Goal: Communication & Community: Answer question/provide support

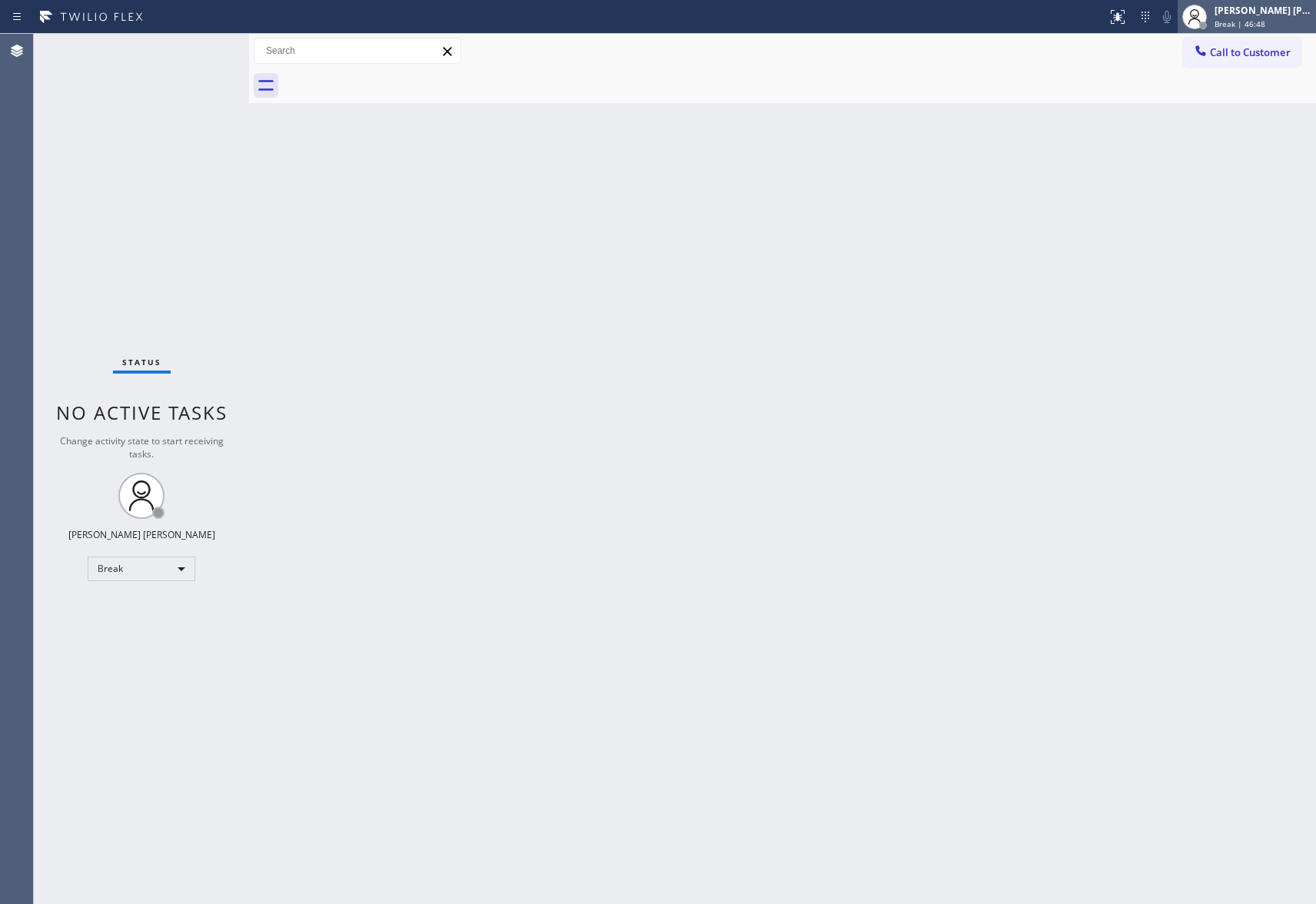
click at [1264, 22] on div "Break | 46:48" at bounding box center [1263, 24] width 97 height 11
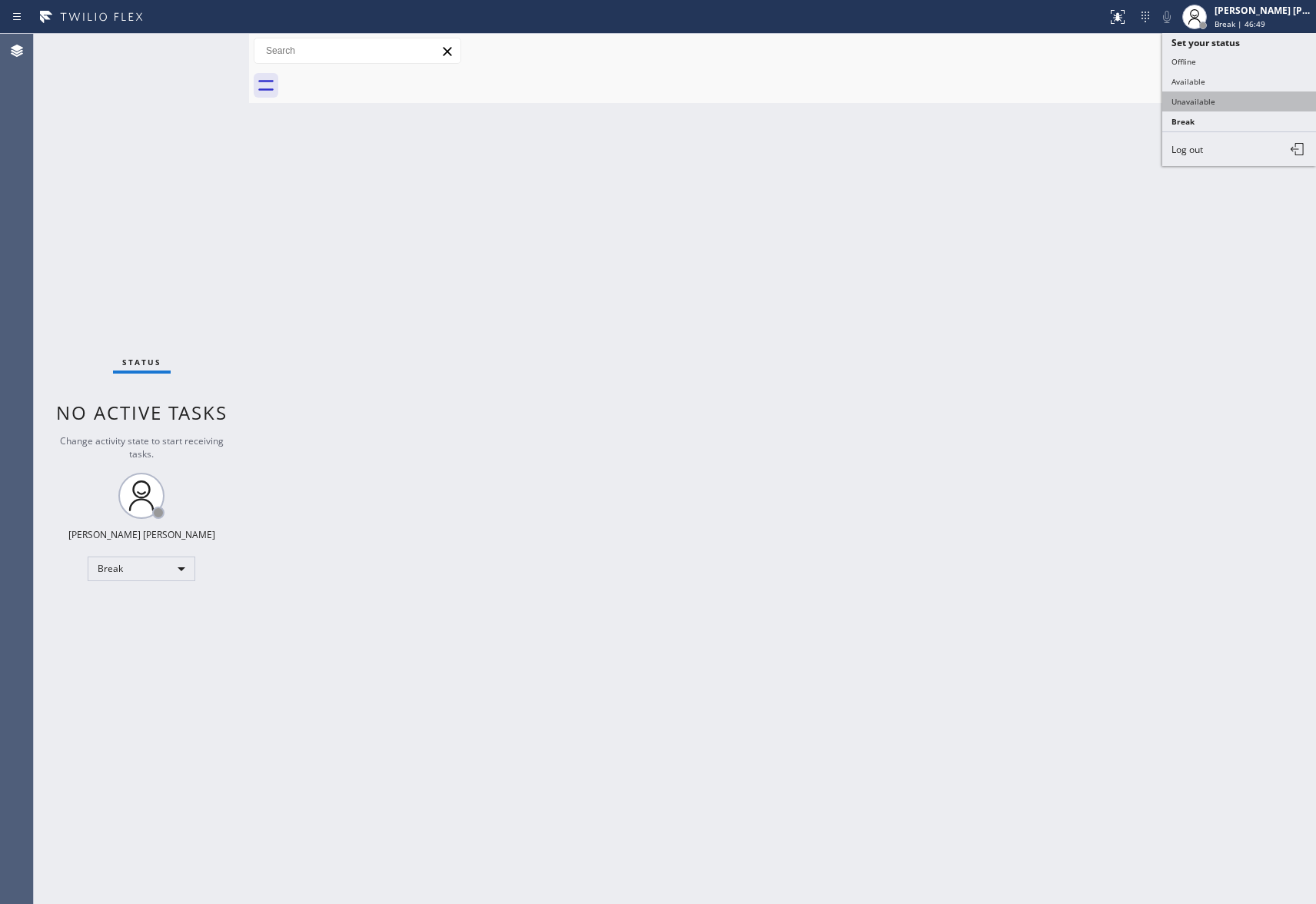
click at [1238, 105] on button "Unavailable" at bounding box center [1239, 102] width 153 height 20
click at [1265, 51] on span "Call to Customer" at bounding box center [1249, 52] width 81 height 14
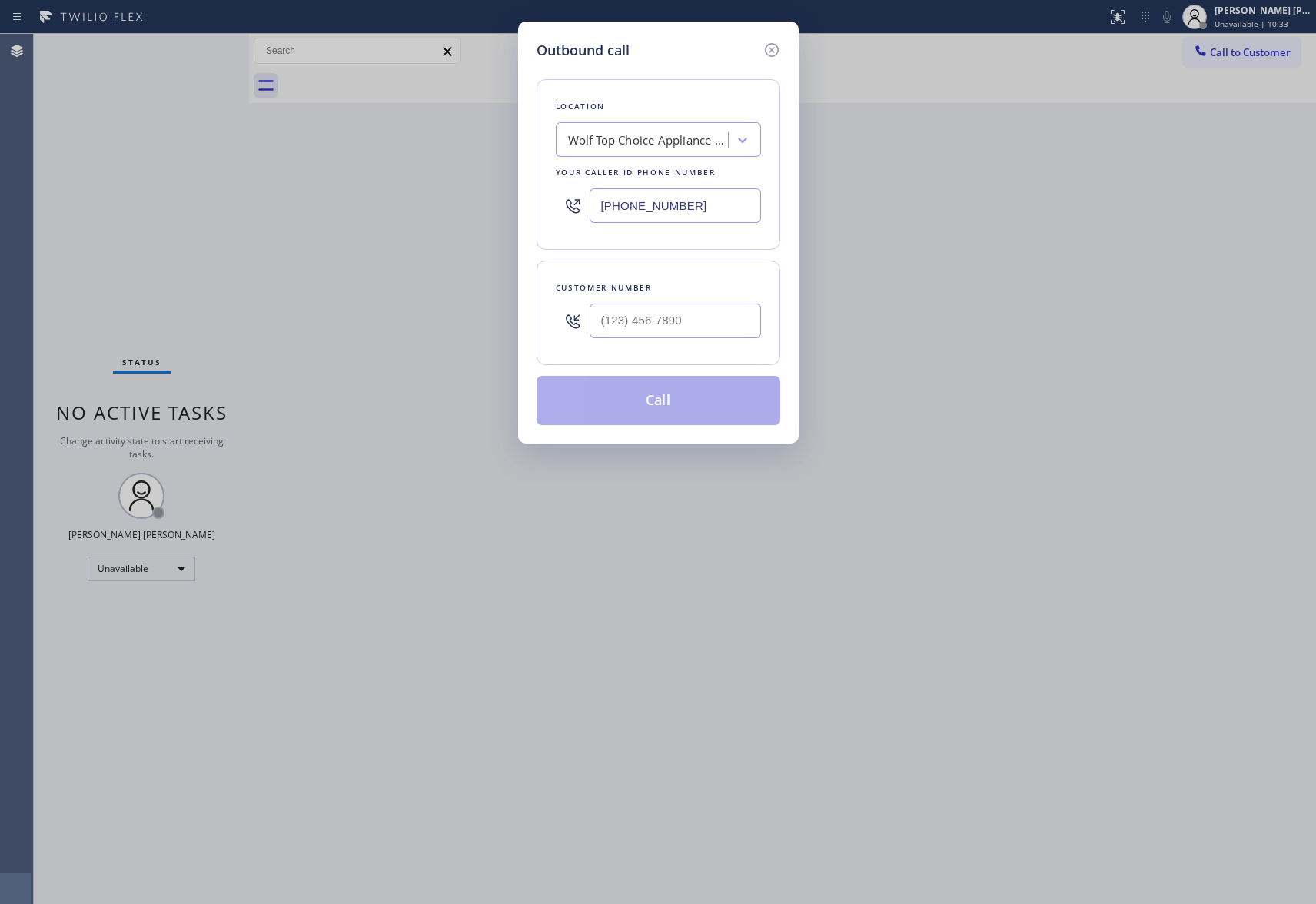
type input "(___) ___-____"
click at [669, 330] on input "(___) ___-____" at bounding box center [675, 321] width 171 height 34
click at [704, 197] on input "[PHONE_NUMBER]" at bounding box center [675, 206] width 171 height 34
click at [702, 329] on input "(___) ___-____" at bounding box center [675, 321] width 171 height 34
paste input "602) 616-8263"
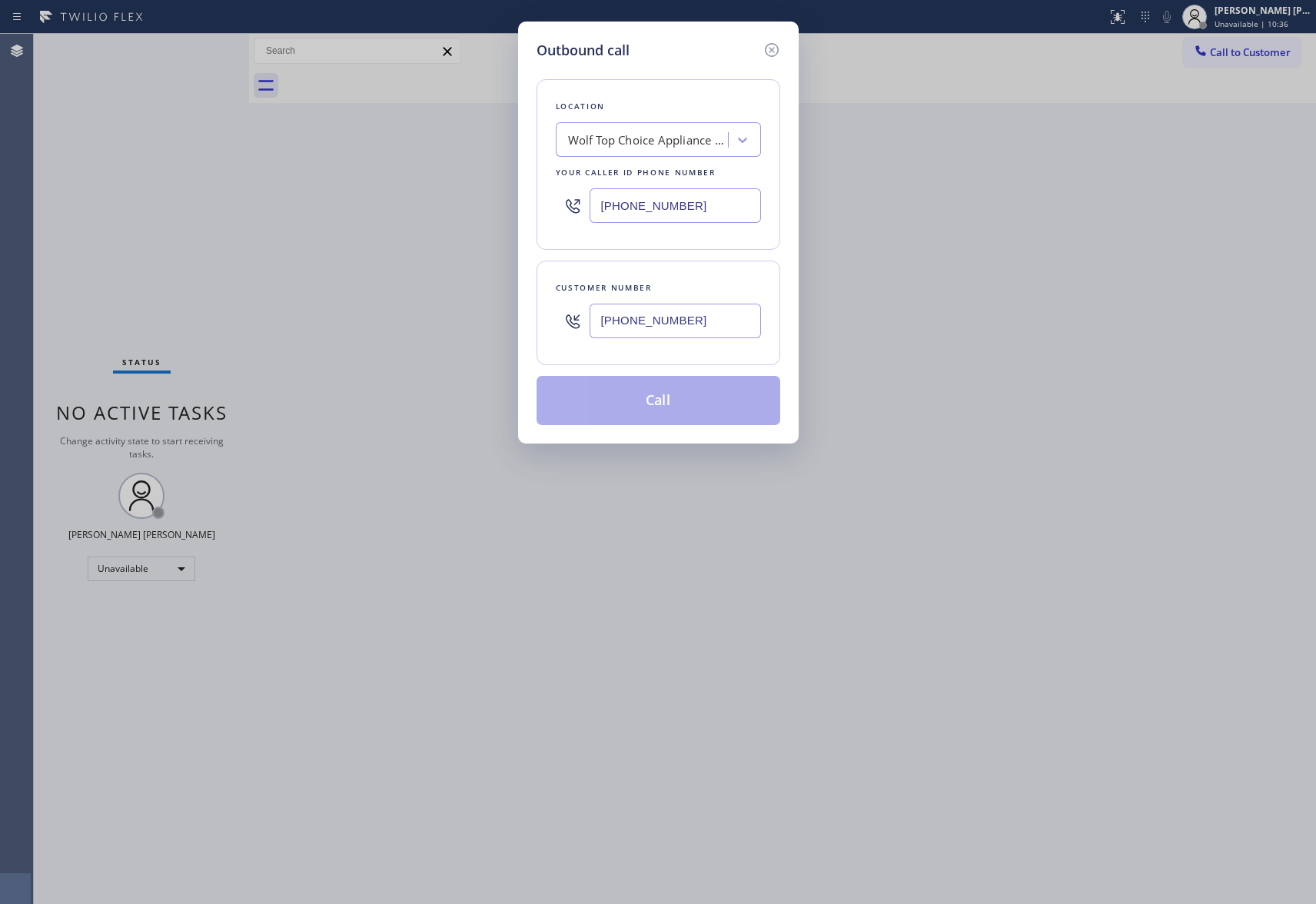
type input "[PHONE_NUMBER]"
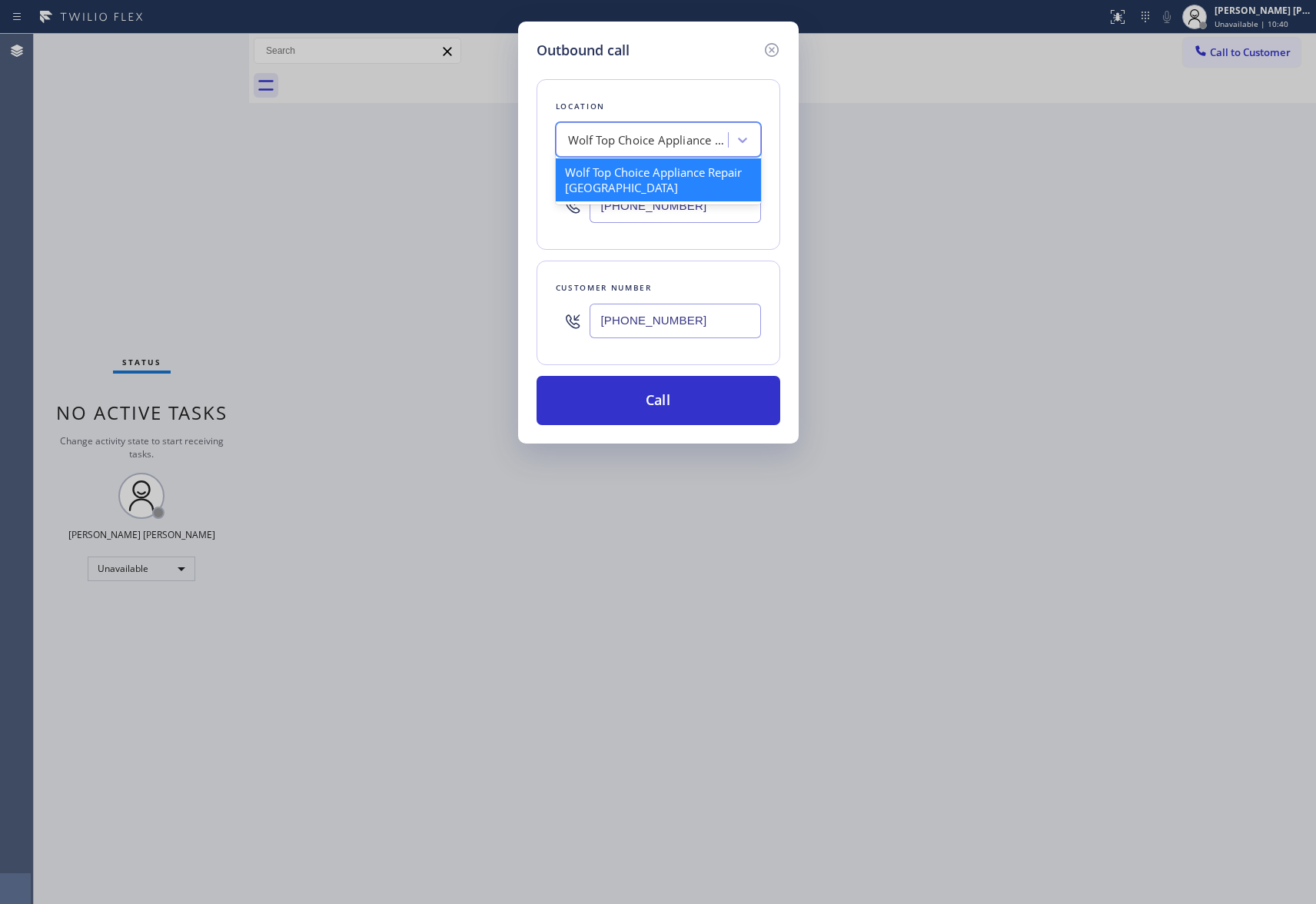
click at [634, 146] on div "Wolf Top Choice Appliance Repair [GEOGRAPHIC_DATA]" at bounding box center [649, 140] width 161 height 18
paste input "Apollo Heating and Air Conditioning [GEOGRAPHIC_DATA]."
type input "Apollo Heating and Air Conditioning [GEOGRAPHIC_DATA]"
click at [639, 167] on div "Apollo Heating and Air Conditioning [GEOGRAPHIC_DATA]" at bounding box center [658, 179] width 205 height 43
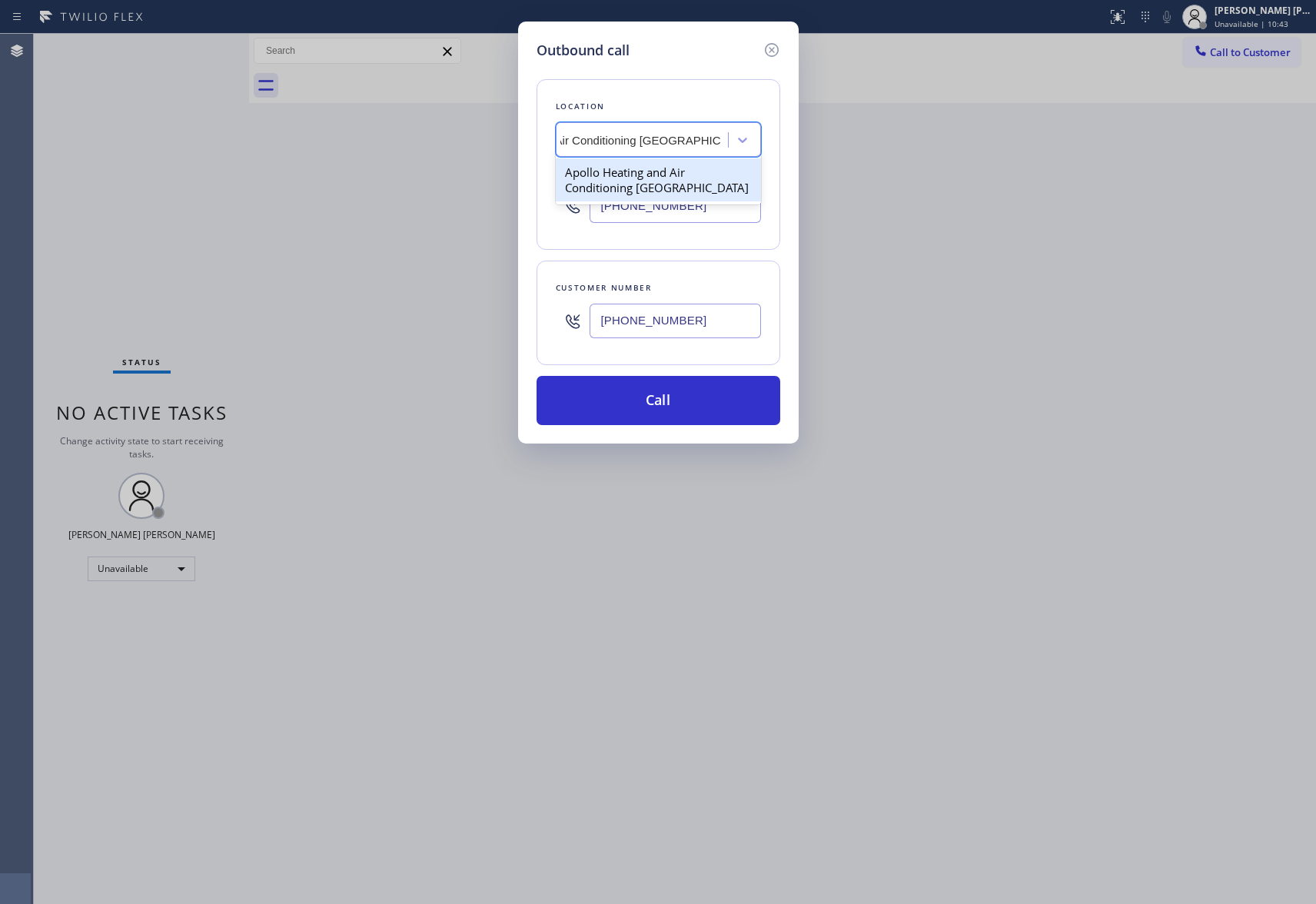
type input "[PHONE_NUMBER]"
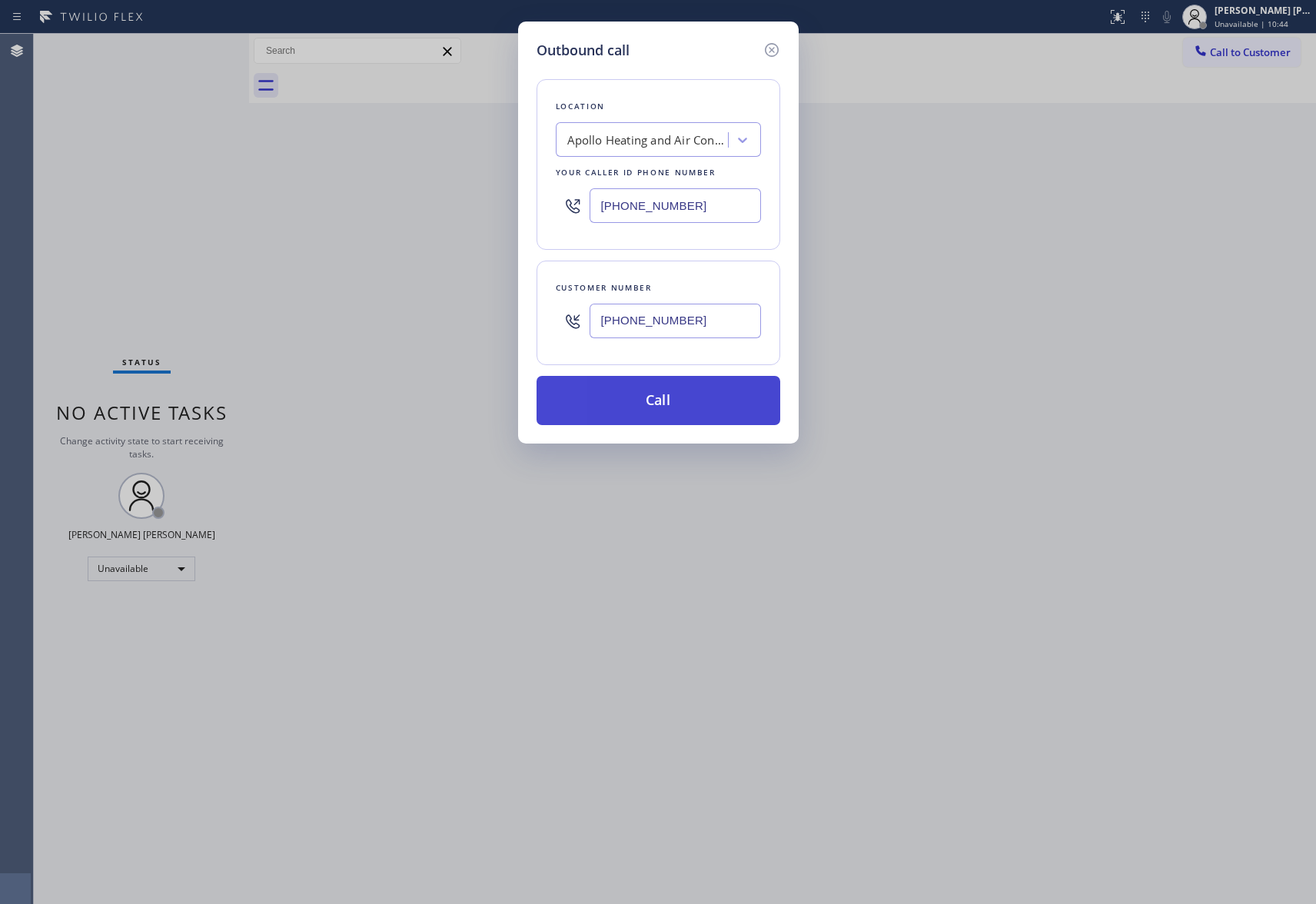
click at [660, 398] on button "Call" at bounding box center [658, 400] width 243 height 49
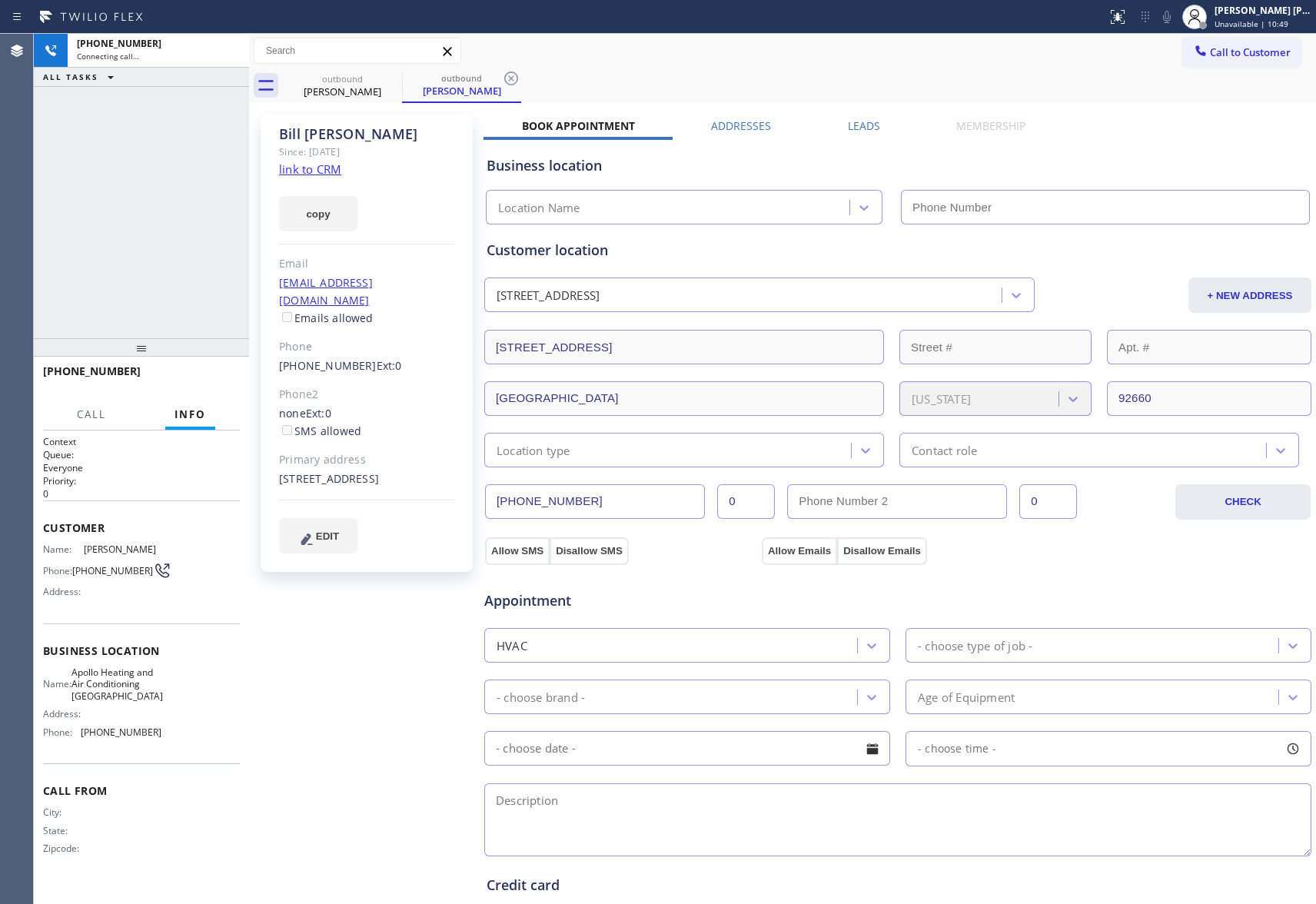
type input "[PHONE_NUMBER]"
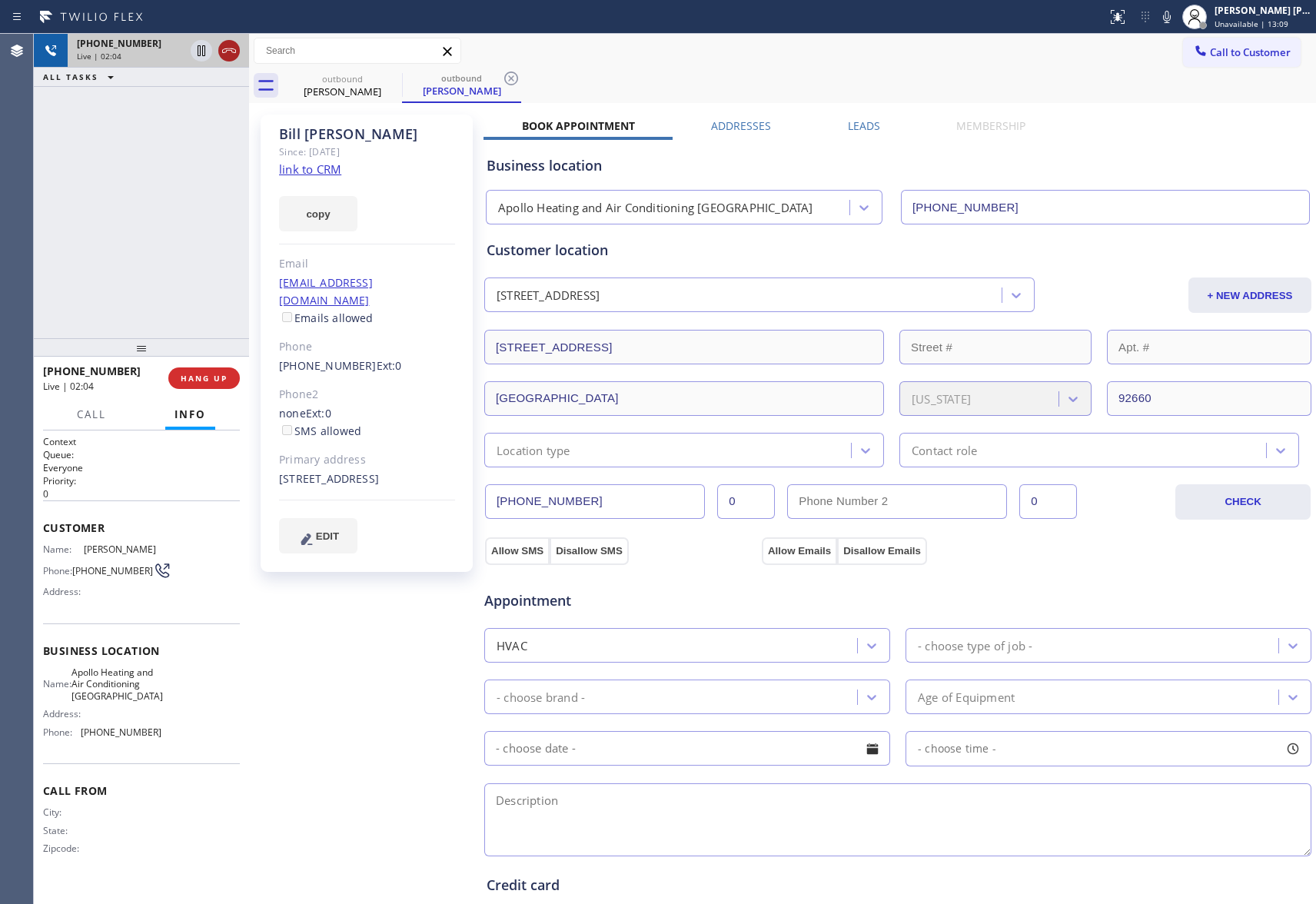
click at [235, 51] on icon at bounding box center [229, 51] width 19 height 19
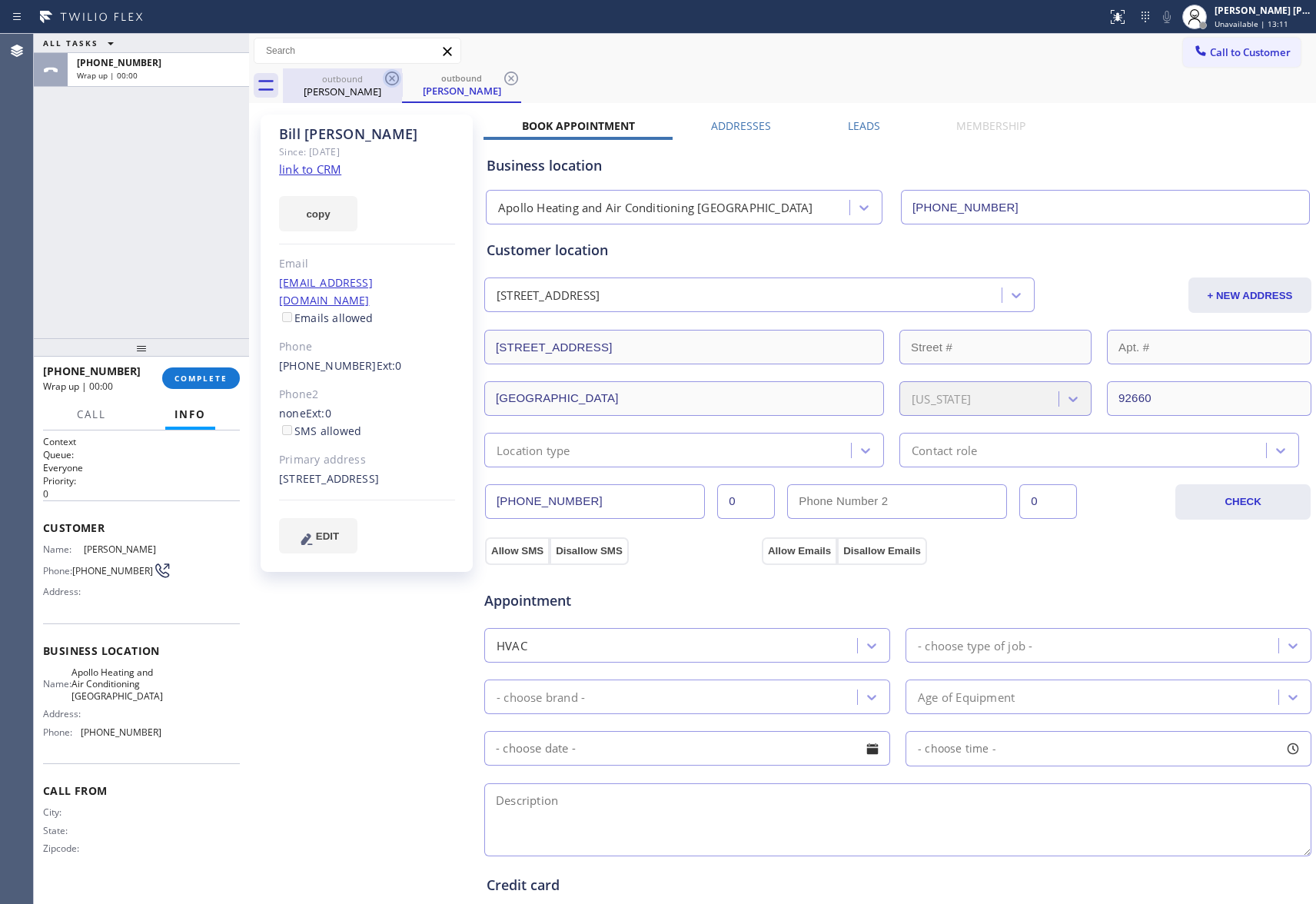
click at [390, 80] on icon at bounding box center [392, 78] width 14 height 14
click at [402, 80] on div "outbound [PERSON_NAME]" at bounding box center [462, 85] width 119 height 34
click at [394, 78] on icon at bounding box center [392, 78] width 19 height 19
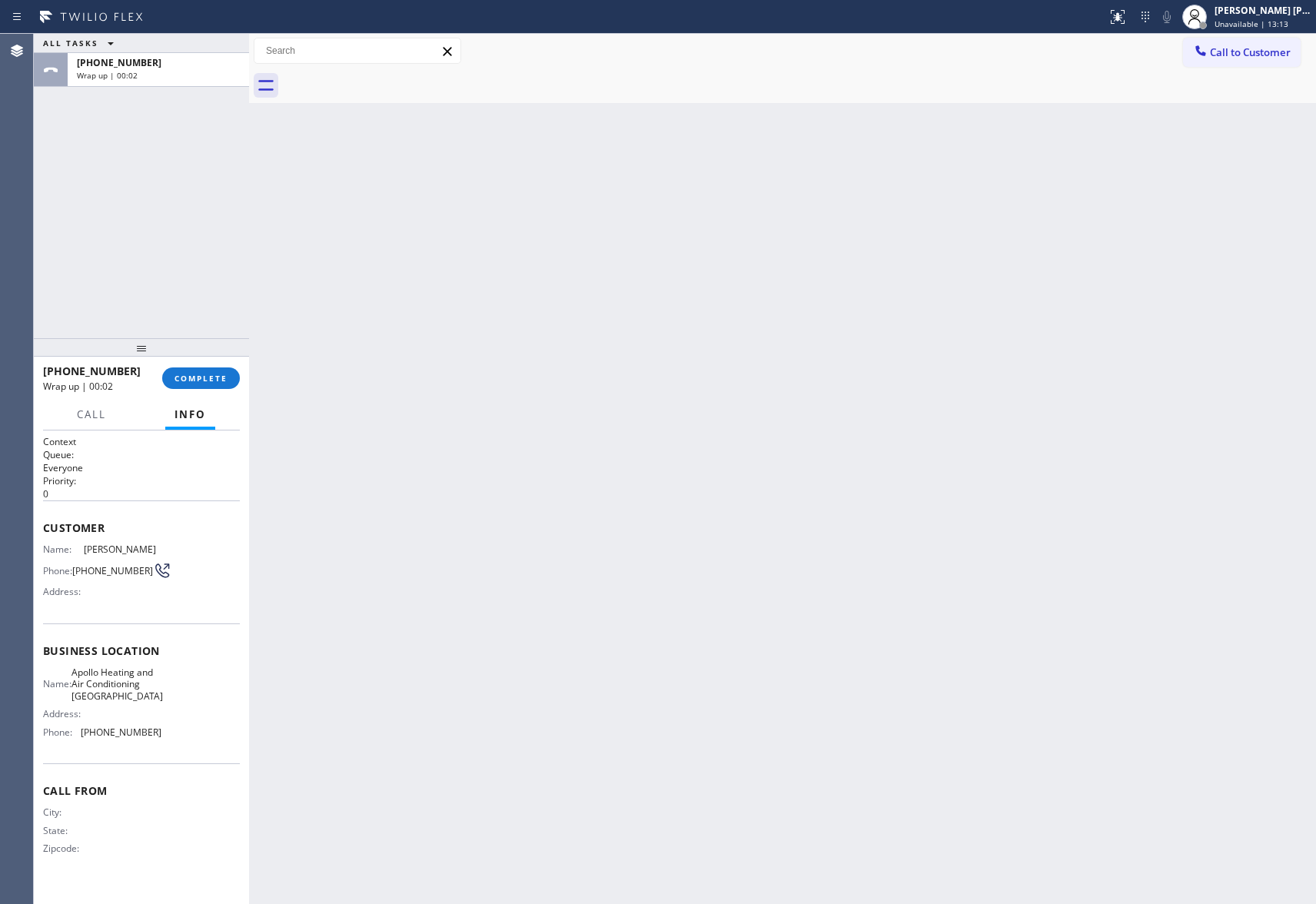
click at [391, 80] on div at bounding box center [800, 85] width 1033 height 34
click at [206, 363] on div "[PHONE_NUMBER] Wrap up | 00:03 COMPLETE" at bounding box center [142, 378] width 197 height 40
click at [207, 376] on span "COMPLETE" at bounding box center [201, 378] width 53 height 11
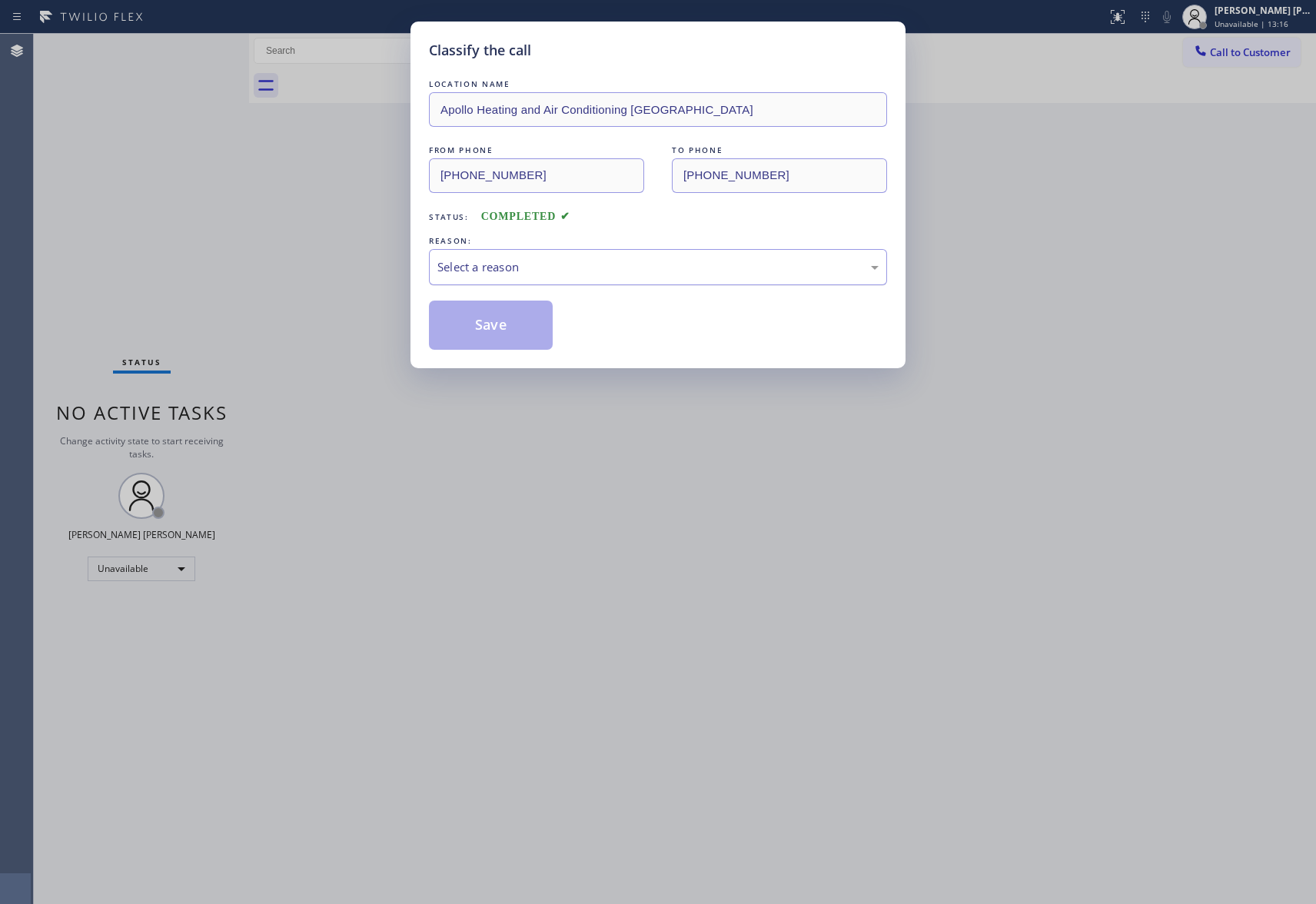
click at [554, 263] on div "Select a reason" at bounding box center [658, 267] width 441 height 18
click at [497, 323] on button "Save" at bounding box center [491, 325] width 124 height 49
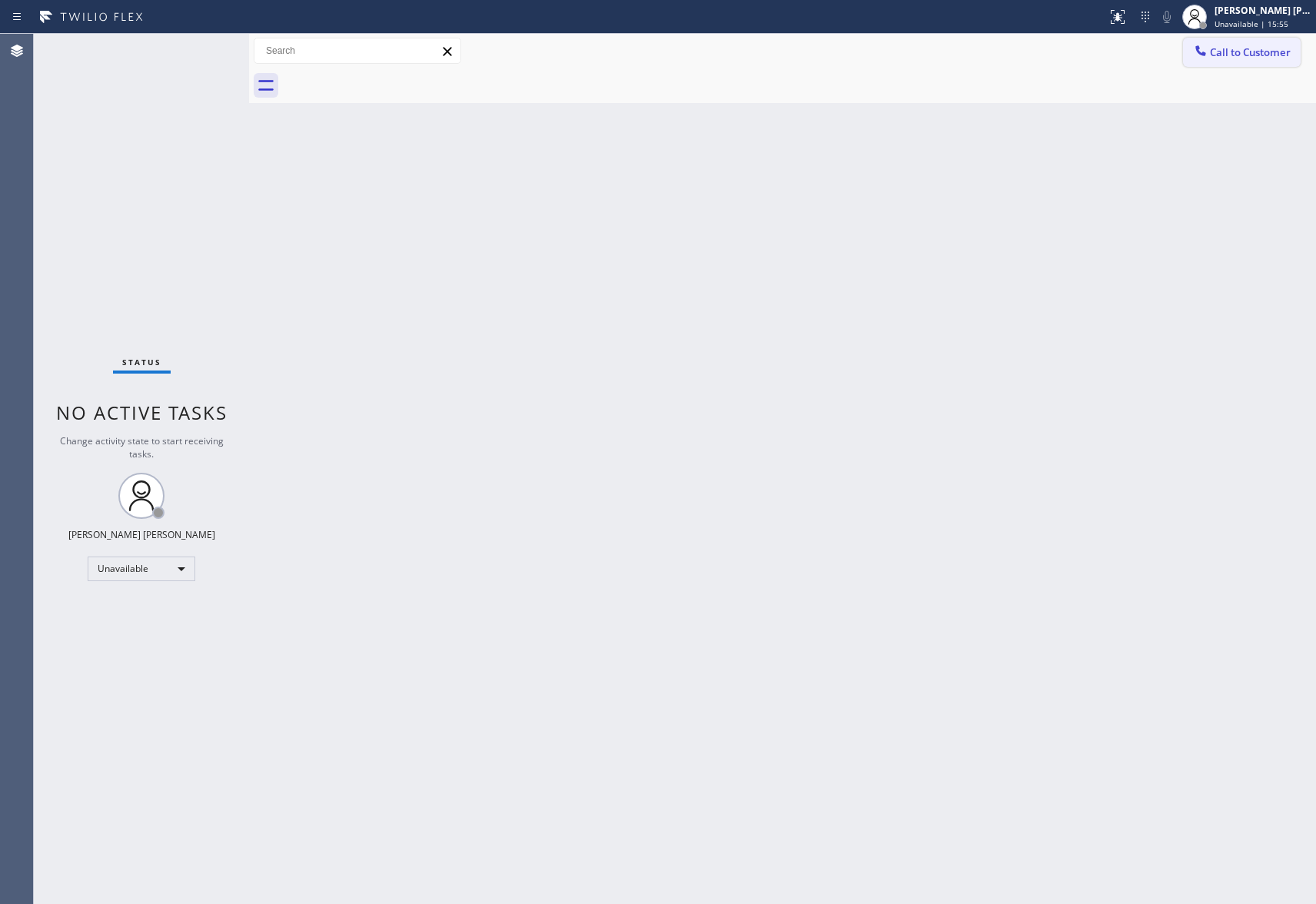
click at [1277, 51] on span "Call to Customer" at bounding box center [1249, 52] width 81 height 14
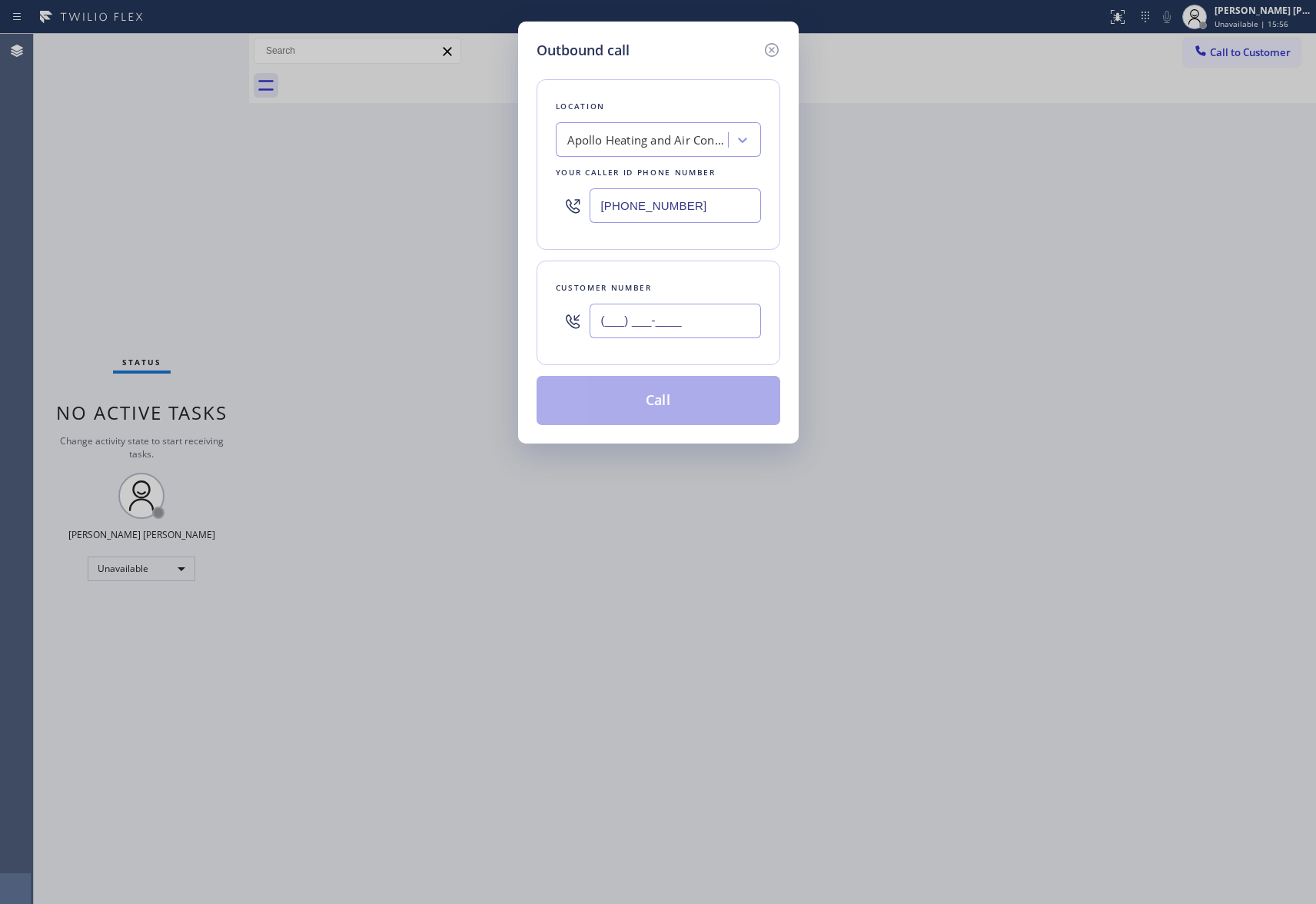
click at [715, 330] on input "(___) ___-____" at bounding box center [675, 321] width 171 height 34
paste input "510) 323-6366"
type input "[PHONE_NUMBER]"
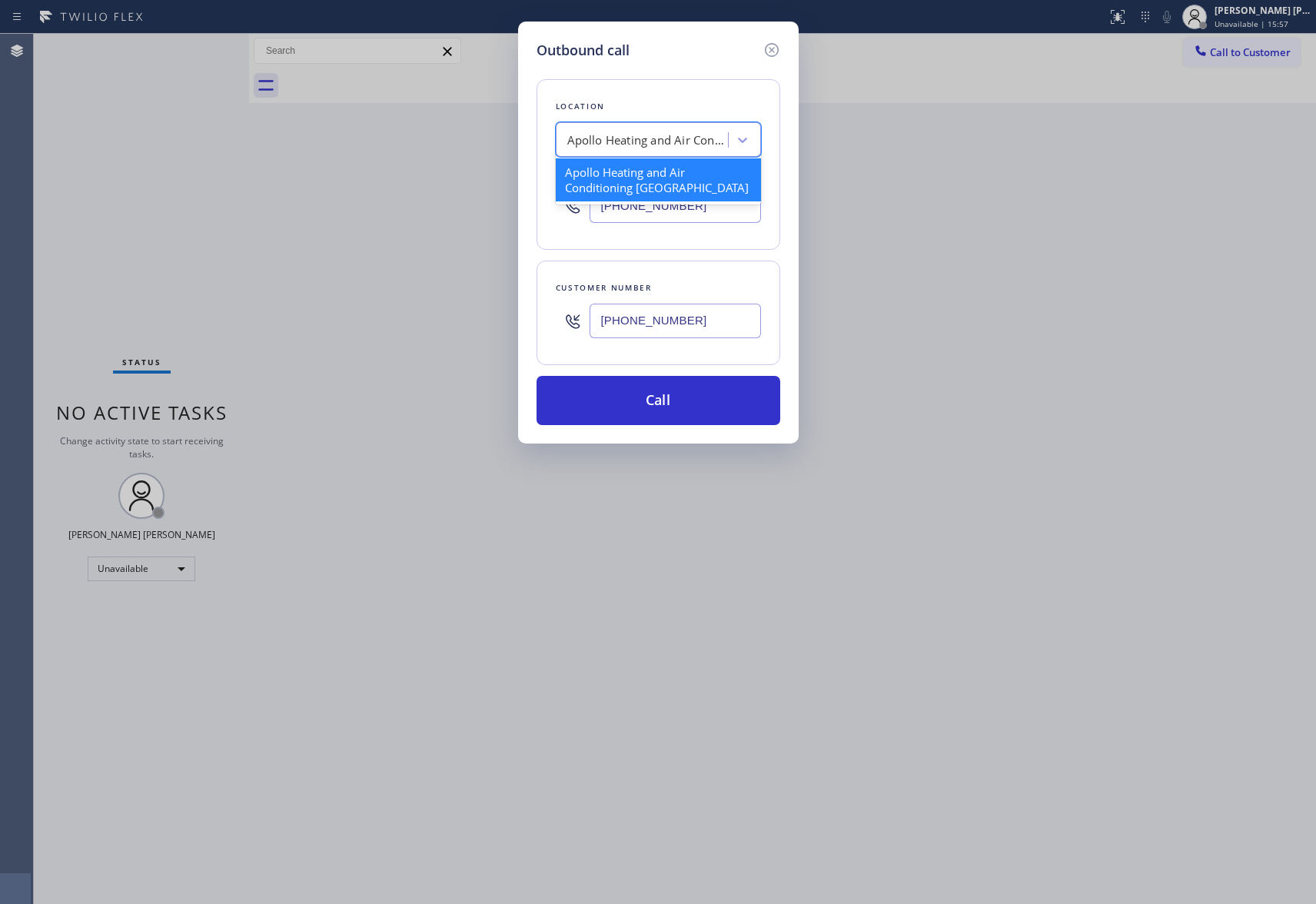
click at [663, 131] on div "Apollo Heating and Air Conditioning [GEOGRAPHIC_DATA]" at bounding box center [648, 140] width 161 height 18
type input "hvac alliance expert"
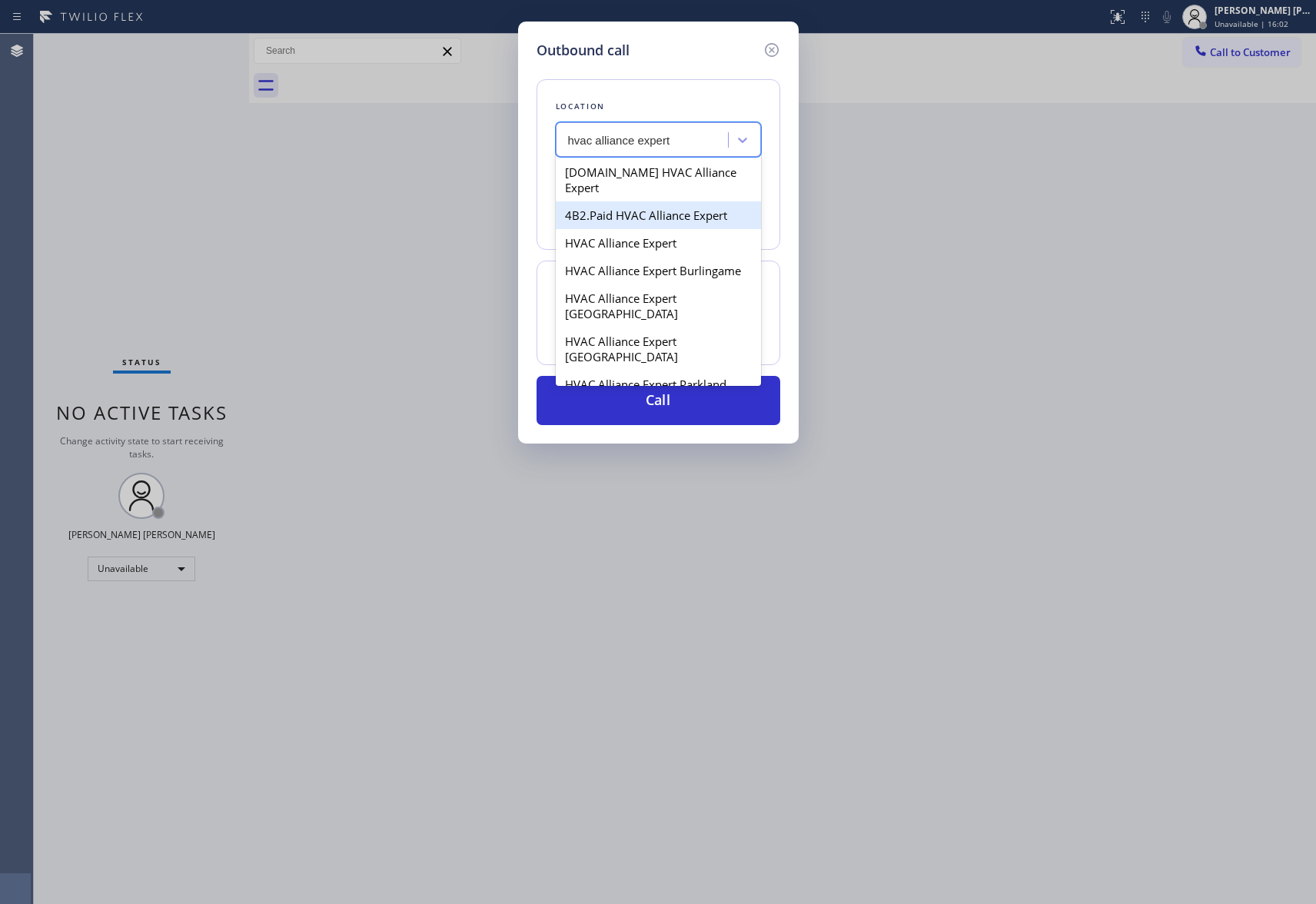
click at [671, 201] on div "4B2.Paid HVAC Alliance Expert" at bounding box center [658, 214] width 205 height 27
type input "[PHONE_NUMBER]"
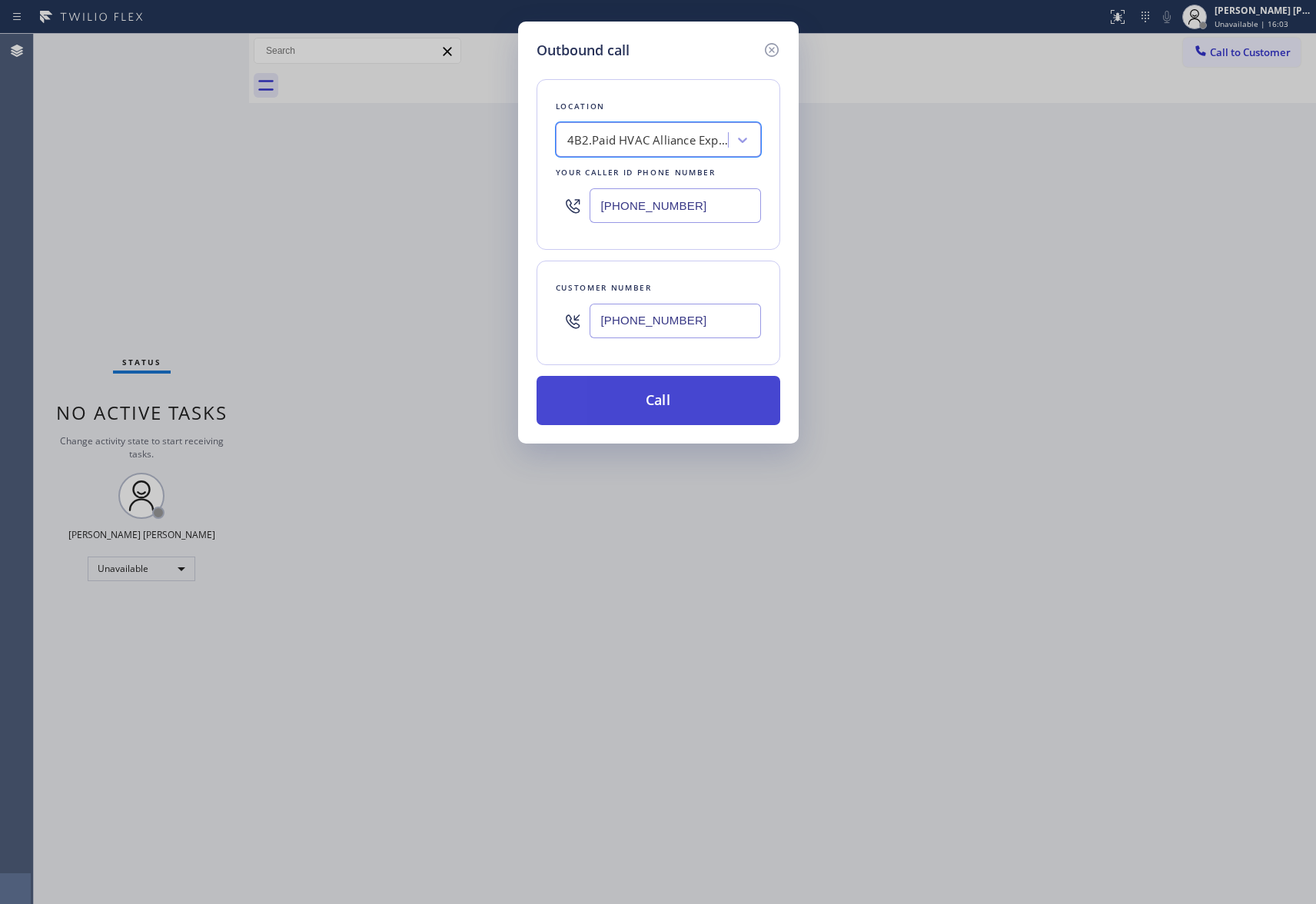
click at [662, 398] on button "Call" at bounding box center [658, 400] width 243 height 49
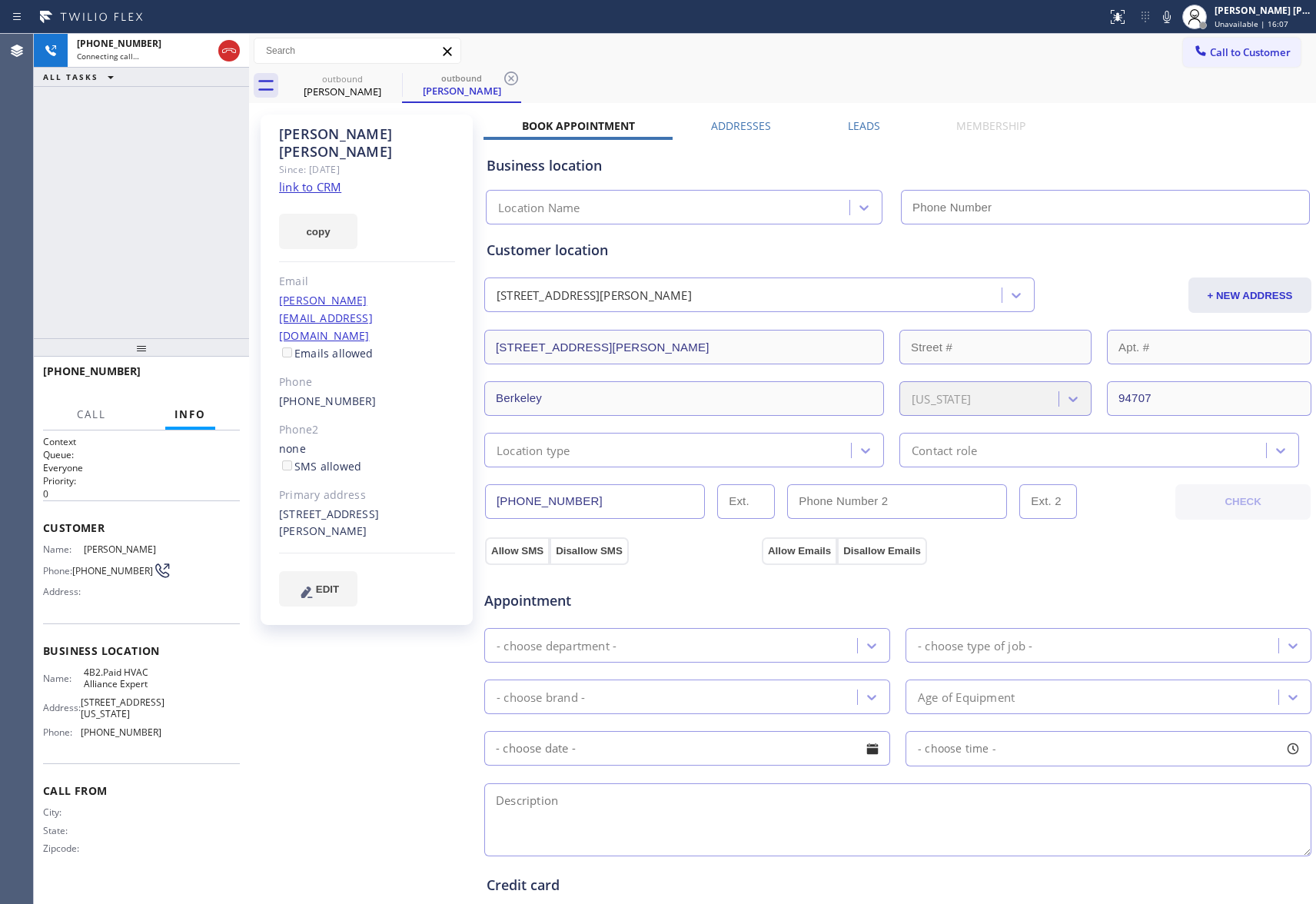
type input "[PHONE_NUMBER]"
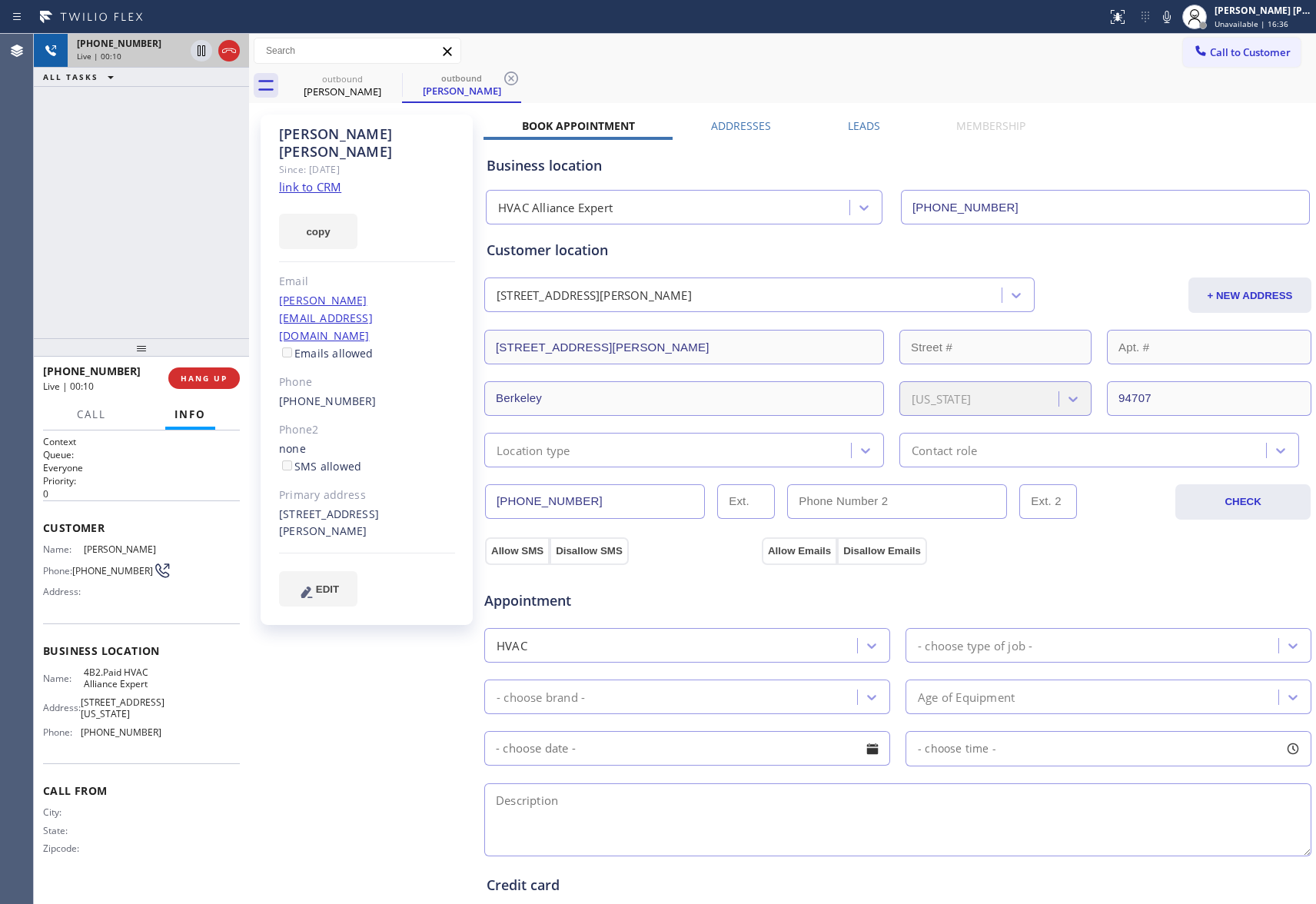
click at [240, 54] on div at bounding box center [215, 50] width 56 height 34
click at [239, 54] on div at bounding box center [229, 51] width 22 height 19
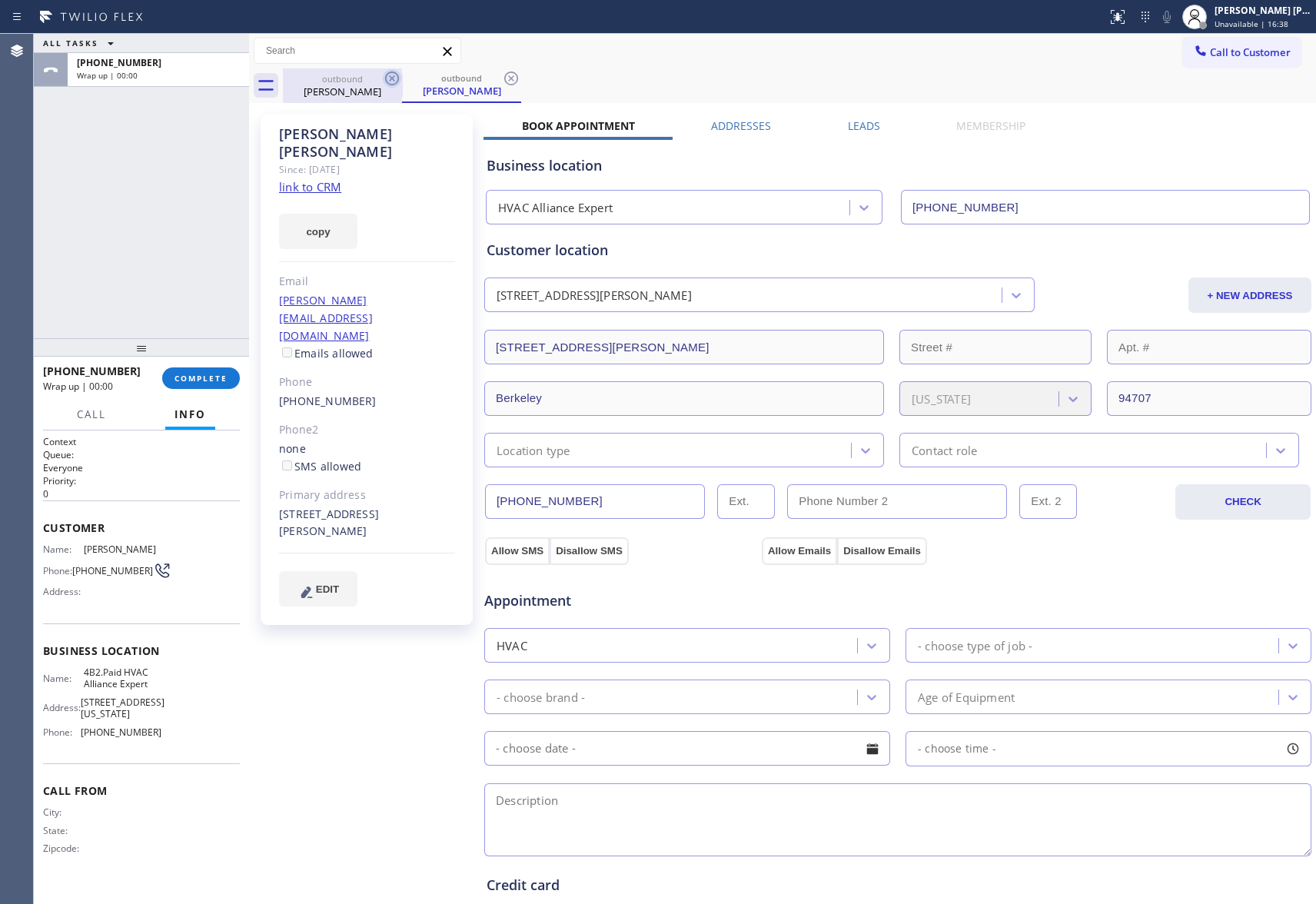
click at [391, 85] on icon at bounding box center [392, 78] width 14 height 14
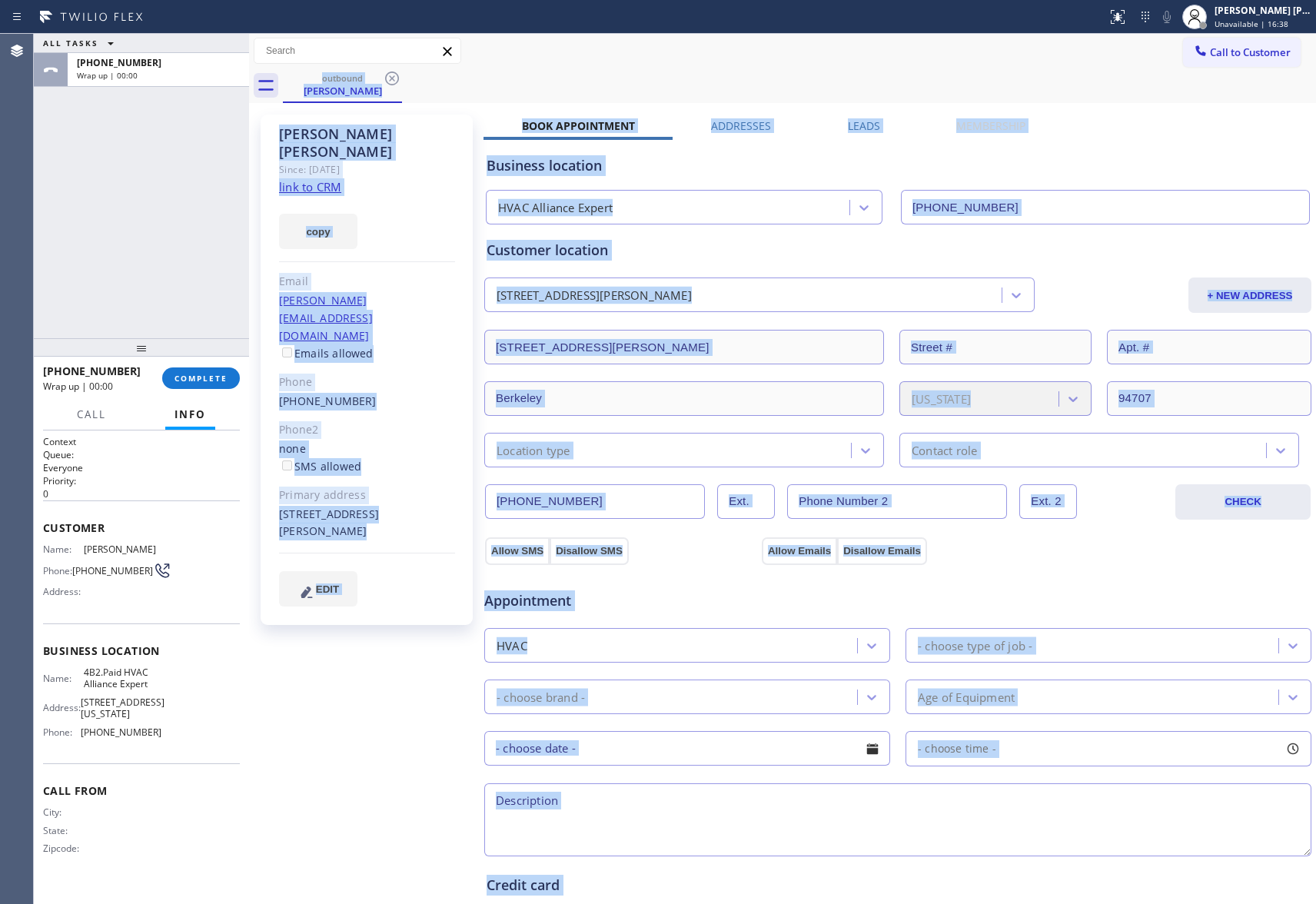
drag, startPoint x: 391, startPoint y: 85, endPoint x: 285, endPoint y: 85, distance: 106.0
click at [389, 85] on div "outbound [PERSON_NAME]" at bounding box center [800, 85] width 1033 height 34
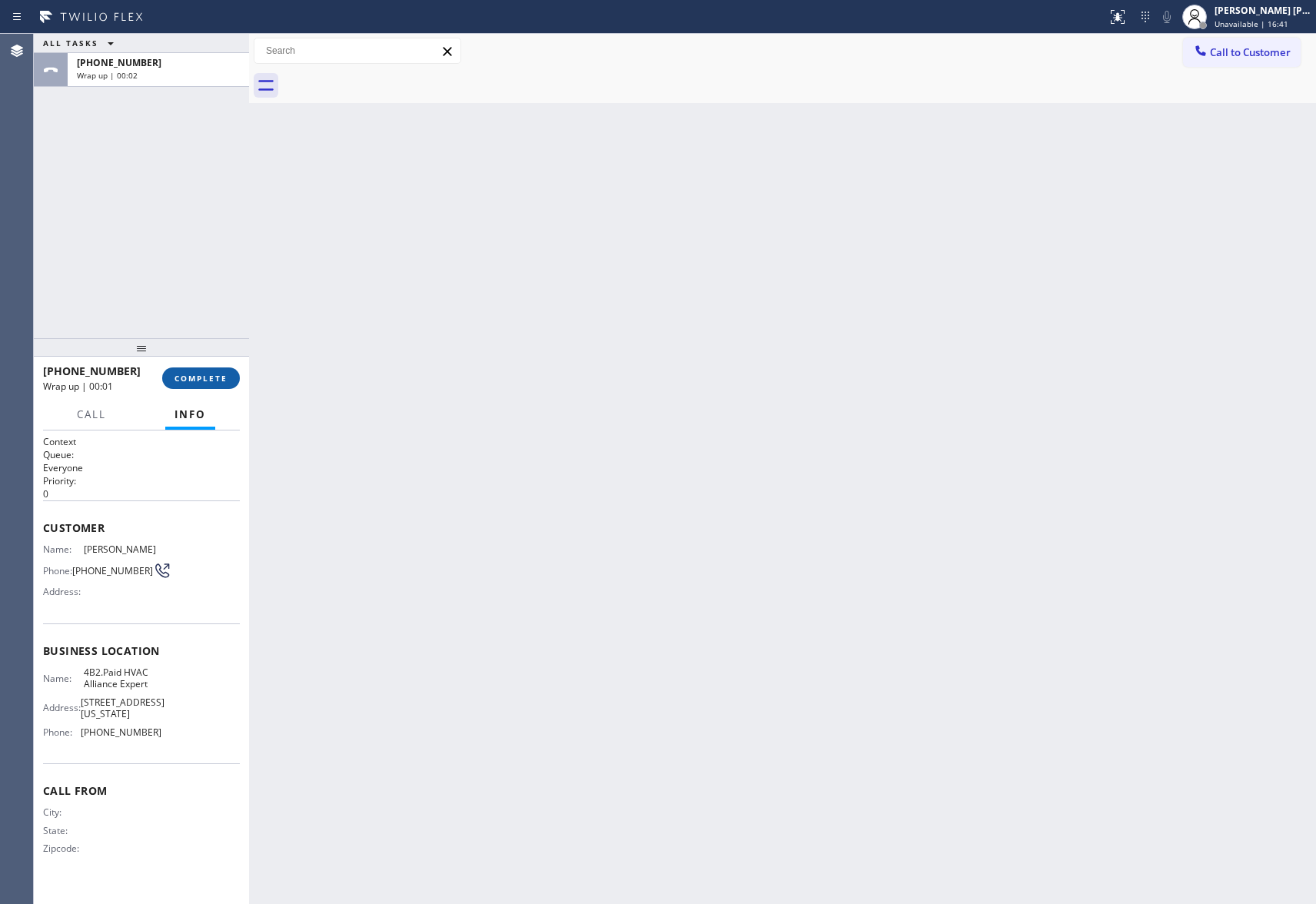
click at [185, 373] on button "COMPLETE" at bounding box center [200, 379] width 77 height 22
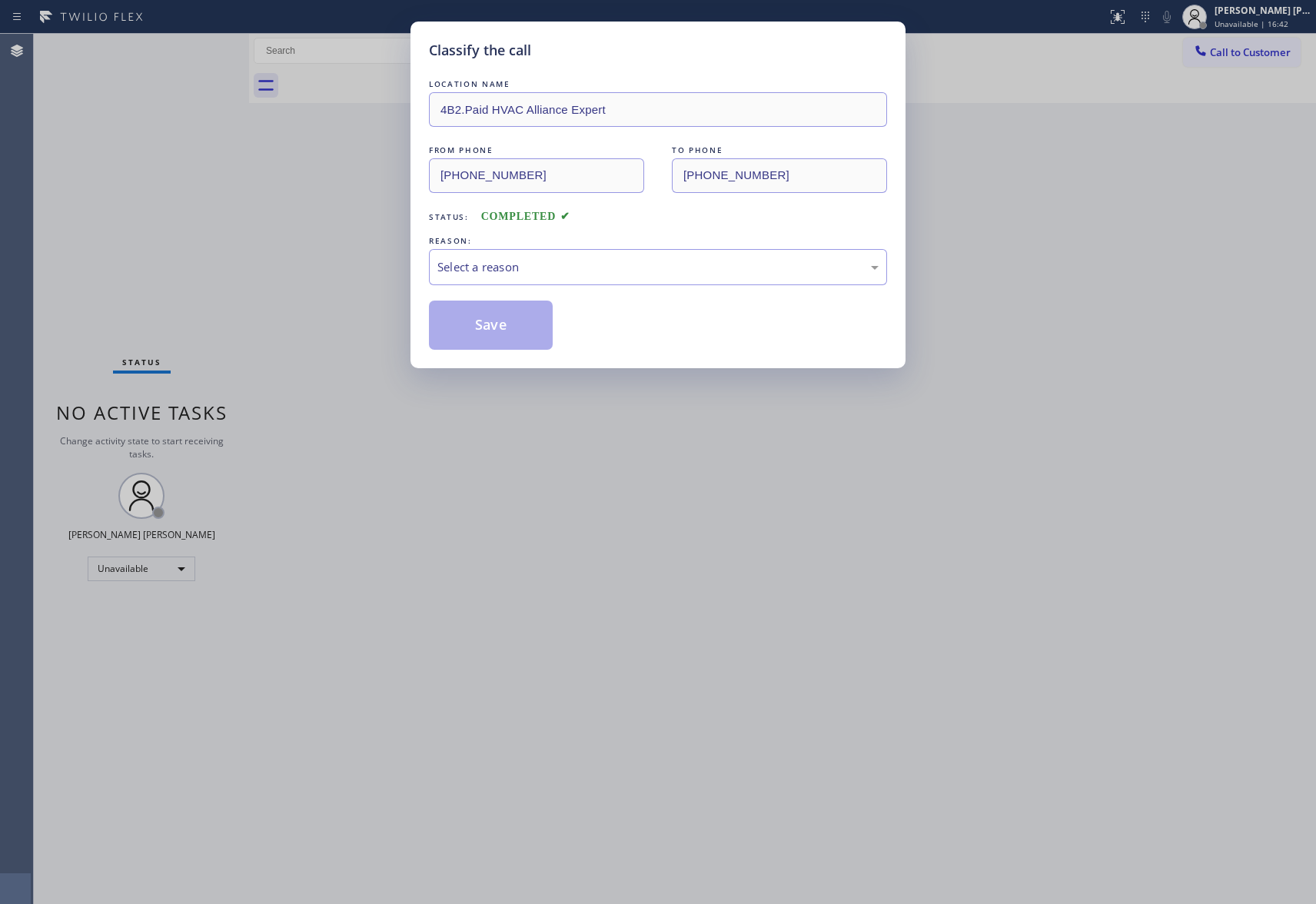
click at [696, 259] on div "Select a reason" at bounding box center [658, 267] width 441 height 18
click at [523, 327] on button "Save" at bounding box center [491, 325] width 124 height 49
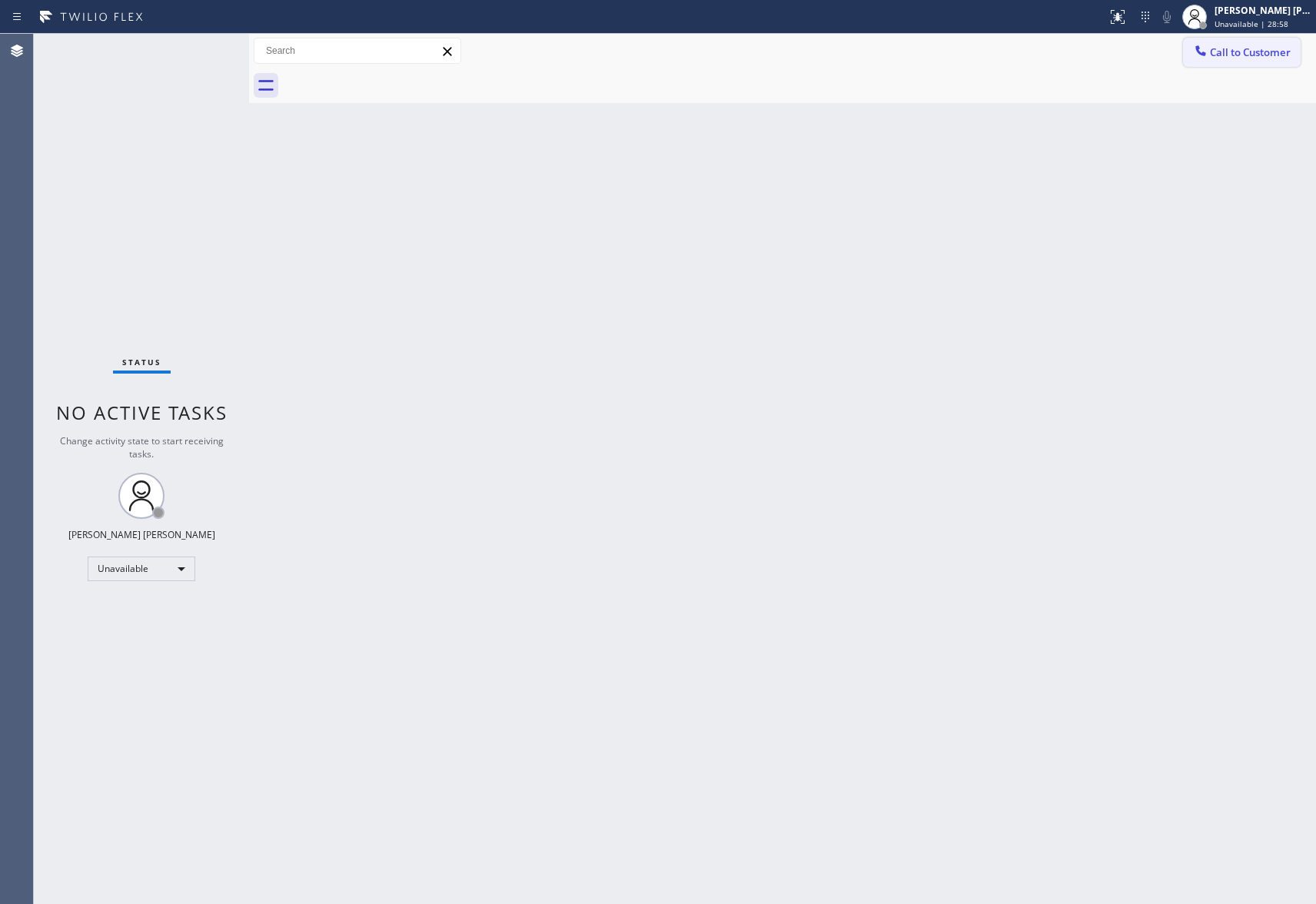
click at [1278, 60] on button "Call to Customer" at bounding box center [1242, 52] width 117 height 29
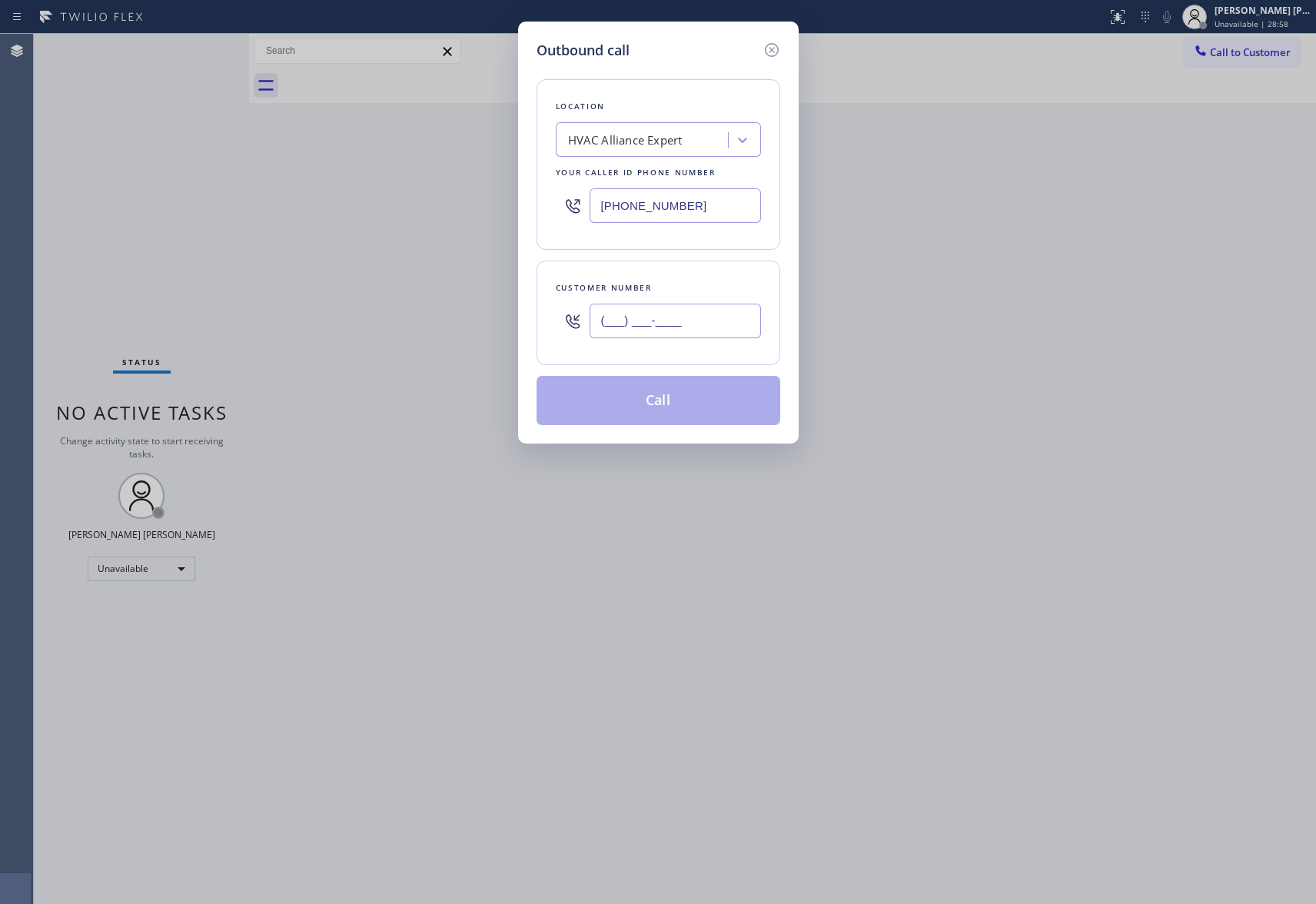
click at [674, 308] on input "(___) ___-____" at bounding box center [675, 321] width 171 height 34
paste input "714) 924-0775"
type input "[PHONE_NUMBER]"
click at [770, 44] on icon at bounding box center [772, 50] width 19 height 19
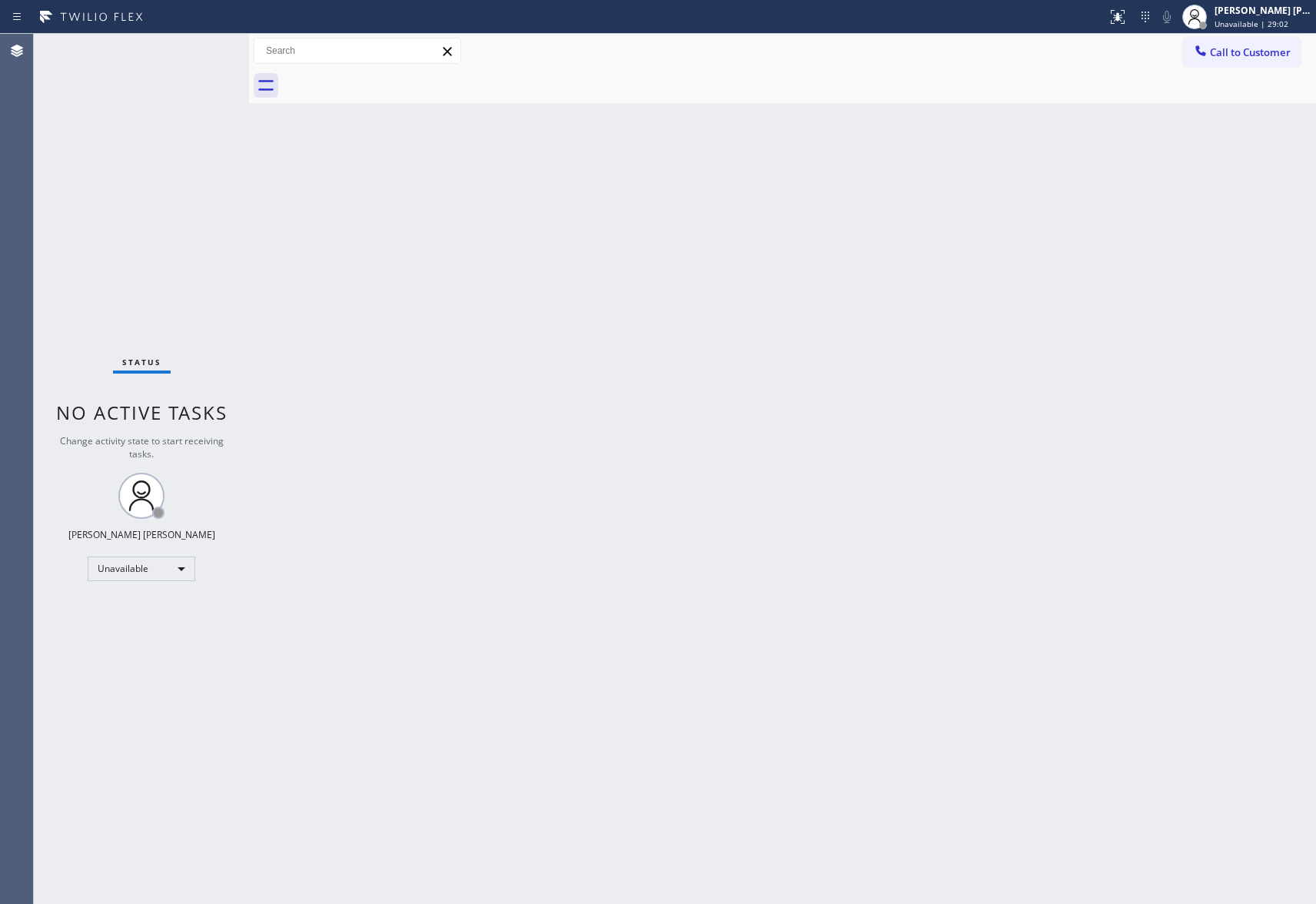
drag, startPoint x: 1262, startPoint y: 56, endPoint x: 814, endPoint y: 114, distance: 451.7
click at [1258, 56] on span "Call to Customer" at bounding box center [1249, 52] width 81 height 14
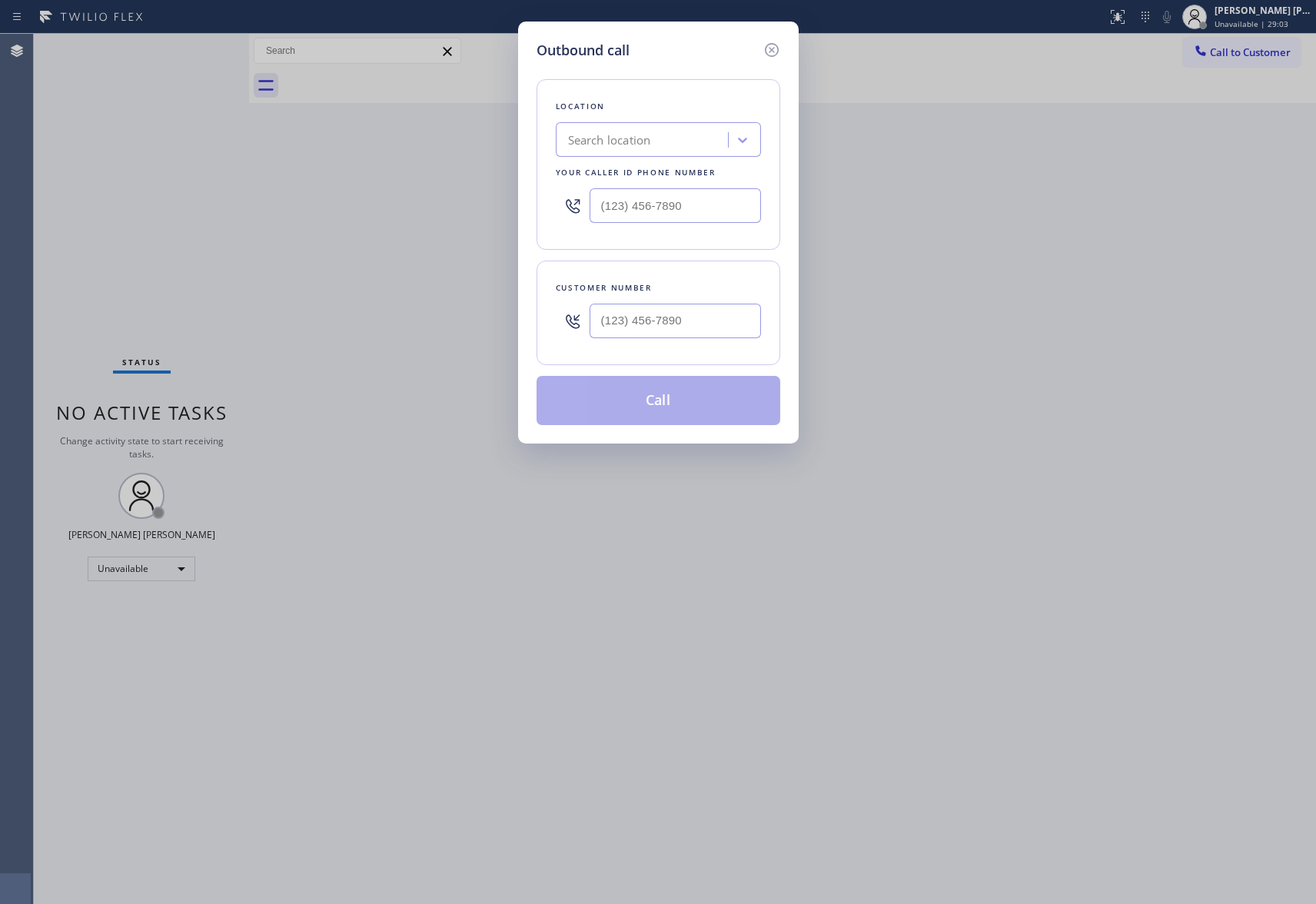
click at [736, 358] on div "Customer number" at bounding box center [658, 313] width 243 height 105
click at [707, 328] on input "(___) ___-____" at bounding box center [675, 321] width 171 height 34
paste input "714) 924-0775"
type input "[PHONE_NUMBER]"
click at [636, 133] on div "Search location" at bounding box center [609, 140] width 83 height 18
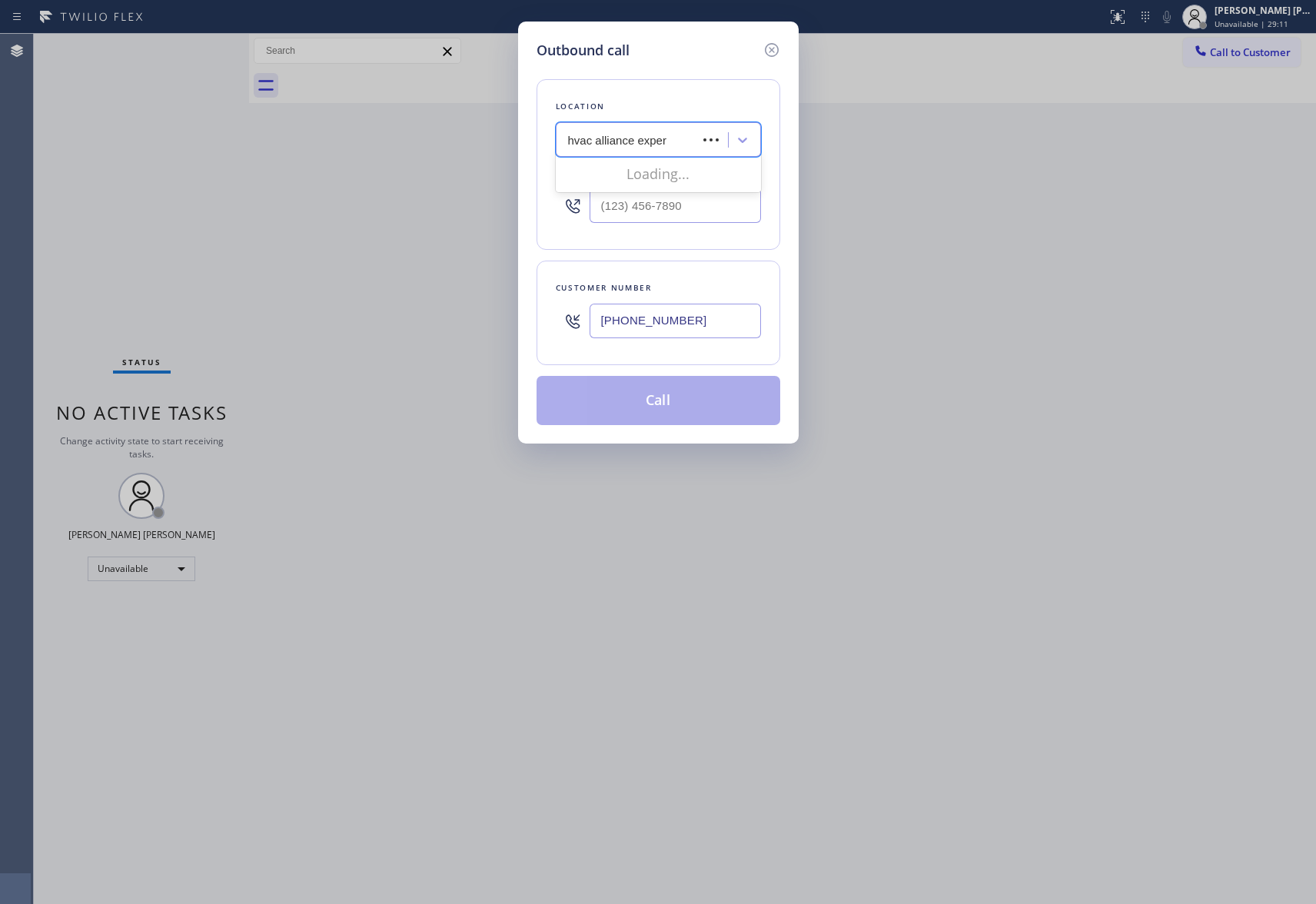
type input "hvac alliance expert"
type input "[PHONE_NUMBER]"
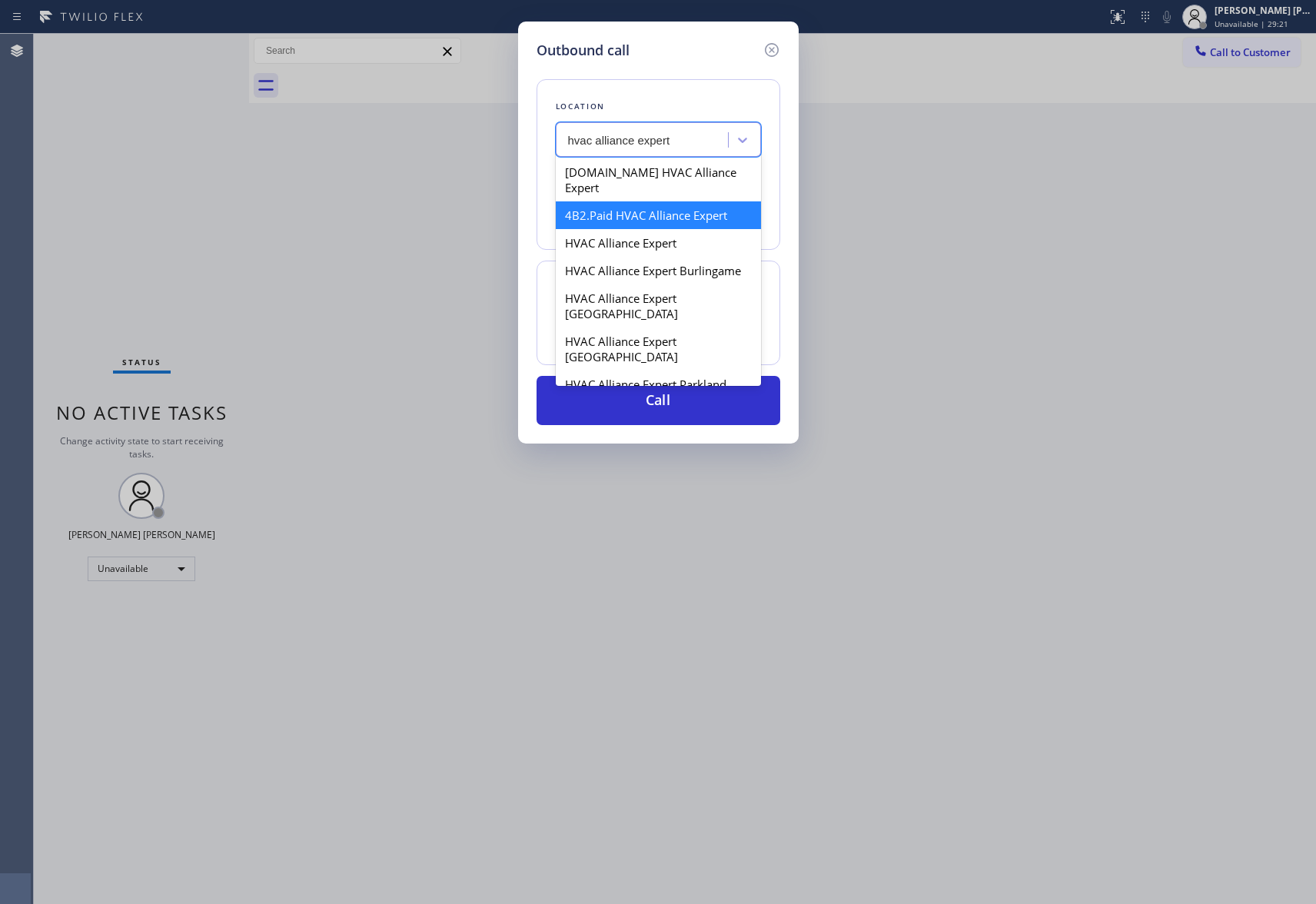
click at [665, 201] on div "4B2.Paid HVAC Alliance Expert" at bounding box center [658, 214] width 205 height 27
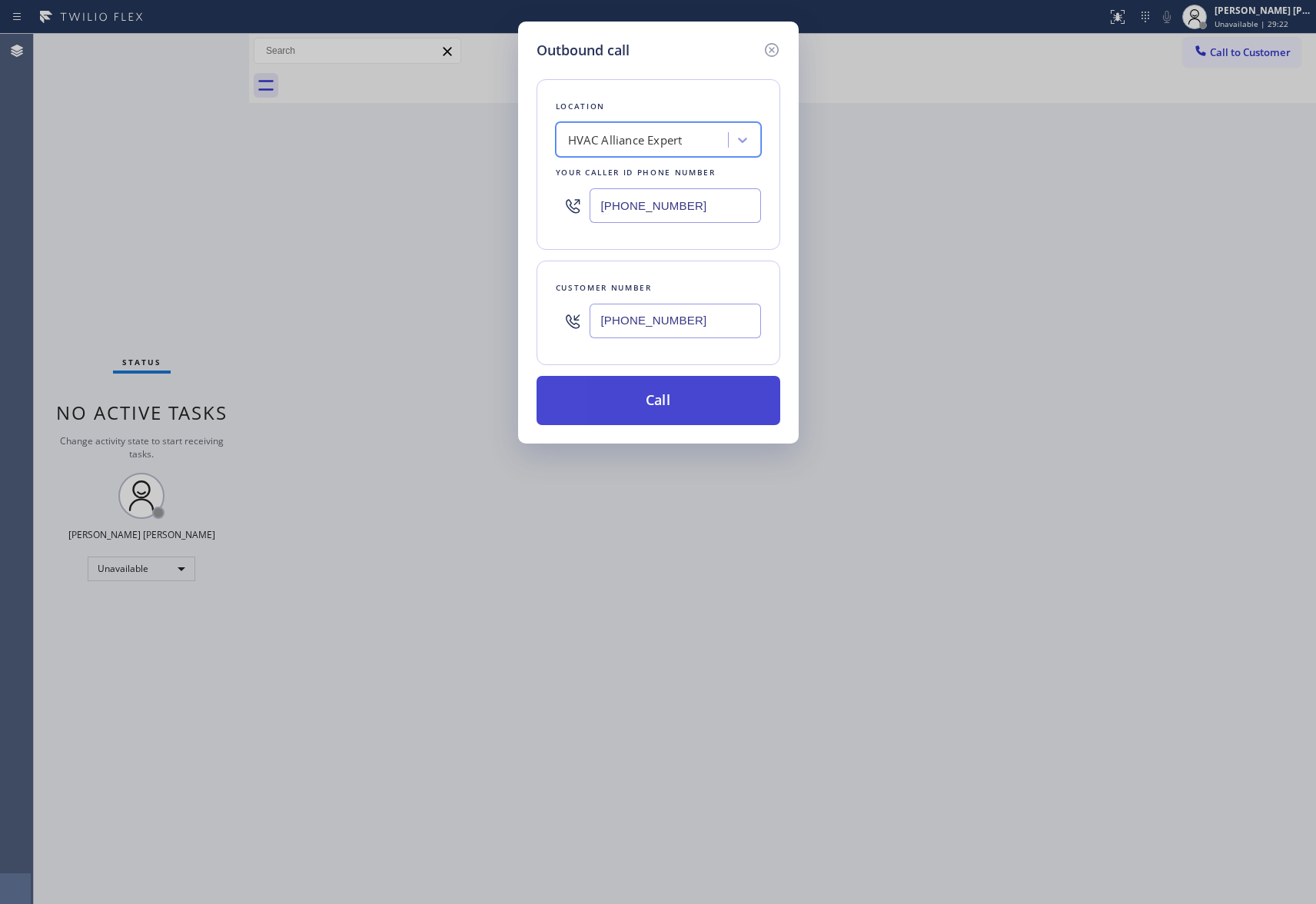
click at [669, 394] on button "Call" at bounding box center [658, 400] width 243 height 49
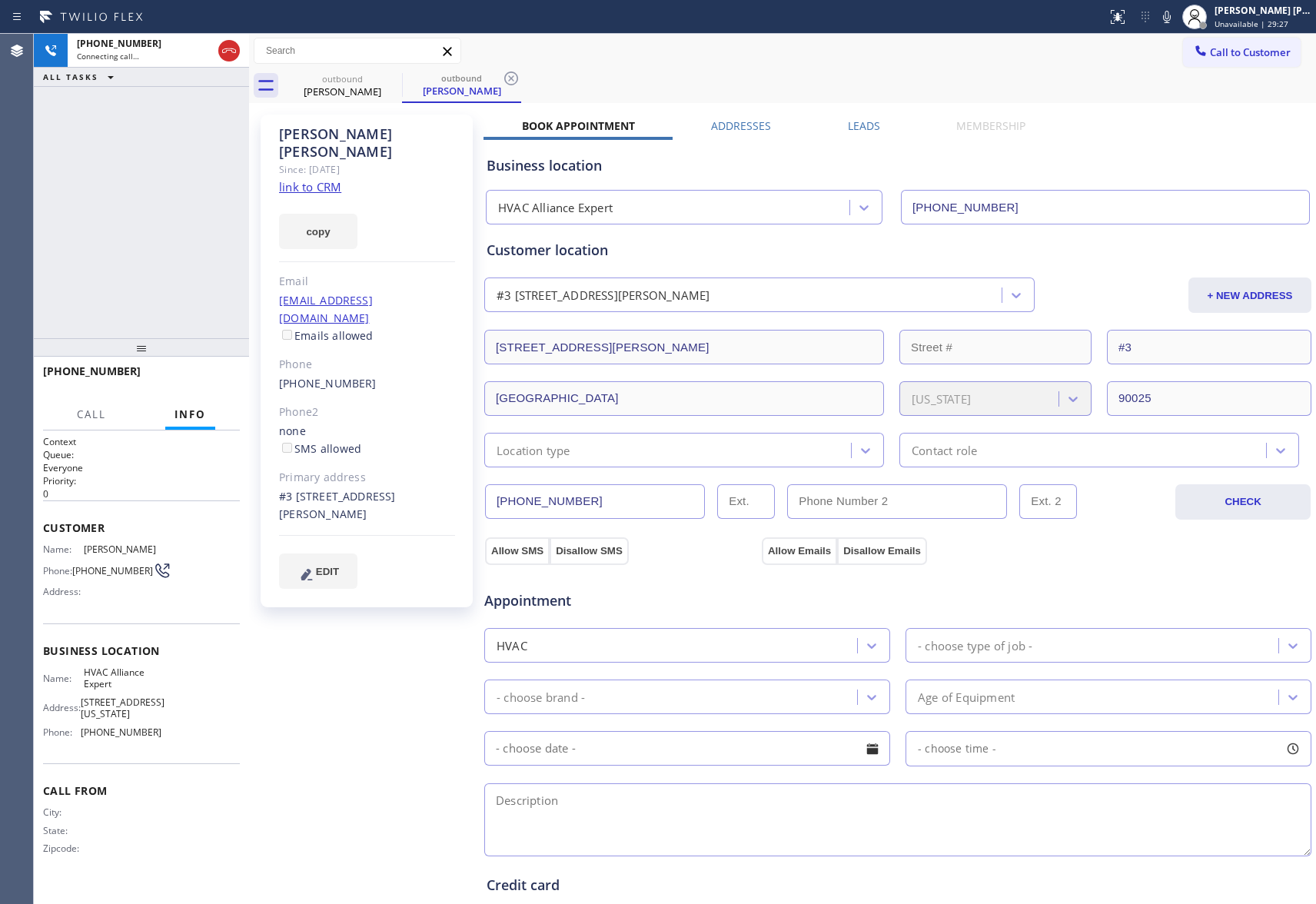
type input "[PHONE_NUMBER]"
click at [196, 361] on div "[PHONE_NUMBER] Live | 00:00 HANG UP" at bounding box center [142, 378] width 197 height 40
click at [176, 373] on button "HANG UP" at bounding box center [203, 379] width 71 height 22
click at [848, 124] on label "Leads" at bounding box center [864, 125] width 32 height 15
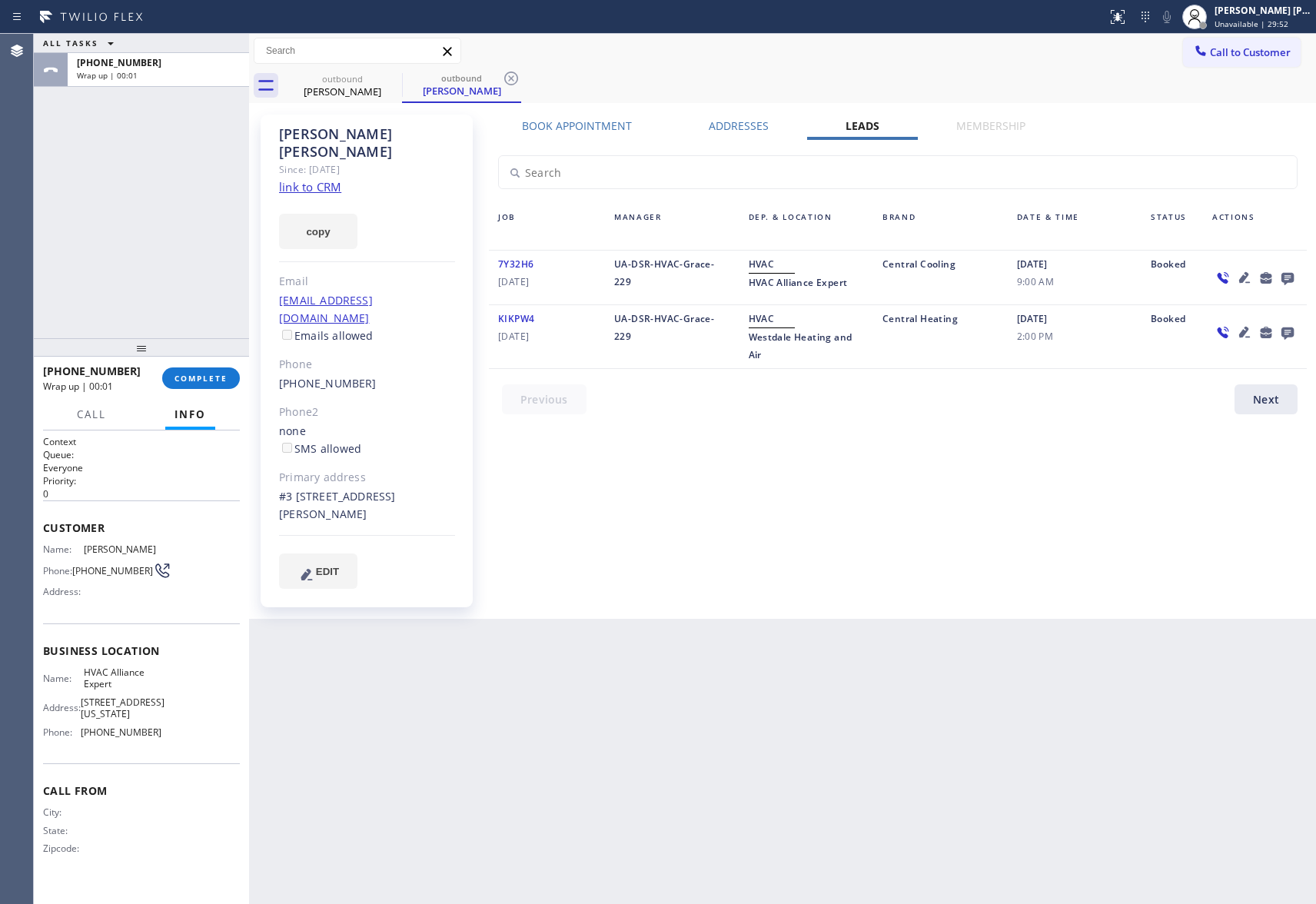
click at [1280, 268] on icon at bounding box center [1288, 278] width 19 height 20
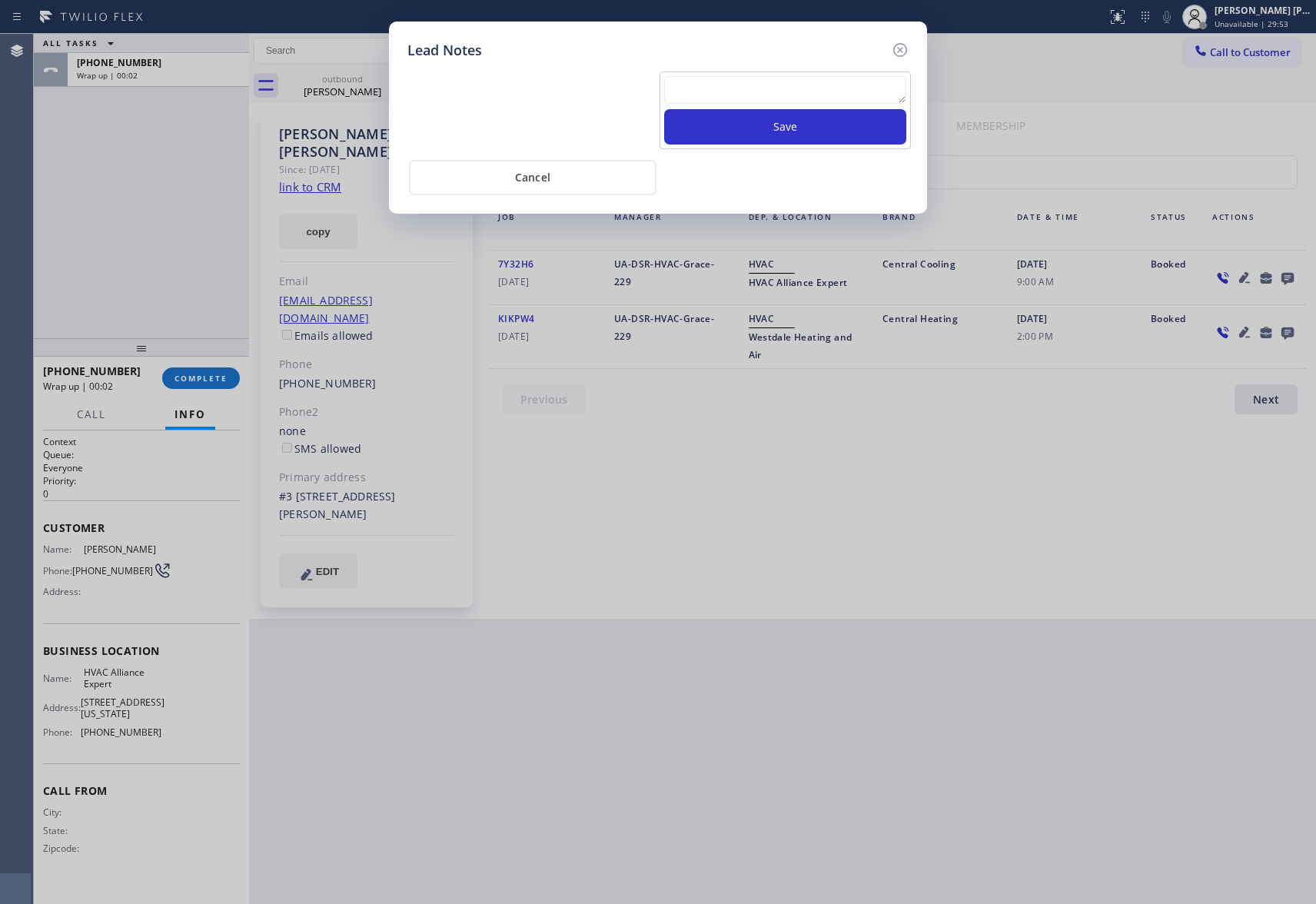
click at [828, 83] on textarea at bounding box center [785, 89] width 242 height 27
paste textarea "please transfer if cx calls back"
type textarea "please transfer if cx calls back"
click at [830, 128] on button "Save" at bounding box center [785, 127] width 242 height 35
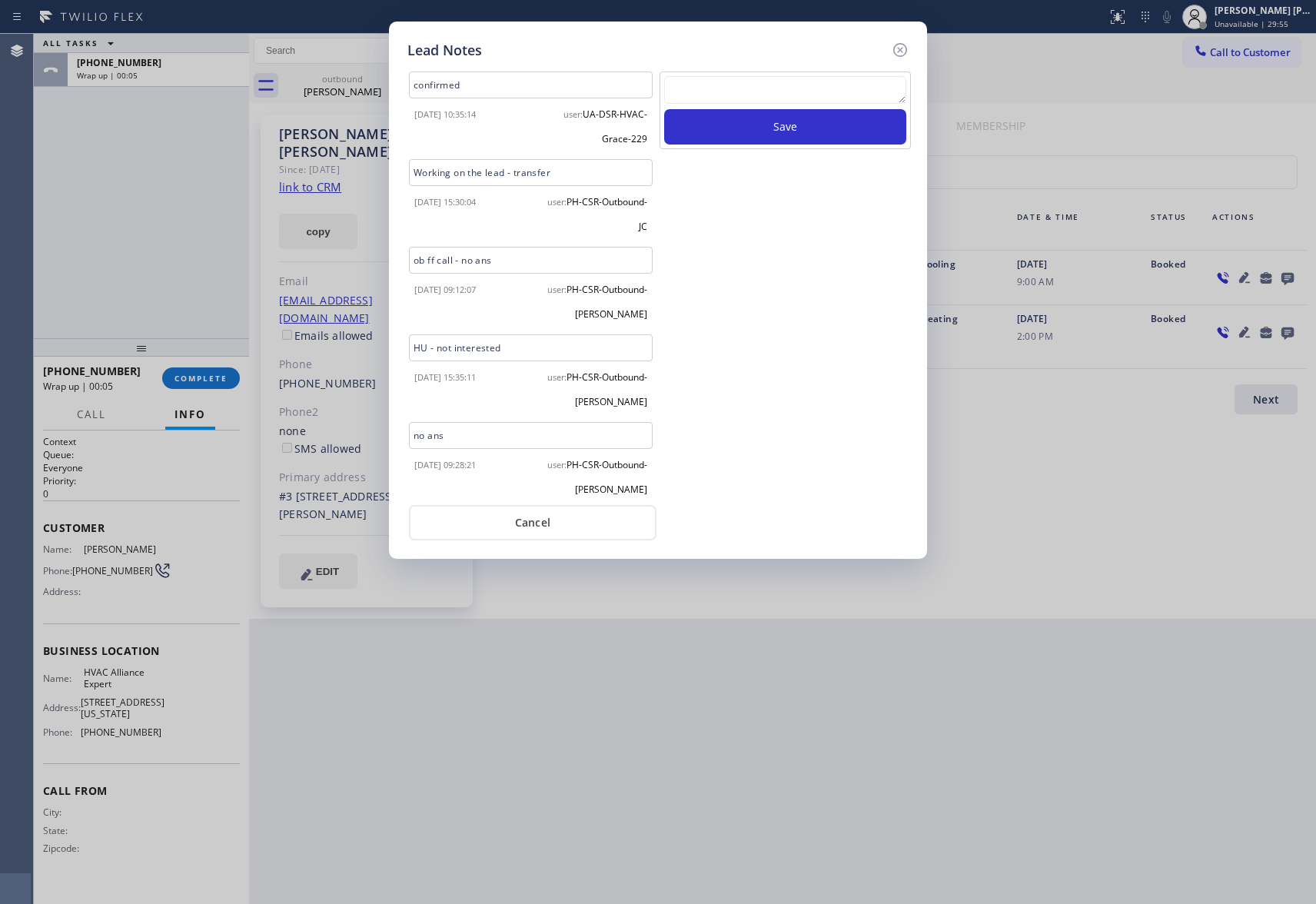
scroll to position [179, 0]
click at [904, 52] on icon at bounding box center [901, 50] width 14 height 14
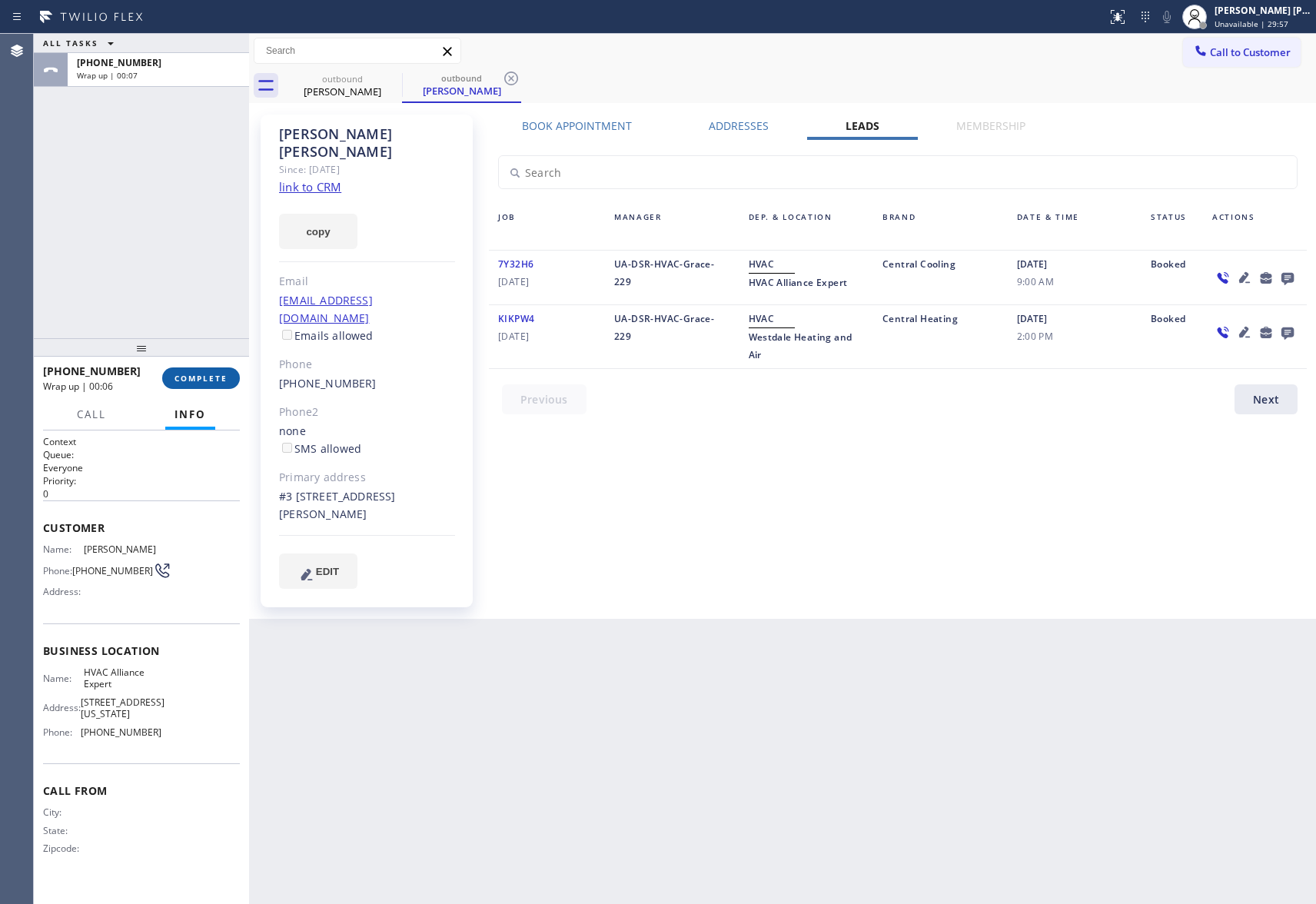
click at [197, 384] on button "COMPLETE" at bounding box center [200, 379] width 77 height 22
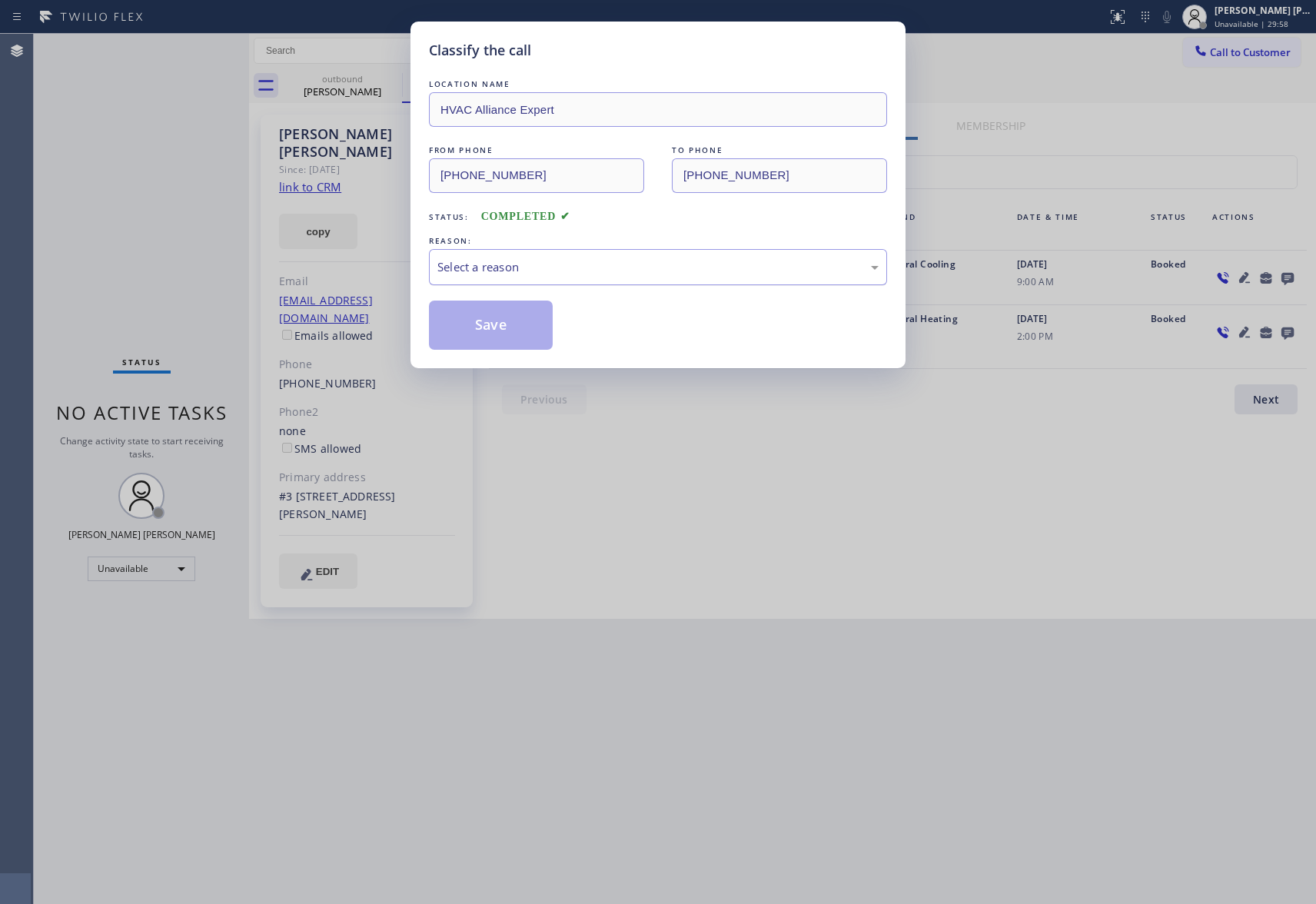
click at [497, 265] on div "Select a reason" at bounding box center [658, 267] width 441 height 18
click at [476, 333] on button "Save" at bounding box center [491, 325] width 124 height 49
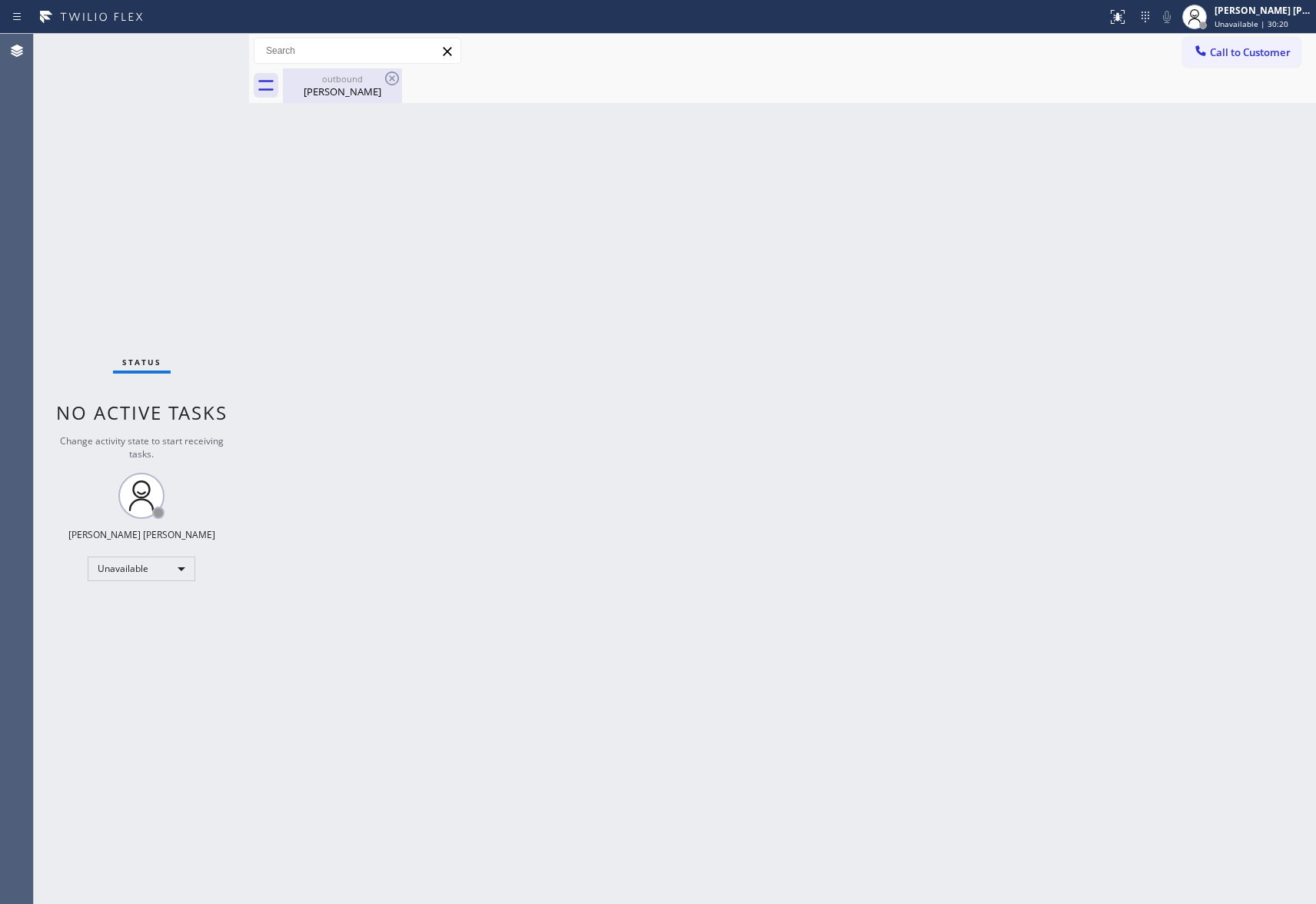
click at [360, 77] on div "outbound" at bounding box center [343, 78] width 116 height 12
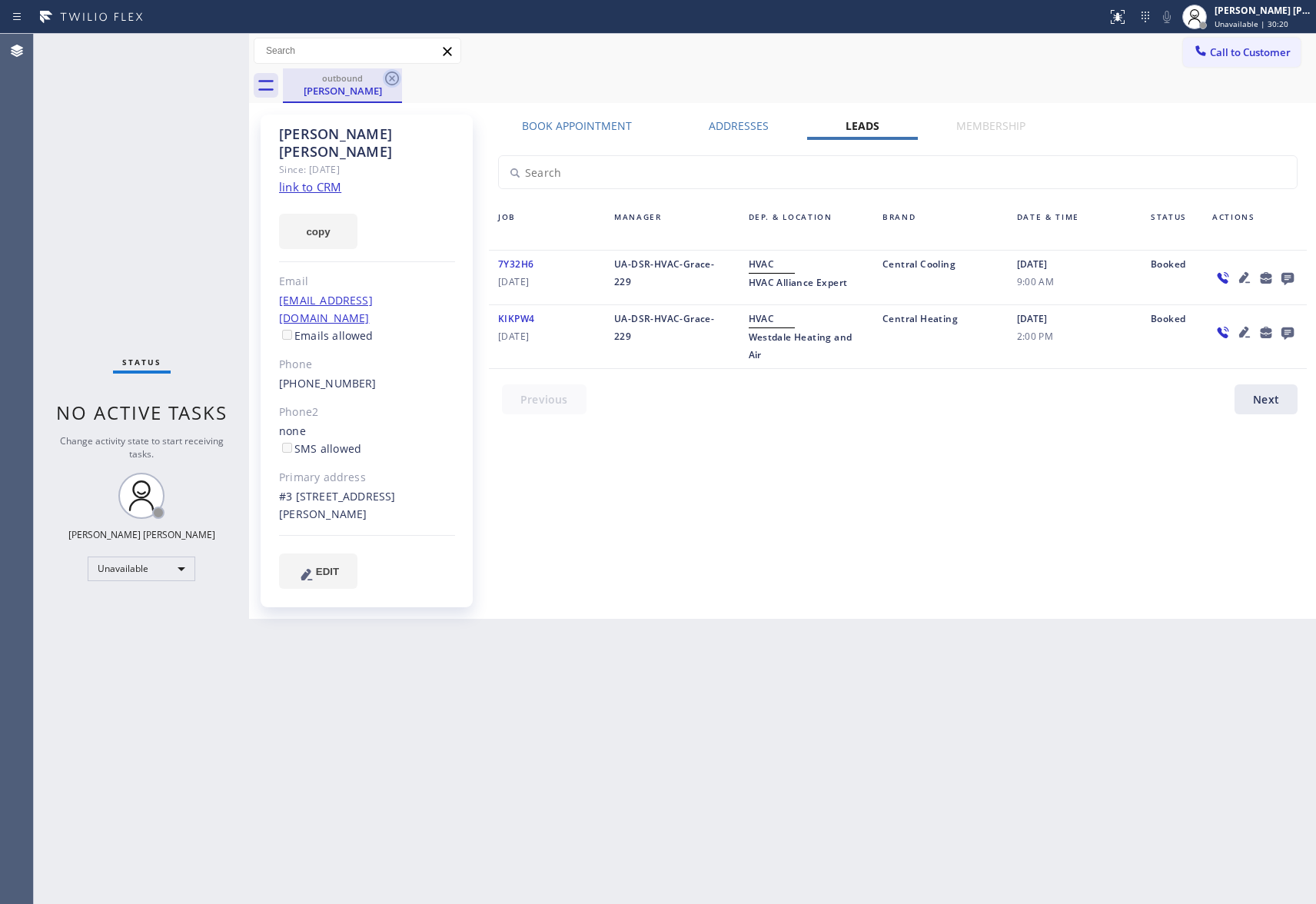
click at [386, 72] on icon at bounding box center [392, 78] width 19 height 19
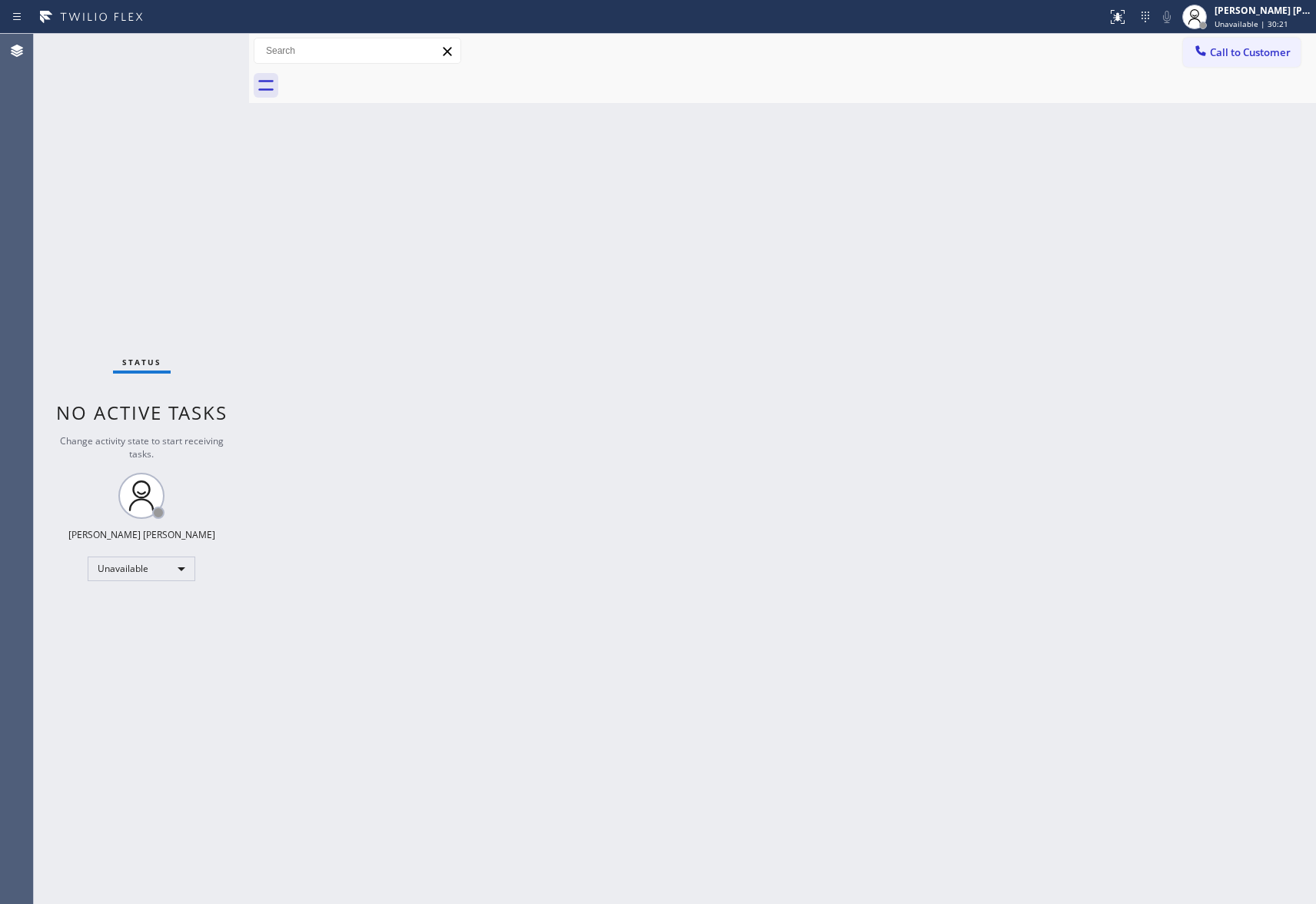
click at [386, 72] on div at bounding box center [800, 85] width 1033 height 34
click at [1257, 56] on span "Call to Customer" at bounding box center [1249, 52] width 81 height 14
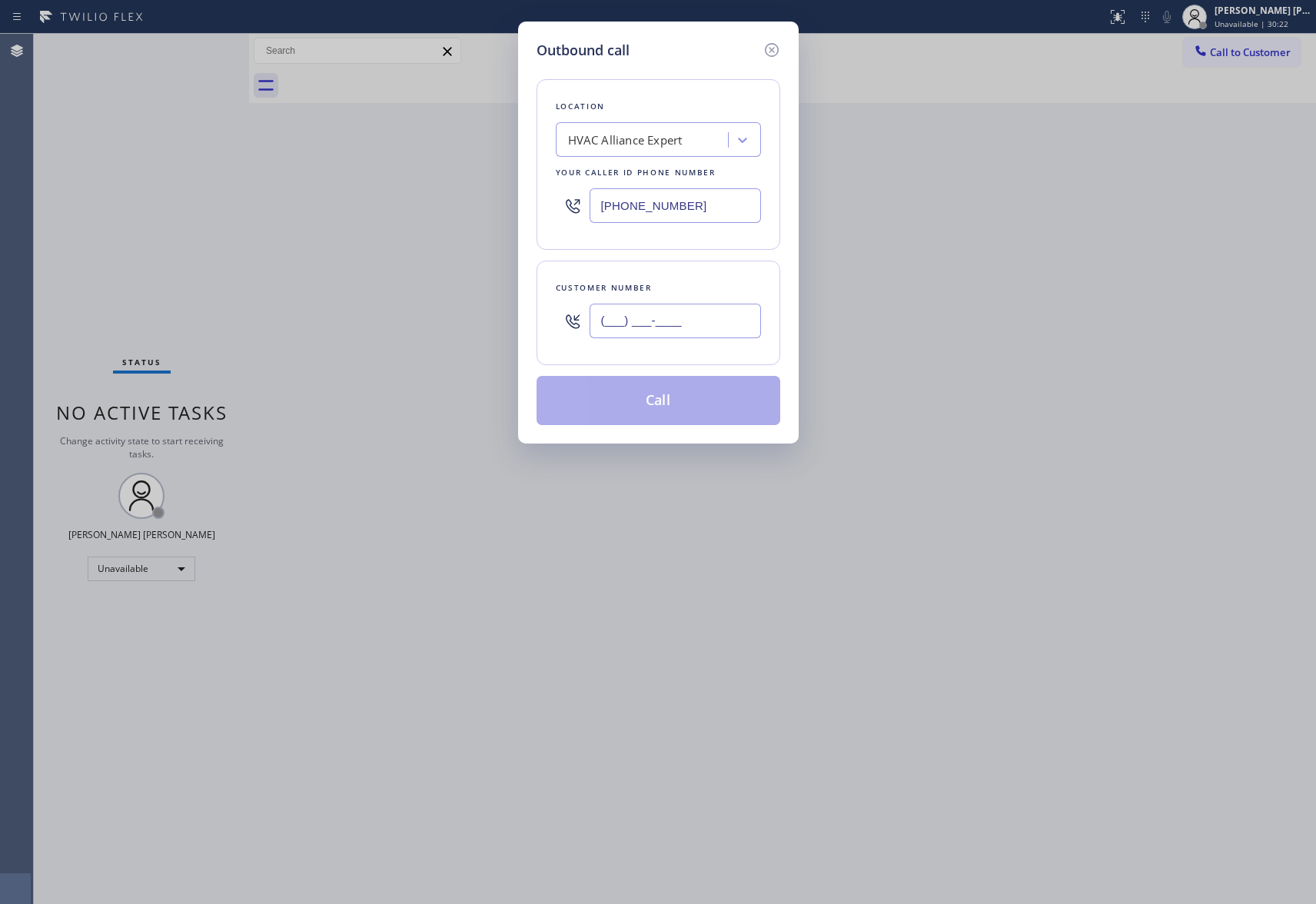
click at [739, 317] on input "(___) ___-____" at bounding box center [675, 321] width 171 height 34
paste input "404) 275-7295"
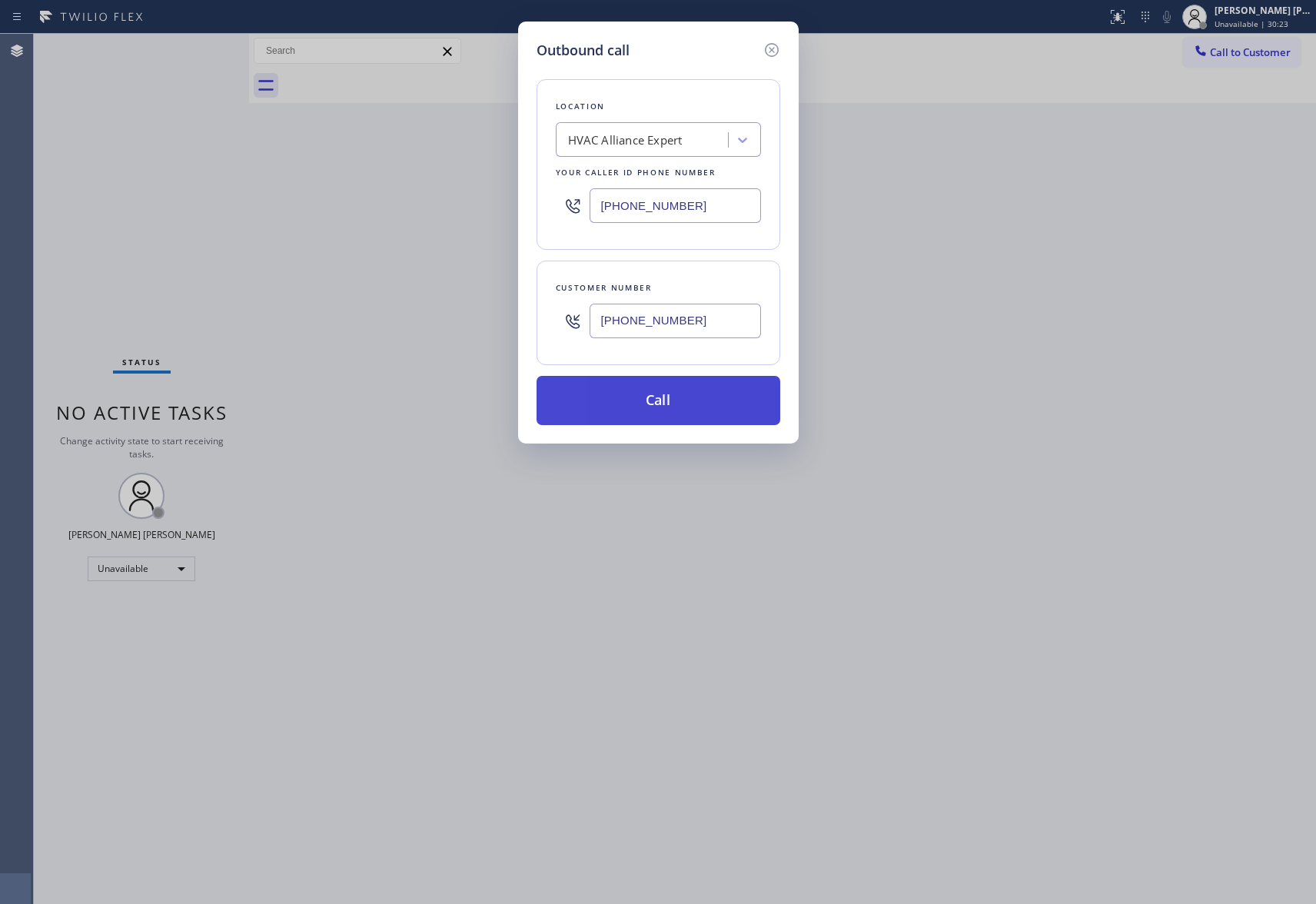
type input "[PHONE_NUMBER]"
click at [677, 410] on button "Call" at bounding box center [658, 400] width 243 height 49
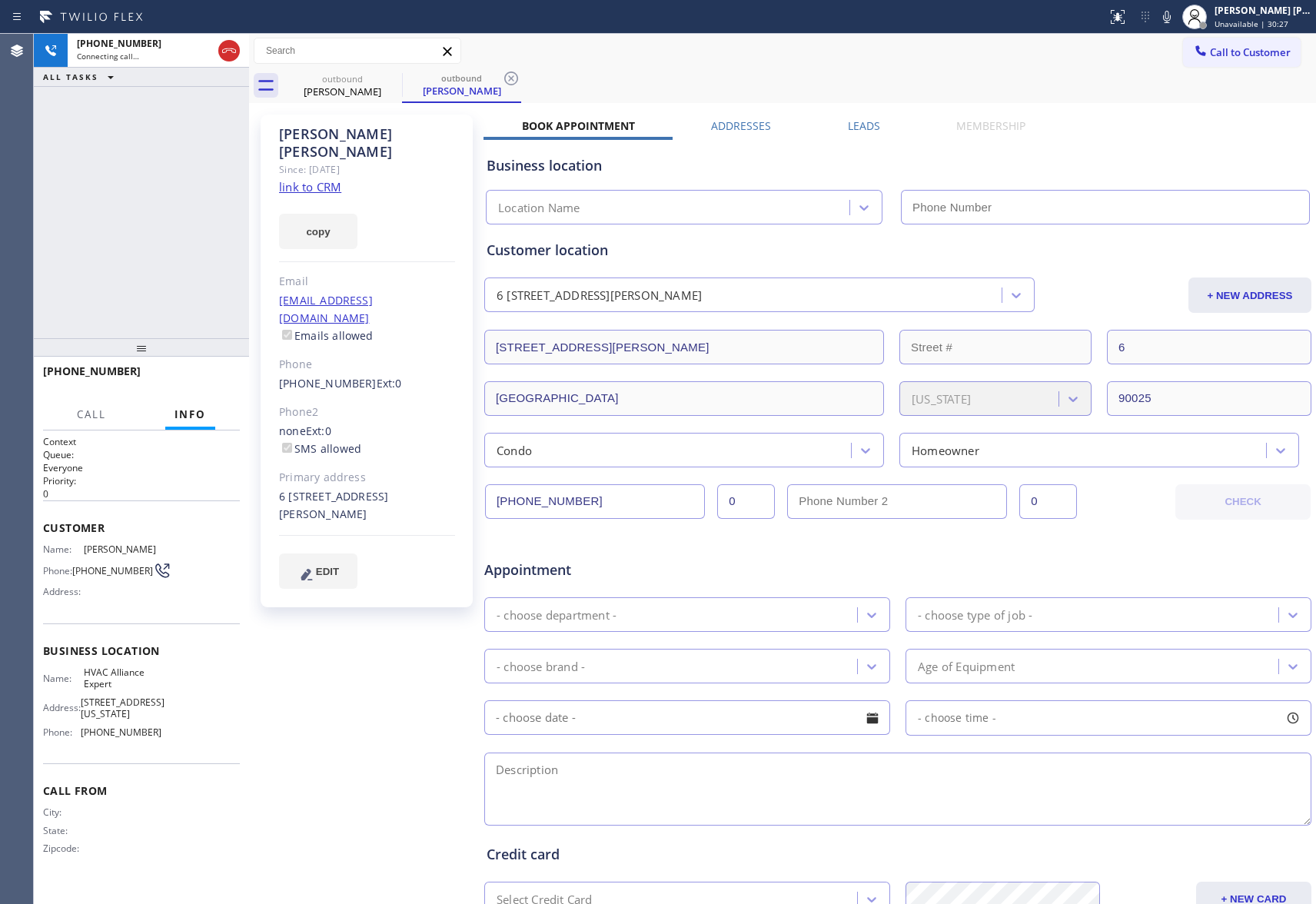
type input "[PHONE_NUMBER]"
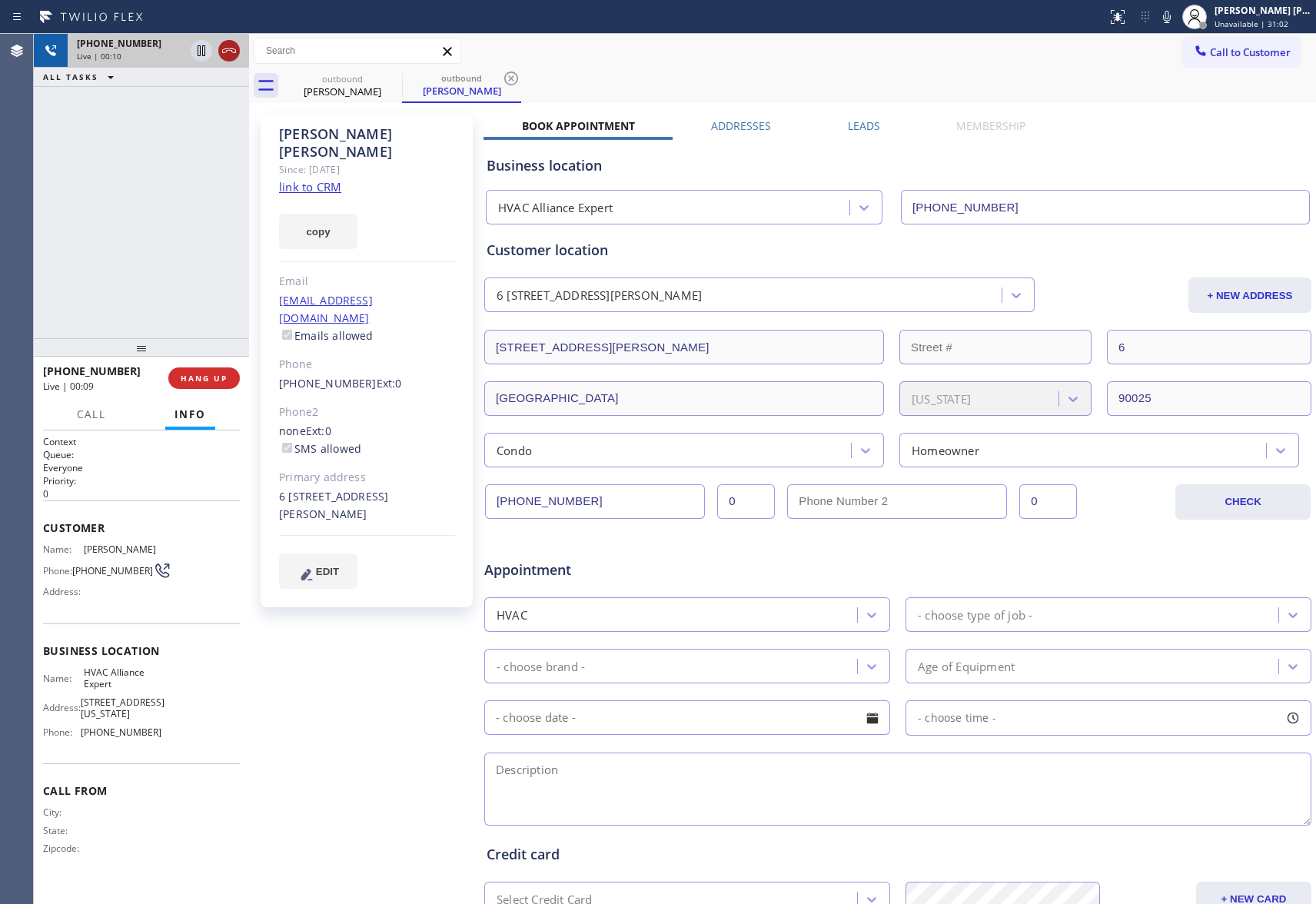
click at [225, 46] on icon at bounding box center [229, 51] width 19 height 19
click at [848, 123] on label "Leads" at bounding box center [864, 125] width 32 height 15
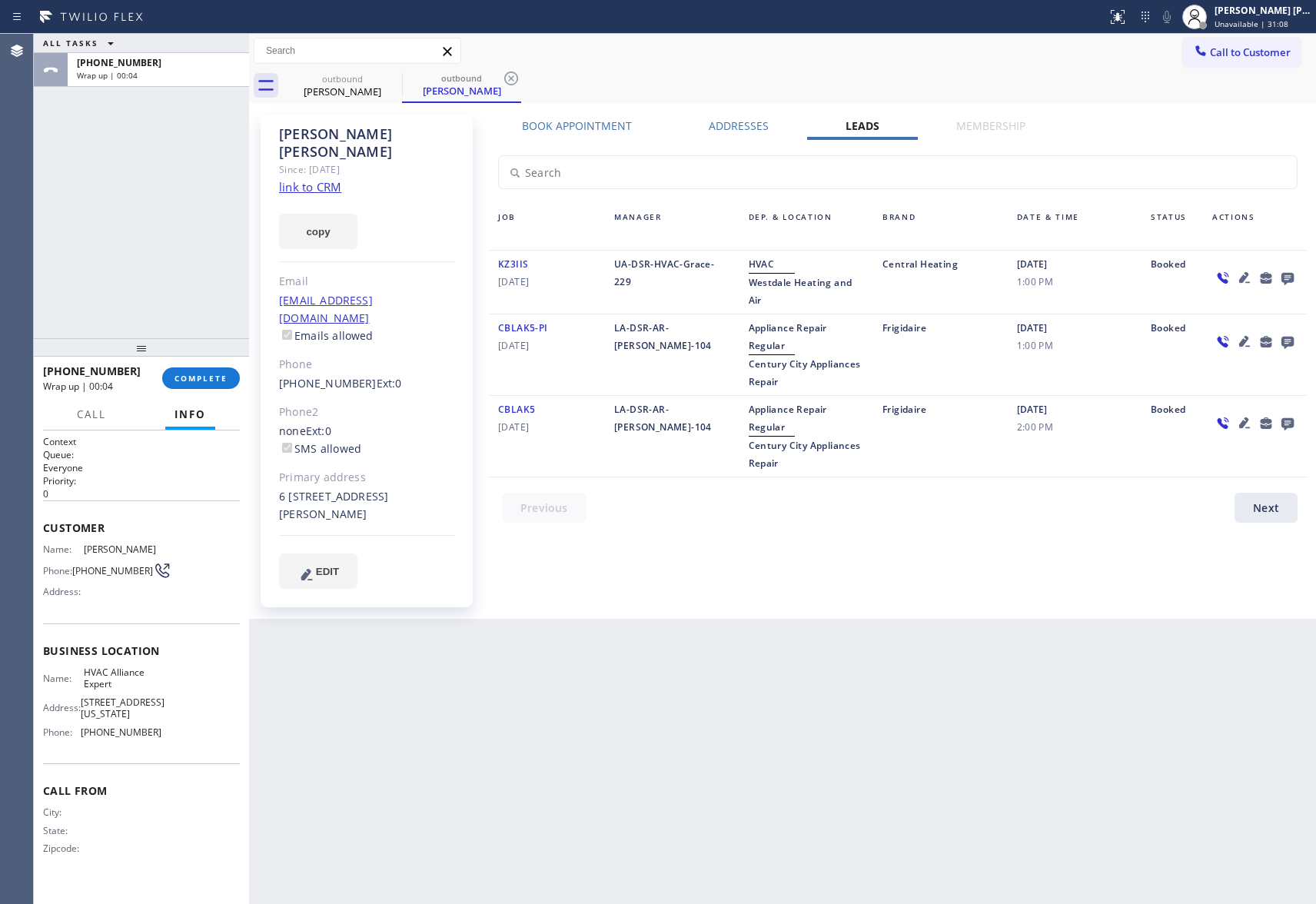
click at [1290, 278] on icon at bounding box center [1288, 278] width 19 height 20
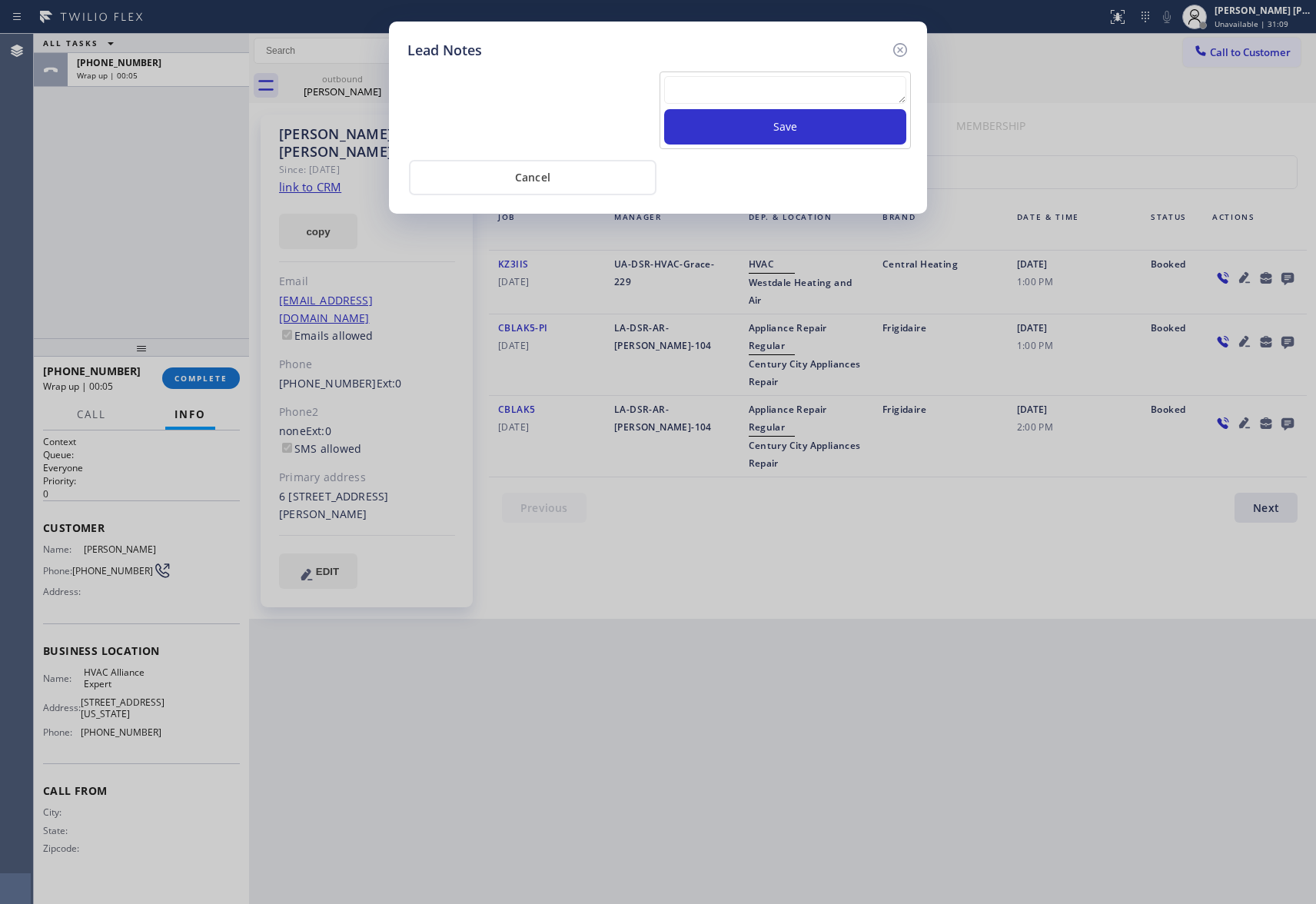
click at [778, 94] on textarea at bounding box center [785, 89] width 242 height 27
paste textarea "VM | please transfer if cx calls back"
type textarea "VM | please transfer if cx calls back"
click at [791, 130] on button "Save" at bounding box center [785, 127] width 242 height 35
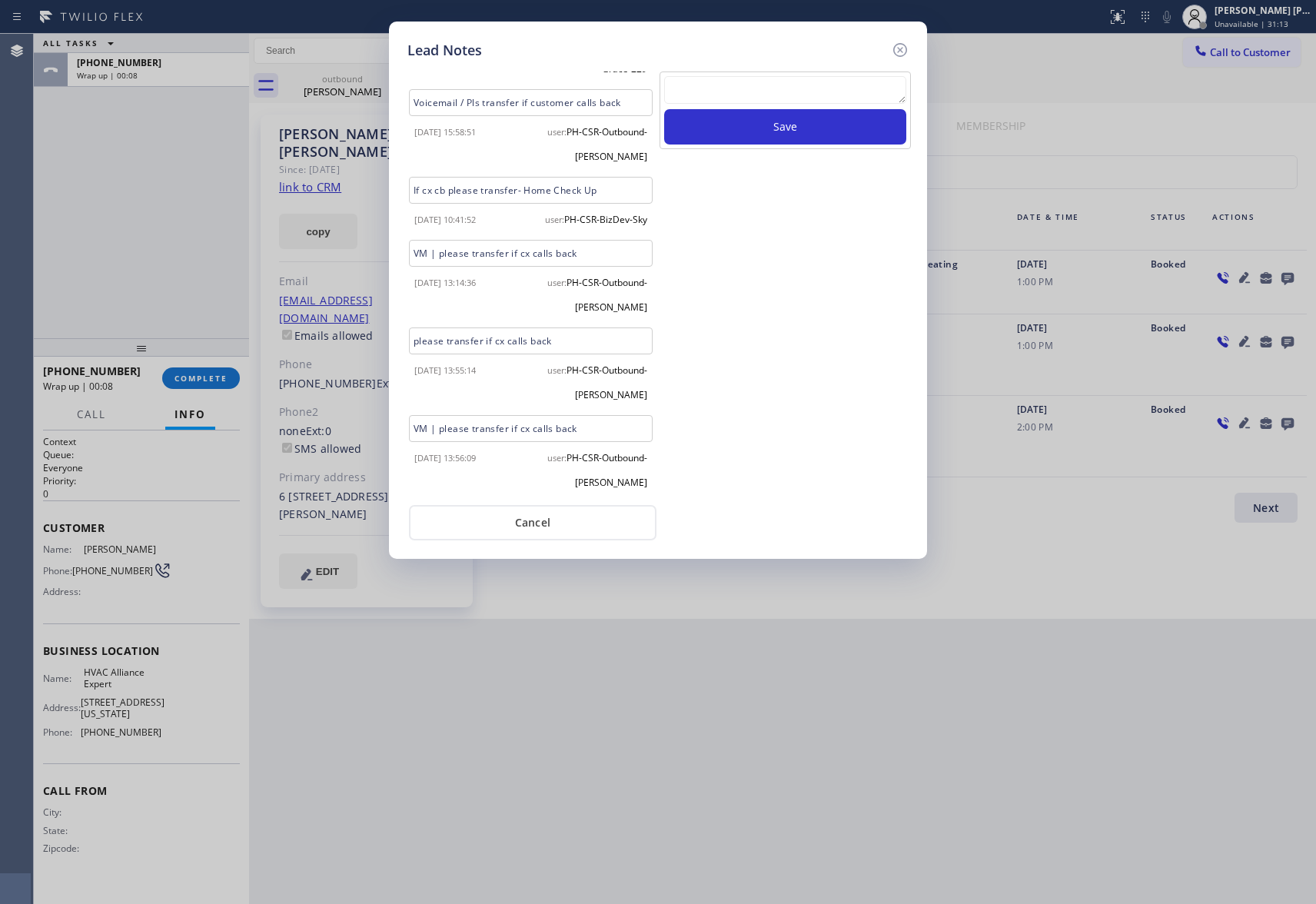
scroll to position [319, 0]
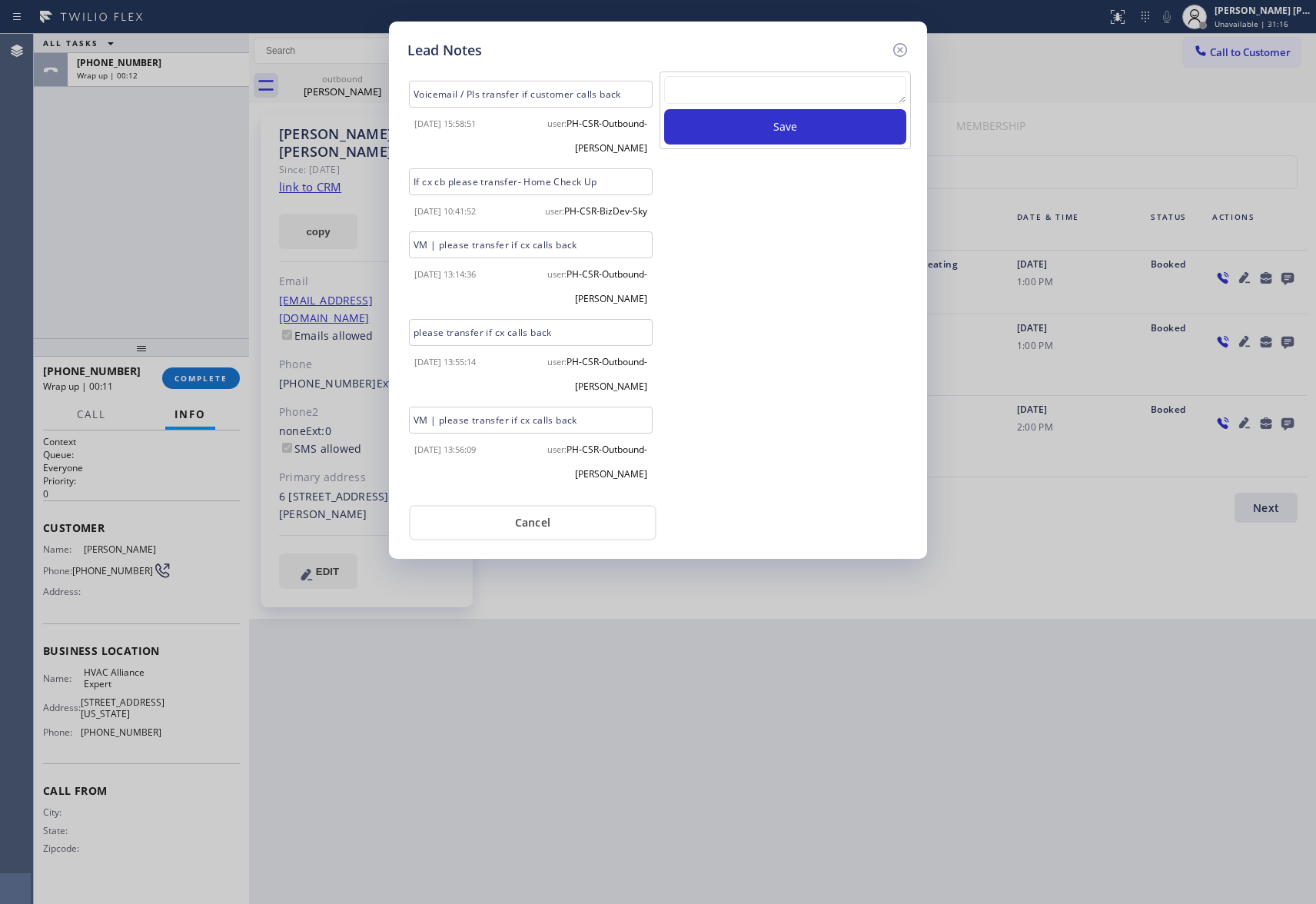
drag, startPoint x: 899, startPoint y: 50, endPoint x: 830, endPoint y: 59, distance: 69.6
click at [898, 50] on icon at bounding box center [901, 50] width 19 height 19
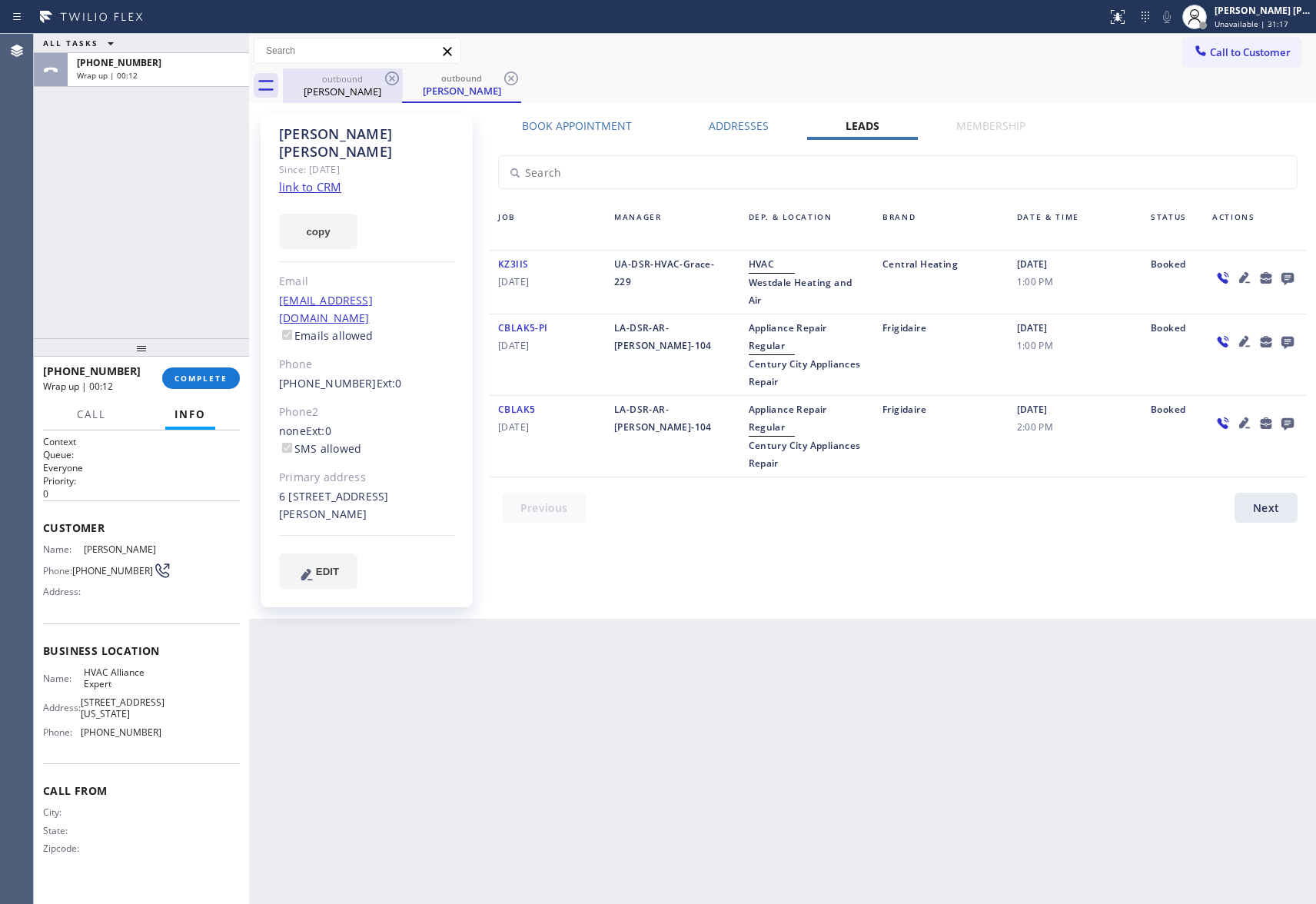
click at [364, 87] on div "[PERSON_NAME]" at bounding box center [343, 92] width 116 height 14
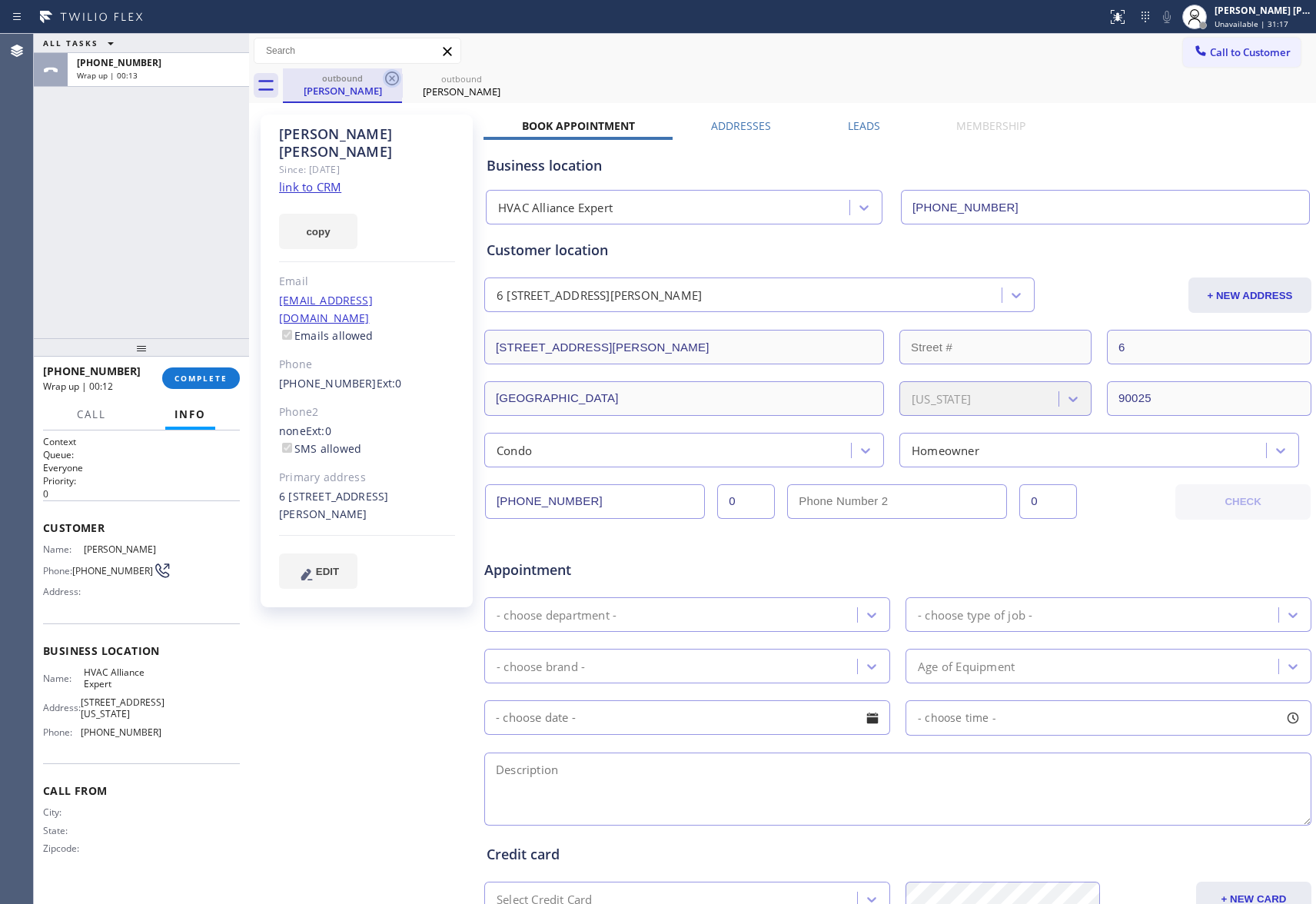
click at [386, 77] on icon at bounding box center [392, 78] width 14 height 14
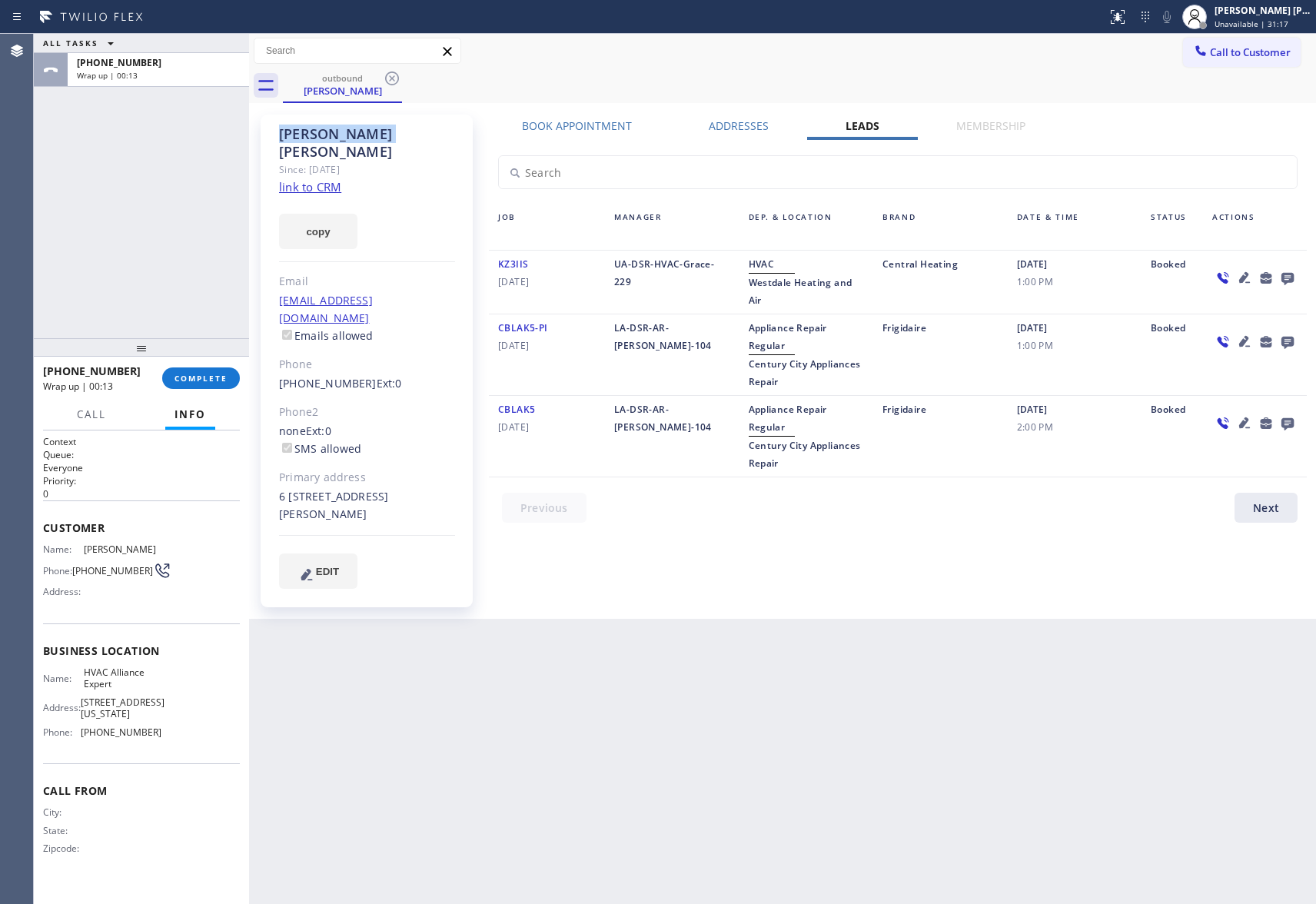
click at [386, 77] on icon at bounding box center [392, 78] width 14 height 14
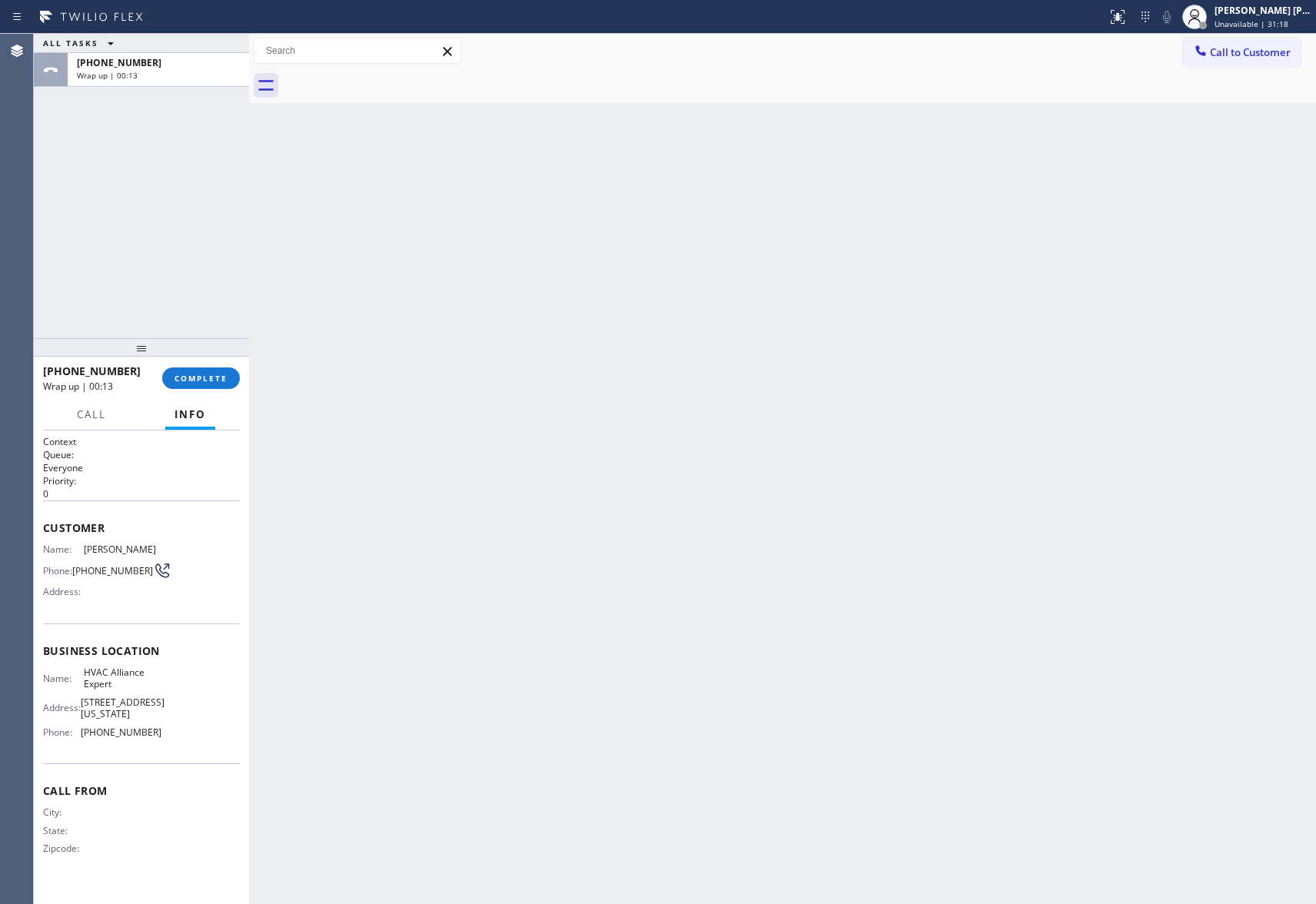
click at [386, 77] on div at bounding box center [800, 85] width 1033 height 34
click at [207, 373] on span "COMPLETE" at bounding box center [201, 378] width 53 height 11
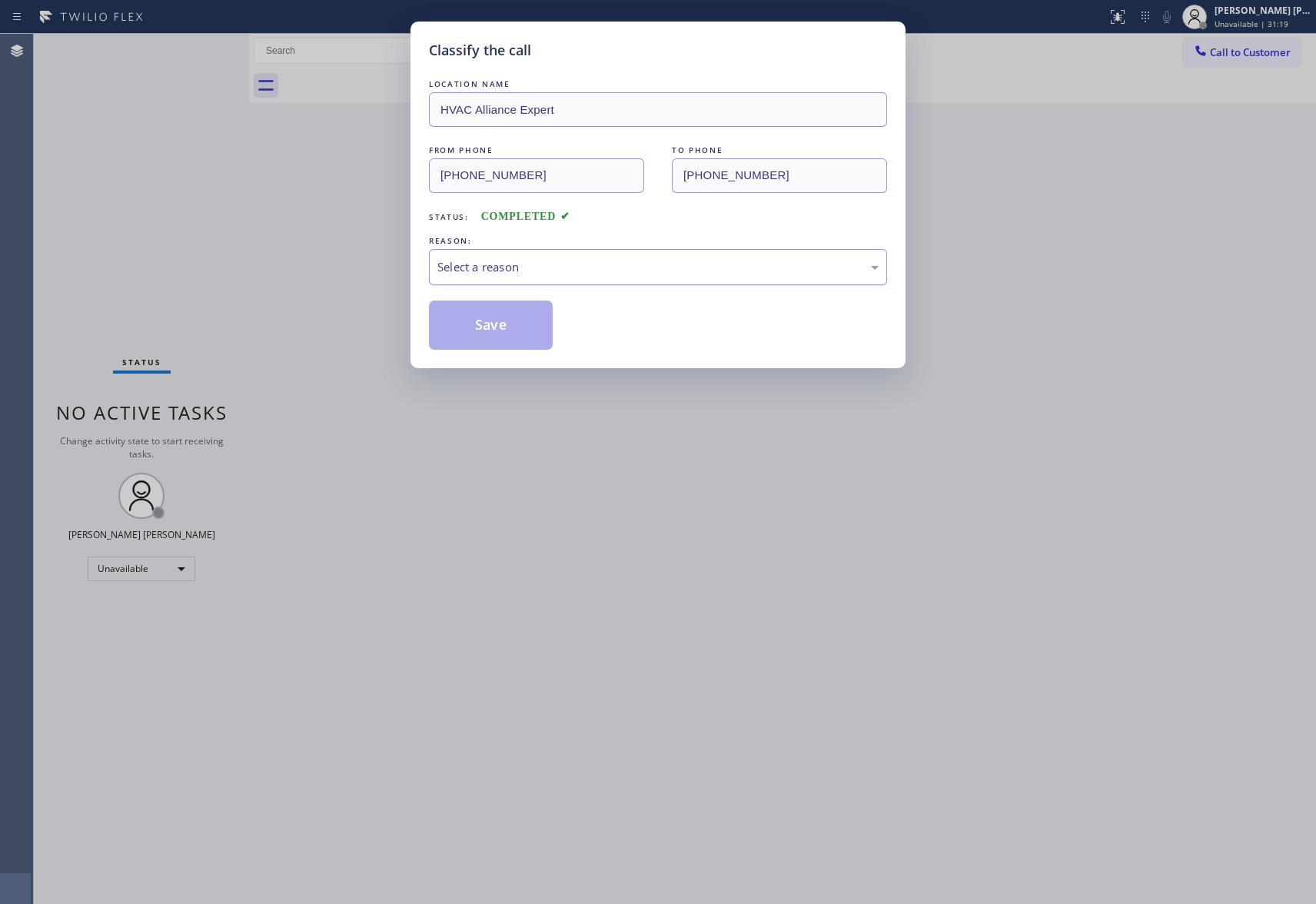
click at [557, 268] on div "Select a reason" at bounding box center [658, 267] width 441 height 18
click at [487, 314] on button "Save" at bounding box center [491, 325] width 124 height 49
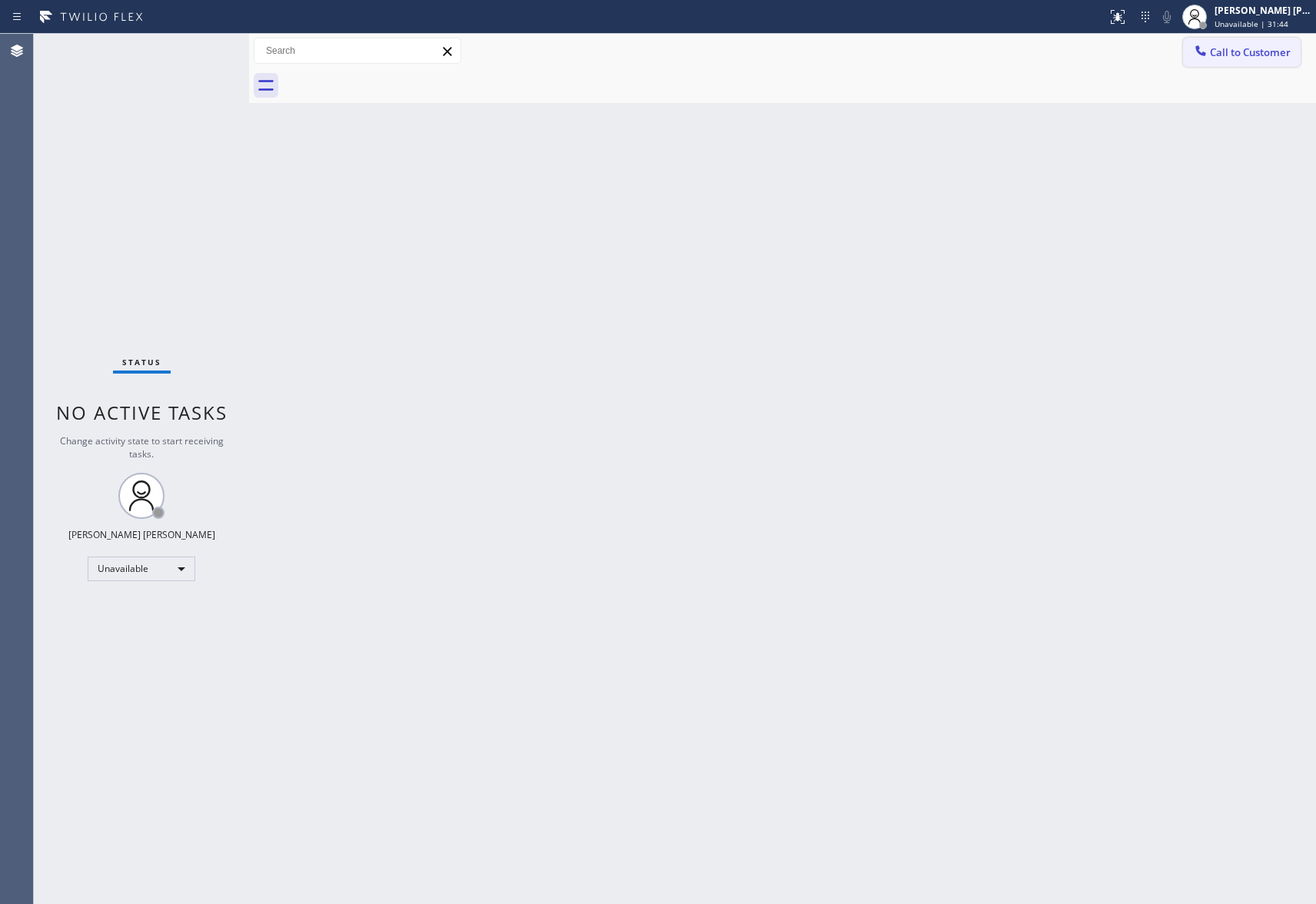
click at [1276, 59] on span "Call to Customer" at bounding box center [1249, 52] width 81 height 14
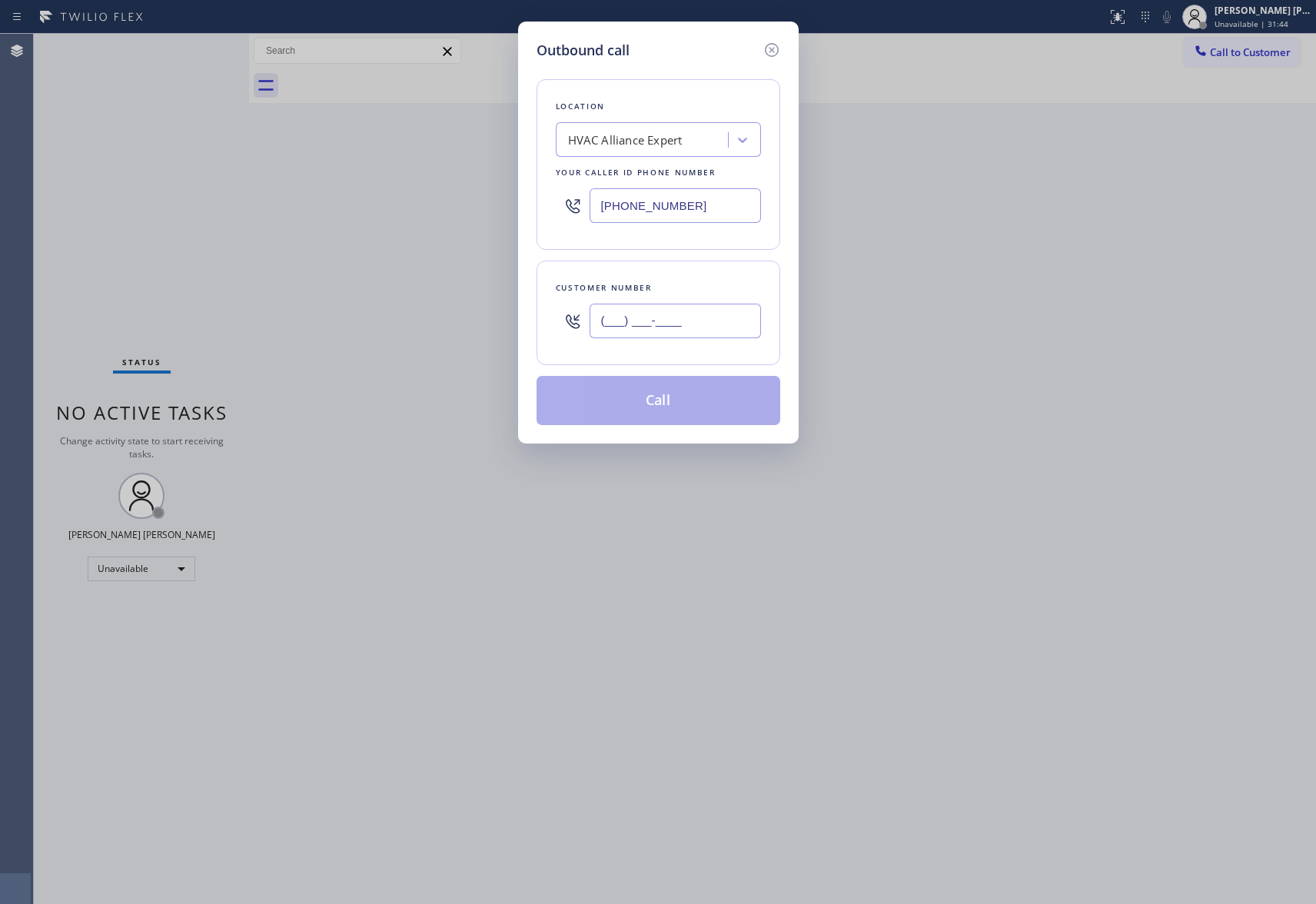
click at [693, 317] on input "(___) ___-____" at bounding box center [675, 321] width 171 height 34
paste input "213) 359-9805"
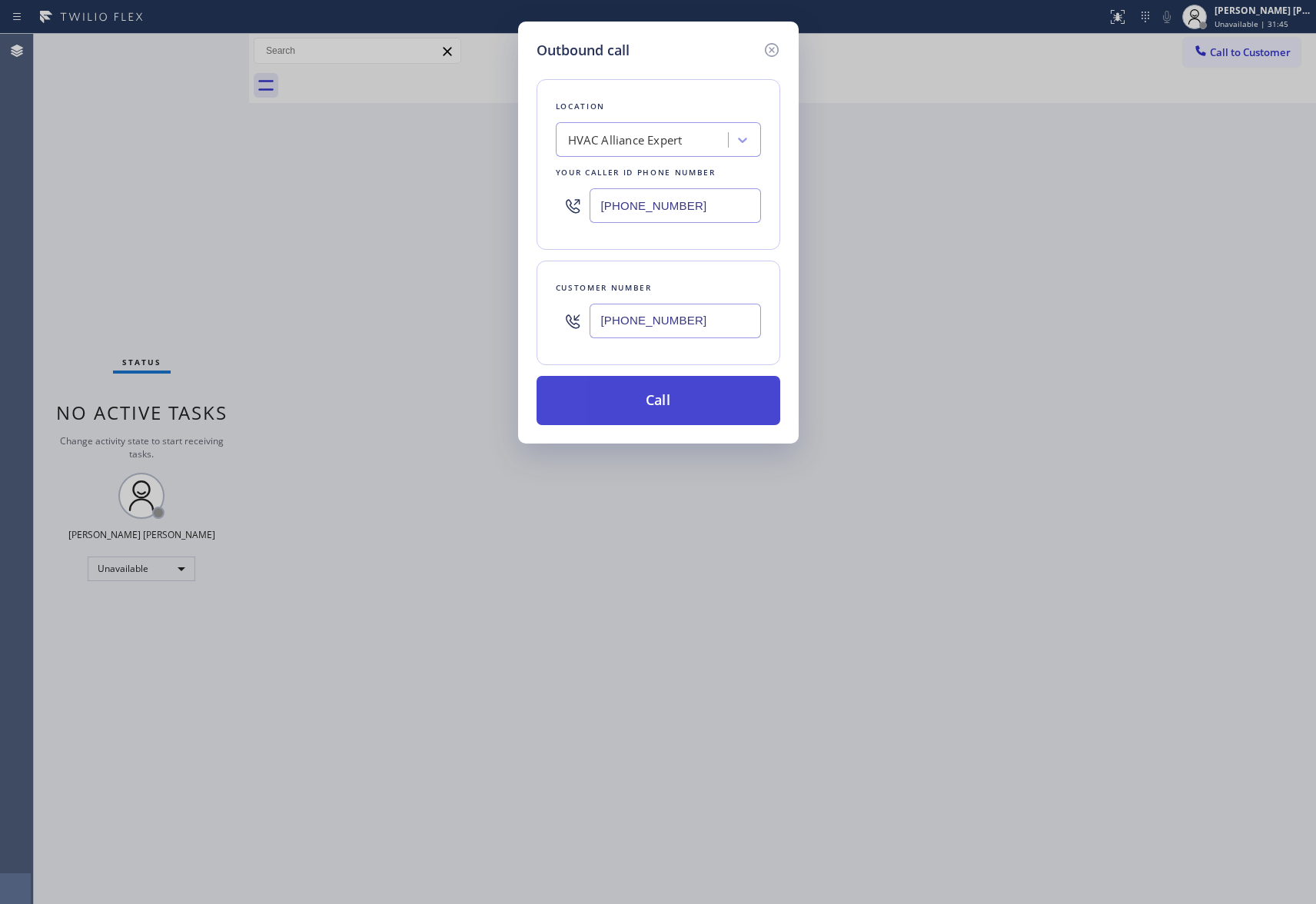
type input "[PHONE_NUMBER]"
click at [699, 398] on button "Call" at bounding box center [658, 400] width 243 height 49
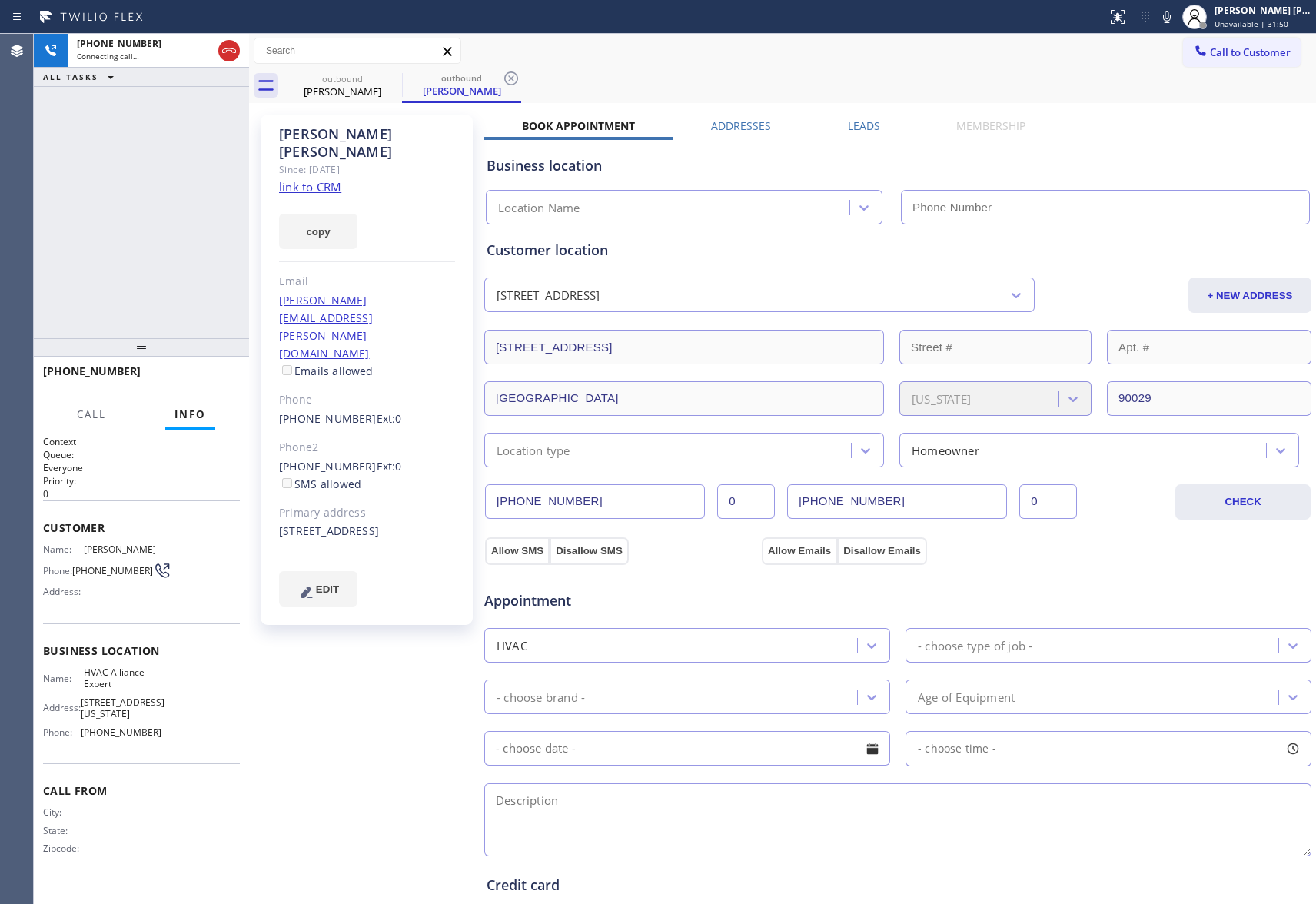
type input "[PHONE_NUMBER]"
click at [387, 74] on div "outbound [PERSON_NAME]" at bounding box center [343, 85] width 119 height 34
click at [389, 74] on icon at bounding box center [392, 78] width 19 height 19
click at [0, 0] on icon at bounding box center [0, 0] width 0 height 0
click at [389, 74] on div "outbound [PERSON_NAME] outbound [PERSON_NAME]" at bounding box center [800, 85] width 1033 height 34
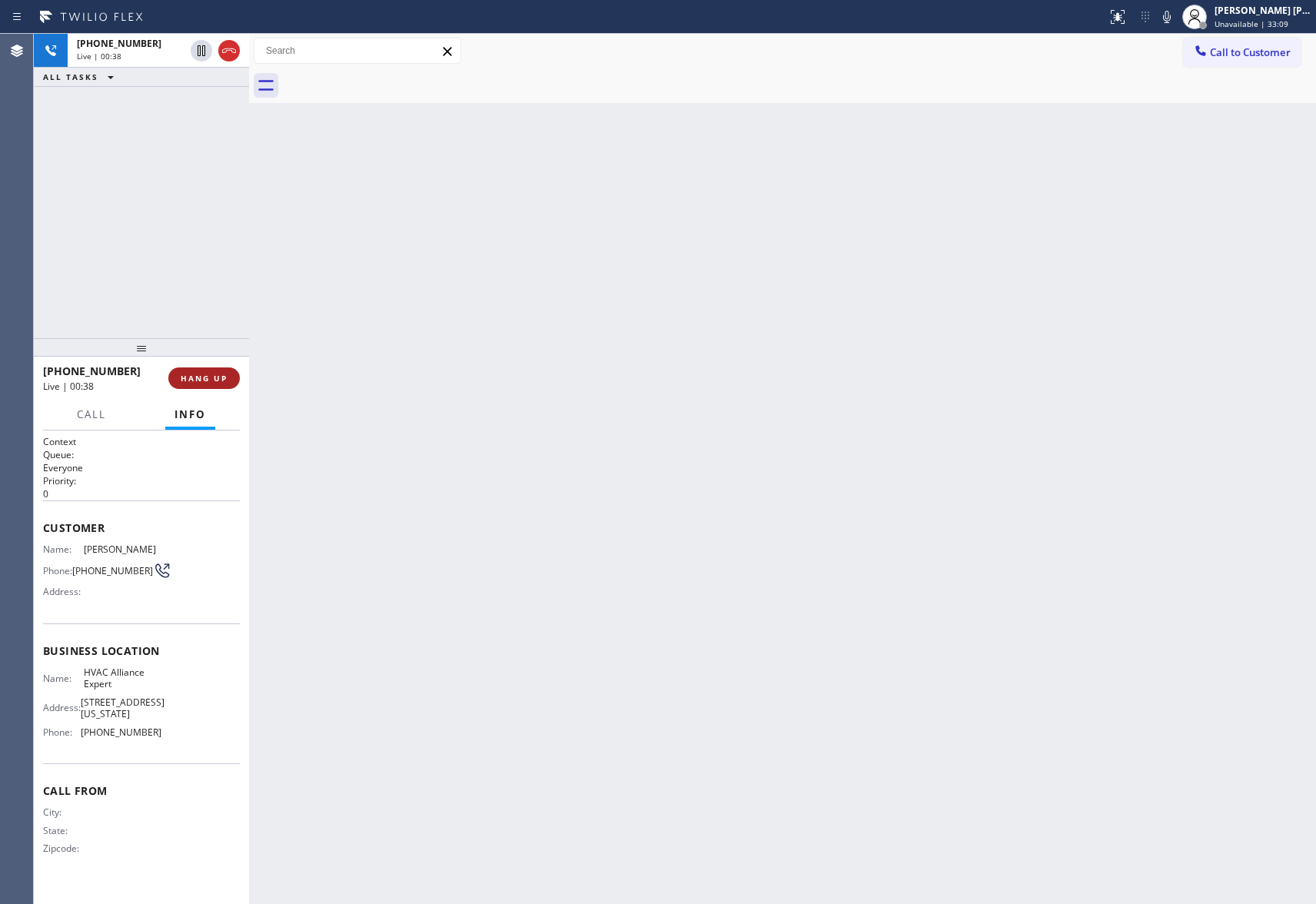
click at [204, 376] on span "HANG UP" at bounding box center [204, 378] width 47 height 11
click at [201, 387] on button "COMPLETE" at bounding box center [200, 379] width 77 height 22
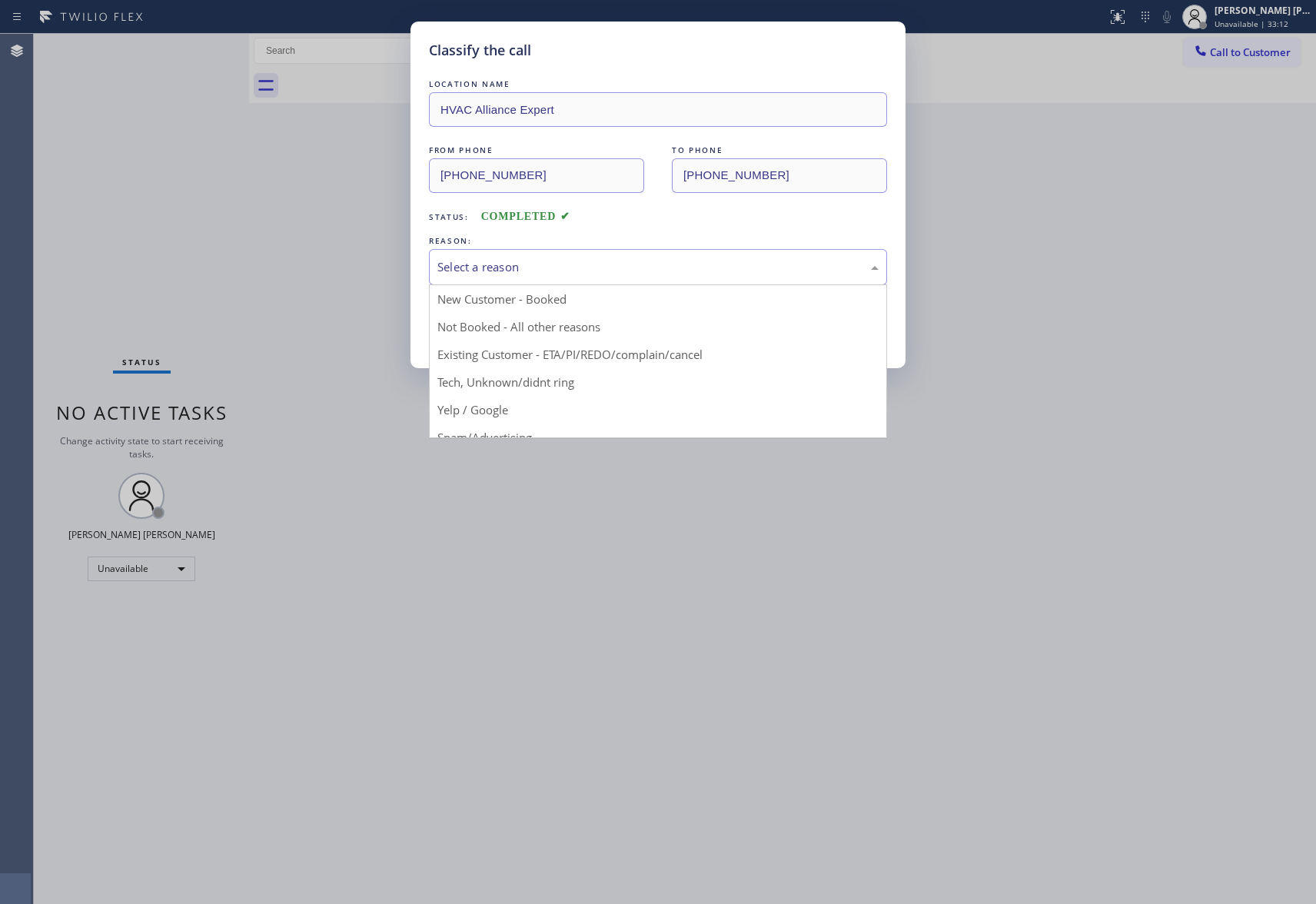
click at [579, 275] on div "Select a reason" at bounding box center [658, 267] width 441 height 18
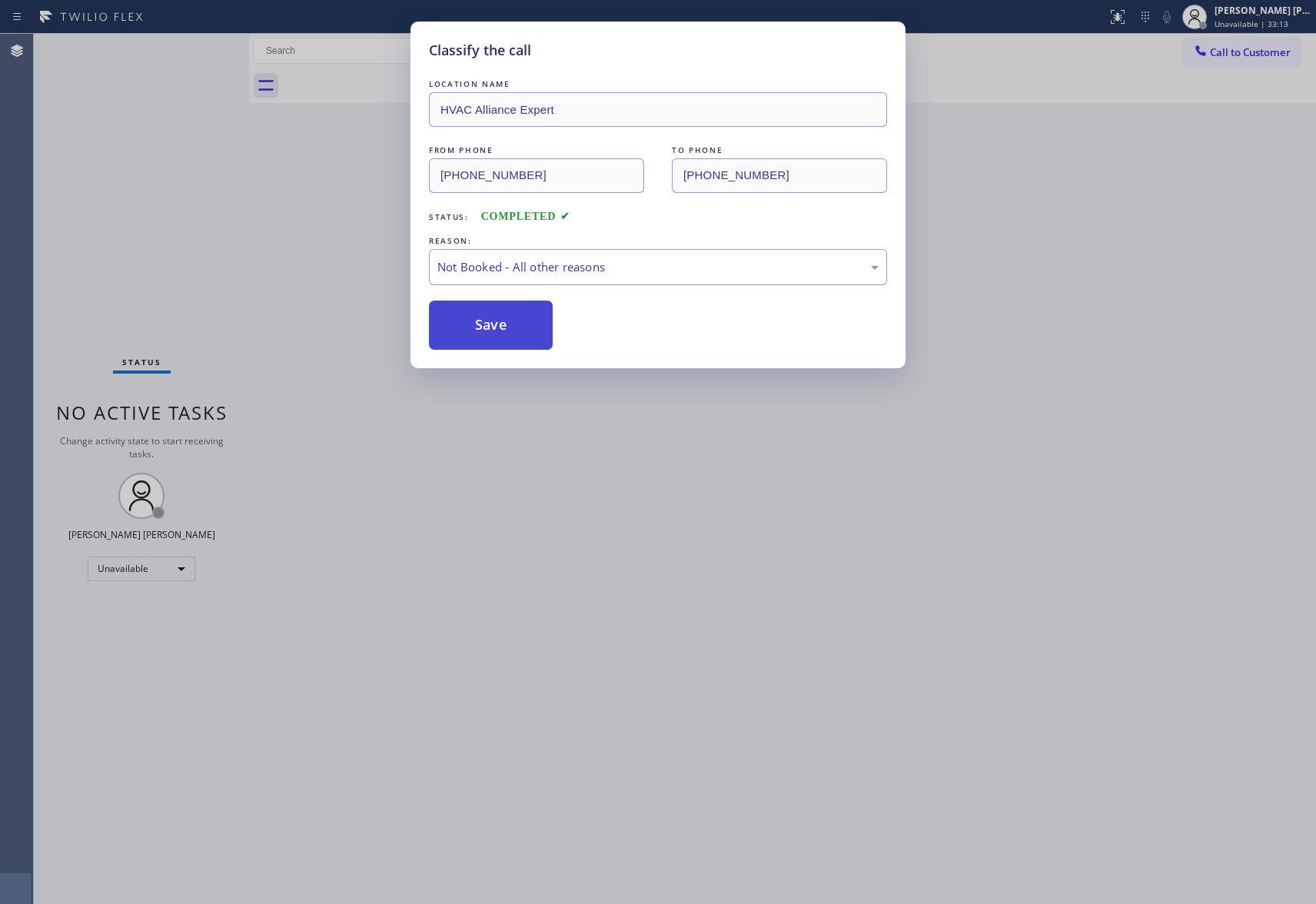
click at [487, 330] on button "Save" at bounding box center [491, 325] width 124 height 49
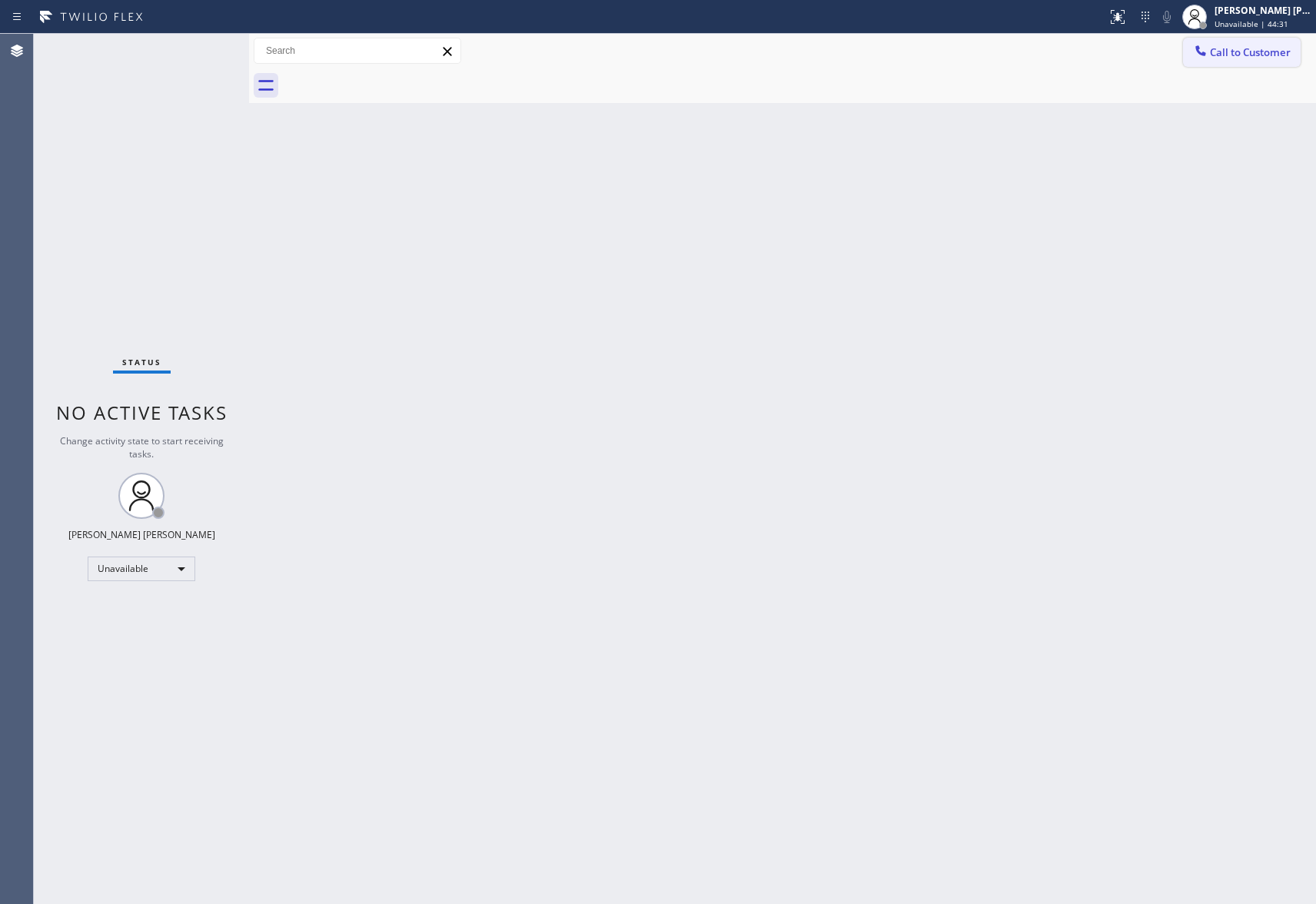
click at [1236, 56] on span "Call to Customer" at bounding box center [1249, 52] width 81 height 14
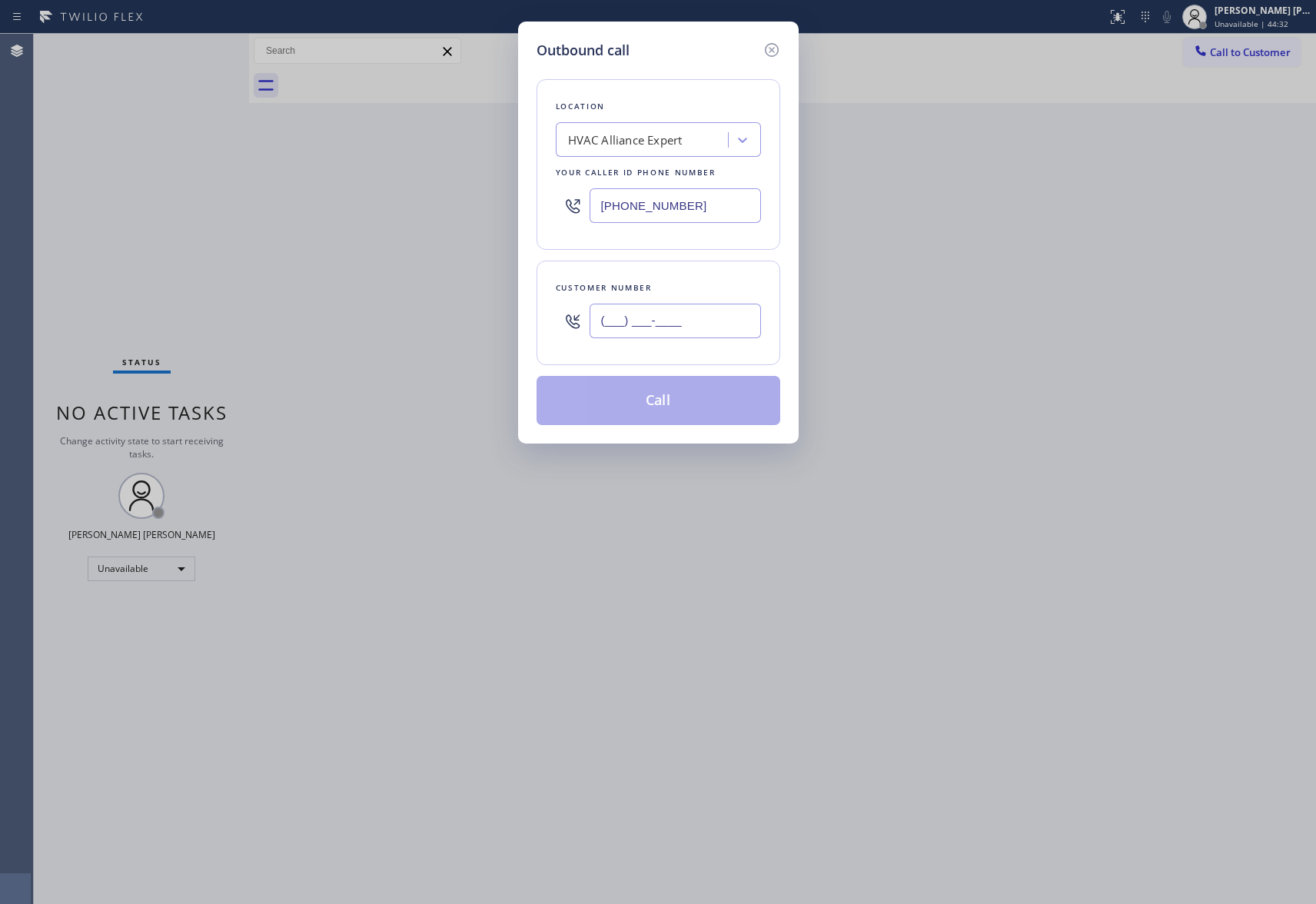
click at [664, 318] on input "(___) ___-____" at bounding box center [675, 321] width 171 height 34
paste input "714) 400-8614"
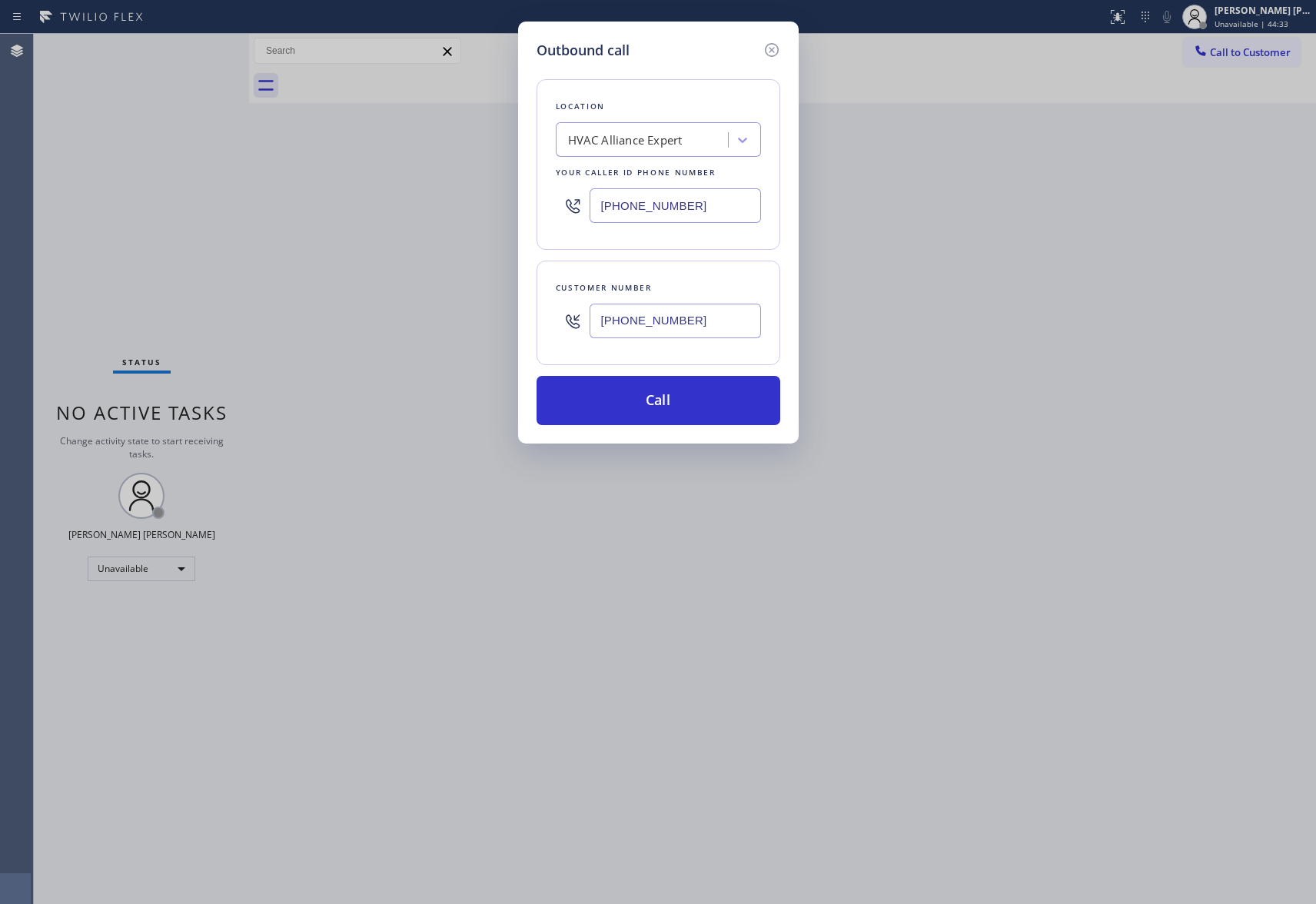
type input "[PHONE_NUMBER]"
drag, startPoint x: 702, startPoint y: 197, endPoint x: 428, endPoint y: 185, distance: 274.3
click at [428, 185] on div "Outbound call Location HVAC Alliance Expert Your caller id phone number [PHONE_…" at bounding box center [658, 452] width 1316 height 904
paste input "731-4952"
type input "[PHONE_NUMBER]"
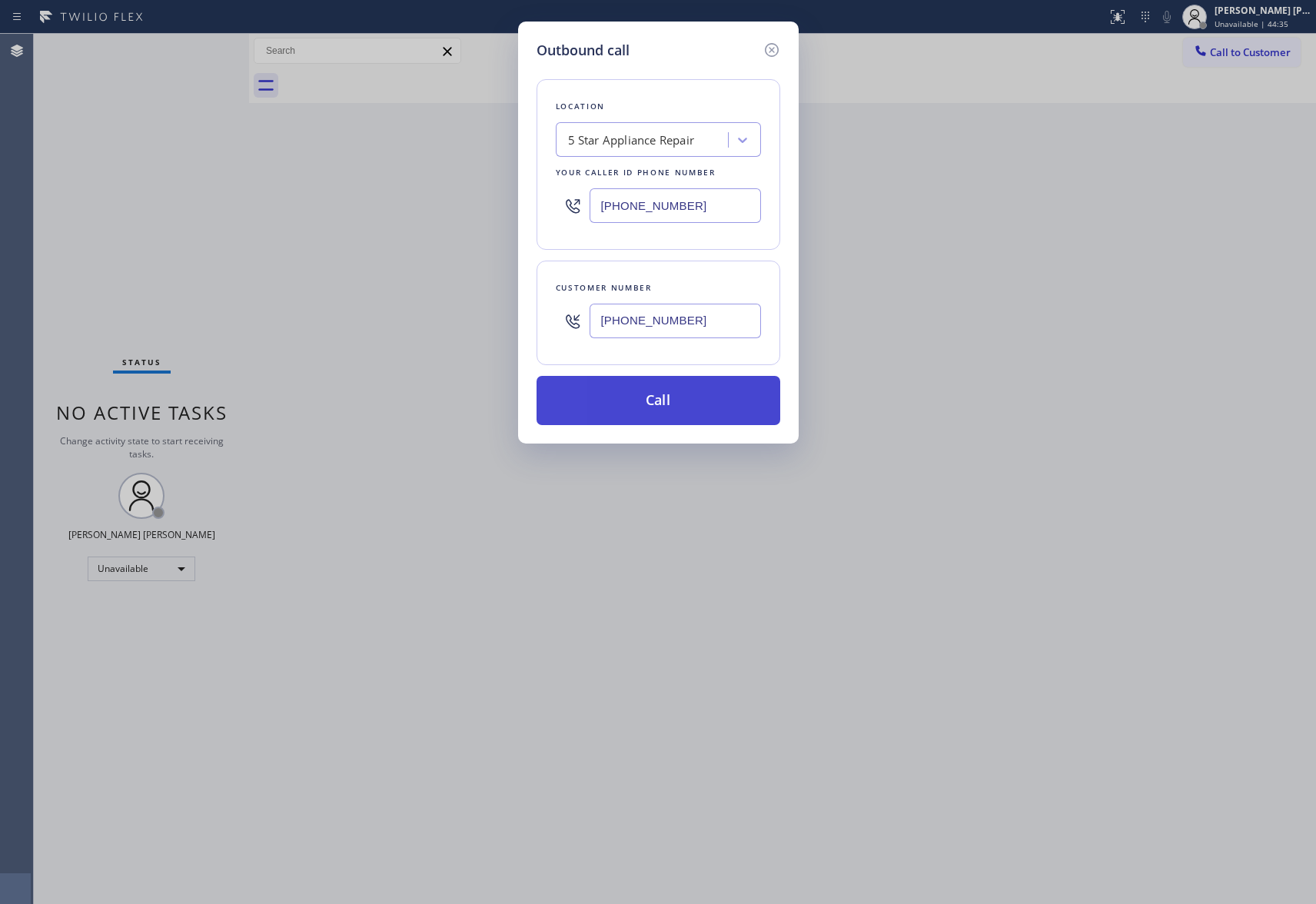
click at [650, 394] on button "Call" at bounding box center [658, 400] width 243 height 49
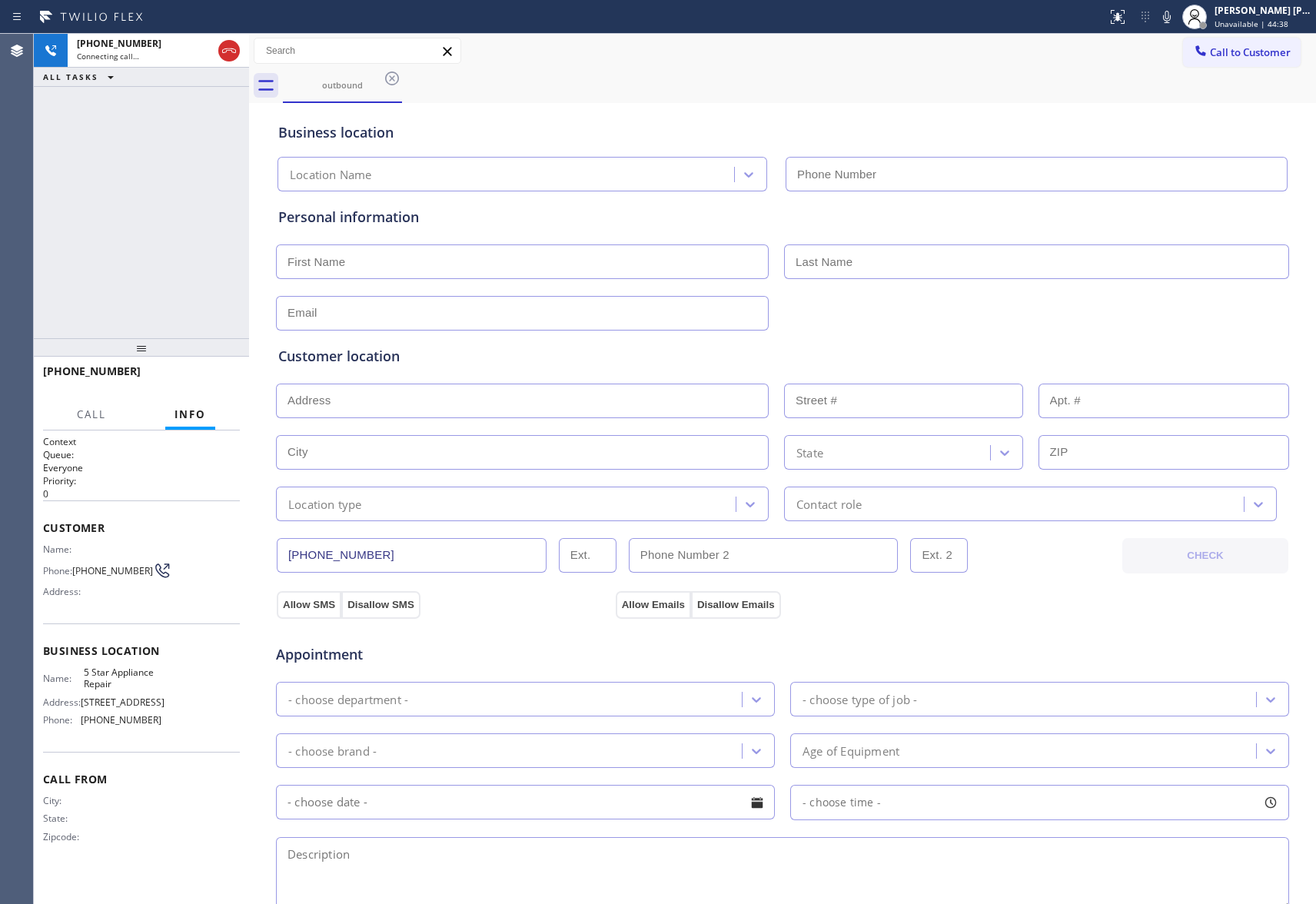
type input "[PHONE_NUMBER]"
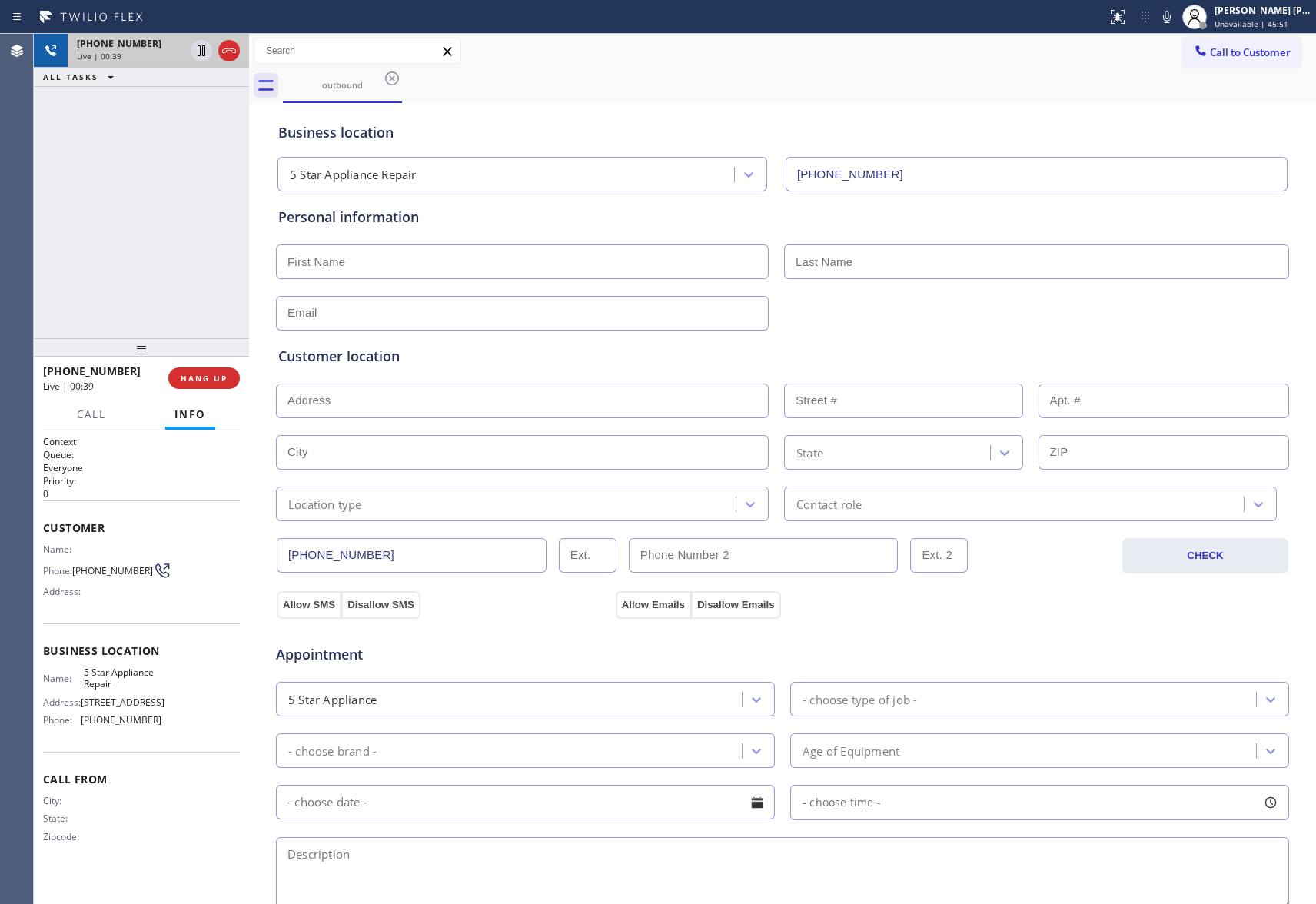
click at [234, 51] on icon at bounding box center [229, 51] width 19 height 19
click at [204, 375] on span "COMPLETE" at bounding box center [201, 378] width 53 height 11
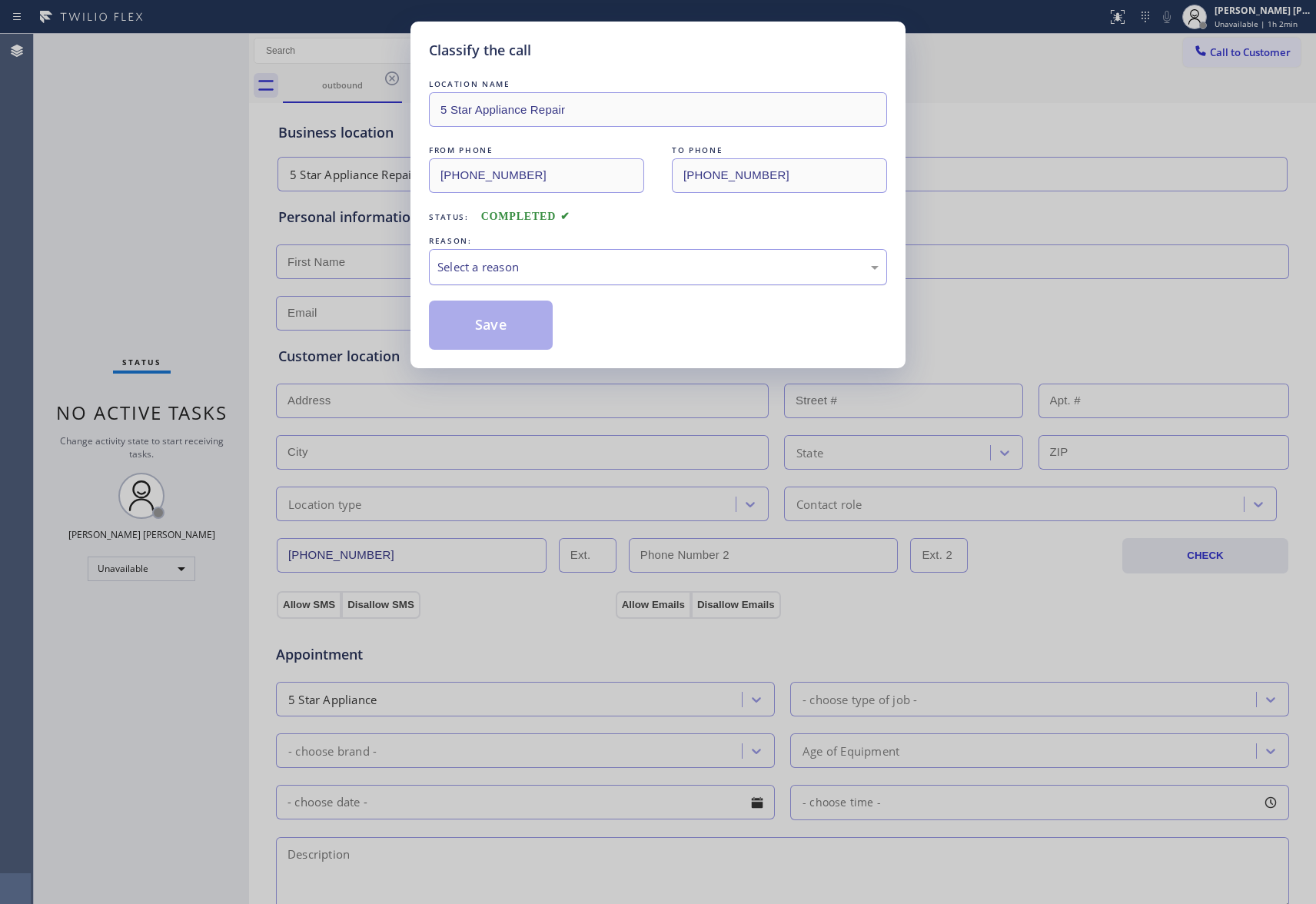
click at [546, 265] on div "Select a reason" at bounding box center [658, 267] width 441 height 18
click at [493, 332] on button "Save" at bounding box center [491, 325] width 124 height 49
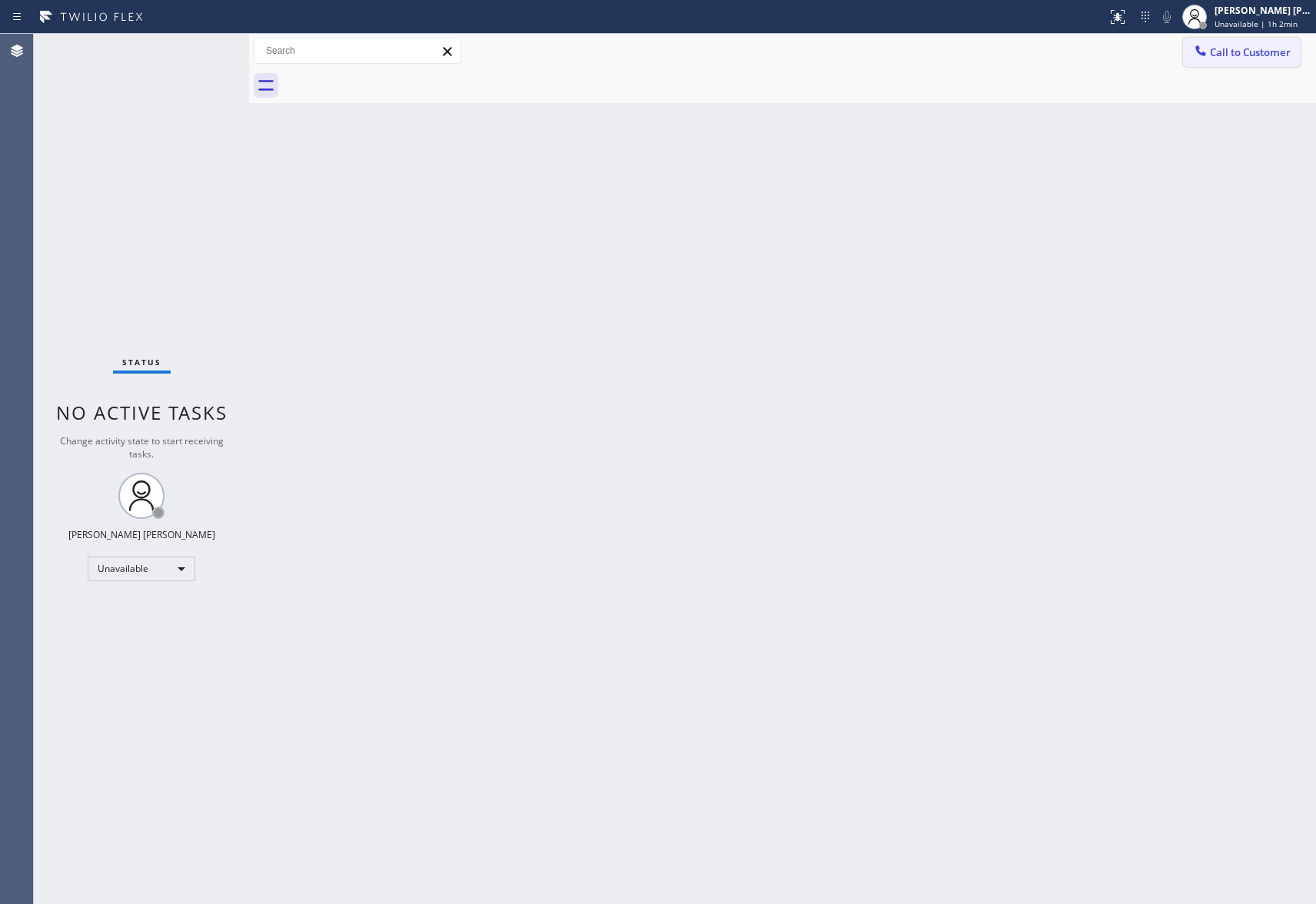
click at [1257, 41] on button "Call to Customer" at bounding box center [1242, 52] width 117 height 29
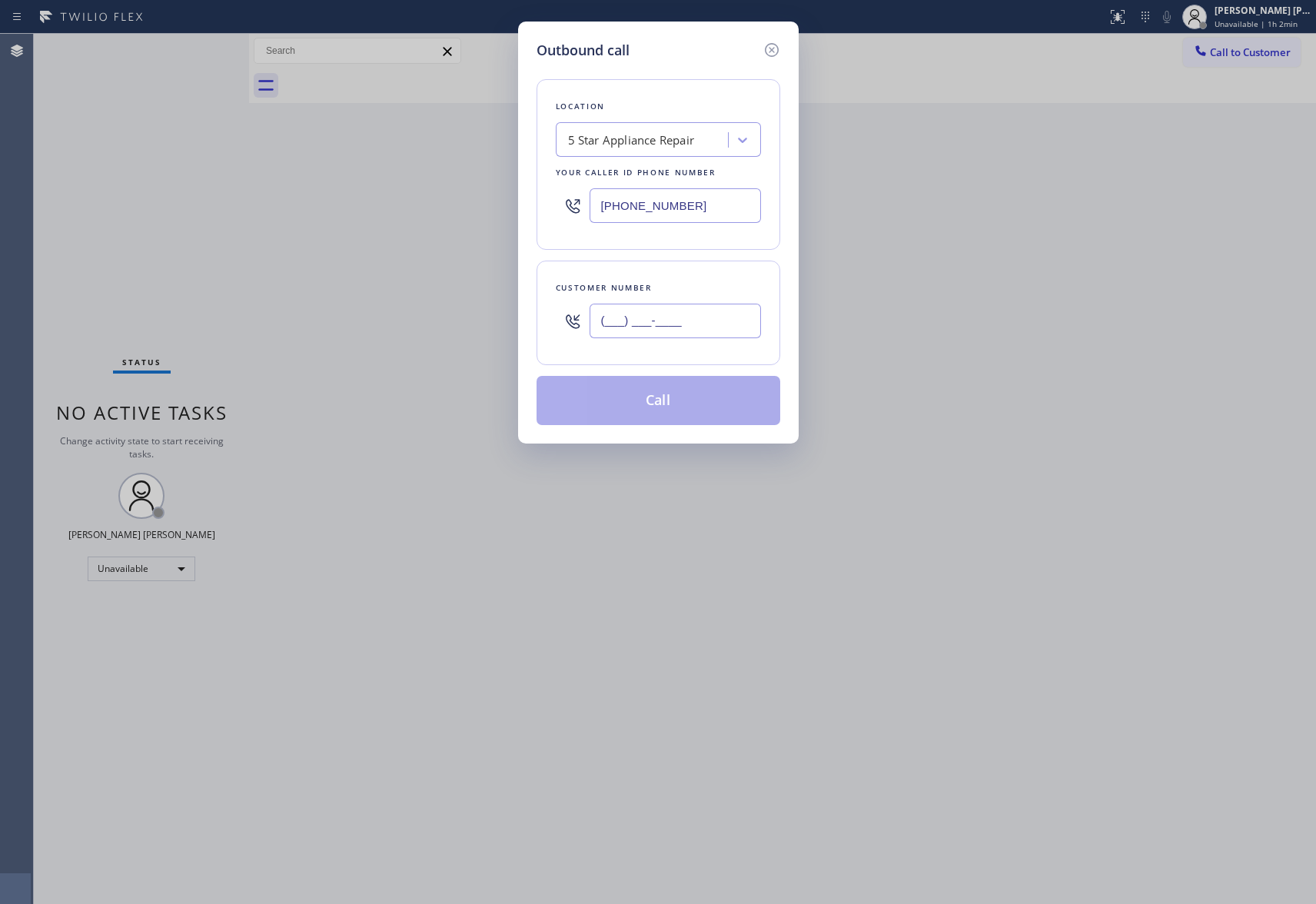
click at [729, 330] on input "(___) ___-____" at bounding box center [675, 321] width 171 height 34
paste input "206) 618-7250"
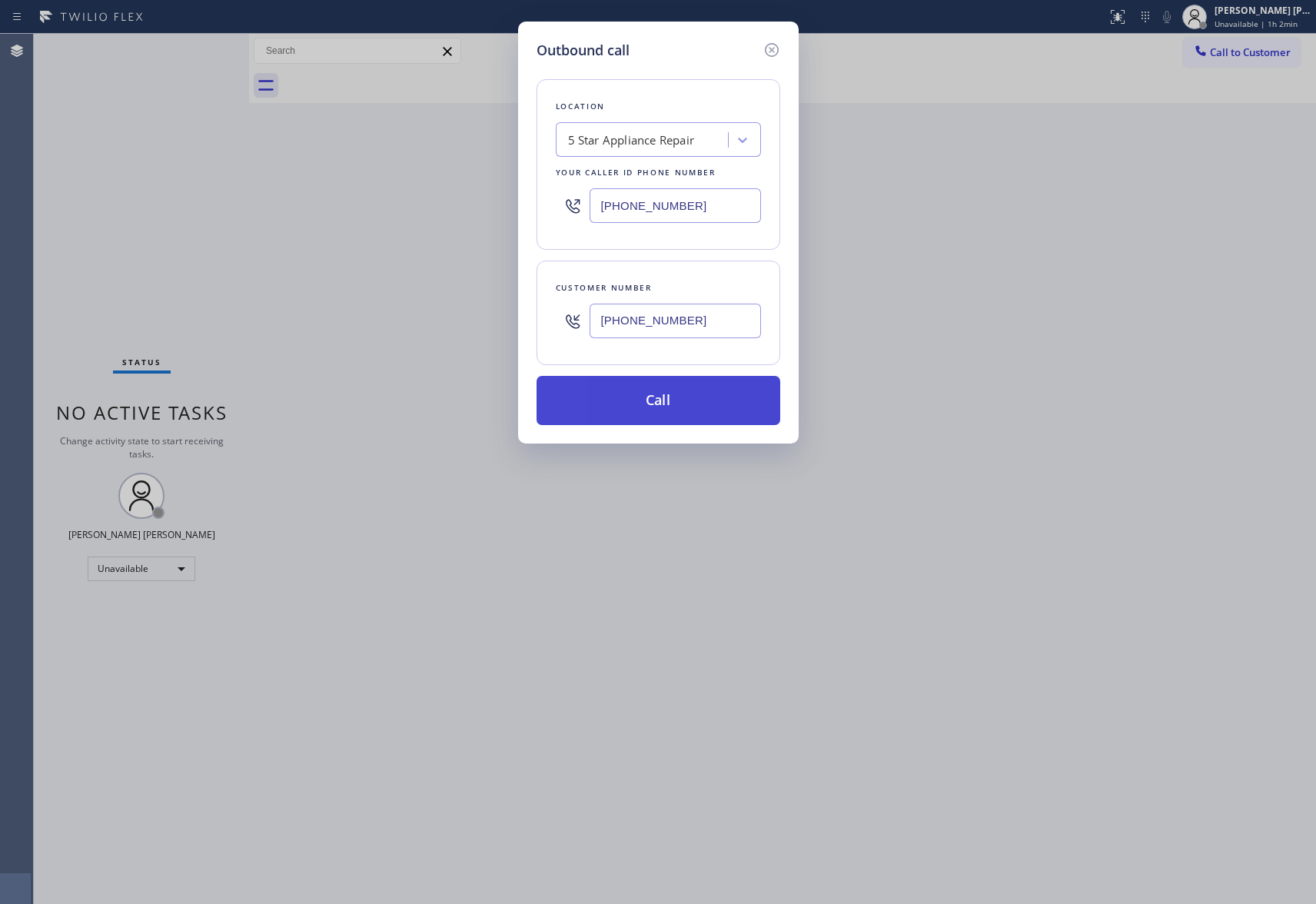
type input "[PHONE_NUMBER]"
click at [703, 411] on button "Call" at bounding box center [658, 400] width 243 height 49
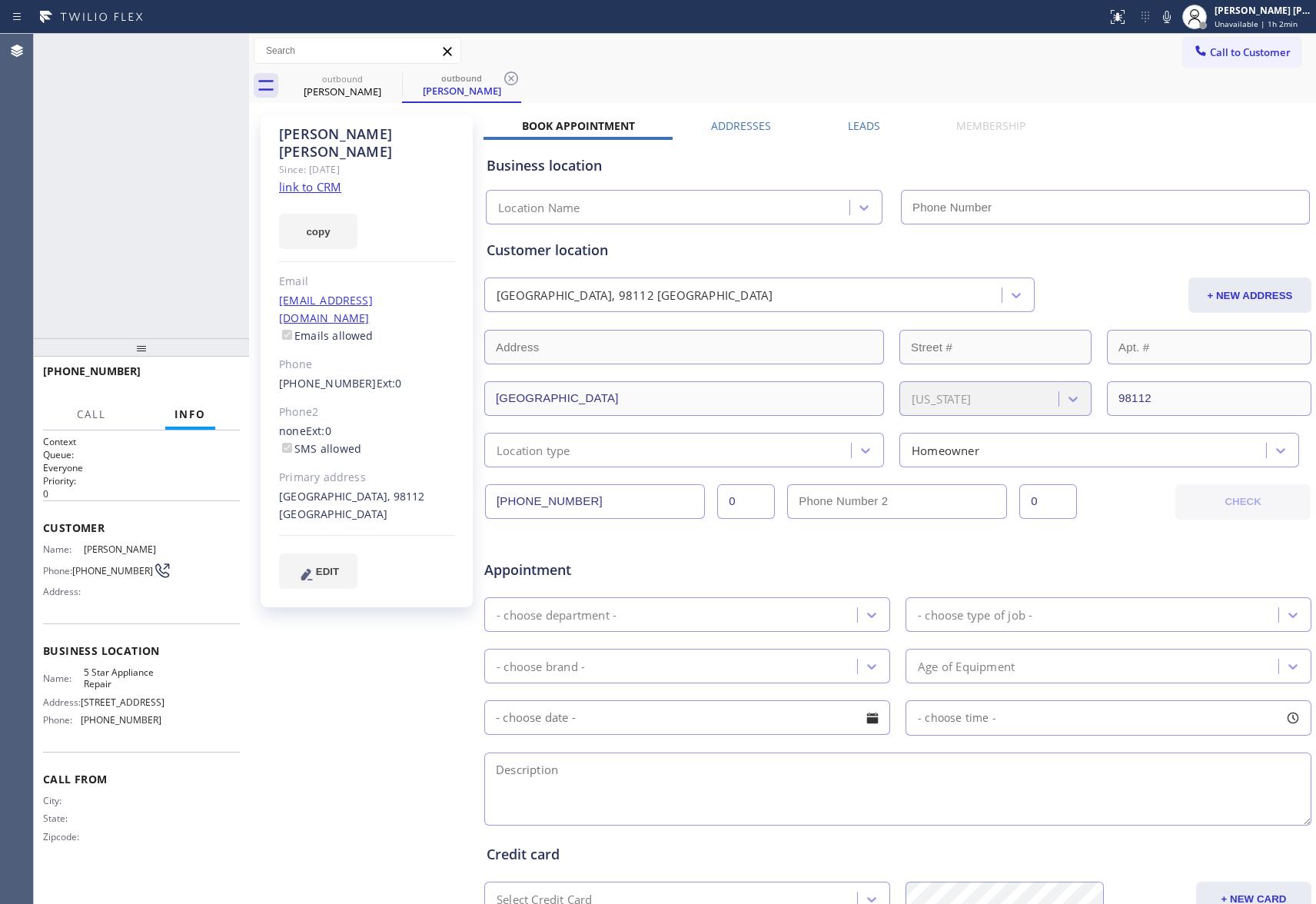
type input "[PHONE_NUMBER]"
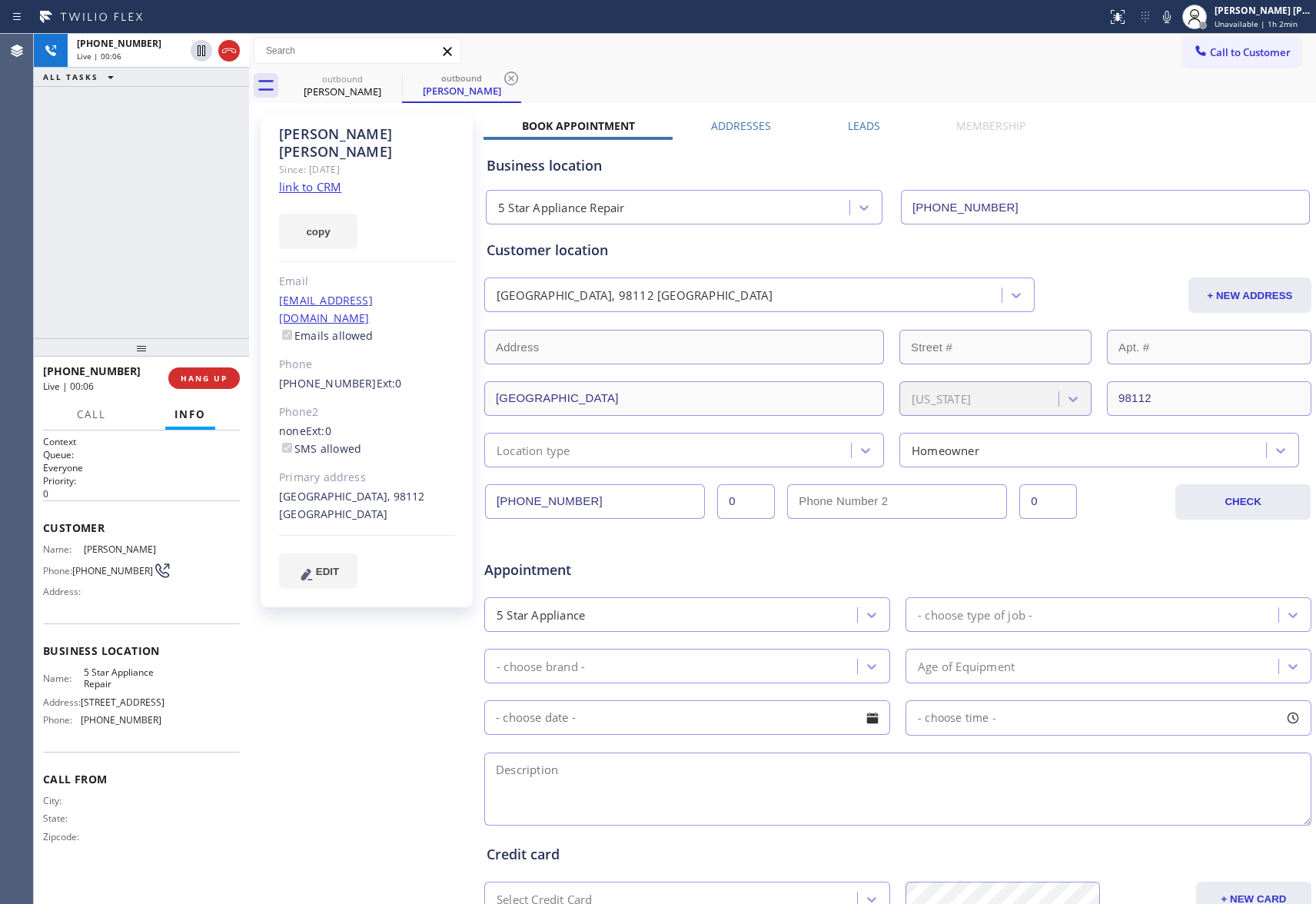
click at [855, 130] on label "Leads" at bounding box center [864, 125] width 32 height 15
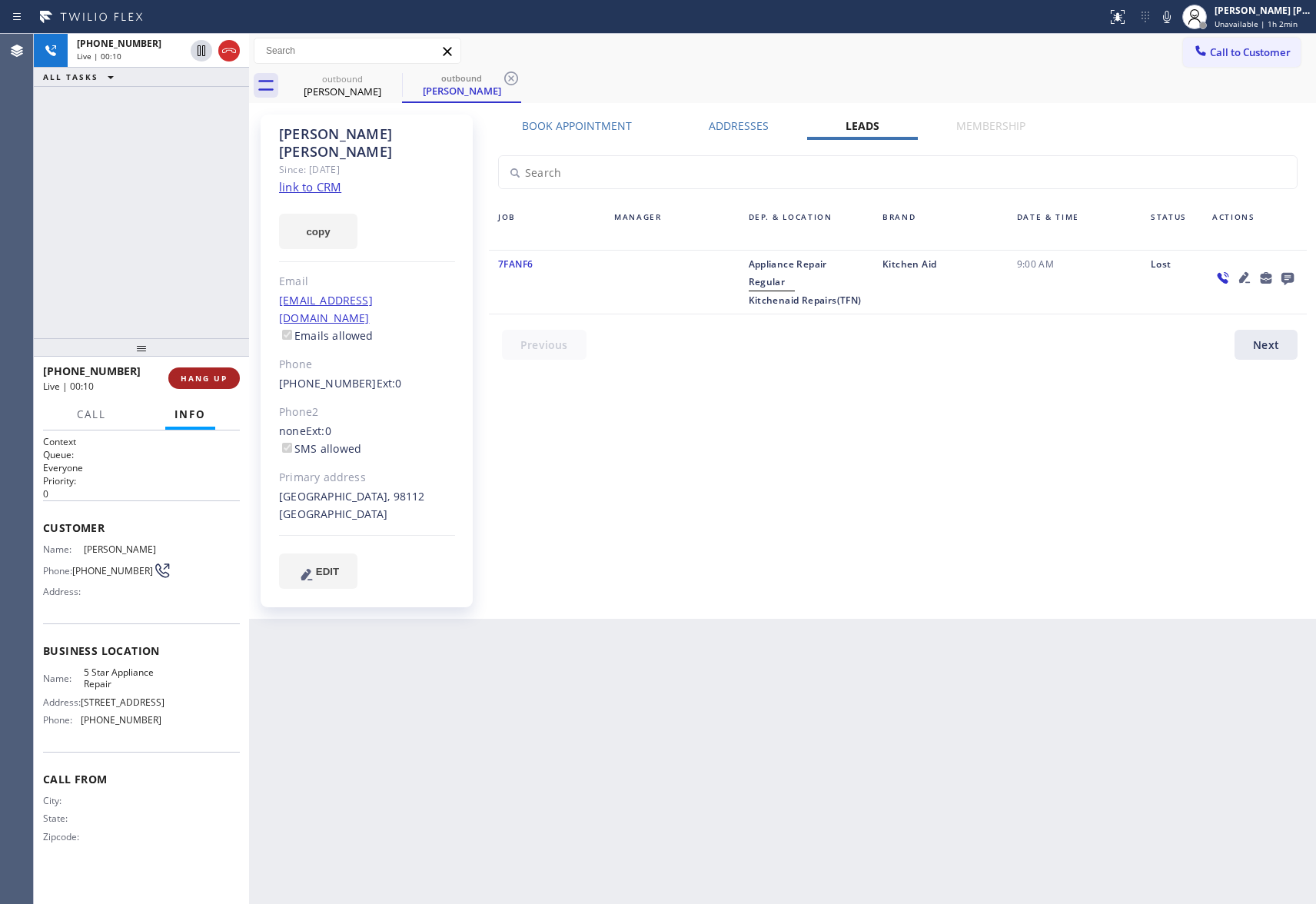
click at [220, 382] on span "HANG UP" at bounding box center [204, 378] width 47 height 11
click at [220, 382] on span "COMPLETE" at bounding box center [201, 378] width 53 height 11
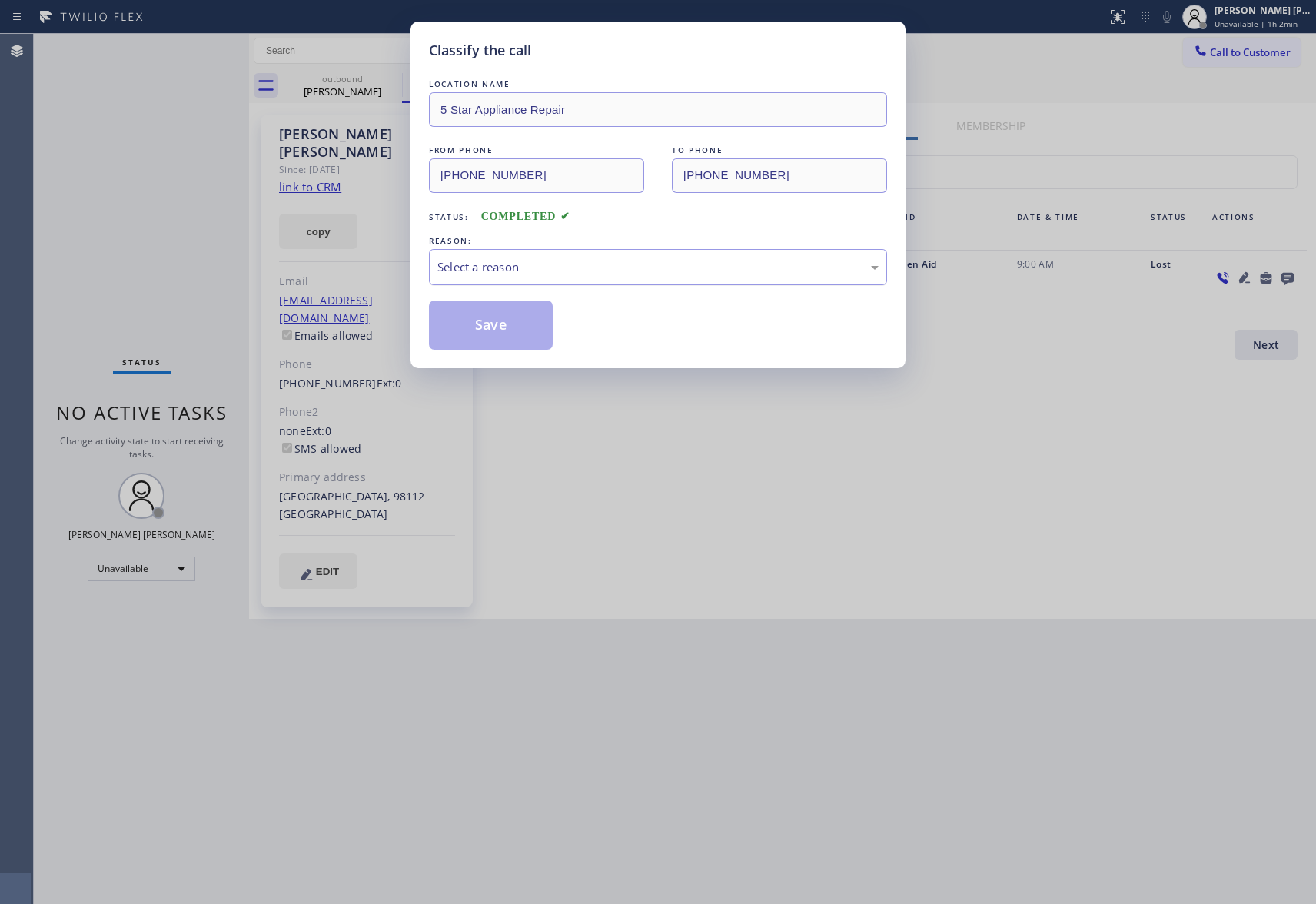
click at [583, 262] on div "Select a reason" at bounding box center [658, 267] width 441 height 18
click at [490, 329] on button "Save" at bounding box center [491, 325] width 124 height 49
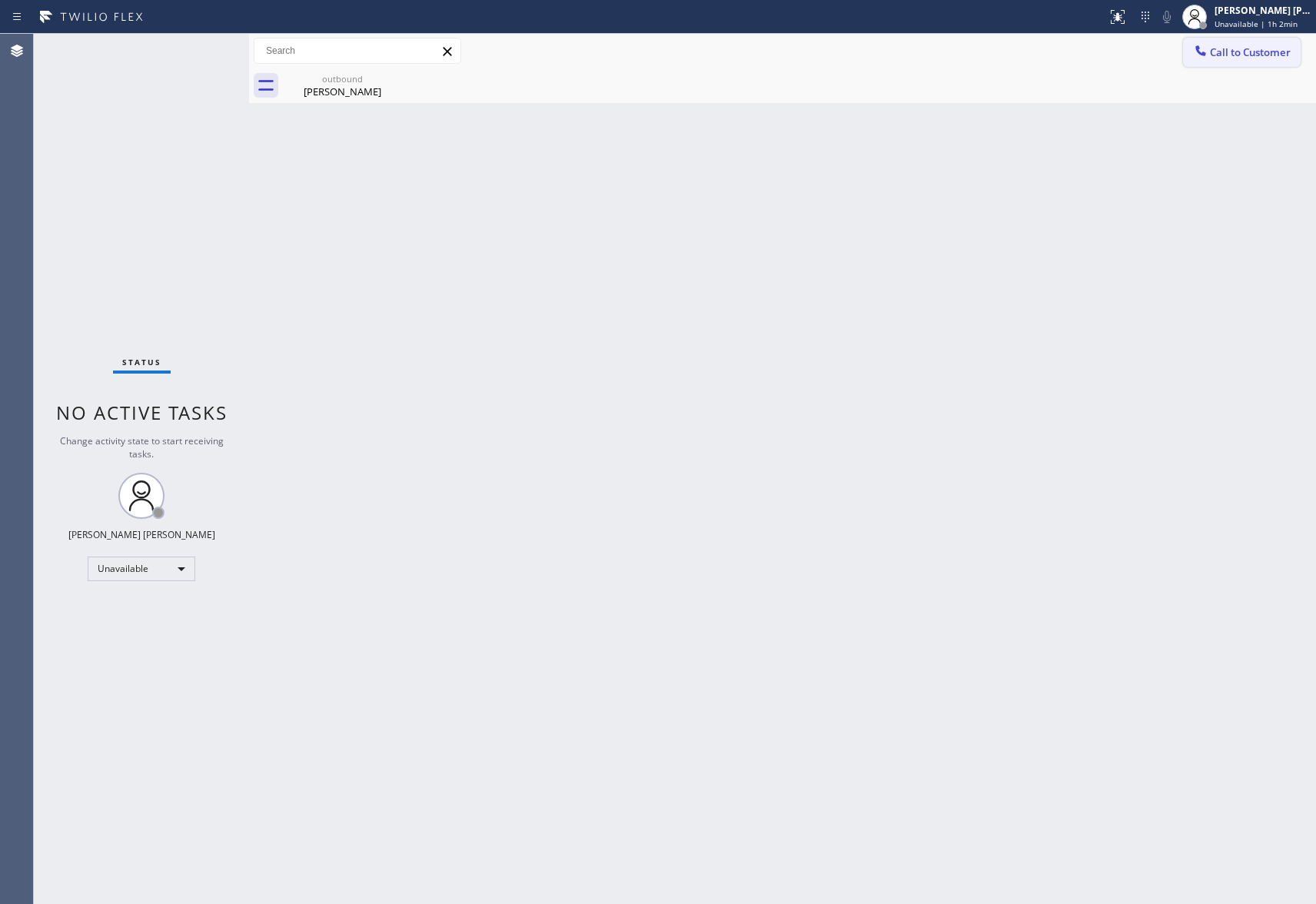
click at [1264, 46] on span "Call to Customer" at bounding box center [1249, 52] width 81 height 14
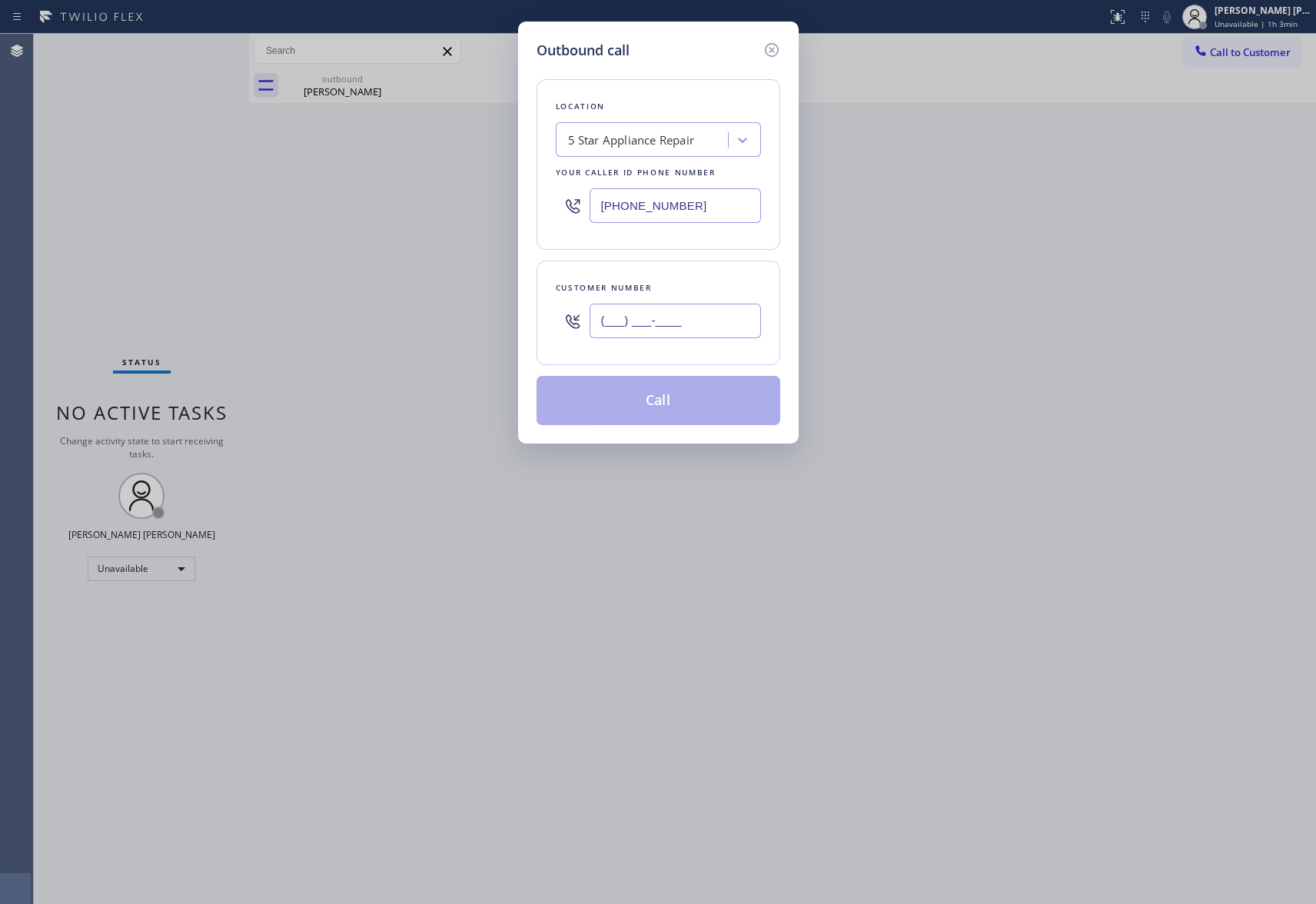
click at [692, 329] on input "(___) ___-____" at bounding box center [675, 321] width 171 height 34
paste input "206) 618-7250"
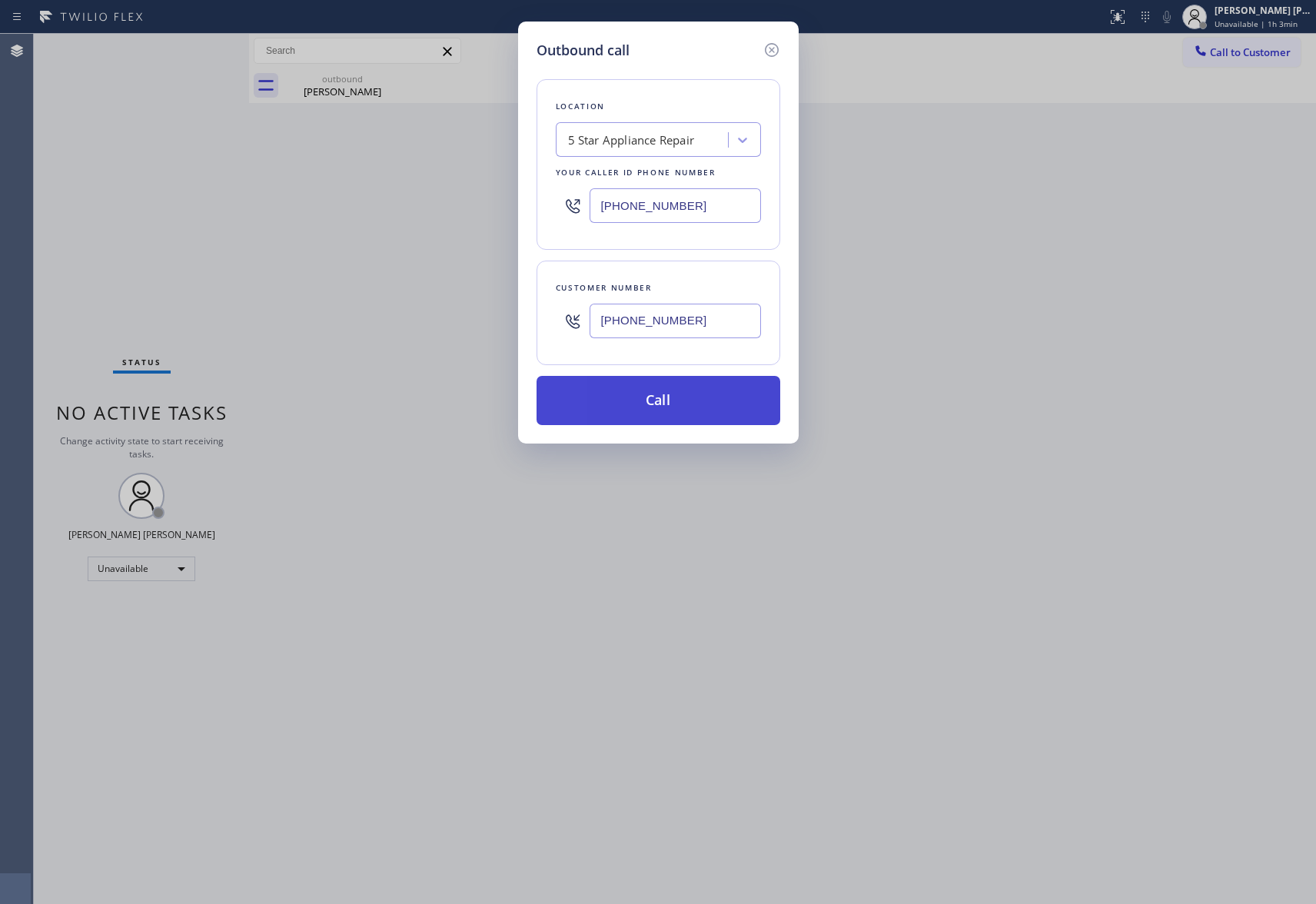
type input "[PHONE_NUMBER]"
click at [689, 407] on button "Call" at bounding box center [658, 400] width 243 height 49
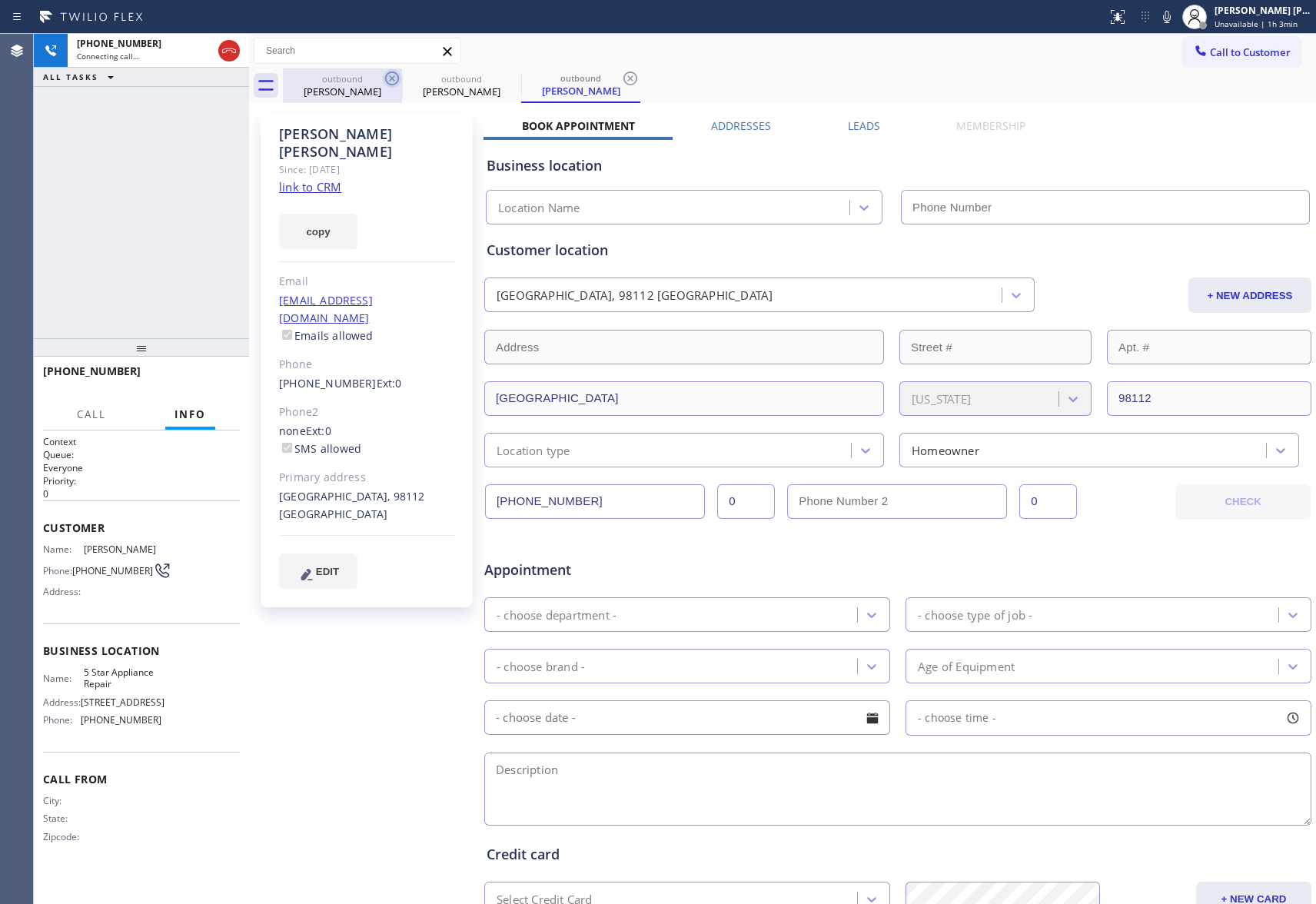
type input "[PHONE_NUMBER]"
click at [385, 78] on icon at bounding box center [392, 78] width 14 height 14
click at [853, 118] on label "Leads" at bounding box center [864, 125] width 32 height 15
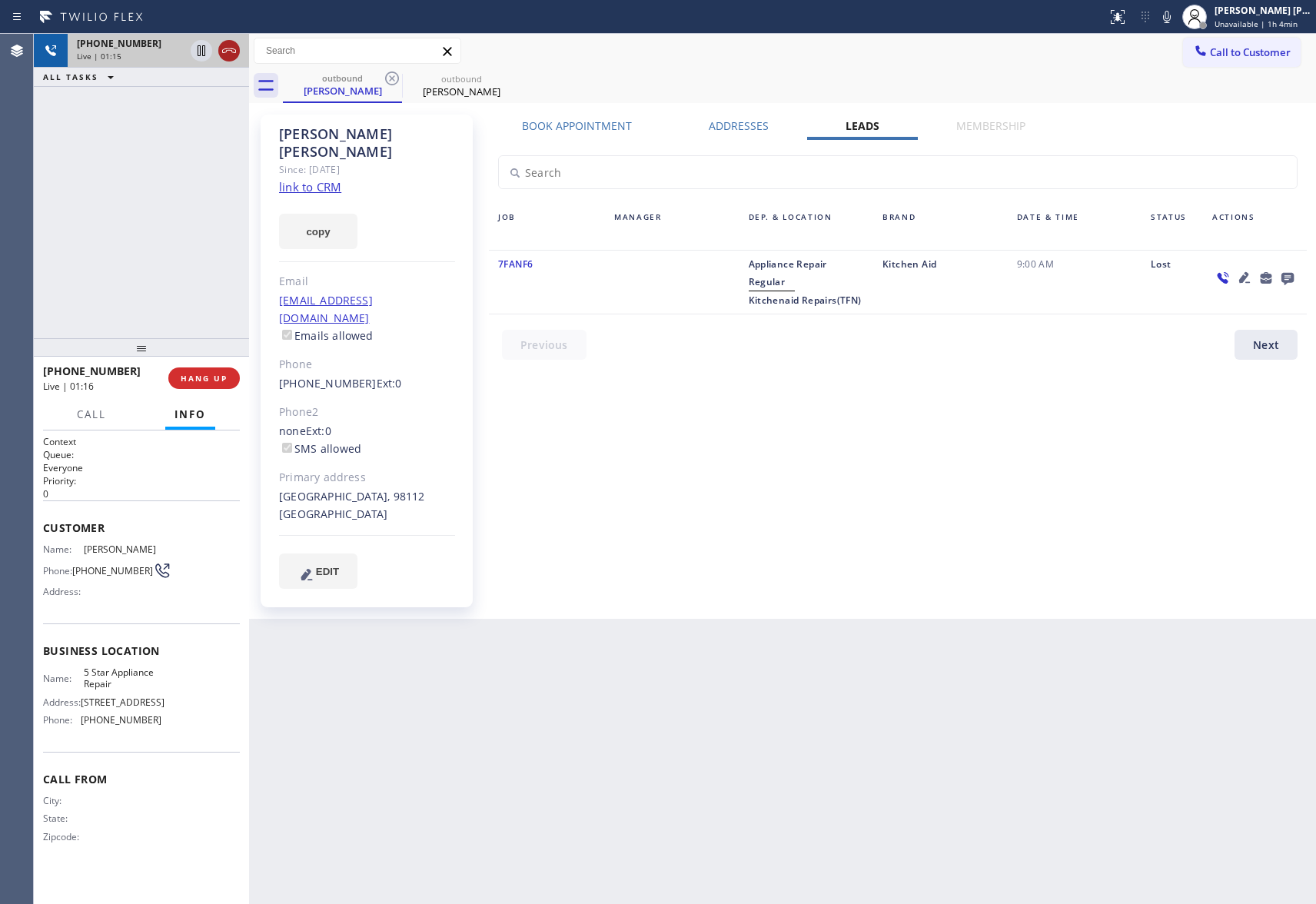
click at [223, 43] on icon at bounding box center [229, 51] width 19 height 19
click at [216, 380] on span "COMPLETE" at bounding box center [201, 378] width 53 height 11
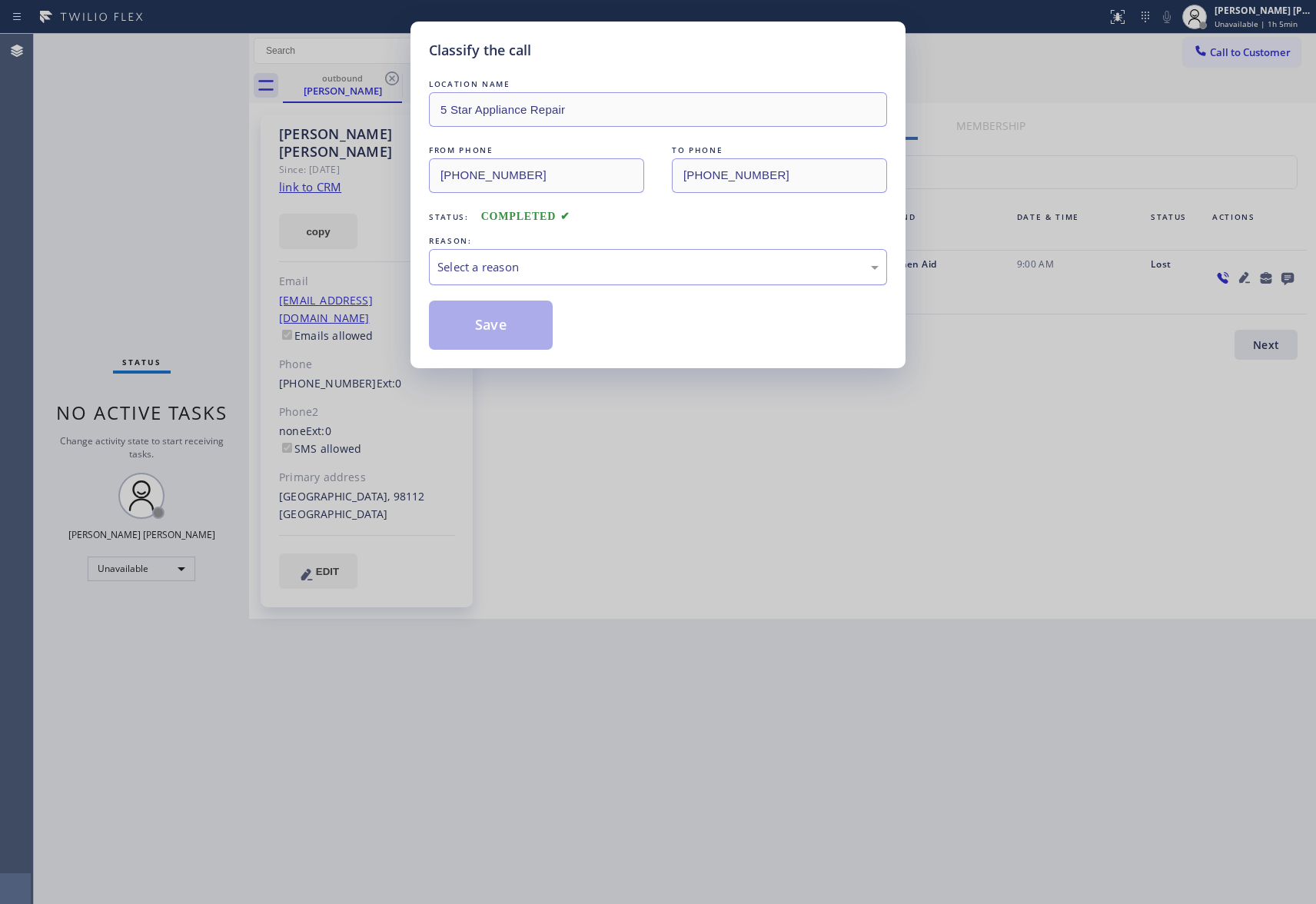
click at [524, 262] on div "Select a reason" at bounding box center [658, 267] width 441 height 18
click at [492, 317] on button "Save" at bounding box center [491, 325] width 124 height 49
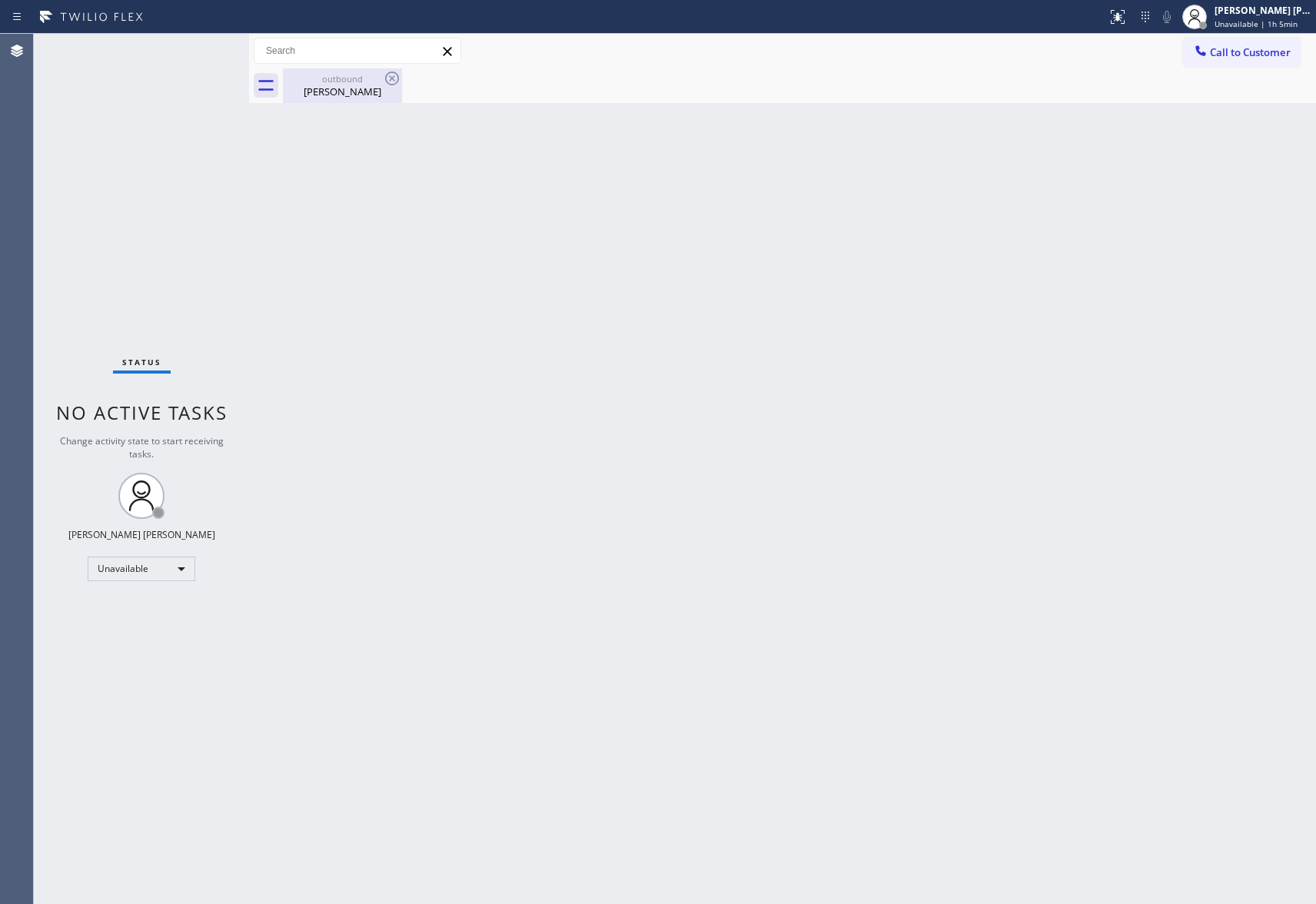
click at [373, 77] on div "outbound" at bounding box center [343, 78] width 116 height 12
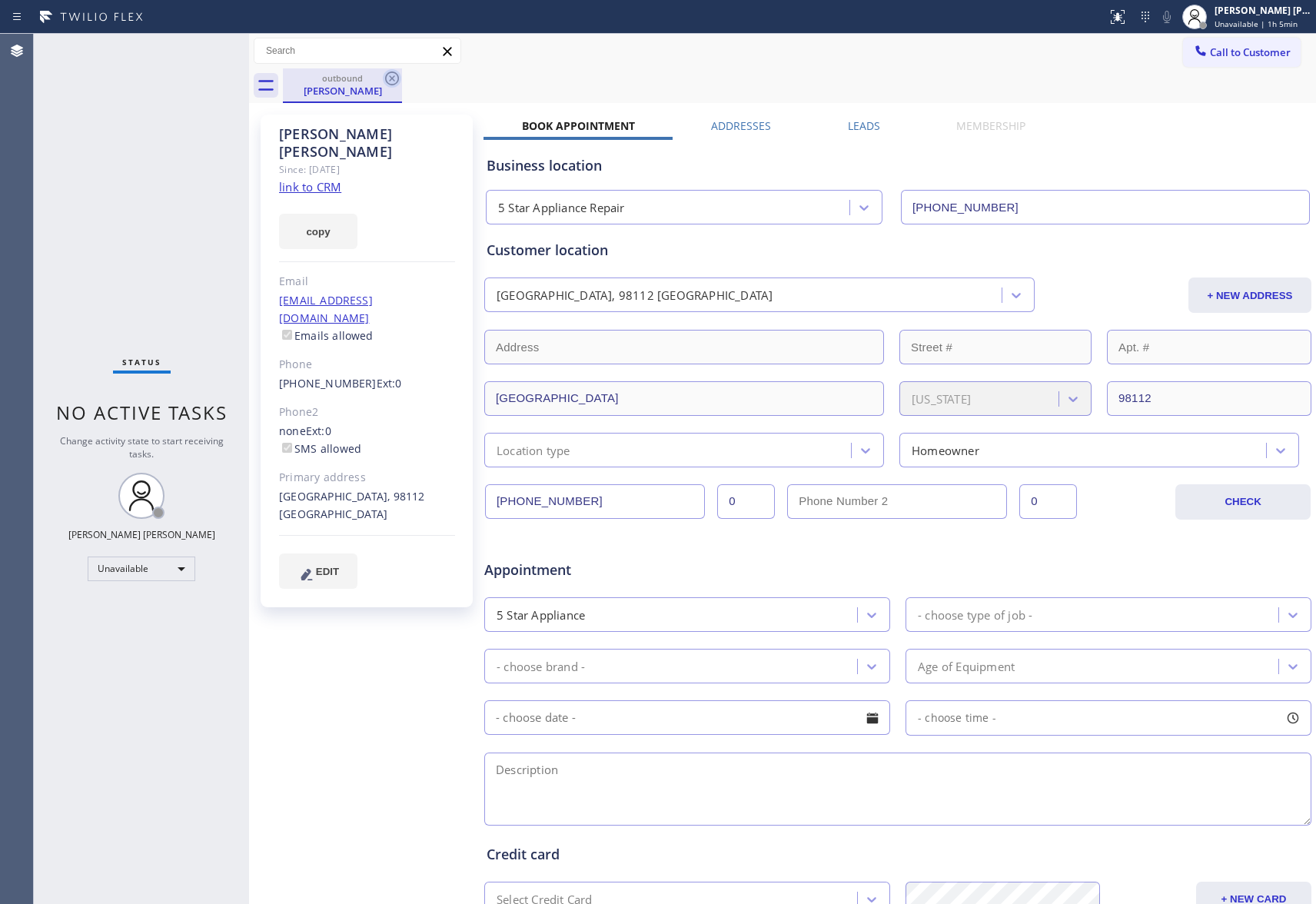
click at [394, 75] on icon at bounding box center [392, 78] width 19 height 19
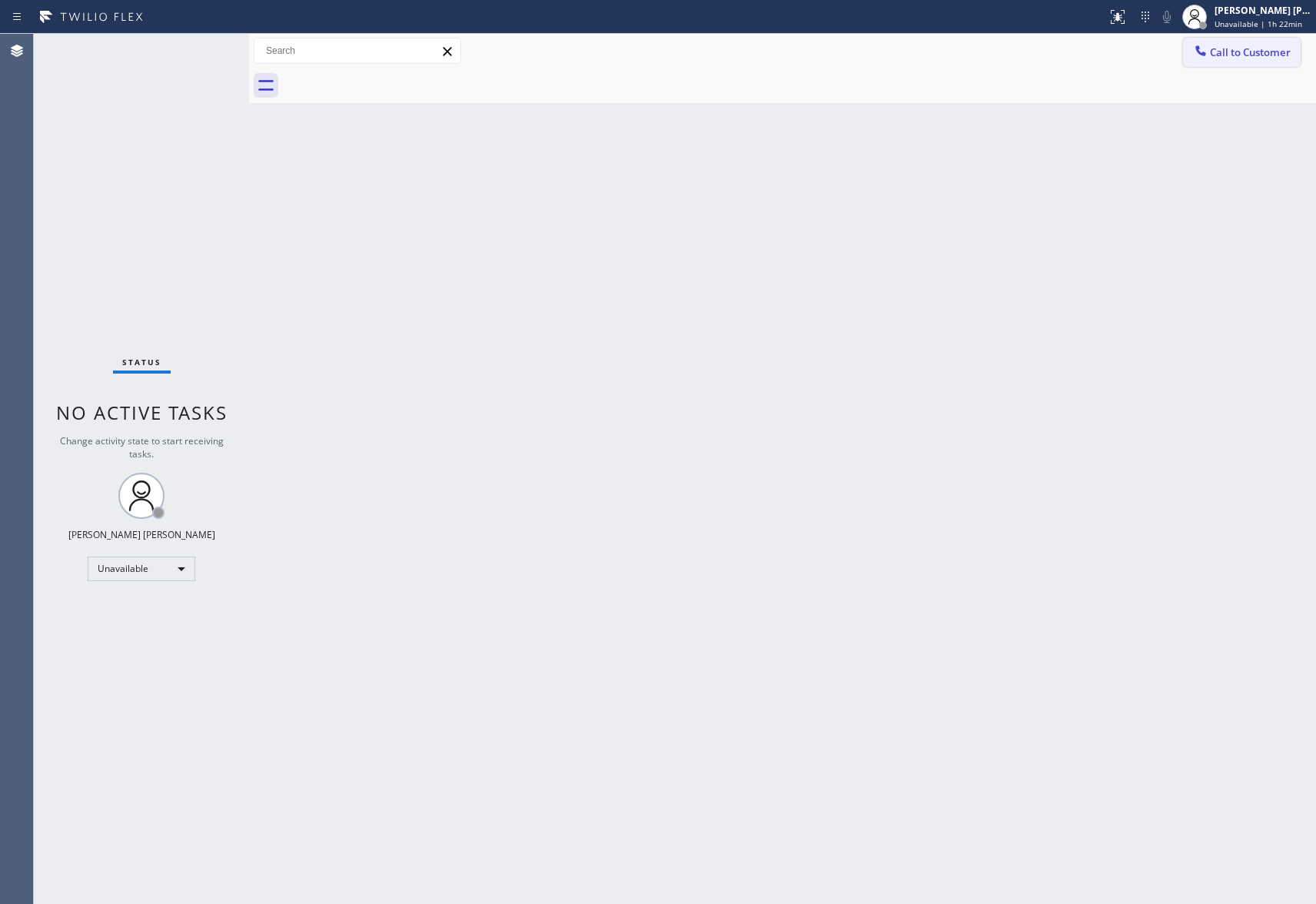
click at [1293, 41] on button "Call to Customer" at bounding box center [1242, 52] width 117 height 29
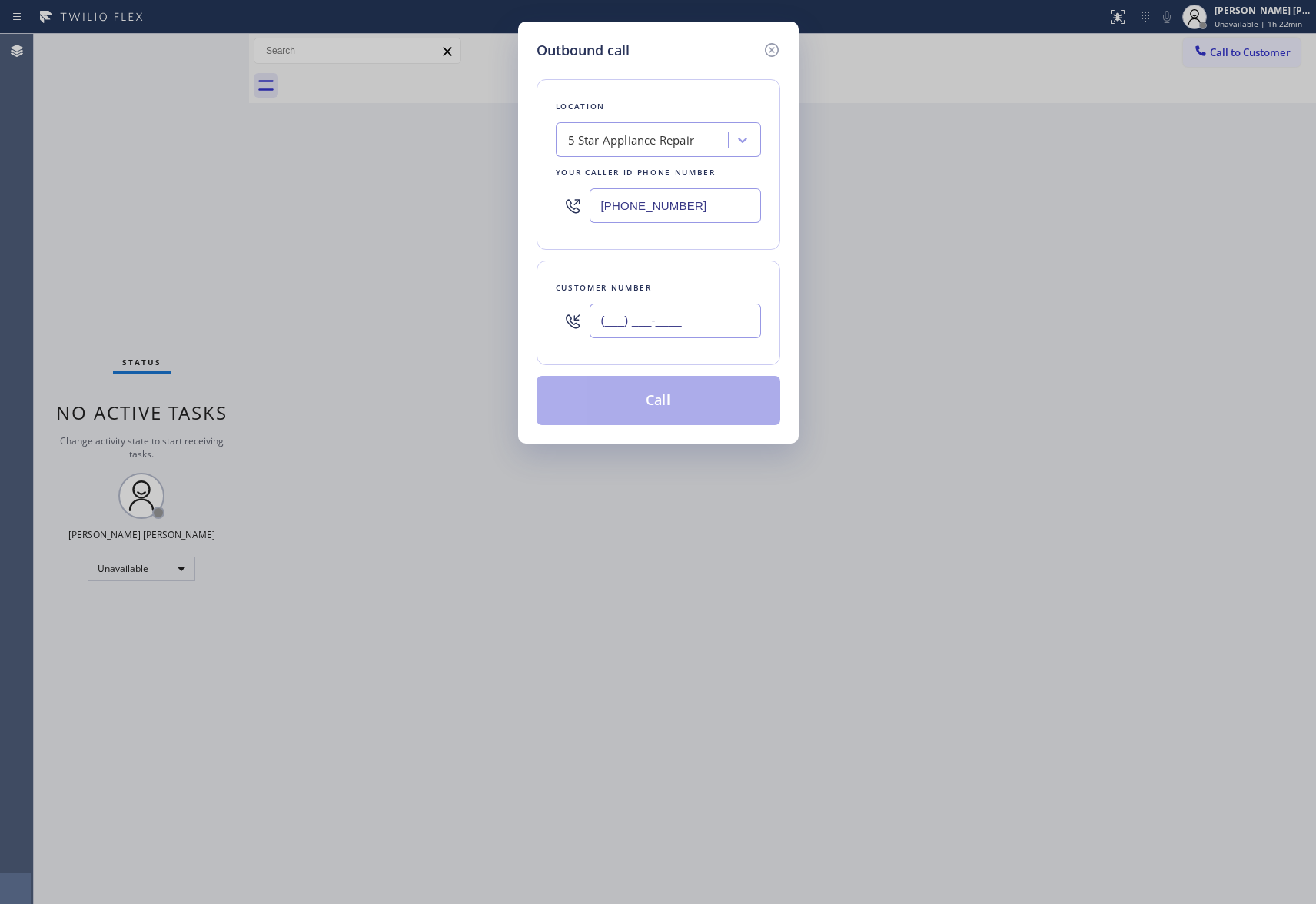
click at [708, 305] on input "(___) ___-____" at bounding box center [675, 321] width 171 height 34
paste input "312) 785-9919"
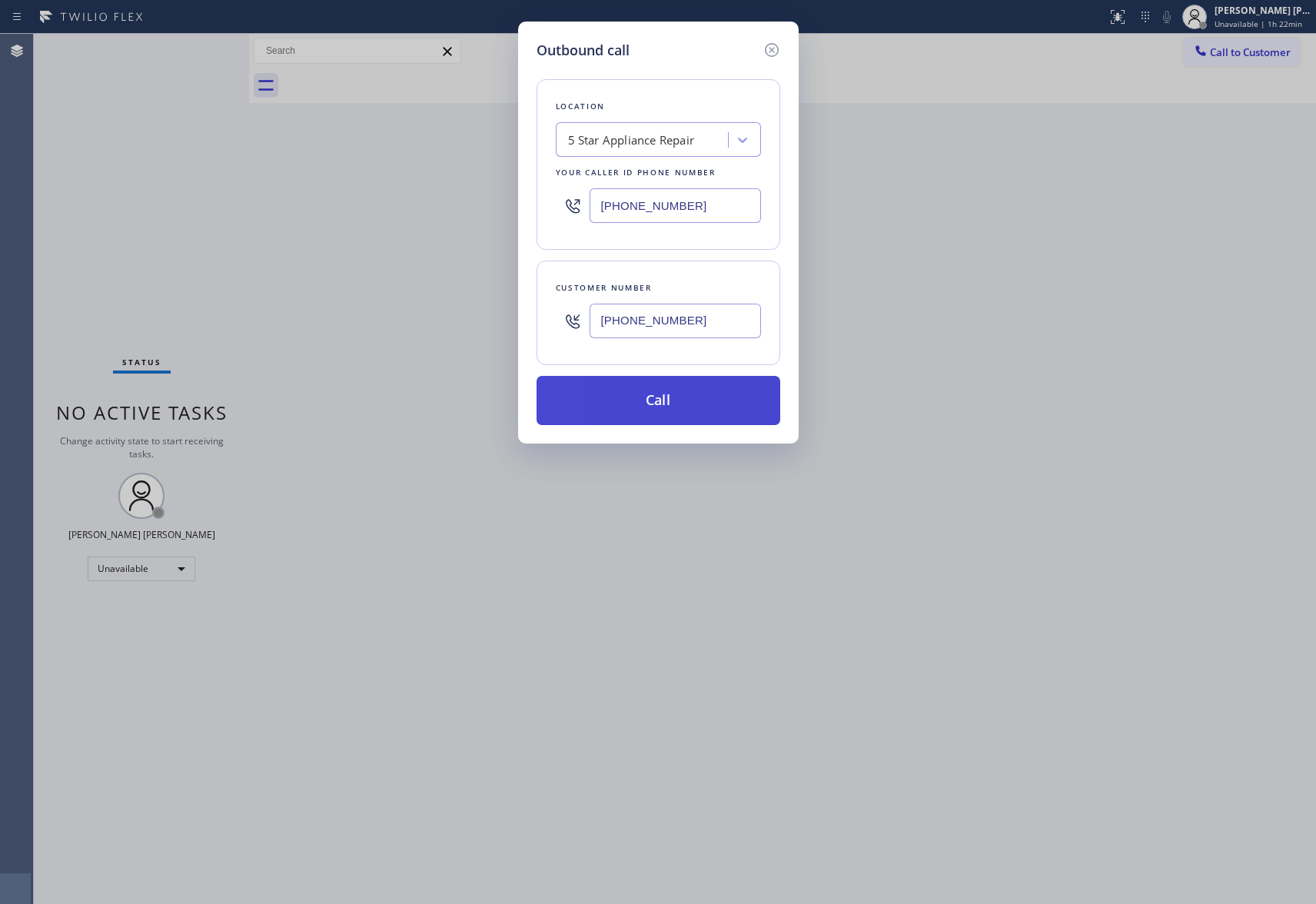
type input "[PHONE_NUMBER]"
click at [701, 400] on button "Call" at bounding box center [658, 400] width 243 height 49
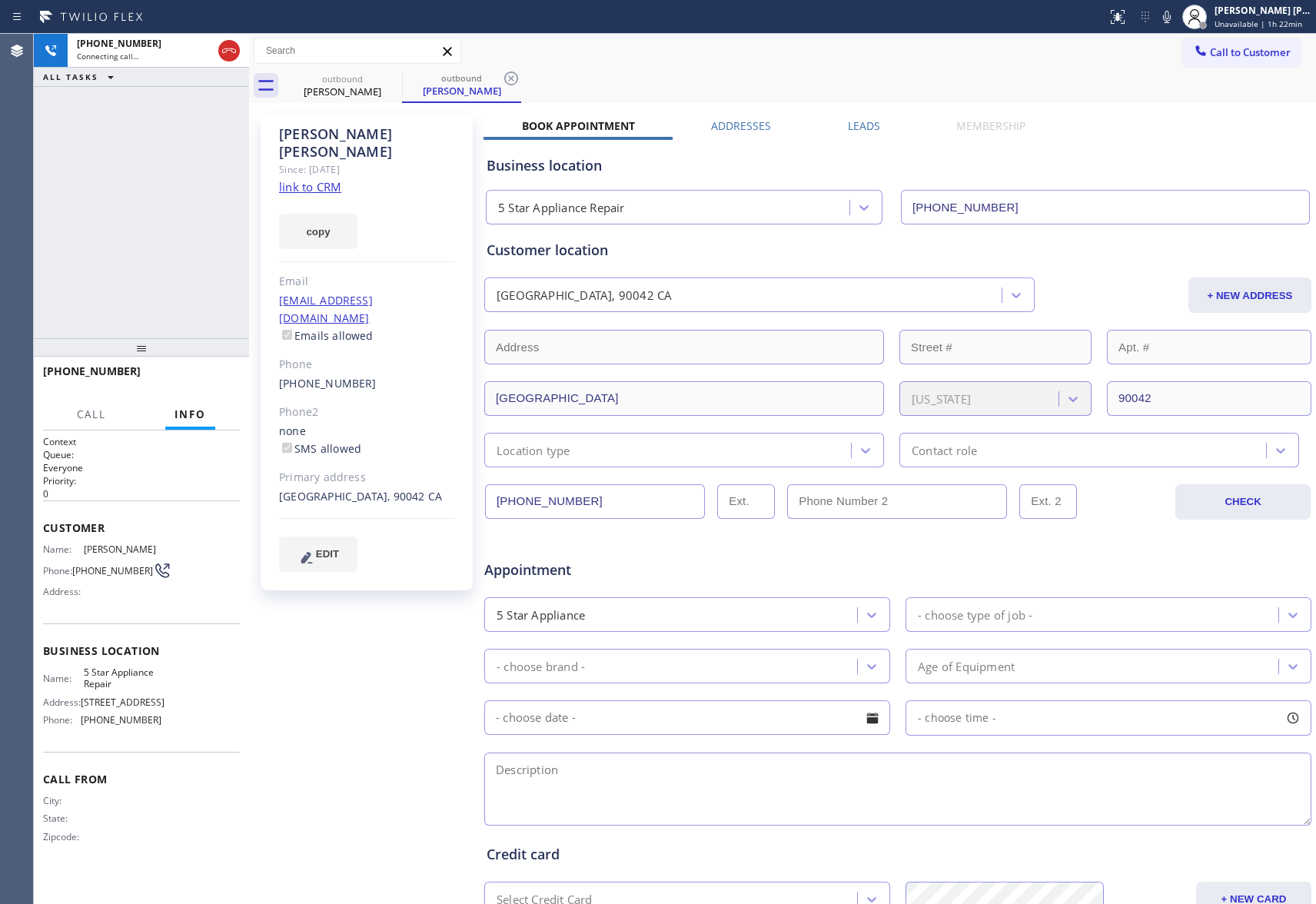
type input "[PHONE_NUMBER]"
click at [231, 50] on icon at bounding box center [229, 51] width 14 height 5
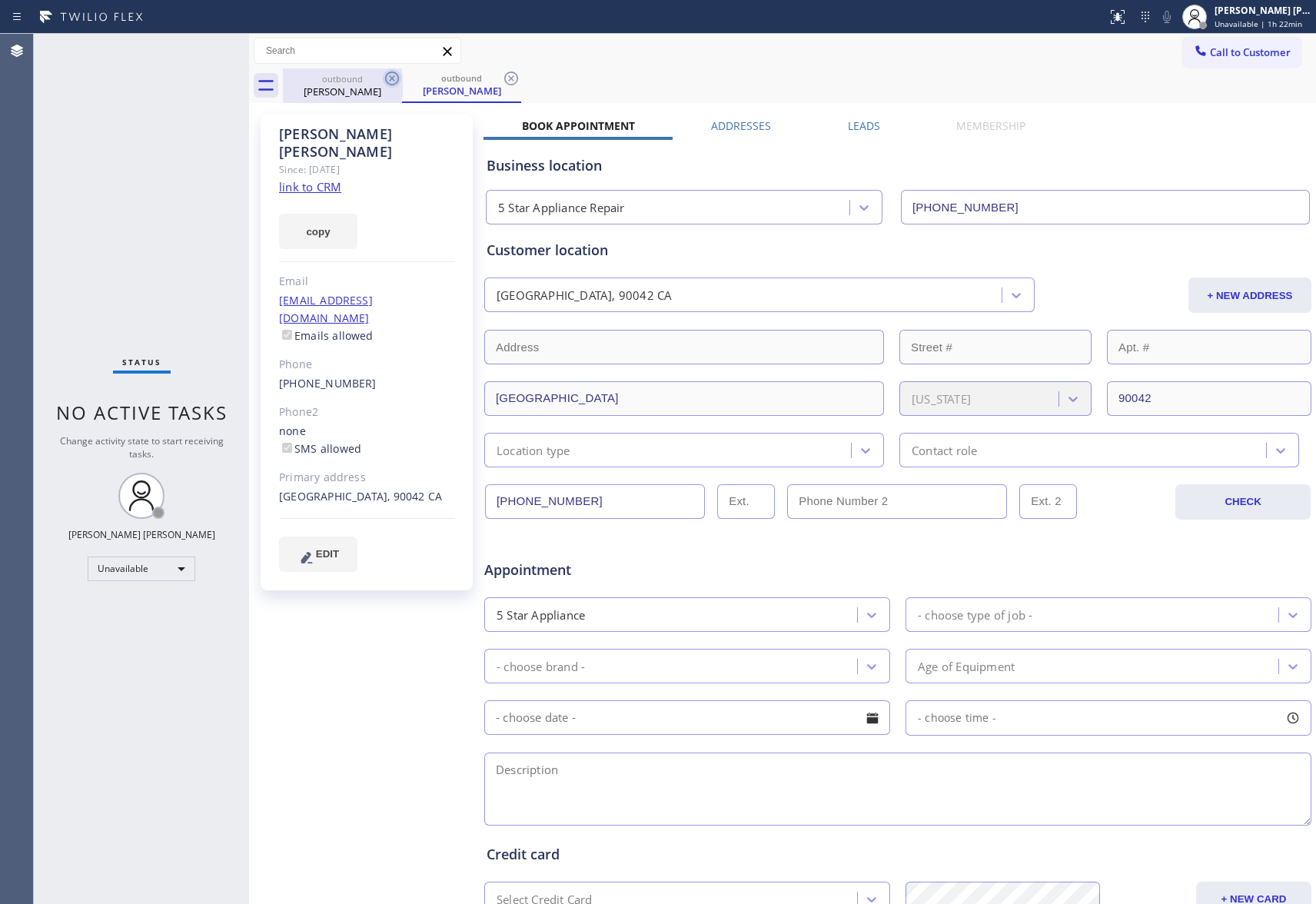
click at [385, 78] on icon at bounding box center [392, 78] width 14 height 14
click at [402, 78] on div "outbound [PERSON_NAME]" at bounding box center [462, 85] width 119 height 34
click at [504, 78] on icon at bounding box center [511, 78] width 14 height 14
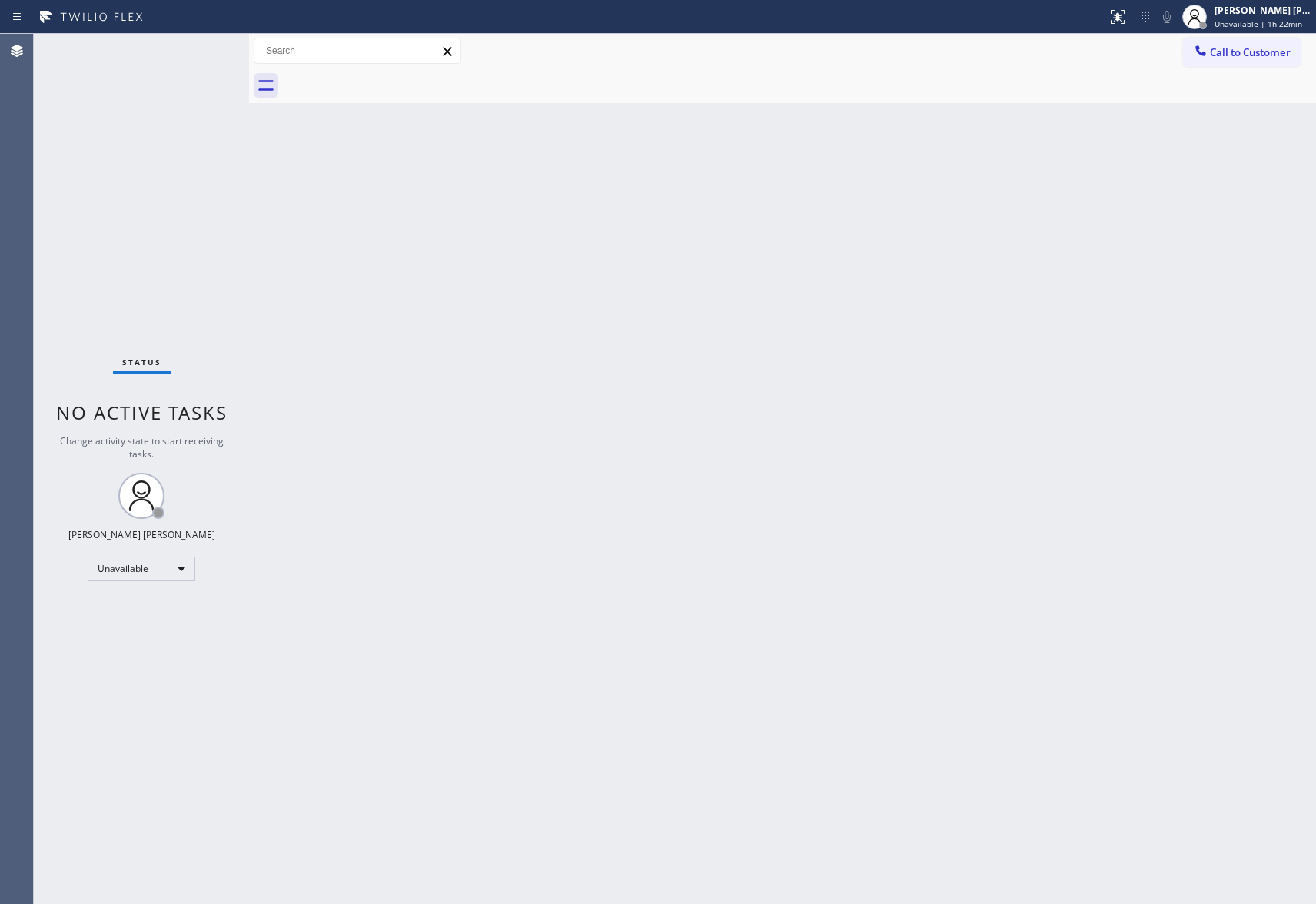
click at [385, 78] on div at bounding box center [800, 85] width 1033 height 34
click at [1261, 52] on span "Call to Customer" at bounding box center [1249, 52] width 81 height 14
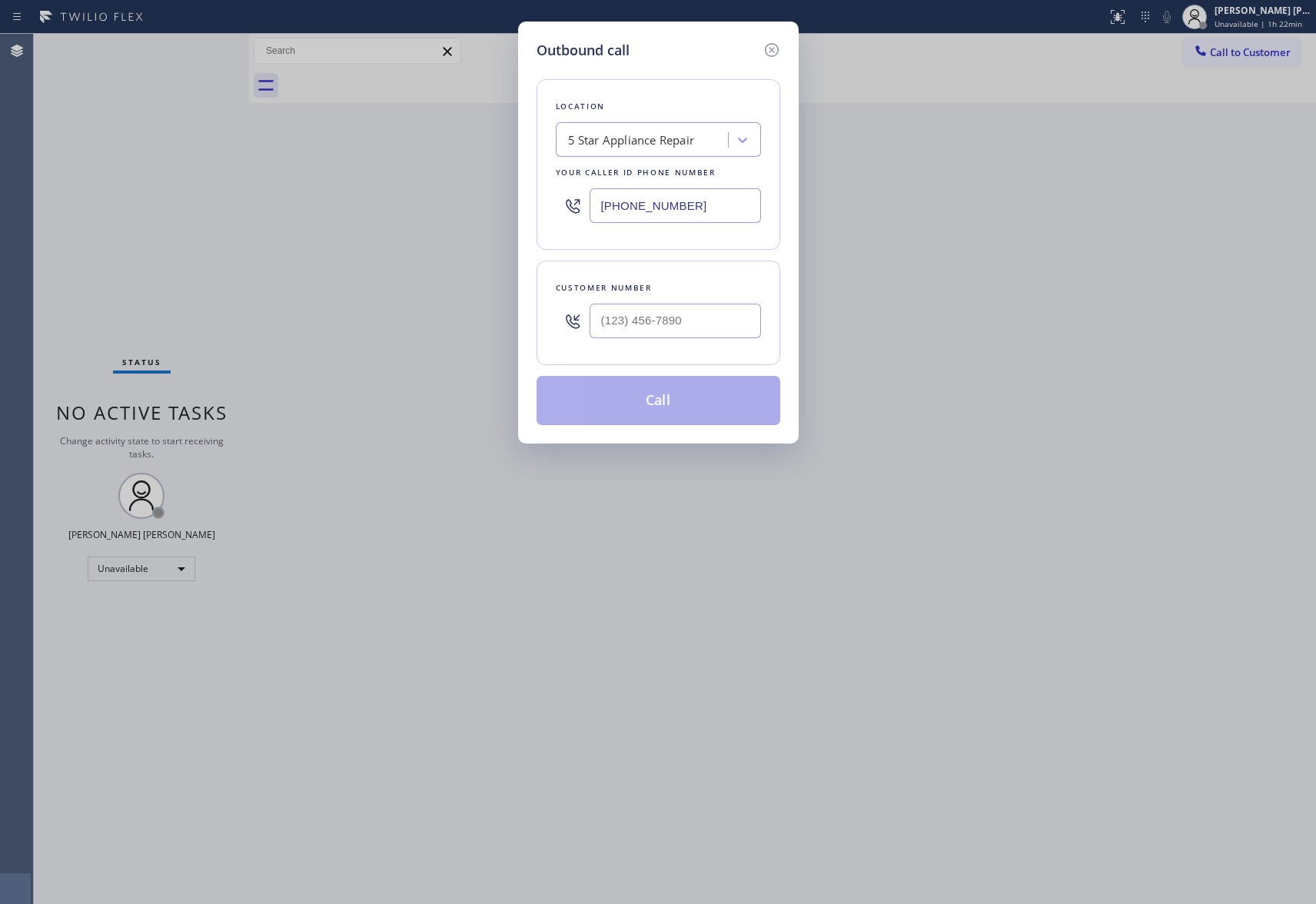
type input "(___) ___-____"
click at [708, 336] on input "(___) ___-____" at bounding box center [675, 321] width 171 height 34
drag, startPoint x: 683, startPoint y: 203, endPoint x: 541, endPoint y: 196, distance: 142.2
click at [541, 196] on div "Location 5 Star Appliance Repair Your caller id phone number [PHONE_NUMBER]" at bounding box center [658, 164] width 243 height 171
paste input "___) ___-____"
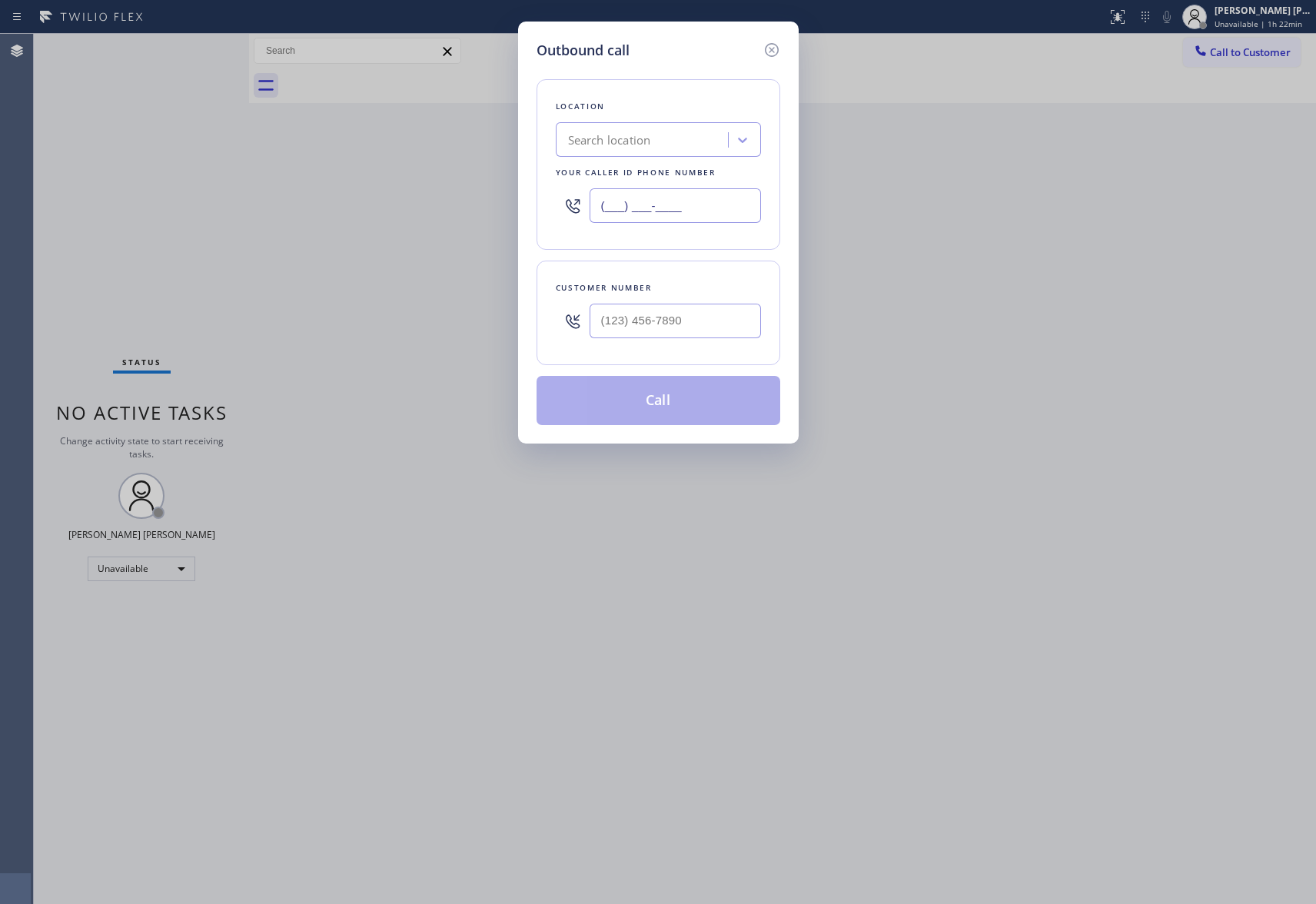
type input "(___) ___-____"
click at [639, 133] on div "Search location" at bounding box center [609, 140] width 83 height 18
paste input "Eagle Rock Prestige HVAC"
type input "Eagle Rock Prestige HVAC"
click at [626, 172] on div "Eagle Rock Prestige HVAC" at bounding box center [658, 171] width 205 height 27
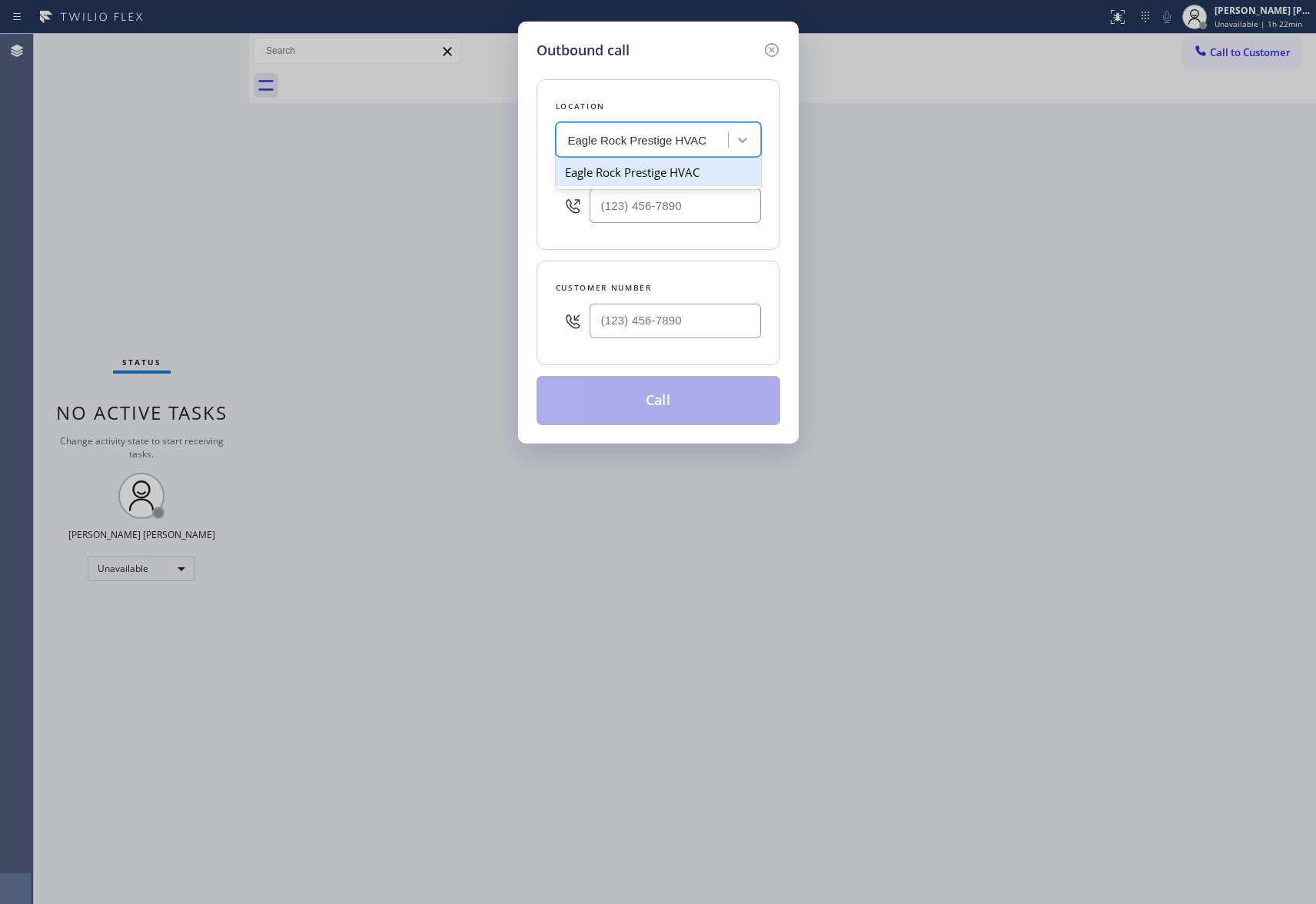
type input "[PHONE_NUMBER]"
click at [706, 330] on input "(___) ___-____" at bounding box center [675, 321] width 171 height 34
paste input "312) 785-9919"
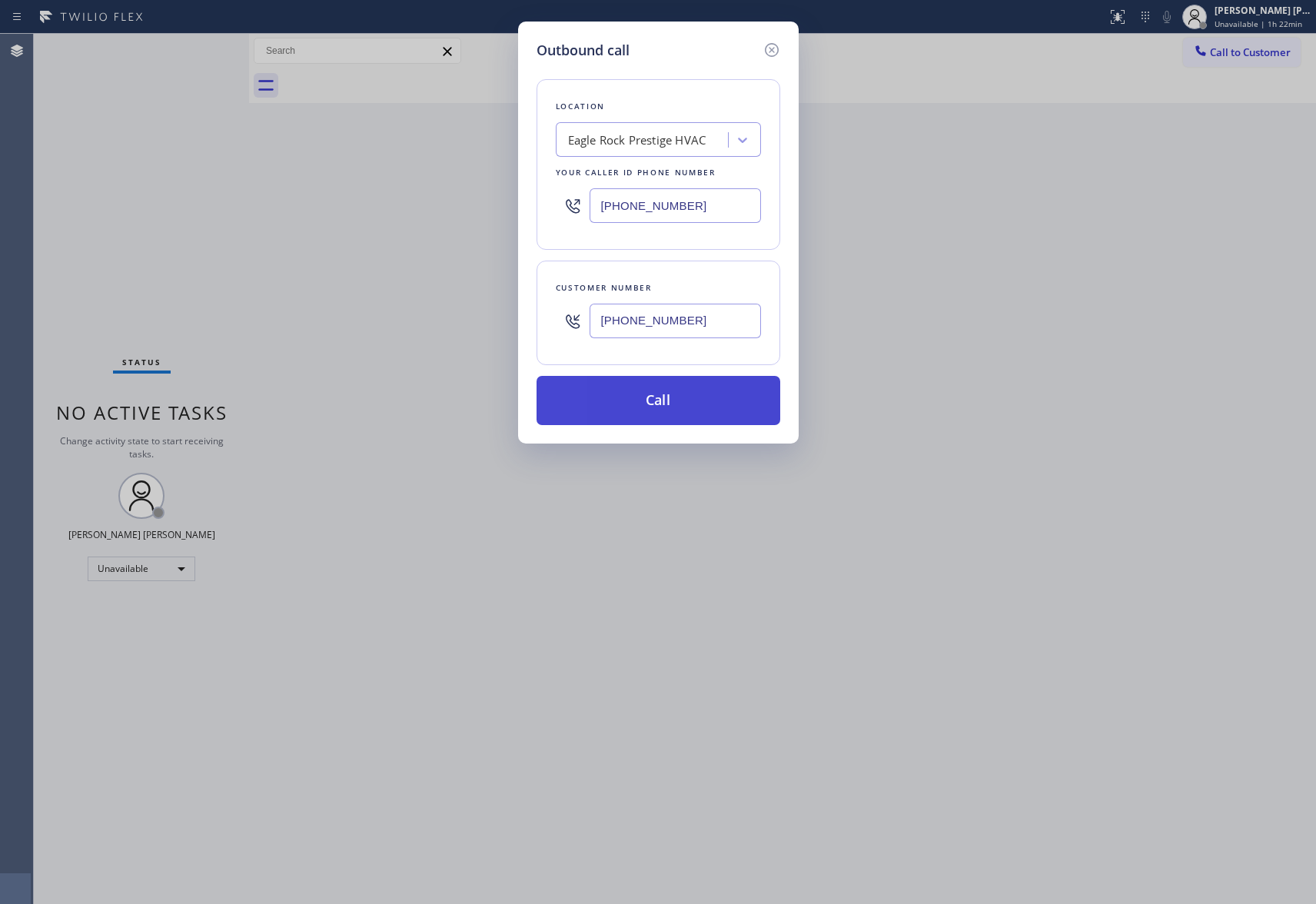
type input "[PHONE_NUMBER]"
click at [671, 411] on button "Call" at bounding box center [658, 400] width 243 height 49
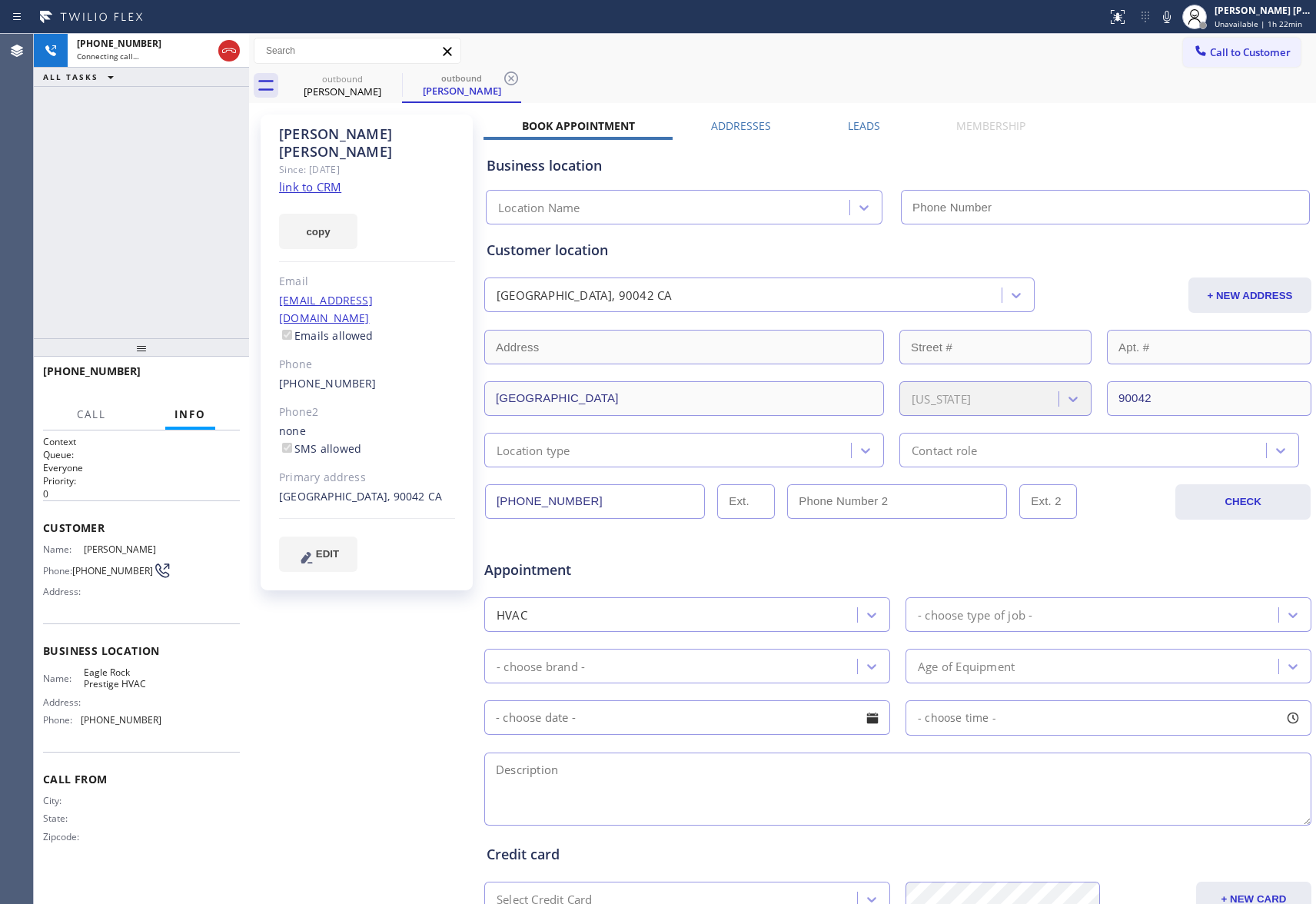
type input "[PHONE_NUMBER]"
click at [188, 380] on span "HANG UP" at bounding box center [204, 378] width 47 height 11
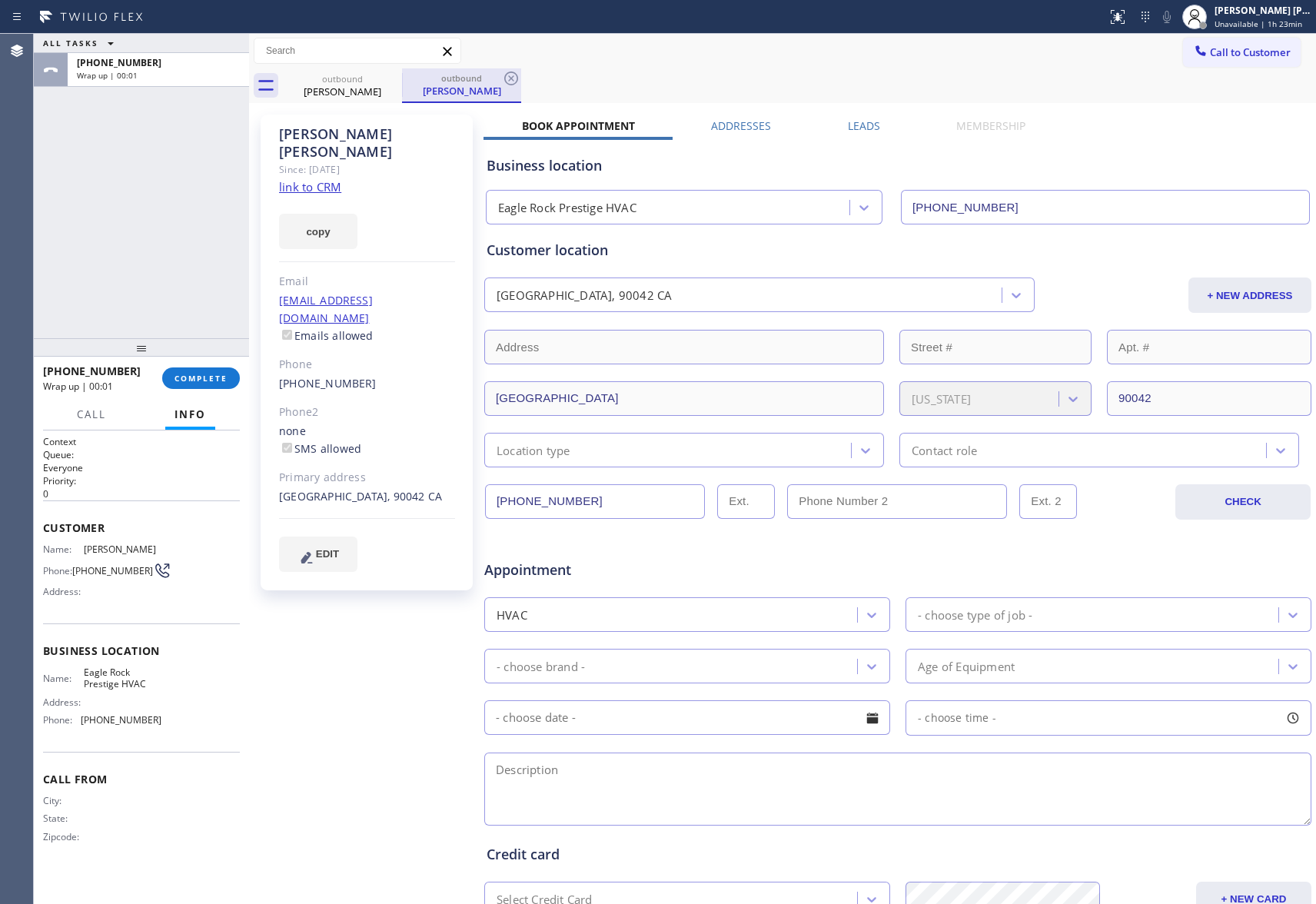
drag, startPoint x: 365, startPoint y: 91, endPoint x: 415, endPoint y: 84, distance: 50.5
click at [366, 90] on div "[PERSON_NAME]" at bounding box center [343, 92] width 116 height 14
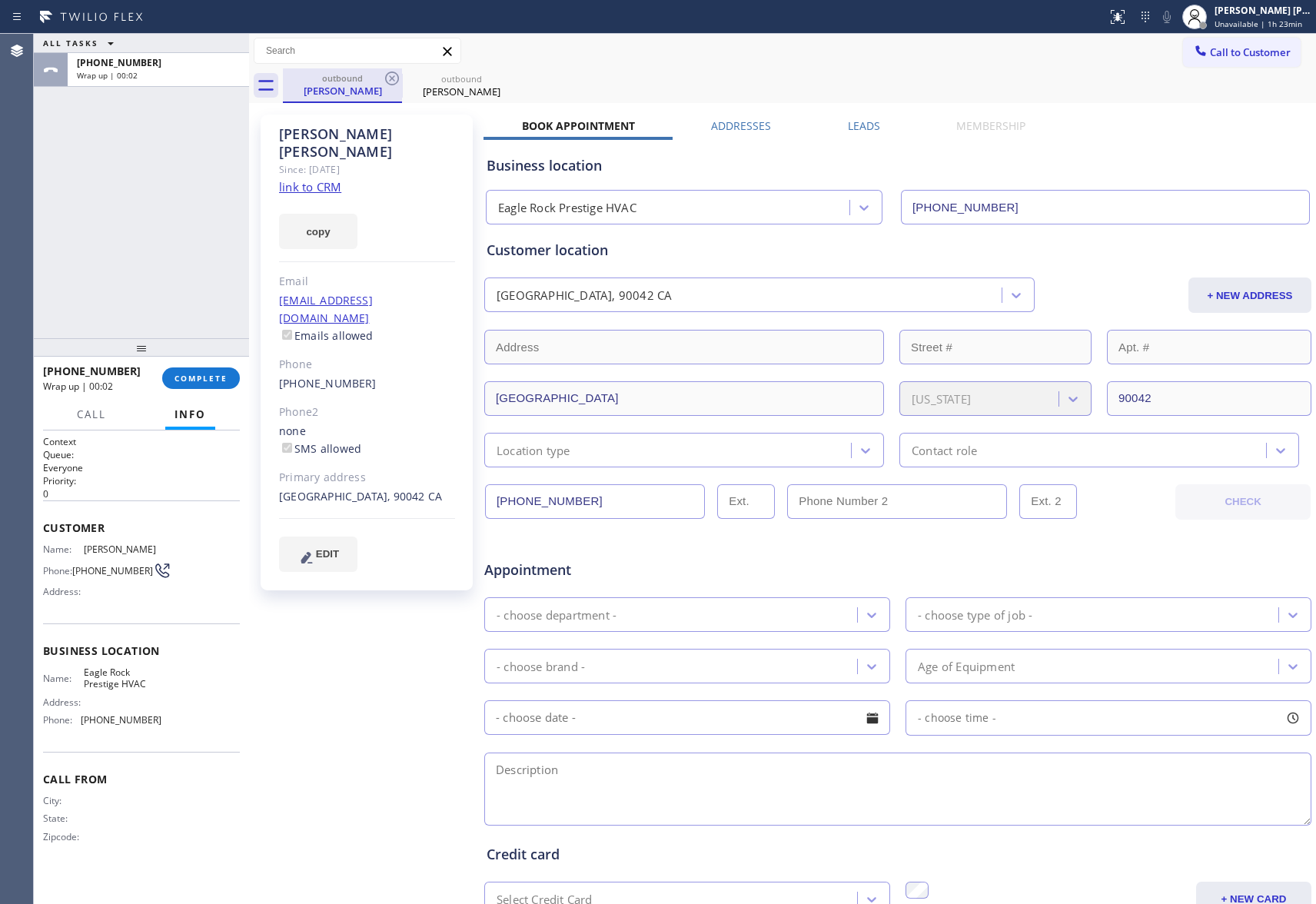
drag, startPoint x: 415, startPoint y: 84, endPoint x: 387, endPoint y: 81, distance: 28.2
click at [415, 83] on div "outbound [PERSON_NAME]" at bounding box center [462, 85] width 116 height 34
click at [387, 81] on icon at bounding box center [392, 78] width 14 height 14
click at [390, 78] on icon at bounding box center [392, 78] width 19 height 19
click at [402, 78] on div "outbound [PERSON_NAME]" at bounding box center [462, 85] width 119 height 34
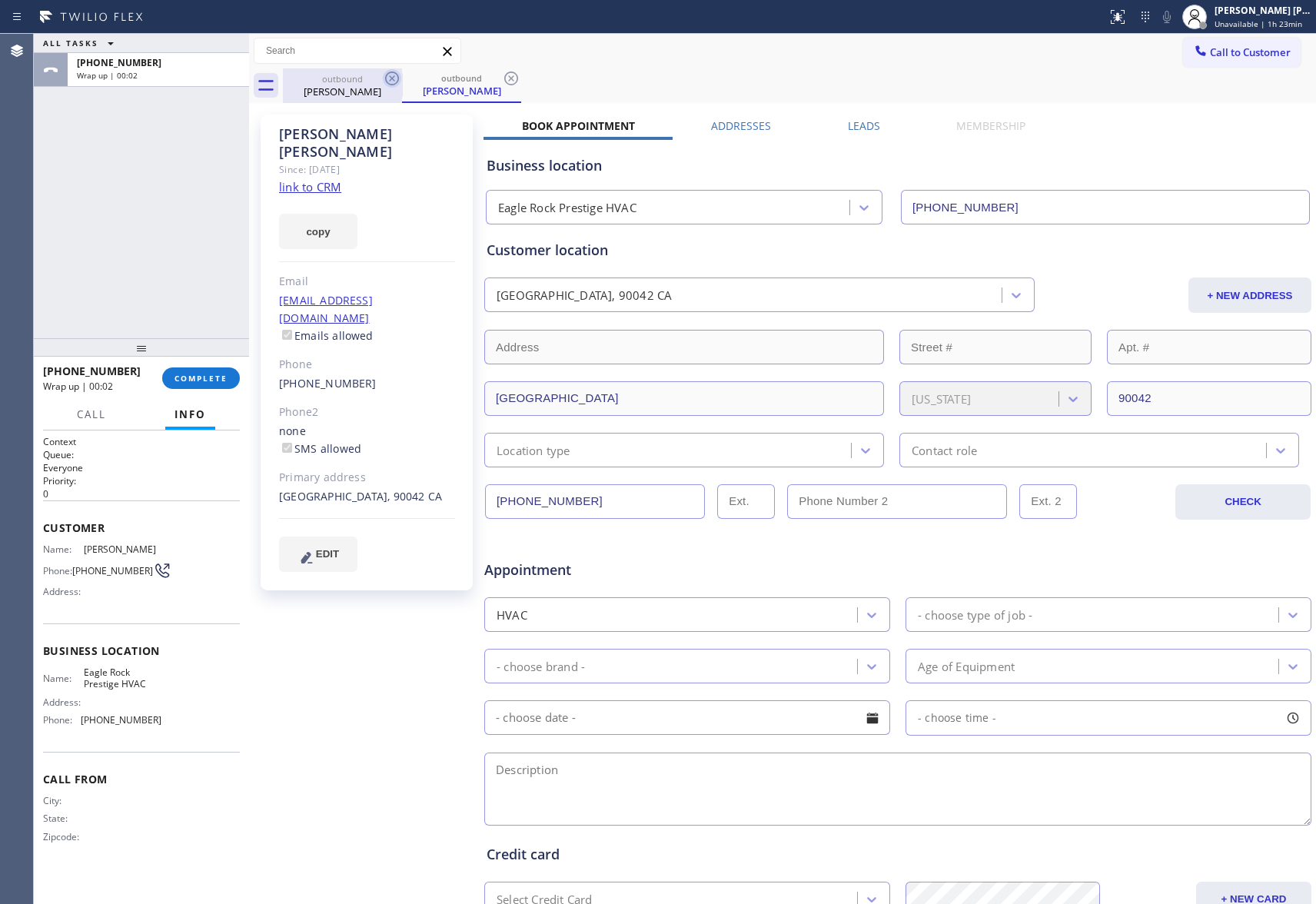
click at [502, 78] on icon at bounding box center [512, 78] width 19 height 19
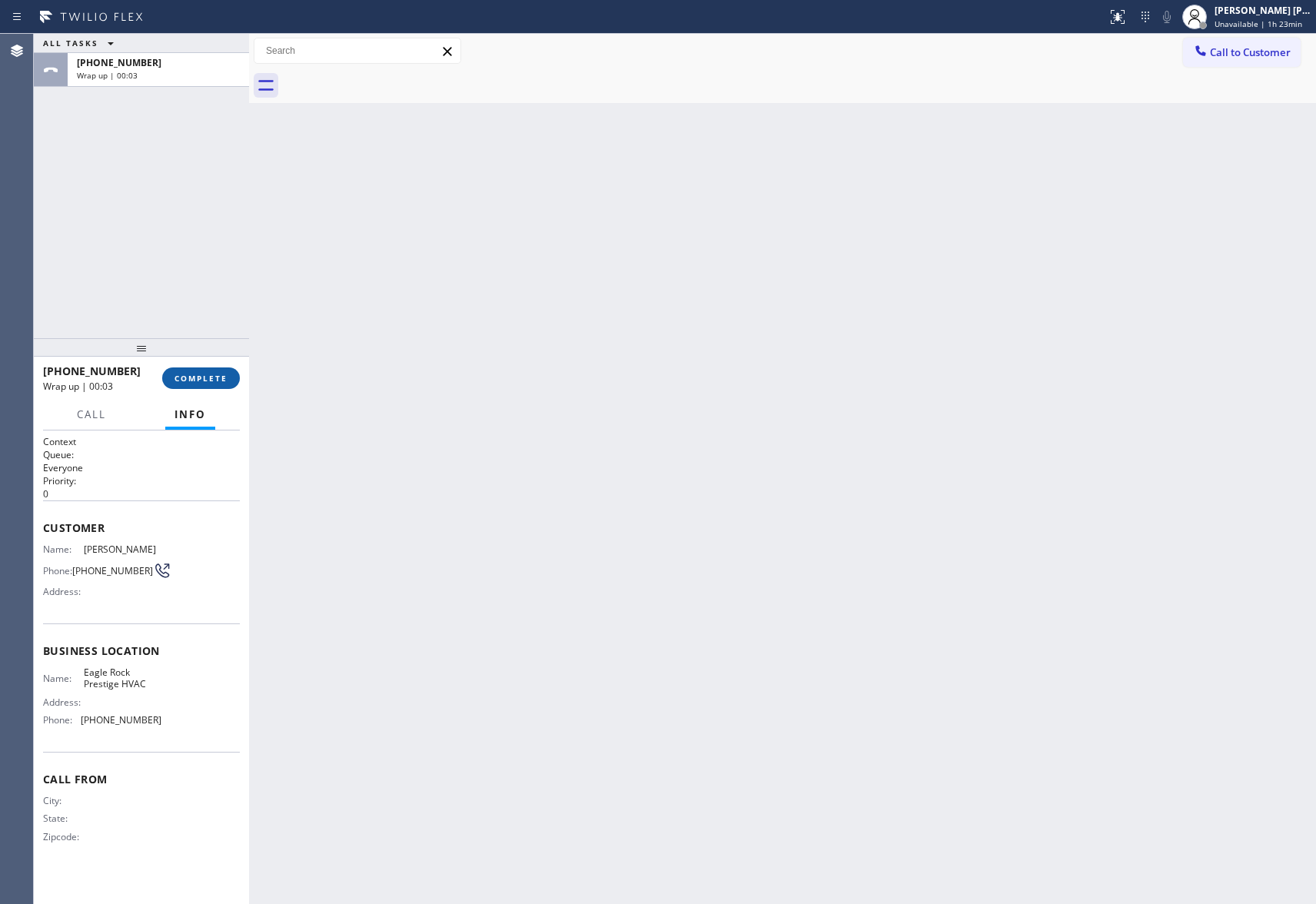
click at [206, 380] on span "COMPLETE" at bounding box center [201, 378] width 53 height 11
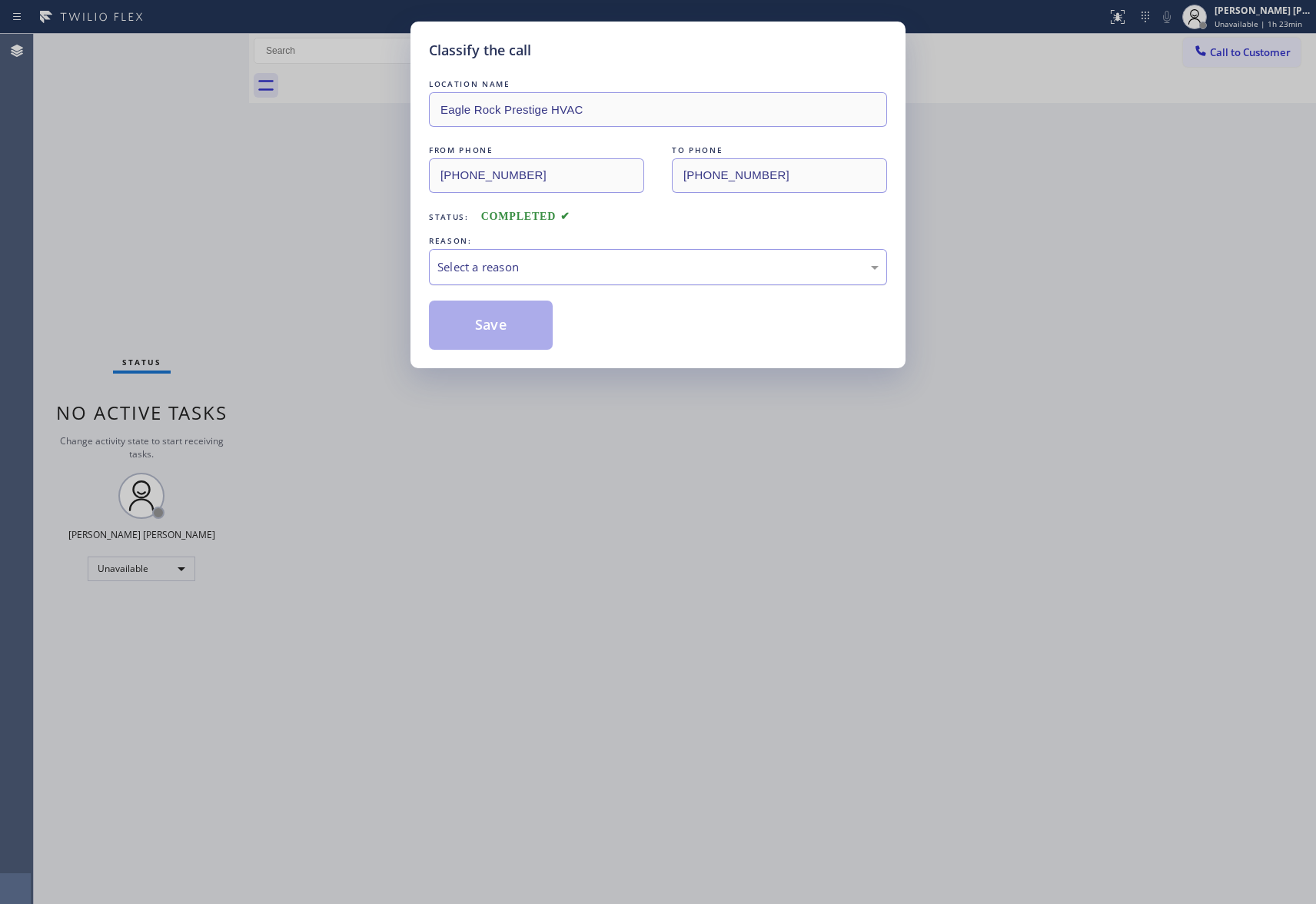
click at [607, 259] on div "Select a reason" at bounding box center [658, 267] width 441 height 18
drag, startPoint x: 486, startPoint y: 332, endPoint x: 772, endPoint y: 5, distance: 434.4
click at [486, 330] on button "Save" at bounding box center [491, 325] width 124 height 49
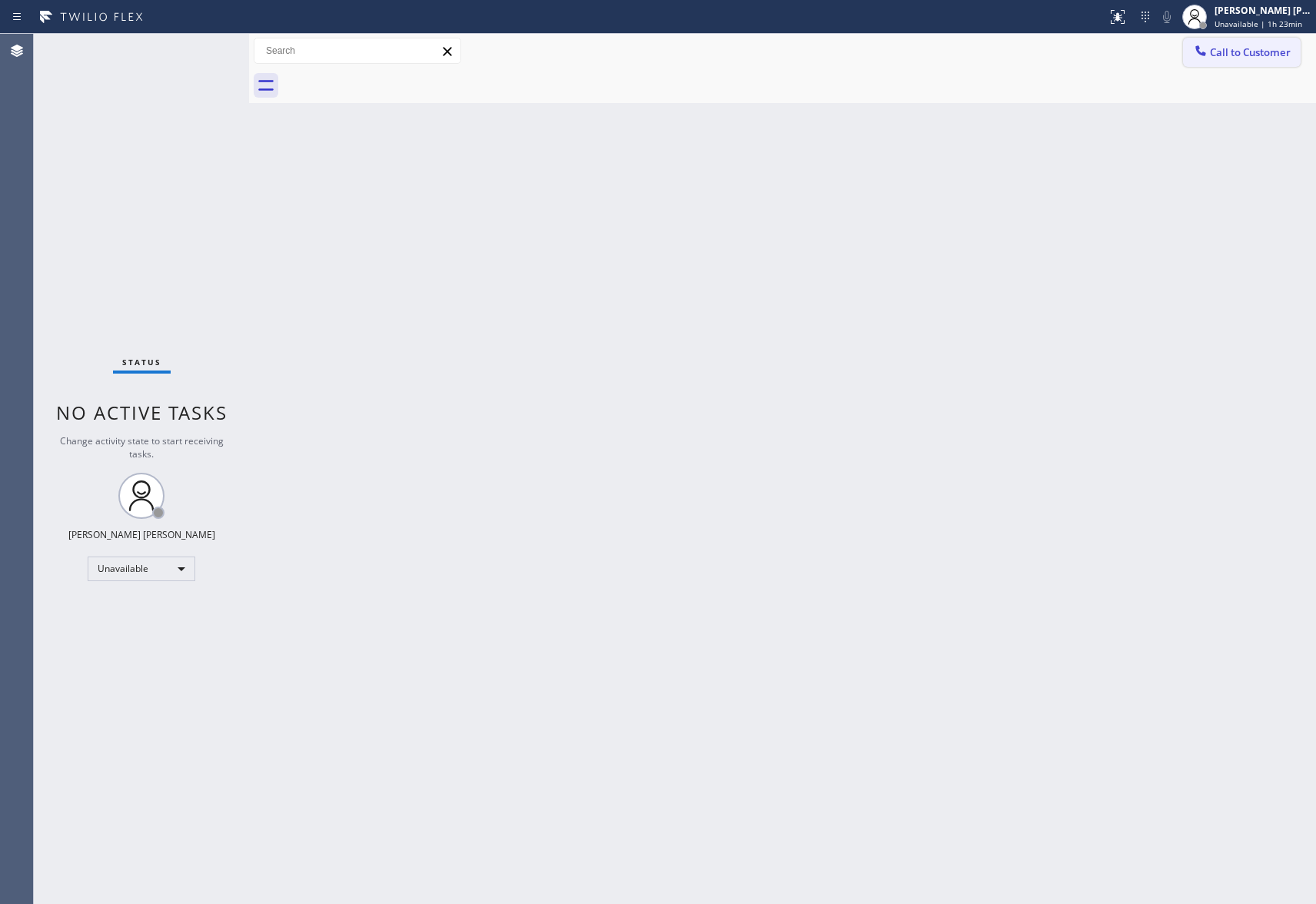
click at [1249, 46] on span "Call to Customer" at bounding box center [1249, 52] width 81 height 14
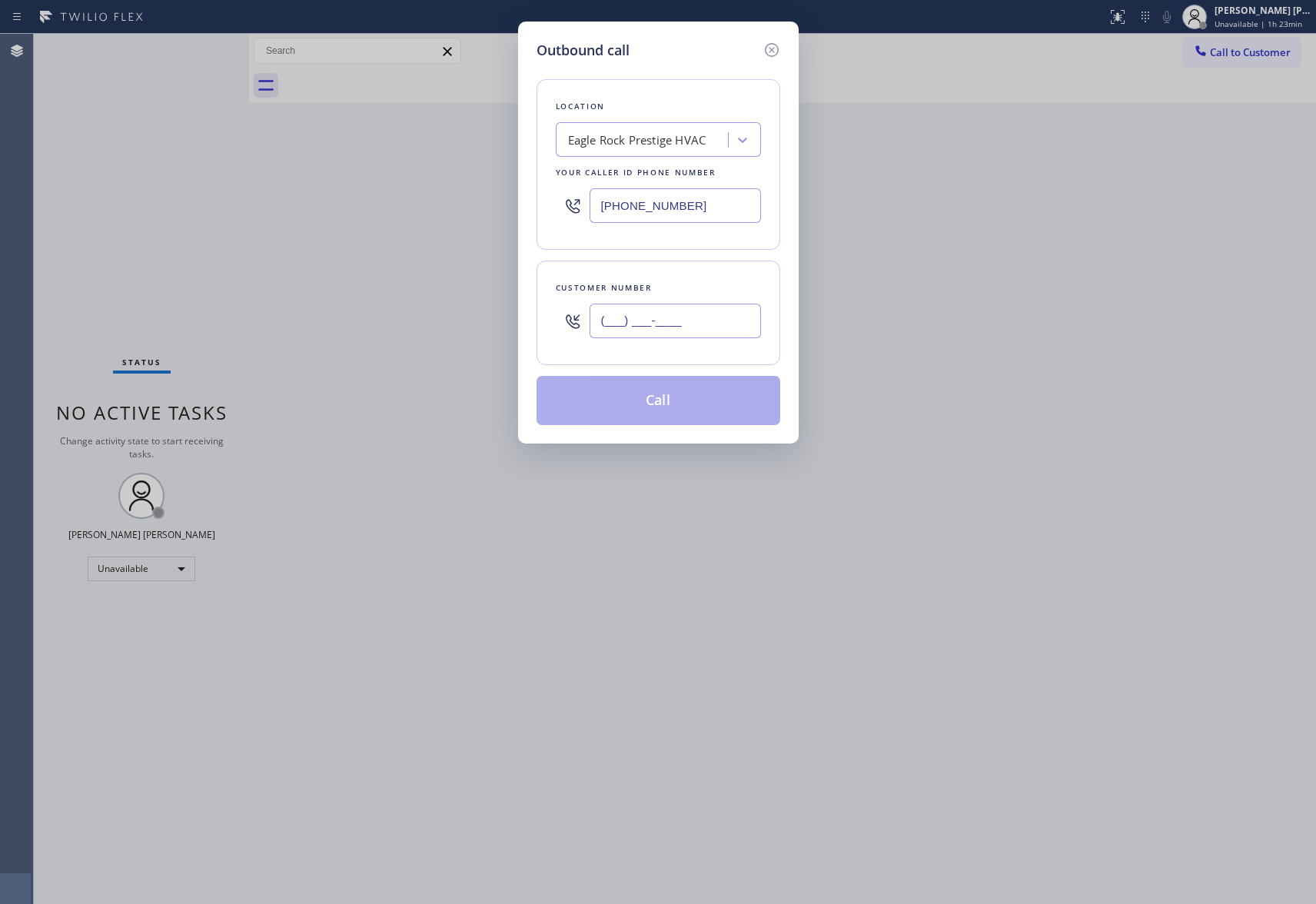
click at [696, 325] on input "(___) ___-____" at bounding box center [675, 321] width 171 height 34
paste input "312) 785-9919"
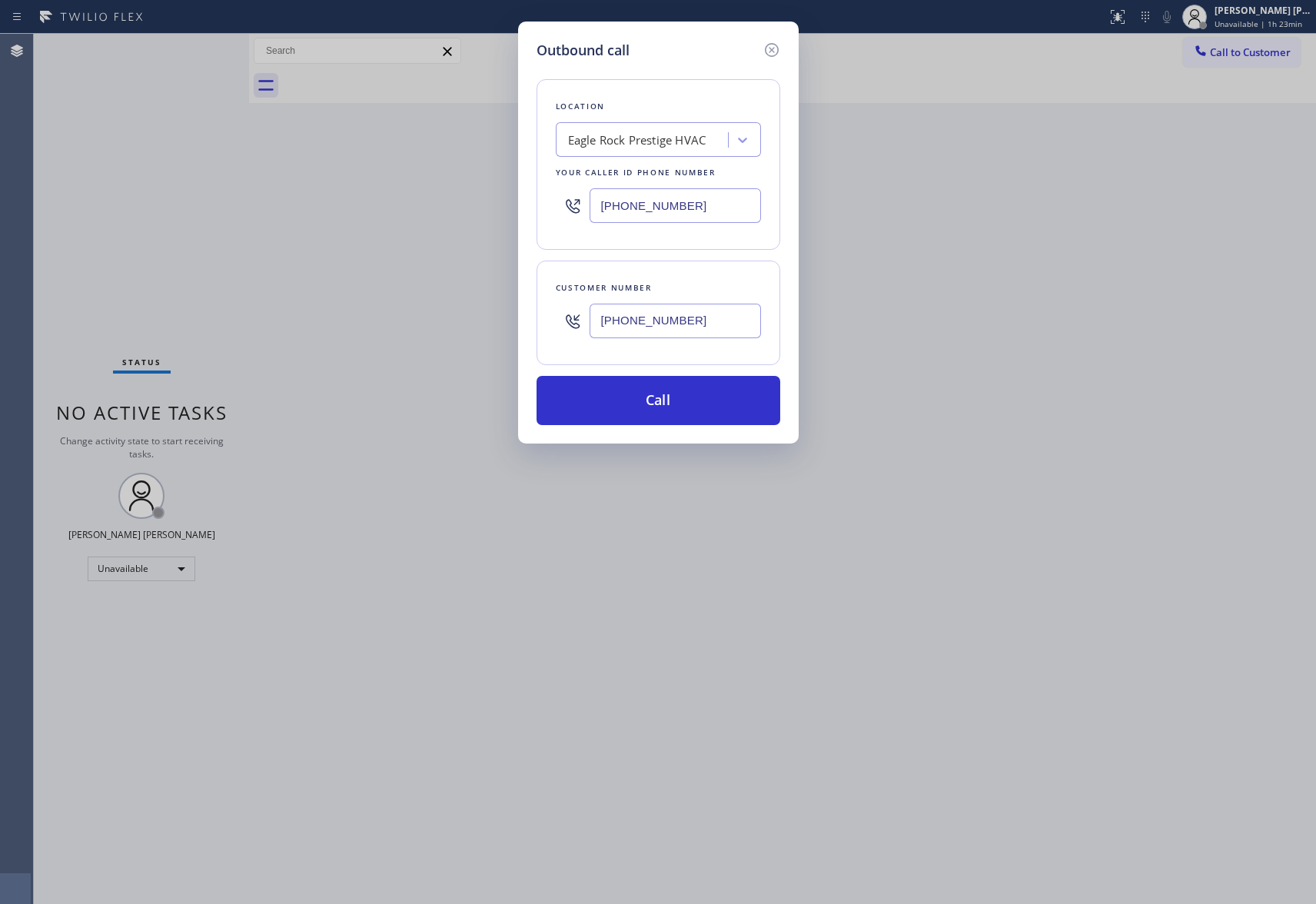
type input "[PHONE_NUMBER]"
click at [674, 145] on div "Eagle Rock Prestige HVAC" at bounding box center [637, 140] width 138 height 18
click at [655, 142] on input "5 star appliance epair" at bounding box center [624, 140] width 111 height 13
type input "5 star appliance repair"
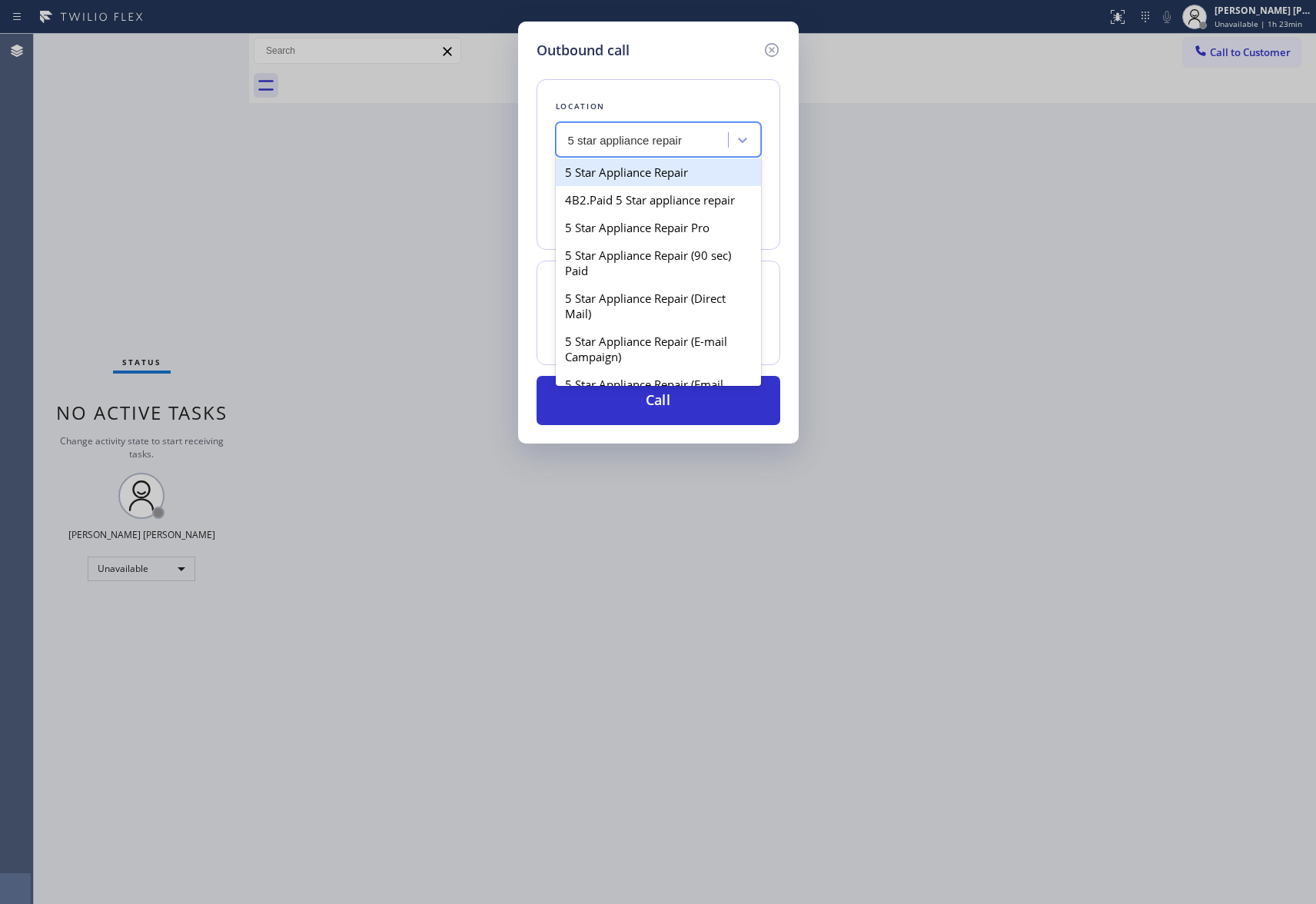
click at [678, 157] on div "5 Star Appliance Repair 4B2.Paid 5 Star appliance repair 5 Star Appliance Repai…" at bounding box center [658, 270] width 205 height 231
click at [677, 172] on div "5 Star Appliance Repair" at bounding box center [658, 171] width 205 height 27
type input "[PHONE_NUMBER]"
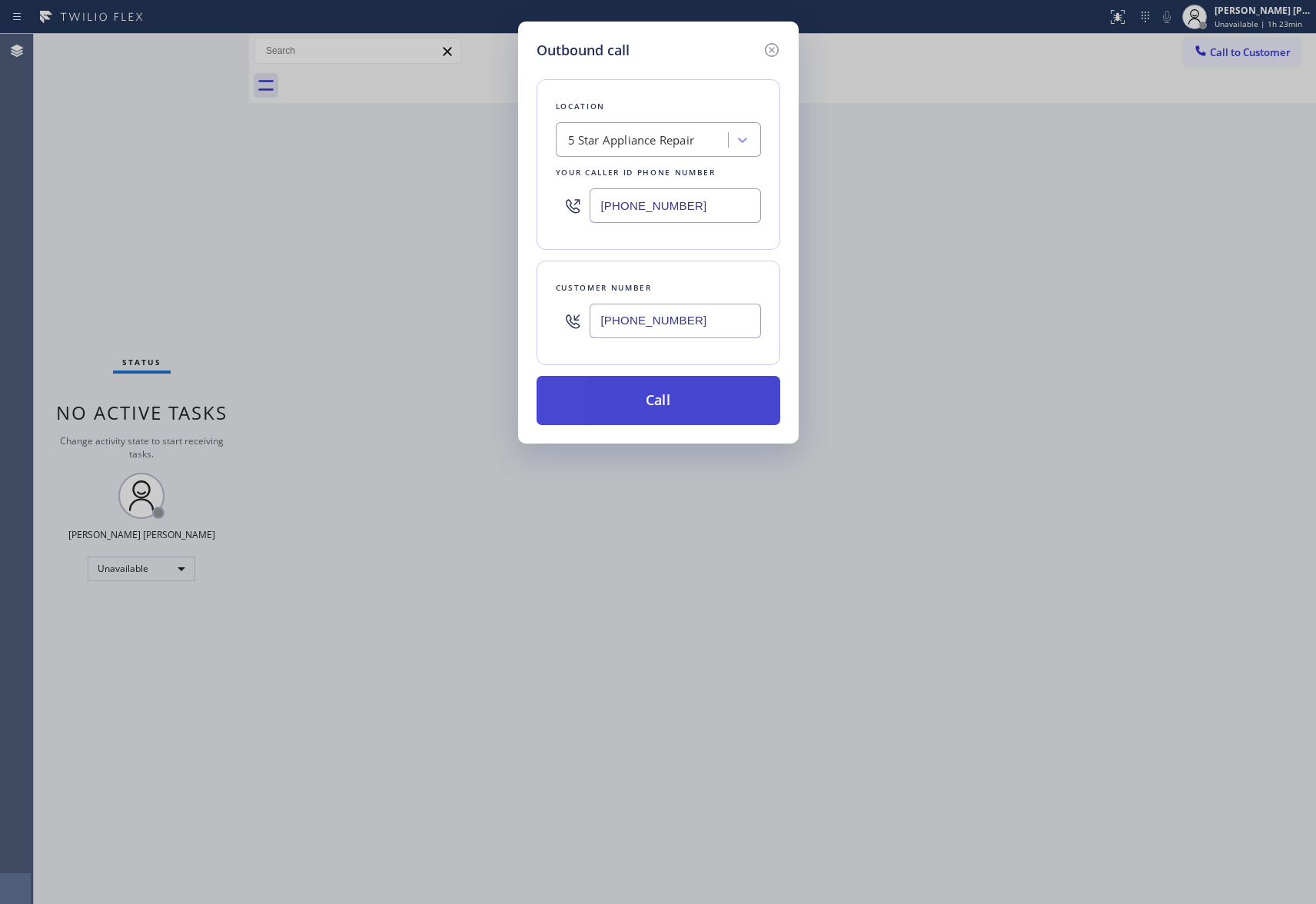
click at [659, 403] on button "Call" at bounding box center [658, 400] width 243 height 49
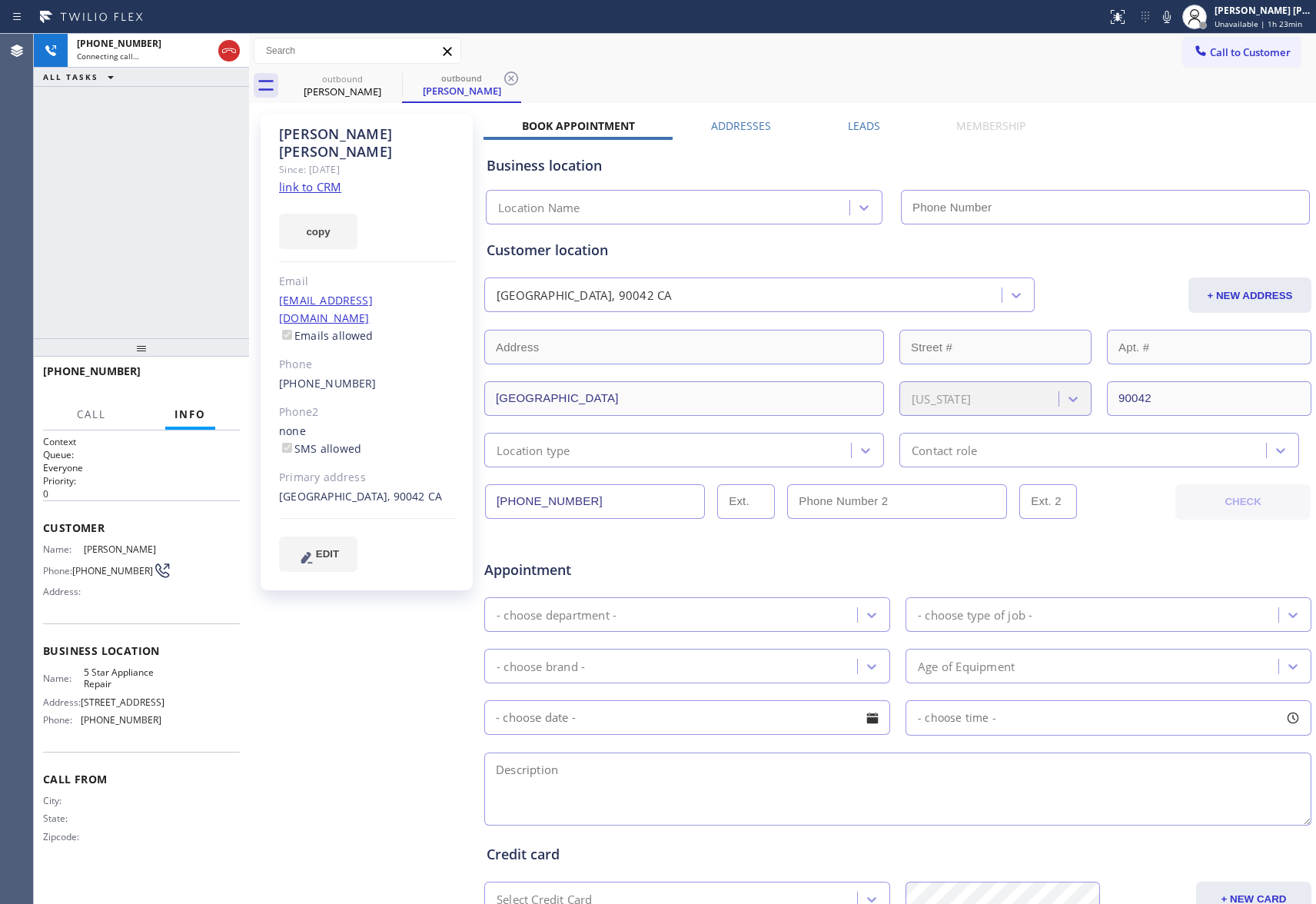
type input "[PHONE_NUMBER]"
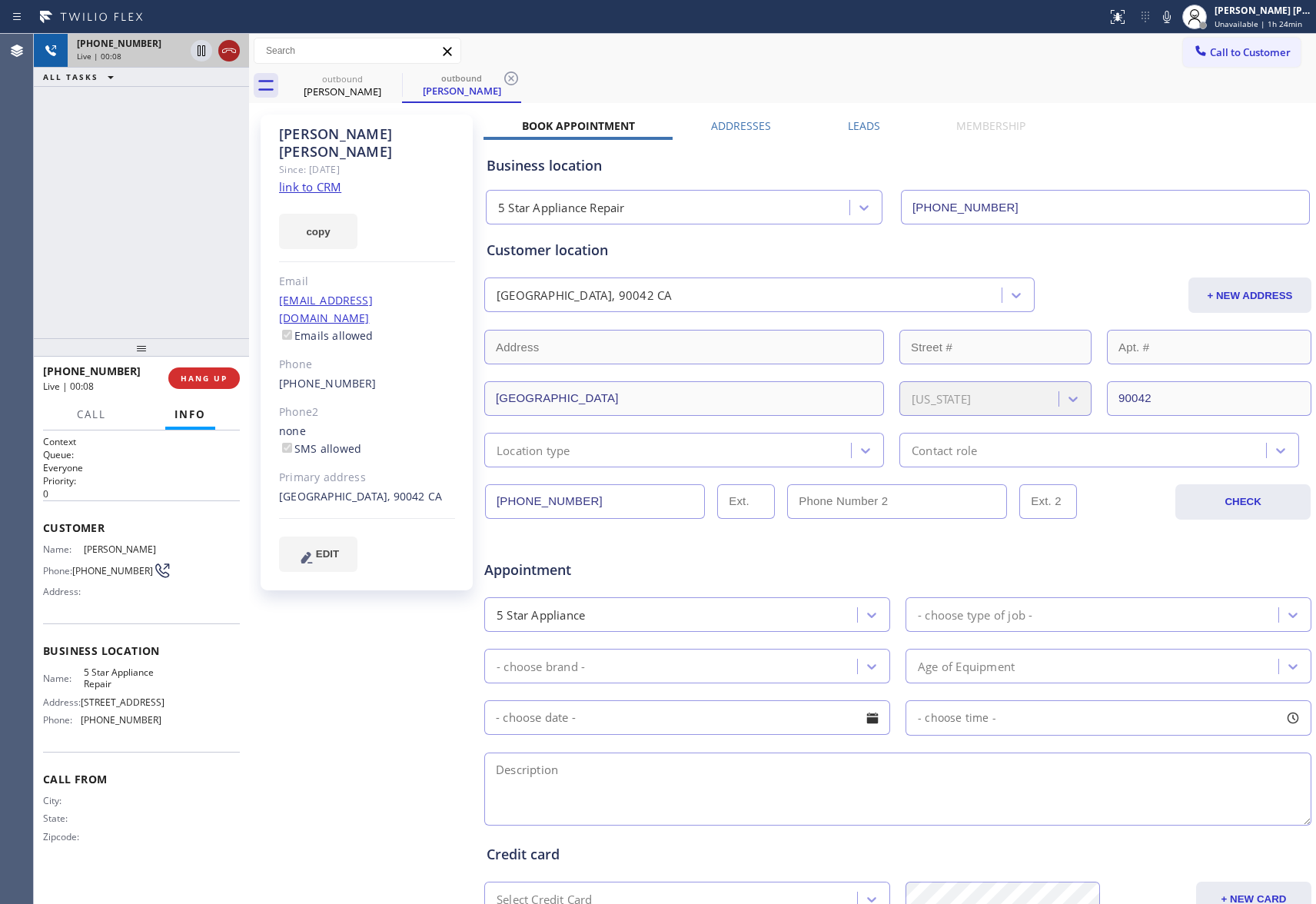
click at [229, 52] on icon at bounding box center [229, 51] width 19 height 19
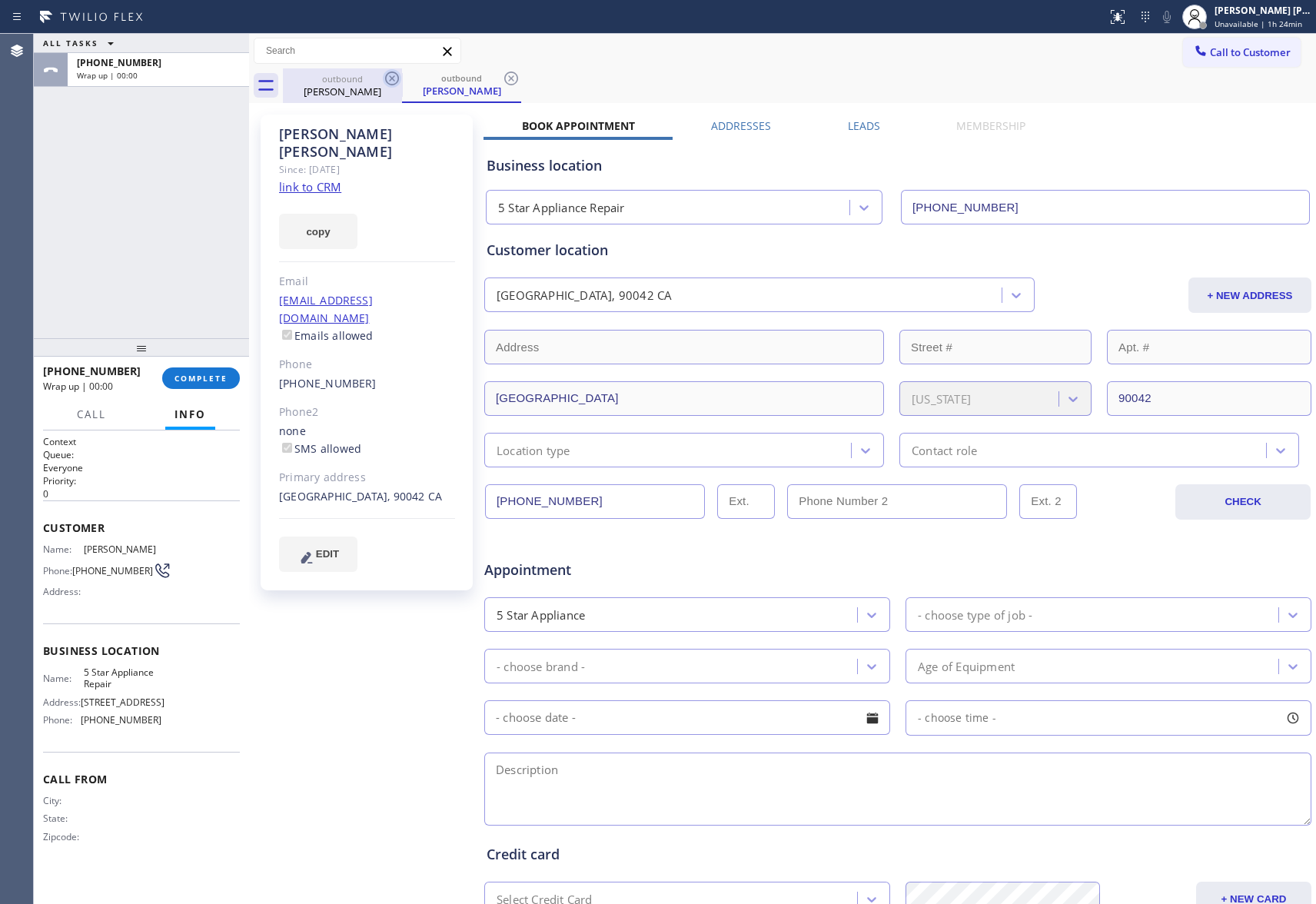
click at [388, 77] on icon at bounding box center [392, 78] width 19 height 19
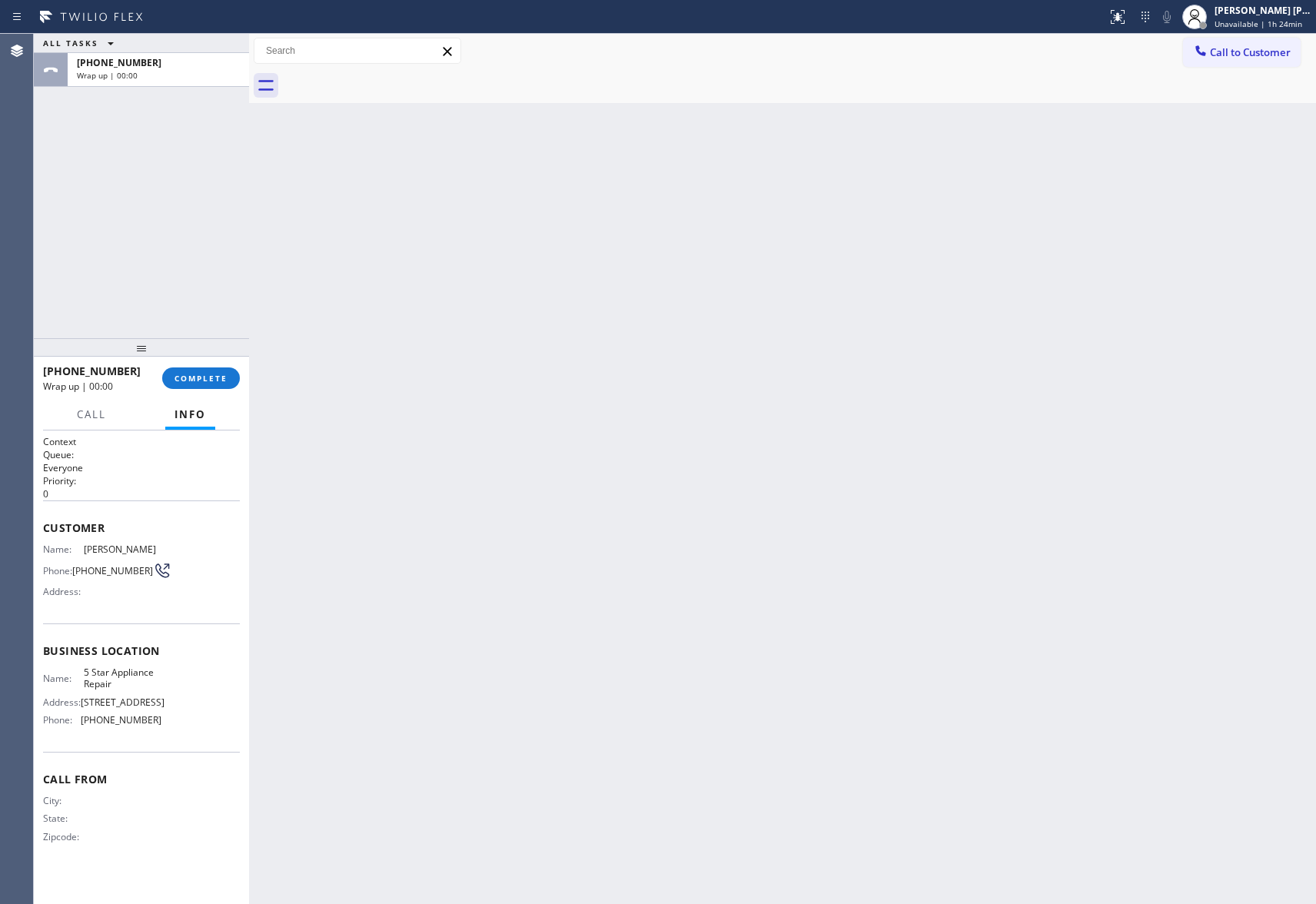
click at [388, 77] on div at bounding box center [800, 85] width 1033 height 34
click at [213, 382] on span "COMPLETE" at bounding box center [201, 378] width 53 height 11
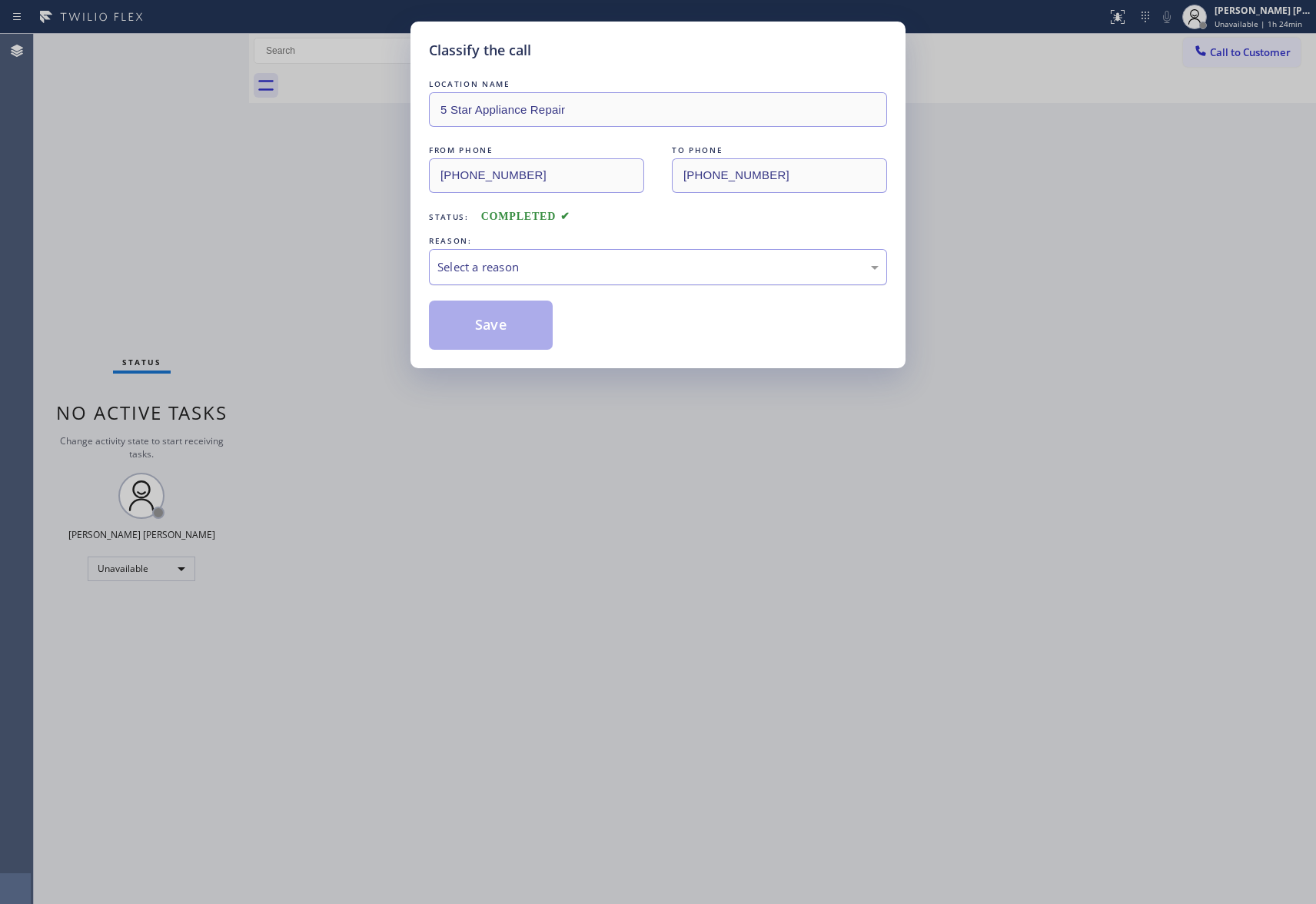
click at [606, 262] on div "Select a reason" at bounding box center [658, 267] width 441 height 18
click at [480, 330] on button "Save" at bounding box center [491, 325] width 124 height 49
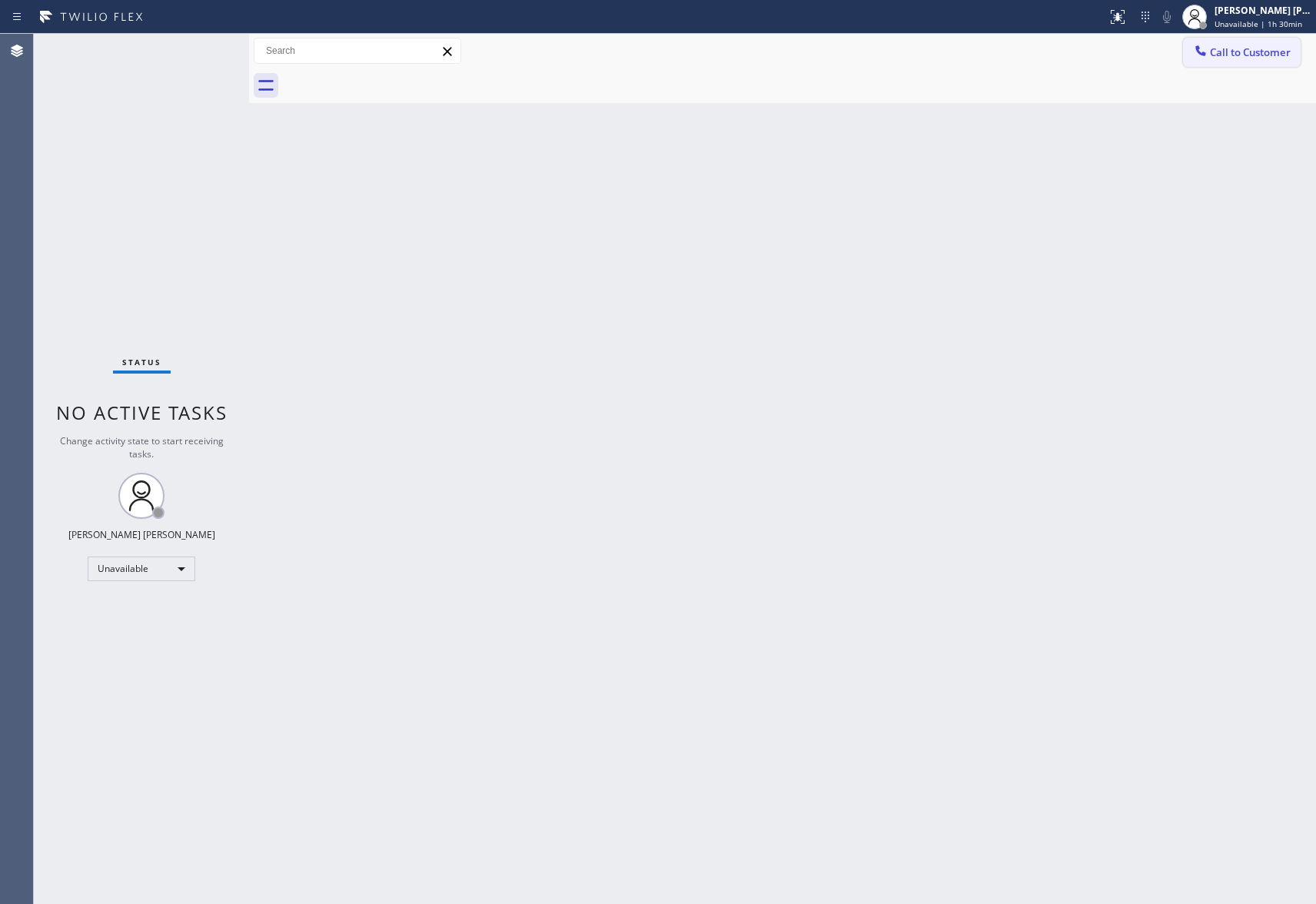
click at [1264, 53] on span "Call to Customer" at bounding box center [1249, 52] width 81 height 14
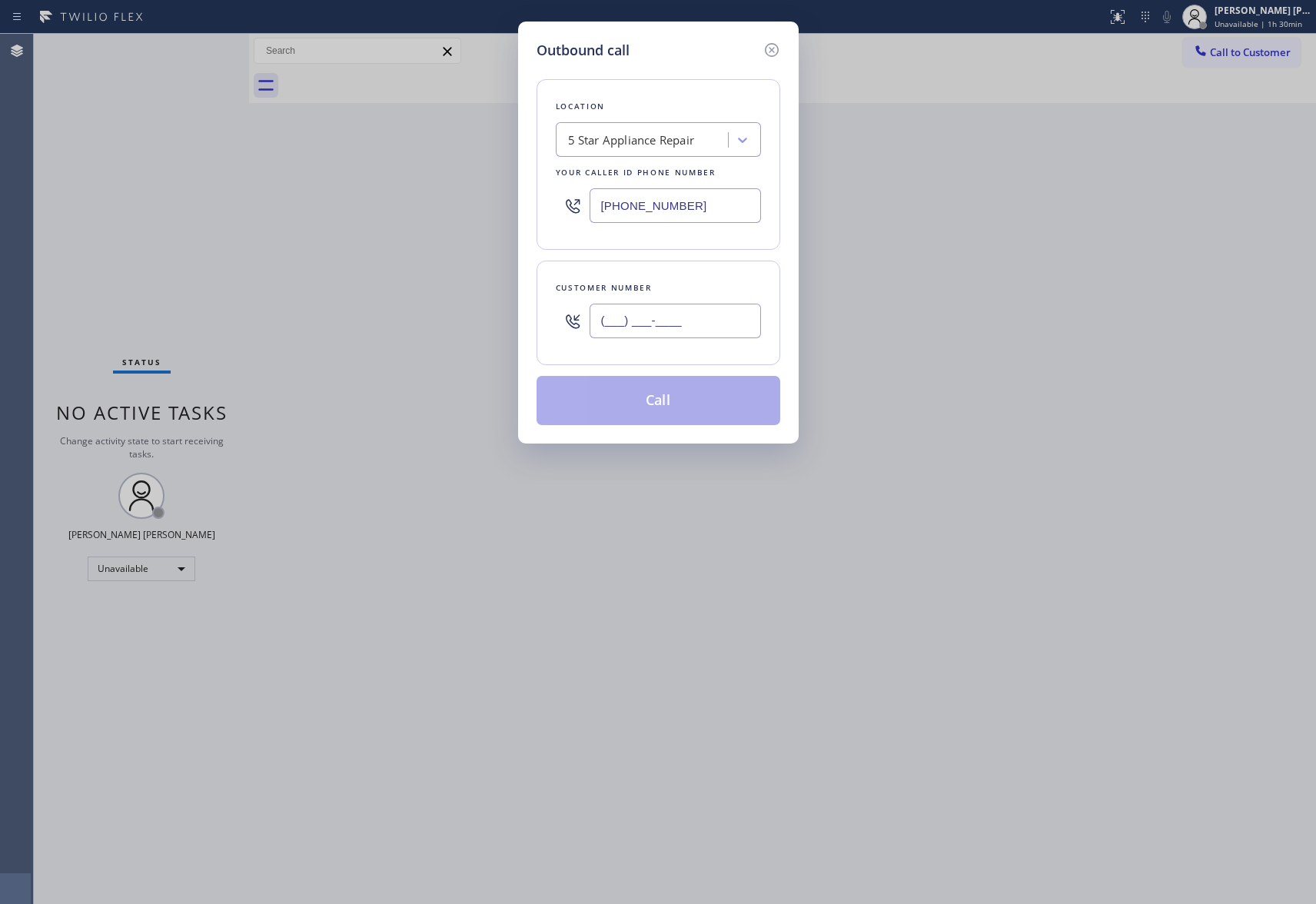
click at [685, 332] on input "(___) ___-____" at bounding box center [675, 321] width 171 height 34
paste input "415) 596-5527"
type input "[PHONE_NUMBER]"
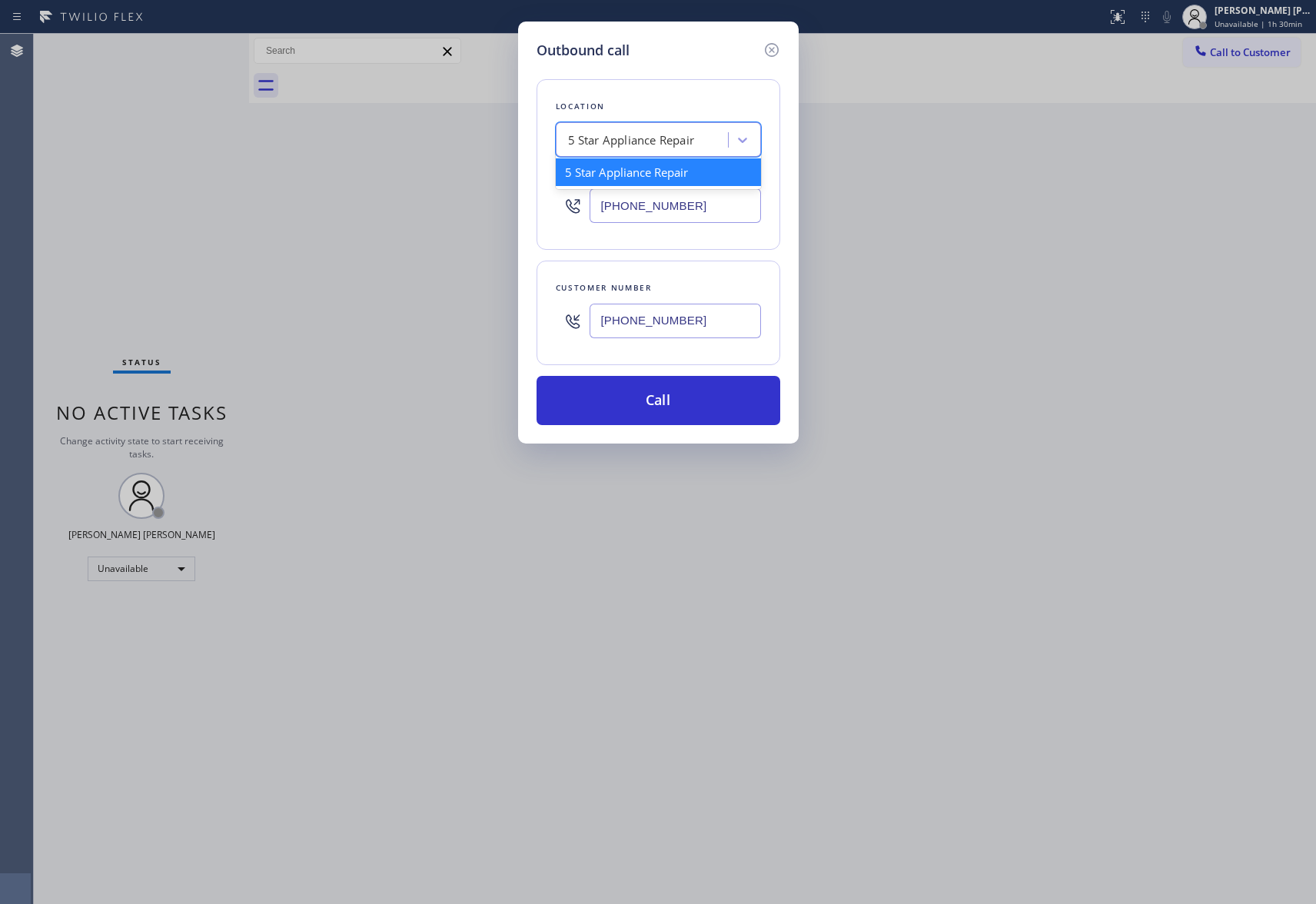
click at [675, 139] on div "5 Star Appliance Repair" at bounding box center [631, 140] width 127 height 18
drag, startPoint x: 629, startPoint y: 145, endPoint x: 628, endPoint y: 153, distance: 8.1
click at [628, 145] on input "hvac allianec expert" at bounding box center [620, 140] width 104 height 13
type input "hvac alliance expert"
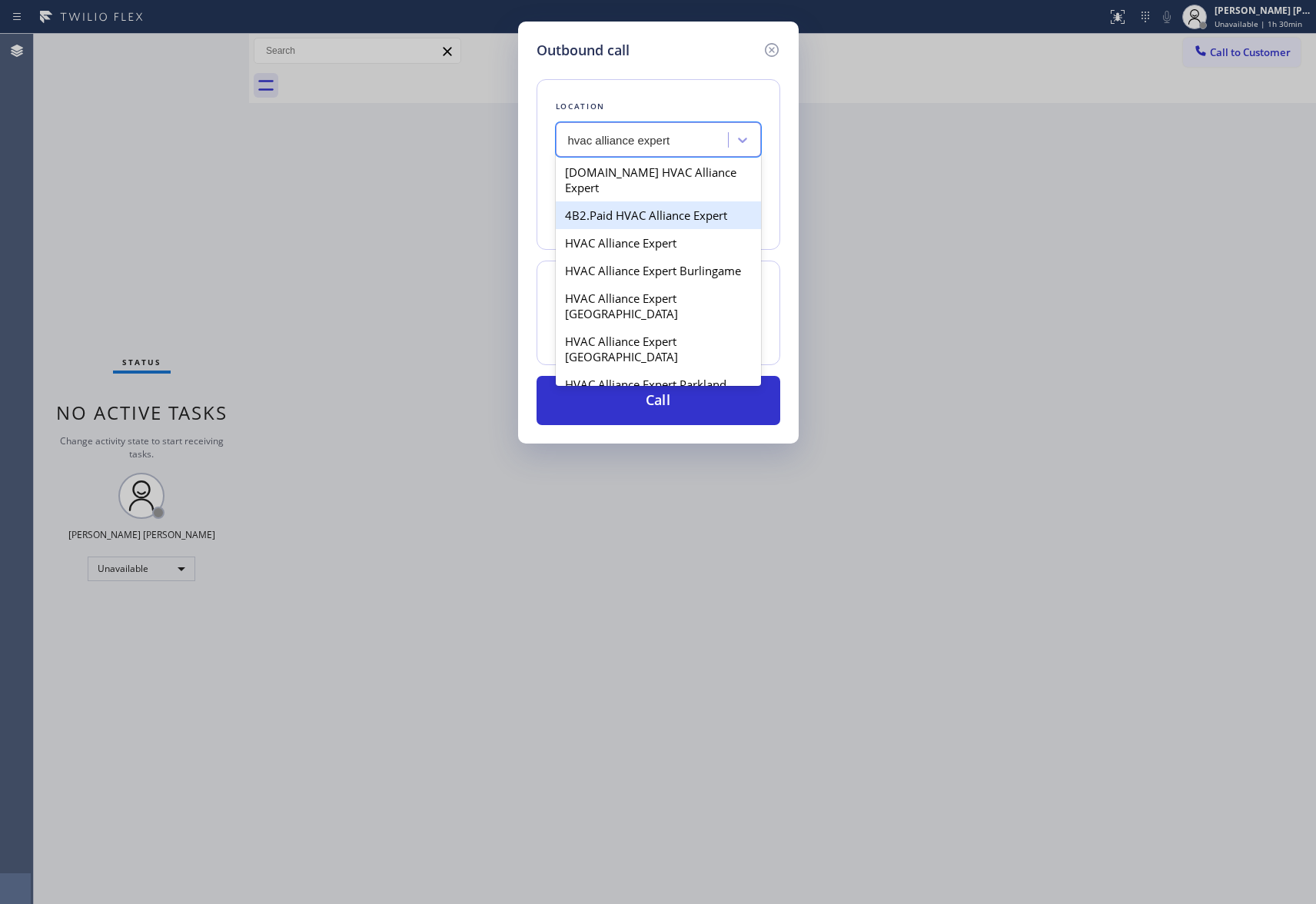
click at [641, 201] on div "4B2.Paid HVAC Alliance Expert" at bounding box center [658, 214] width 205 height 27
type input "[PHONE_NUMBER]"
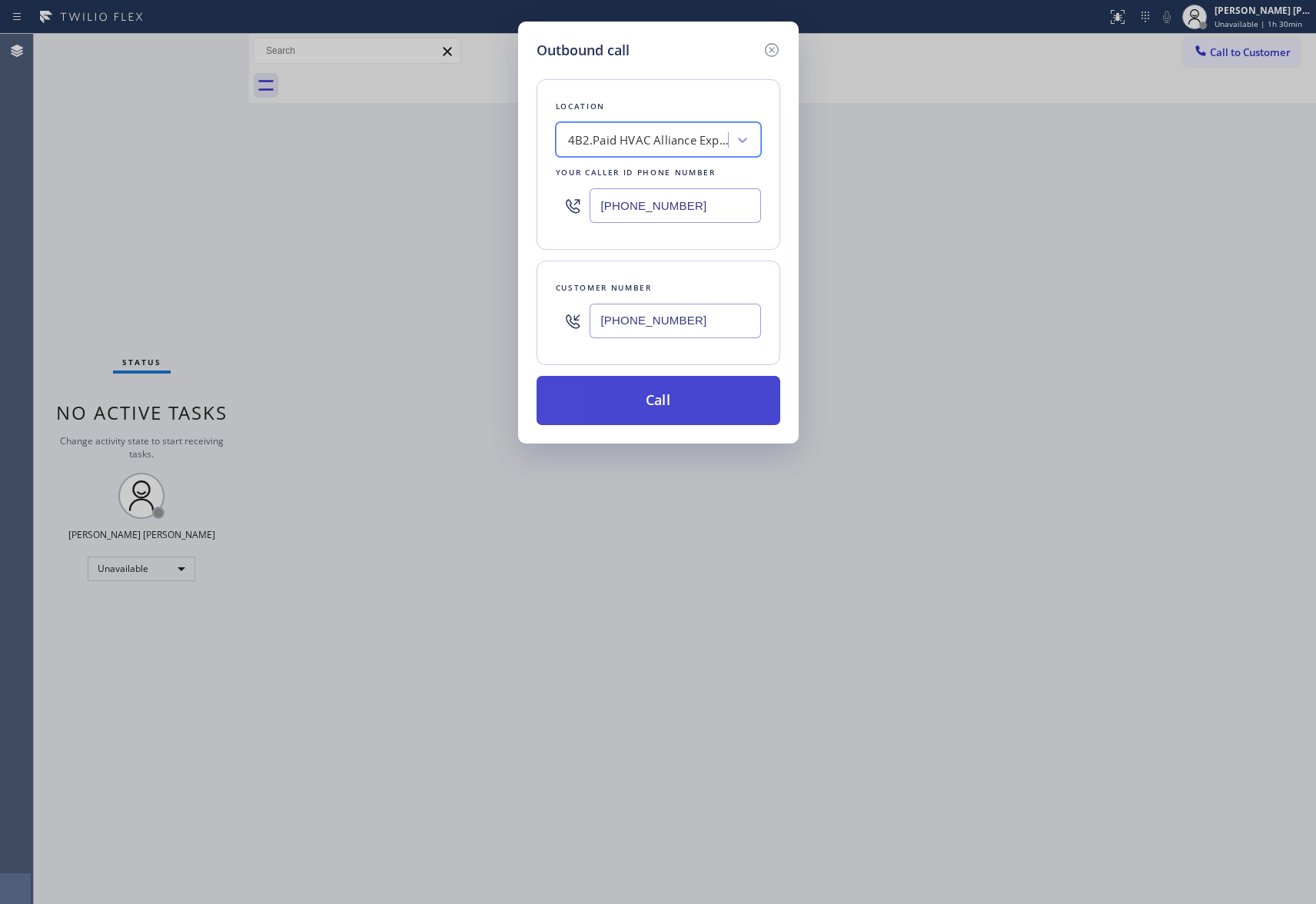
click at [656, 405] on button "Call" at bounding box center [658, 400] width 243 height 49
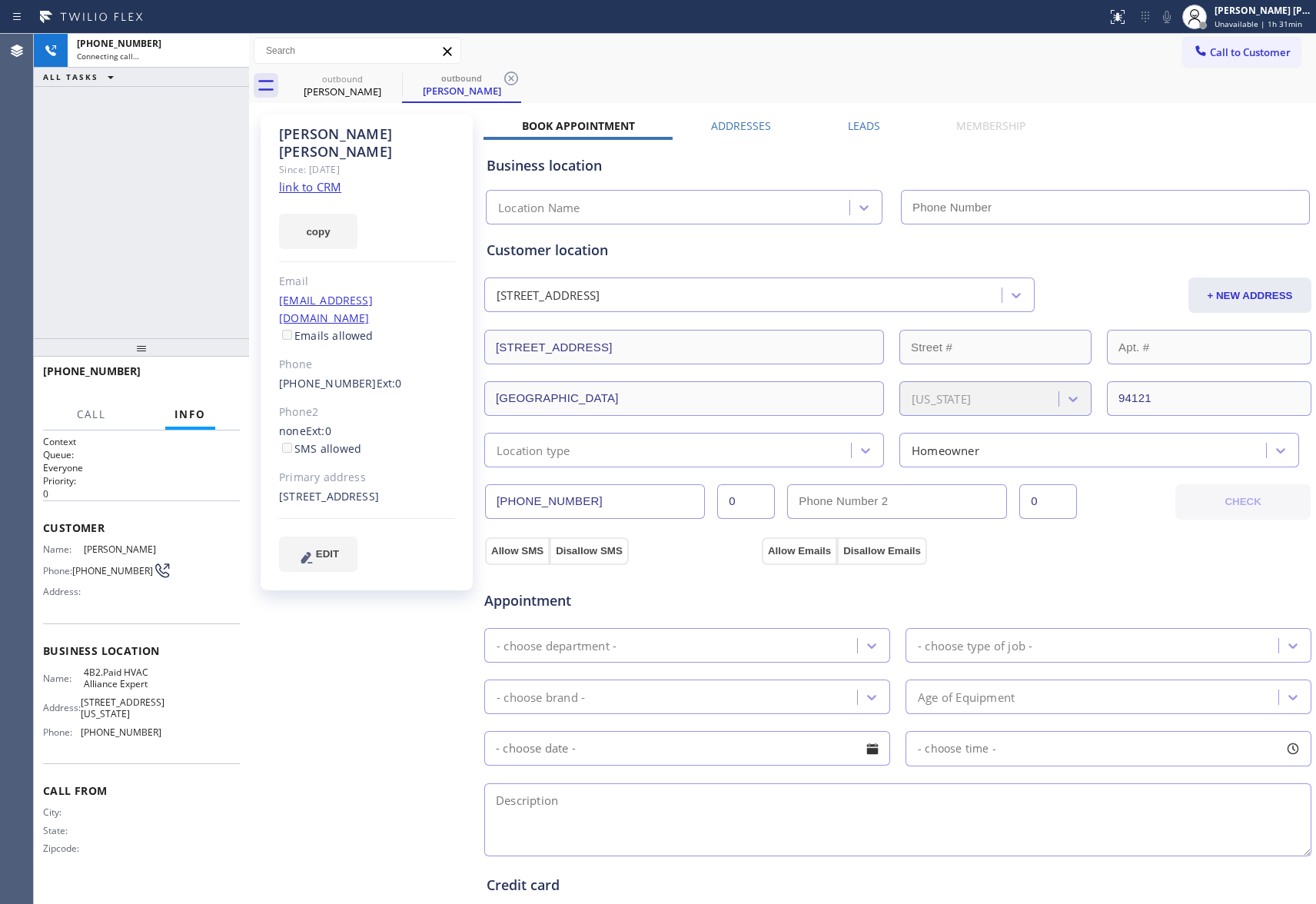
type input "[PHONE_NUMBER]"
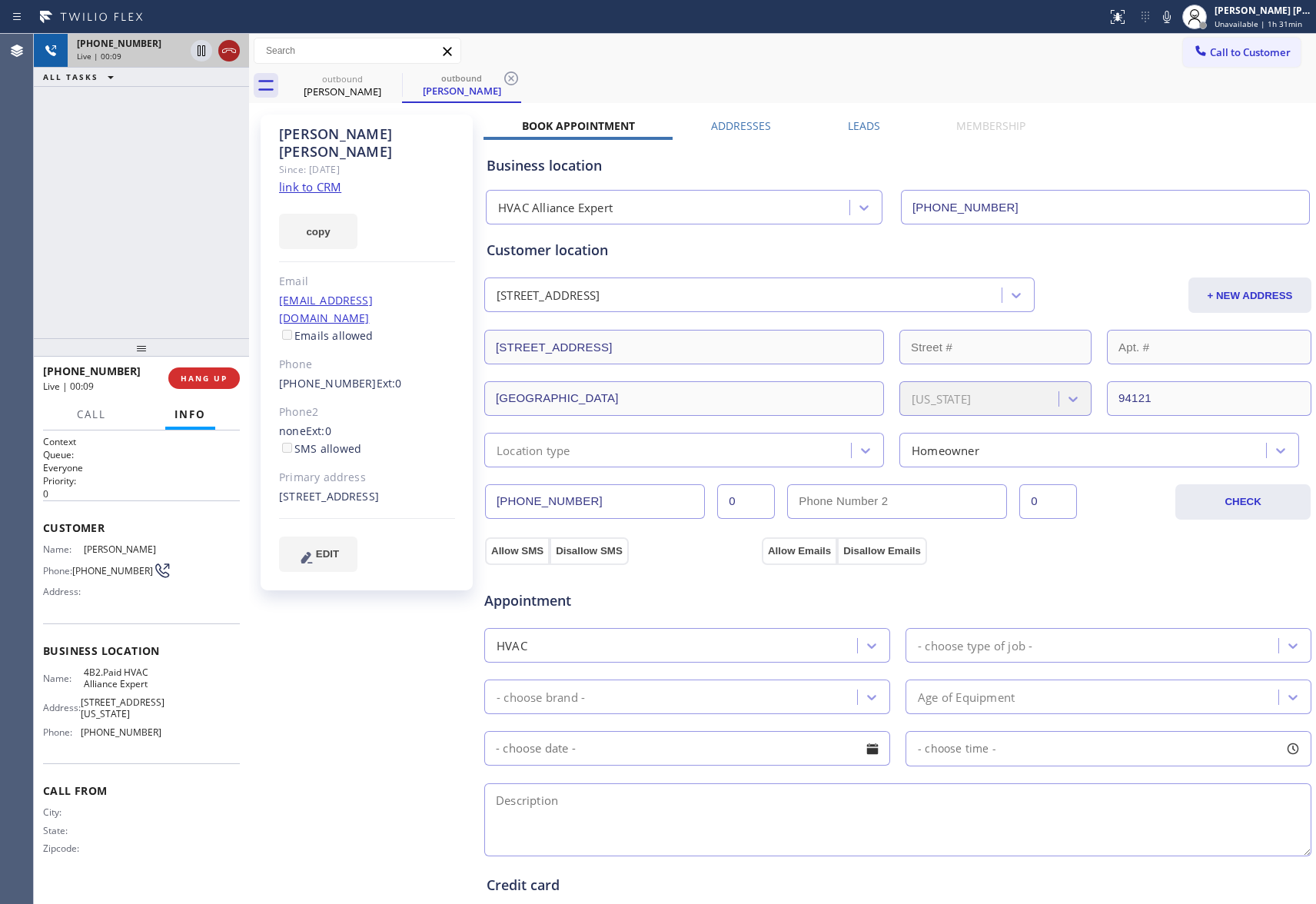
click at [232, 49] on icon at bounding box center [229, 51] width 19 height 19
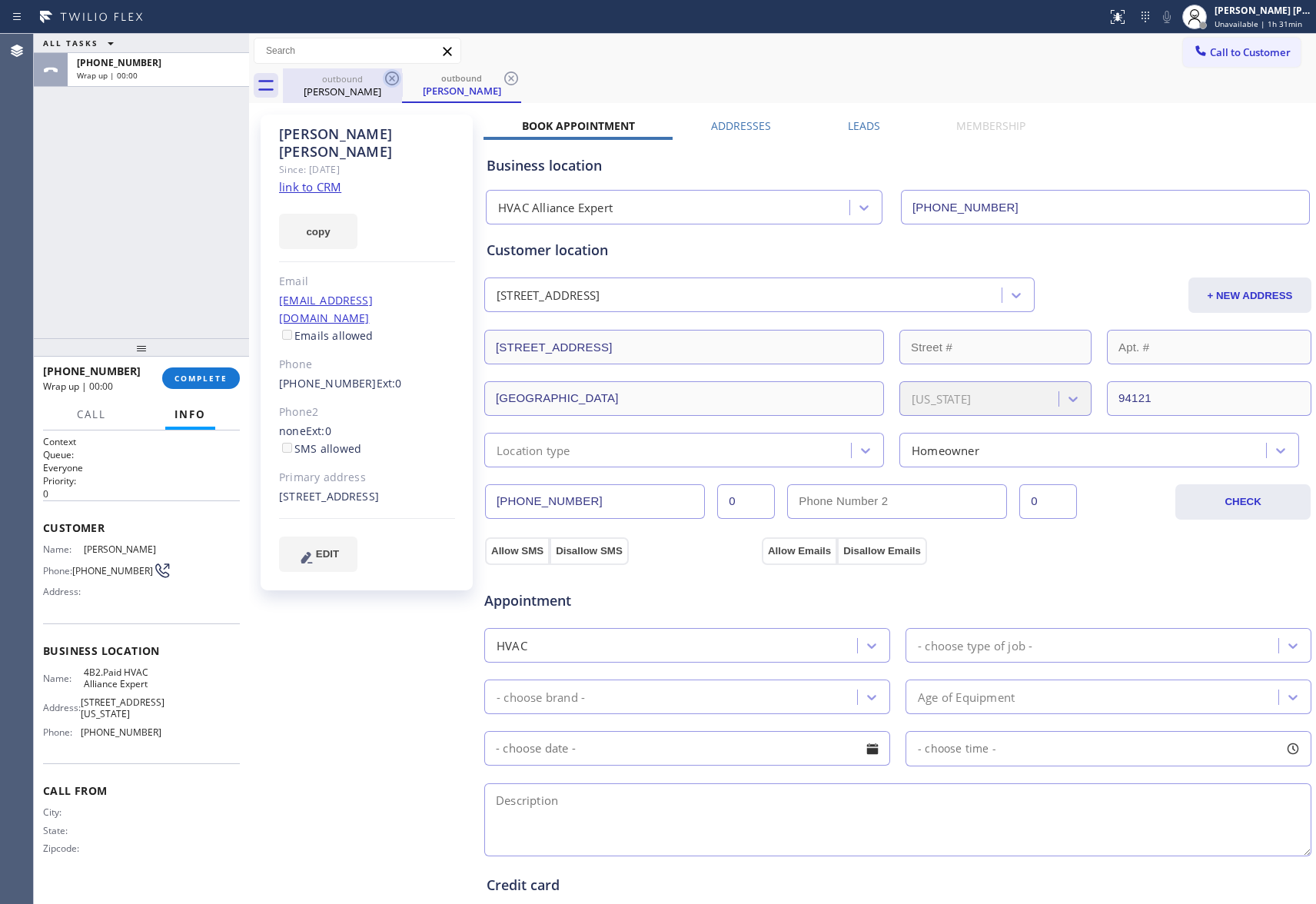
click at [383, 72] on icon at bounding box center [392, 78] width 19 height 19
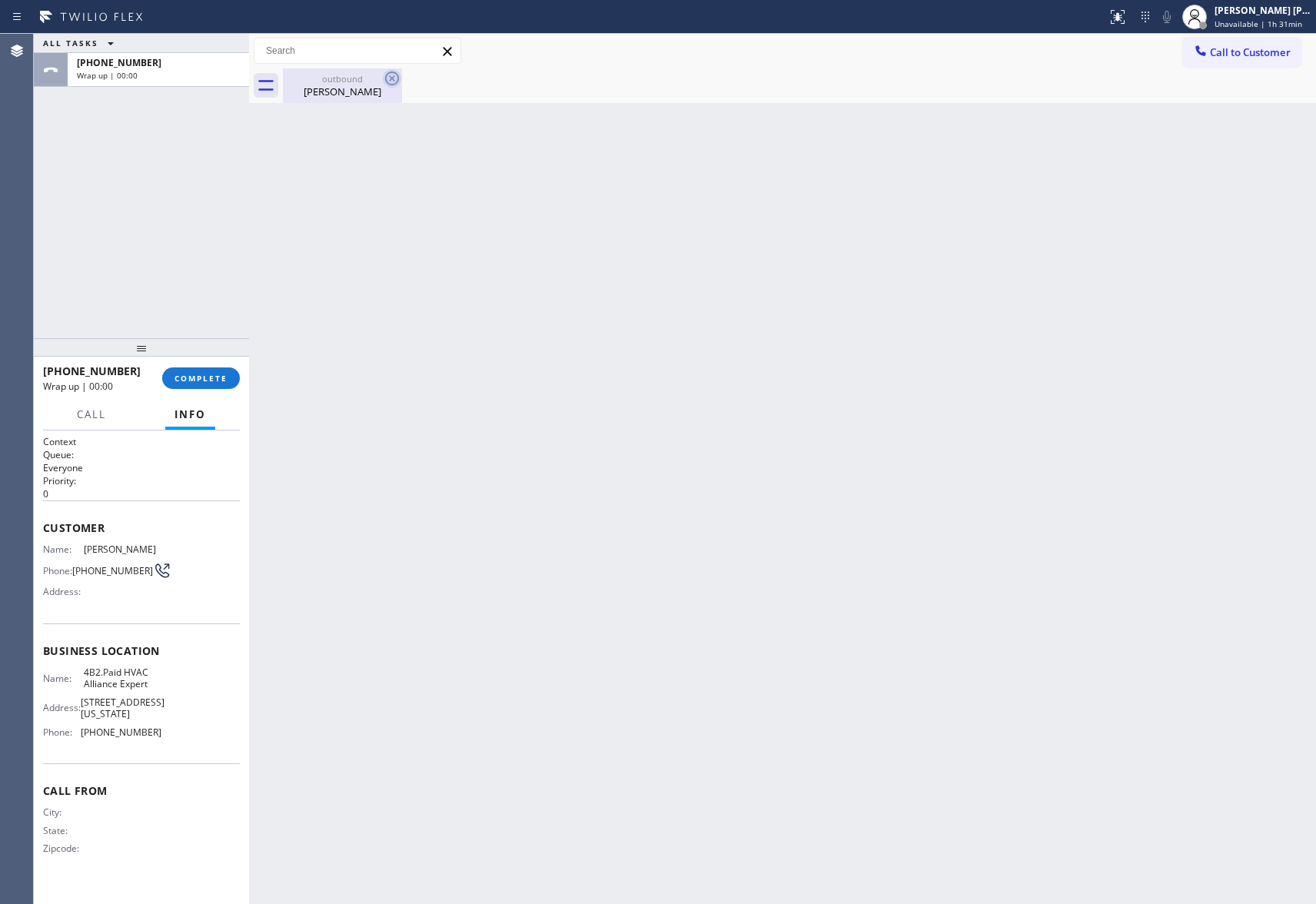
click at [383, 72] on icon at bounding box center [392, 78] width 19 height 19
click at [215, 364] on div "[PHONE_NUMBER] Wrap up | 00:01 COMPLETE" at bounding box center [142, 378] width 197 height 40
click at [203, 373] on span "COMPLETE" at bounding box center [201, 378] width 53 height 11
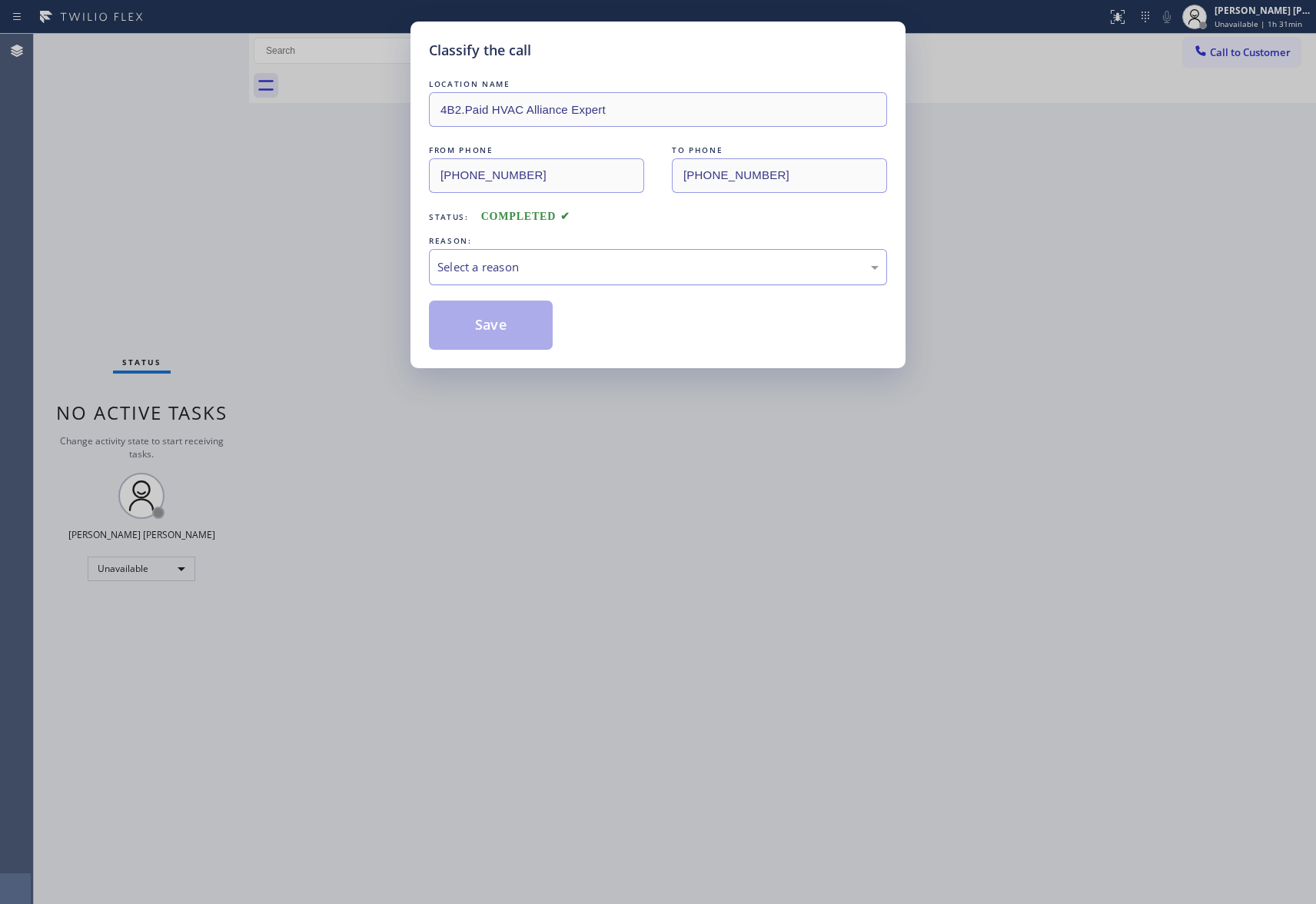
click at [589, 268] on div "Select a reason" at bounding box center [658, 267] width 441 height 18
click at [491, 329] on button "Save" at bounding box center [491, 325] width 124 height 49
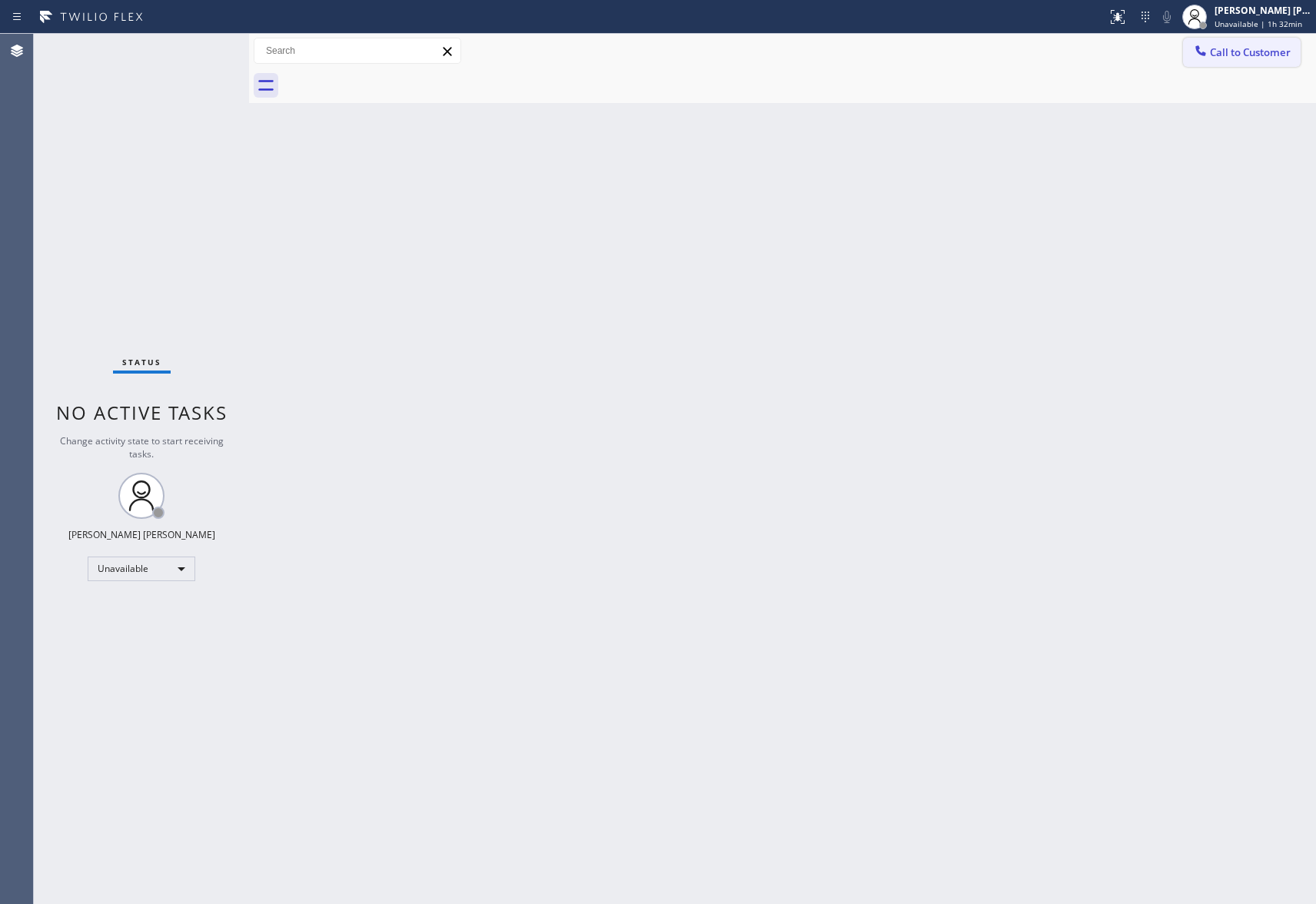
click at [1274, 56] on span "Call to Customer" at bounding box center [1249, 52] width 81 height 14
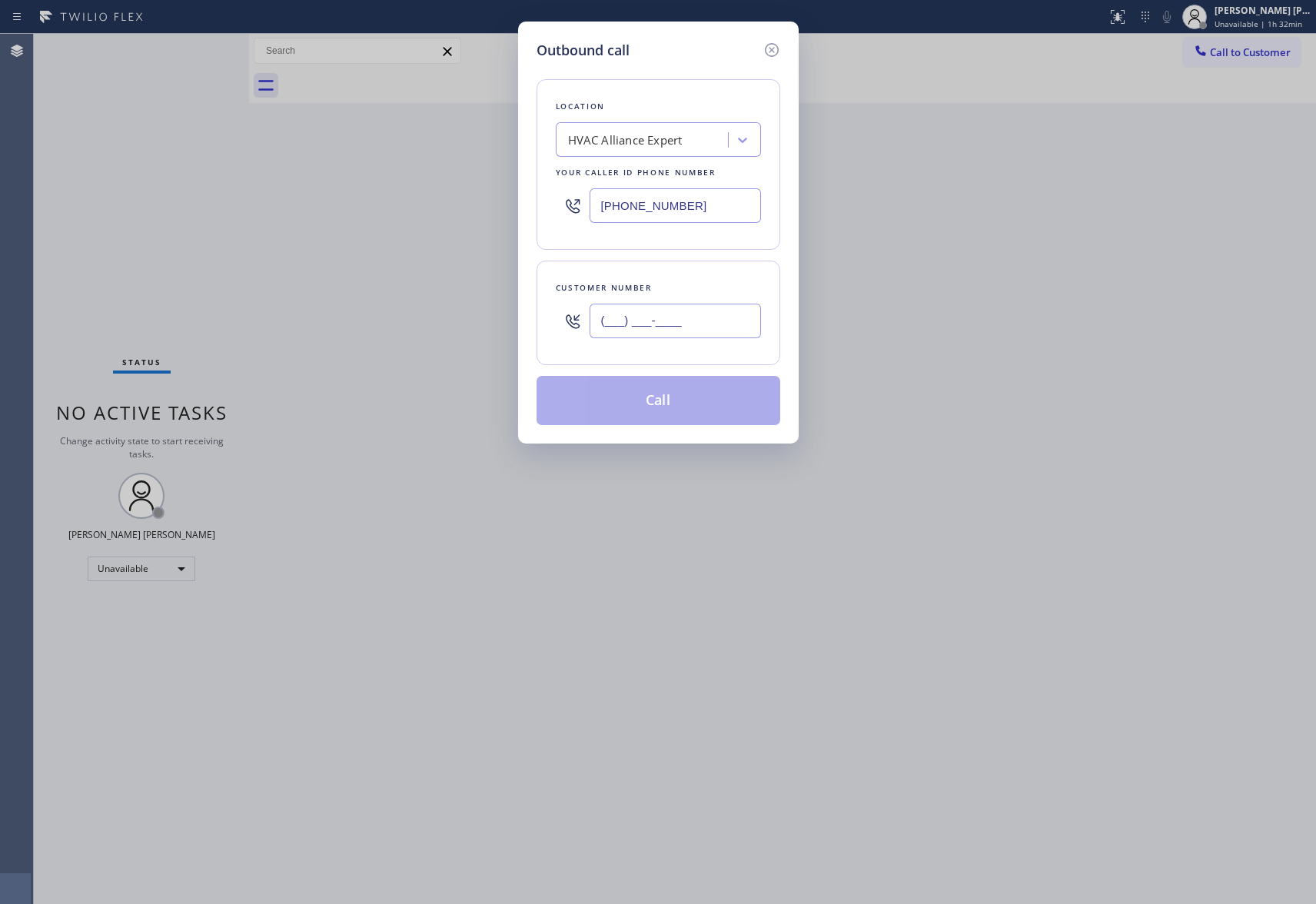
click at [685, 320] on input "(___) ___-____" at bounding box center [675, 321] width 171 height 34
paste input "415) 519-3338"
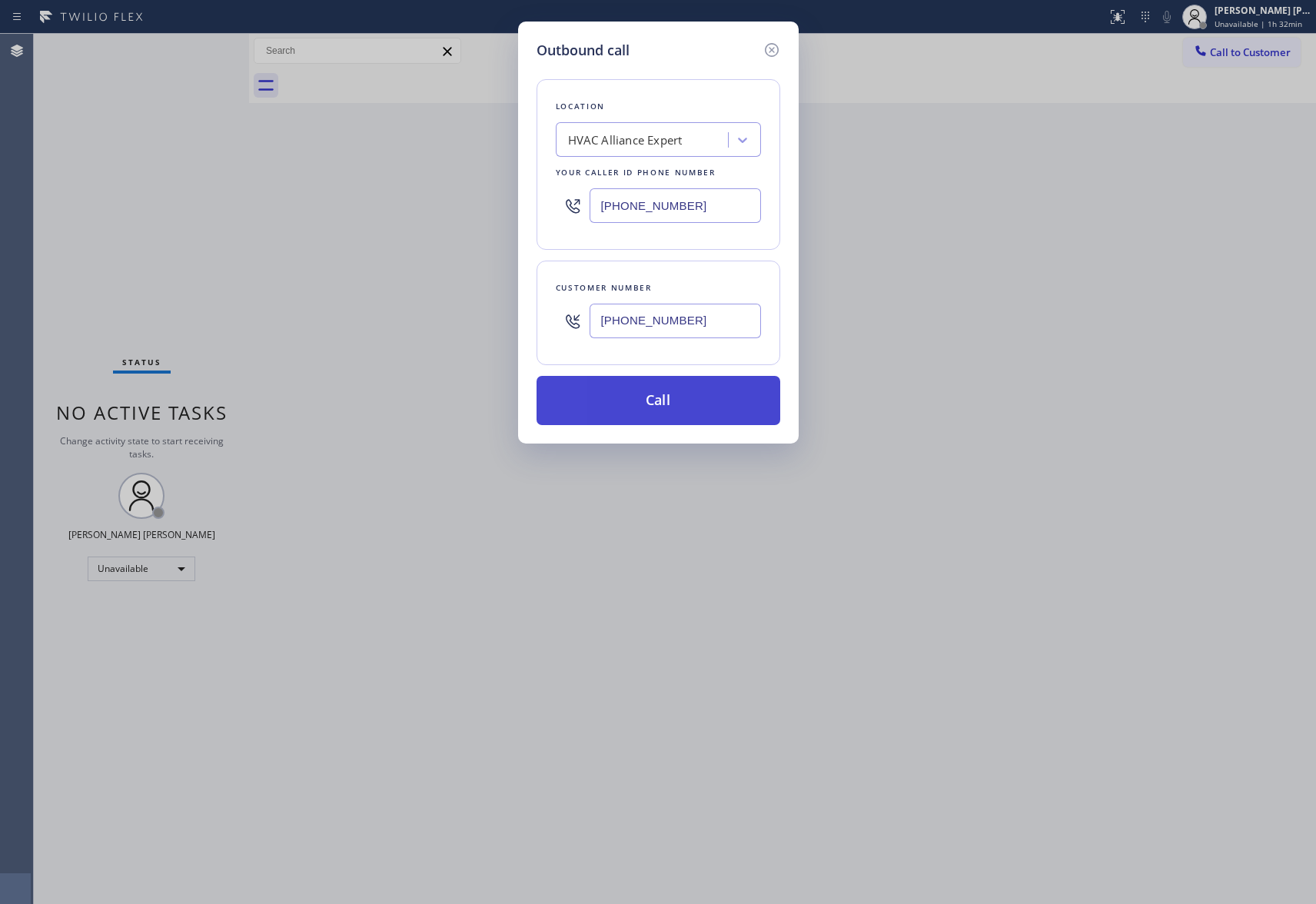
type input "[PHONE_NUMBER]"
click at [684, 406] on button "Call" at bounding box center [658, 400] width 243 height 49
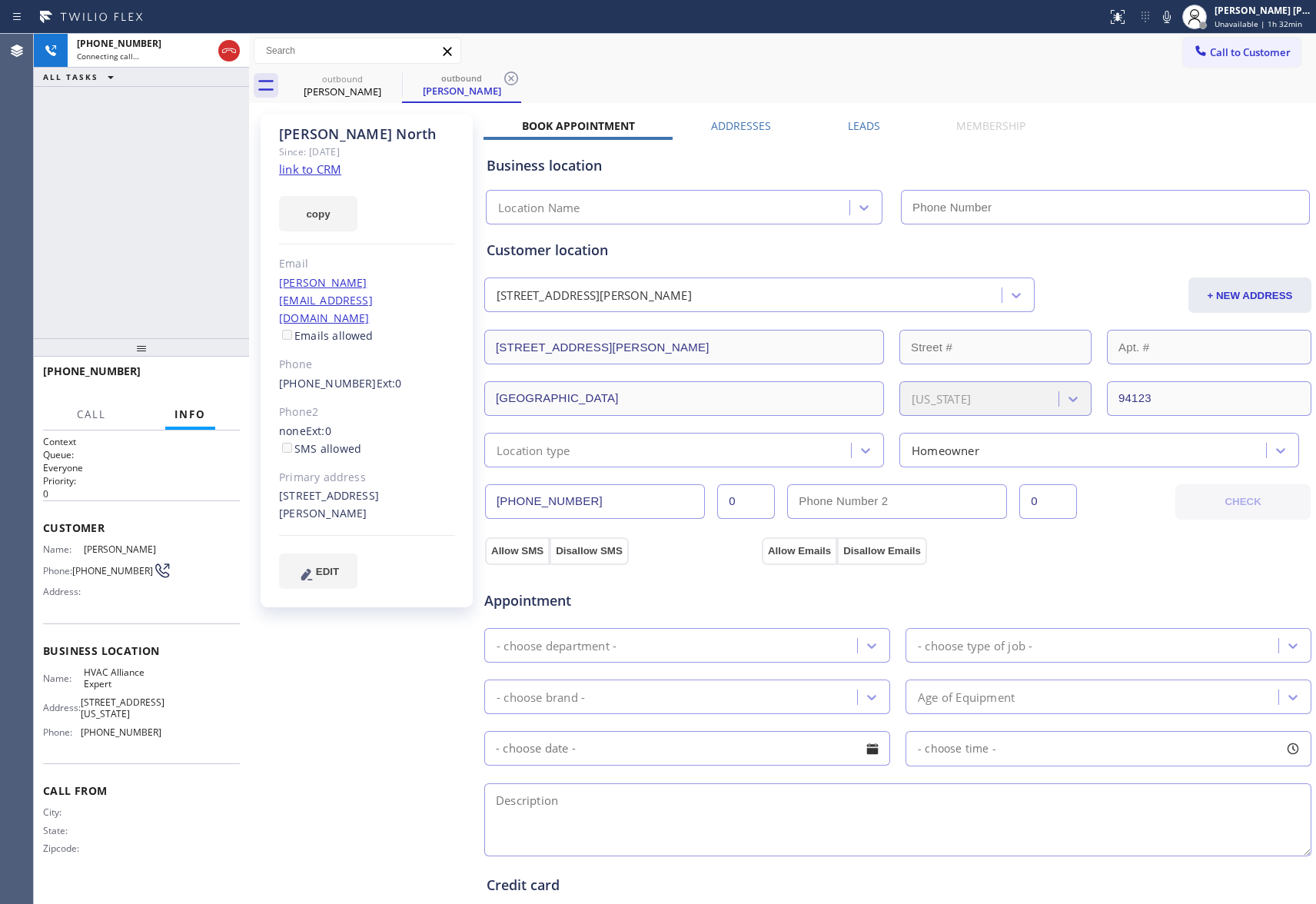
type input "[PHONE_NUMBER]"
click at [221, 373] on span "HANG UP" at bounding box center [204, 378] width 47 height 11
click at [848, 126] on label "Leads" at bounding box center [864, 125] width 32 height 15
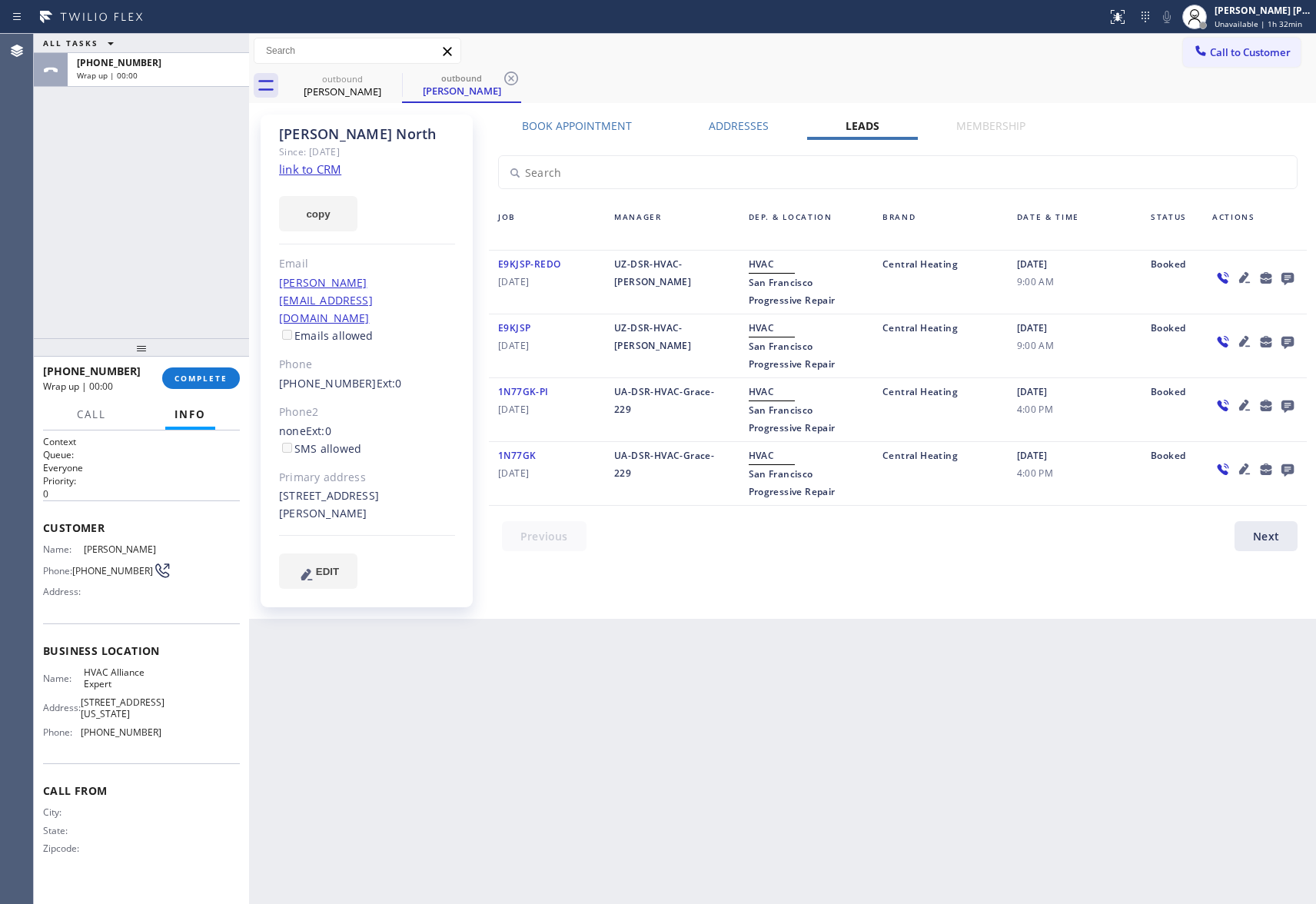
click at [1290, 273] on icon at bounding box center [1288, 279] width 13 height 13
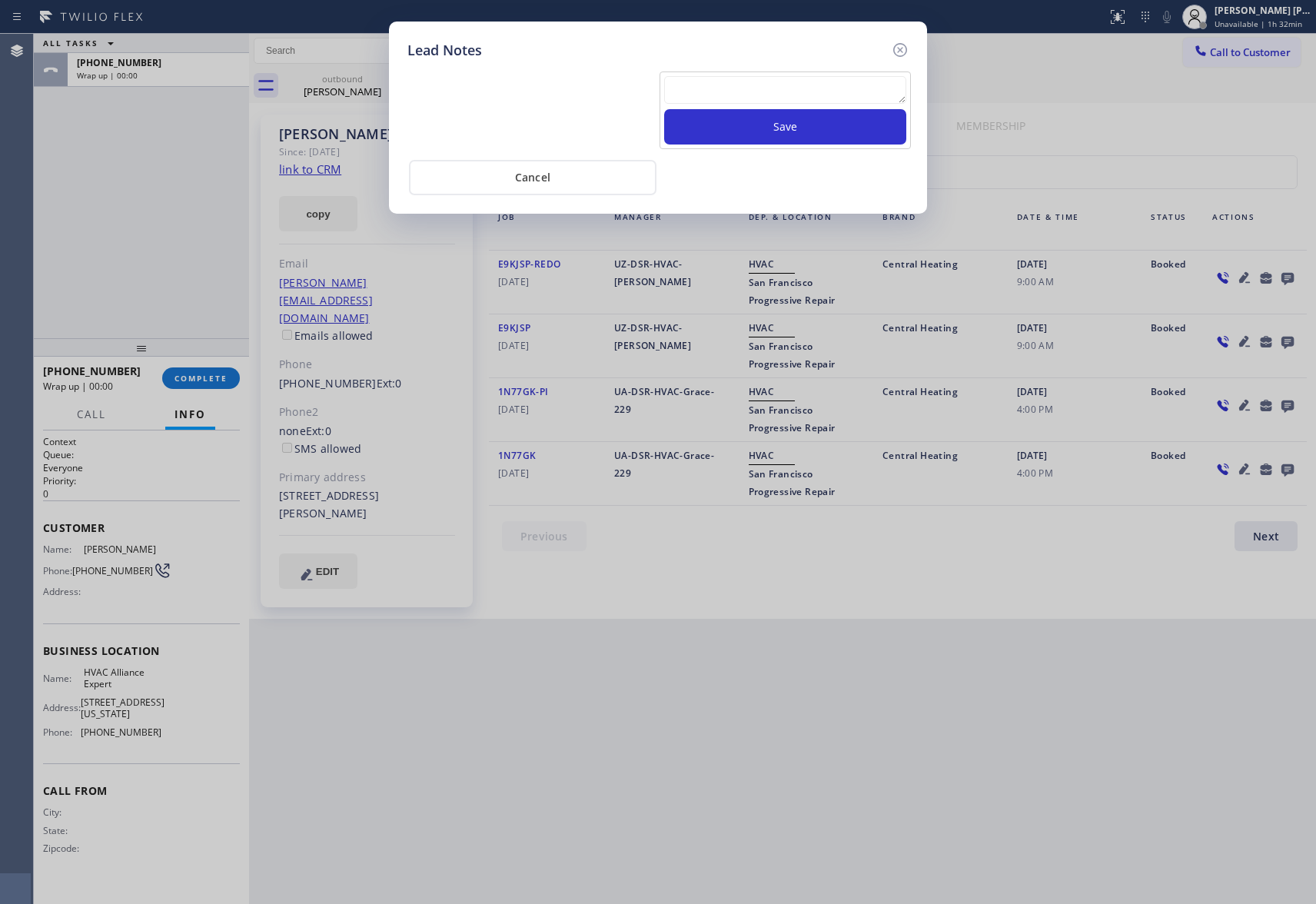
click at [754, 81] on textarea at bounding box center [785, 89] width 242 height 27
paste textarea "VM | please transfer if cx calls back"
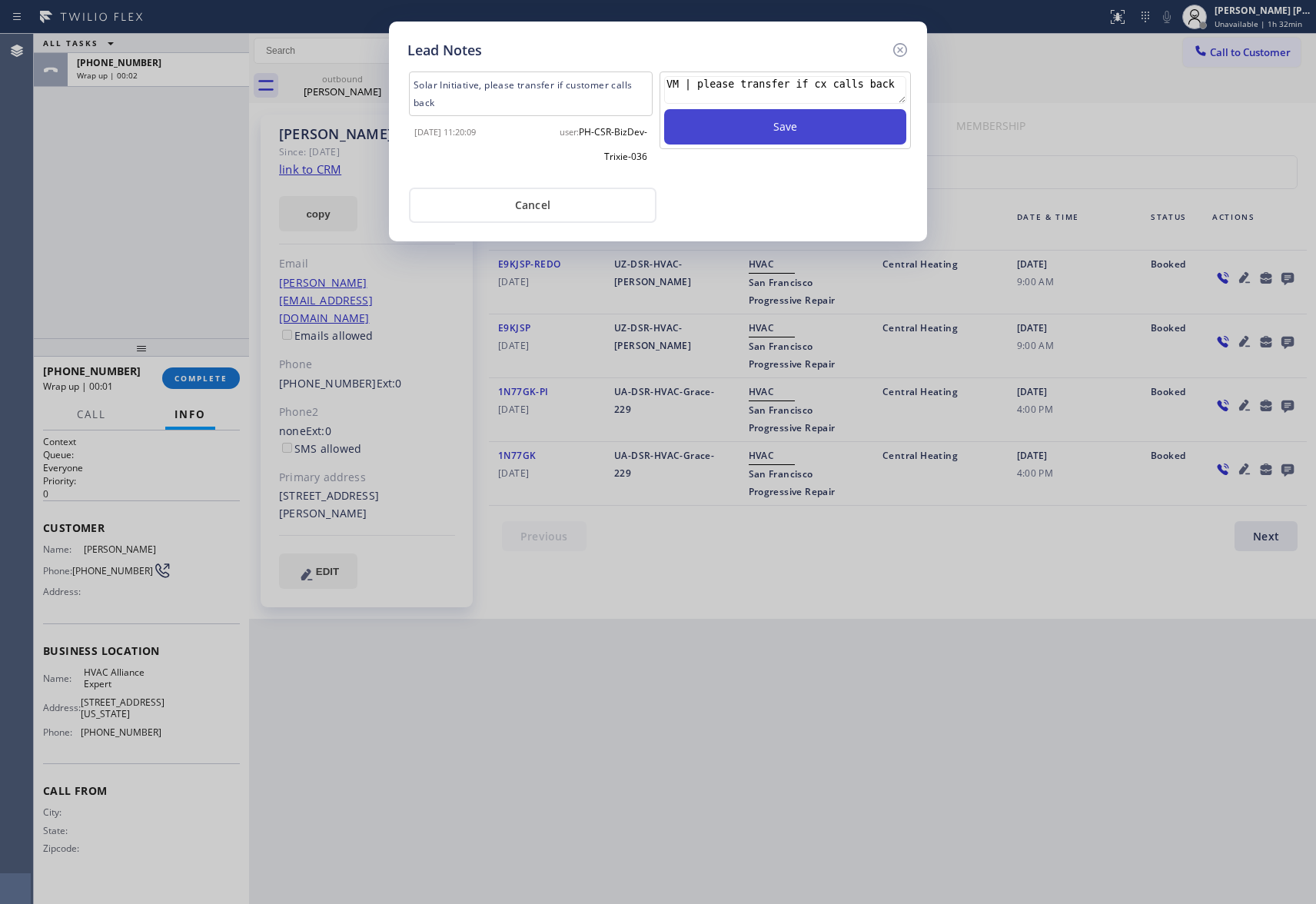
type textarea "VM | please transfer if cx calls back"
click at [815, 133] on button "Save" at bounding box center [785, 127] width 242 height 35
click at [897, 47] on icon at bounding box center [901, 50] width 19 height 19
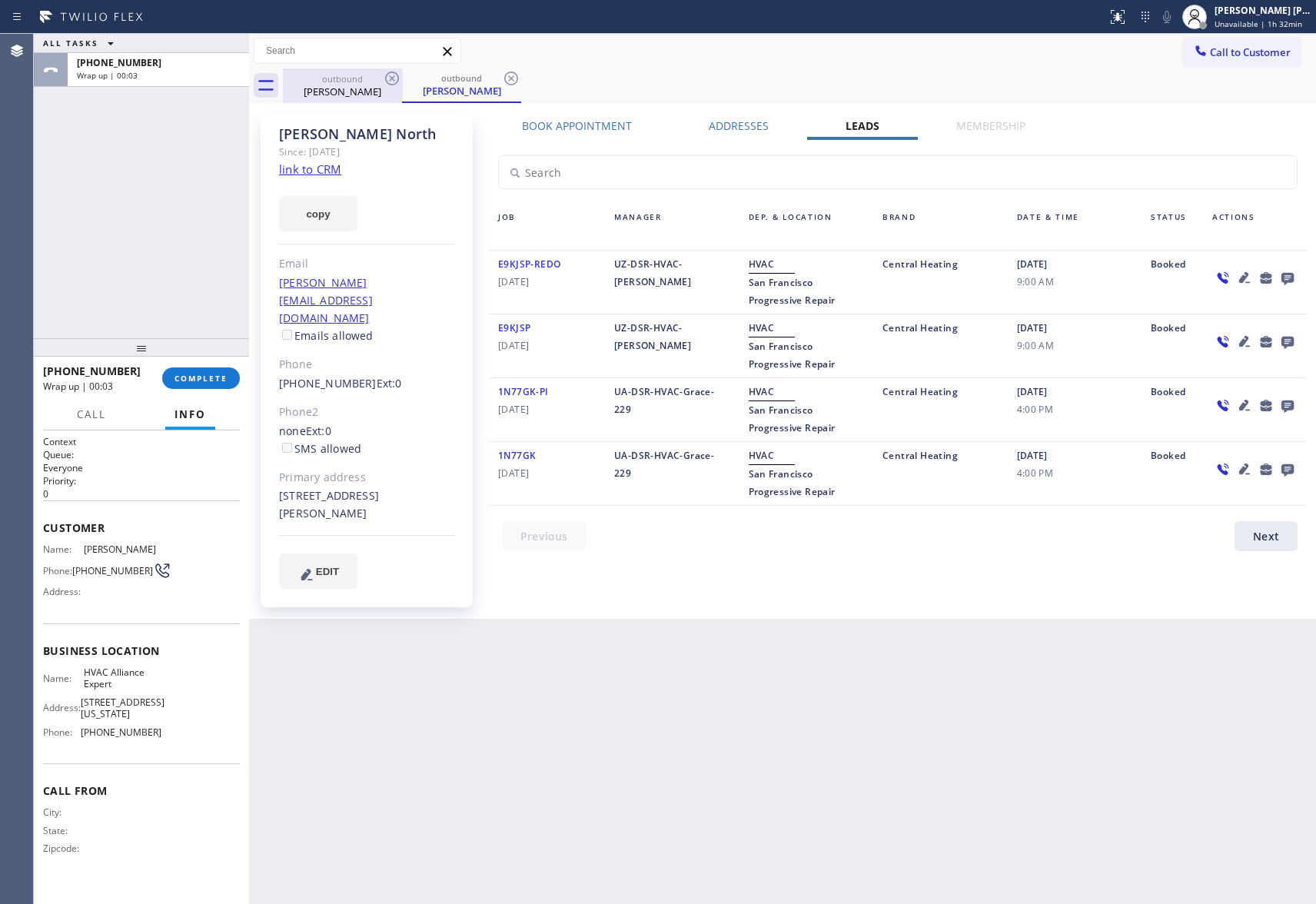
drag, startPoint x: 363, startPoint y: 80, endPoint x: 387, endPoint y: 77, distance: 24.2
click at [361, 78] on div "outbound" at bounding box center [343, 78] width 116 height 12
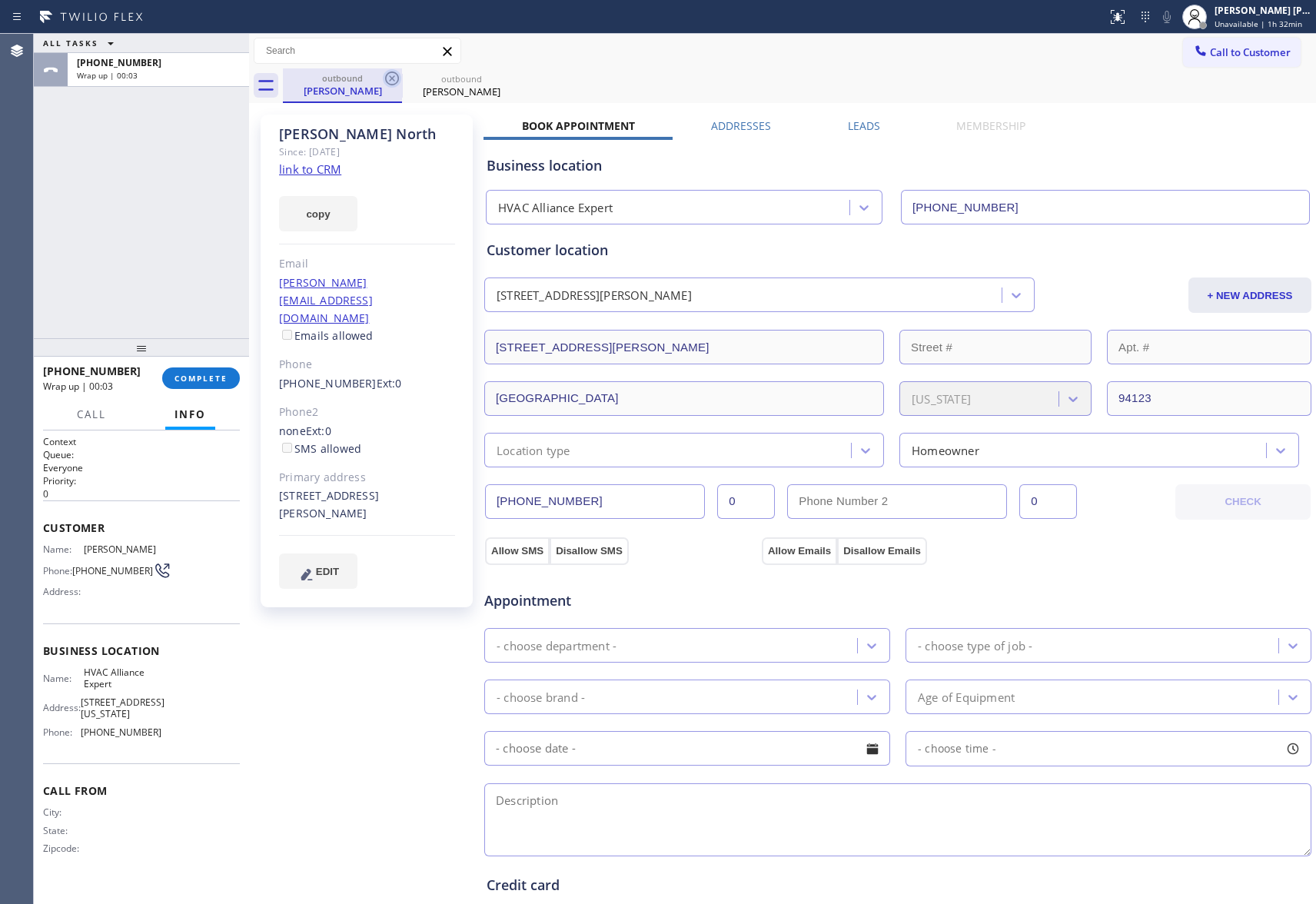
click at [387, 77] on icon at bounding box center [392, 78] width 19 height 19
click at [0, 0] on icon at bounding box center [0, 0] width 0 height 0
click at [387, 77] on div "outbound [PERSON_NAME] outbound [PERSON_NAME]" at bounding box center [800, 85] width 1033 height 34
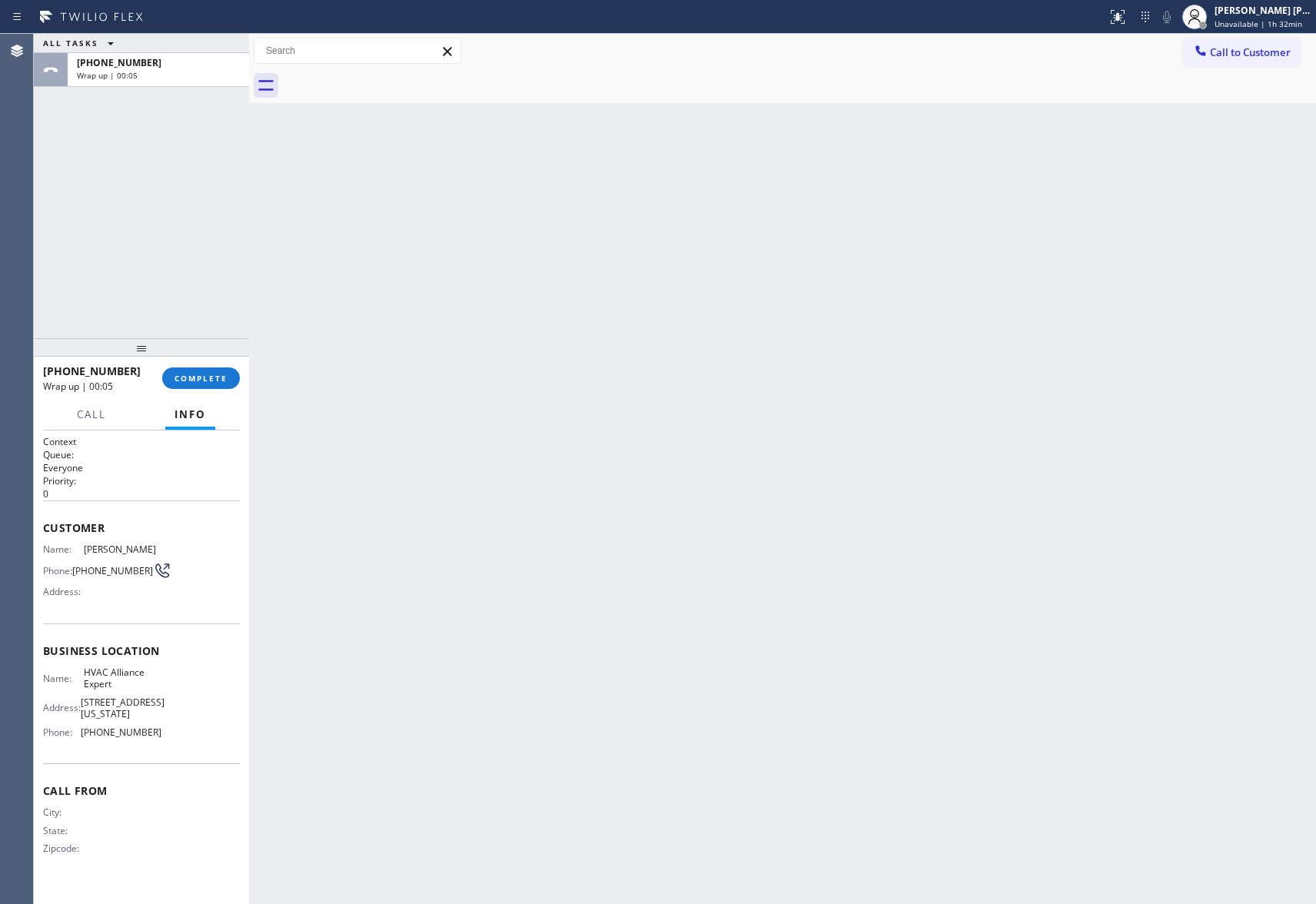
click at [197, 391] on div "[PHONE_NUMBER] Wrap up | 00:05 COMPLETE" at bounding box center [142, 378] width 197 height 40
click at [232, 378] on button "COMPLETE" at bounding box center [200, 379] width 77 height 22
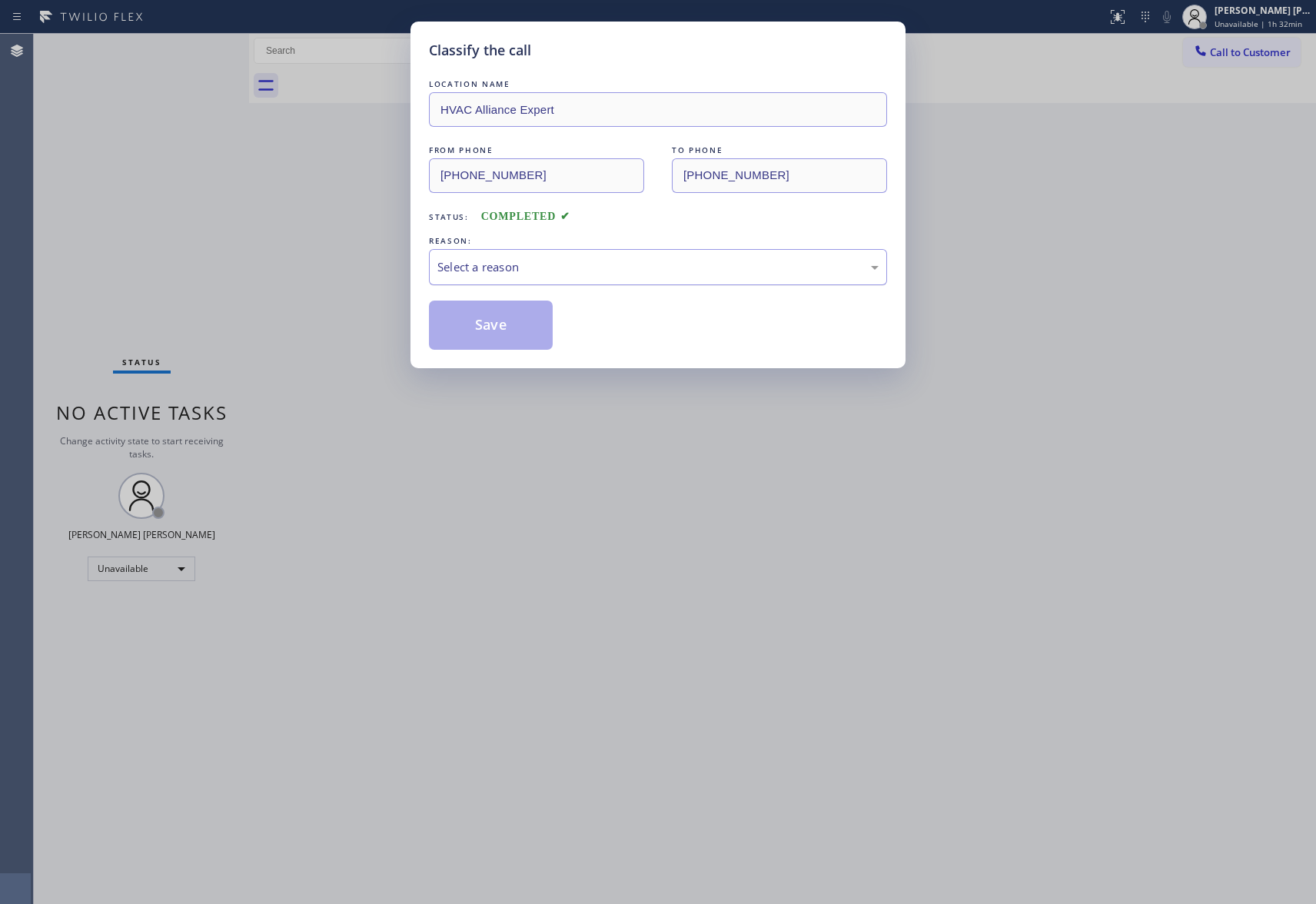
drag, startPoint x: 551, startPoint y: 266, endPoint x: 533, endPoint y: 274, distance: 19.7
click at [550, 266] on div "Select a reason" at bounding box center [658, 267] width 441 height 18
drag, startPoint x: 475, startPoint y: 329, endPoint x: 373, endPoint y: 108, distance: 243.4
click at [475, 328] on button "Save" at bounding box center [491, 325] width 124 height 49
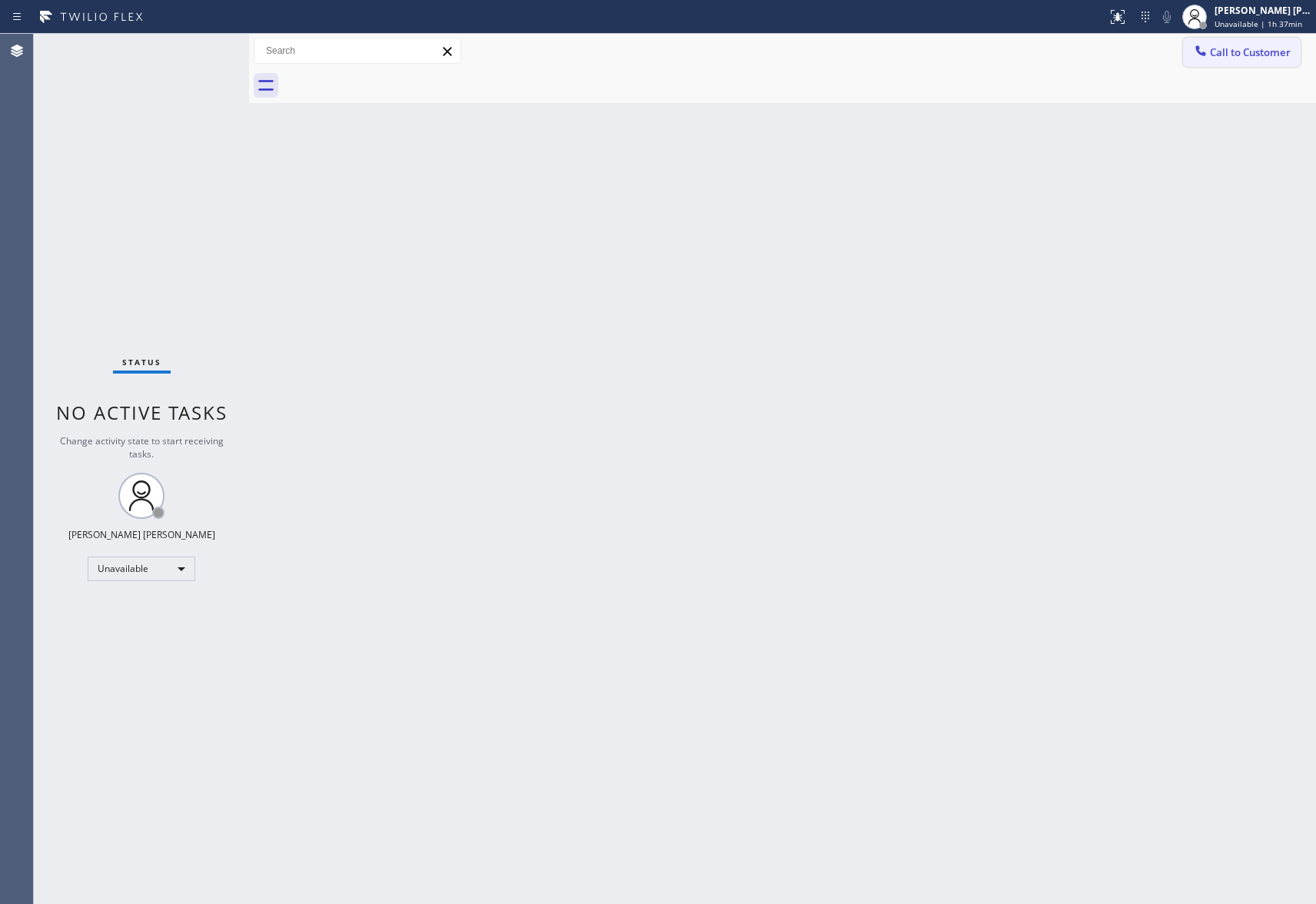
click at [1268, 47] on span "Call to Customer" at bounding box center [1249, 52] width 81 height 14
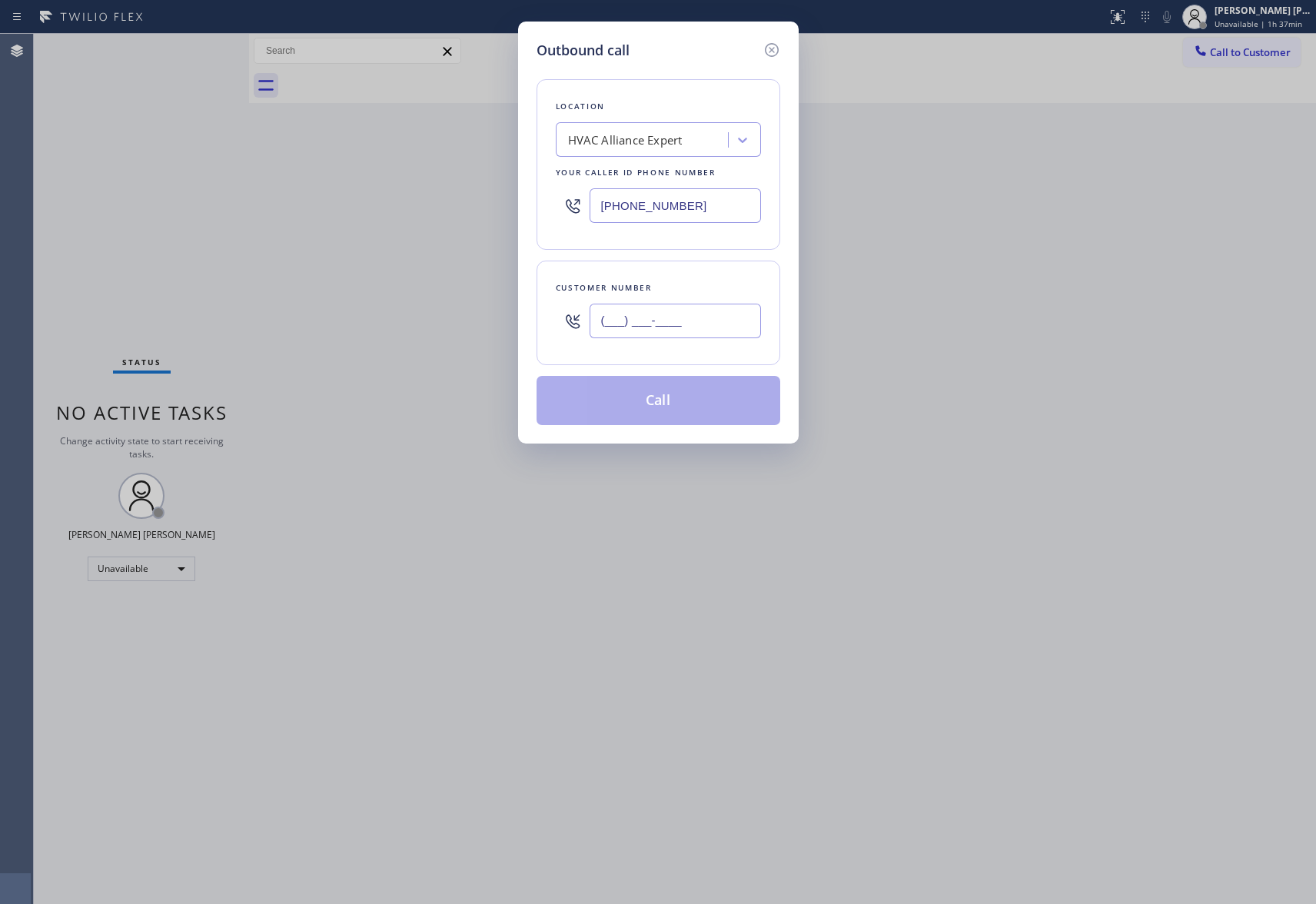
click at [709, 328] on input "(___) ___-____" at bounding box center [675, 321] width 171 height 34
paste input "310) 245-1233"
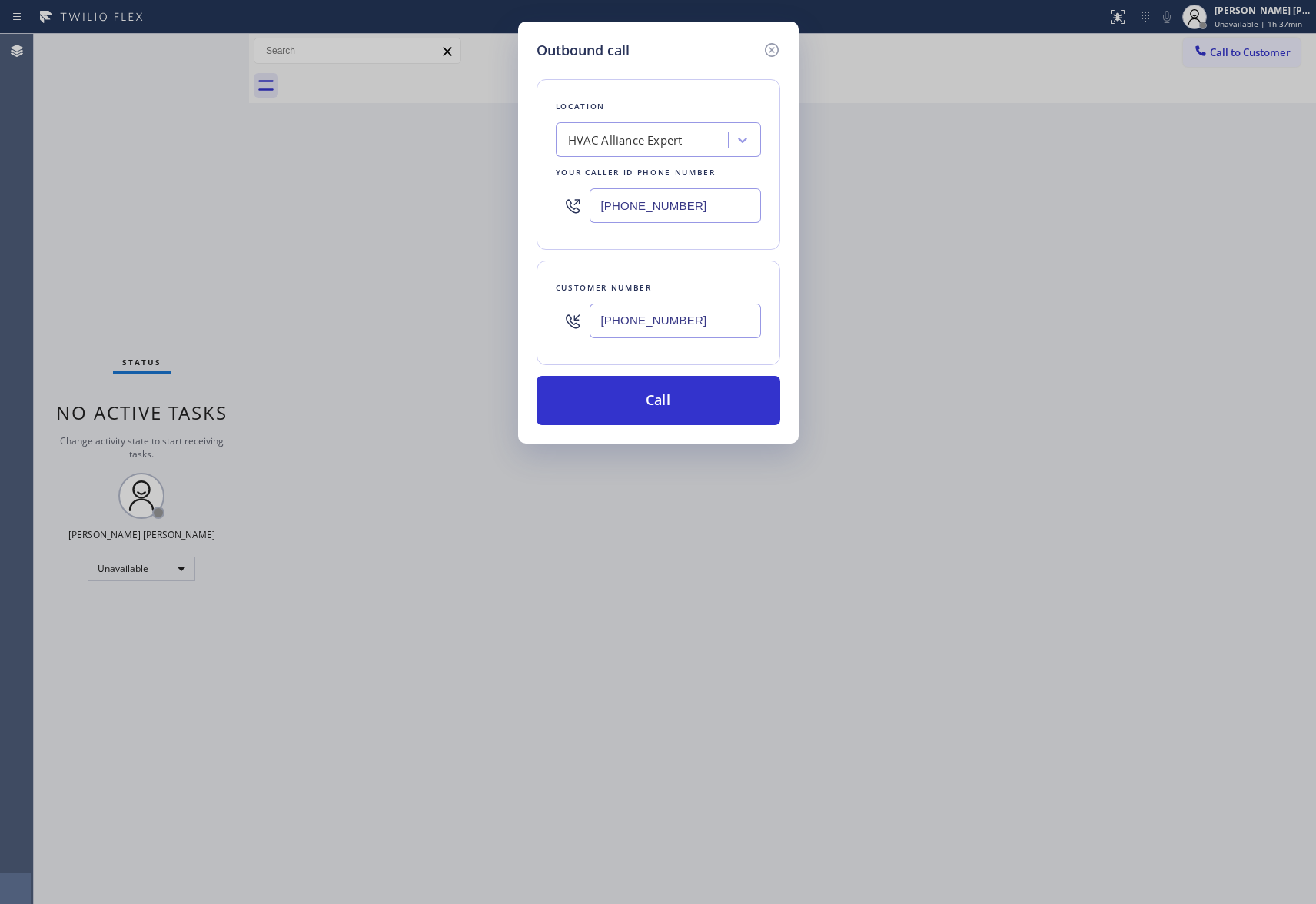
type input "[PHONE_NUMBER]"
click at [659, 127] on div "HVAC Alliance Expert" at bounding box center [644, 140] width 167 height 27
type input "5 star appliance repair"
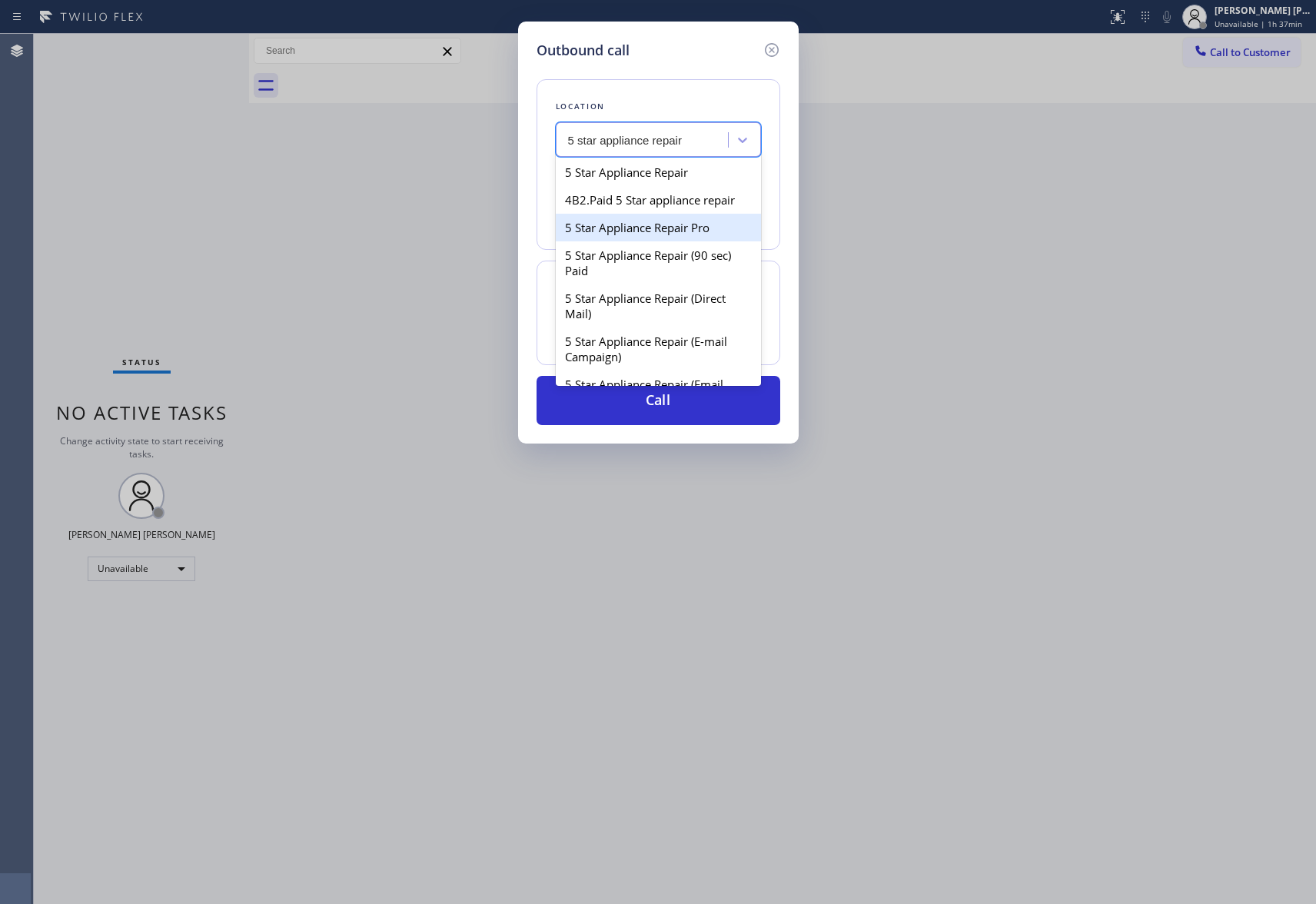
click at [680, 241] on div "5 Star Appliance Repair Pro" at bounding box center [658, 227] width 205 height 27
type input "[PHONE_NUMBER]"
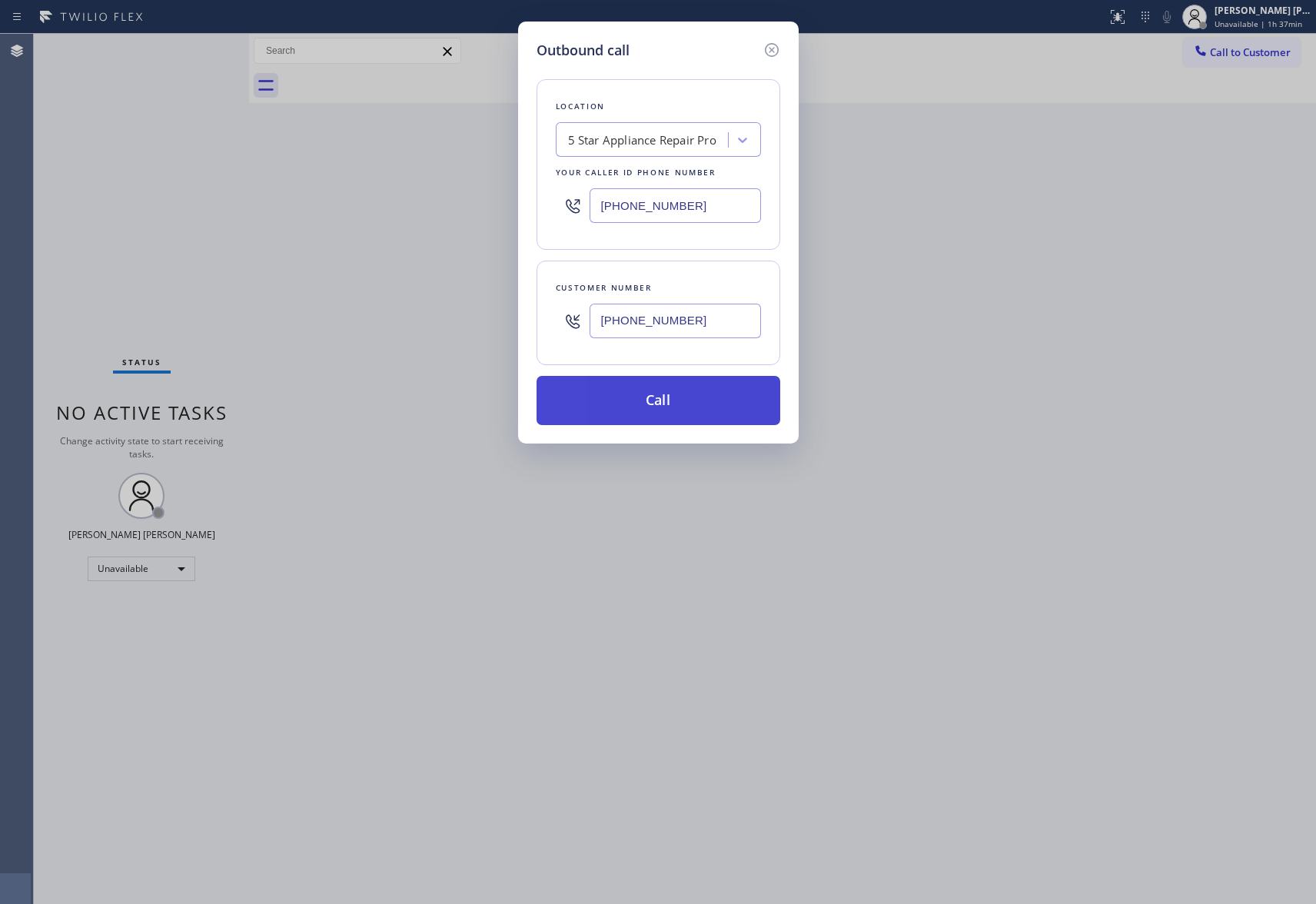
click at [671, 401] on button "Call" at bounding box center [658, 400] width 243 height 49
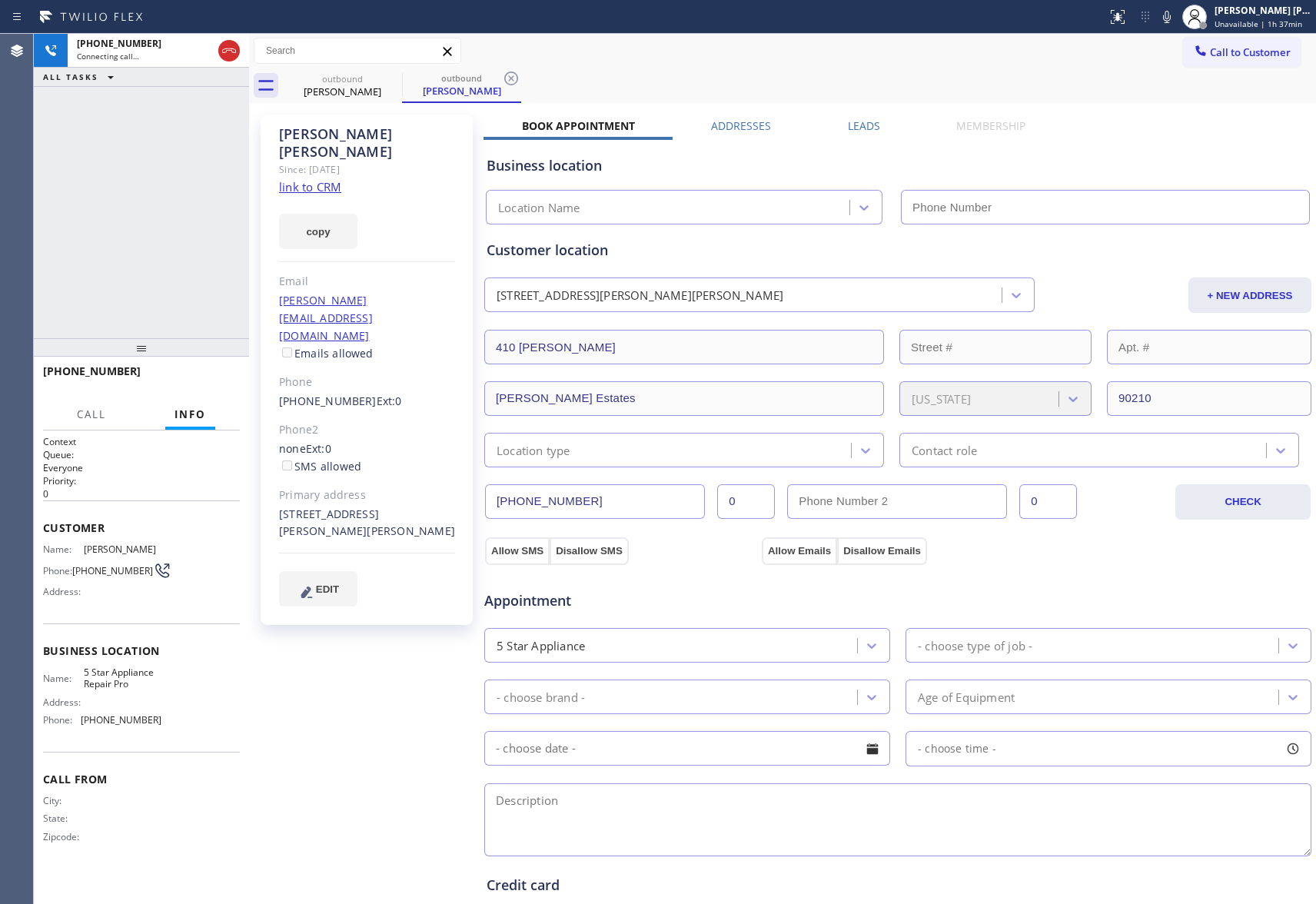
type input "[PHONE_NUMBER]"
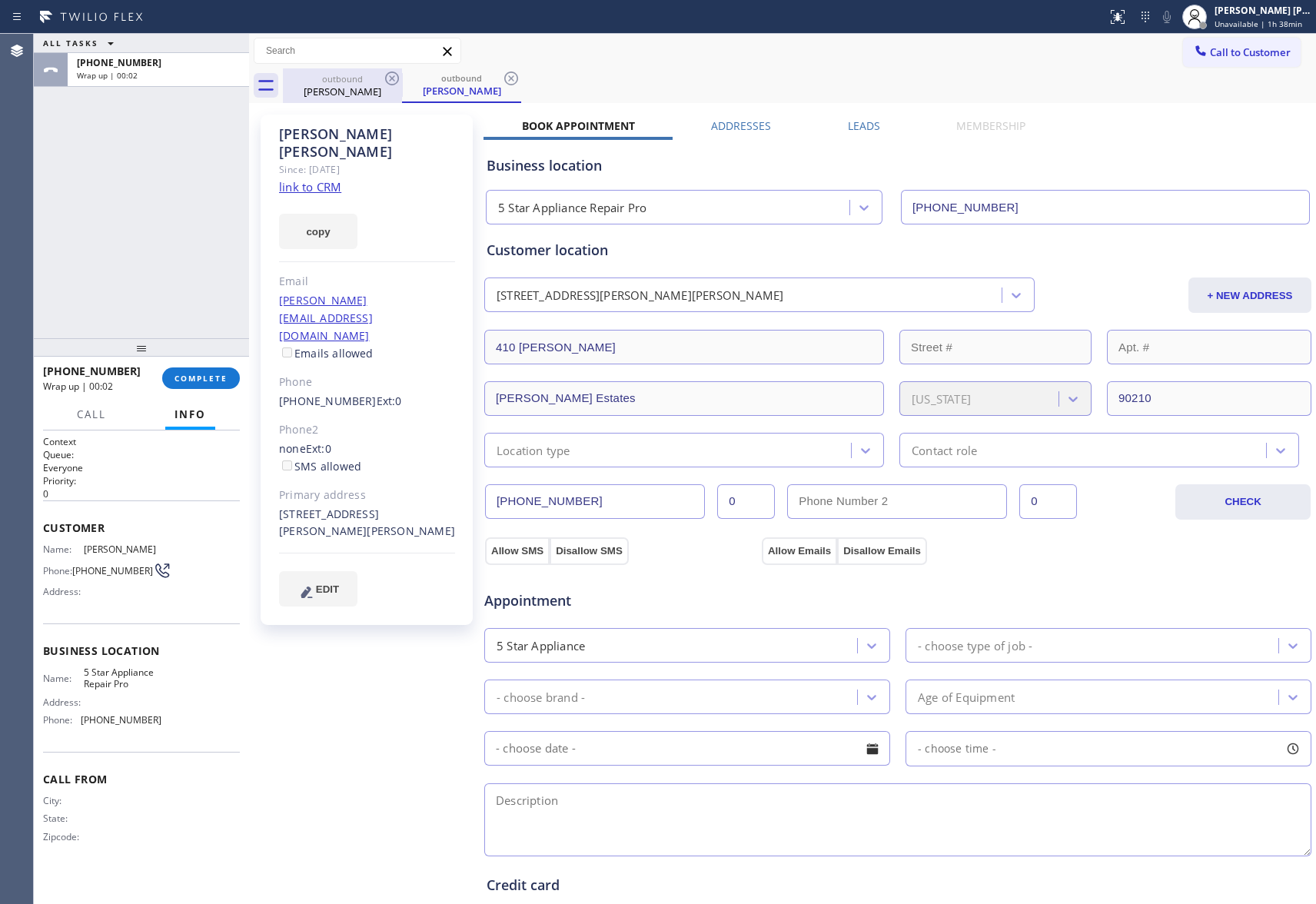
click at [369, 85] on div "[PERSON_NAME]" at bounding box center [343, 92] width 116 height 14
click at [392, 74] on icon at bounding box center [392, 78] width 19 height 19
click at [0, 0] on icon at bounding box center [0, 0] width 0 height 0
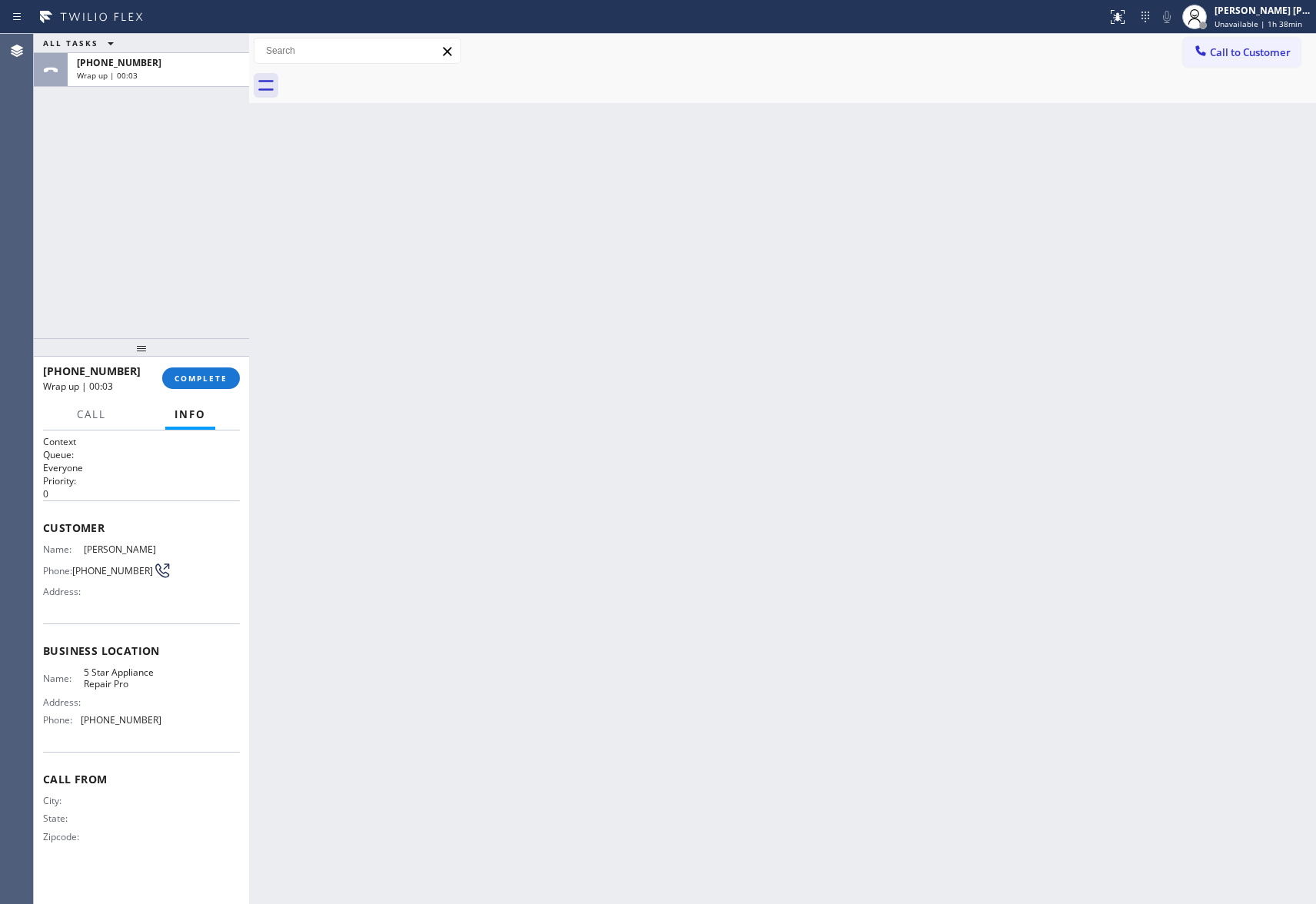
click at [392, 74] on div at bounding box center [800, 85] width 1033 height 34
click at [182, 385] on button "COMPLETE" at bounding box center [200, 379] width 77 height 22
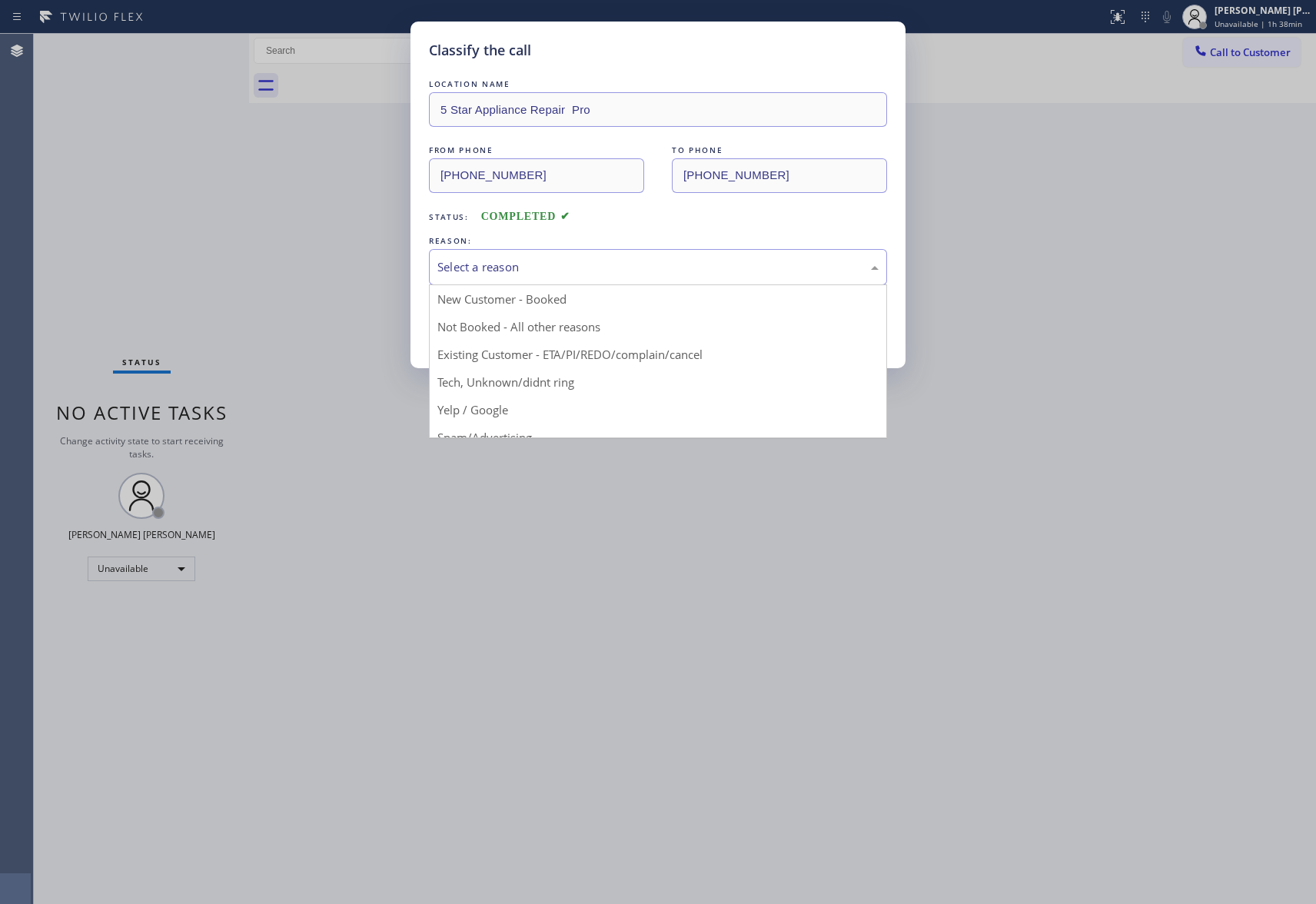
click at [604, 260] on div "Select a reason" at bounding box center [658, 267] width 441 height 18
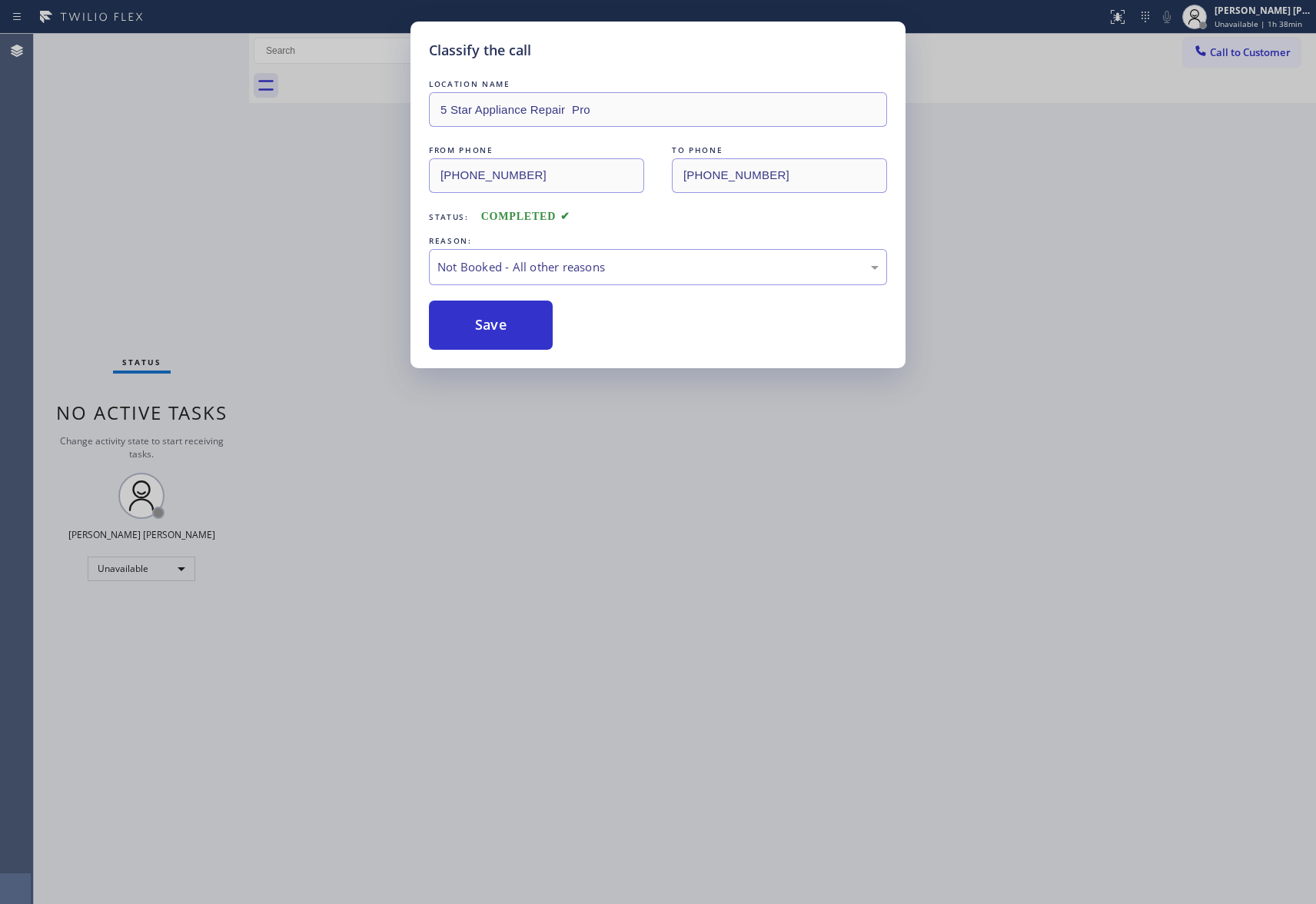
click at [474, 320] on button "Save" at bounding box center [491, 325] width 124 height 49
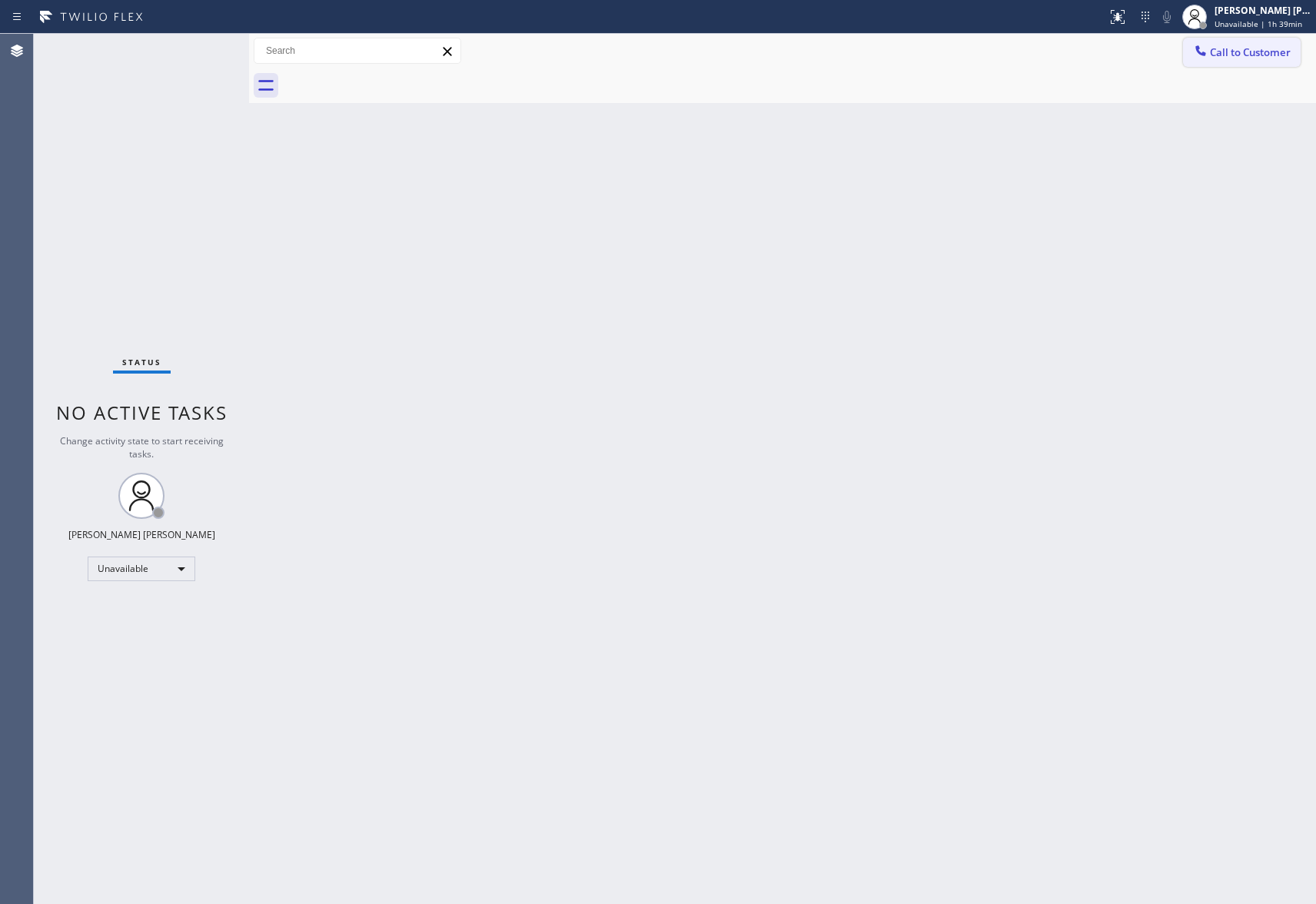
click at [1255, 59] on span "Call to Customer" at bounding box center [1249, 52] width 81 height 14
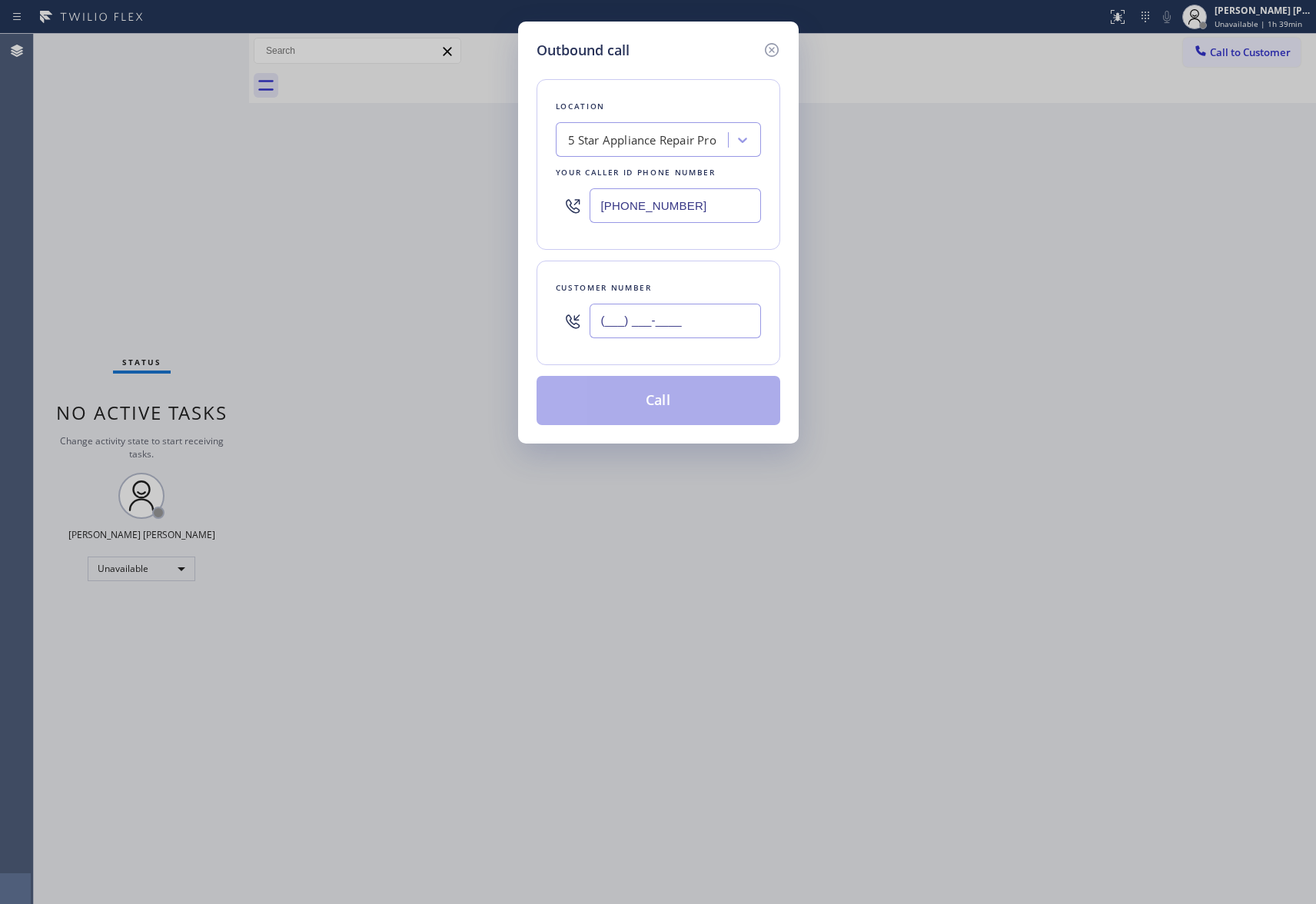
click at [714, 309] on input "(___) ___-____" at bounding box center [675, 321] width 171 height 34
paste input "949) 342-0762"
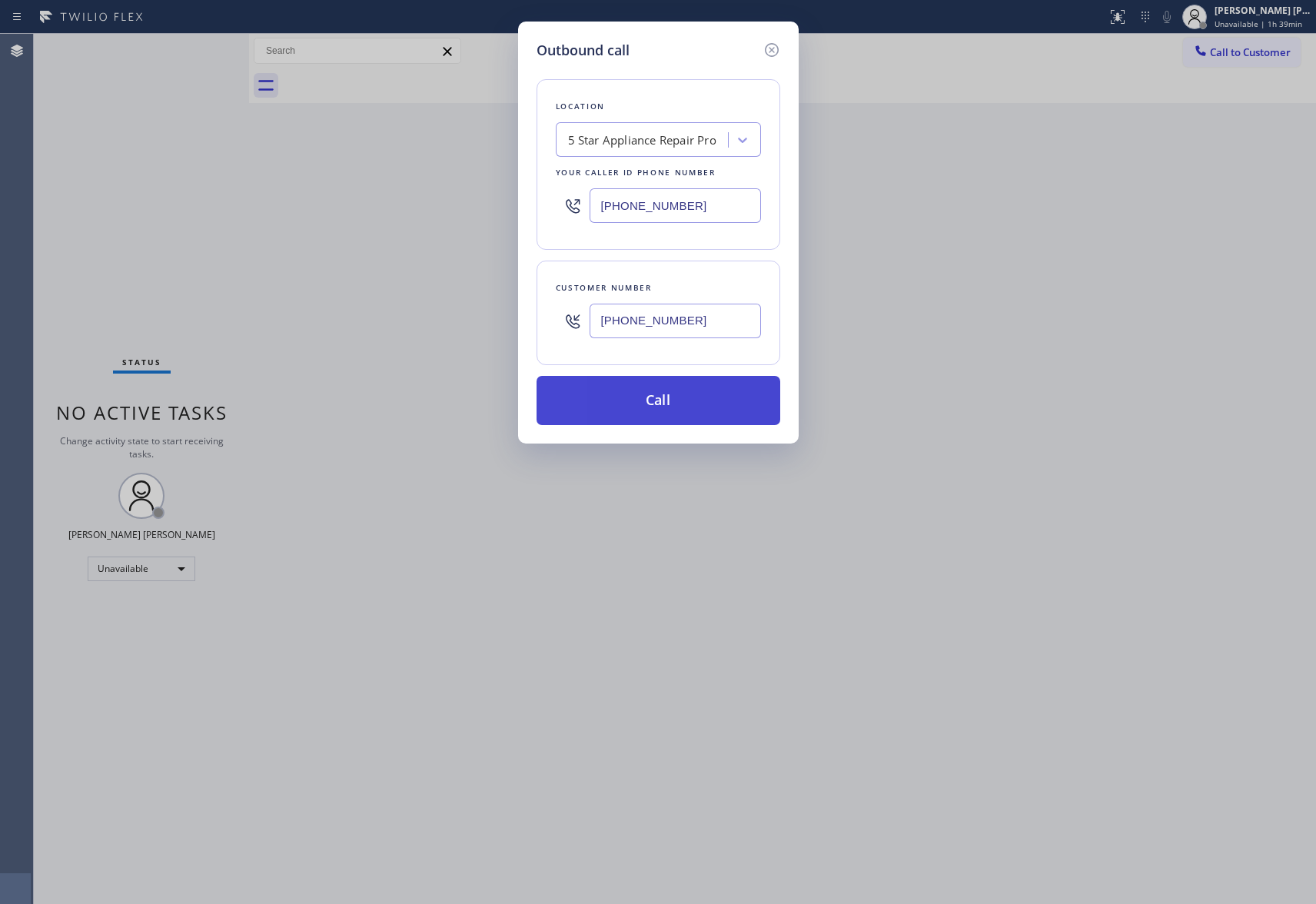
type input "[PHONE_NUMBER]"
click at [703, 400] on button "Call" at bounding box center [658, 400] width 243 height 49
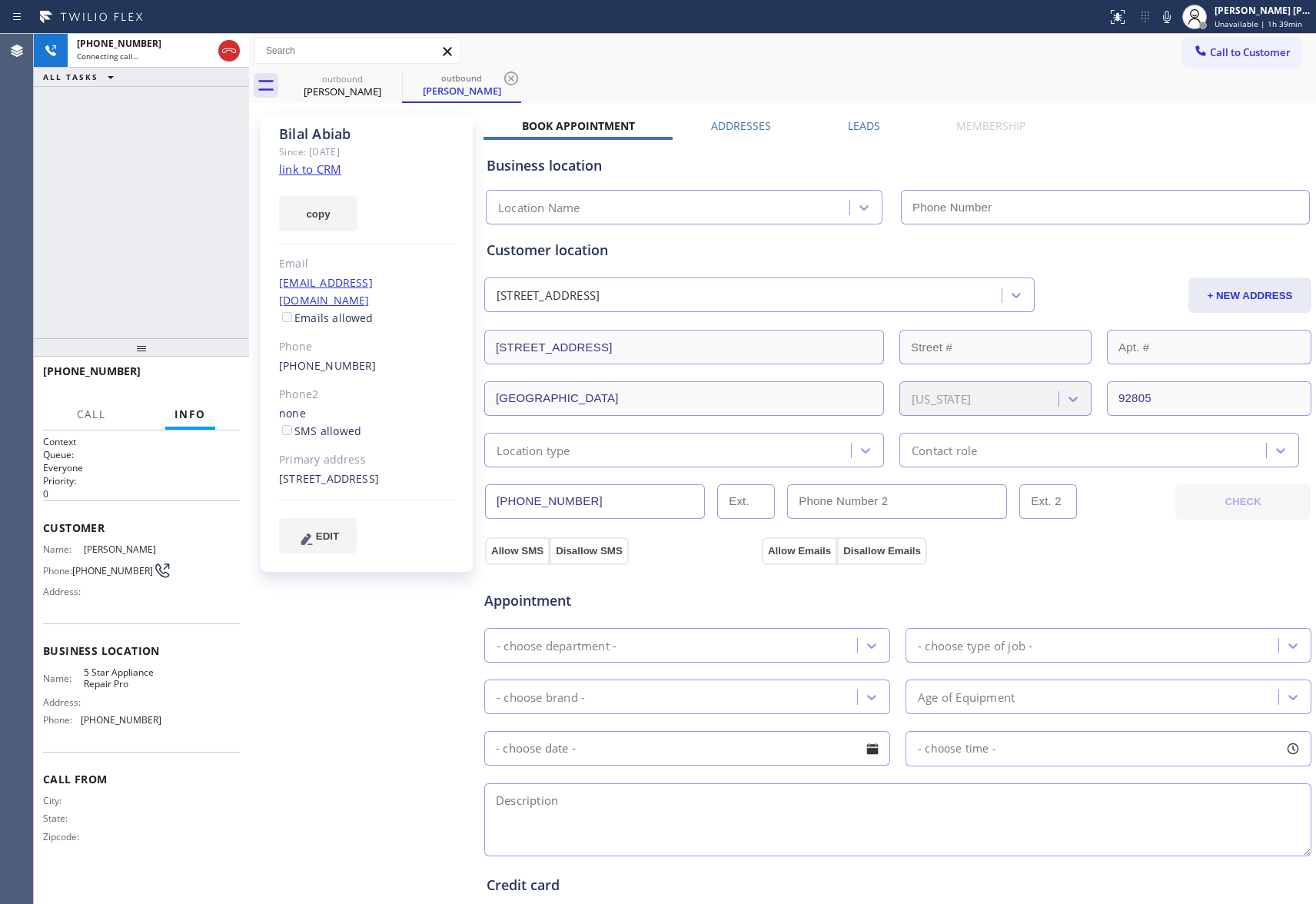
type input "[PHONE_NUMBER]"
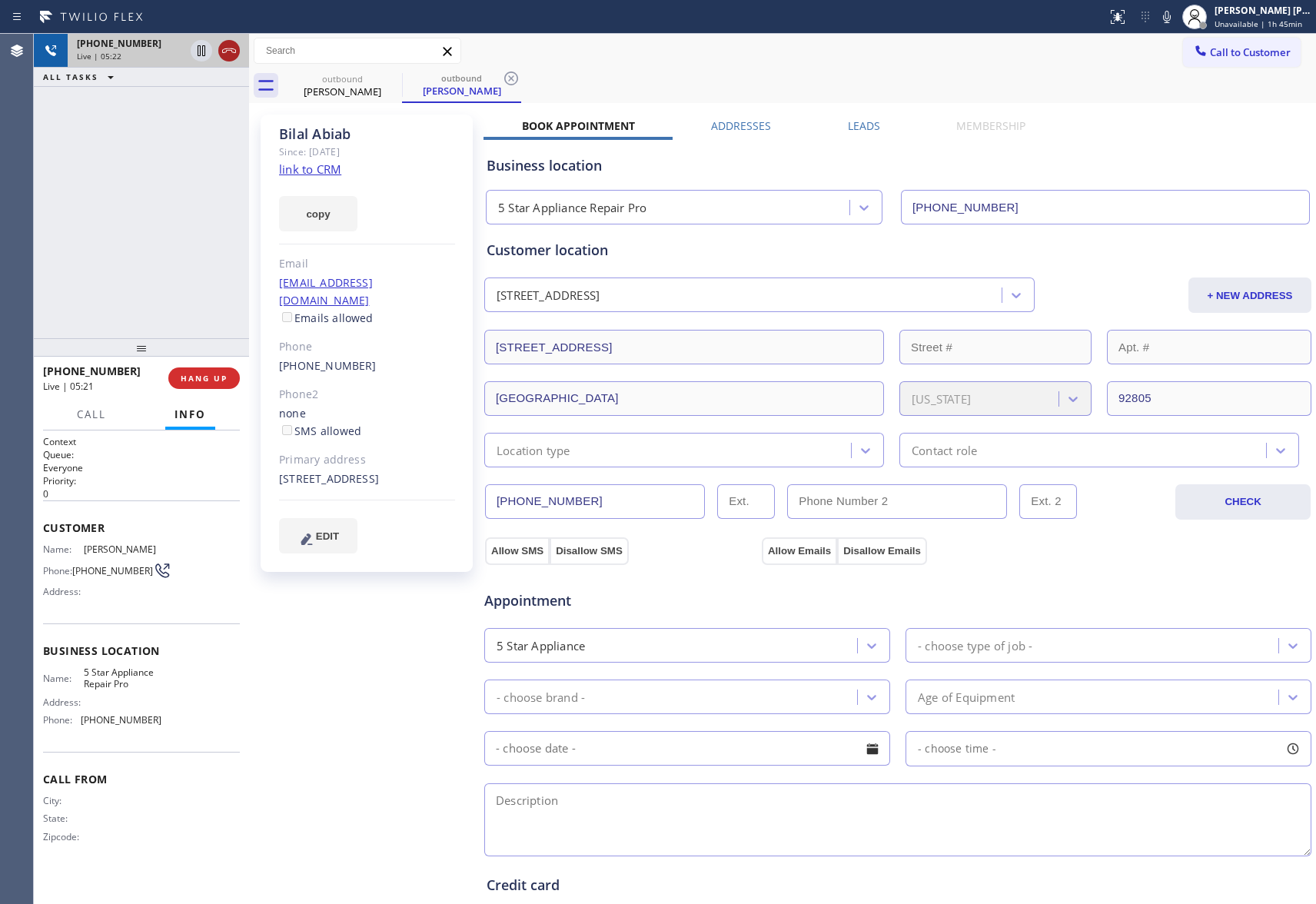
click at [232, 50] on icon at bounding box center [229, 51] width 19 height 19
click at [219, 375] on span "COMPLETE" at bounding box center [201, 378] width 53 height 11
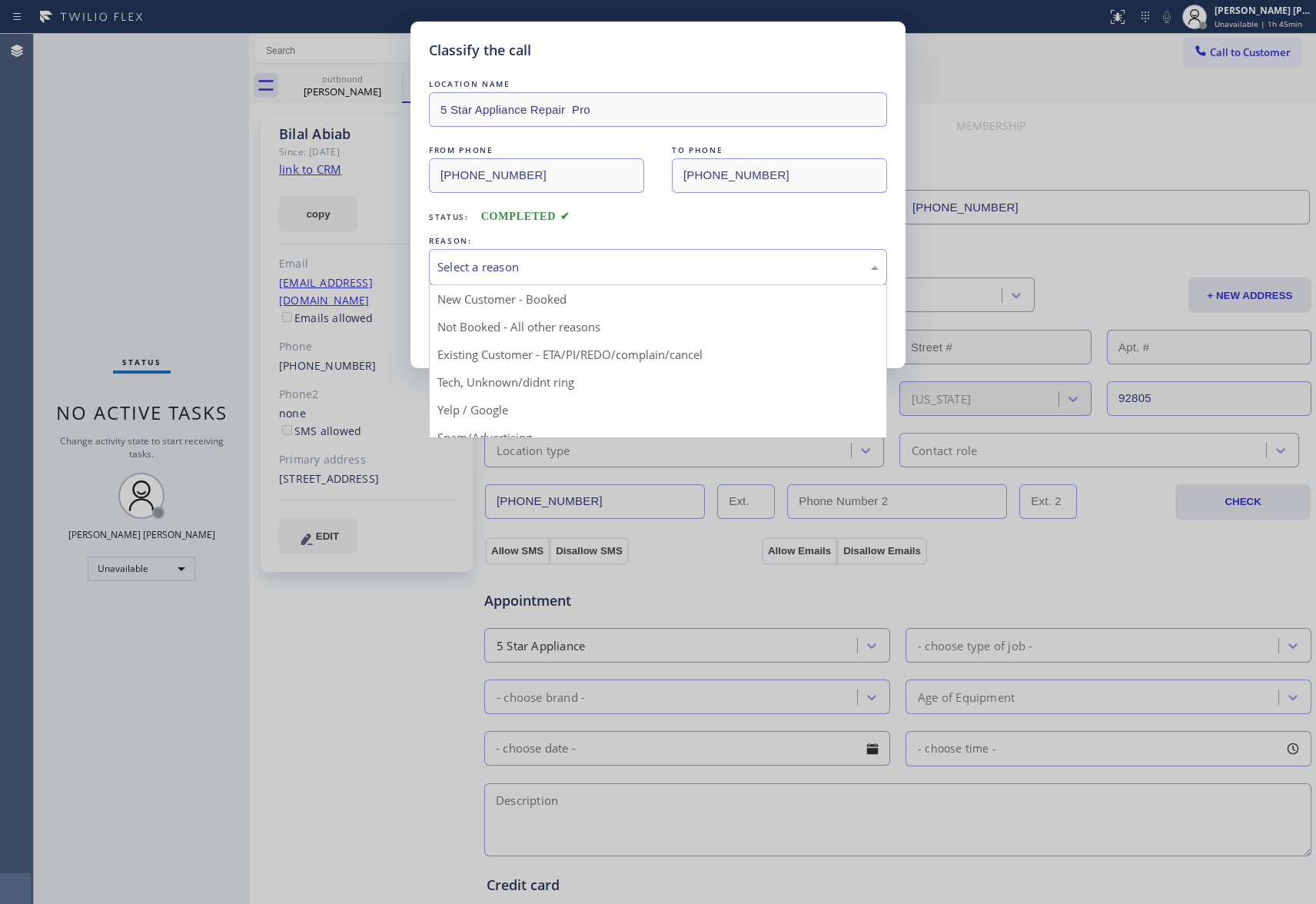
click at [523, 266] on div "Select a reason" at bounding box center [658, 267] width 441 height 18
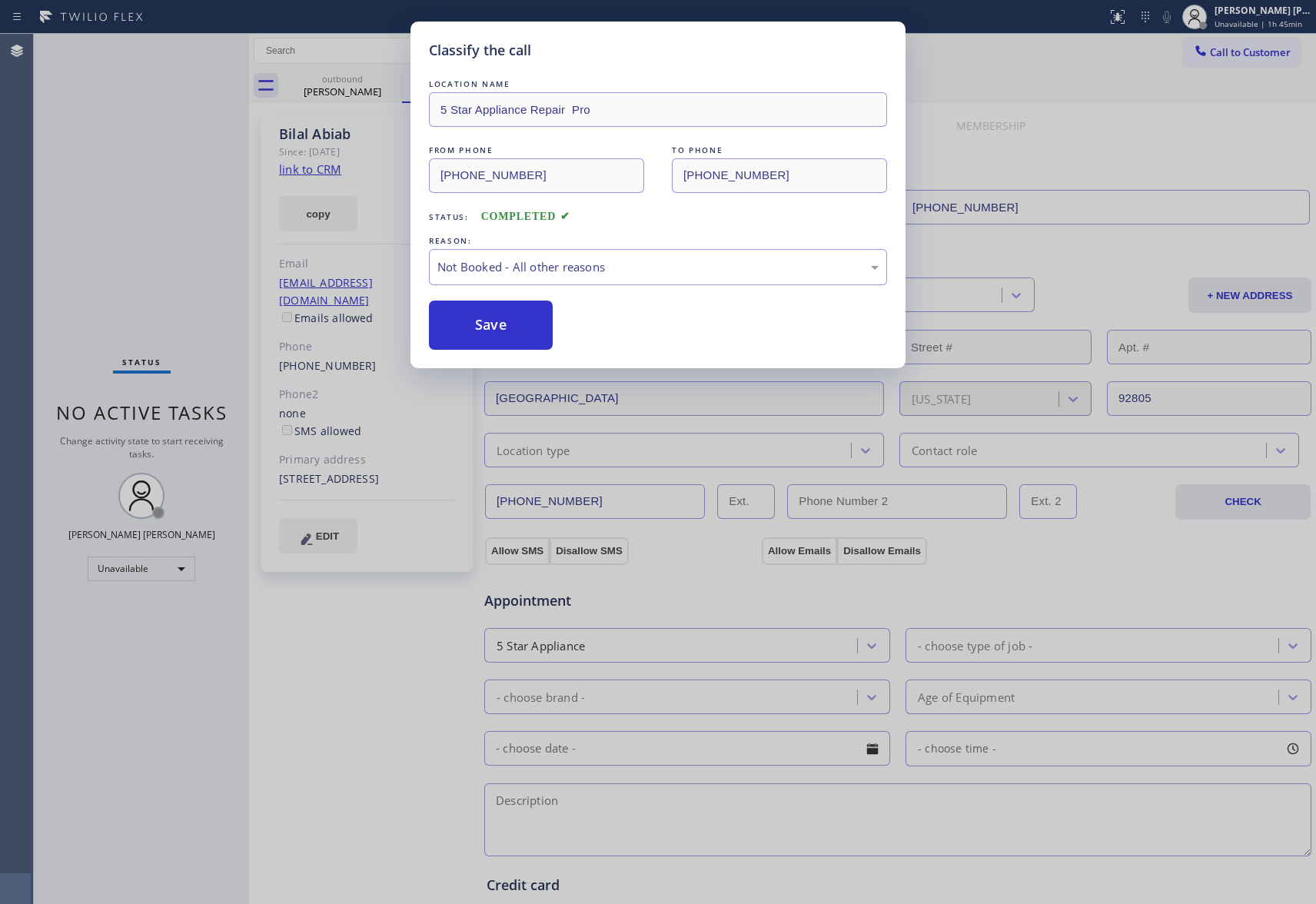
click at [484, 327] on button "Save" at bounding box center [491, 325] width 124 height 49
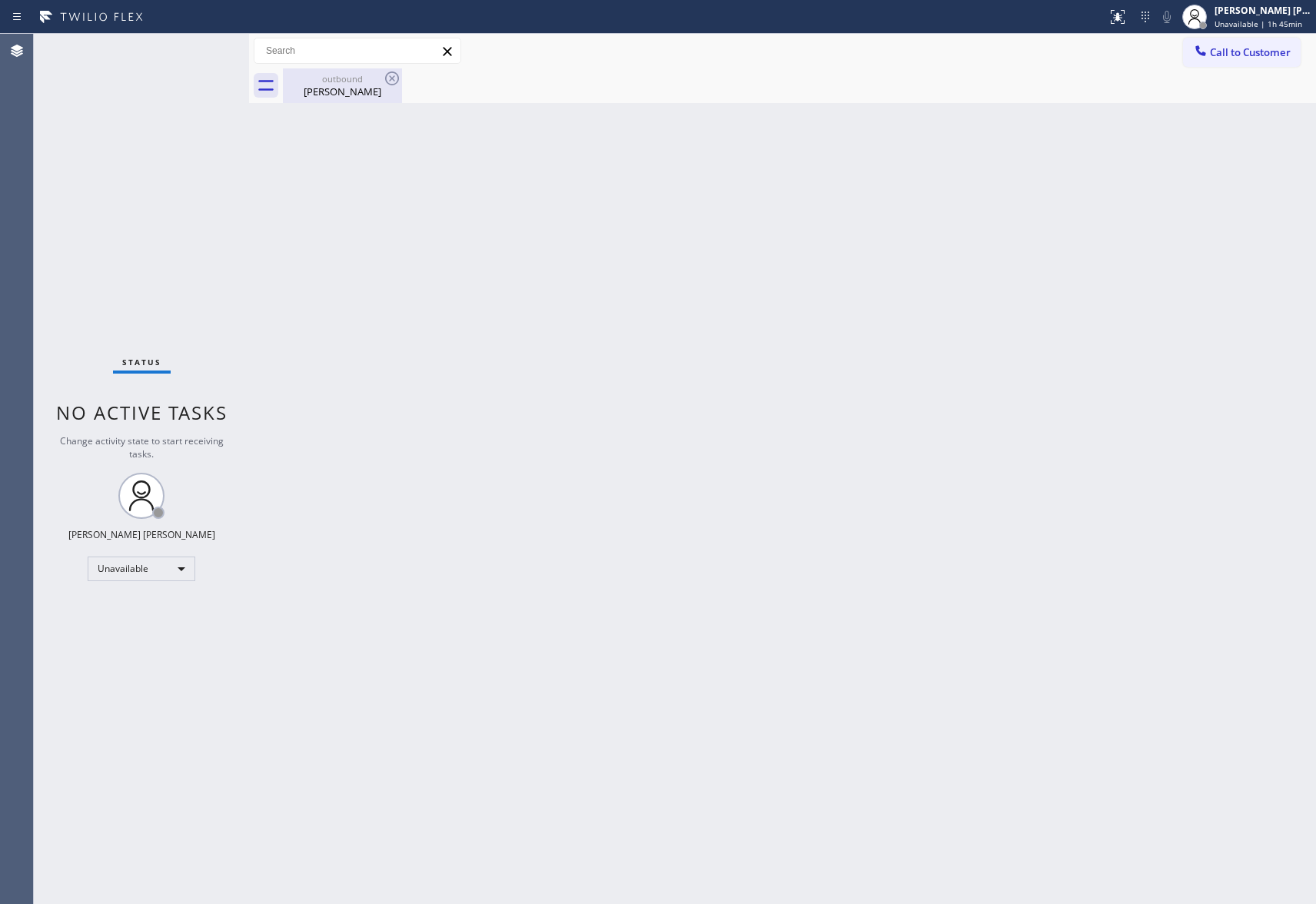
click at [360, 77] on div "outbound" at bounding box center [343, 78] width 116 height 12
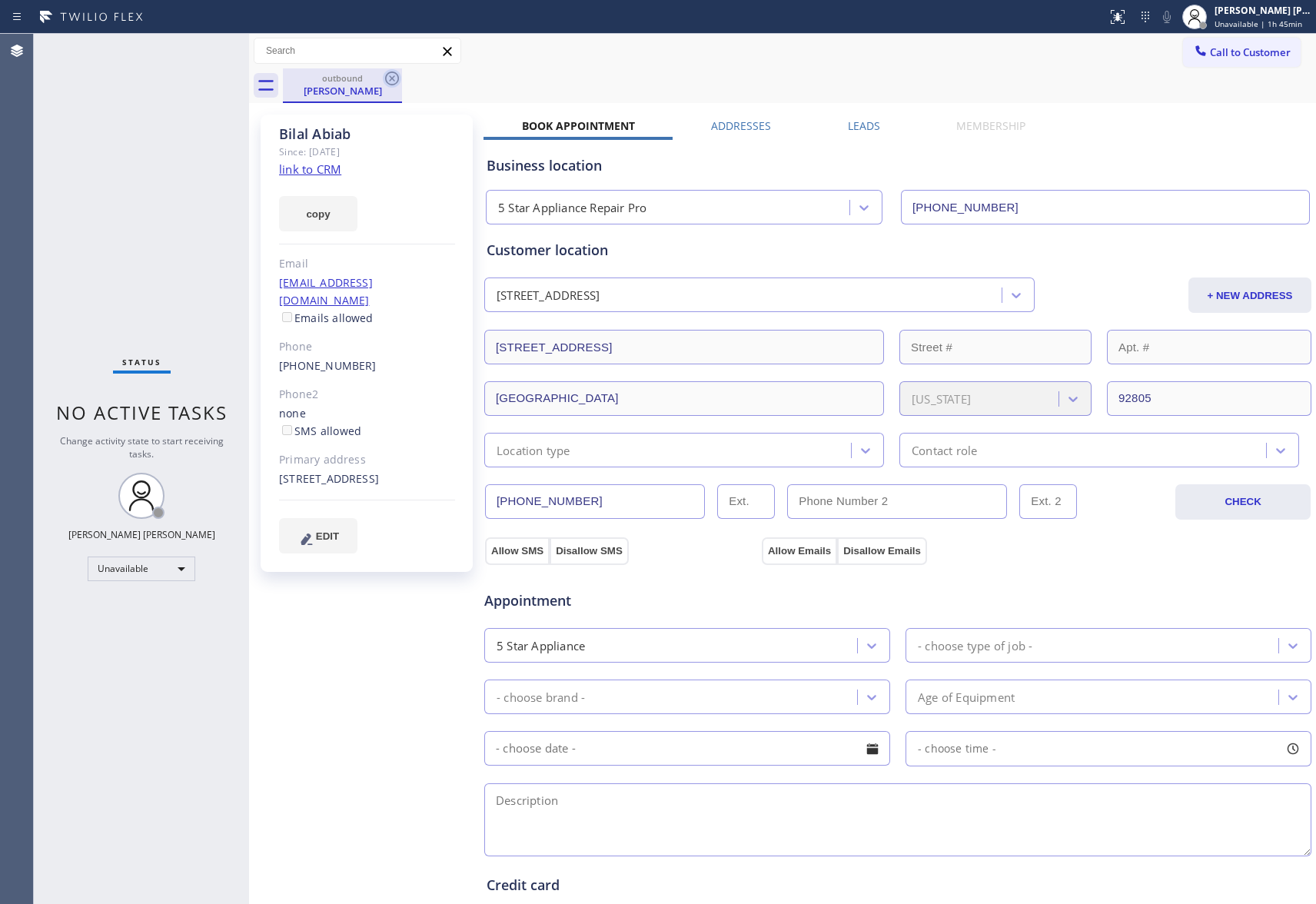
click at [397, 75] on icon at bounding box center [392, 78] width 14 height 14
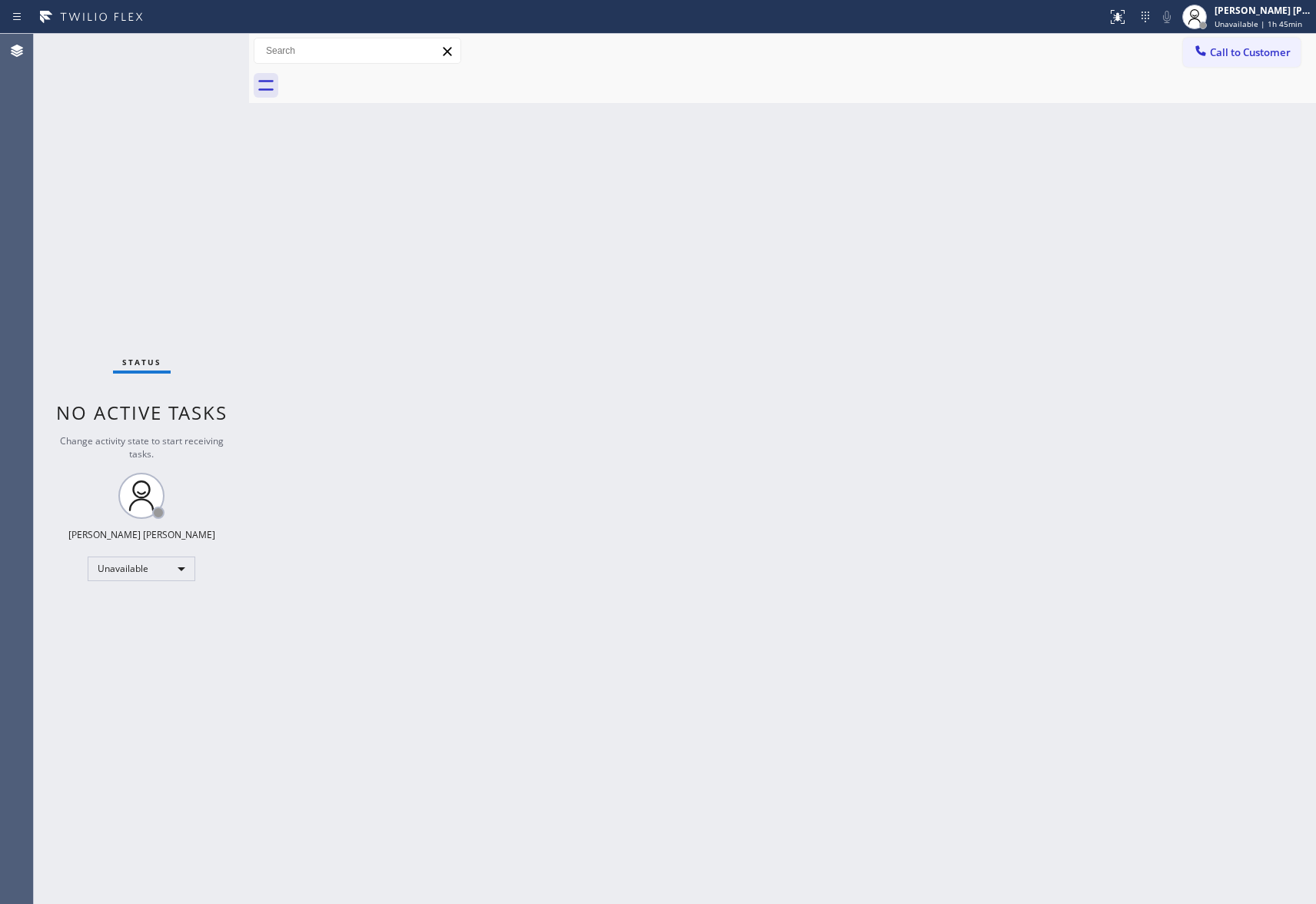
click at [397, 75] on div at bounding box center [800, 85] width 1033 height 34
click at [1270, 44] on button "Call to Customer" at bounding box center [1242, 52] width 117 height 29
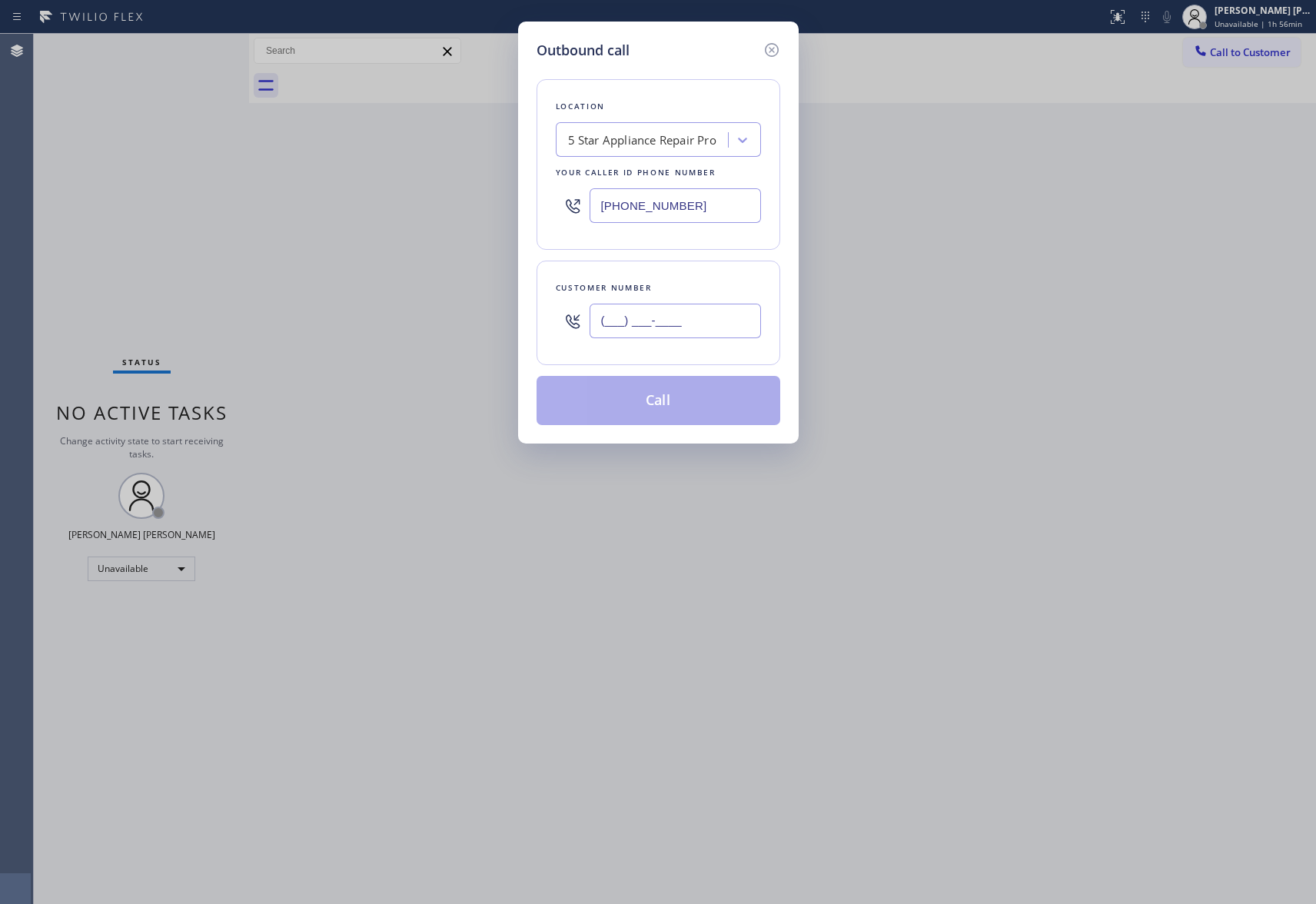
click at [689, 327] on input "(___) ___-____" at bounding box center [675, 321] width 171 height 34
paste input "309) 472-7045"
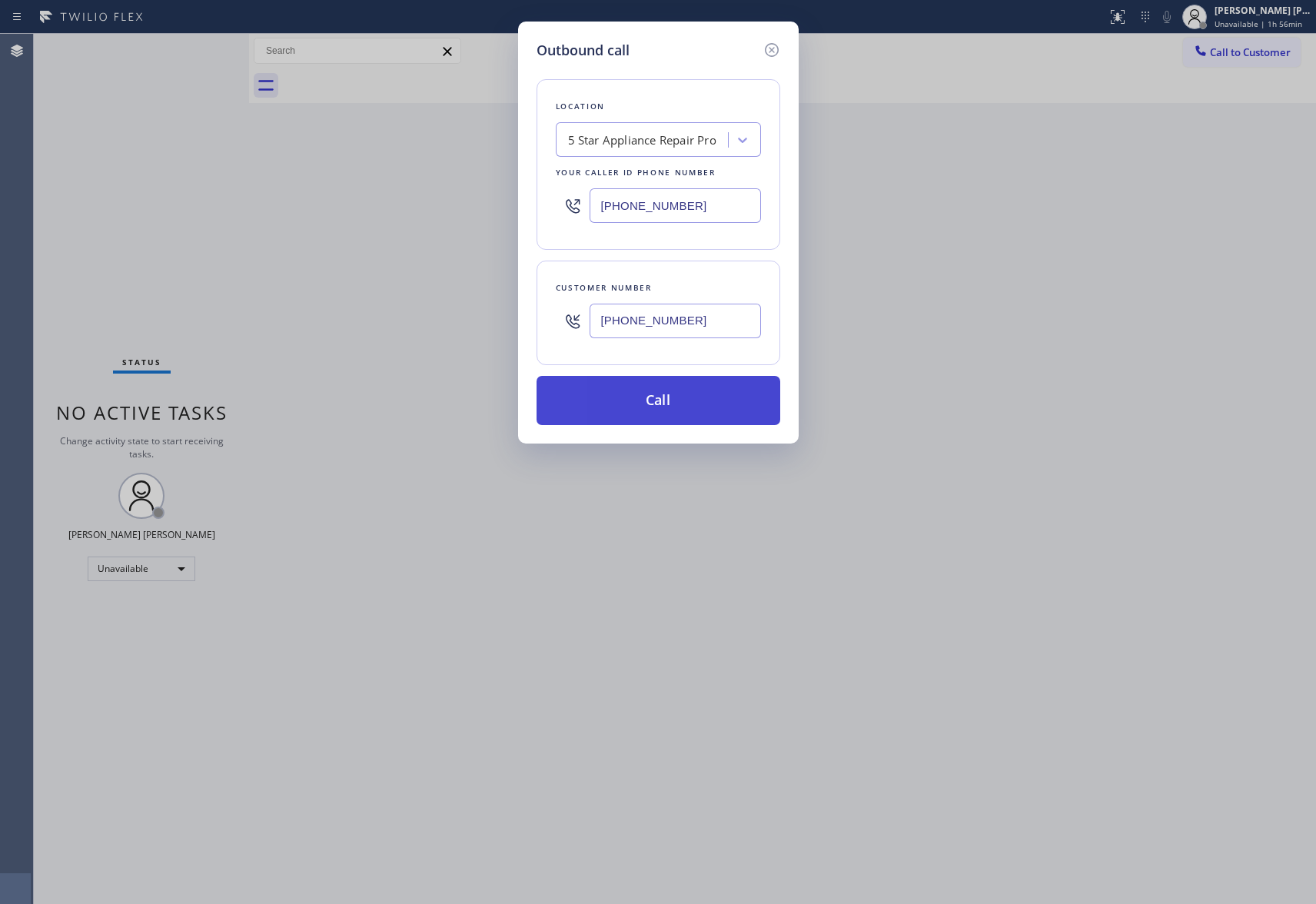
type input "[PHONE_NUMBER]"
click at [671, 405] on button "Call" at bounding box center [658, 400] width 243 height 49
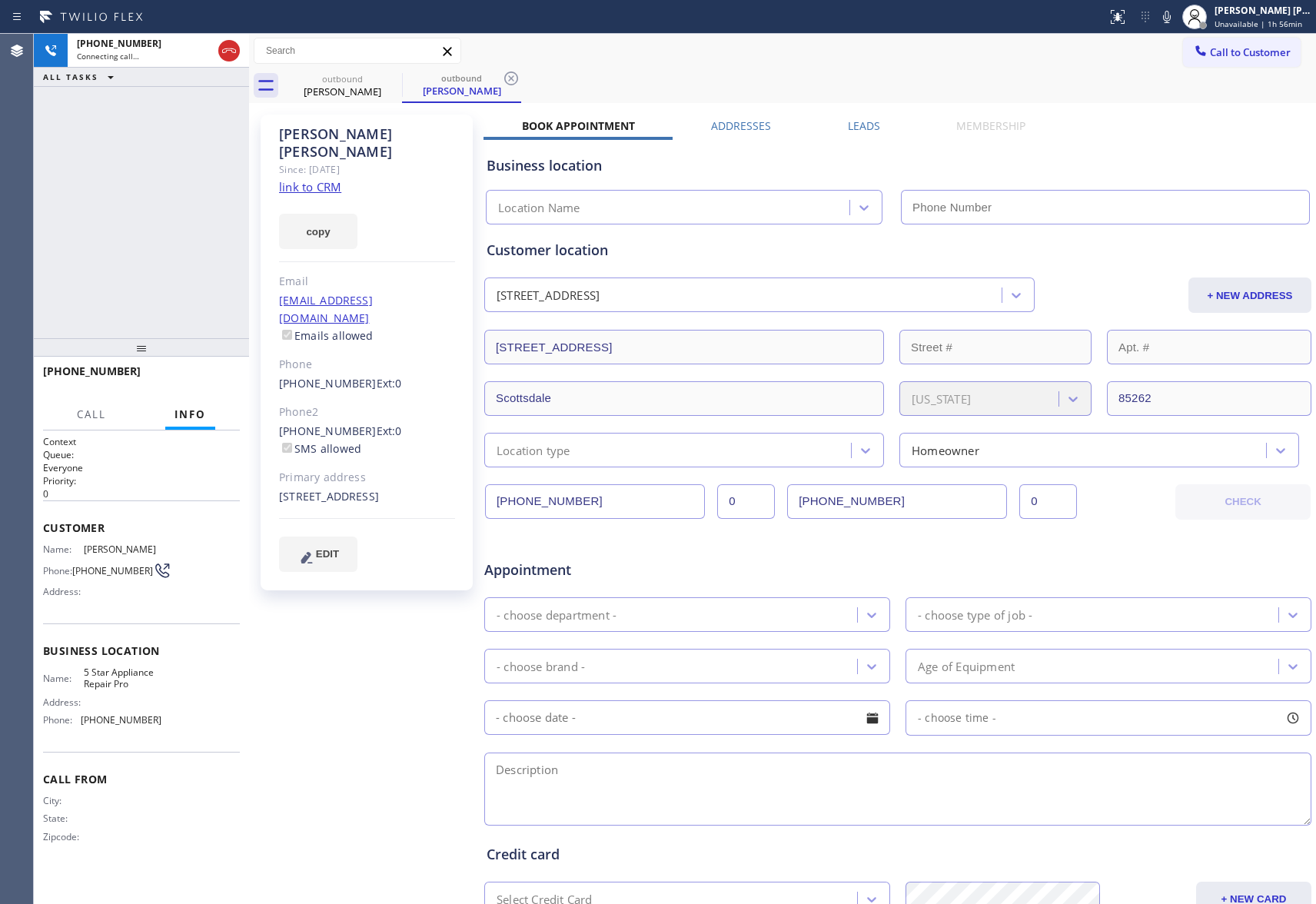
type input "[PHONE_NUMBER]"
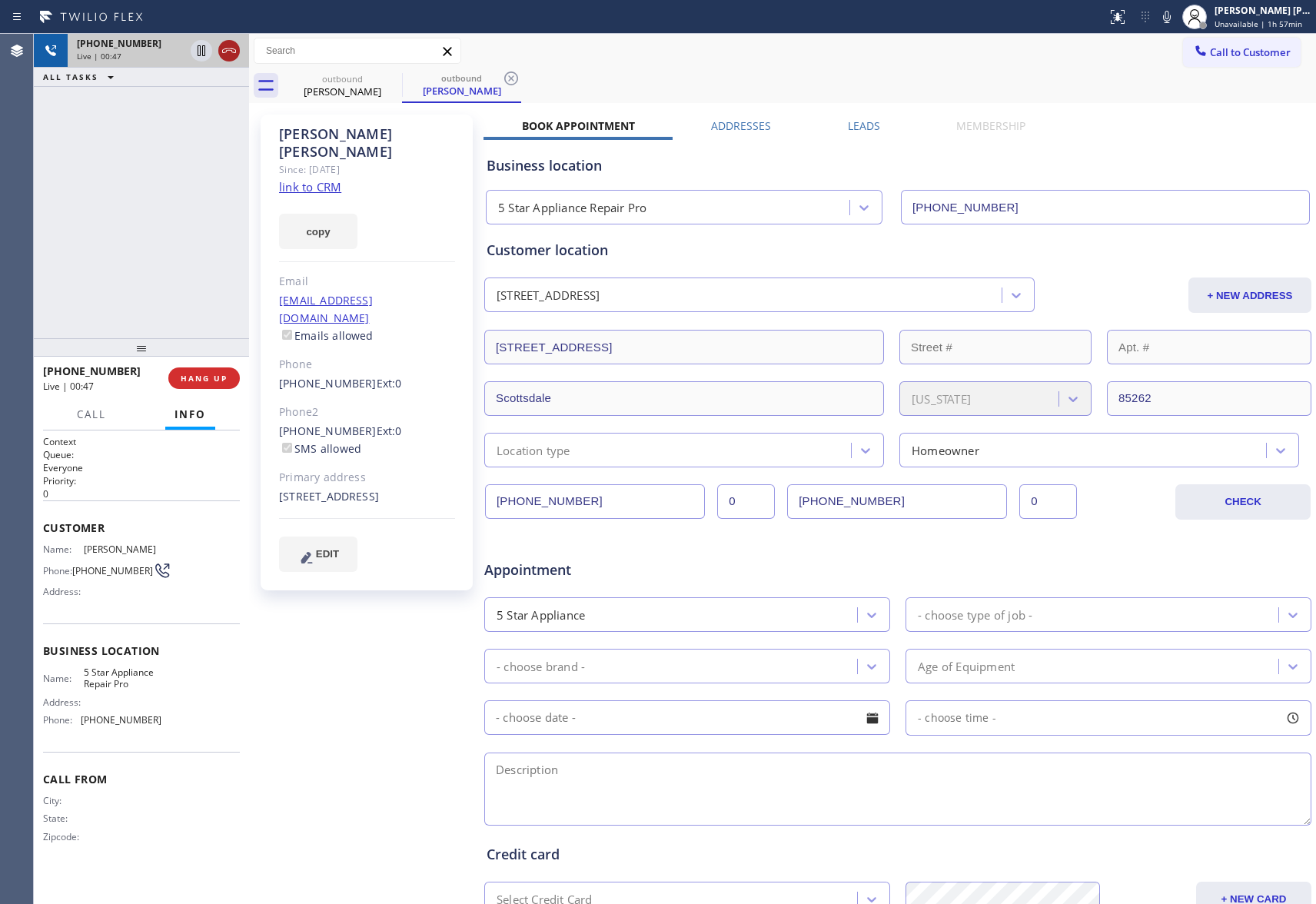
click at [232, 53] on icon at bounding box center [229, 51] width 19 height 19
click at [217, 373] on button "COMPLETE" at bounding box center [200, 379] width 77 height 22
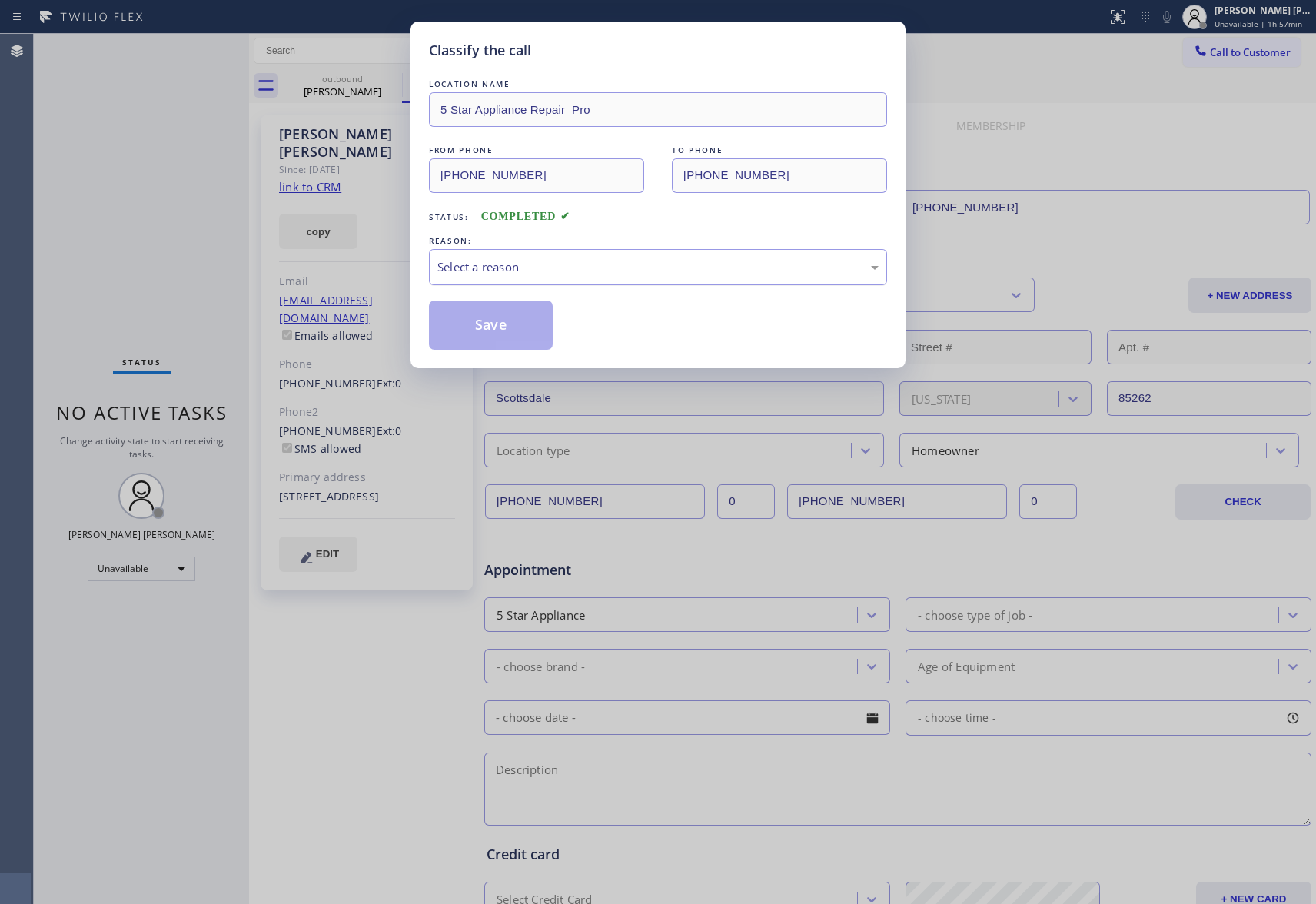
click at [659, 266] on div "Select a reason" at bounding box center [658, 267] width 441 height 18
click at [508, 322] on button "Save" at bounding box center [491, 325] width 124 height 49
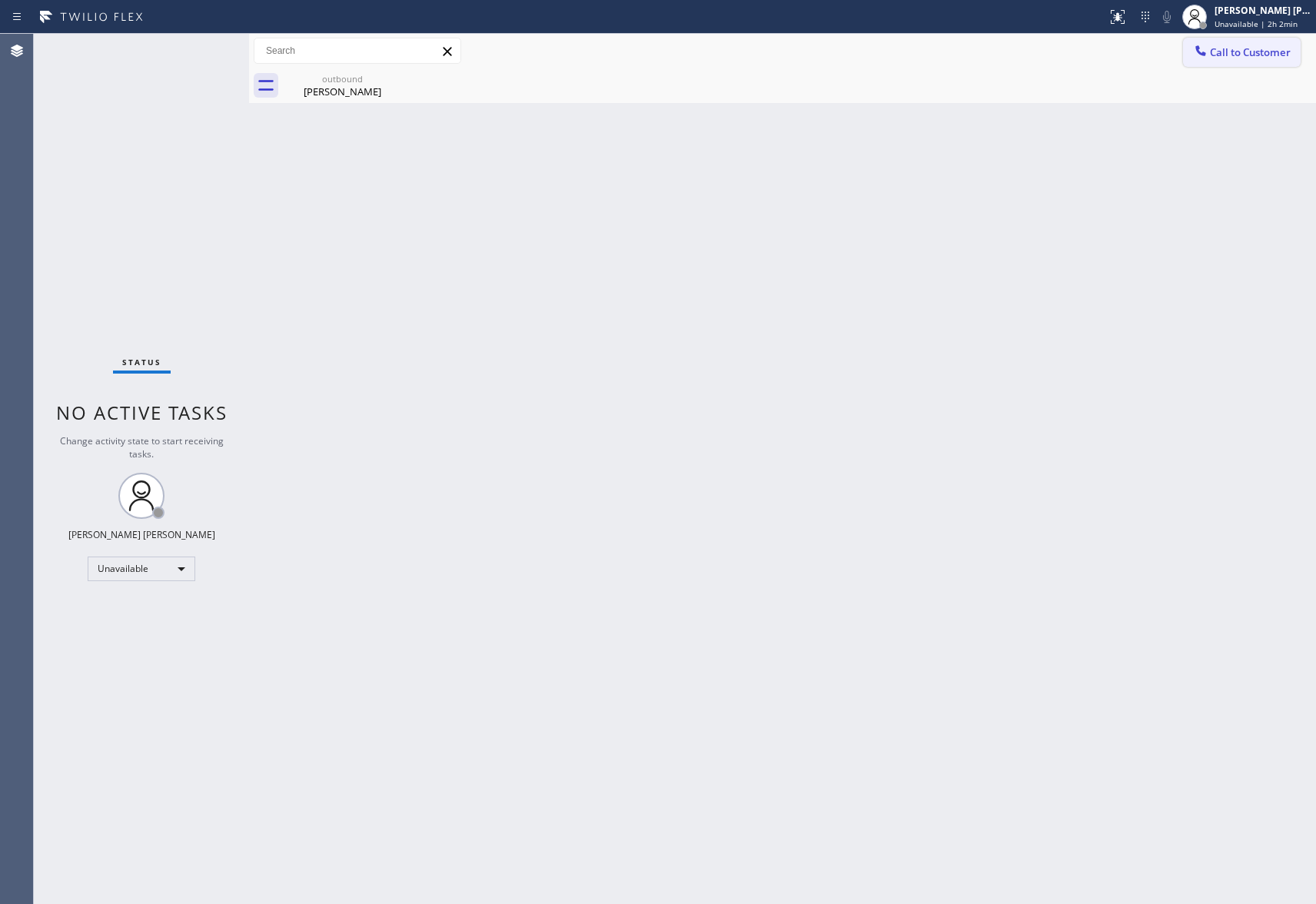
click at [1249, 59] on button "Call to Customer" at bounding box center [1242, 52] width 117 height 29
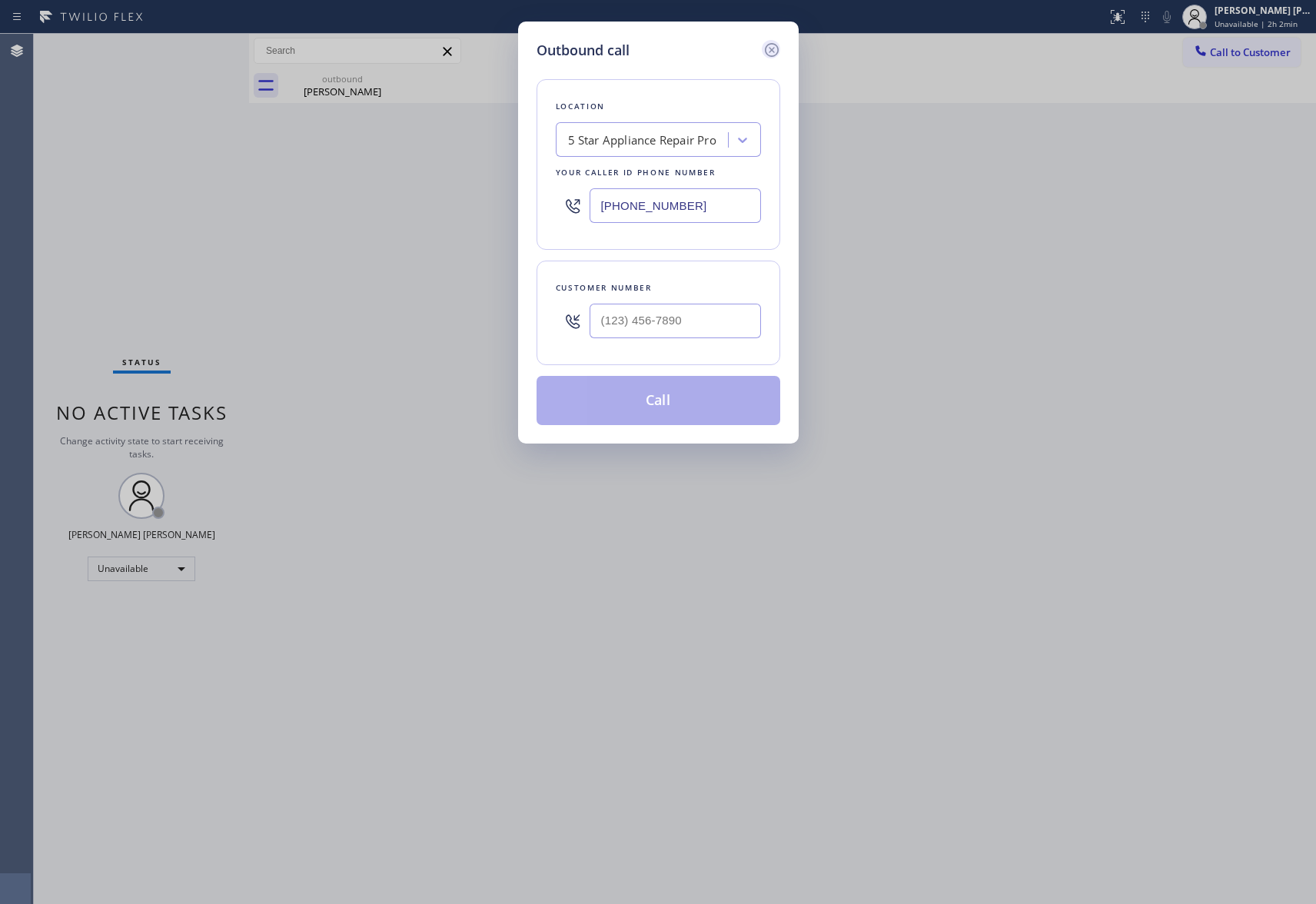
click at [768, 46] on icon at bounding box center [772, 50] width 19 height 19
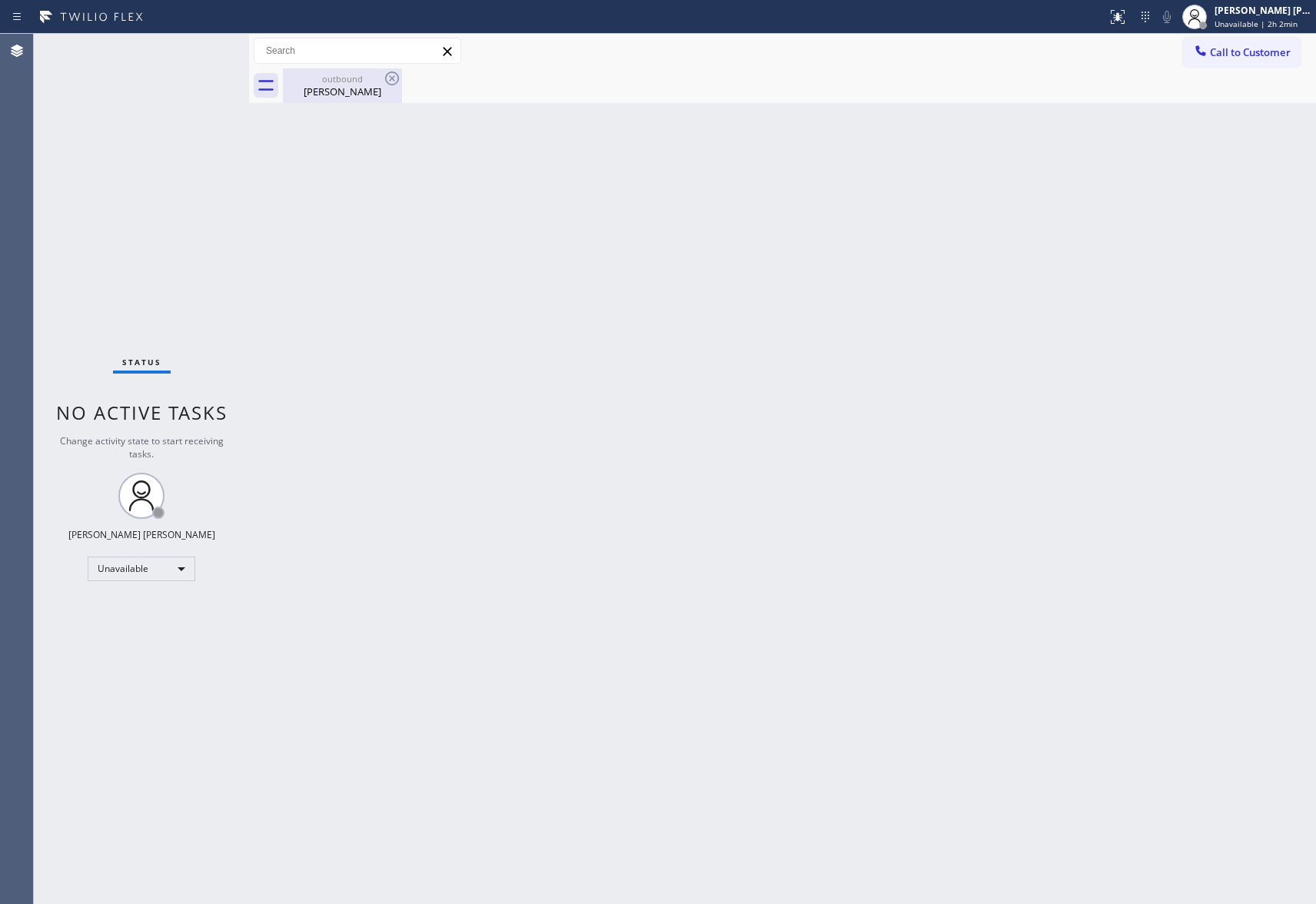
type input "[PHONE_NUMBER]"
click at [365, 95] on div "[PERSON_NAME]" at bounding box center [343, 92] width 116 height 14
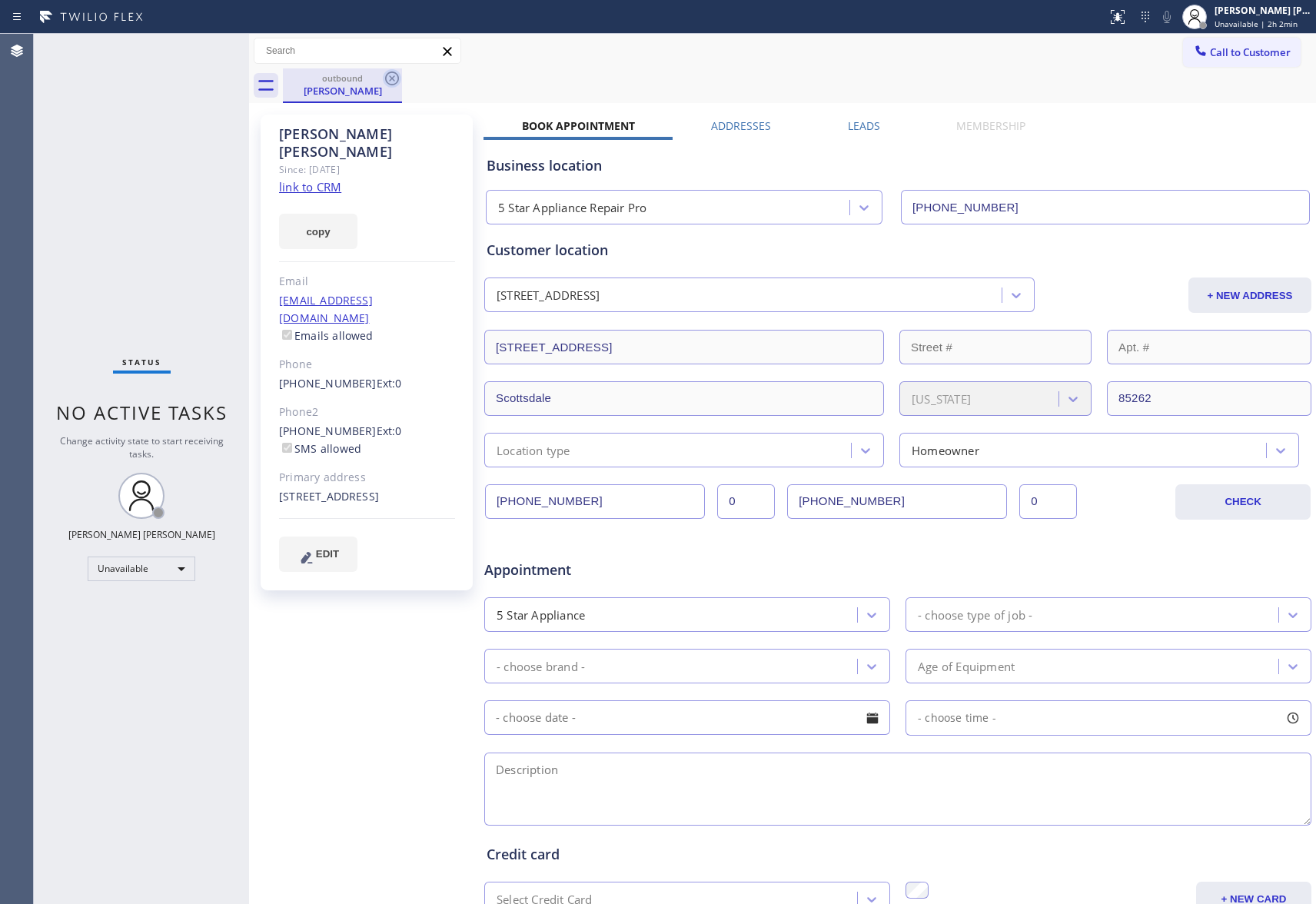
click at [383, 77] on icon at bounding box center [392, 78] width 19 height 19
click at [383, 77] on div "outbound [PERSON_NAME]" at bounding box center [800, 85] width 1033 height 34
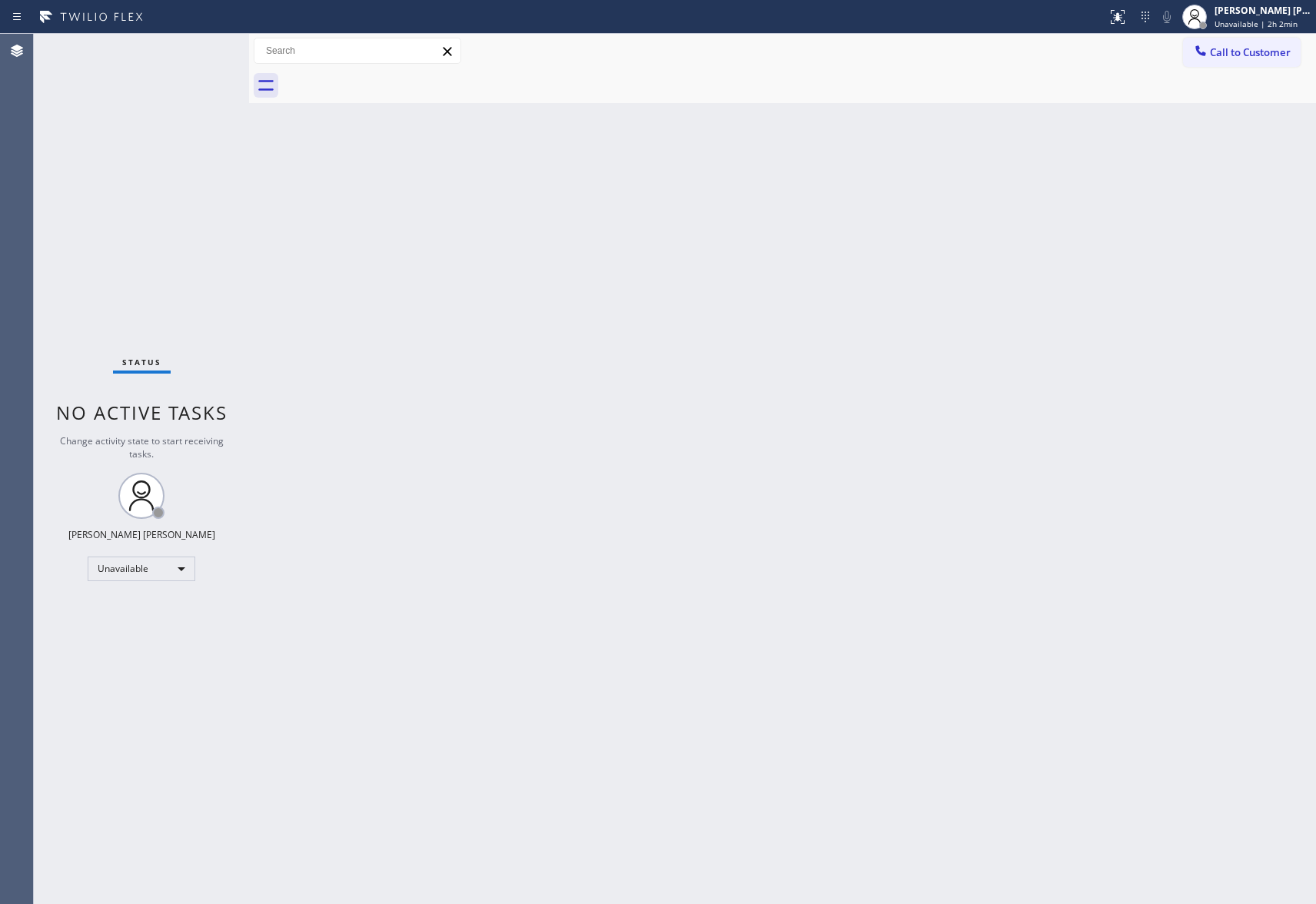
click at [383, 77] on div at bounding box center [800, 85] width 1033 height 34
click at [1246, 43] on button "Call to Customer" at bounding box center [1242, 52] width 117 height 29
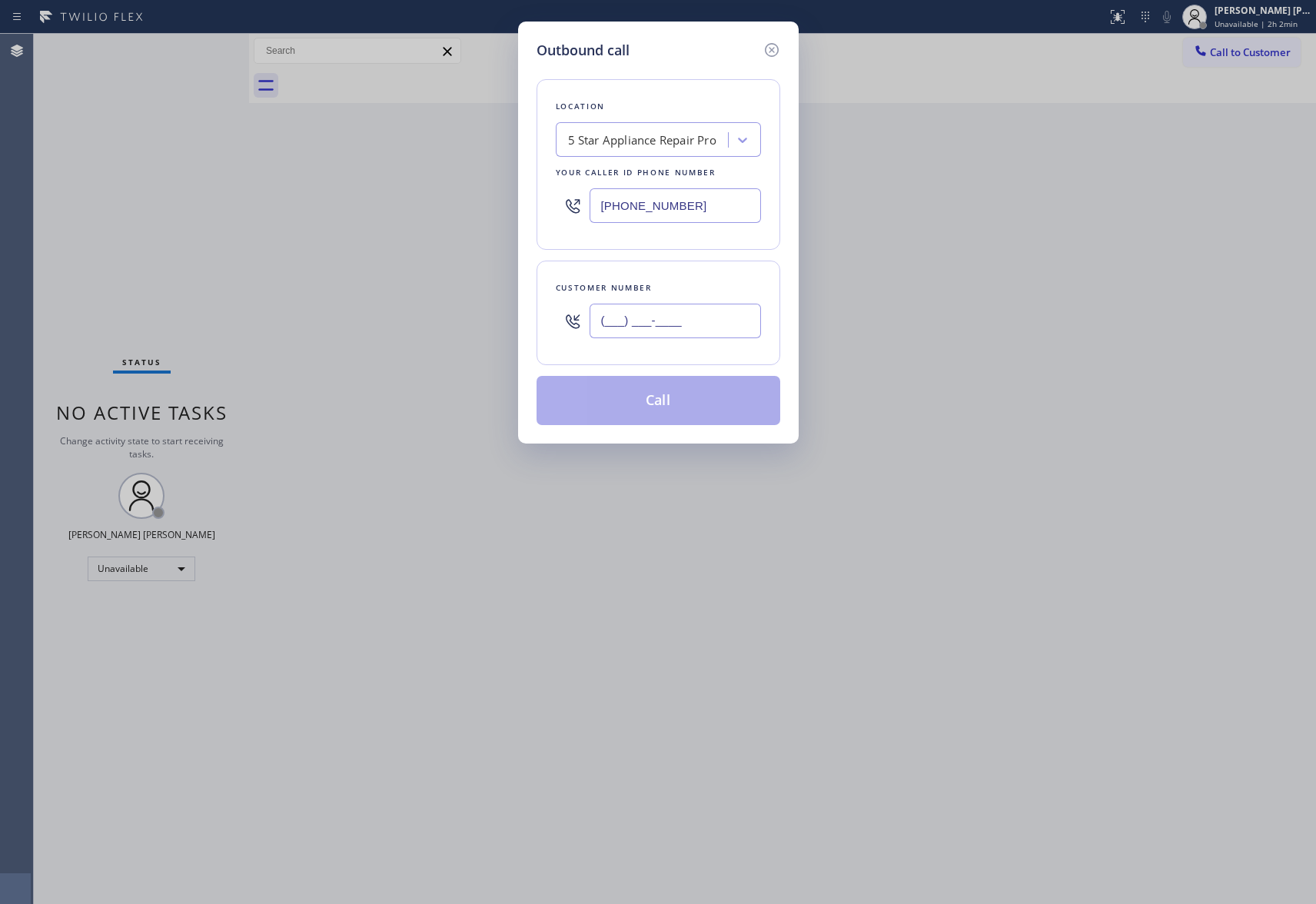
click at [664, 324] on input "(___) ___-____" at bounding box center [675, 321] width 171 height 34
paste input "424) 772-3921"
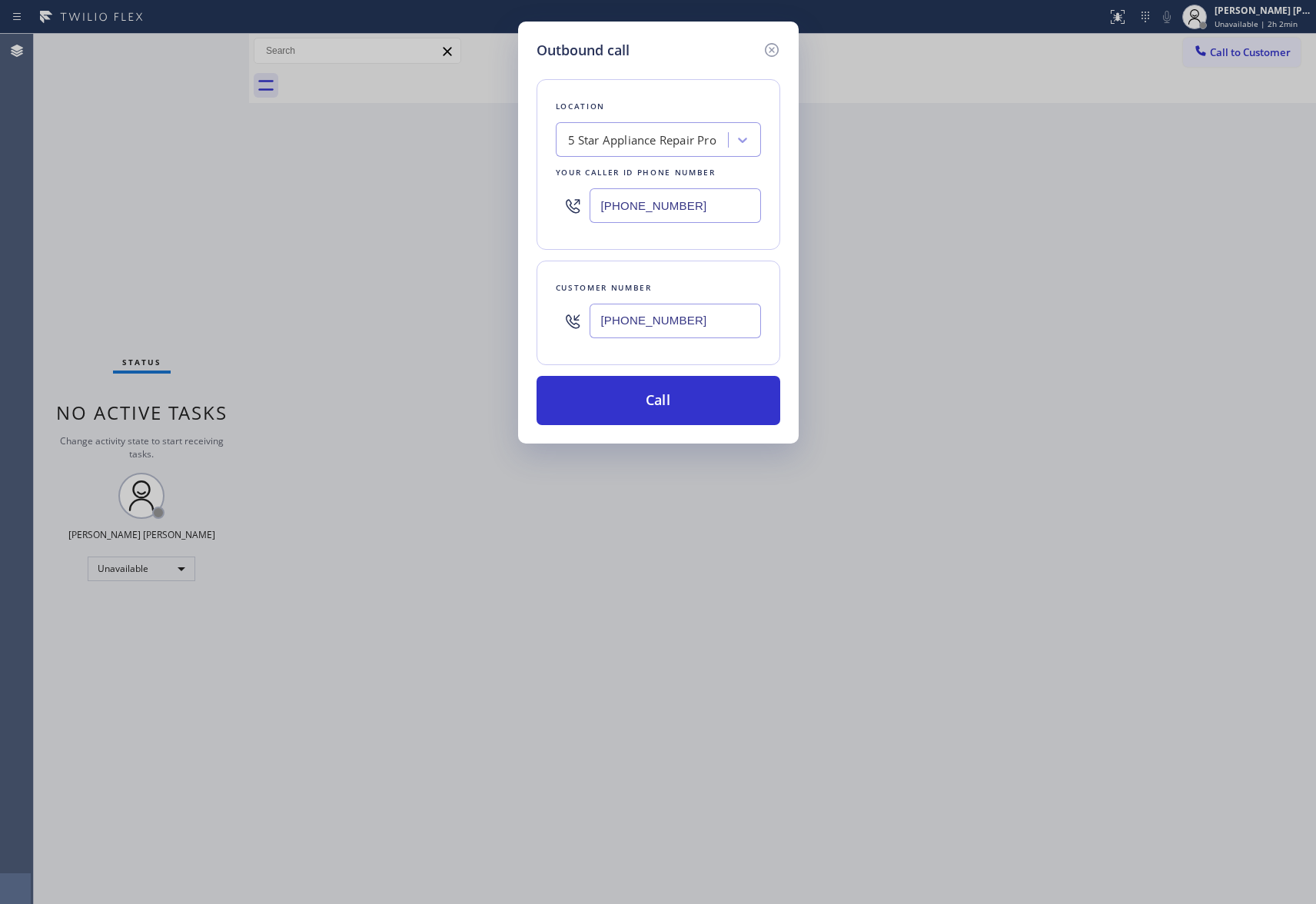
type input "[PHONE_NUMBER]"
drag, startPoint x: 727, startPoint y: 215, endPoint x: 491, endPoint y: 204, distance: 236.3
click at [491, 204] on div "Outbound call Location 5 Star Appliance Repair Pro Your caller id phone number …" at bounding box center [658, 452] width 1316 height 904
paste input "424) 772-3921"
type input "[PHONE_NUMBER]"
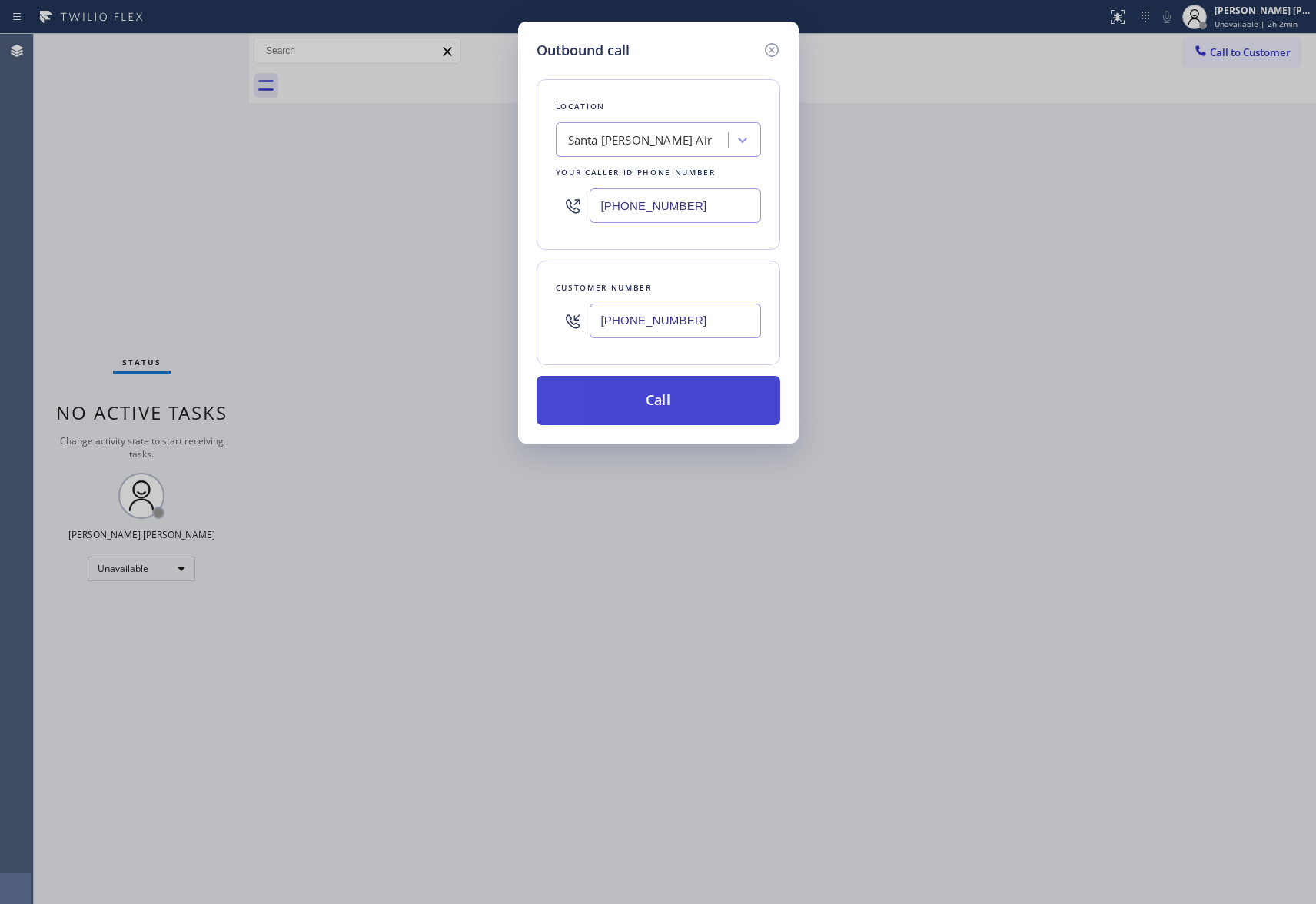
click at [695, 408] on button "Call" at bounding box center [658, 400] width 243 height 49
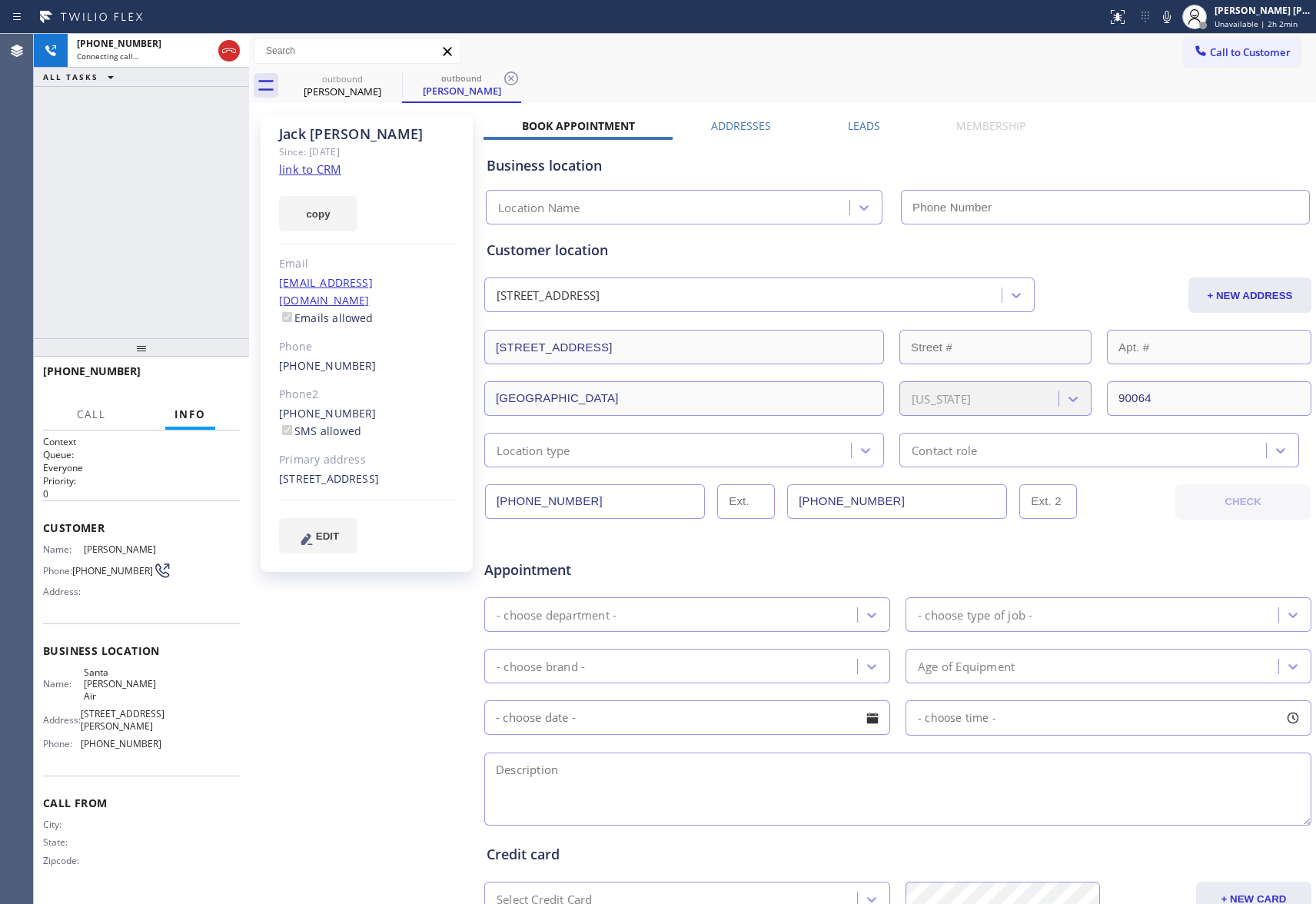
type input "[PHONE_NUMBER]"
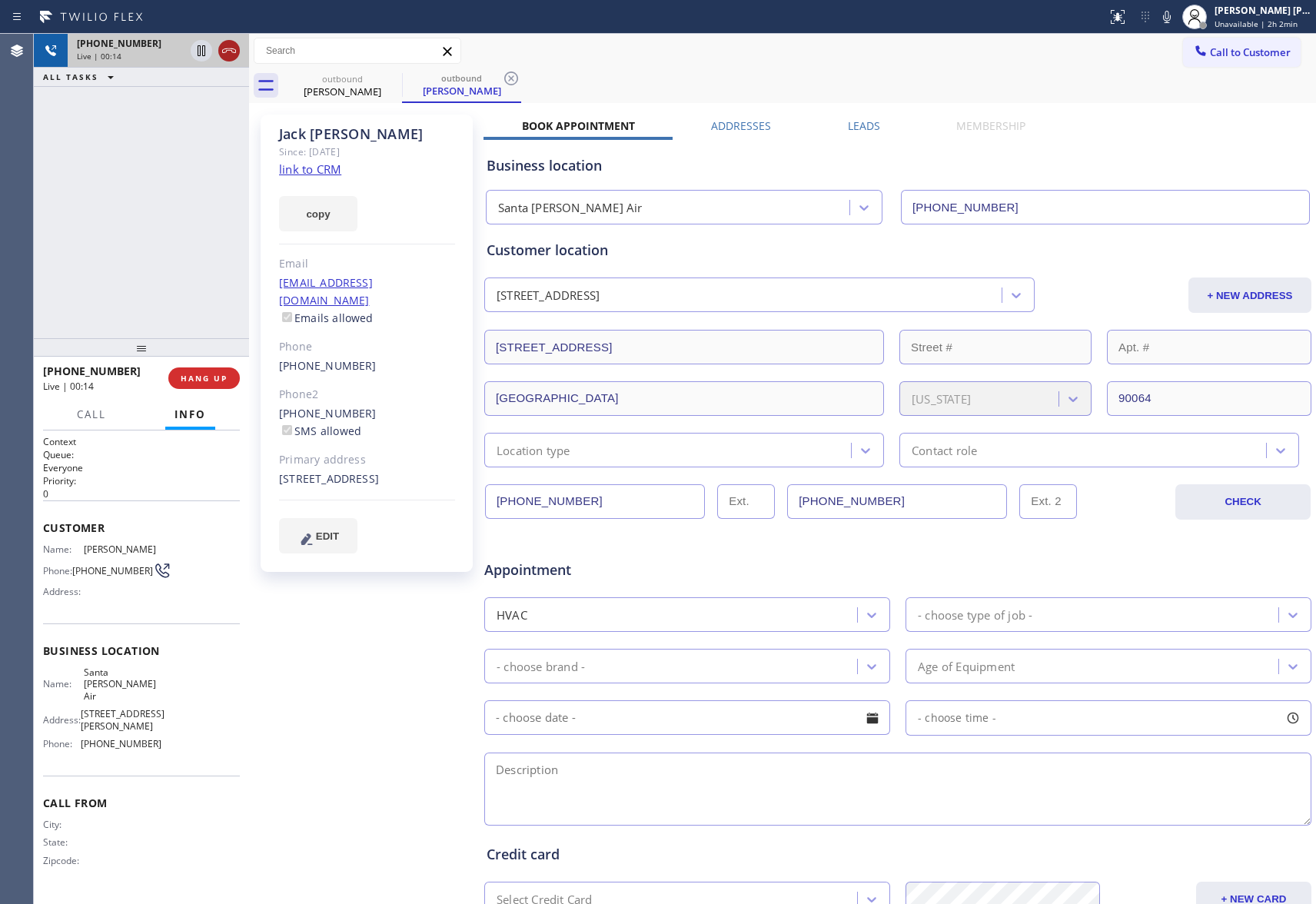
click at [228, 48] on icon at bounding box center [229, 51] width 19 height 19
drag, startPoint x: 358, startPoint y: 74, endPoint x: 398, endPoint y: 84, distance: 41.2
click at [360, 74] on div "outbound" at bounding box center [343, 78] width 116 height 12
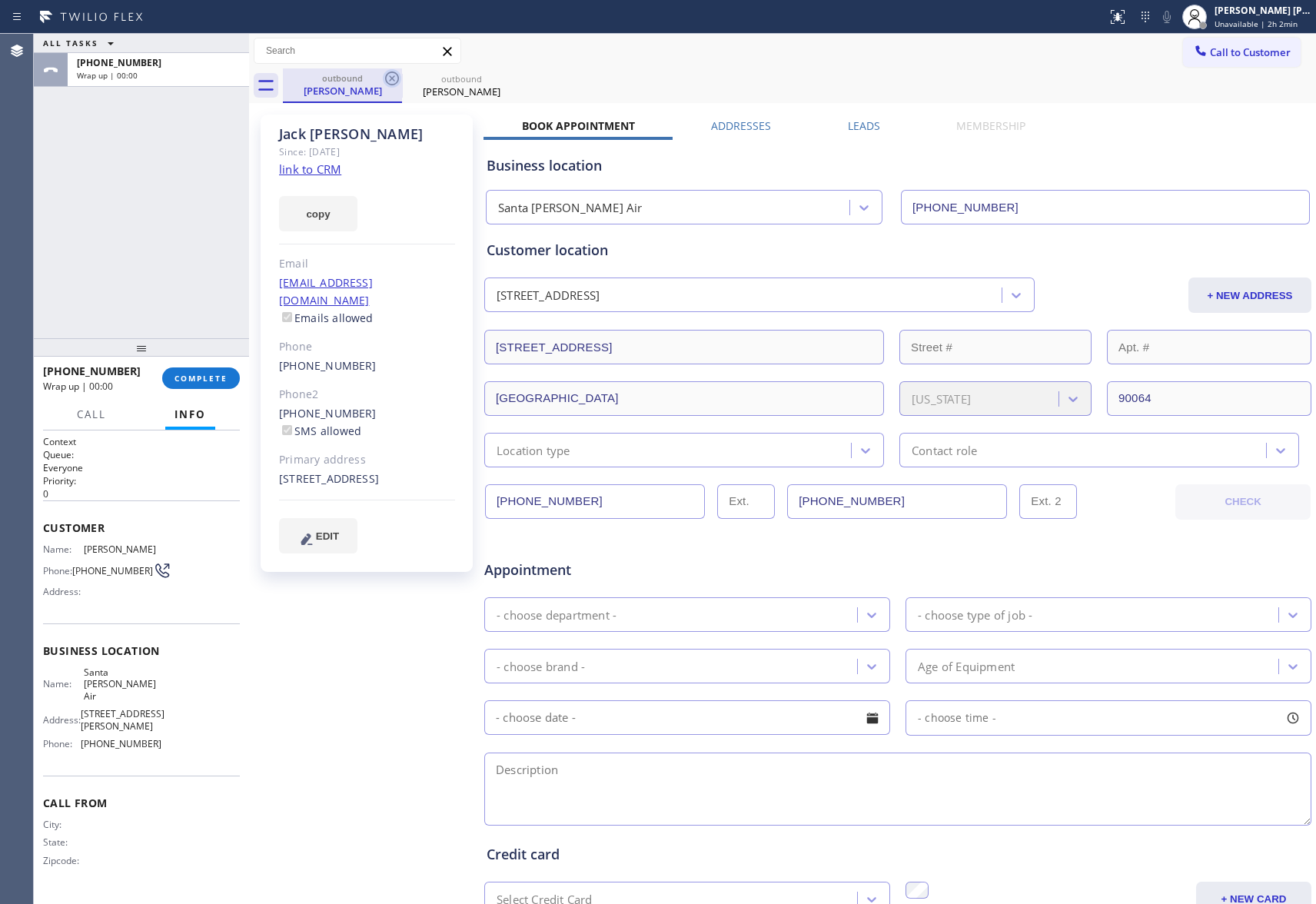
click at [398, 84] on icon at bounding box center [392, 78] width 19 height 19
click at [394, 81] on icon at bounding box center [392, 78] width 19 height 19
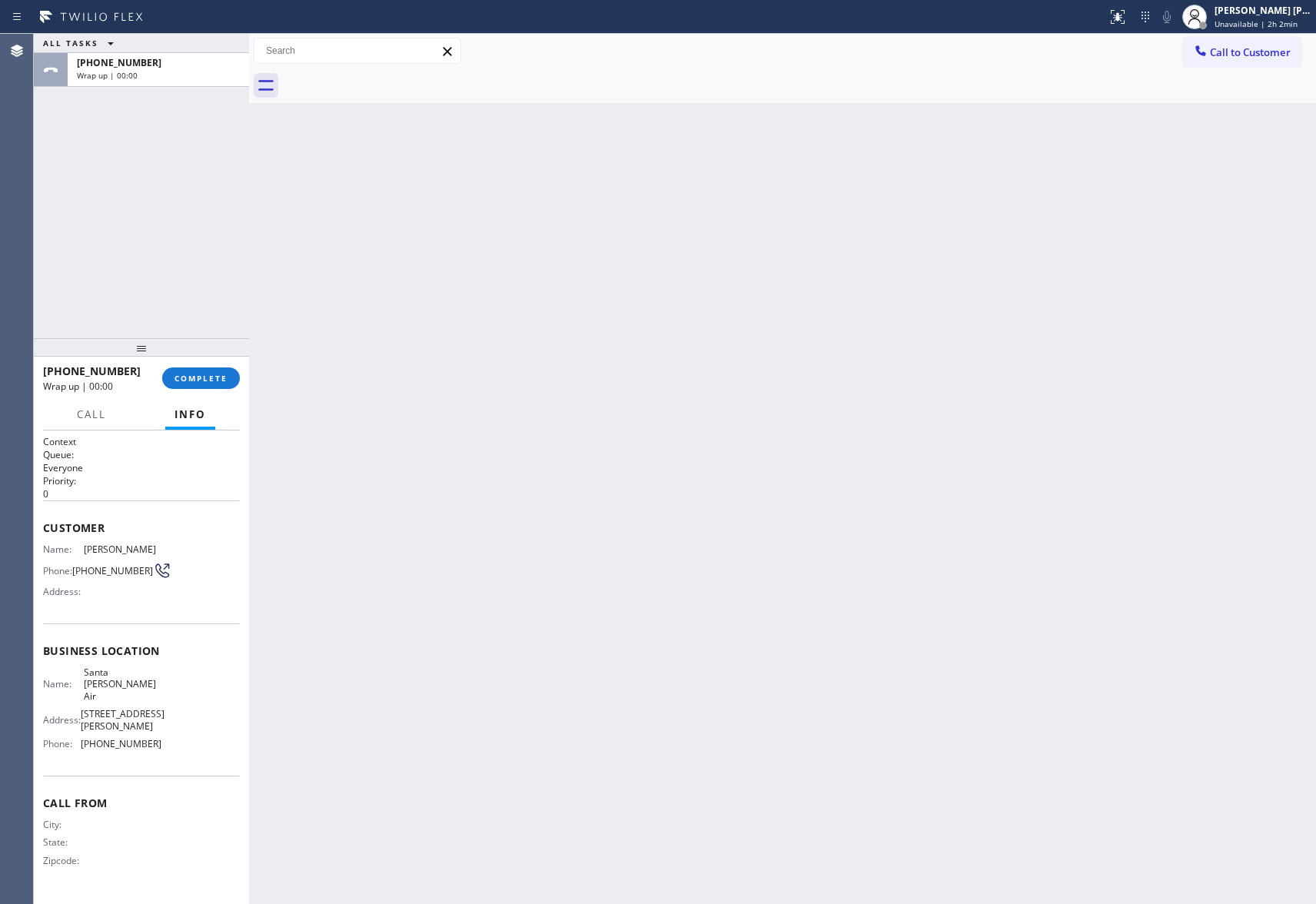
click at [394, 81] on div at bounding box center [800, 85] width 1033 height 34
click at [209, 379] on span "COMPLETE" at bounding box center [201, 378] width 53 height 11
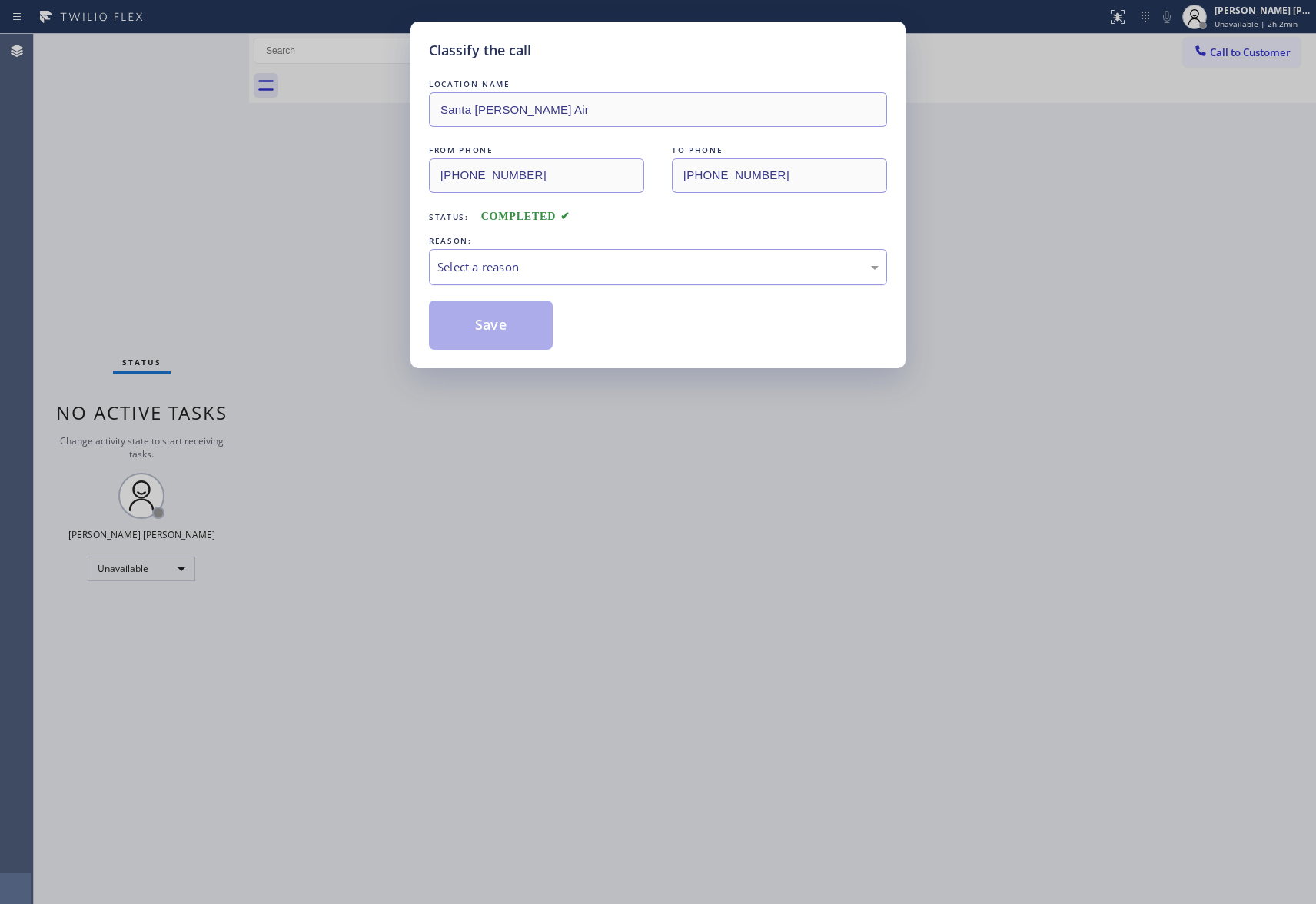
click at [596, 269] on div "Select a reason" at bounding box center [658, 267] width 441 height 18
click at [487, 328] on button "Save" at bounding box center [491, 325] width 124 height 49
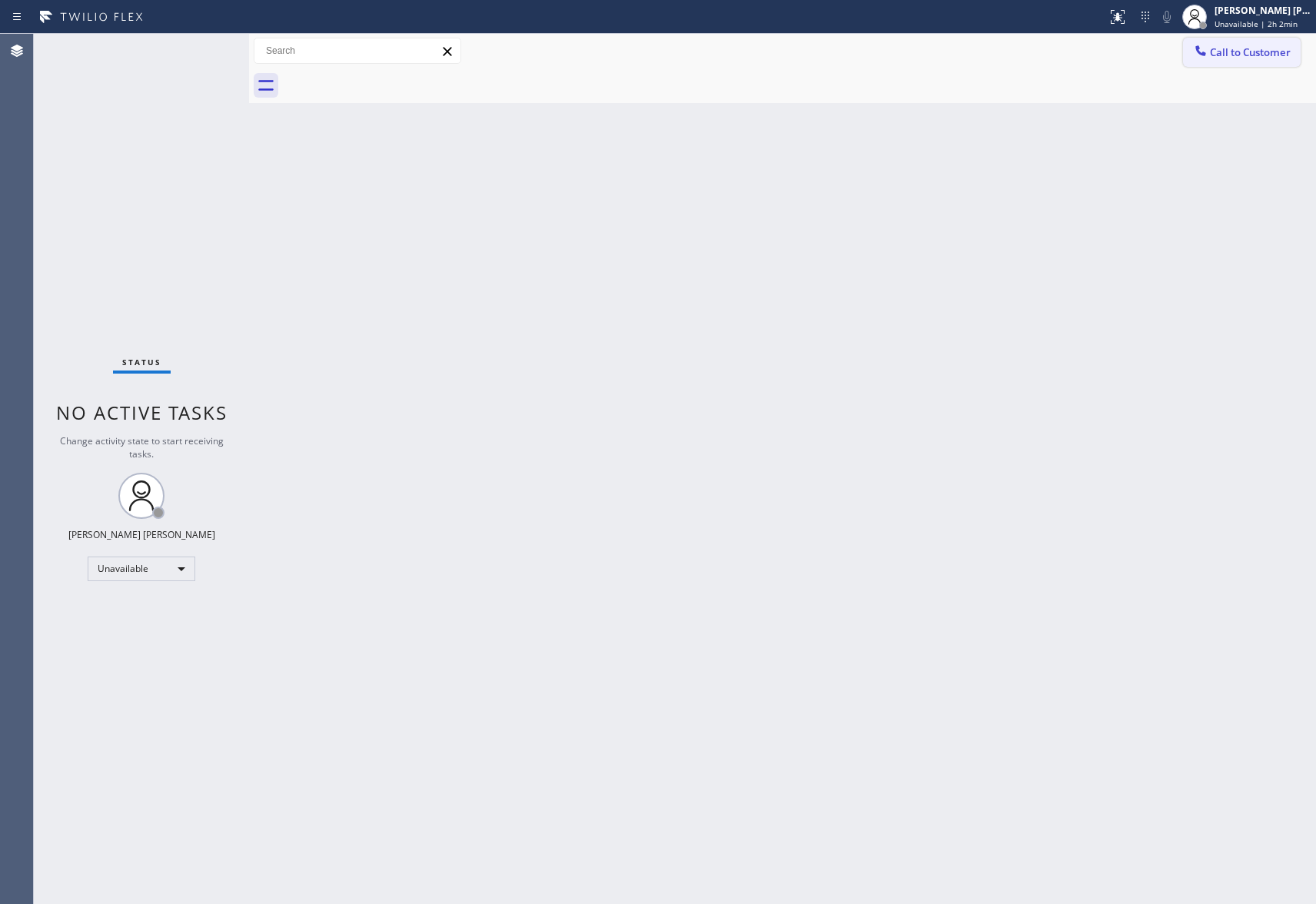
click at [1281, 50] on span "Call to Customer" at bounding box center [1249, 52] width 81 height 14
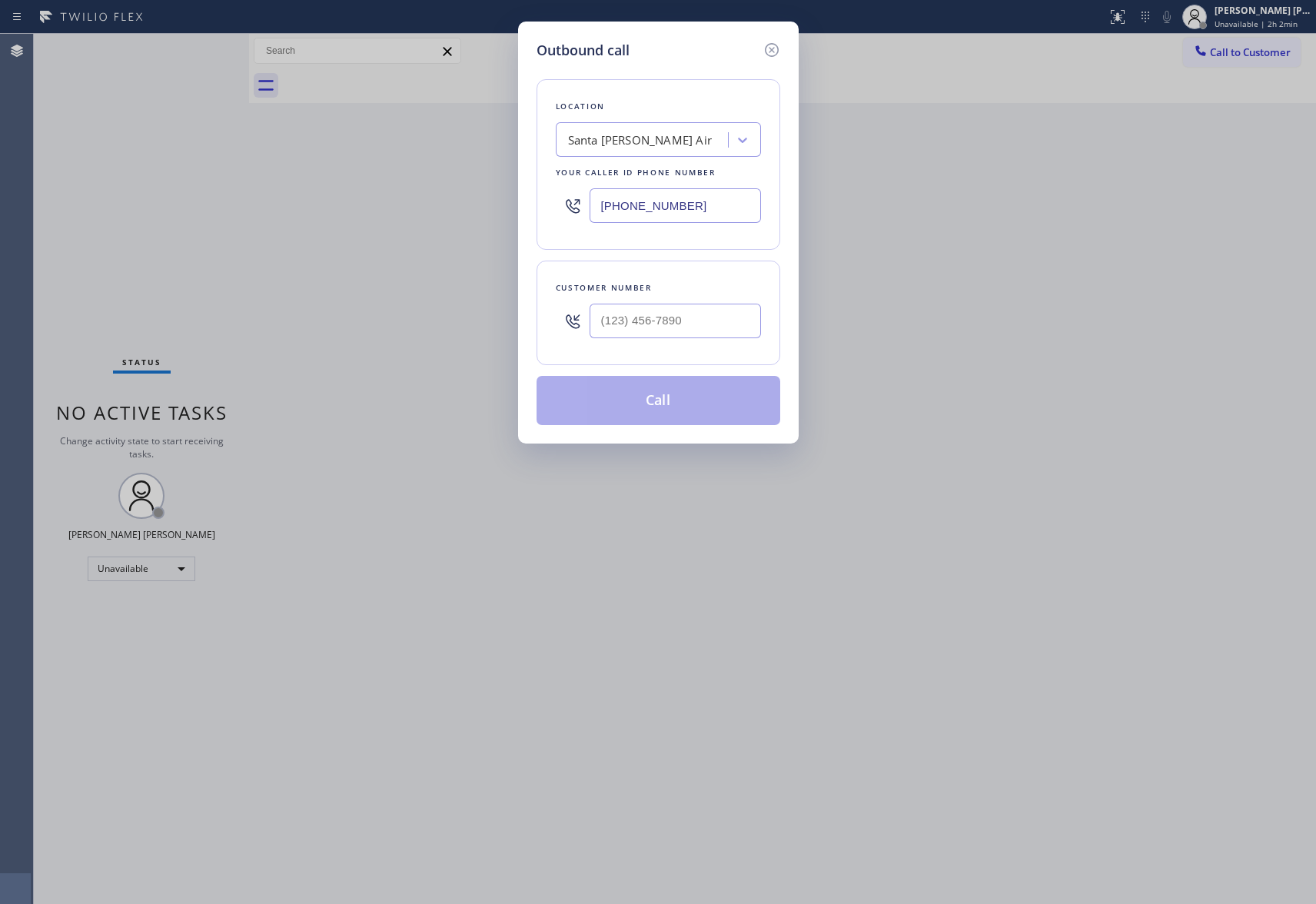
click at [704, 318] on input "text" at bounding box center [675, 321] width 171 height 34
paste input "310) 741-7910"
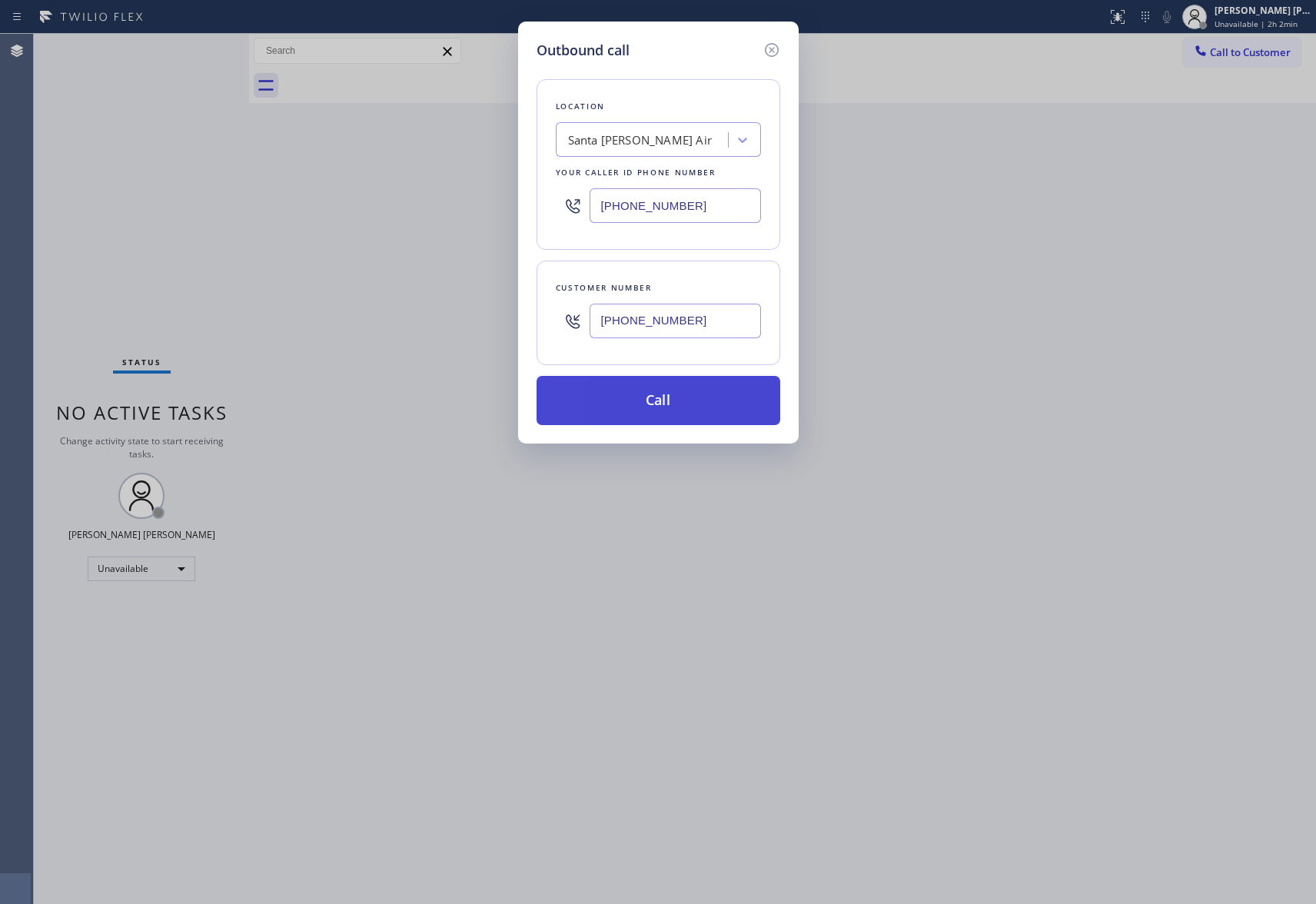
type input "[PHONE_NUMBER]"
click at [698, 401] on button "Call" at bounding box center [658, 400] width 243 height 49
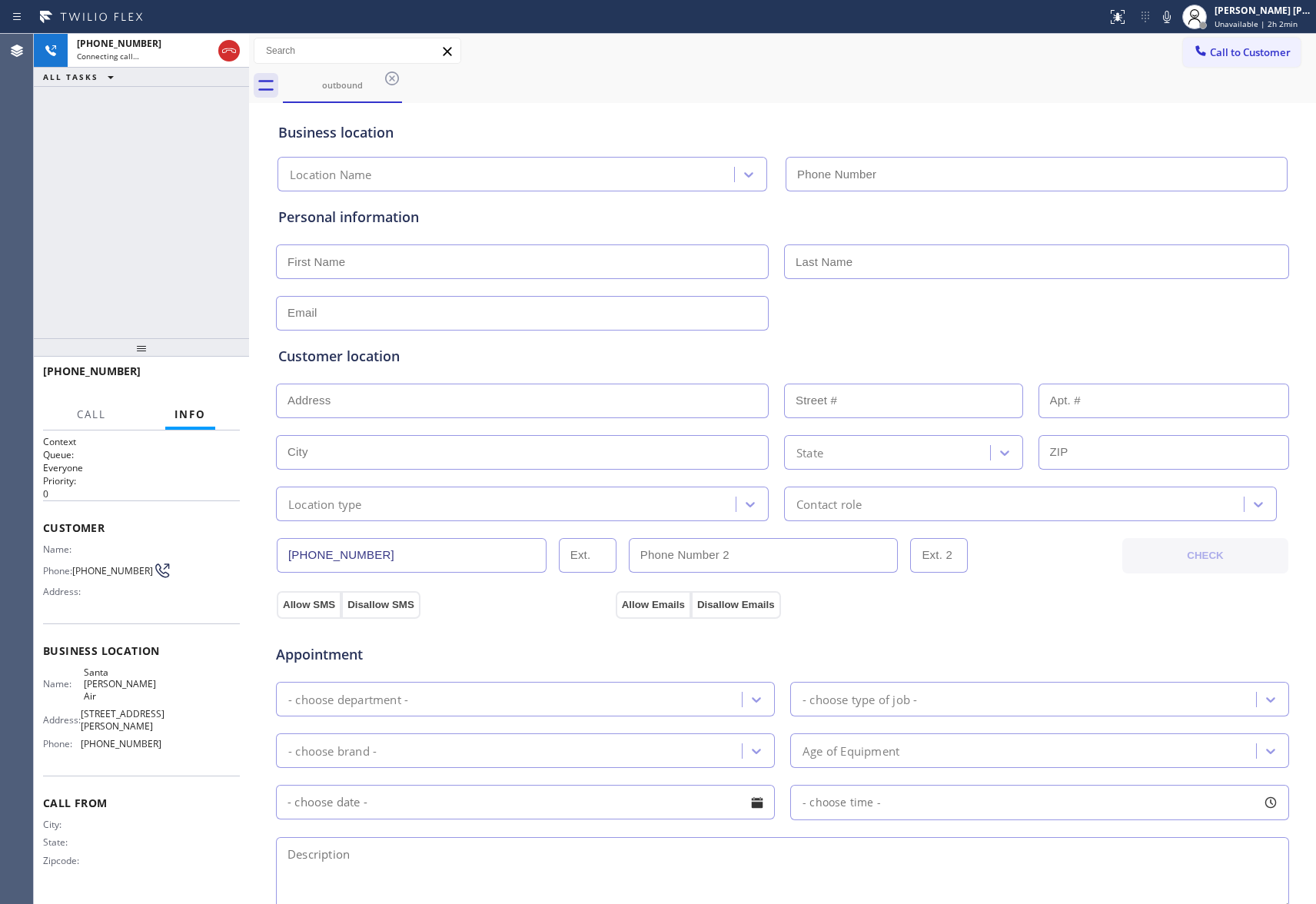
type input "[PHONE_NUMBER]"
click at [216, 379] on span "HANG UP" at bounding box center [204, 378] width 47 height 11
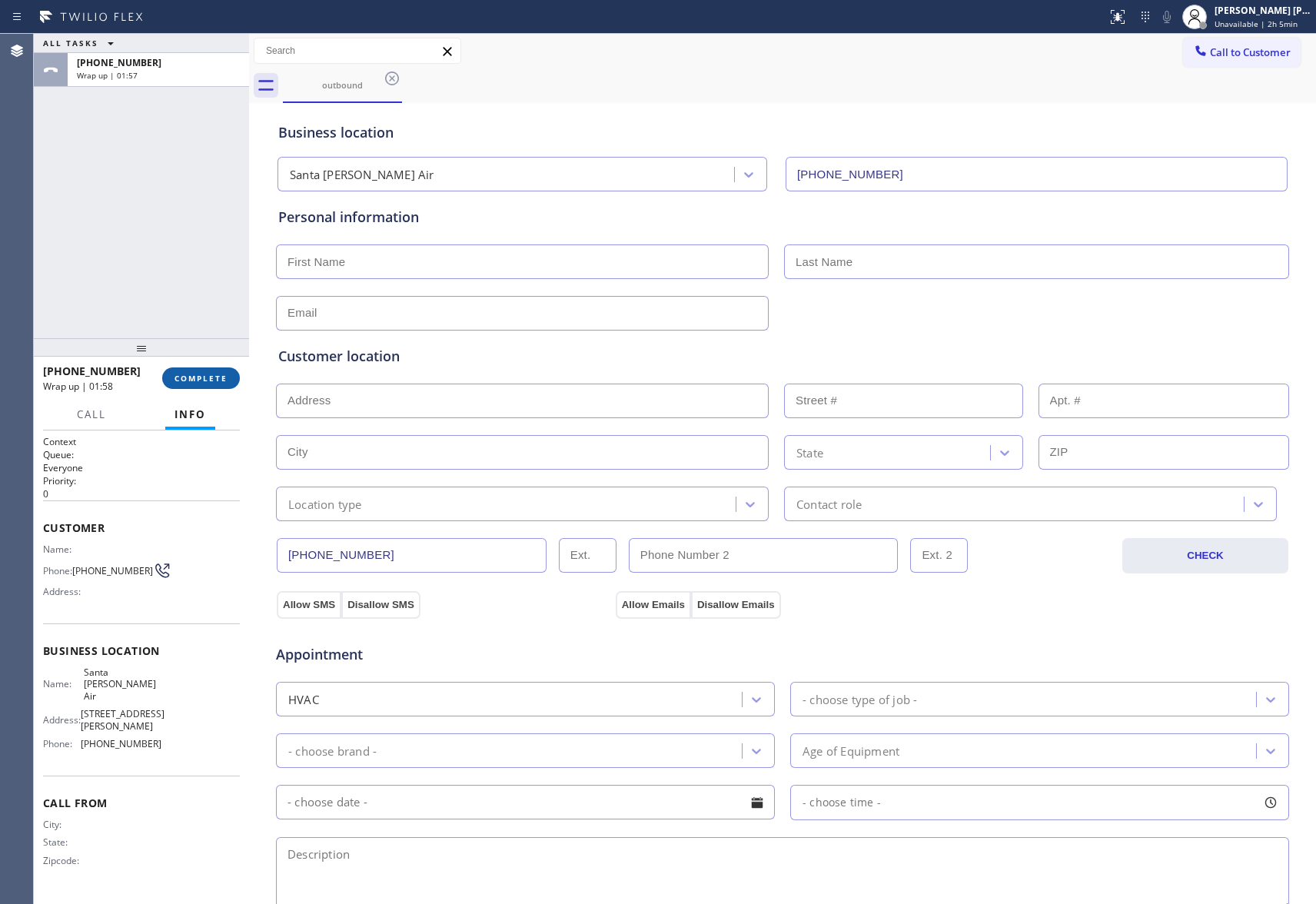
click at [210, 375] on span "COMPLETE" at bounding box center [201, 378] width 53 height 11
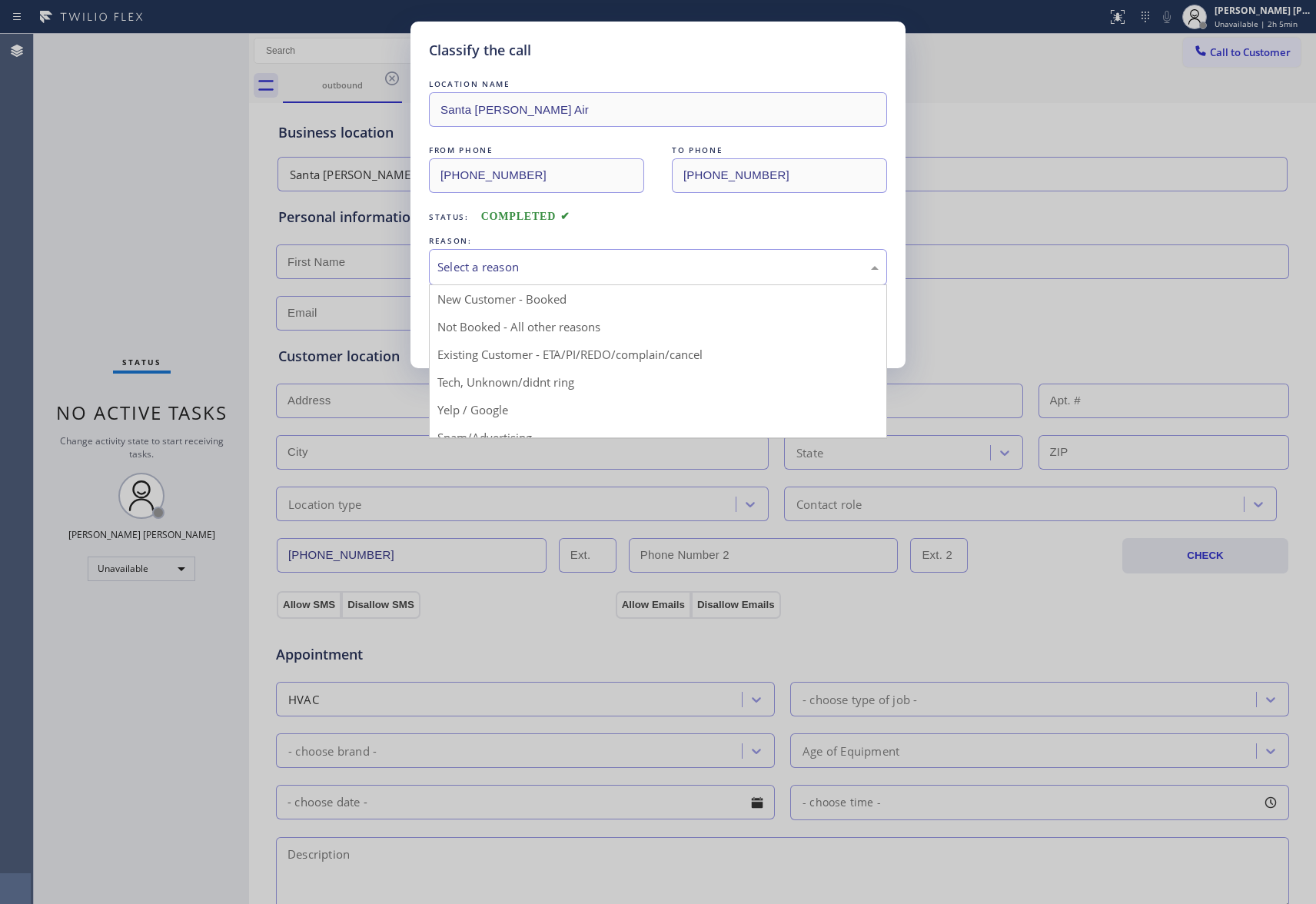
click at [576, 265] on div "Select a reason" at bounding box center [658, 267] width 441 height 18
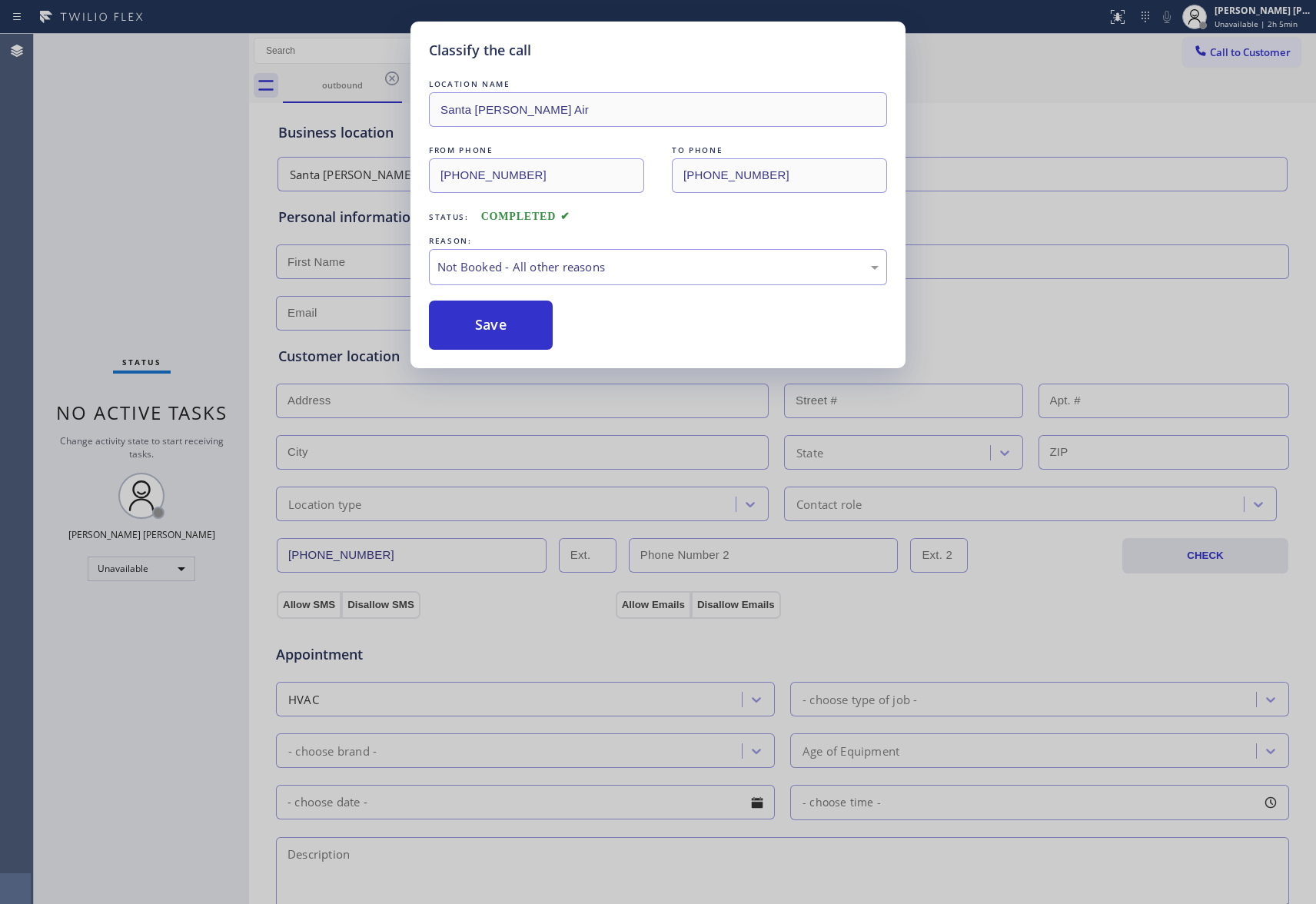
click at [476, 326] on button "Save" at bounding box center [491, 325] width 124 height 49
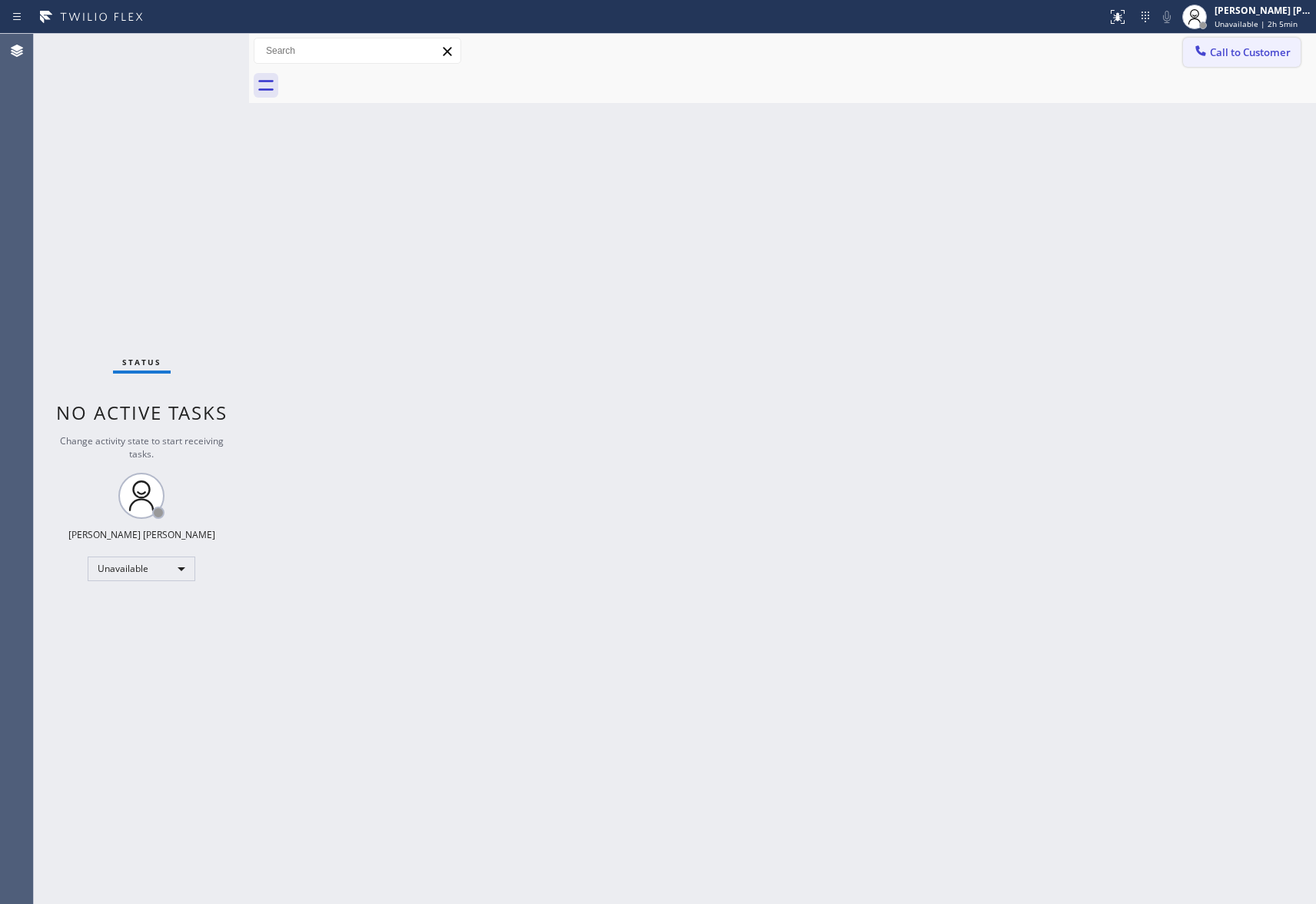
click at [1286, 46] on span "Call to Customer" at bounding box center [1249, 52] width 81 height 14
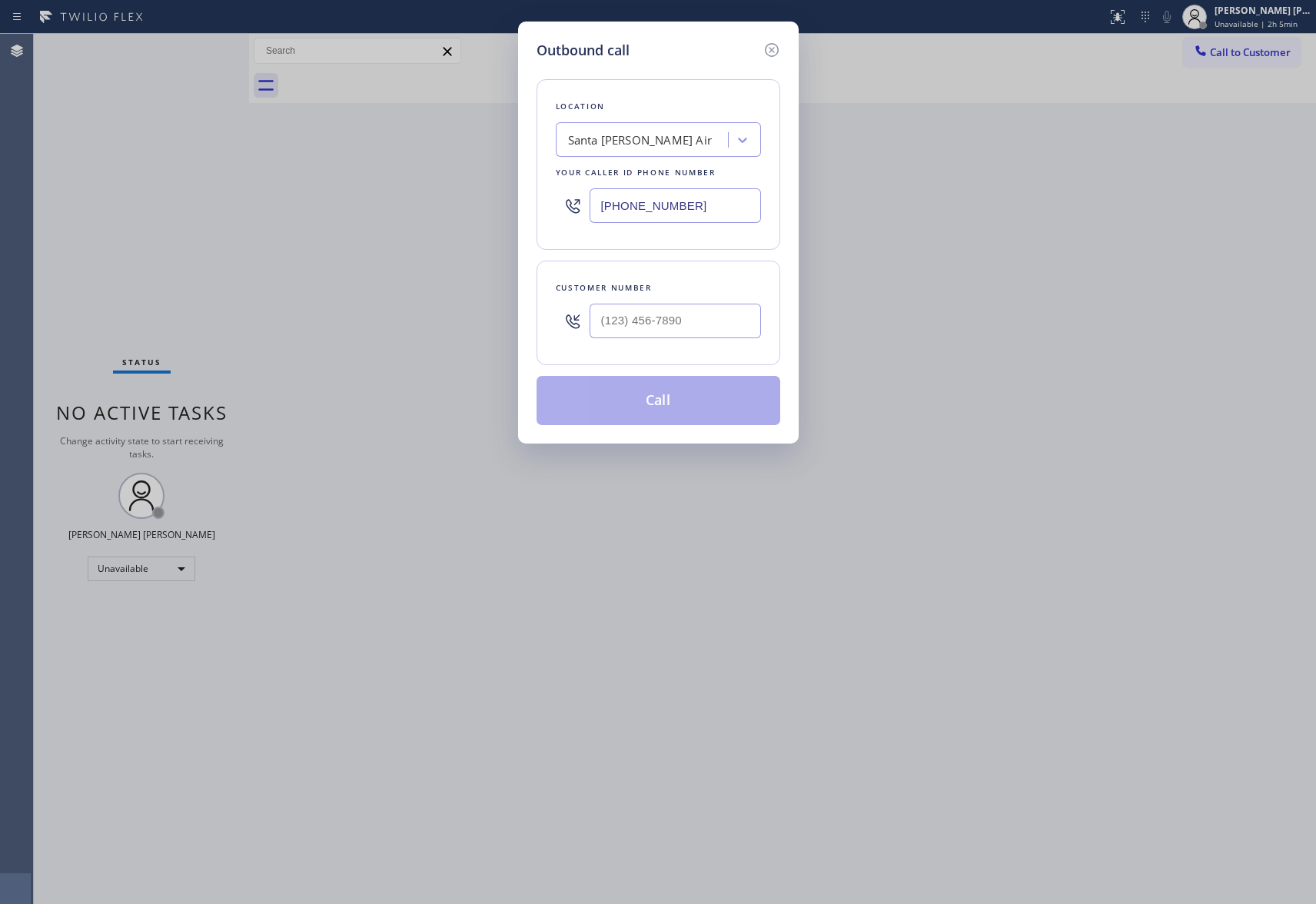
click at [699, 342] on div at bounding box center [675, 321] width 171 height 50
click at [699, 333] on input "(___) ___-____" at bounding box center [675, 321] width 171 height 34
paste input "206) 282-7367"
type input "[PHONE_NUMBER]"
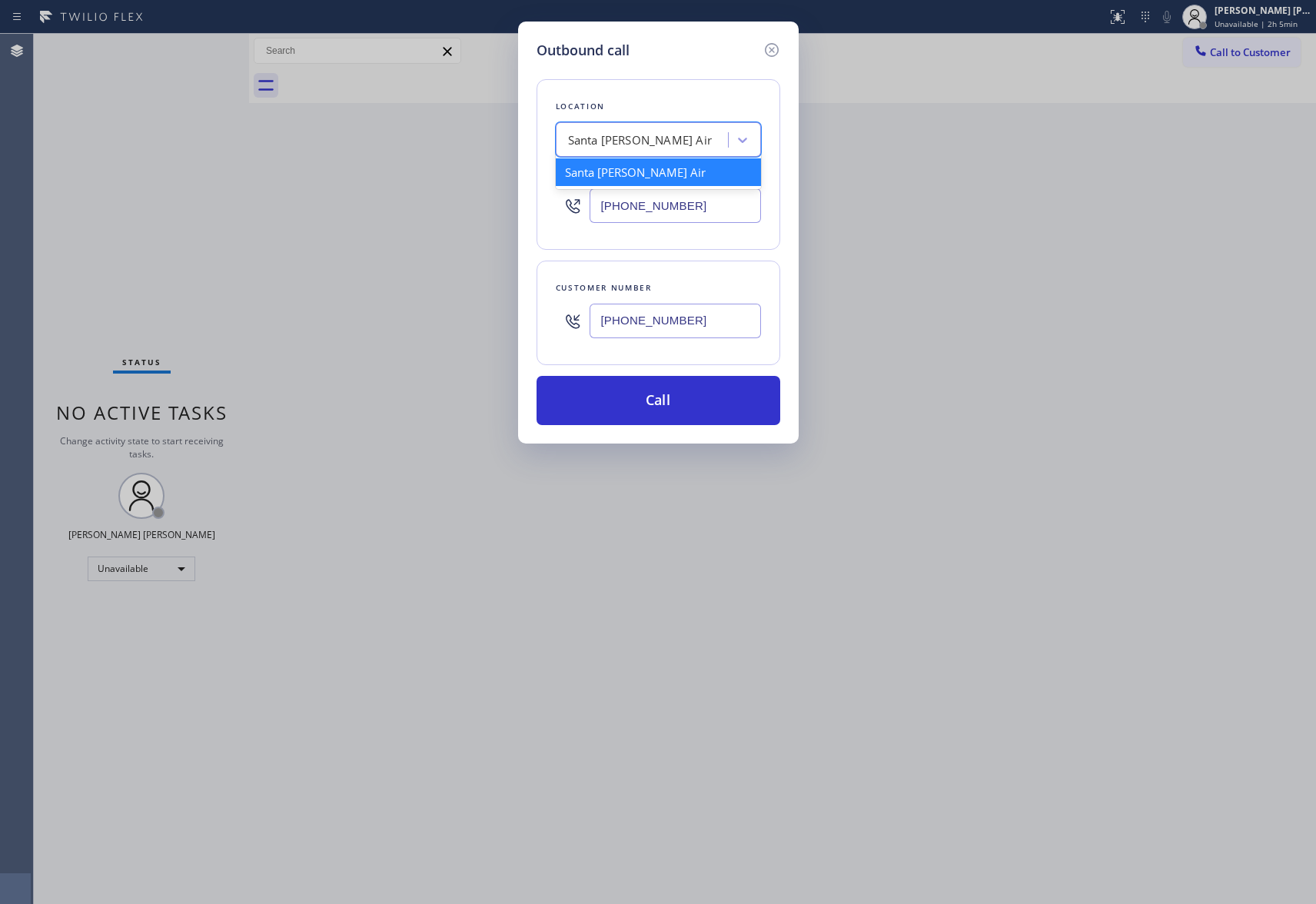
click at [650, 146] on div "Santa [PERSON_NAME] Air" at bounding box center [640, 140] width 145 height 18
type input "4"
type input "5 star appliance repair"
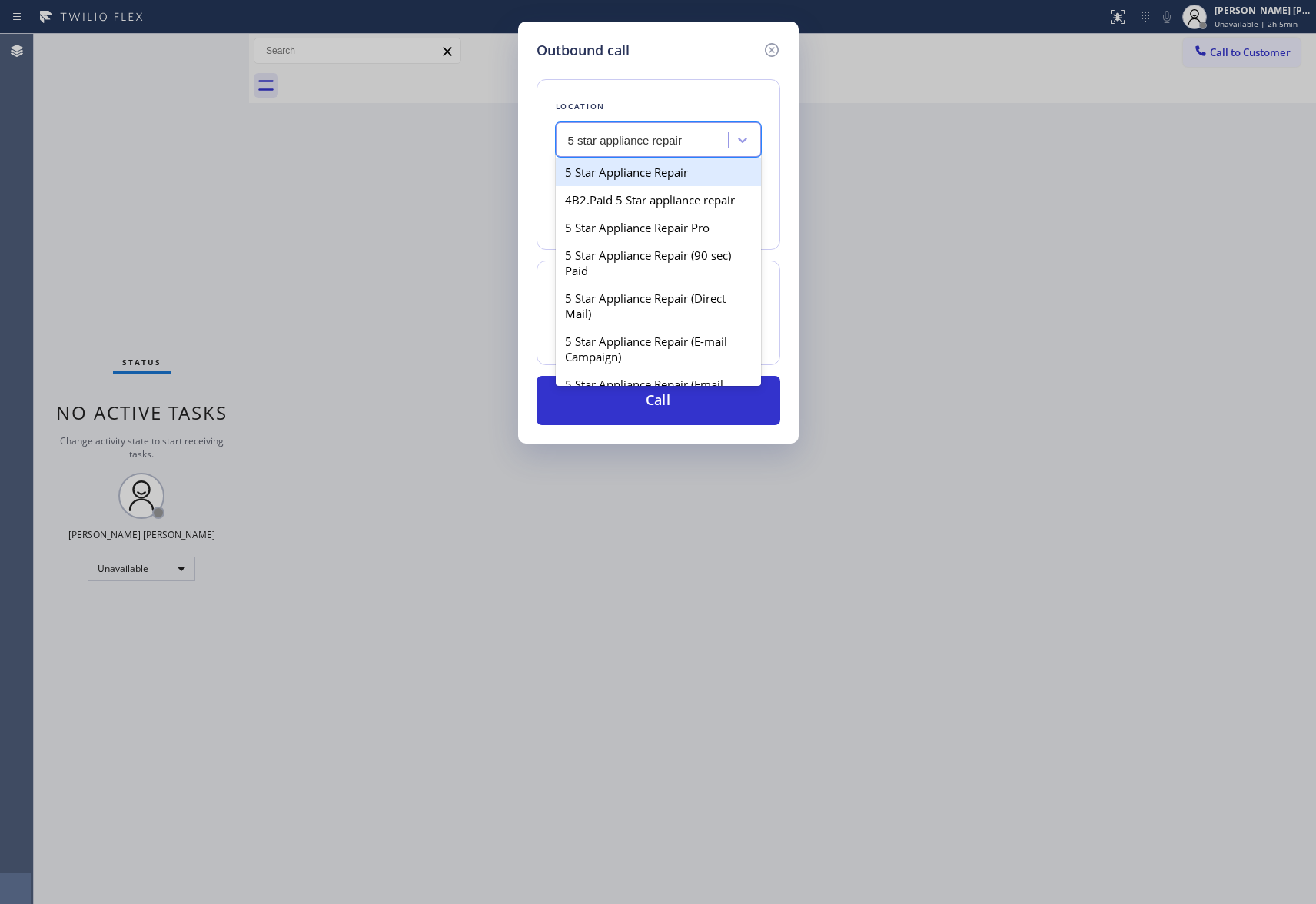
click at [612, 136] on input "5 star appliance repair" at bounding box center [625, 140] width 115 height 13
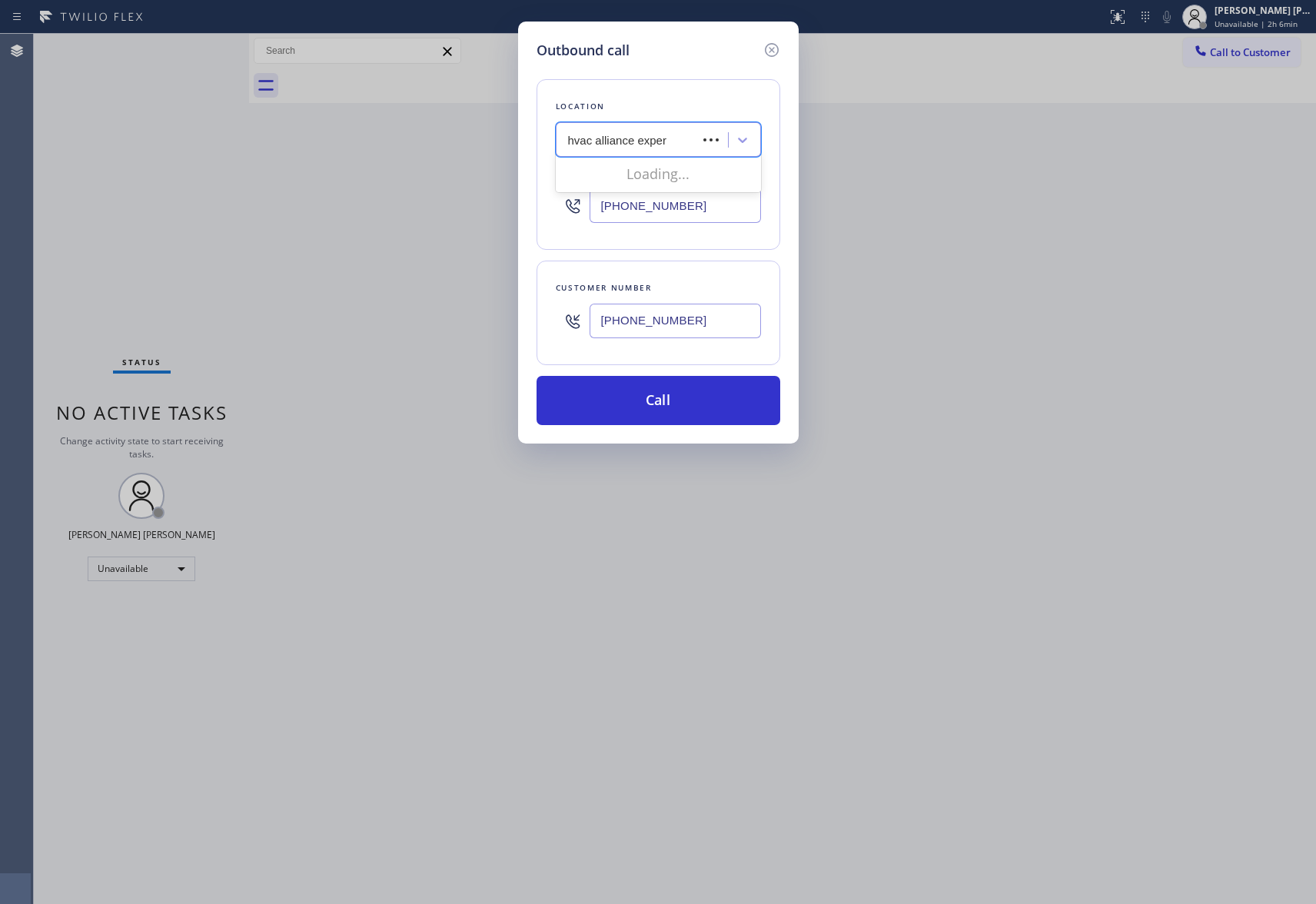
type input "hvac alliance expert"
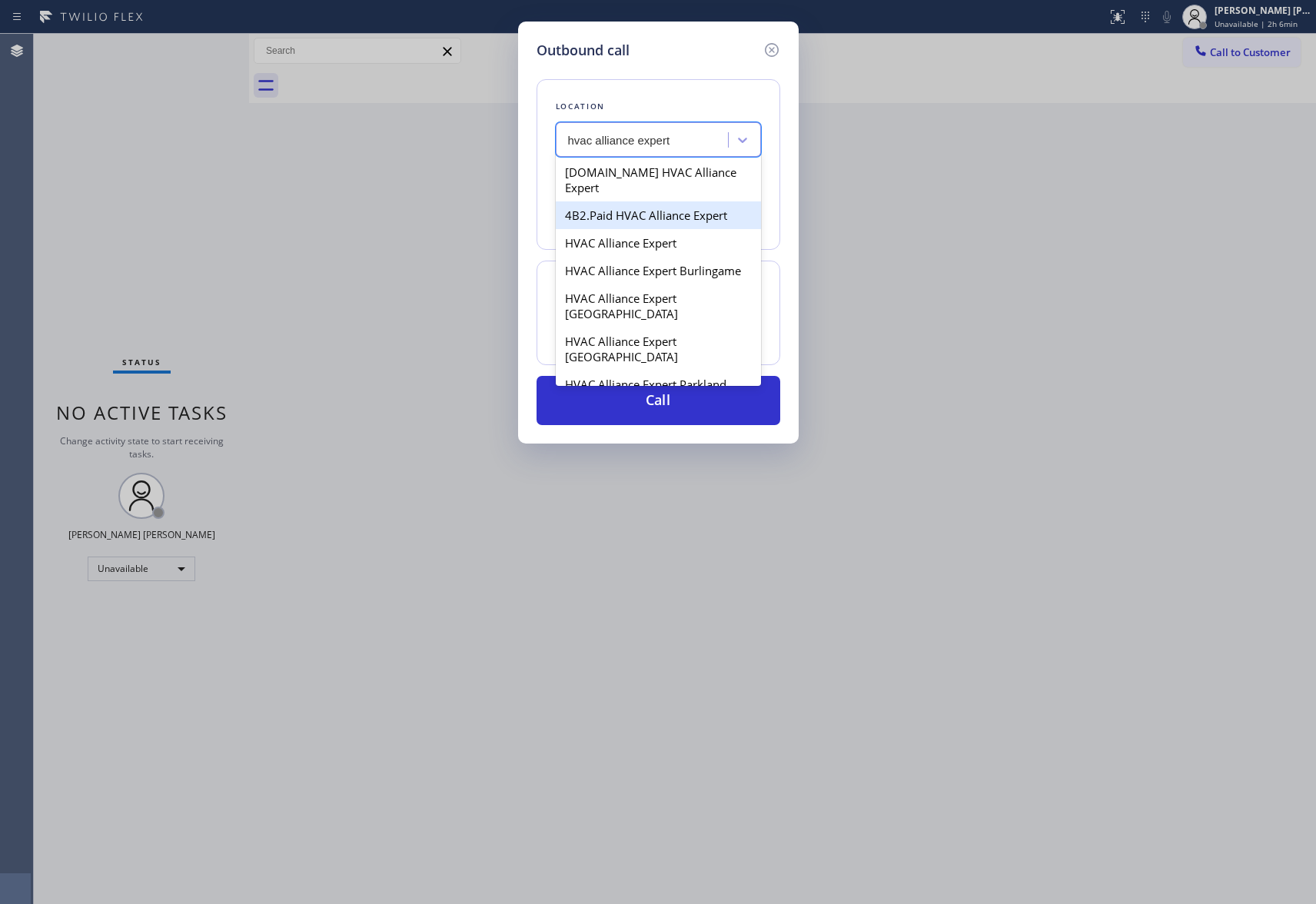
click at [703, 207] on div "4B2.Paid HVAC Alliance Expert" at bounding box center [658, 214] width 205 height 27
click at [742, 136] on icon at bounding box center [742, 140] width 16 height 16
click at [678, 229] on div "HVAC Alliance Expert" at bounding box center [658, 243] width 205 height 27
type input "[PHONE_NUMBER]"
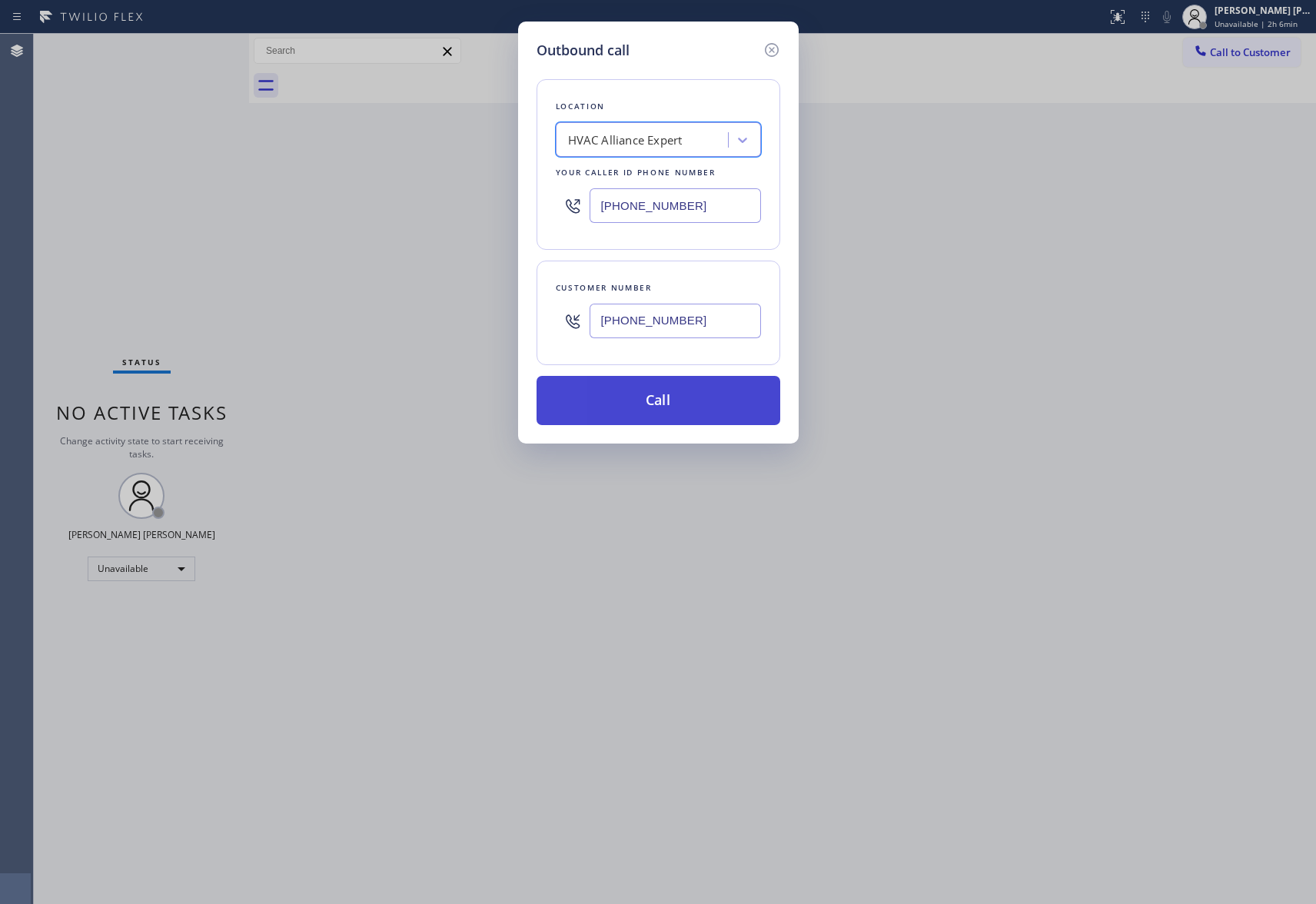
click at [674, 403] on button "Call" at bounding box center [658, 400] width 243 height 49
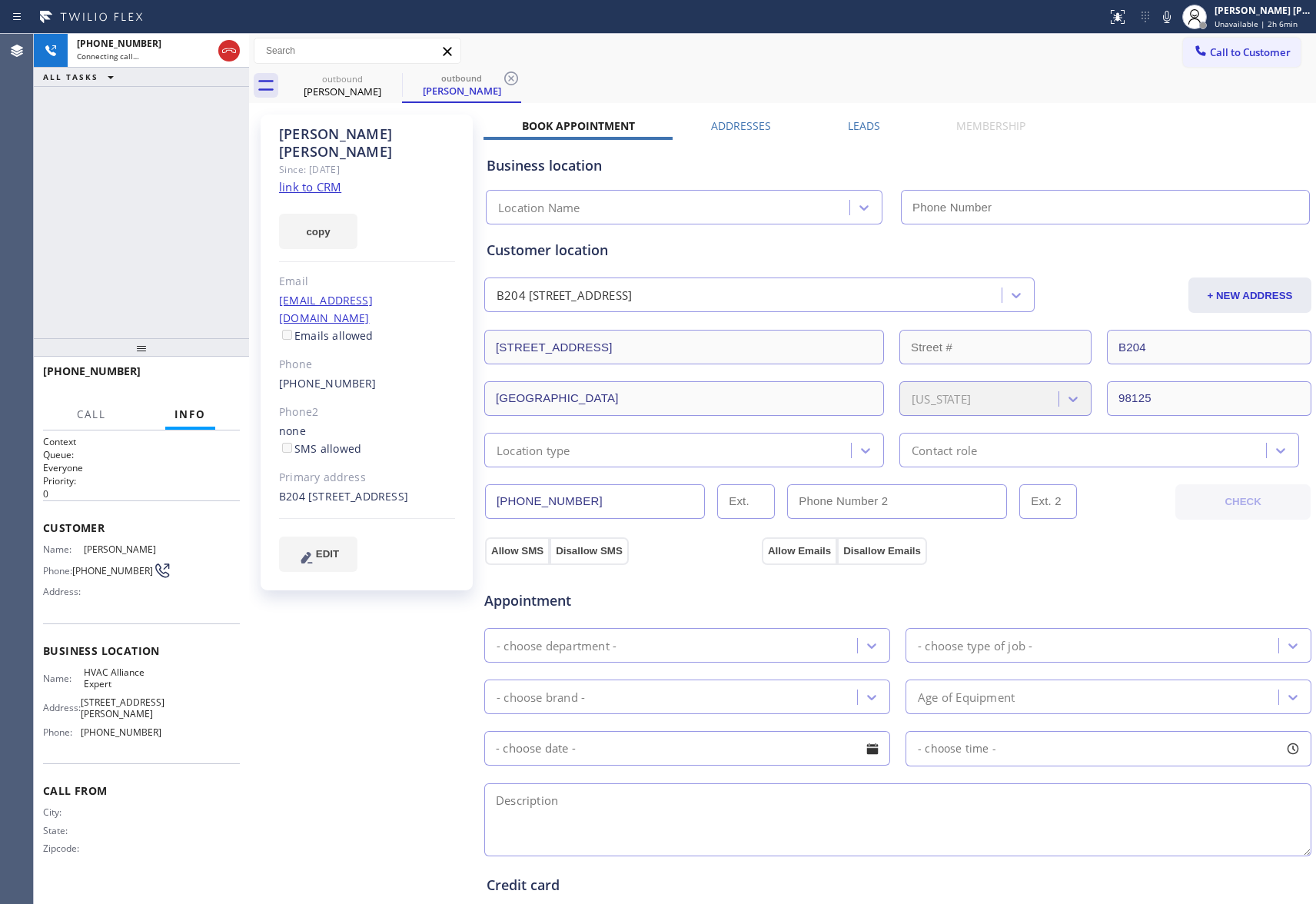
type input "[PHONE_NUMBER]"
click at [226, 50] on icon at bounding box center [229, 51] width 14 height 5
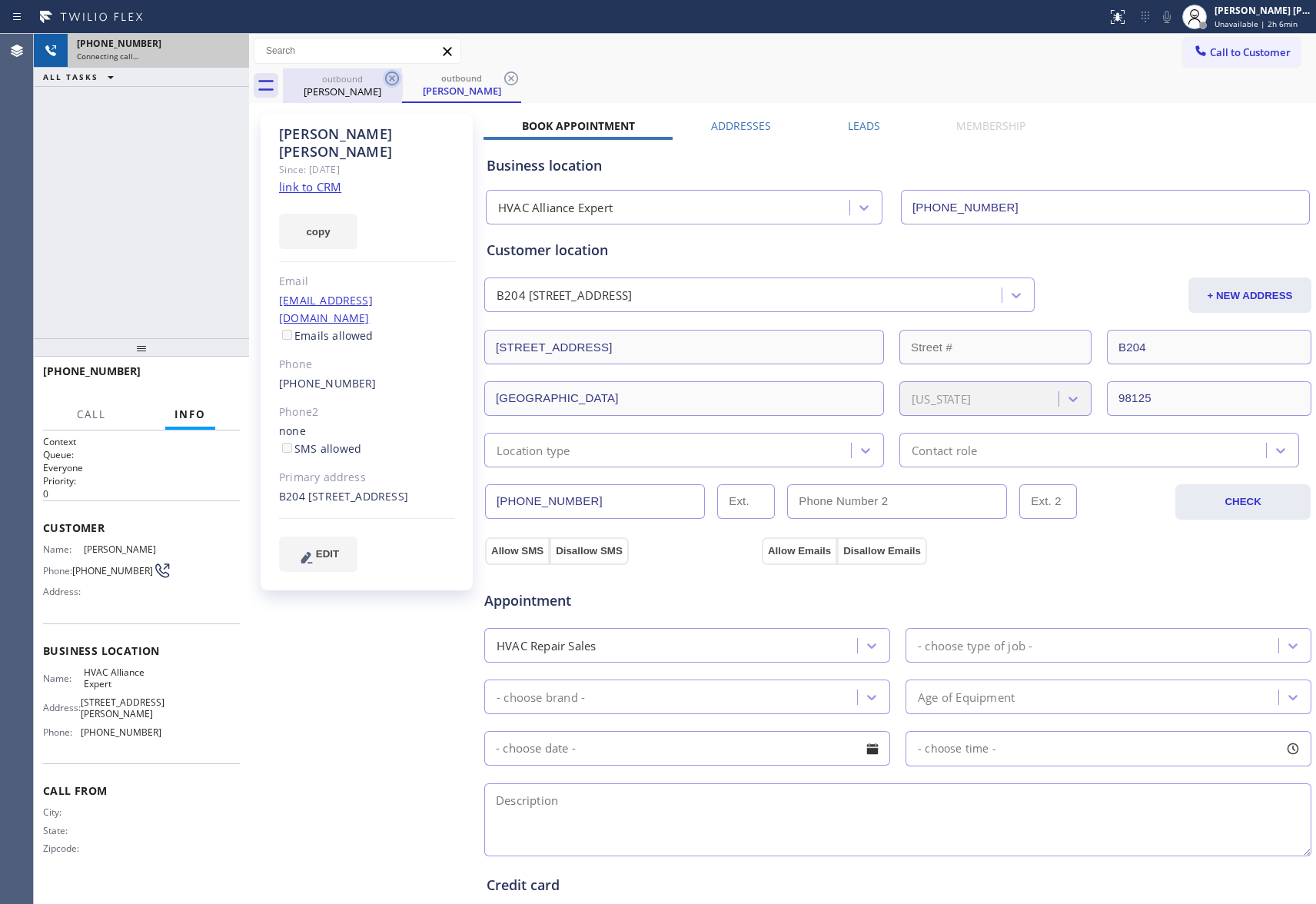
click at [390, 77] on icon at bounding box center [392, 78] width 14 height 14
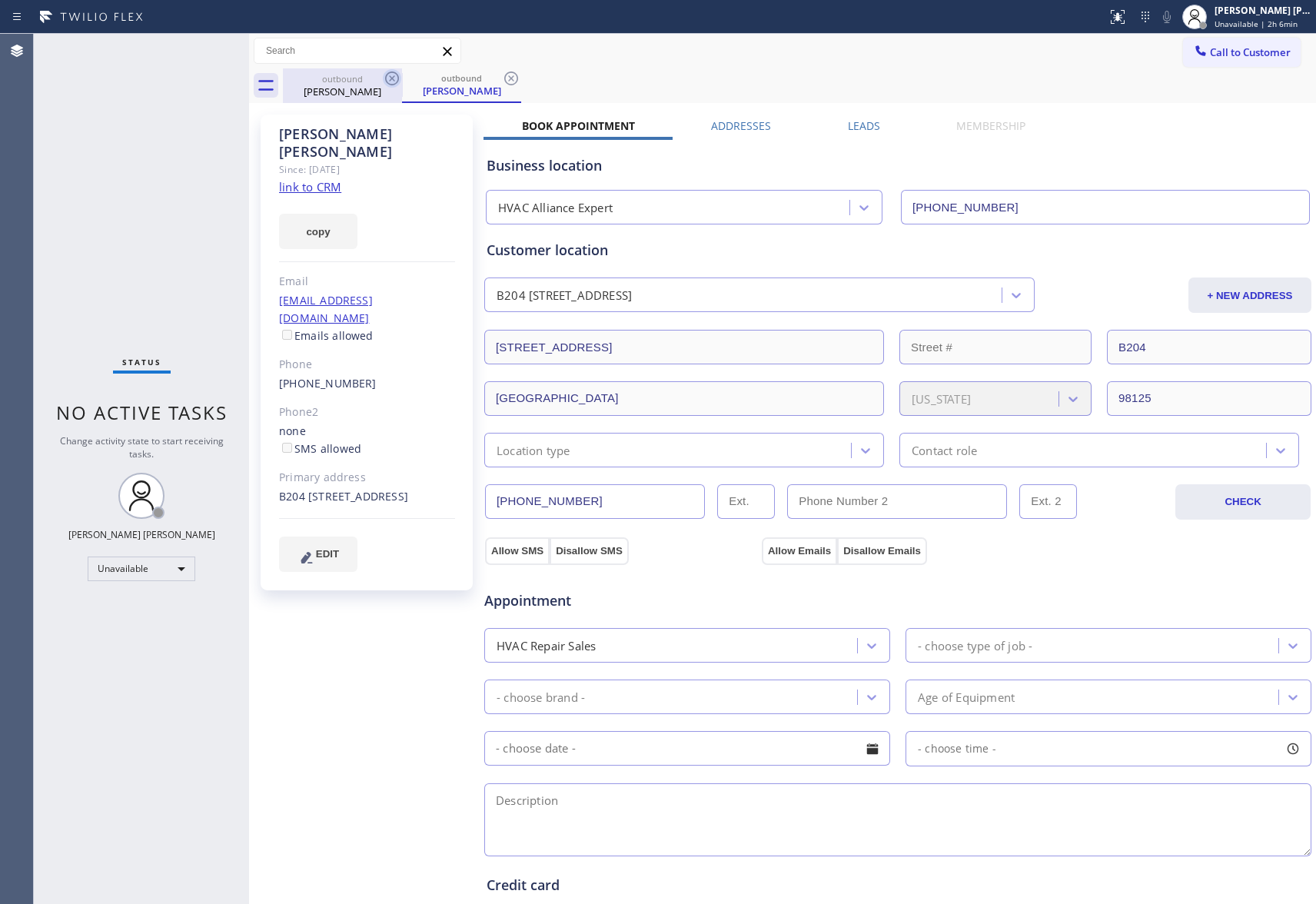
click at [390, 77] on icon at bounding box center [392, 78] width 14 height 14
click at [402, 77] on div "outbound [PERSON_NAME]" at bounding box center [462, 85] width 119 height 34
click at [390, 77] on icon at bounding box center [392, 78] width 14 height 14
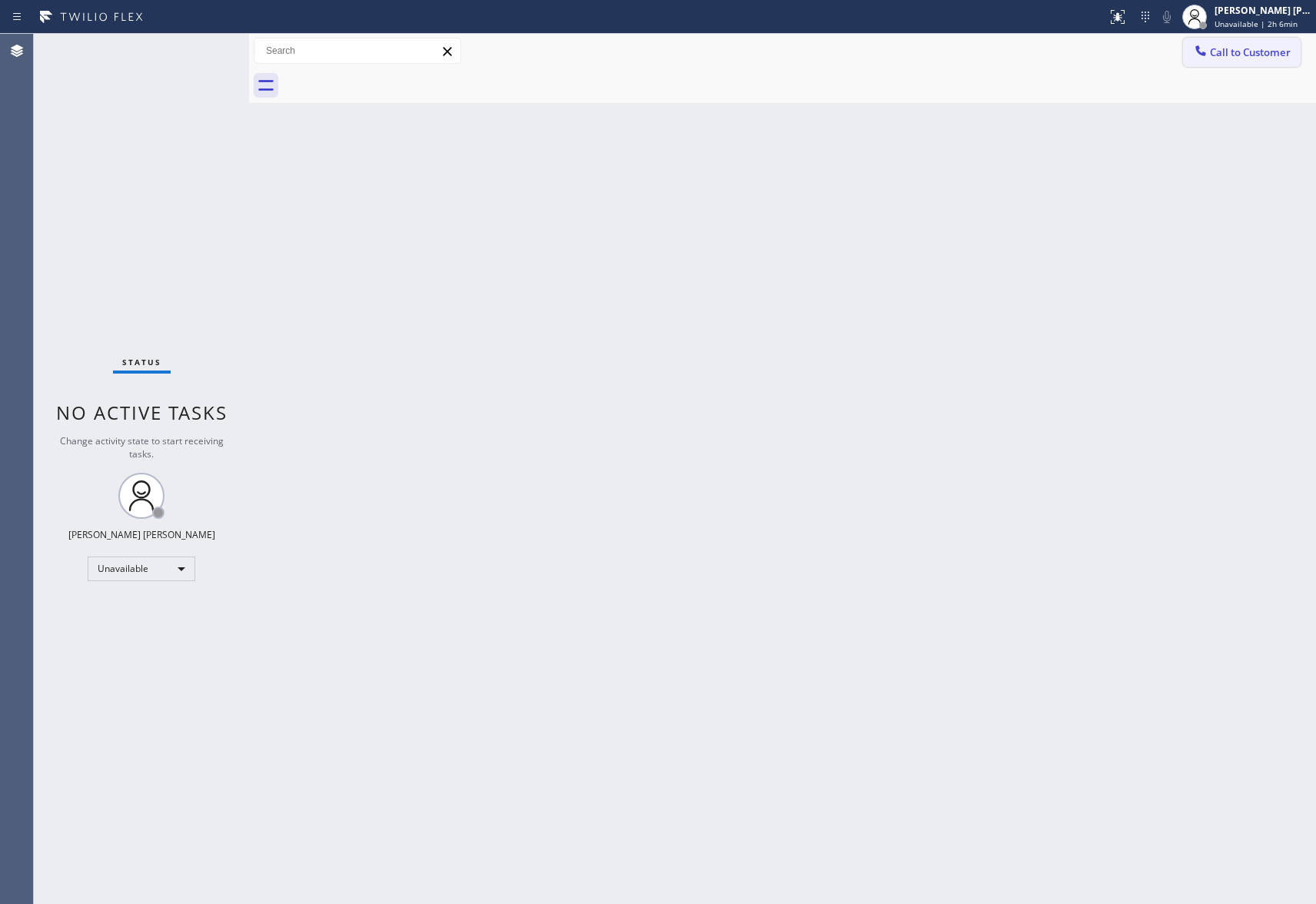
click at [1237, 59] on span "Call to Customer" at bounding box center [1249, 52] width 81 height 14
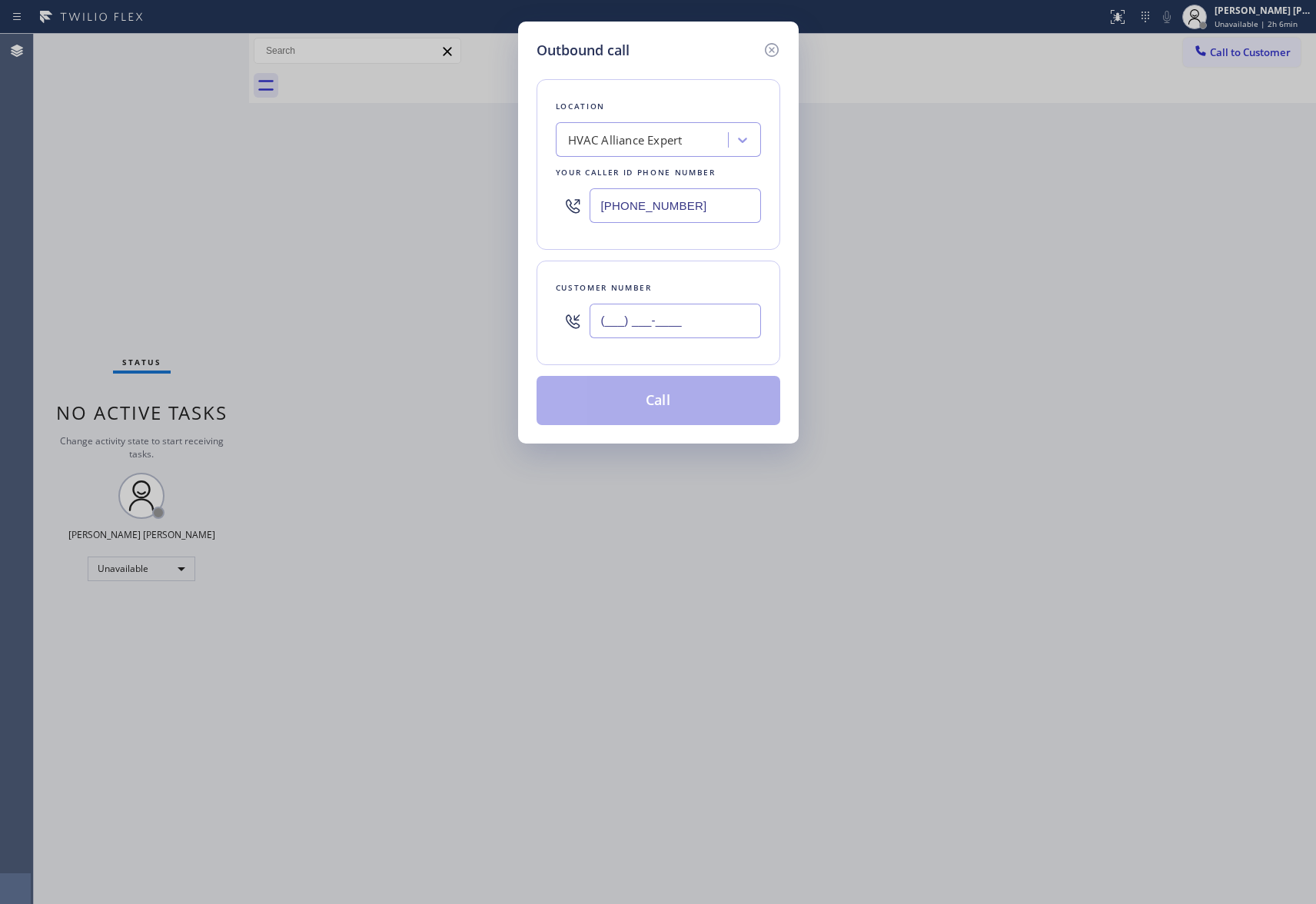
click at [674, 330] on input "(___) ___-____" at bounding box center [675, 321] width 171 height 34
paste input "765) 586-4033"
type input "[PHONE_NUMBER]"
click at [671, 406] on button "Call" at bounding box center [658, 400] width 243 height 49
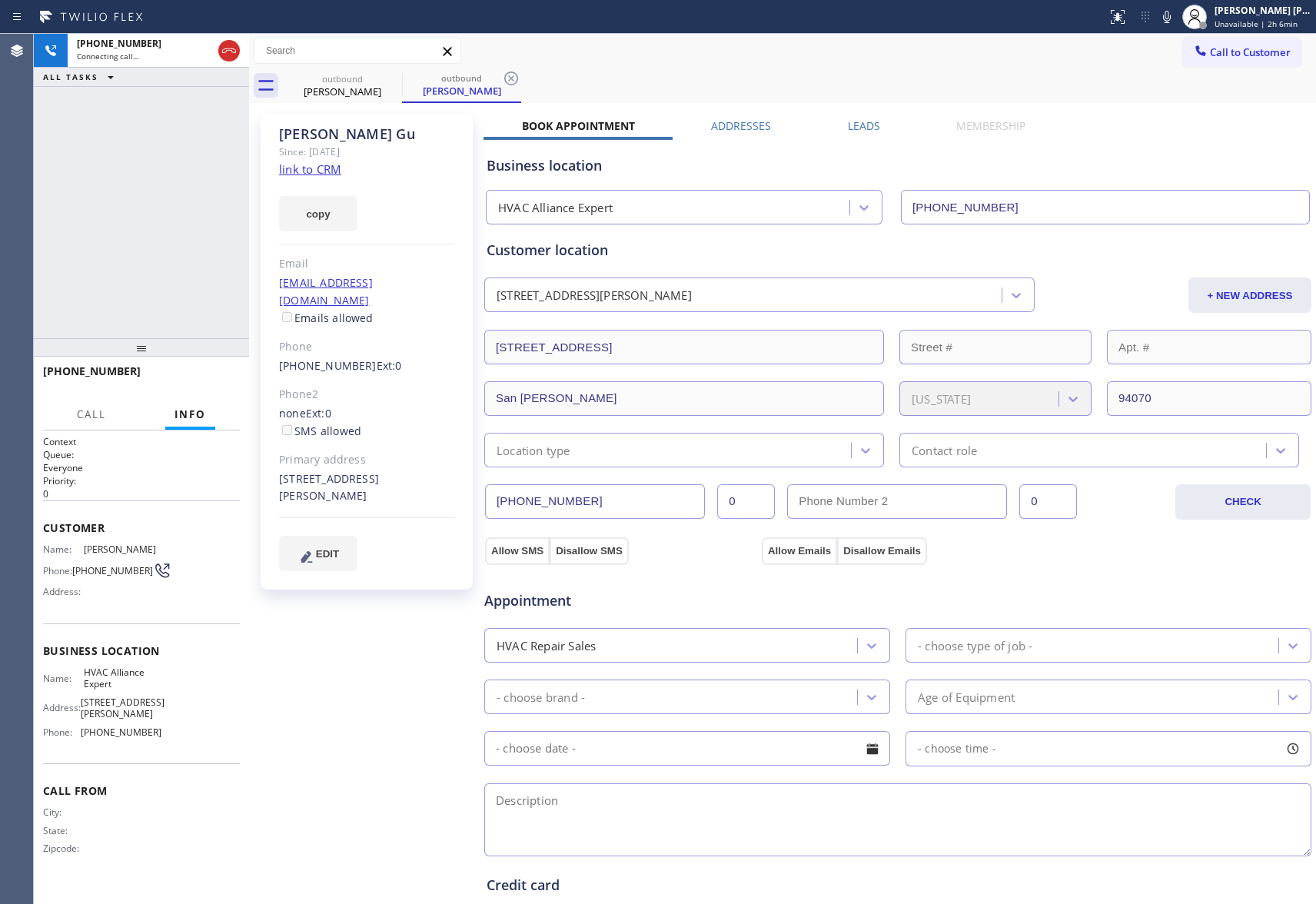
type input "[PHONE_NUMBER]"
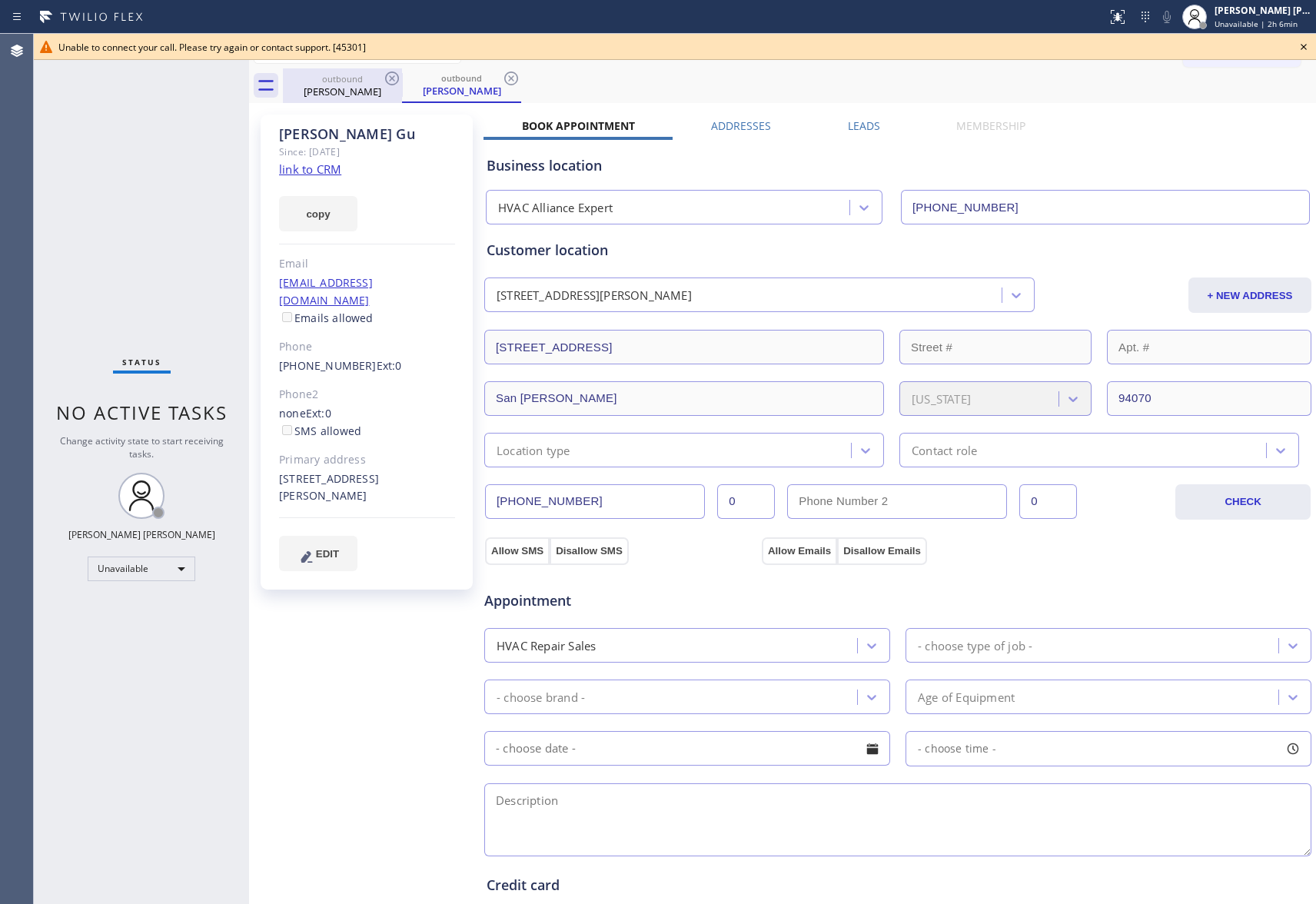
click at [366, 87] on div "[PERSON_NAME]" at bounding box center [343, 92] width 116 height 14
click at [388, 77] on icon at bounding box center [392, 78] width 19 height 19
click at [0, 0] on icon at bounding box center [0, 0] width 0 height 0
click at [390, 77] on div "outbound [PERSON_NAME] outbound [PERSON_NAME]" at bounding box center [800, 85] width 1033 height 34
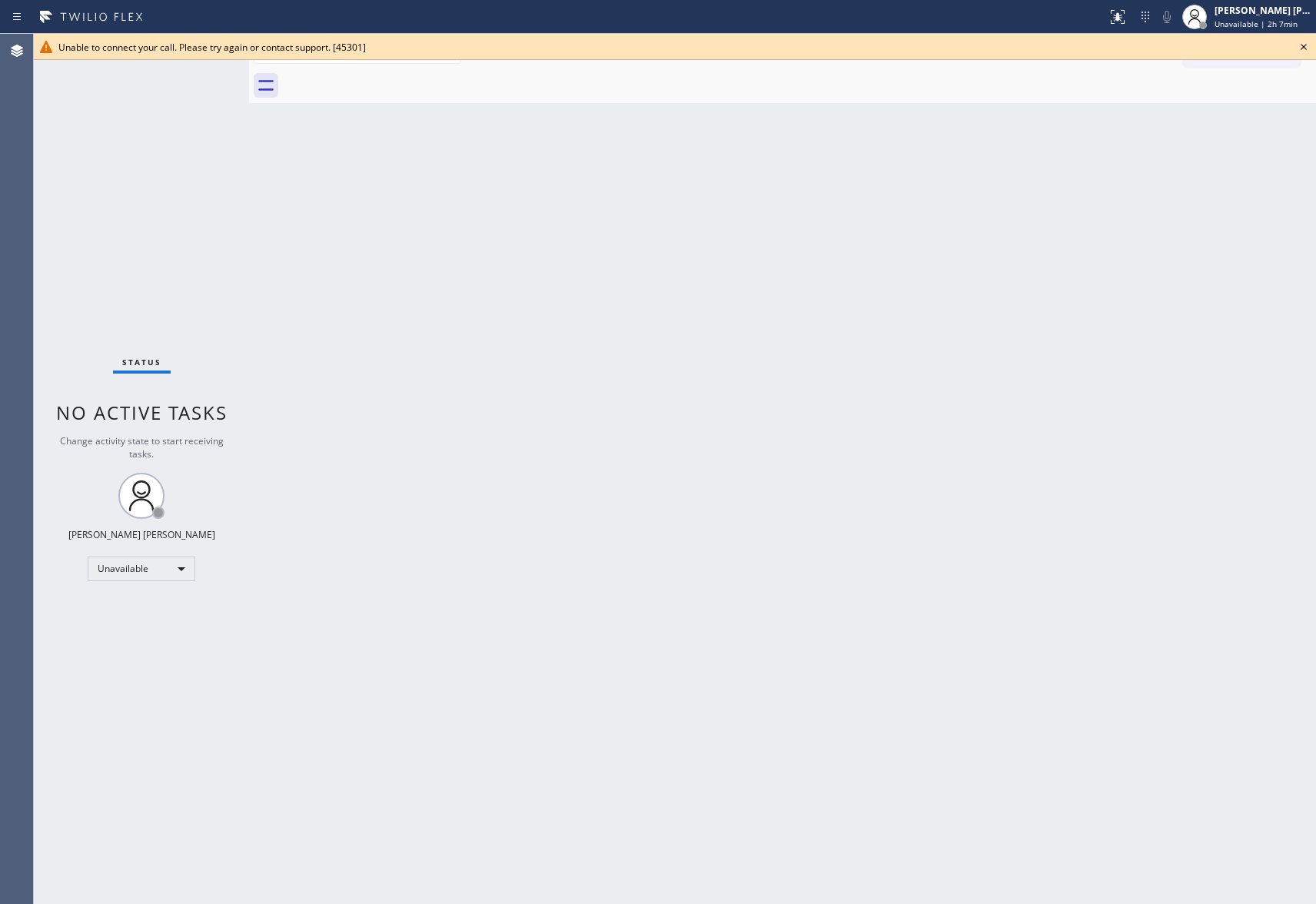
click at [1301, 47] on icon at bounding box center [1303, 47] width 19 height 19
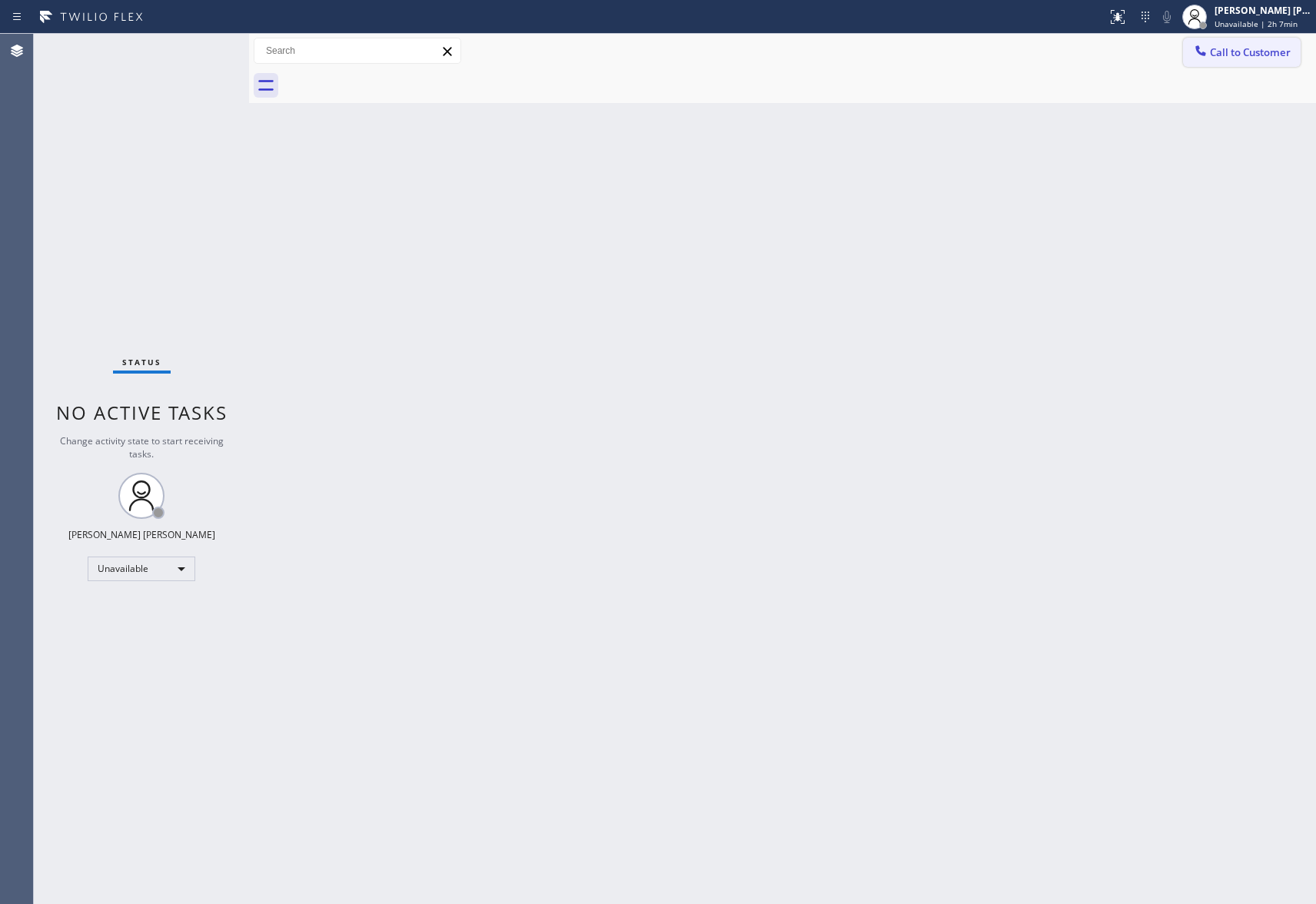
click at [1243, 56] on span "Call to Customer" at bounding box center [1249, 52] width 81 height 14
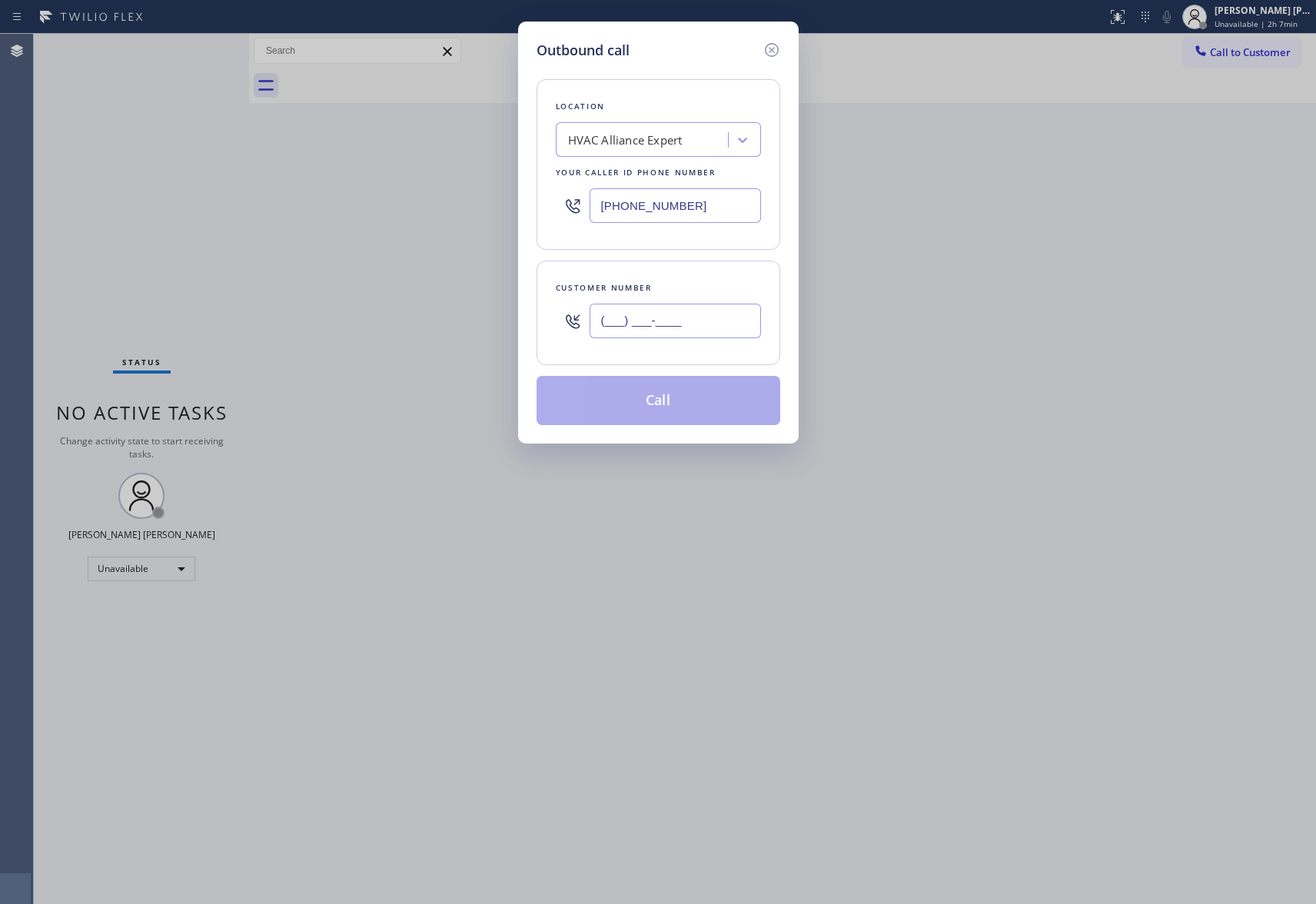
click at [666, 321] on input "(___) ___-____" at bounding box center [675, 321] width 171 height 34
paste input "626) 993-0019"
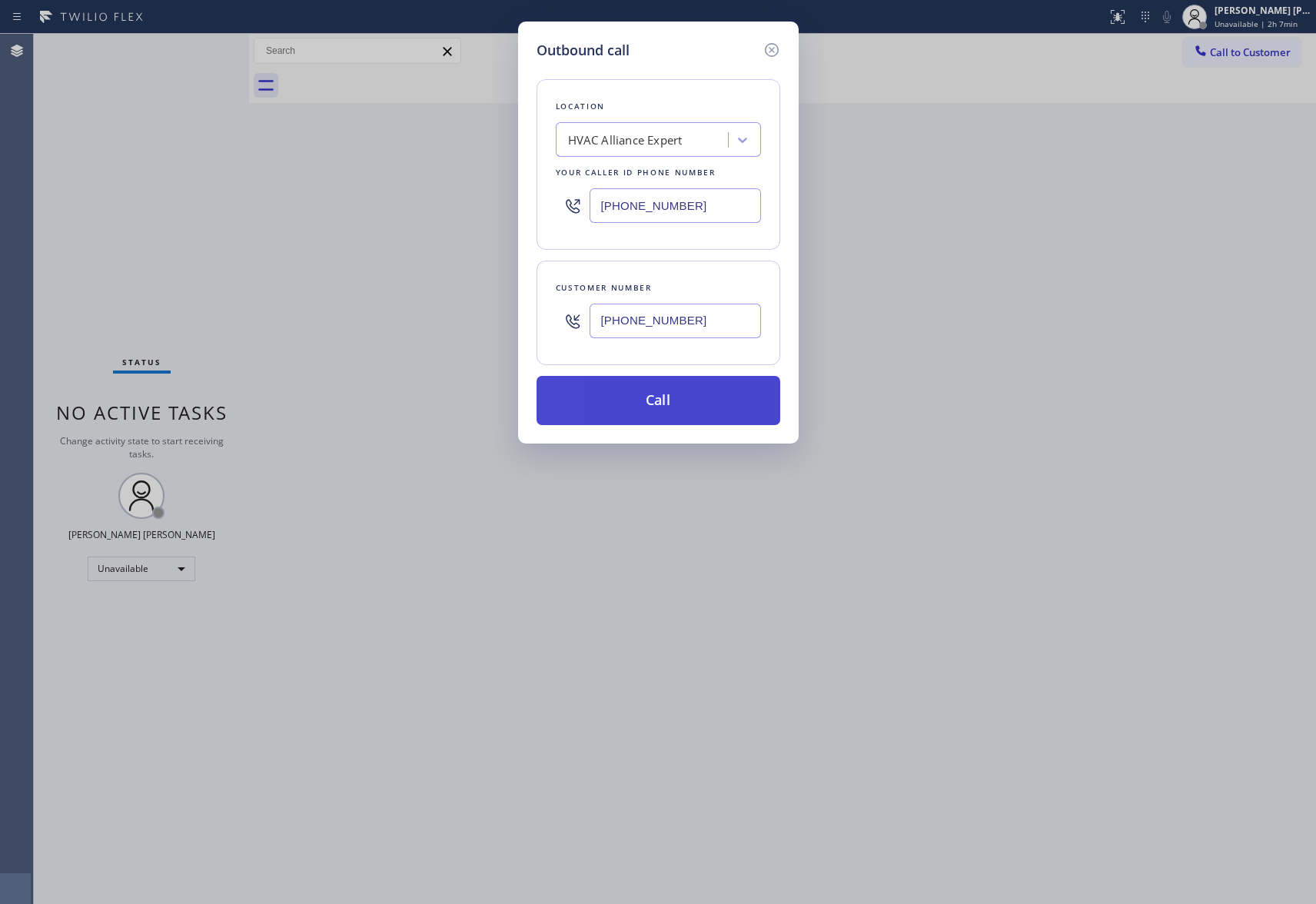
type input "[PHONE_NUMBER]"
click at [668, 407] on button "Call" at bounding box center [658, 400] width 243 height 49
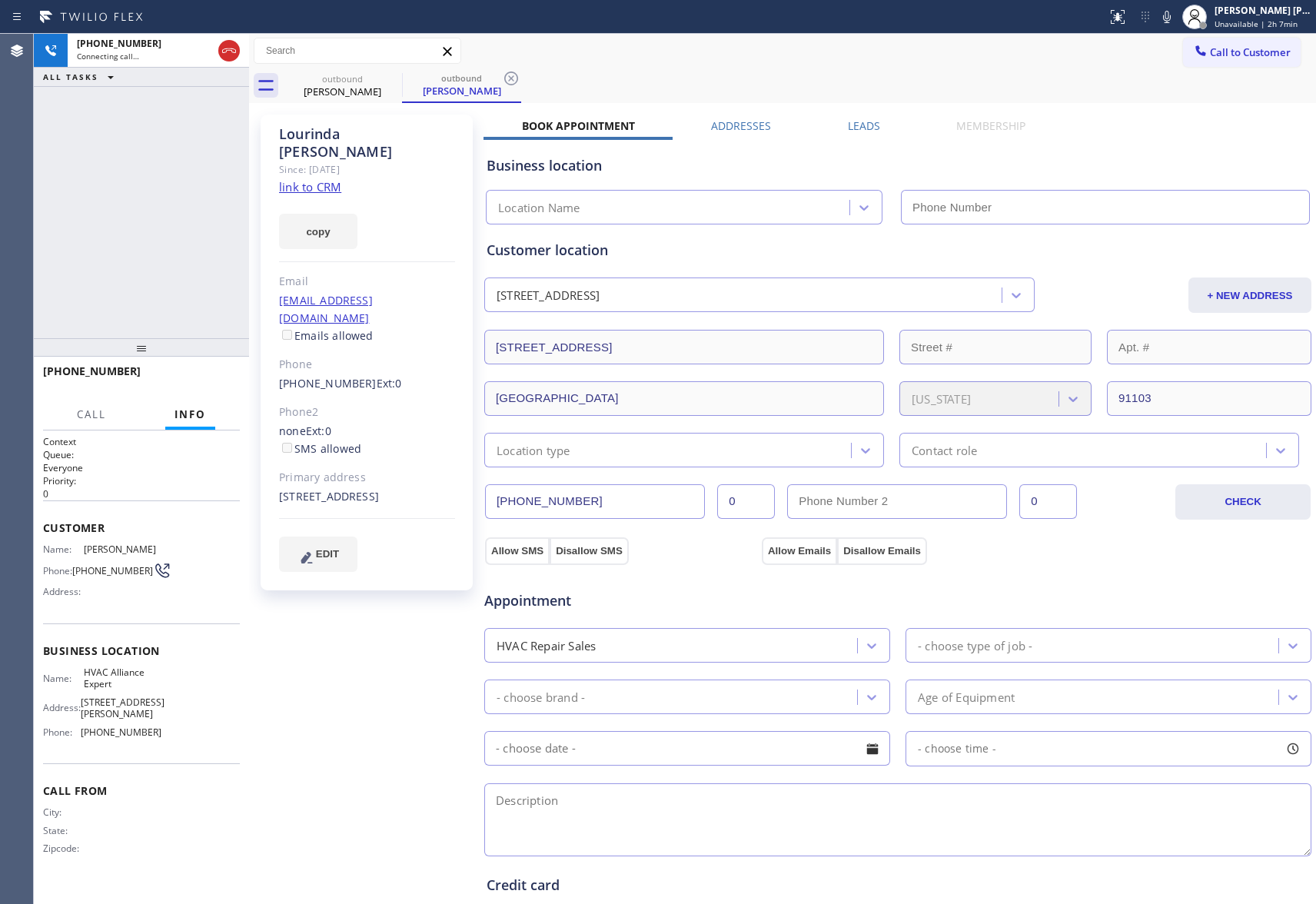
type input "[PHONE_NUMBER]"
click at [226, 46] on icon at bounding box center [229, 51] width 19 height 19
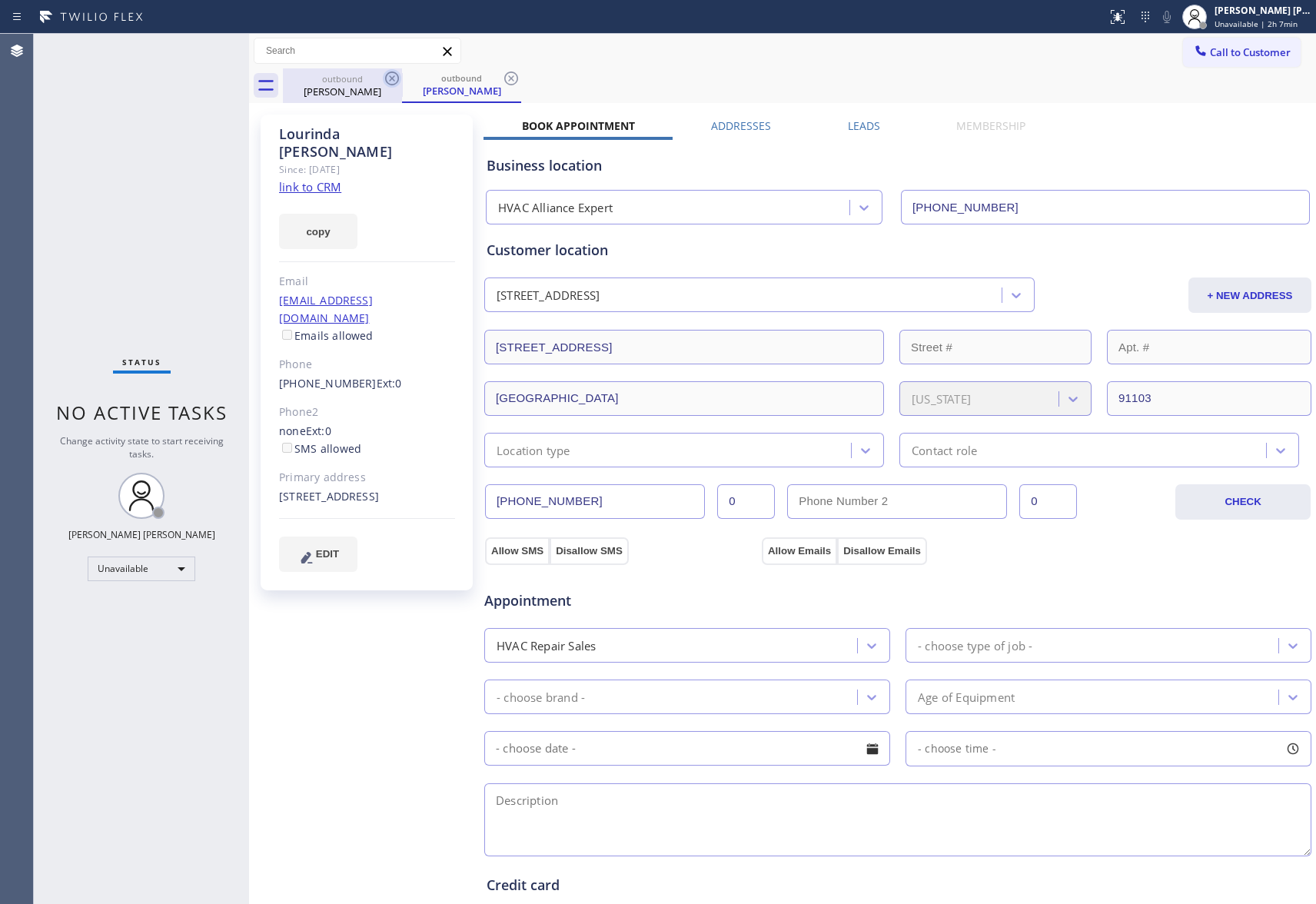
click at [383, 84] on icon at bounding box center [392, 78] width 19 height 19
click at [387, 81] on icon at bounding box center [392, 78] width 14 height 14
click at [402, 81] on div "outbound [PERSON_NAME]" at bounding box center [462, 85] width 119 height 34
click at [387, 81] on icon at bounding box center [392, 78] width 14 height 14
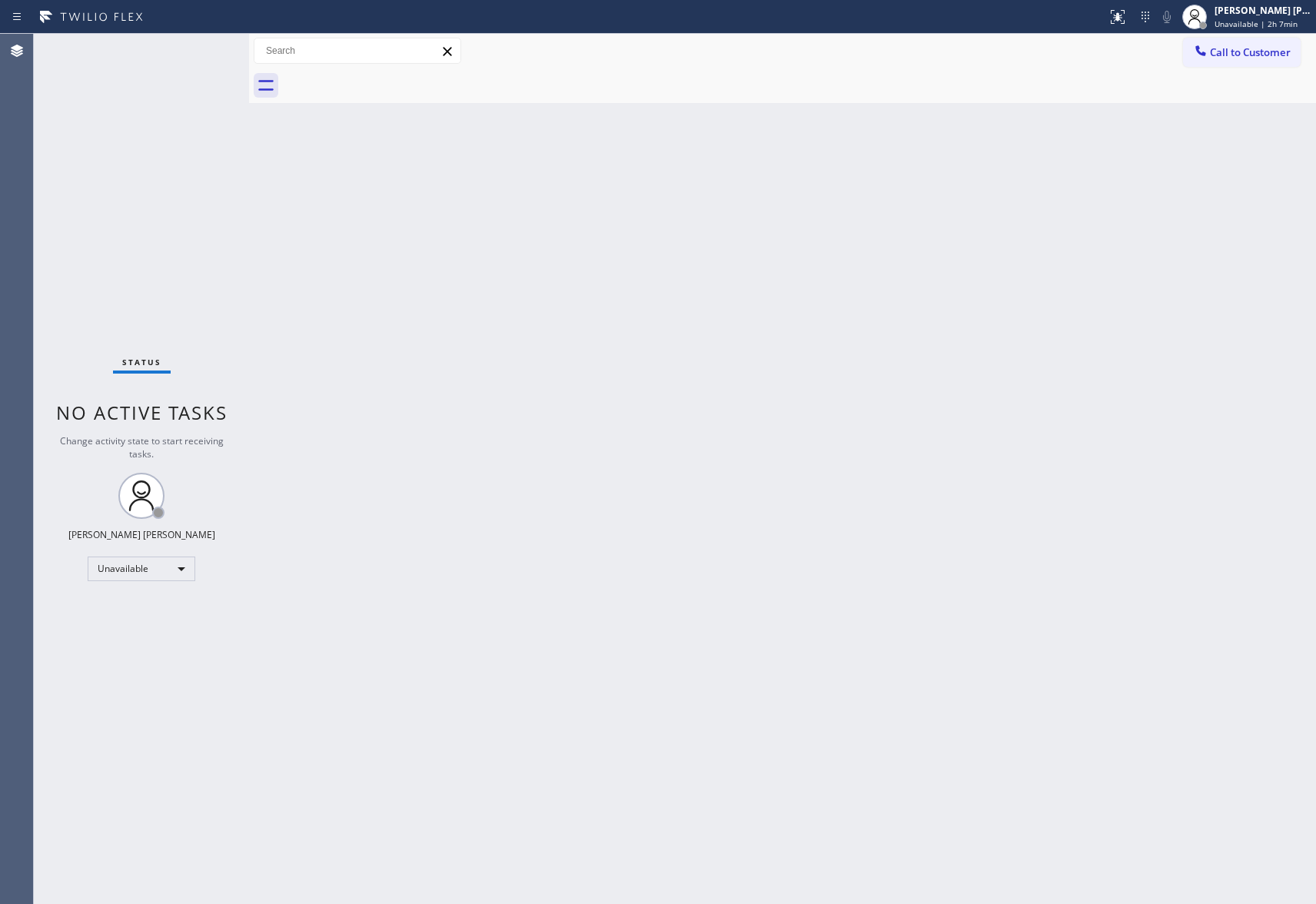
click at [387, 81] on div at bounding box center [800, 85] width 1033 height 34
click at [1296, 52] on button "Call to Customer" at bounding box center [1242, 52] width 117 height 29
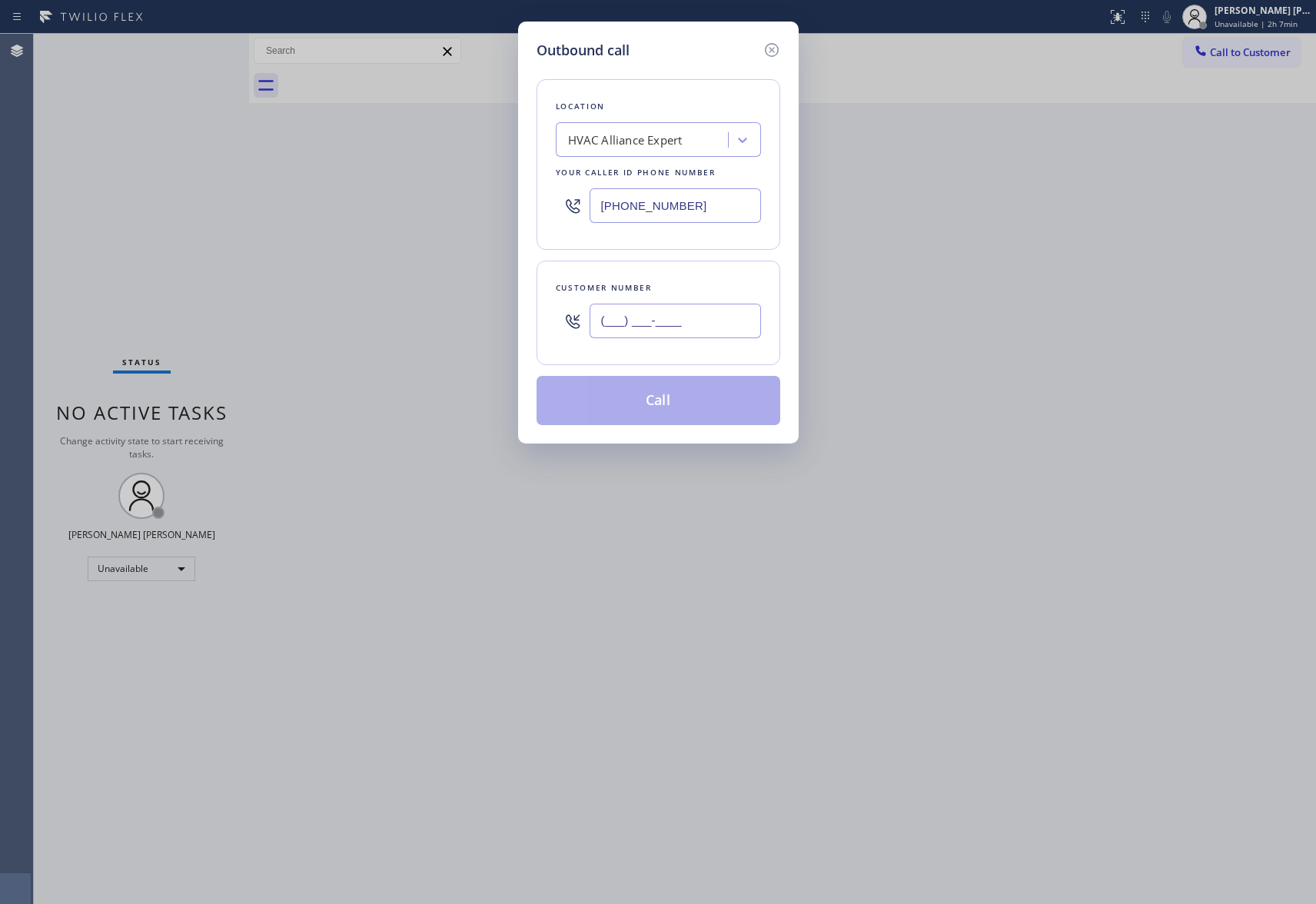
click at [685, 325] on input "(___) ___-____" at bounding box center [675, 321] width 171 height 34
paste input "650) 964-1323"
type input "[PHONE_NUMBER]"
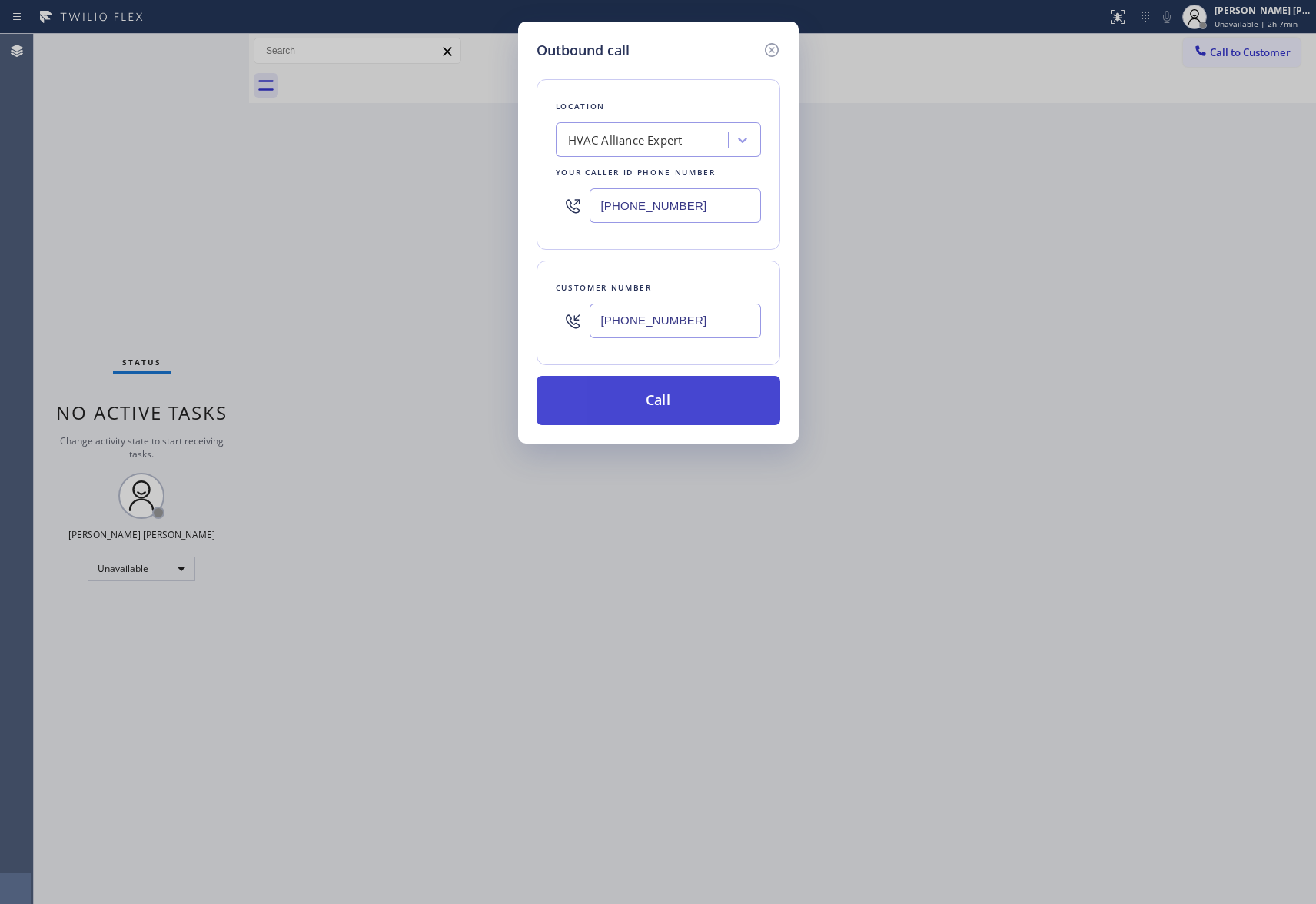
click at [672, 398] on button "Call" at bounding box center [658, 400] width 243 height 49
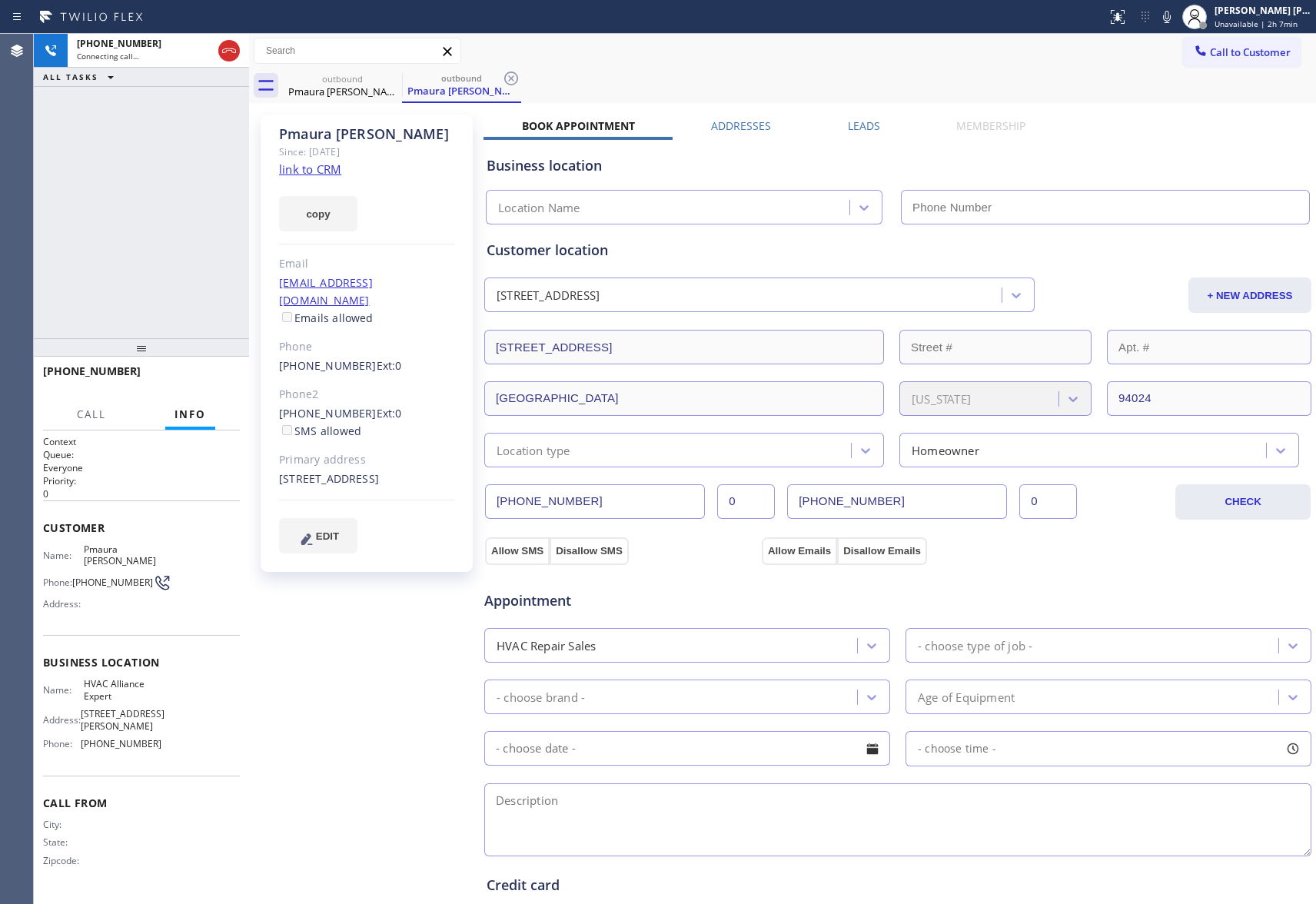
type input "[PHONE_NUMBER]"
click at [859, 128] on label "Leads" at bounding box center [864, 125] width 32 height 15
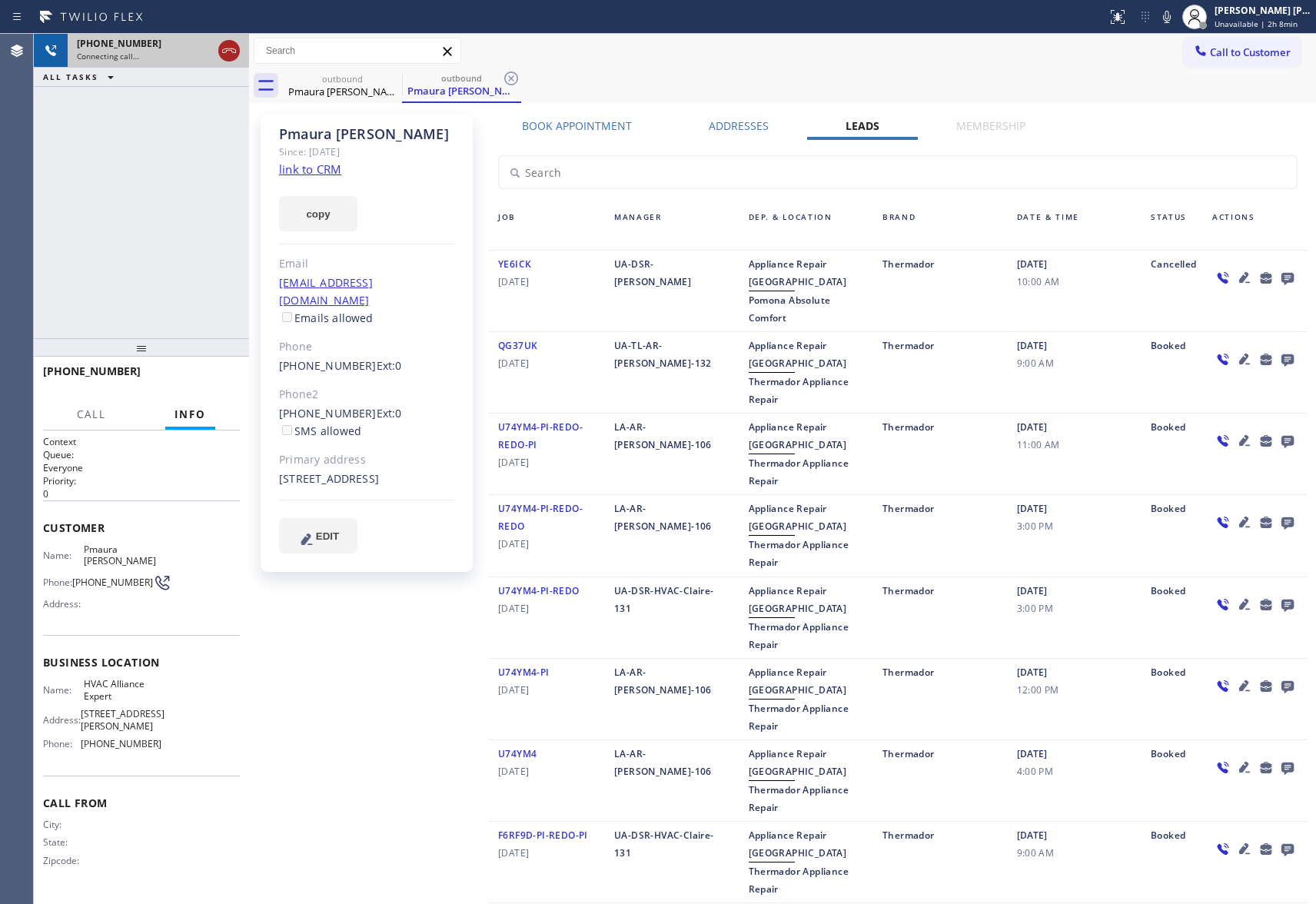
click at [223, 49] on icon at bounding box center [229, 51] width 14 height 5
click at [381, 80] on div "outbound" at bounding box center [343, 78] width 116 height 12
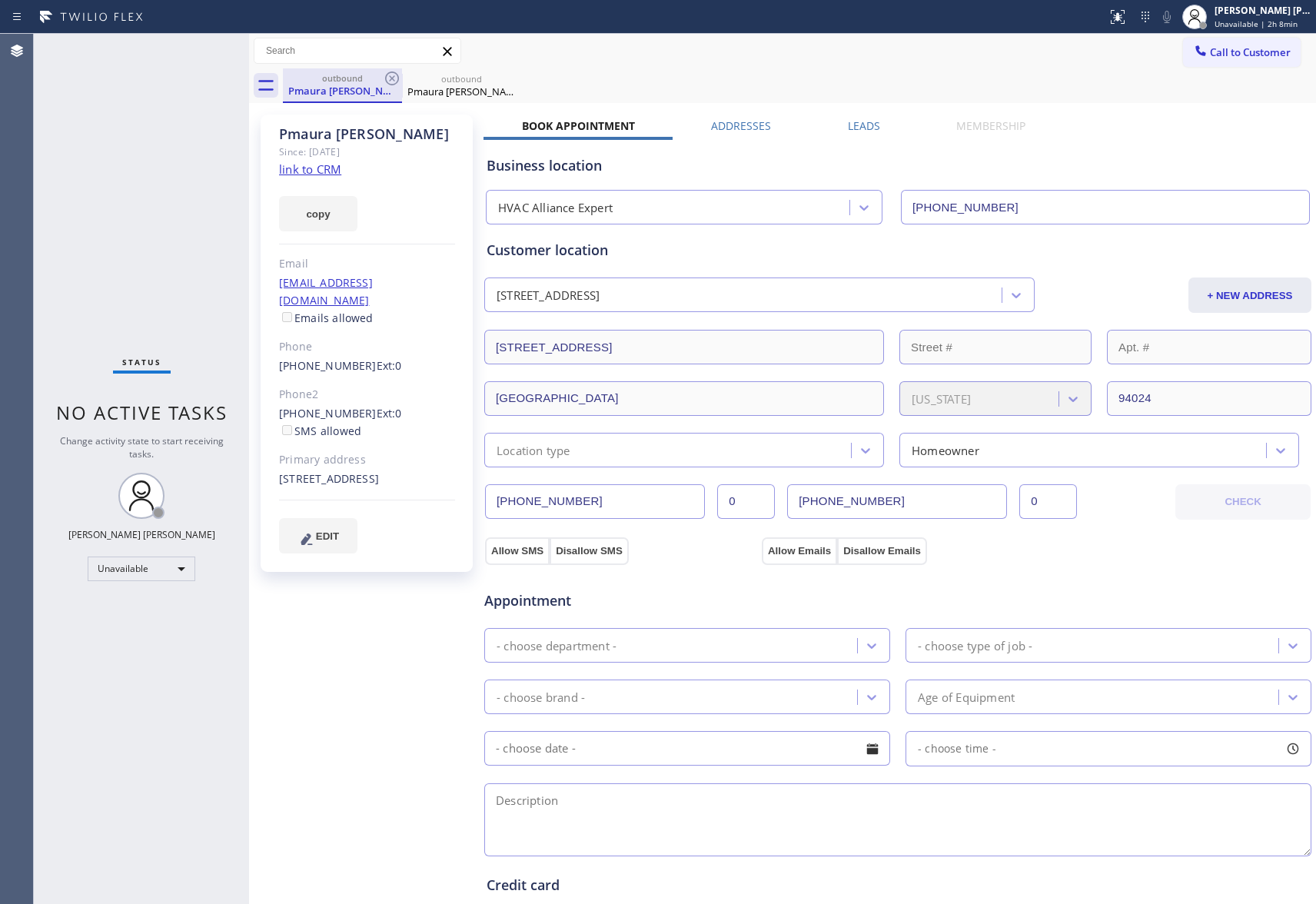
click at [381, 80] on div "outbound" at bounding box center [343, 77] width 116 height 12
click at [397, 78] on icon at bounding box center [392, 78] width 14 height 14
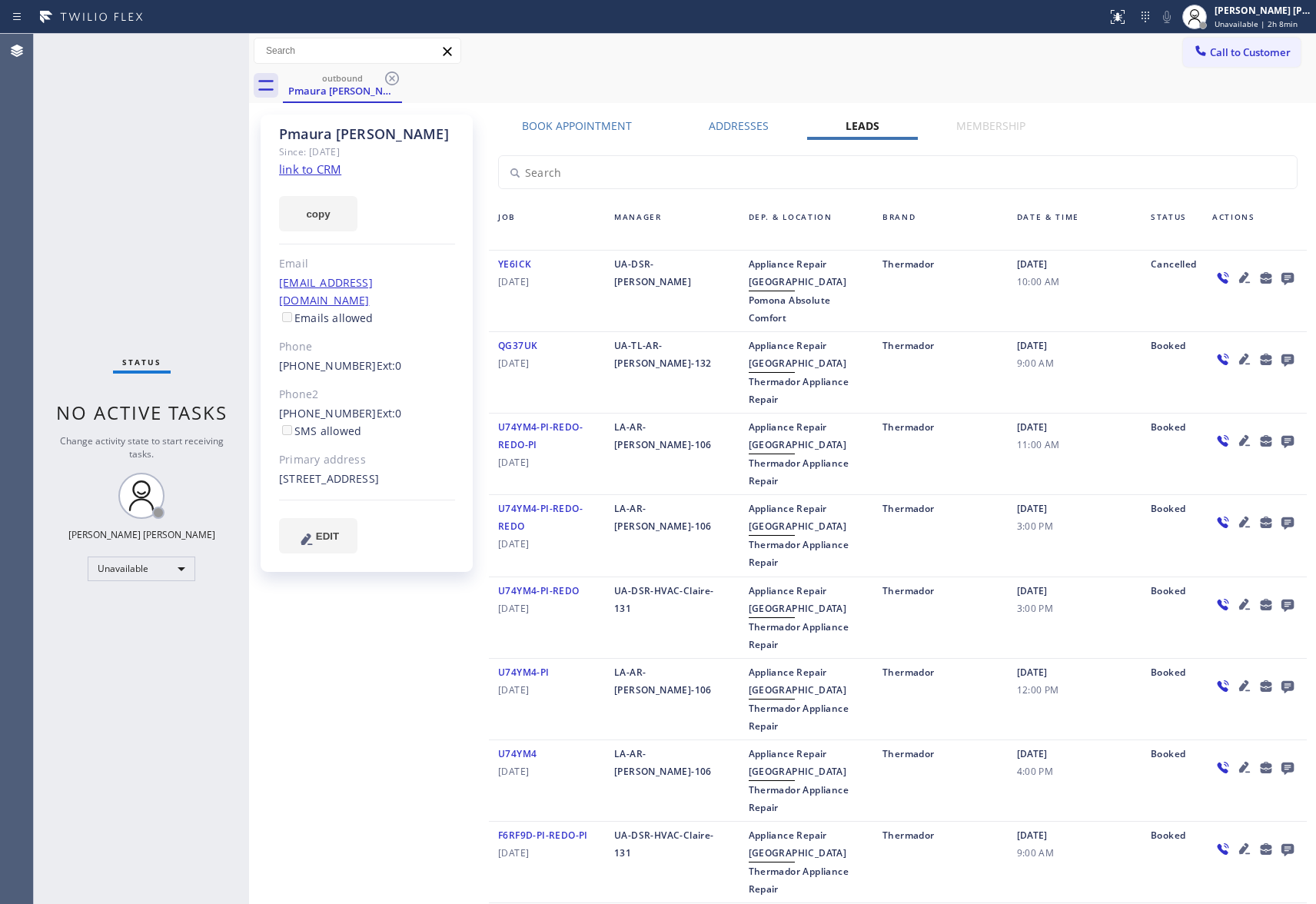
click at [397, 78] on icon at bounding box center [392, 78] width 14 height 14
click at [397, 78] on div "outbound Pmaura [PERSON_NAME]" at bounding box center [800, 85] width 1033 height 34
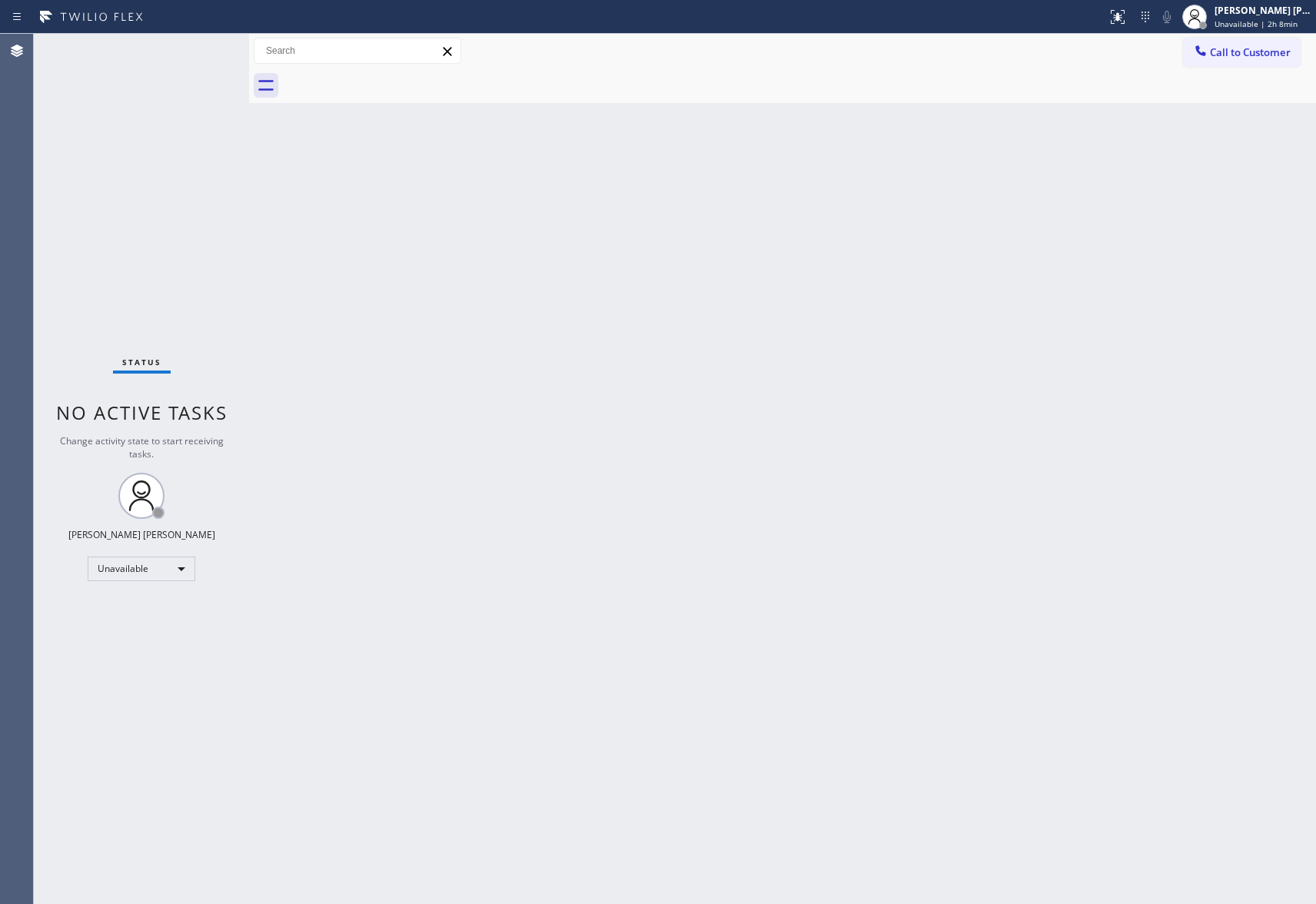
click at [1242, 48] on span "Call to Customer" at bounding box center [1249, 52] width 81 height 14
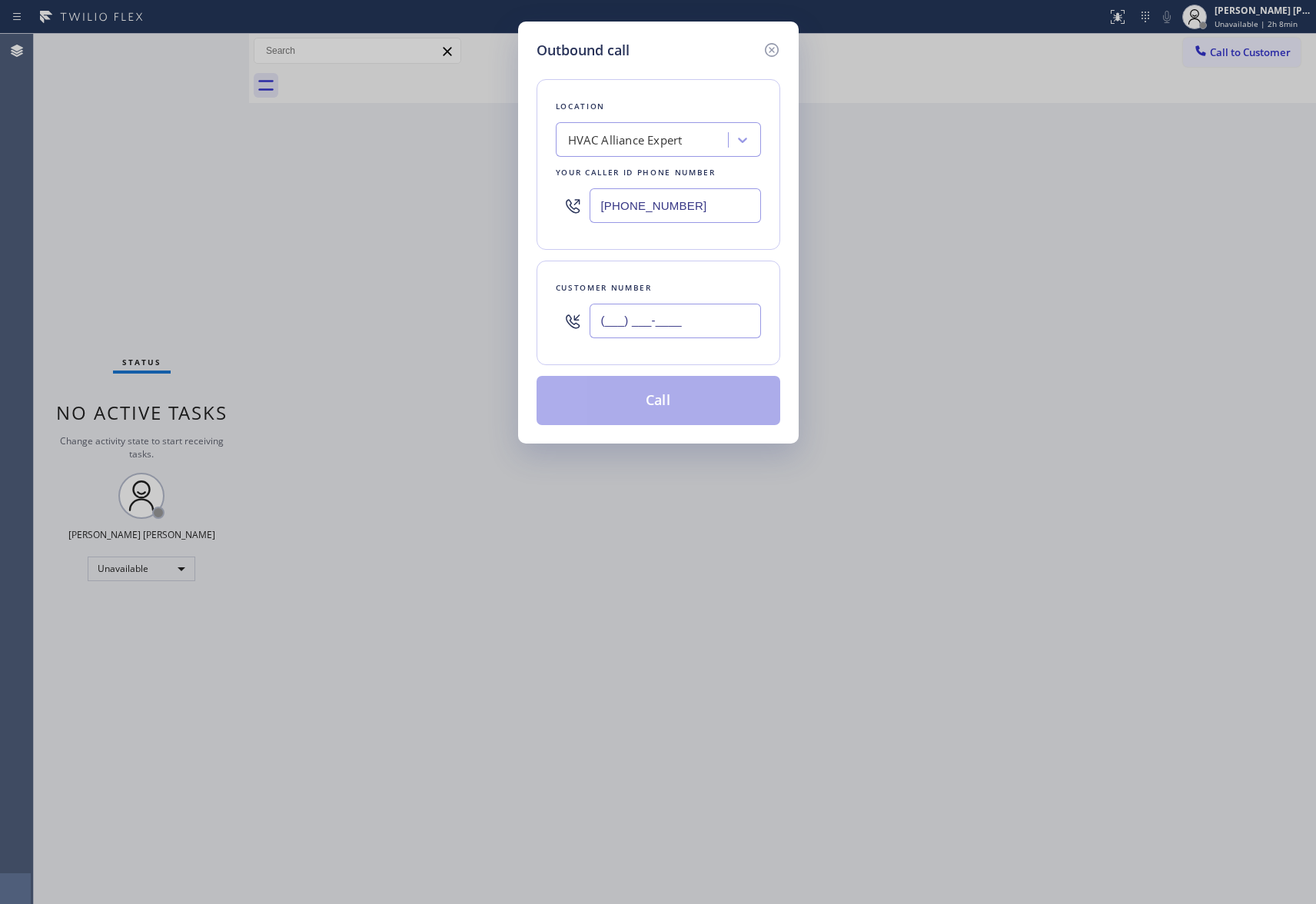
click at [717, 308] on input "(___) ___-____" at bounding box center [675, 321] width 171 height 34
paste input "408) 823-0212"
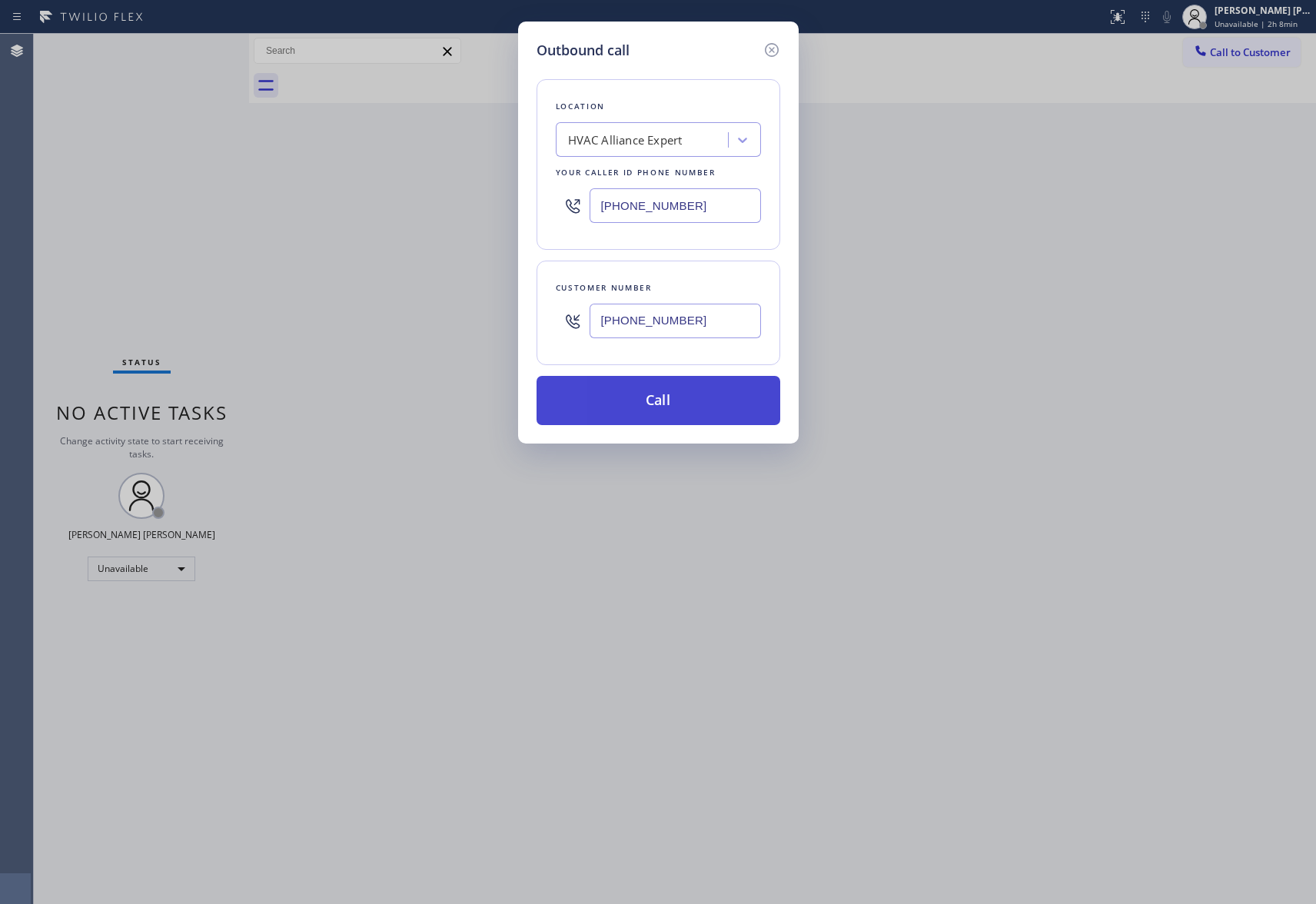
type input "[PHONE_NUMBER]"
click at [675, 403] on button "Call" at bounding box center [658, 400] width 243 height 49
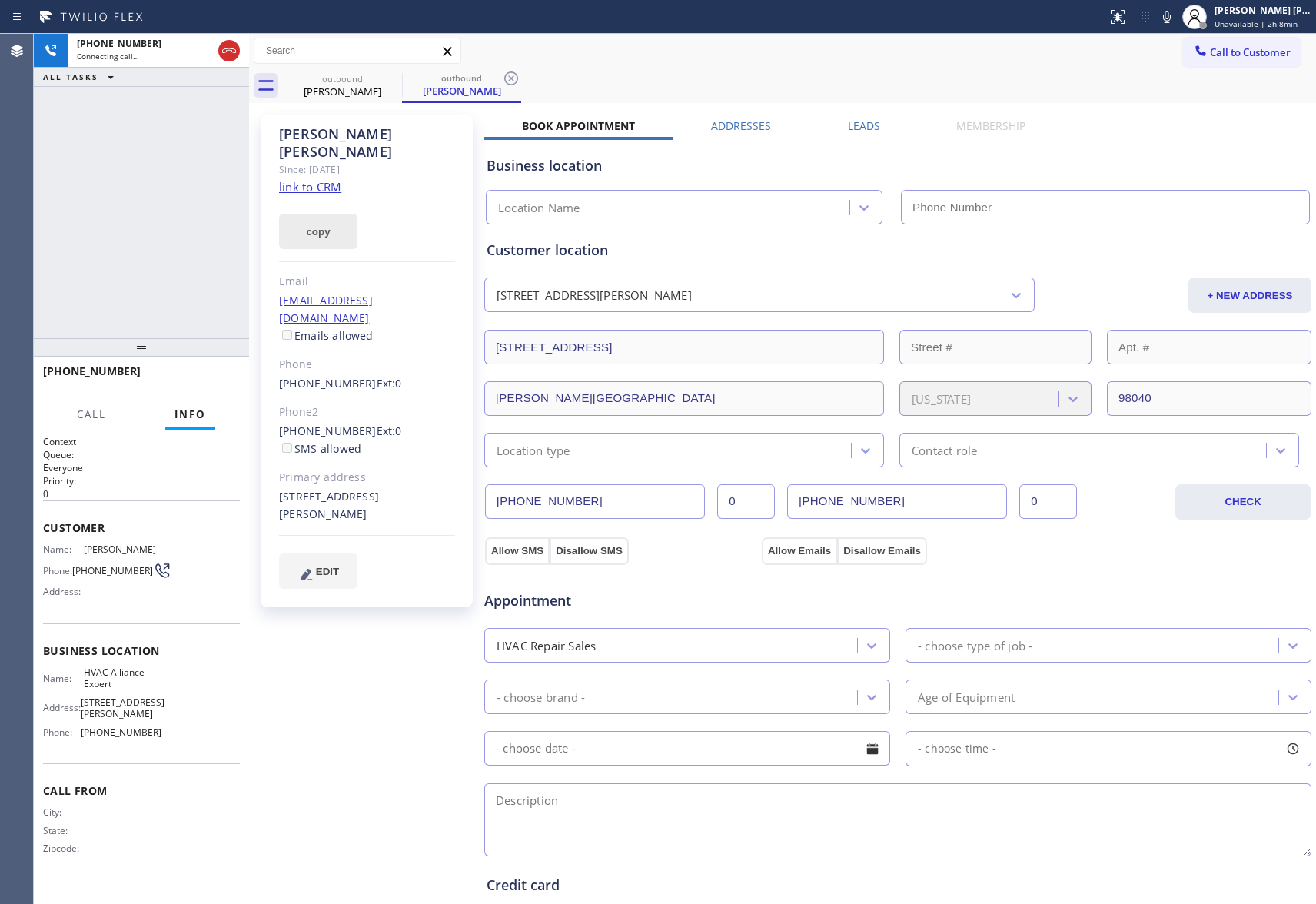
type input "[PHONE_NUMBER]"
click at [236, 56] on icon at bounding box center [229, 51] width 19 height 19
click at [386, 84] on icon at bounding box center [392, 78] width 19 height 19
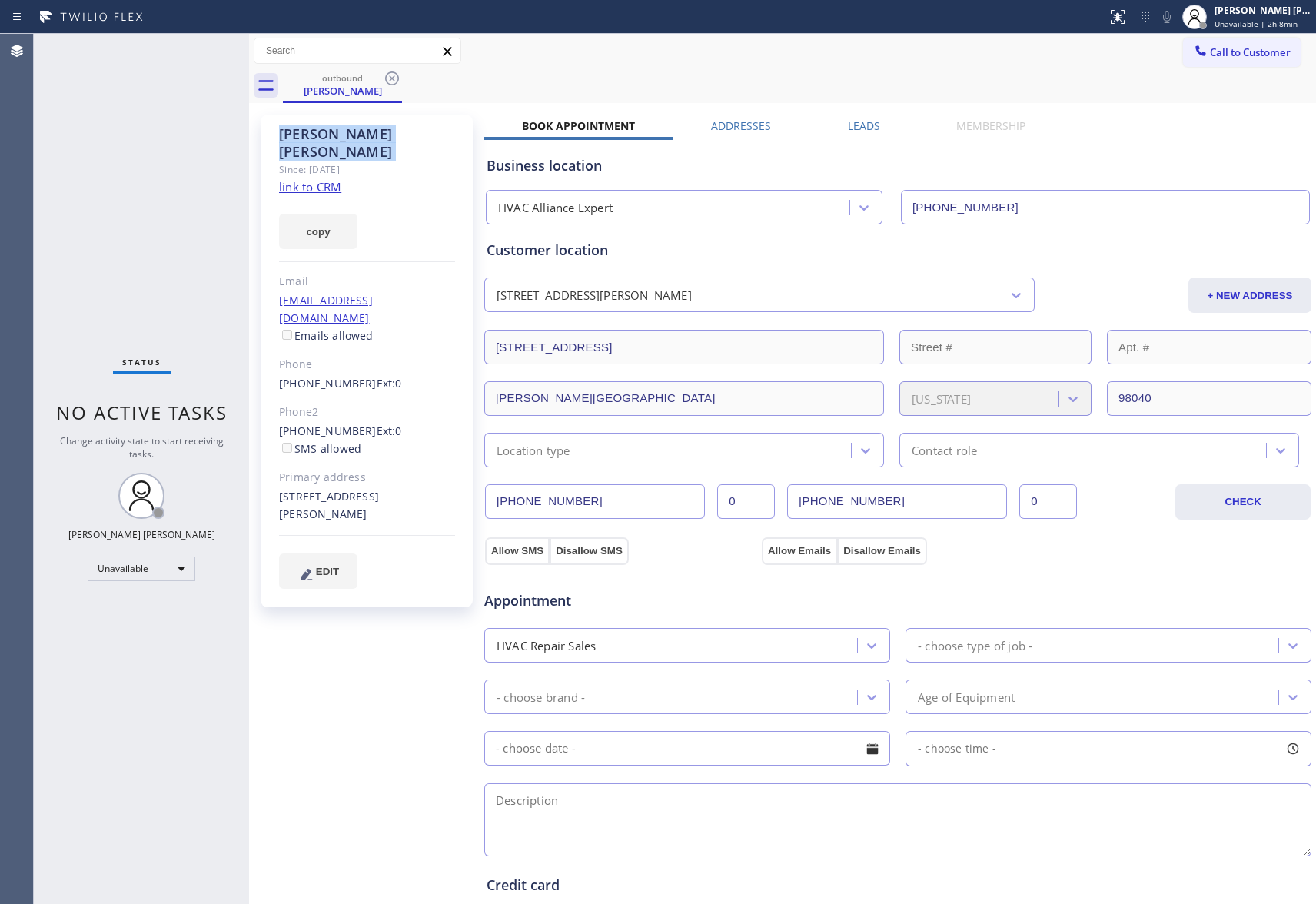
click at [386, 84] on icon at bounding box center [392, 78] width 19 height 19
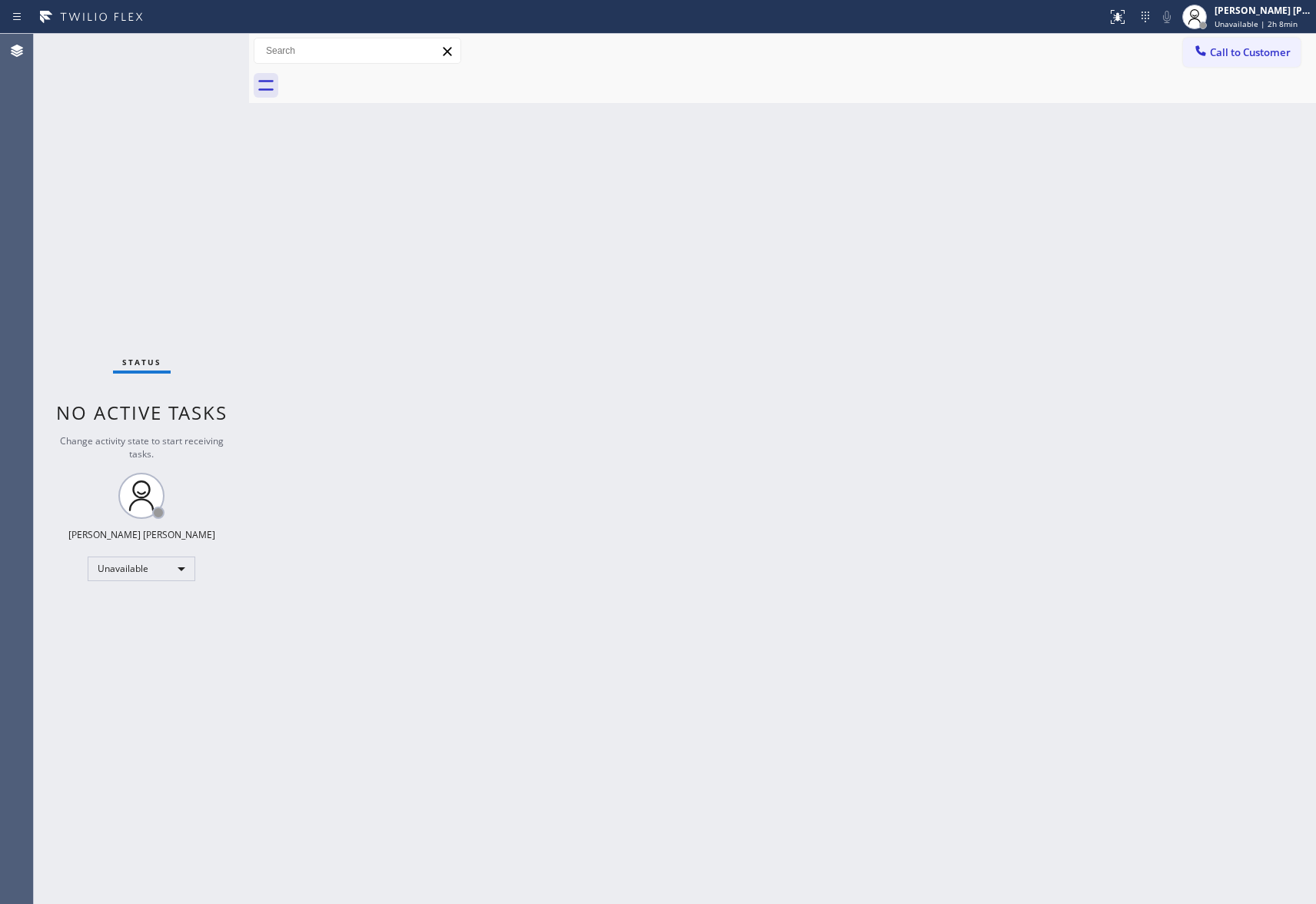
click at [386, 84] on div at bounding box center [800, 85] width 1033 height 34
drag, startPoint x: 386, startPoint y: 84, endPoint x: 448, endPoint y: 87, distance: 62.1
click at [387, 84] on div at bounding box center [800, 85] width 1033 height 34
click at [1265, 38] on button "Call to Customer" at bounding box center [1242, 52] width 117 height 29
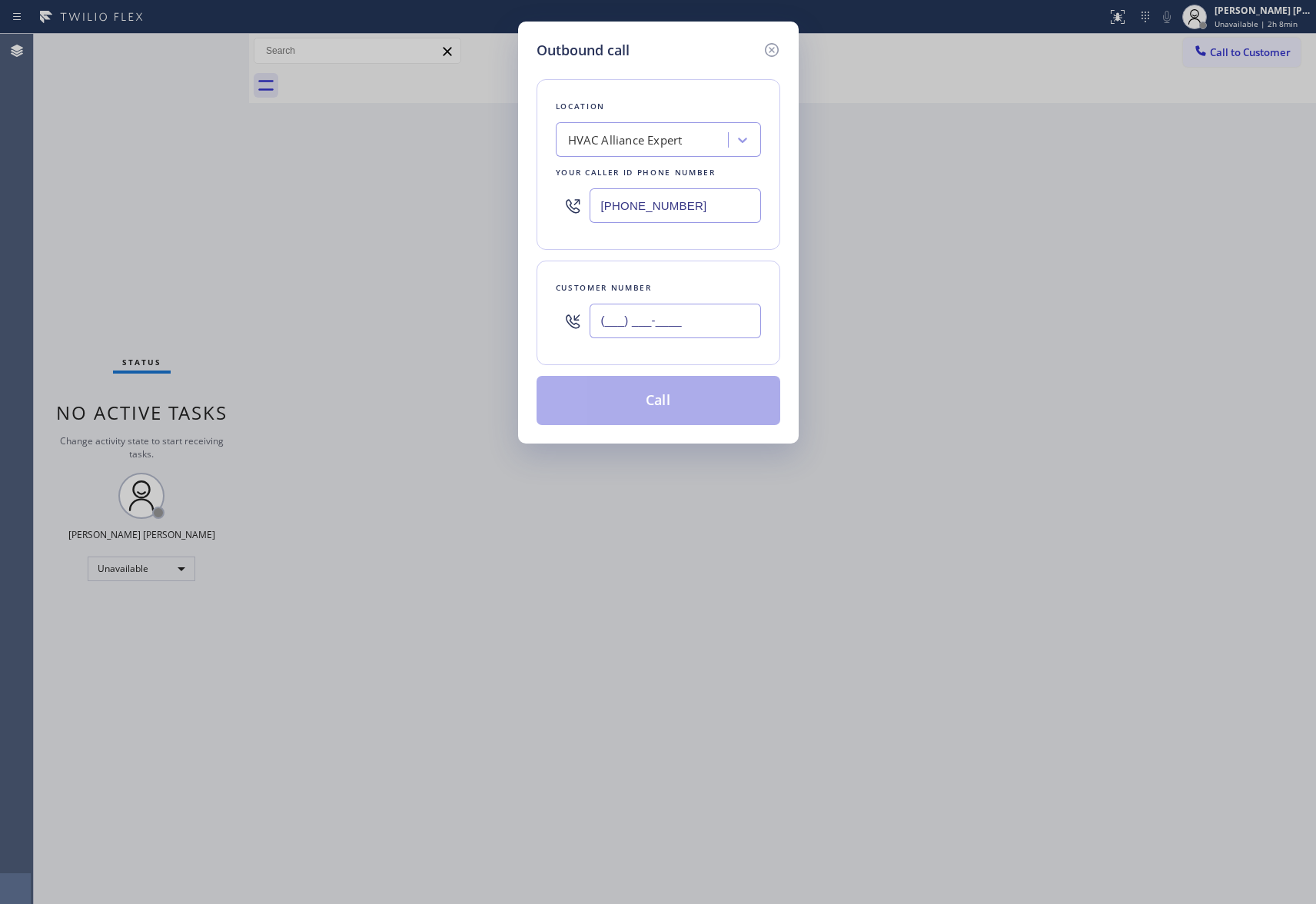
click at [696, 337] on input "(___) ___-____" at bounding box center [675, 321] width 171 height 34
paste input "619) 449-2267"
type input "[PHONE_NUMBER]"
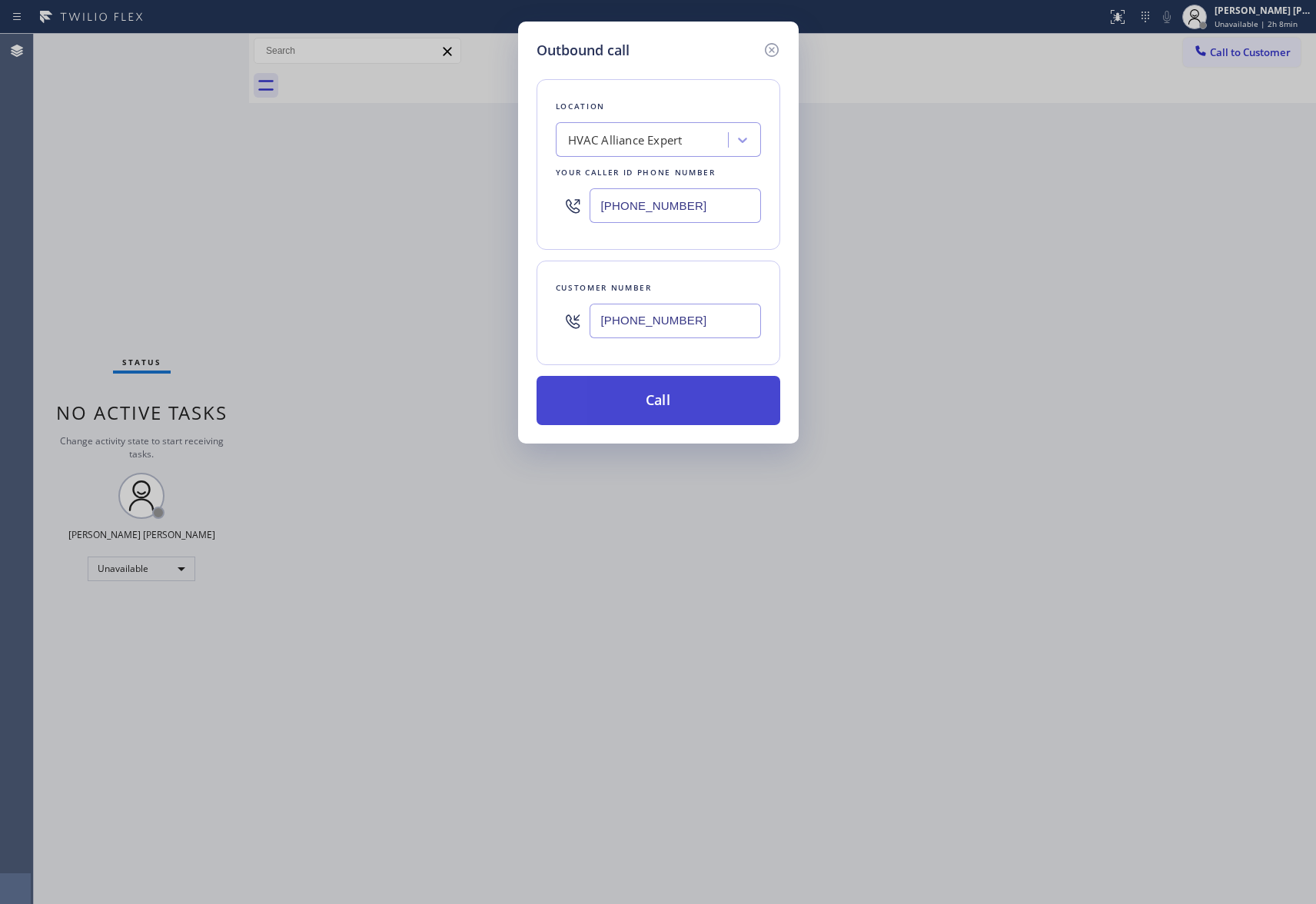
click at [689, 398] on button "Call" at bounding box center [658, 400] width 243 height 49
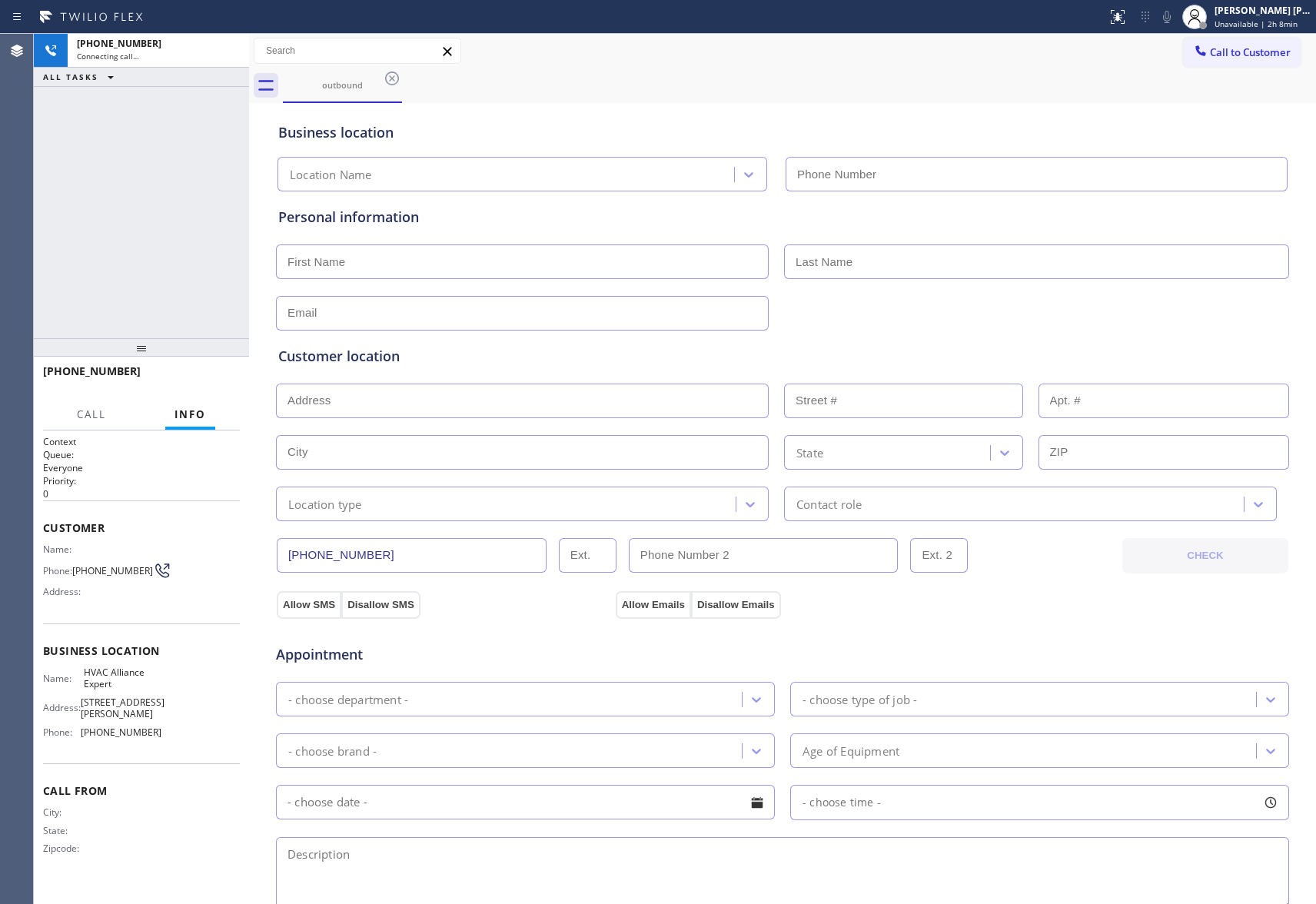
type input "[PHONE_NUMBER]"
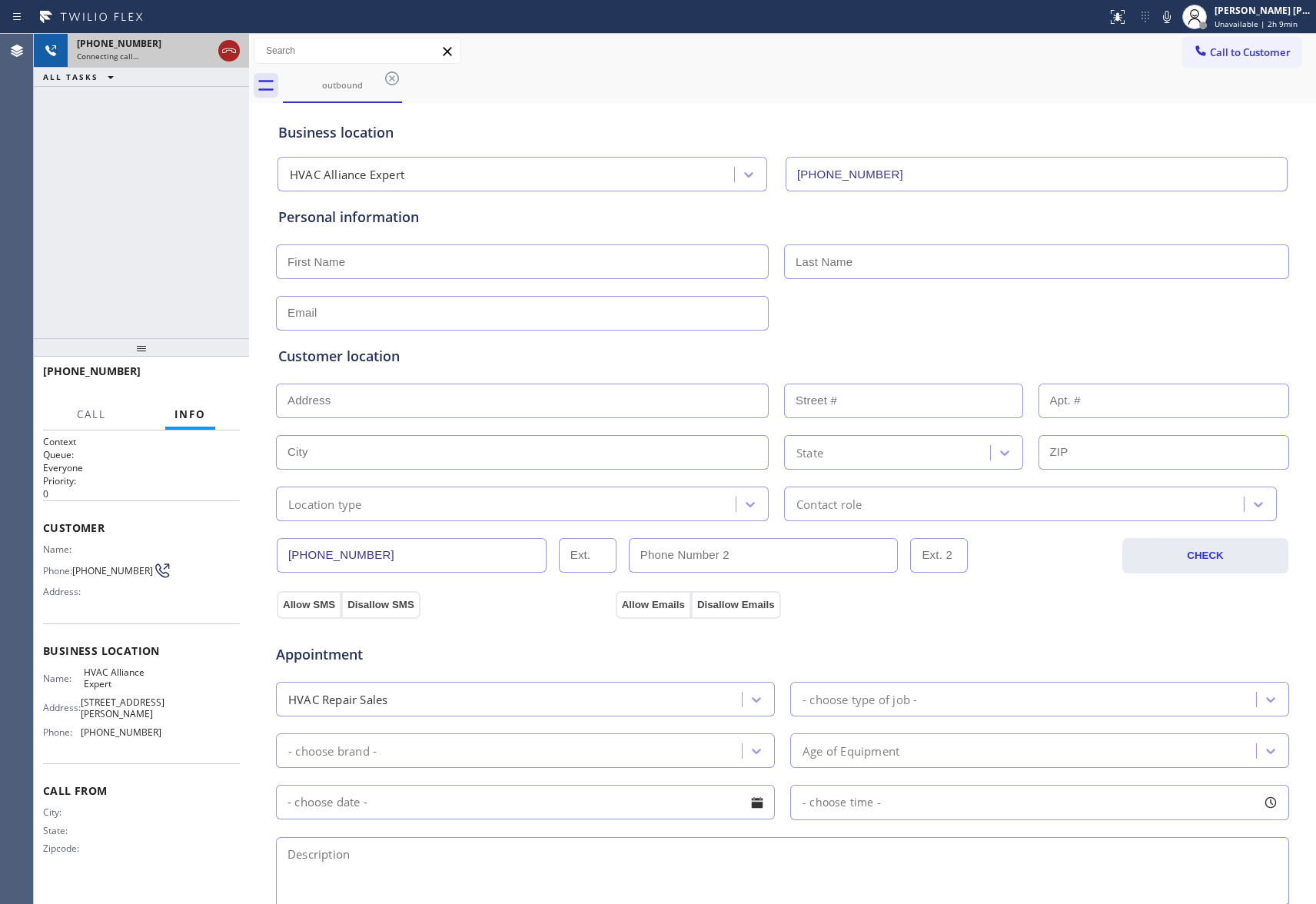
click at [231, 49] on icon at bounding box center [229, 51] width 19 height 19
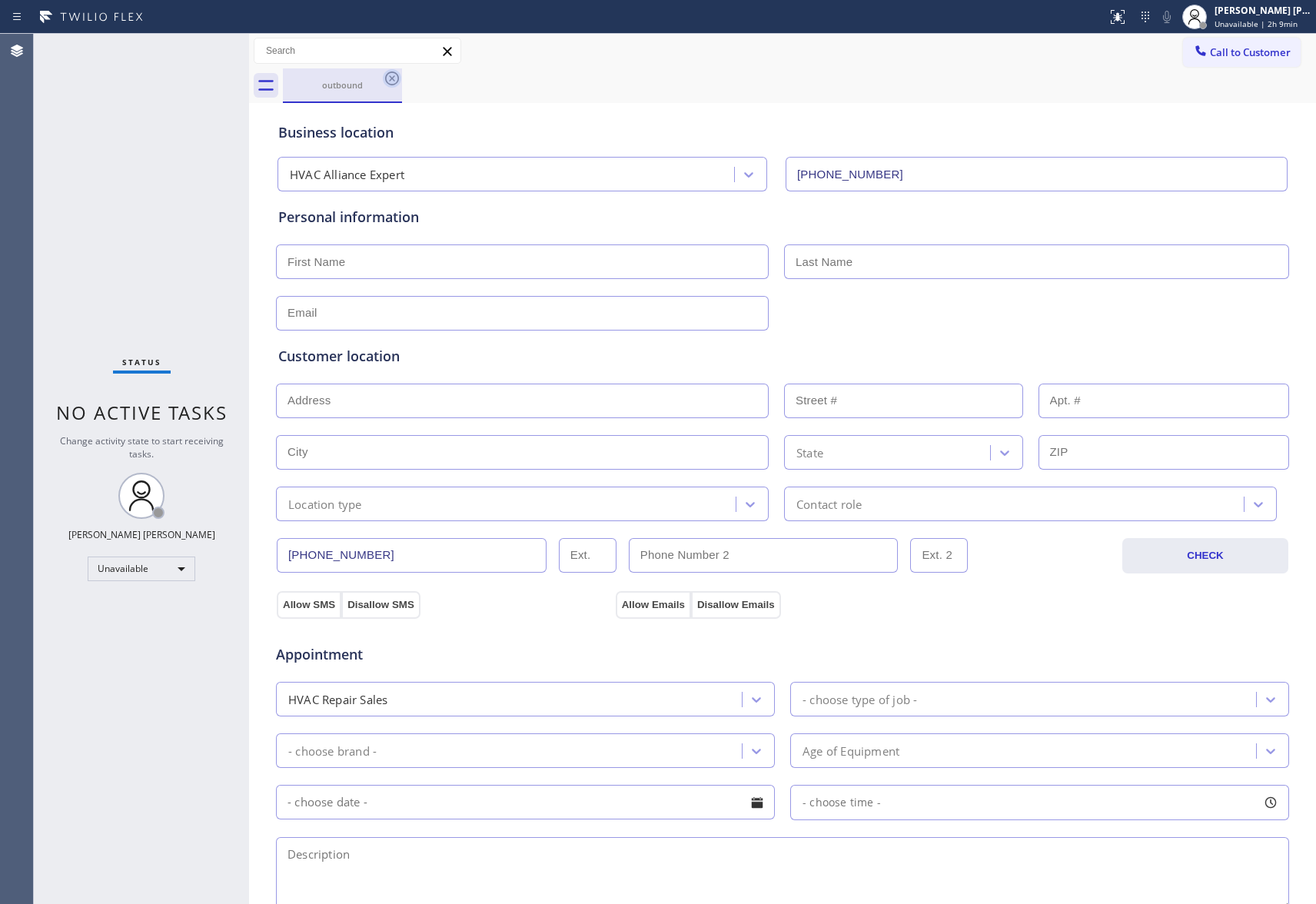
click at [395, 81] on icon at bounding box center [392, 78] width 19 height 19
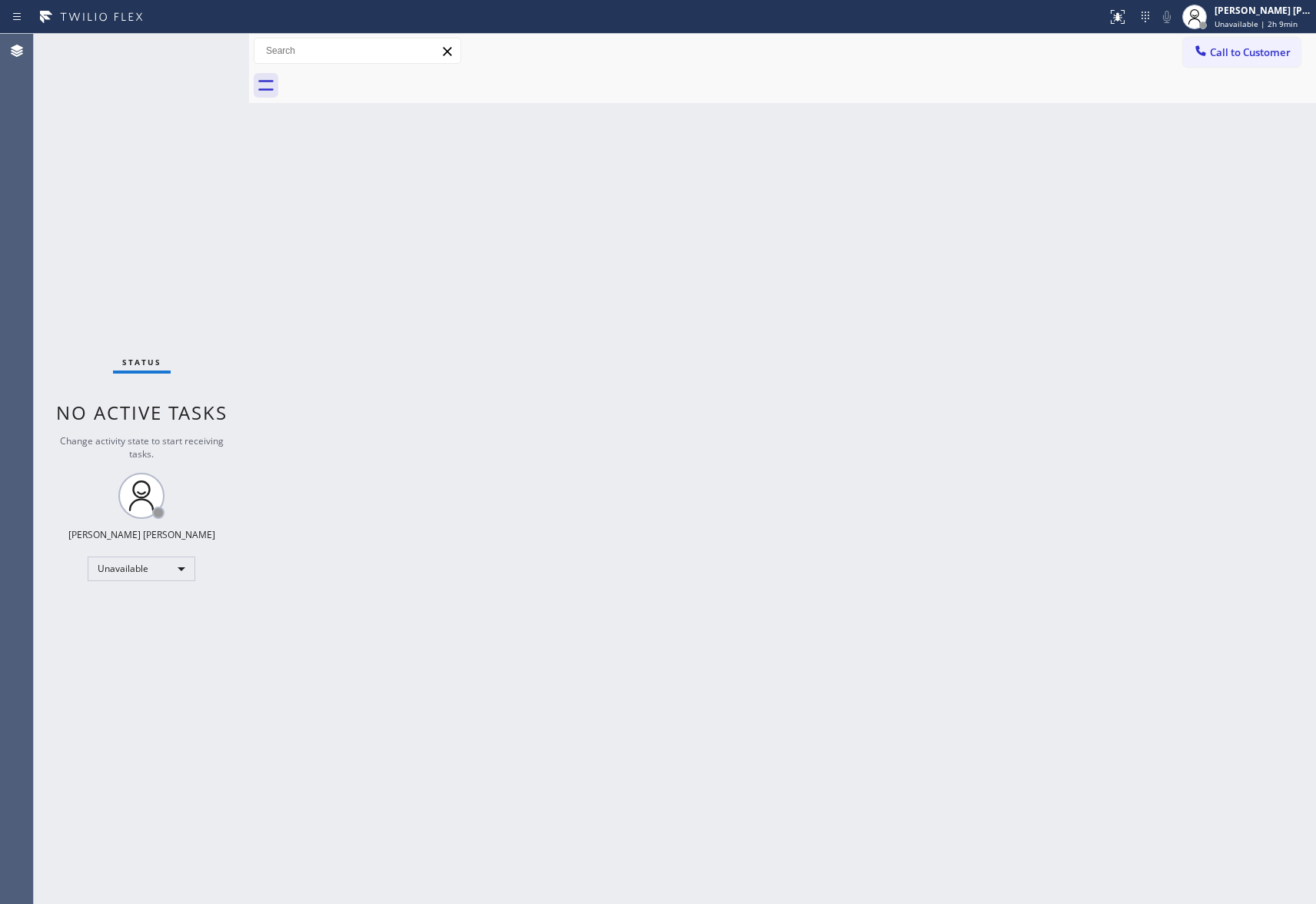
click at [395, 81] on div at bounding box center [800, 85] width 1033 height 34
click at [1252, 41] on button "Call to Customer" at bounding box center [1242, 52] width 117 height 29
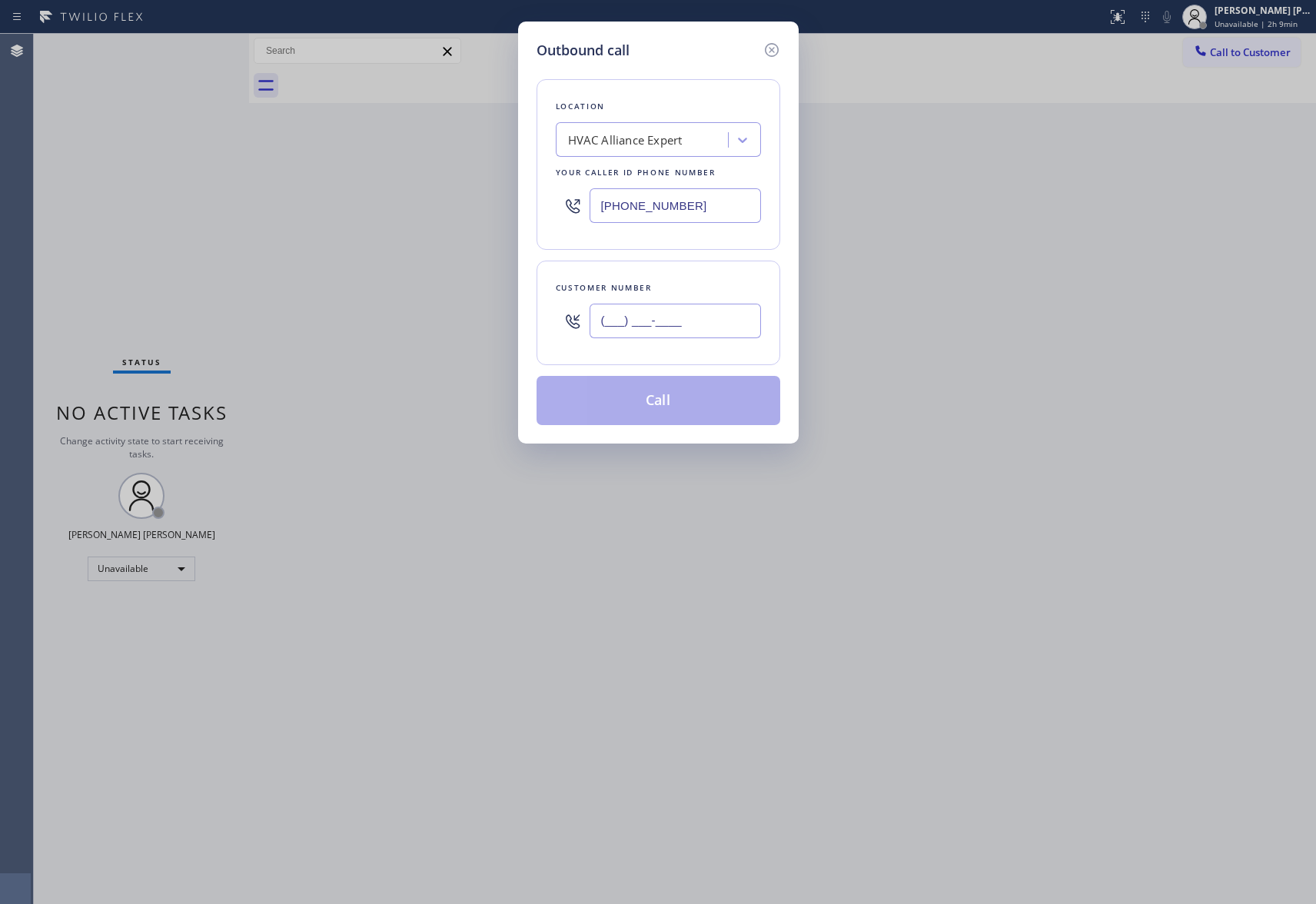
click at [715, 308] on input "(___) ___-____" at bounding box center [675, 321] width 171 height 34
paste input "516) 816-9992"
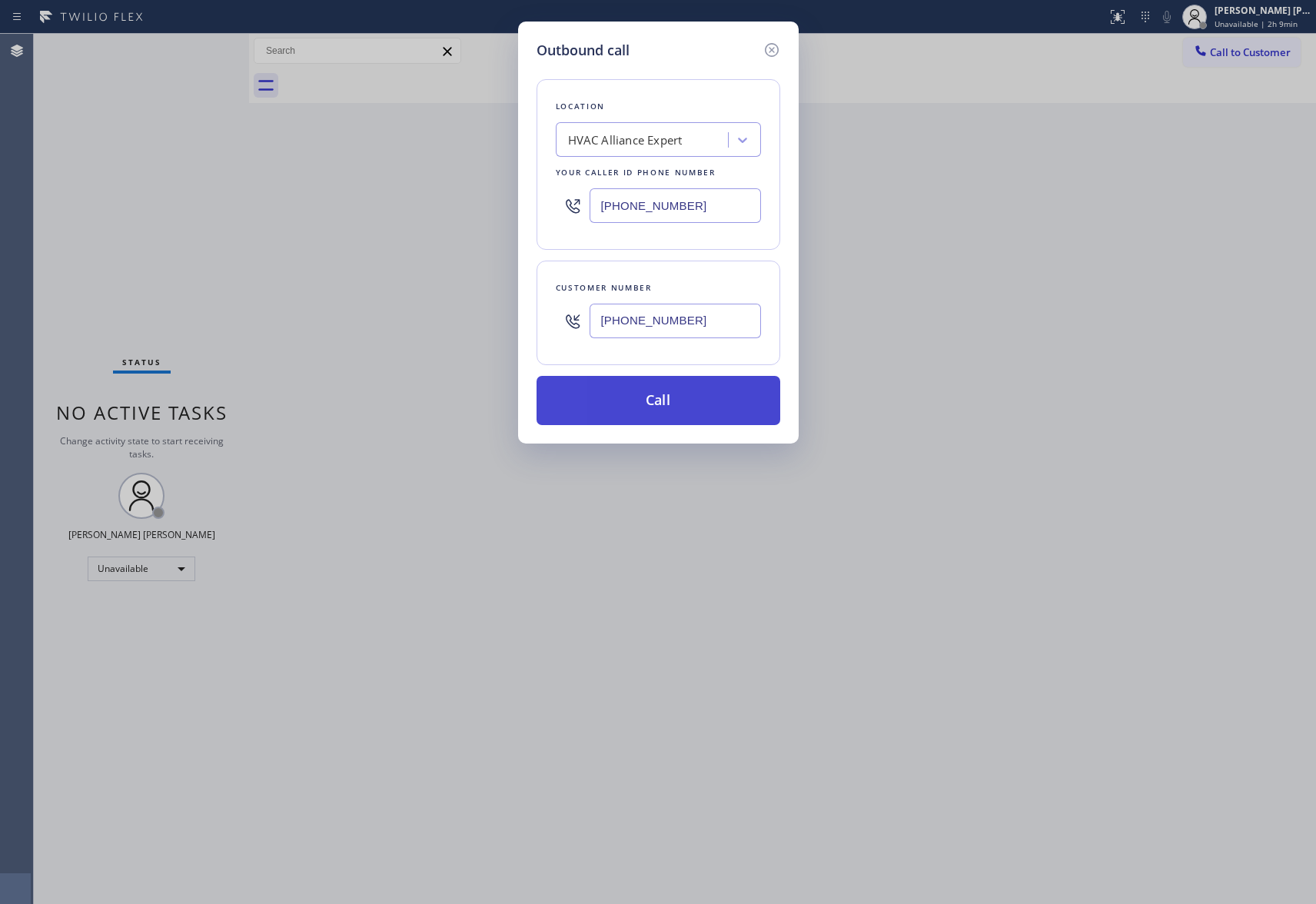
type input "[PHONE_NUMBER]"
click at [690, 398] on button "Call" at bounding box center [658, 400] width 243 height 49
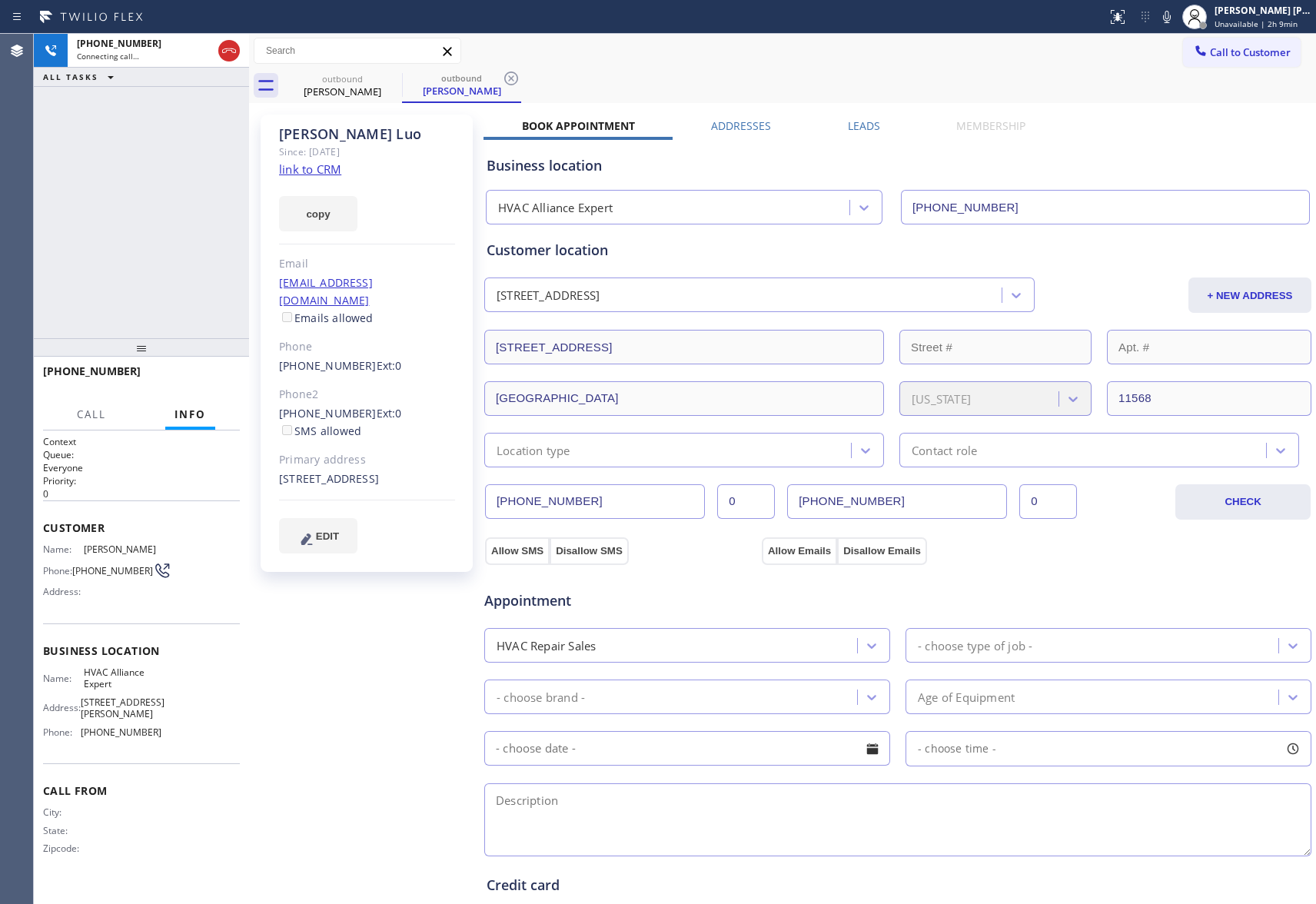
type input "[PHONE_NUMBER]"
drag, startPoint x: 234, startPoint y: 51, endPoint x: 16, endPoint y: 48, distance: 218.0
click at [232, 51] on icon at bounding box center [229, 51] width 19 height 19
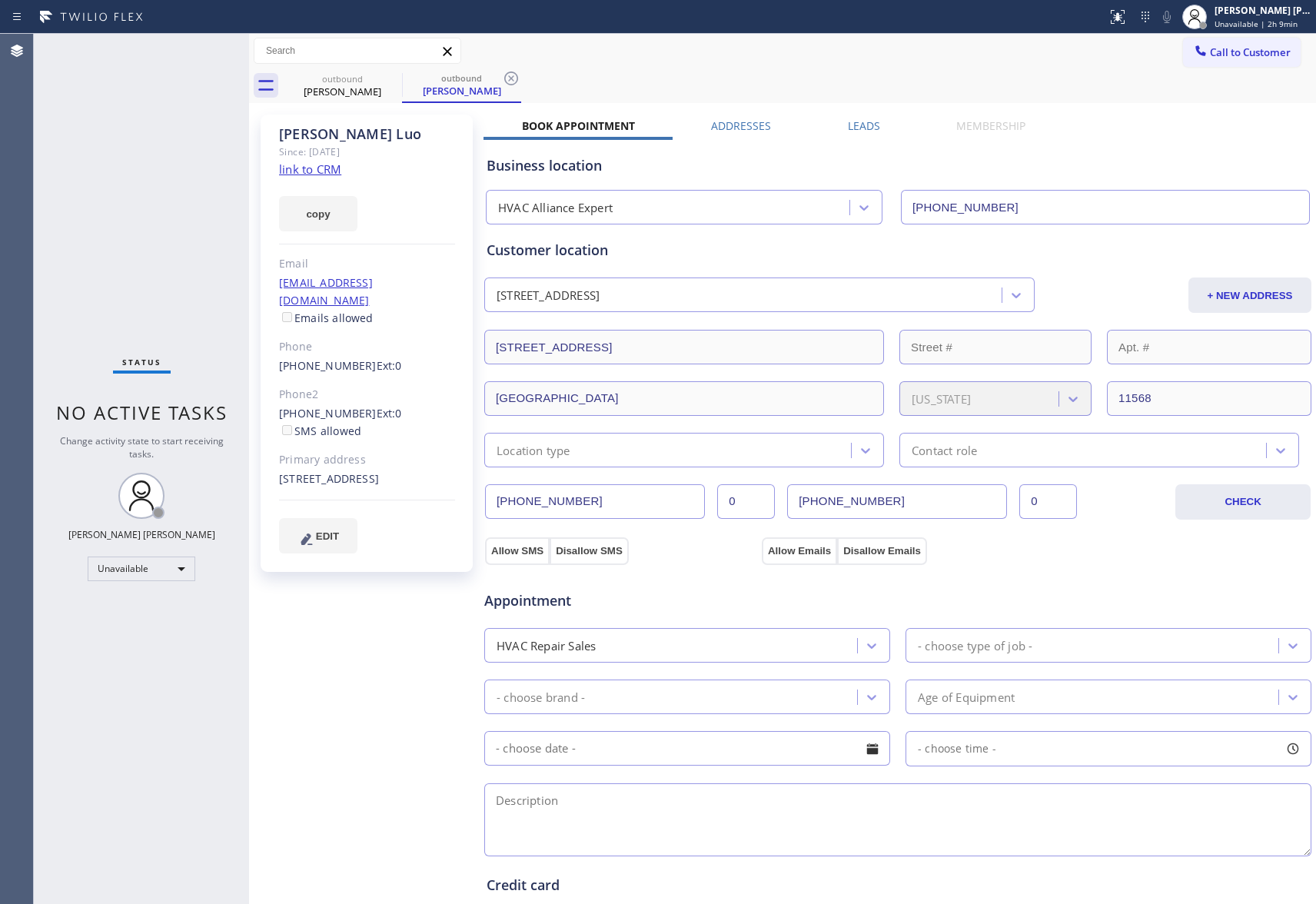
click at [858, 127] on label "Leads" at bounding box center [864, 125] width 32 height 15
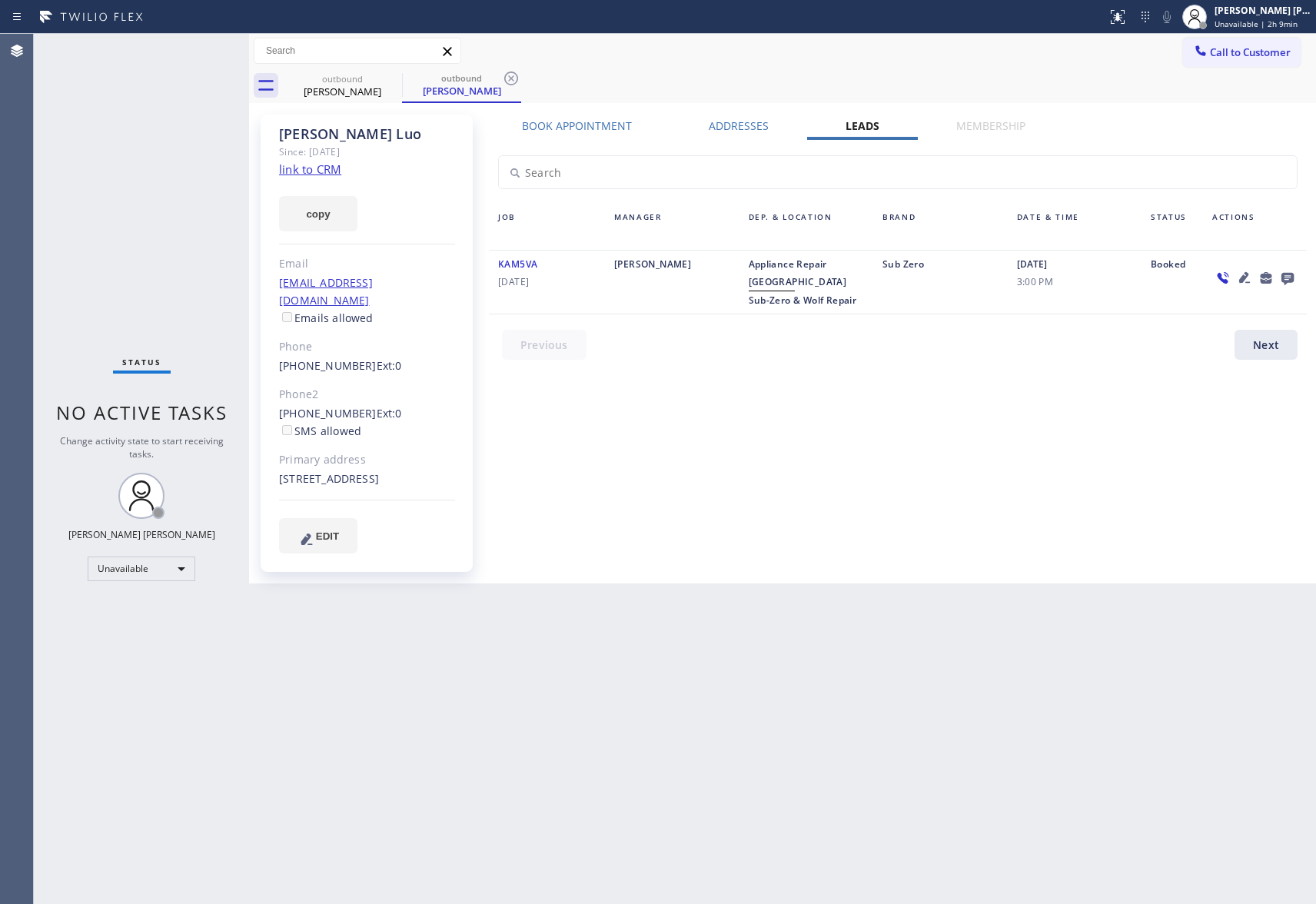
click at [1289, 278] on icon at bounding box center [1288, 278] width 19 height 20
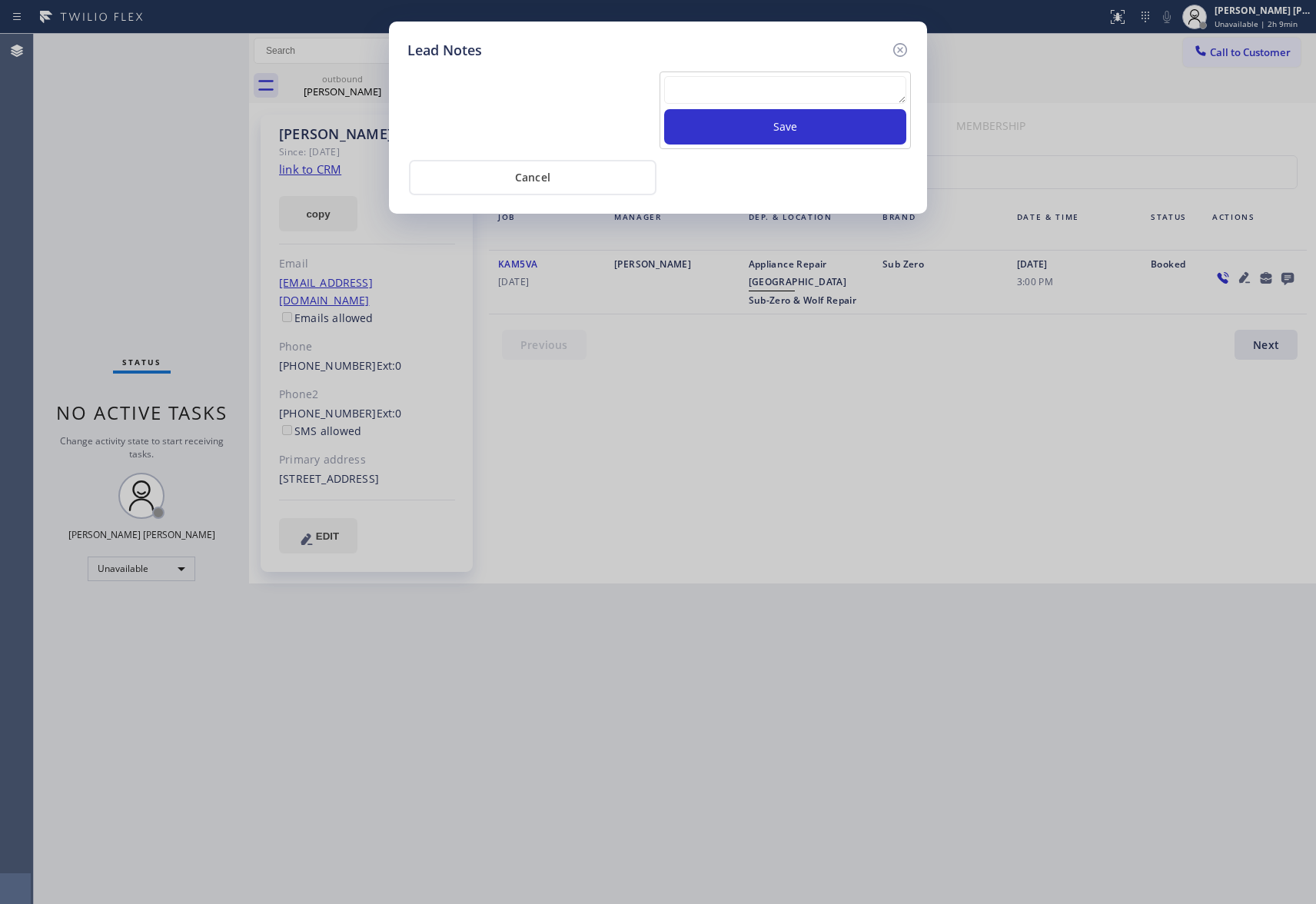
click at [736, 91] on textarea at bounding box center [785, 89] width 242 height 27
paste textarea "[PHONE_NUMBER]"
type textarea "[PHONE_NUMBER]"
drag, startPoint x: 770, startPoint y: 89, endPoint x: 583, endPoint y: 88, distance: 187.0
click at [583, 88] on div "[PHONE_NUMBER] Save" at bounding box center [658, 108] width 509 height 81
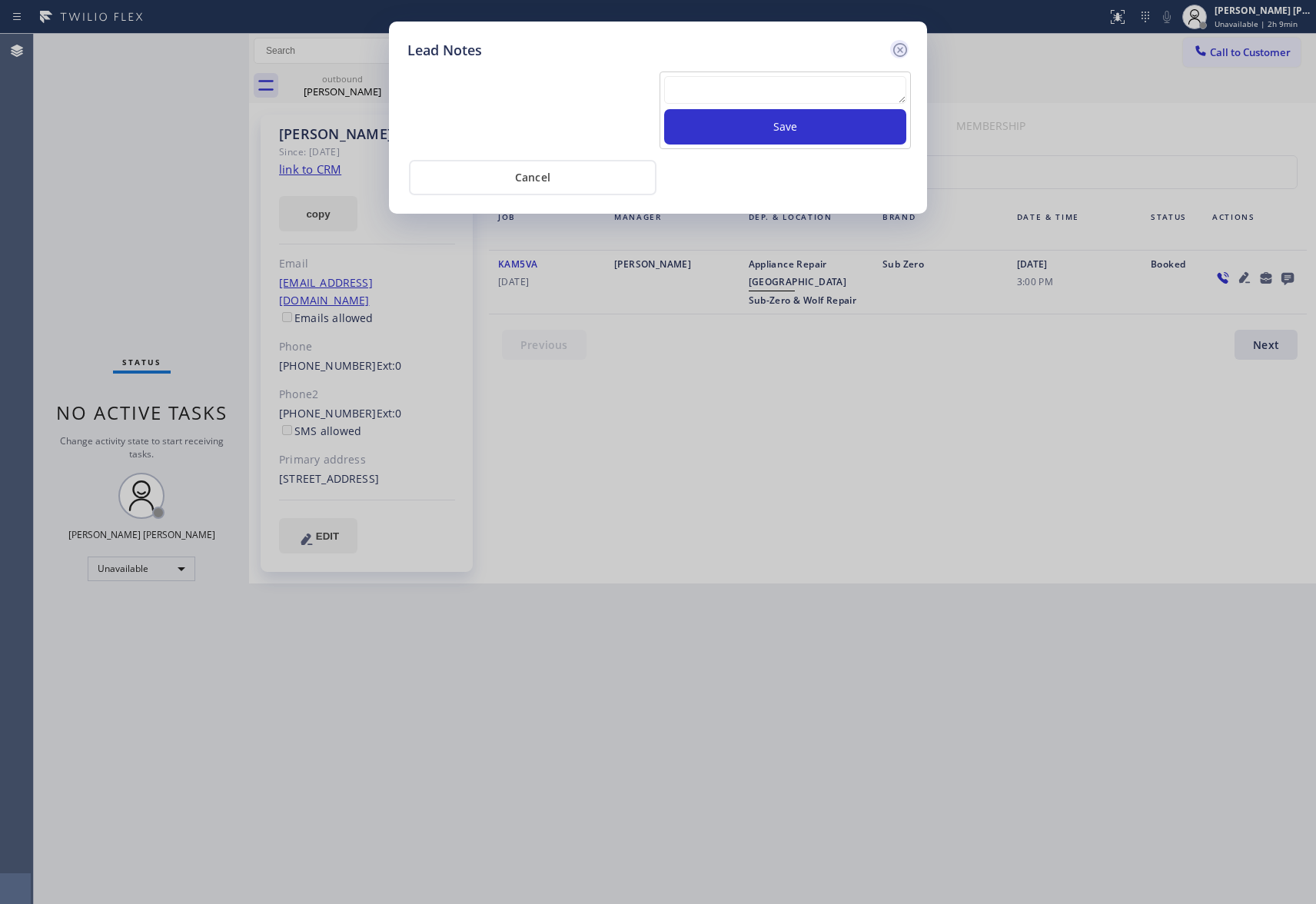
drag, startPoint x: 908, startPoint y: 47, endPoint x: 579, endPoint y: 50, distance: 329.0
click at [908, 48] on icon at bounding box center [901, 50] width 19 height 19
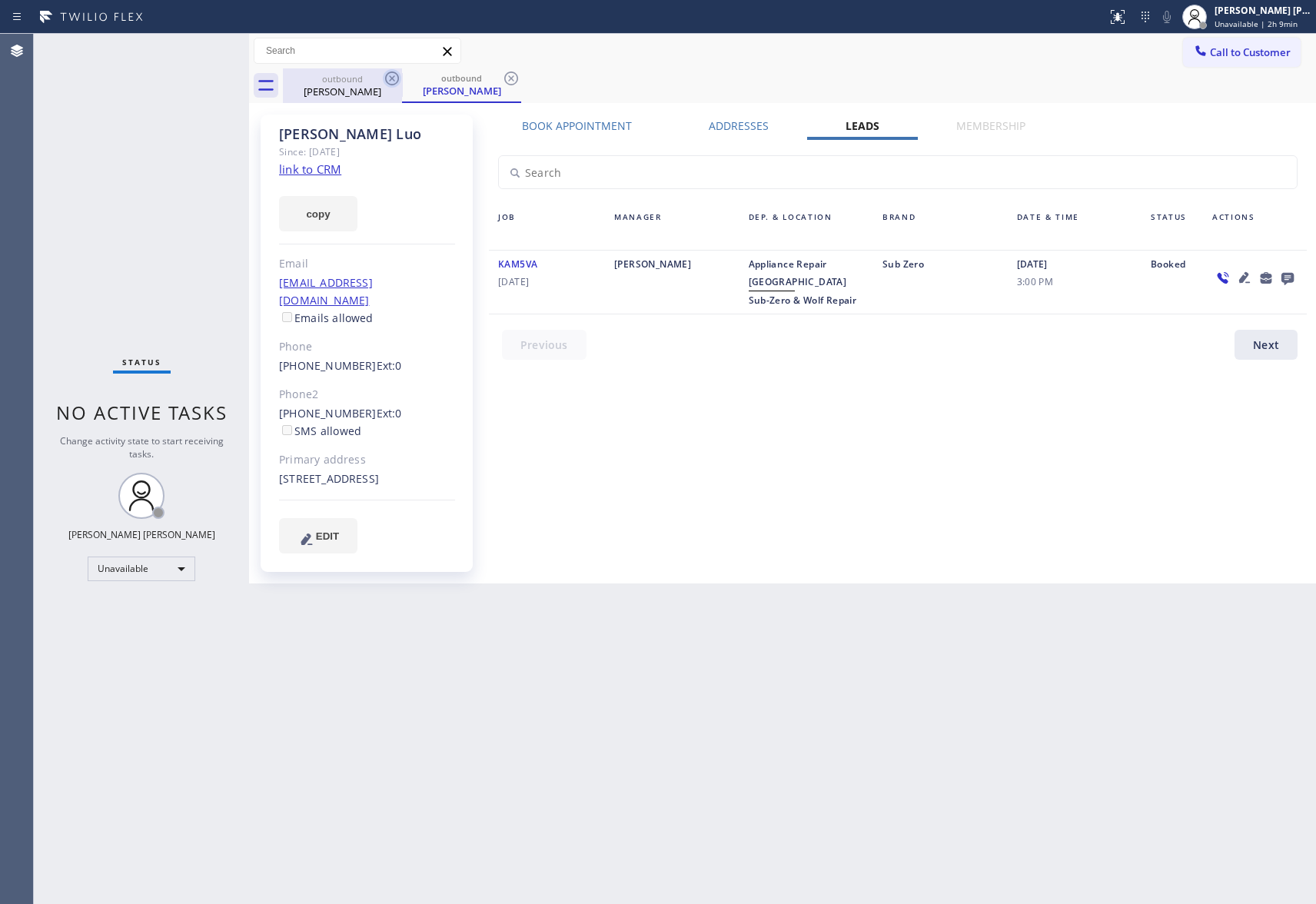
click at [358, 96] on div "[PERSON_NAME]" at bounding box center [343, 92] width 116 height 14
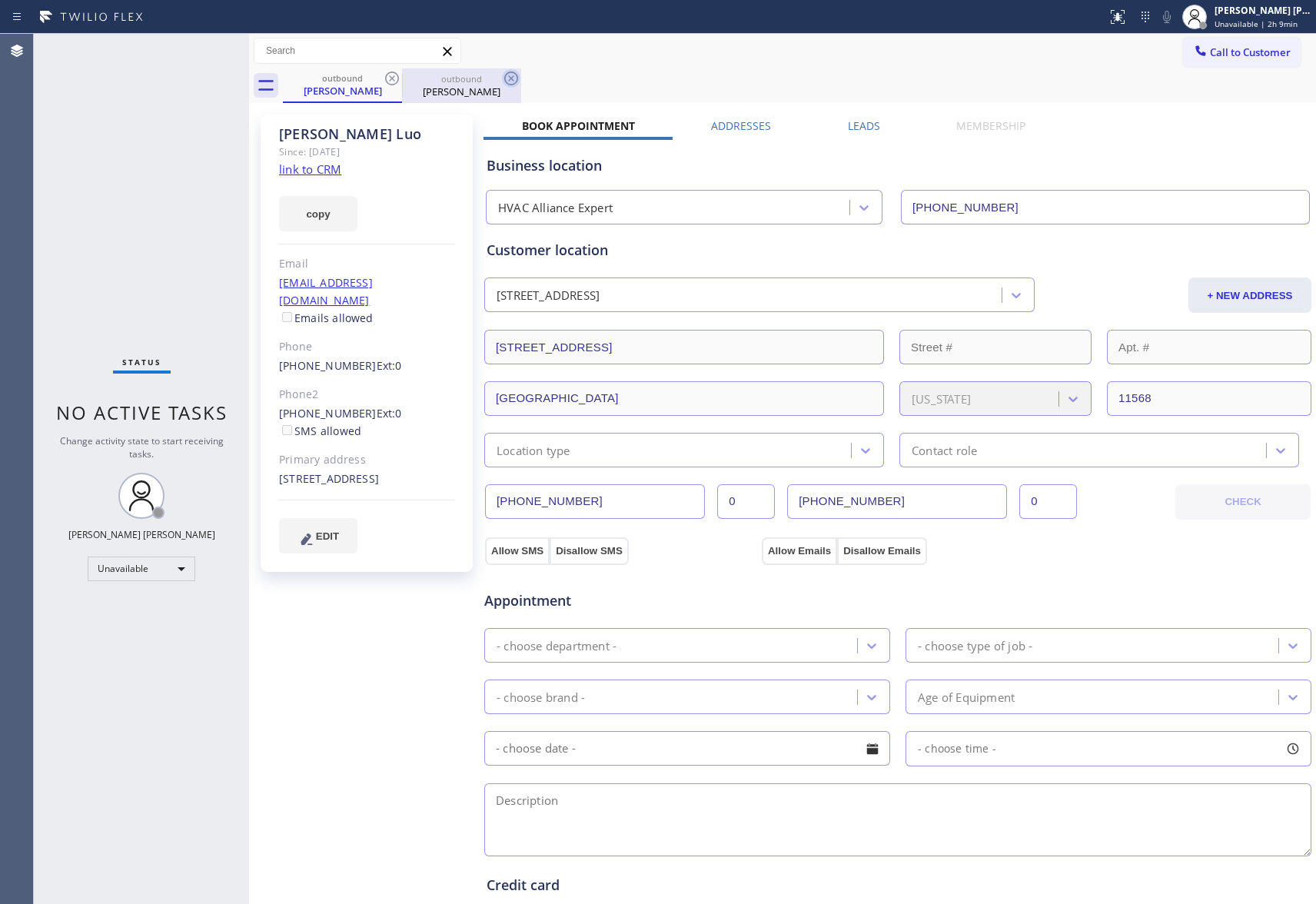
click at [390, 83] on icon at bounding box center [392, 78] width 19 height 19
click at [502, 80] on icon at bounding box center [512, 78] width 19 height 19
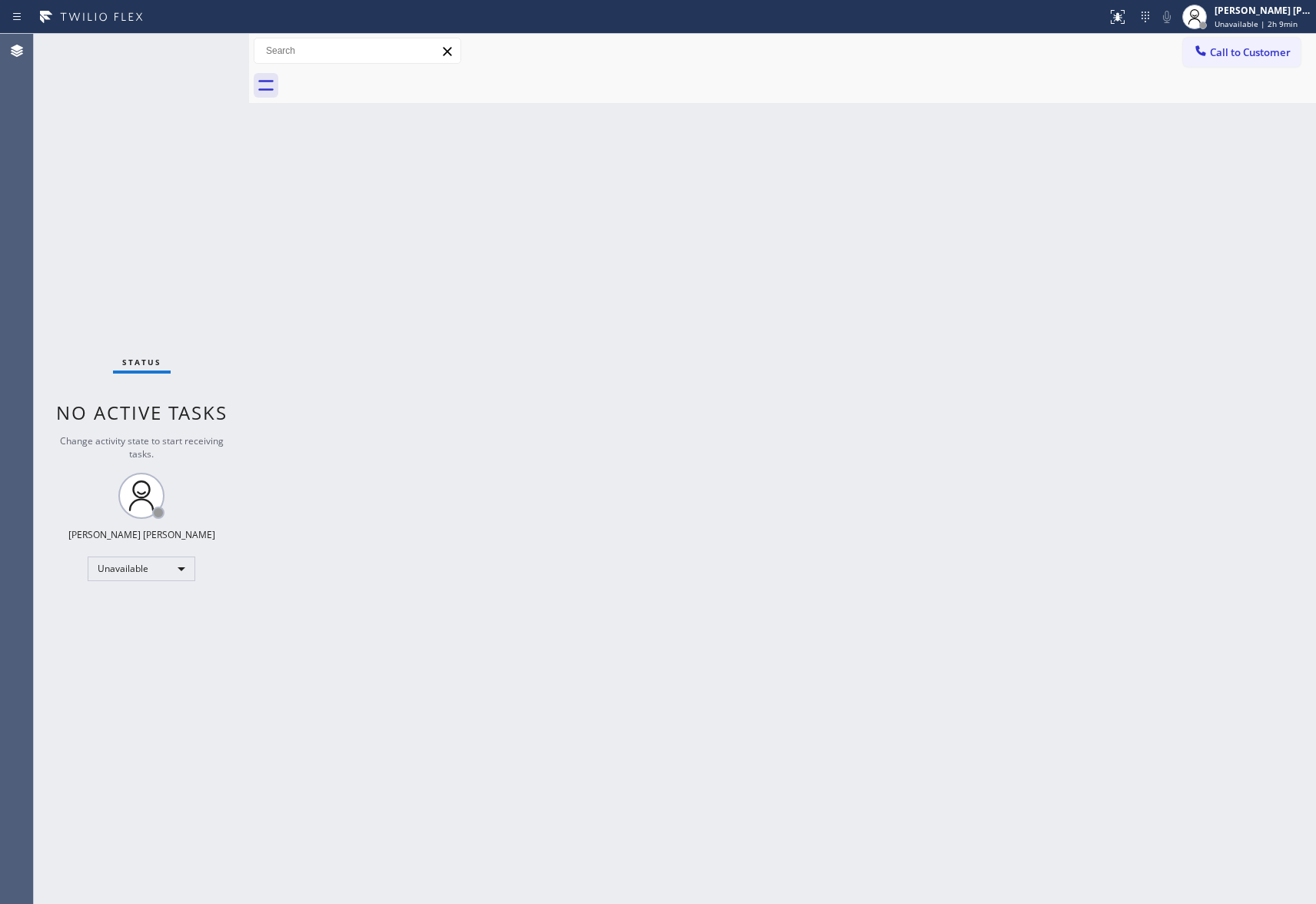
click at [394, 80] on div at bounding box center [800, 85] width 1033 height 34
drag, startPoint x: 1244, startPoint y: 45, endPoint x: 1084, endPoint y: 65, distance: 161.2
click at [1243, 45] on span "Call to Customer" at bounding box center [1249, 52] width 81 height 14
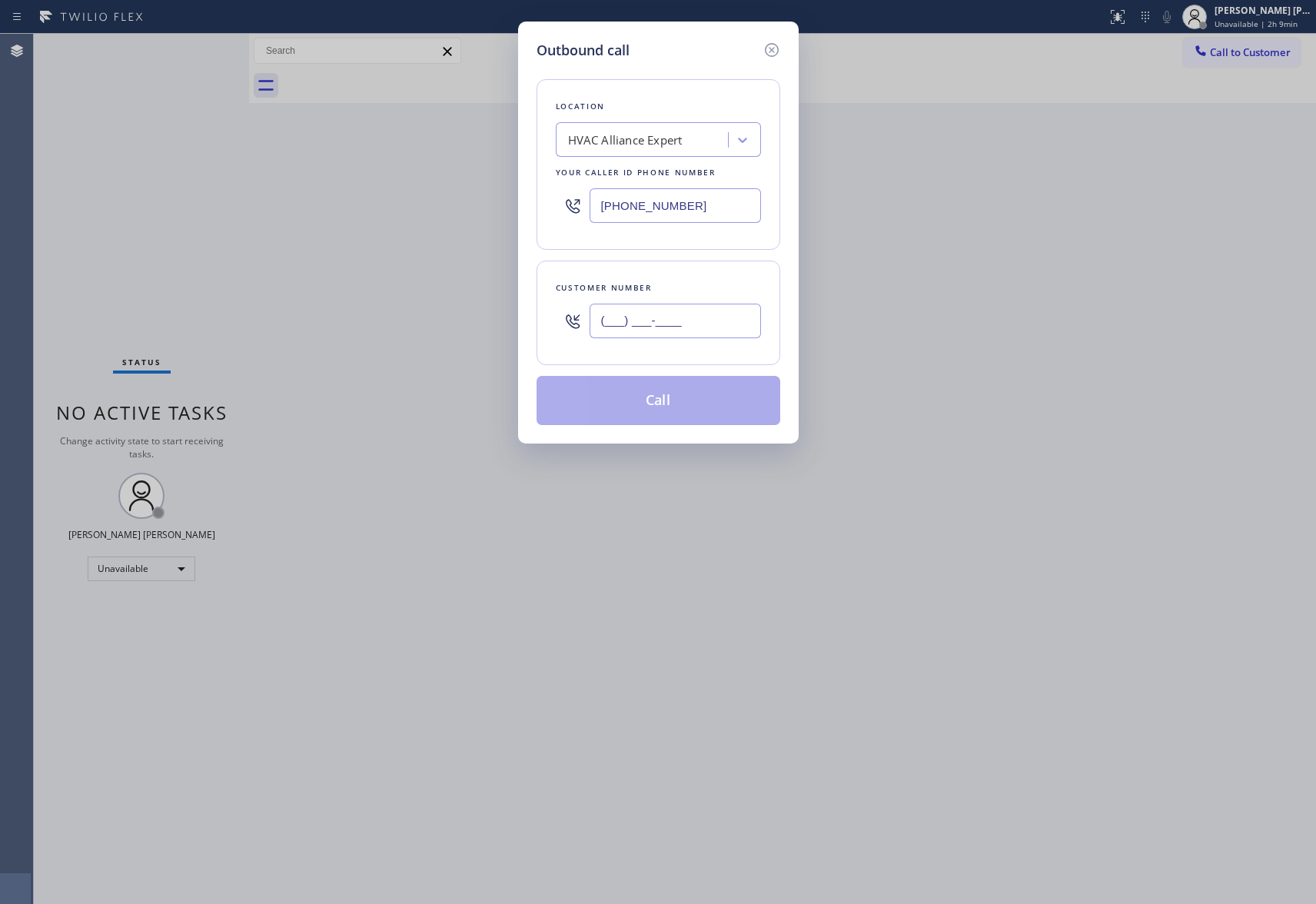
click at [692, 330] on input "(___) ___-____" at bounding box center [675, 321] width 171 height 34
paste input "702) 493-5214"
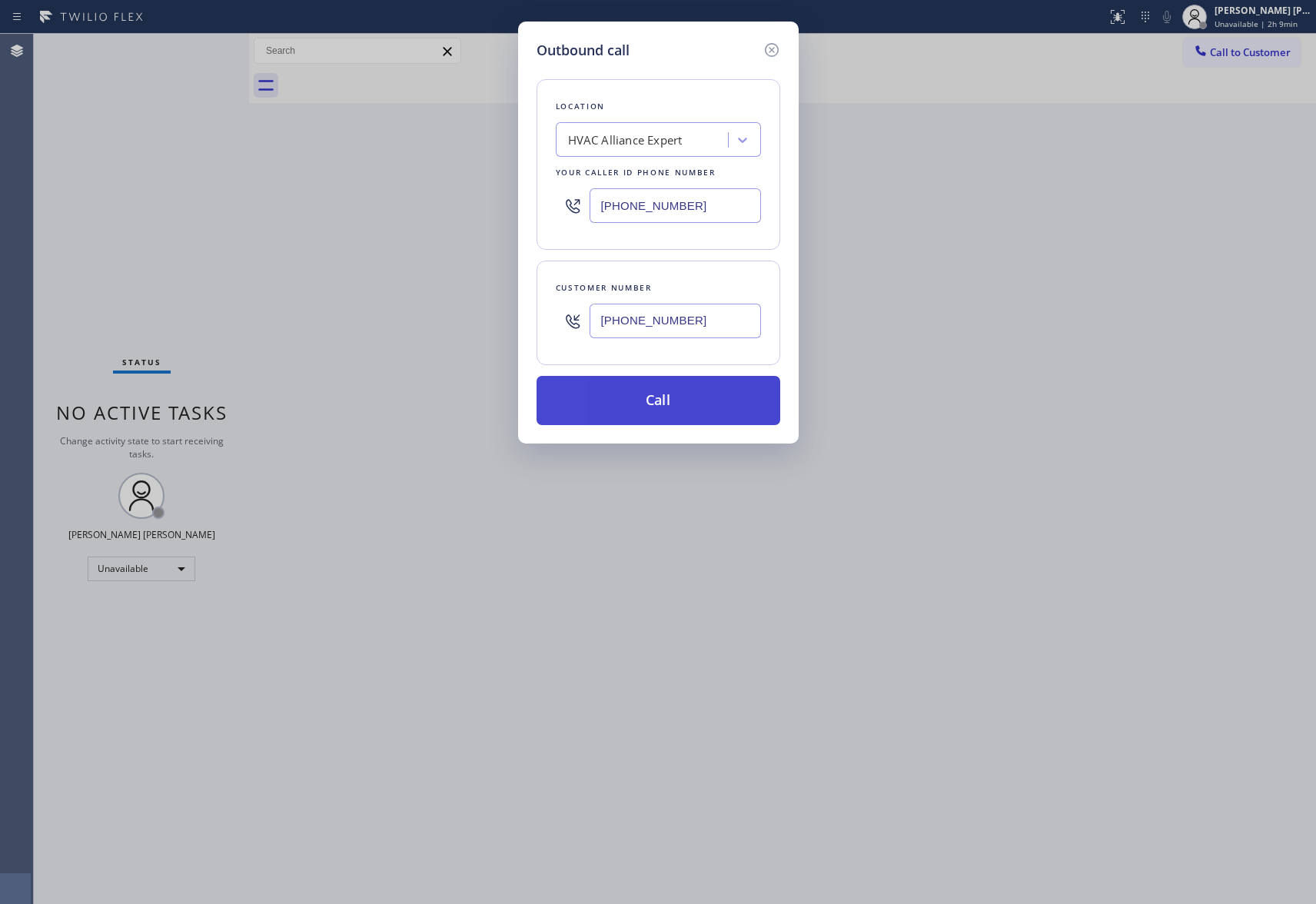
type input "[PHONE_NUMBER]"
click at [690, 400] on button "Call" at bounding box center [658, 400] width 243 height 49
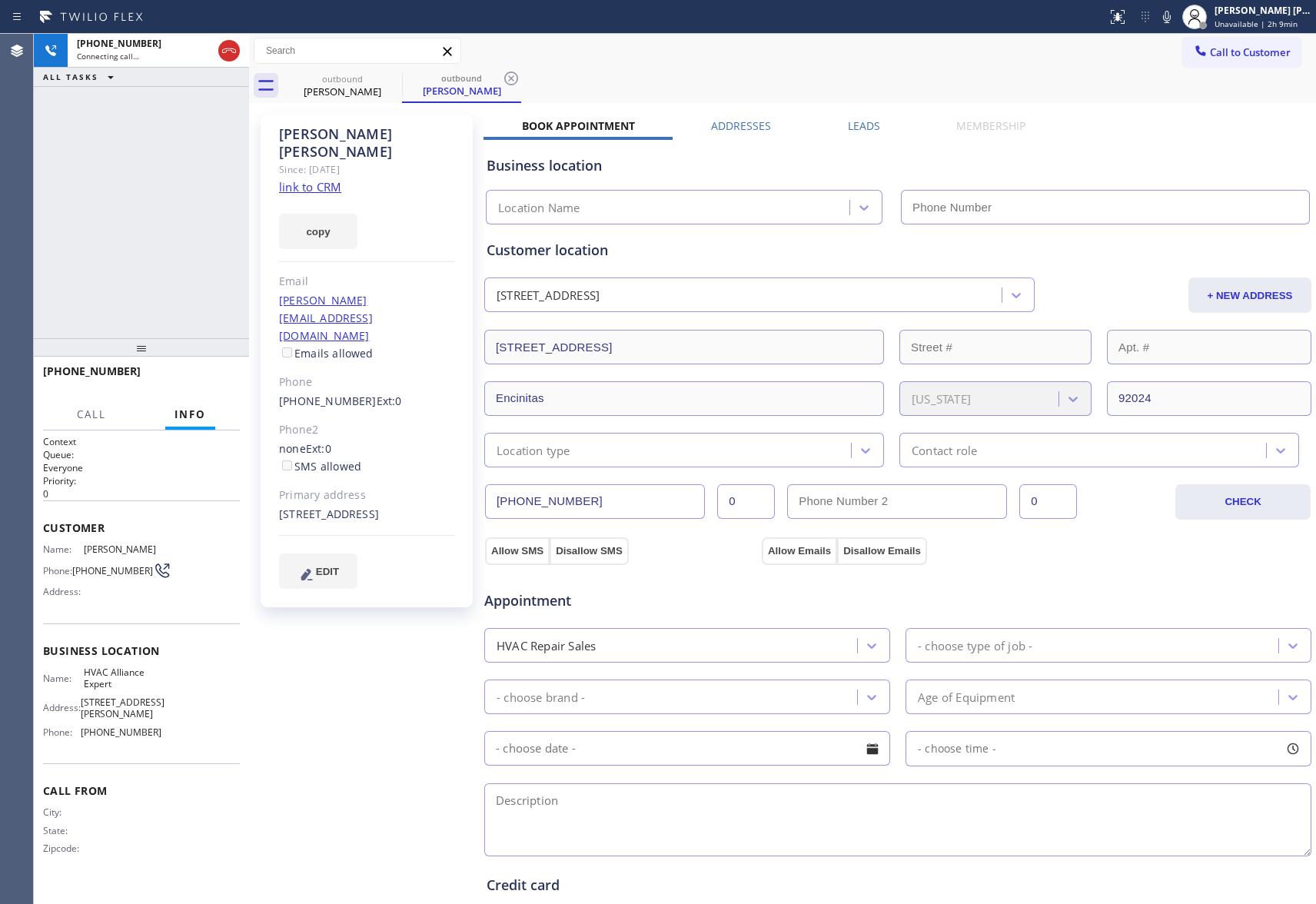
type input "[PHONE_NUMBER]"
click at [228, 49] on icon at bounding box center [229, 51] width 19 height 19
click at [376, 81] on div "outbound" at bounding box center [343, 78] width 116 height 12
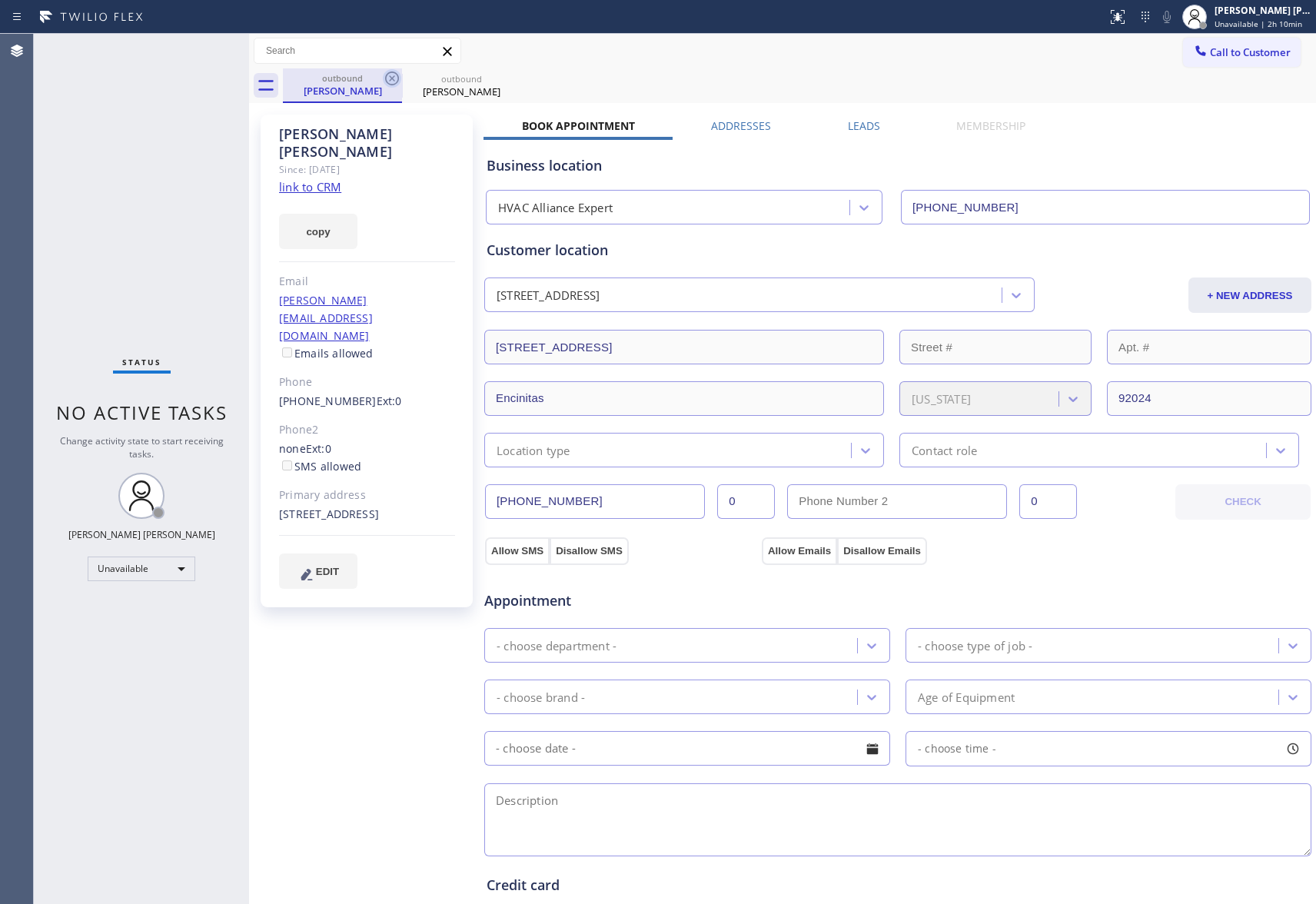
click at [384, 77] on icon at bounding box center [392, 78] width 19 height 19
click at [0, 0] on icon at bounding box center [0, 0] width 0 height 0
click at [384, 77] on div "outbound [PERSON_NAME] outbound [PERSON_NAME]" at bounding box center [800, 85] width 1033 height 34
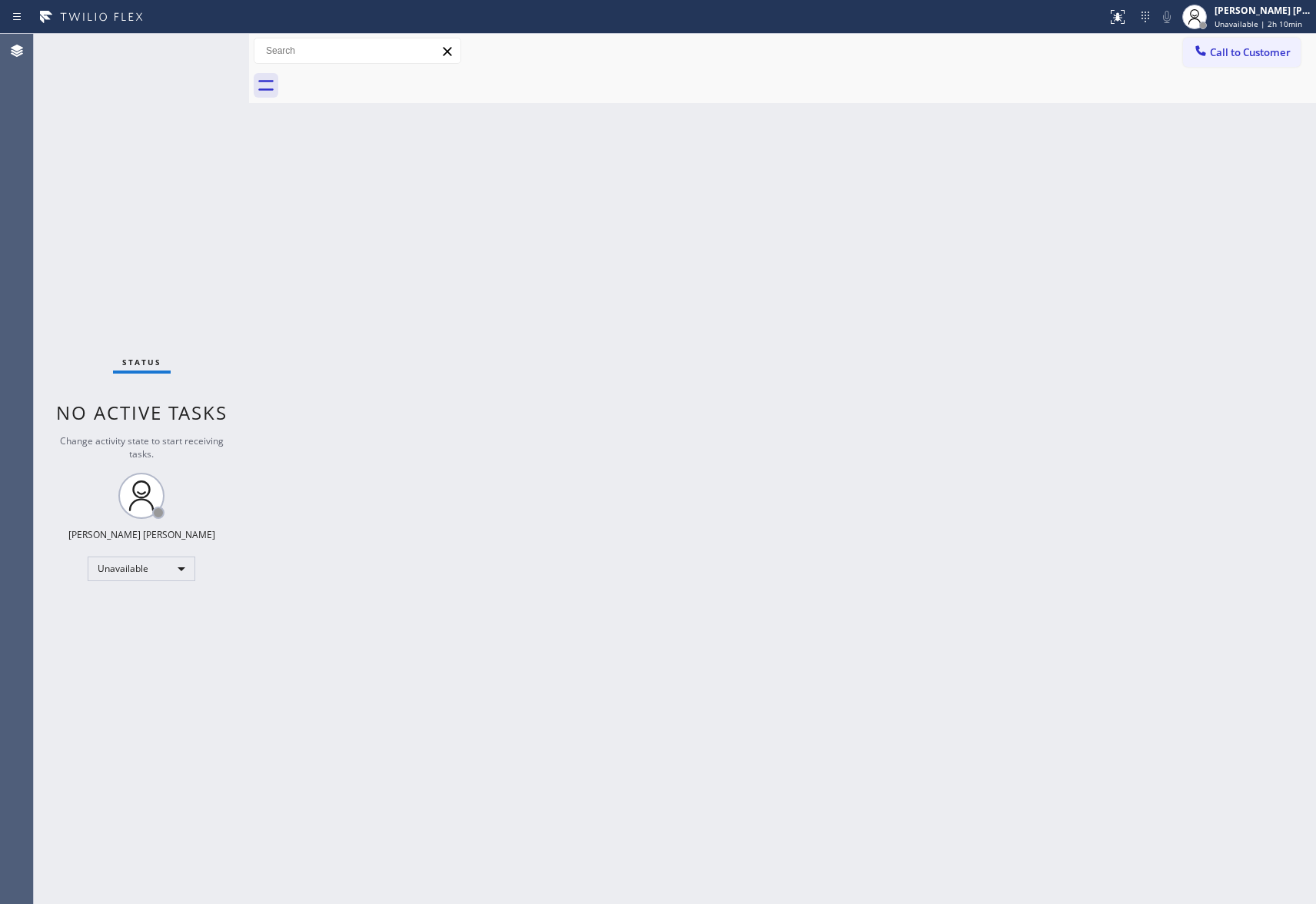
click at [384, 77] on div at bounding box center [800, 85] width 1033 height 34
click at [1261, 62] on button "Call to Customer" at bounding box center [1242, 52] width 117 height 29
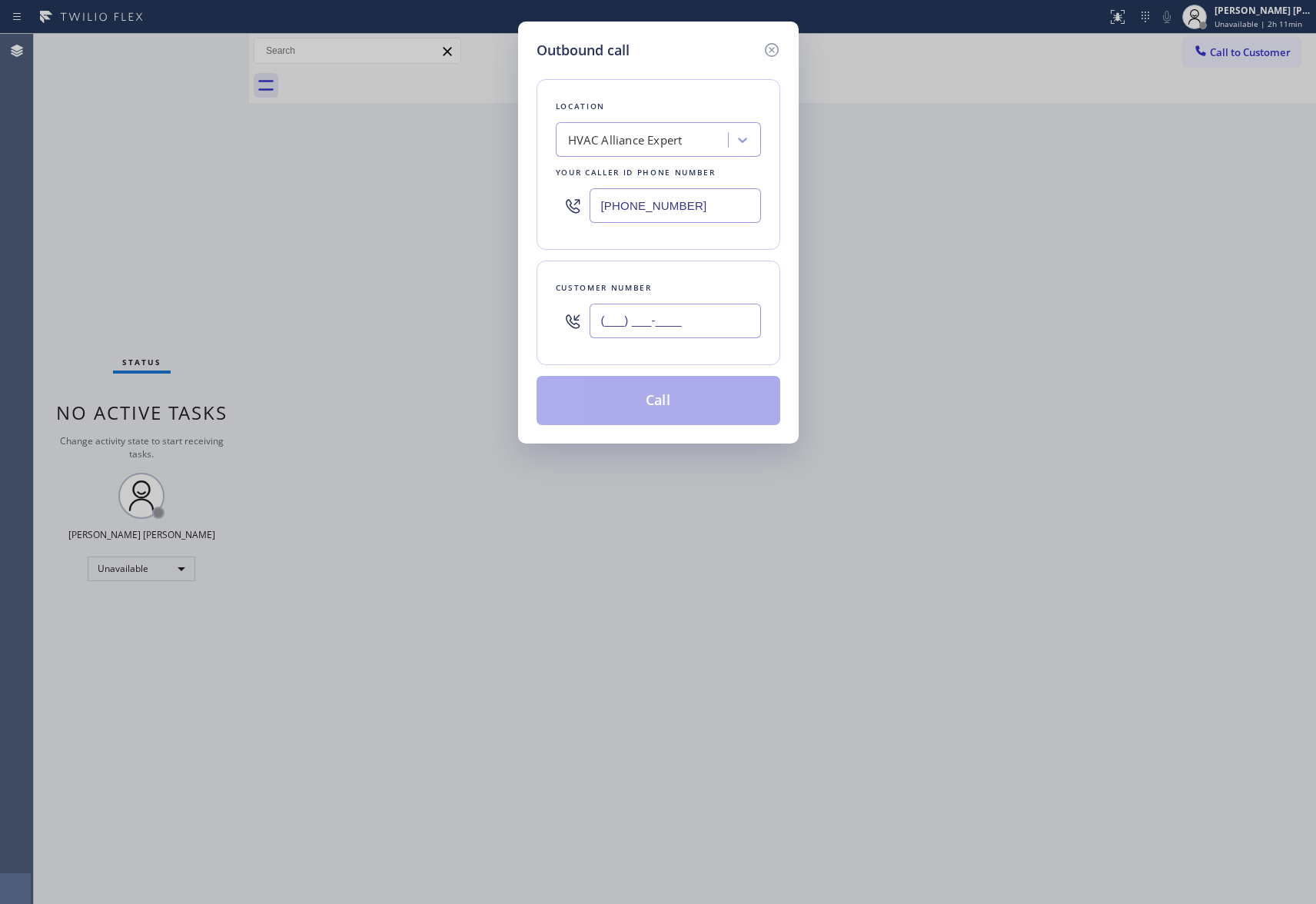
click at [718, 328] on input "(___) ___-____" at bounding box center [675, 321] width 171 height 34
paste input "323) 791-6888"
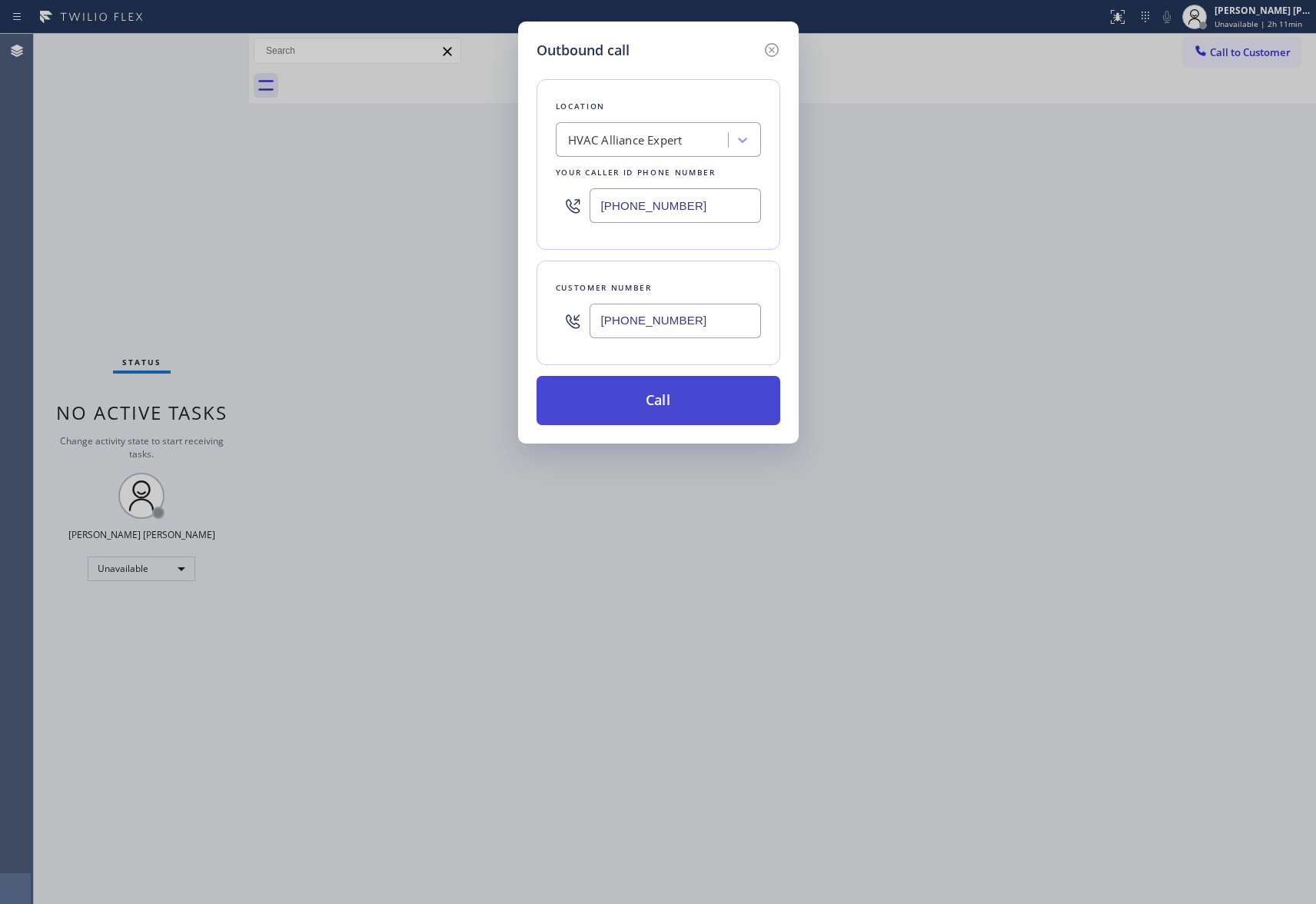
type input "[PHONE_NUMBER]"
click at [698, 414] on button "Call" at bounding box center [658, 400] width 243 height 49
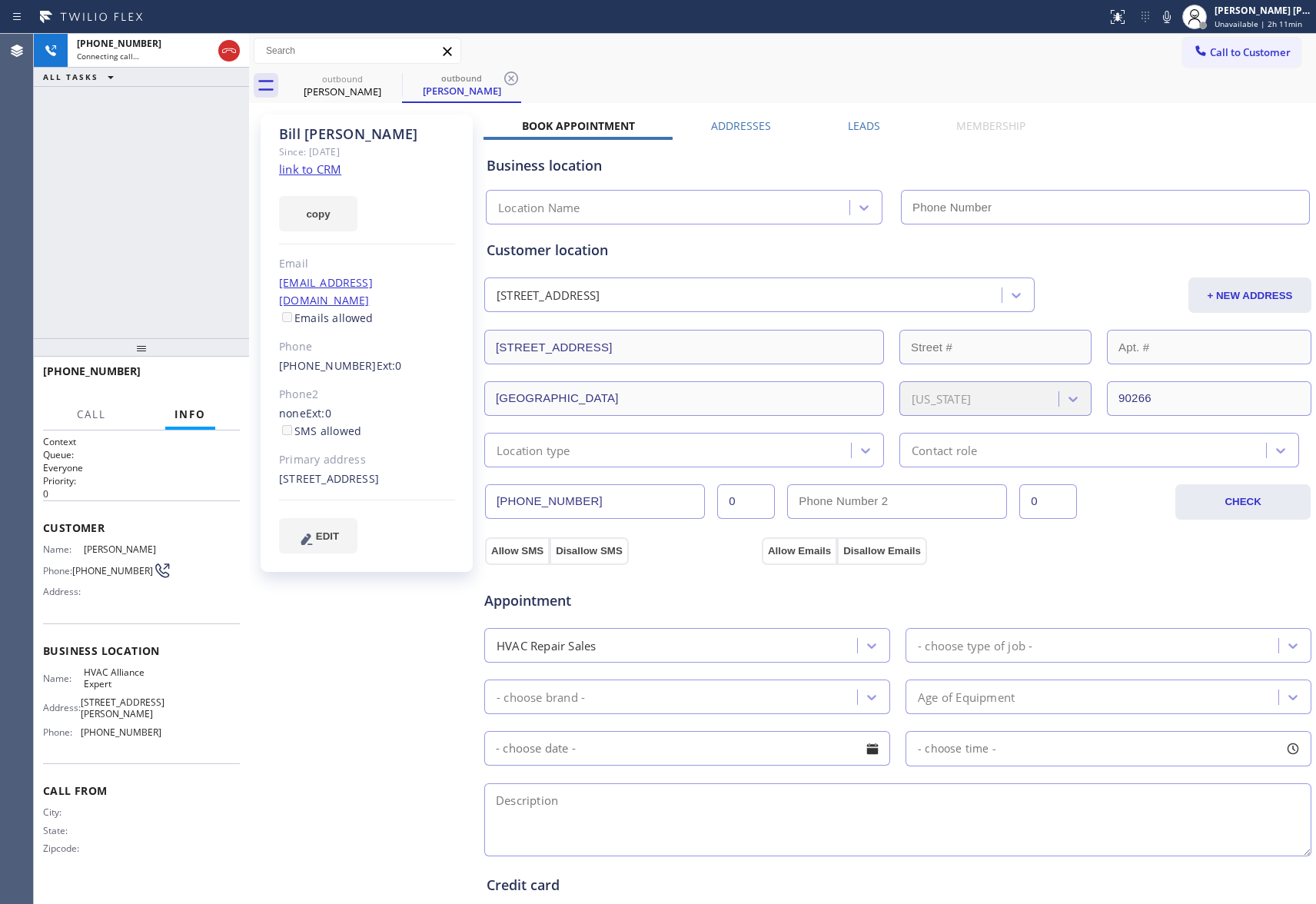
type input "[PHONE_NUMBER]"
click at [232, 52] on icon at bounding box center [229, 51] width 14 height 5
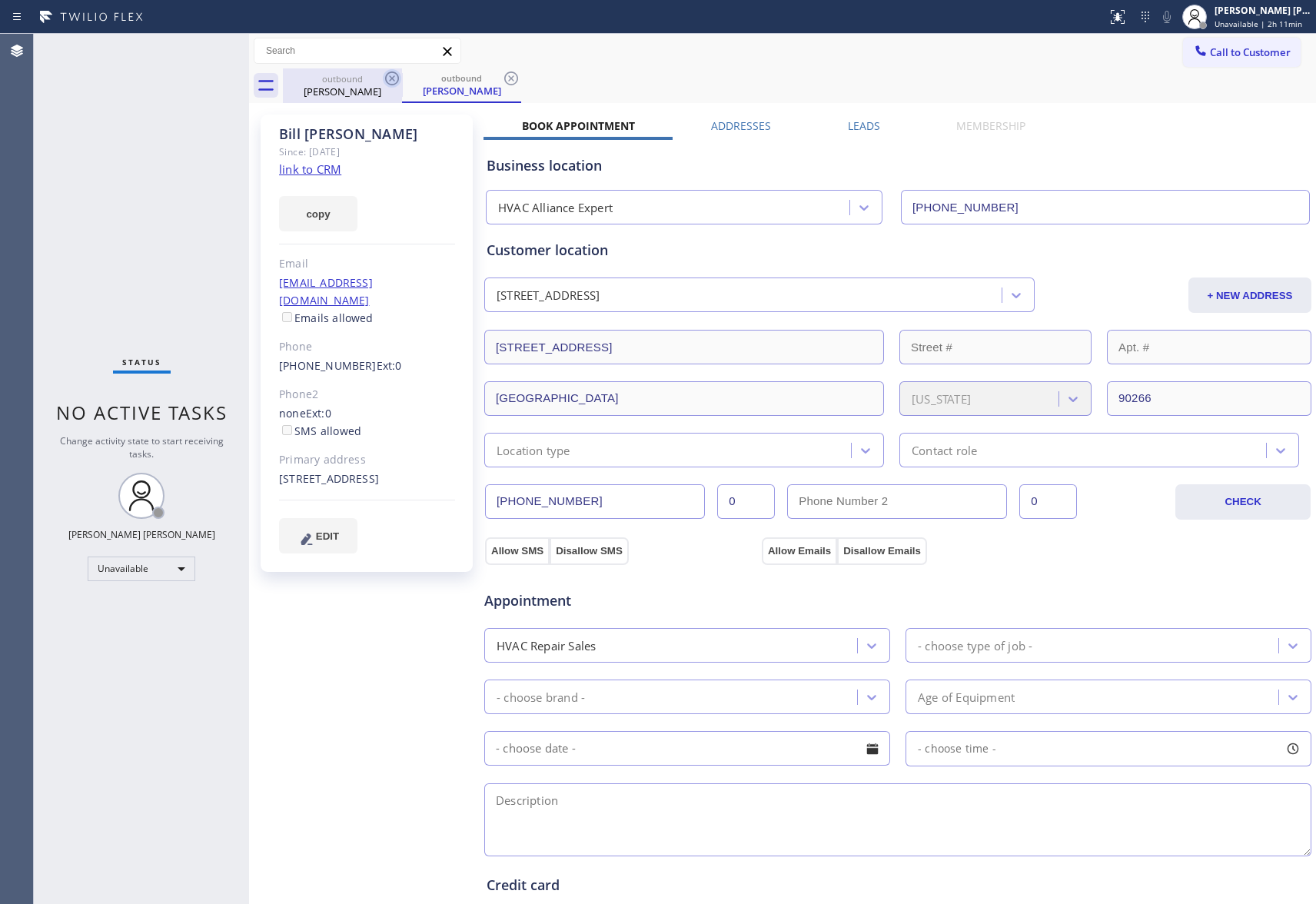
click at [386, 78] on icon at bounding box center [392, 78] width 14 height 14
click at [402, 78] on div "outbound [PERSON_NAME]" at bounding box center [462, 85] width 119 height 34
click at [386, 78] on icon at bounding box center [392, 78] width 14 height 14
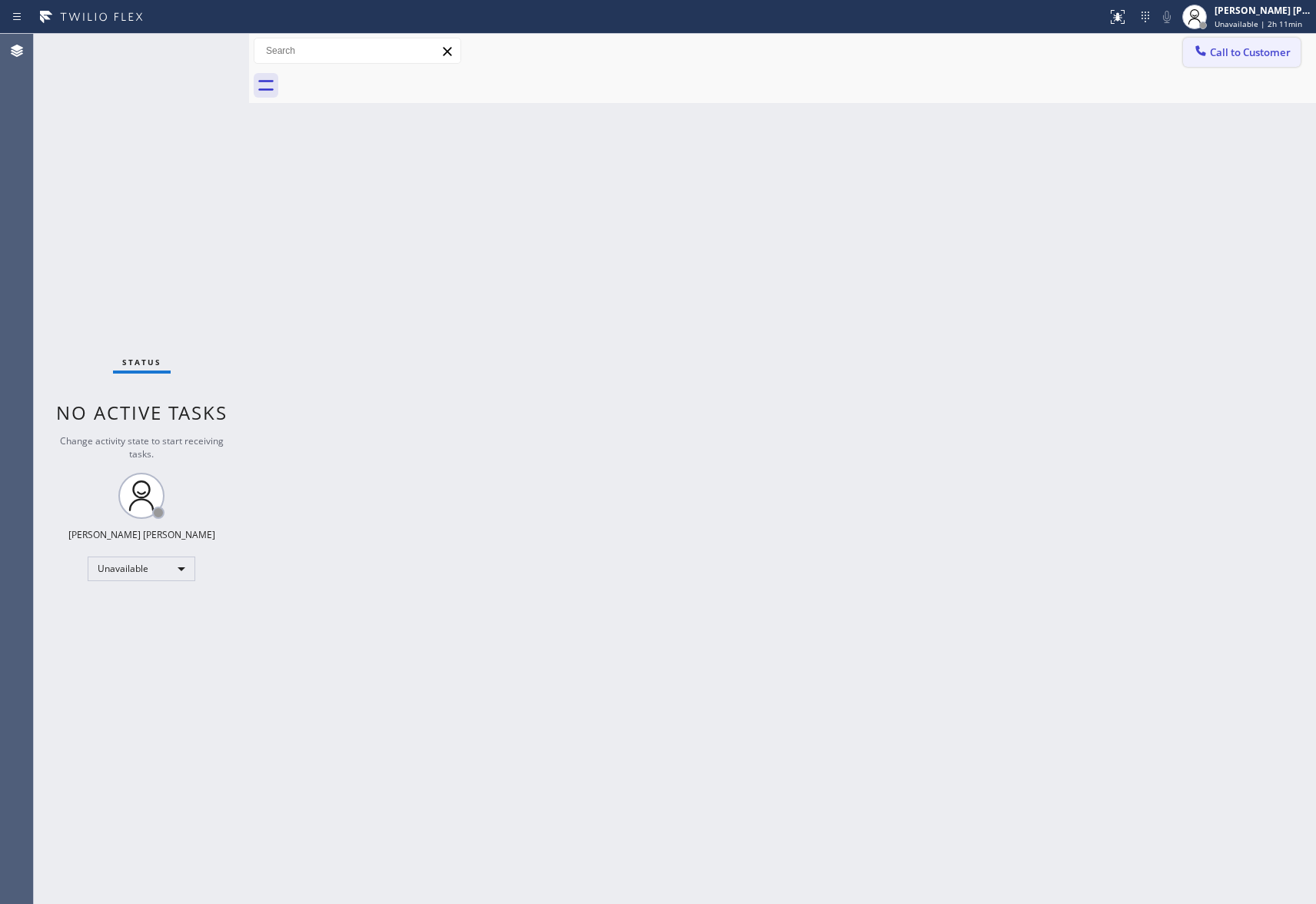
click at [1254, 46] on span "Call to Customer" at bounding box center [1249, 52] width 81 height 14
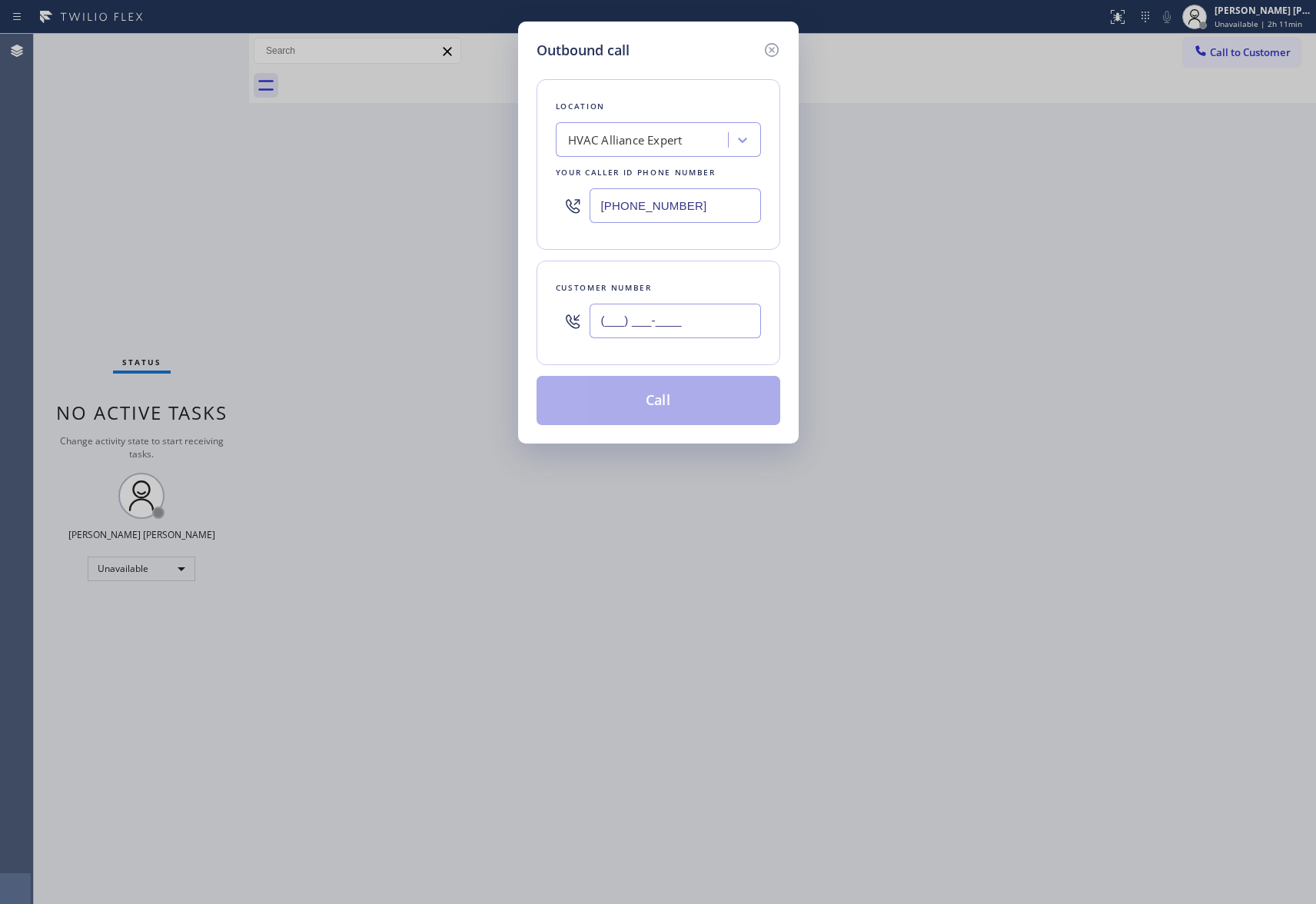
click at [678, 318] on input "(___) ___-____" at bounding box center [675, 321] width 171 height 34
paste input "415) 652-1374"
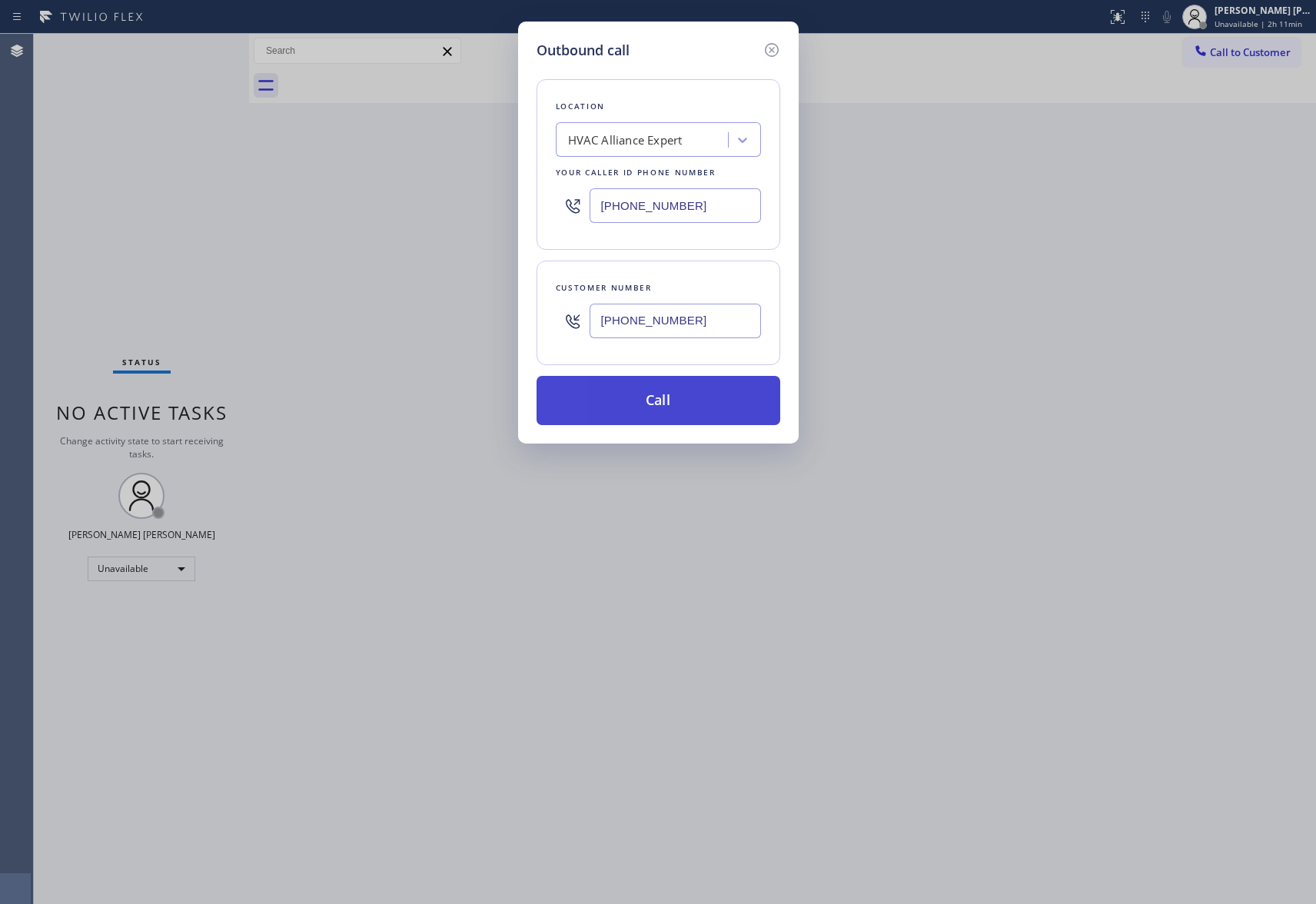
type input "[PHONE_NUMBER]"
click at [661, 404] on button "Call" at bounding box center [658, 400] width 243 height 49
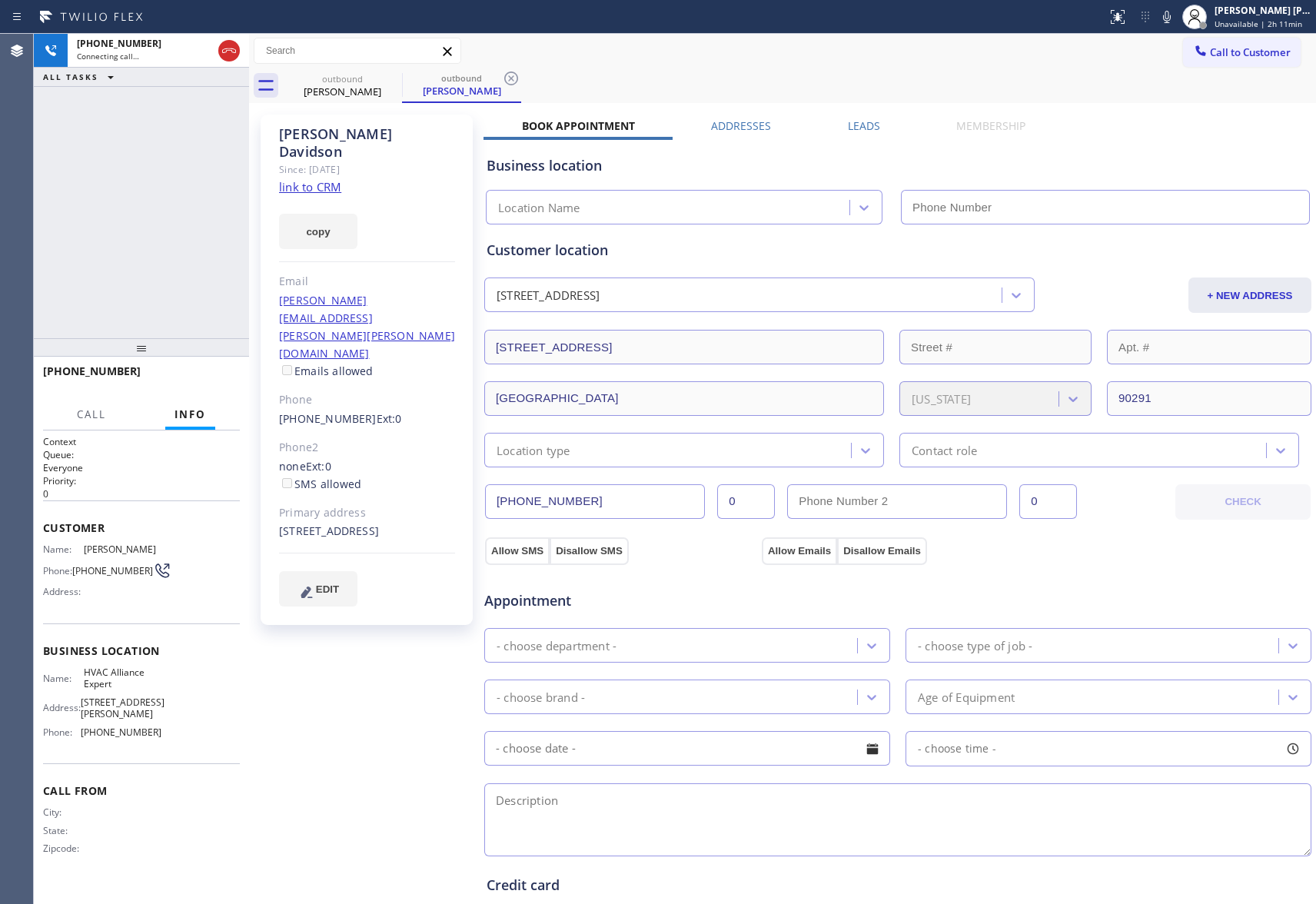
type input "[PHONE_NUMBER]"
click at [226, 54] on icon at bounding box center [229, 51] width 19 height 19
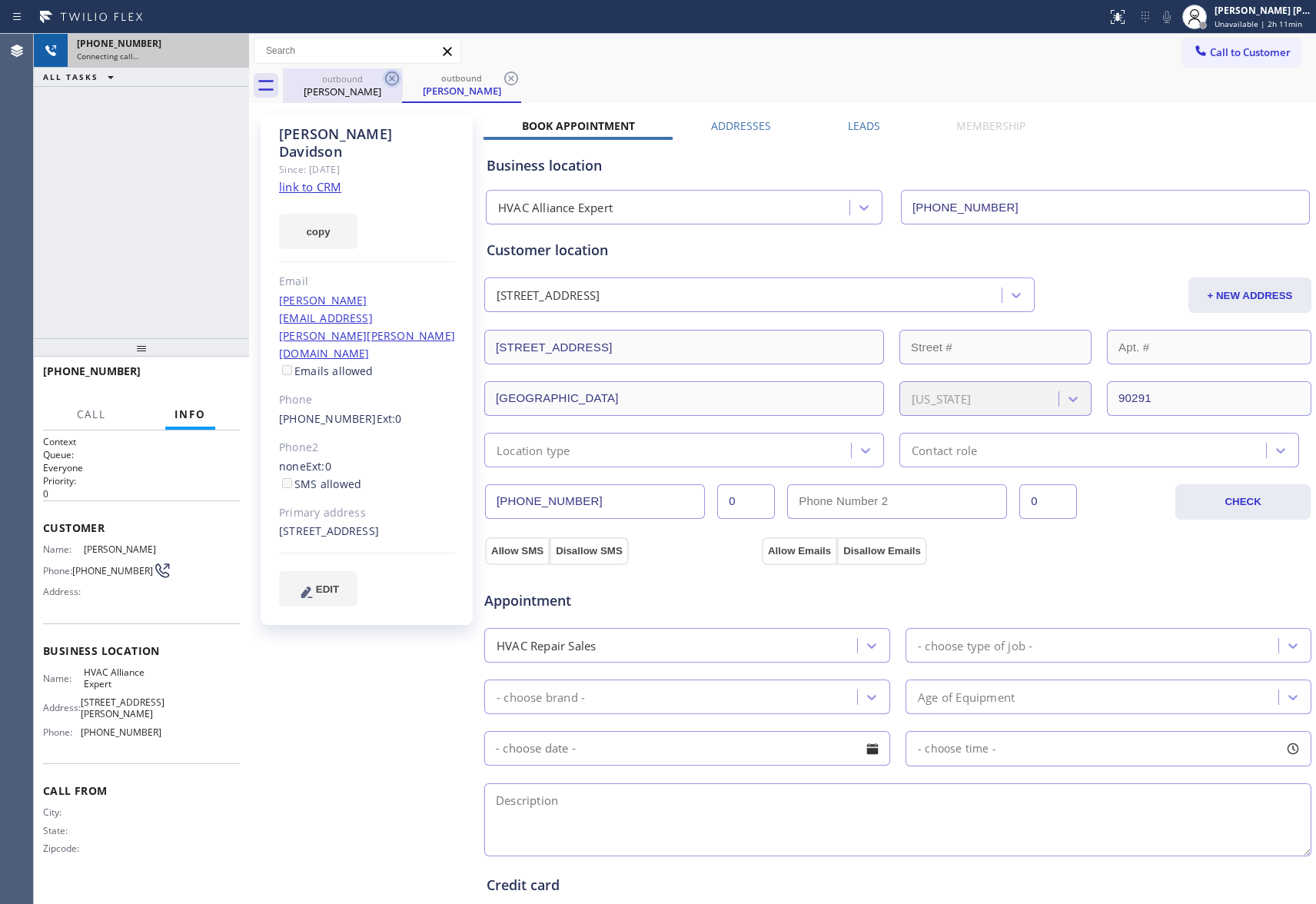
click at [388, 77] on icon at bounding box center [392, 78] width 19 height 19
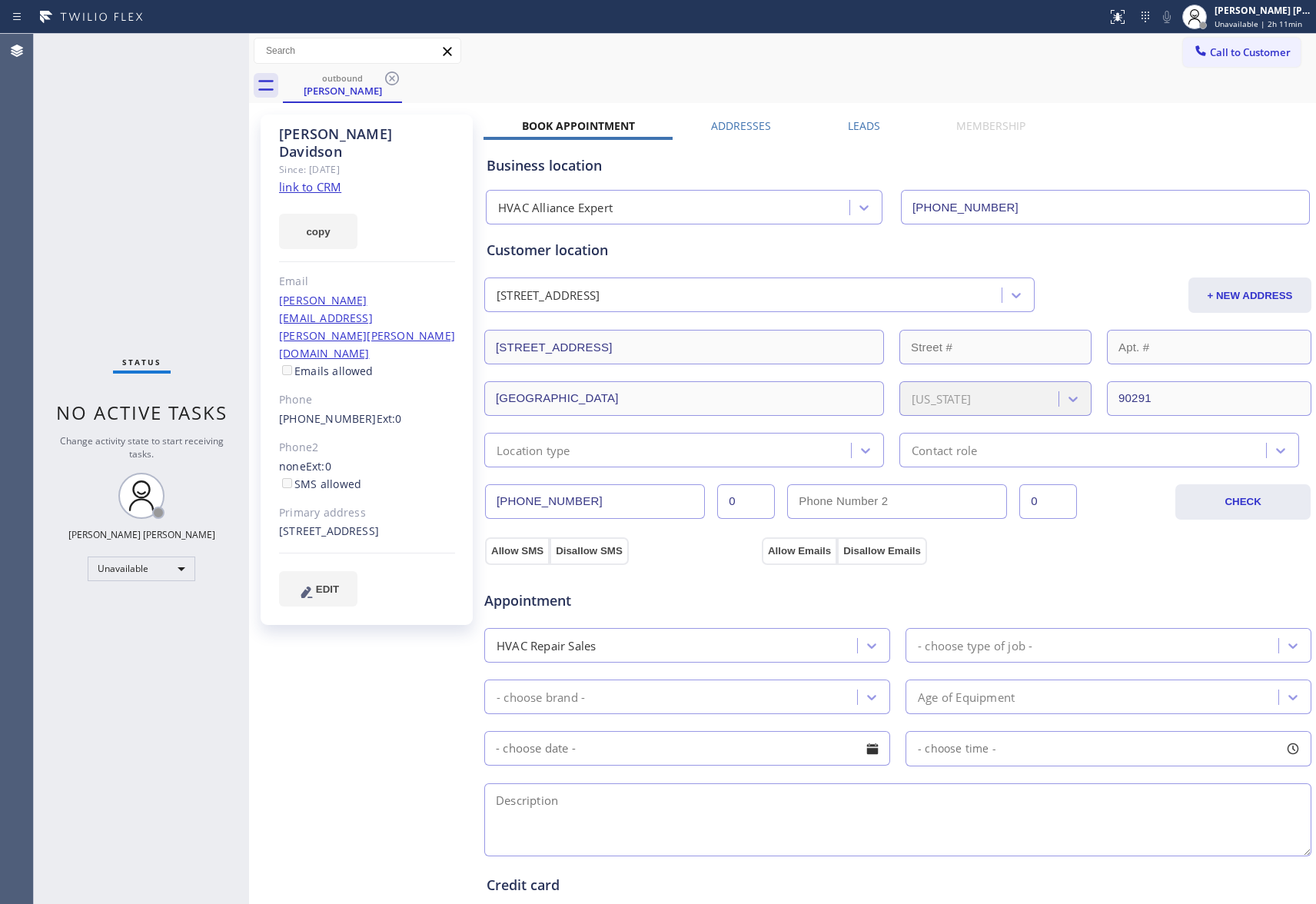
click at [388, 77] on icon at bounding box center [392, 78] width 19 height 19
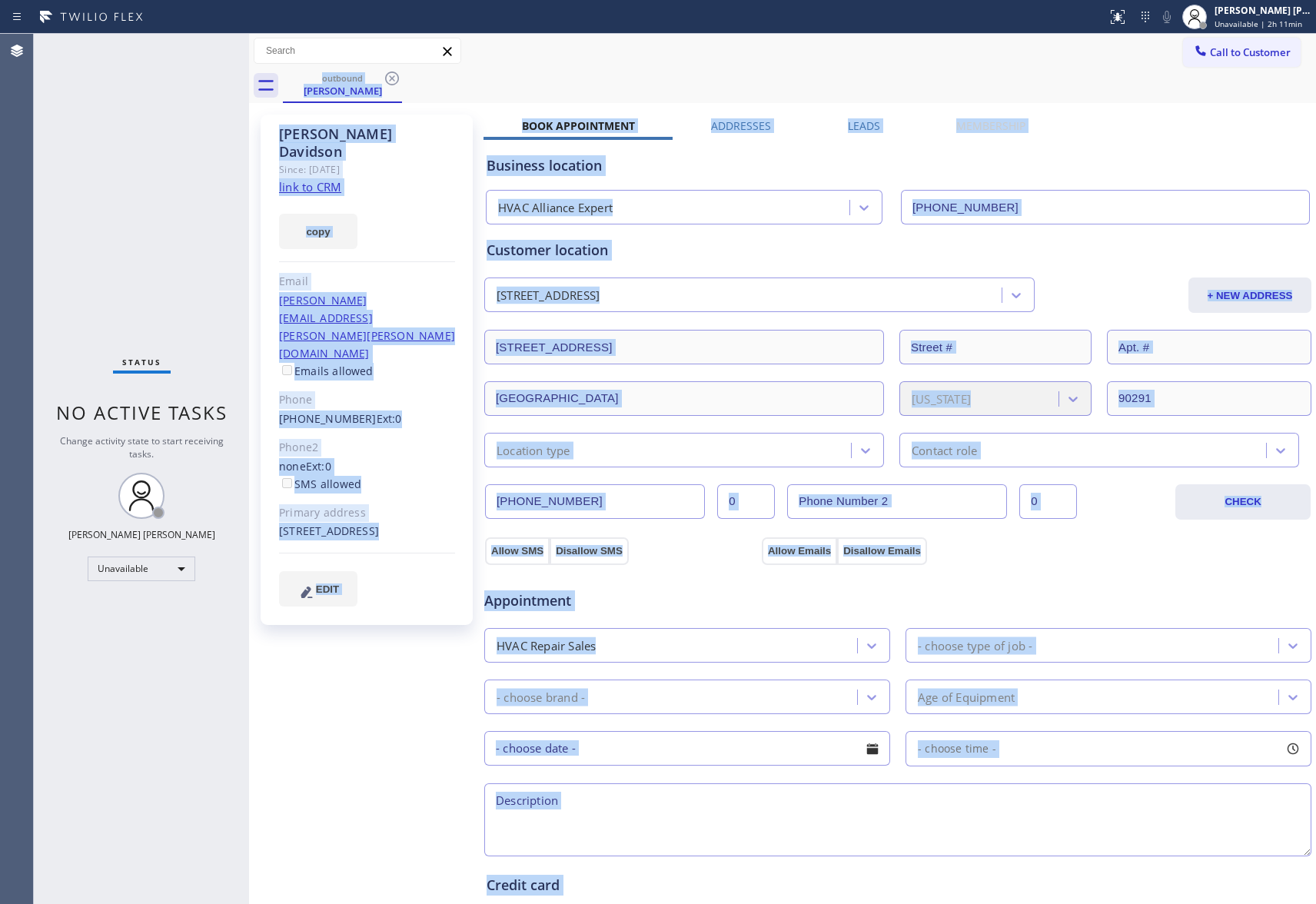
click at [388, 77] on div "outbound [PERSON_NAME]" at bounding box center [800, 85] width 1033 height 34
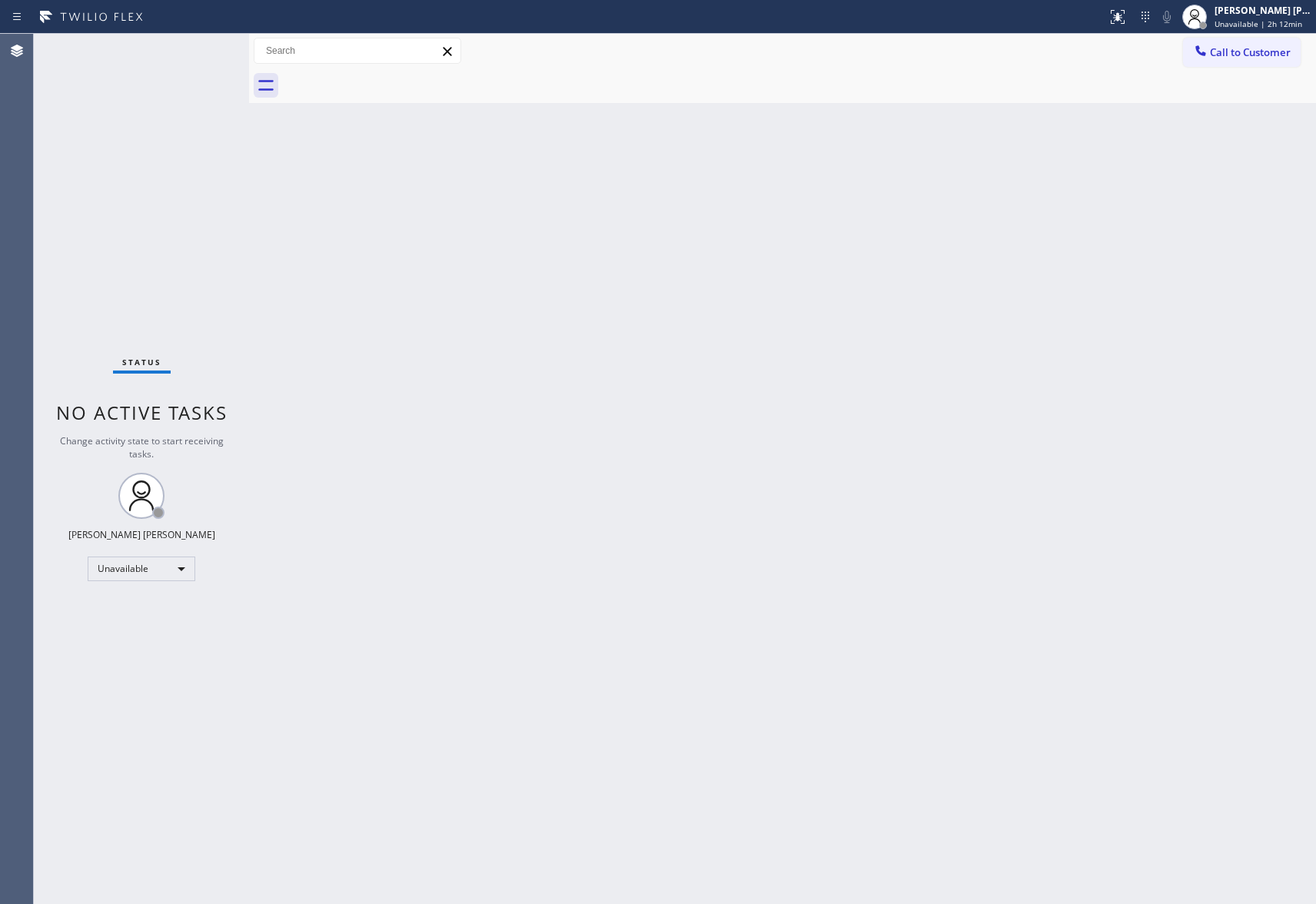
click at [1244, 51] on span "Call to Customer" at bounding box center [1249, 52] width 81 height 14
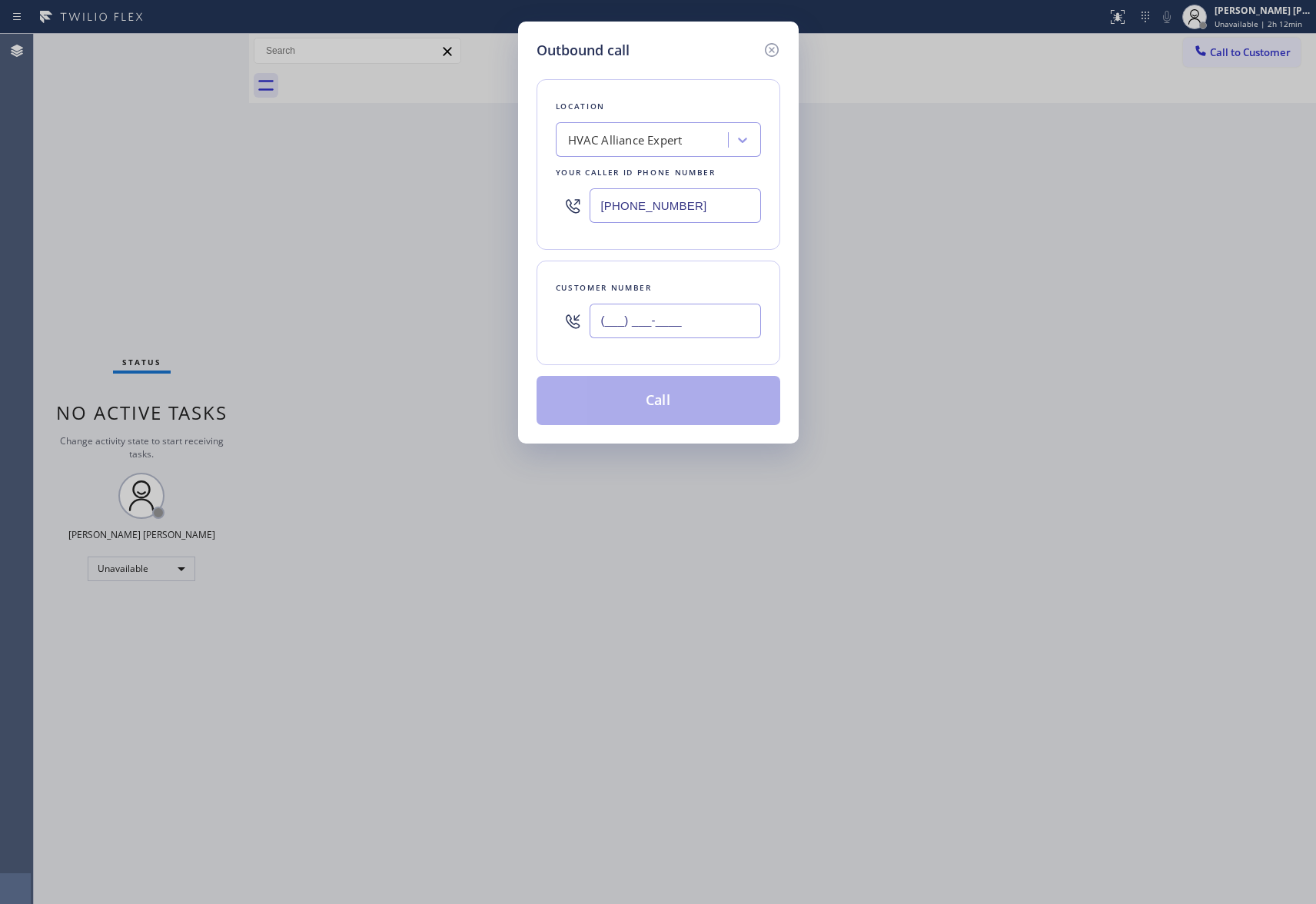
click at [683, 319] on input "(___) ___-____" at bounding box center [675, 321] width 171 height 34
paste input "626) 355-7944"
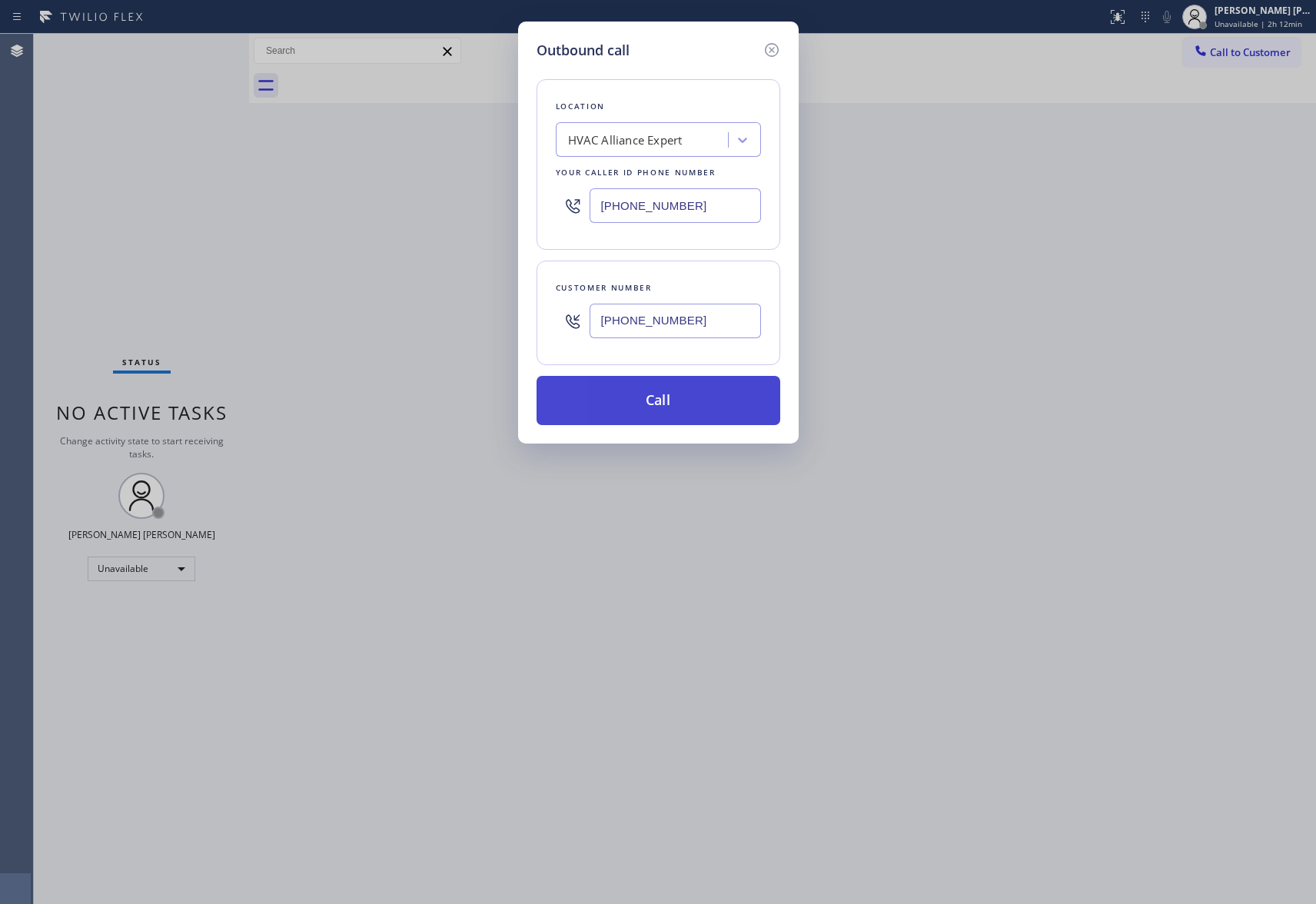
type input "[PHONE_NUMBER]"
click at [669, 401] on button "Call" at bounding box center [658, 400] width 243 height 49
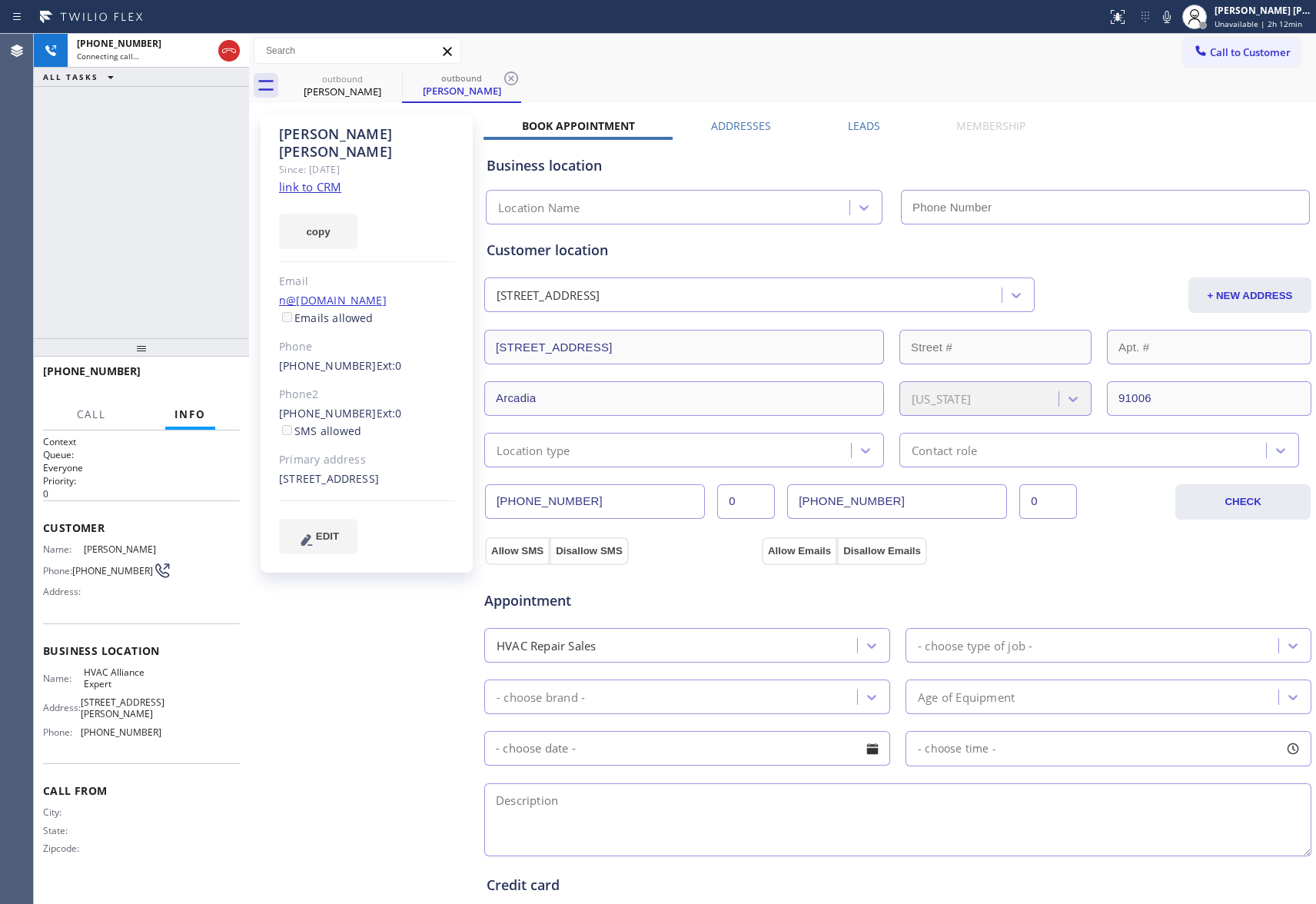
type input "[PHONE_NUMBER]"
click at [232, 46] on icon at bounding box center [229, 51] width 19 height 19
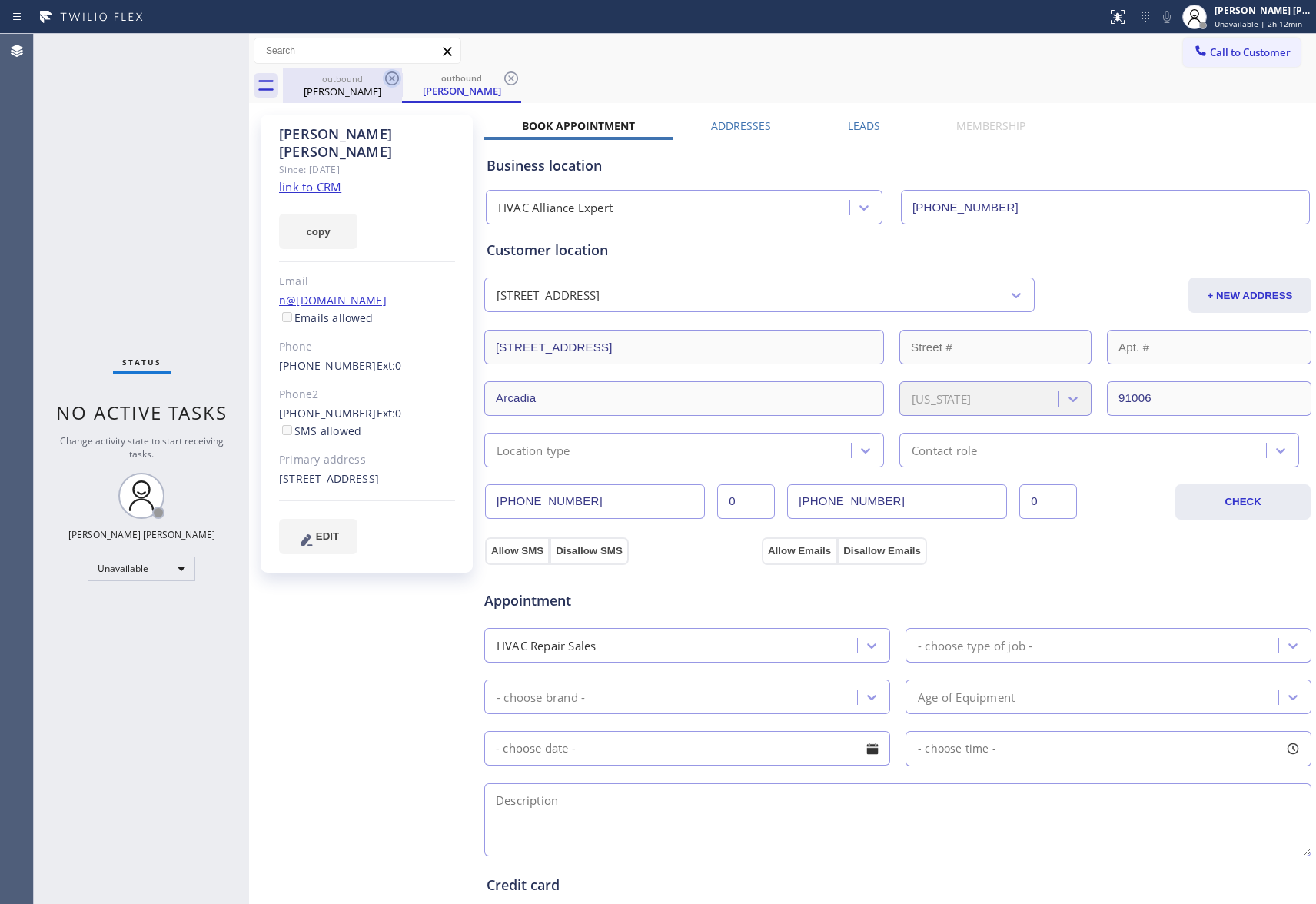
drag, startPoint x: 373, startPoint y: 81, endPoint x: 388, endPoint y: 77, distance: 15.5
click at [373, 81] on div "outbound" at bounding box center [343, 78] width 116 height 12
click at [388, 77] on icon at bounding box center [392, 78] width 19 height 19
click at [0, 0] on icon at bounding box center [0, 0] width 0 height 0
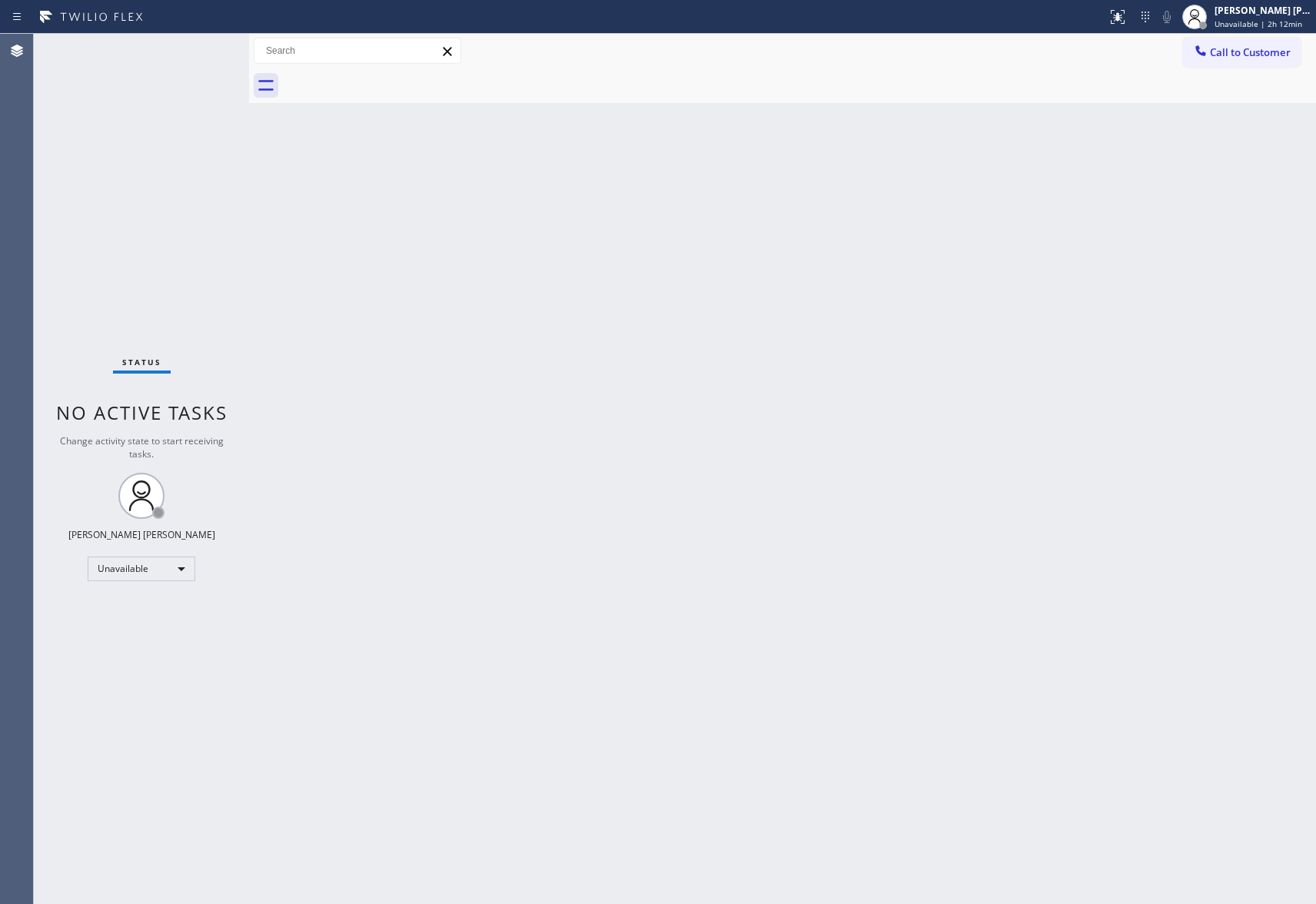
click at [388, 77] on div at bounding box center [800, 85] width 1033 height 34
click at [1254, 44] on button "Call to Customer" at bounding box center [1242, 52] width 117 height 29
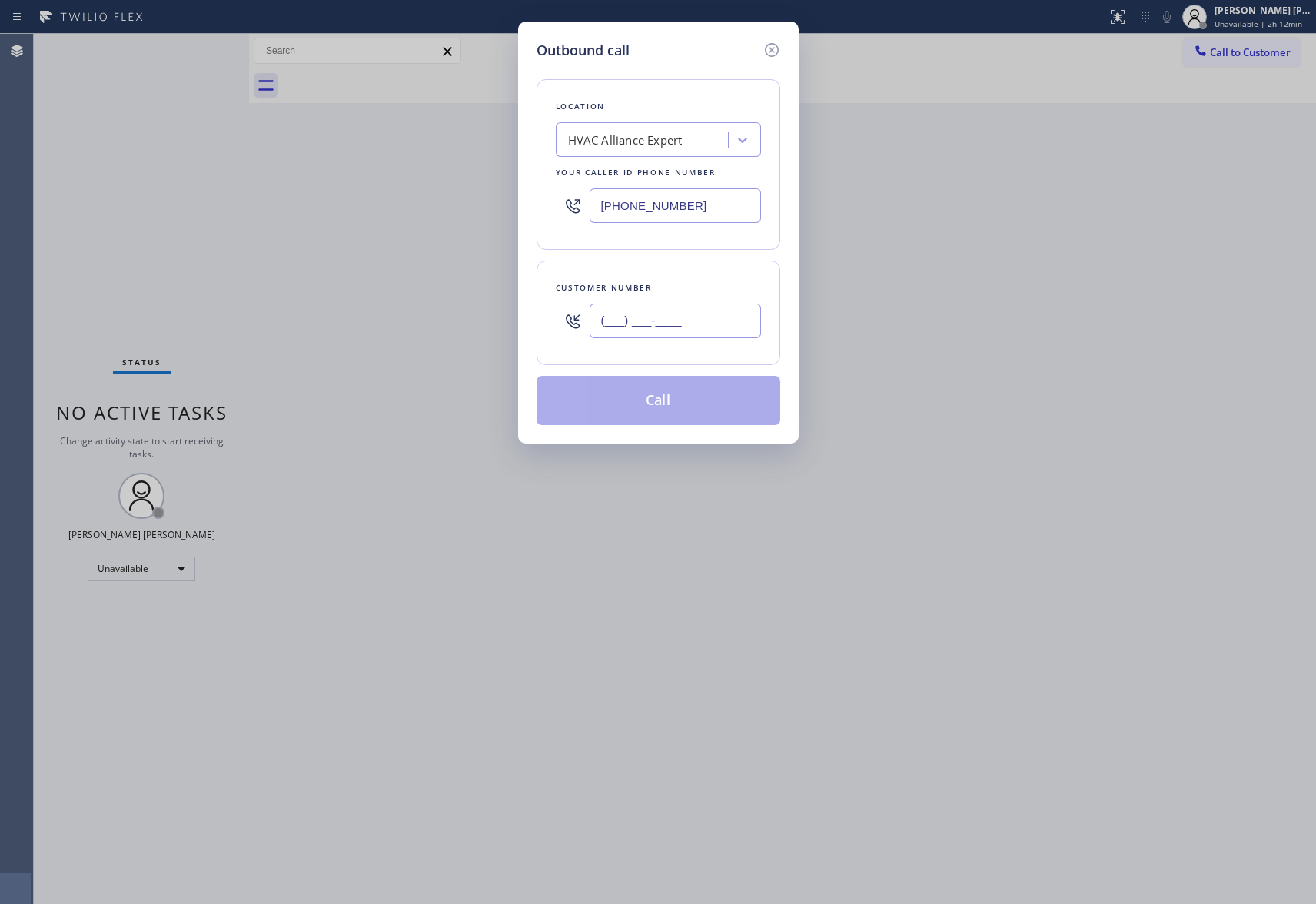
click at [680, 329] on input "(___) ___-____" at bounding box center [675, 321] width 171 height 34
paste input "925) 783-6345"
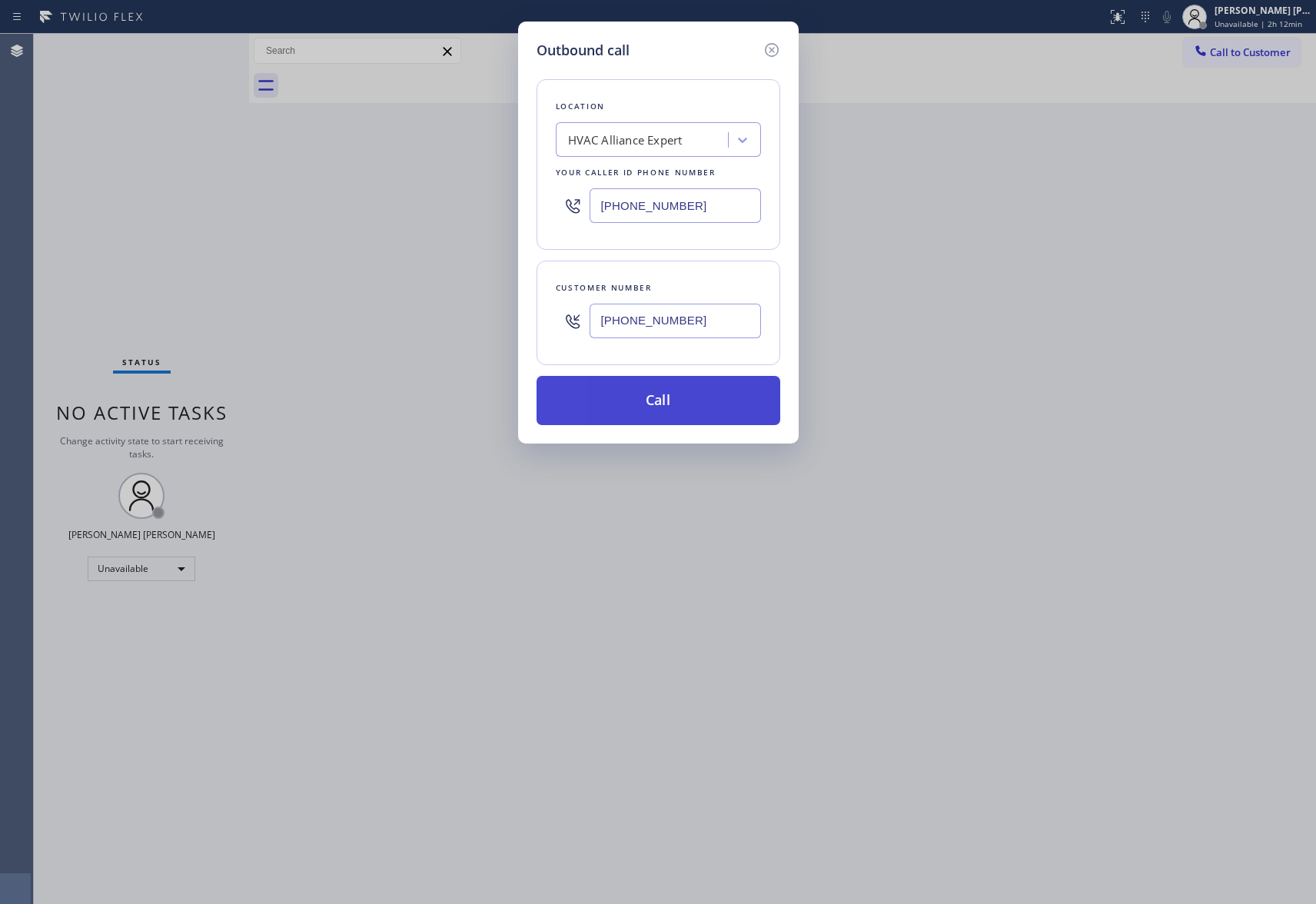
type input "[PHONE_NUMBER]"
click at [680, 403] on button "Call" at bounding box center [658, 400] width 243 height 49
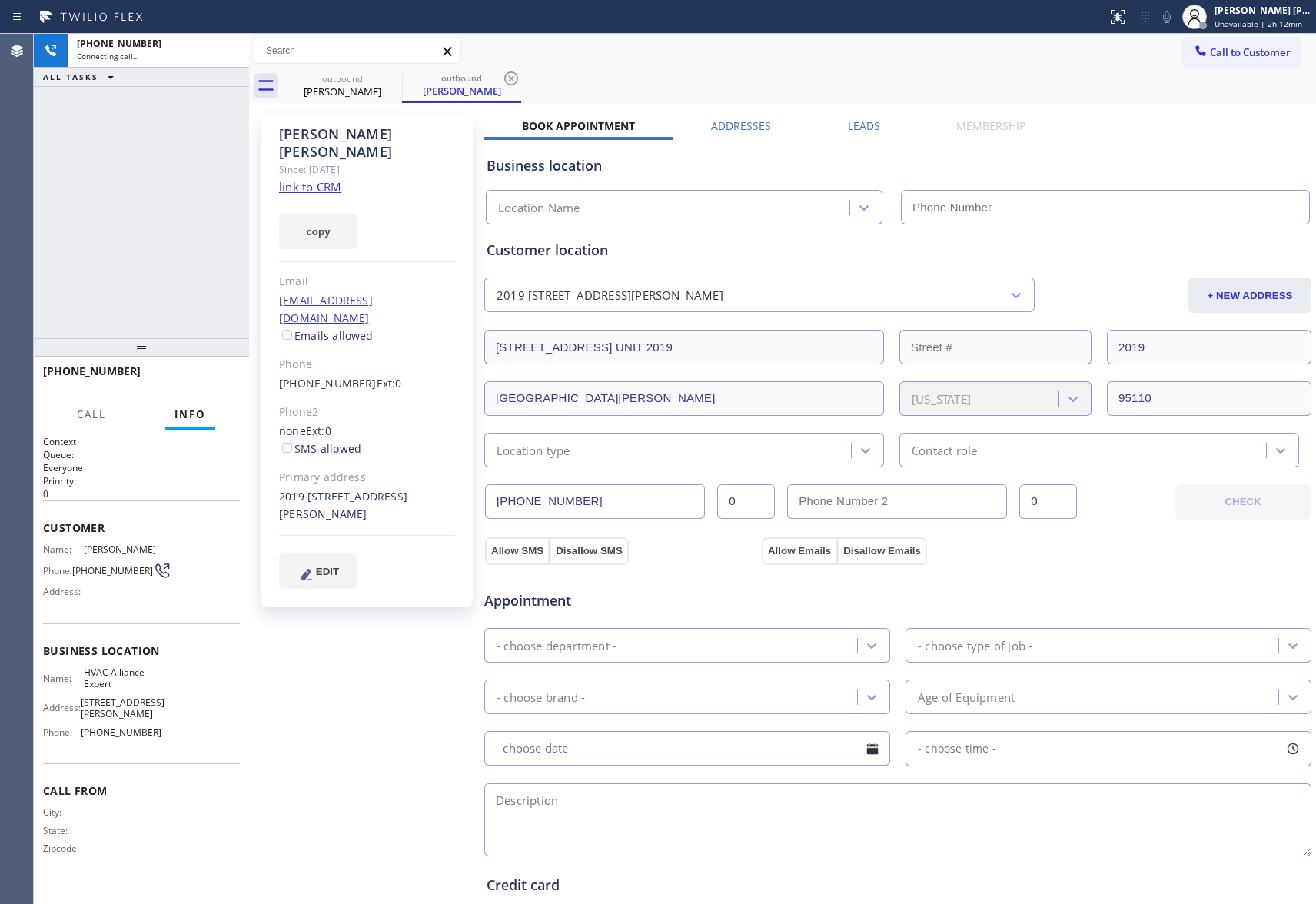
type input "[PHONE_NUMBER]"
click at [371, 75] on div "outbound" at bounding box center [343, 78] width 116 height 12
click at [389, 75] on icon at bounding box center [392, 78] width 14 height 14
click at [0, 0] on icon at bounding box center [0, 0] width 0 height 0
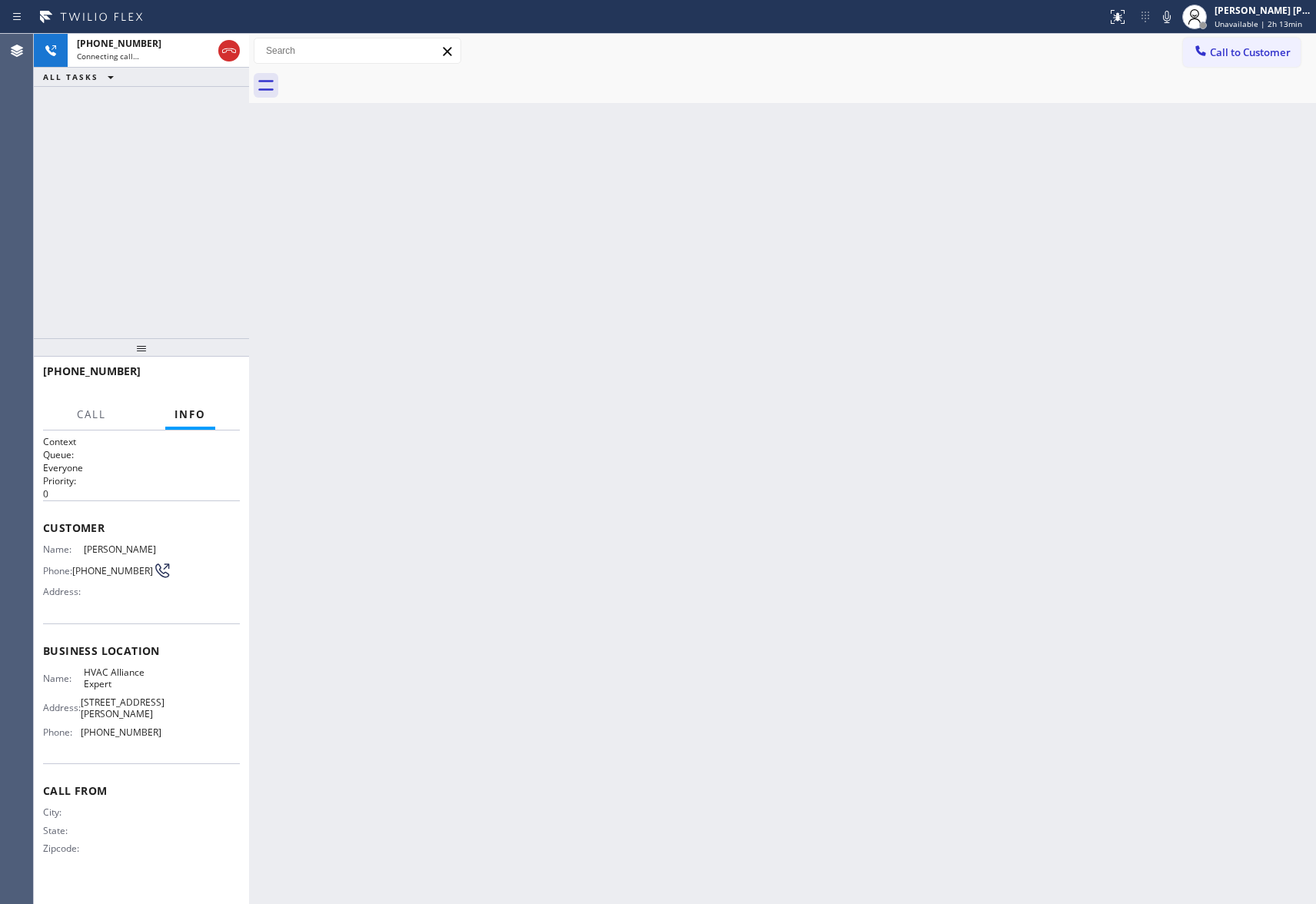
click at [389, 75] on div at bounding box center [800, 85] width 1033 height 34
click at [235, 48] on icon at bounding box center [229, 51] width 19 height 19
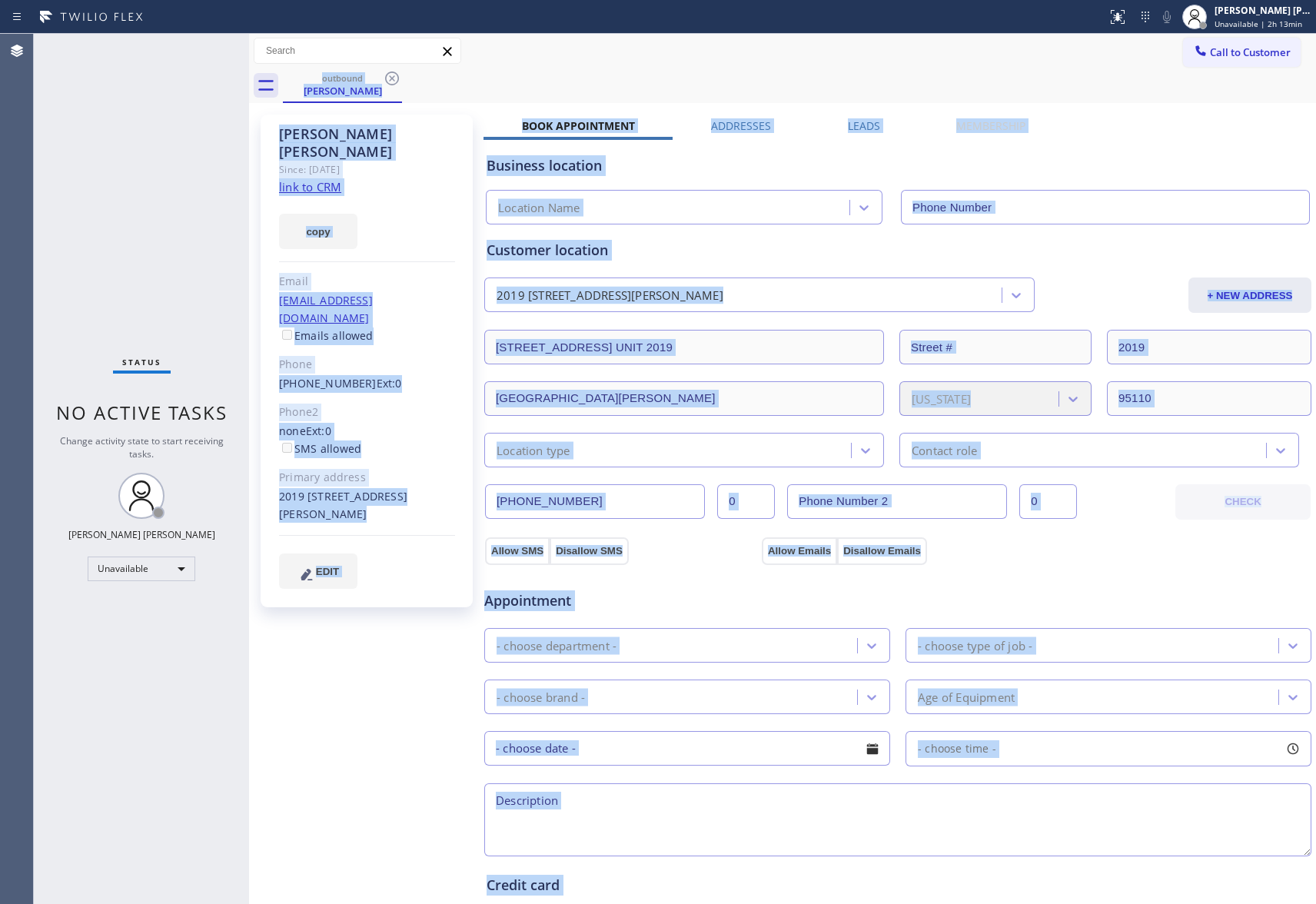
type input "[PHONE_NUMBER]"
click at [369, 86] on div "[PERSON_NAME]" at bounding box center [343, 91] width 116 height 14
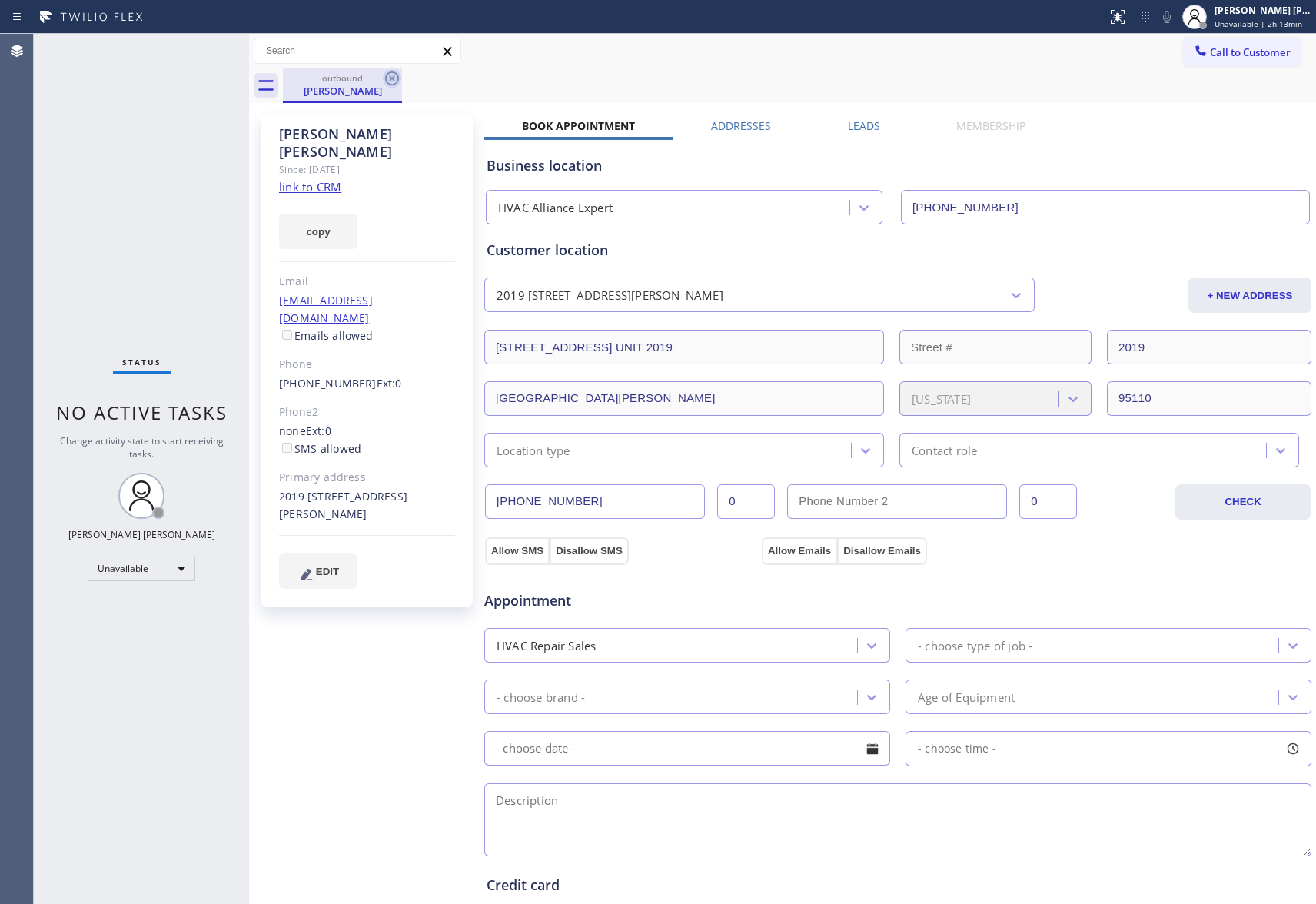
click at [388, 81] on icon at bounding box center [392, 78] width 19 height 19
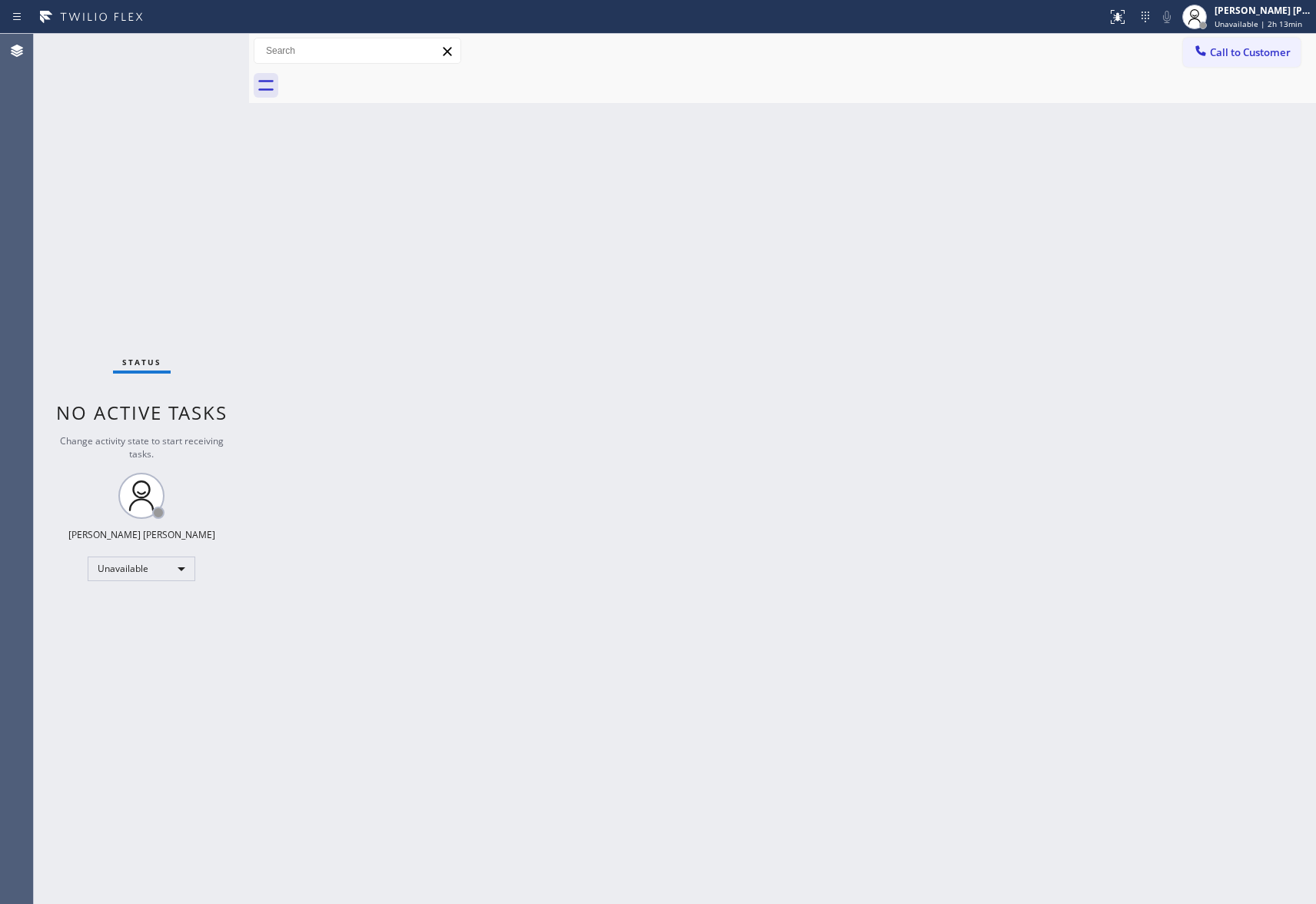
click at [389, 78] on div at bounding box center [800, 85] width 1033 height 34
click at [1258, 60] on button "Call to Customer" at bounding box center [1242, 52] width 117 height 29
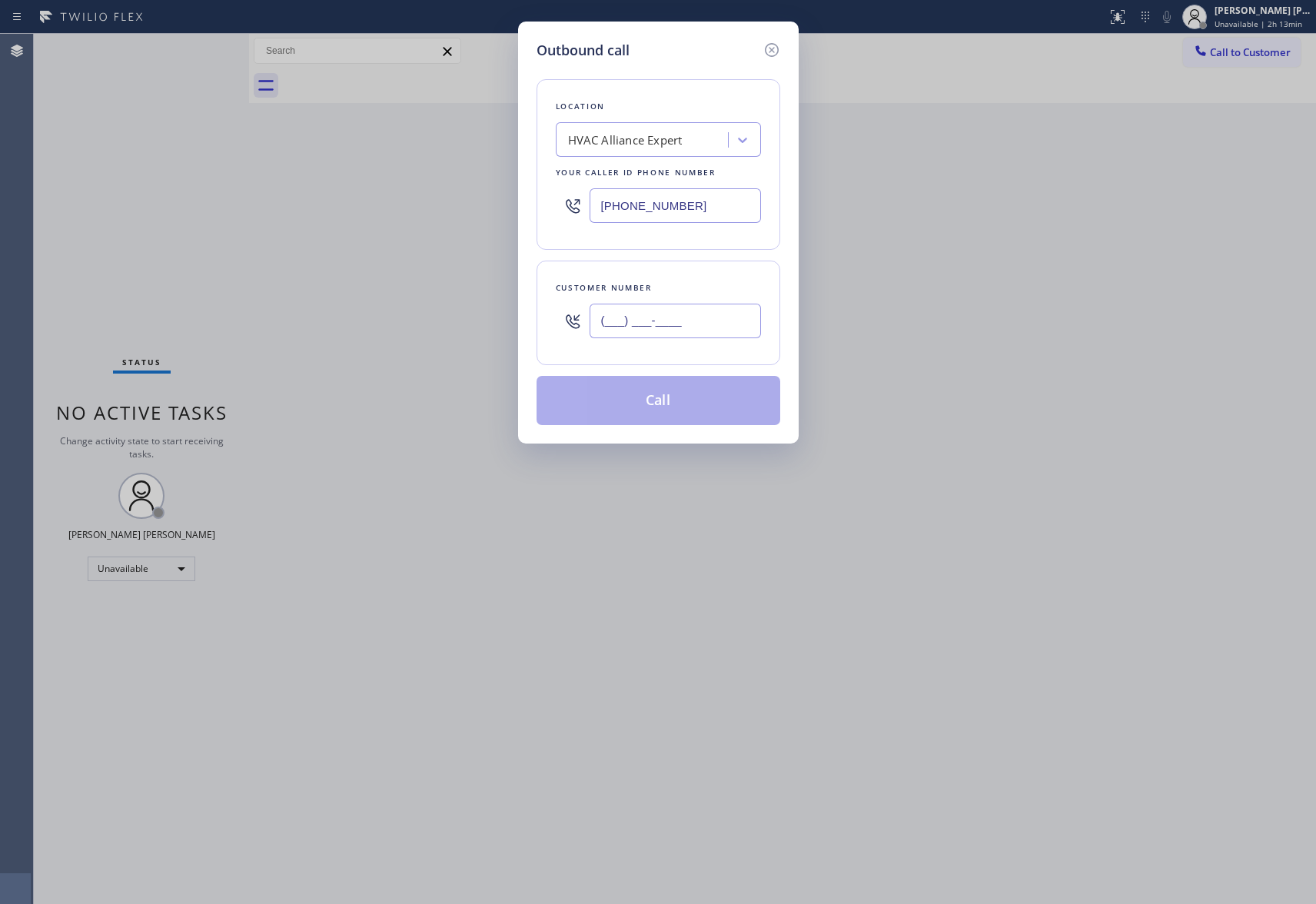
click at [711, 305] on input "(___) ___-____" at bounding box center [675, 321] width 171 height 34
paste input "415) 789-9909"
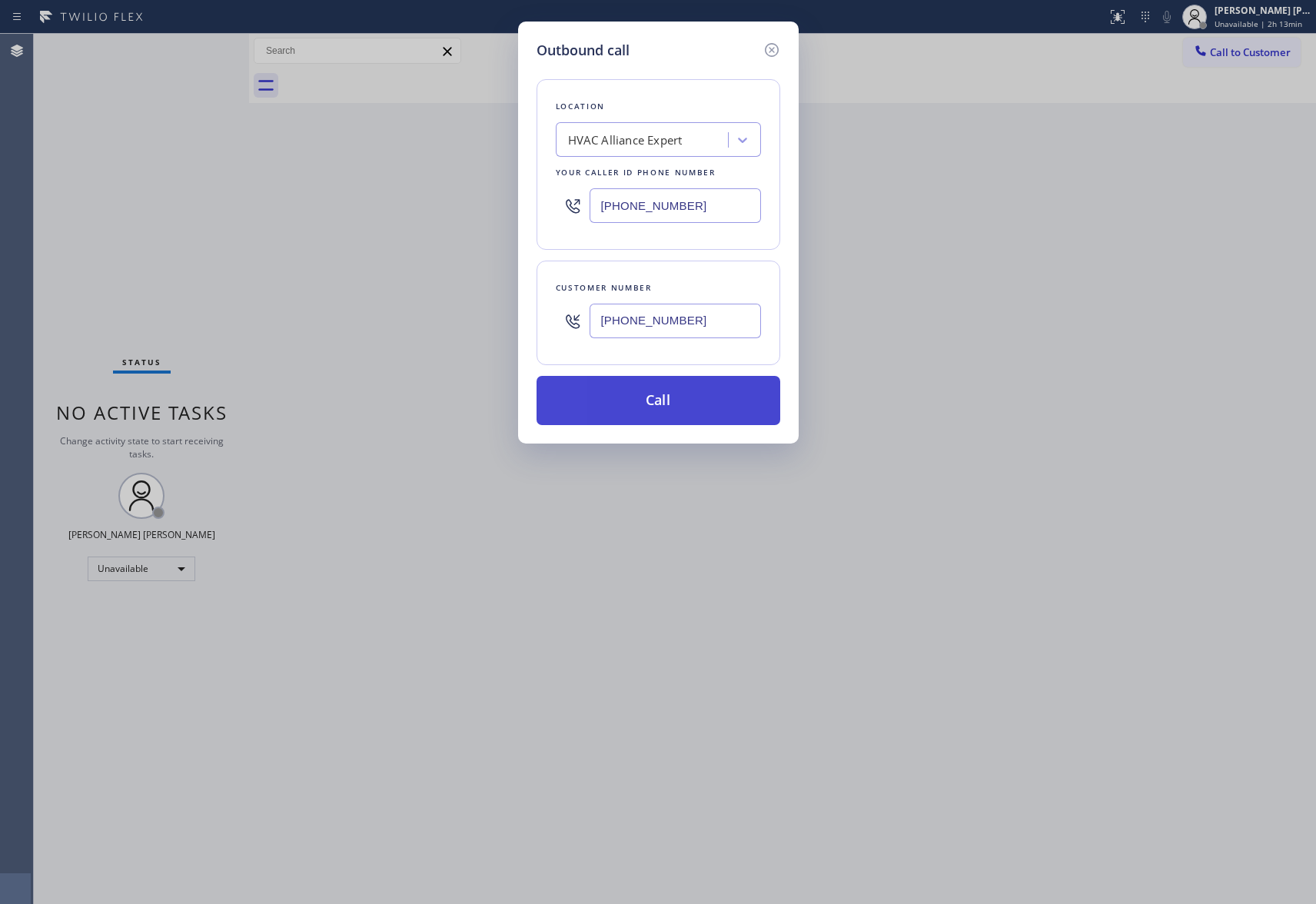
type input "[PHONE_NUMBER]"
drag, startPoint x: 682, startPoint y: 400, endPoint x: 13, endPoint y: 151, distance: 713.8
click at [672, 400] on button "Call" at bounding box center [658, 400] width 243 height 49
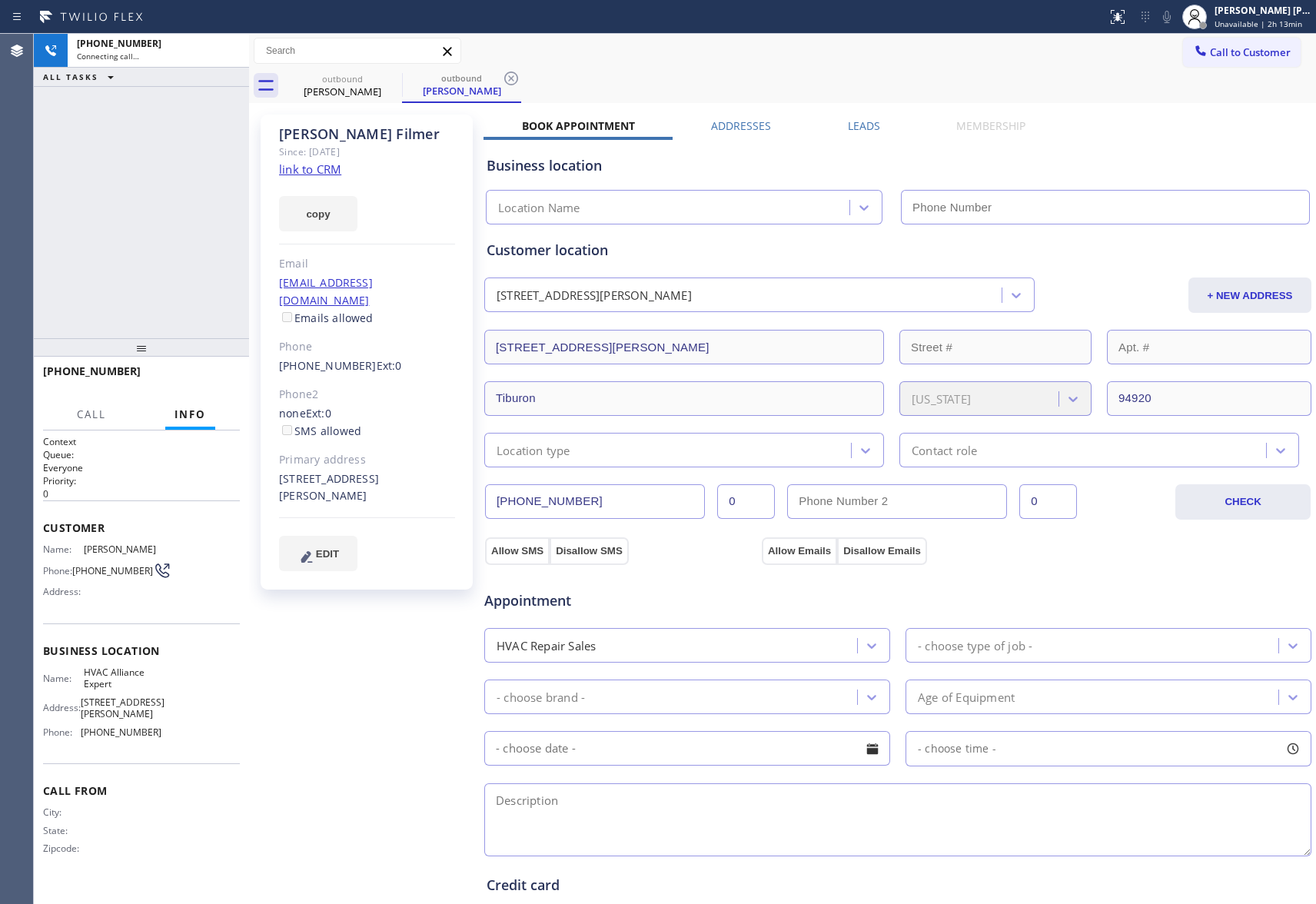
type input "[PHONE_NUMBER]"
click at [228, 49] on icon at bounding box center [229, 51] width 19 height 19
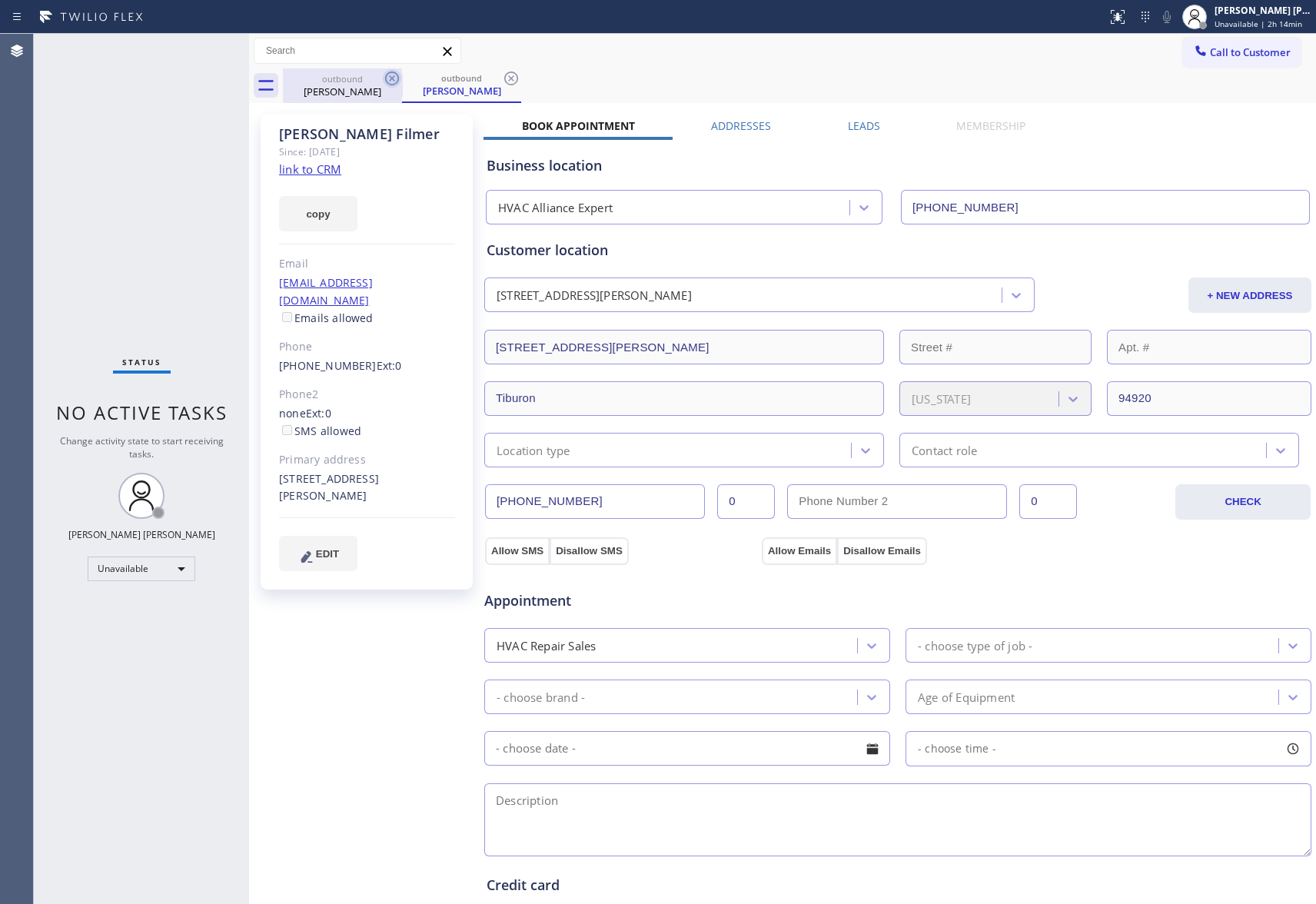
click at [388, 74] on icon at bounding box center [392, 78] width 19 height 19
click at [397, 74] on icon at bounding box center [392, 78] width 14 height 14
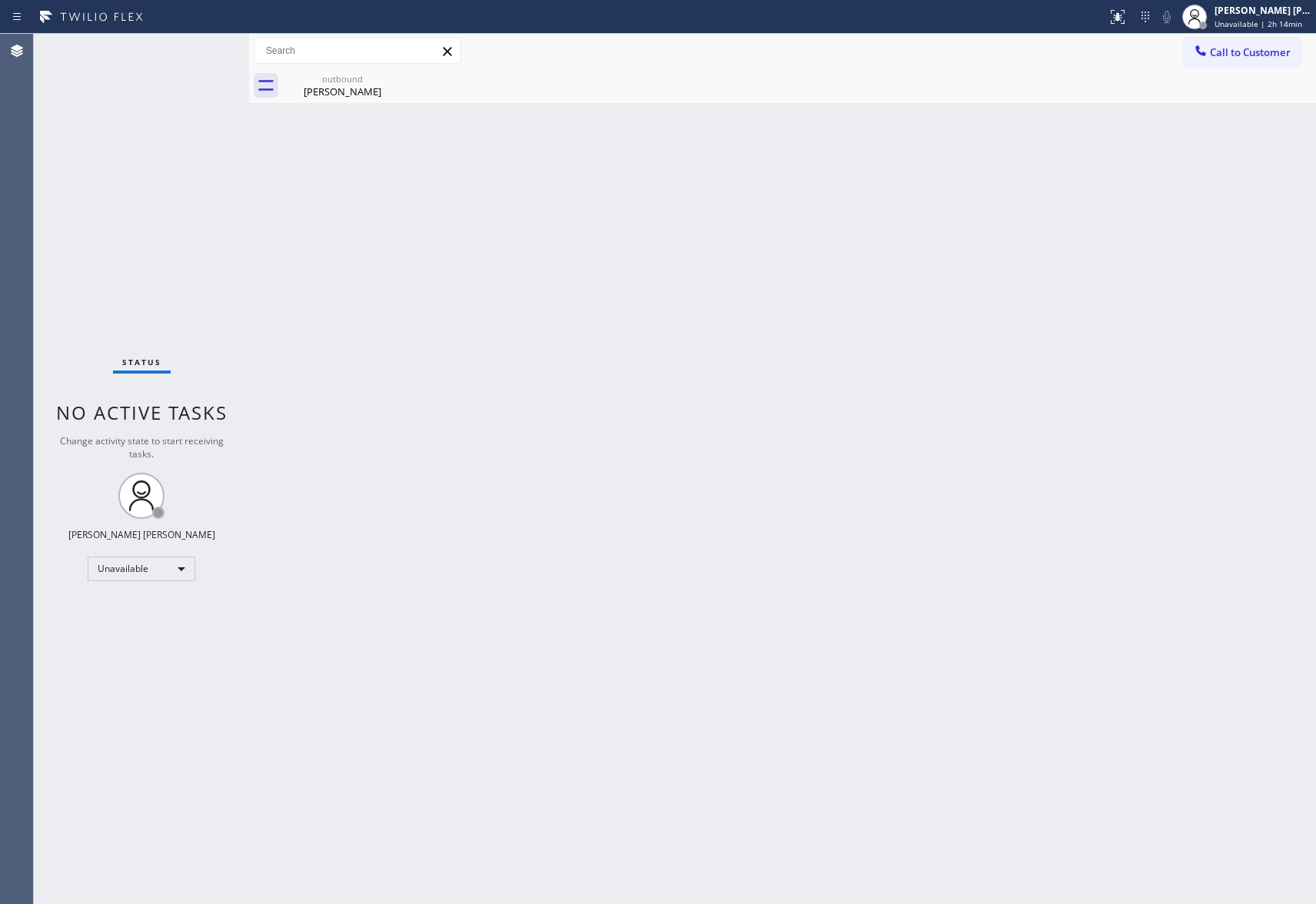
click at [397, 74] on div "outbound [PERSON_NAME]" at bounding box center [343, 85] width 119 height 34
click at [0, 0] on icon at bounding box center [0, 0] width 0 height 0
drag, startPoint x: 397, startPoint y: 74, endPoint x: 341, endPoint y: 74, distance: 56.0
click at [398, 74] on div "outbound [PERSON_NAME]" at bounding box center [800, 85] width 1033 height 34
click at [1233, 49] on span "Call to Customer" at bounding box center [1249, 52] width 81 height 14
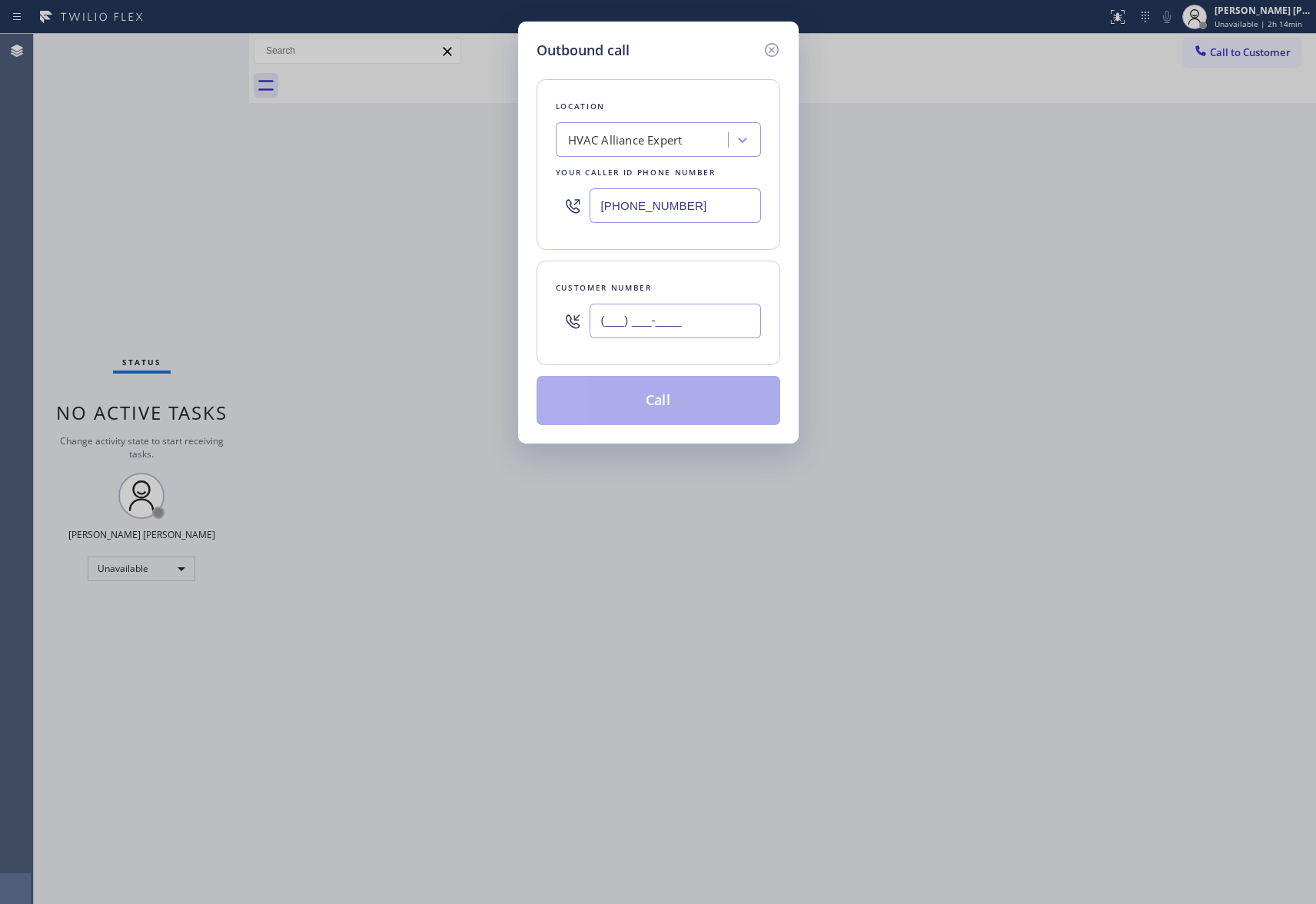
click at [675, 333] on input "(___) ___-____" at bounding box center [675, 321] width 171 height 34
paste input "415) 664-4269"
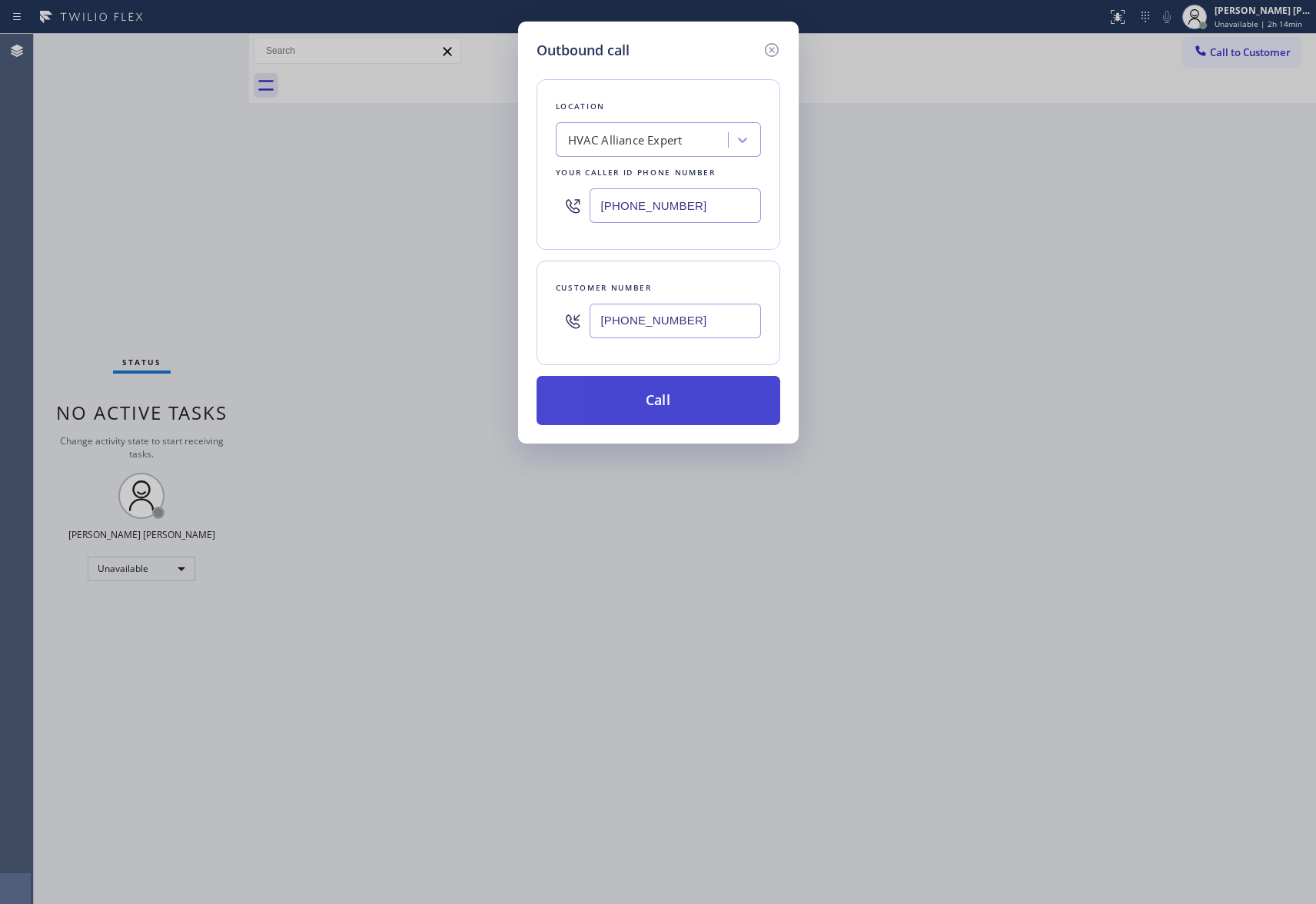
type input "[PHONE_NUMBER]"
drag, startPoint x: 675, startPoint y: 402, endPoint x: 615, endPoint y: 401, distance: 60.0
click at [671, 403] on button "Call" at bounding box center [658, 400] width 243 height 49
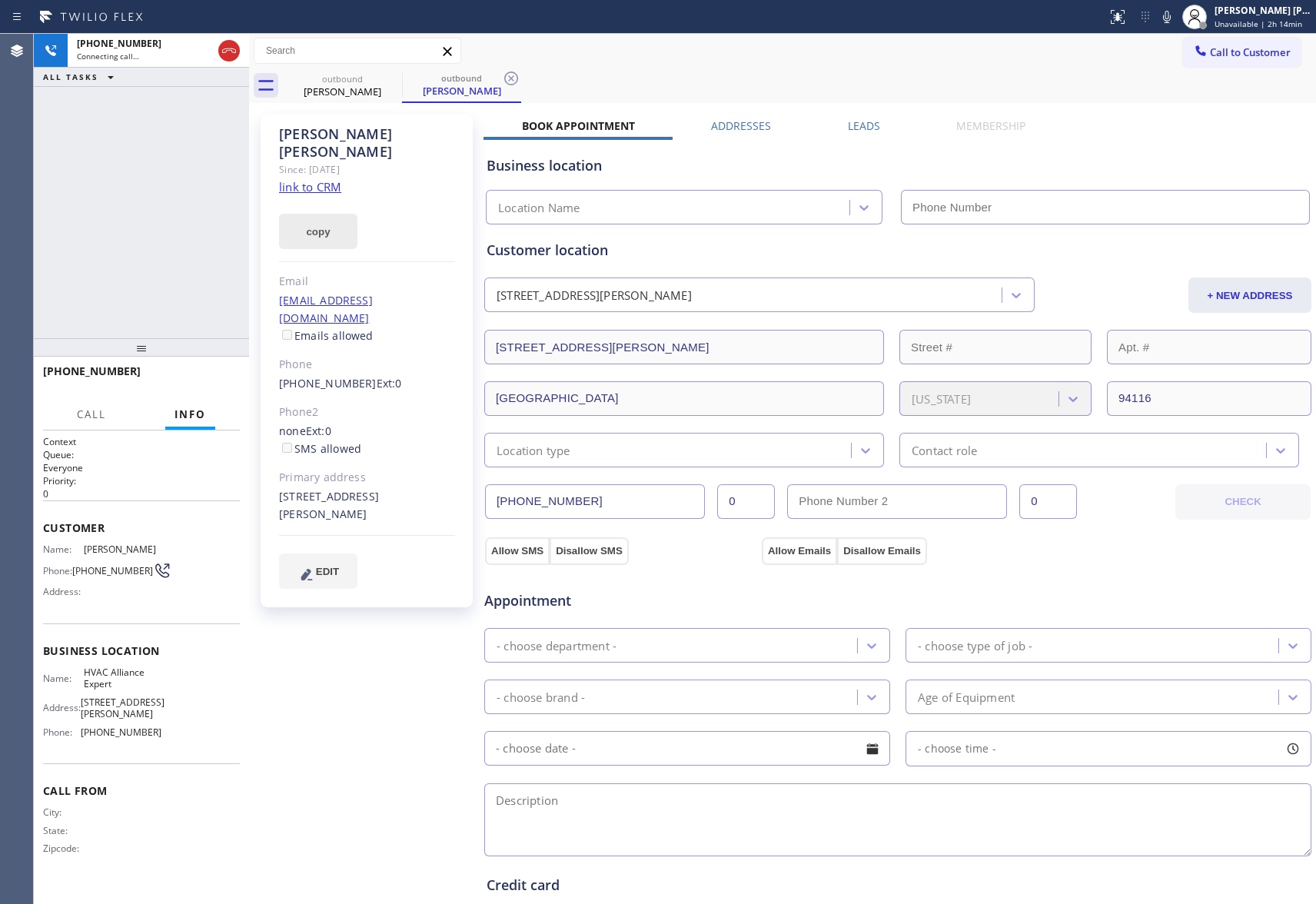
type input "[PHONE_NUMBER]"
click at [228, 48] on icon at bounding box center [229, 51] width 19 height 19
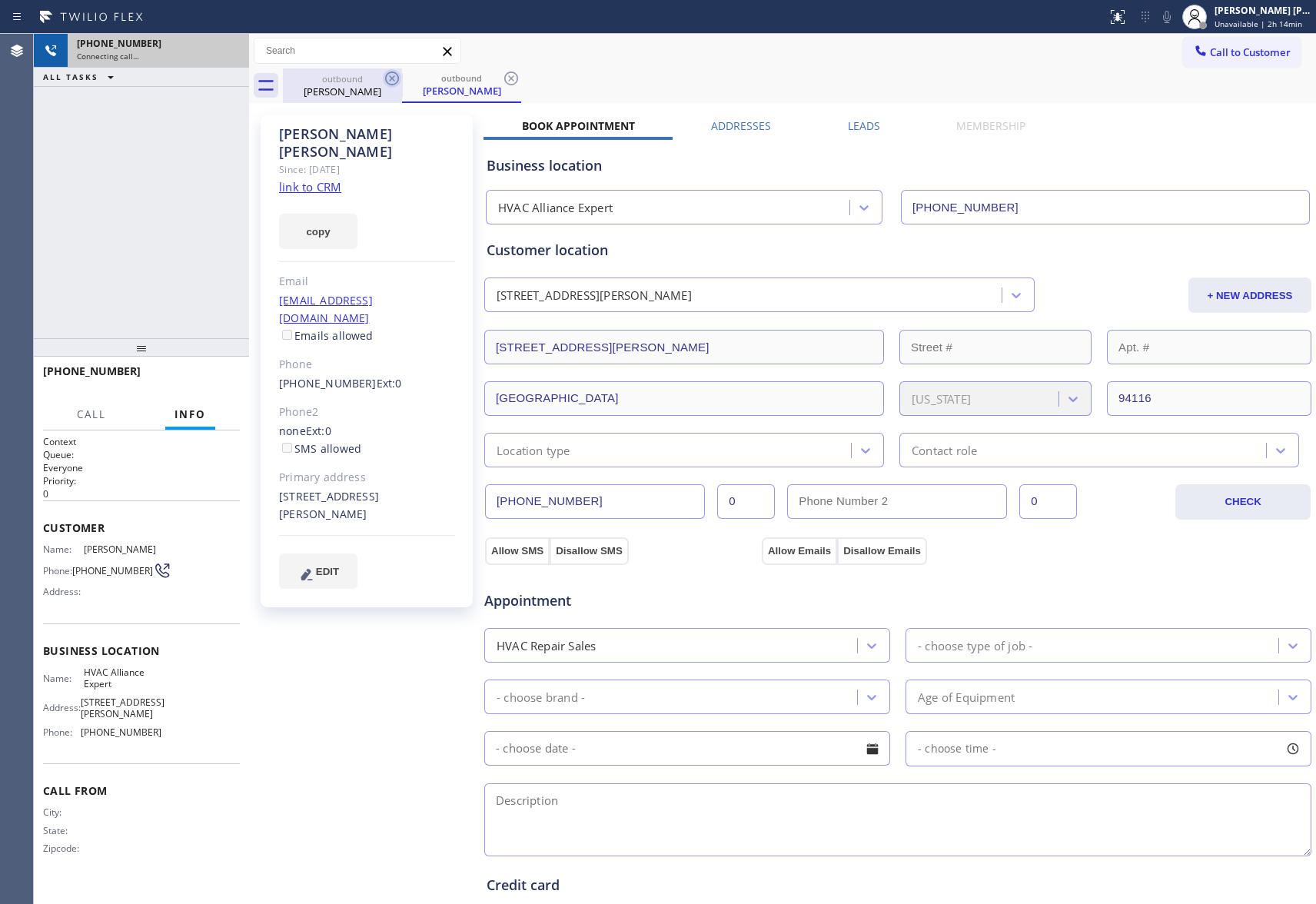
click at [390, 80] on icon at bounding box center [392, 78] width 14 height 14
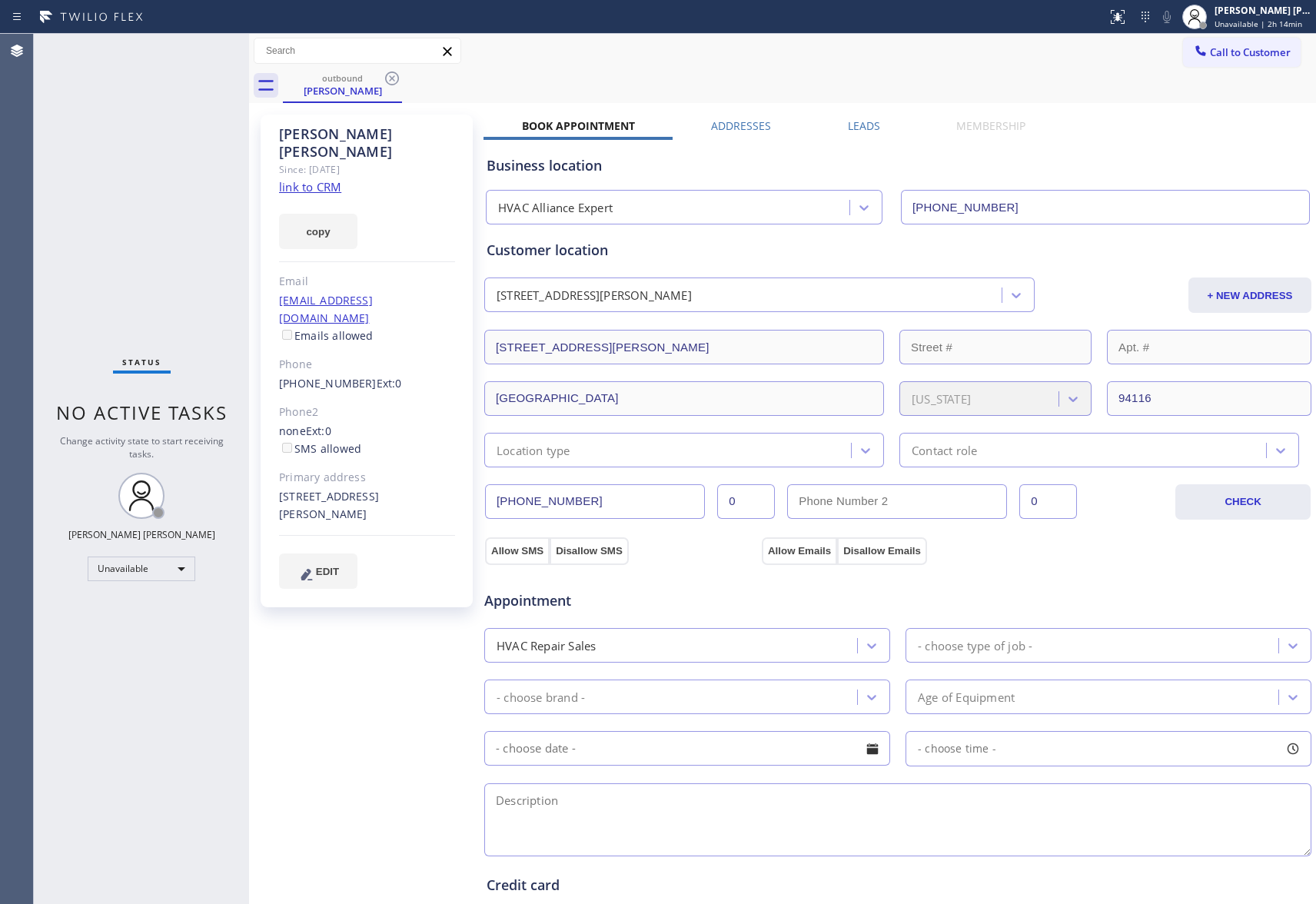
click at [390, 80] on icon at bounding box center [392, 78] width 14 height 14
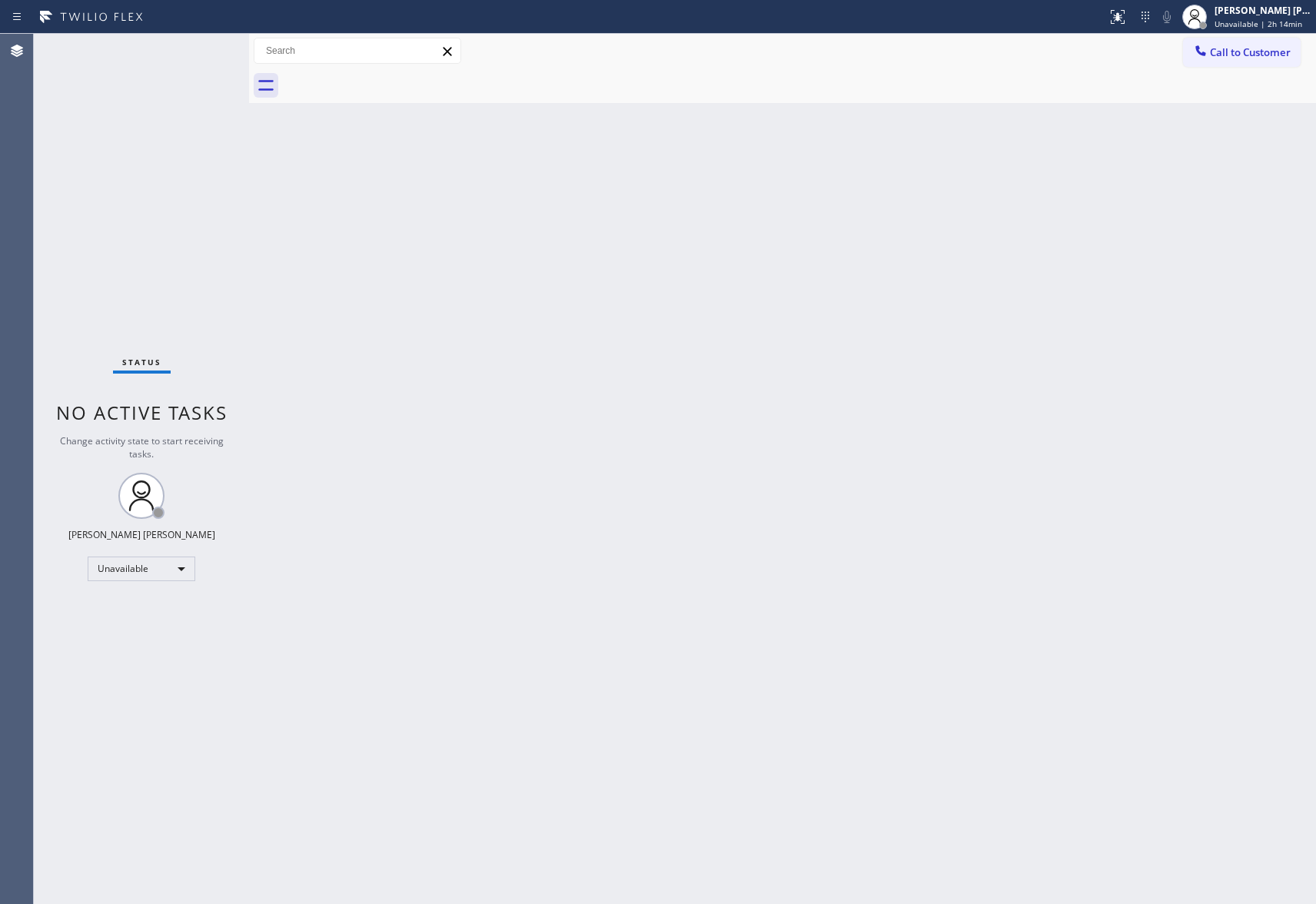
click at [390, 80] on div at bounding box center [800, 85] width 1033 height 34
click at [1261, 53] on span "Call to Customer" at bounding box center [1249, 52] width 81 height 14
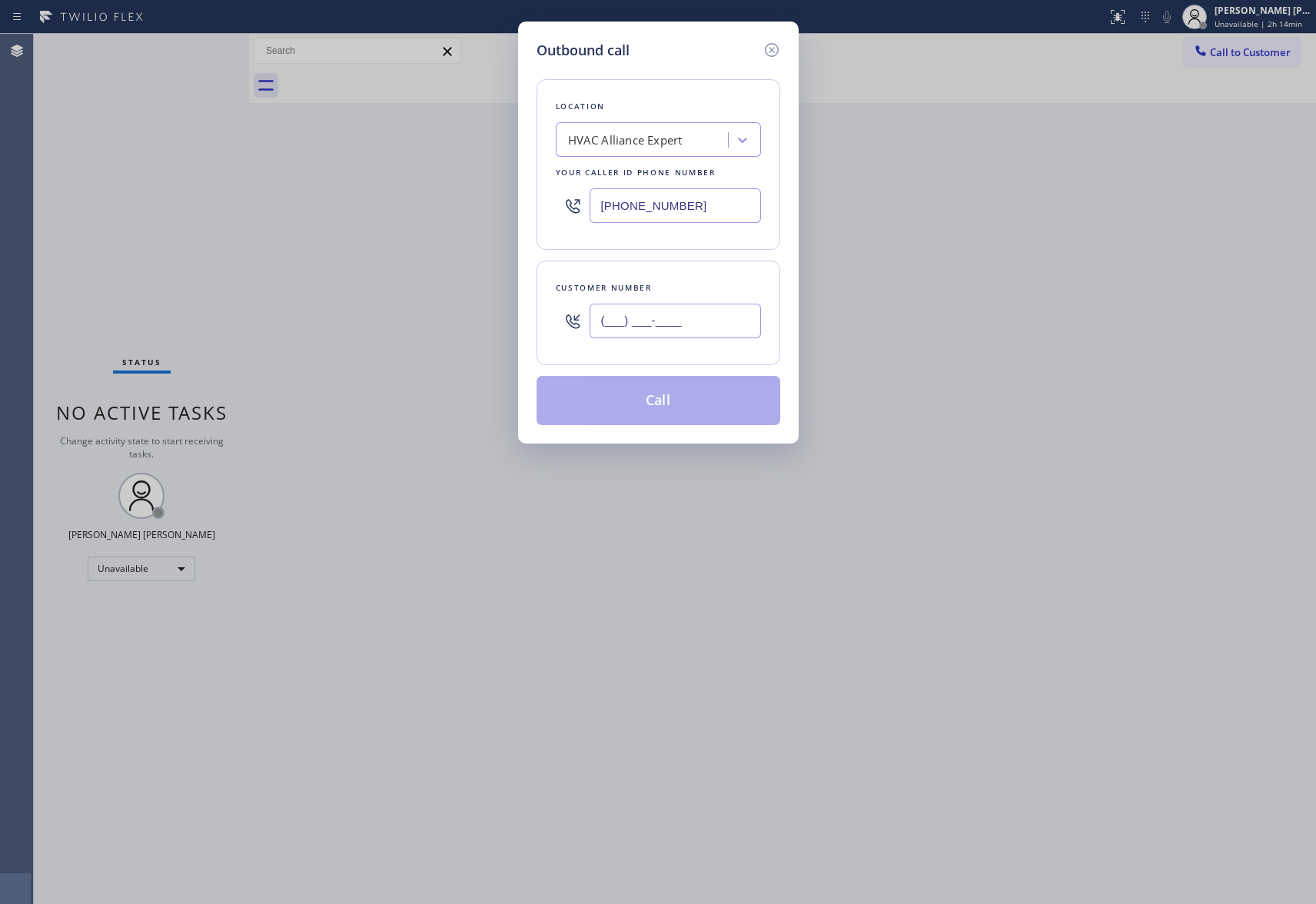
click at [745, 315] on input "(___) ___-____" at bounding box center [675, 321] width 171 height 34
paste input "661) 296-7452"
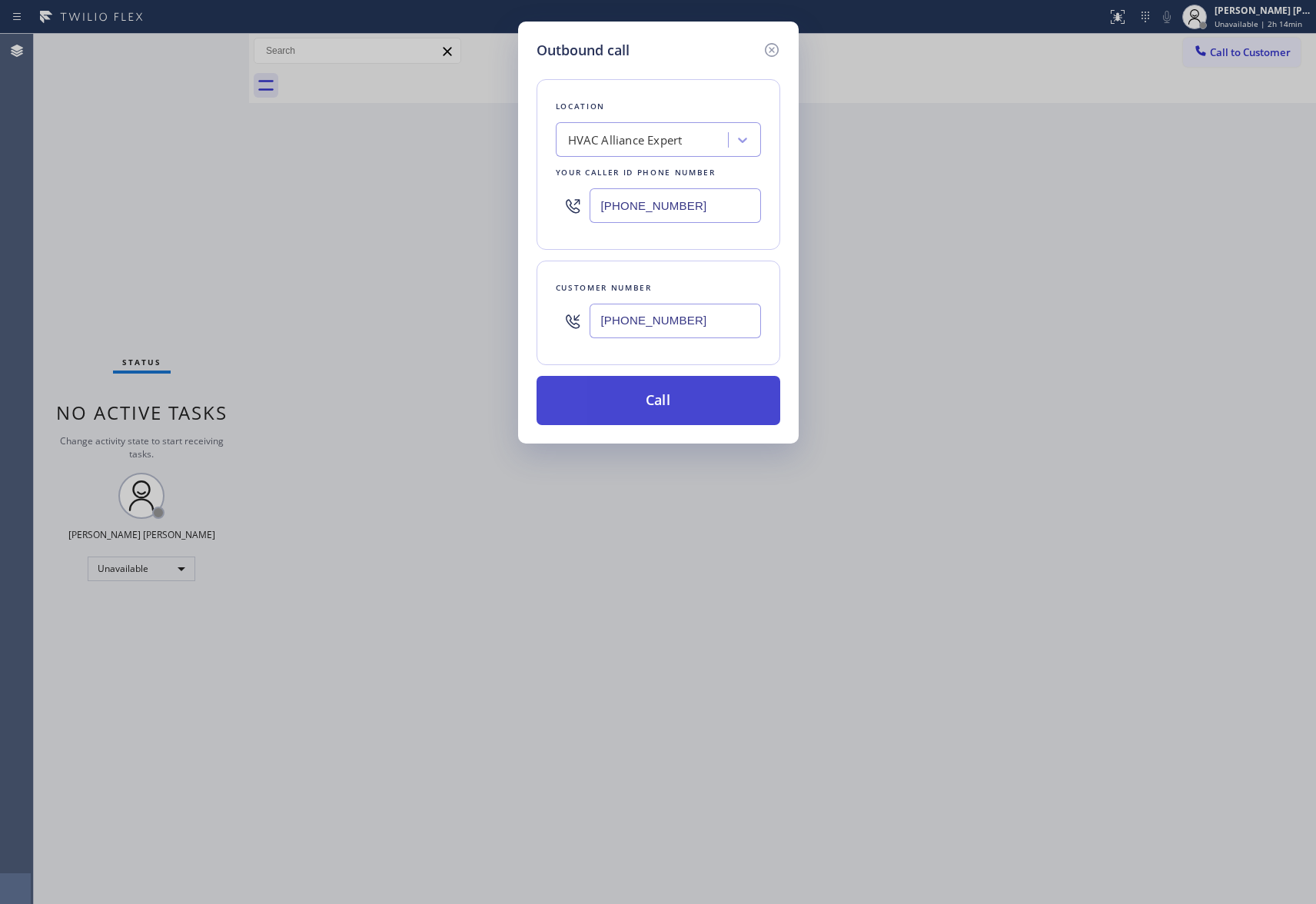
type input "[PHONE_NUMBER]"
click at [698, 404] on button "Call" at bounding box center [658, 400] width 243 height 49
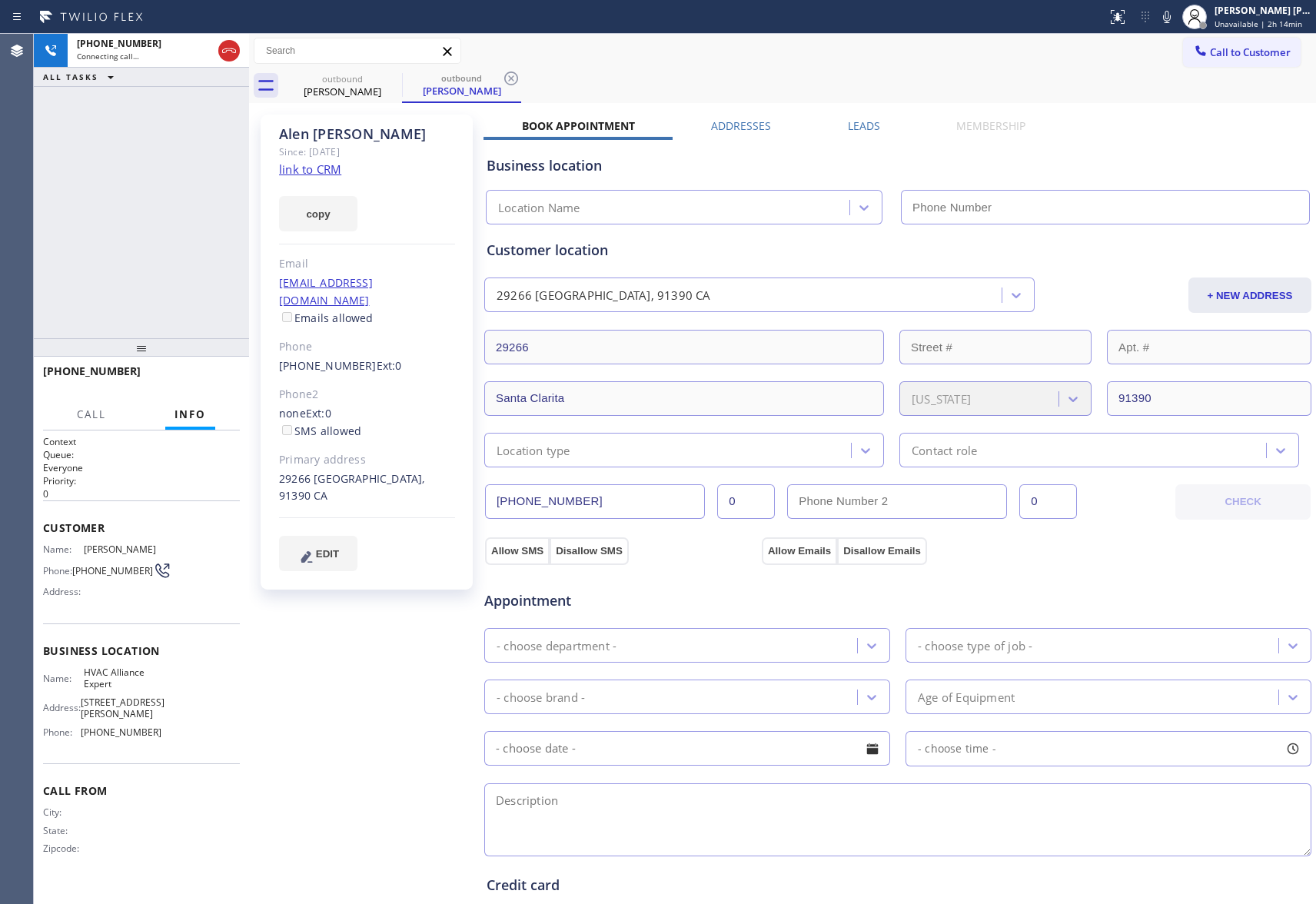
type input "[PHONE_NUMBER]"
drag, startPoint x: 386, startPoint y: 81, endPoint x: 401, endPoint y: 77, distance: 15.5
click at [392, 78] on icon at bounding box center [392, 78] width 14 height 14
click at [401, 77] on icon at bounding box center [392, 78] width 19 height 19
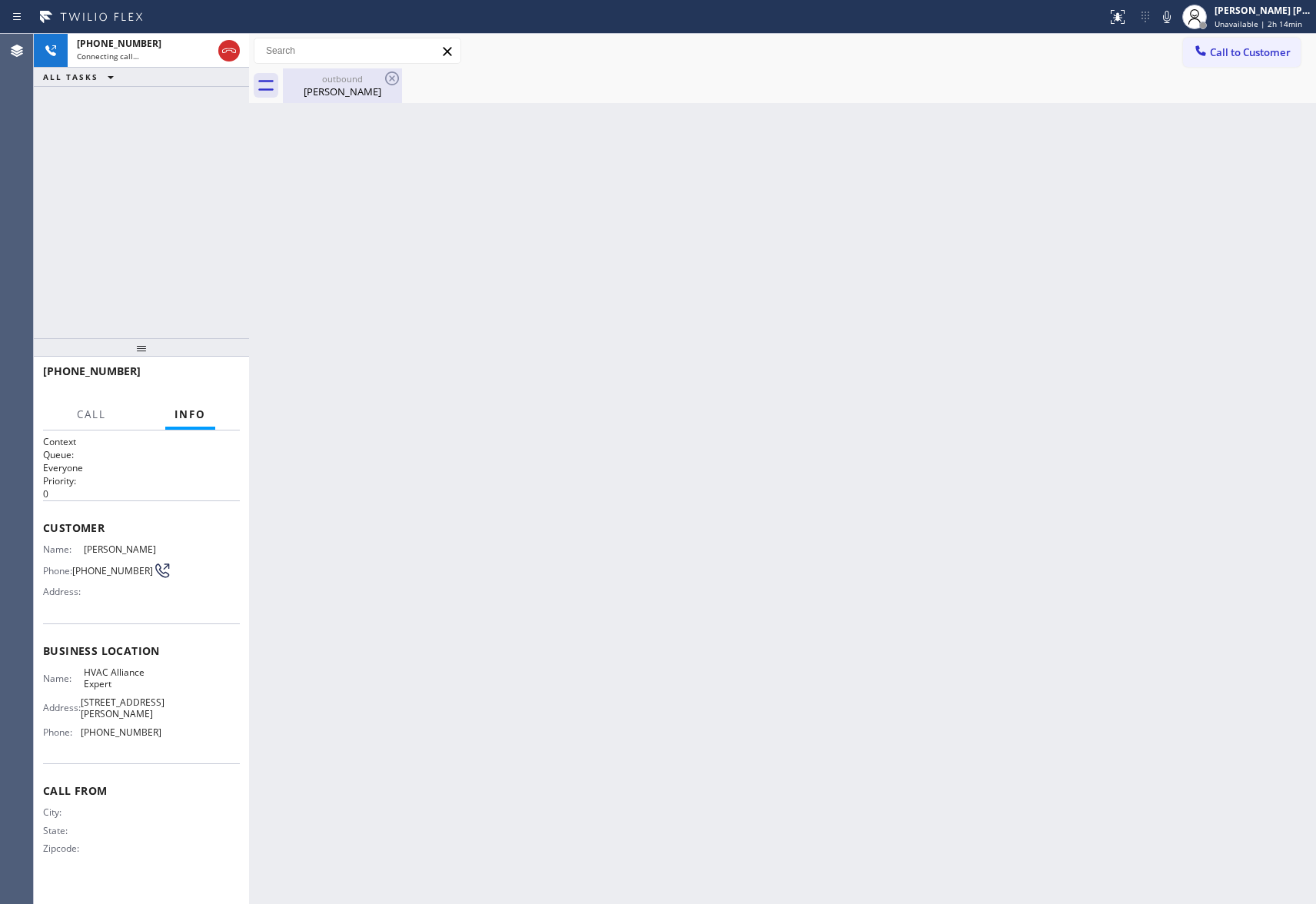
click at [386, 77] on icon at bounding box center [392, 78] width 14 height 14
click at [351, 86] on div "[PERSON_NAME]" at bounding box center [343, 92] width 116 height 14
click at [385, 83] on div at bounding box center [800, 85] width 1033 height 34
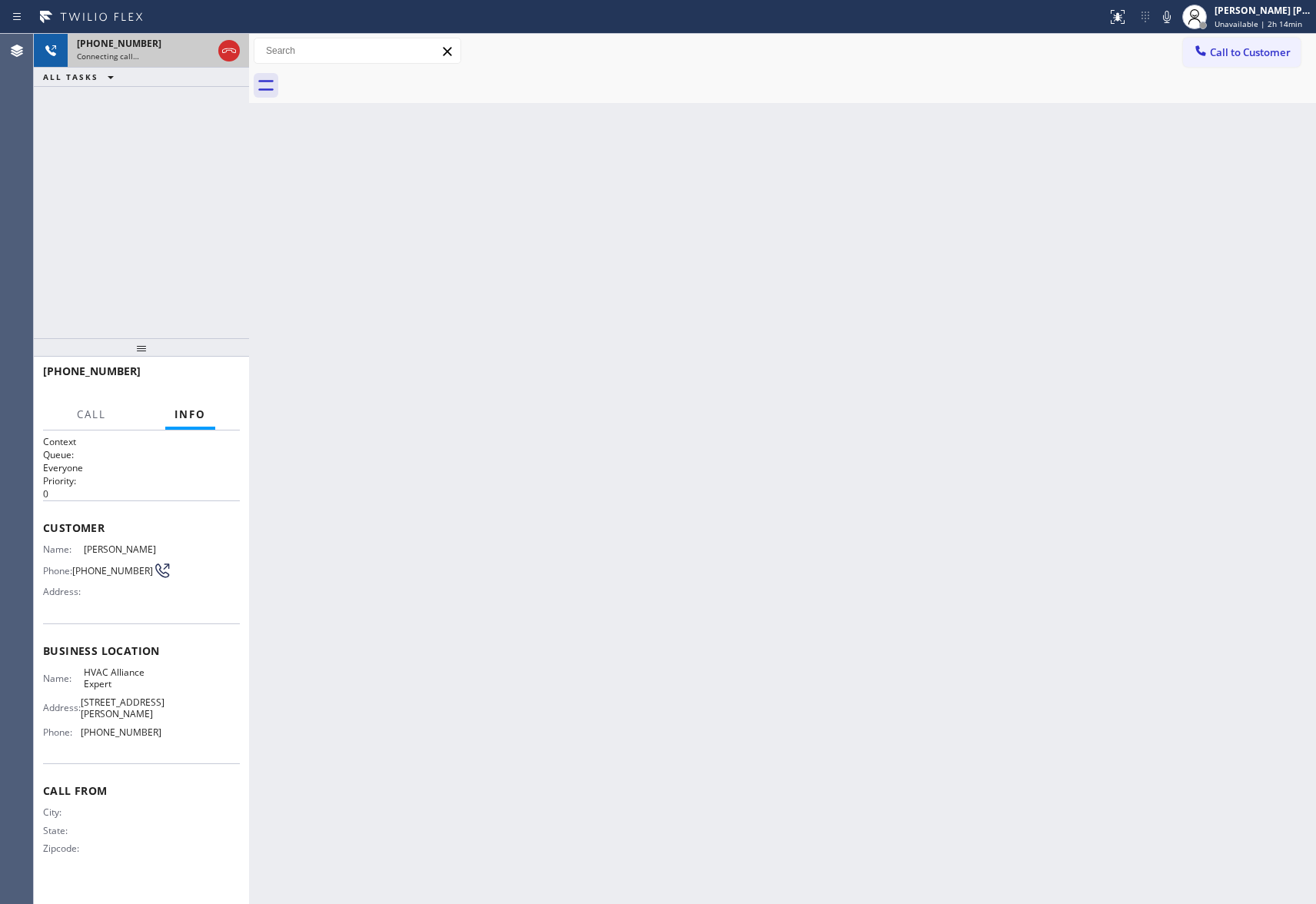
click at [229, 49] on icon at bounding box center [229, 51] width 14 height 5
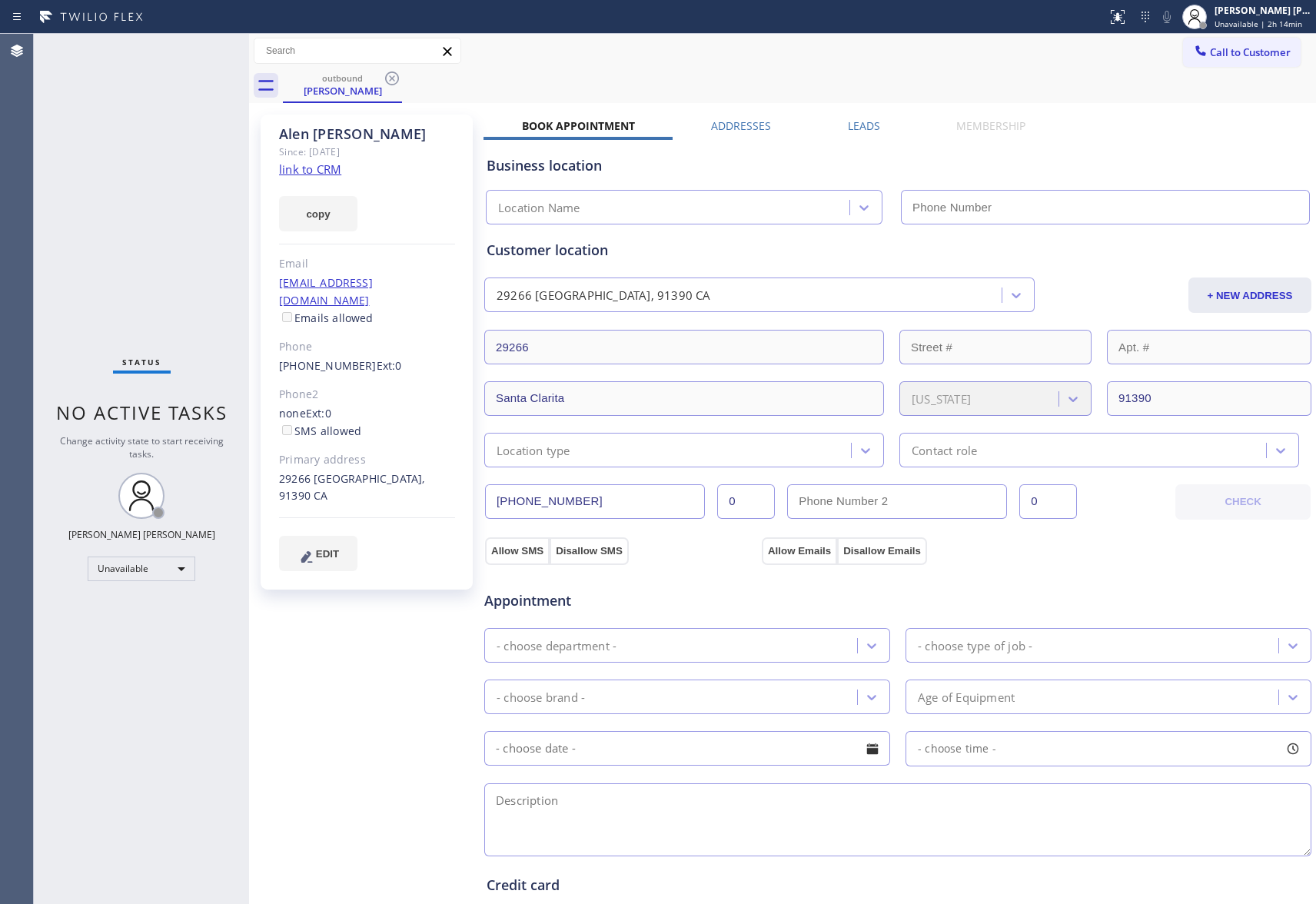
type input "[PHONE_NUMBER]"
drag, startPoint x: 367, startPoint y: 83, endPoint x: 388, endPoint y: 83, distance: 21.0
click at [371, 83] on div "outbound" at bounding box center [343, 77] width 116 height 12
click at [392, 83] on icon at bounding box center [392, 78] width 19 height 19
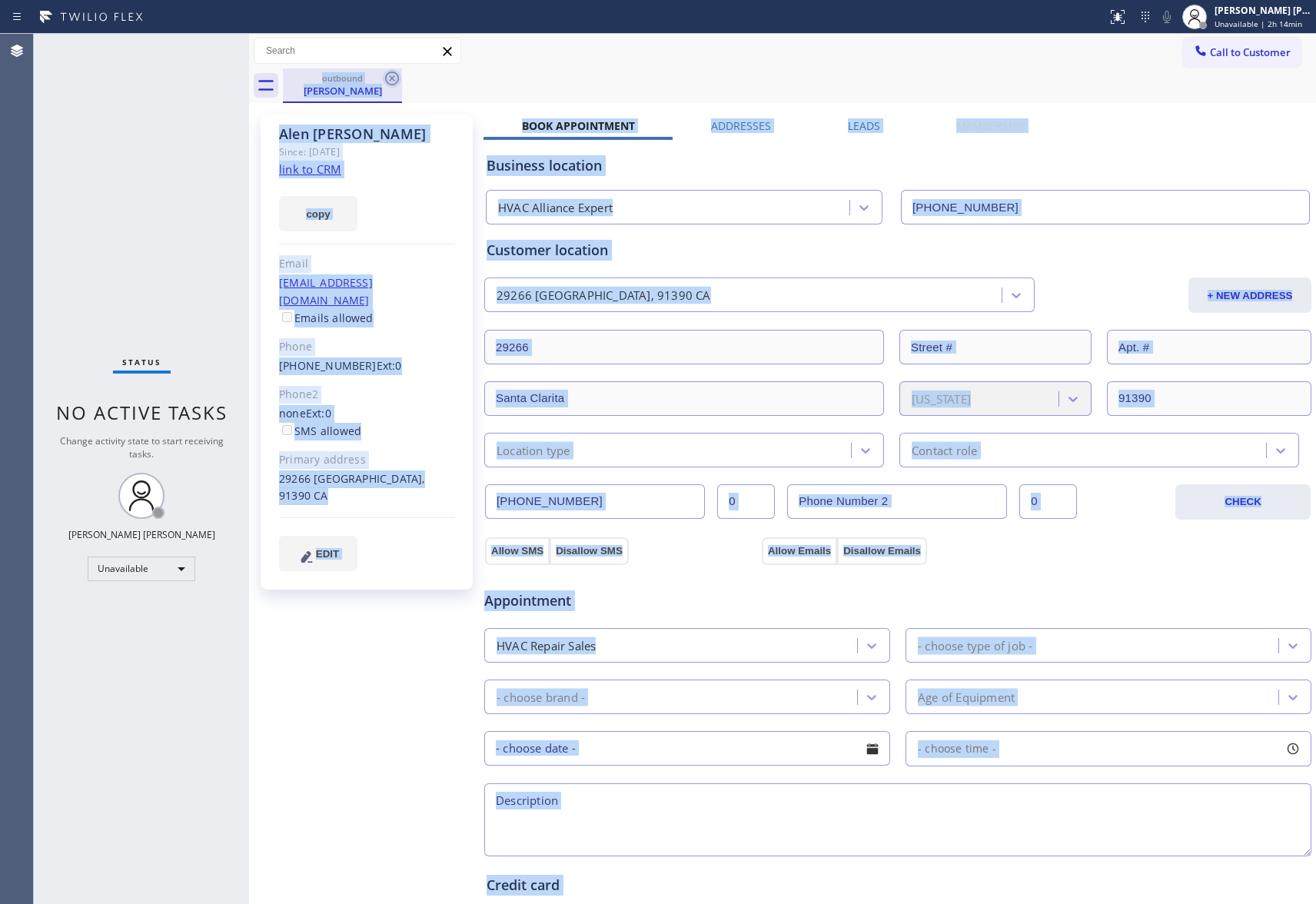
click at [392, 83] on div "outbound [PERSON_NAME]" at bounding box center [800, 85] width 1033 height 34
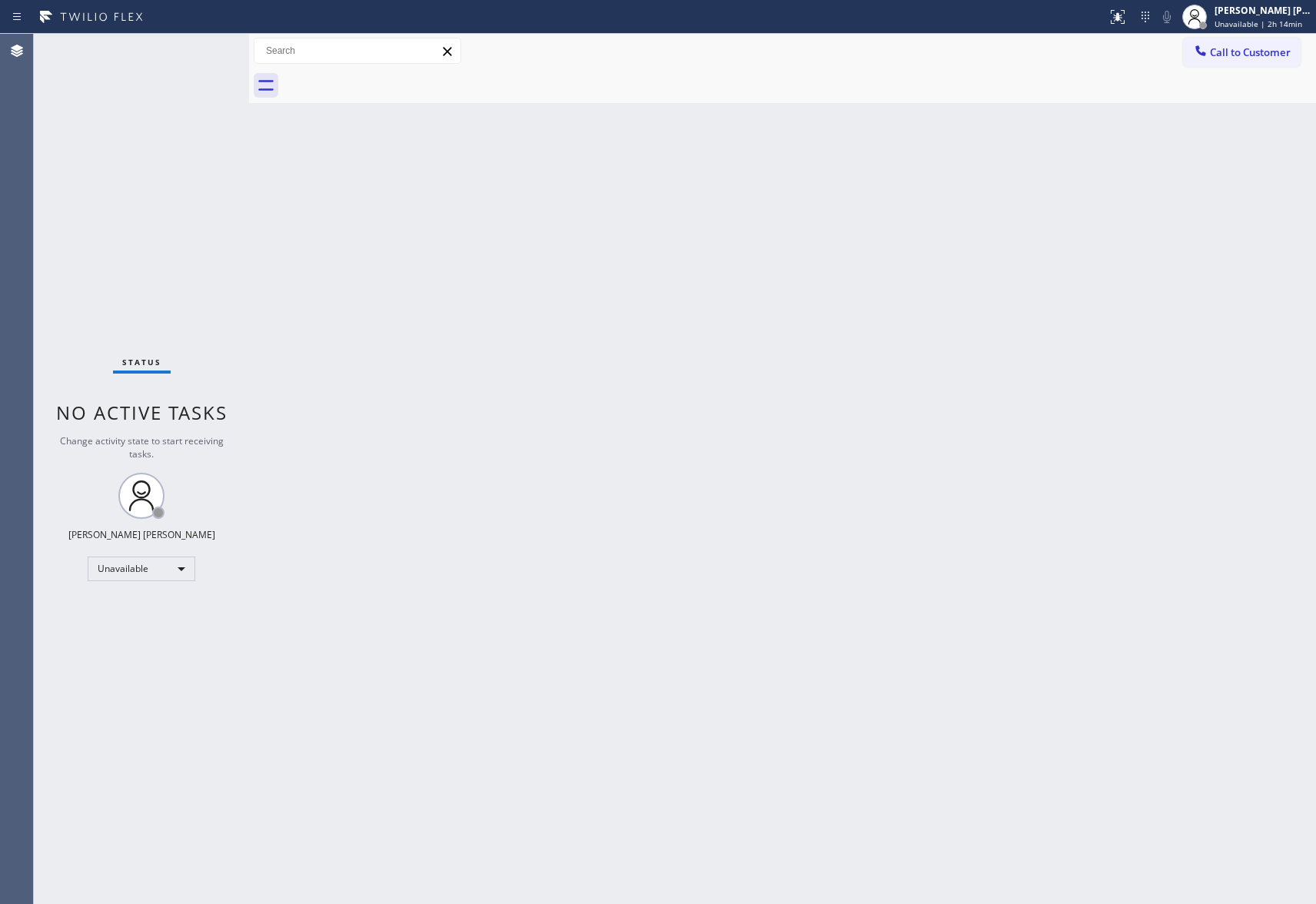
click at [392, 83] on div at bounding box center [800, 85] width 1033 height 34
click at [1239, 45] on span "Call to Customer" at bounding box center [1249, 52] width 81 height 14
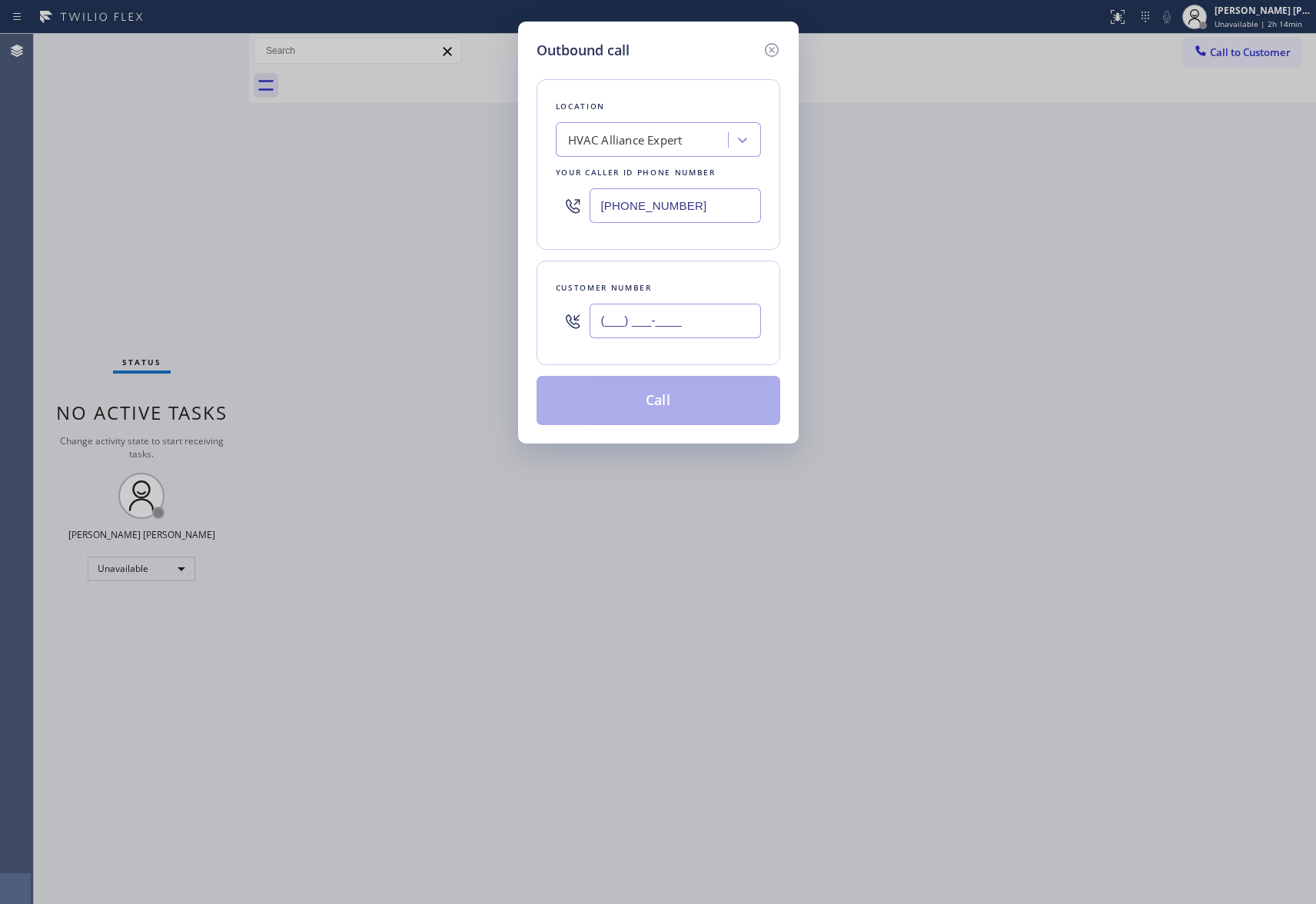
click at [656, 326] on input "(___) ___-____" at bounding box center [675, 321] width 171 height 34
paste input "507) 566-6137"
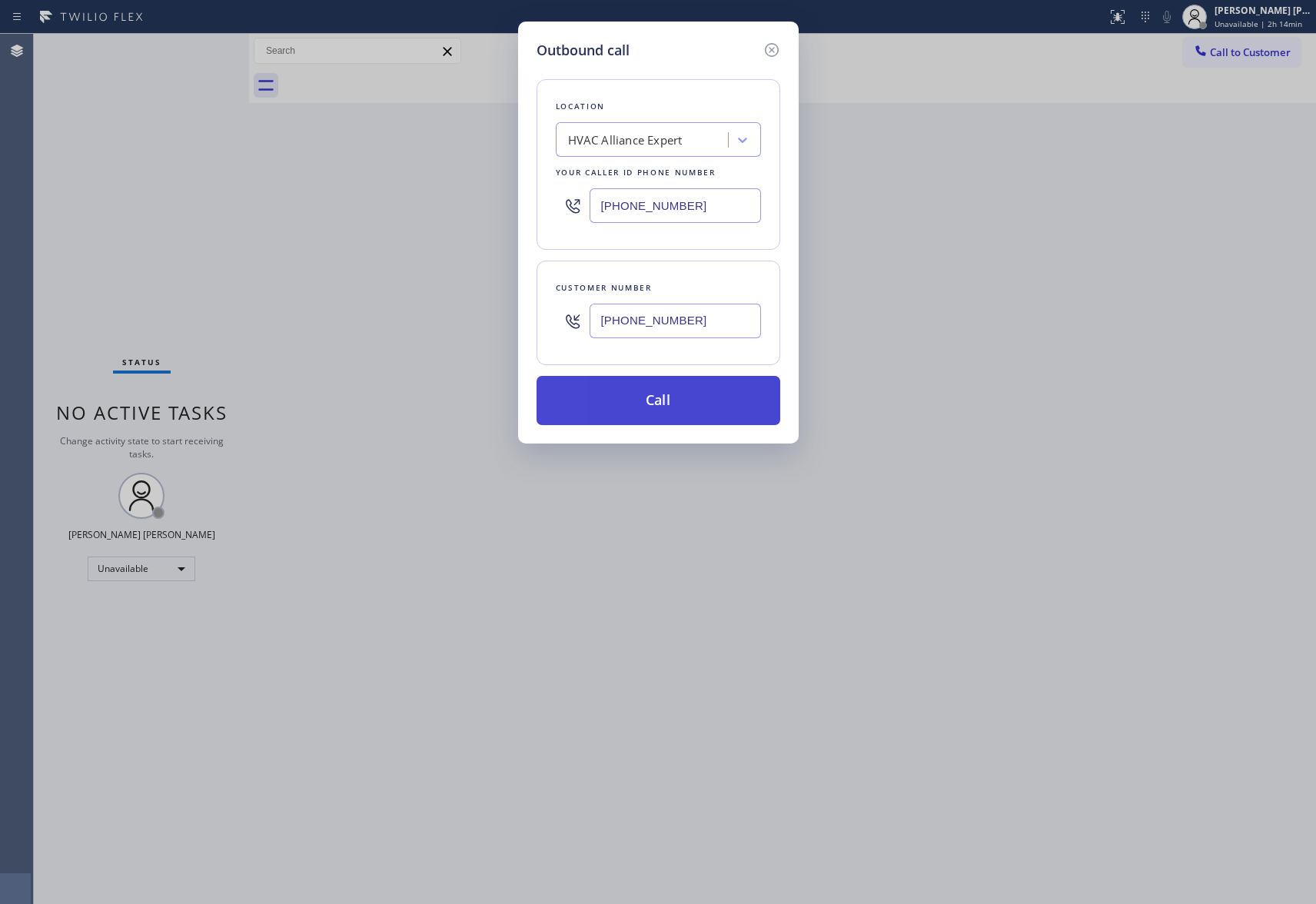
type input "[PHONE_NUMBER]"
click at [661, 403] on button "Call" at bounding box center [658, 400] width 243 height 49
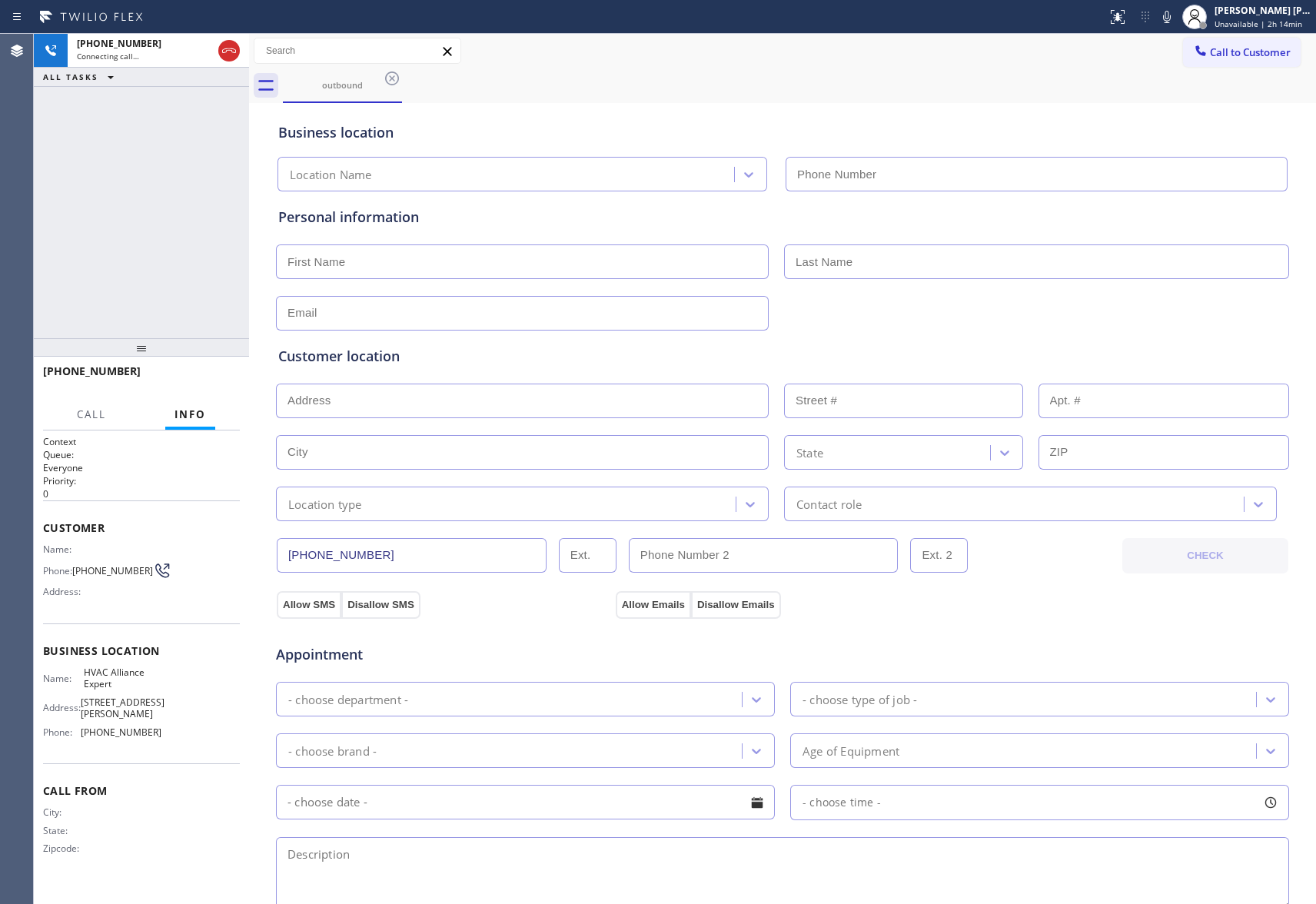
type input "[PHONE_NUMBER]"
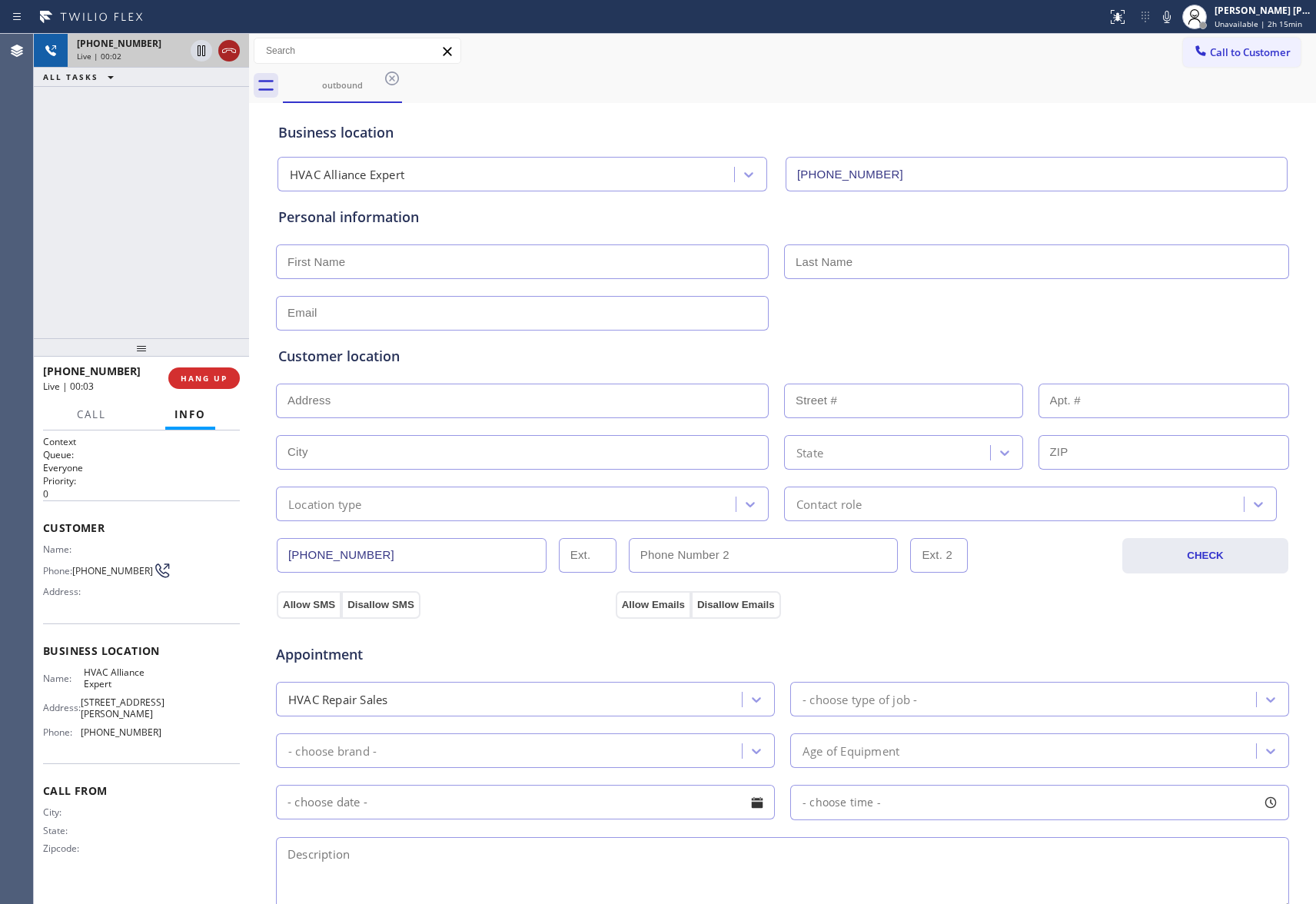
click at [234, 47] on icon at bounding box center [229, 51] width 19 height 19
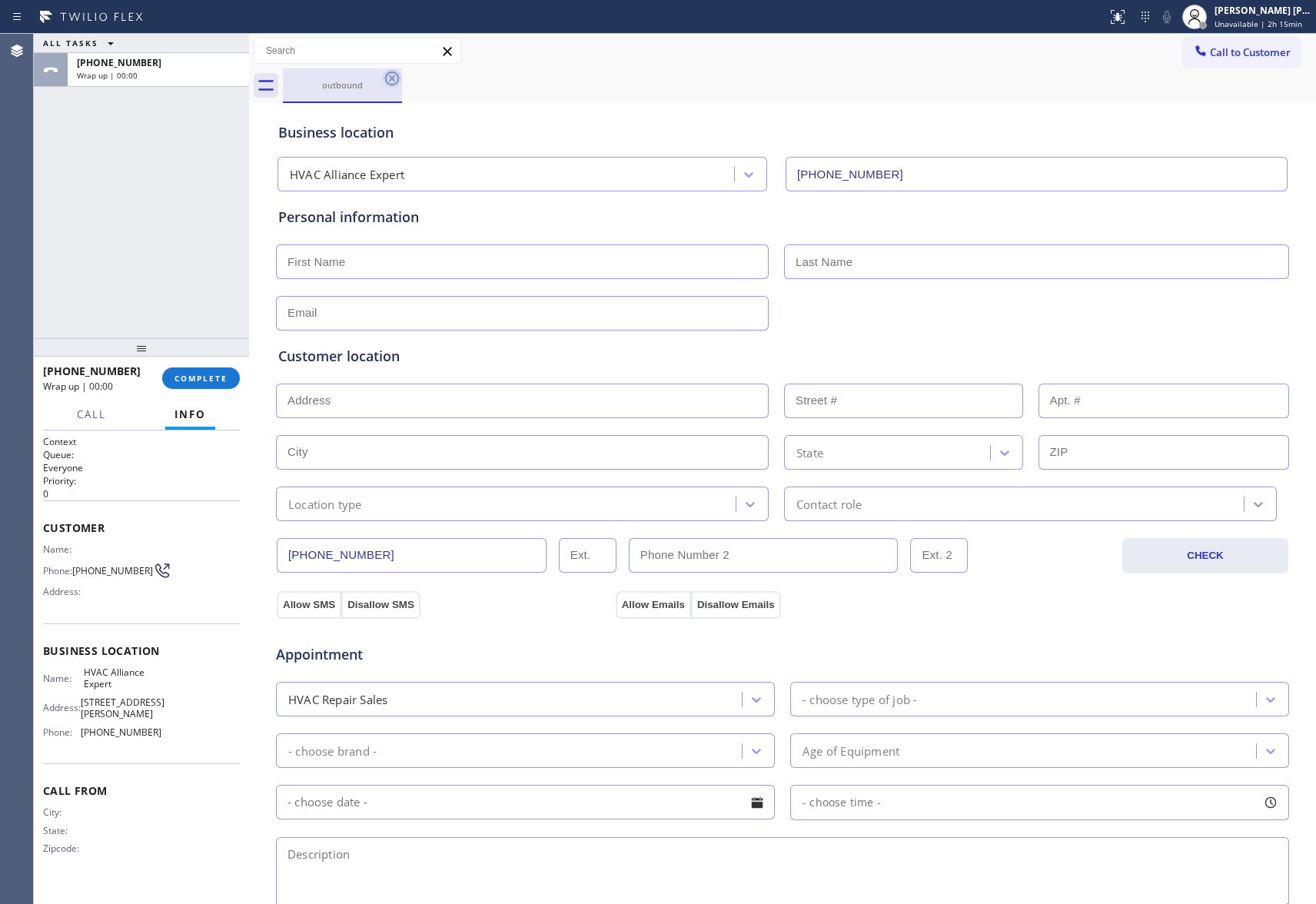
click at [397, 75] on icon at bounding box center [392, 78] width 14 height 14
click at [397, 75] on div "outbound" at bounding box center [800, 85] width 1033 height 34
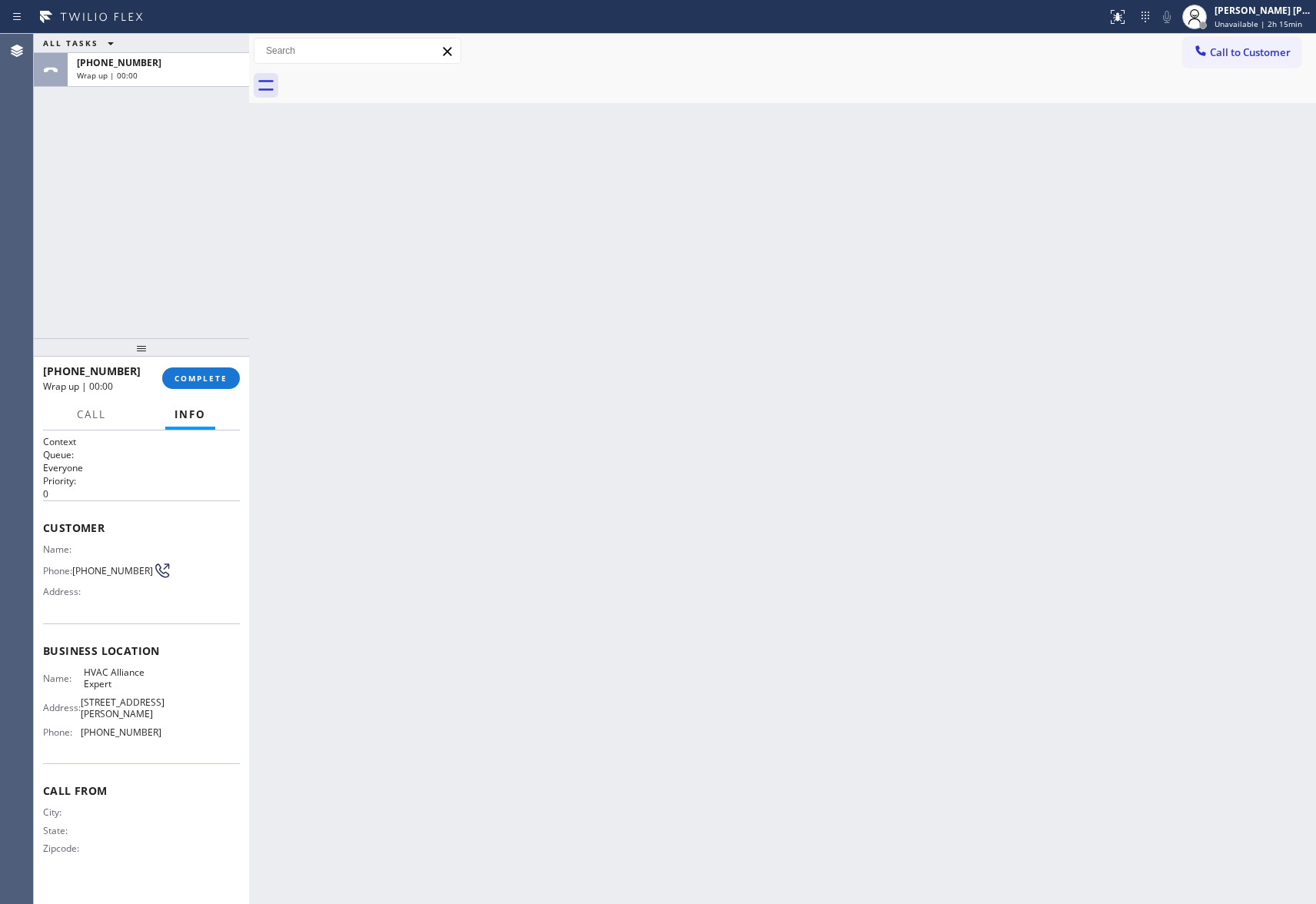
click at [397, 75] on div at bounding box center [800, 85] width 1033 height 34
click at [210, 371] on button "COMPLETE" at bounding box center [200, 379] width 77 height 22
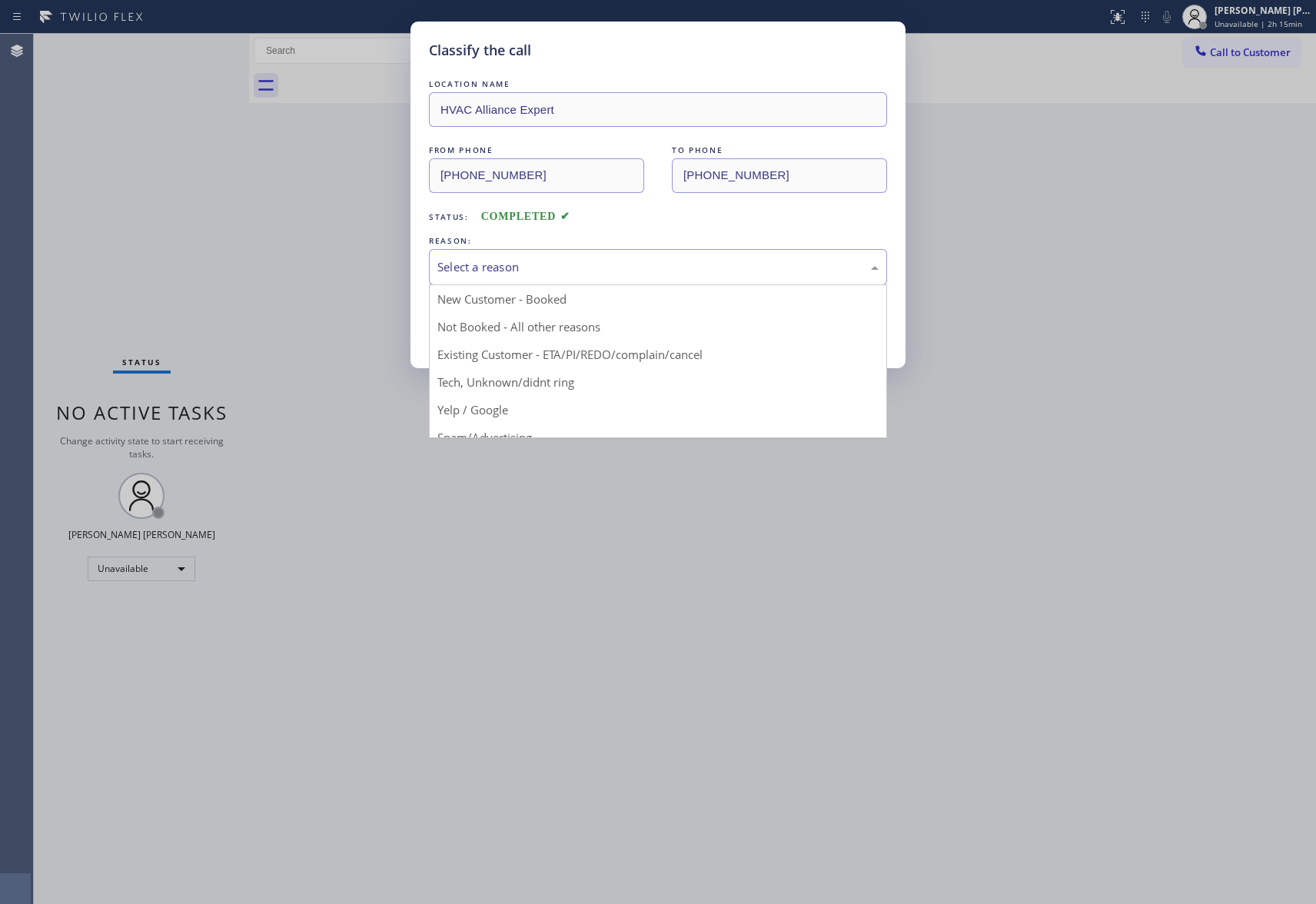
click at [507, 265] on div "Select a reason" at bounding box center [658, 267] width 441 height 18
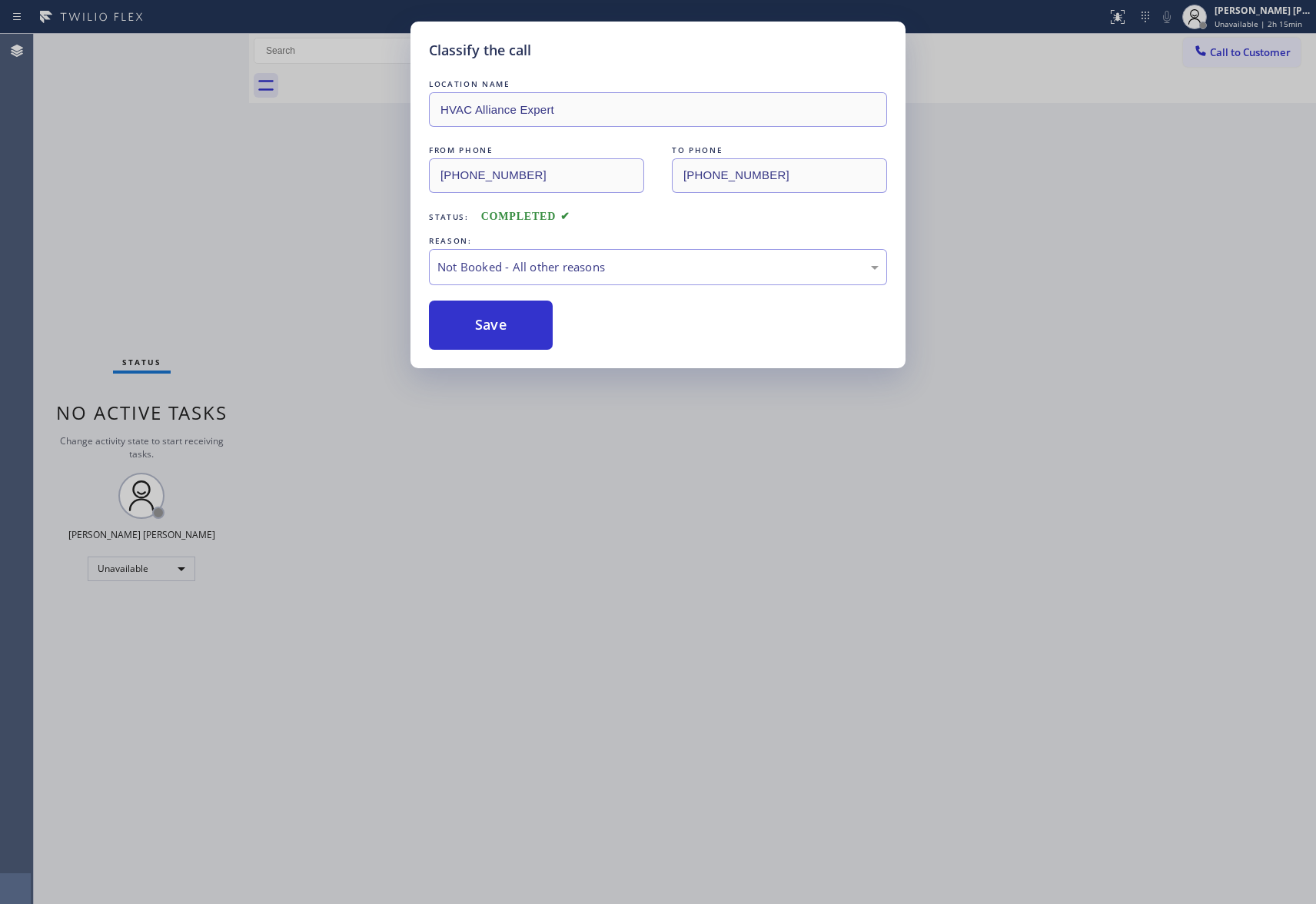
click at [471, 333] on button "Save" at bounding box center [491, 325] width 124 height 49
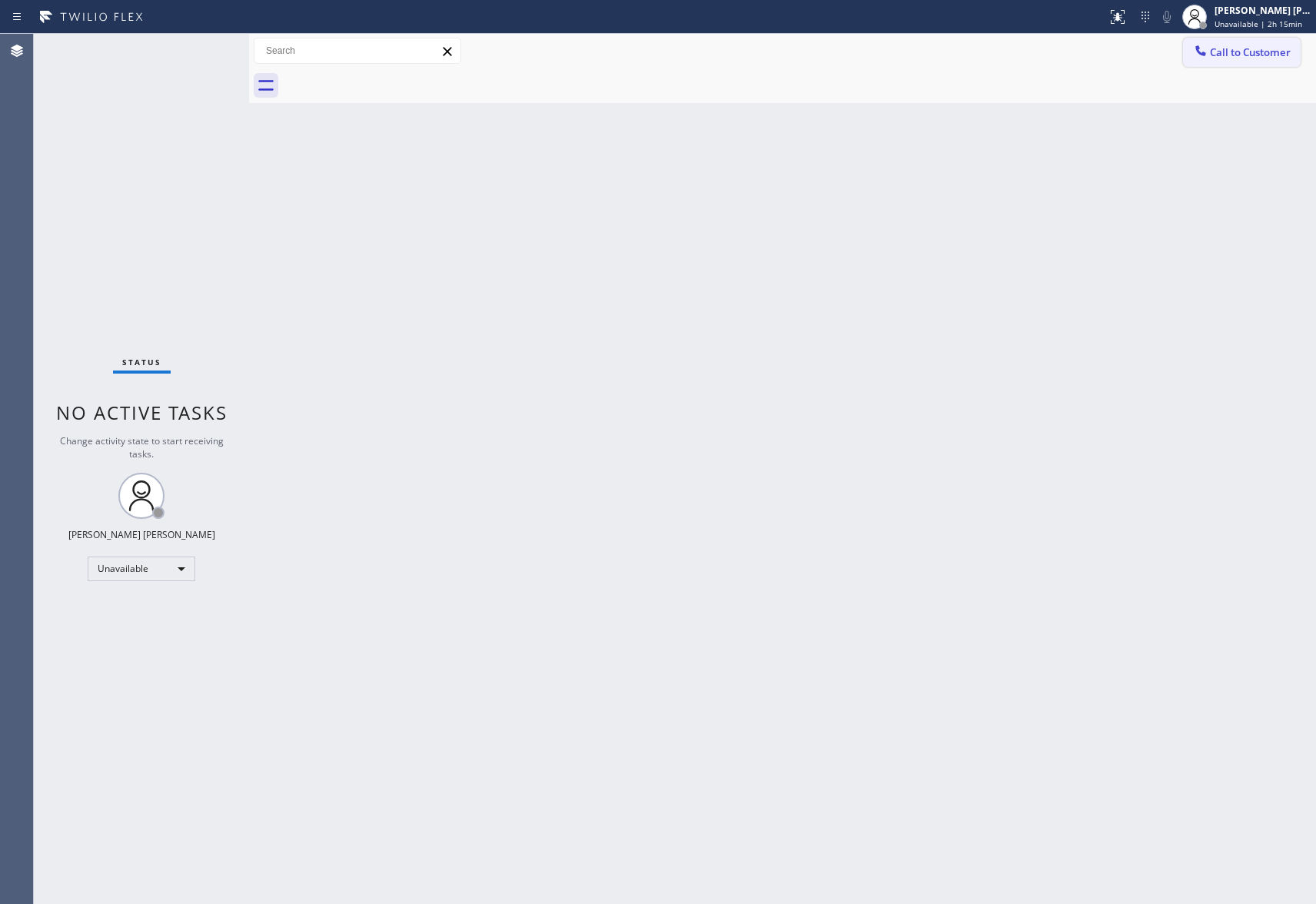
click at [1271, 54] on span "Call to Customer" at bounding box center [1249, 52] width 81 height 14
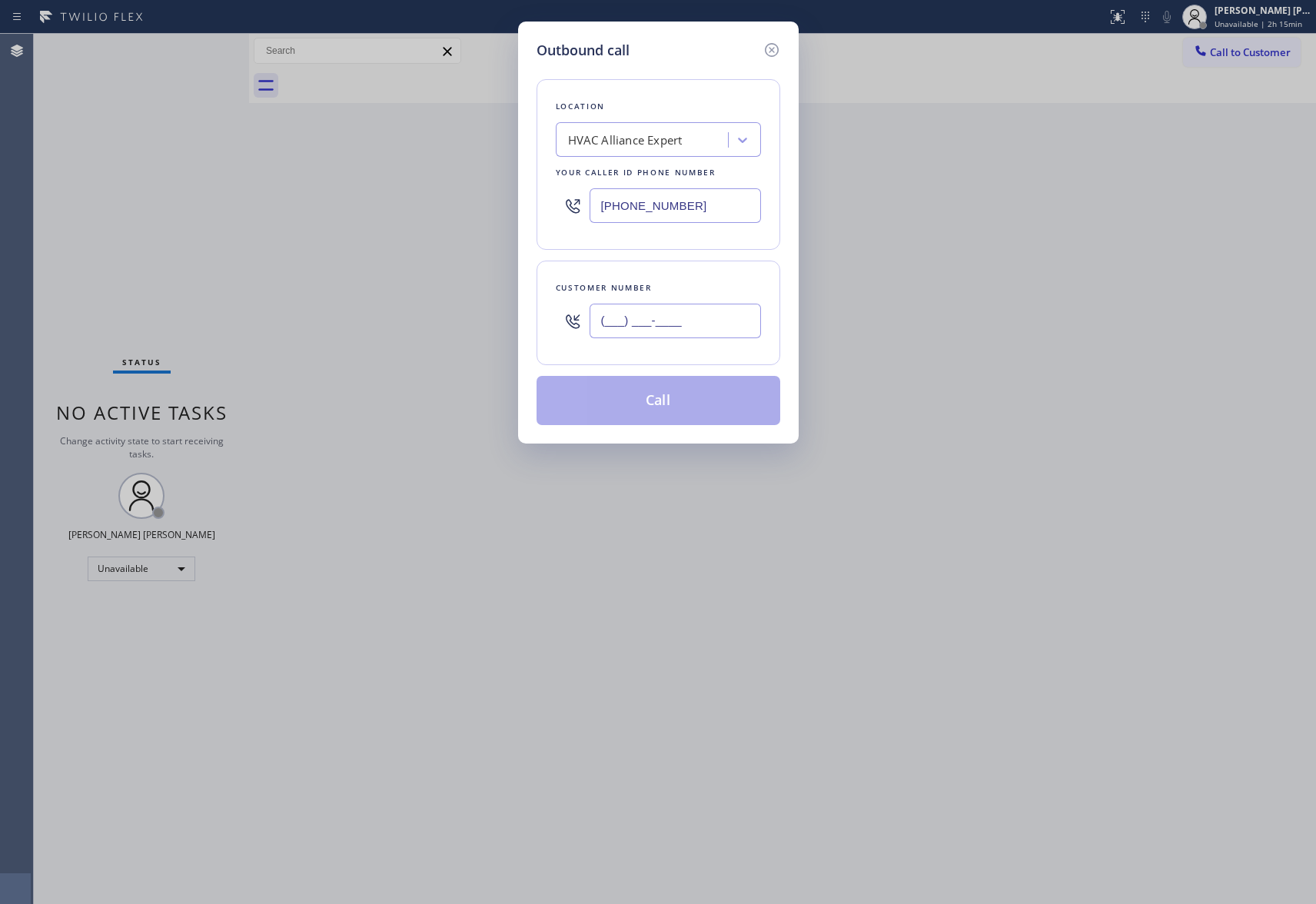
click at [677, 315] on input "(___) ___-____" at bounding box center [675, 321] width 171 height 34
paste input "310) 440-0817"
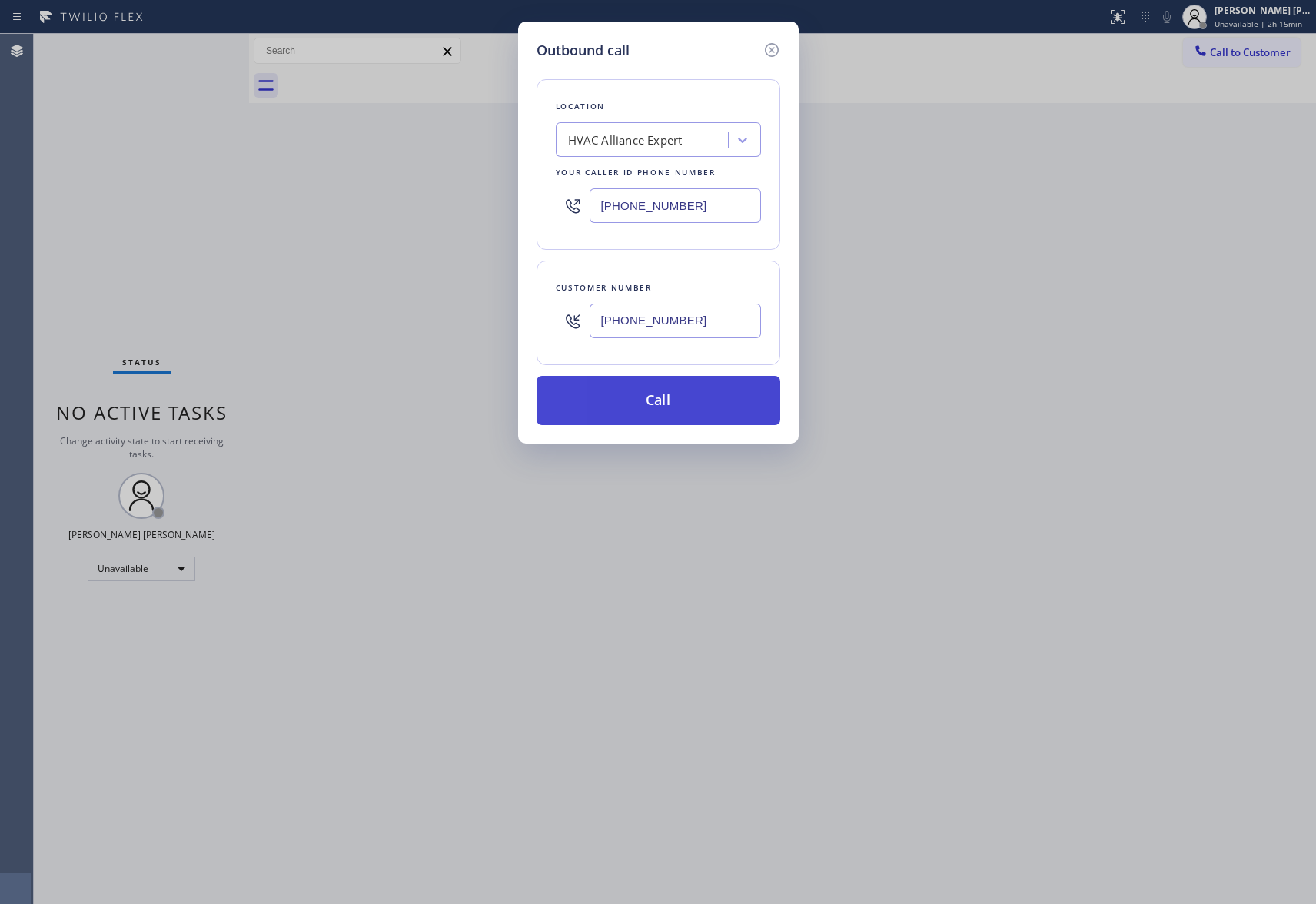
type input "[PHONE_NUMBER]"
click at [675, 400] on button "Call" at bounding box center [658, 400] width 243 height 49
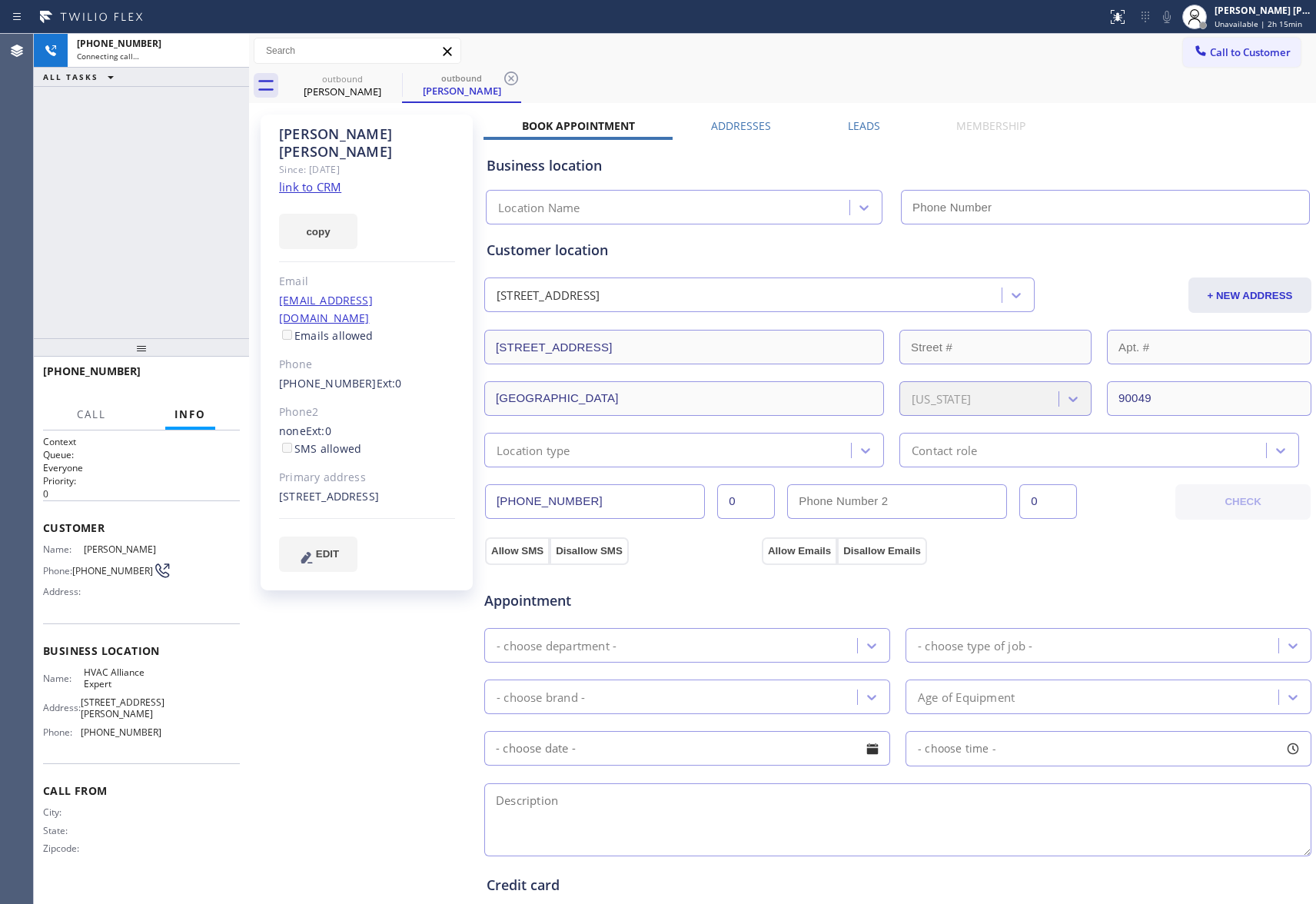
type input "[PHONE_NUMBER]"
click at [228, 46] on icon at bounding box center [229, 51] width 19 height 19
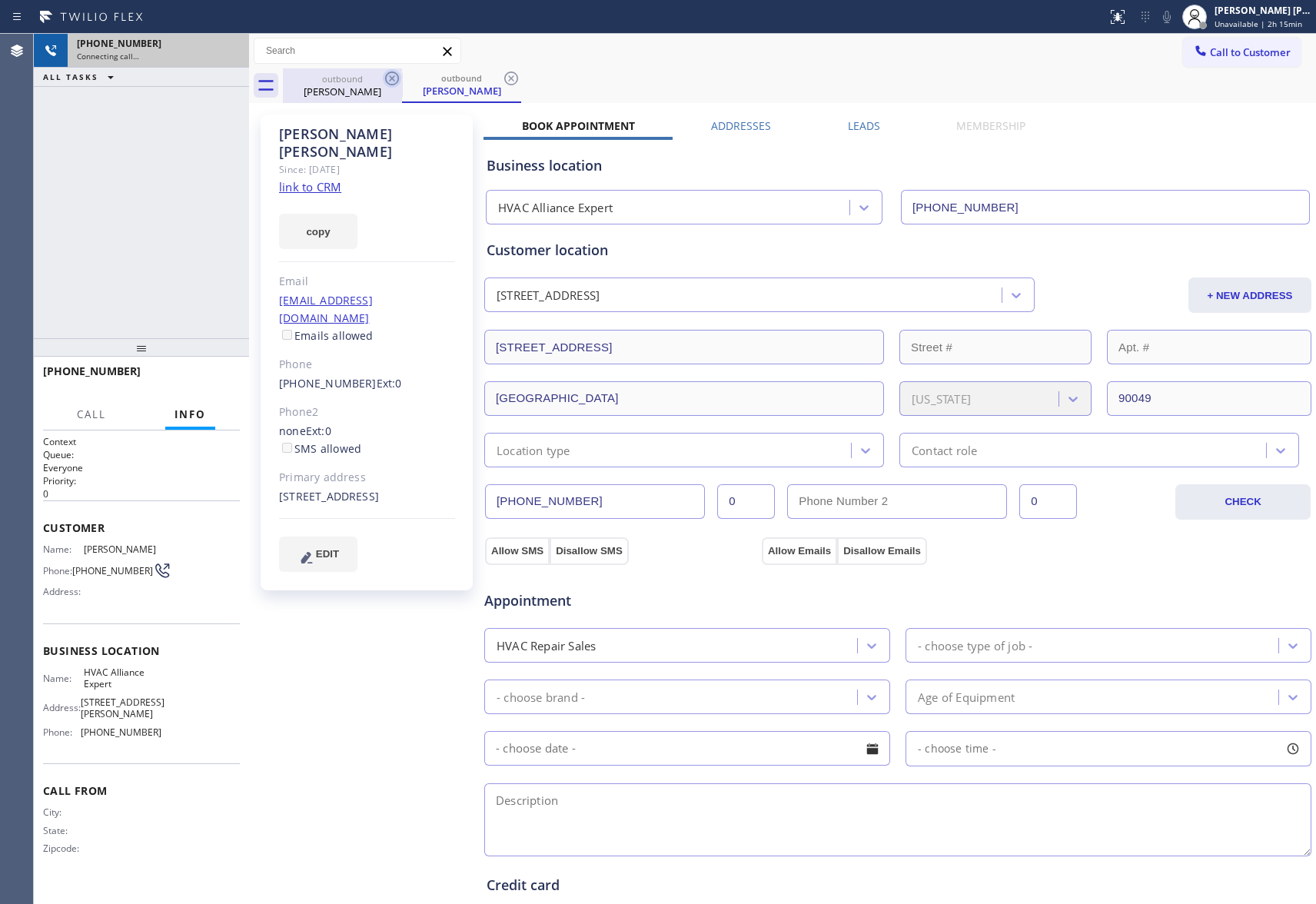
click at [388, 77] on icon at bounding box center [392, 78] width 19 height 19
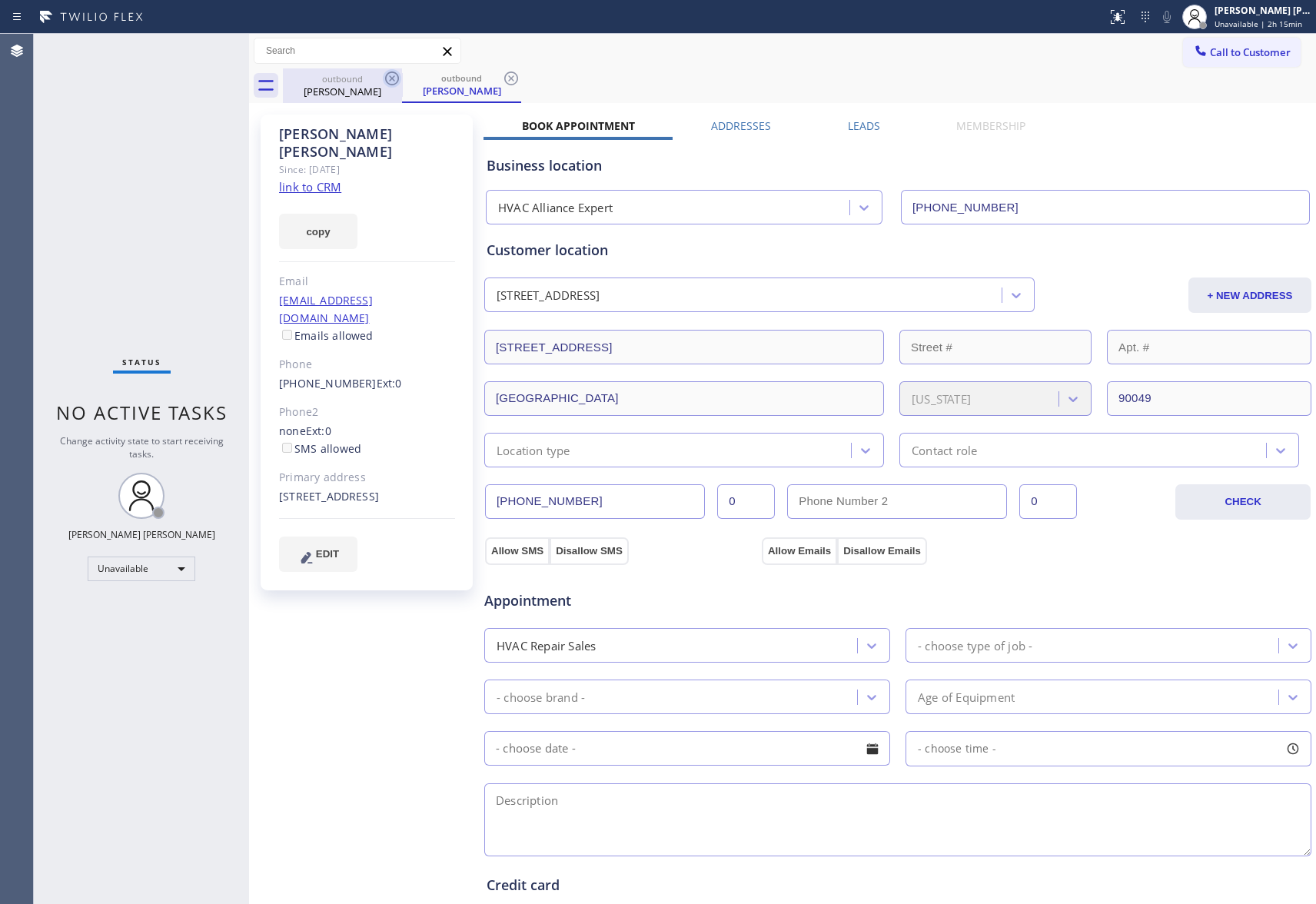
click at [388, 77] on icon at bounding box center [392, 78] width 19 height 19
click at [402, 77] on div "outbound [PERSON_NAME]" at bounding box center [462, 85] width 119 height 34
click at [502, 77] on icon at bounding box center [512, 78] width 19 height 19
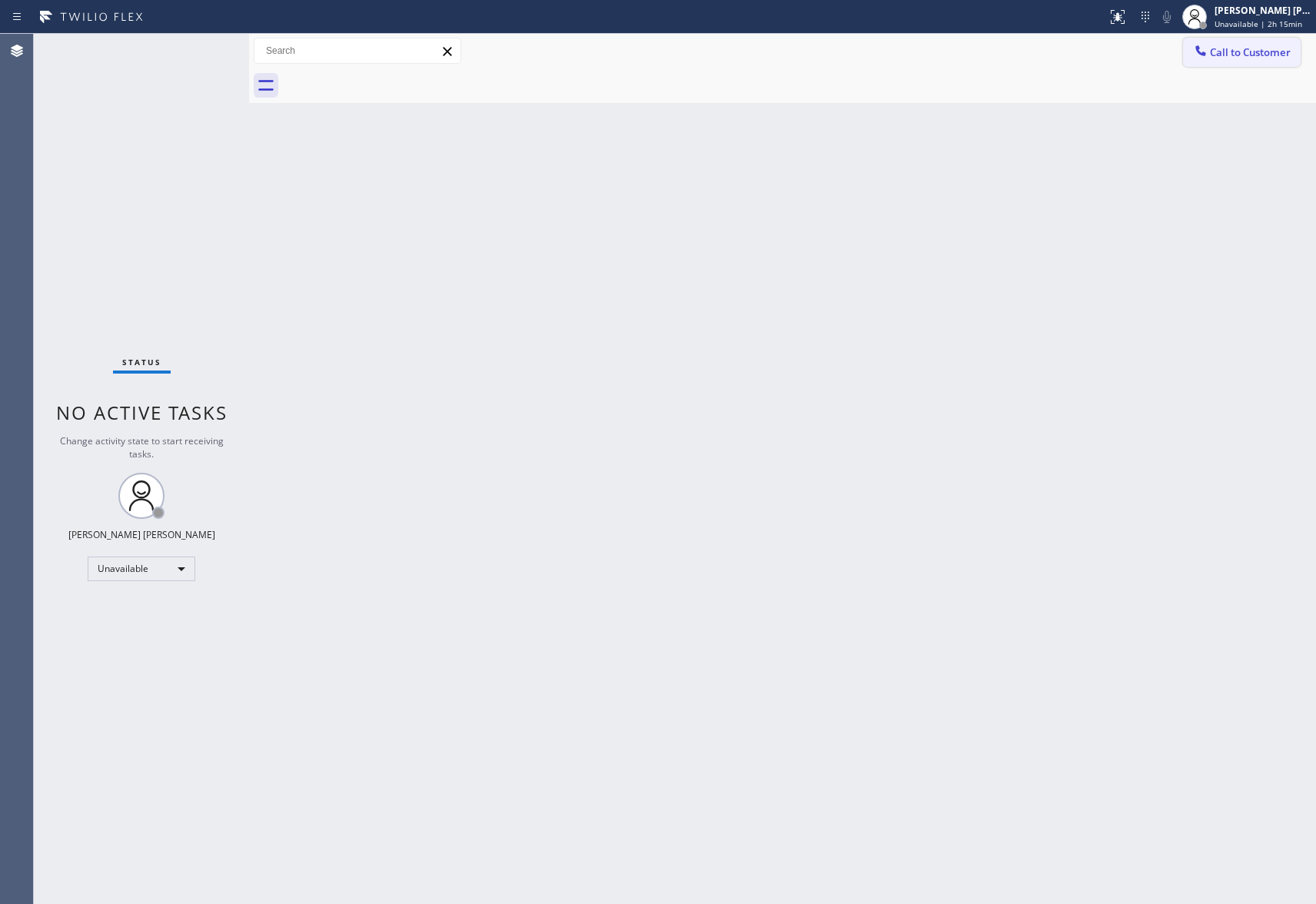
click at [1291, 54] on span "Call to Customer" at bounding box center [1249, 52] width 81 height 14
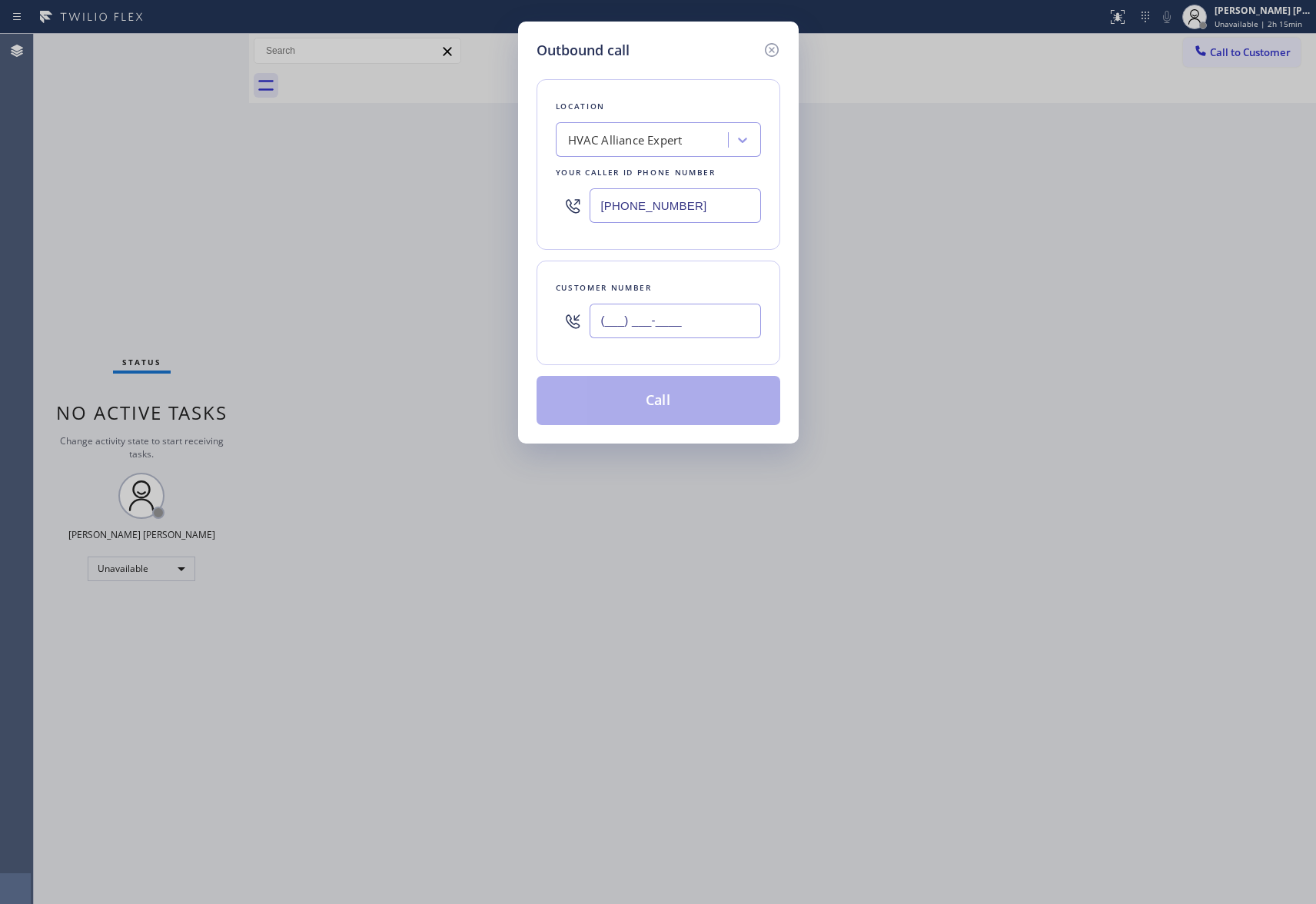
click at [674, 321] on input "(___) ___-____" at bounding box center [675, 321] width 171 height 34
paste input "661) 212-6406"
type input "[PHONE_NUMBER]"
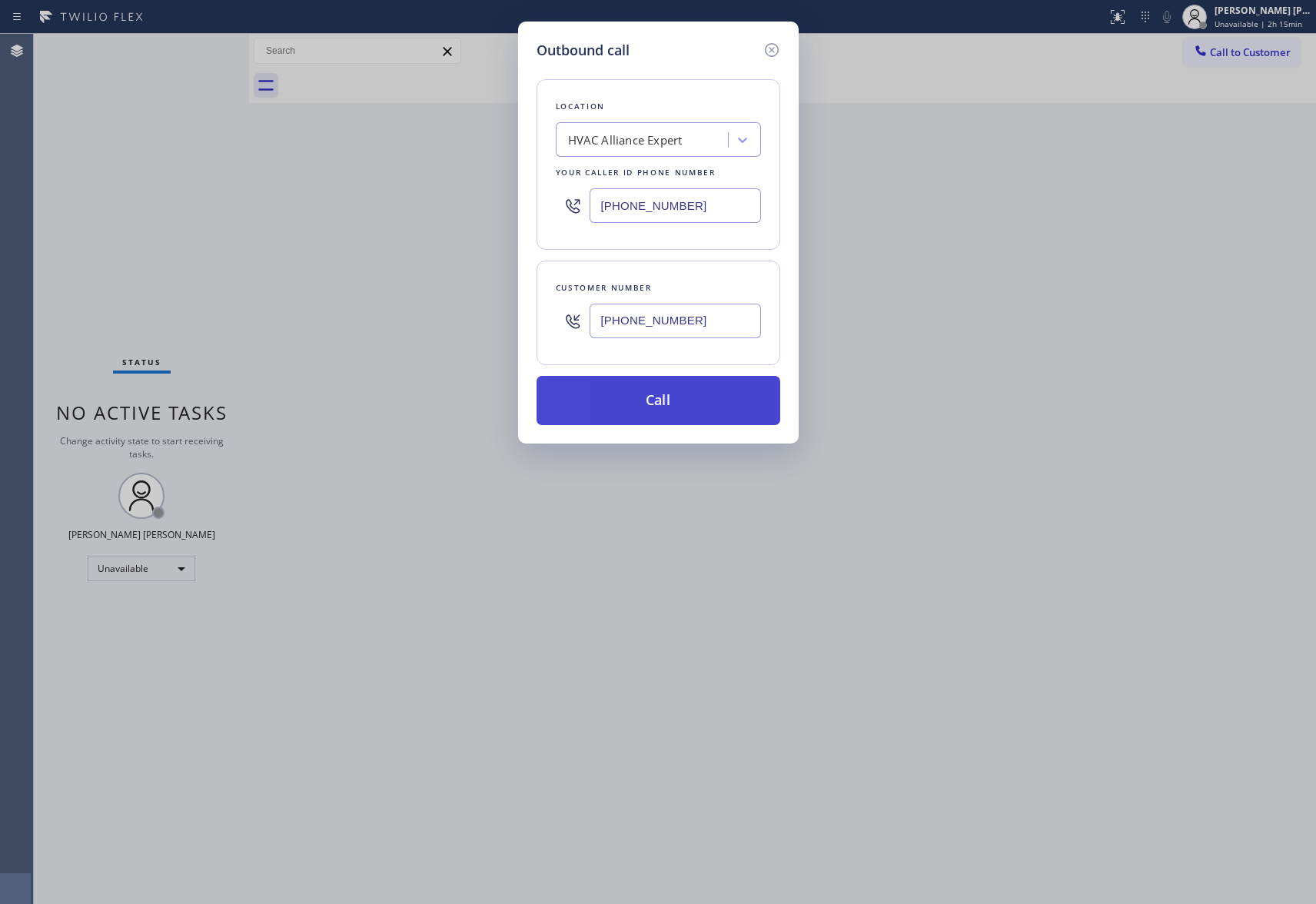
click at [677, 404] on button "Call" at bounding box center [658, 400] width 243 height 49
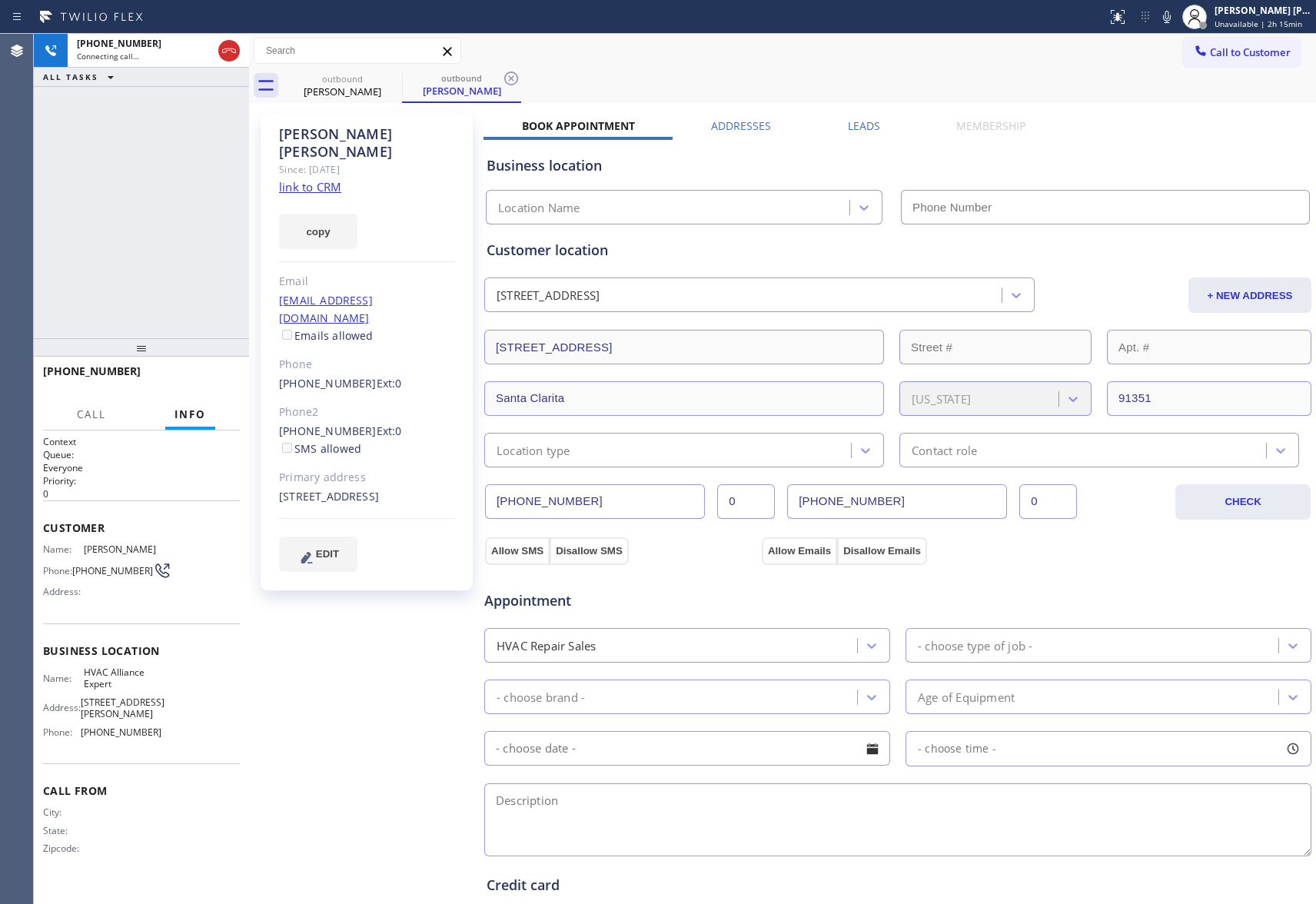
type input "[PHONE_NUMBER]"
click at [861, 128] on label "Leads" at bounding box center [864, 125] width 32 height 15
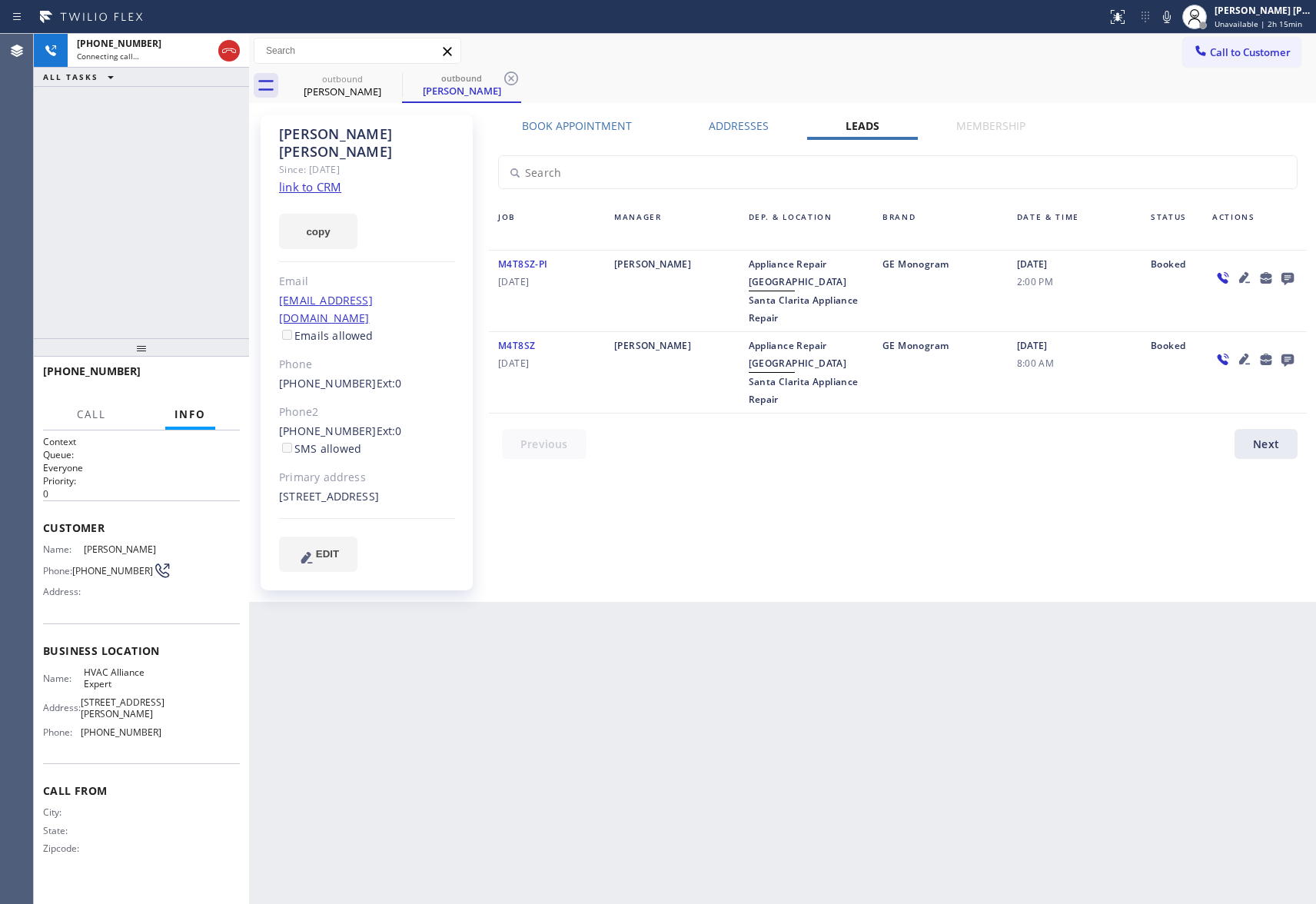
click at [1289, 282] on icon at bounding box center [1288, 279] width 13 height 13
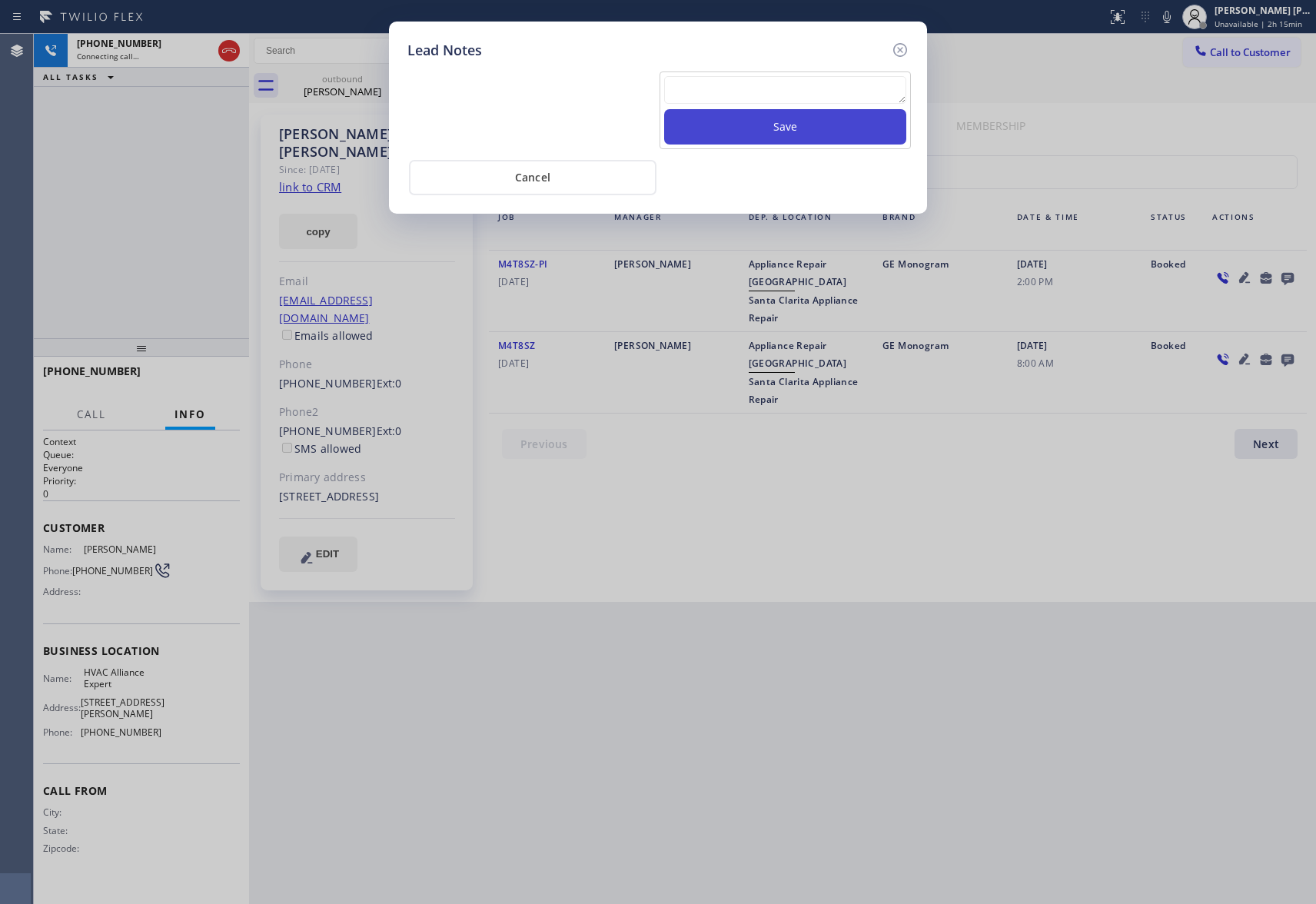
click at [779, 111] on button "Save" at bounding box center [785, 127] width 242 height 35
click at [781, 92] on textarea at bounding box center [785, 89] width 242 height 27
paste textarea "[PHONE_NUMBER]"
type textarea "[PHONE_NUMBER]"
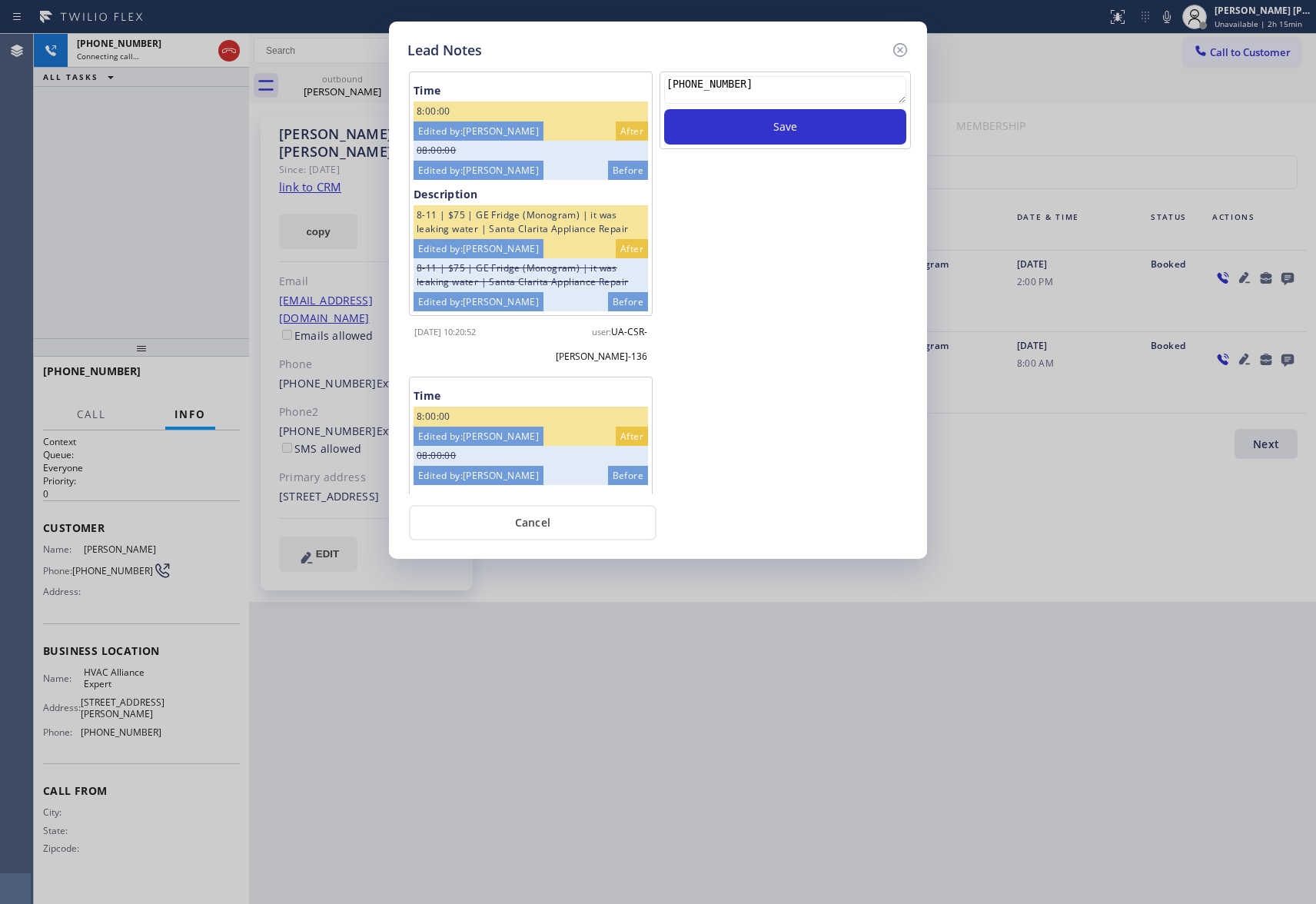
drag, startPoint x: 840, startPoint y: 89, endPoint x: 606, endPoint y: 59, distance: 235.9
click at [606, 59] on div "Lead Notes Time 8:00:00 Edited by: [PERSON_NAME] After 08:00:00 Edited by: [PER…" at bounding box center [658, 290] width 538 height 538
click at [899, 48] on icon at bounding box center [901, 50] width 14 height 14
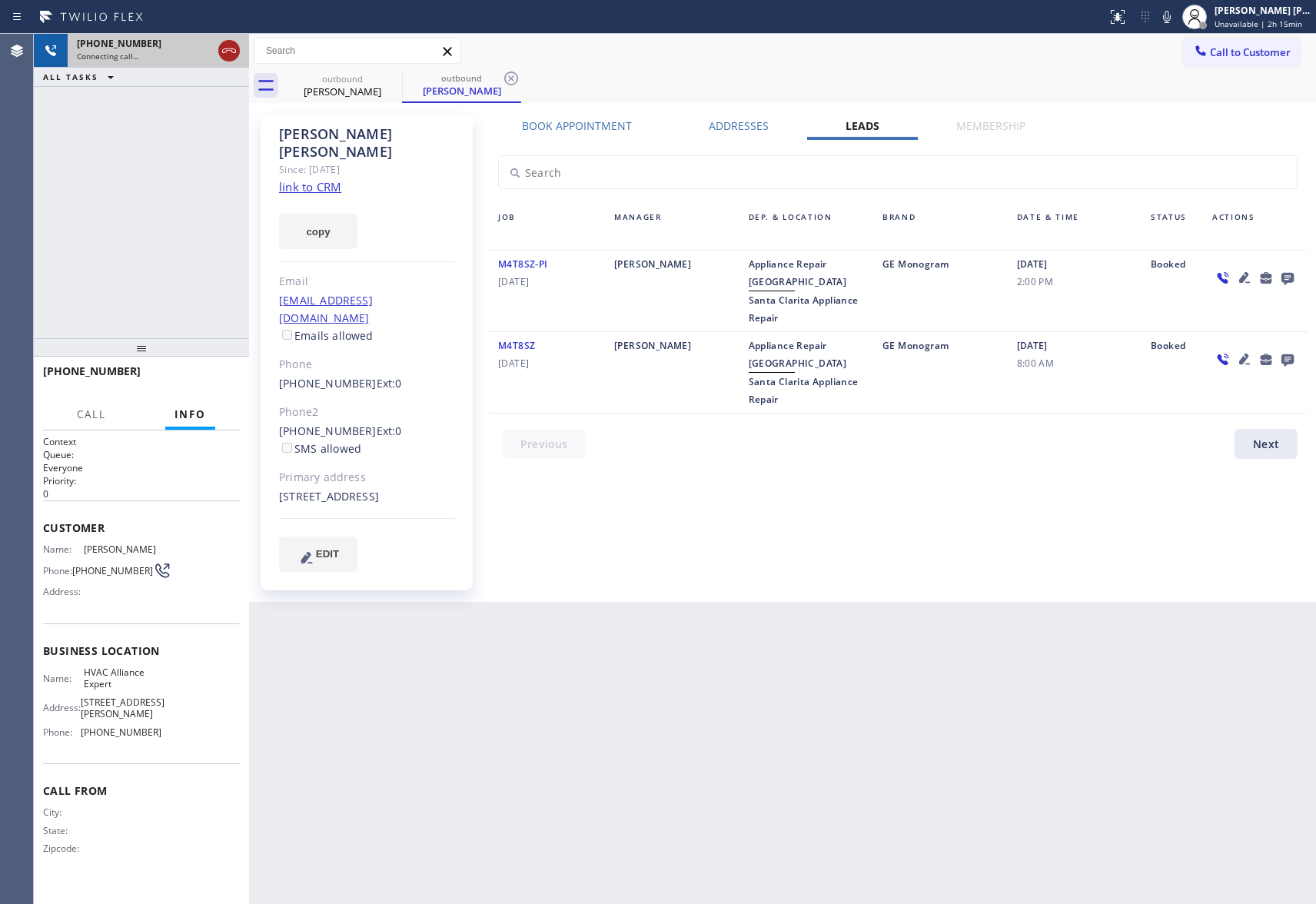
click at [234, 45] on icon at bounding box center [229, 51] width 19 height 19
click at [392, 81] on icon at bounding box center [392, 78] width 19 height 19
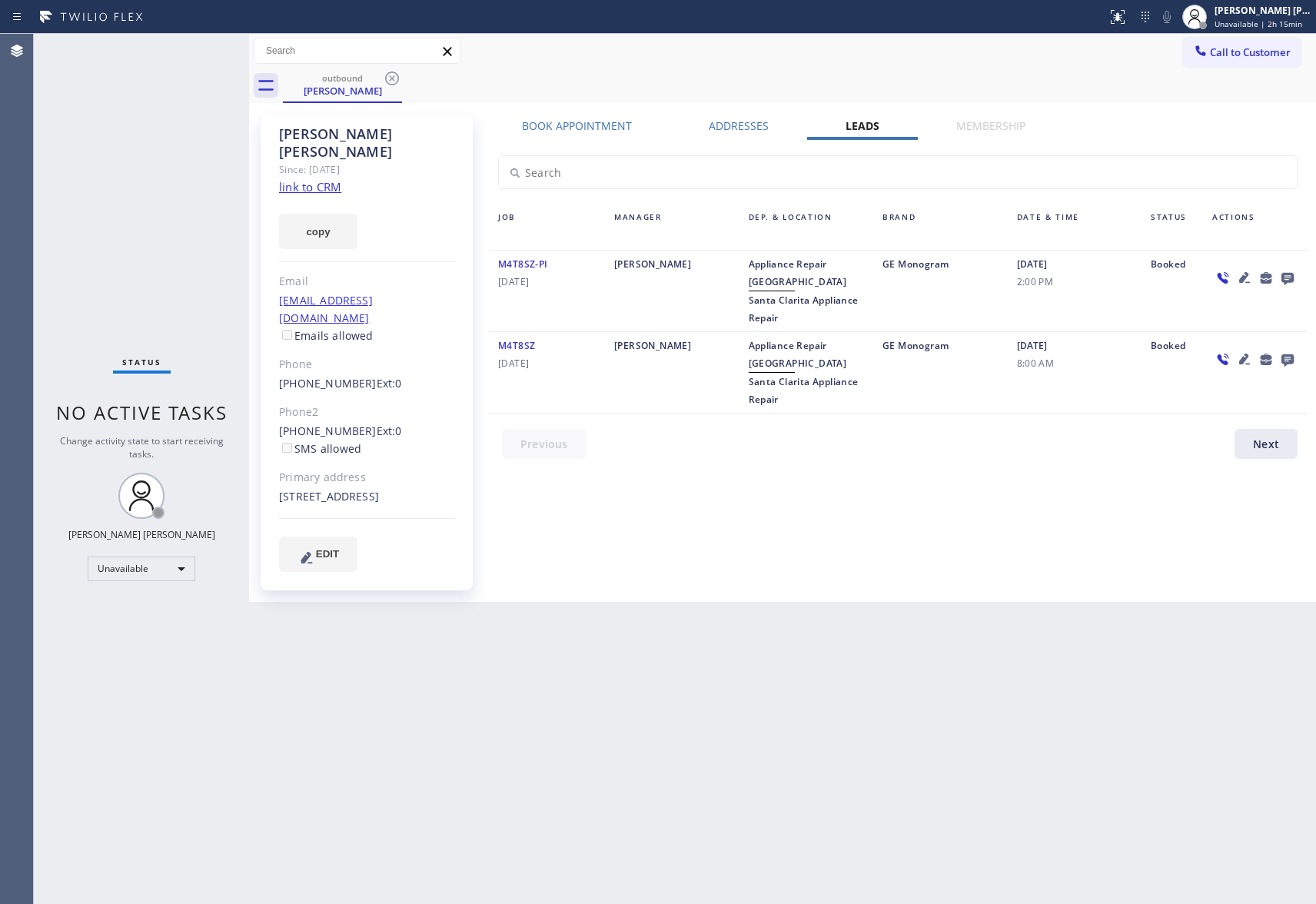
click at [391, 75] on icon at bounding box center [392, 78] width 19 height 19
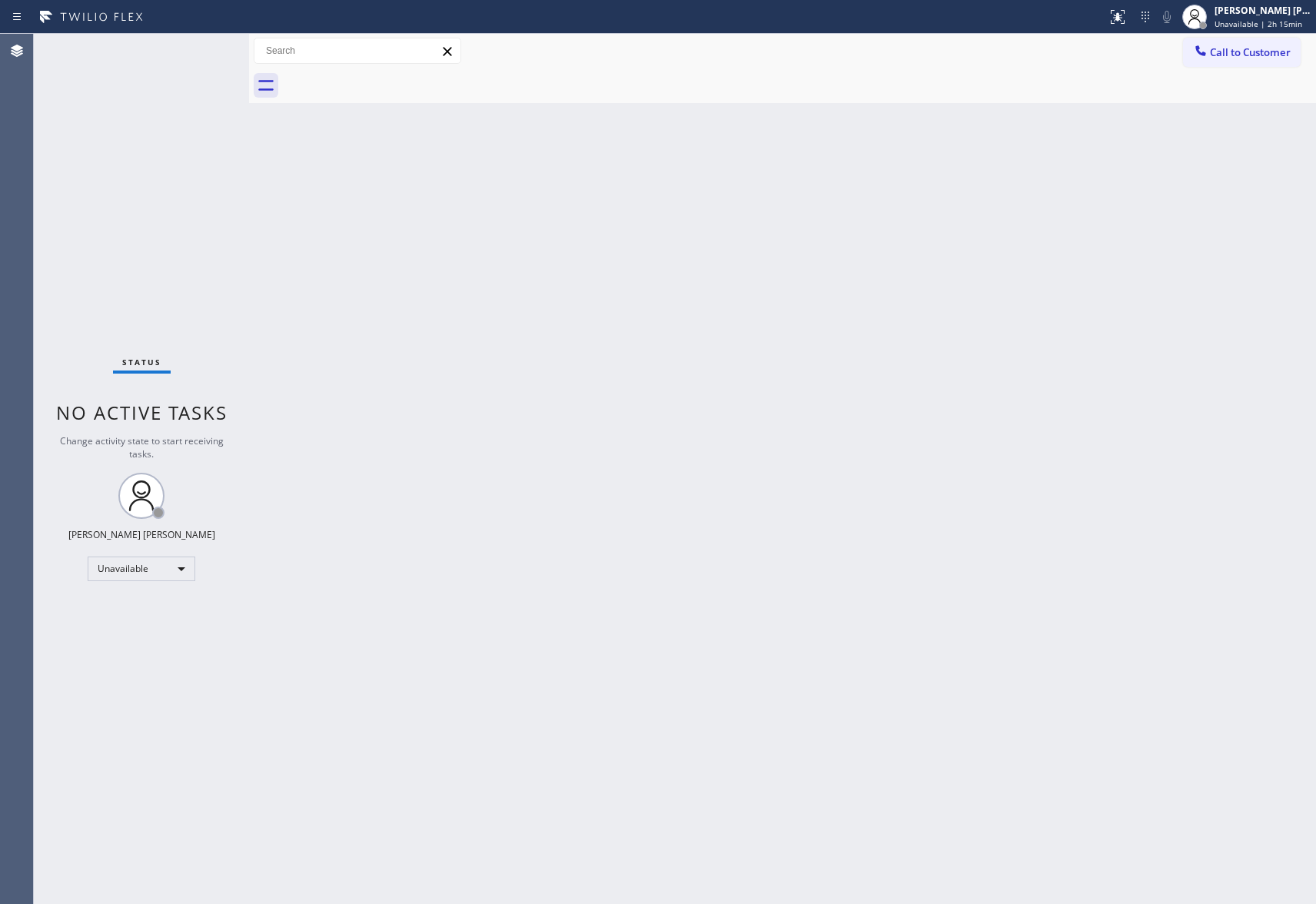
click at [391, 75] on div at bounding box center [800, 85] width 1033 height 34
drag, startPoint x: 1251, startPoint y: 48, endPoint x: 1190, endPoint y: 56, distance: 61.5
click at [1251, 48] on span "Call to Customer" at bounding box center [1249, 52] width 81 height 14
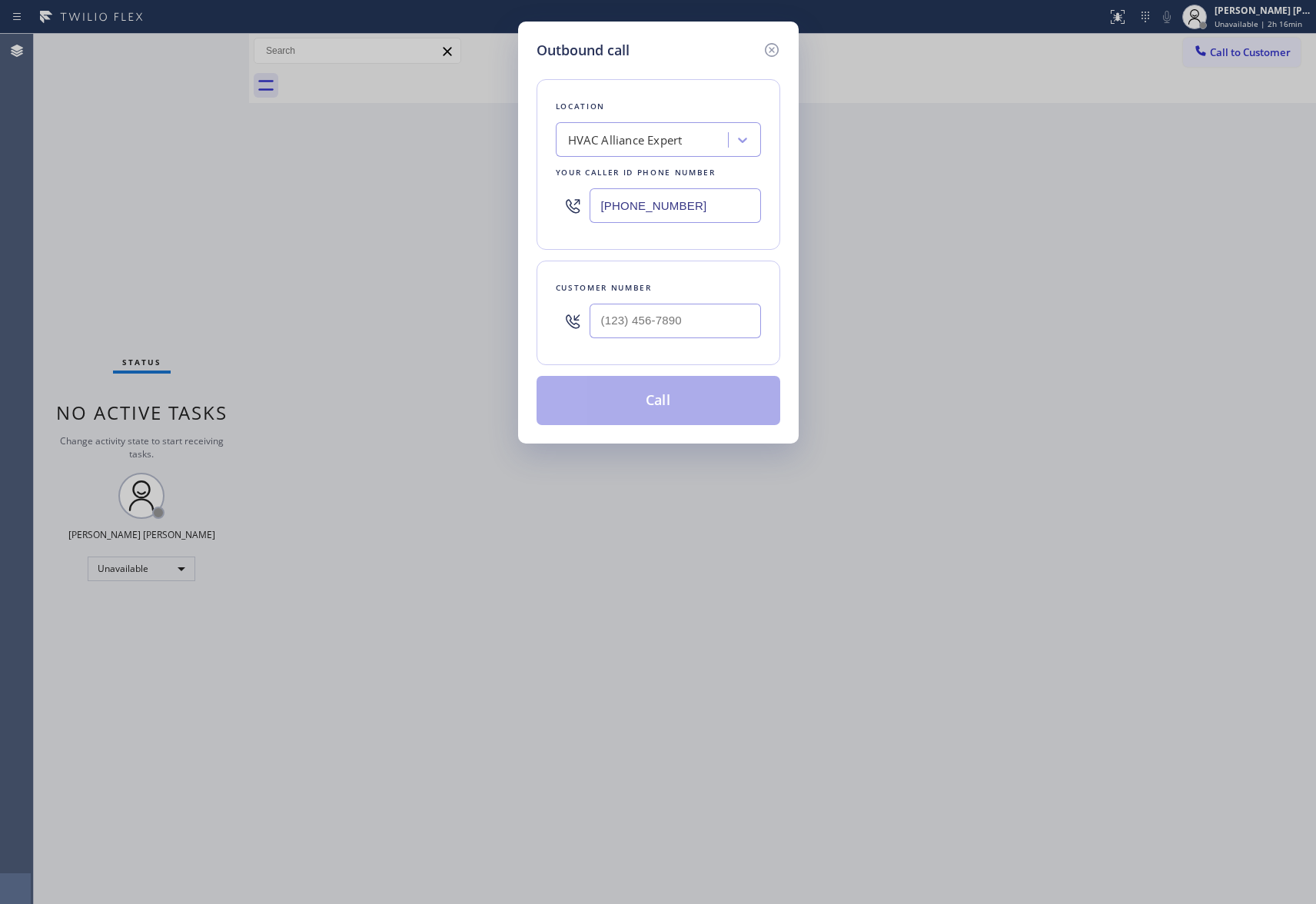
click at [635, 341] on div at bounding box center [675, 321] width 171 height 50
click at [644, 320] on input "(___) ___-____" at bounding box center [675, 321] width 171 height 34
paste input "856) 804-2065"
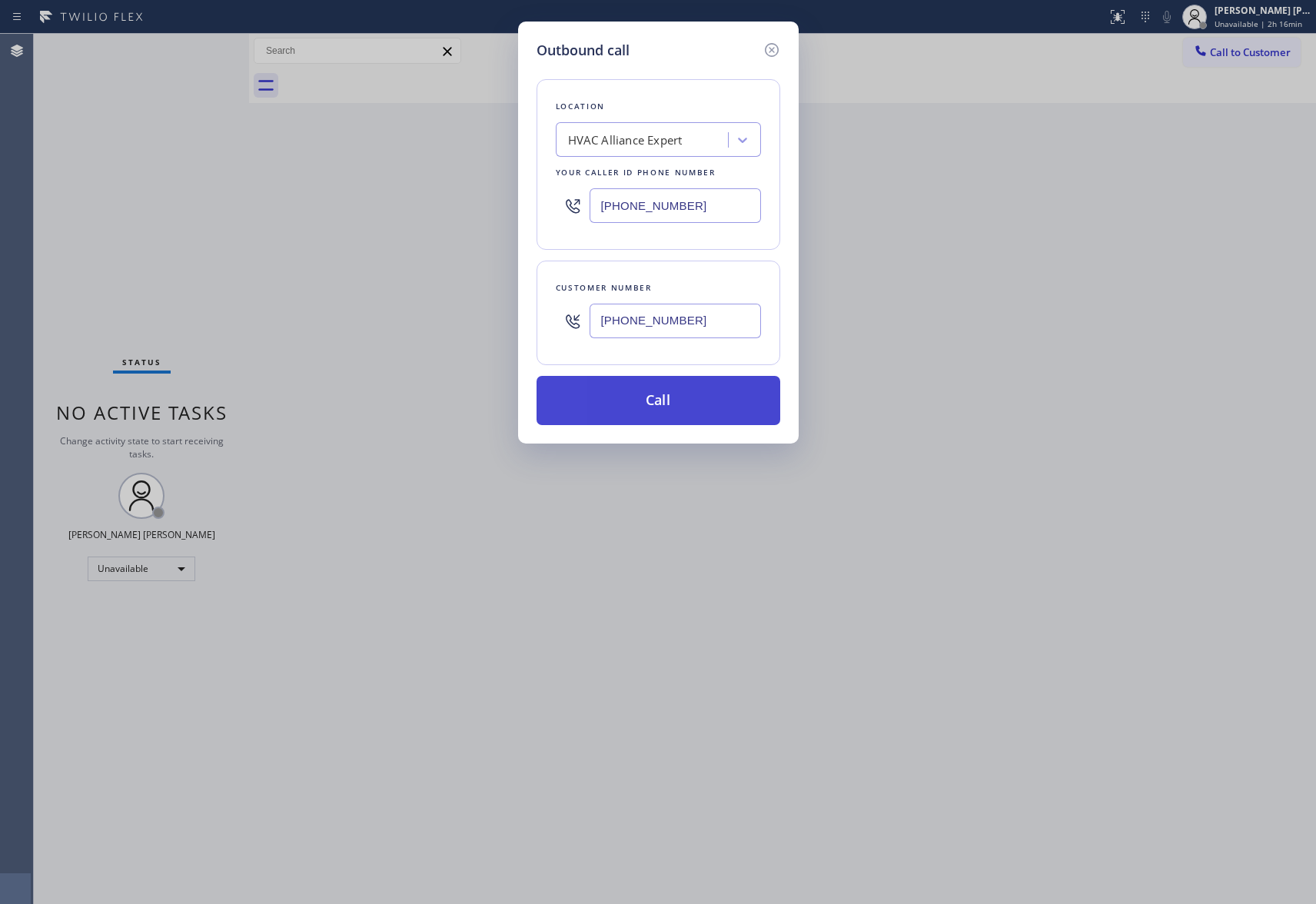
type input "[PHONE_NUMBER]"
click at [665, 406] on button "Call" at bounding box center [658, 400] width 243 height 49
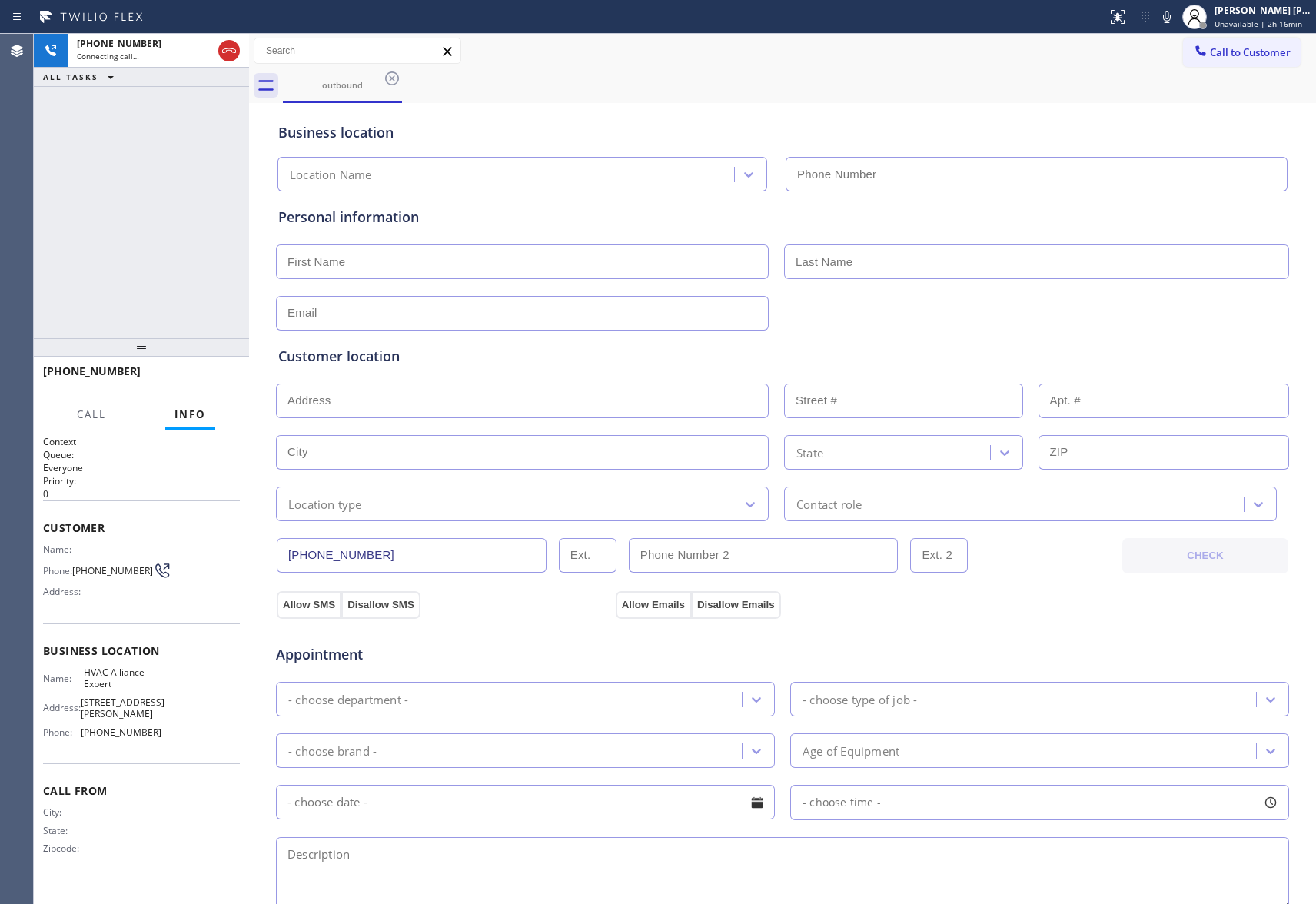
type input "[PHONE_NUMBER]"
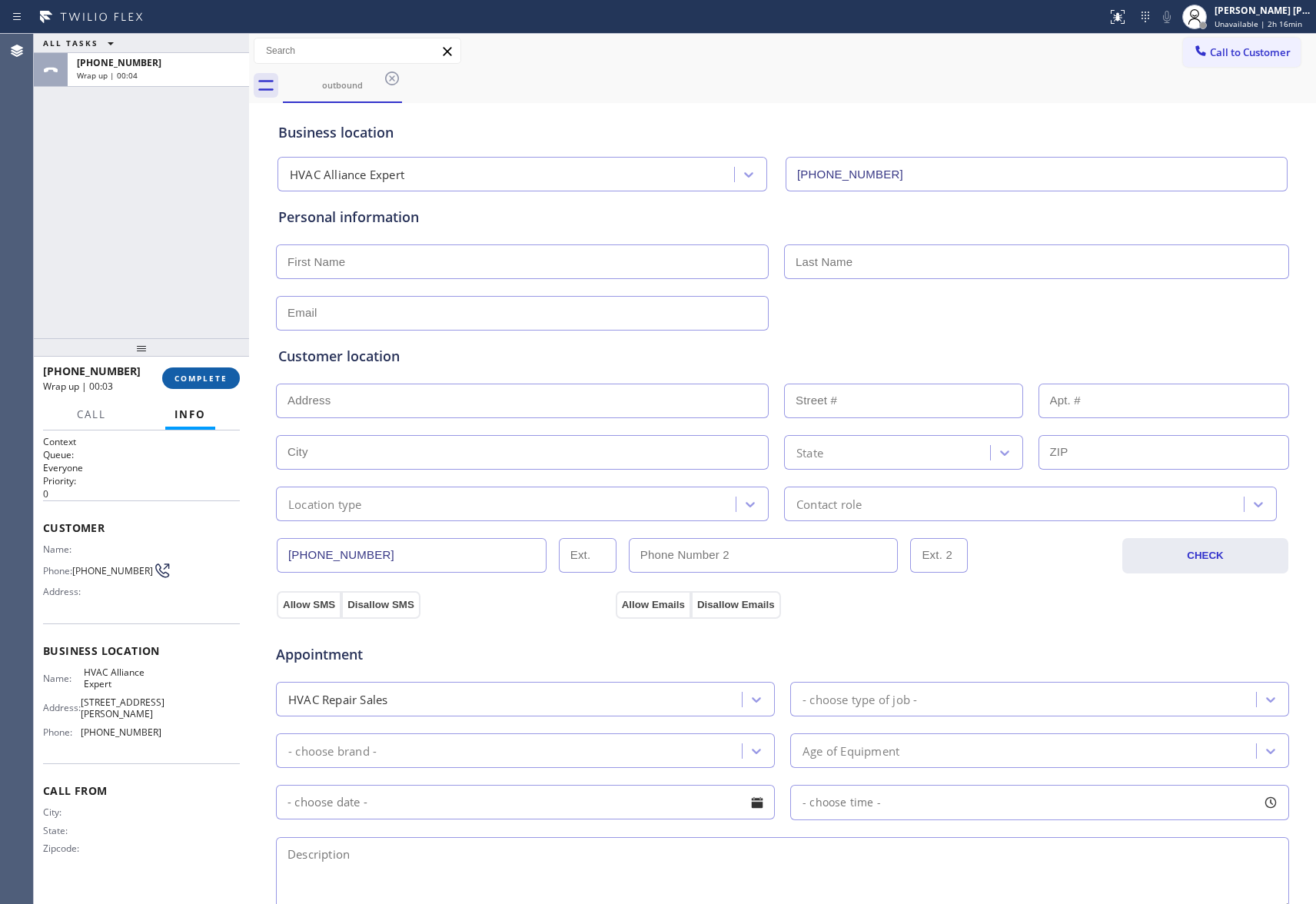
click at [213, 379] on span "COMPLETE" at bounding box center [201, 378] width 53 height 11
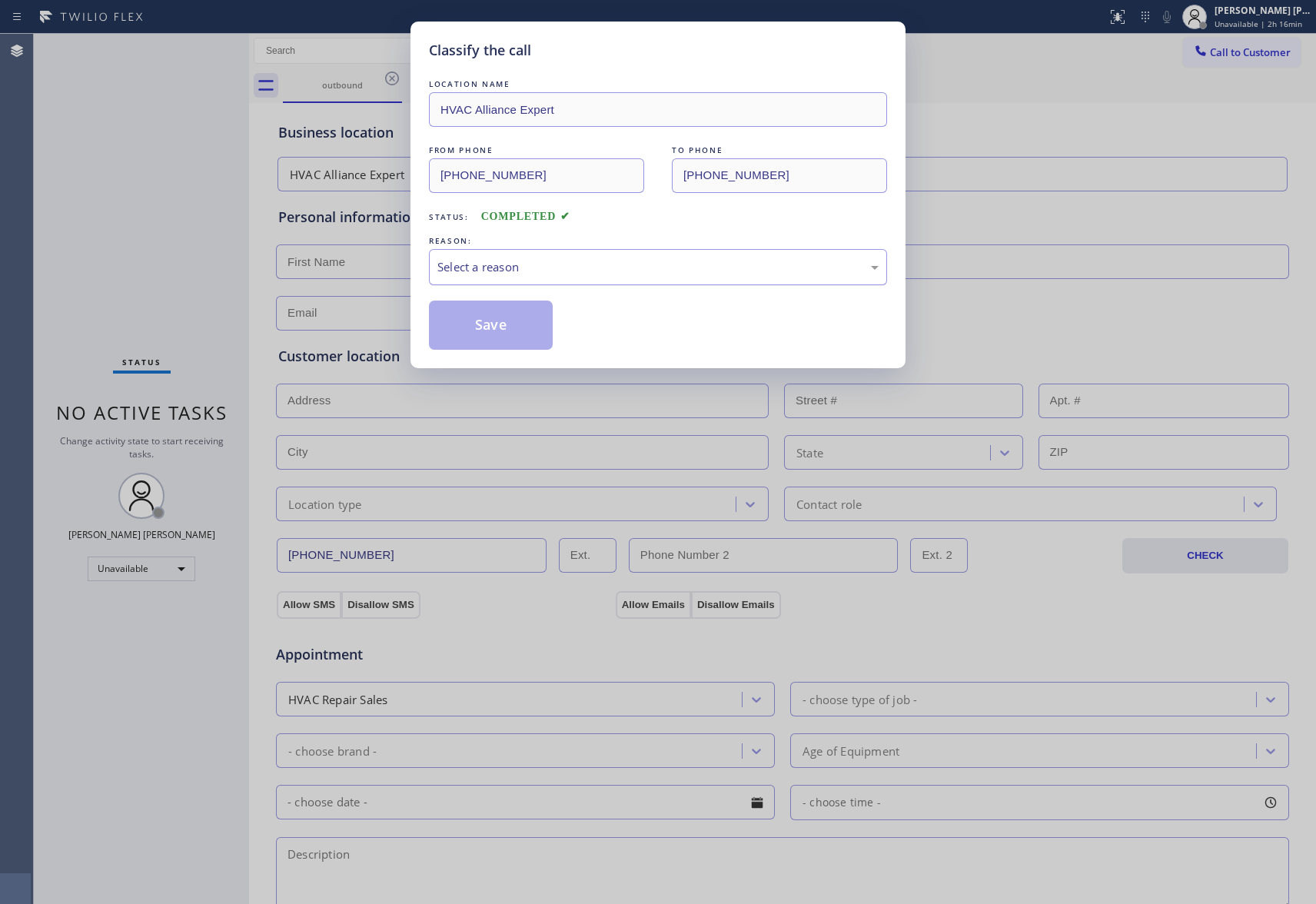
click at [572, 260] on div "Select a reason" at bounding box center [658, 267] width 441 height 18
click at [502, 322] on button "Save" at bounding box center [491, 325] width 124 height 49
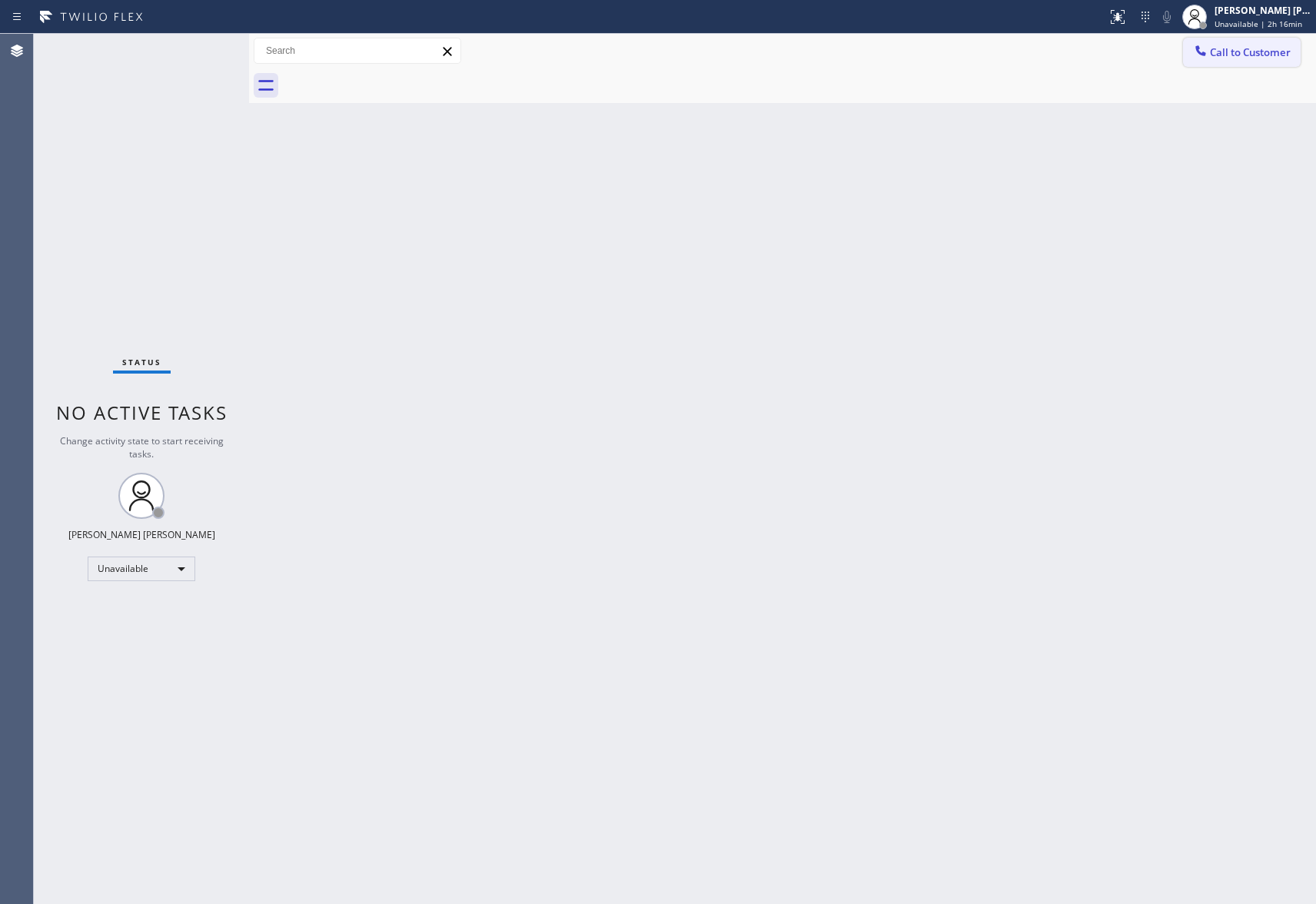
click at [1258, 49] on span "Call to Customer" at bounding box center [1249, 52] width 81 height 14
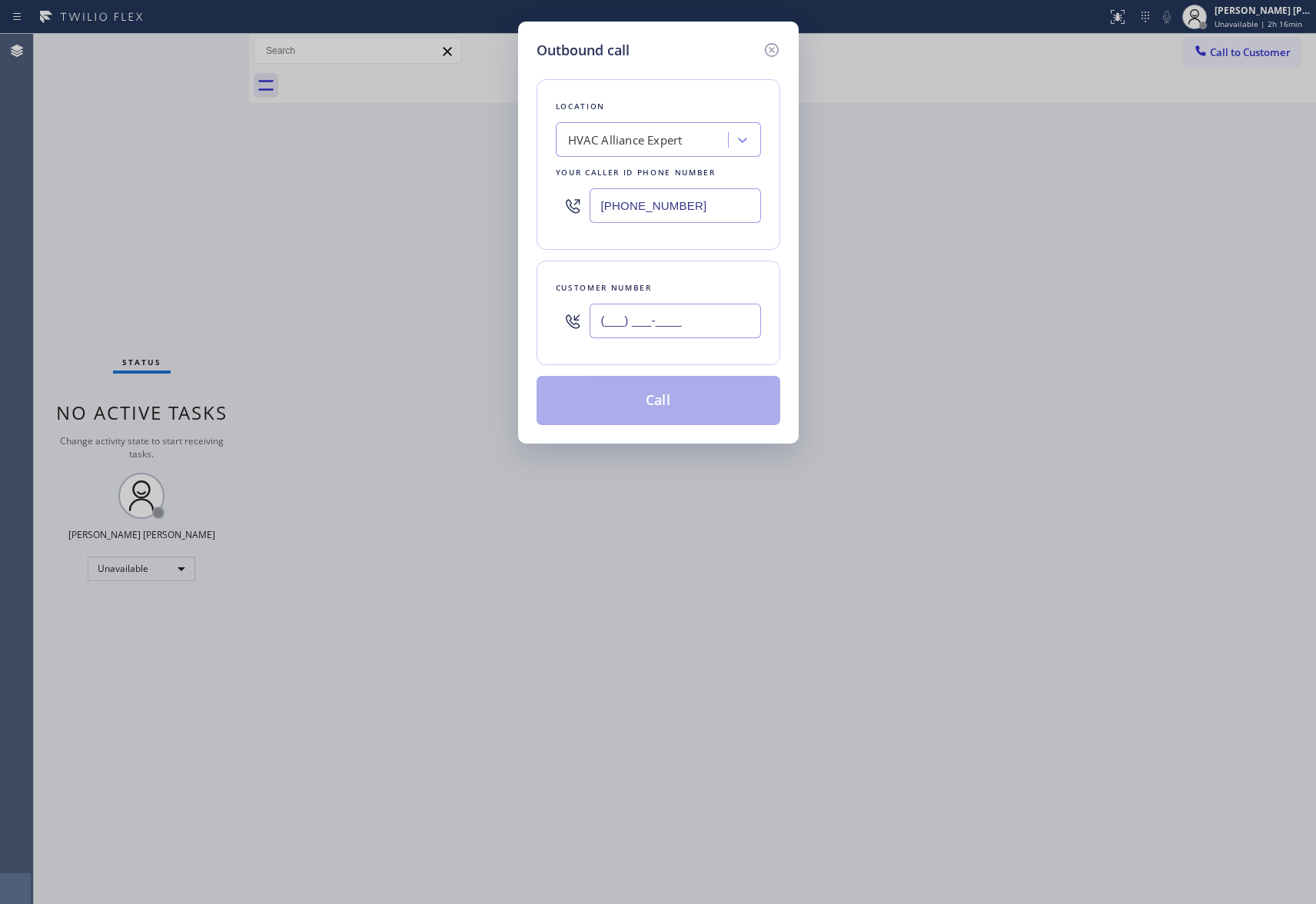
click at [685, 321] on input "(___) ___-____" at bounding box center [675, 321] width 171 height 34
paste input "661) 255-5525"
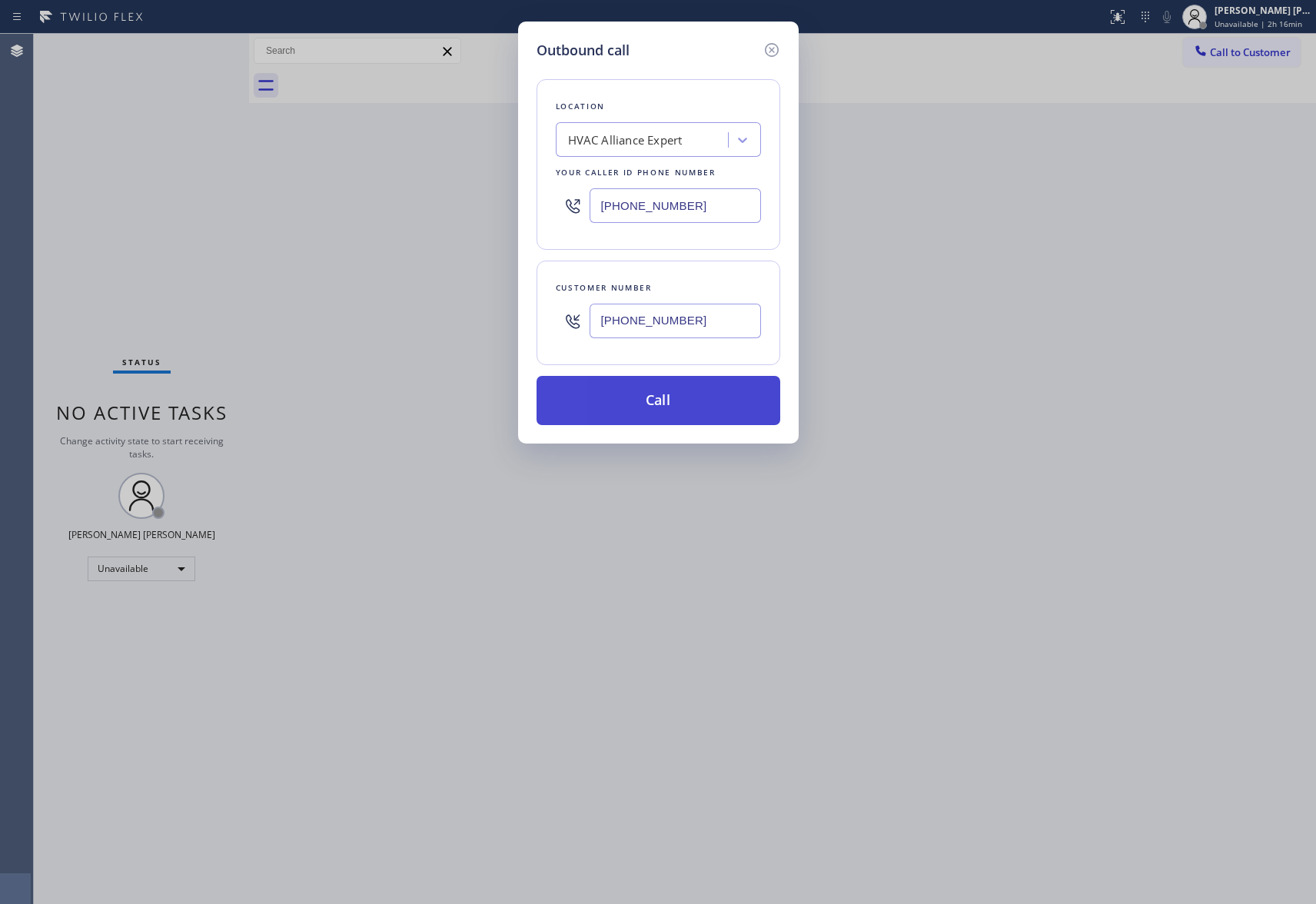
type input "[PHONE_NUMBER]"
click at [680, 410] on button "Call" at bounding box center [658, 400] width 243 height 49
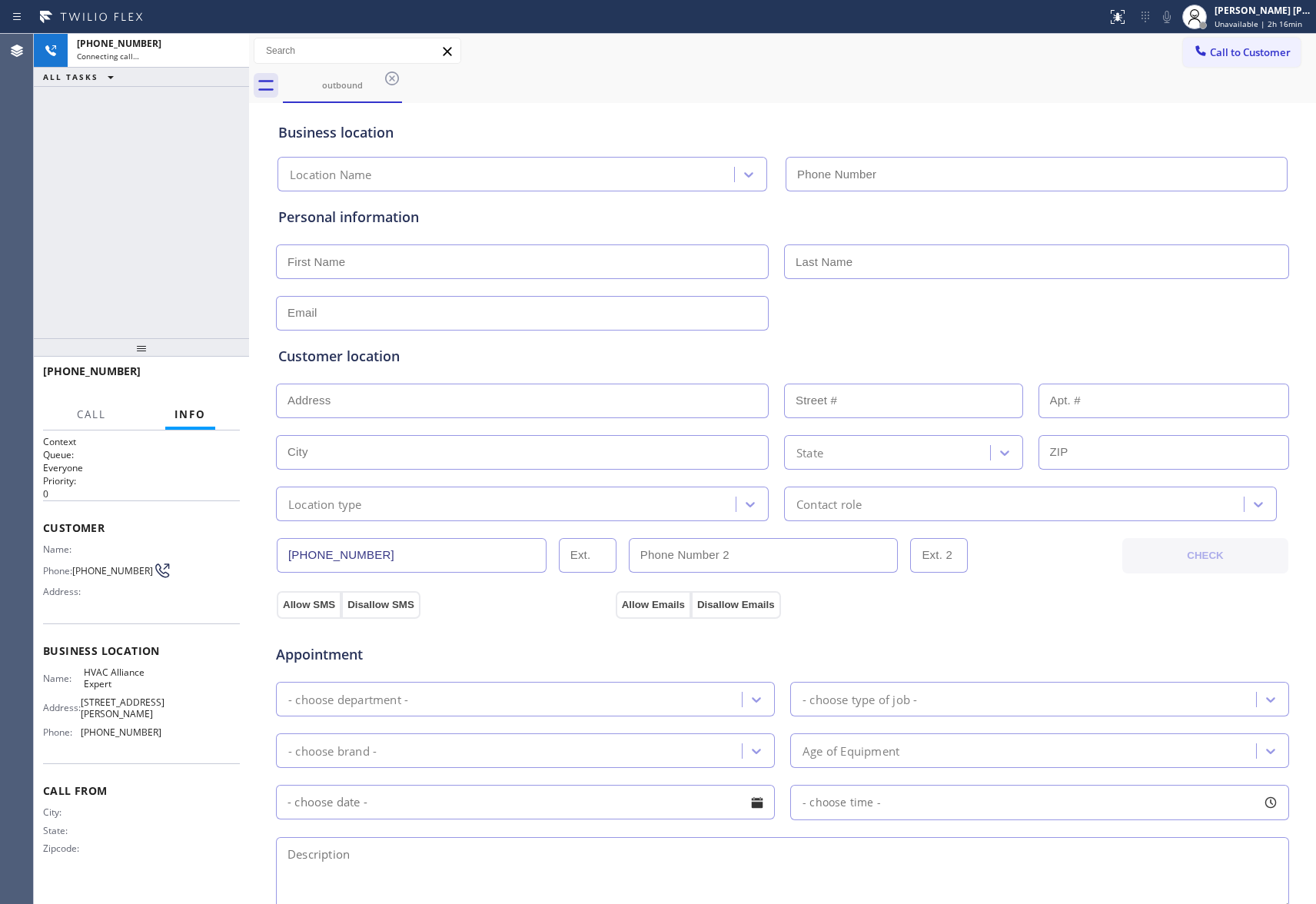
type input "[PHONE_NUMBER]"
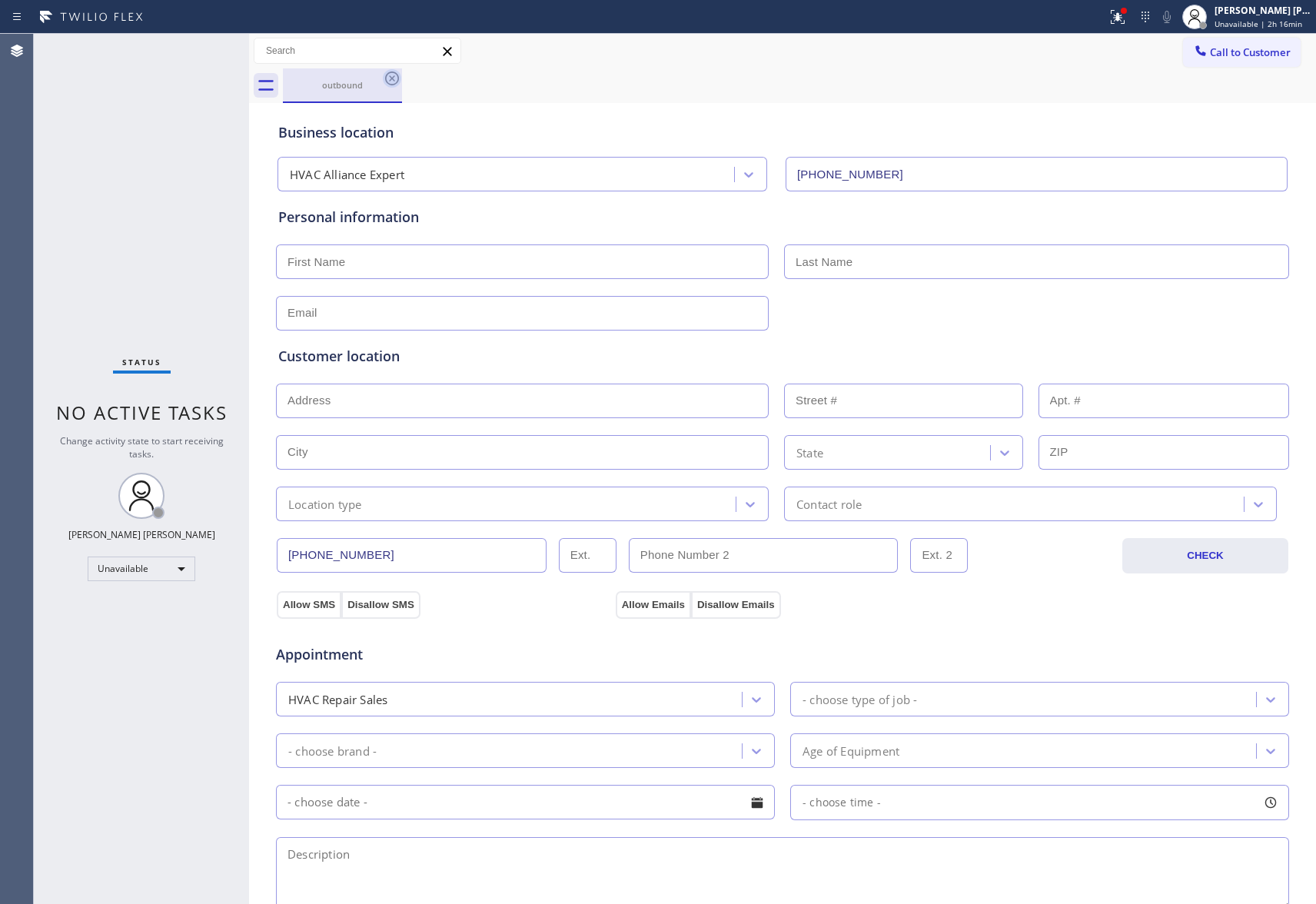
click at [394, 78] on icon at bounding box center [392, 78] width 19 height 19
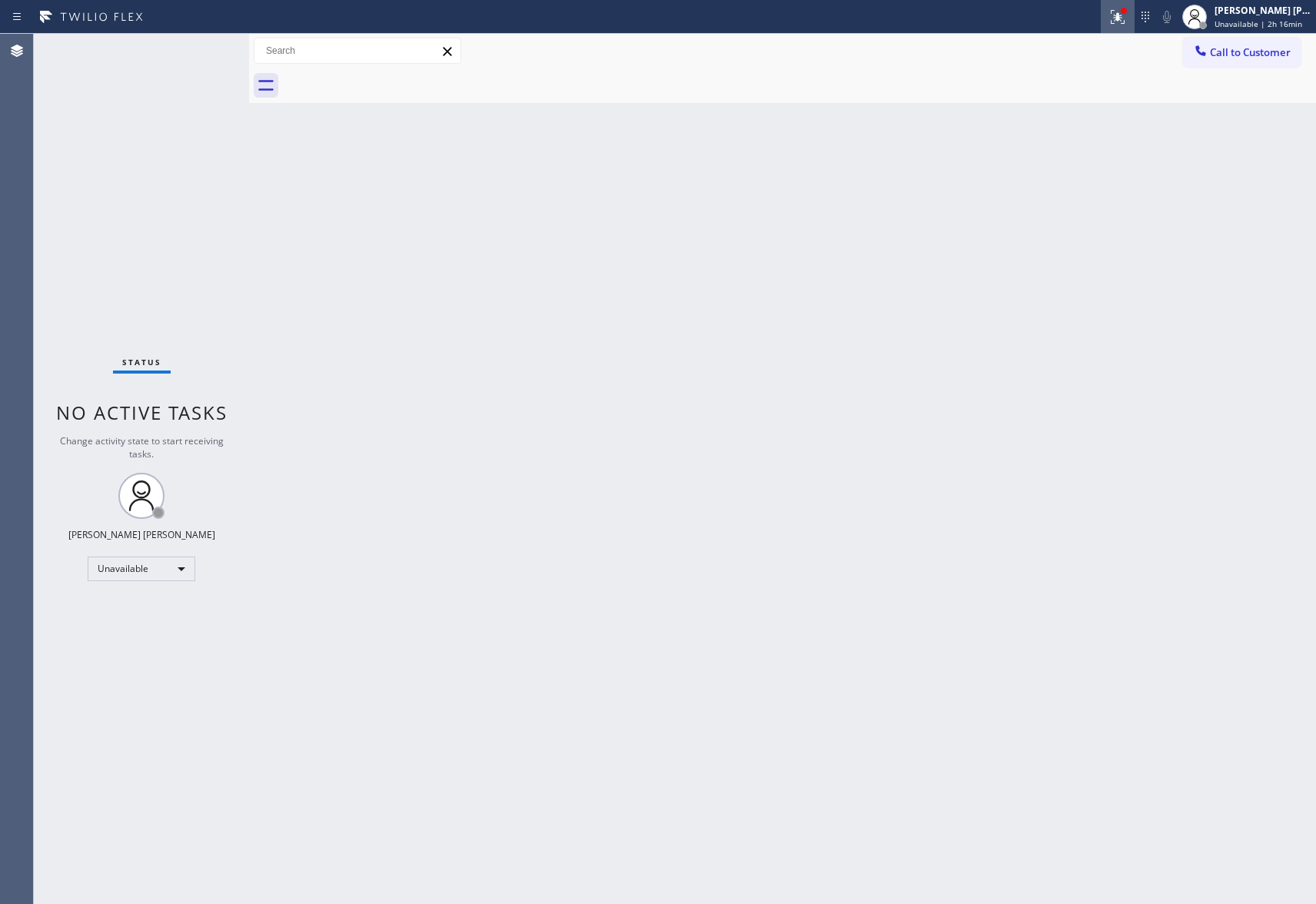
click at [1119, 24] on icon at bounding box center [1118, 17] width 19 height 19
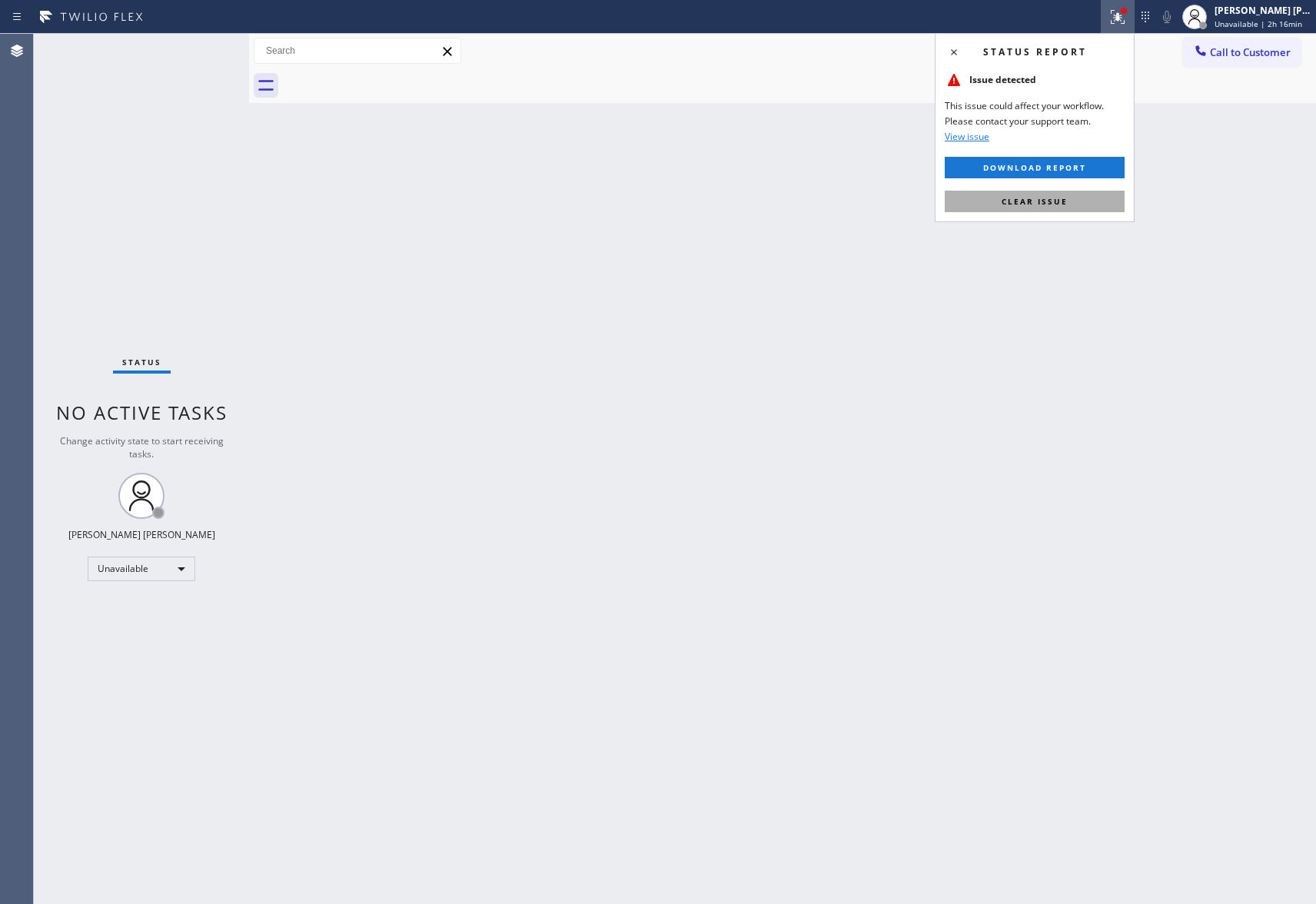
click at [1082, 195] on button "Clear issue" at bounding box center [1034, 202] width 180 height 22
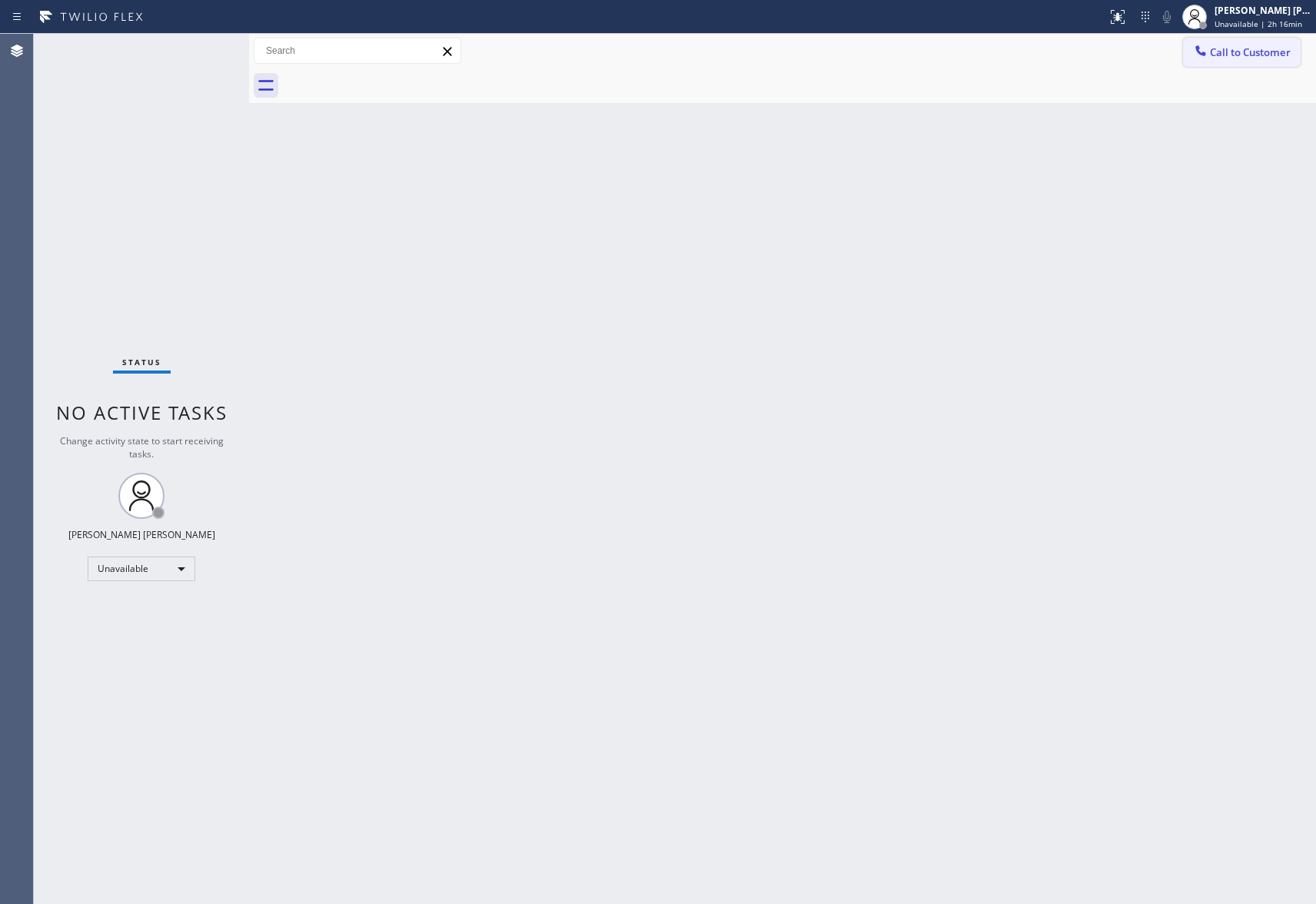
click at [1238, 44] on button "Call to Customer" at bounding box center [1242, 52] width 117 height 29
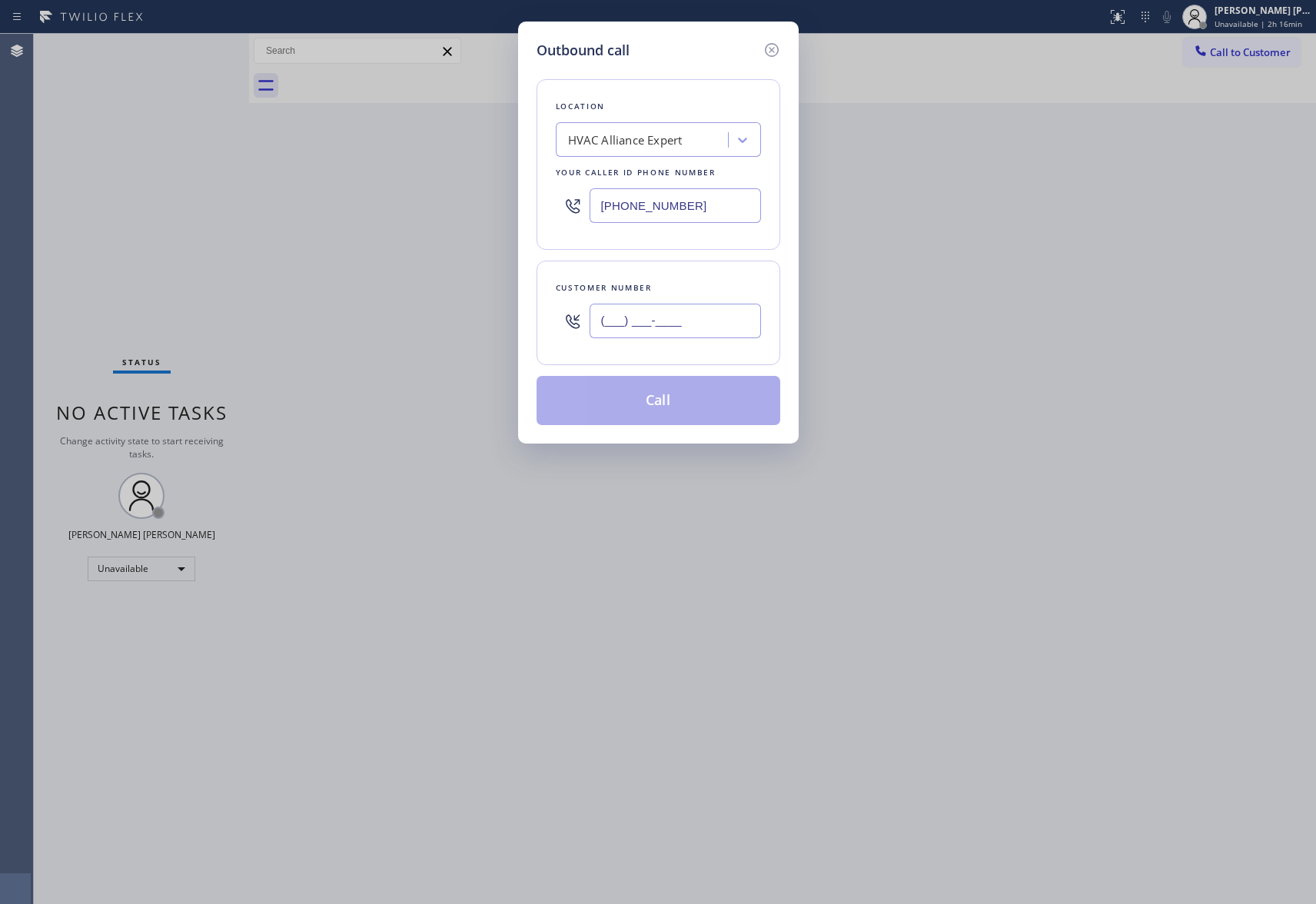
click at [698, 317] on input "(___) ___-____" at bounding box center [675, 321] width 171 height 34
paste input "929) 226-8829"
type input "[PHONE_NUMBER]"
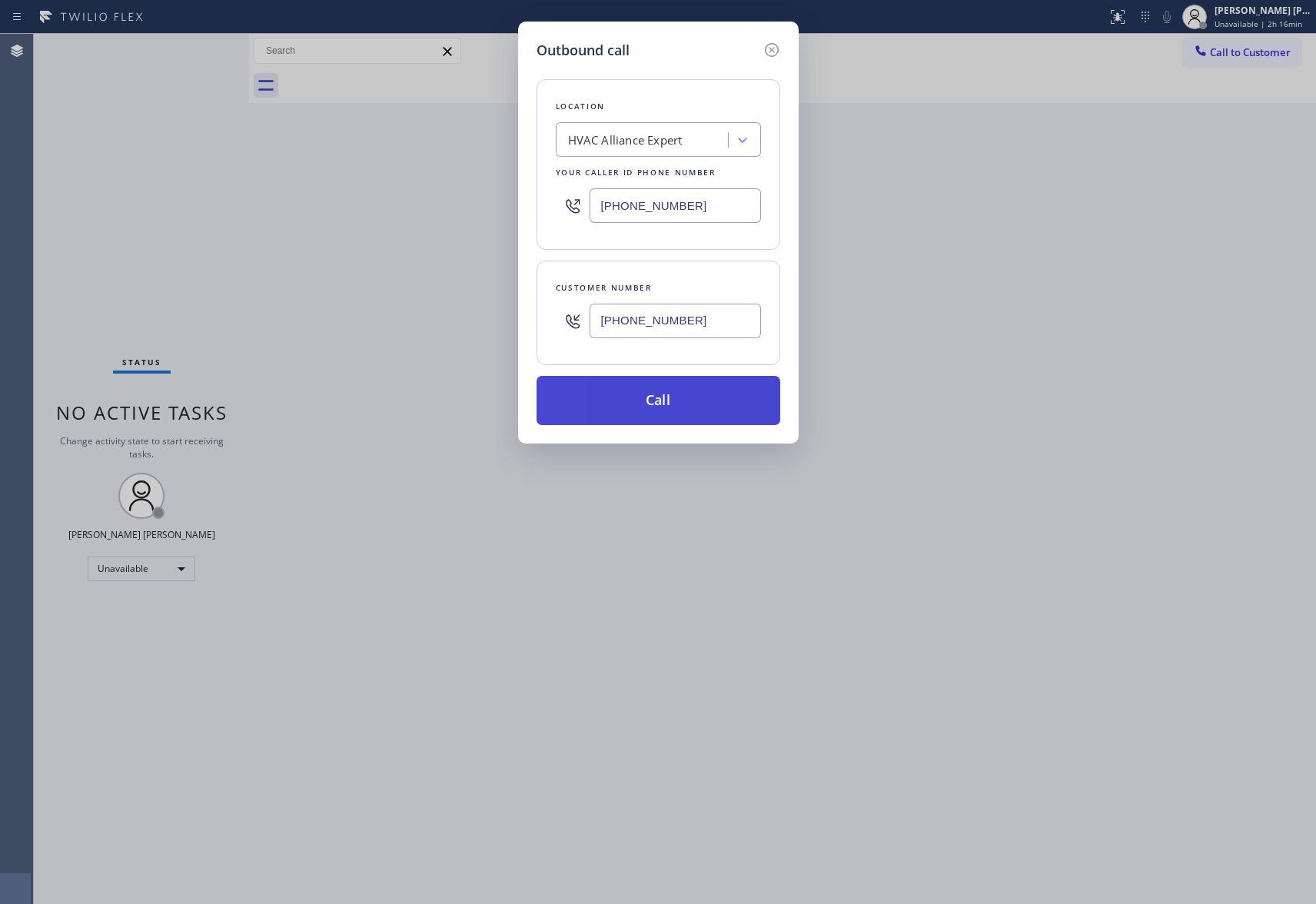
click at [656, 400] on button "Call" at bounding box center [658, 400] width 243 height 49
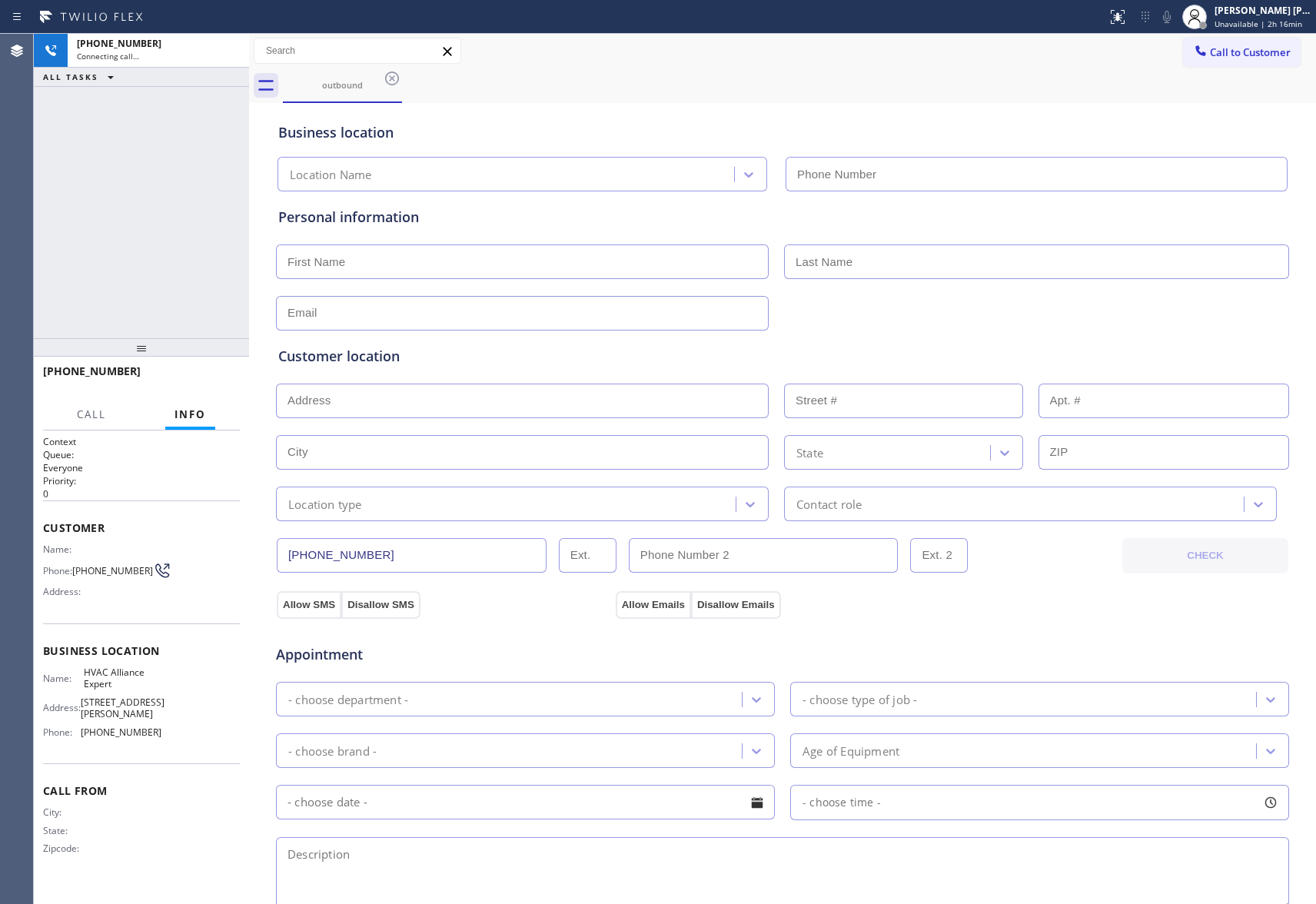
type input "[PHONE_NUMBER]"
drag, startPoint x: 229, startPoint y: 46, endPoint x: 37, endPoint y: 84, distance: 195.7
click at [229, 46] on icon at bounding box center [229, 51] width 19 height 19
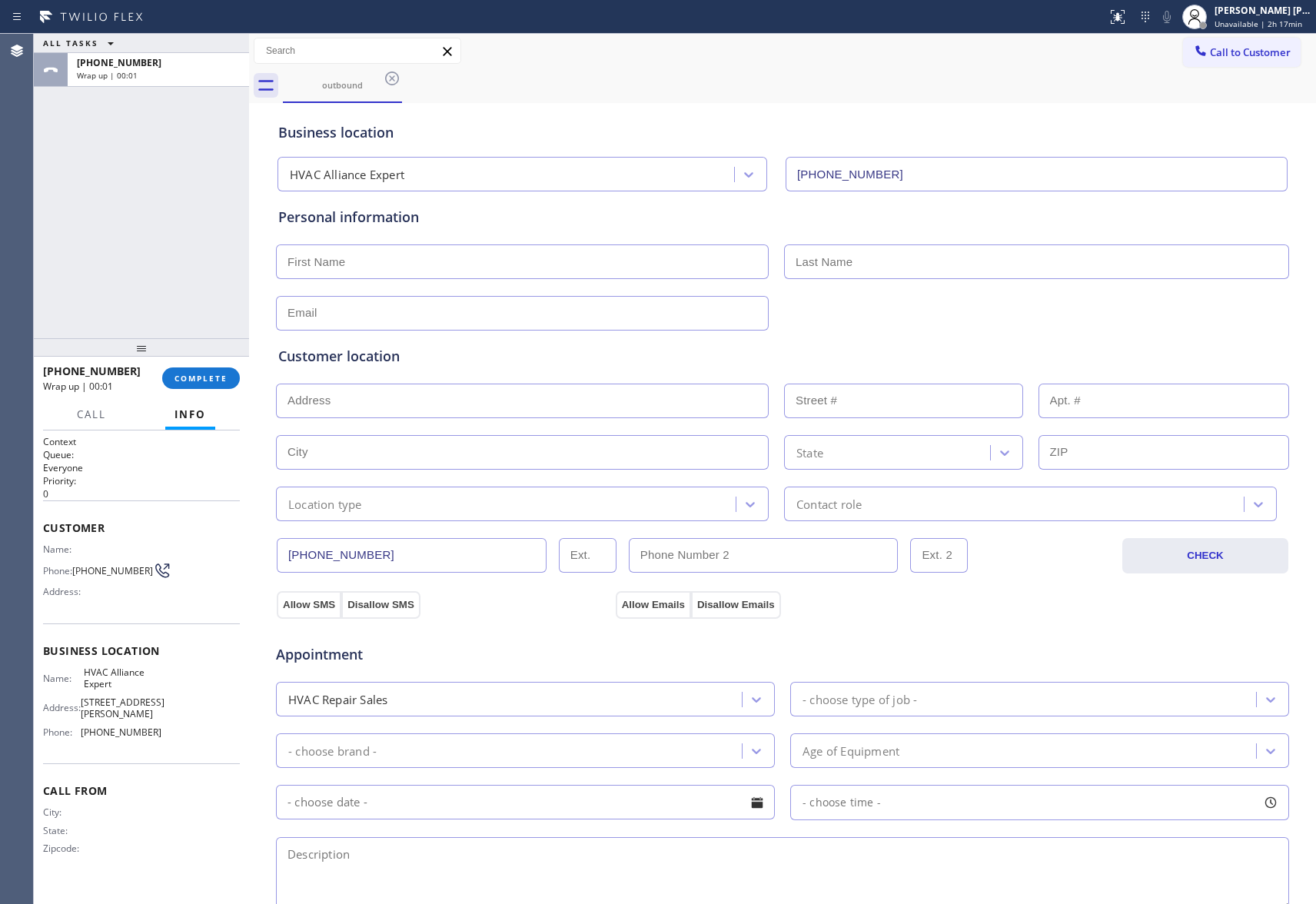
click at [405, 68] on div "outbound" at bounding box center [800, 85] width 1033 height 34
click at [375, 94] on div "outbound" at bounding box center [343, 85] width 116 height 33
click at [390, 83] on icon at bounding box center [392, 78] width 19 height 19
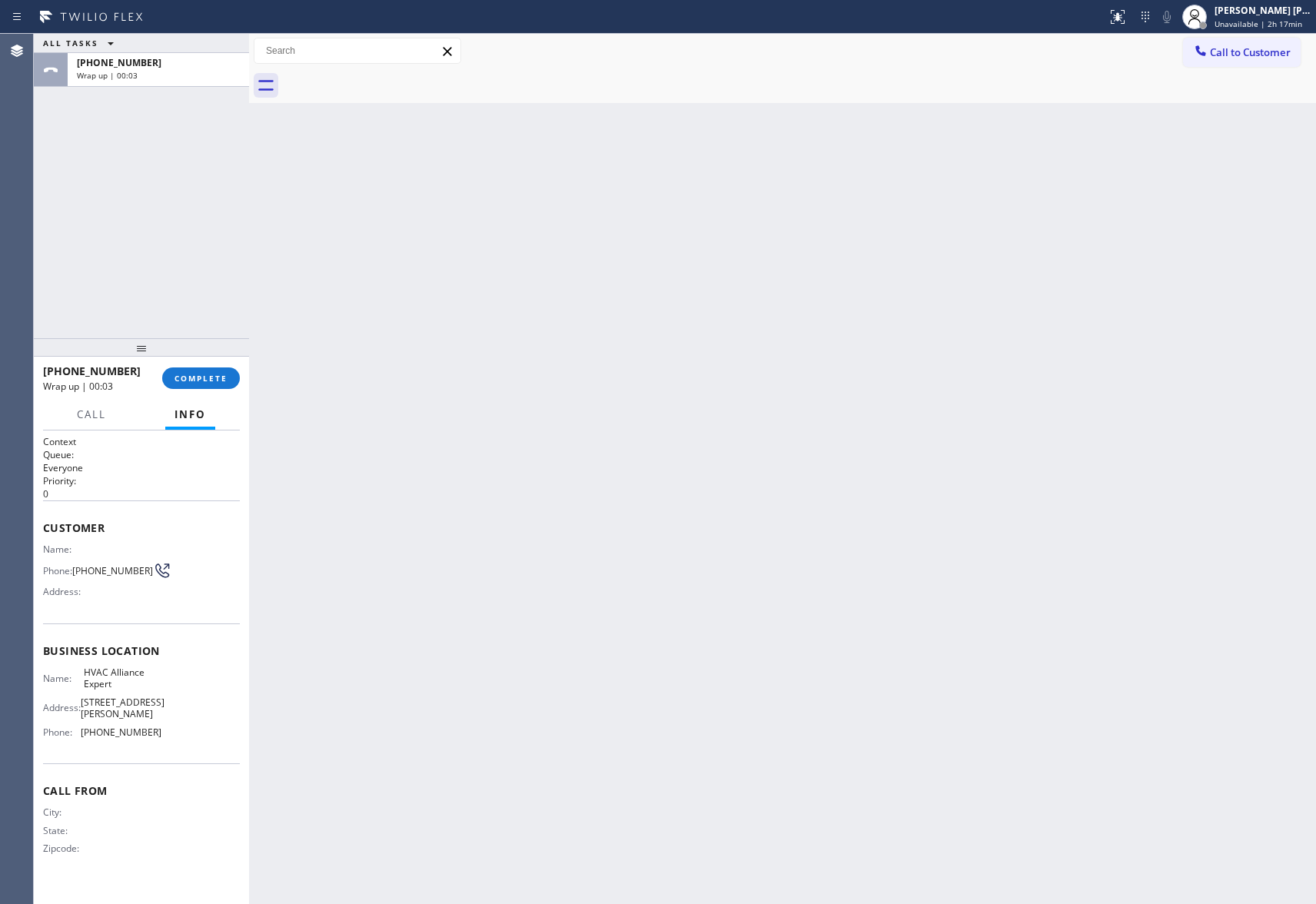
drag, startPoint x: 214, startPoint y: 392, endPoint x: 219, endPoint y: 386, distance: 7.8
click at [215, 391] on div "[PHONE_NUMBER] Wrap up | 00:03 COMPLETE" at bounding box center [142, 378] width 197 height 40
click at [173, 383] on button "COMPLETE" at bounding box center [200, 379] width 77 height 22
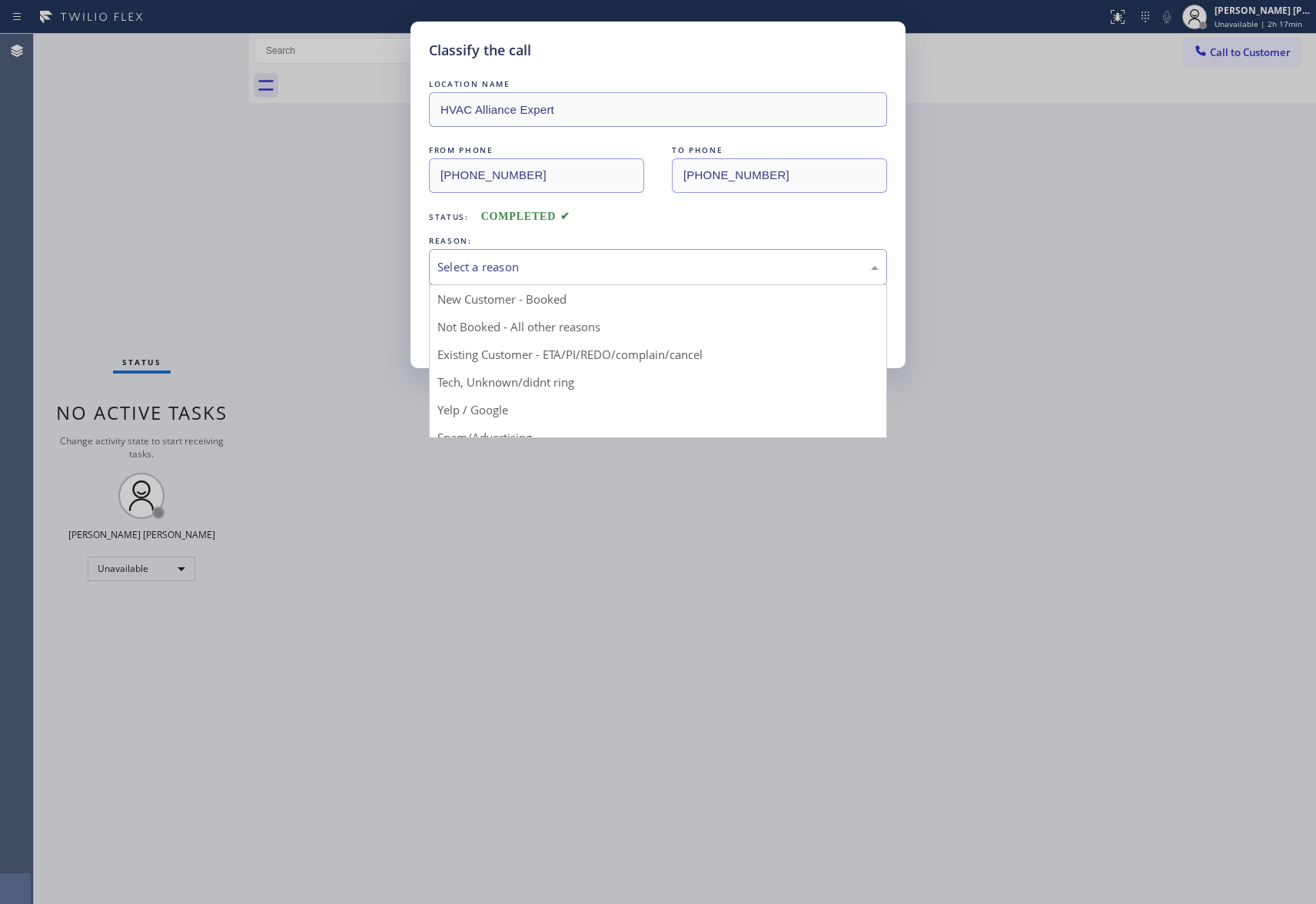
click at [552, 265] on div "Select a reason" at bounding box center [658, 267] width 441 height 18
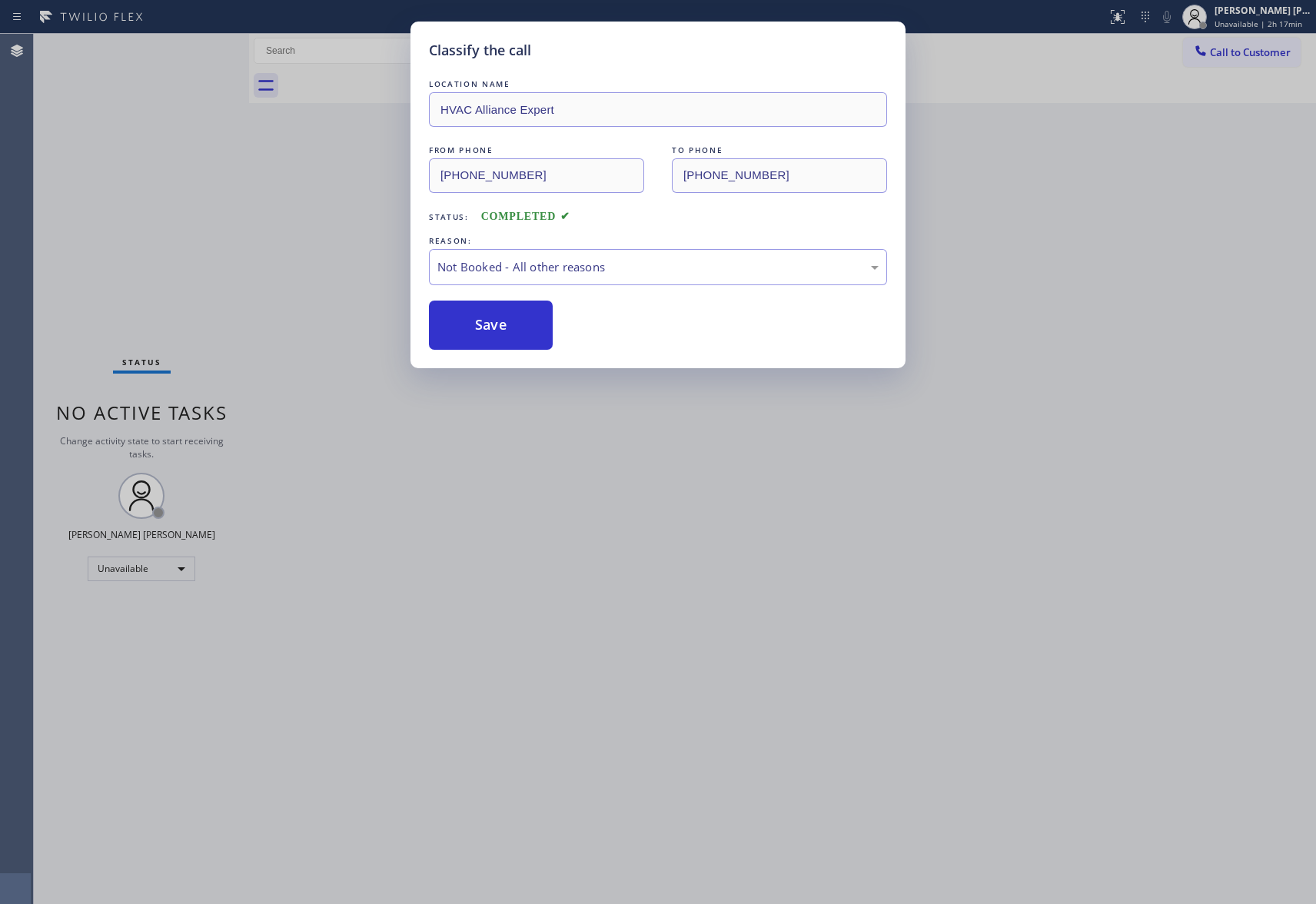
click at [508, 330] on button "Save" at bounding box center [491, 325] width 124 height 49
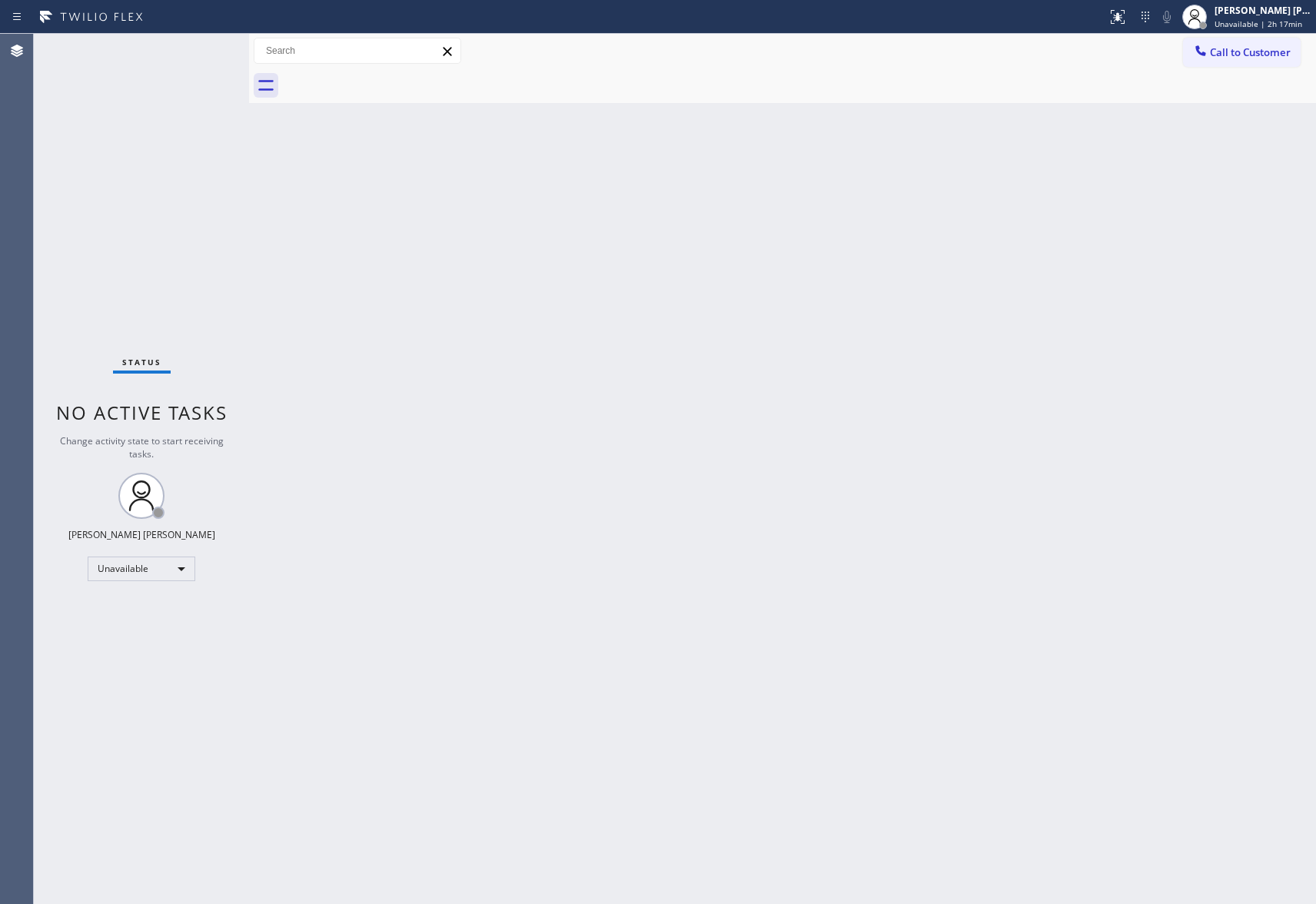
click at [1253, 46] on span "Call to Customer" at bounding box center [1249, 52] width 81 height 14
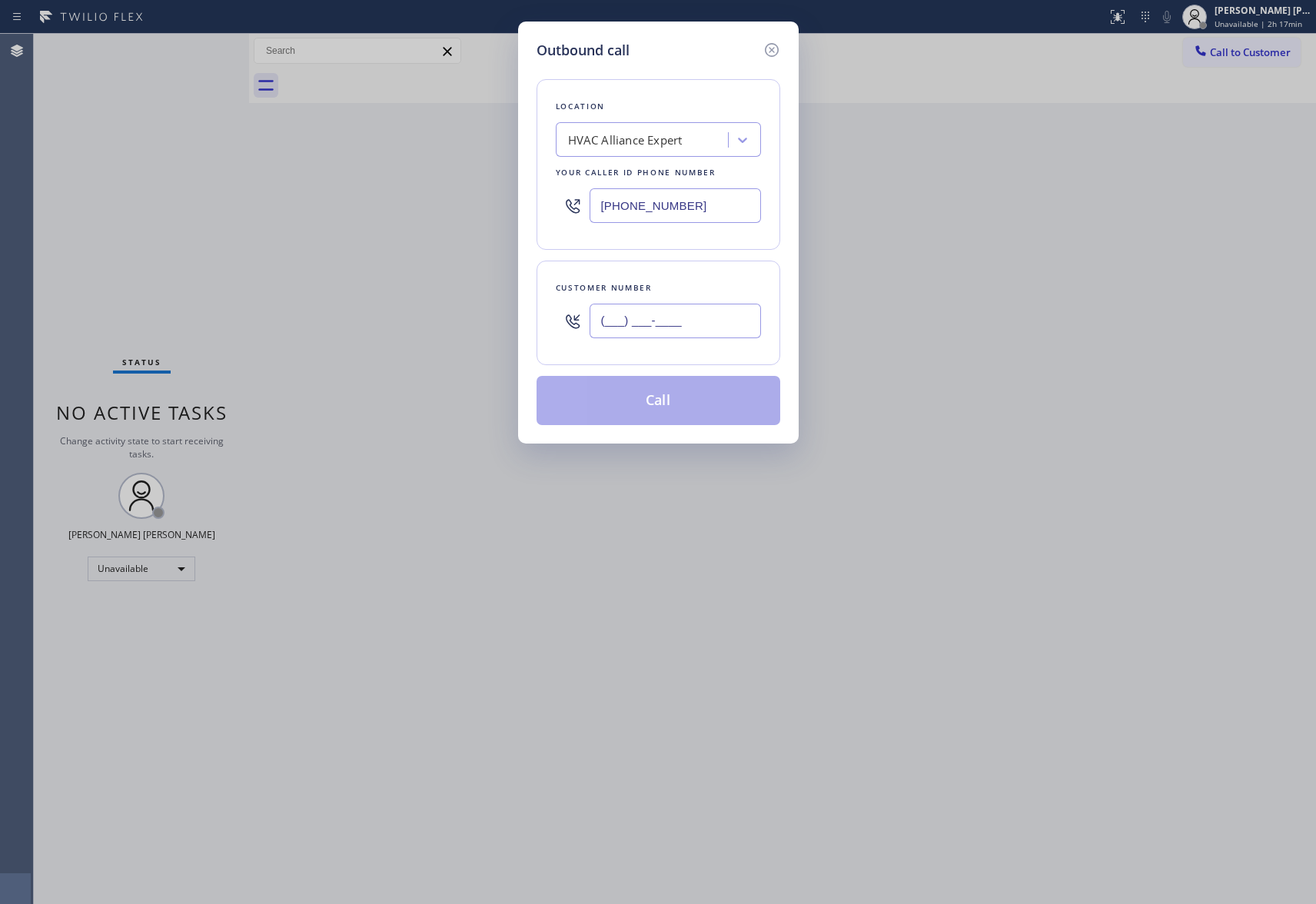
click at [721, 326] on input "(___) ___-____" at bounding box center [675, 321] width 171 height 34
paste input "562) 522-4261"
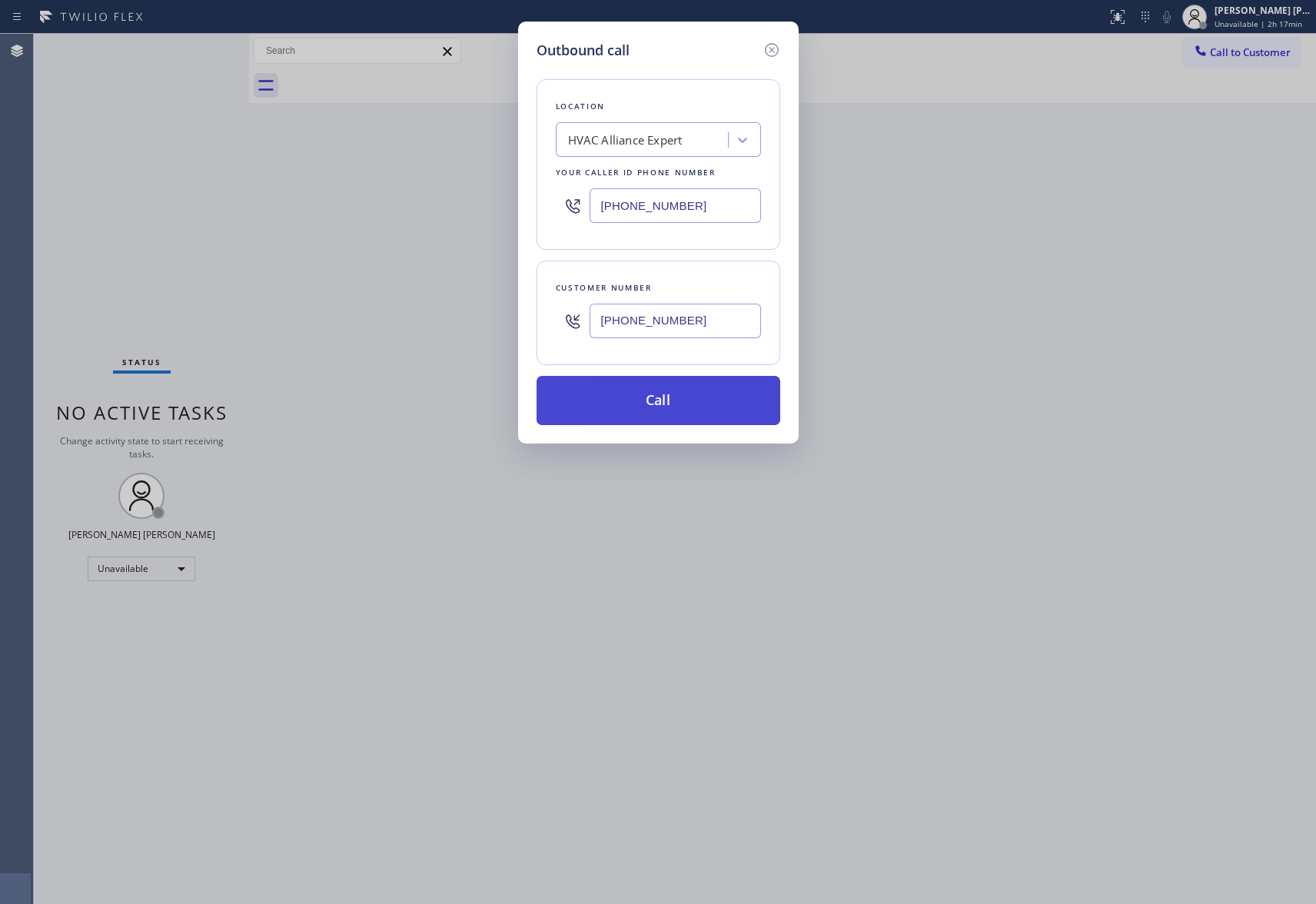
type input "[PHONE_NUMBER]"
click at [710, 408] on button "Call" at bounding box center [658, 400] width 243 height 49
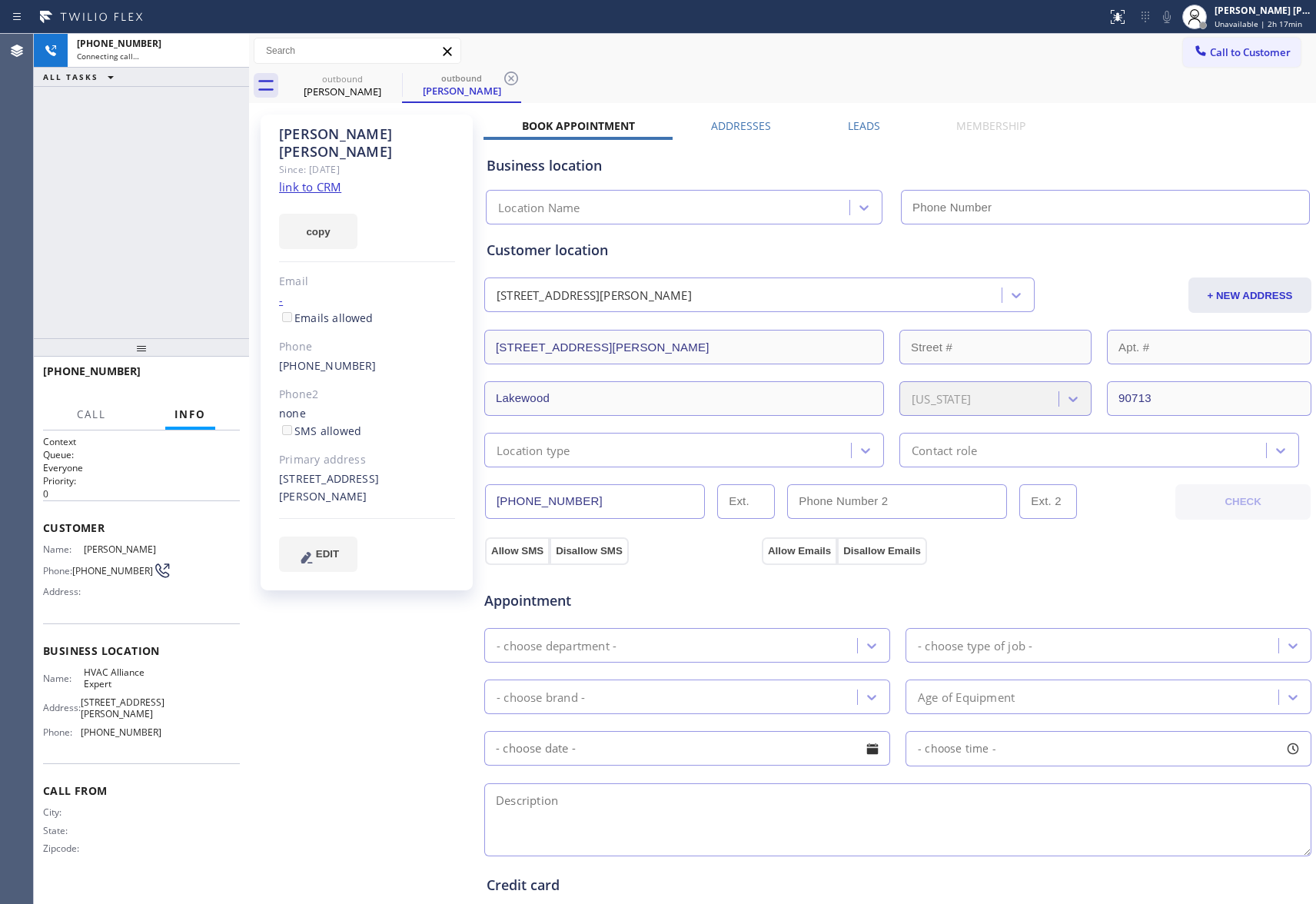
type input "[PHONE_NUMBER]"
drag, startPoint x: 231, startPoint y: 43, endPoint x: 323, endPoint y: 66, distance: 94.8
click at [231, 43] on icon at bounding box center [229, 51] width 19 height 19
click at [395, 74] on icon at bounding box center [392, 78] width 19 height 19
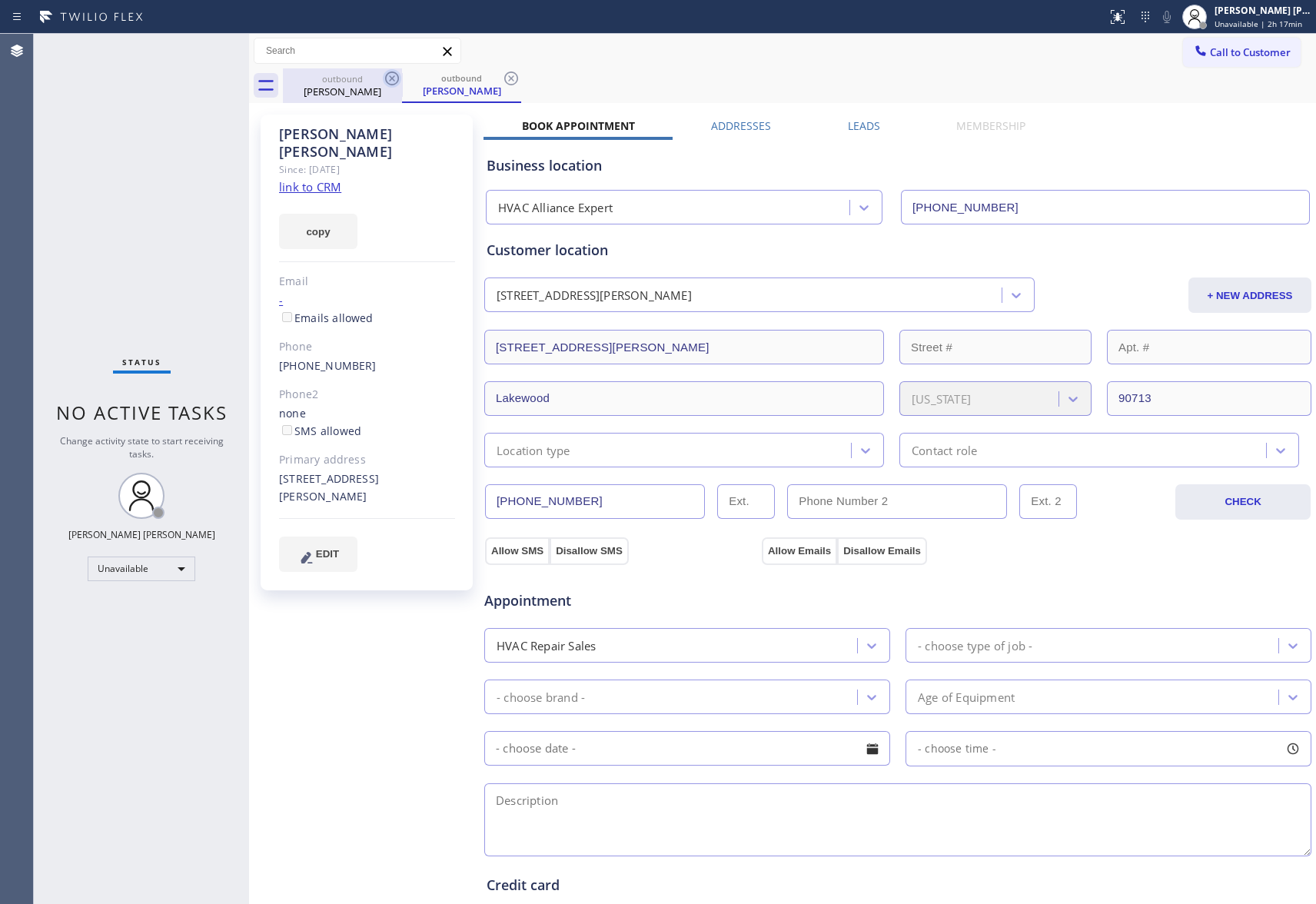
click at [395, 74] on icon at bounding box center [392, 78] width 19 height 19
click at [402, 74] on div "outbound [PERSON_NAME]" at bounding box center [462, 85] width 119 height 34
click at [395, 74] on icon at bounding box center [392, 78] width 19 height 19
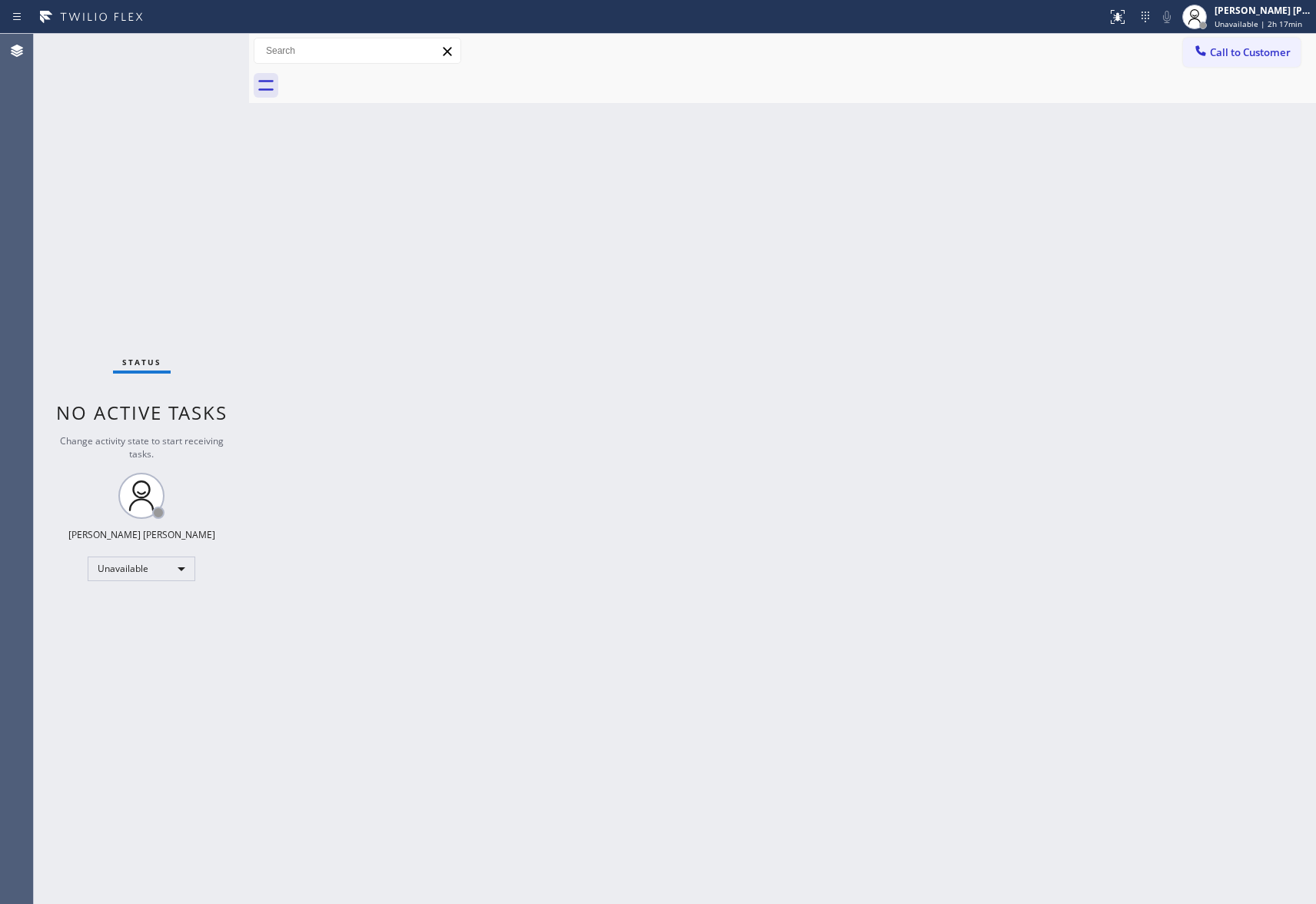
drag, startPoint x: 1273, startPoint y: 62, endPoint x: 1224, endPoint y: 60, distance: 49.0
click at [1273, 62] on button "Call to Customer" at bounding box center [1242, 52] width 117 height 29
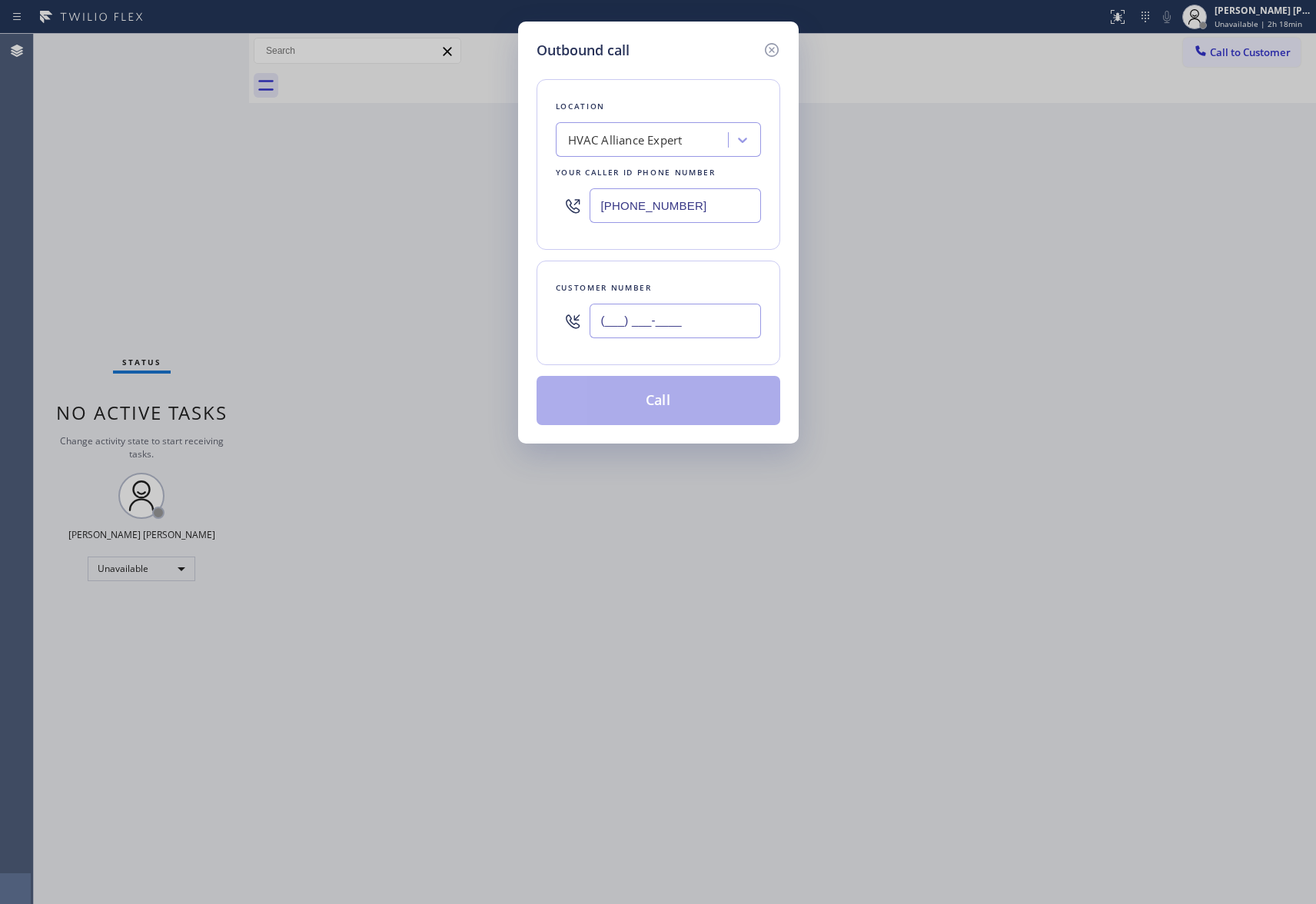
click at [668, 327] on input "(___) ___-____" at bounding box center [675, 321] width 171 height 34
paste input "702) 493-5214"
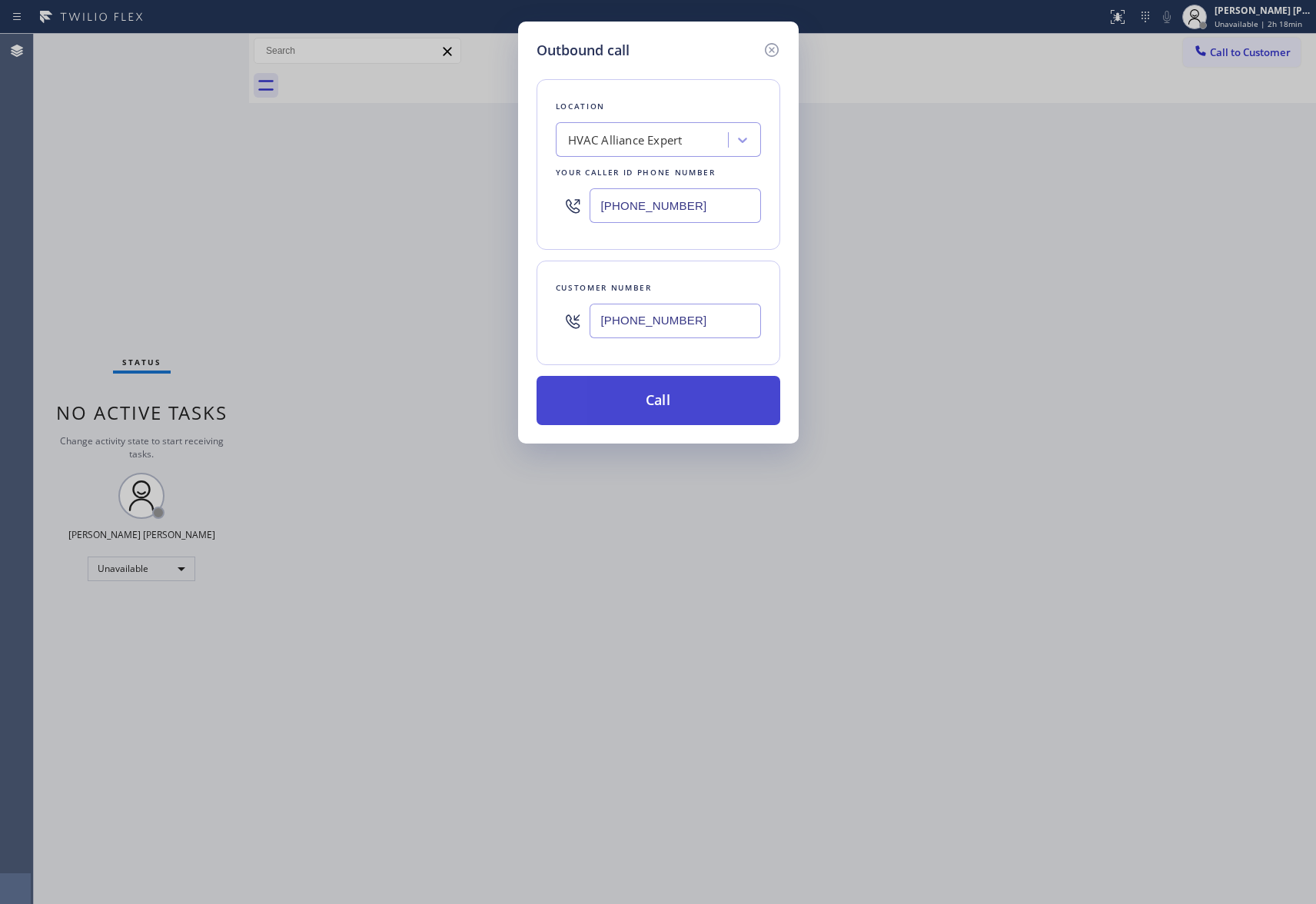
type input "[PHONE_NUMBER]"
click at [678, 405] on button "Call" at bounding box center [658, 400] width 243 height 49
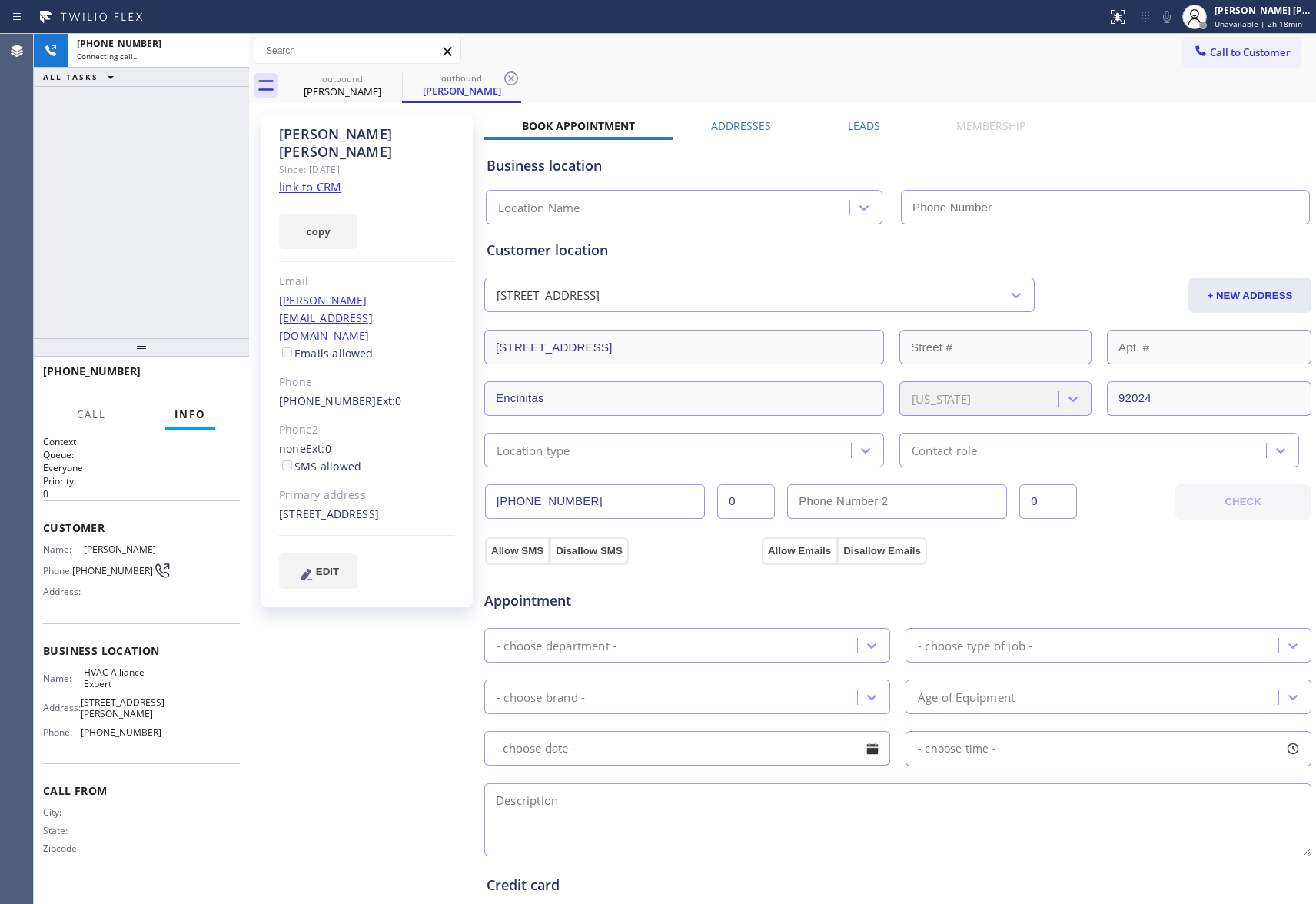
type input "[PHONE_NUMBER]"
drag, startPoint x: 234, startPoint y: 49, endPoint x: 0, endPoint y: 84, distance: 236.6
click at [234, 49] on icon at bounding box center [229, 51] width 14 height 5
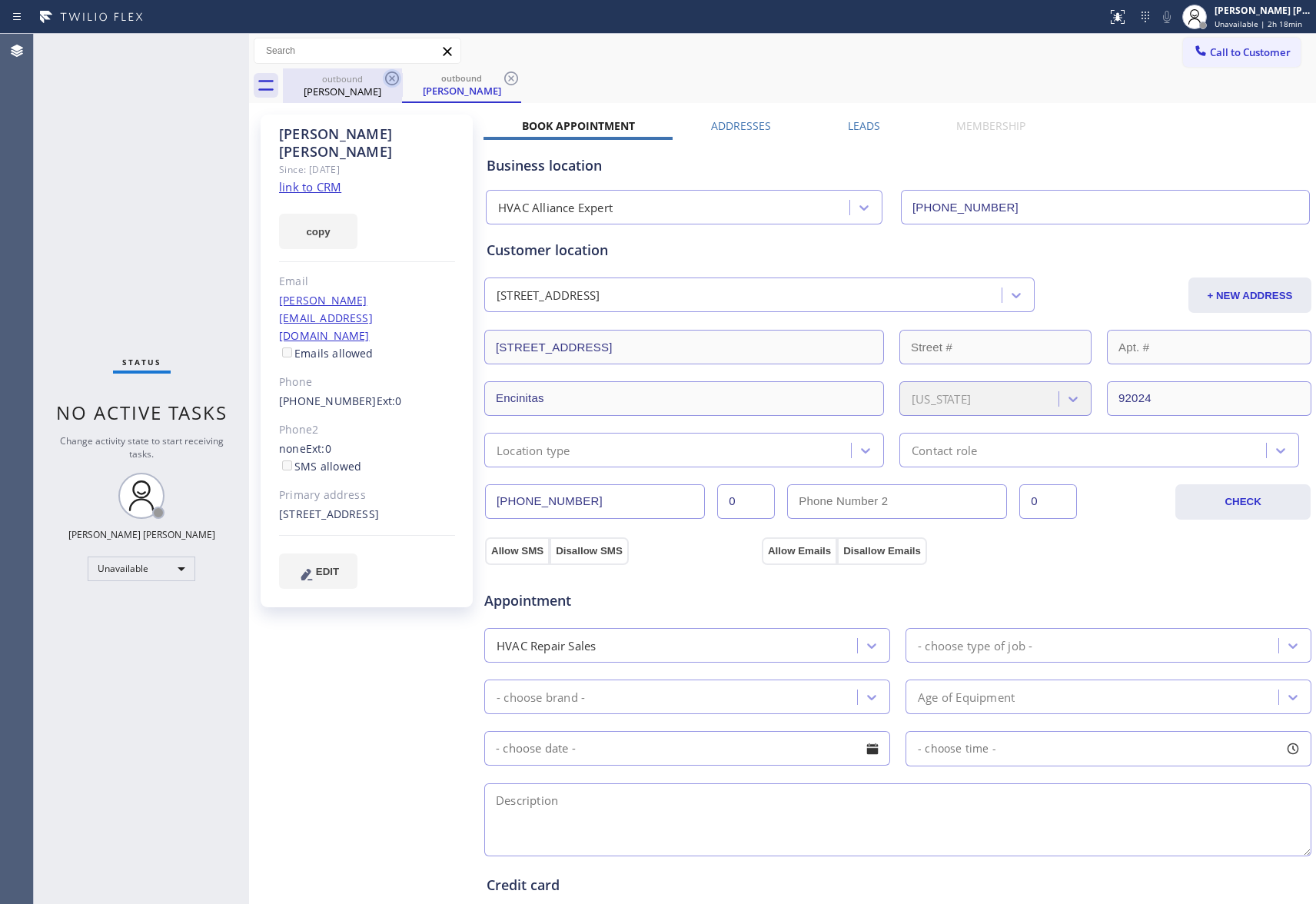
click at [390, 77] on icon at bounding box center [392, 78] width 14 height 14
click at [402, 77] on div "outbound [PERSON_NAME]" at bounding box center [462, 85] width 119 height 34
click at [390, 77] on icon at bounding box center [392, 78] width 14 height 14
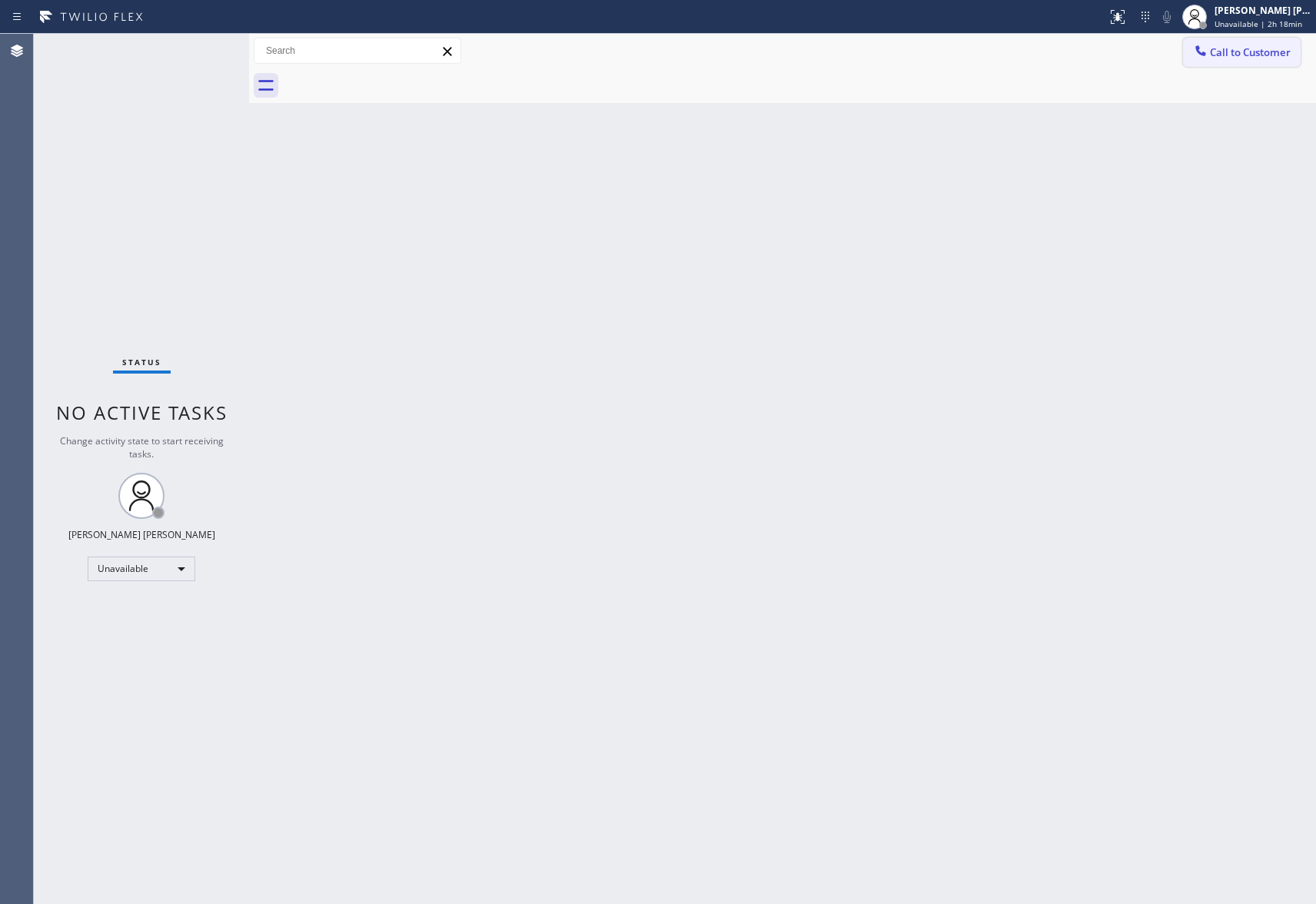
click at [1258, 53] on span "Call to Customer" at bounding box center [1249, 52] width 81 height 14
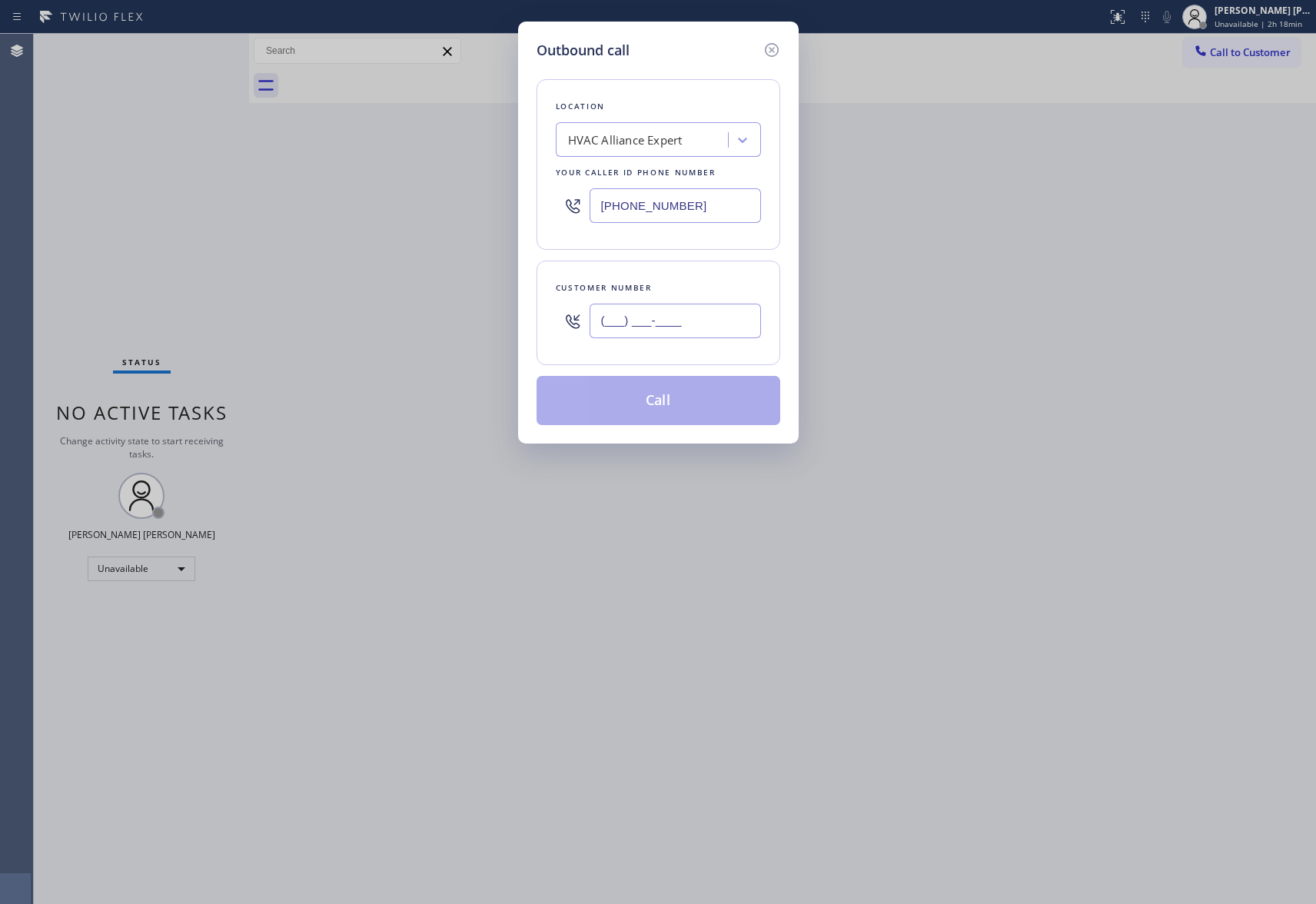
click at [687, 308] on input "(___) ___-____" at bounding box center [675, 321] width 171 height 34
paste input "818) 322-5548"
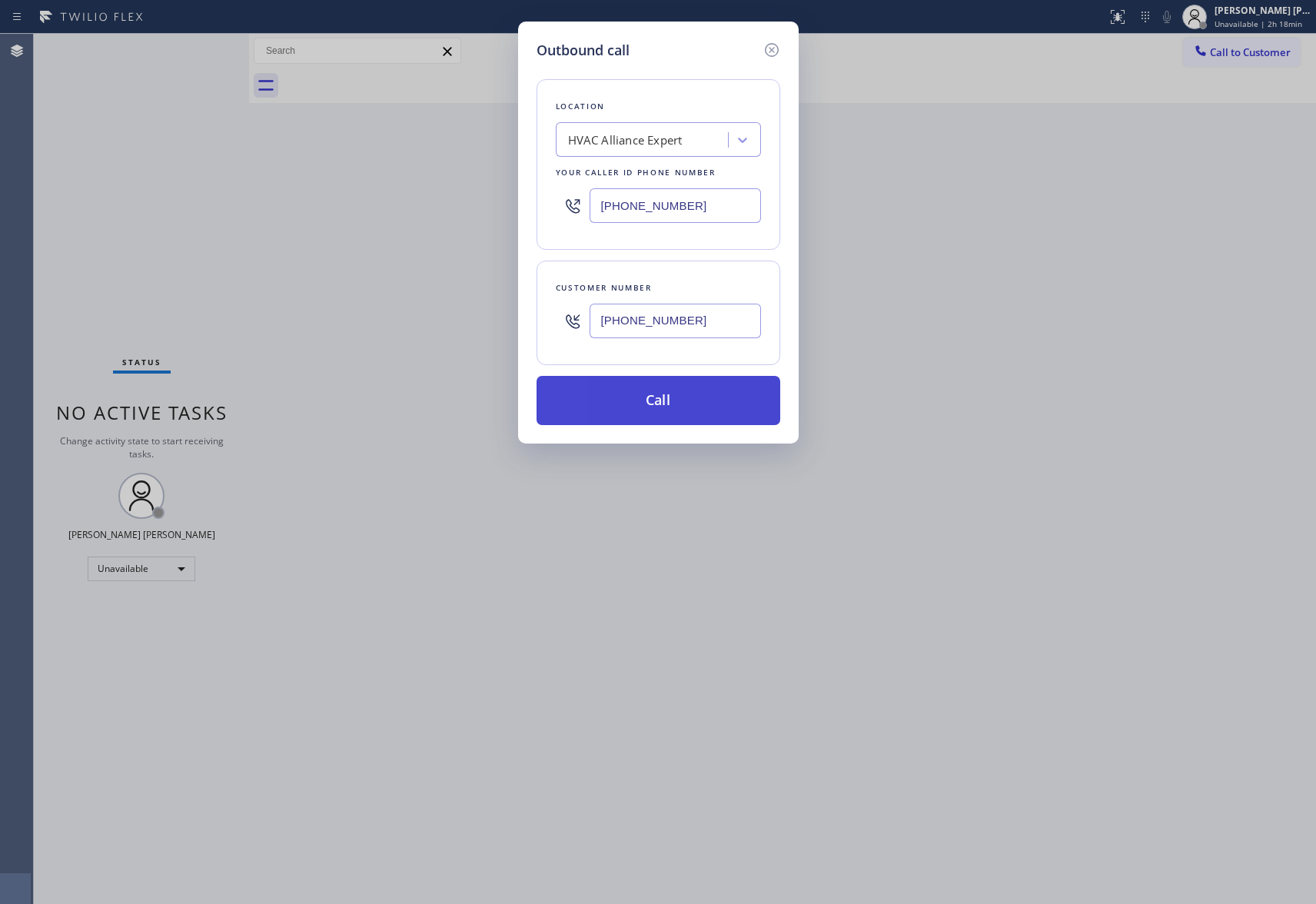
type input "[PHONE_NUMBER]"
click at [664, 406] on button "Call" at bounding box center [658, 400] width 243 height 49
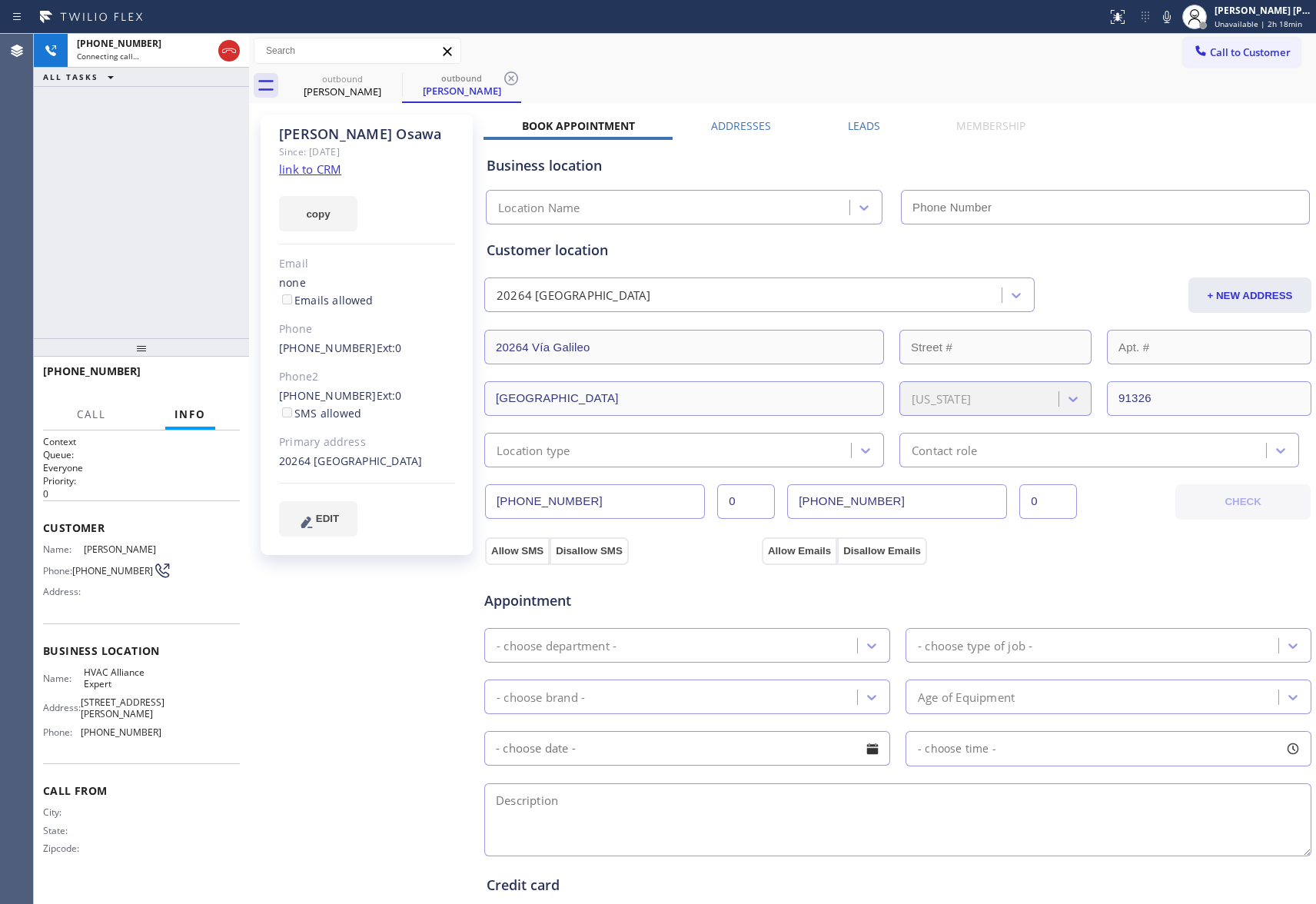
type input "[PHONE_NUMBER]"
click at [226, 54] on icon at bounding box center [229, 51] width 19 height 19
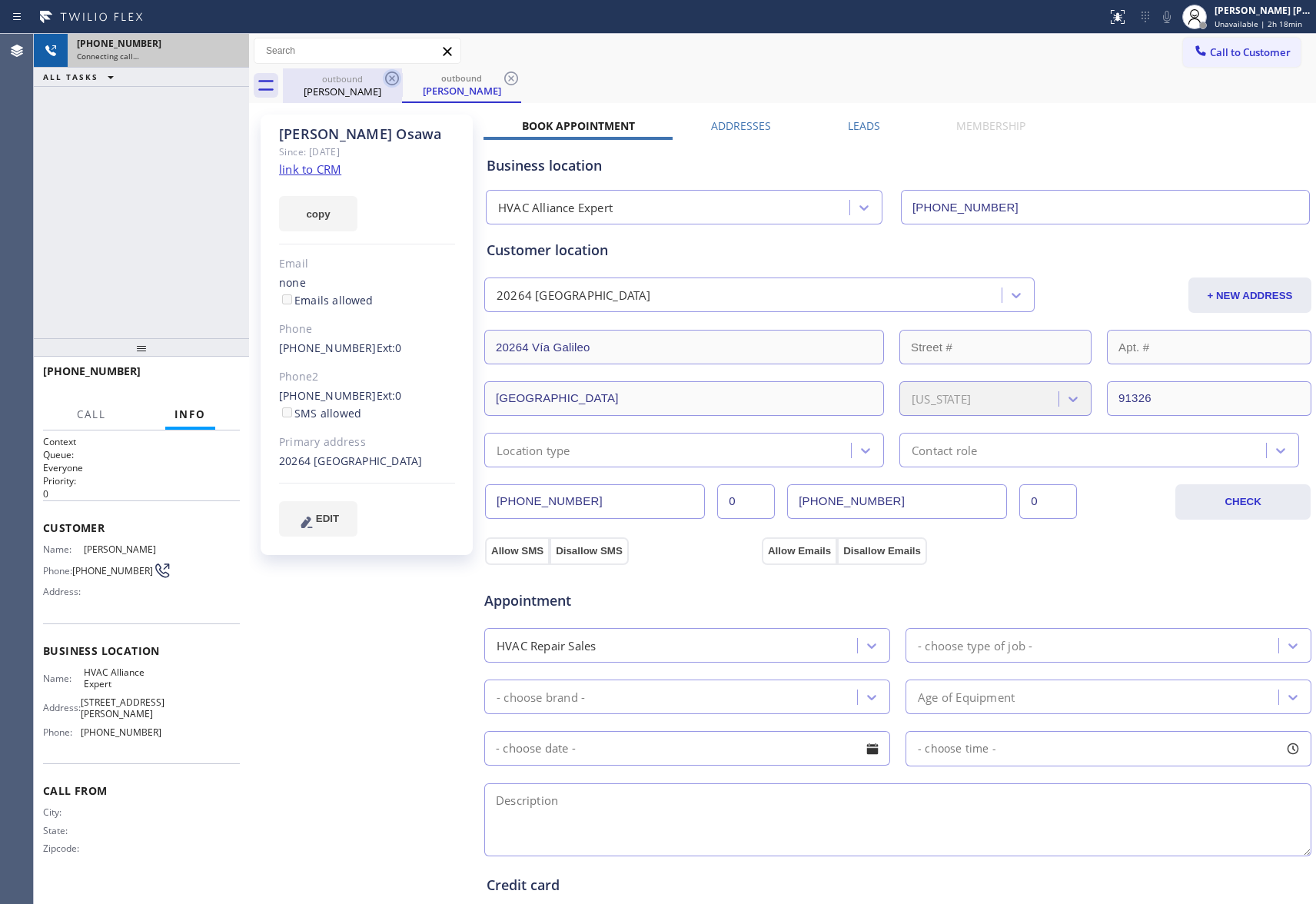
click at [389, 81] on icon at bounding box center [392, 78] width 19 height 19
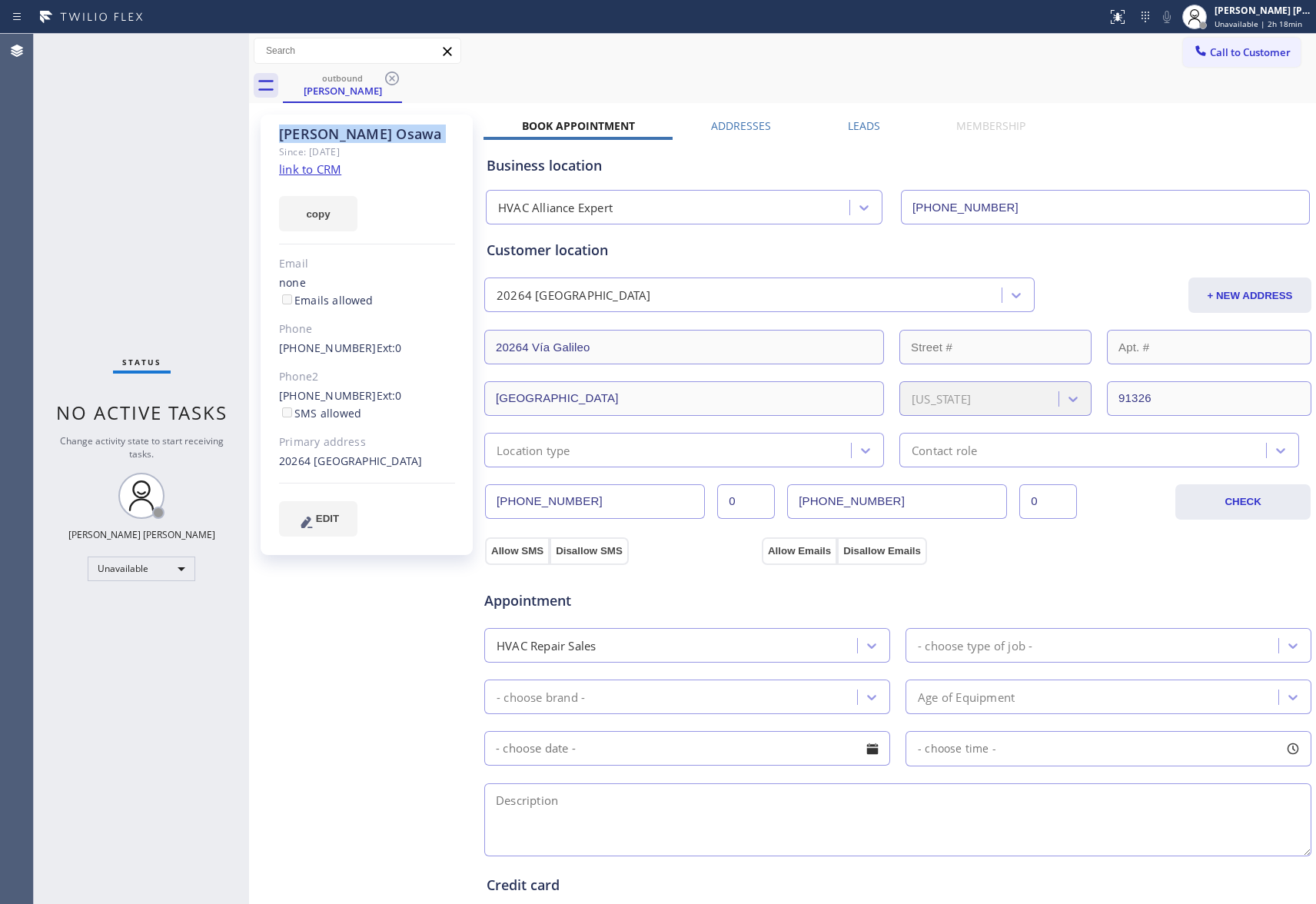
click at [389, 81] on icon at bounding box center [392, 78] width 19 height 19
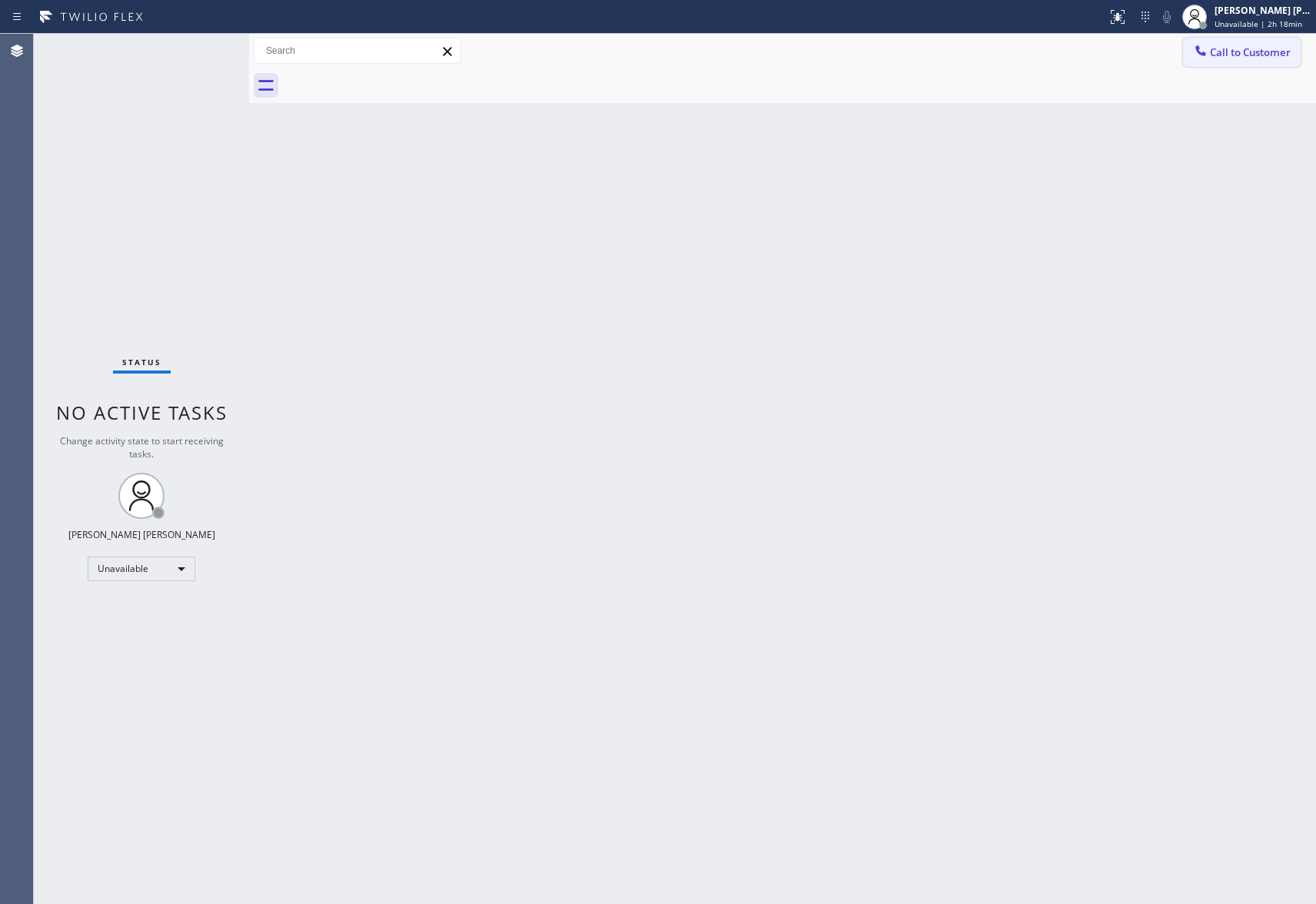
click at [1258, 53] on span "Call to Customer" at bounding box center [1249, 52] width 81 height 14
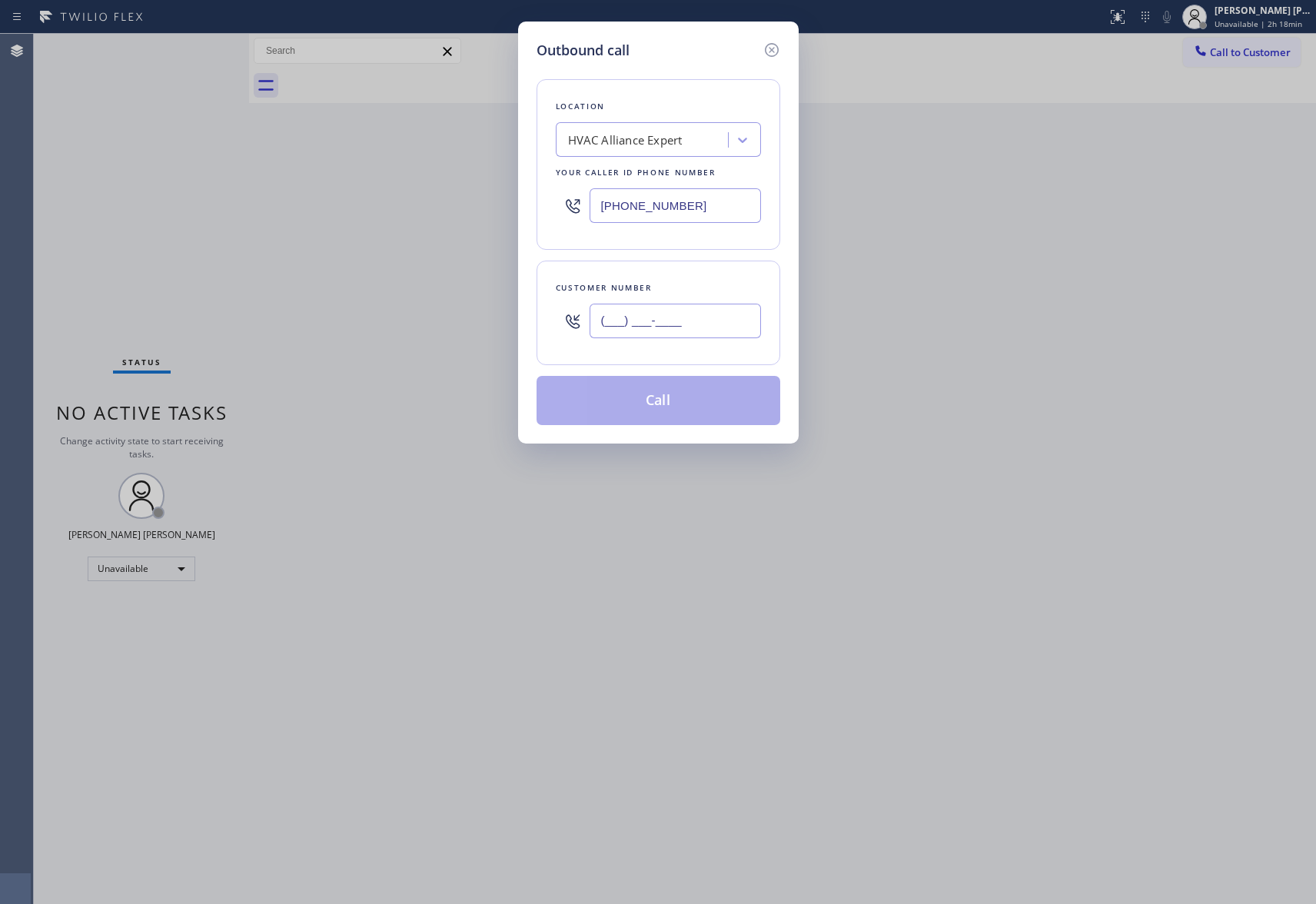
click at [678, 324] on input "(___) ___-____" at bounding box center [675, 321] width 171 height 34
paste input "617) 512-4138"
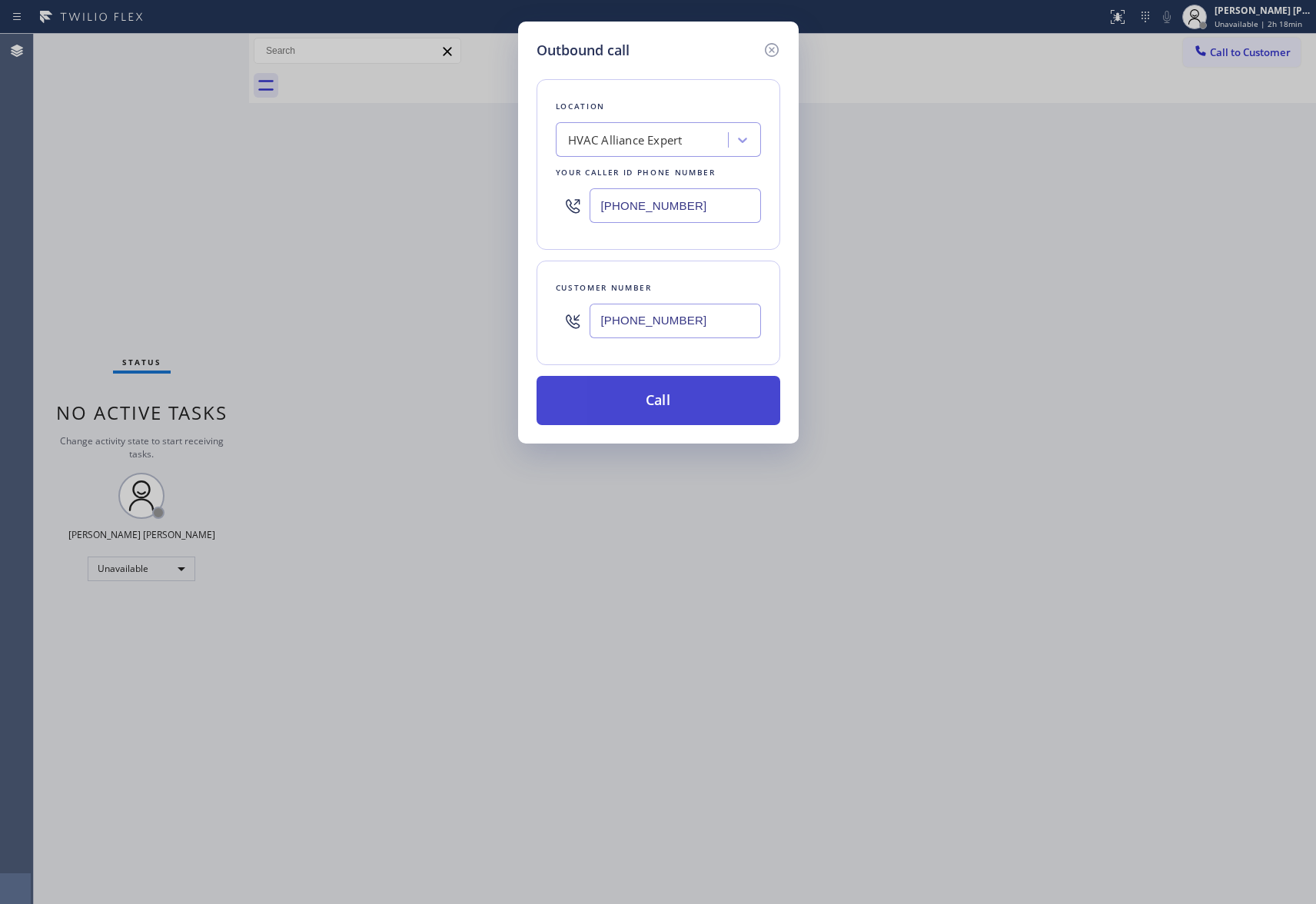
type input "[PHONE_NUMBER]"
click at [695, 394] on button "Call" at bounding box center [658, 400] width 243 height 49
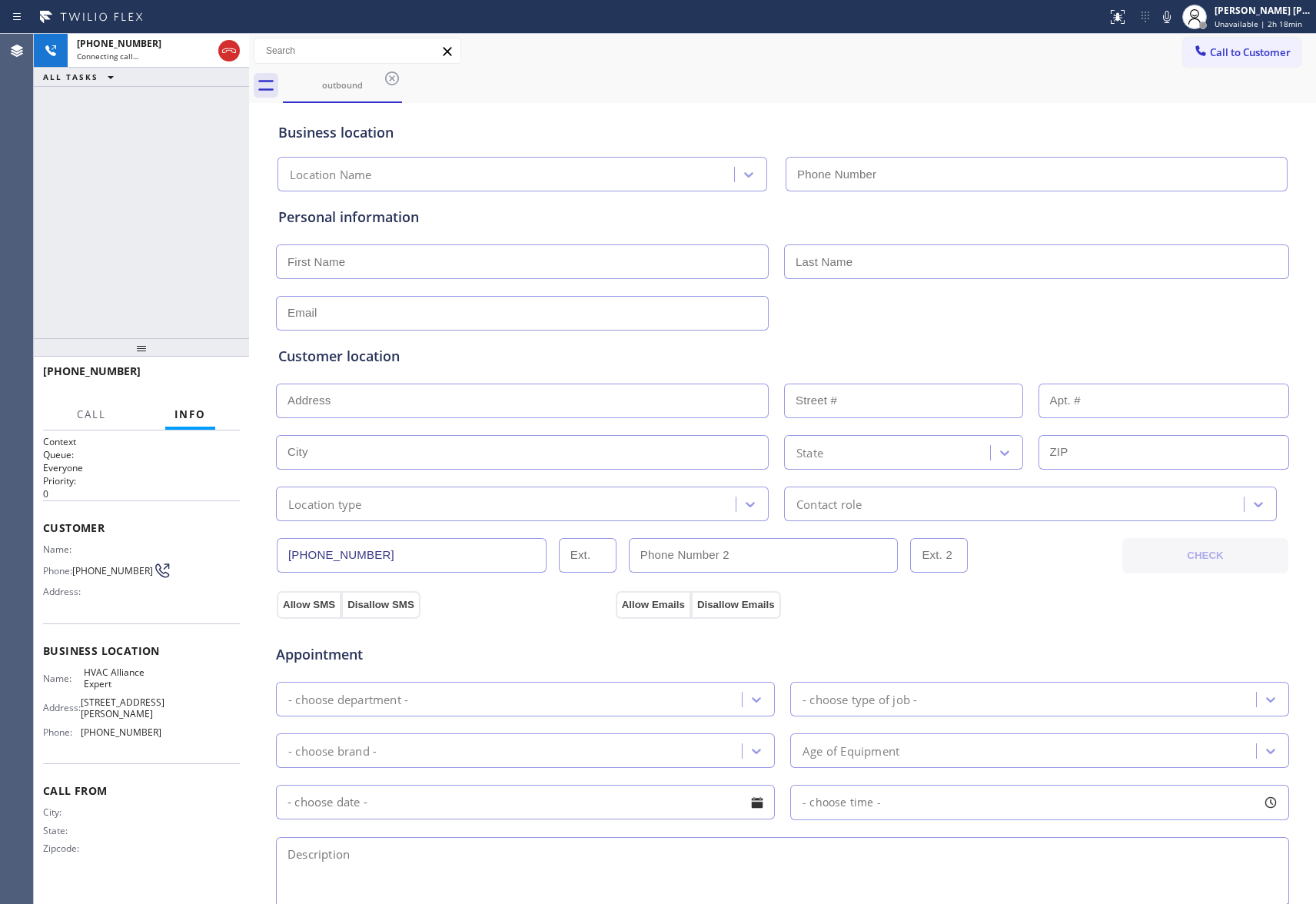
type input "[PHONE_NUMBER]"
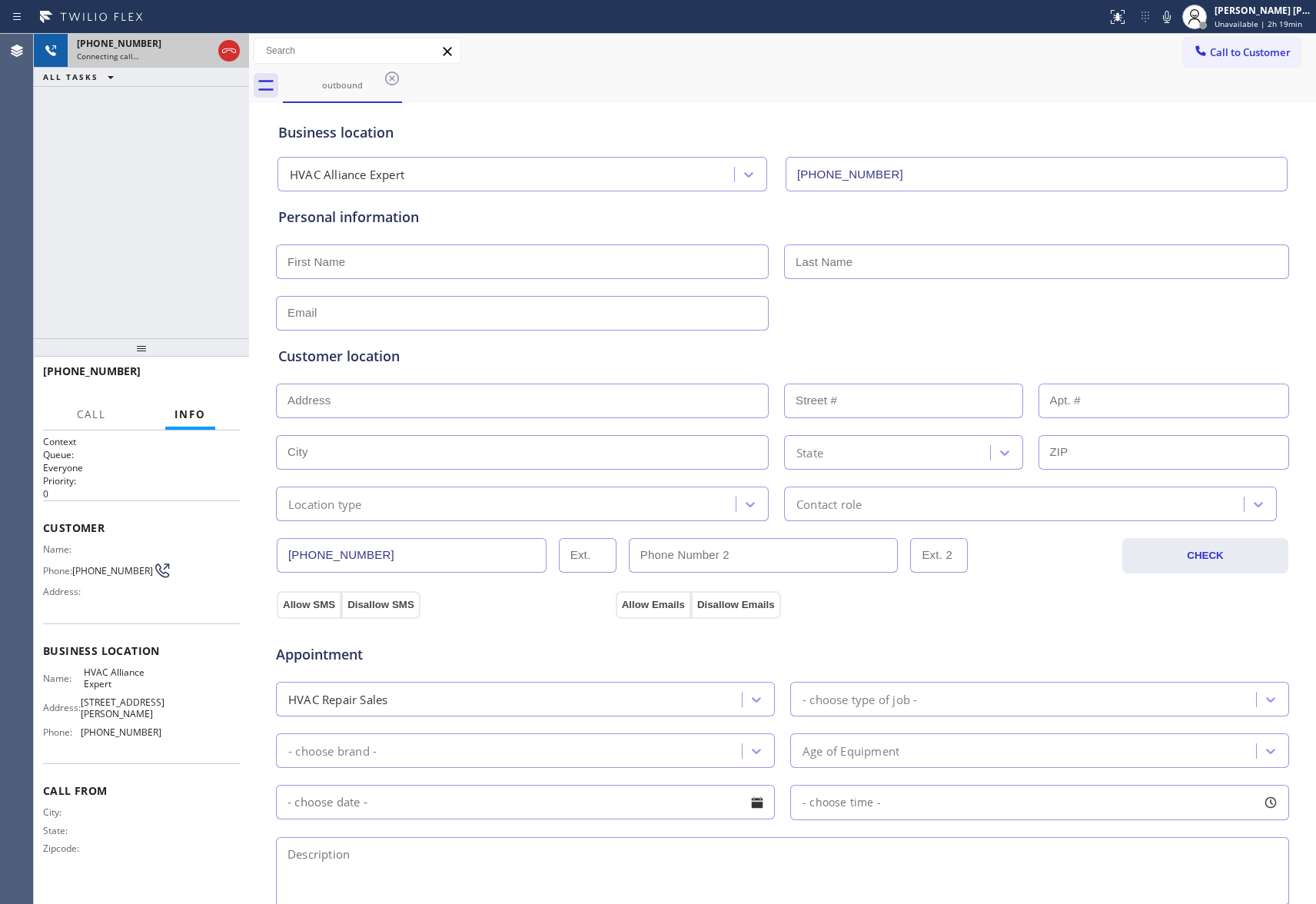
click at [216, 45] on div at bounding box center [228, 50] width 27 height 34
click at [232, 45] on icon at bounding box center [229, 51] width 19 height 19
click at [390, 74] on icon at bounding box center [392, 78] width 19 height 19
click at [390, 74] on div "outbound" at bounding box center [800, 85] width 1033 height 34
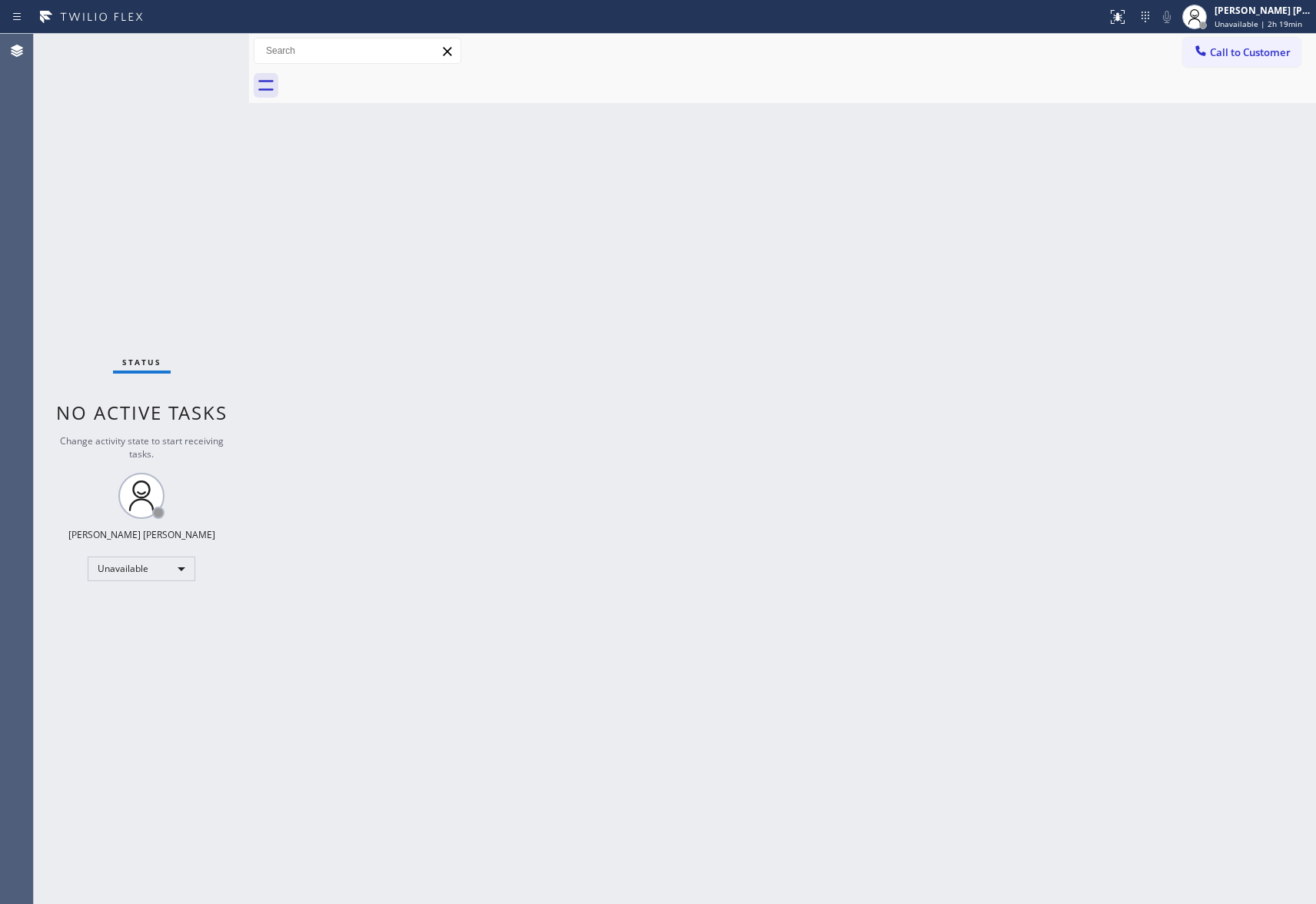
click at [390, 74] on div at bounding box center [800, 85] width 1033 height 34
click at [1286, 54] on span "Call to Customer" at bounding box center [1249, 52] width 81 height 14
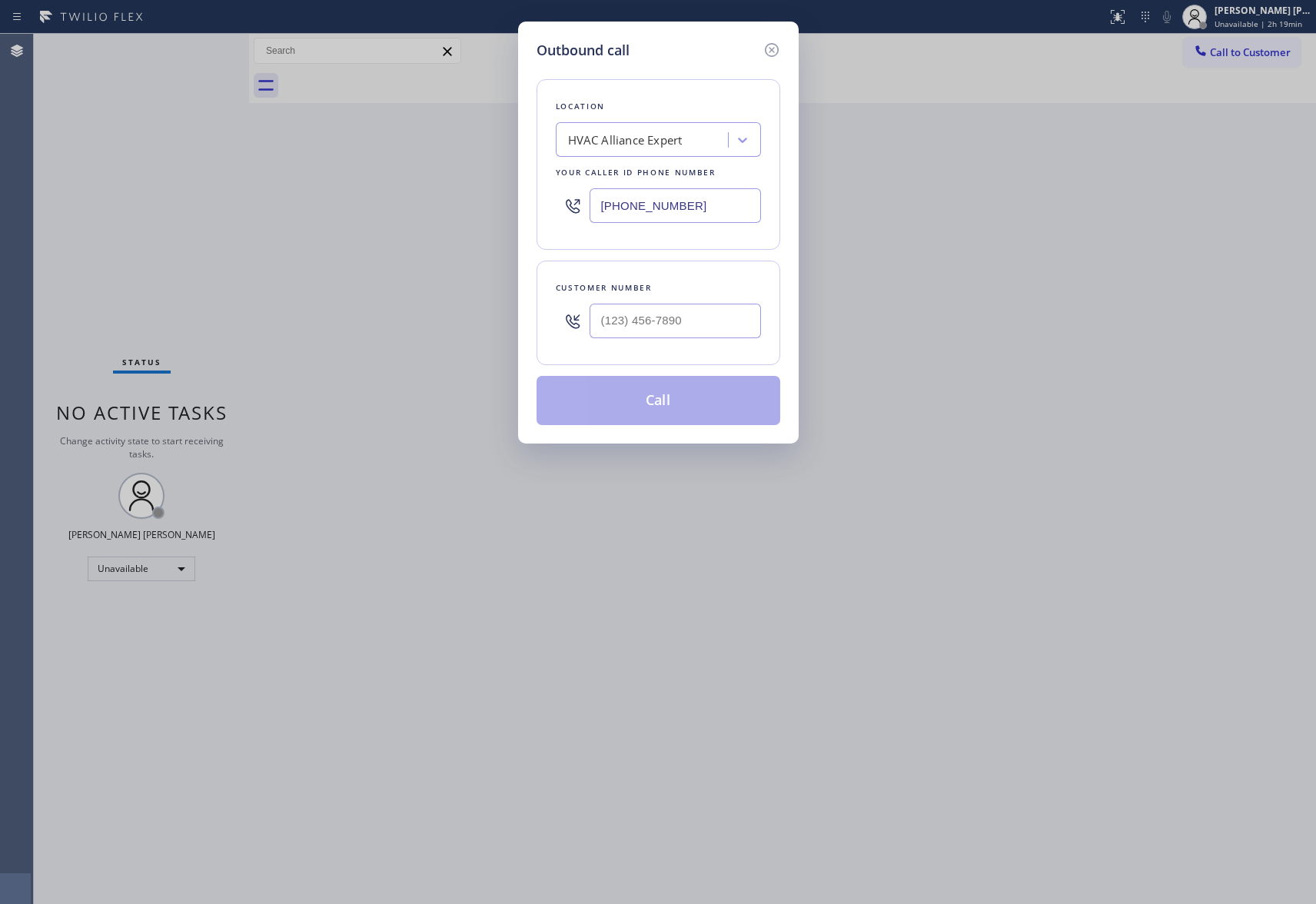
type input "(___) ___-____"
drag, startPoint x: 701, startPoint y: 308, endPoint x: 653, endPoint y: 330, distance: 52.8
drag, startPoint x: 653, startPoint y: 330, endPoint x: 588, endPoint y: 323, distance: 65.4
drag, startPoint x: 588, startPoint y: 323, endPoint x: 606, endPoint y: 319, distance: 18.4
paste input "925) 783-6345"
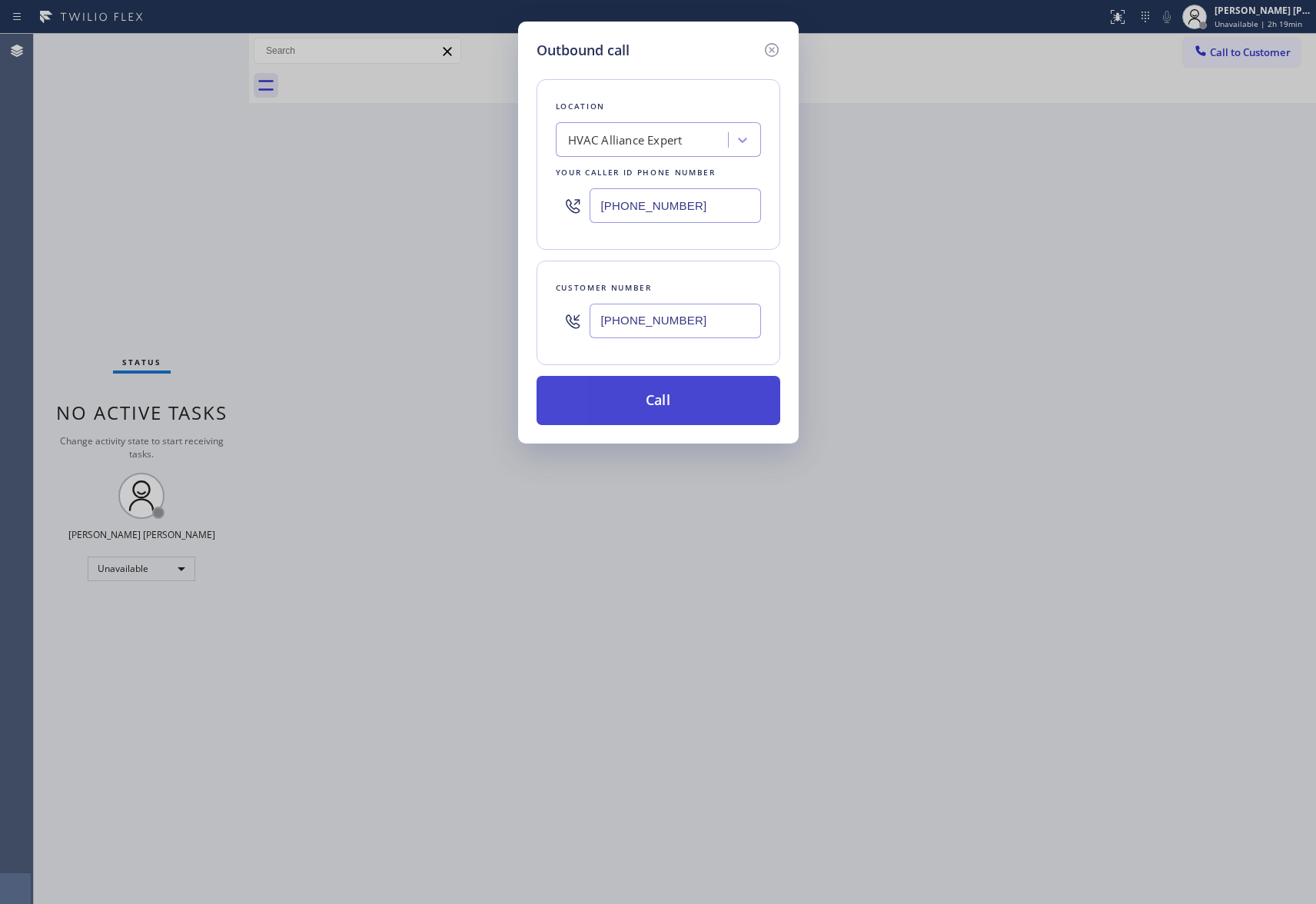
type input "[PHONE_NUMBER]"
click at [623, 397] on button "Call" at bounding box center [658, 400] width 243 height 49
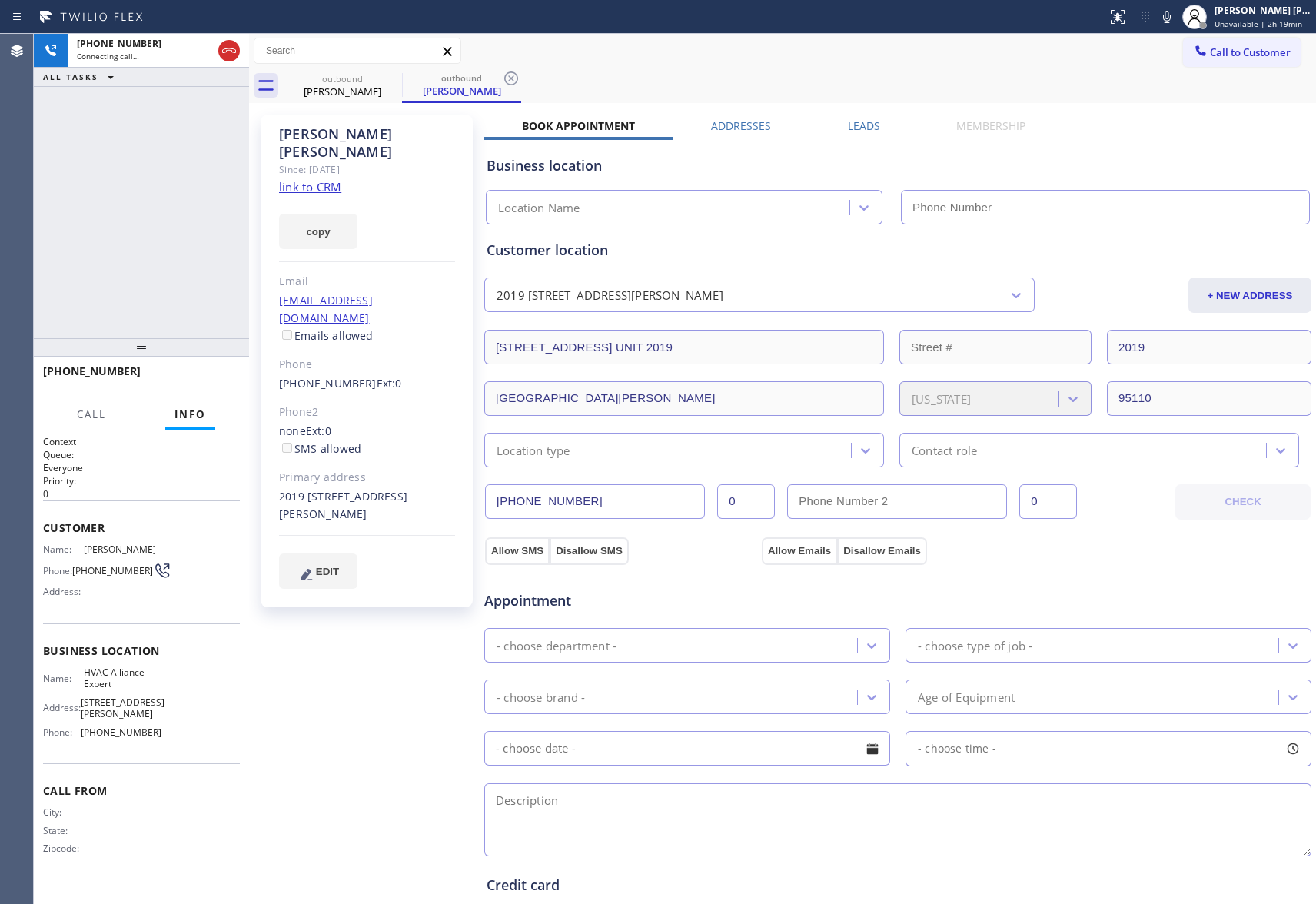
type input "[PHONE_NUMBER]"
click at [228, 52] on icon at bounding box center [229, 51] width 19 height 19
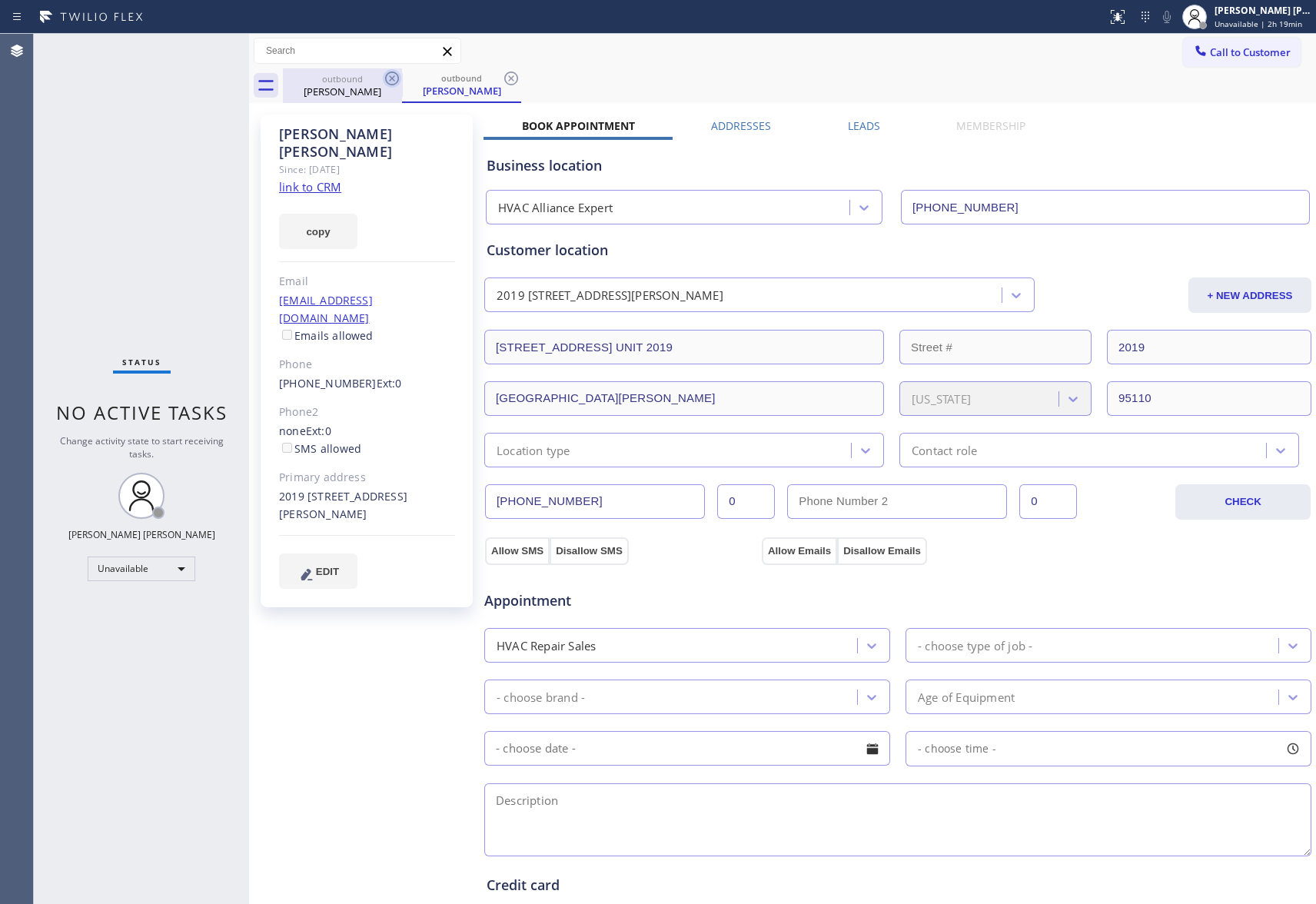
click at [392, 77] on icon at bounding box center [392, 78] width 19 height 19
click at [402, 77] on div "outbound [PERSON_NAME]" at bounding box center [462, 85] width 119 height 34
click at [502, 77] on icon at bounding box center [512, 78] width 19 height 19
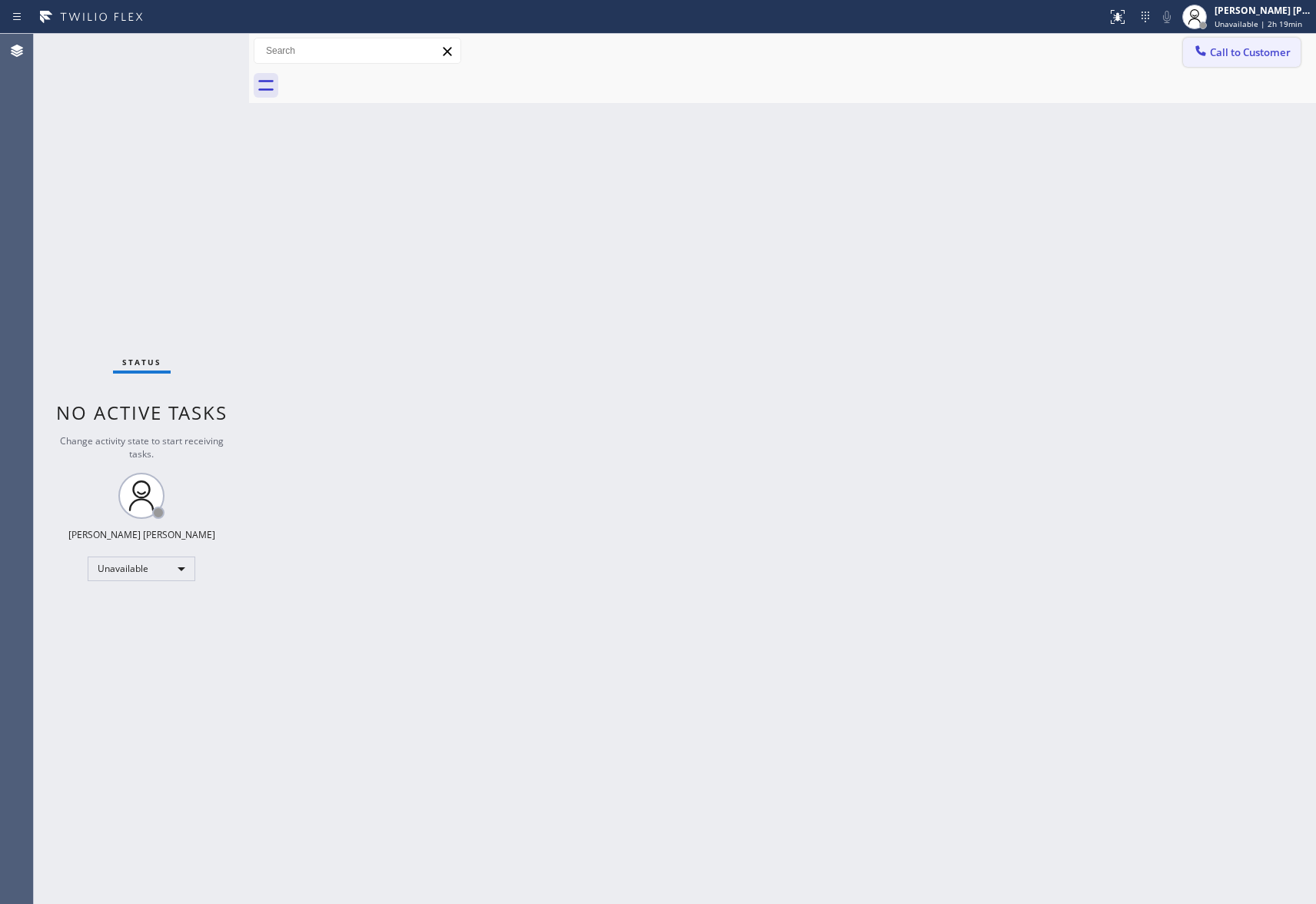
click at [1253, 49] on span "Call to Customer" at bounding box center [1249, 52] width 81 height 14
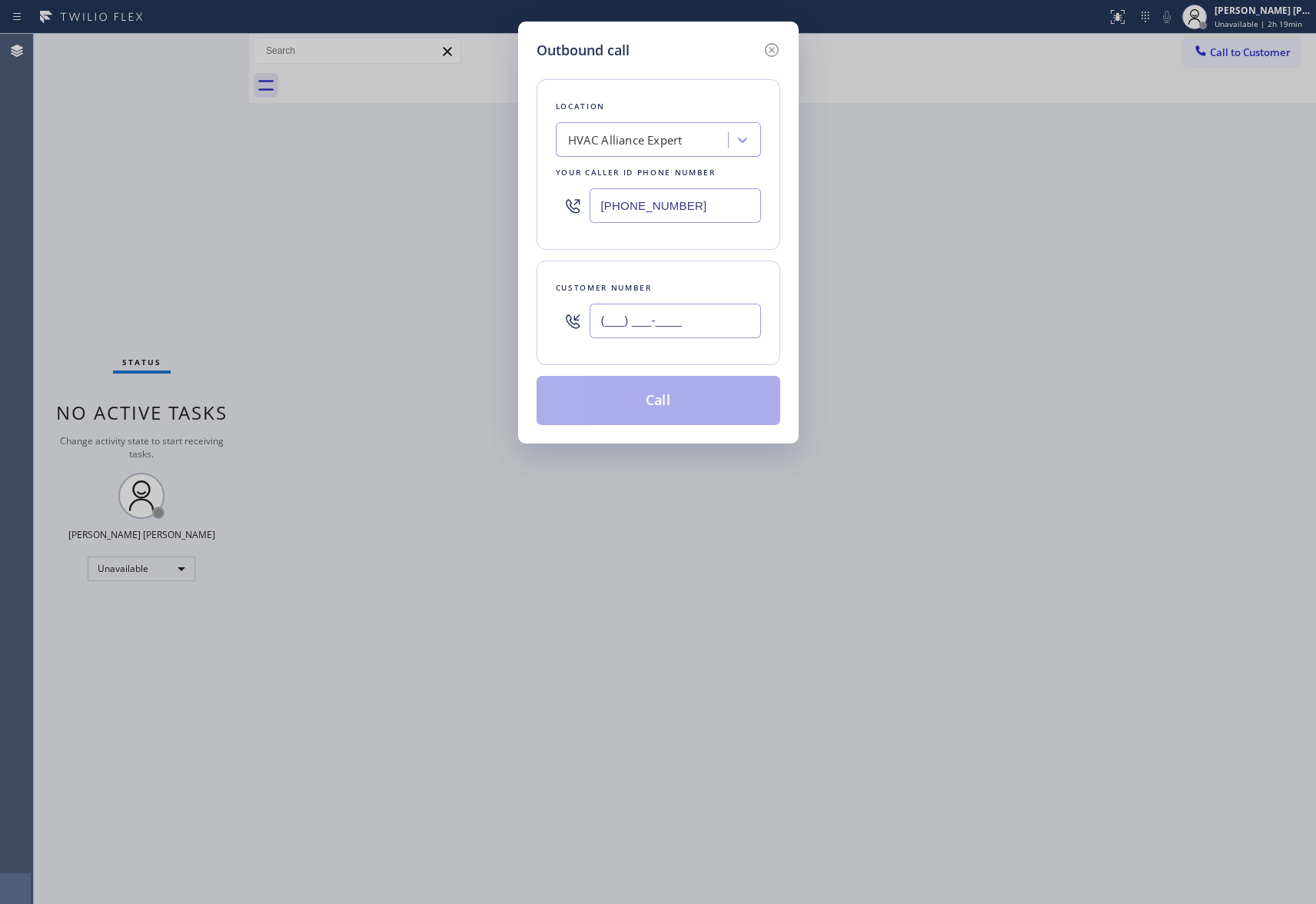
click at [680, 325] on input "(___) ___-____" at bounding box center [675, 321] width 171 height 34
paste input "310) 470-8843"
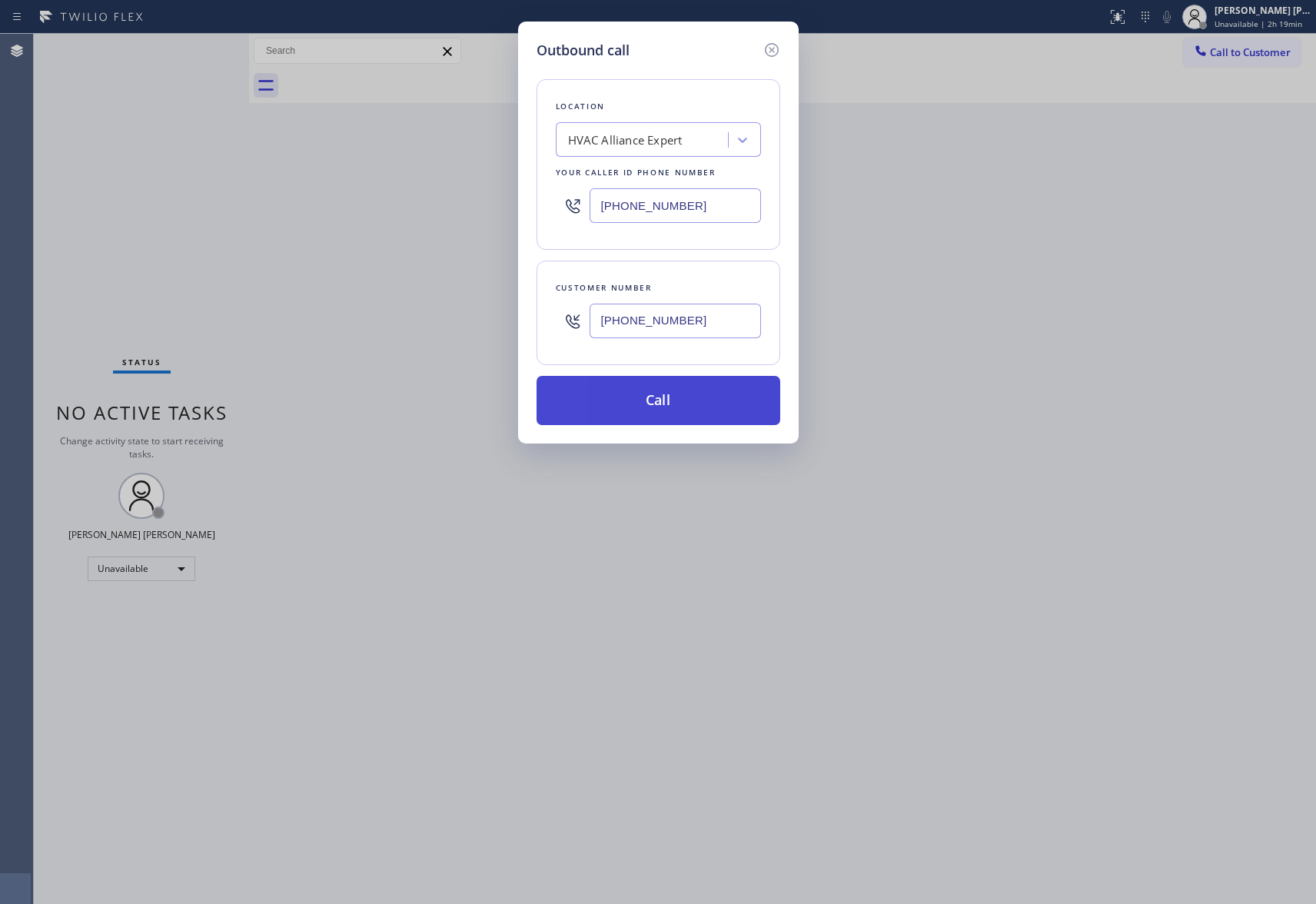
type input "[PHONE_NUMBER]"
click at [695, 400] on button "Call" at bounding box center [658, 400] width 243 height 49
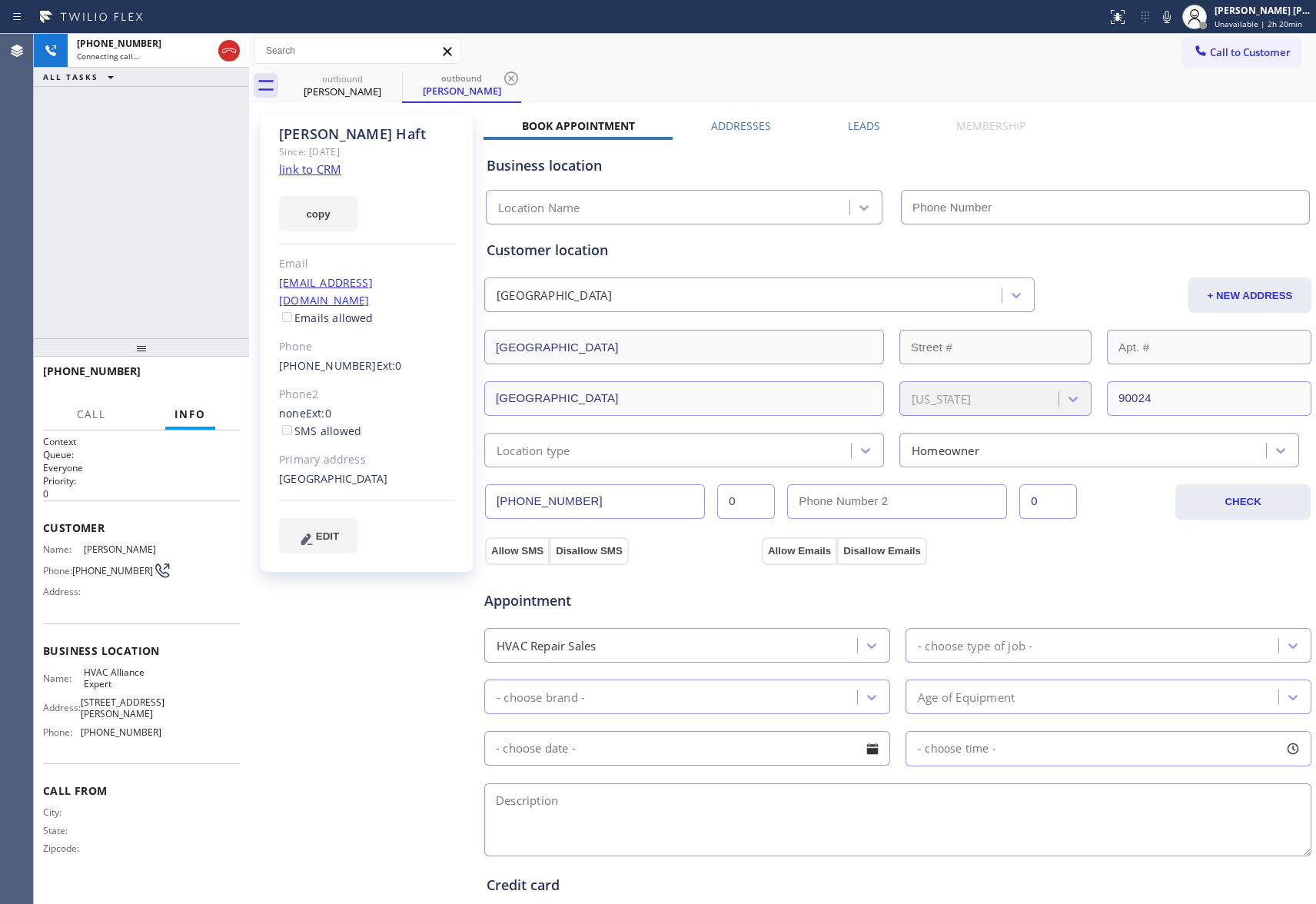
type input "[PHONE_NUMBER]"
click at [228, 49] on icon at bounding box center [229, 51] width 19 height 19
click at [378, 77] on div "outbound" at bounding box center [343, 78] width 116 height 12
click at [385, 77] on icon at bounding box center [392, 78] width 14 height 14
click at [504, 77] on icon at bounding box center [511, 78] width 14 height 14
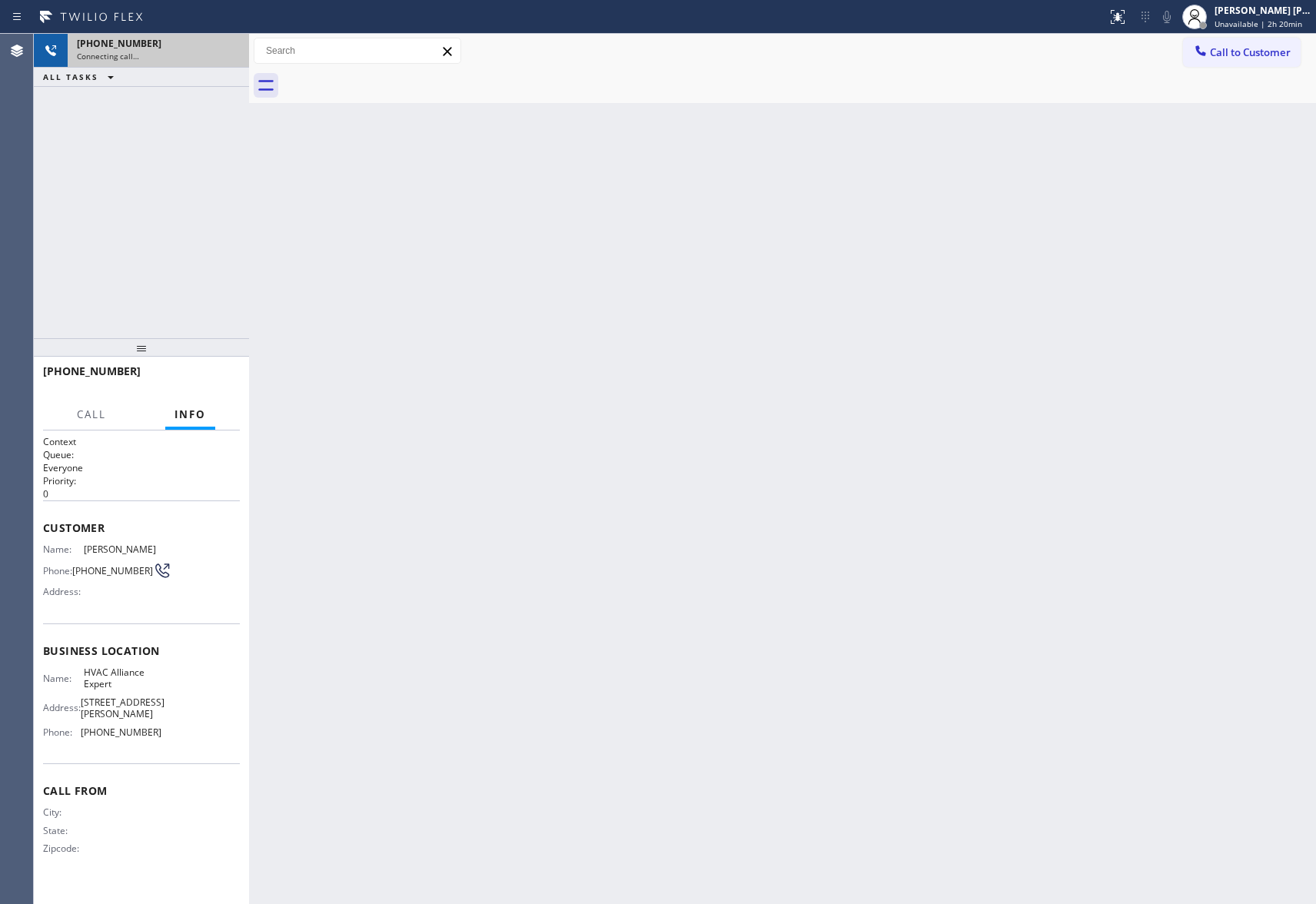
click at [385, 77] on div at bounding box center [800, 85] width 1033 height 34
click at [386, 85] on div at bounding box center [800, 85] width 1033 height 34
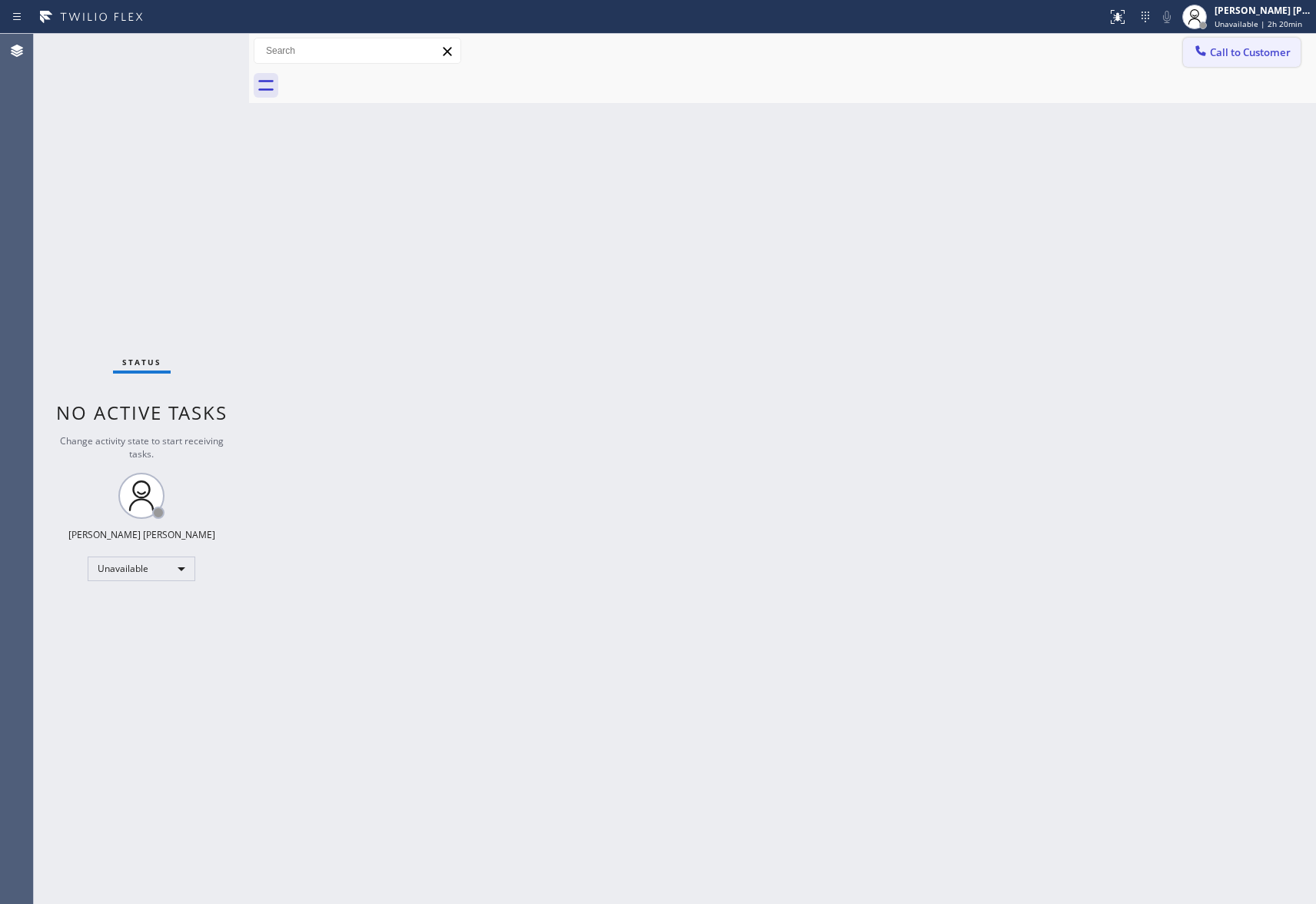
click at [1264, 48] on span "Call to Customer" at bounding box center [1249, 52] width 81 height 14
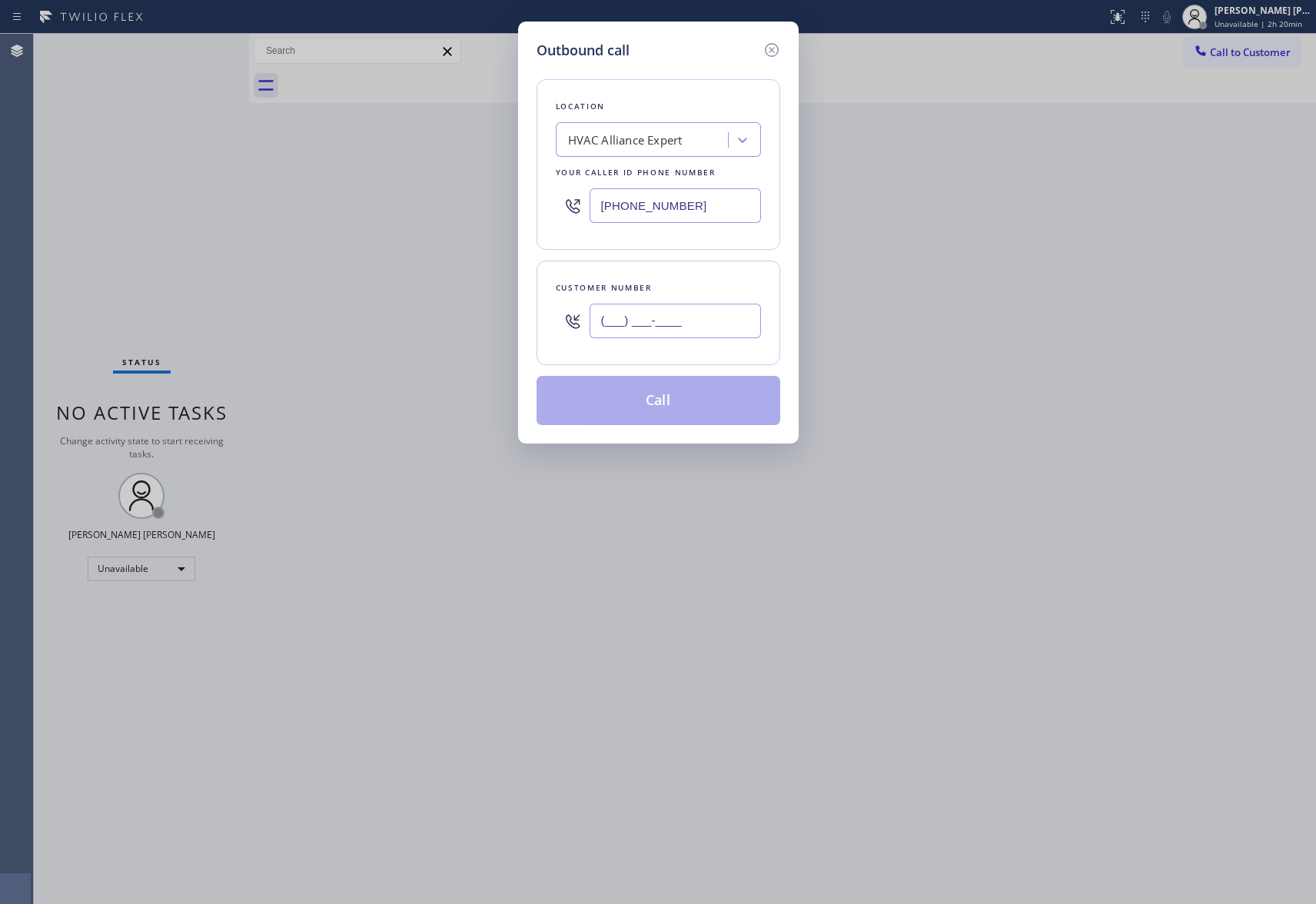
click at [708, 308] on input "(___) ___-____" at bounding box center [675, 321] width 171 height 34
paste input "512) 325-1004"
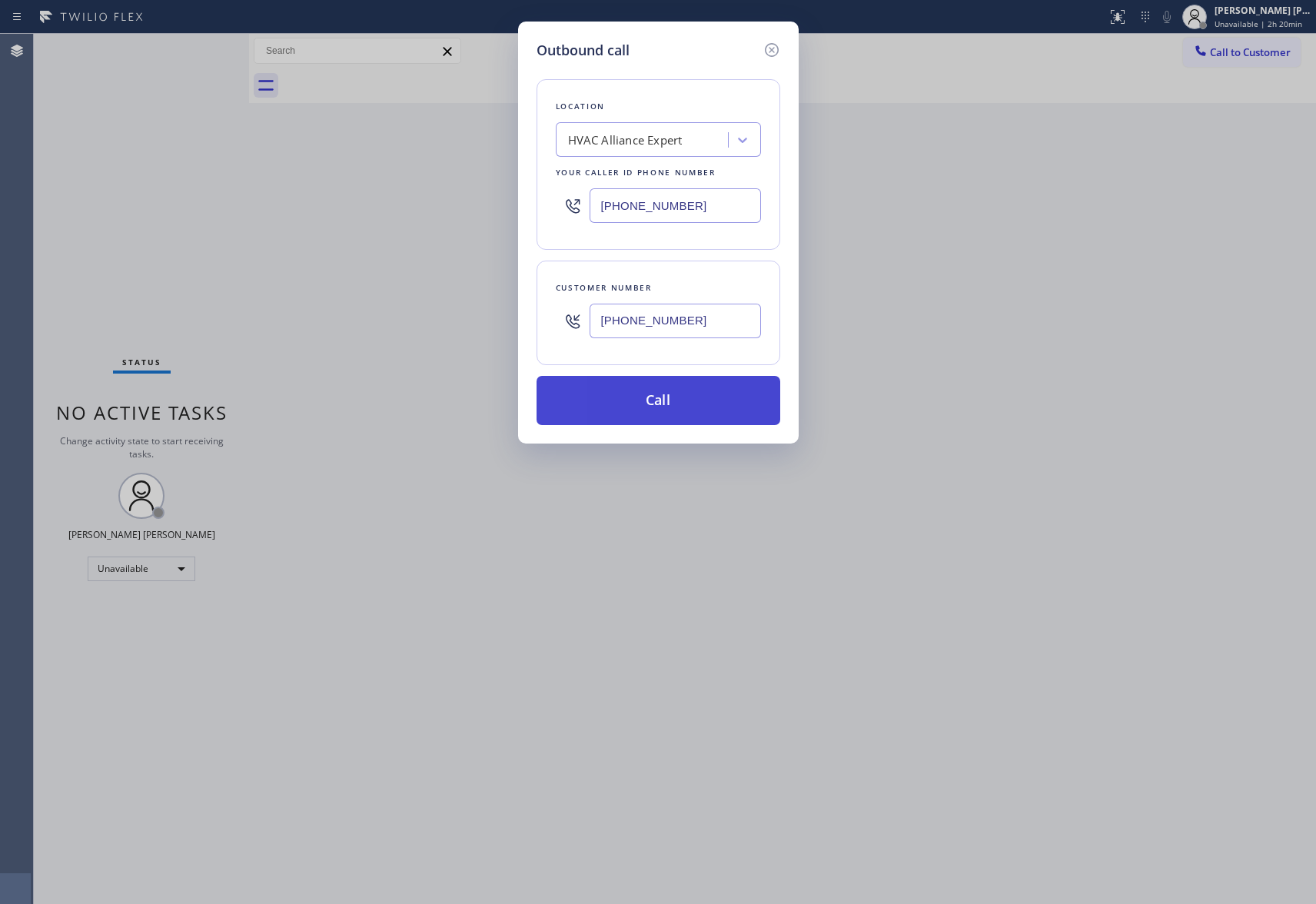
type input "[PHONE_NUMBER]"
click at [686, 404] on button "Call" at bounding box center [658, 400] width 243 height 49
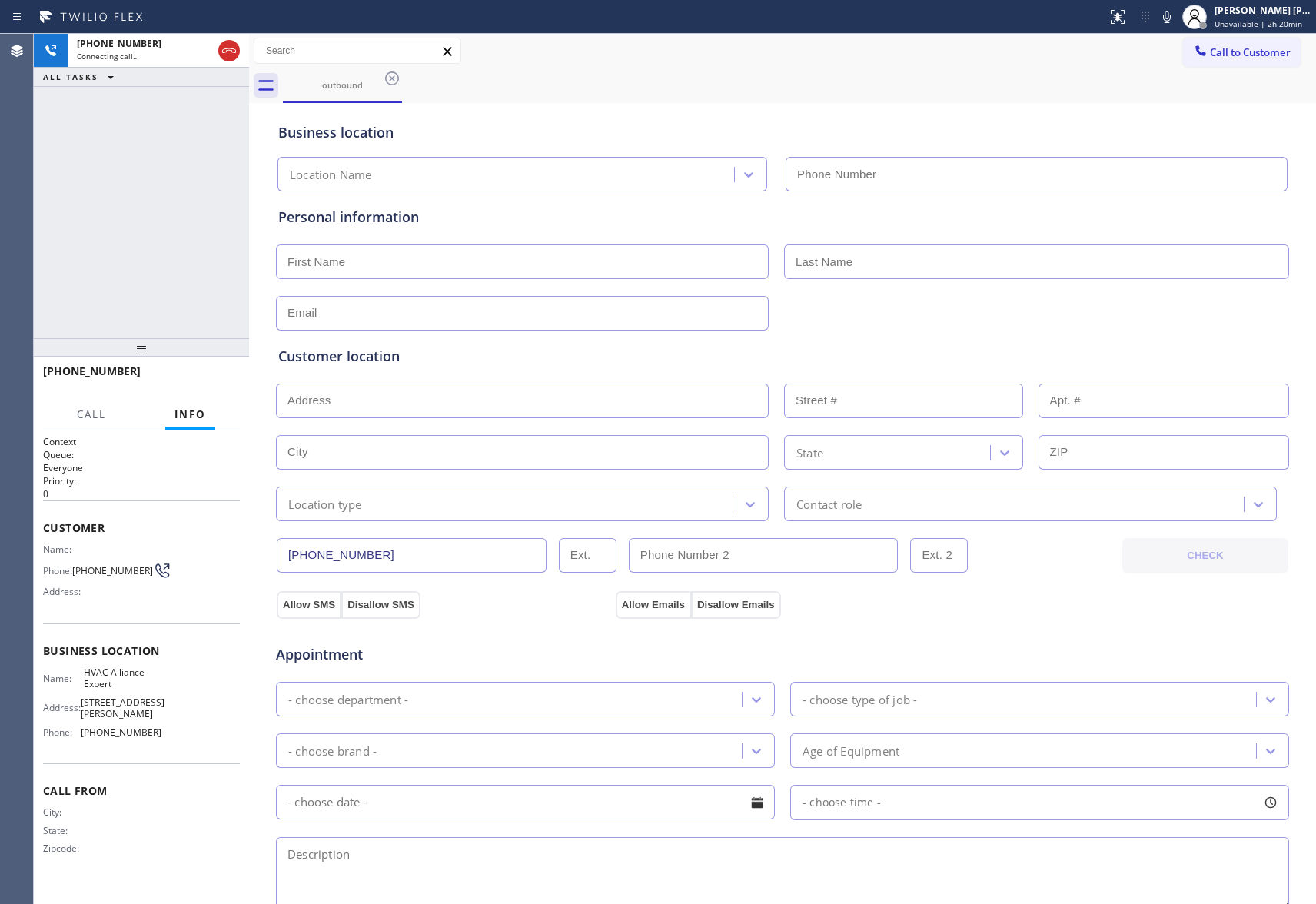
type input "[PHONE_NUMBER]"
click at [189, 373] on span "HANG UP" at bounding box center [204, 378] width 47 height 11
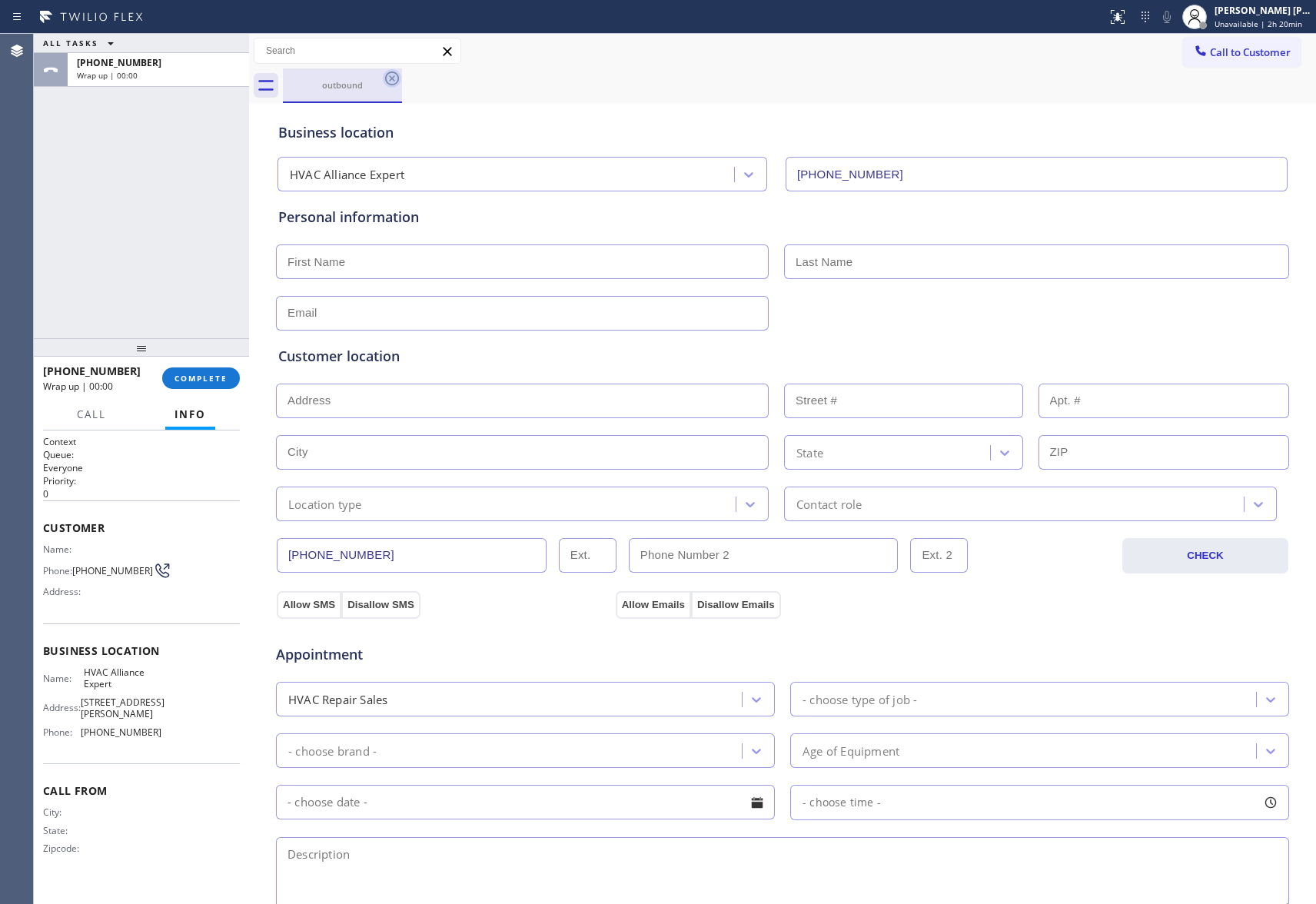
click at [391, 75] on icon at bounding box center [392, 78] width 19 height 19
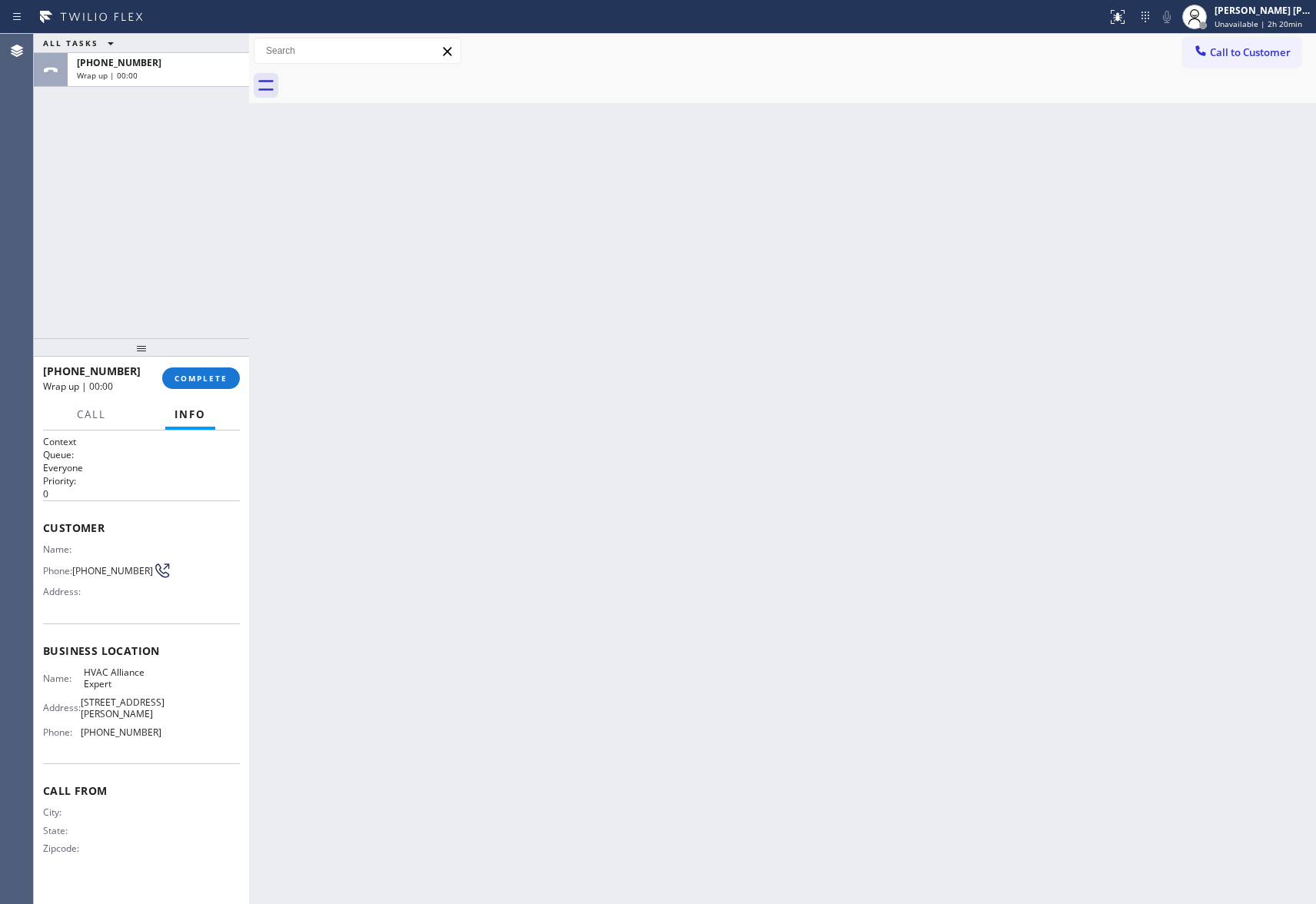
click at [391, 75] on div at bounding box center [800, 85] width 1033 height 34
click at [1289, 54] on span "Call to Customer" at bounding box center [1249, 52] width 81 height 14
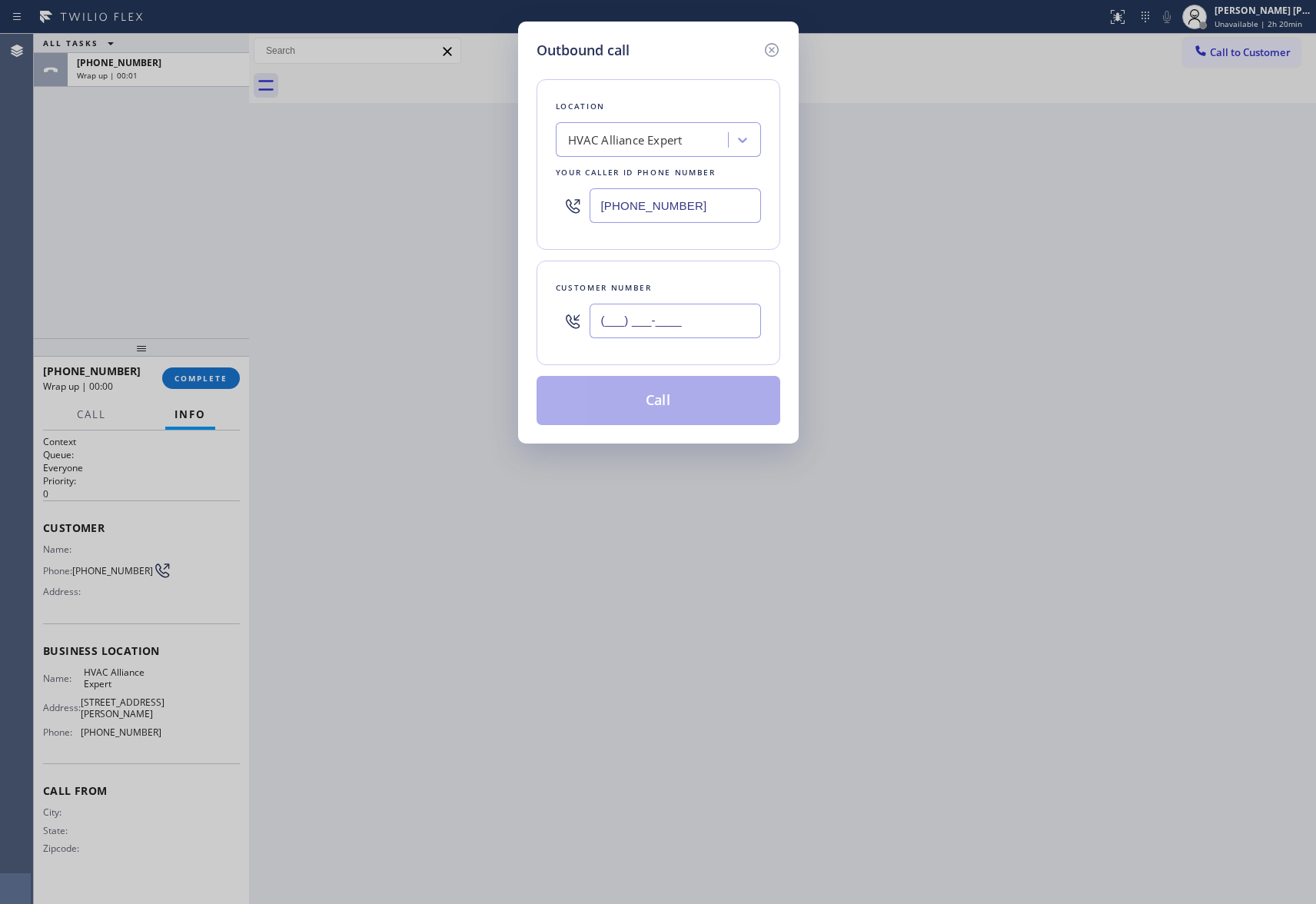
click at [714, 326] on input "(___) ___-____" at bounding box center [675, 321] width 171 height 34
paste input "512) 325-1004"
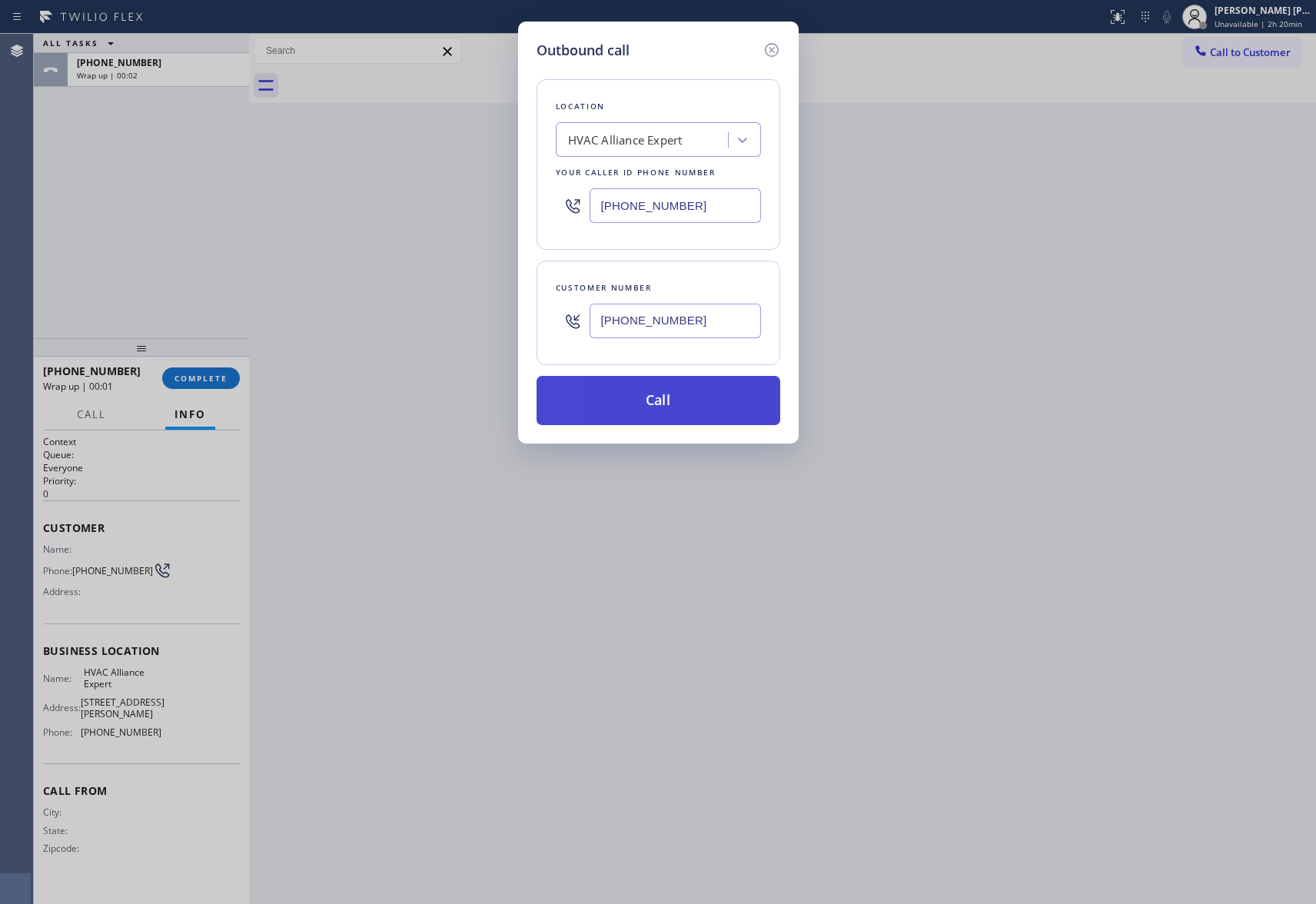
type input "[PHONE_NUMBER]"
click at [696, 416] on button "Call" at bounding box center [658, 400] width 243 height 49
click at [207, 361] on div "Outbound call Location HVAC Alliance Expert Your caller id phone number [PHONE_…" at bounding box center [658, 452] width 1316 height 904
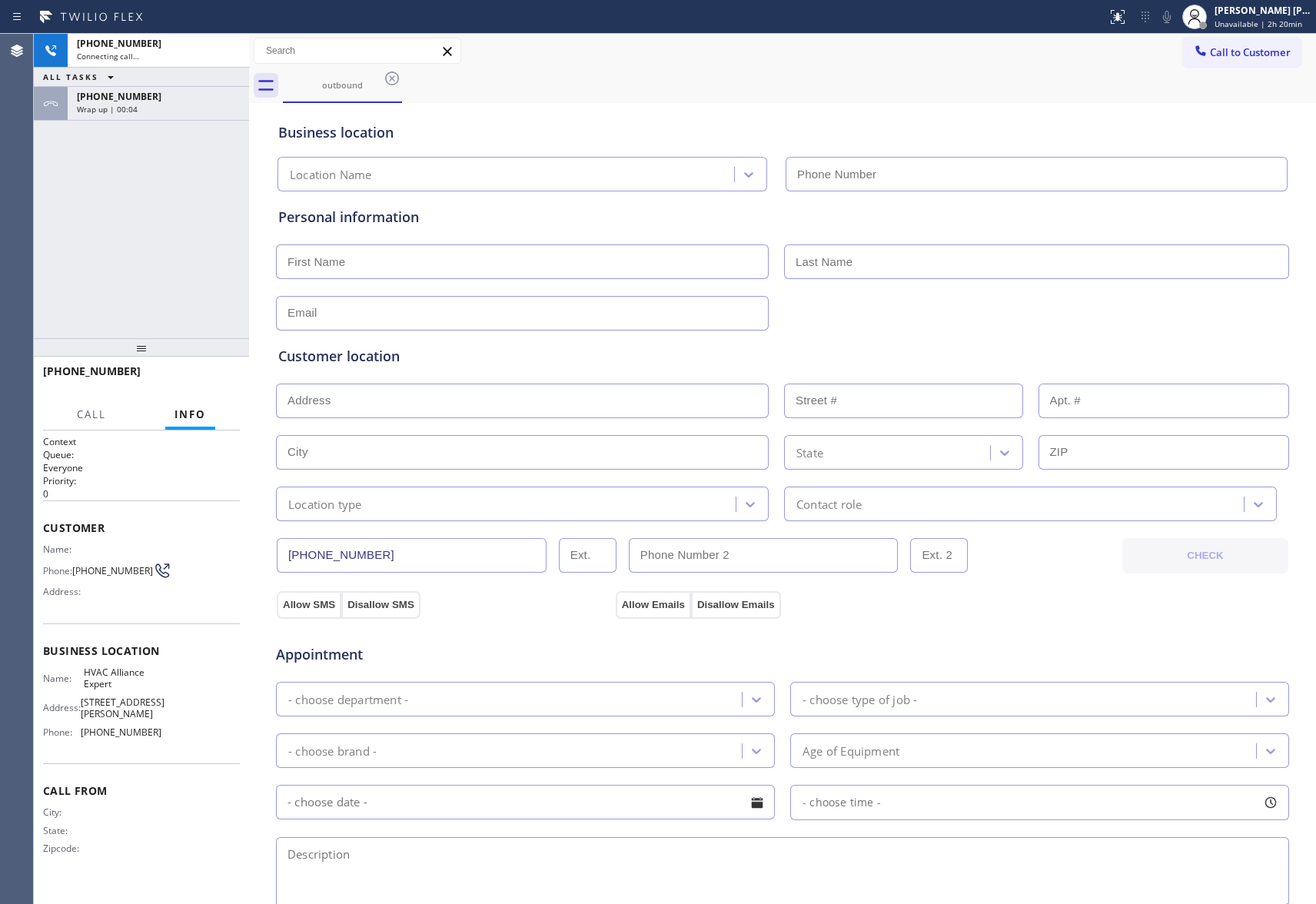
type input "[PHONE_NUMBER]"
click at [191, 110] on div "Wrap up | 00:04" at bounding box center [158, 110] width 163 height 11
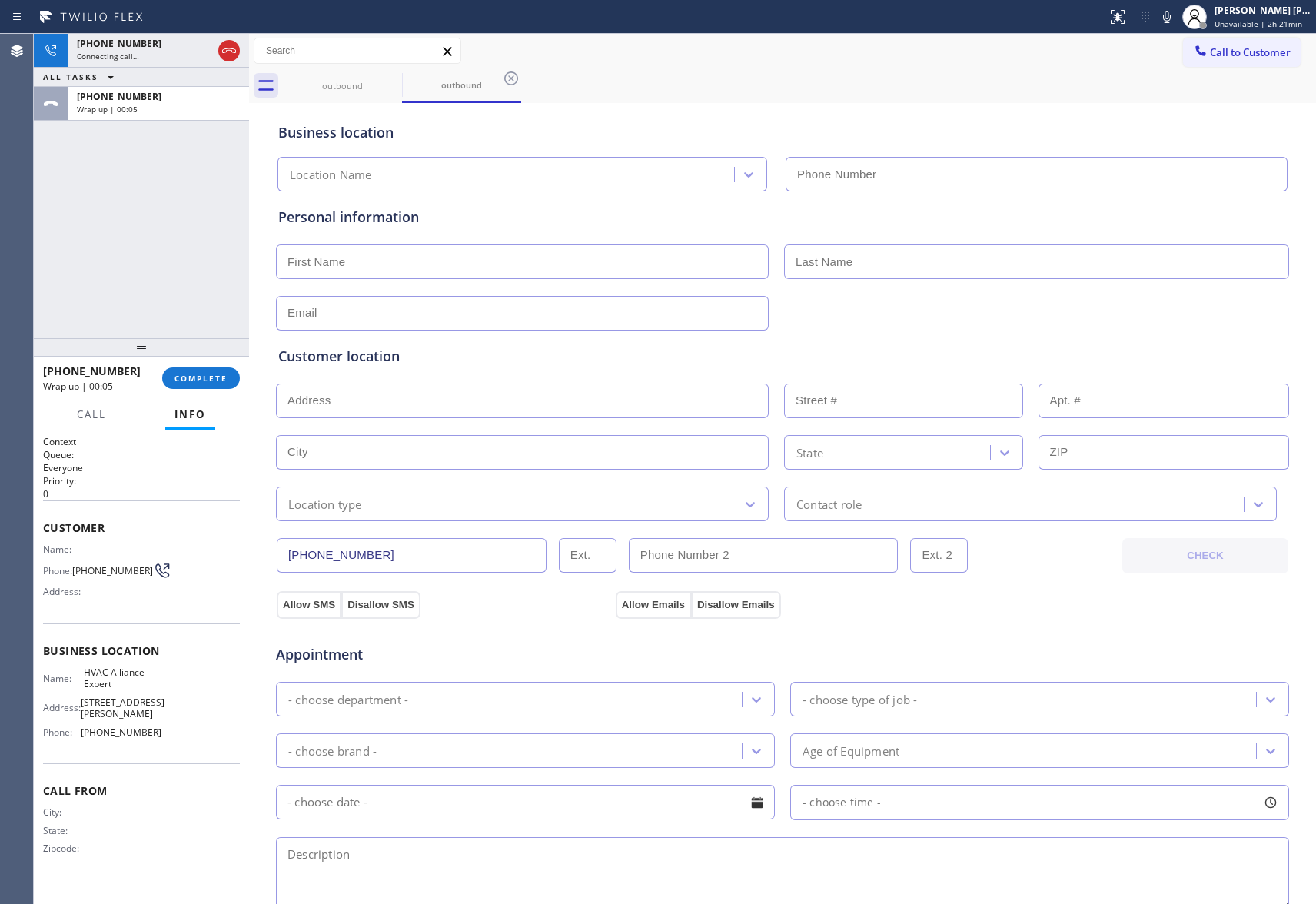
type input "[PHONE_NUMBER]"
click at [192, 376] on span "COMPLETE" at bounding box center [201, 378] width 53 height 11
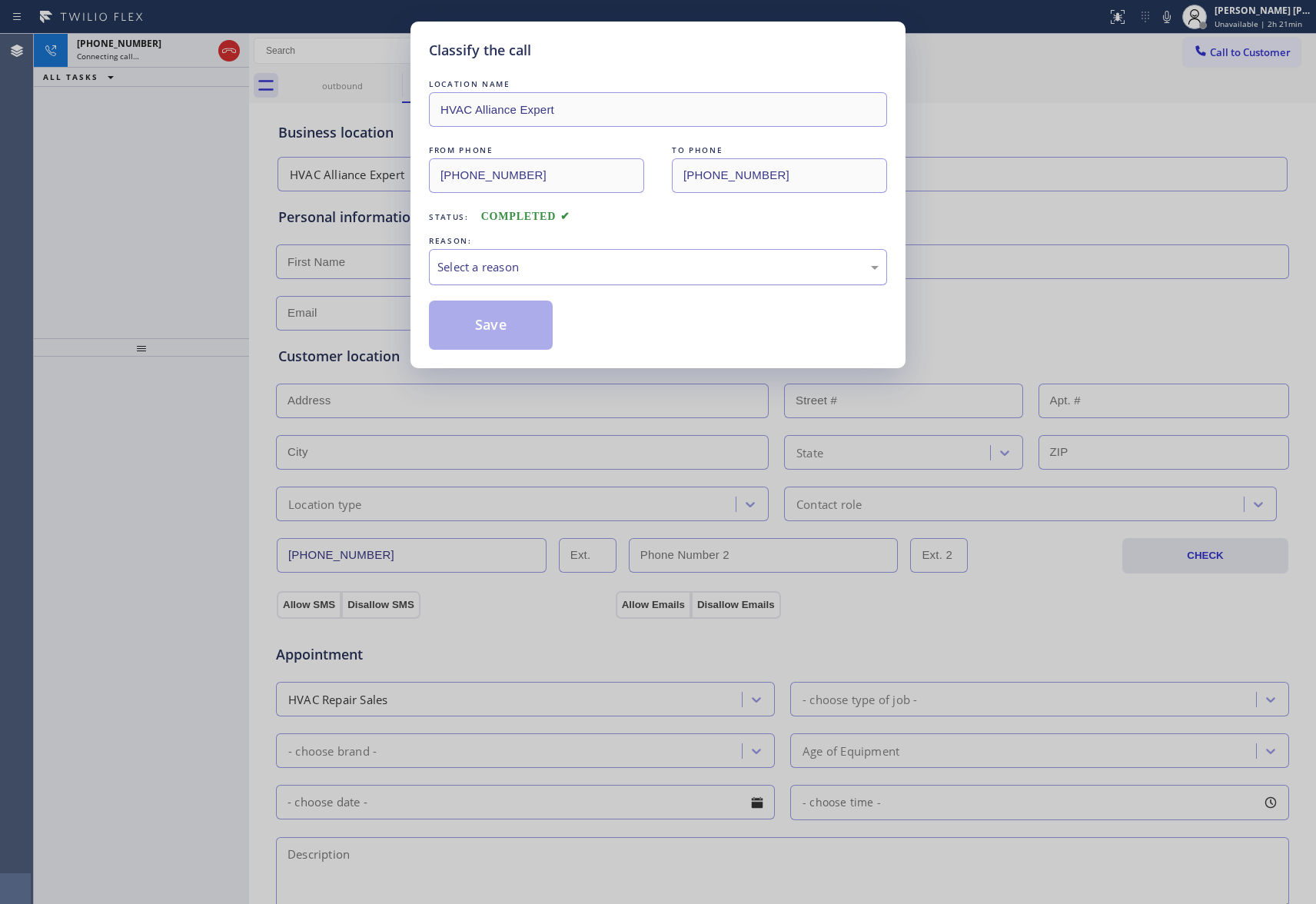
click at [489, 272] on div "Select a reason" at bounding box center [658, 267] width 441 height 18
click at [469, 327] on button "Save" at bounding box center [491, 325] width 124 height 49
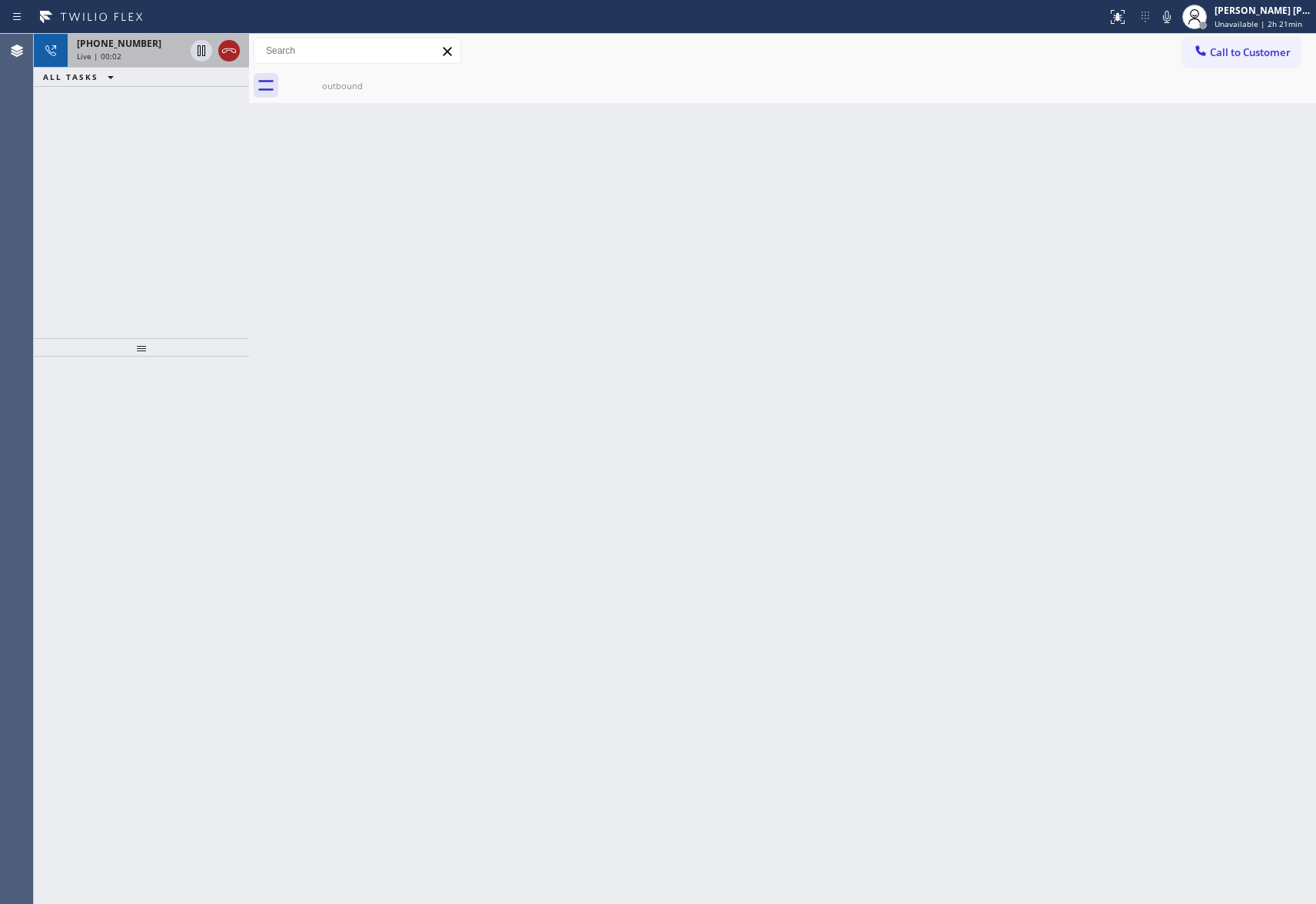
click at [232, 52] on icon at bounding box center [229, 51] width 19 height 19
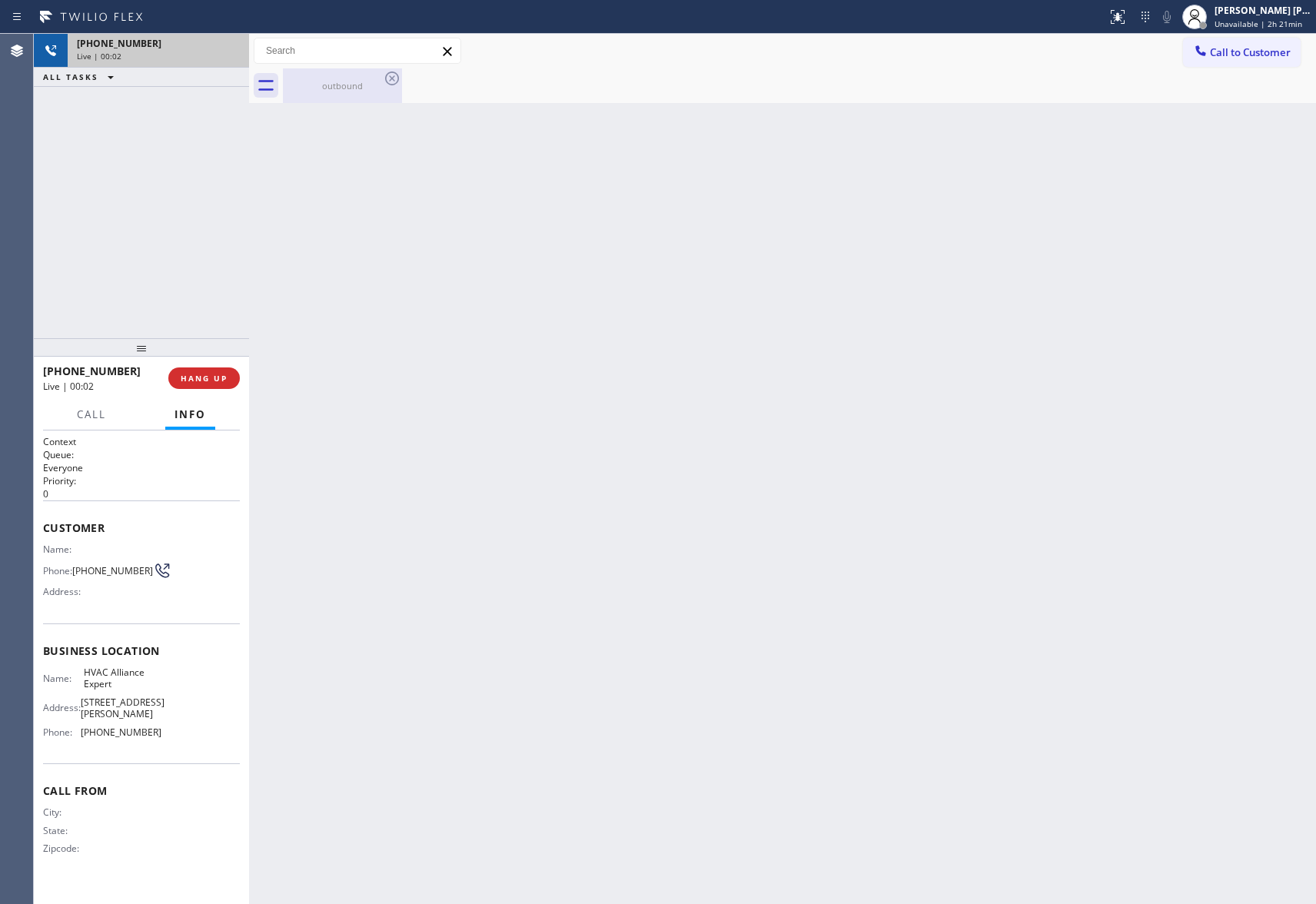
click at [381, 77] on div "outbound" at bounding box center [343, 85] width 116 height 34
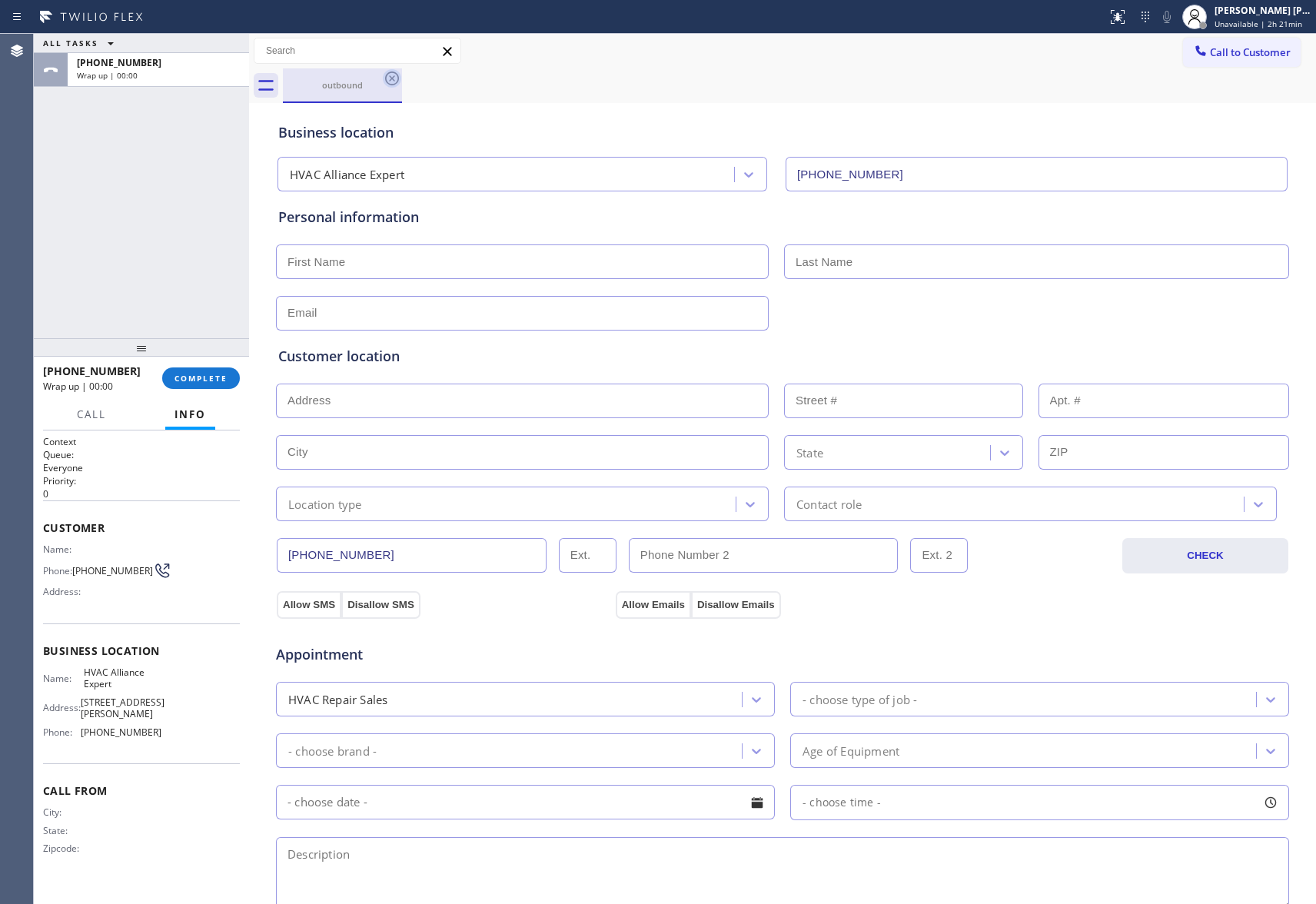
click at [387, 77] on icon at bounding box center [392, 78] width 19 height 19
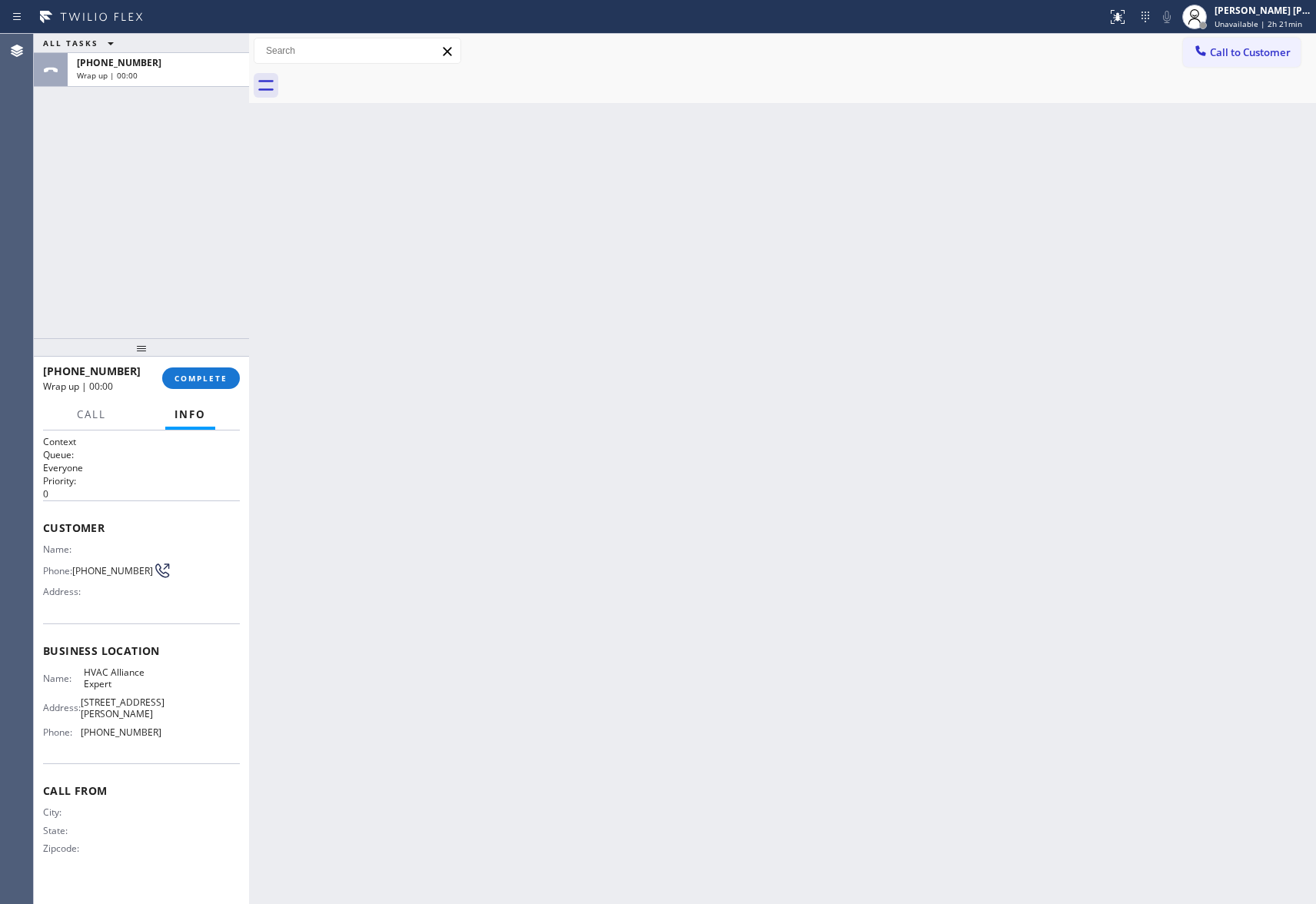
click at [387, 77] on div at bounding box center [800, 85] width 1033 height 34
click at [189, 363] on div "[PHONE_NUMBER] Wrap up | 00:01 COMPLETE" at bounding box center [142, 378] width 197 height 40
click at [189, 369] on button "COMPLETE" at bounding box center [200, 379] width 77 height 22
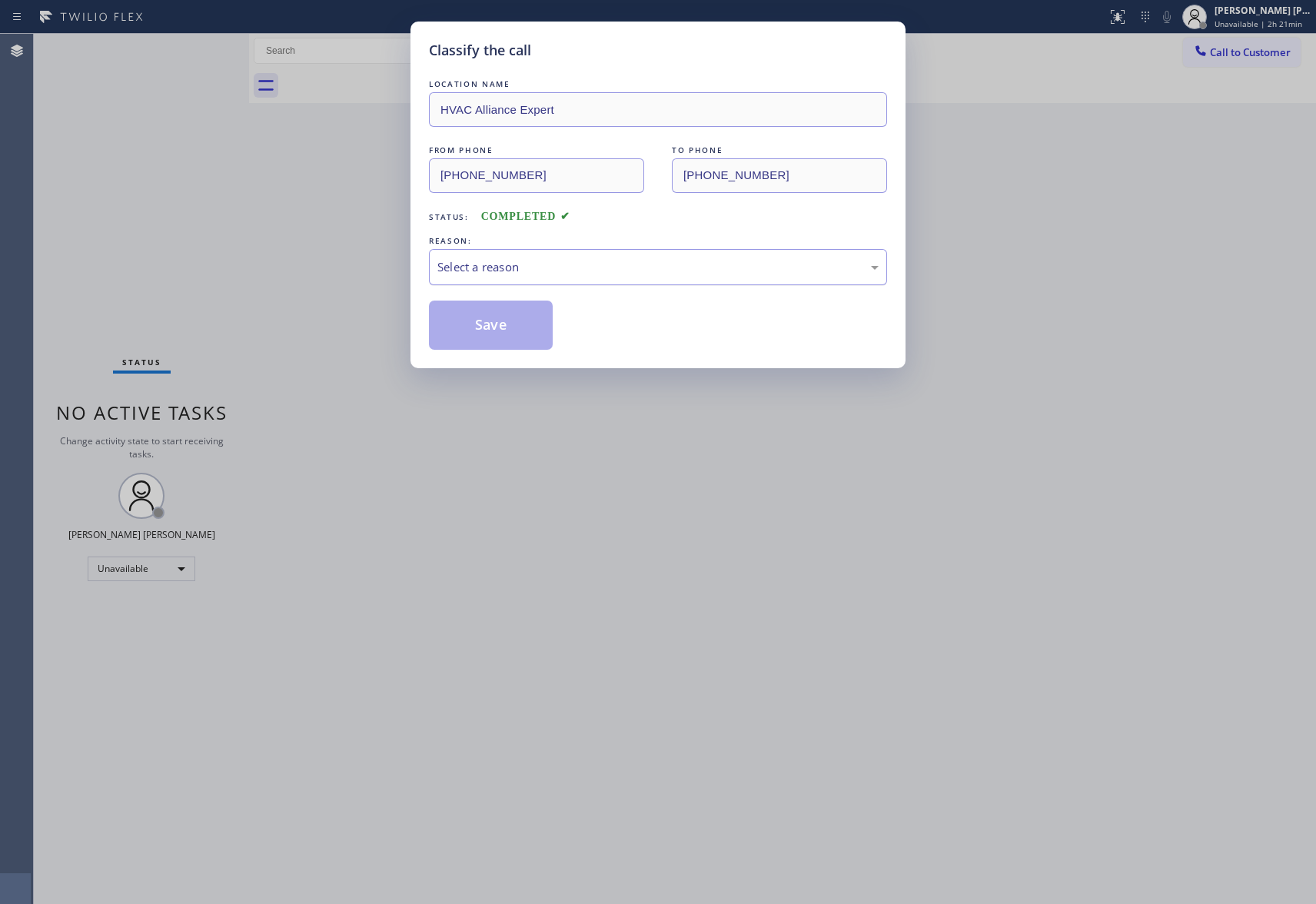
click at [539, 260] on div "Select a reason" at bounding box center [658, 267] width 441 height 18
click at [487, 320] on button "Save" at bounding box center [491, 325] width 124 height 49
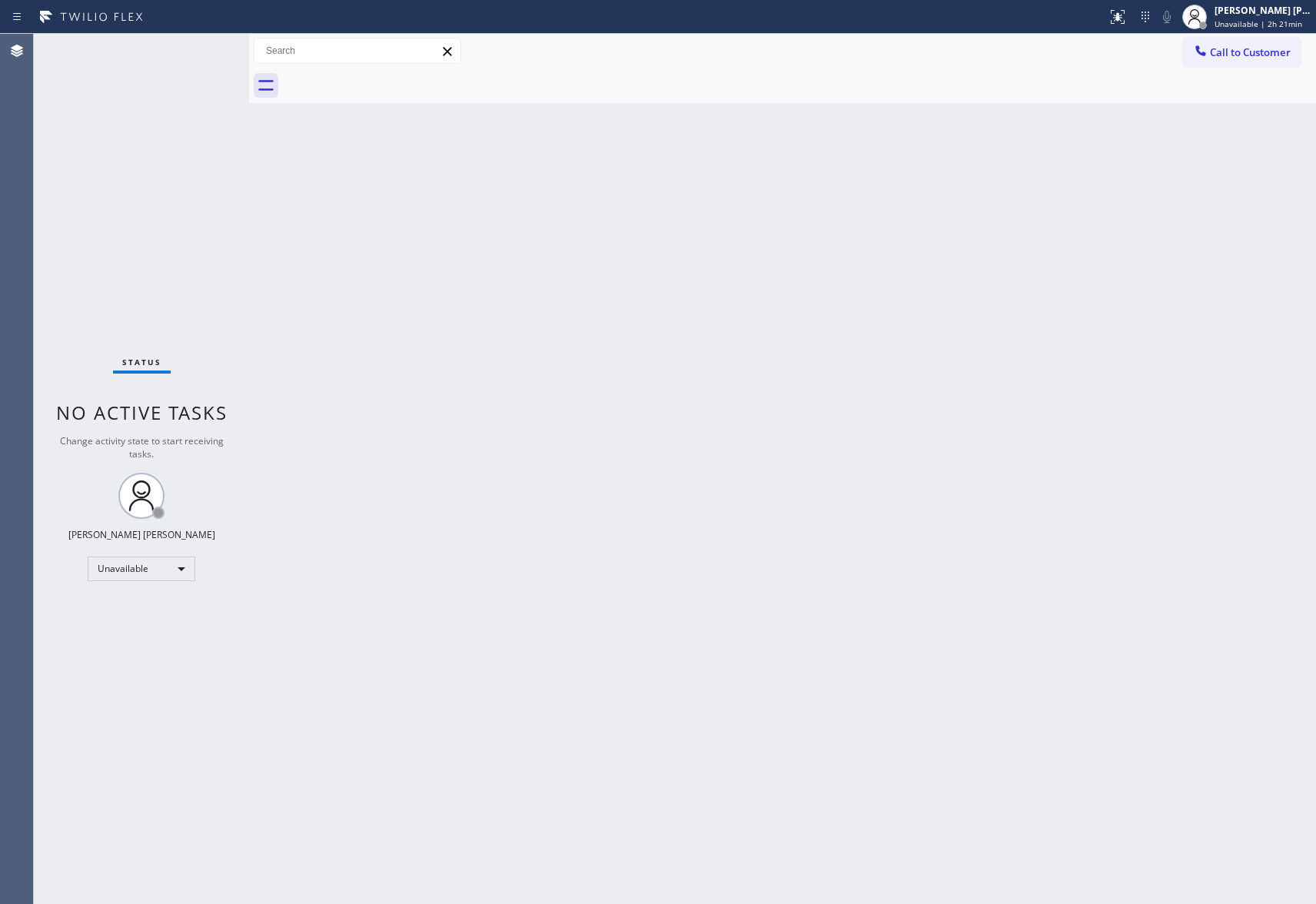
drag, startPoint x: 1271, startPoint y: 50, endPoint x: 1256, endPoint y: 50, distance: 15.0
click at [1271, 50] on span "Call to Customer" at bounding box center [1249, 52] width 81 height 14
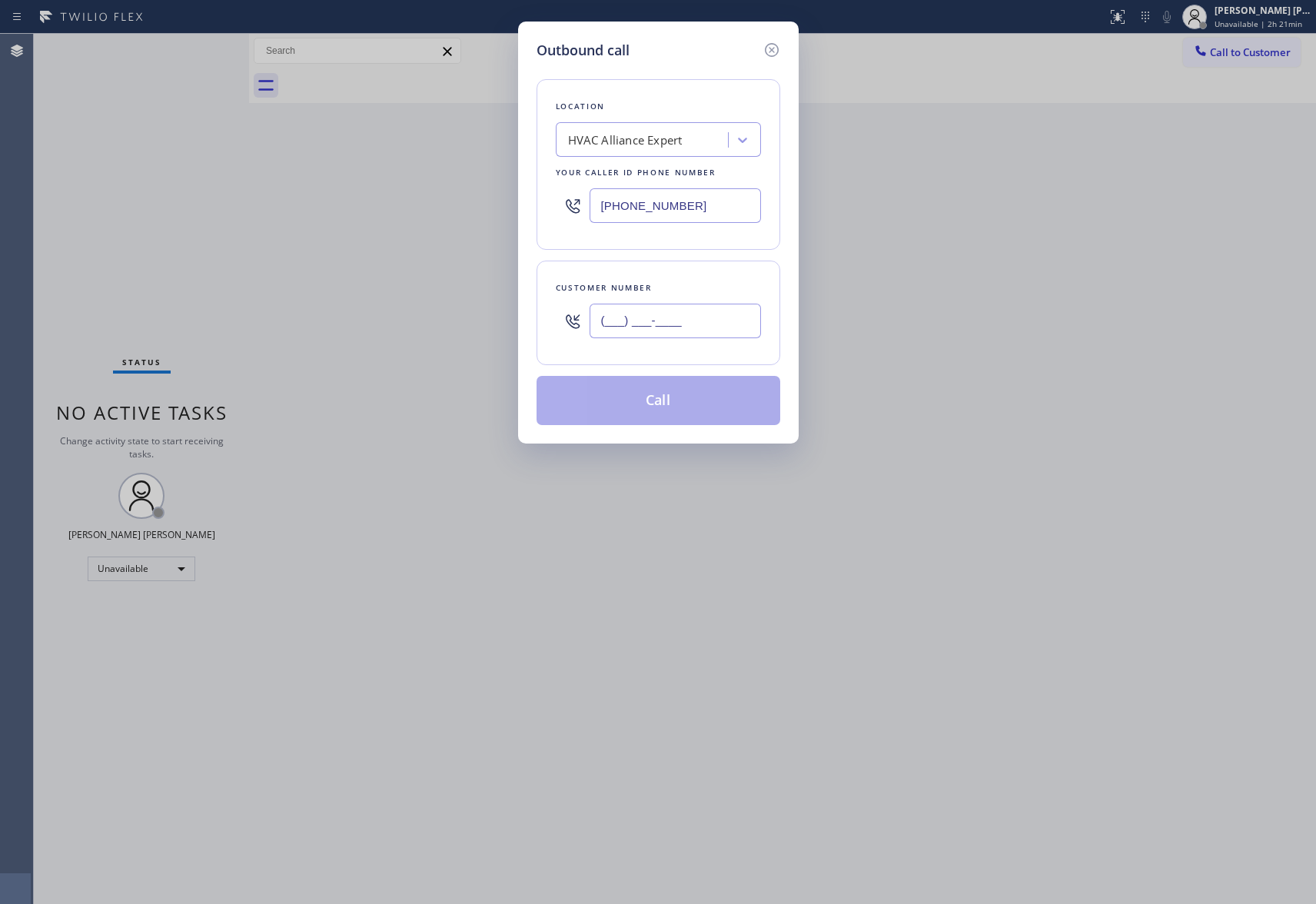
click at [706, 314] on input "(___) ___-____" at bounding box center [675, 321] width 171 height 34
paste input "310) 440-0817"
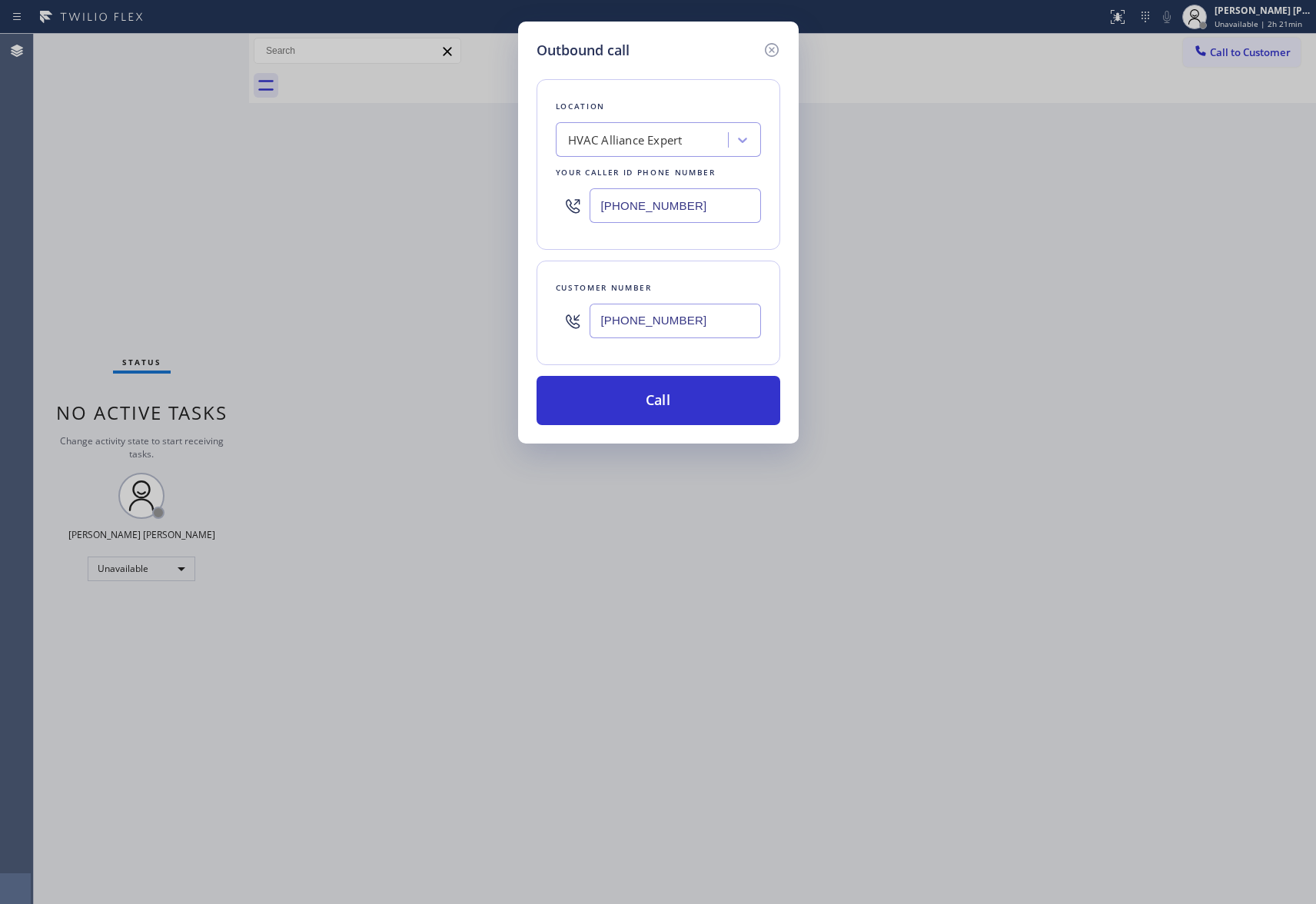
type input "[PHONE_NUMBER]"
click at [705, 349] on div "Customer number [PHONE_NUMBER]" at bounding box center [658, 313] width 243 height 105
click at [687, 401] on button "Call" at bounding box center [658, 400] width 243 height 49
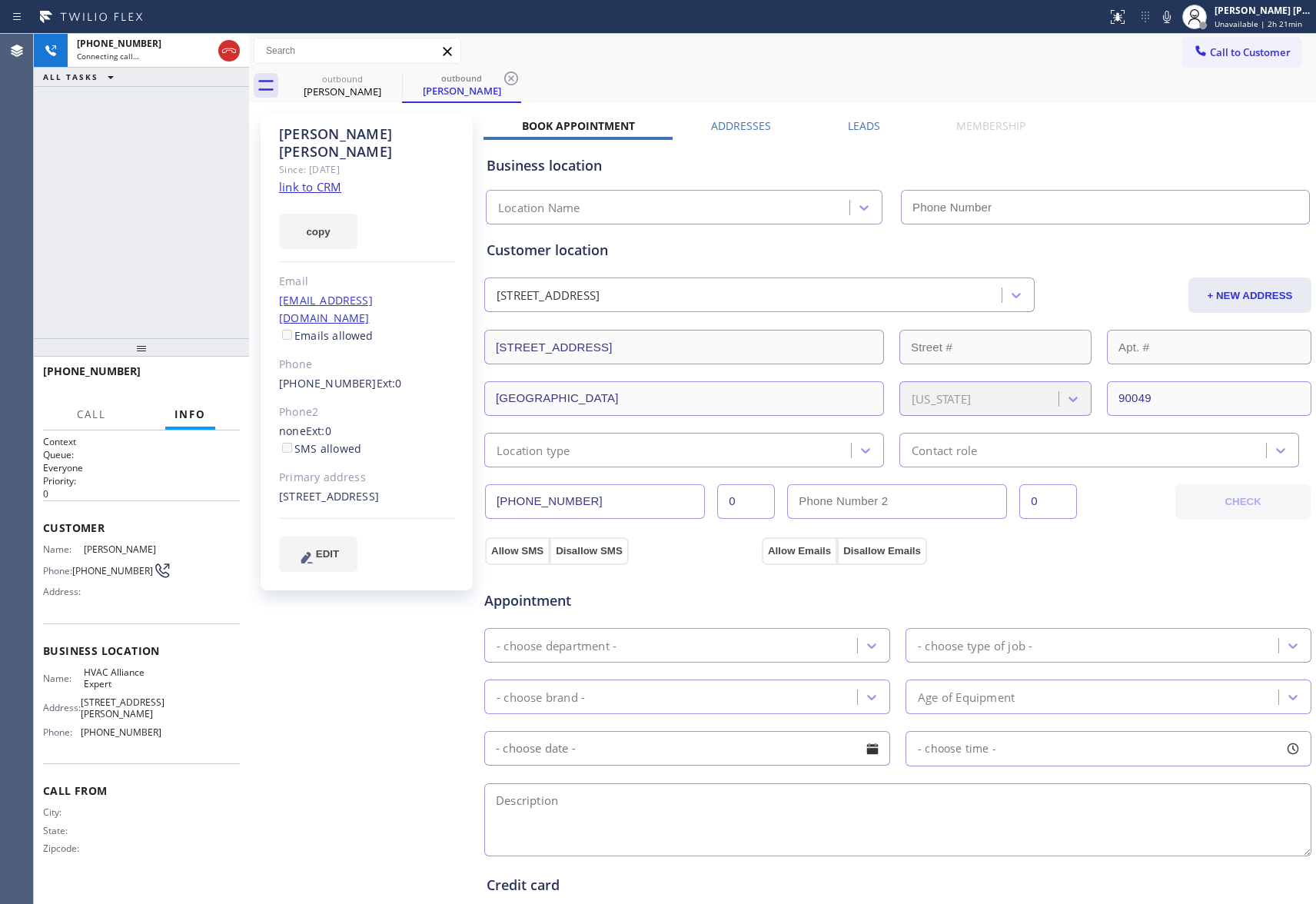
type input "[PHONE_NUMBER]"
click at [390, 75] on icon at bounding box center [392, 78] width 19 height 19
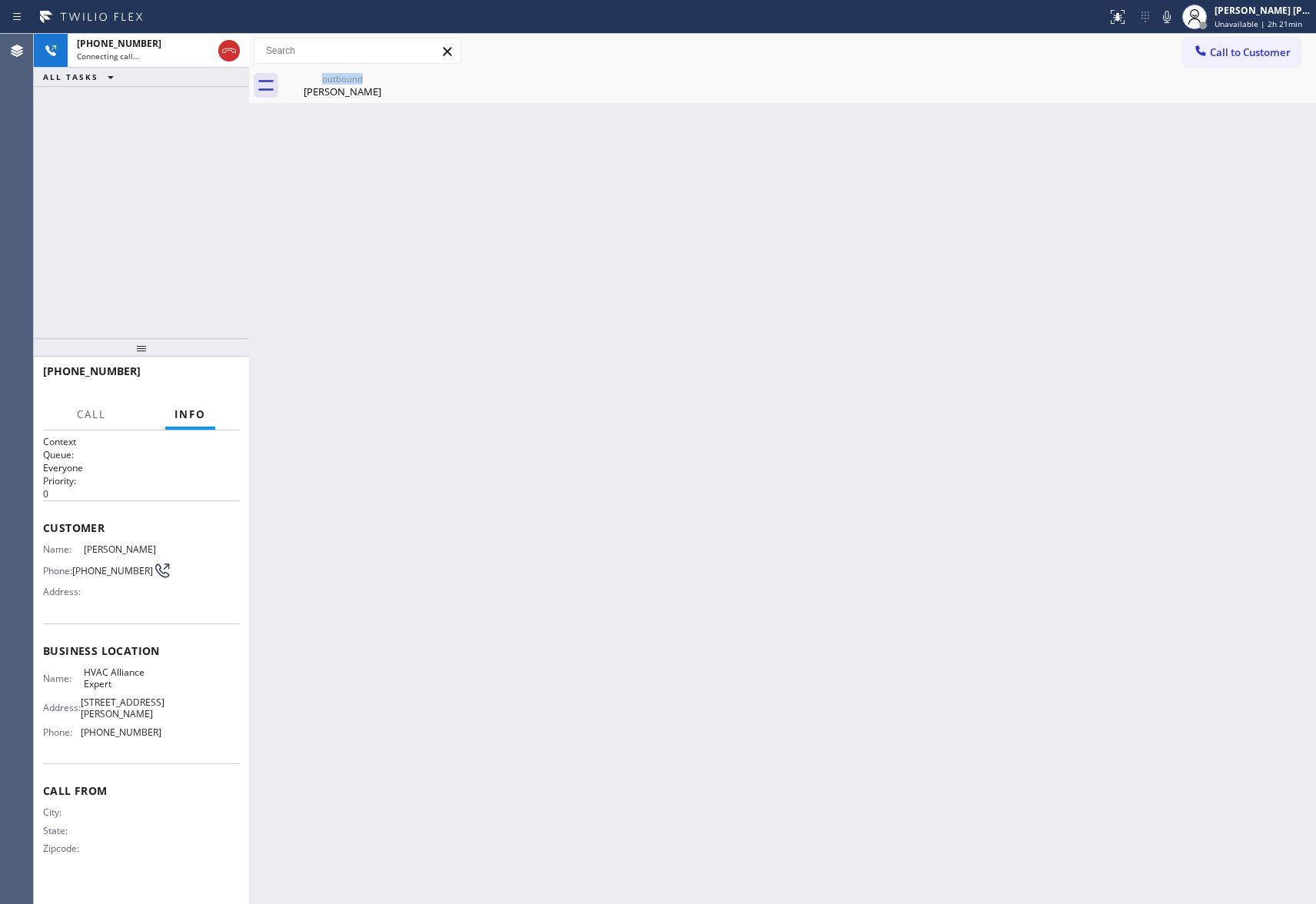
click at [390, 75] on div "outbound [PERSON_NAME]" at bounding box center [343, 85] width 119 height 34
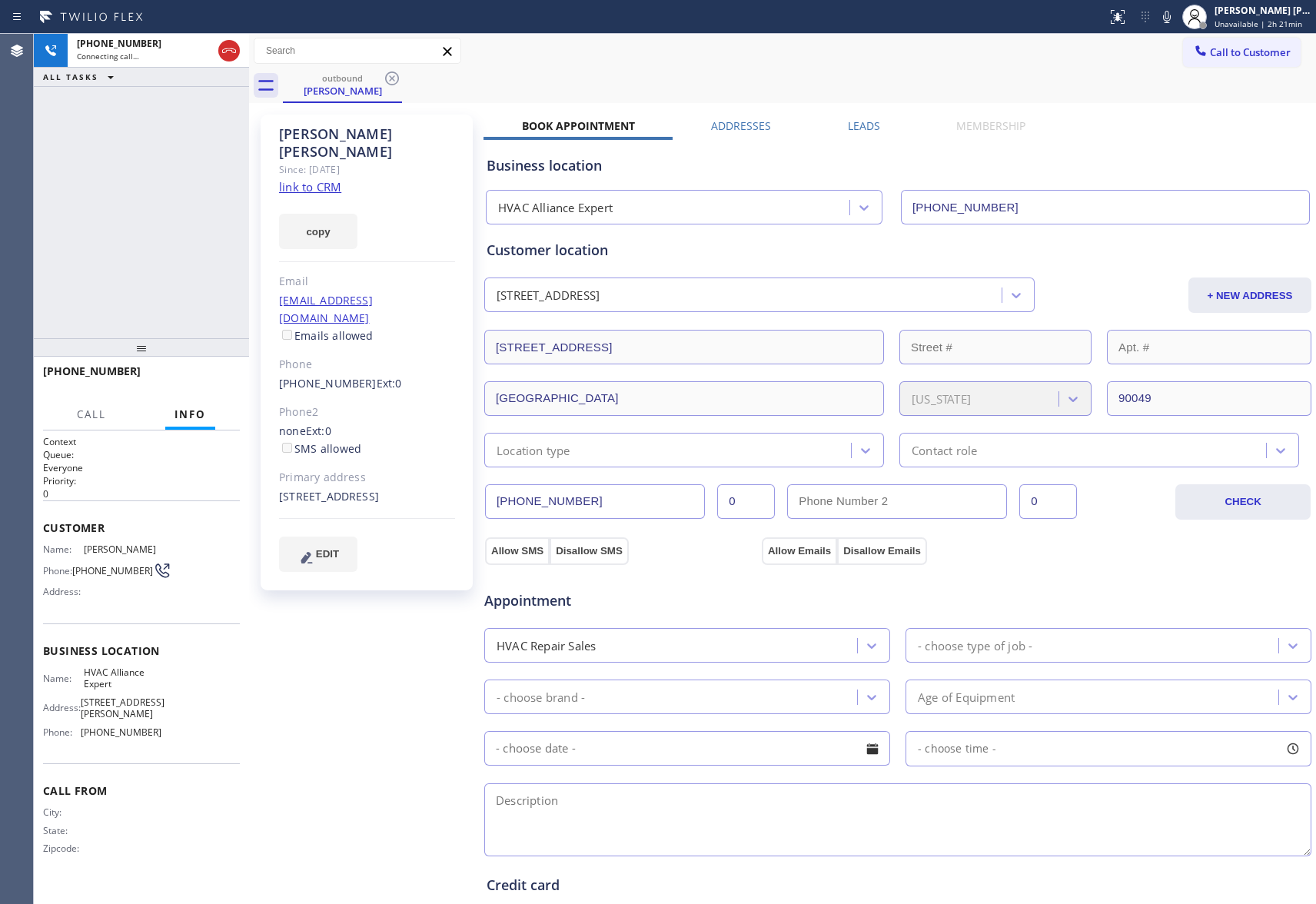
drag, startPoint x: 391, startPoint y: 72, endPoint x: 318, endPoint y: 71, distance: 73.0
click at [391, 71] on icon at bounding box center [392, 78] width 14 height 14
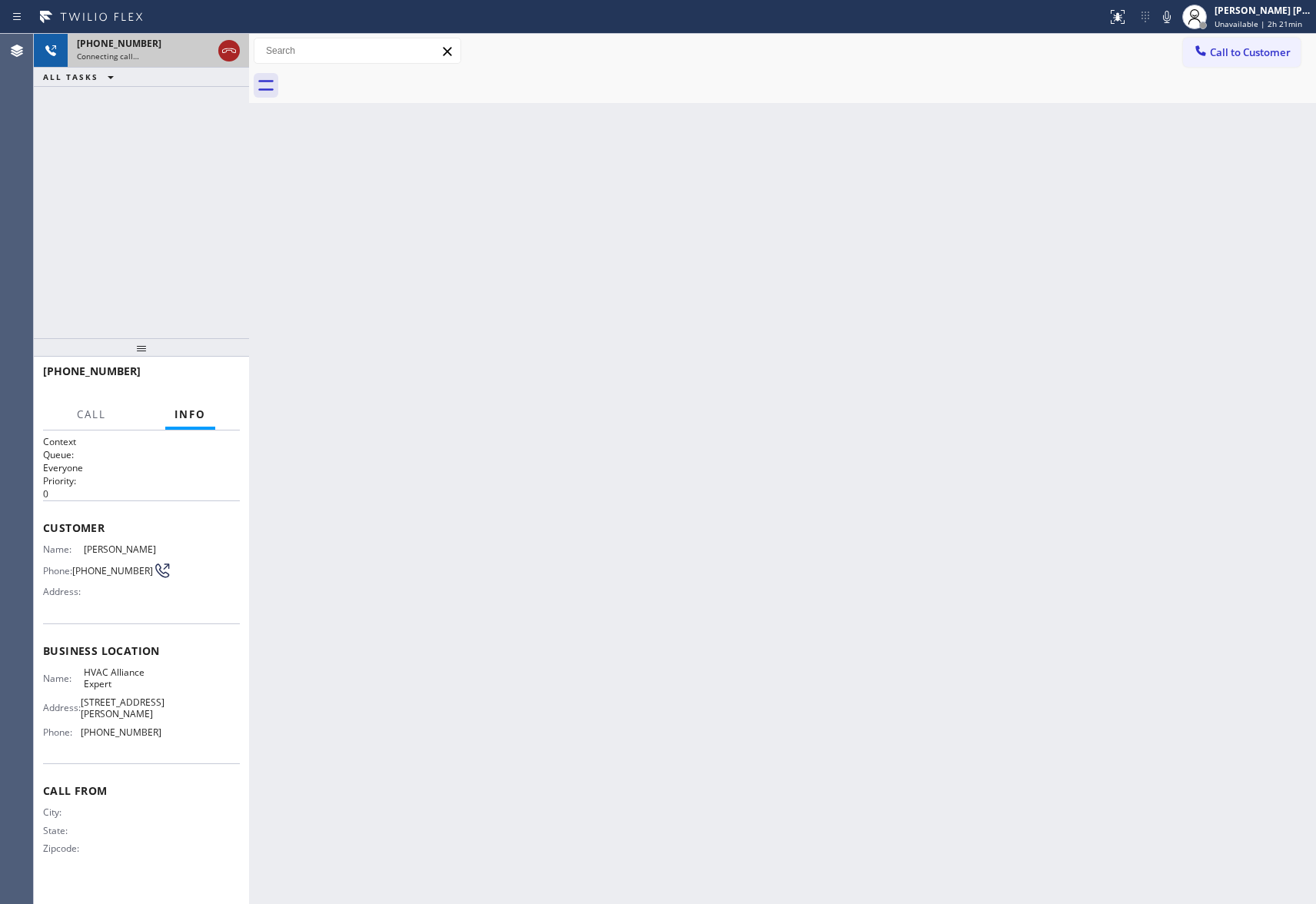
click at [221, 45] on icon at bounding box center [229, 51] width 19 height 19
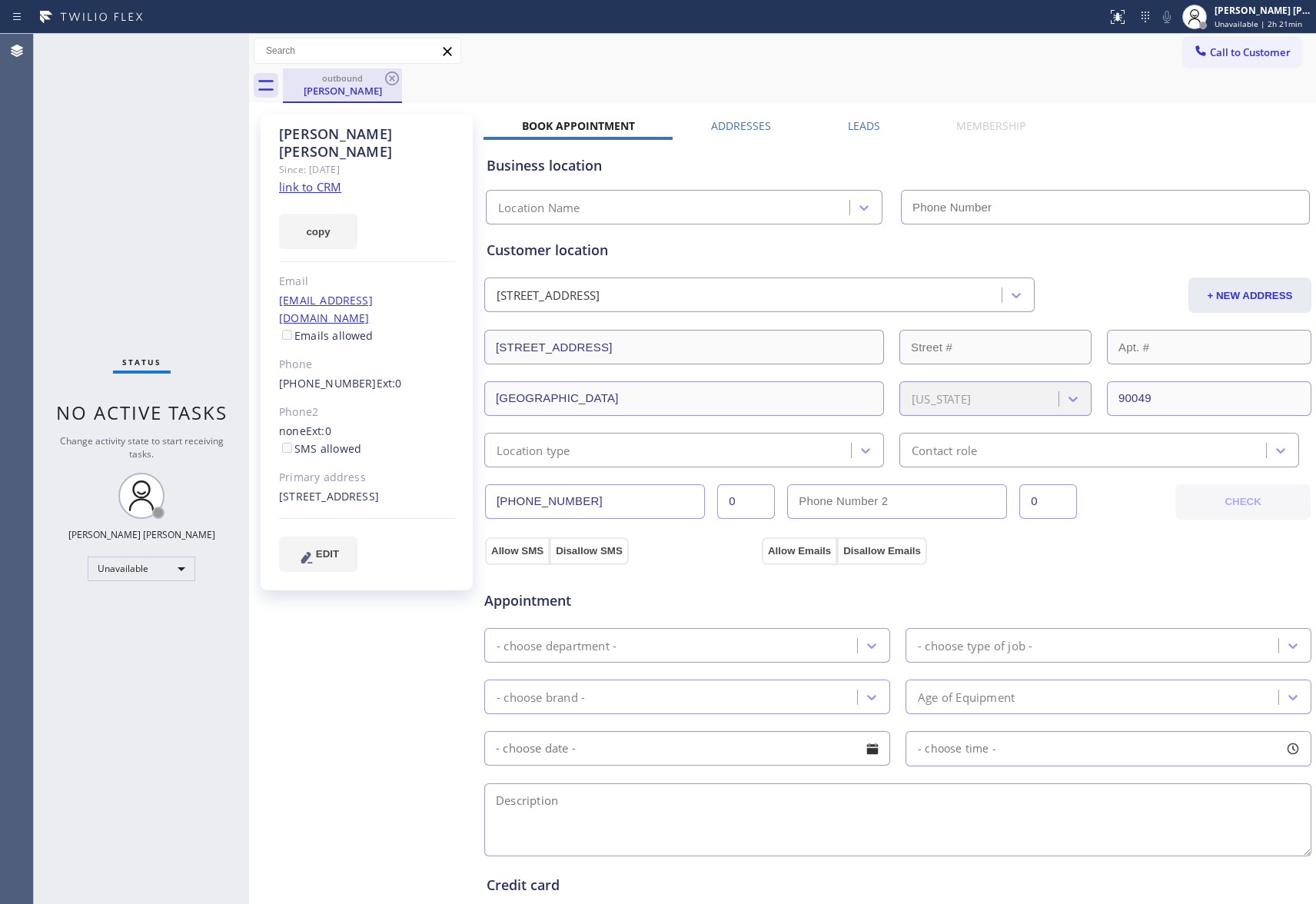
click at [401, 72] on div "outbound [PERSON_NAME]" at bounding box center [343, 85] width 119 height 34
type input "[PHONE_NUMBER]"
click at [394, 83] on icon at bounding box center [392, 78] width 19 height 19
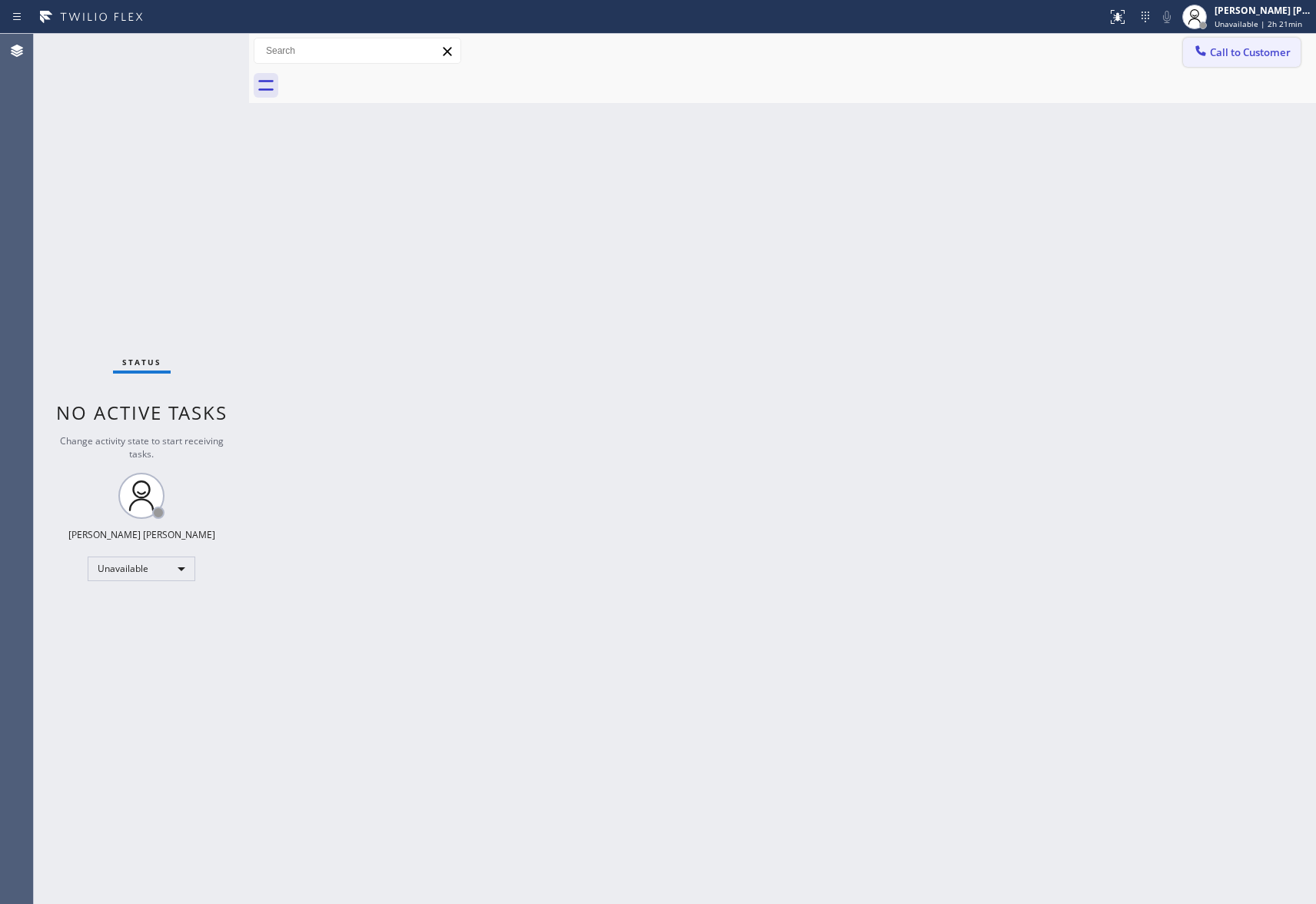
click at [1251, 56] on span "Call to Customer" at bounding box center [1249, 52] width 81 height 14
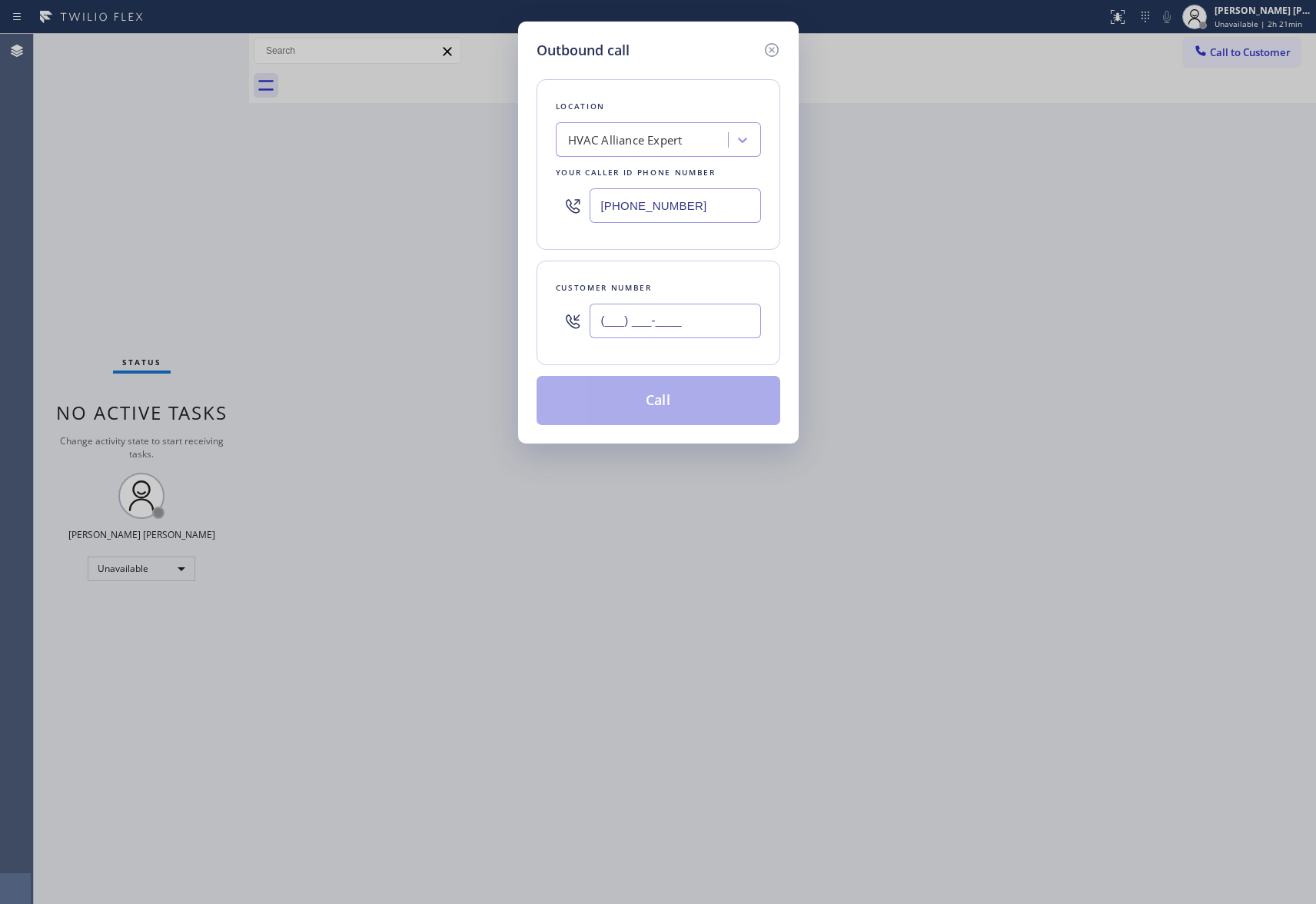
click at [669, 332] on input "(___) ___-____" at bounding box center [675, 321] width 171 height 34
paste input "352) 371-6925"
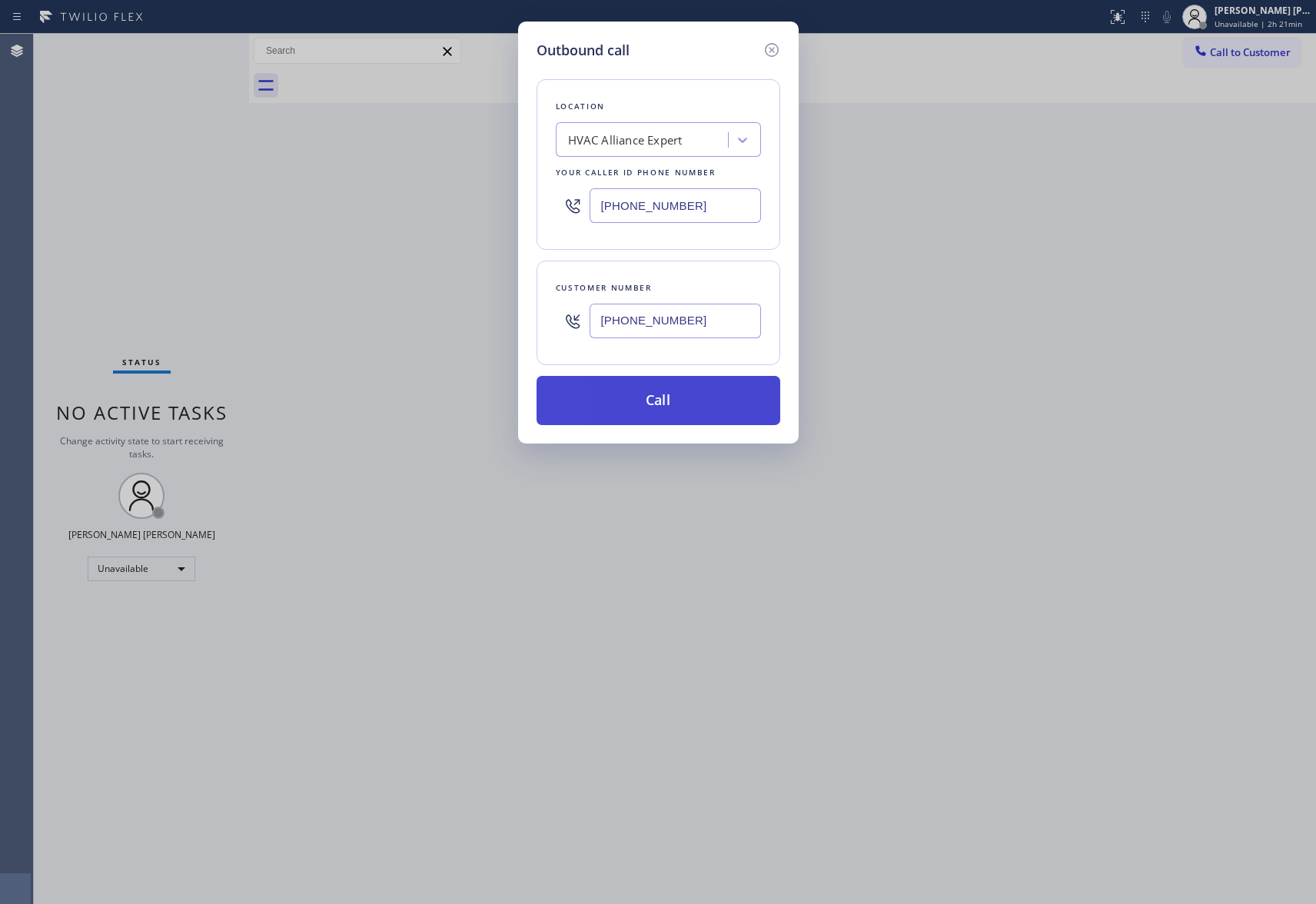
type input "[PHONE_NUMBER]"
click at [674, 398] on button "Call" at bounding box center [658, 400] width 243 height 49
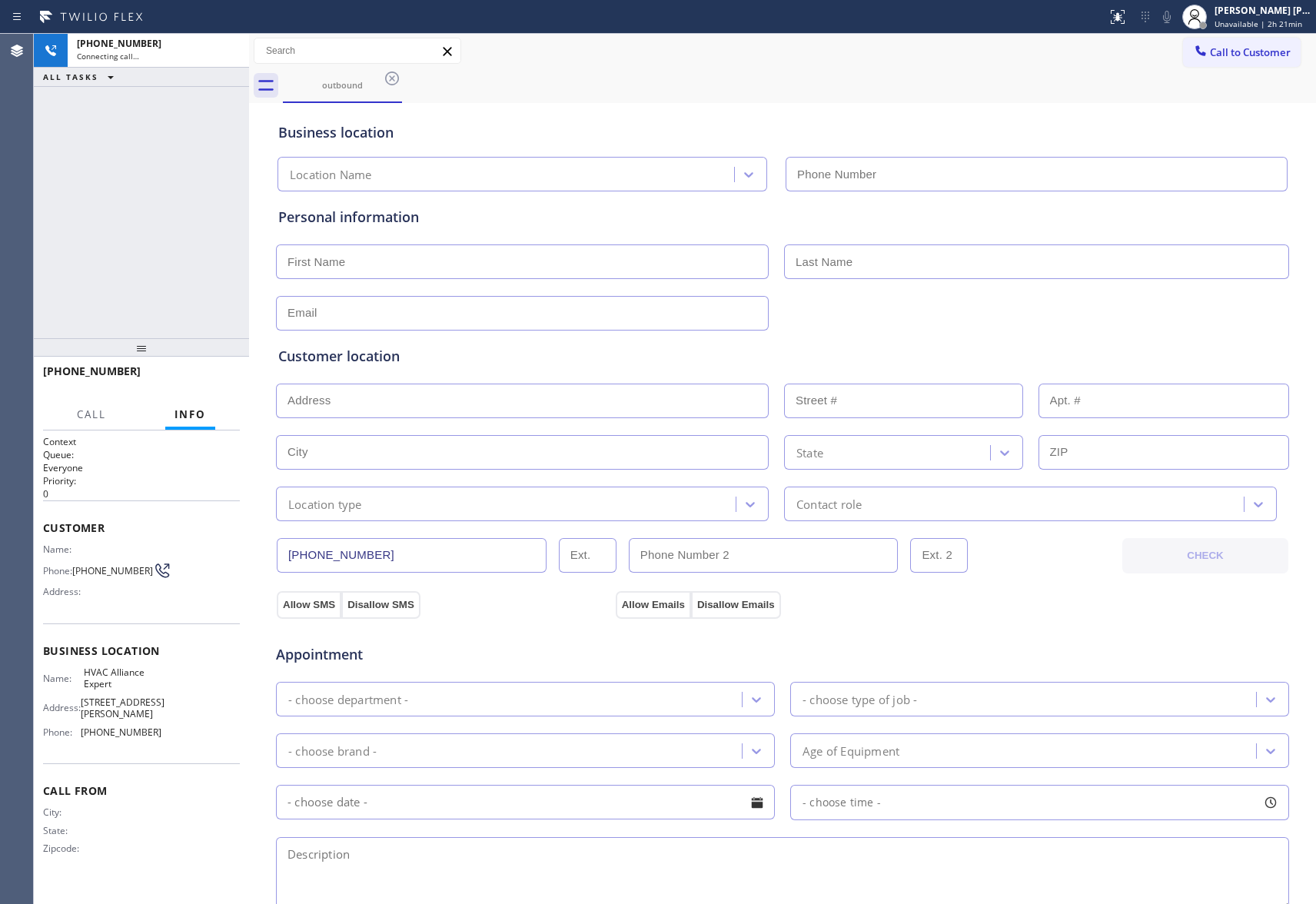
type input "[PHONE_NUMBER]"
click at [214, 381] on span "HANG UP" at bounding box center [204, 378] width 47 height 11
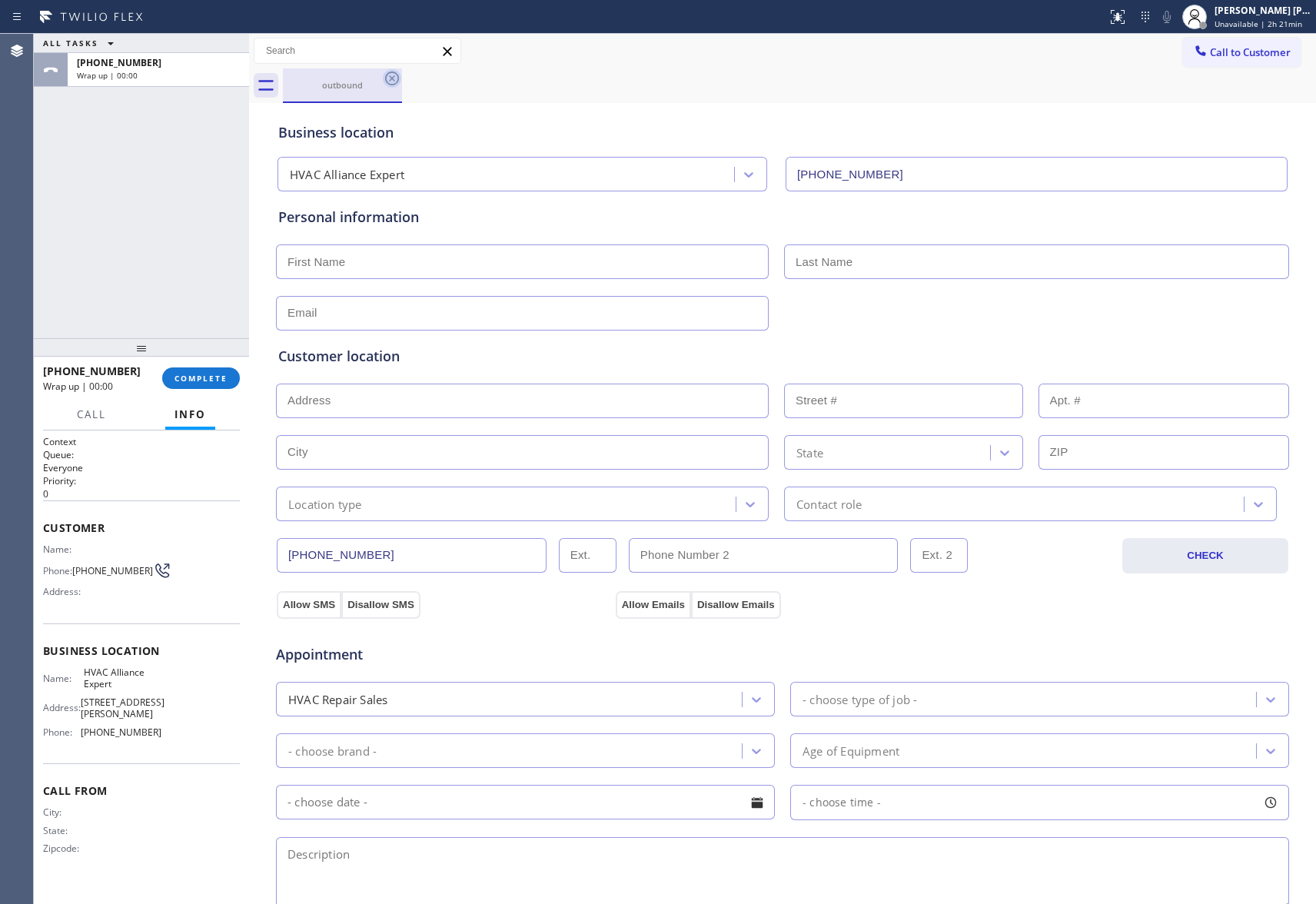
click at [397, 74] on icon at bounding box center [392, 78] width 14 height 14
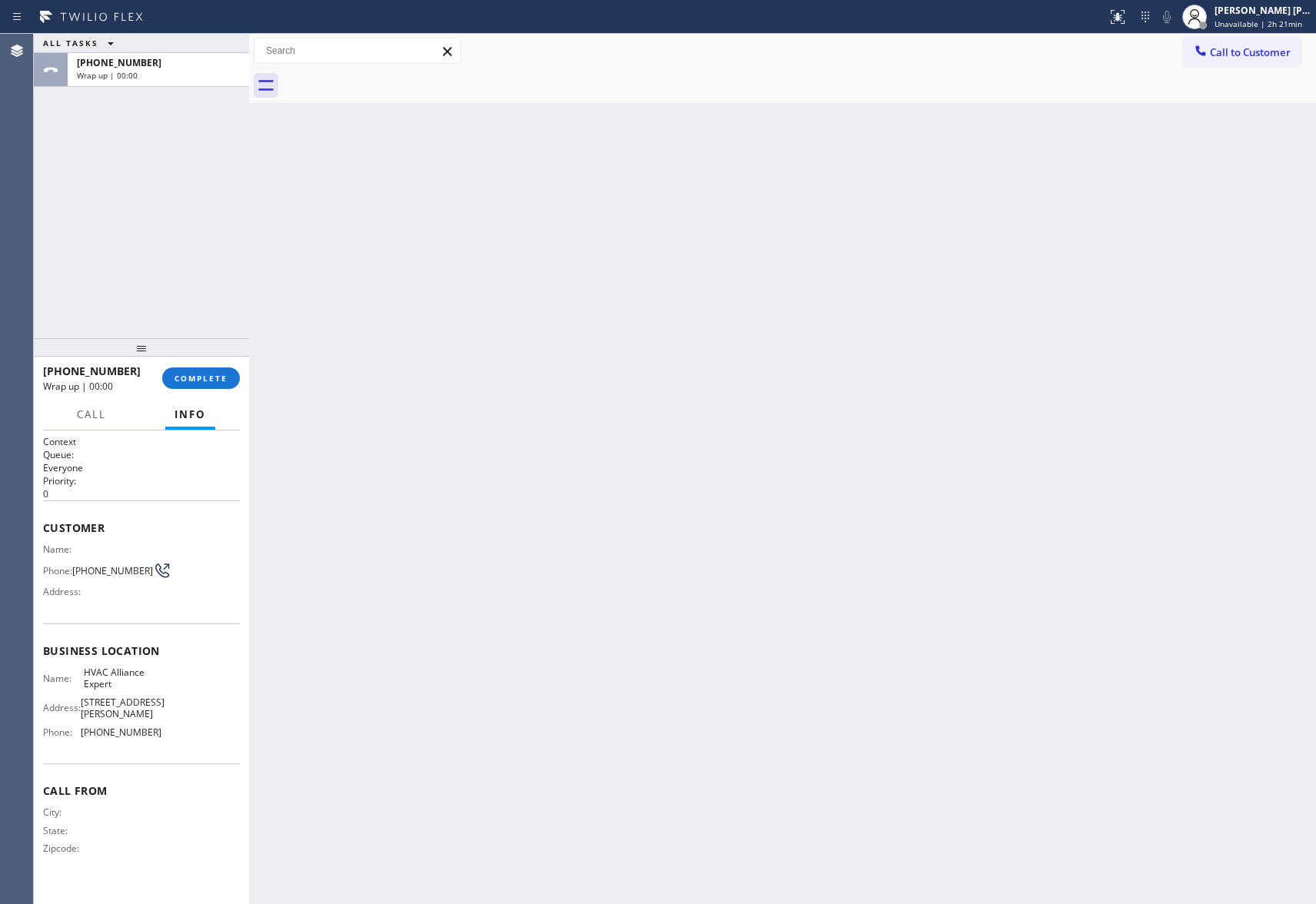
click at [397, 74] on div at bounding box center [800, 85] width 1033 height 34
click at [209, 371] on button "COMPLETE" at bounding box center [200, 379] width 77 height 22
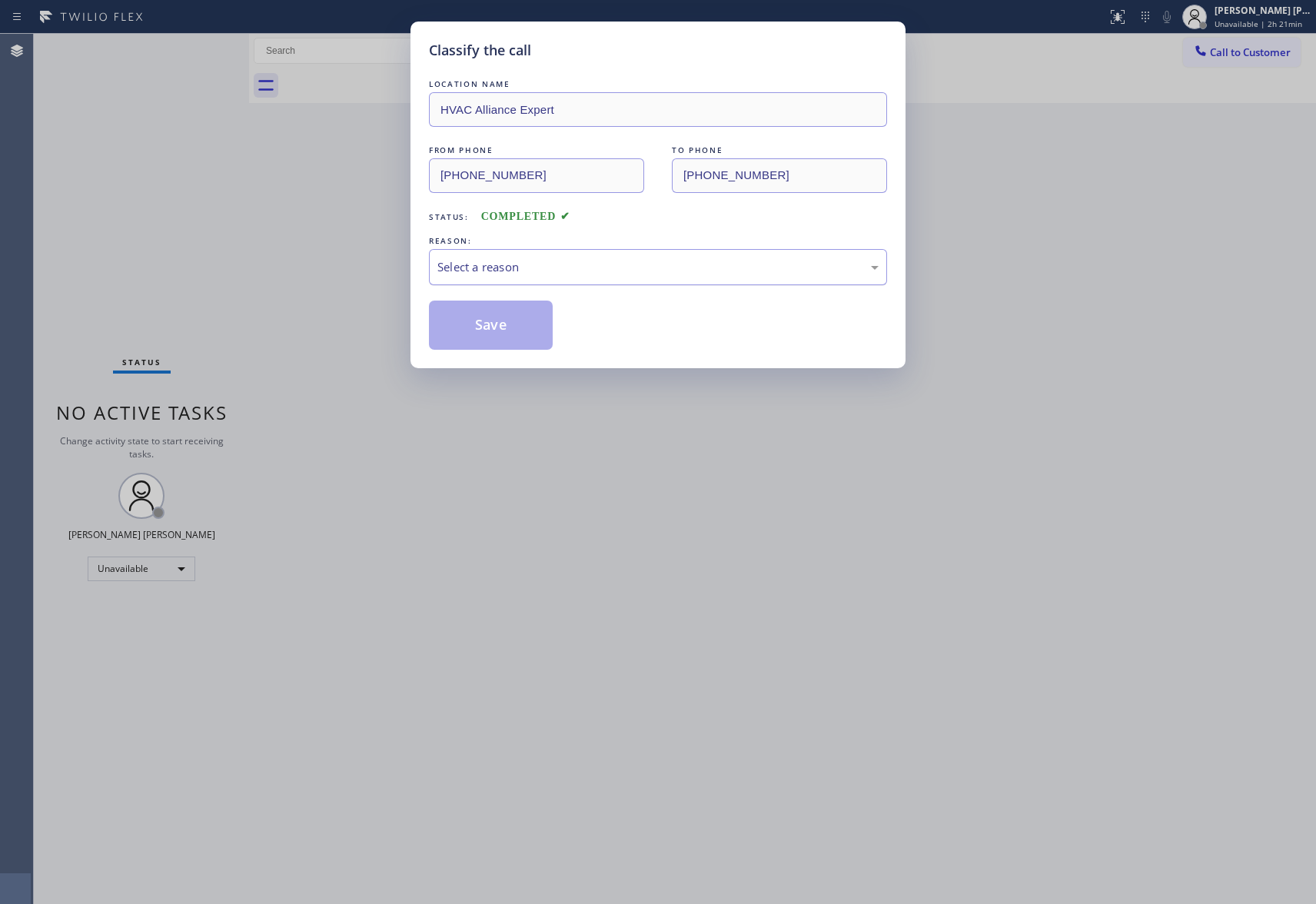
click at [518, 256] on div "Select a reason" at bounding box center [658, 267] width 458 height 36
click at [469, 325] on button "Save" at bounding box center [491, 325] width 124 height 49
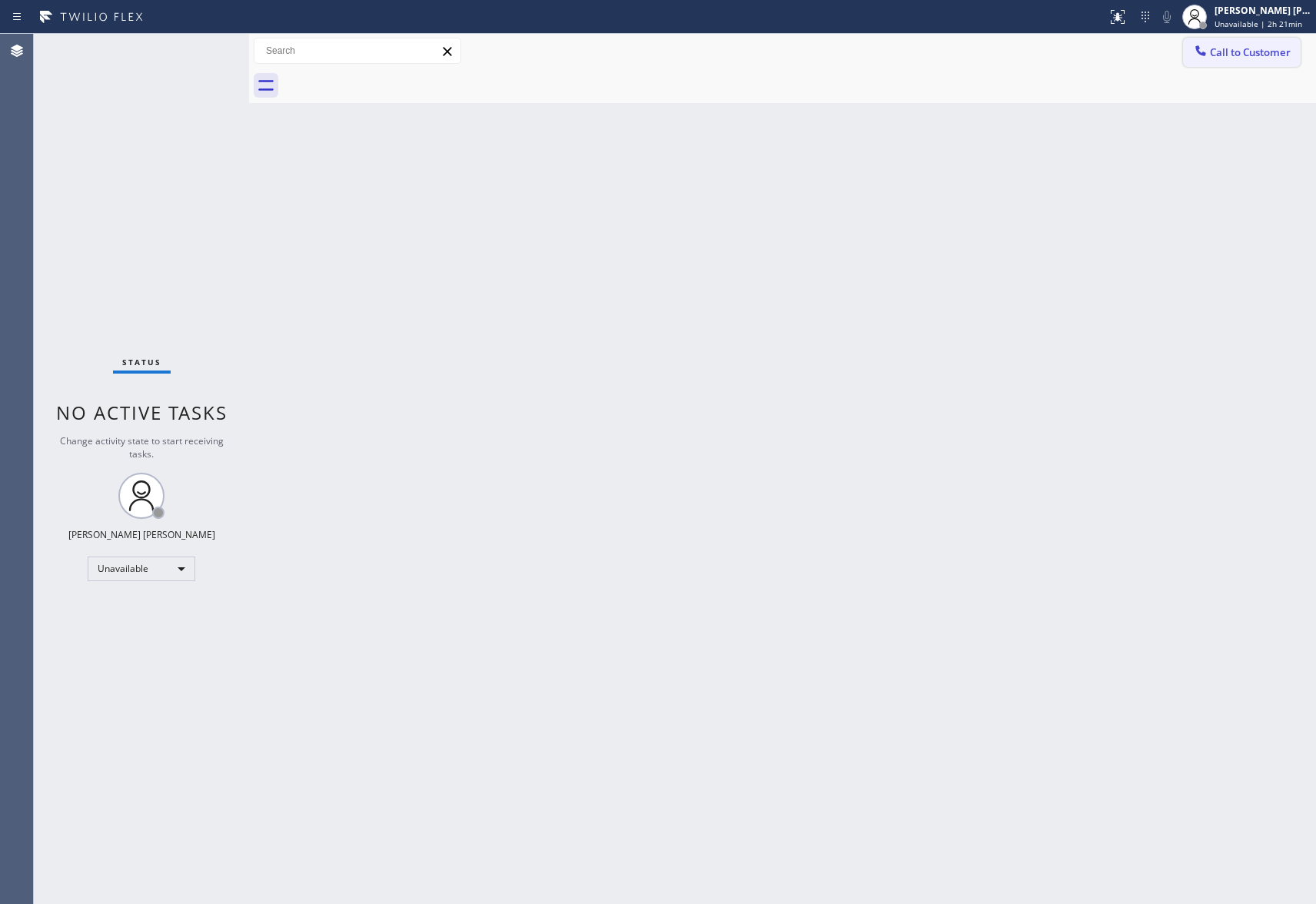
click at [1268, 62] on button "Call to Customer" at bounding box center [1242, 52] width 117 height 29
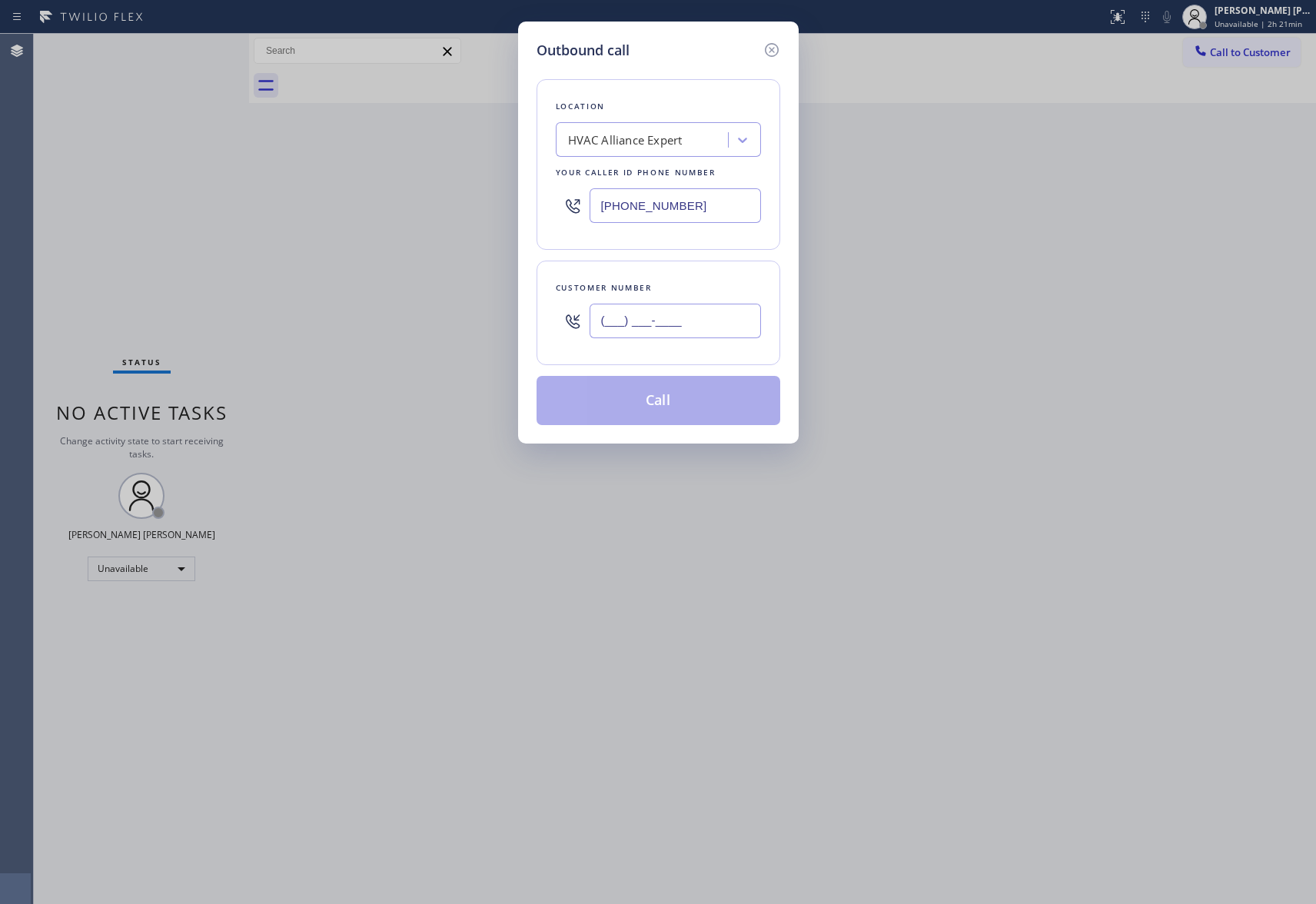
click at [696, 309] on input "(___) ___-____" at bounding box center [675, 321] width 171 height 34
paste input "650) 686-4838"
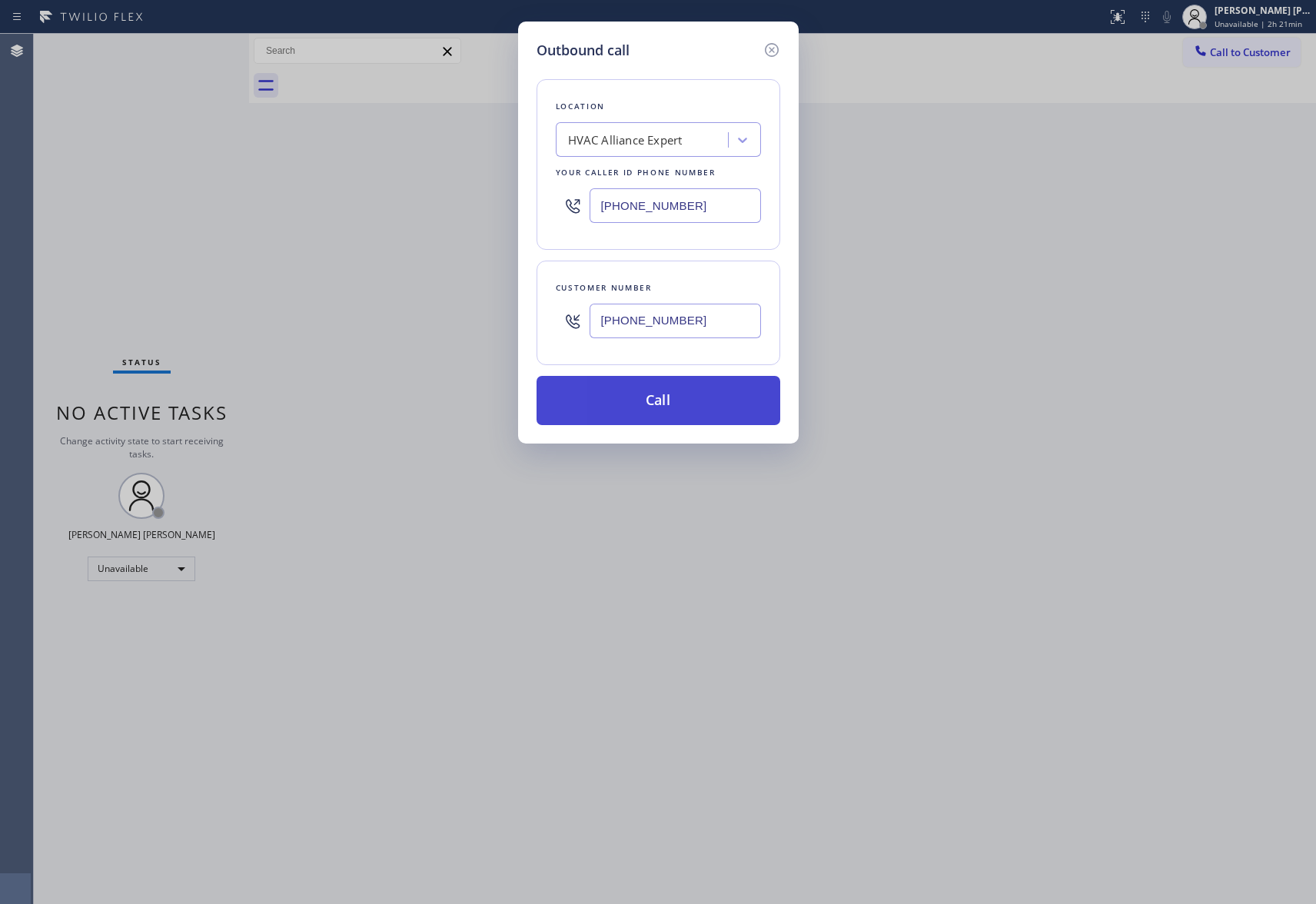
type input "[PHONE_NUMBER]"
click at [687, 400] on button "Call" at bounding box center [658, 400] width 243 height 49
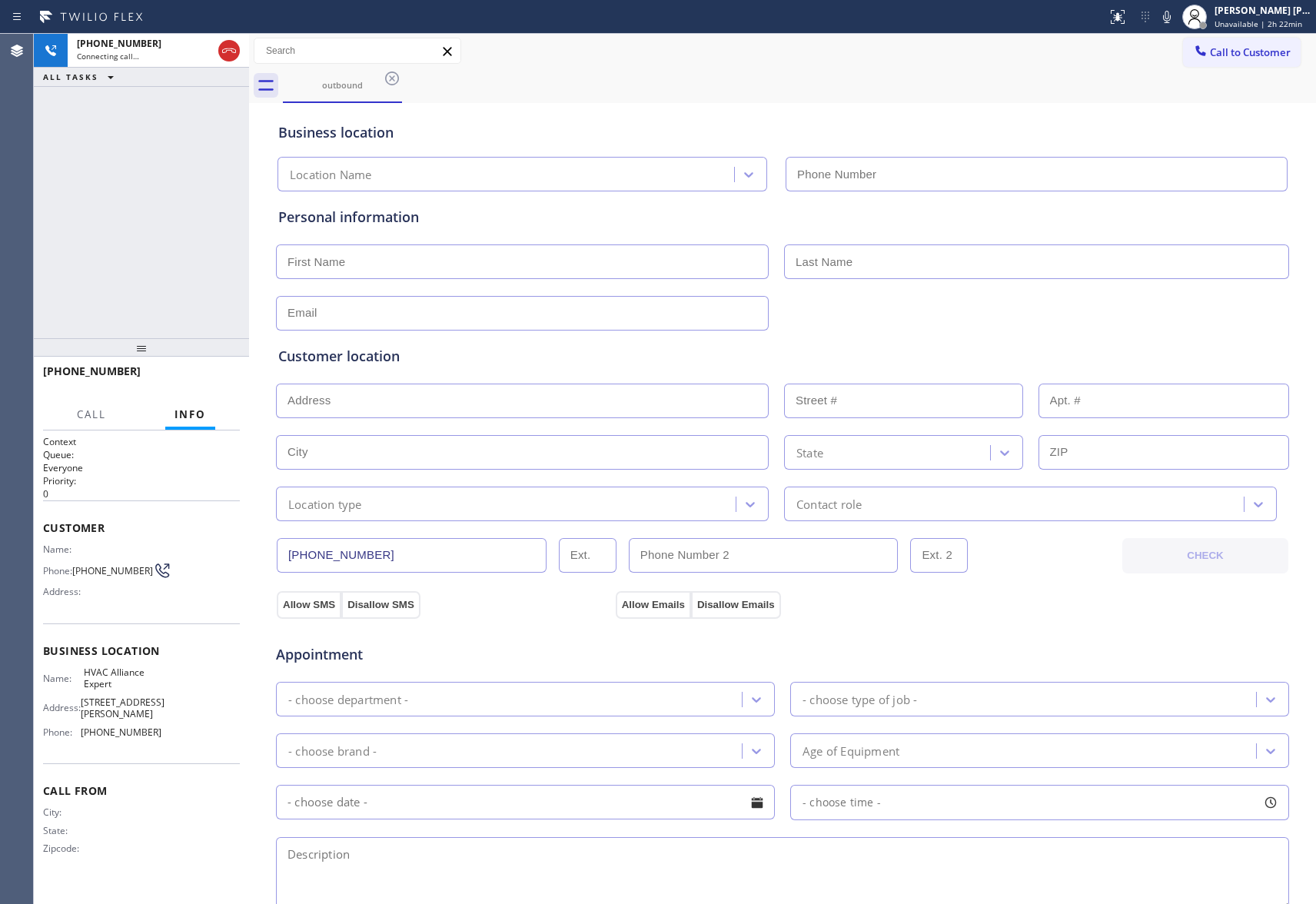
type input "[PHONE_NUMBER]"
click at [214, 379] on span "HANG UP" at bounding box center [204, 378] width 47 height 11
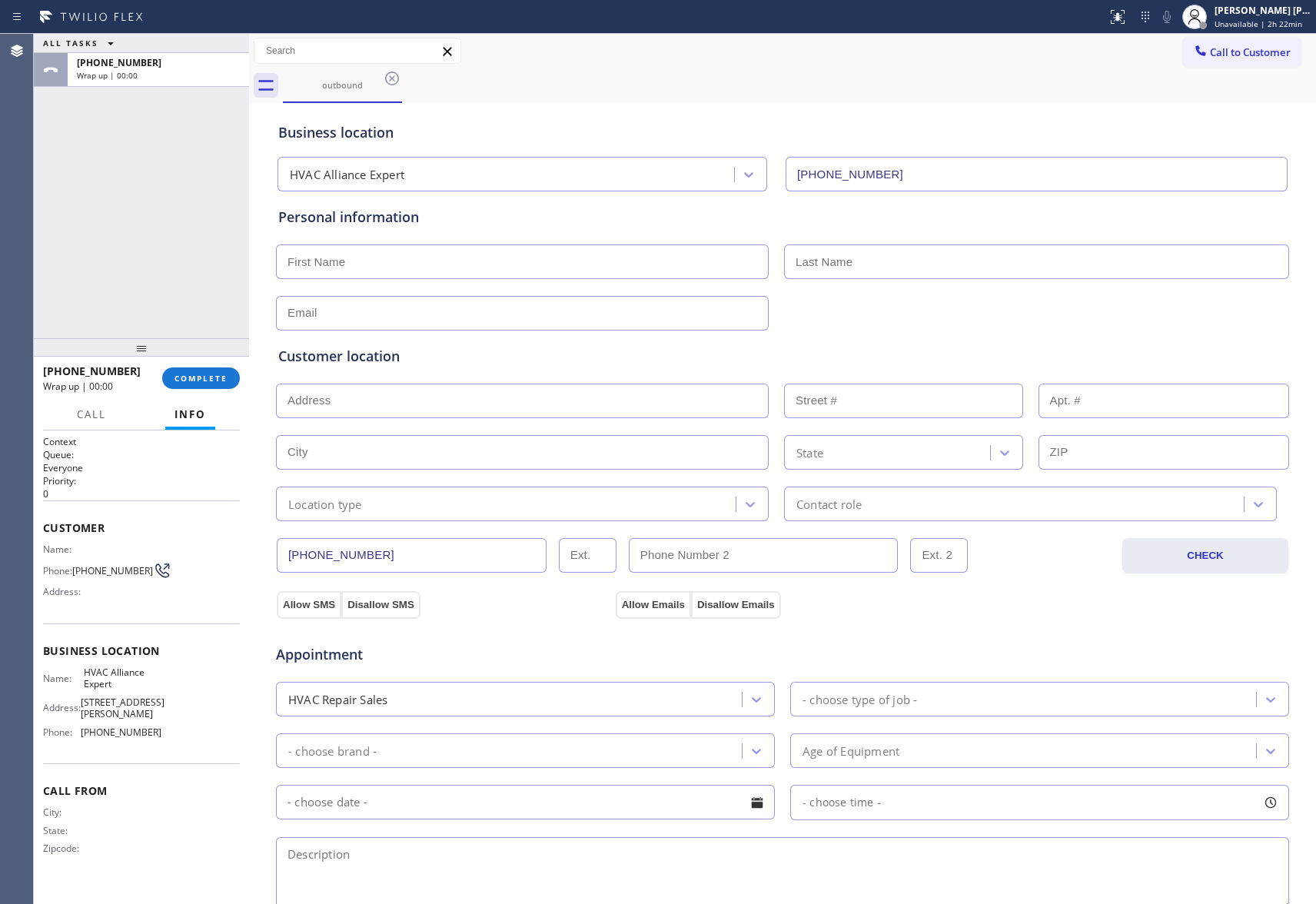
drag, startPoint x: 388, startPoint y: 77, endPoint x: 382, endPoint y: 83, distance: 8.5
click at [388, 77] on icon at bounding box center [392, 78] width 19 height 19
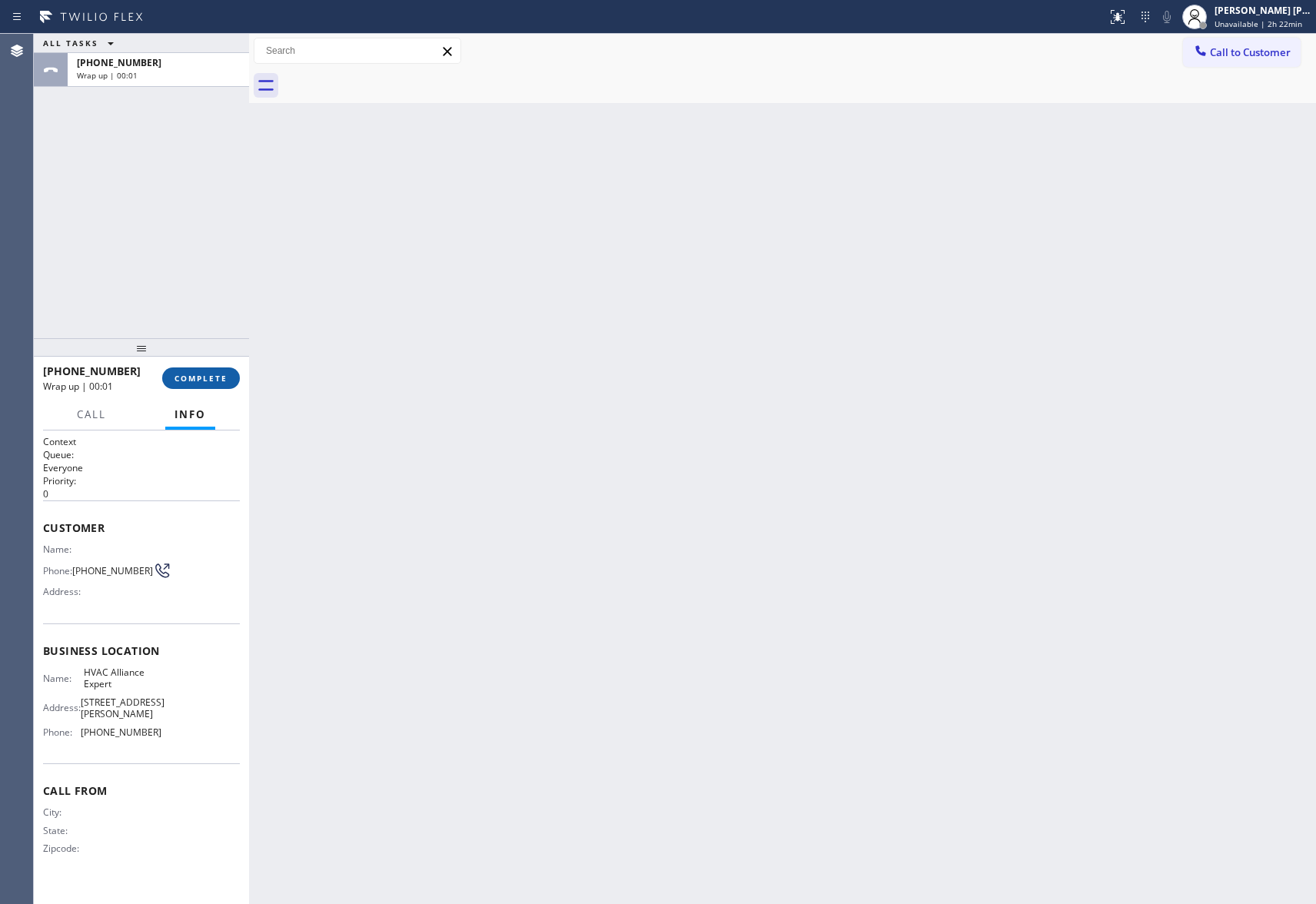
click at [225, 375] on span "COMPLETE" at bounding box center [201, 378] width 53 height 11
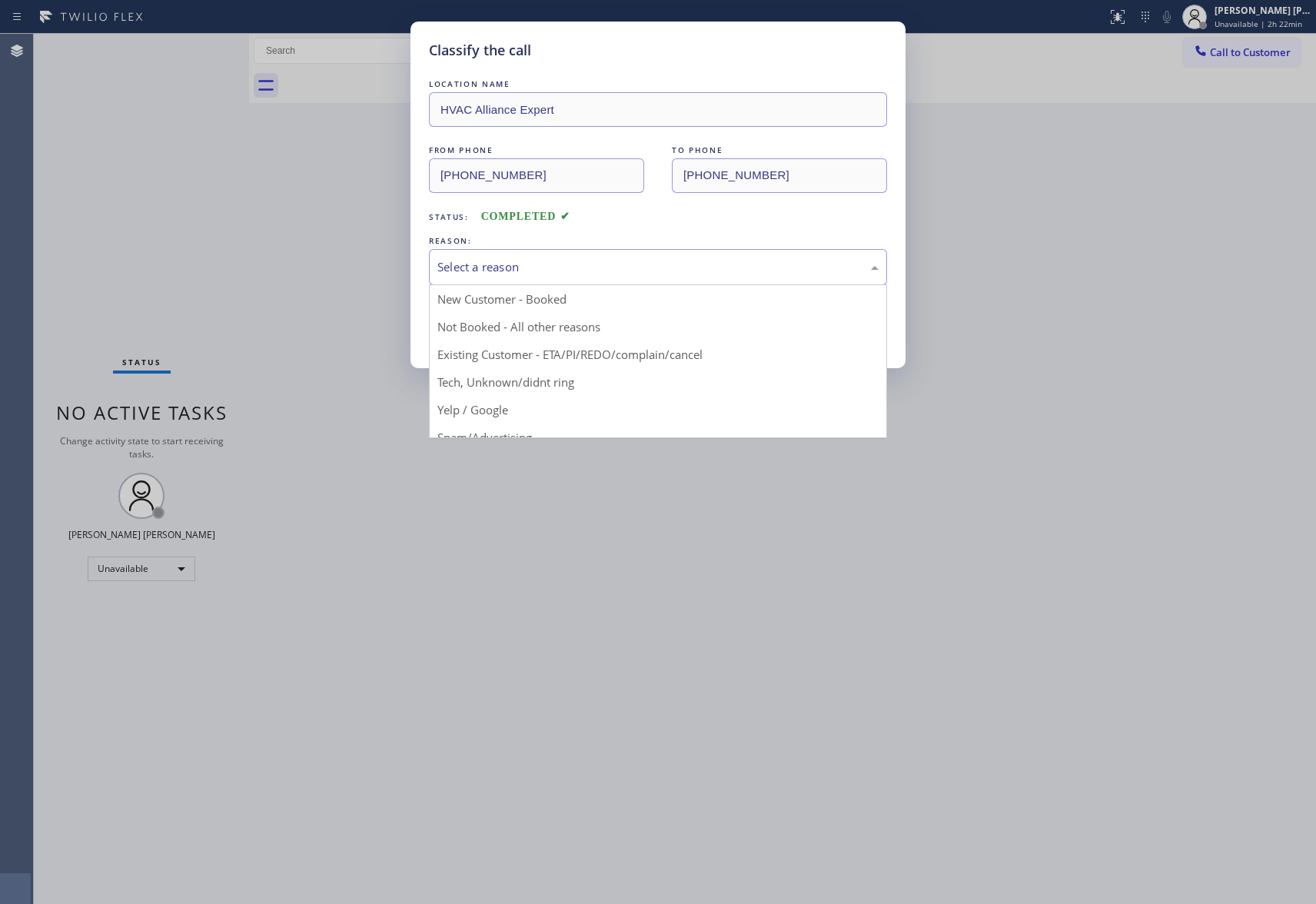
click at [637, 265] on div "Select a reason" at bounding box center [658, 267] width 441 height 18
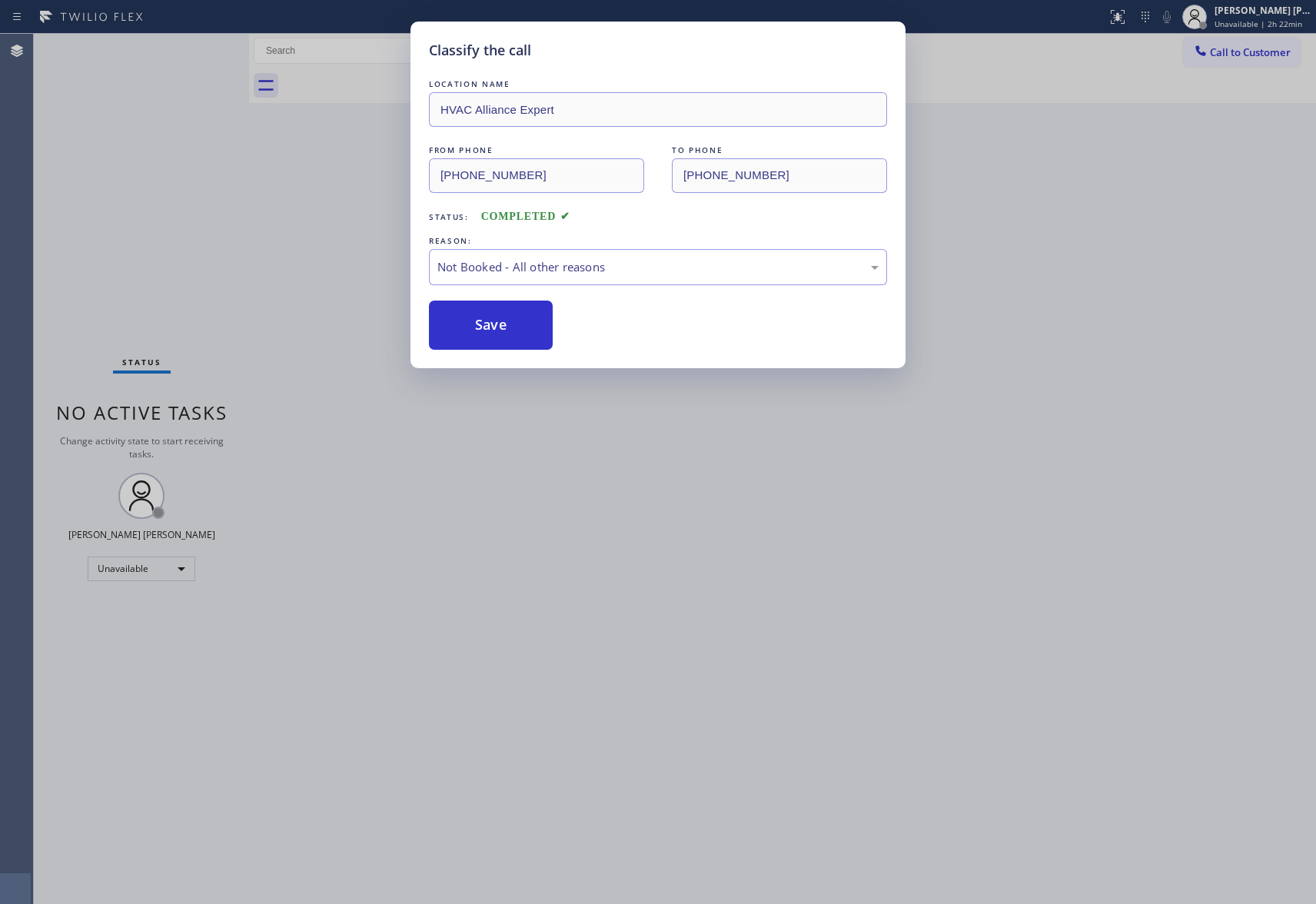
click at [504, 318] on button "Save" at bounding box center [491, 325] width 124 height 49
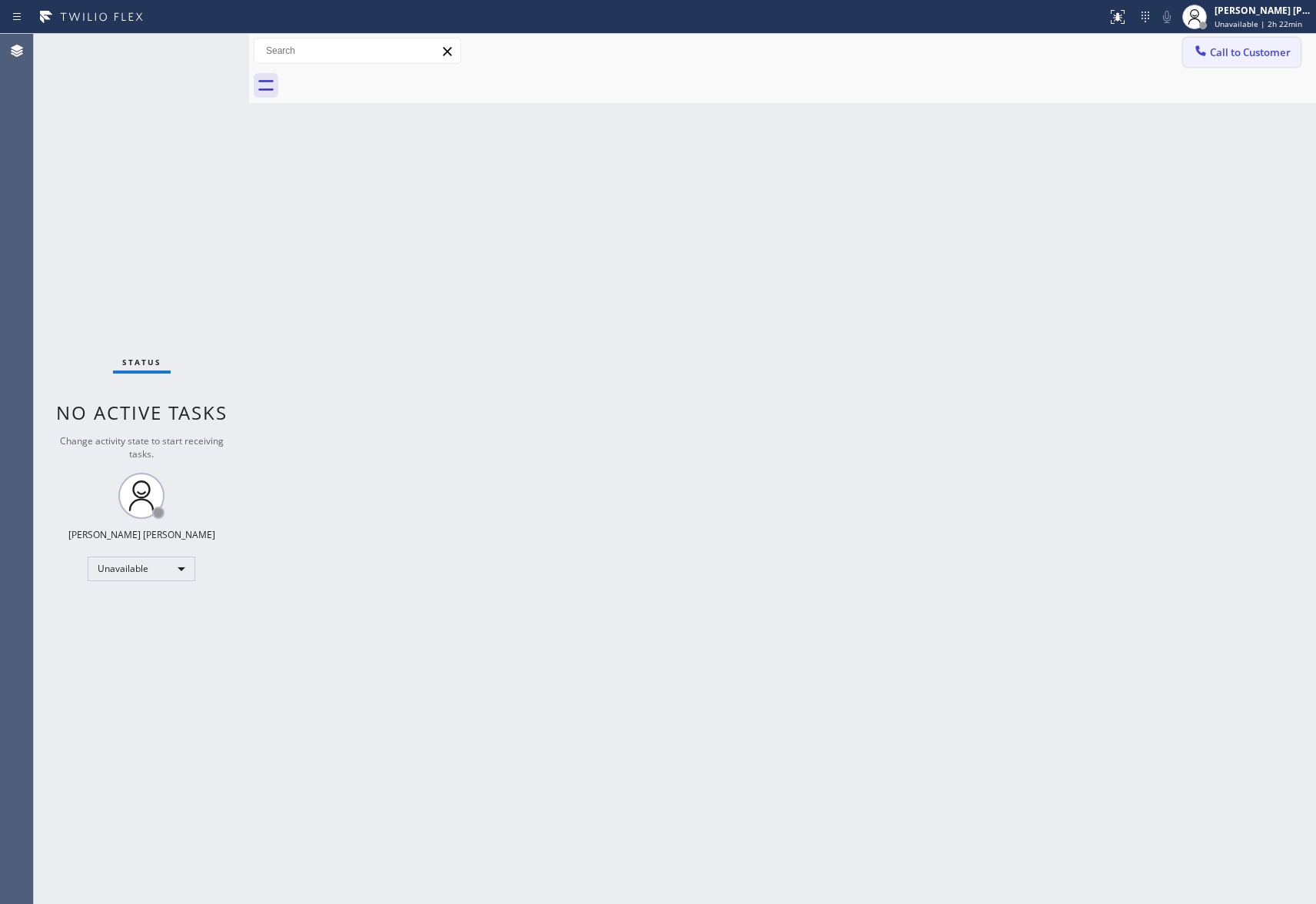
click at [1267, 52] on span "Call to Customer" at bounding box center [1249, 52] width 81 height 14
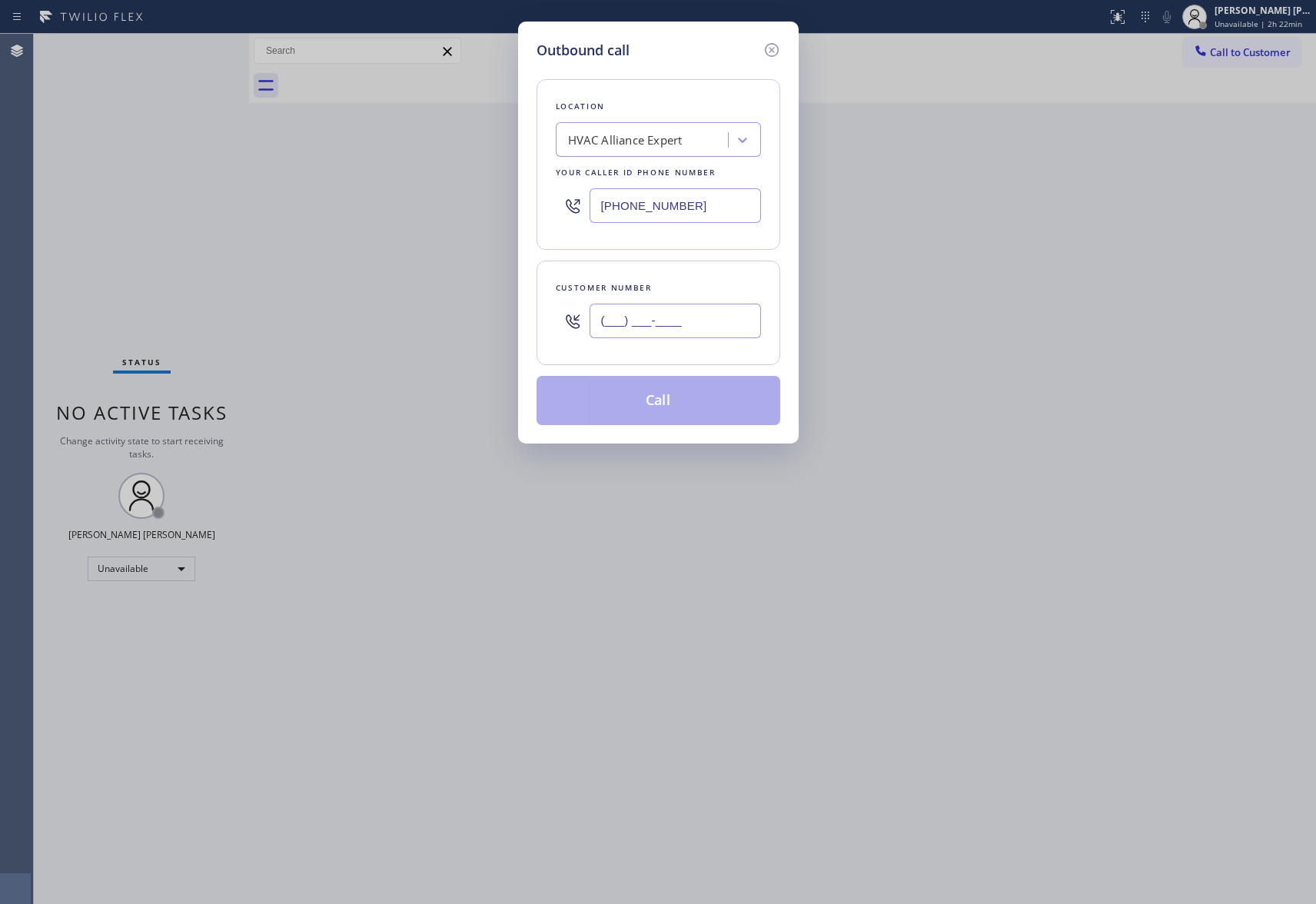
click at [687, 322] on input "(___) ___-____" at bounding box center [675, 321] width 171 height 34
paste input "564) 212-5270"
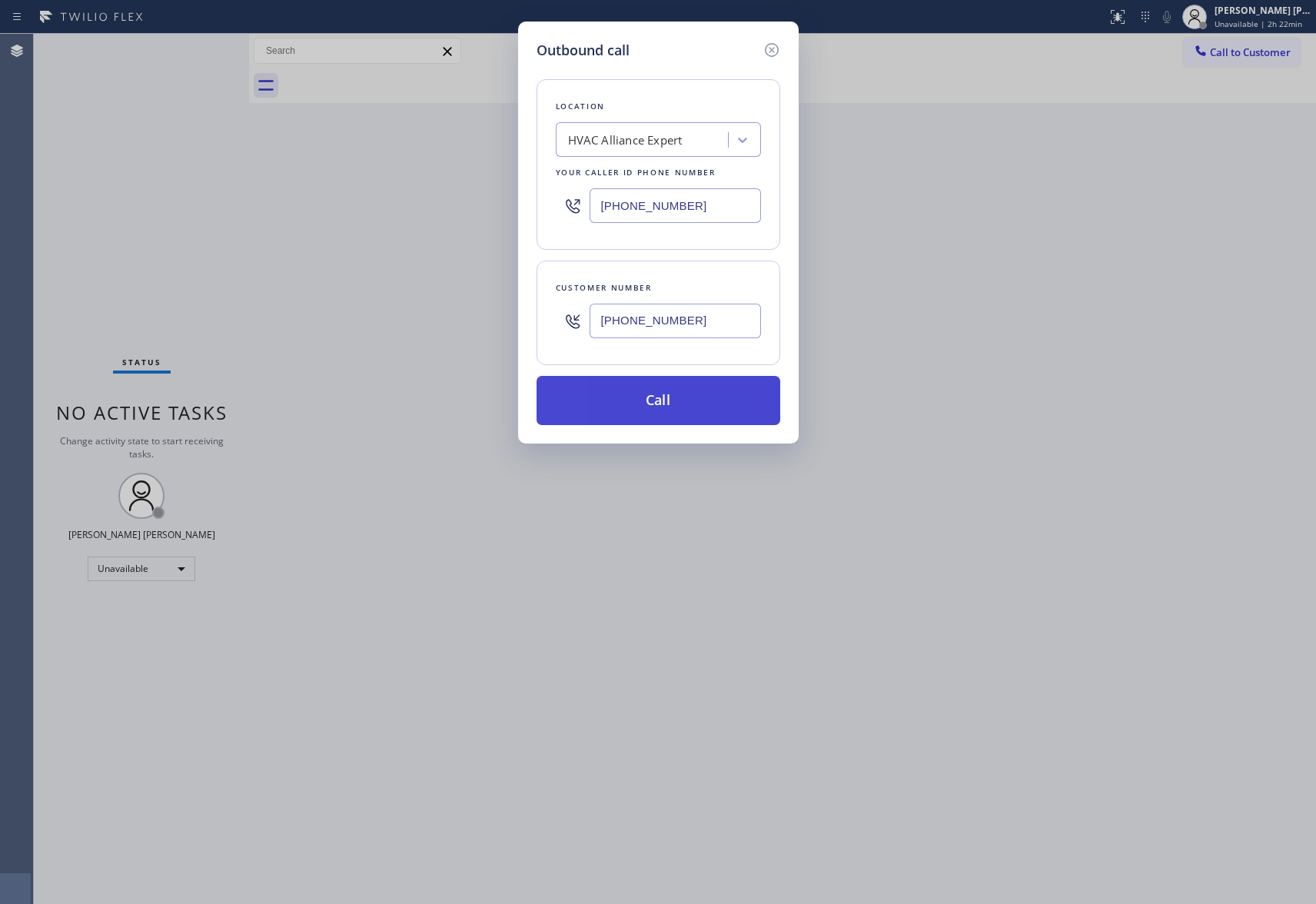
type input "[PHONE_NUMBER]"
click at [666, 402] on button "Call" at bounding box center [658, 400] width 243 height 49
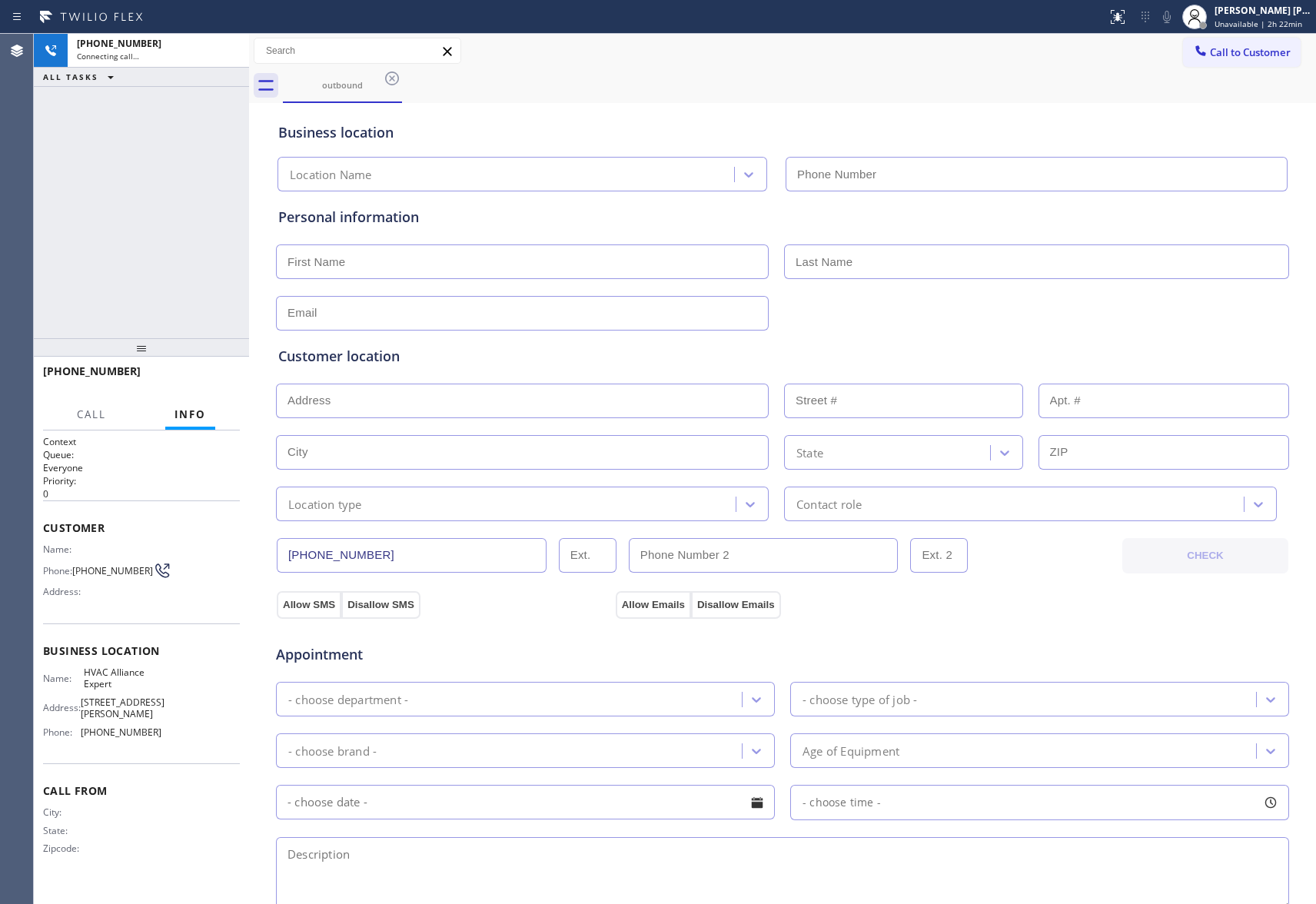
type input "[PHONE_NUMBER]"
click at [194, 375] on span "HANG UP" at bounding box center [204, 378] width 47 height 11
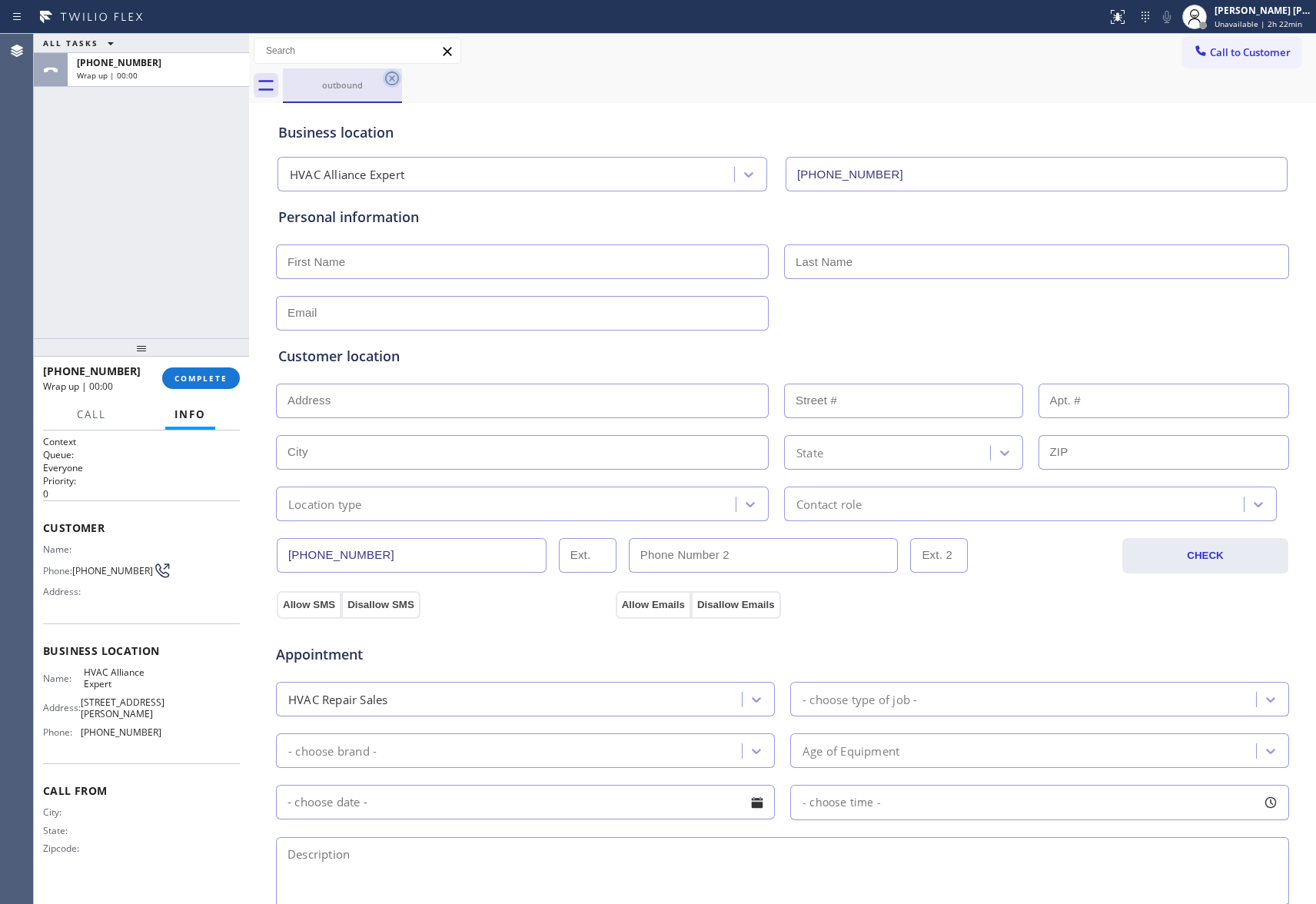
click at [389, 80] on icon at bounding box center [392, 78] width 19 height 19
click at [389, 80] on div "outbound" at bounding box center [800, 85] width 1033 height 34
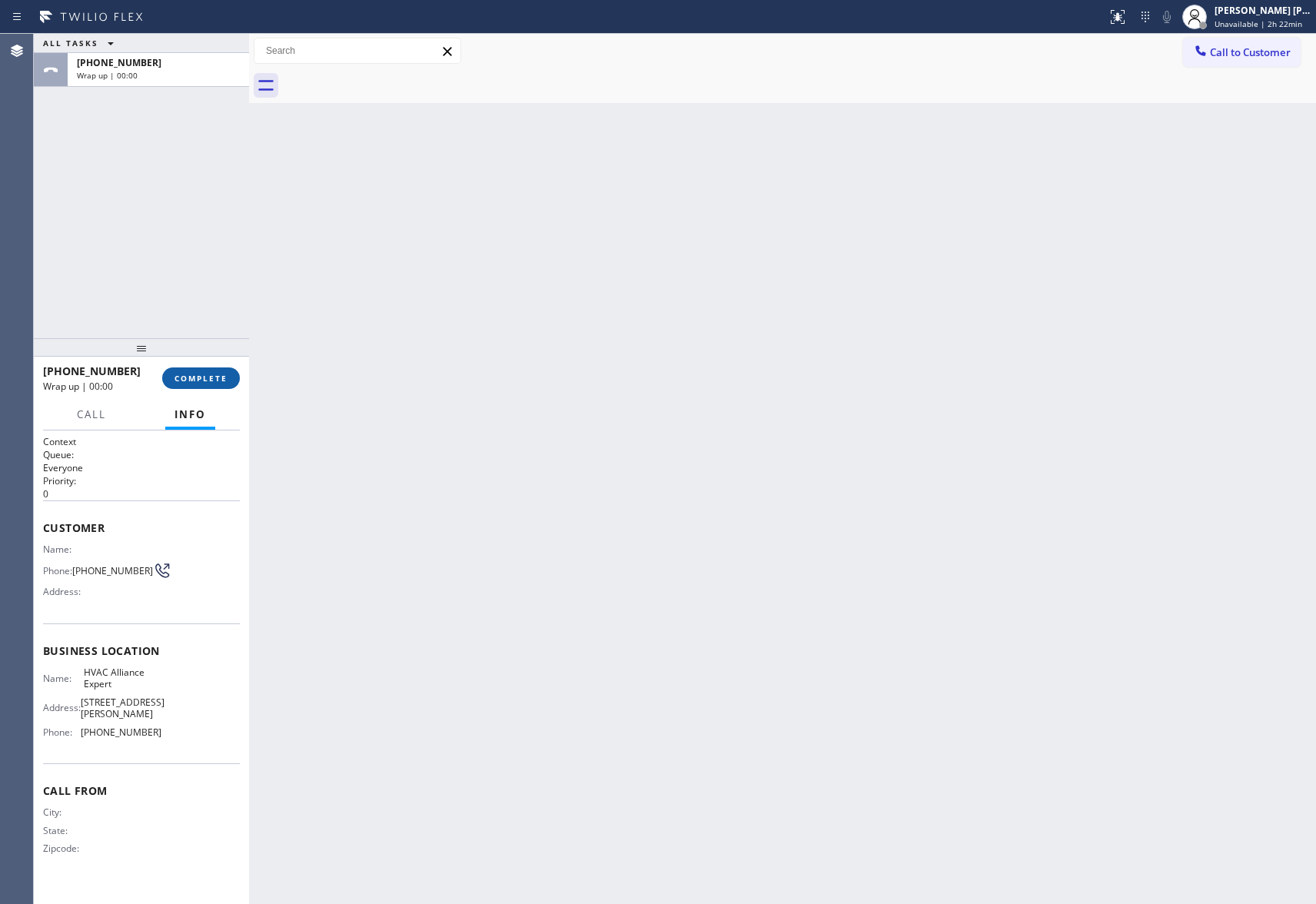
click at [218, 375] on span "COMPLETE" at bounding box center [201, 378] width 53 height 11
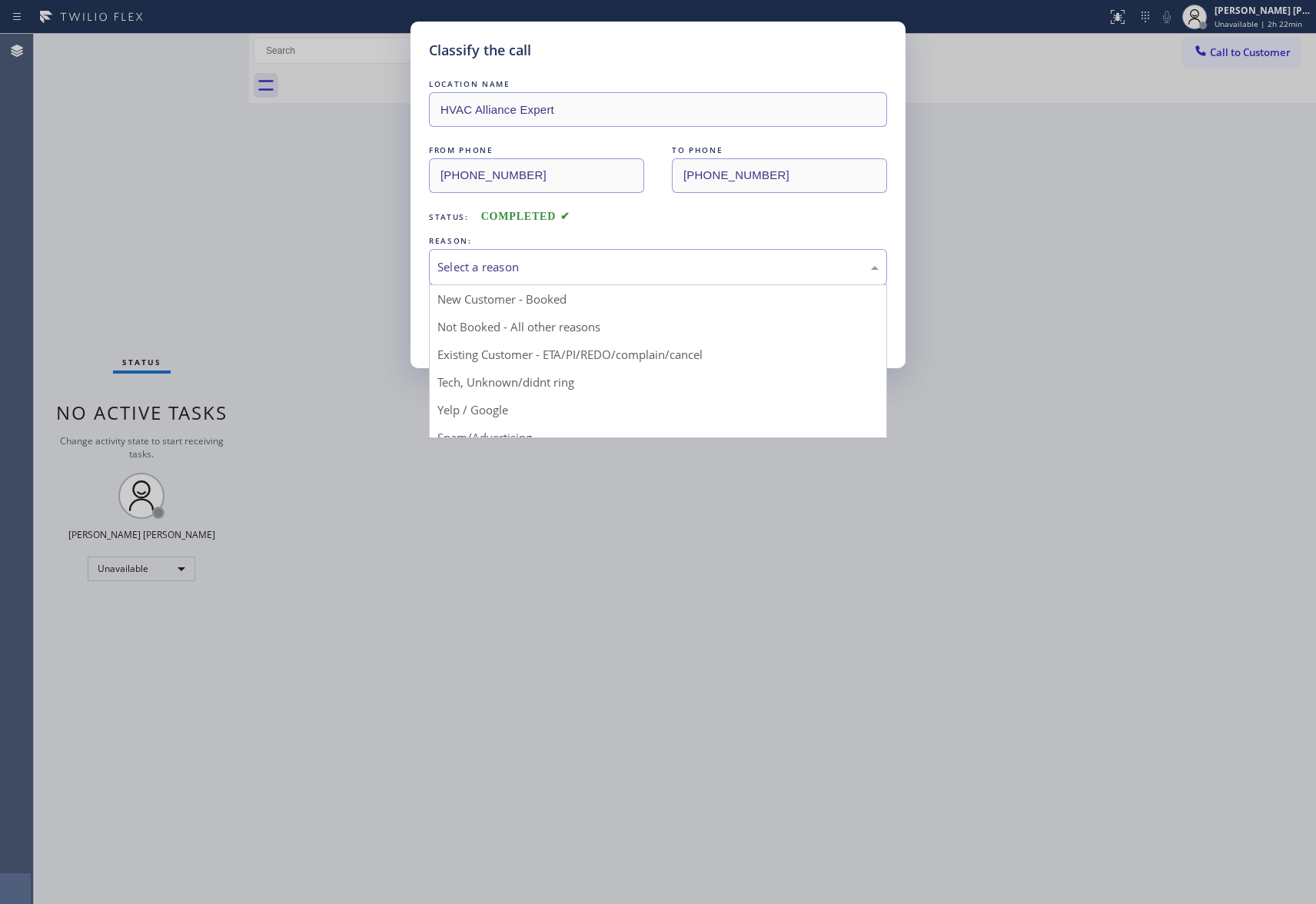
click at [556, 257] on div "Select a reason" at bounding box center [658, 267] width 458 height 36
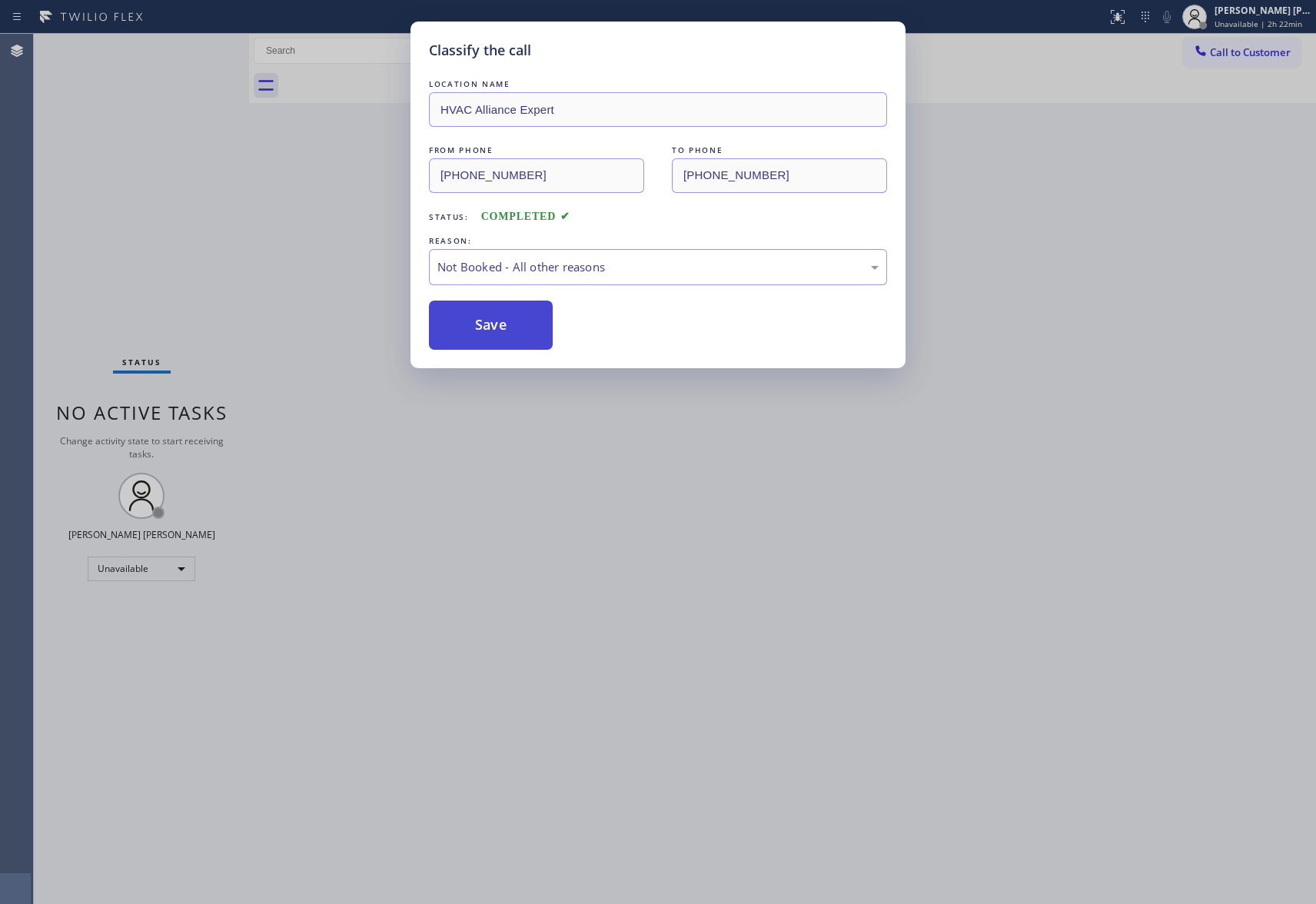
click at [481, 323] on button "Save" at bounding box center [491, 325] width 124 height 49
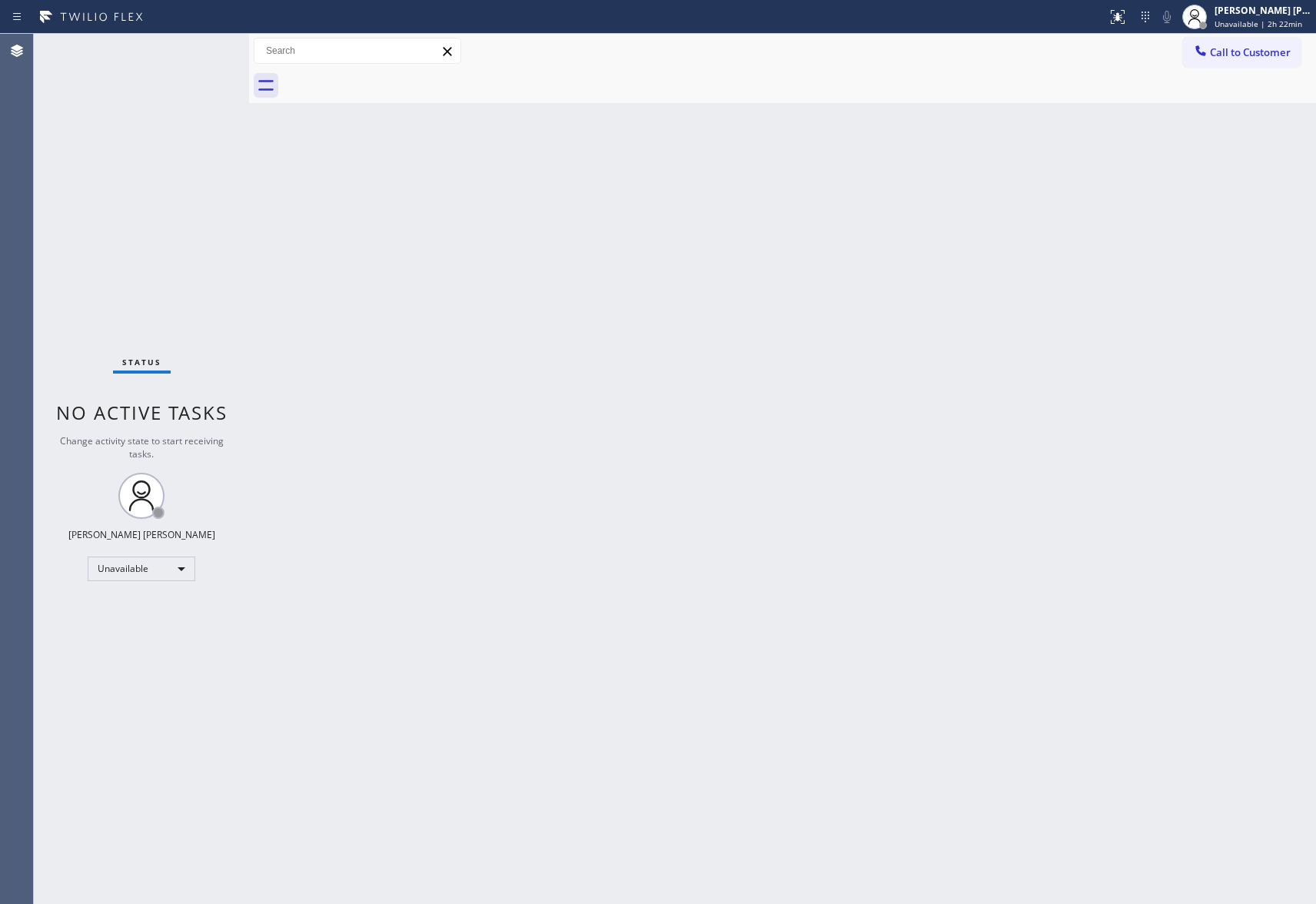
click at [1289, 52] on span "Call to Customer" at bounding box center [1249, 52] width 81 height 14
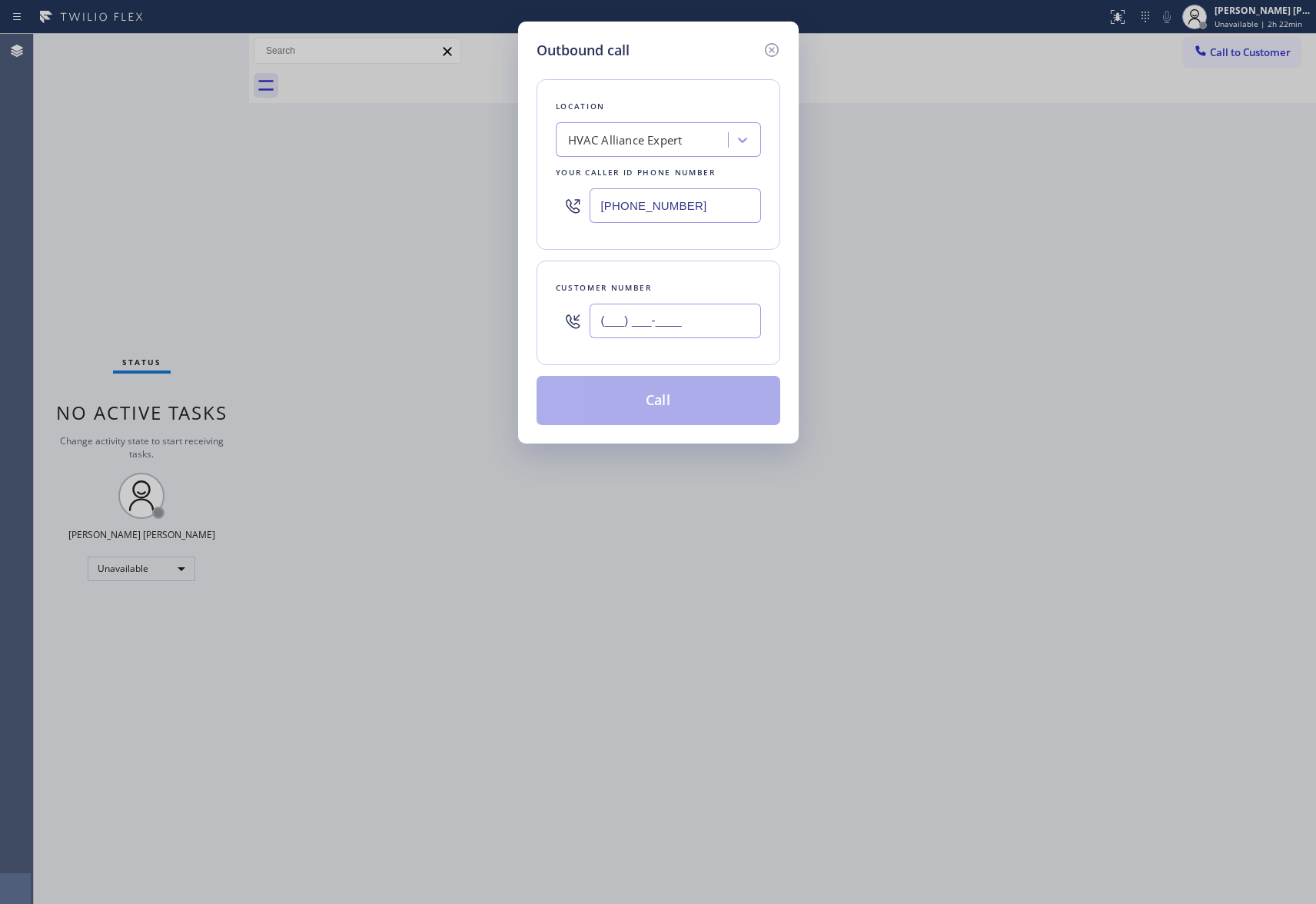
click at [696, 304] on input "(___) ___-____" at bounding box center [675, 321] width 171 height 34
paste input "833) 657-0581"
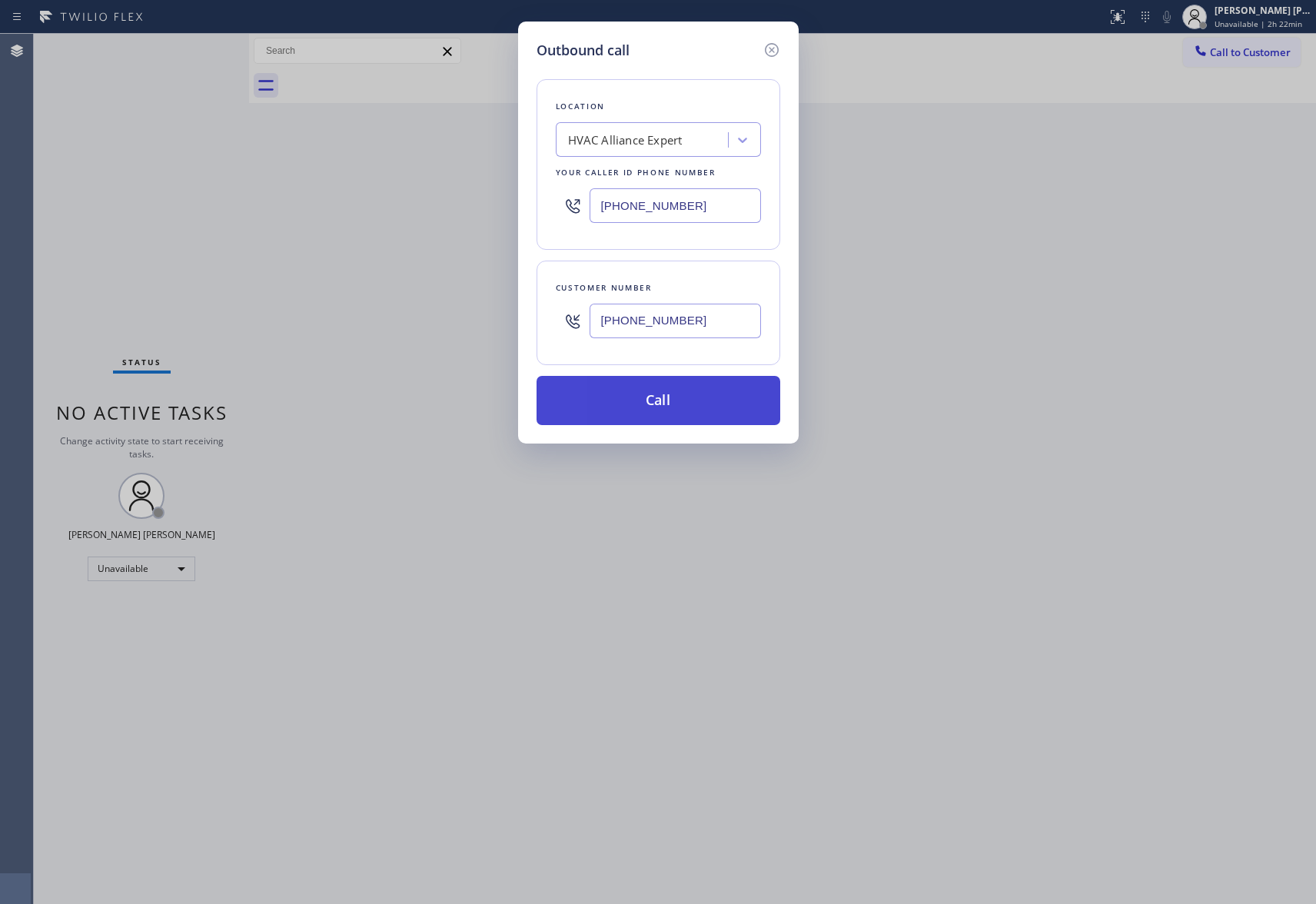
type input "[PHONE_NUMBER]"
click at [689, 407] on button "Call" at bounding box center [658, 400] width 243 height 49
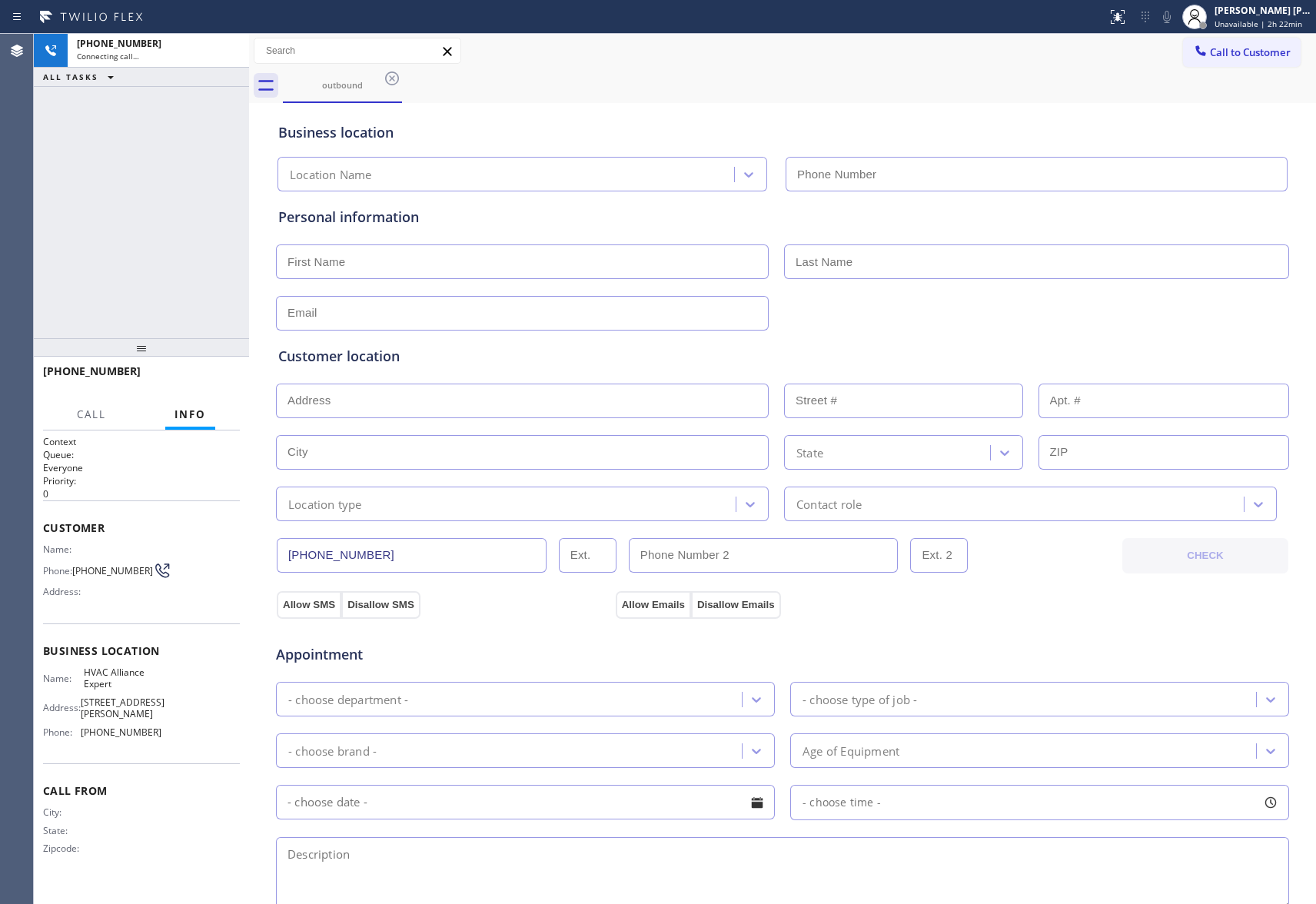
type input "[PHONE_NUMBER]"
click at [201, 385] on button "HANG UP" at bounding box center [203, 379] width 71 height 22
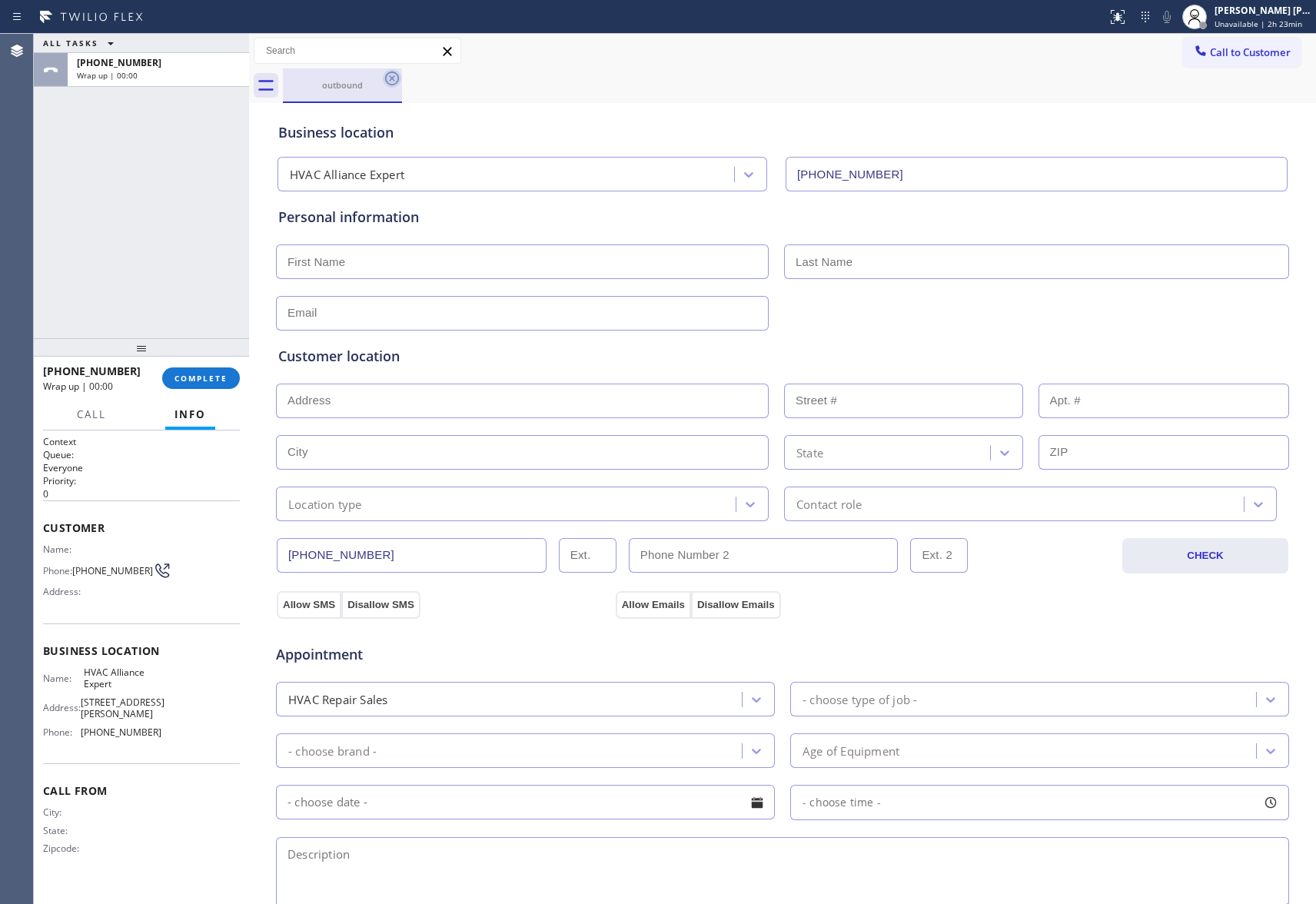
click at [392, 80] on icon at bounding box center [392, 78] width 19 height 19
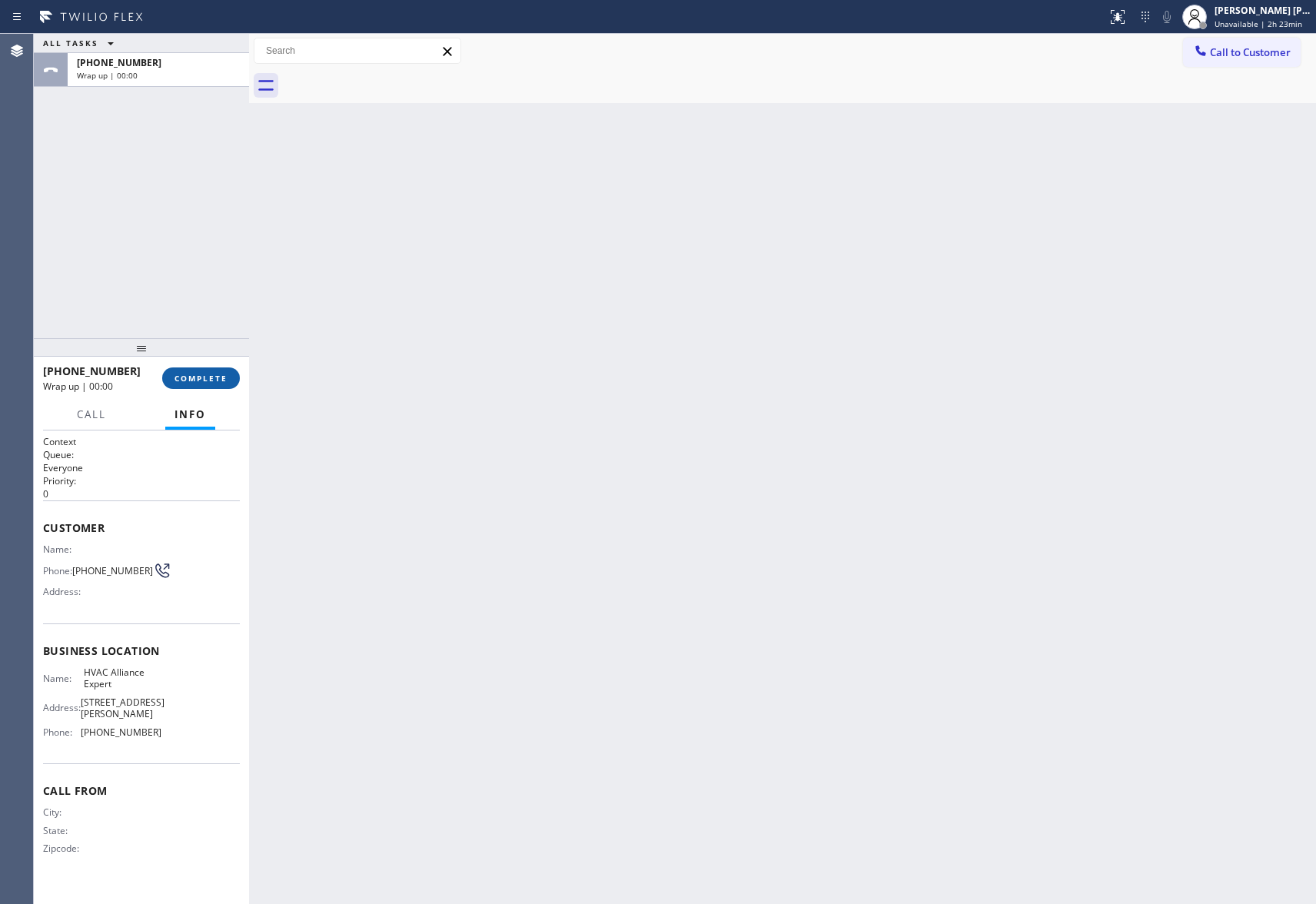
click at [228, 367] on div "[PHONE_NUMBER] Wrap up | 00:00 COMPLETE" at bounding box center [142, 378] width 197 height 40
click at [222, 376] on span "COMPLETE" at bounding box center [201, 378] width 53 height 11
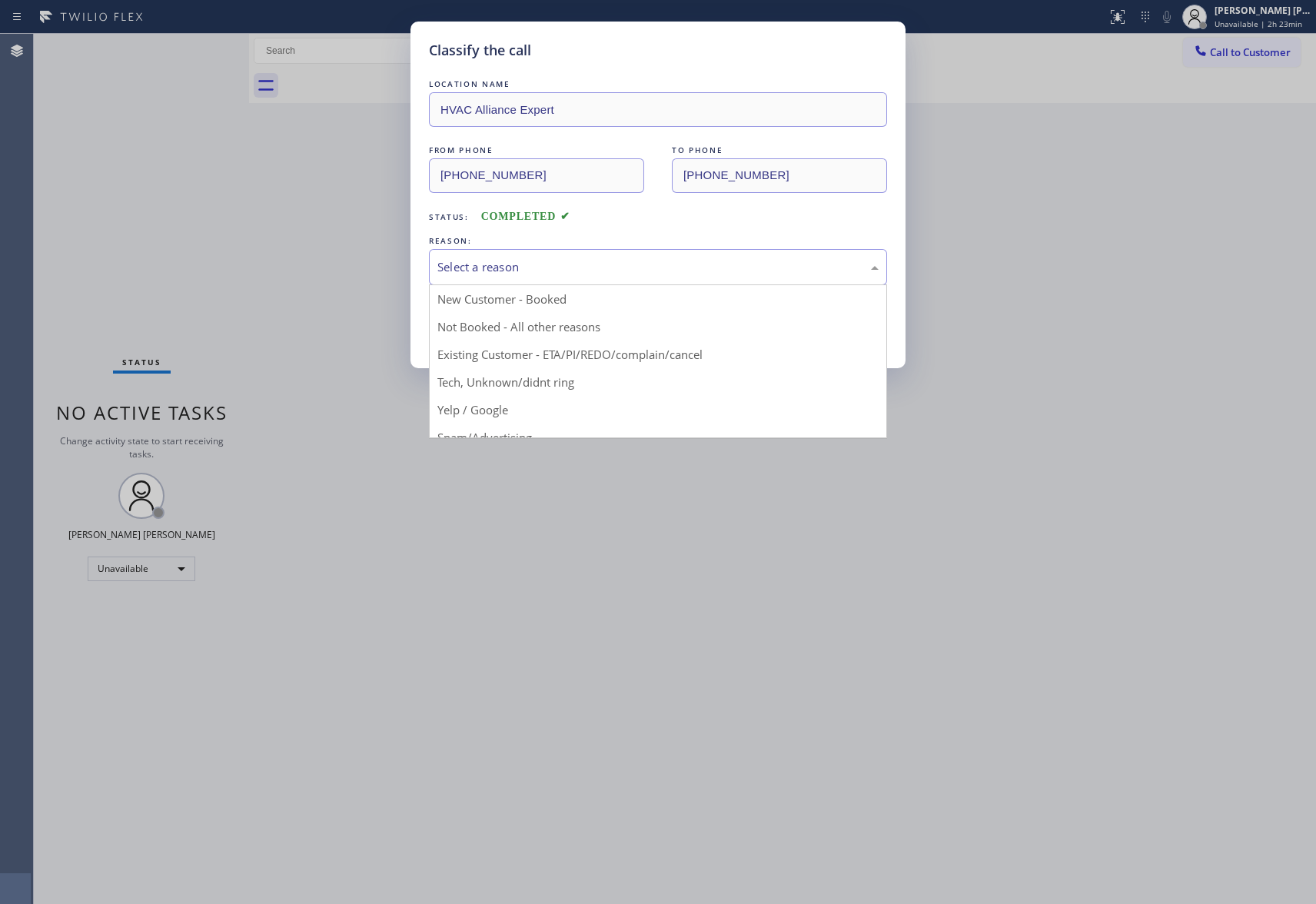
click at [509, 258] on div "Select a reason" at bounding box center [658, 267] width 441 height 18
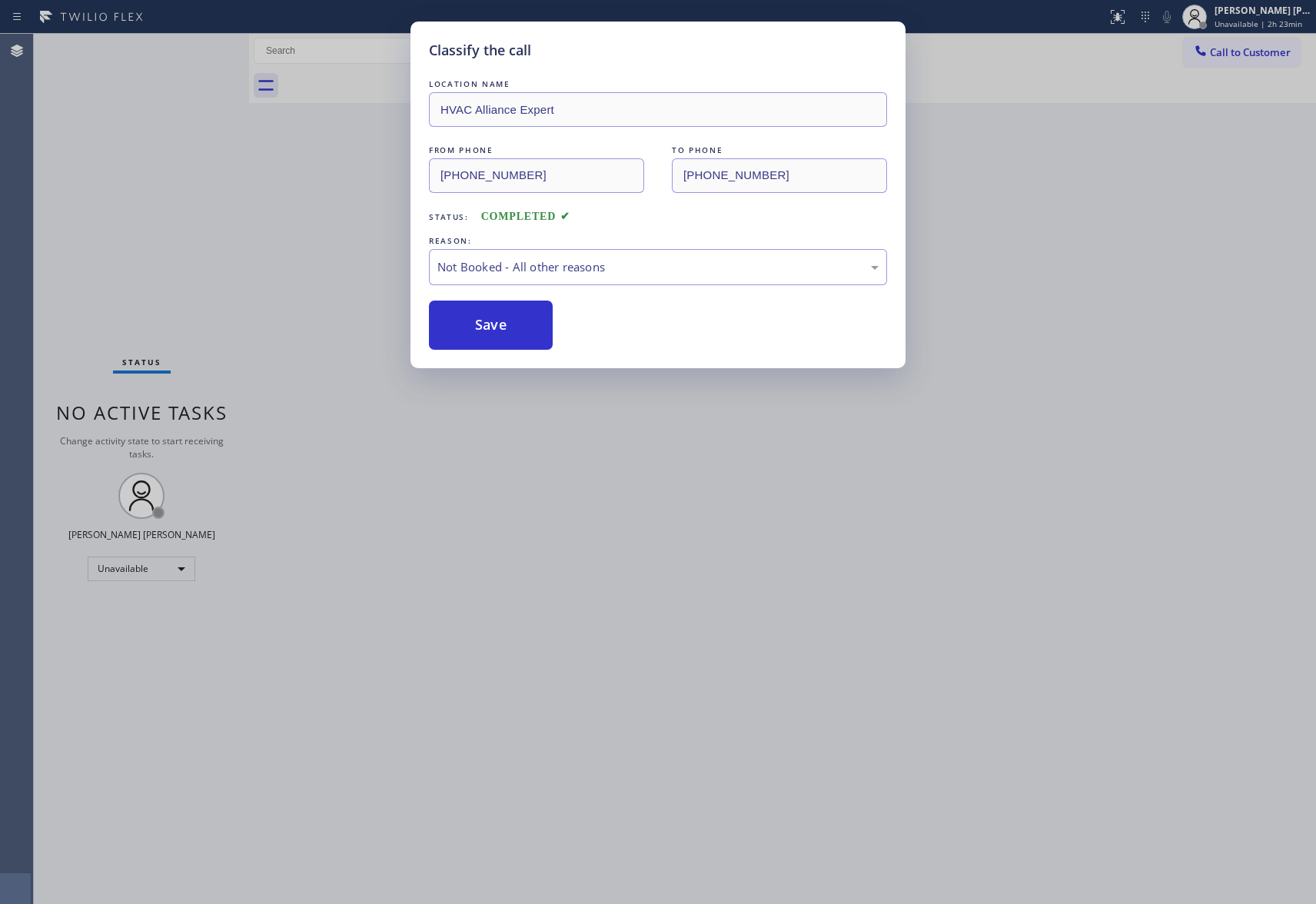
click at [472, 330] on button "Save" at bounding box center [491, 325] width 124 height 49
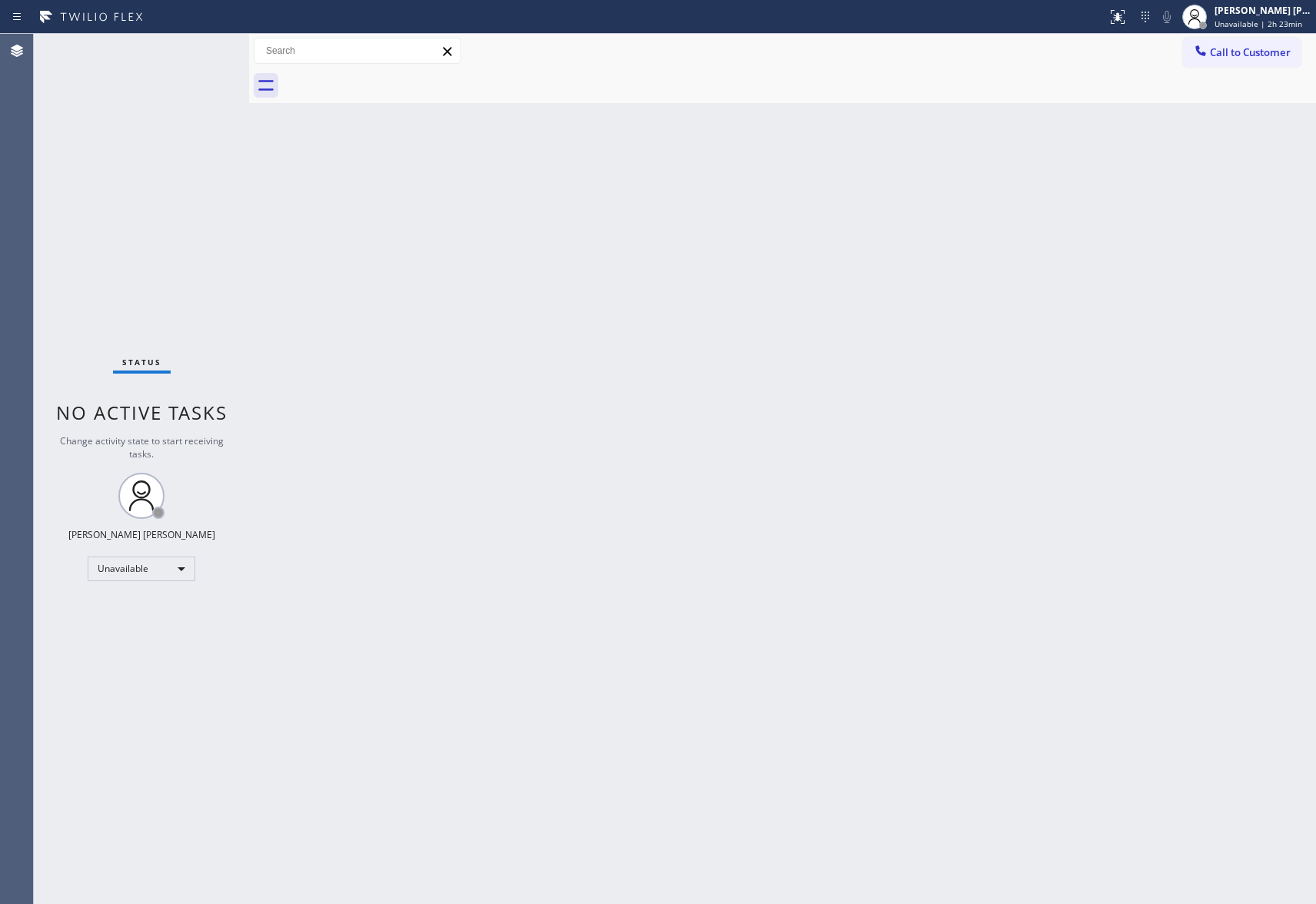
click at [327, 183] on div "Back to Dashboard Change Sender ID Customers Technicians Select a contact Outbo…" at bounding box center [782, 469] width 1067 height 870
click at [1276, 45] on span "Call to Customer" at bounding box center [1249, 52] width 81 height 14
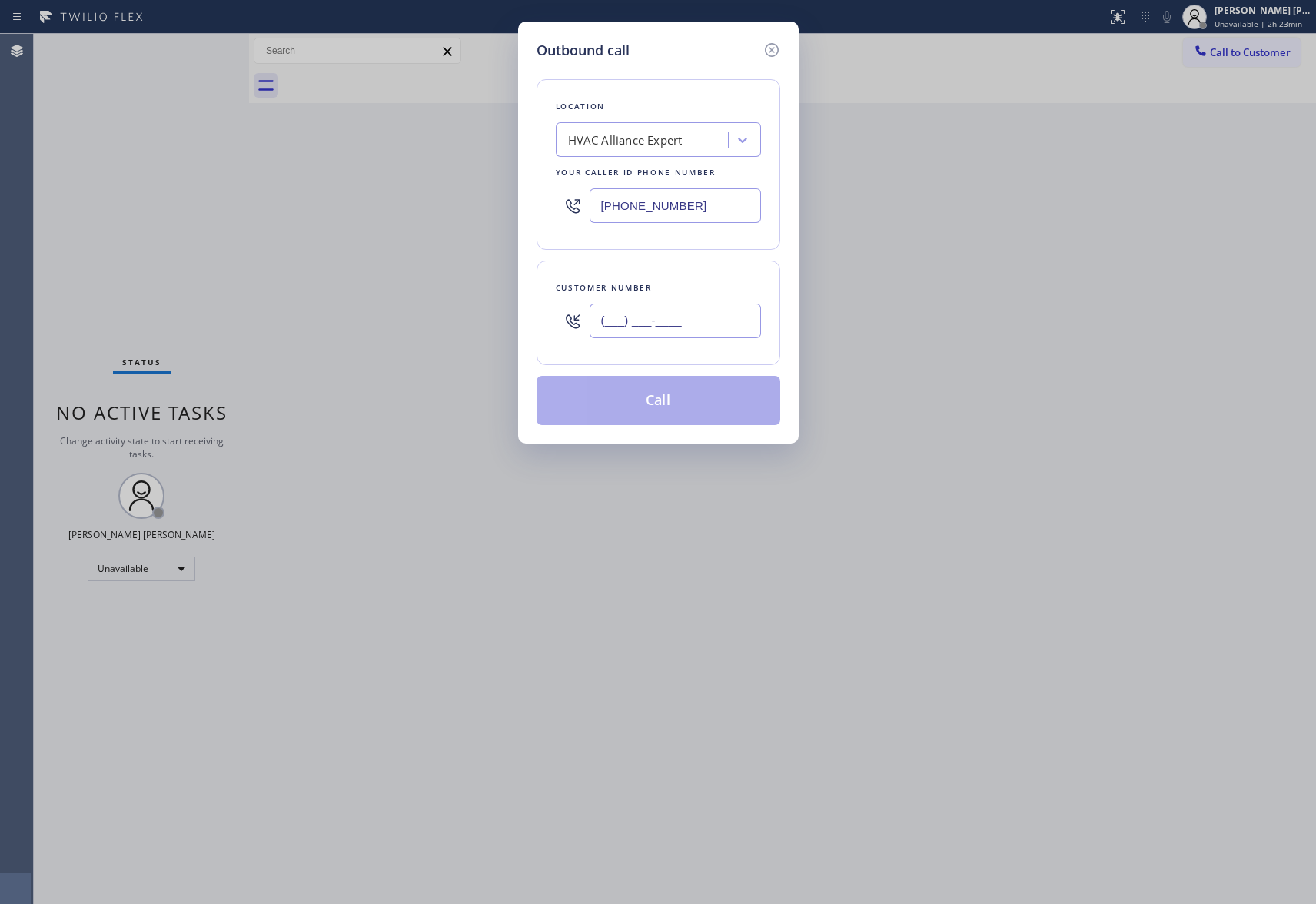
click at [707, 323] on input "(___) ___-____" at bounding box center [675, 321] width 171 height 34
paste input "838) 204-7688"
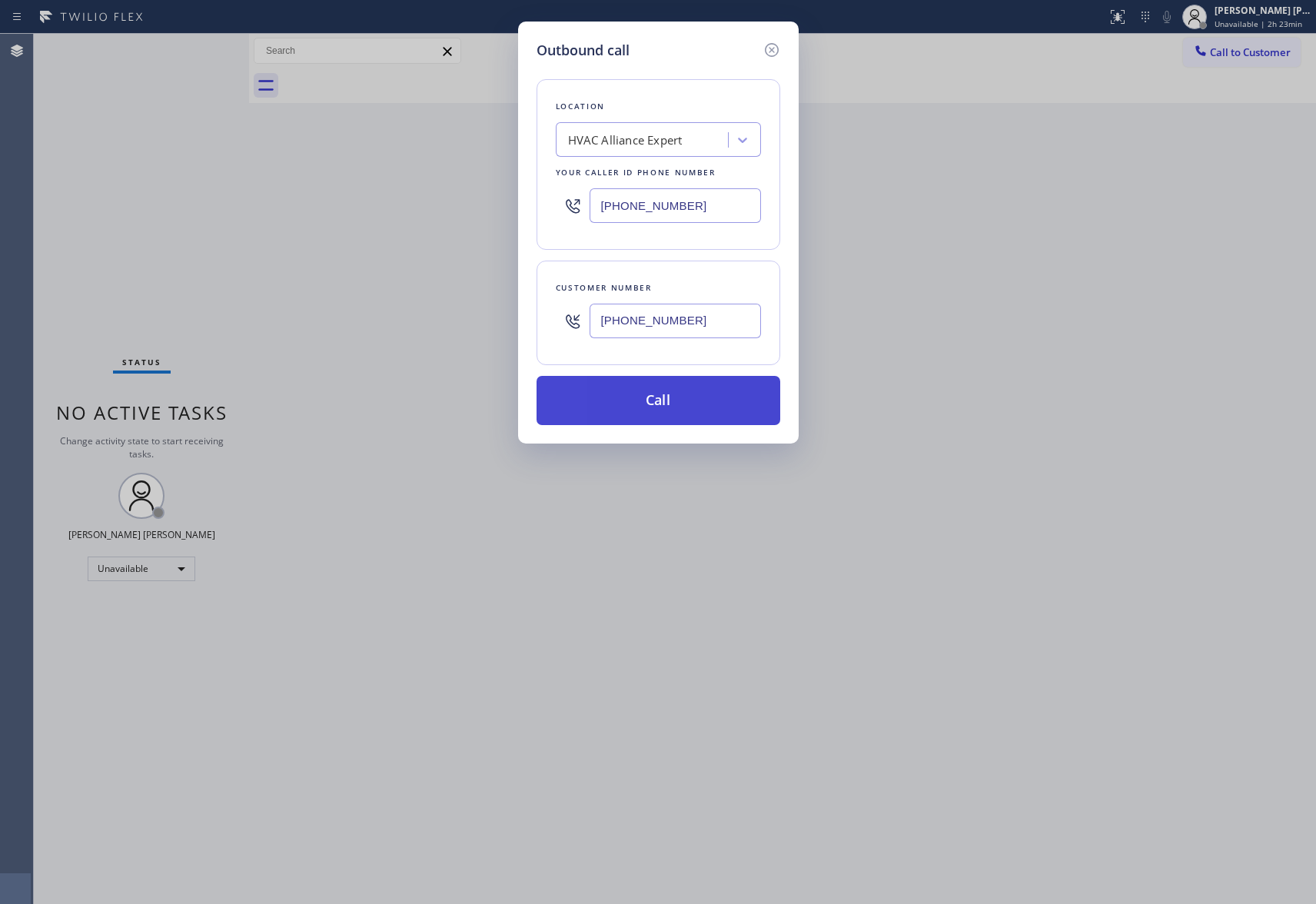
type input "[PHONE_NUMBER]"
click at [718, 416] on button "Call" at bounding box center [658, 400] width 243 height 49
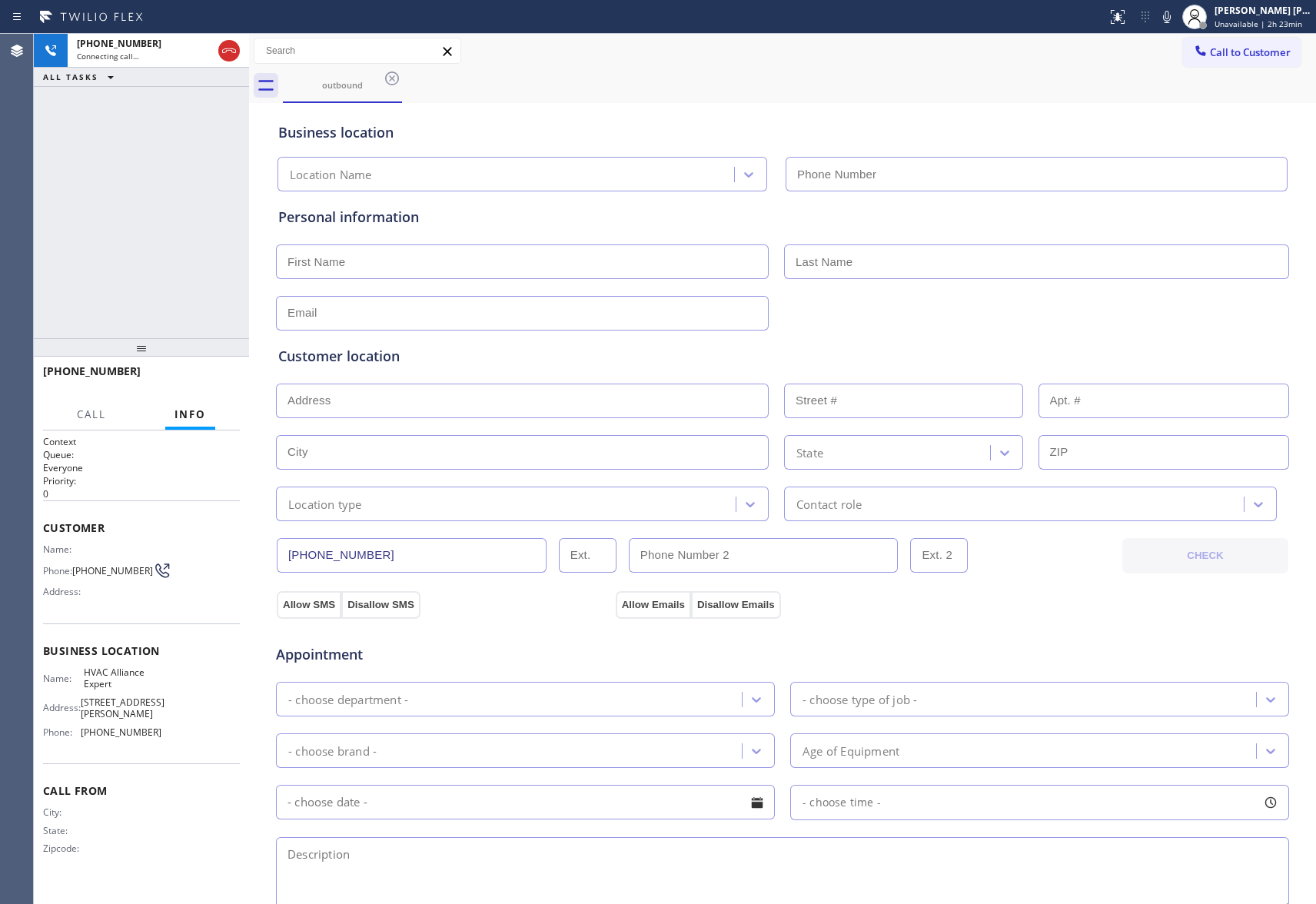
type input "[PHONE_NUMBER]"
click at [215, 381] on span "HANG UP" at bounding box center [204, 378] width 47 height 11
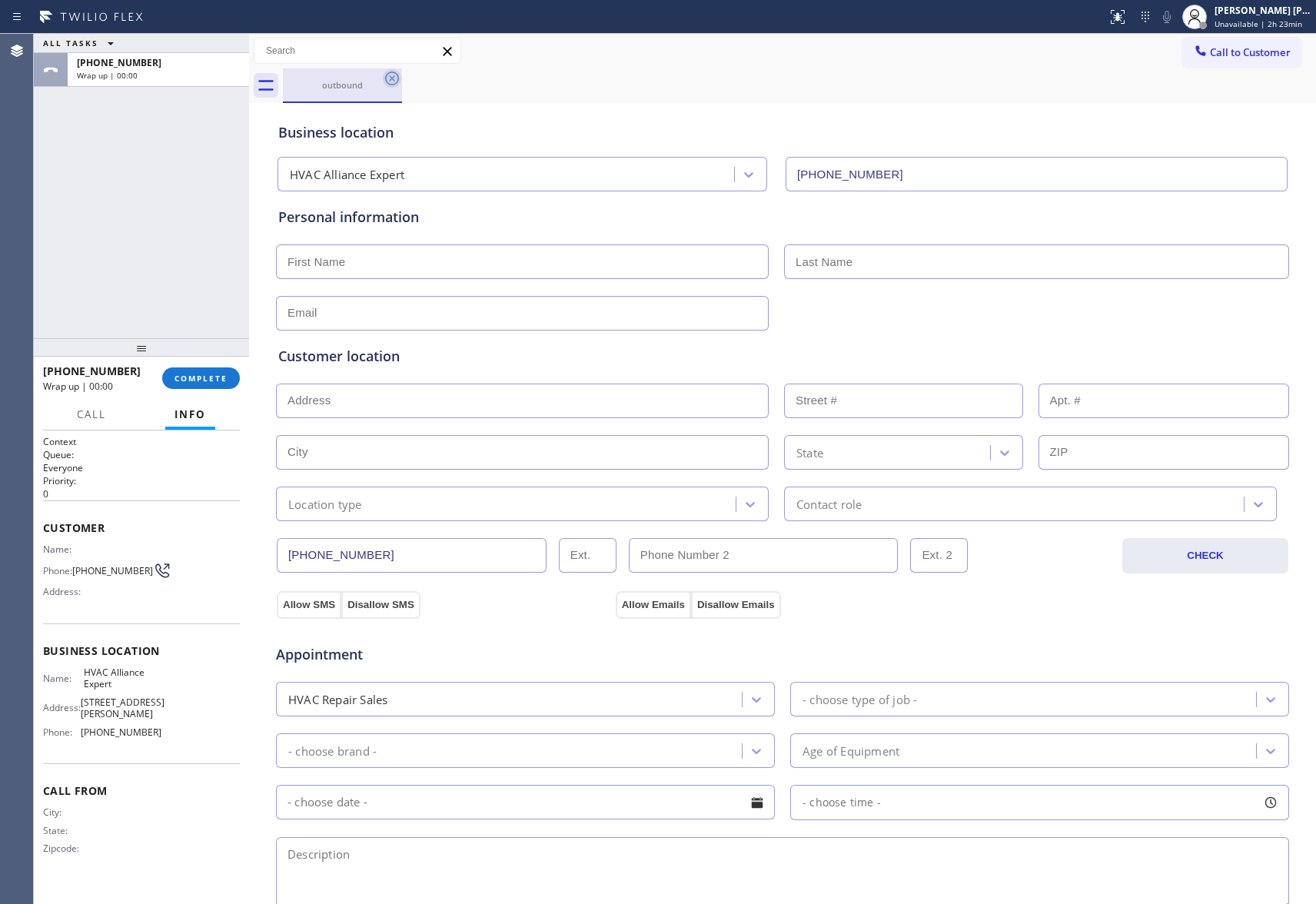
click at [400, 81] on icon at bounding box center [392, 78] width 19 height 19
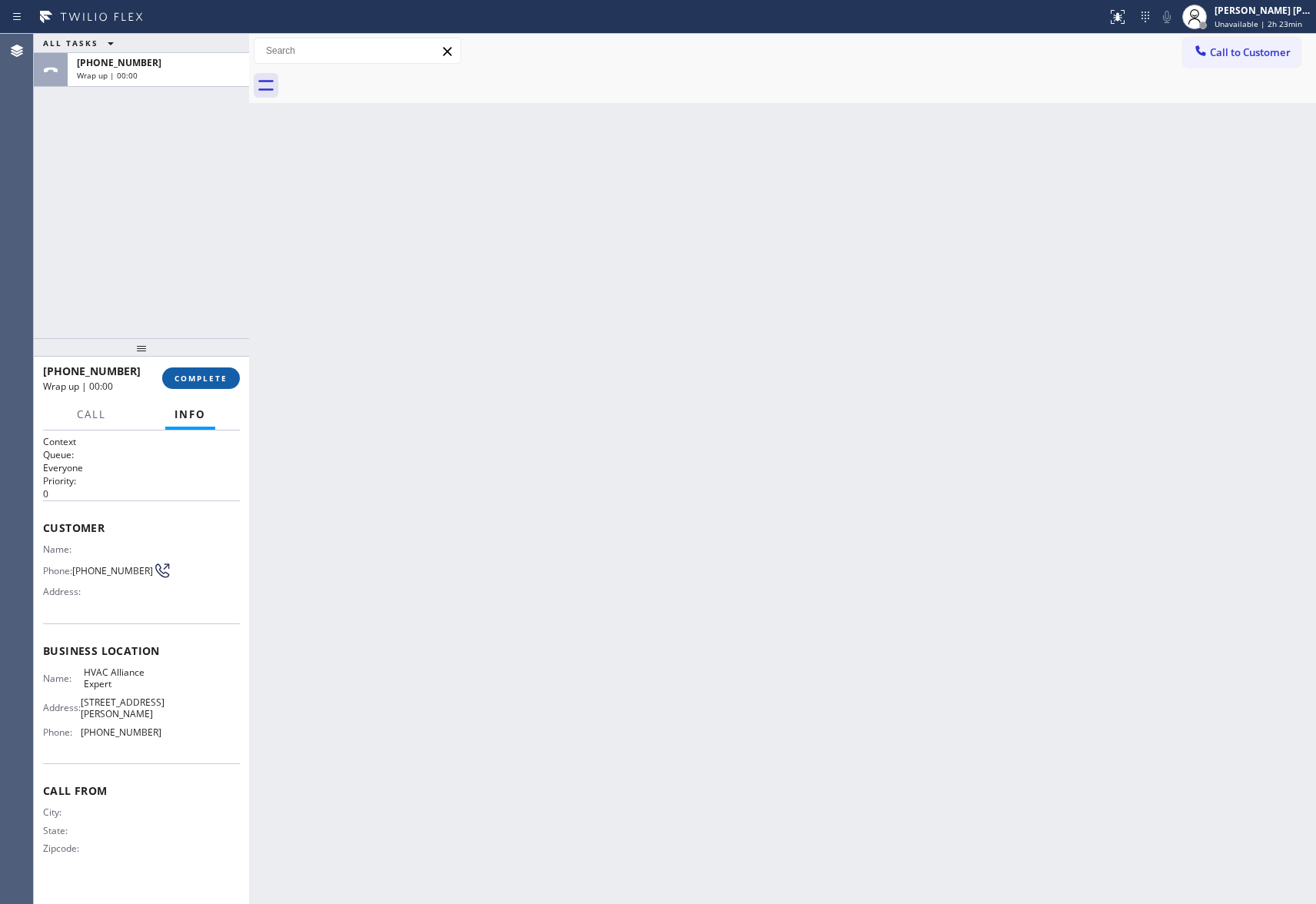
click at [186, 375] on span "COMPLETE" at bounding box center [201, 378] width 53 height 11
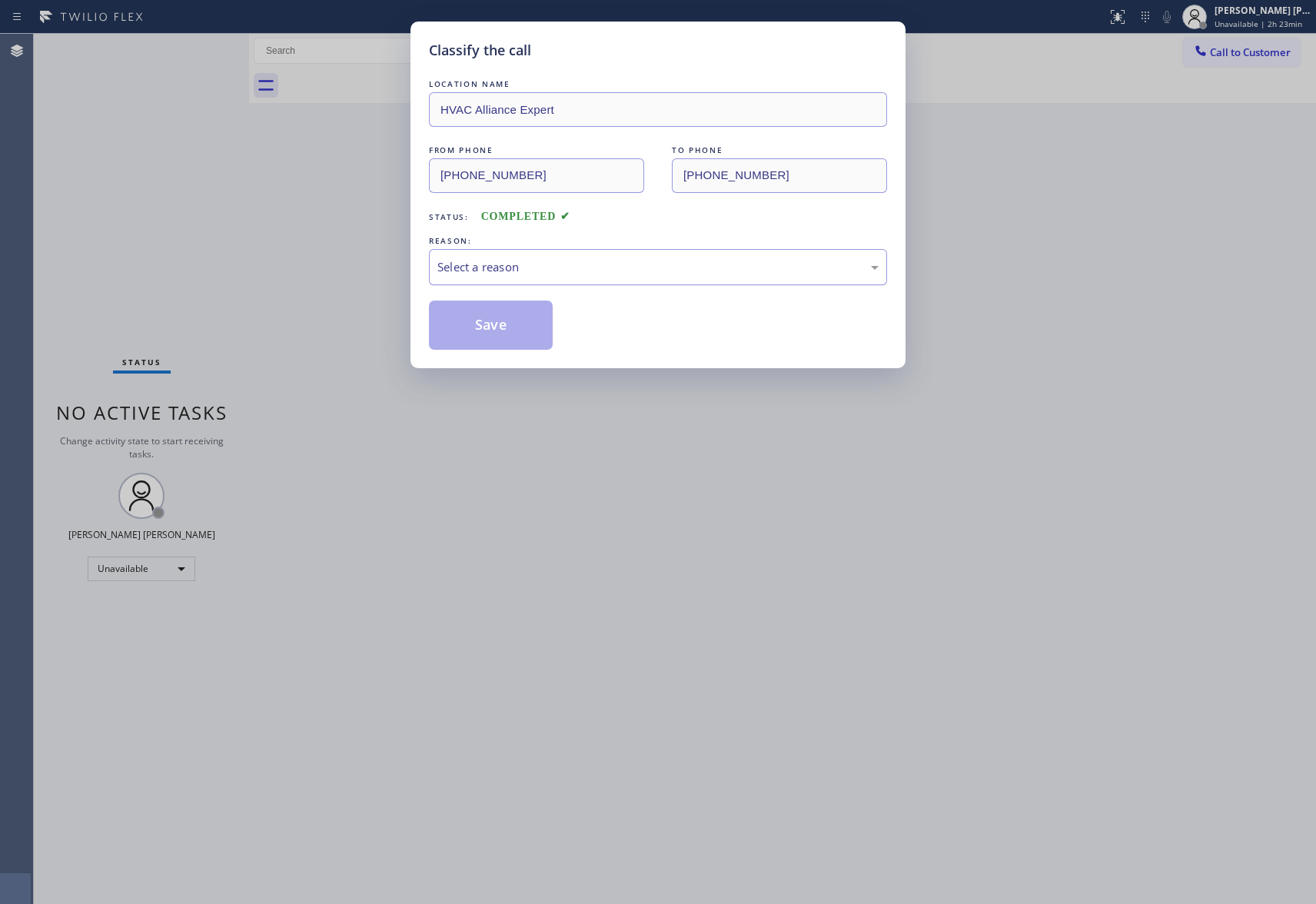
click at [489, 262] on div "Select a reason" at bounding box center [658, 267] width 441 height 18
click at [504, 330] on button "Save" at bounding box center [491, 325] width 124 height 49
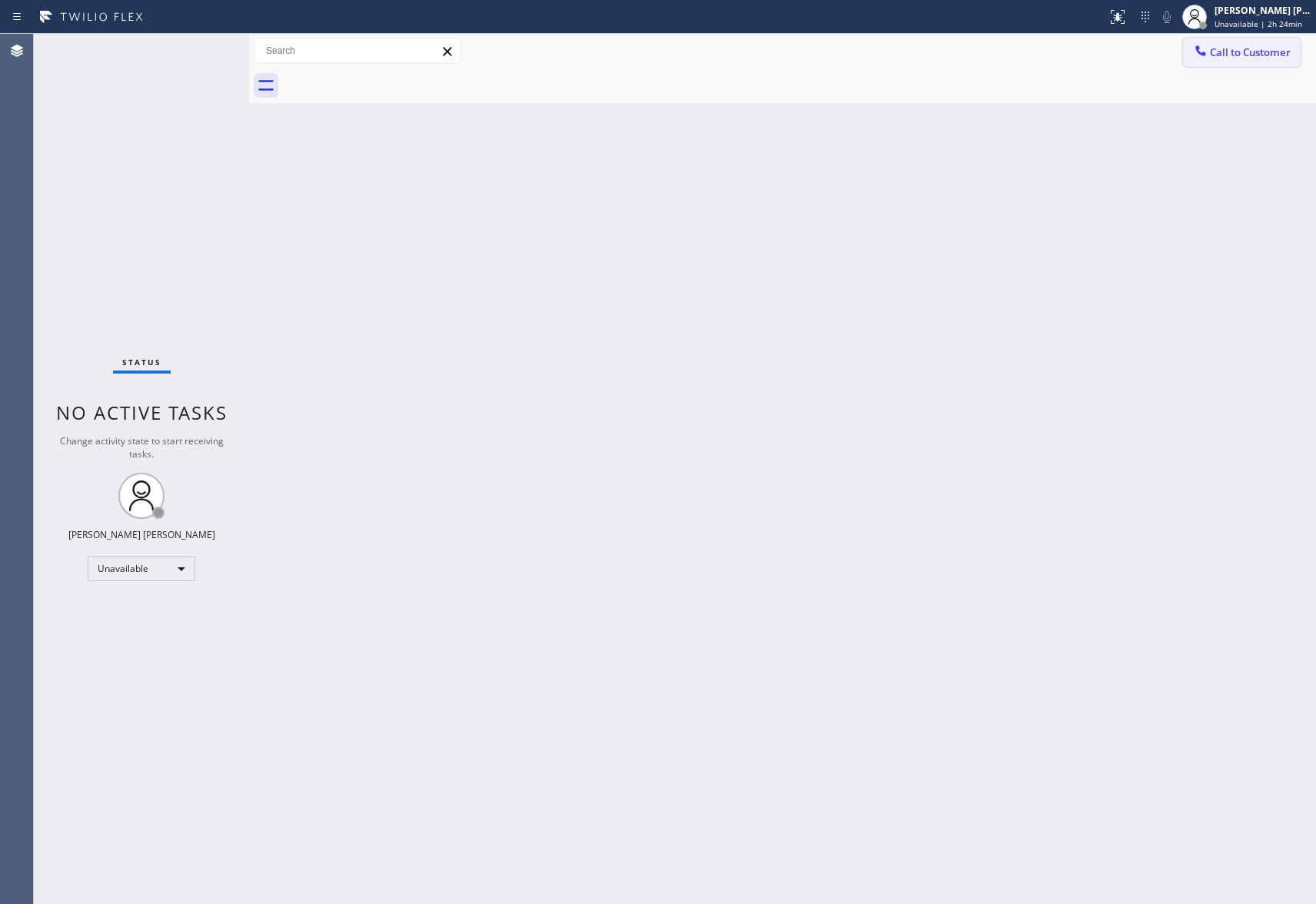
click at [1267, 48] on span "Call to Customer" at bounding box center [1249, 52] width 81 height 14
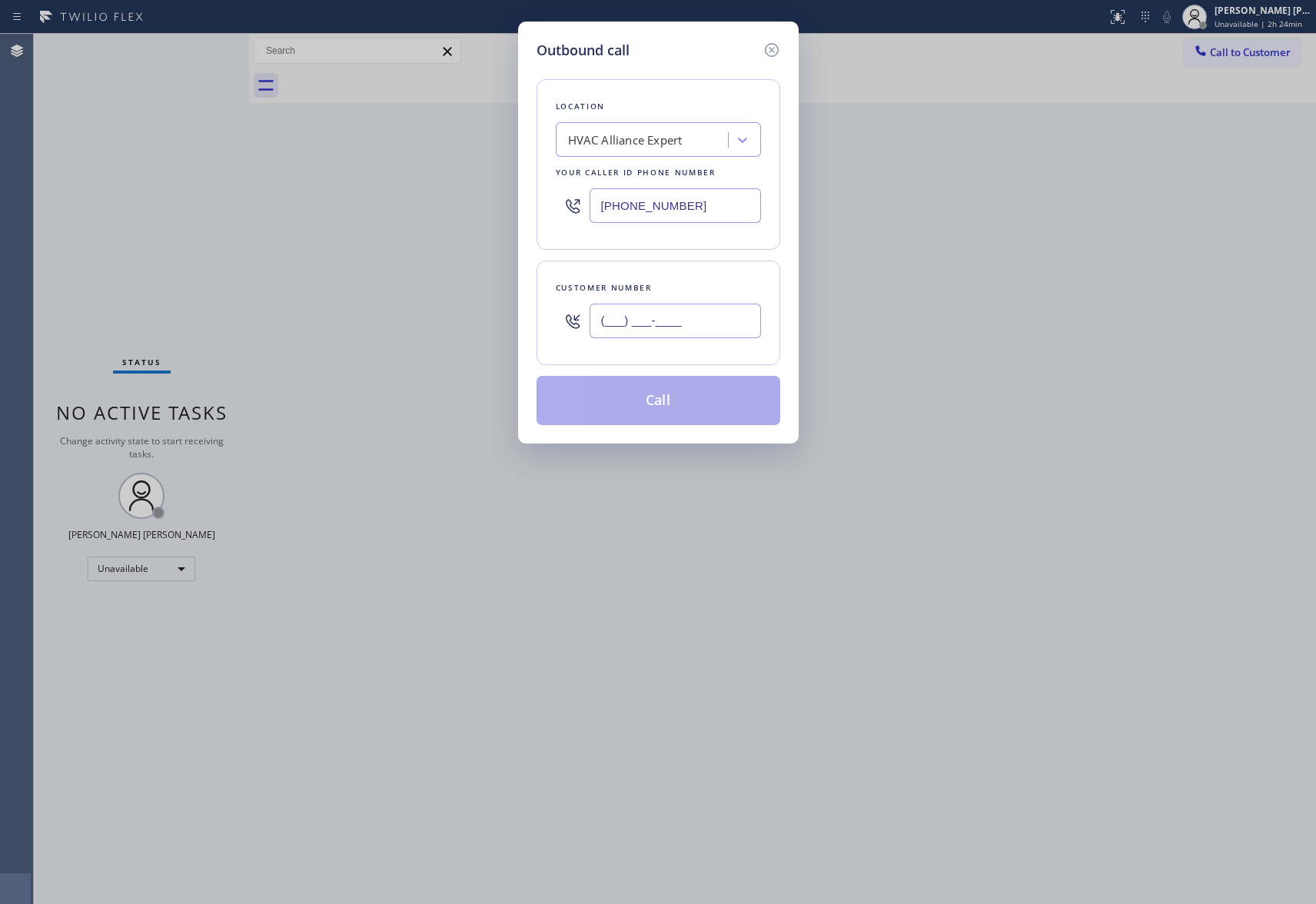
click at [699, 338] on input "(___) ___-____" at bounding box center [675, 321] width 171 height 34
click at [706, 325] on input "(___) ___-____" at bounding box center [675, 321] width 171 height 34
paste input "text"
drag, startPoint x: 702, startPoint y: 315, endPoint x: 453, endPoint y: 314, distance: 249.0
click at [453, 314] on div "Outbound call Location HVAC Alliance Expert Your caller id phone number [PHONE_…" at bounding box center [658, 452] width 1316 height 904
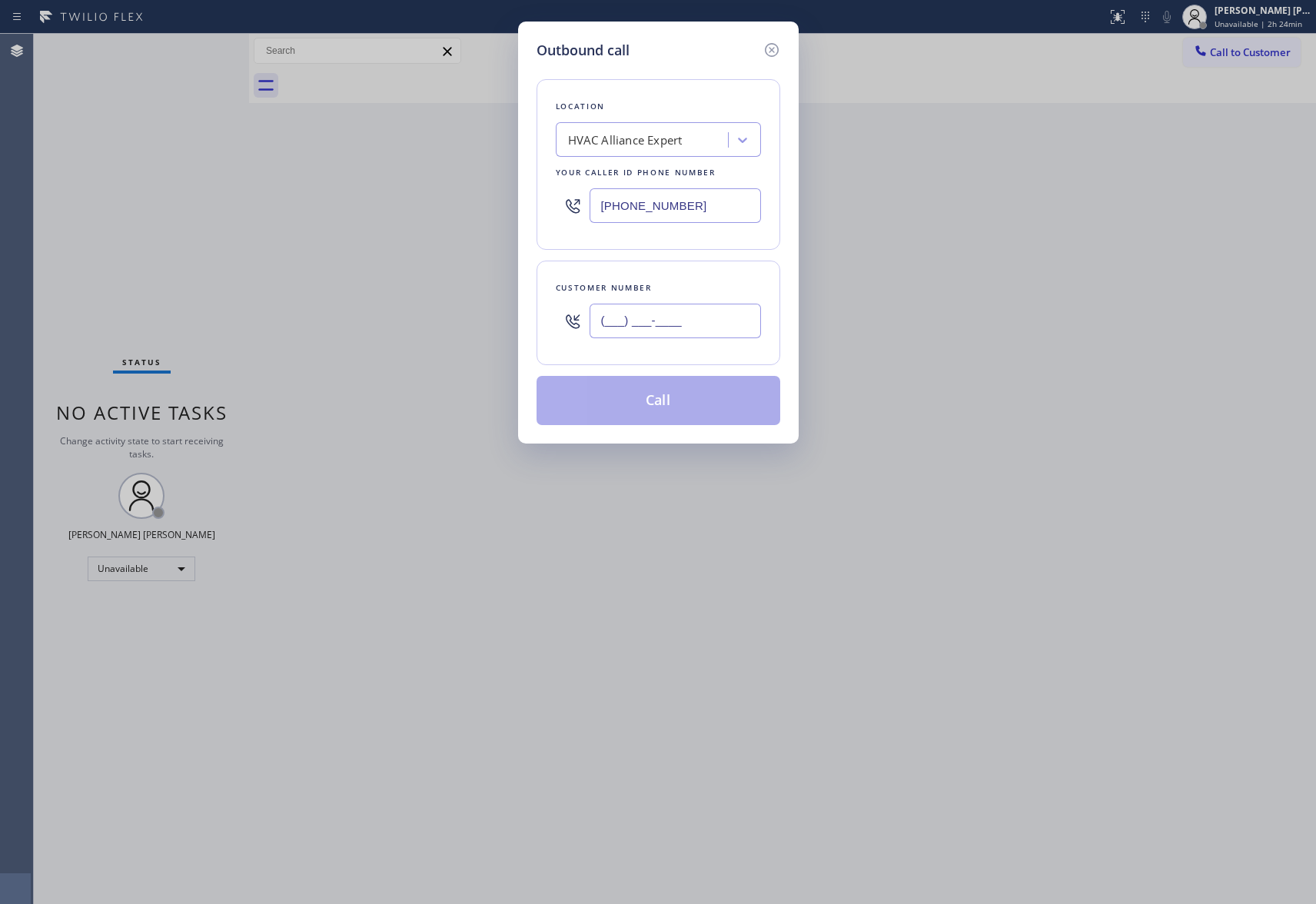
paste input "818) 781-0562"
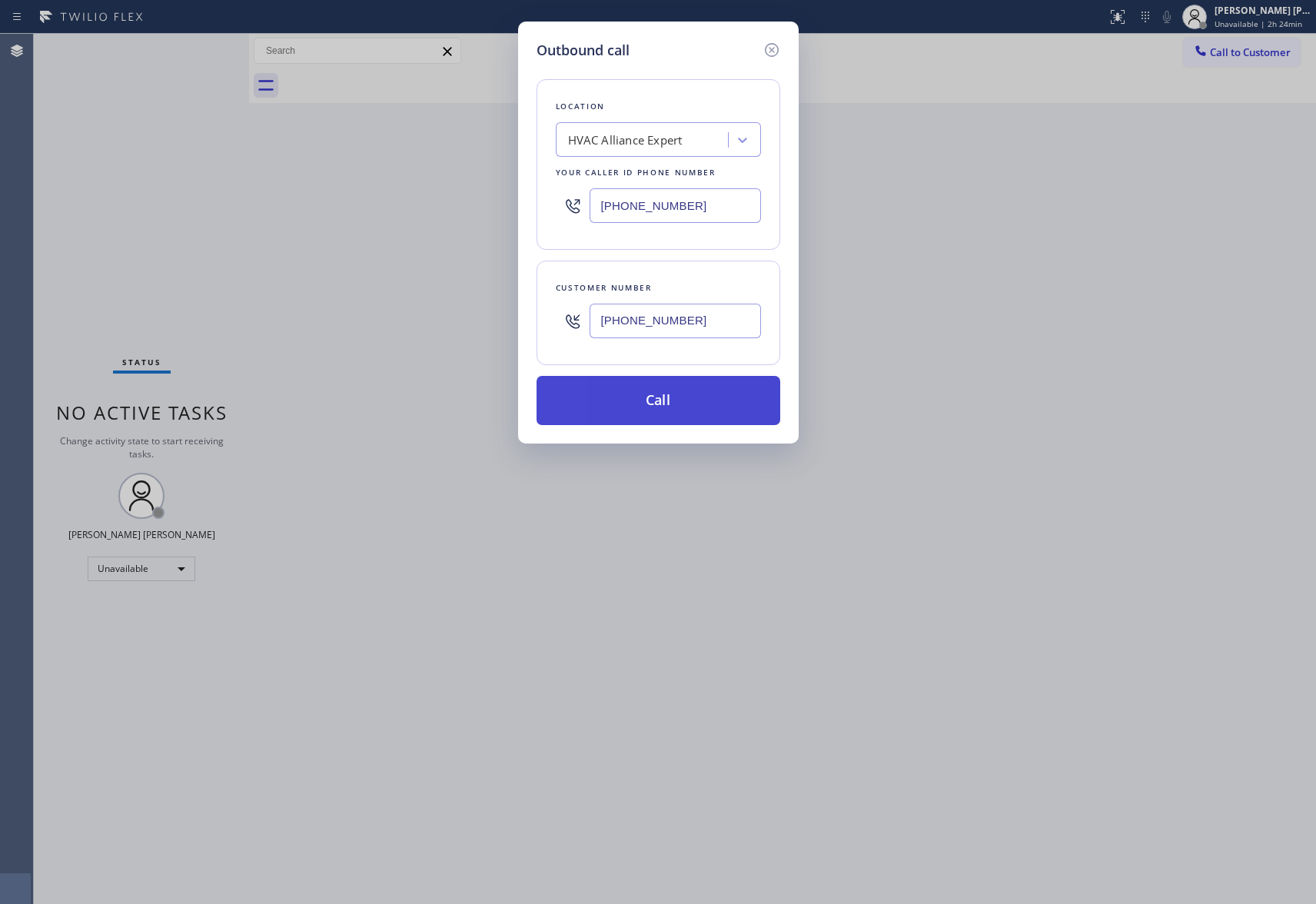
type input "[PHONE_NUMBER]"
click at [730, 406] on button "Call" at bounding box center [658, 400] width 243 height 49
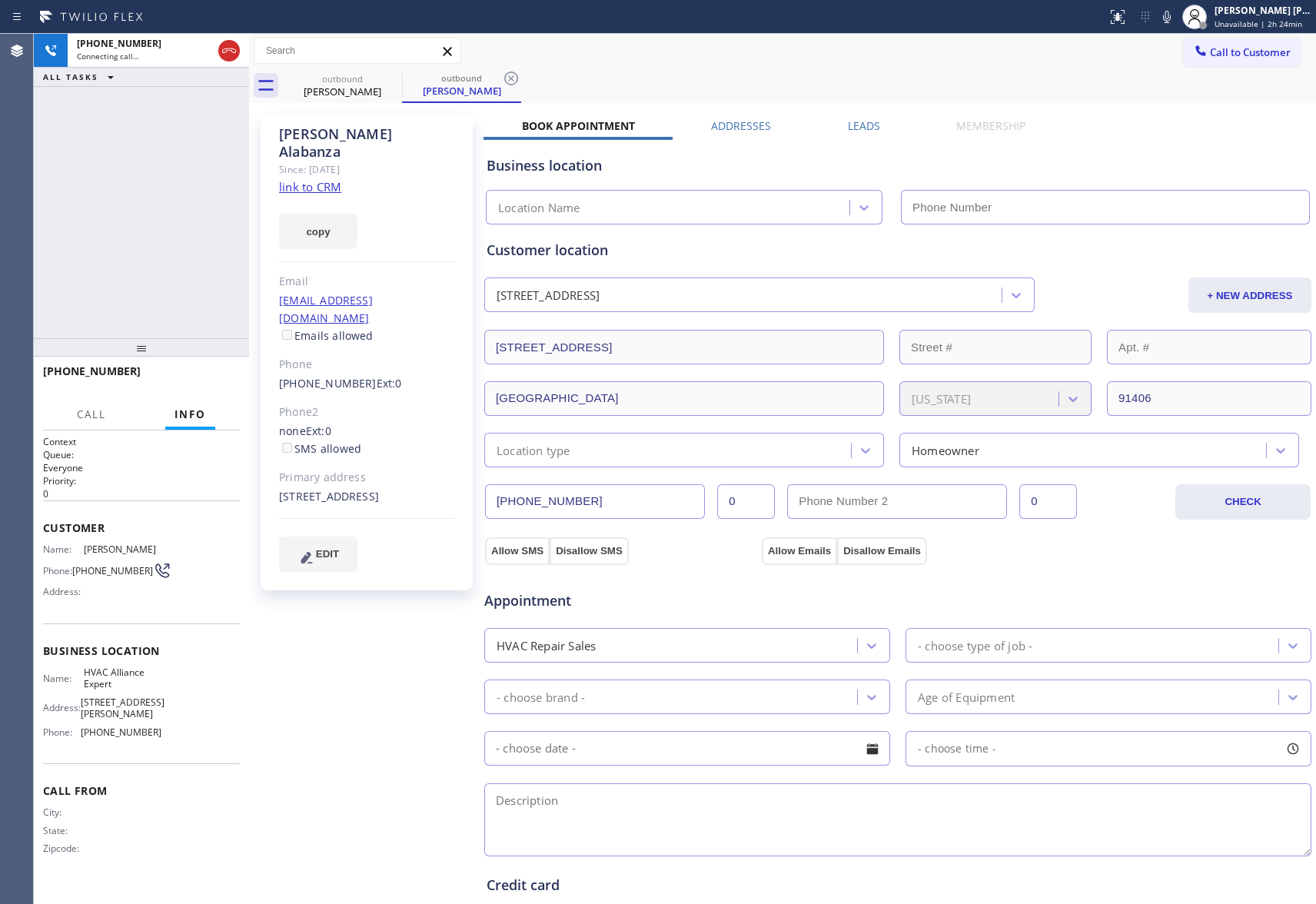
type input "[PHONE_NUMBER]"
drag, startPoint x: 226, startPoint y: 50, endPoint x: 26, endPoint y: 99, distance: 205.9
click at [226, 50] on icon at bounding box center [229, 51] width 14 height 5
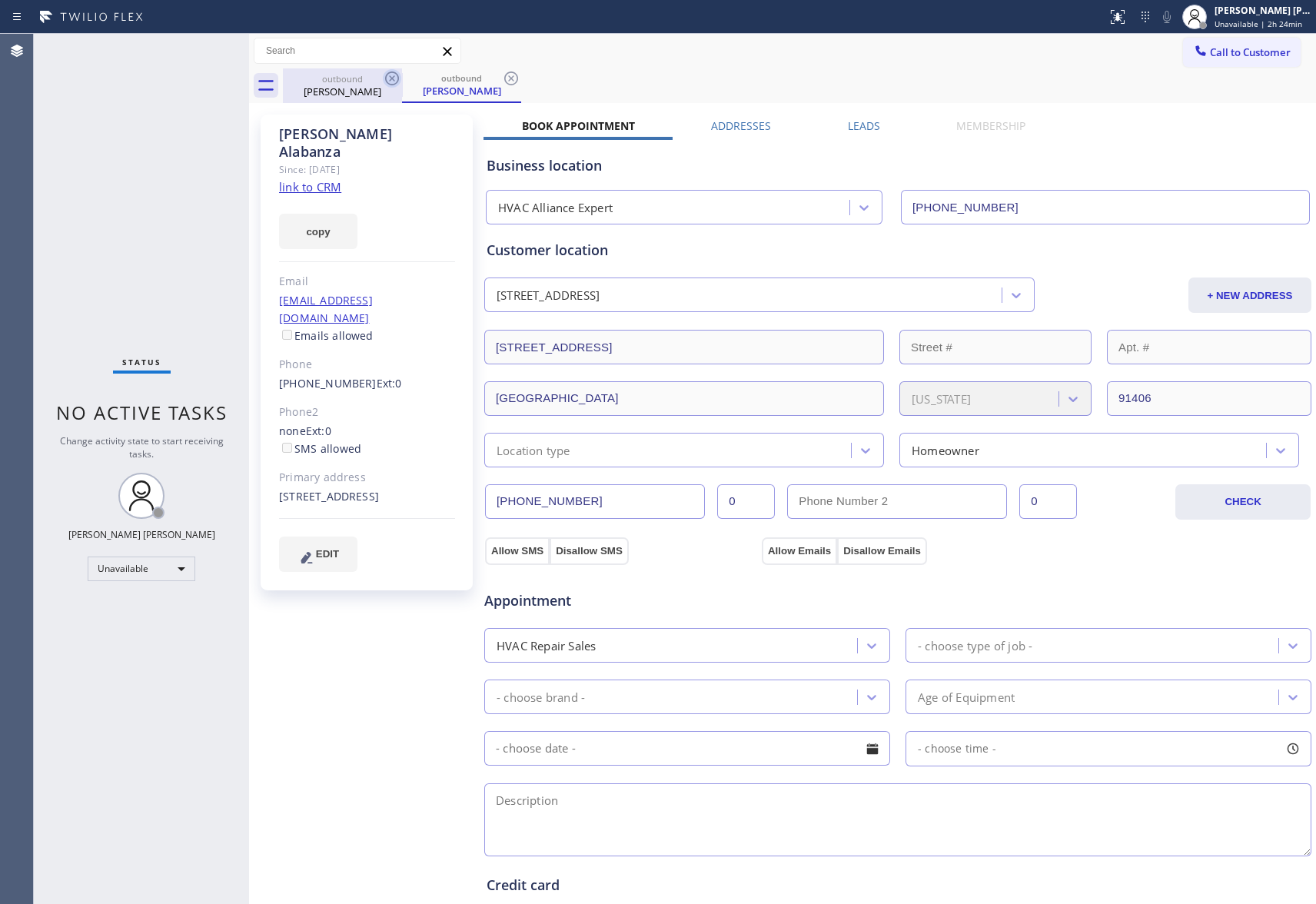
click at [390, 72] on icon at bounding box center [392, 78] width 14 height 14
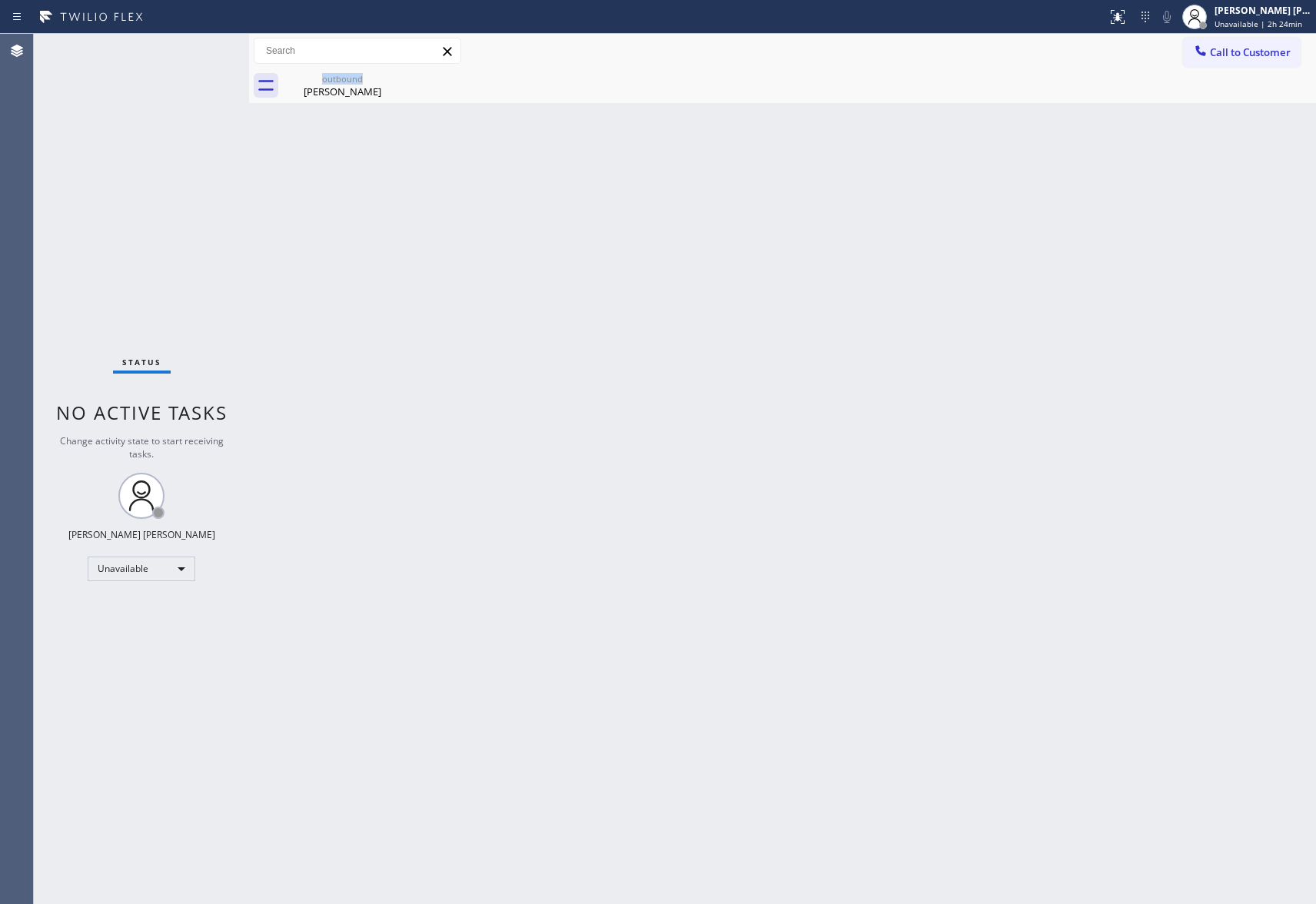
click at [390, 72] on div "outbound [PERSON_NAME]" at bounding box center [343, 85] width 119 height 34
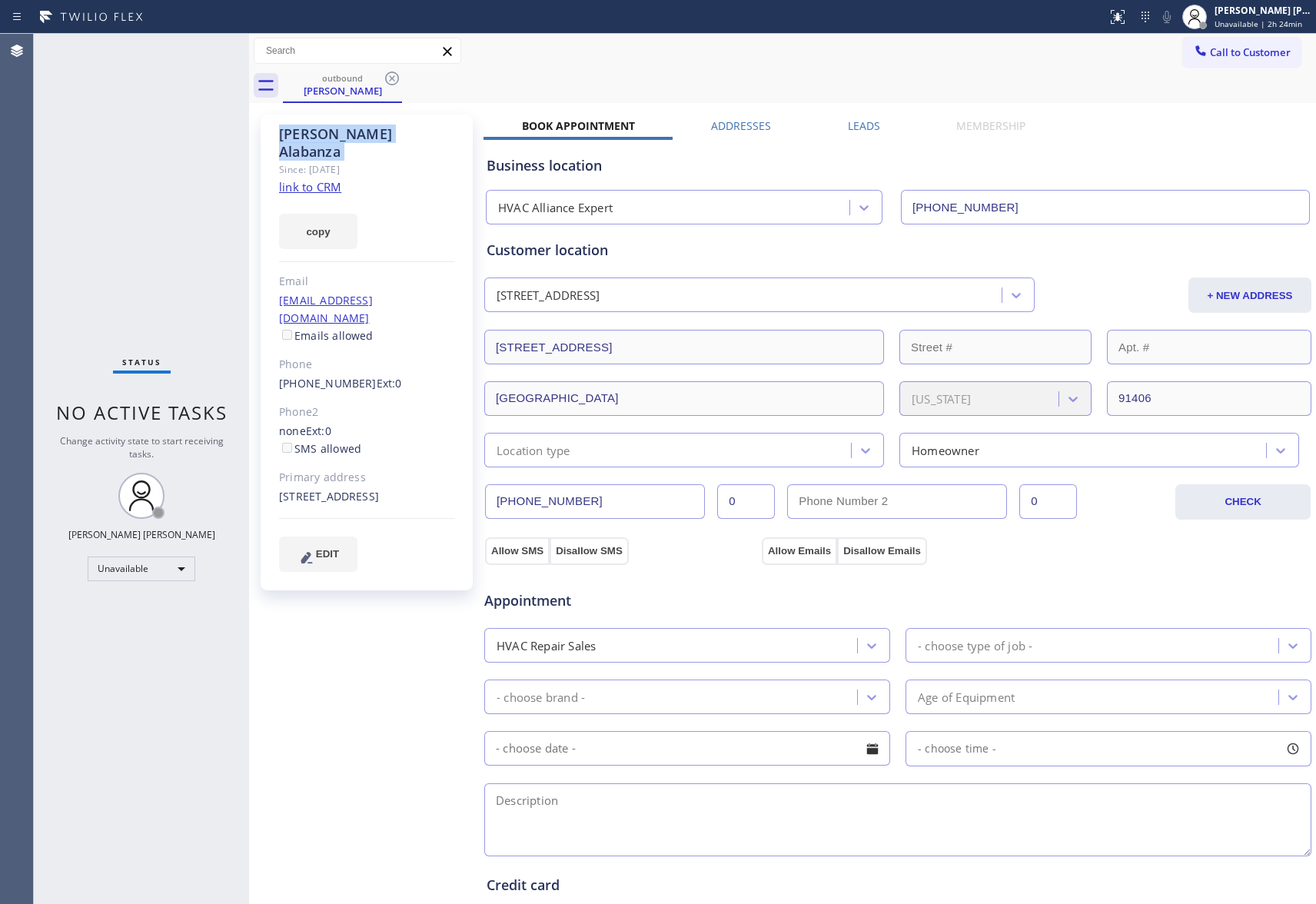
click at [390, 72] on icon at bounding box center [392, 78] width 14 height 14
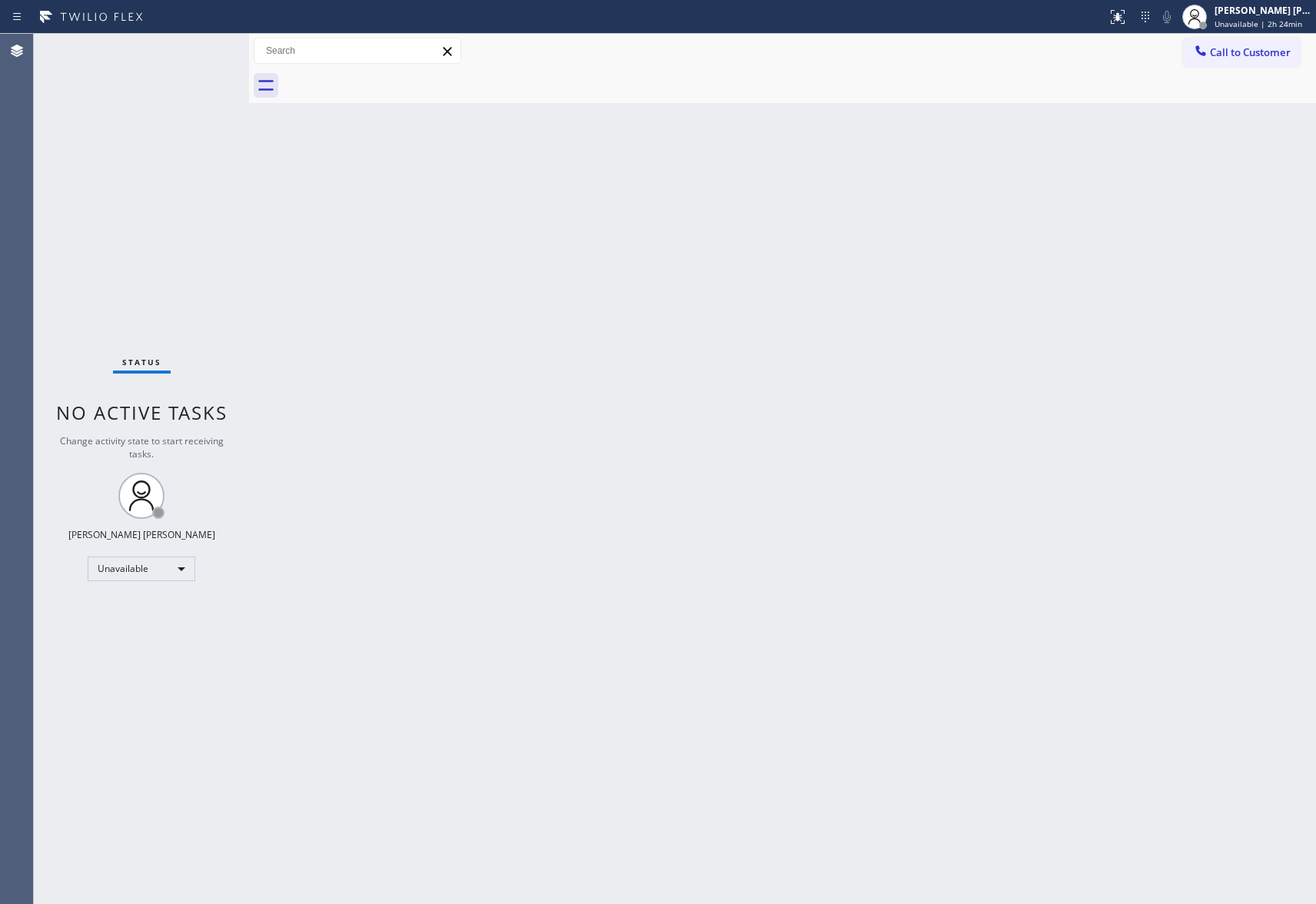
click at [388, 72] on div at bounding box center [800, 85] width 1033 height 34
click at [1300, 48] on div "Call to Customer Outbound call Location HVAC Alliance Expert Your caller id pho…" at bounding box center [1249, 51] width 133 height 27
click at [1258, 56] on span "Call to Customer" at bounding box center [1249, 52] width 81 height 14
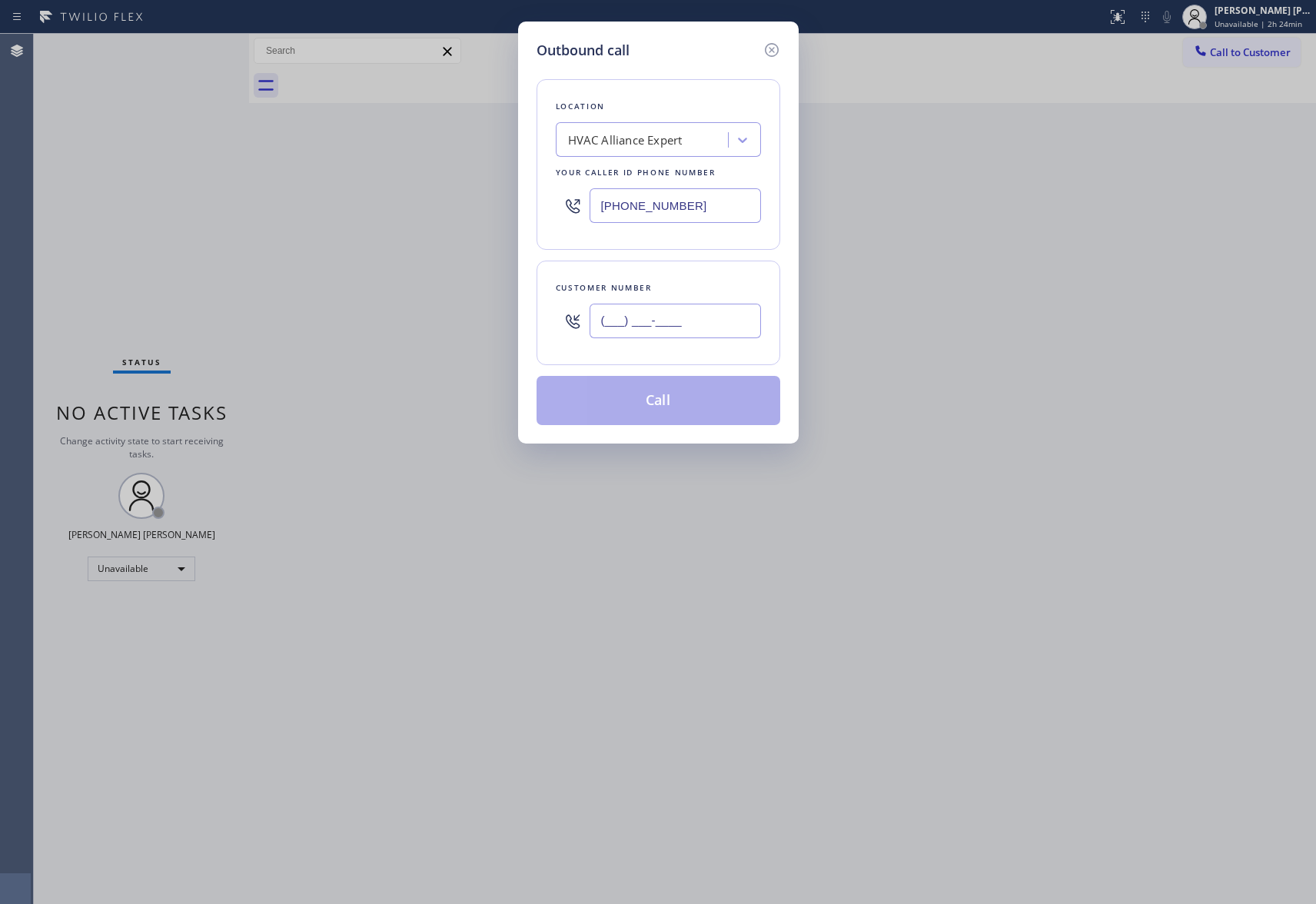
click at [757, 315] on input "(___) ___-____" at bounding box center [675, 321] width 171 height 34
paste input "815) 572-1573"
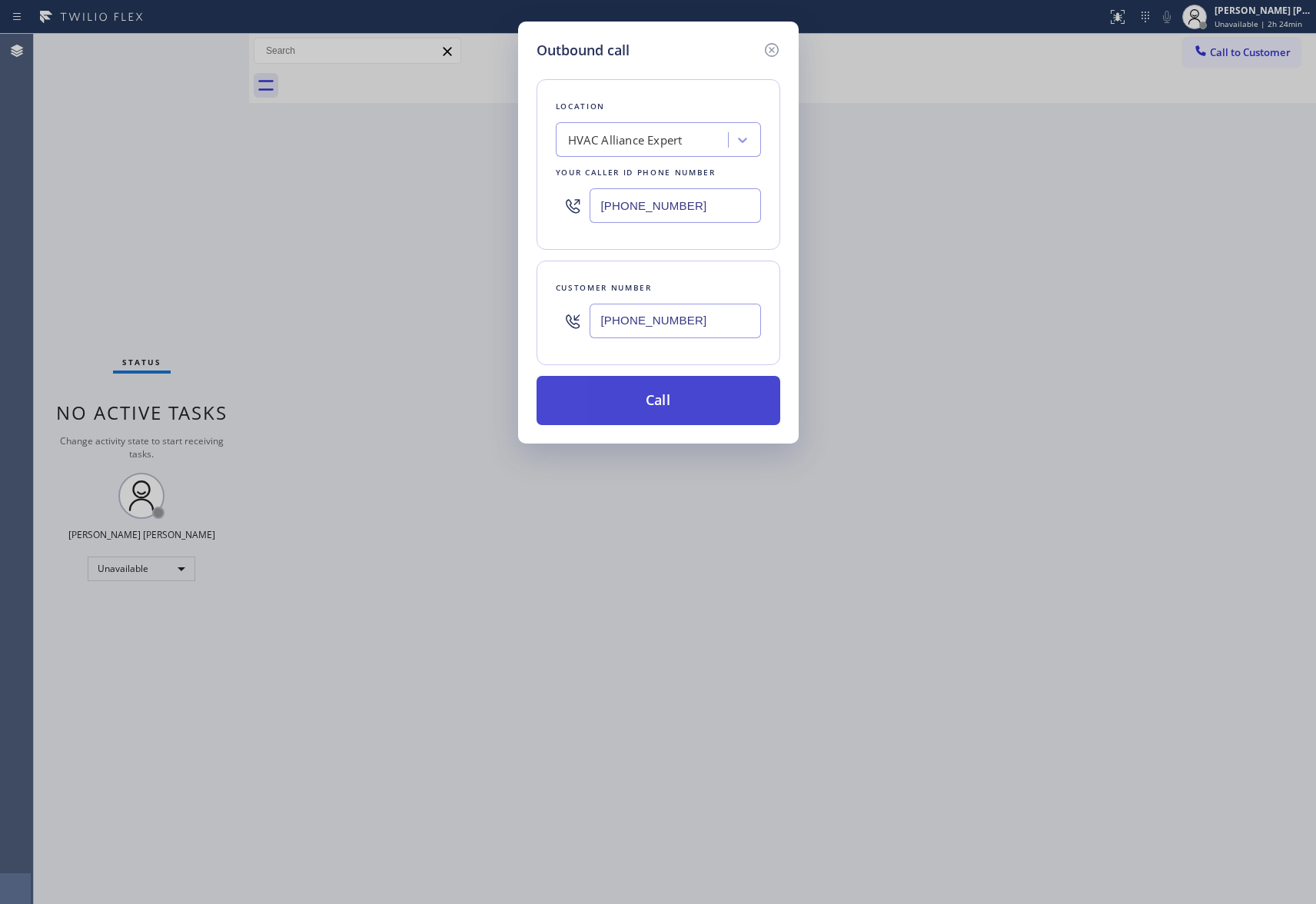
type input "[PHONE_NUMBER]"
click at [704, 391] on button "Call" at bounding box center [658, 400] width 243 height 49
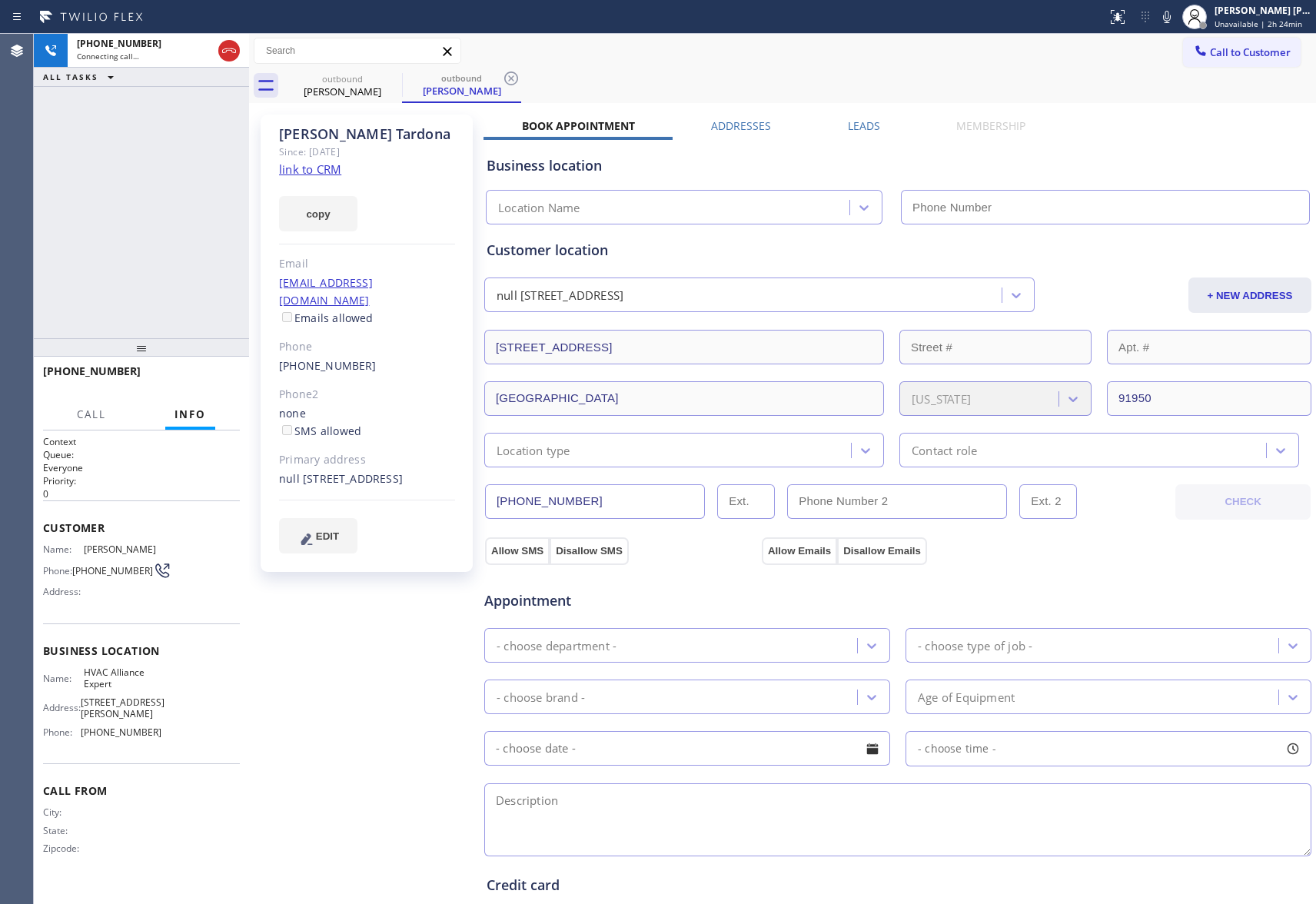
type input "[PHONE_NUMBER]"
drag, startPoint x: 225, startPoint y: 54, endPoint x: 306, endPoint y: 60, distance: 81.2
click at [225, 54] on icon at bounding box center [229, 51] width 19 height 19
click at [378, 75] on div "outbound" at bounding box center [343, 78] width 116 height 12
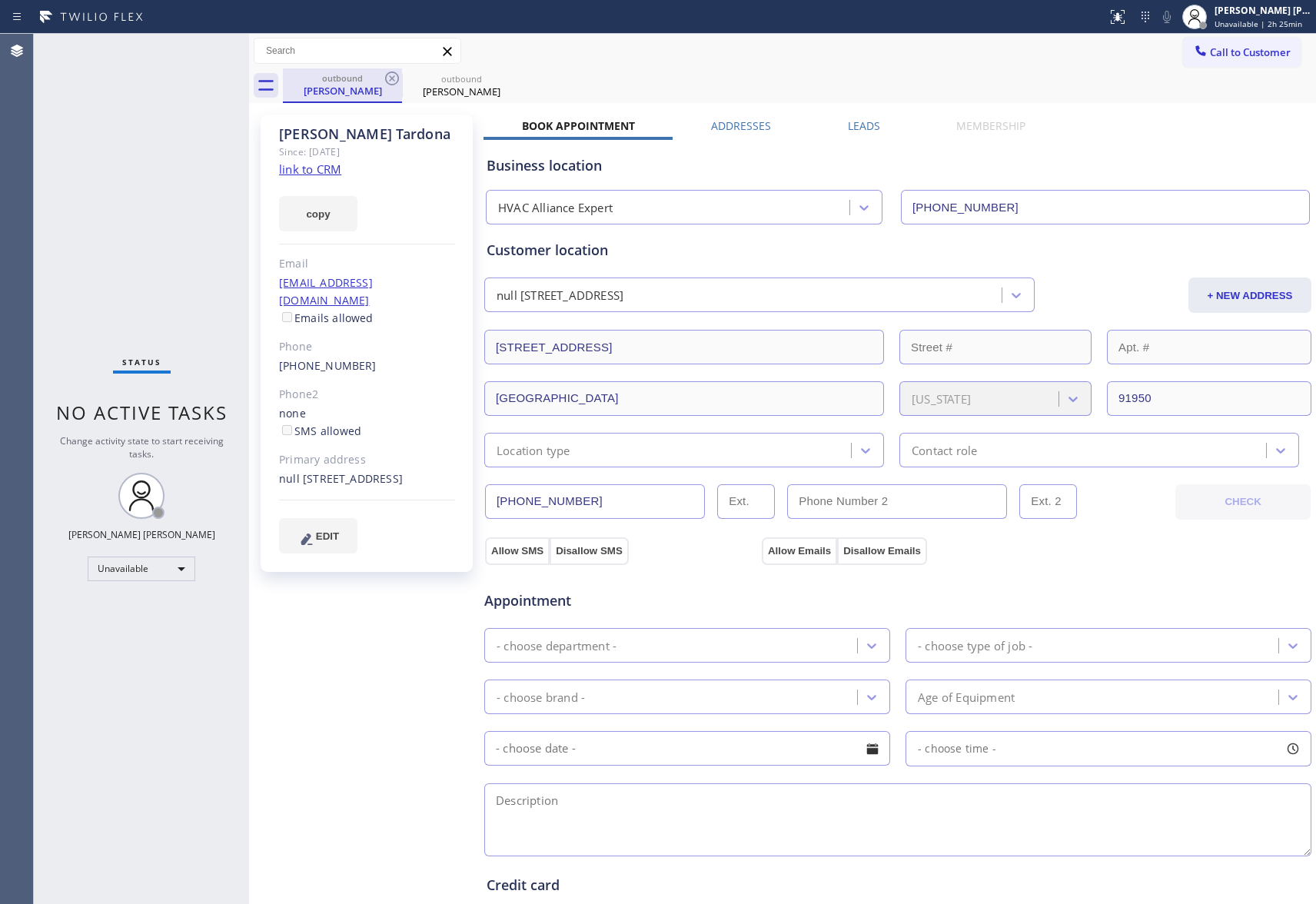
click at [381, 75] on div "outbound" at bounding box center [343, 77] width 116 height 12
click at [384, 75] on icon at bounding box center [392, 78] width 19 height 19
click at [0, 0] on icon at bounding box center [0, 0] width 0 height 0
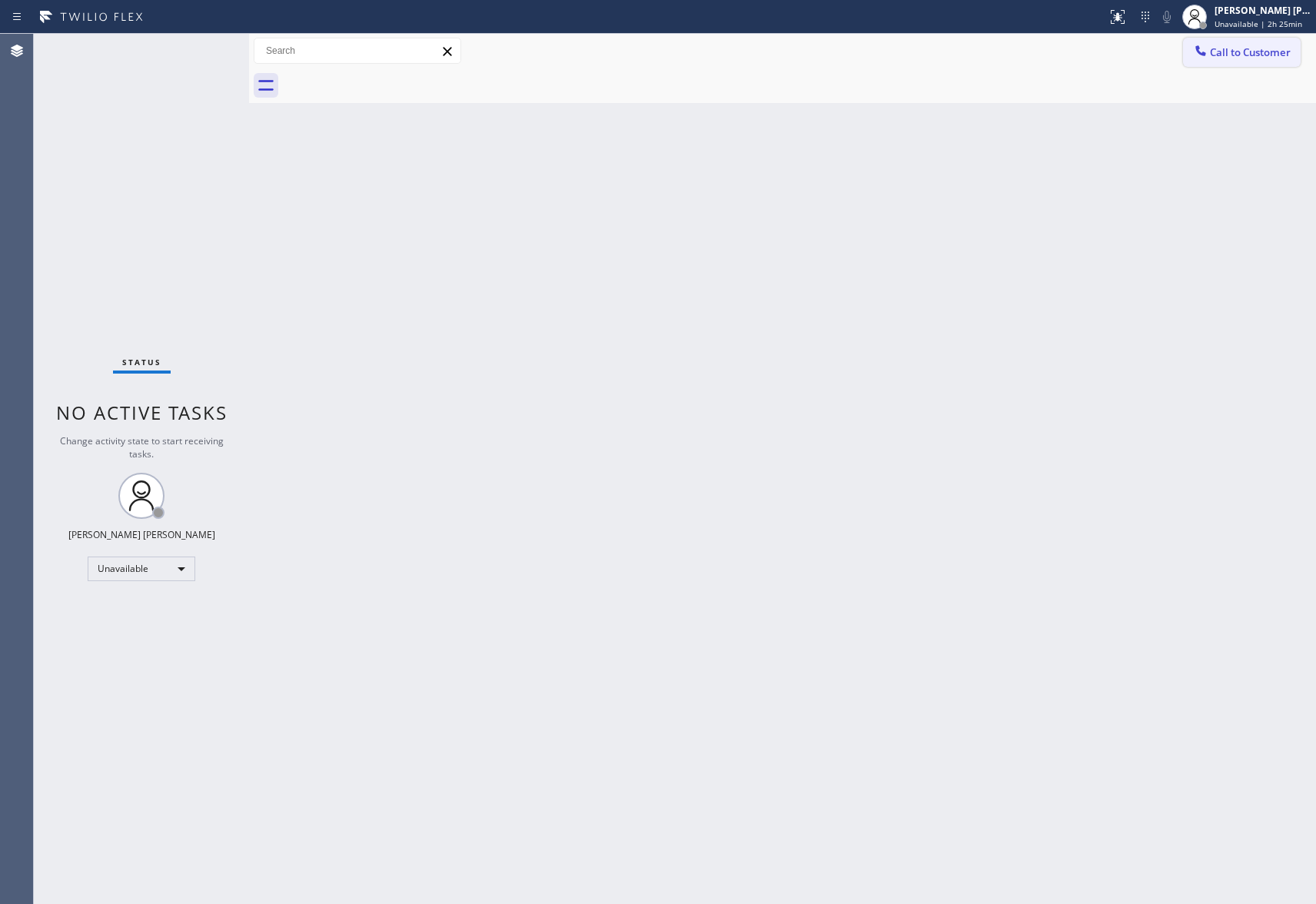
click at [1233, 59] on span "Call to Customer" at bounding box center [1249, 52] width 81 height 14
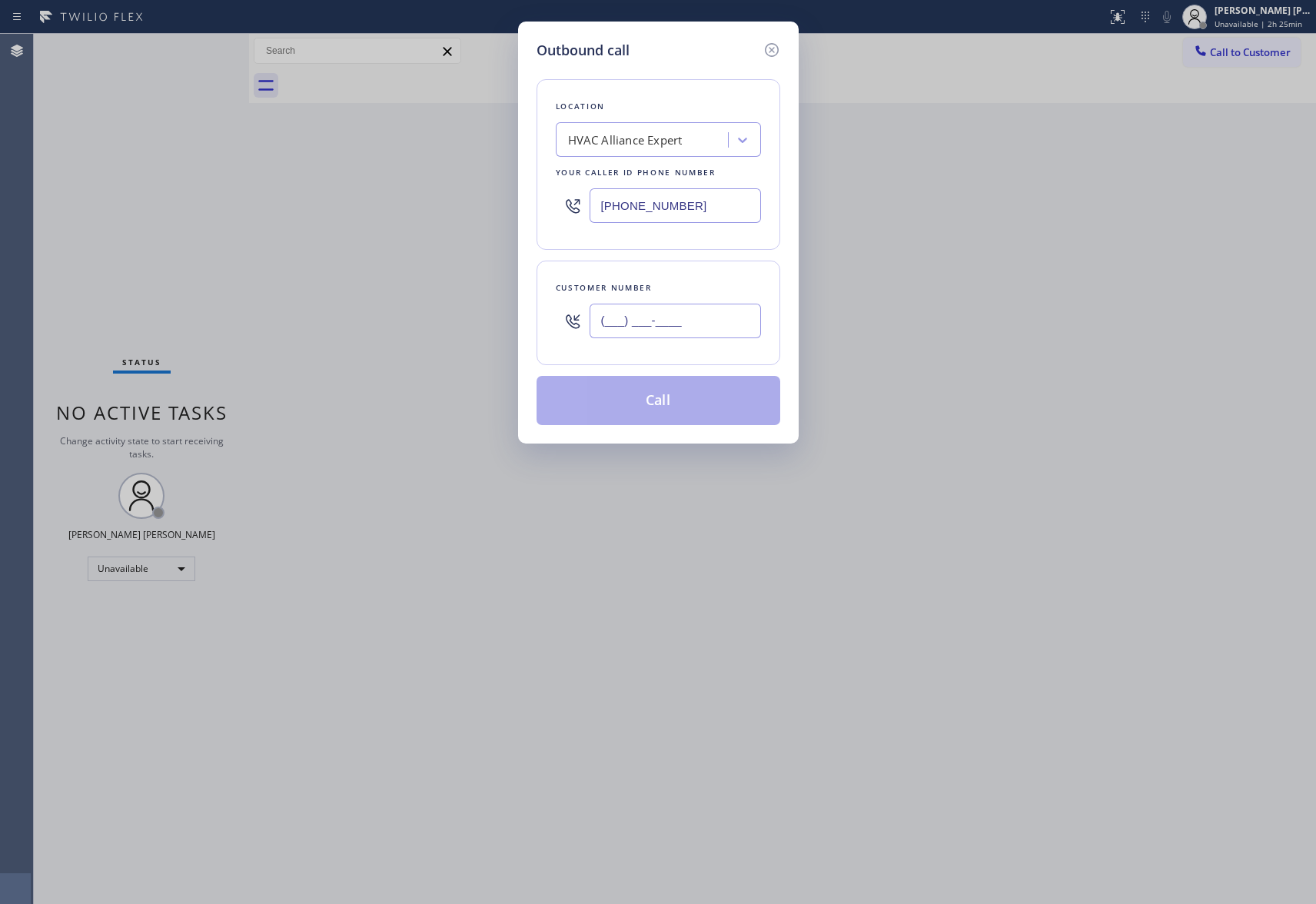
click at [749, 318] on input "(___) ___-____" at bounding box center [675, 321] width 171 height 34
paste input "917) 453-3475"
type input "[PHONE_NUMBER]"
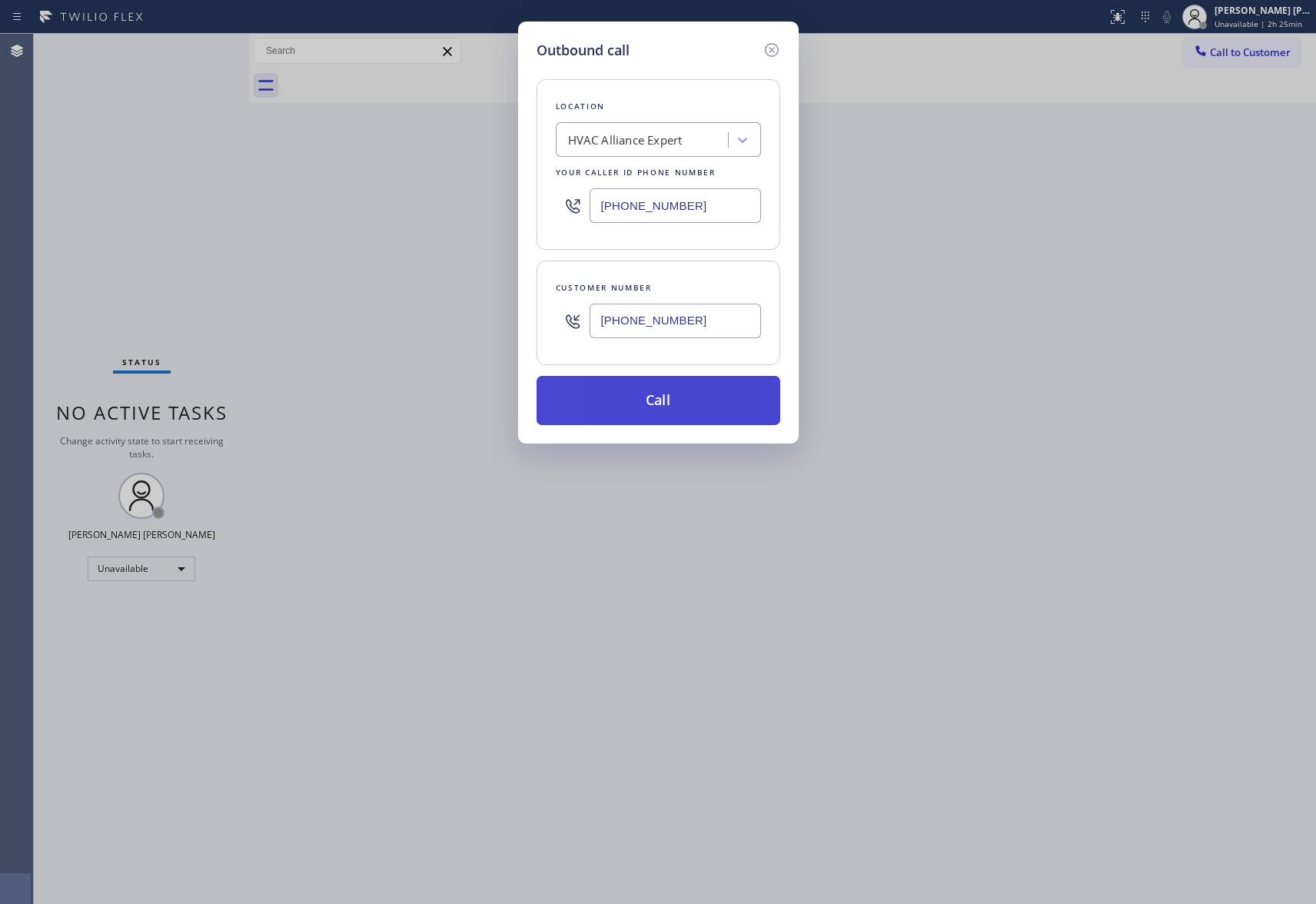
click at [675, 406] on button "Call" at bounding box center [658, 400] width 243 height 49
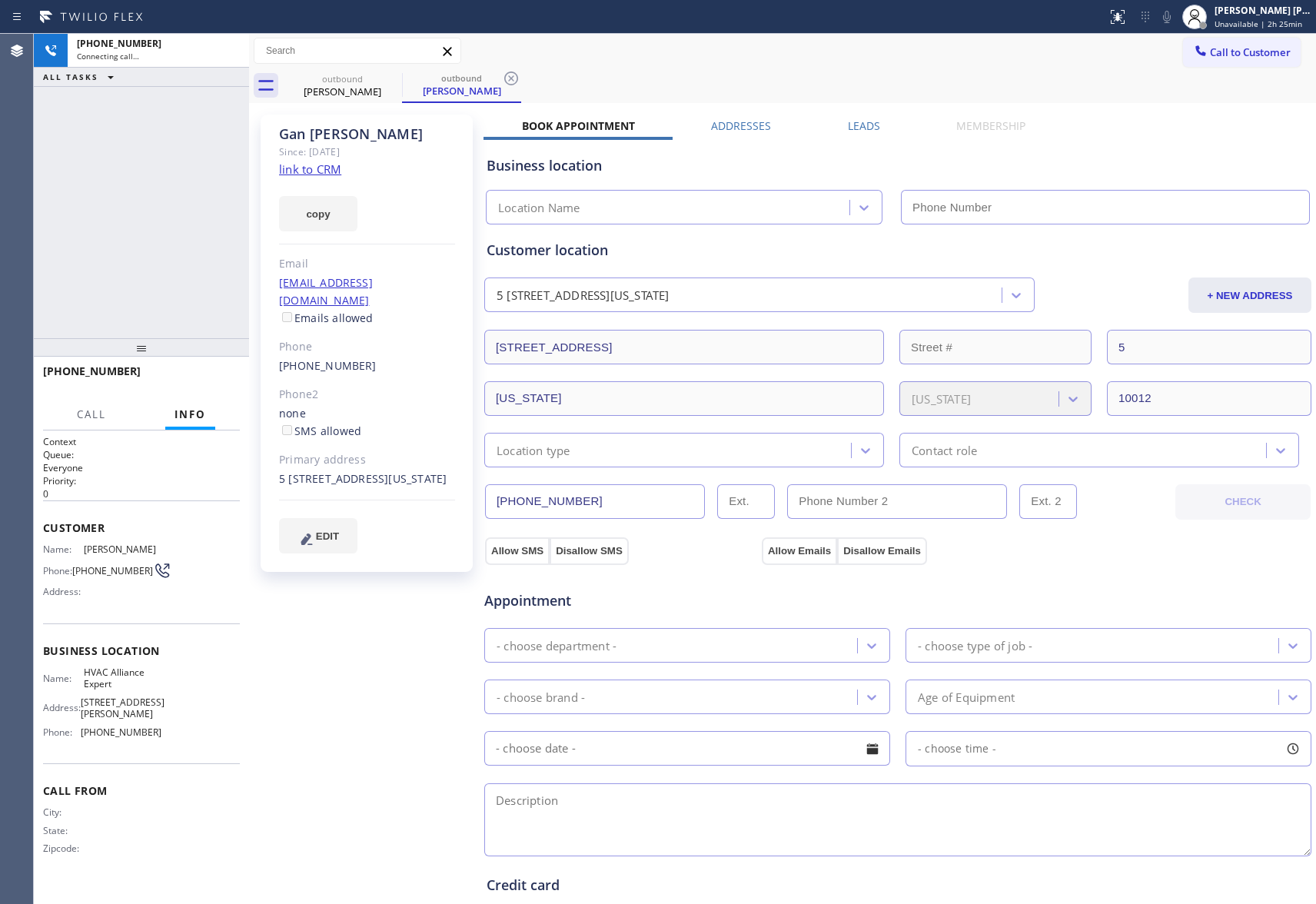
type input "[PHONE_NUMBER]"
click at [222, 41] on icon at bounding box center [229, 51] width 19 height 19
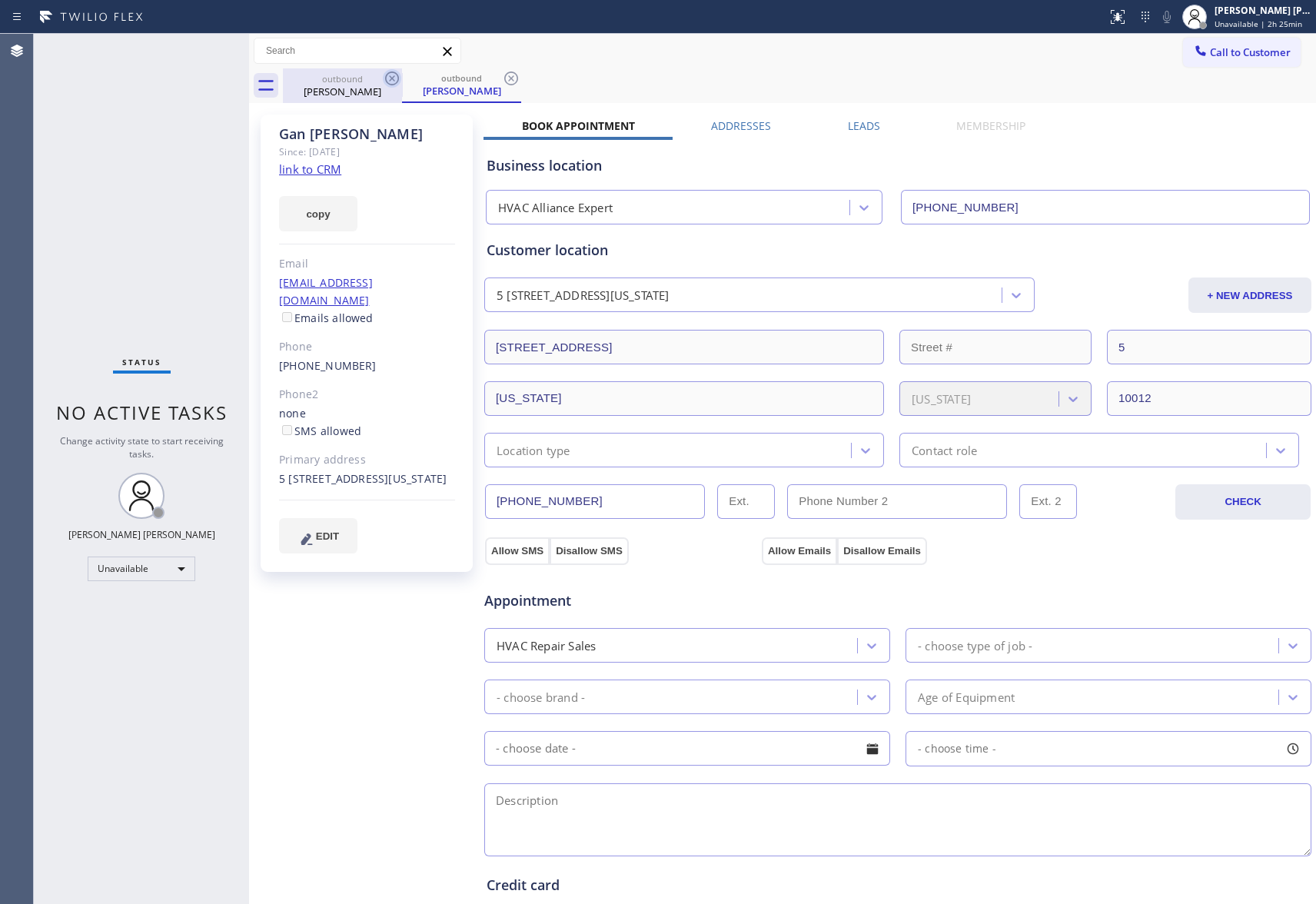
click at [397, 77] on icon at bounding box center [392, 78] width 19 height 19
click at [502, 77] on icon at bounding box center [512, 78] width 19 height 19
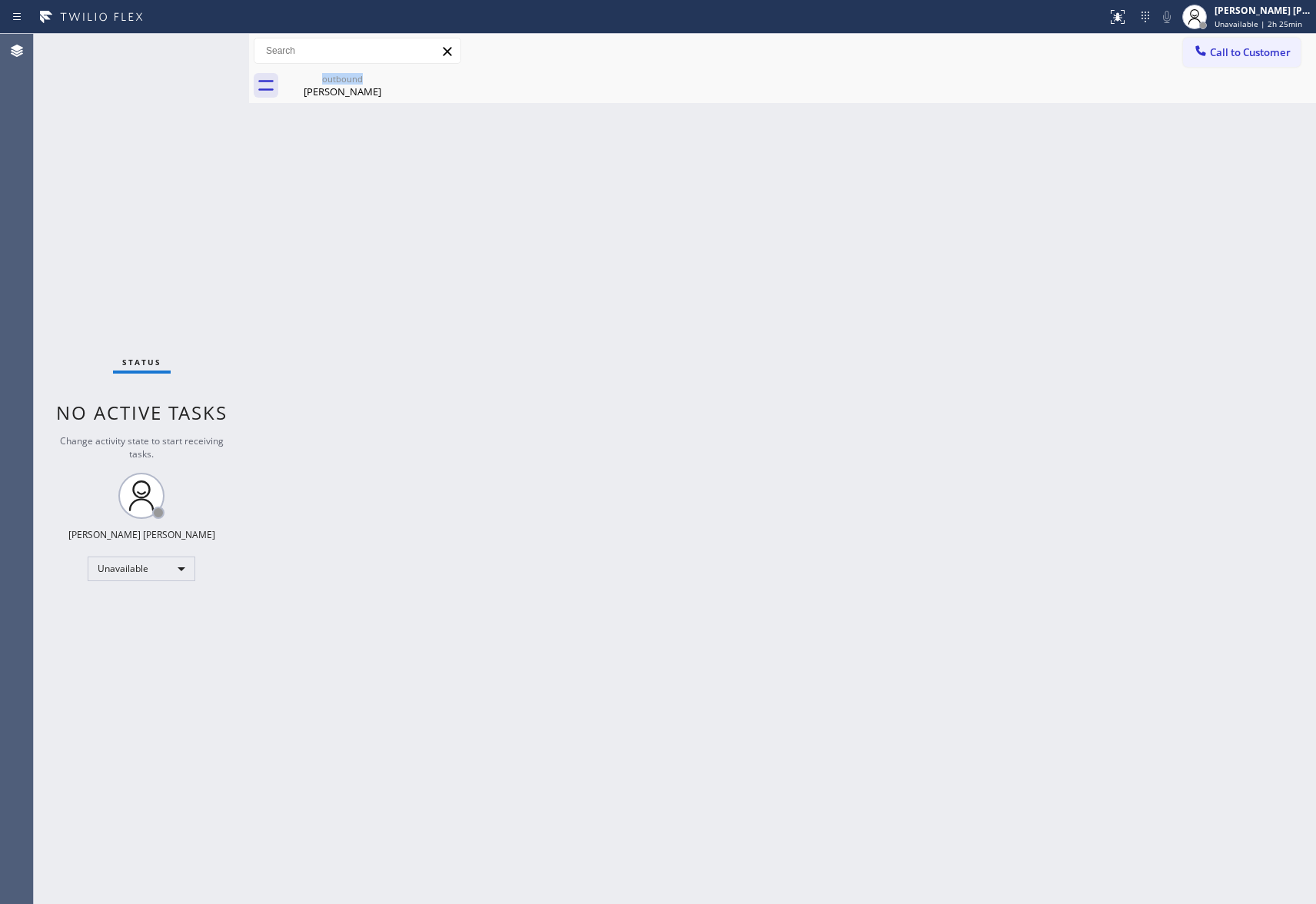
click at [0, 0] on icon at bounding box center [0, 0] width 0 height 0
drag, startPoint x: 1273, startPoint y: 48, endPoint x: 1260, endPoint y: 53, distance: 13.9
click at [1271, 49] on span "Call to Customer" at bounding box center [1249, 52] width 81 height 14
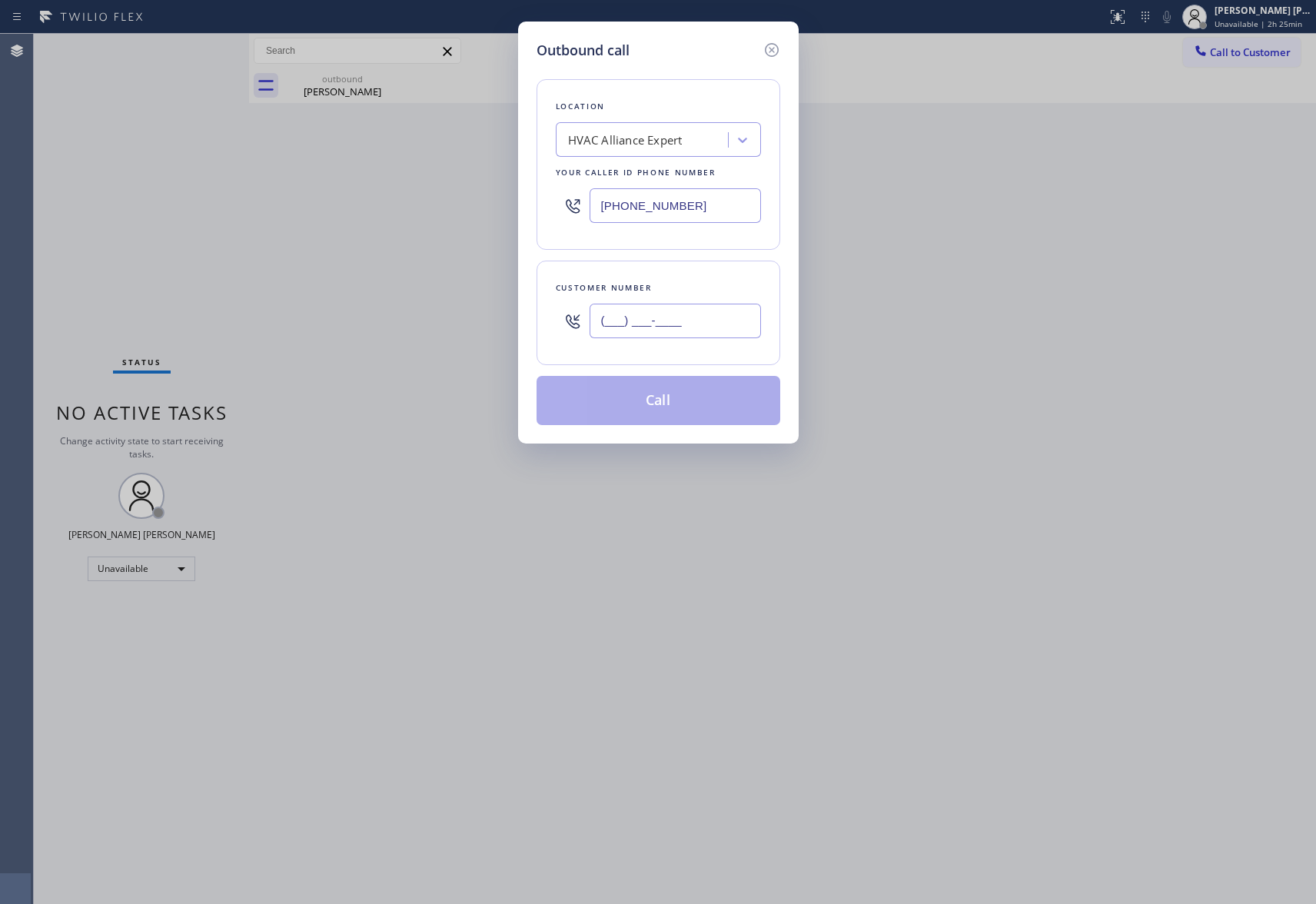
click at [682, 330] on input "(___) ___-____" at bounding box center [675, 321] width 171 height 34
paste input "206) 679-9704"
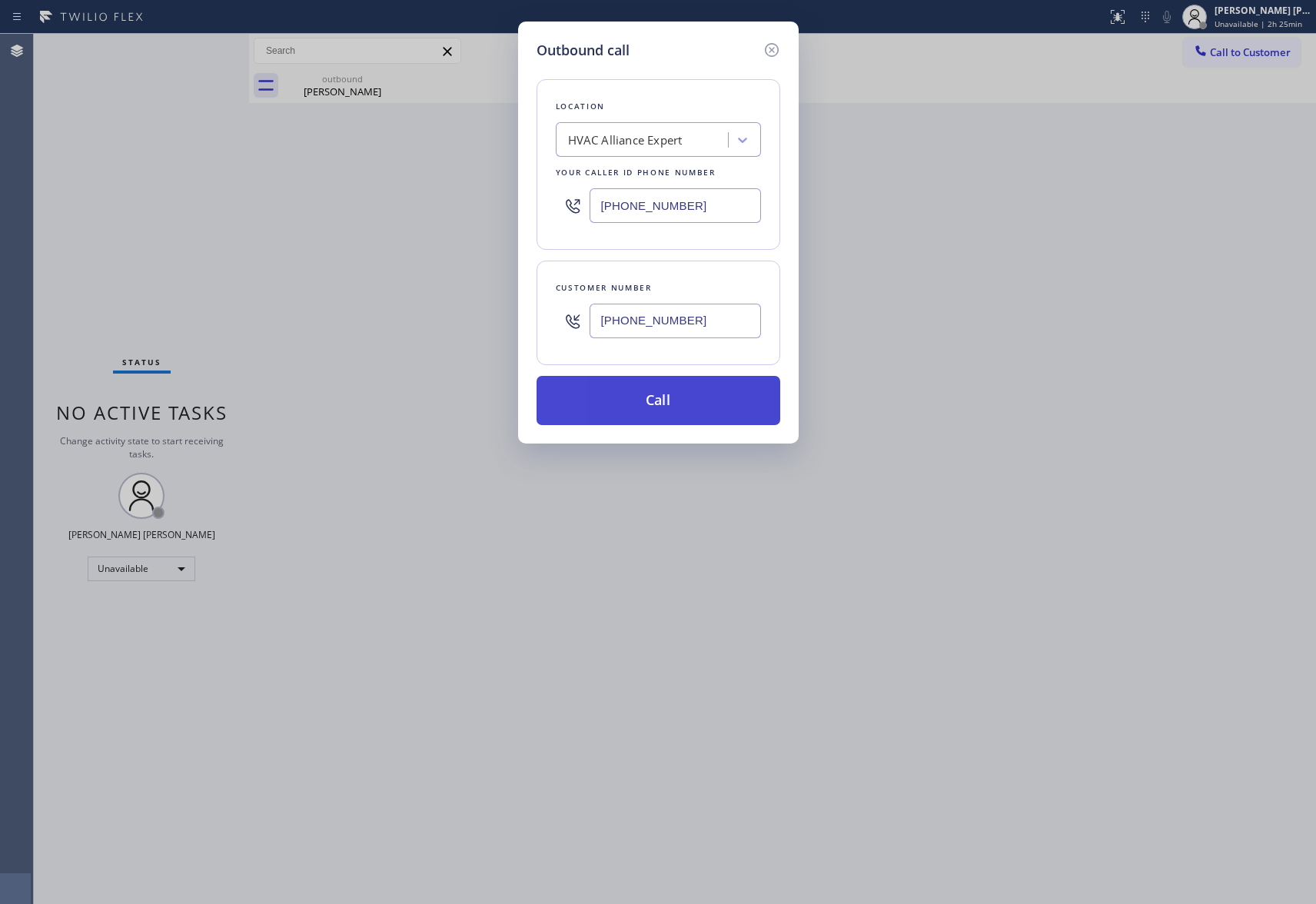
type input "[PHONE_NUMBER]"
click at [669, 398] on button "Call" at bounding box center [658, 400] width 243 height 49
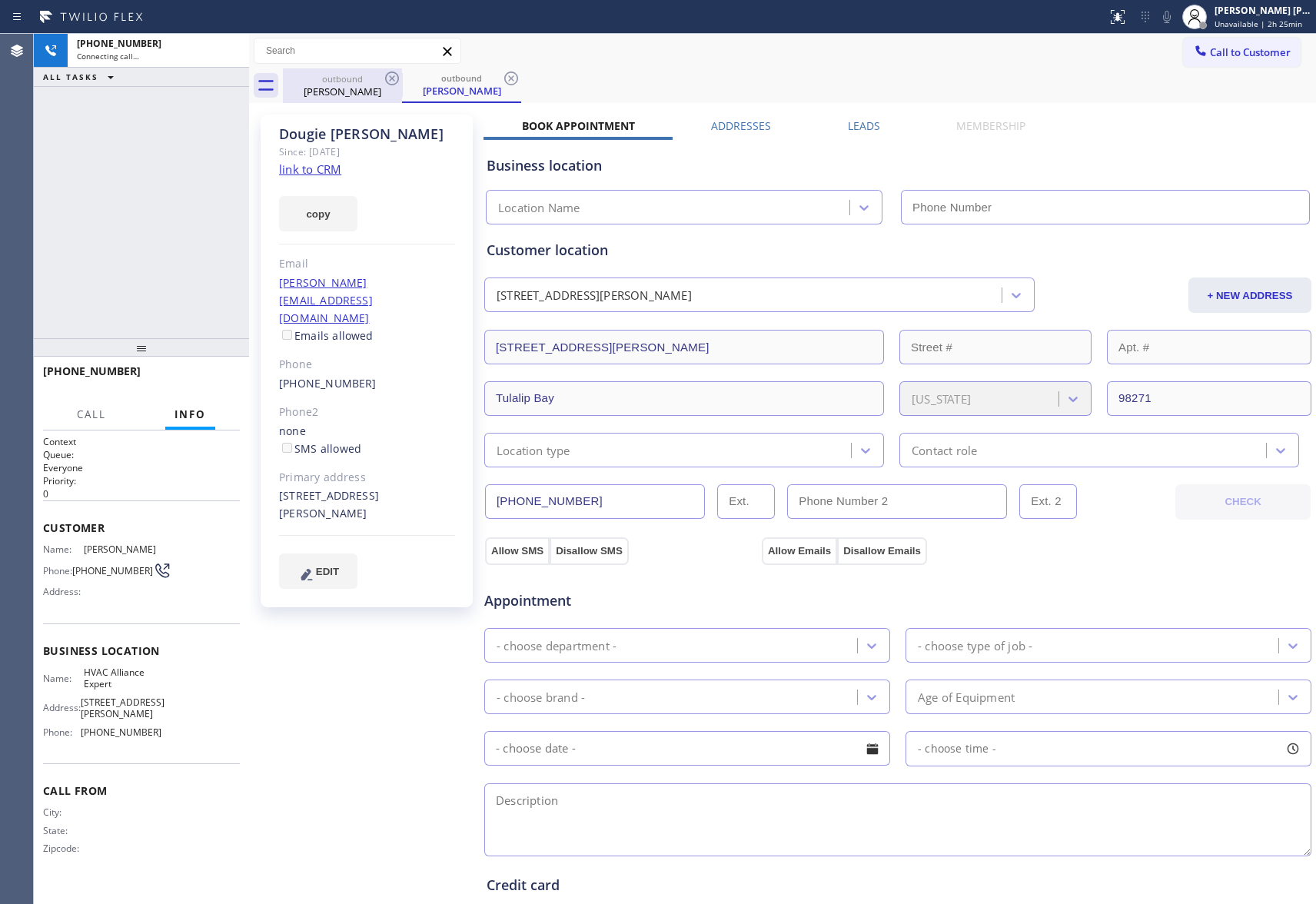
click at [354, 83] on div "outbound" at bounding box center [343, 78] width 116 height 12
type input "[PHONE_NUMBER]"
click at [228, 47] on icon at bounding box center [229, 51] width 19 height 19
click at [395, 77] on icon at bounding box center [392, 78] width 19 height 19
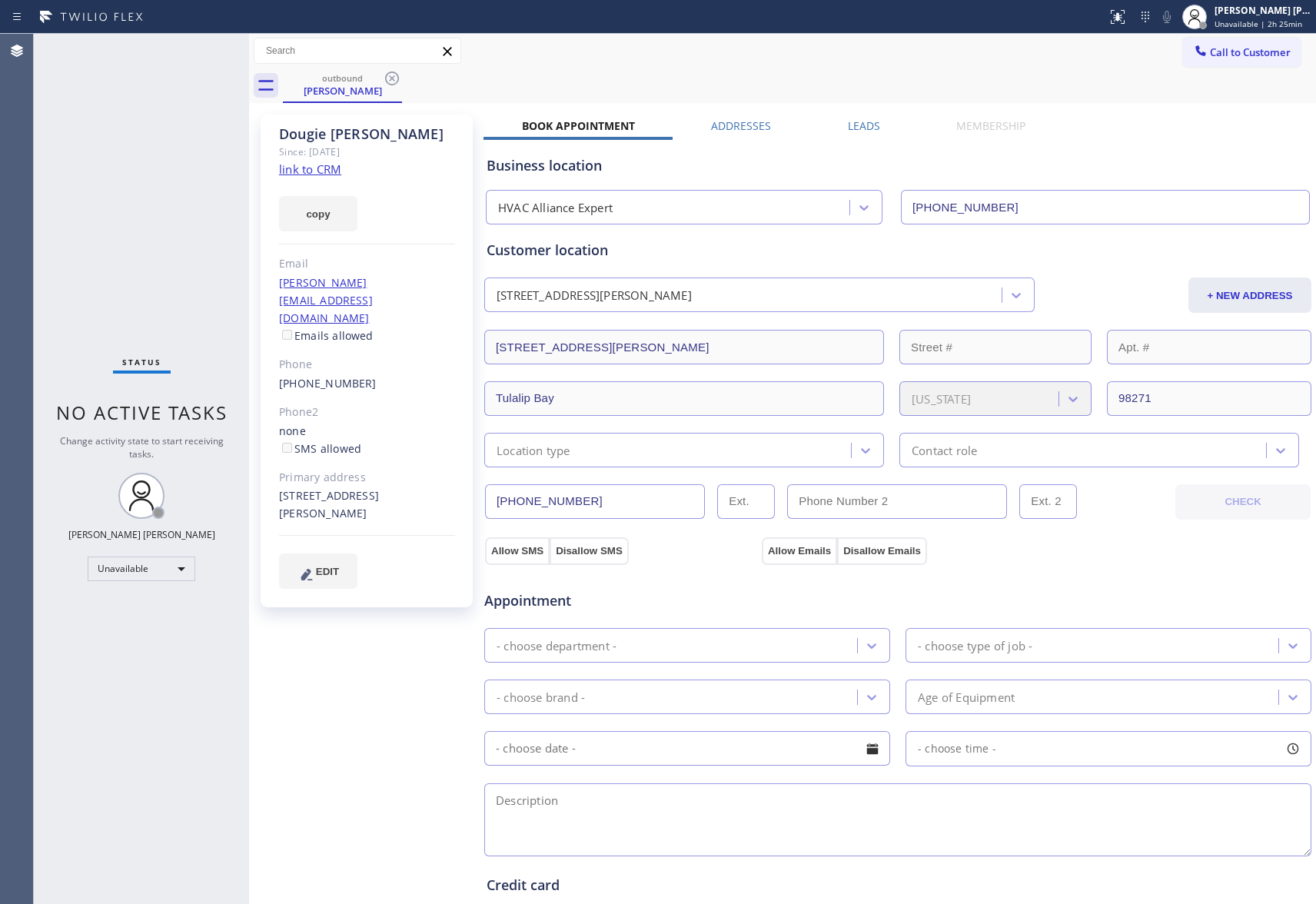
click at [395, 77] on icon at bounding box center [392, 78] width 19 height 19
click at [395, 77] on div "outbound [PERSON_NAME]" at bounding box center [800, 85] width 1033 height 34
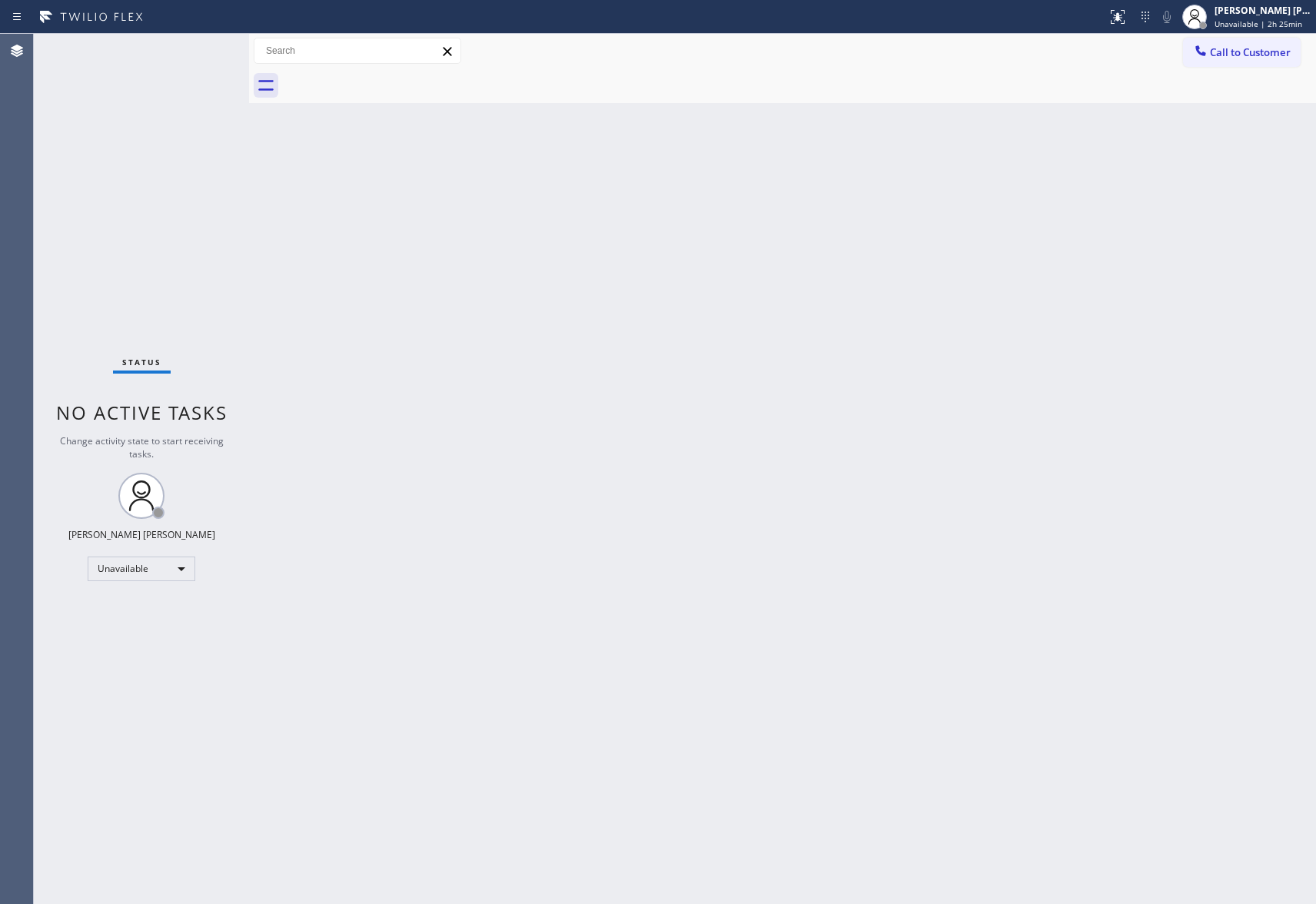
drag, startPoint x: 395, startPoint y: 77, endPoint x: 382, endPoint y: 95, distance: 22.2
click at [395, 77] on div at bounding box center [800, 85] width 1033 height 34
click at [1238, 41] on button "Call to Customer" at bounding box center [1242, 52] width 117 height 29
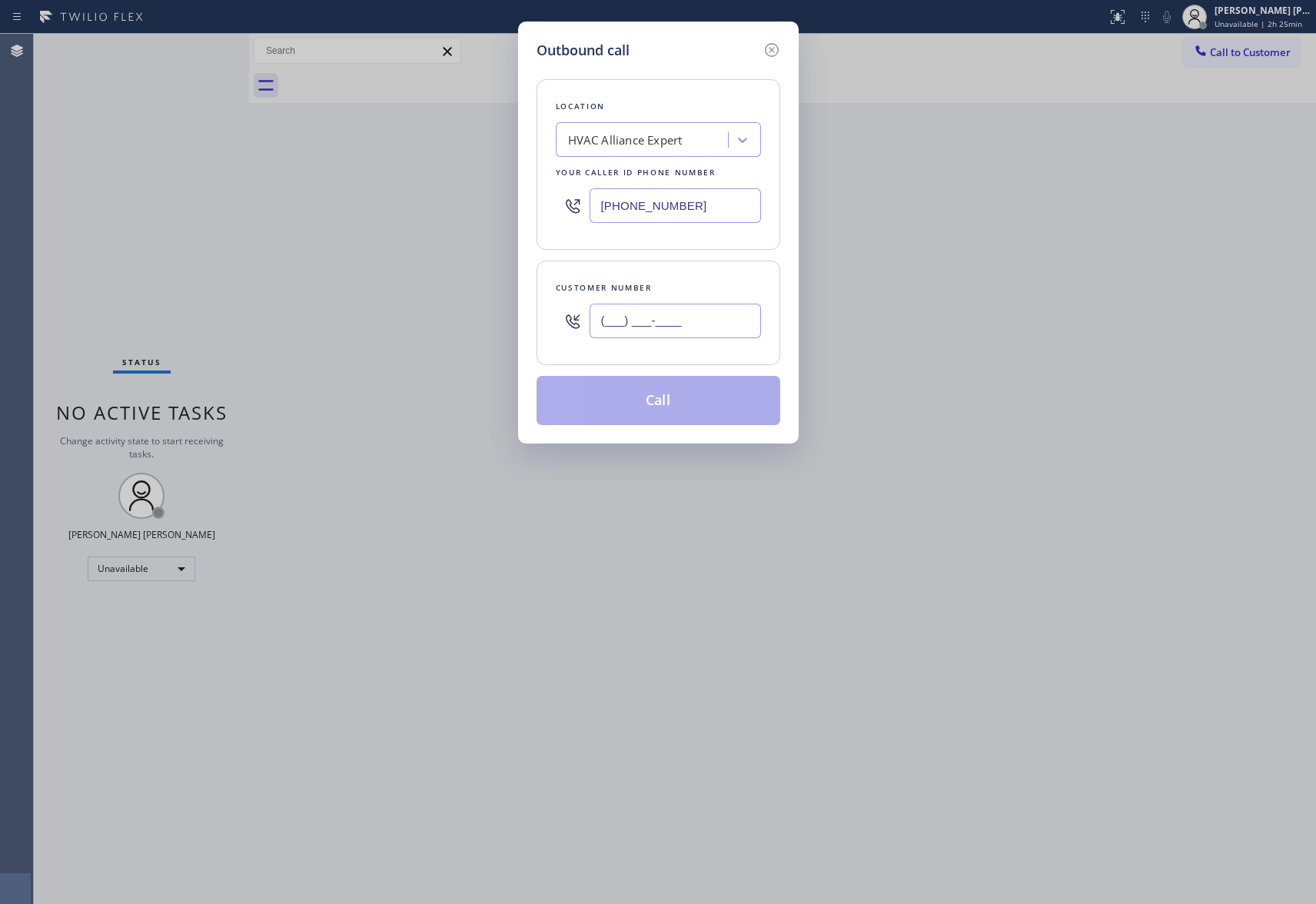
click at [680, 330] on input "(___) ___-____" at bounding box center [675, 321] width 171 height 34
paste input "310) 927-2573"
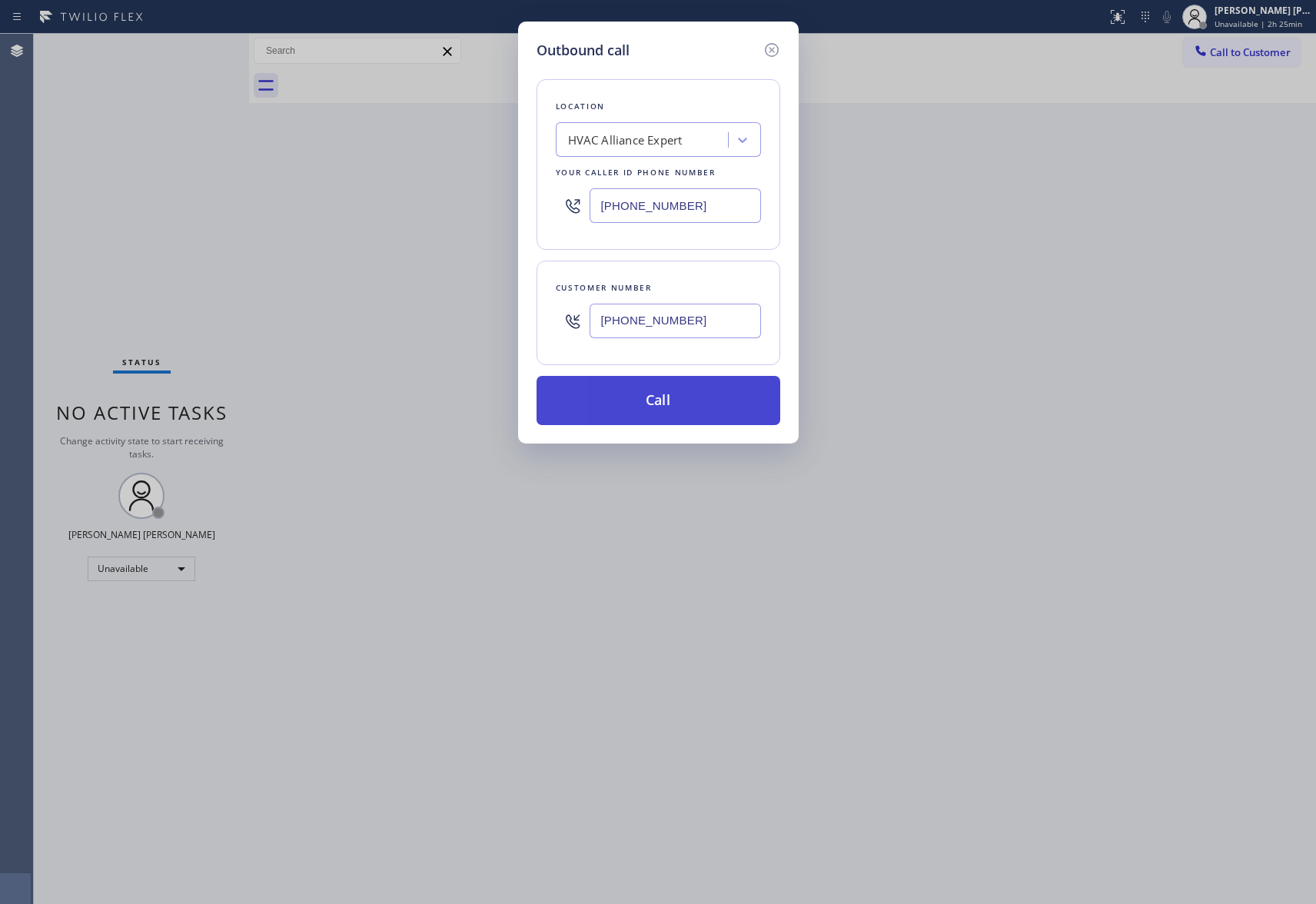
type input "[PHONE_NUMBER]"
click at [675, 406] on button "Call" at bounding box center [658, 400] width 243 height 49
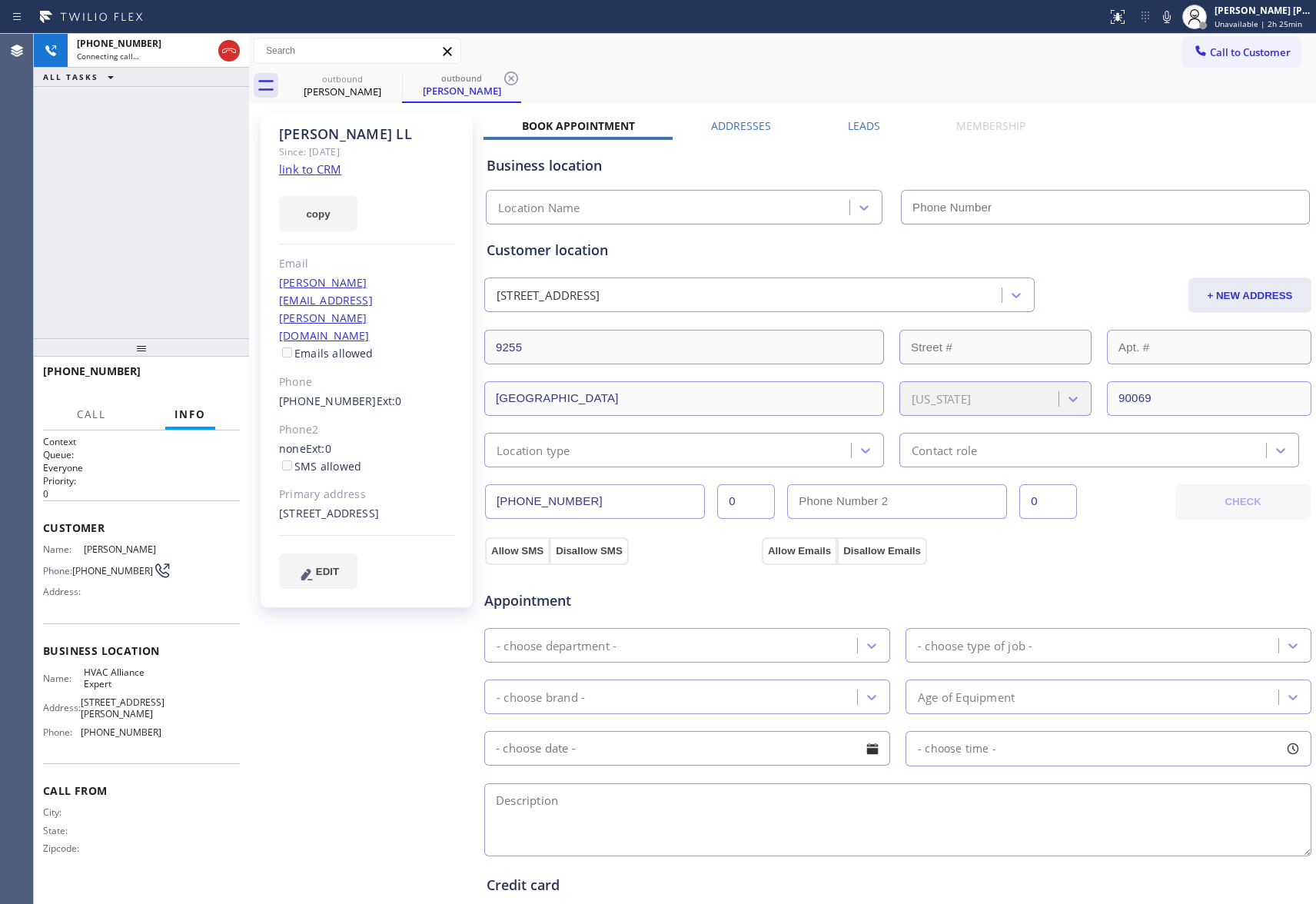
type input "[PHONE_NUMBER]"
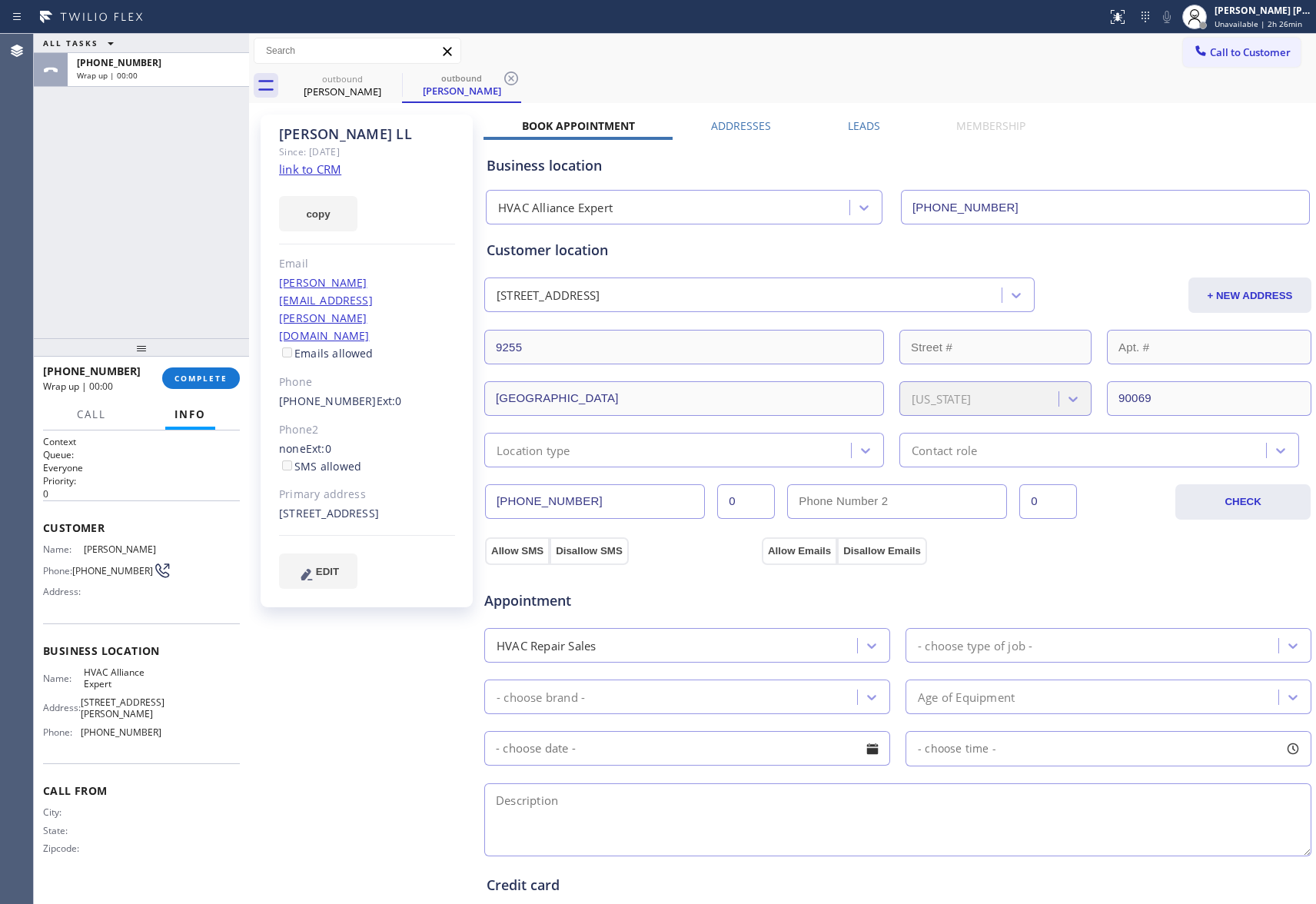
click at [850, 118] on label "Leads" at bounding box center [864, 125] width 32 height 15
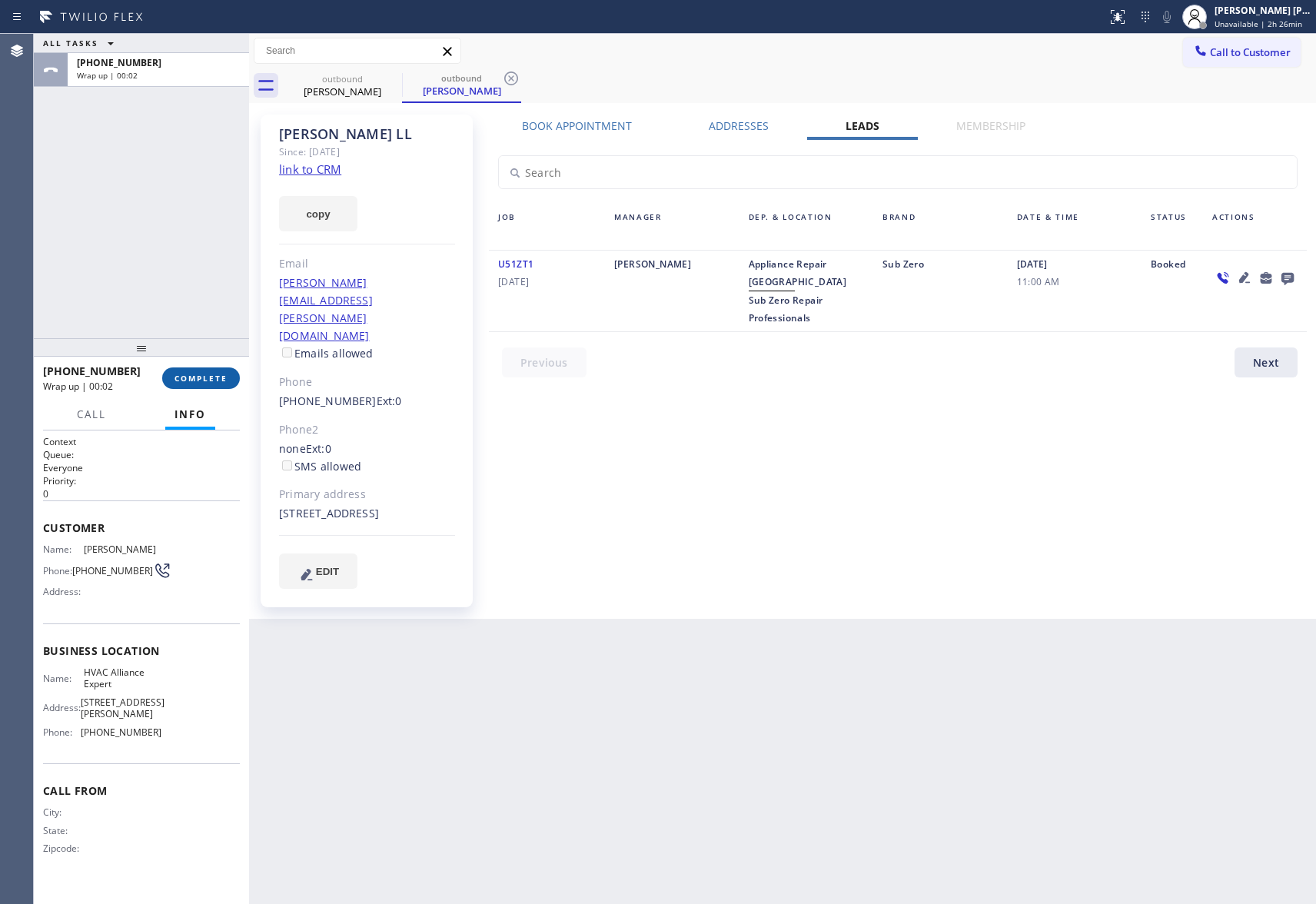
click at [201, 376] on span "COMPLETE" at bounding box center [201, 378] width 53 height 11
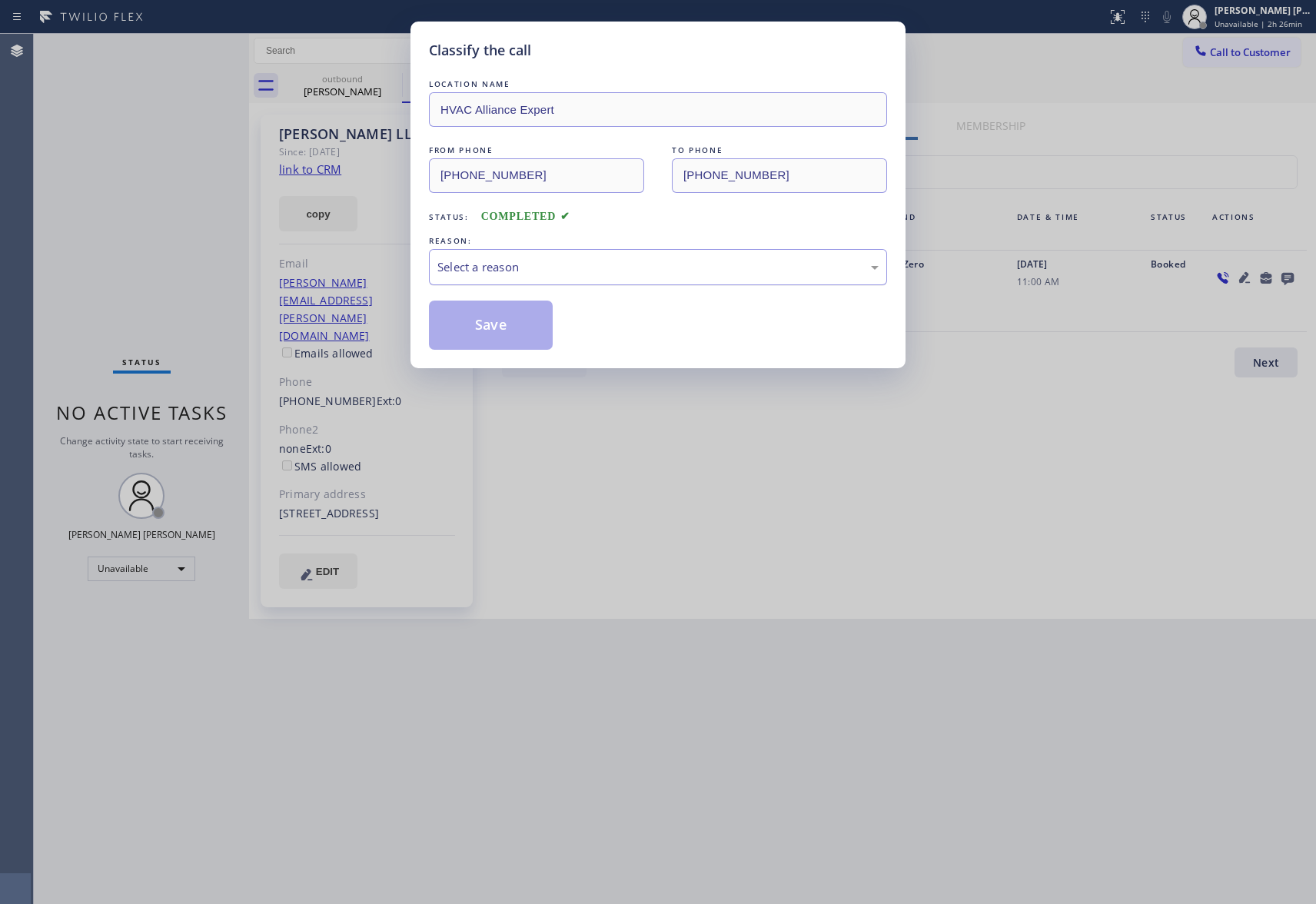
click at [593, 265] on div "Select a reason" at bounding box center [658, 267] width 441 height 18
click at [492, 323] on button "Save" at bounding box center [491, 325] width 124 height 49
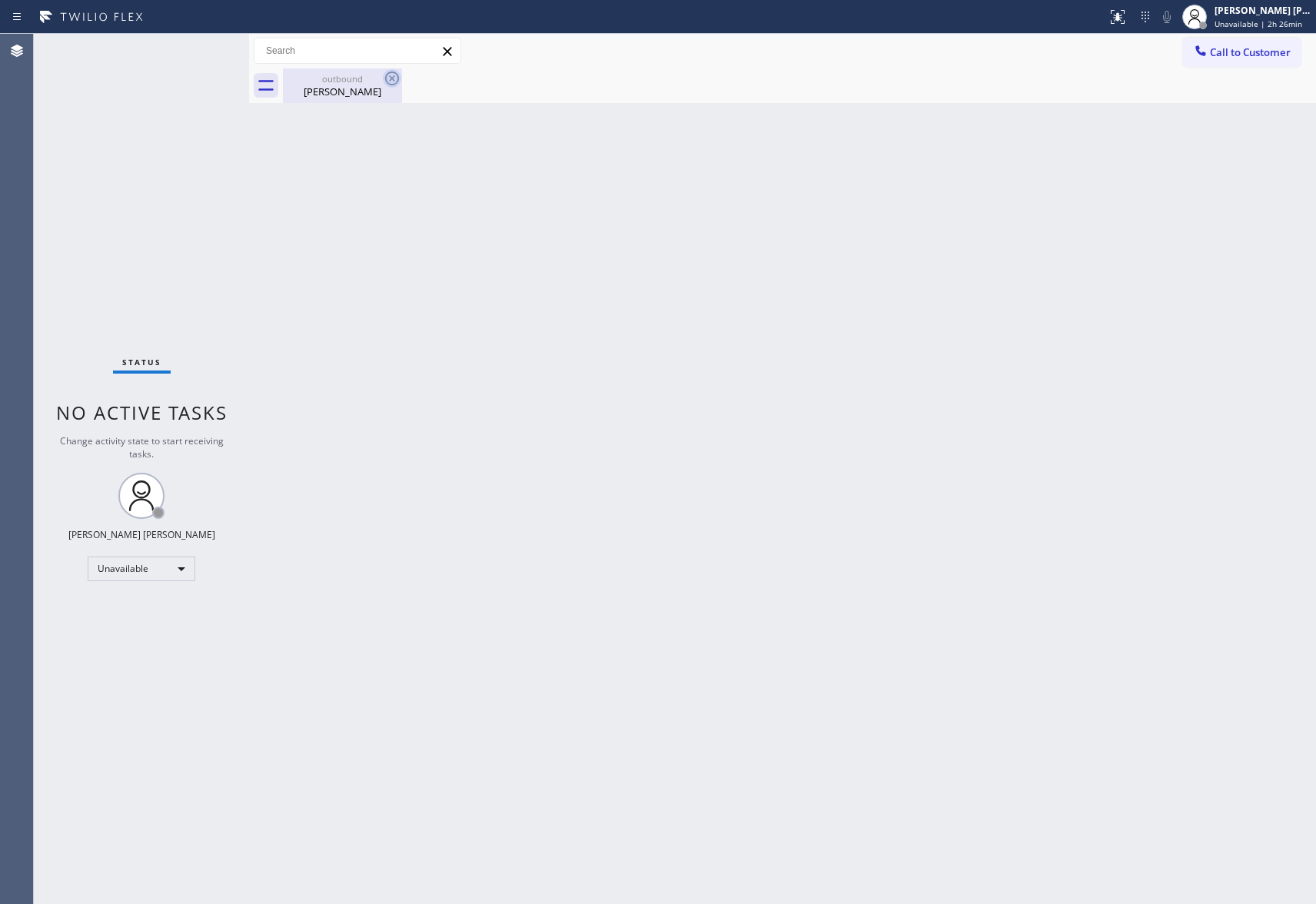
drag, startPoint x: 373, startPoint y: 75, endPoint x: 389, endPoint y: 75, distance: 16.0
click at [373, 75] on div "outbound" at bounding box center [343, 78] width 116 height 12
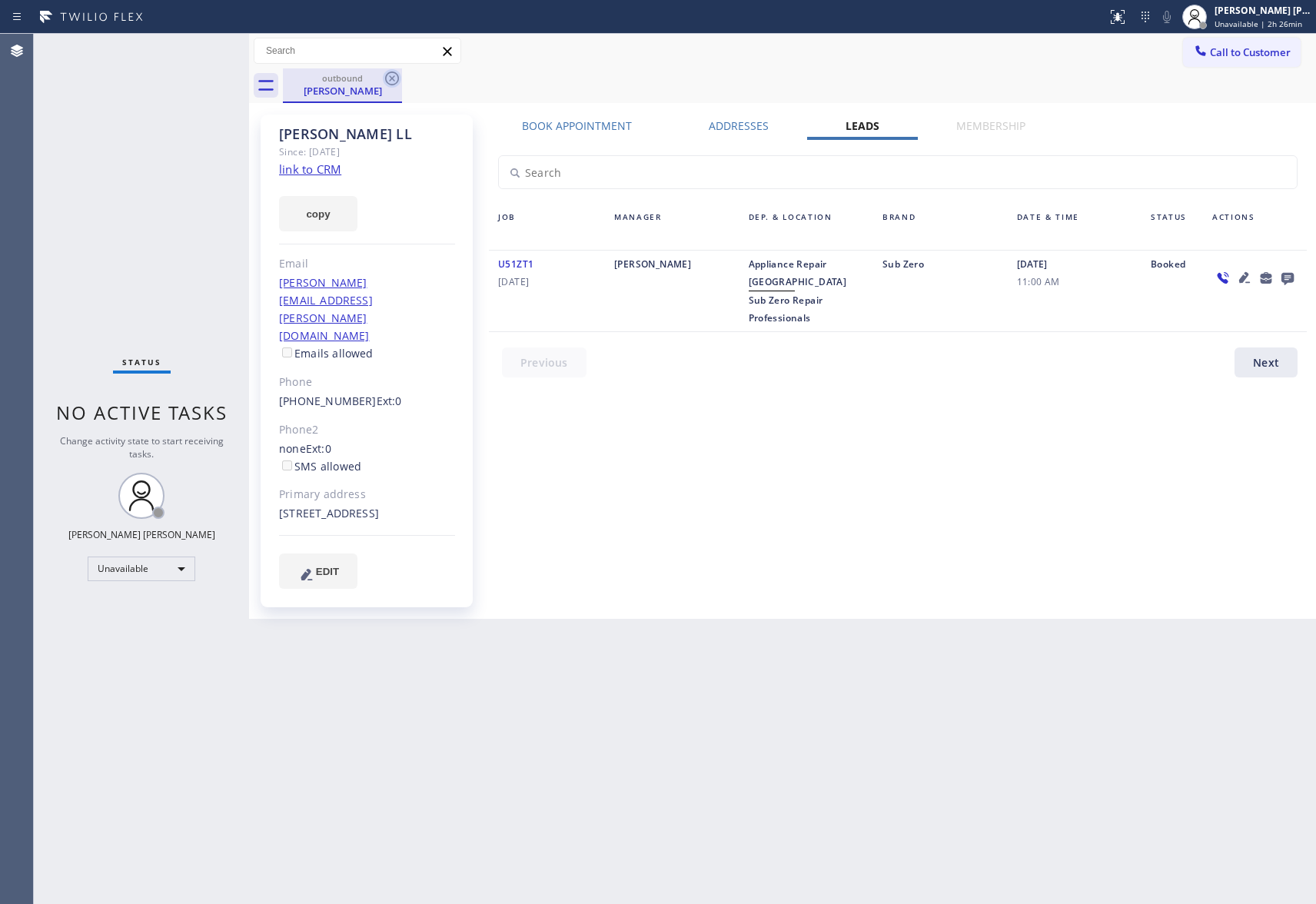
click at [389, 75] on icon at bounding box center [392, 78] width 14 height 14
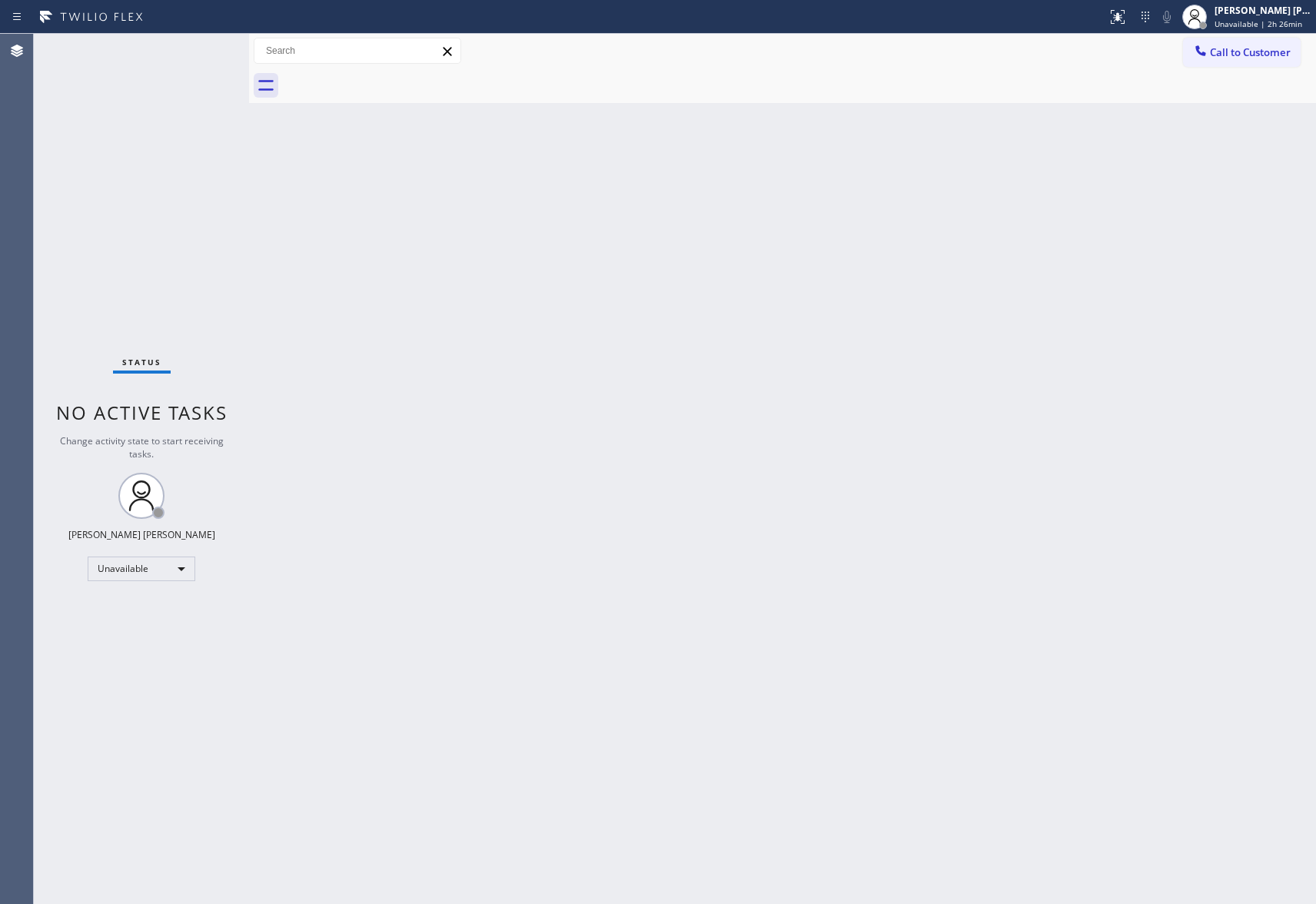
click at [389, 75] on div at bounding box center [800, 85] width 1033 height 34
click at [1276, 59] on span "Call to Customer" at bounding box center [1249, 52] width 81 height 14
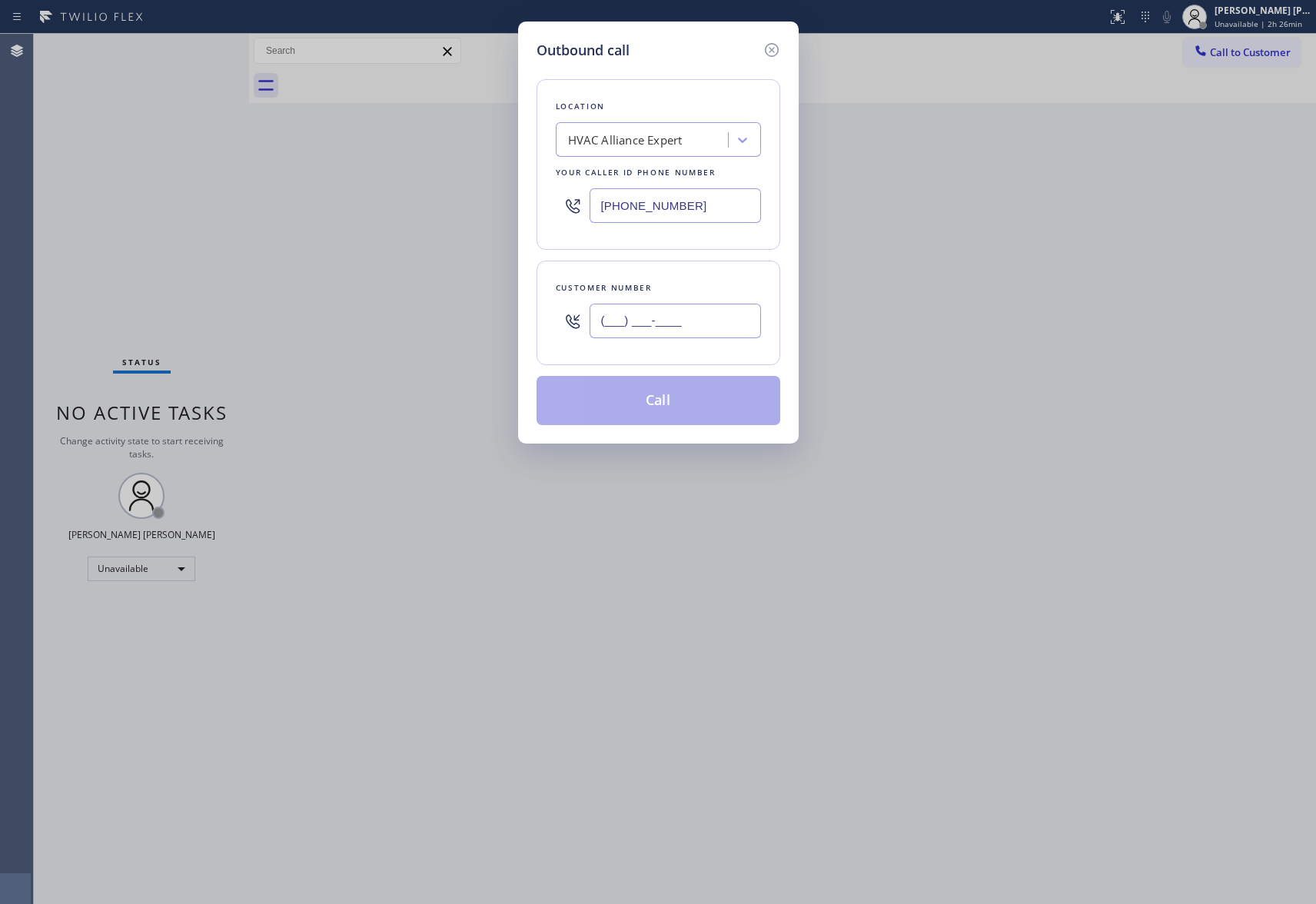
click at [686, 315] on input "(___) ___-____" at bounding box center [675, 321] width 171 height 34
paste input "925) 283-2734"
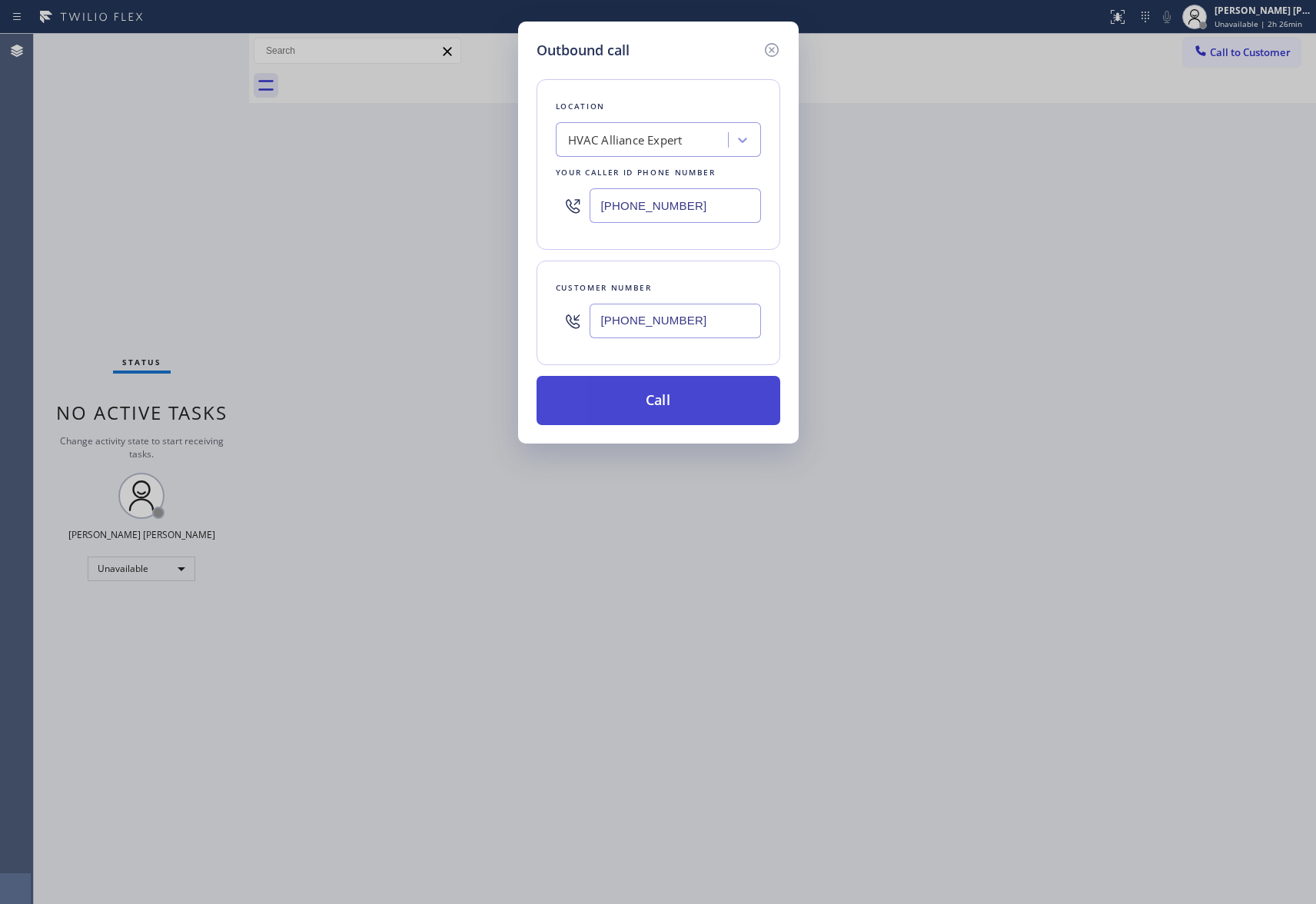
type input "[PHONE_NUMBER]"
click at [684, 397] on button "Call" at bounding box center [658, 400] width 243 height 49
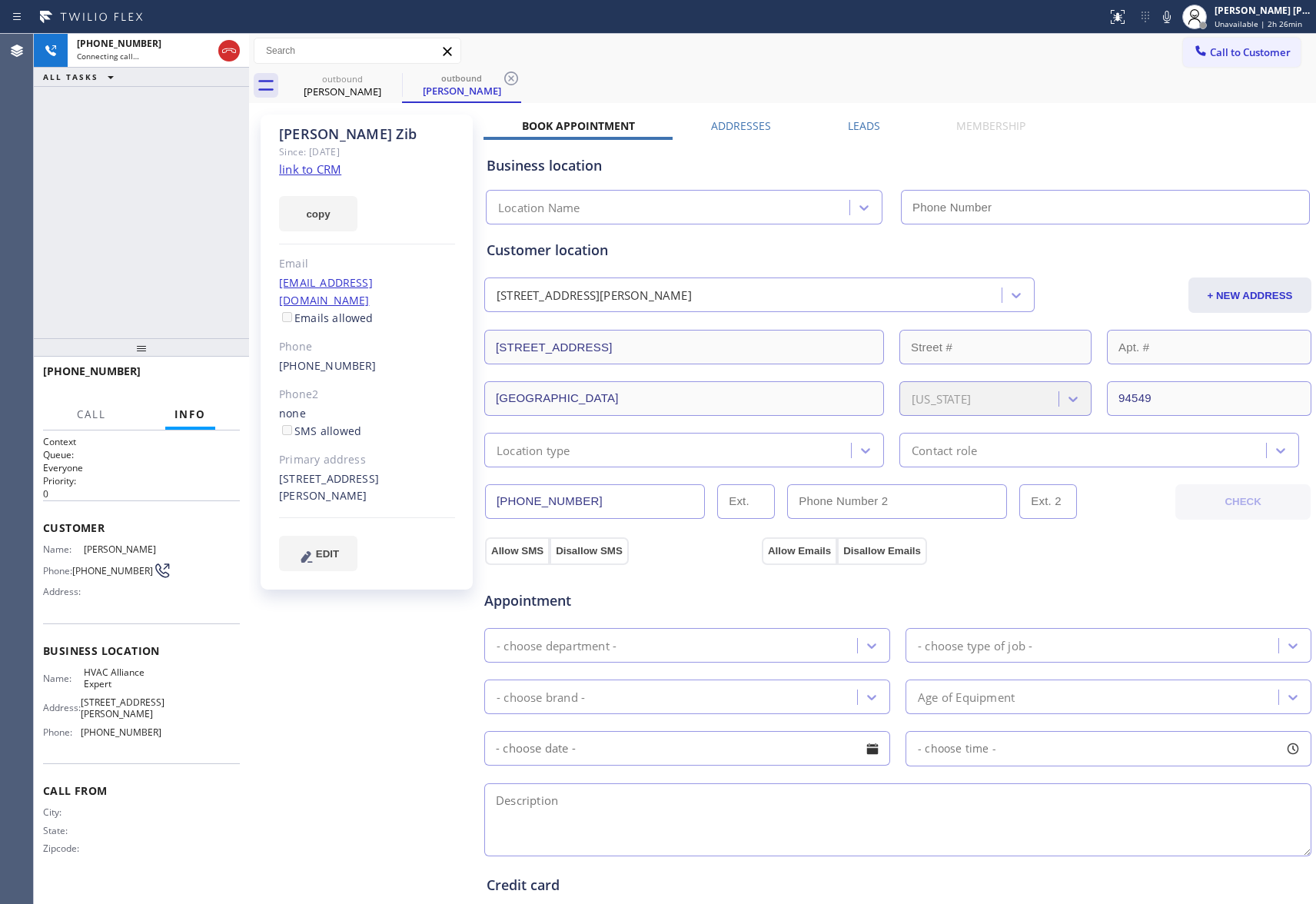
type input "[PHONE_NUMBER]"
click at [231, 53] on icon at bounding box center [229, 51] width 19 height 19
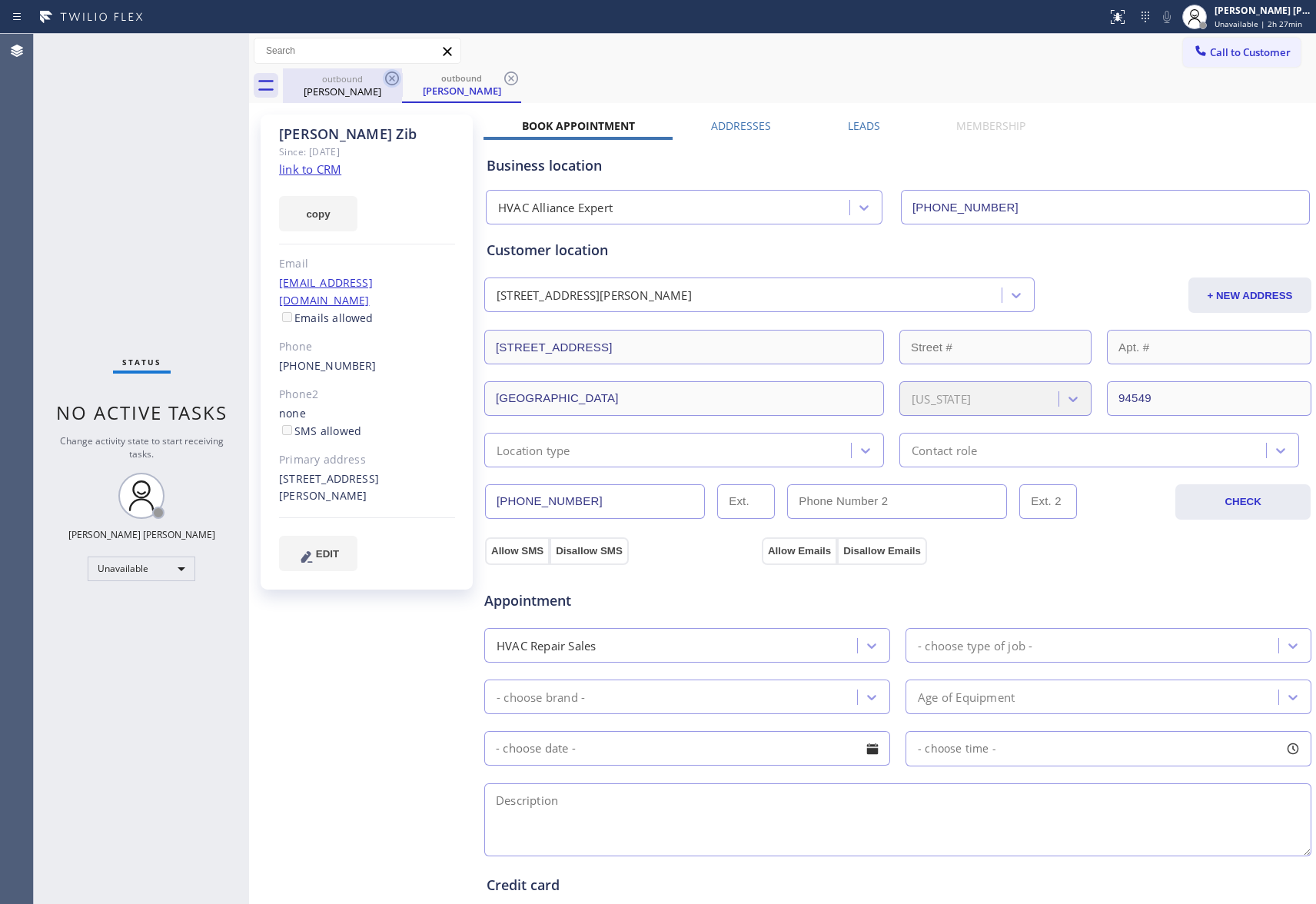
click at [397, 74] on icon at bounding box center [392, 78] width 14 height 14
click at [402, 74] on div "outbound [PERSON_NAME]" at bounding box center [462, 85] width 119 height 34
click at [397, 74] on icon at bounding box center [392, 78] width 14 height 14
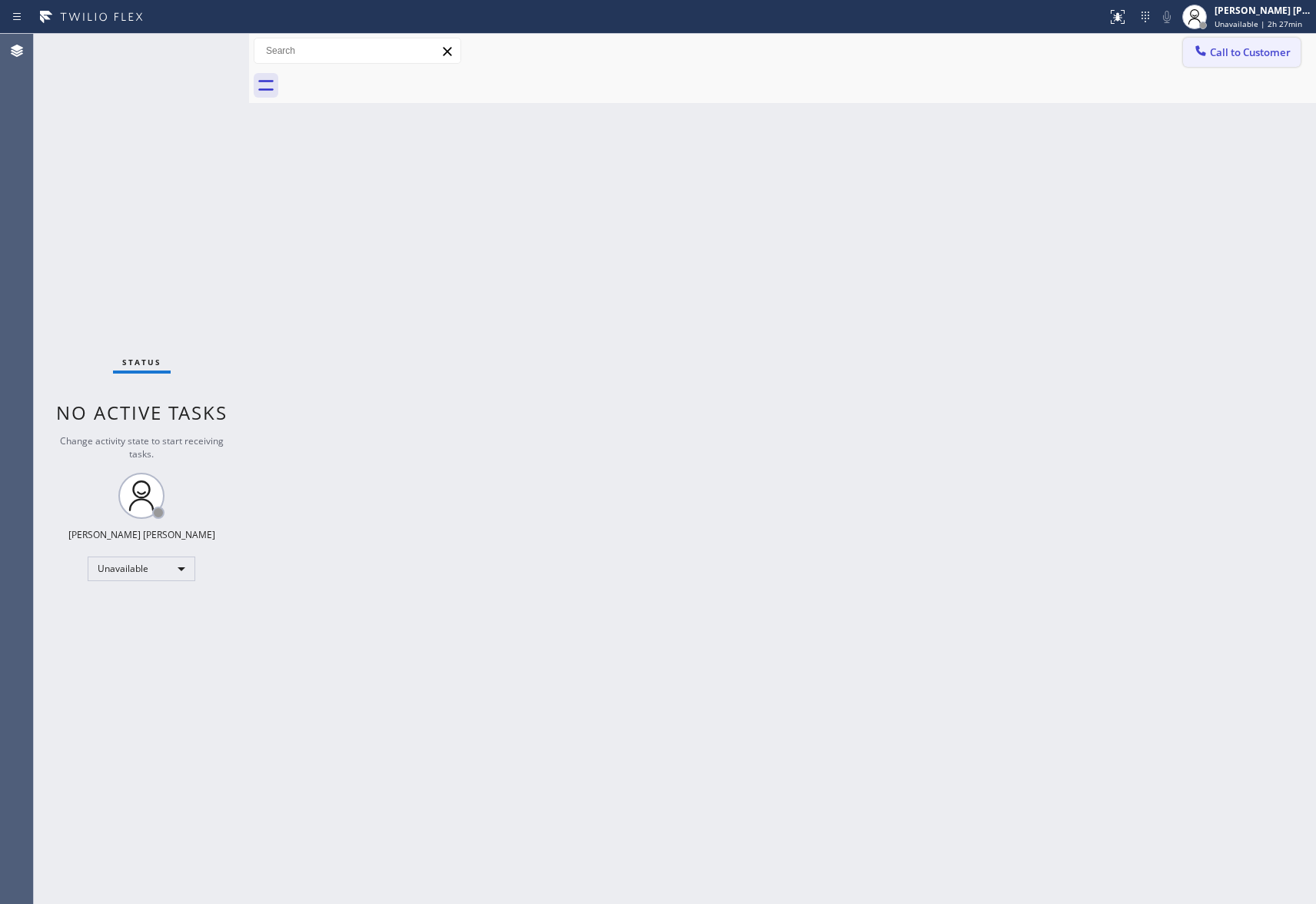
click at [1289, 49] on span "Call to Customer" at bounding box center [1249, 52] width 81 height 14
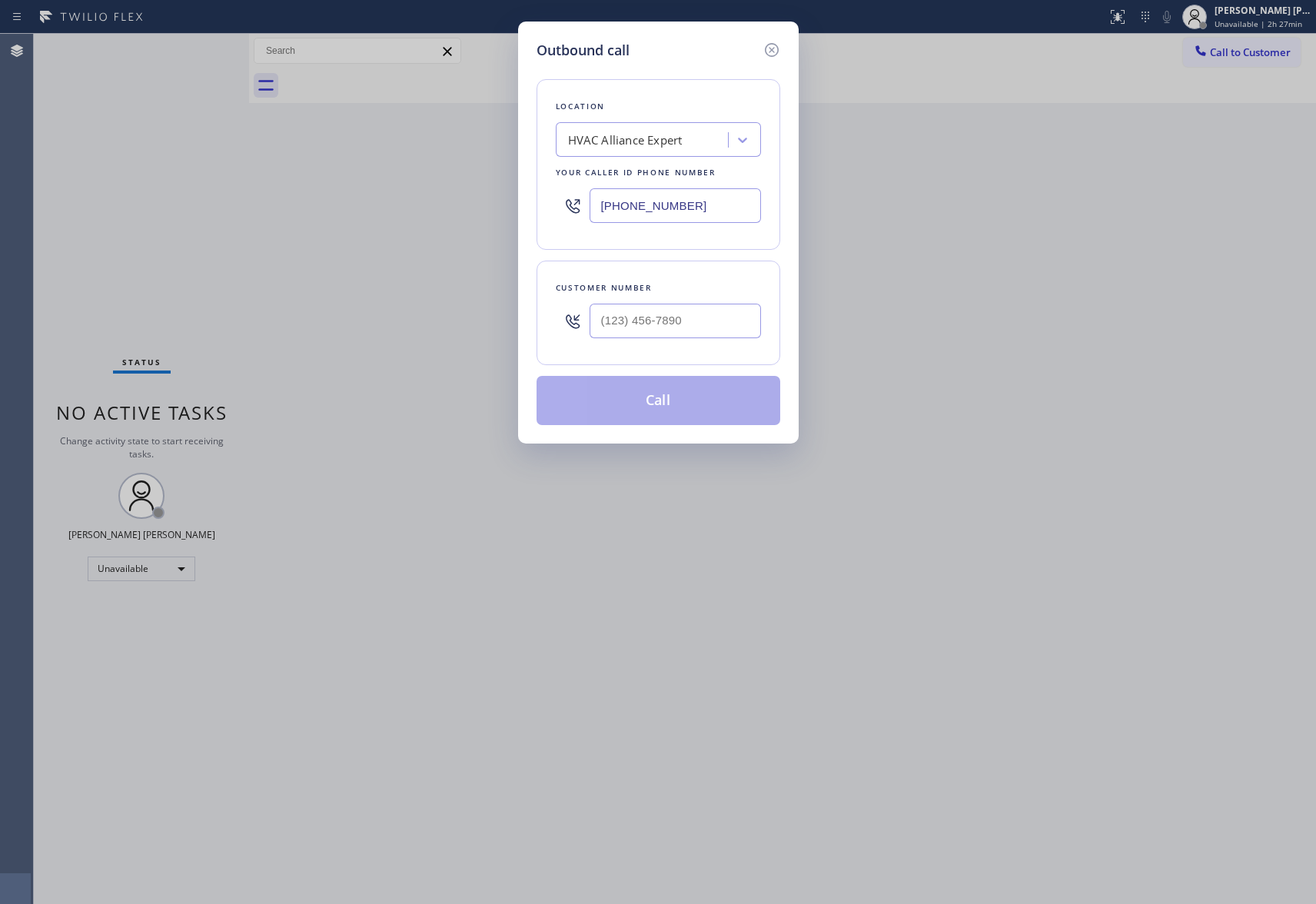
click at [685, 301] on div at bounding box center [675, 321] width 171 height 50
click at [684, 314] on input "(___) ___-____" at bounding box center [675, 321] width 171 height 34
paste input "805) 647-2337"
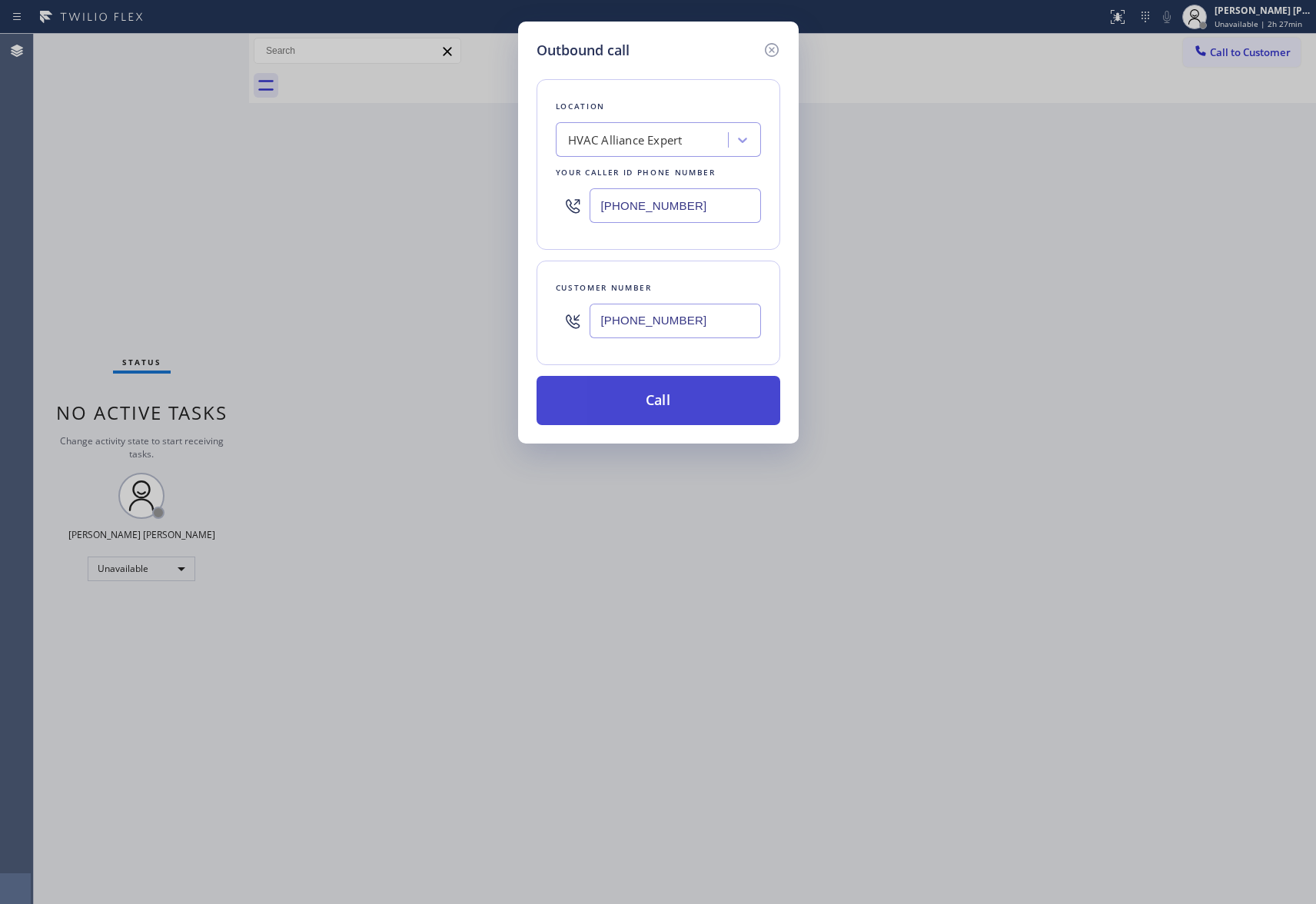
type input "[PHONE_NUMBER]"
click at [699, 401] on button "Call" at bounding box center [658, 400] width 243 height 49
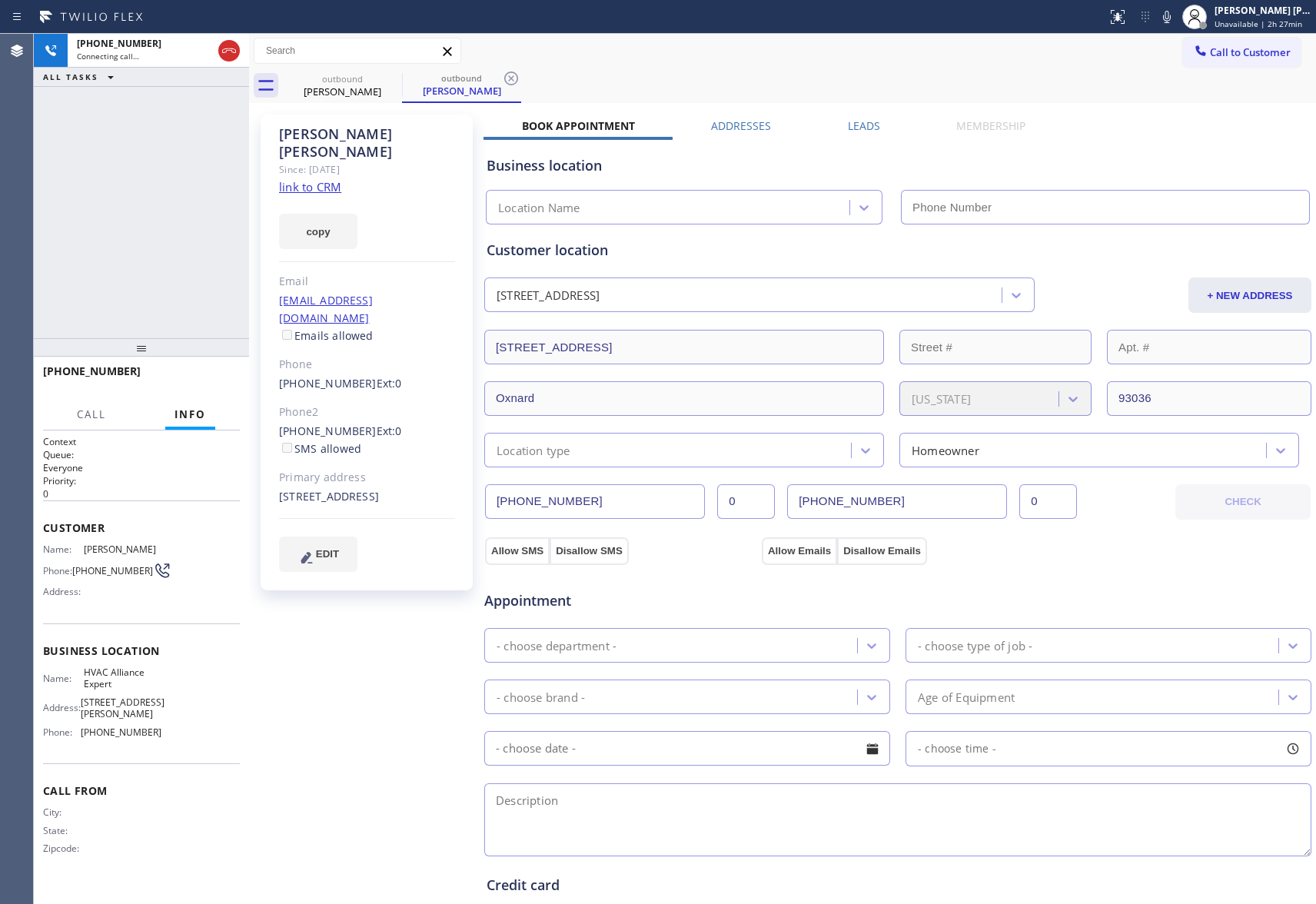
type input "[PHONE_NUMBER]"
drag, startPoint x: 232, startPoint y: 51, endPoint x: 355, endPoint y: 69, distance: 124.3
click at [232, 51] on icon at bounding box center [229, 51] width 14 height 5
click at [376, 78] on div "outbound" at bounding box center [343, 78] width 116 height 12
click at [387, 78] on icon at bounding box center [392, 78] width 19 height 19
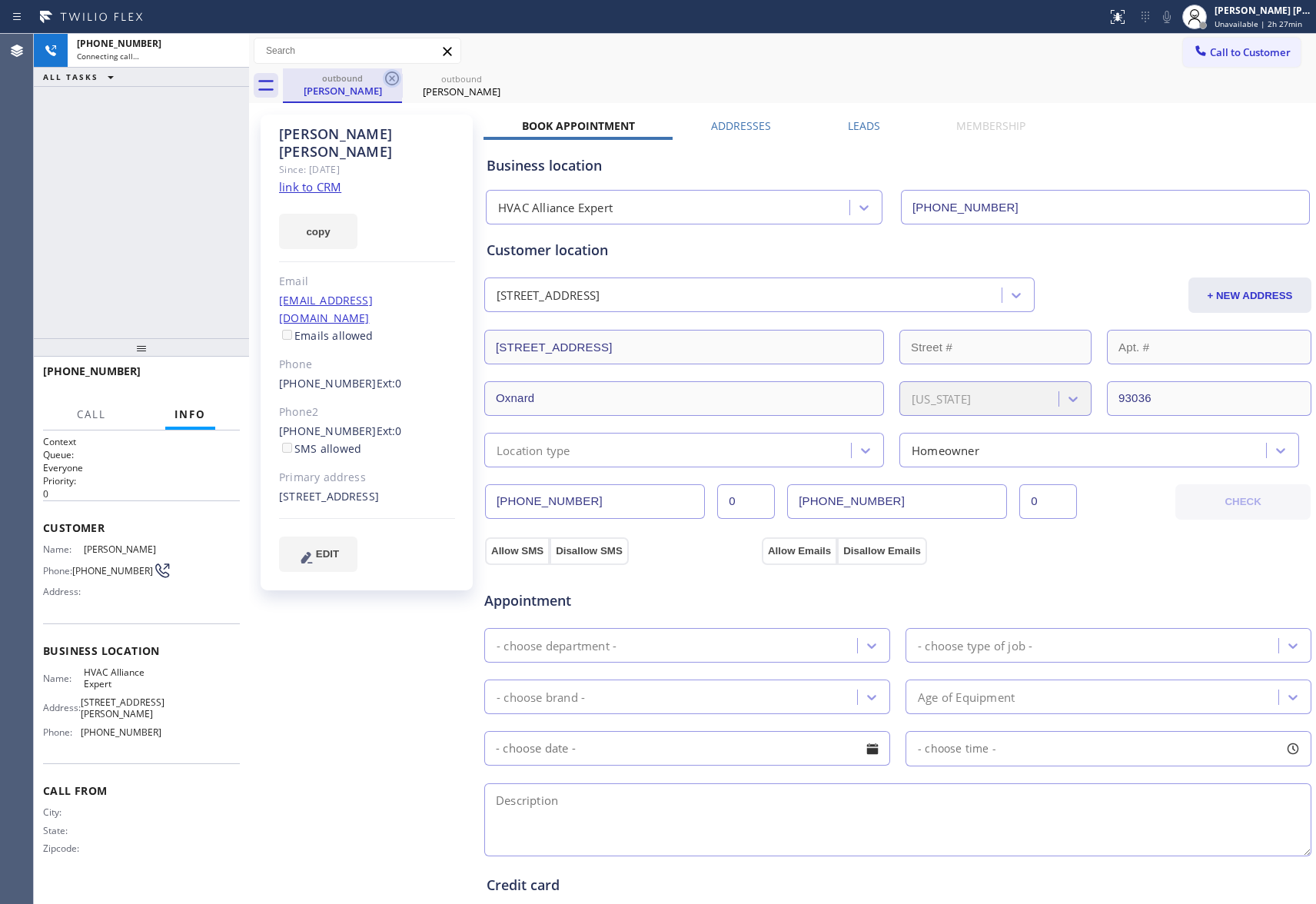
click at [0, 0] on icon at bounding box center [0, 0] width 0 height 0
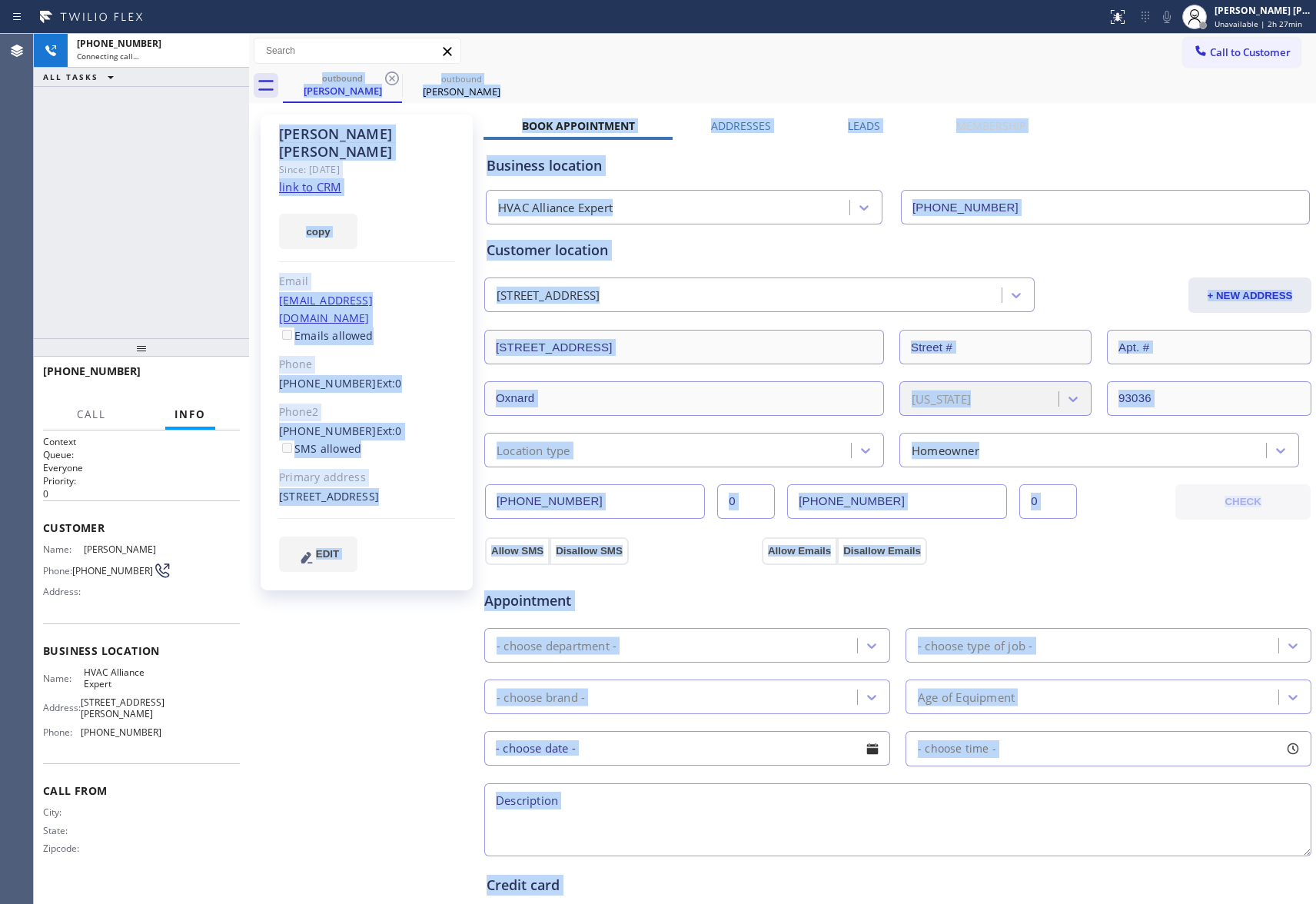
click at [387, 78] on div "outbound [PERSON_NAME] outbound [PERSON_NAME]" at bounding box center [800, 85] width 1033 height 34
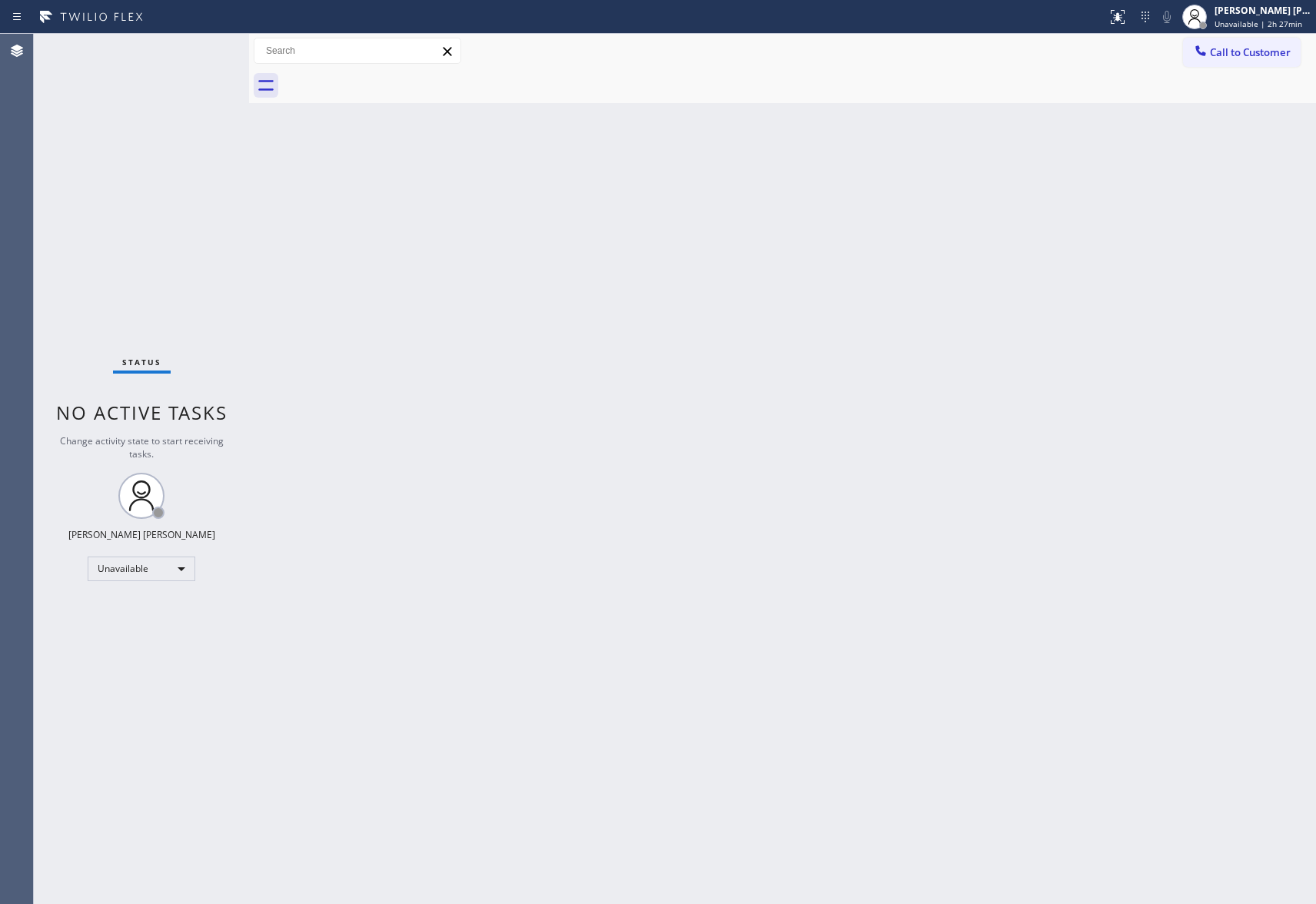
click at [387, 78] on div at bounding box center [800, 85] width 1033 height 34
click at [1240, 59] on span "Call to Customer" at bounding box center [1249, 52] width 81 height 14
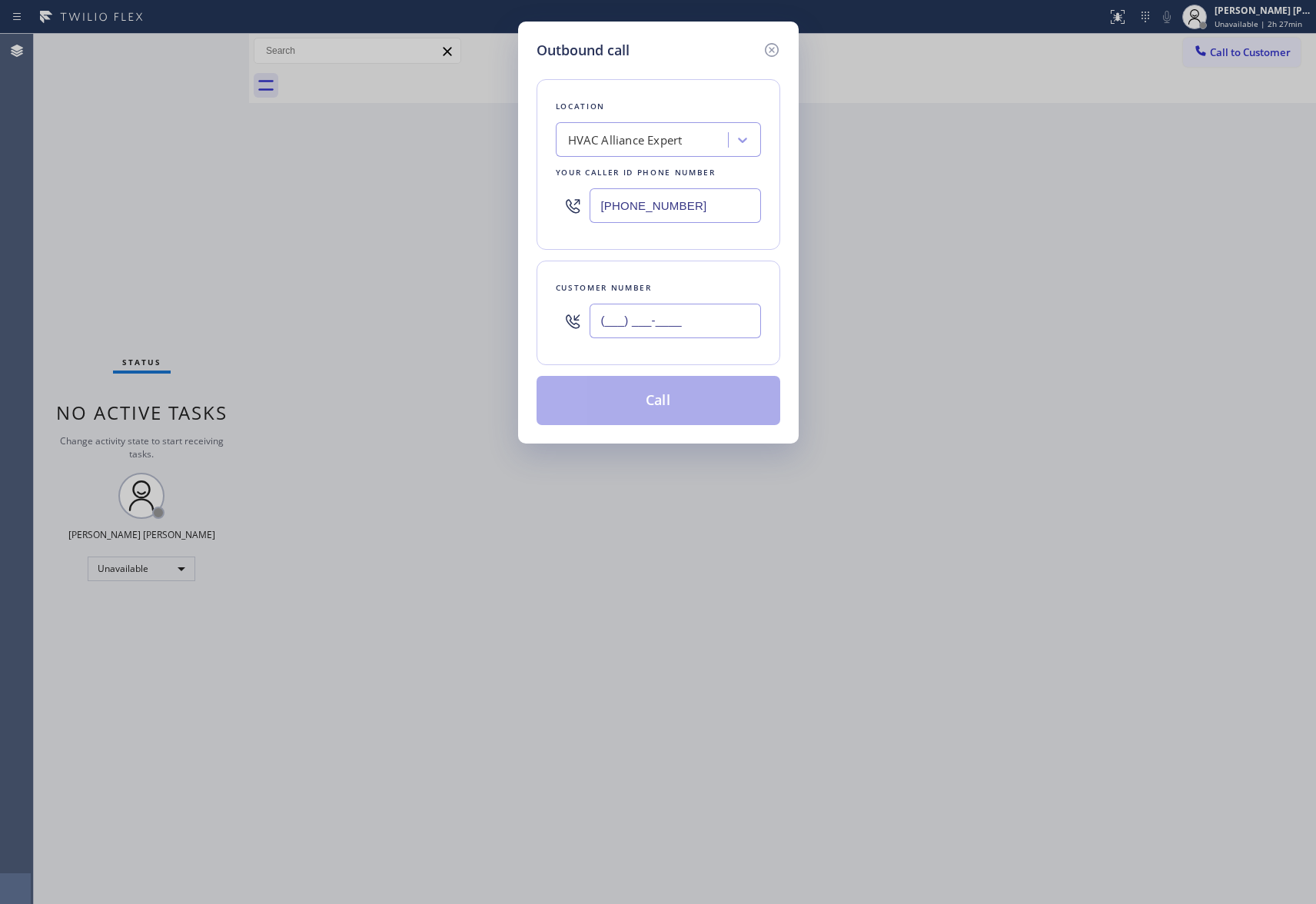
click at [664, 338] on input "(___) ___-____" at bounding box center [675, 321] width 171 height 34
paste input "949) 386-4292"
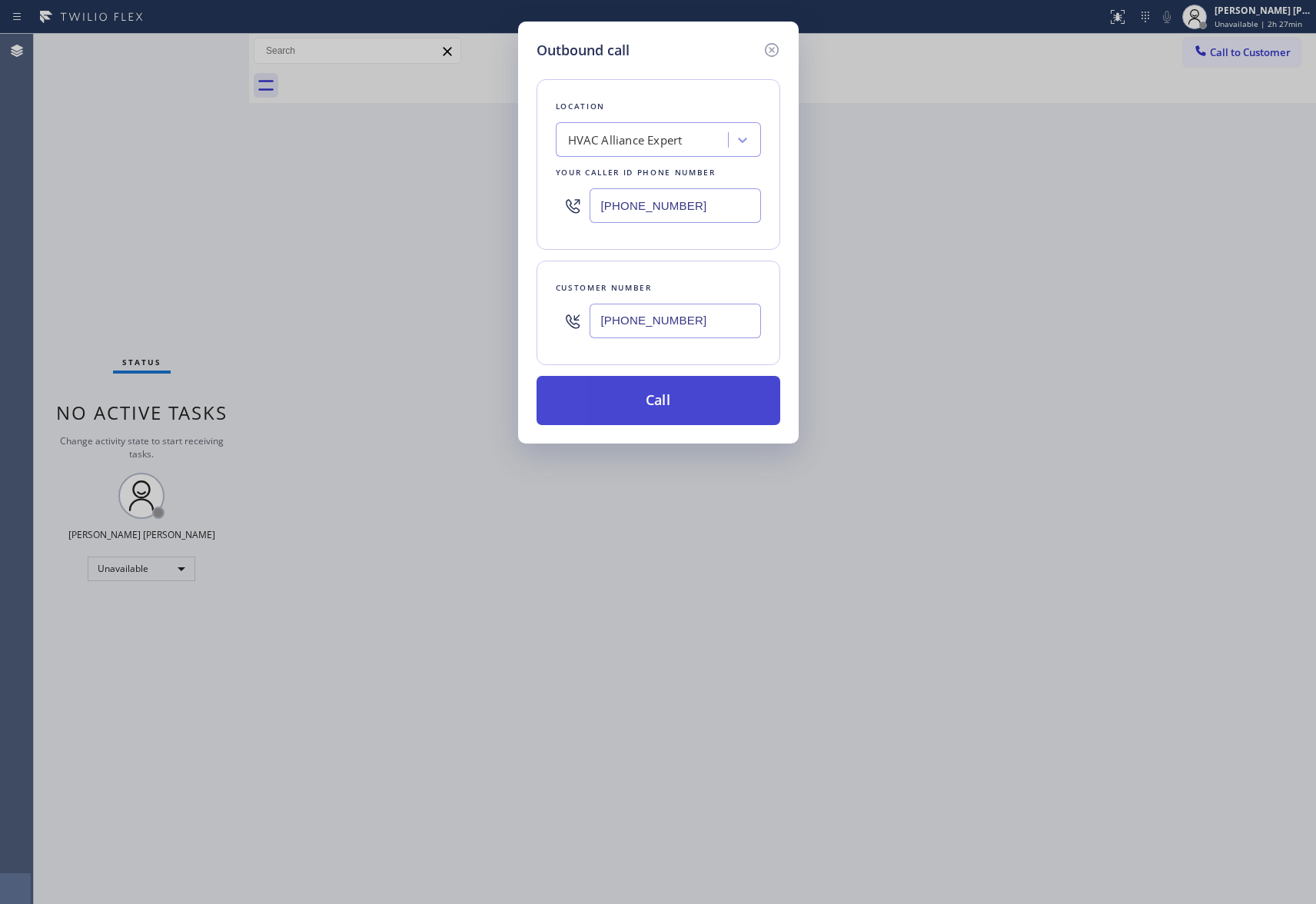
type input "[PHONE_NUMBER]"
click at [656, 395] on button "Call" at bounding box center [658, 400] width 243 height 49
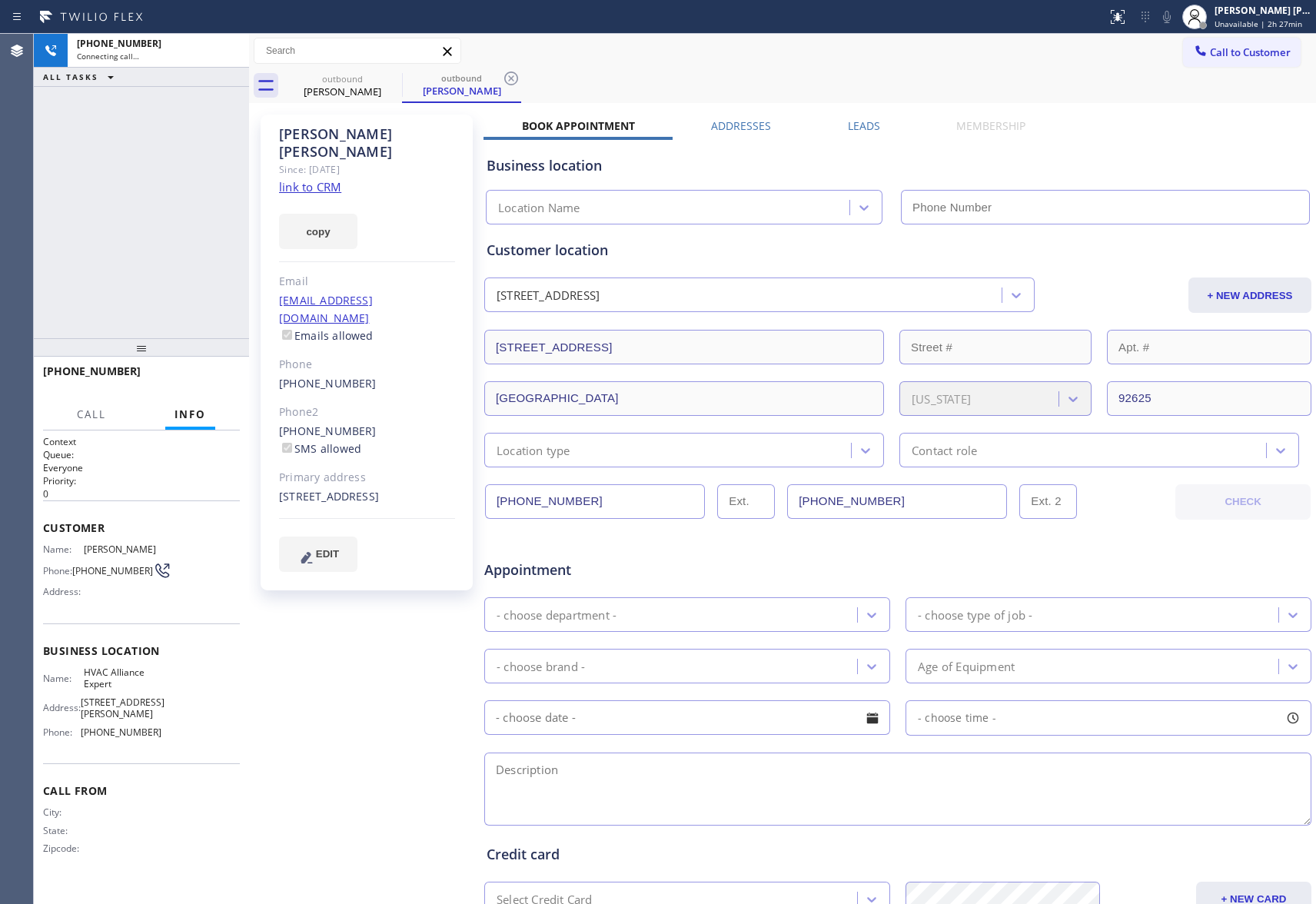
type input "[PHONE_NUMBER]"
click at [226, 47] on icon at bounding box center [229, 51] width 19 height 19
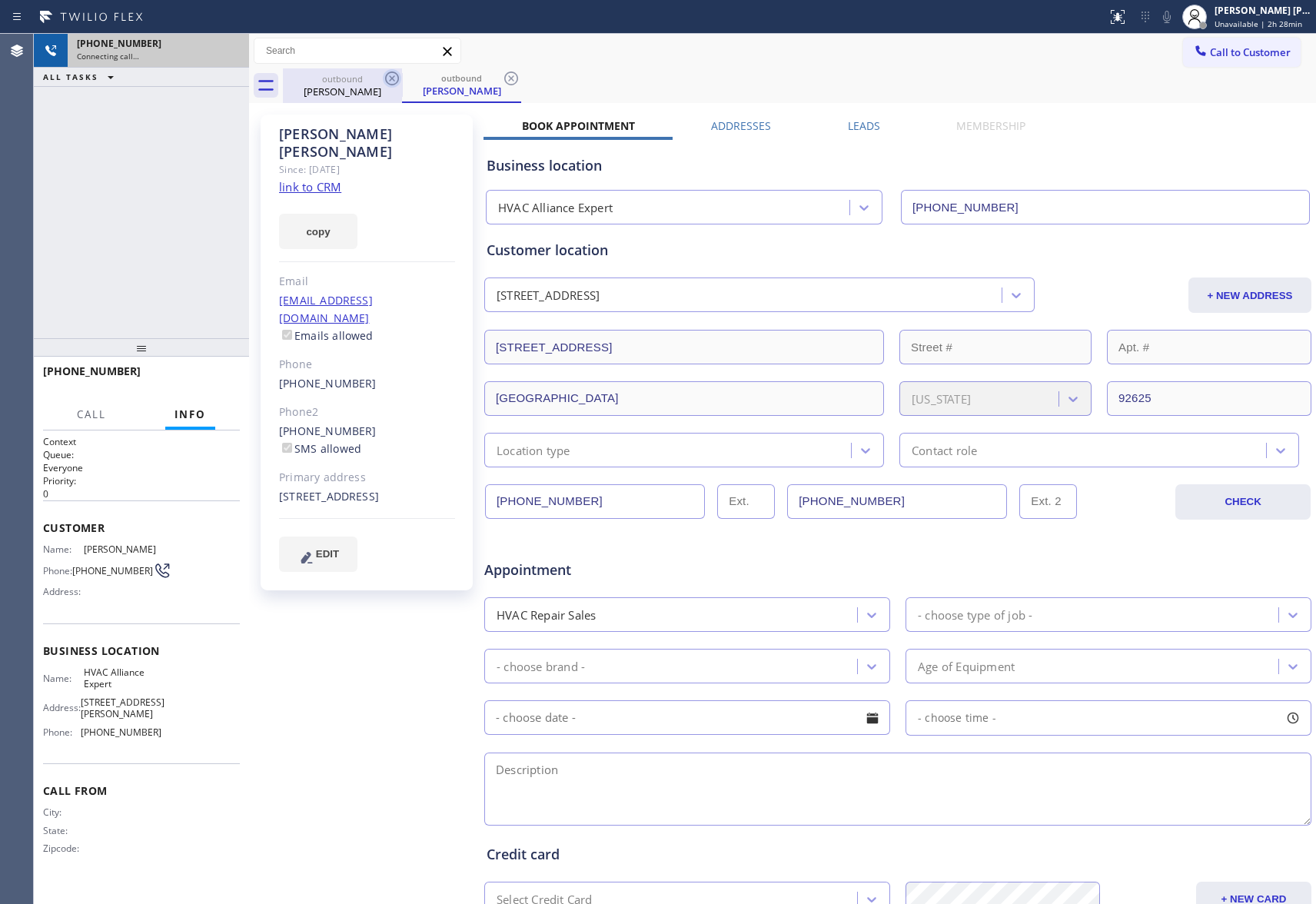
click at [389, 83] on icon at bounding box center [392, 78] width 19 height 19
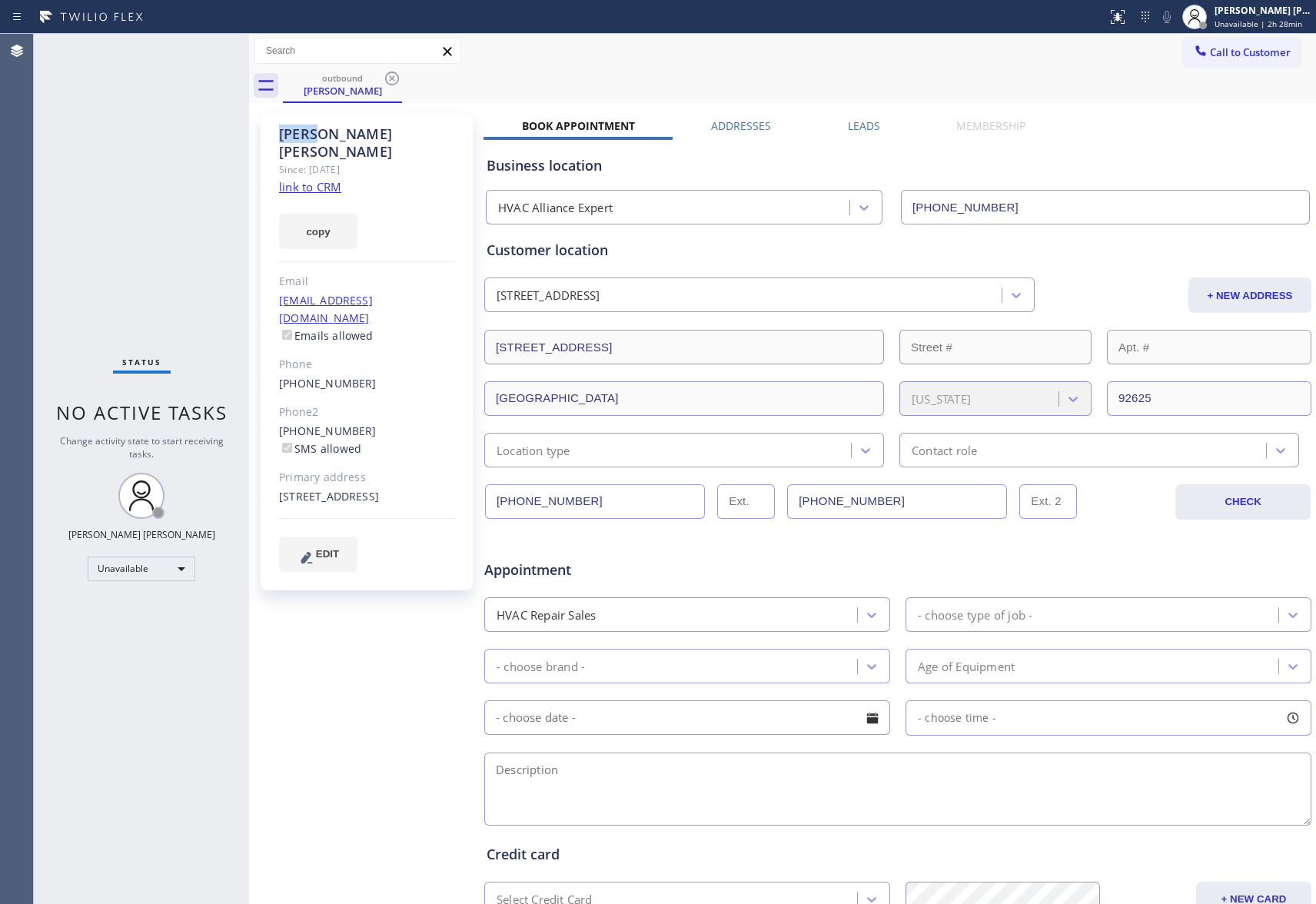
click at [391, 80] on icon at bounding box center [392, 78] width 19 height 19
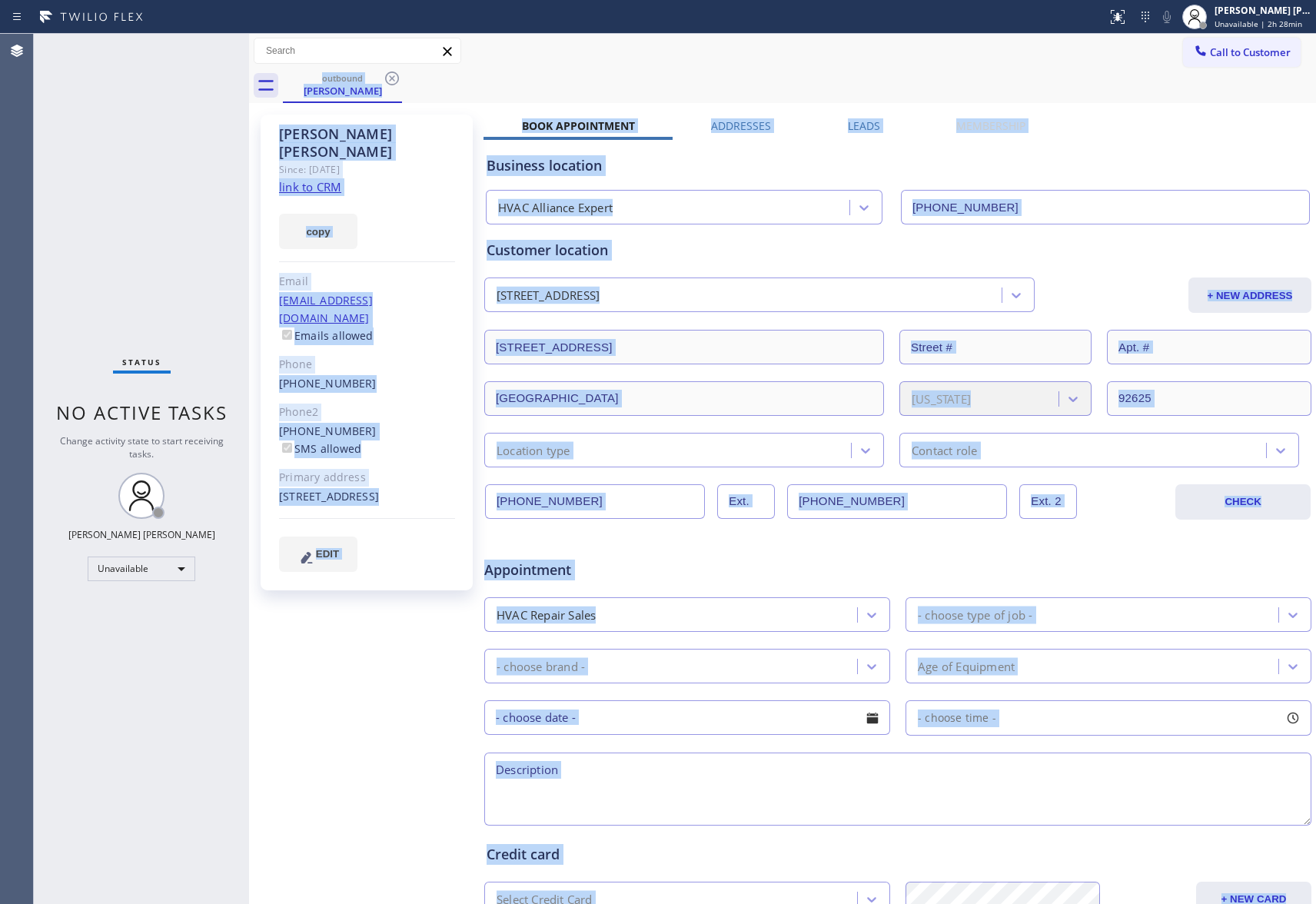
drag, startPoint x: 391, startPoint y: 80, endPoint x: 401, endPoint y: 80, distance: 10.0
click at [391, 80] on div "outbound [PERSON_NAME]" at bounding box center [800, 85] width 1033 height 34
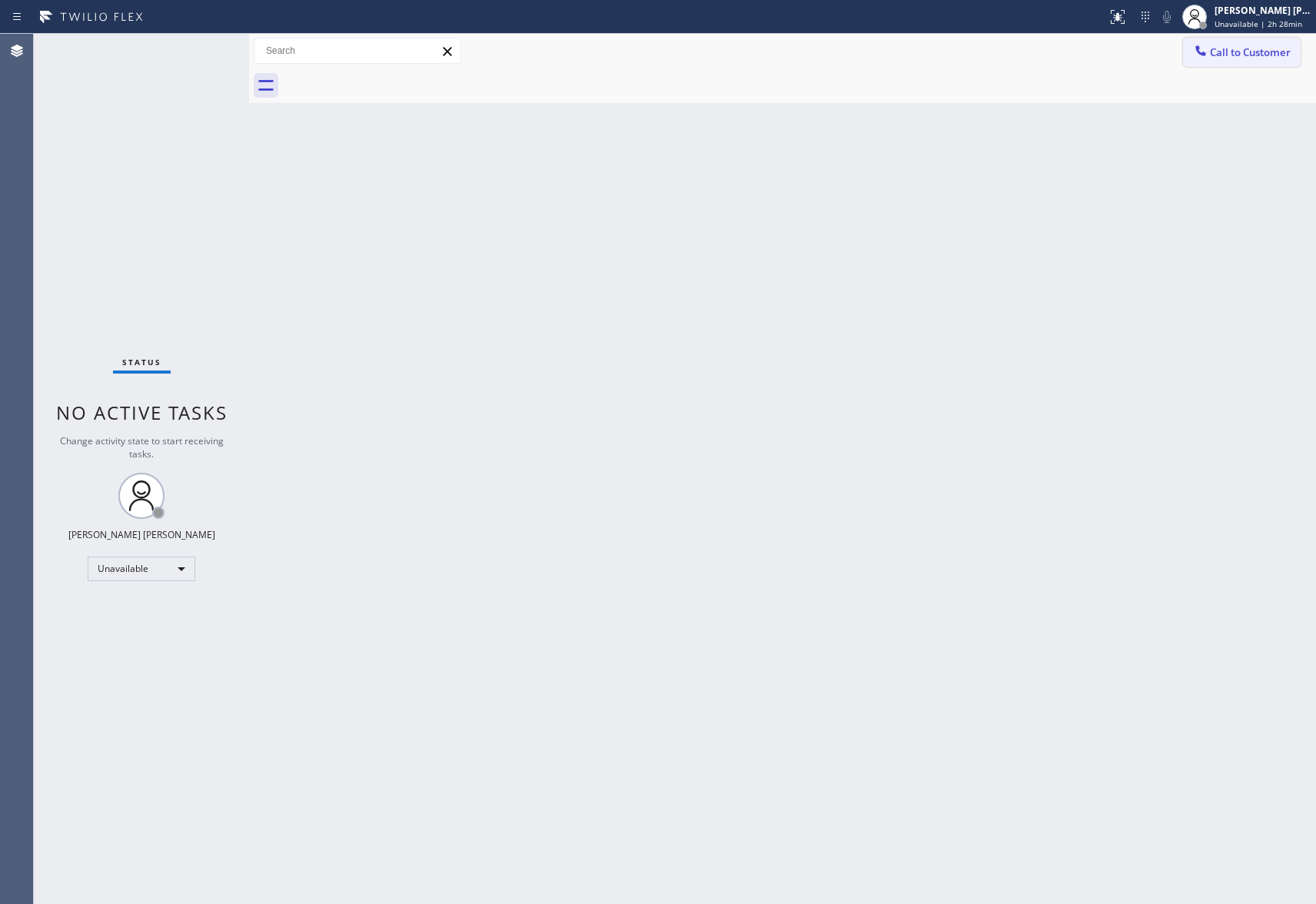
click at [1264, 53] on span "Call to Customer" at bounding box center [1249, 52] width 81 height 14
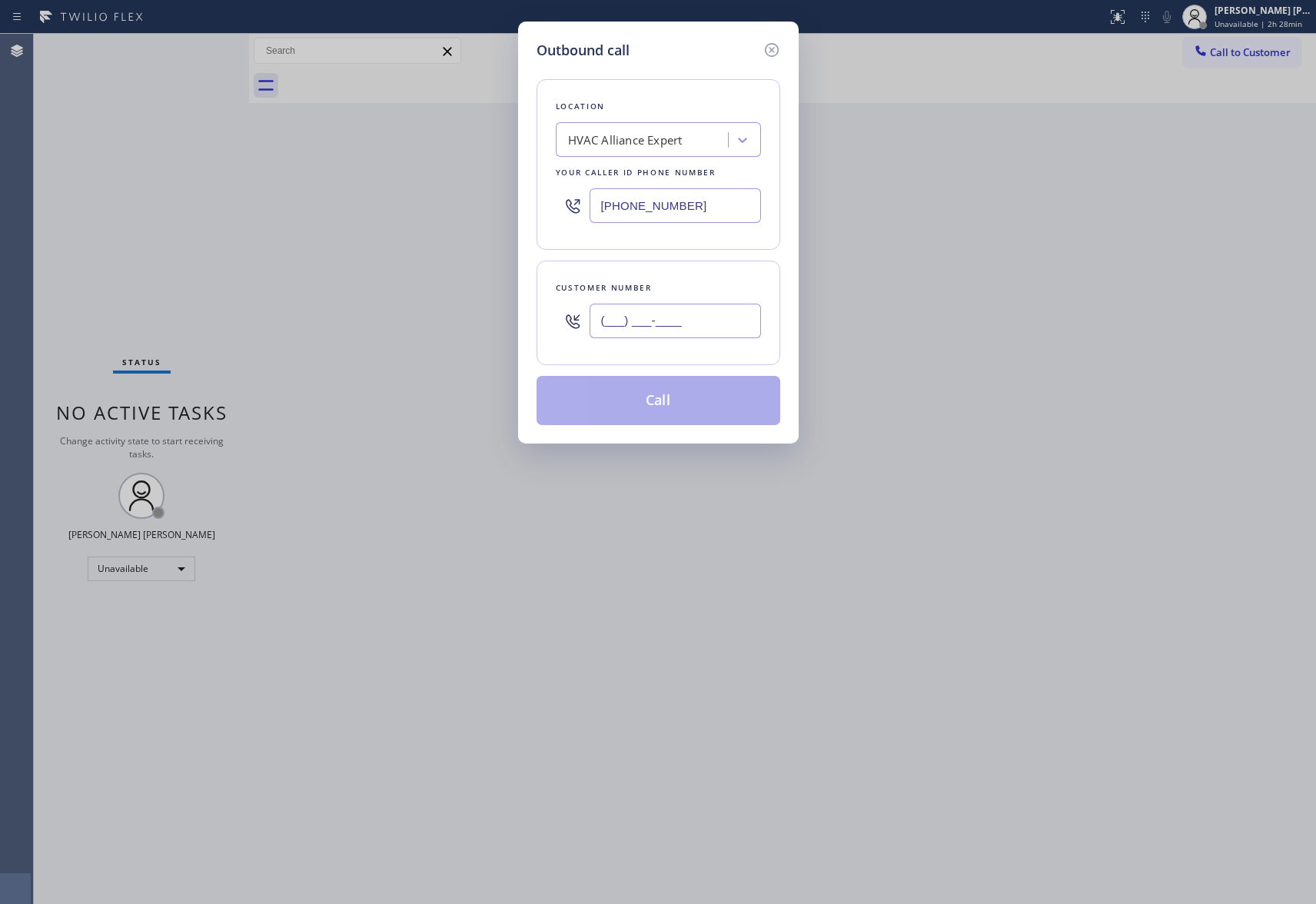
click at [681, 312] on input "(___) ___-____" at bounding box center [675, 321] width 171 height 34
paste input "805) 630-8689"
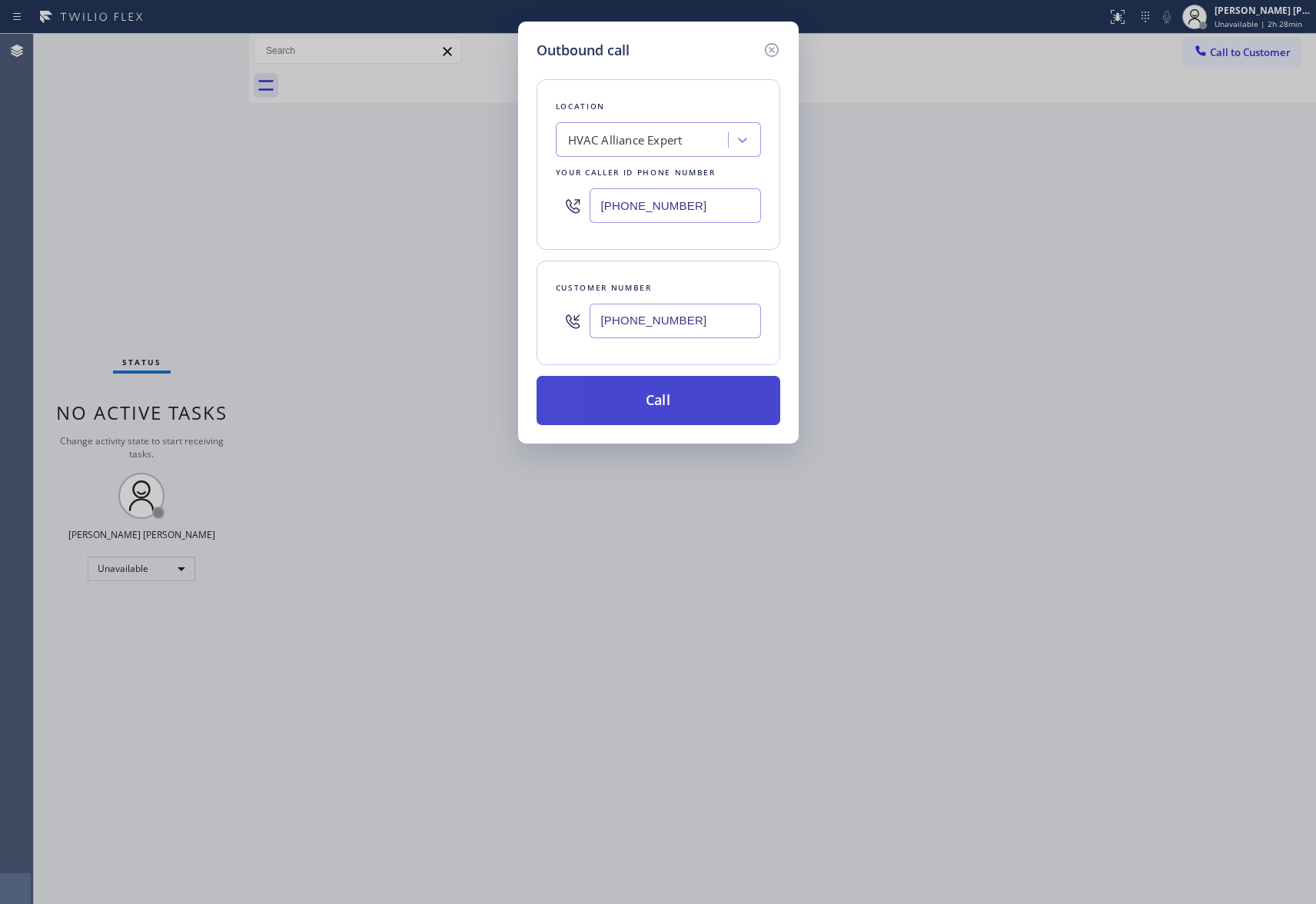
type input "[PHONE_NUMBER]"
click at [692, 398] on button "Call" at bounding box center [658, 400] width 243 height 49
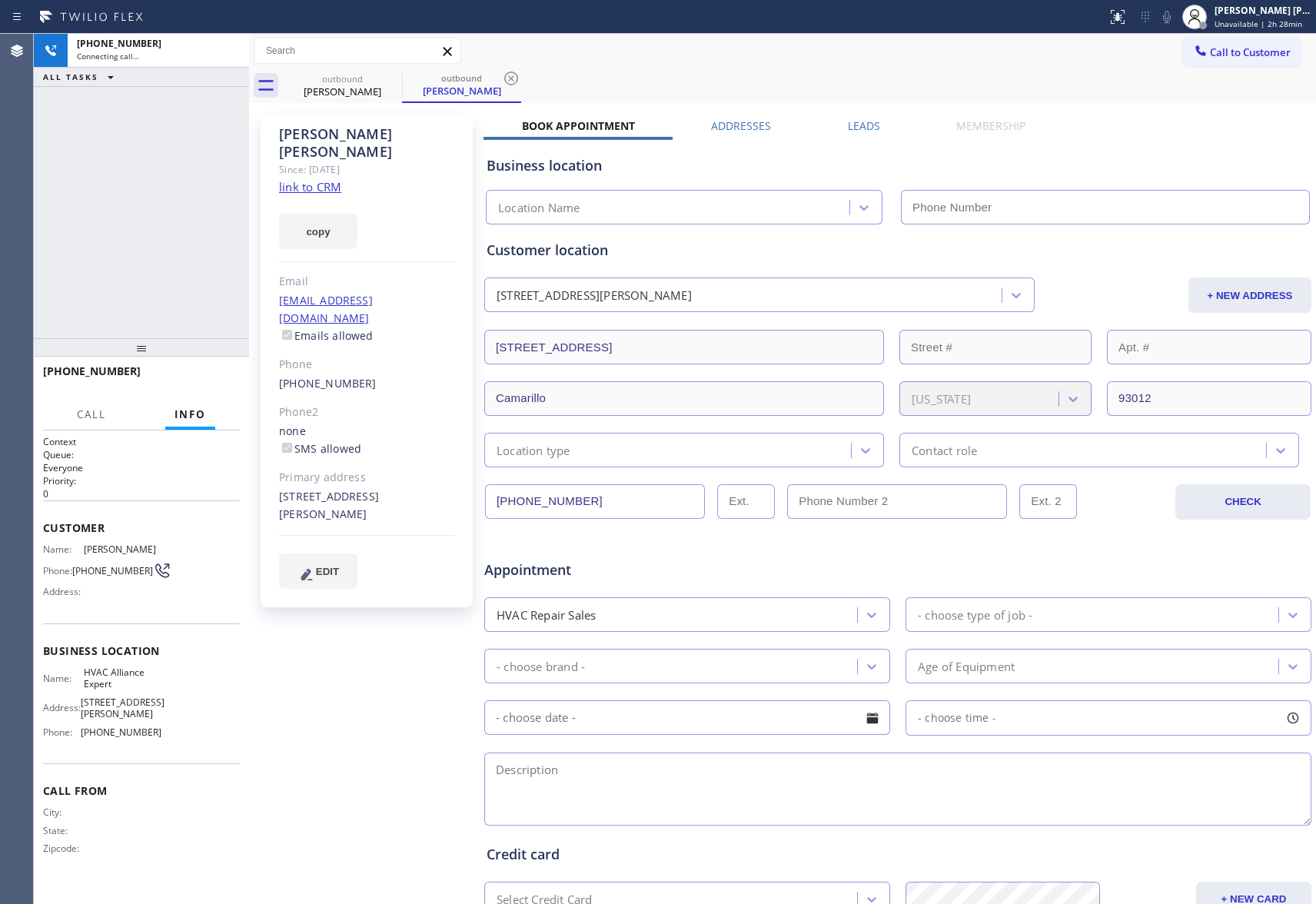
type input "[PHONE_NUMBER]"
click at [228, 50] on icon at bounding box center [229, 51] width 14 height 5
drag, startPoint x: 373, startPoint y: 81, endPoint x: 390, endPoint y: 80, distance: 17.0
click at [375, 81] on div "outbound" at bounding box center [343, 78] width 116 height 12
click at [390, 80] on icon at bounding box center [392, 78] width 14 height 14
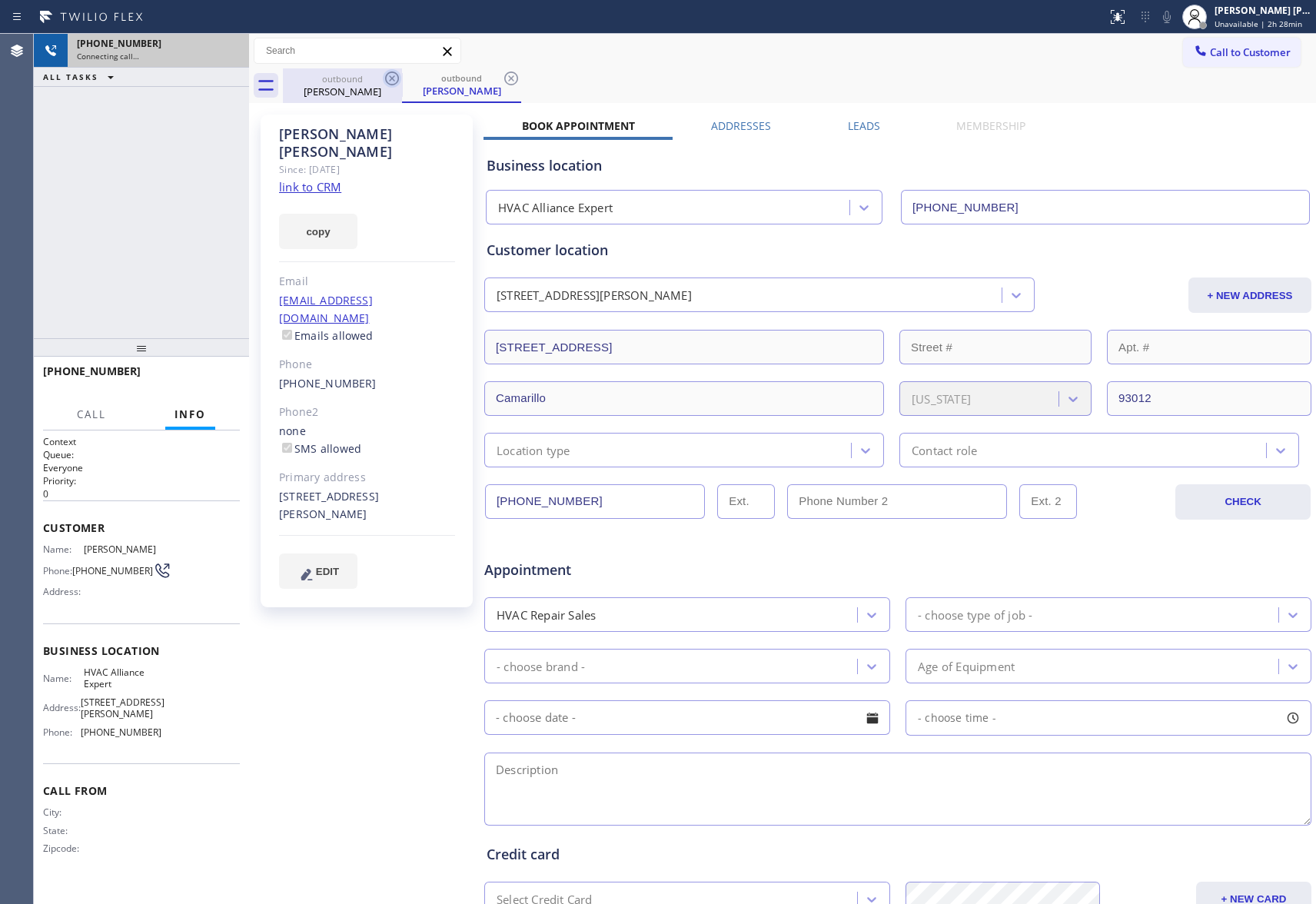
click at [504, 80] on icon at bounding box center [511, 78] width 14 height 14
click at [390, 80] on div "outbound [PERSON_NAME] outbound [PERSON_NAME]" at bounding box center [800, 85] width 1033 height 34
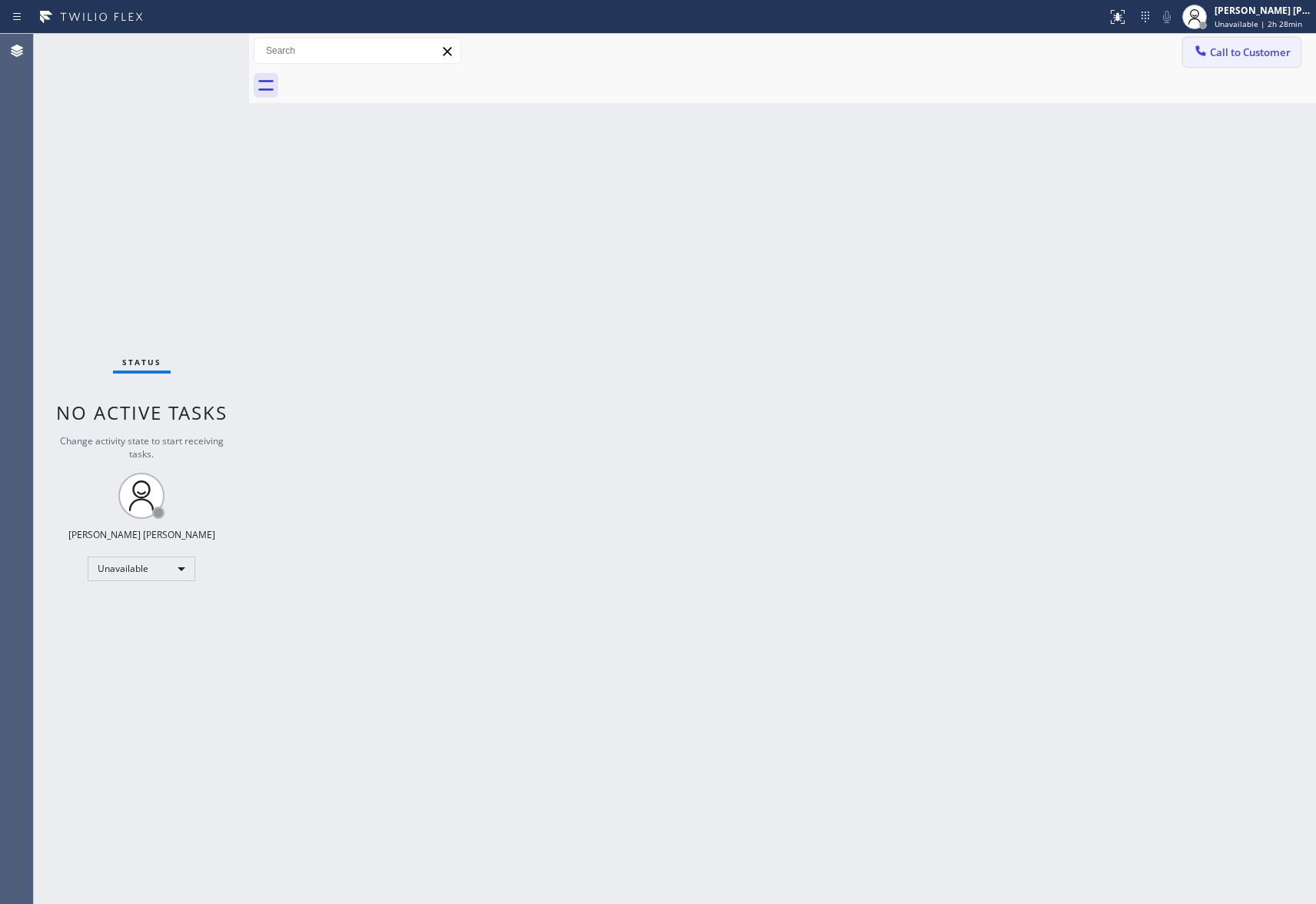
click at [1287, 56] on span "Call to Customer" at bounding box center [1249, 52] width 81 height 14
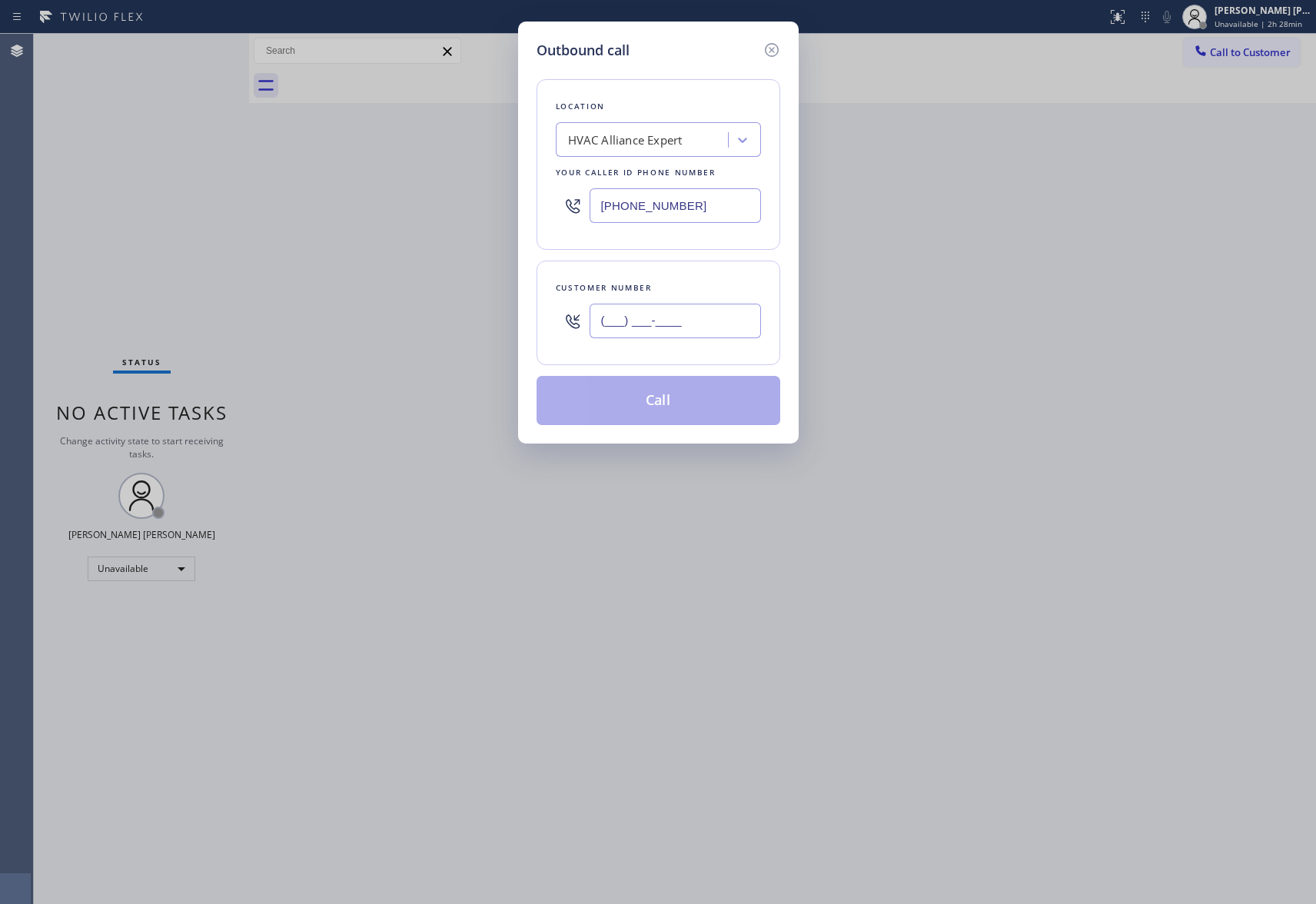
click at [689, 327] on input "(___) ___-____" at bounding box center [675, 321] width 171 height 34
paste input "949) 375-3579"
type input "[PHONE_NUMBER]"
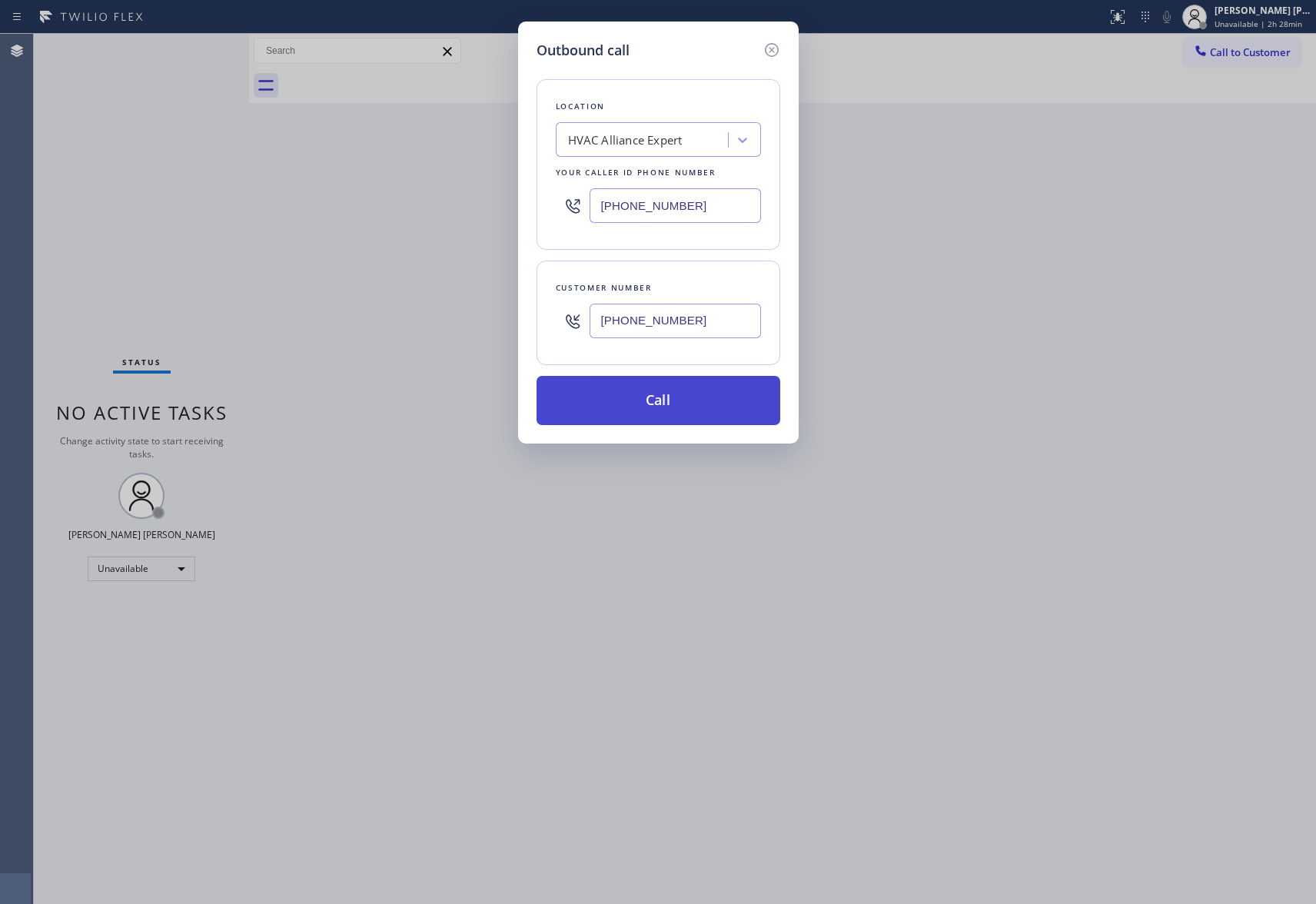
click at [682, 403] on button "Call" at bounding box center [658, 400] width 243 height 49
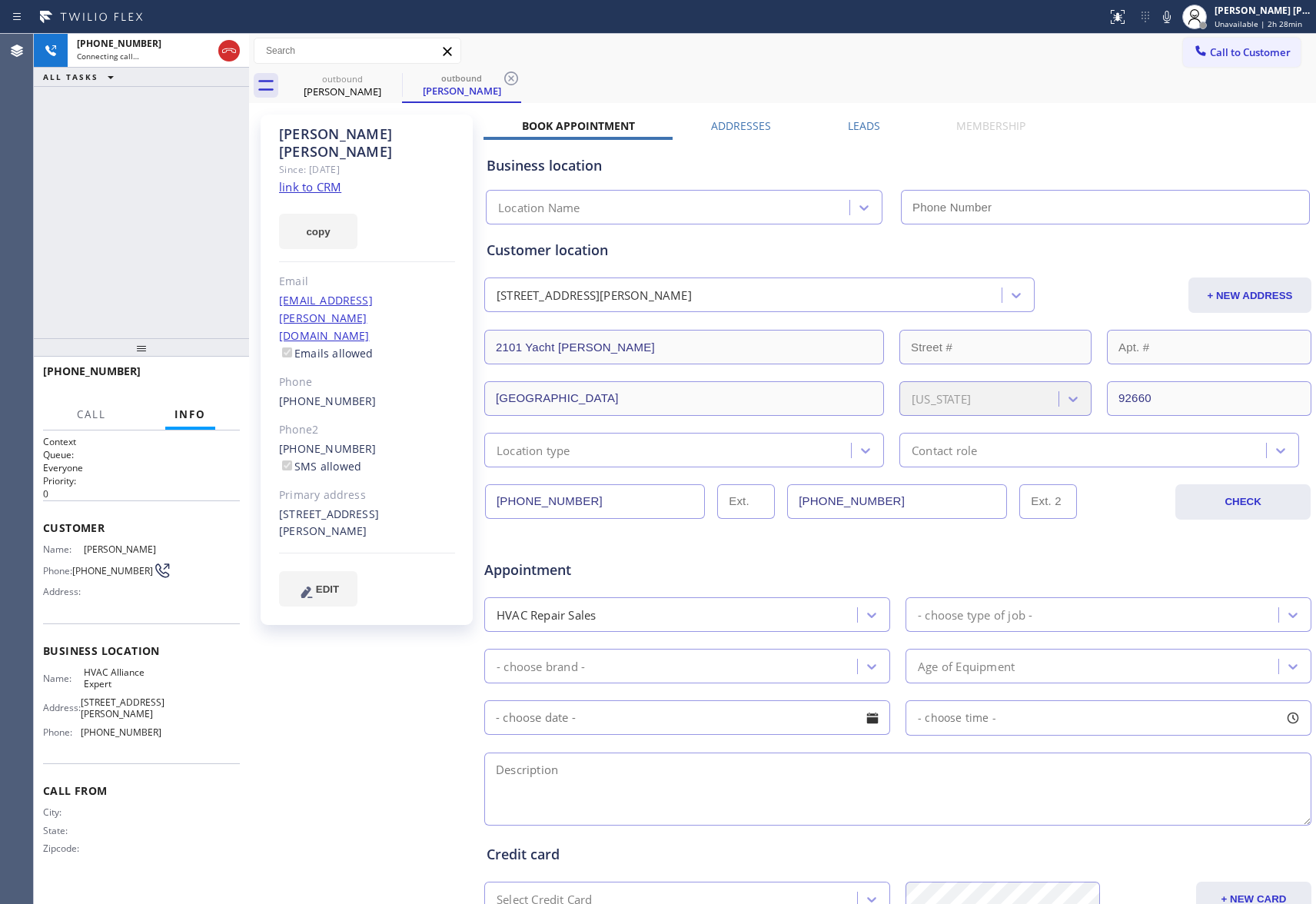
type input "[PHONE_NUMBER]"
click at [225, 51] on icon at bounding box center [229, 51] width 19 height 19
click at [390, 77] on icon at bounding box center [392, 78] width 19 height 19
click at [402, 77] on div "outbound [PERSON_NAME]" at bounding box center [462, 85] width 119 height 34
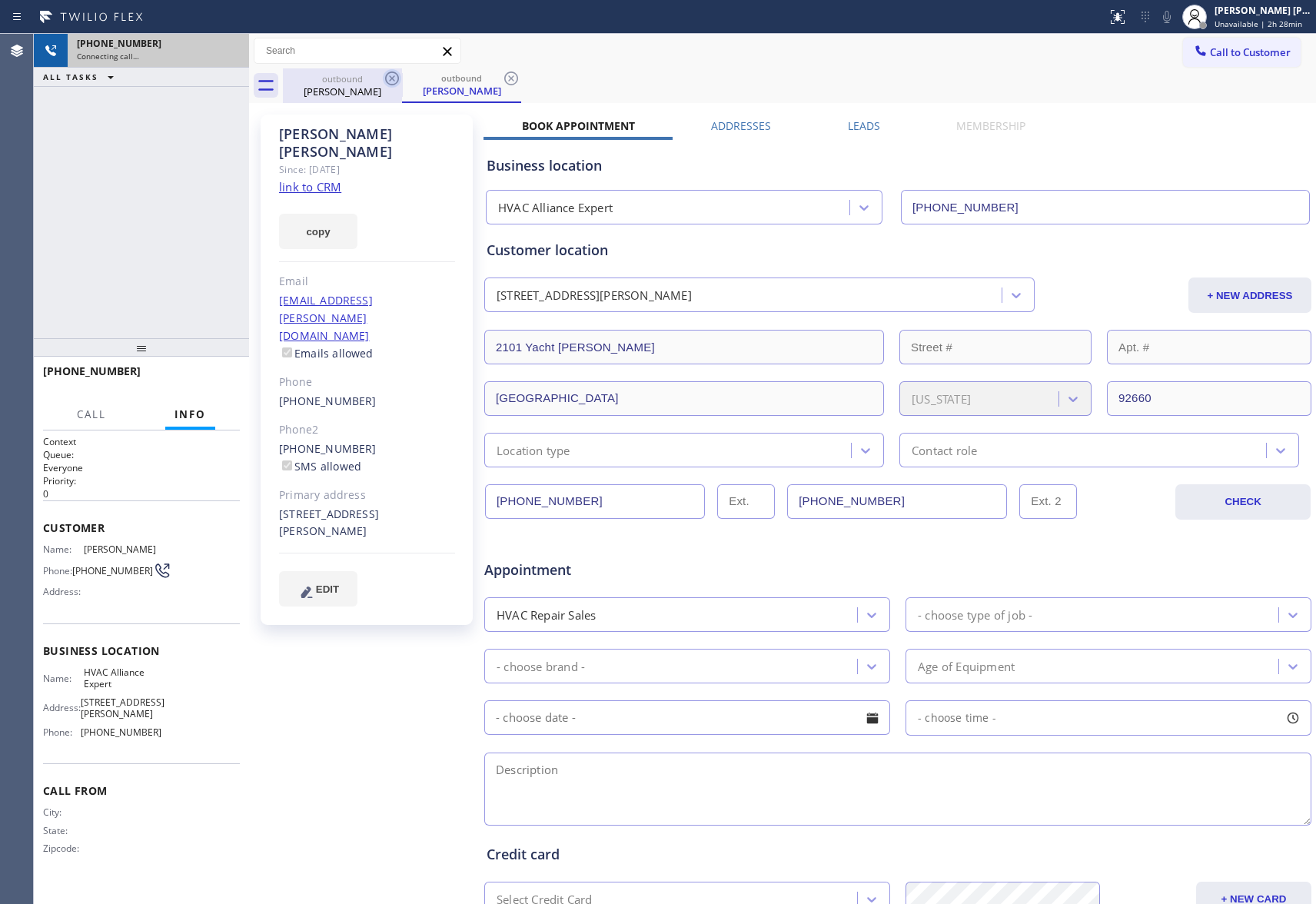
click at [502, 77] on icon at bounding box center [512, 78] width 19 height 19
click at [390, 77] on div "outbound [PERSON_NAME] outbound [PERSON_NAME]" at bounding box center [800, 85] width 1033 height 34
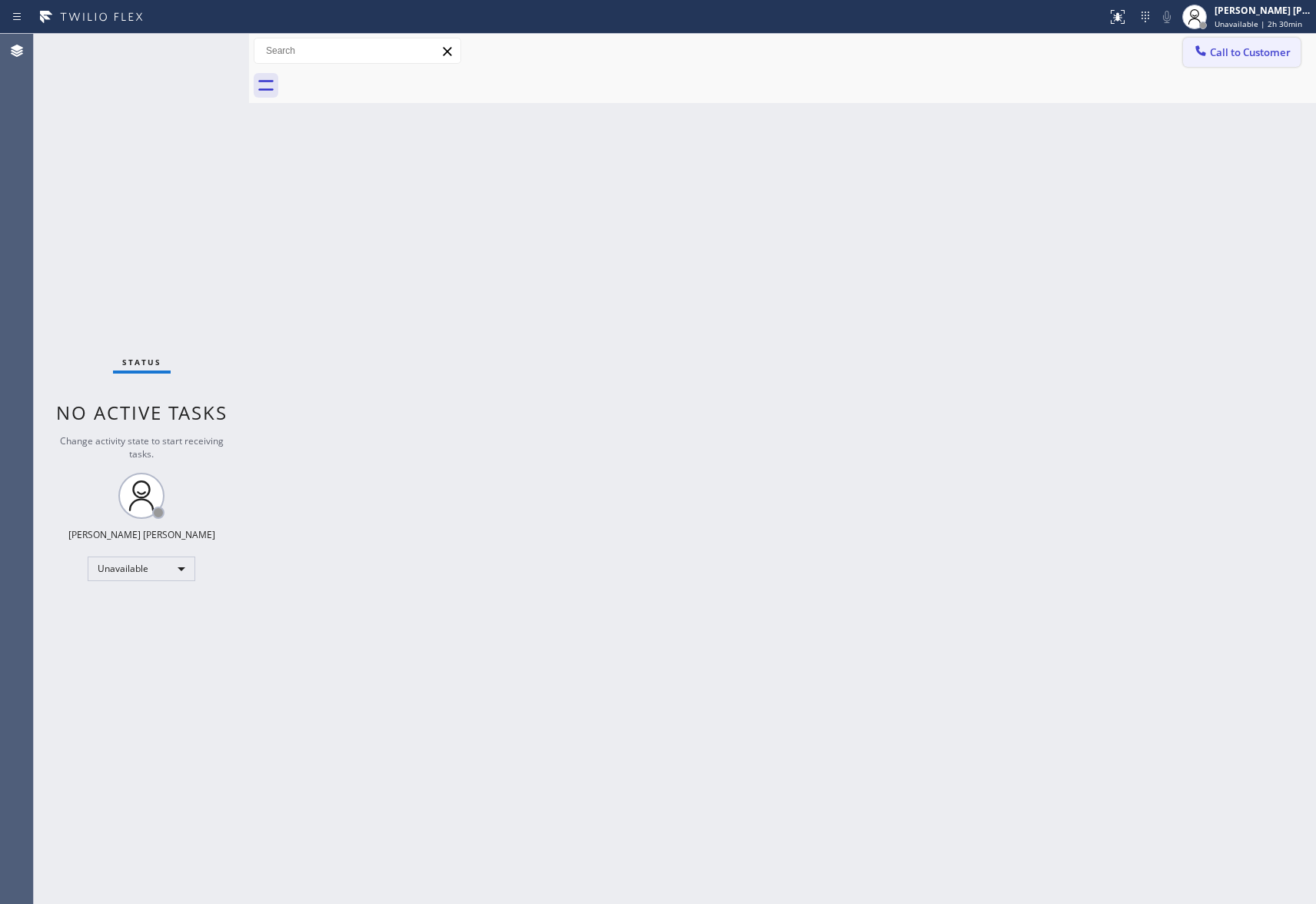
click at [1262, 56] on span "Call to Customer" at bounding box center [1249, 52] width 81 height 14
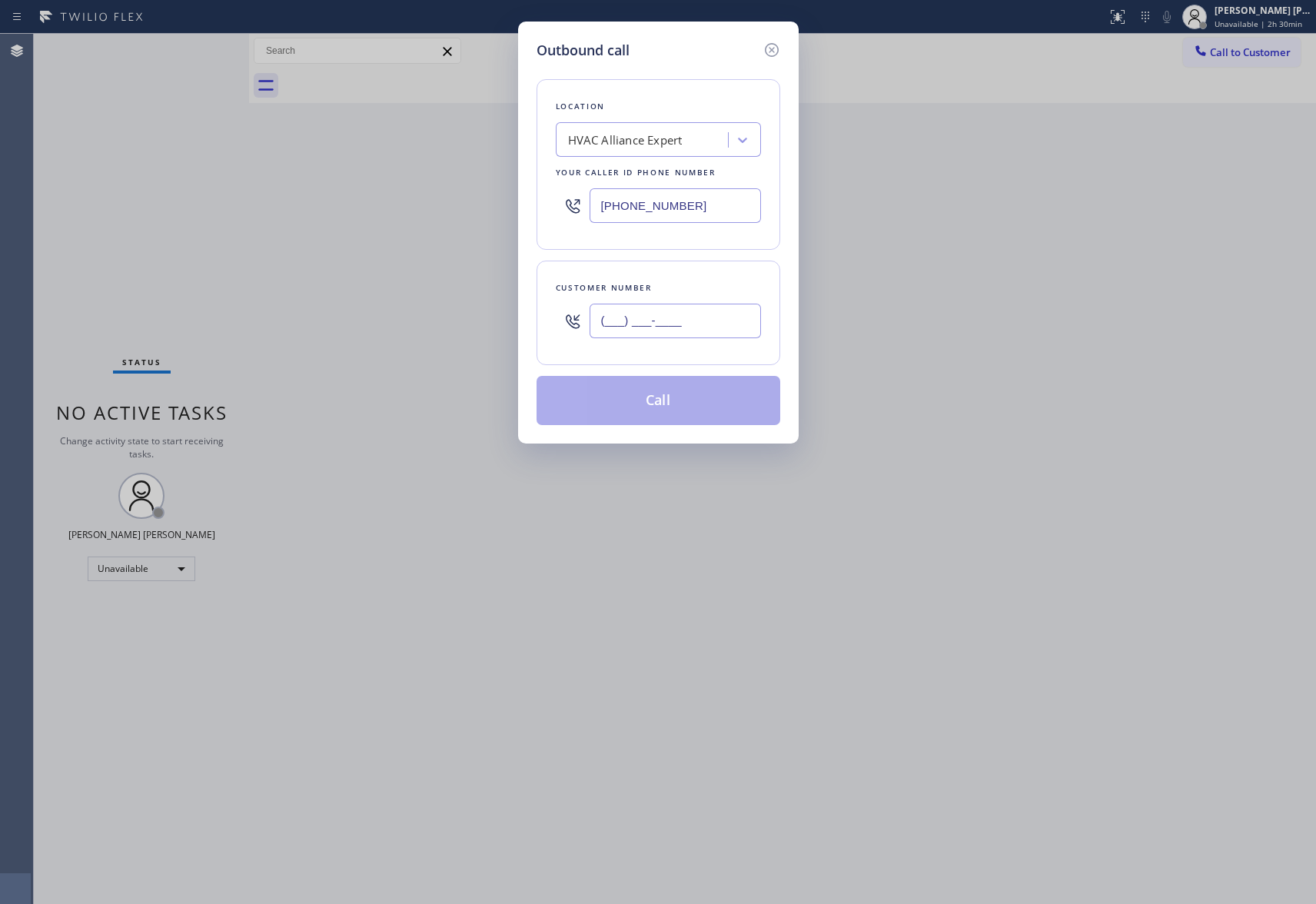
click at [661, 318] on input "(___) ___-____" at bounding box center [675, 321] width 171 height 34
paste input "310) 741-7910"
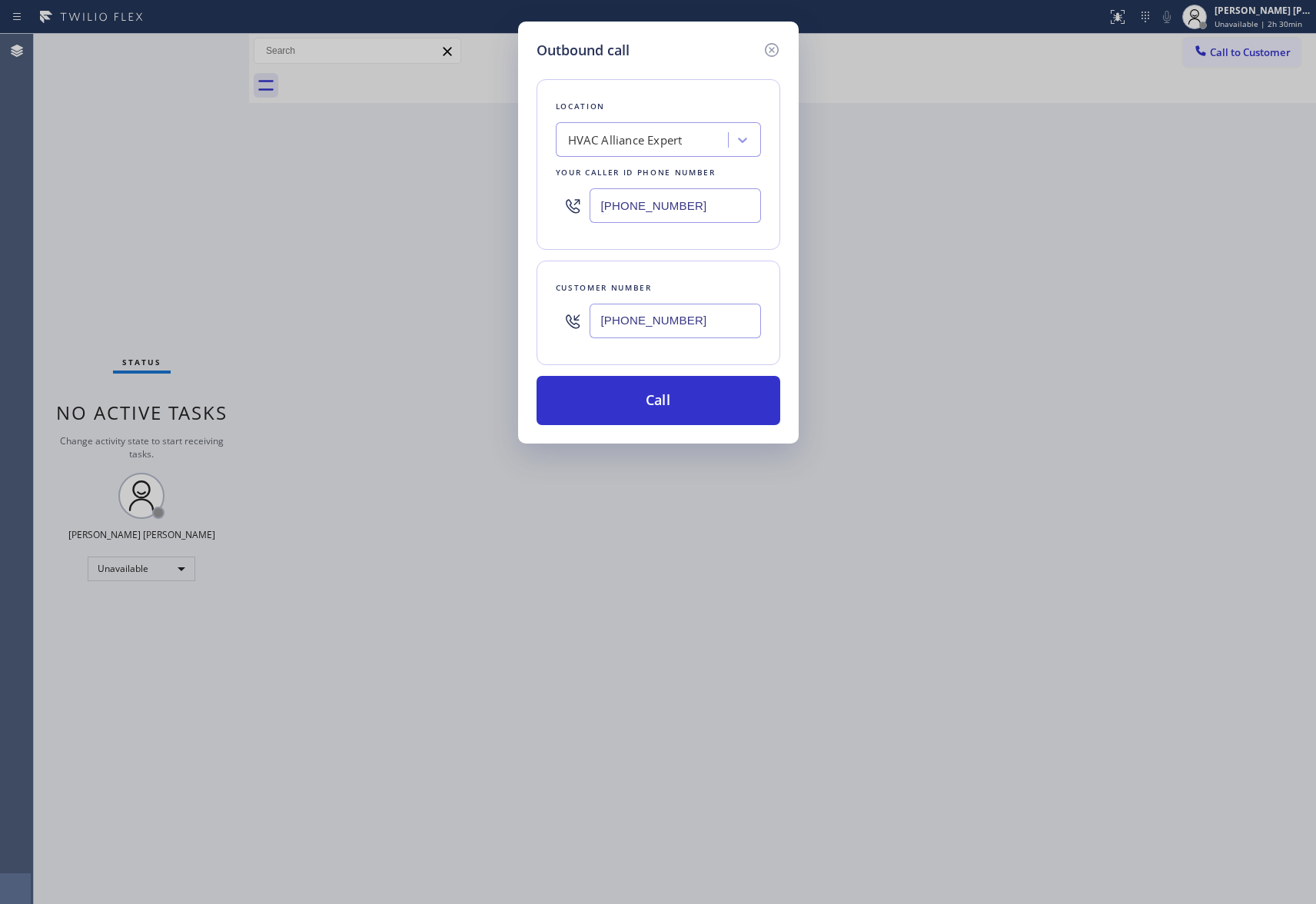
type input "[PHONE_NUMBER]"
click at [640, 136] on div "HVAC Alliance Expert" at bounding box center [625, 140] width 114 height 18
paste input "Santa [PERSON_NAME] Air"
type input "Santa [PERSON_NAME] Air"
click at [652, 179] on div "Santa [PERSON_NAME] Air" at bounding box center [658, 171] width 205 height 27
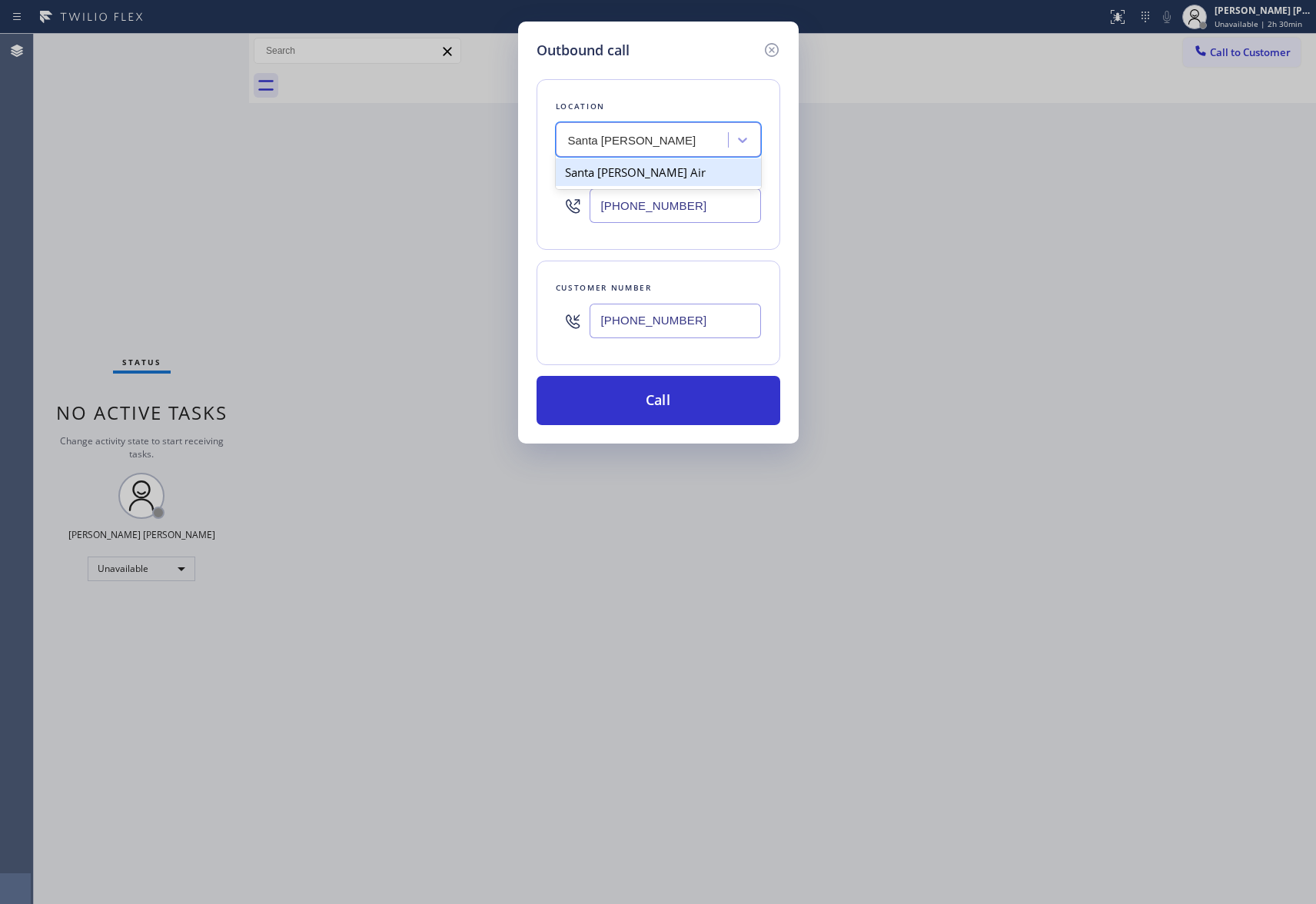
type input "[PHONE_NUMBER]"
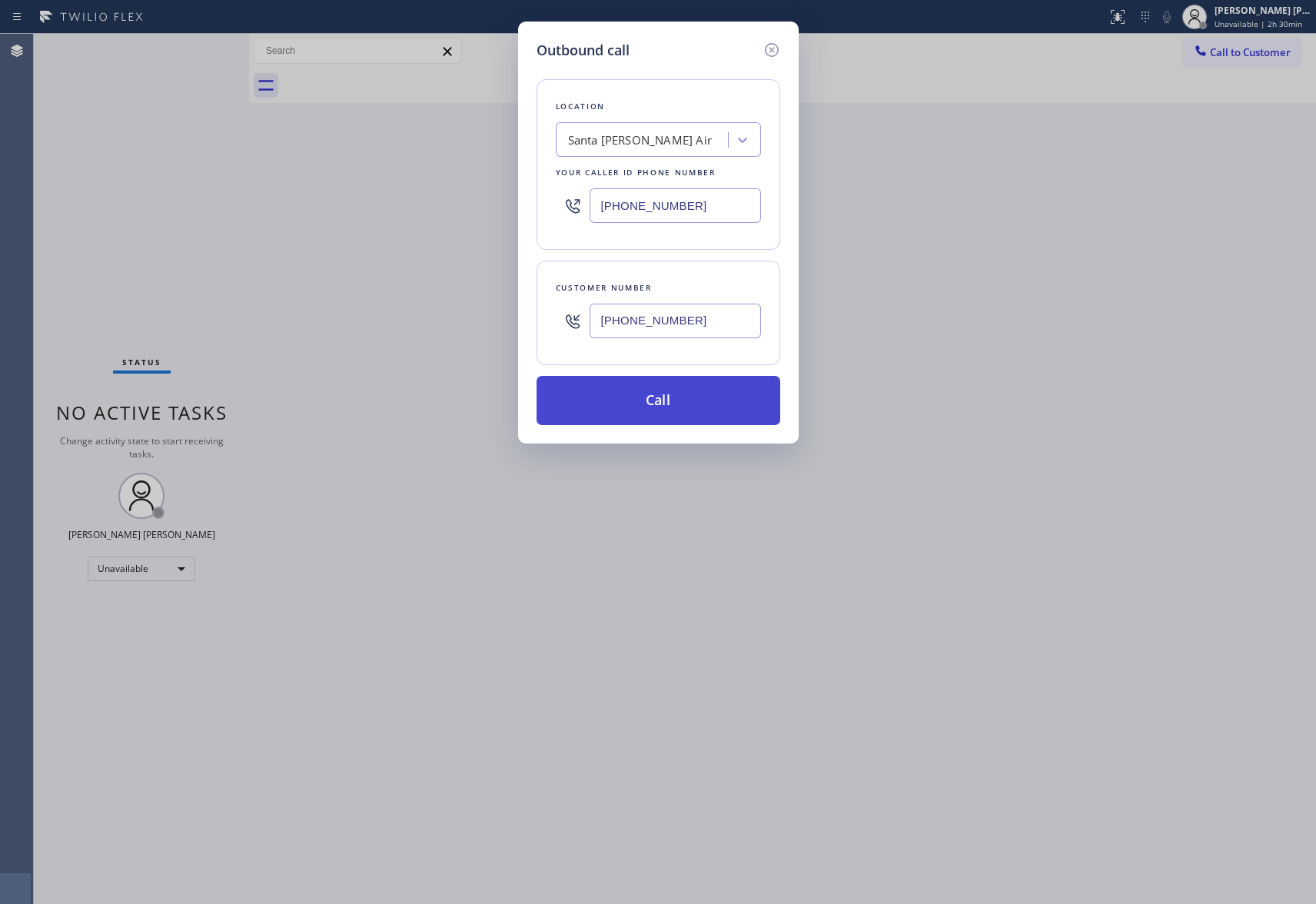
click at [627, 400] on button "Call" at bounding box center [658, 400] width 243 height 49
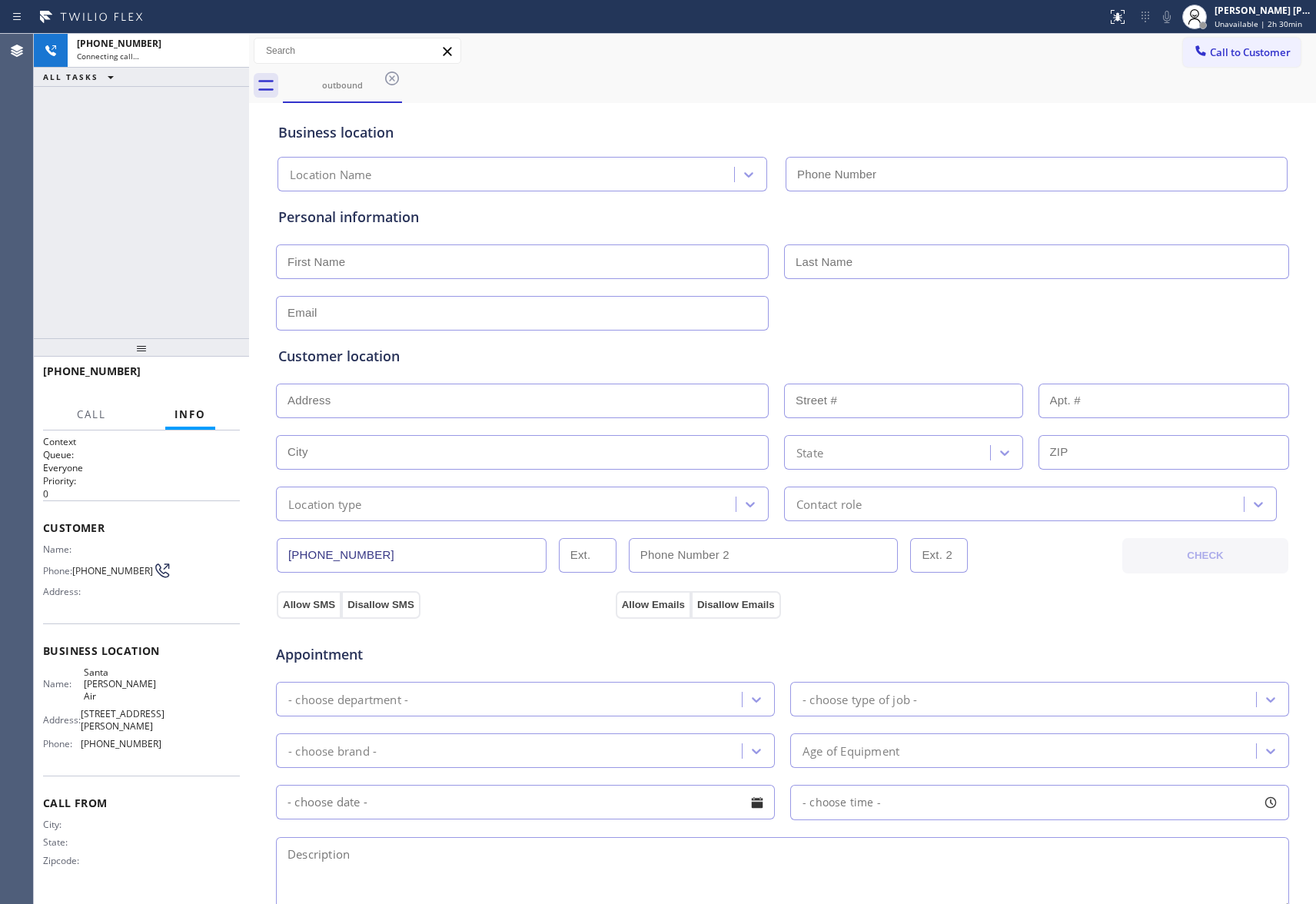
type input "[PHONE_NUMBER]"
click at [221, 385] on button "HANG UP" at bounding box center [203, 379] width 71 height 22
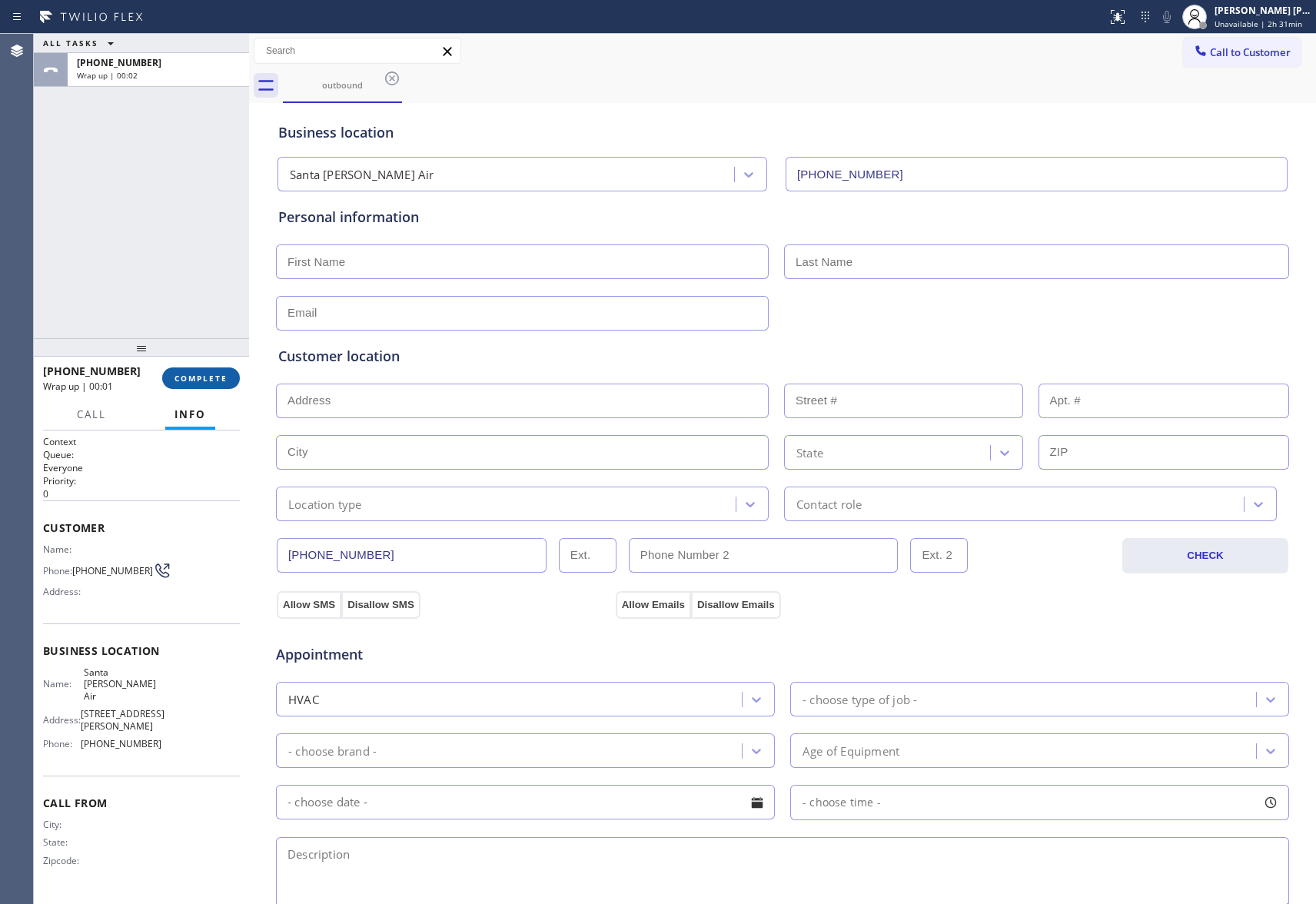
click at [189, 373] on button "COMPLETE" at bounding box center [200, 379] width 77 height 22
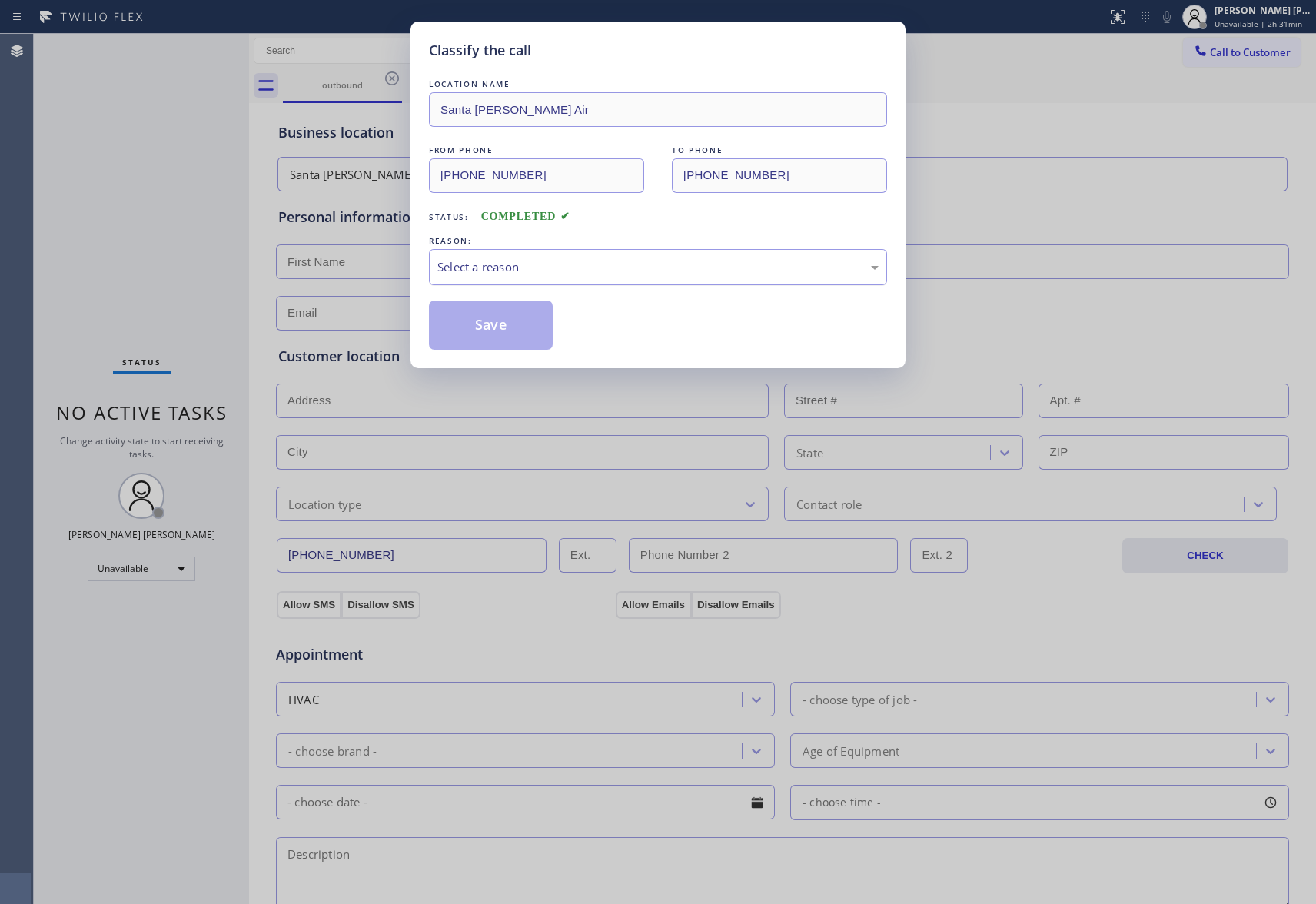
click at [636, 257] on div "Select a reason" at bounding box center [658, 267] width 458 height 36
click at [516, 324] on button "Save" at bounding box center [491, 325] width 124 height 49
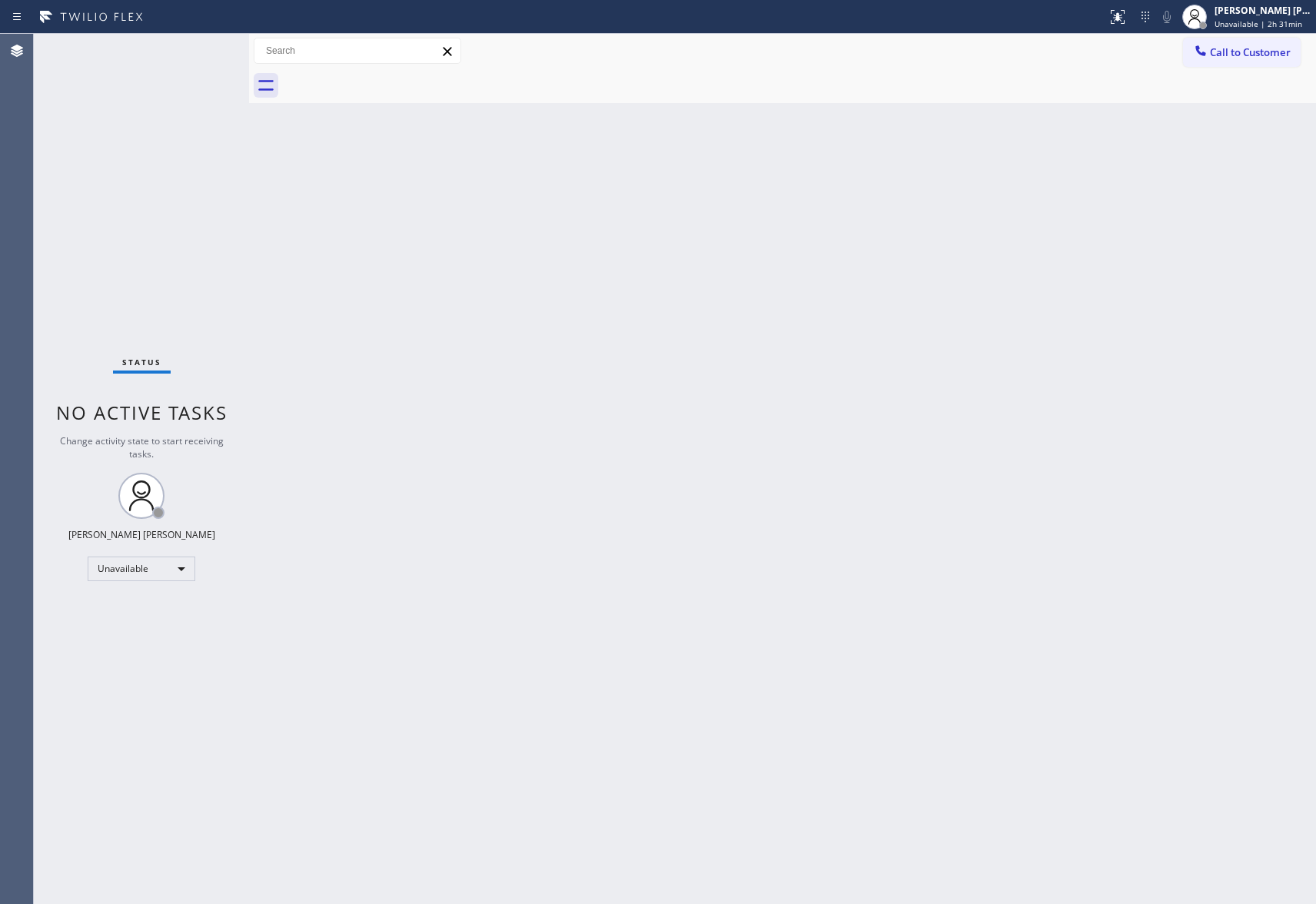
drag, startPoint x: 1287, startPoint y: 47, endPoint x: 1124, endPoint y: 91, distance: 168.8
click at [1287, 47] on span "Call to Customer" at bounding box center [1249, 52] width 81 height 14
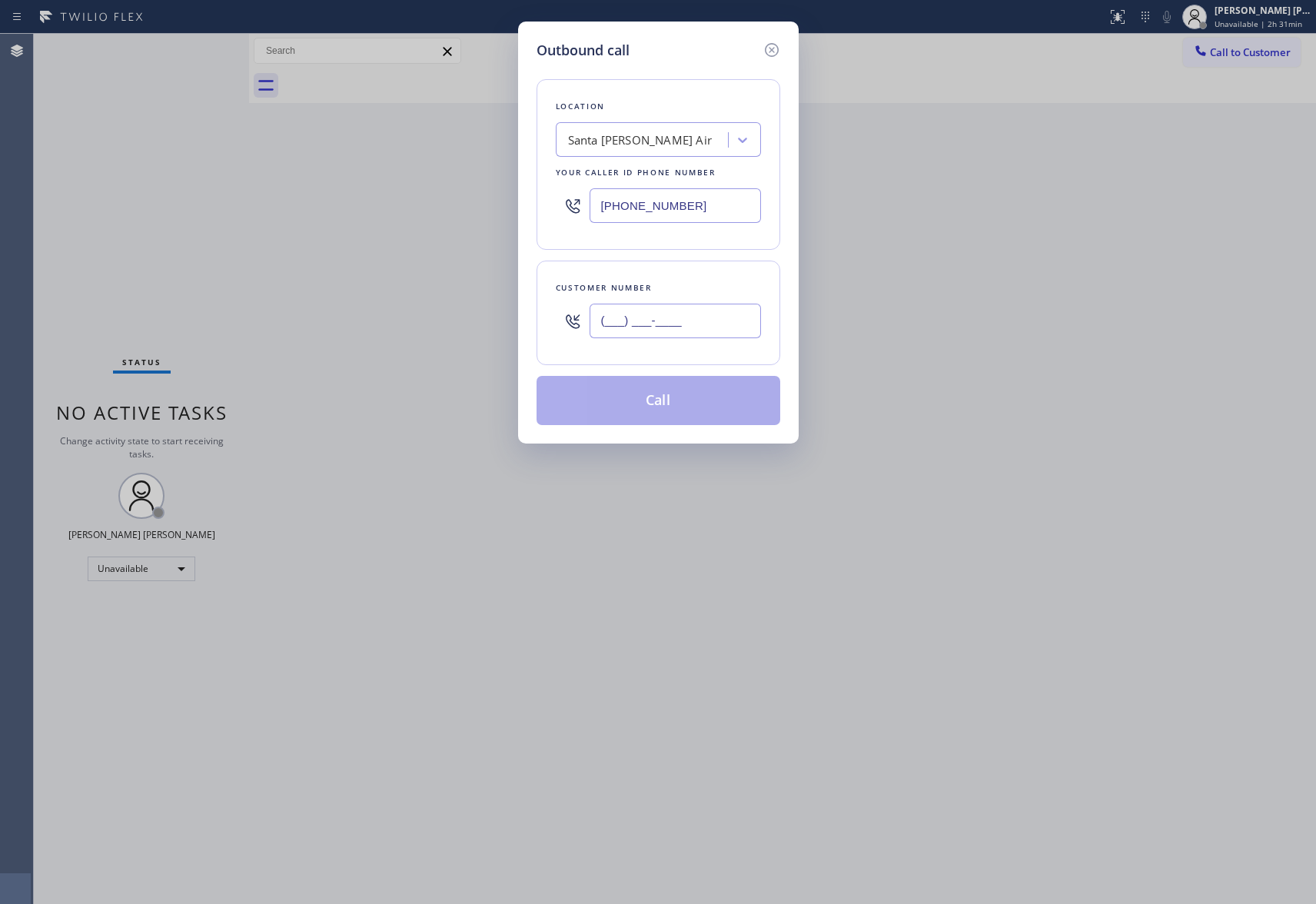
click at [711, 321] on input "(___) ___-____" at bounding box center [675, 321] width 171 height 34
paste input "818) 260-9862"
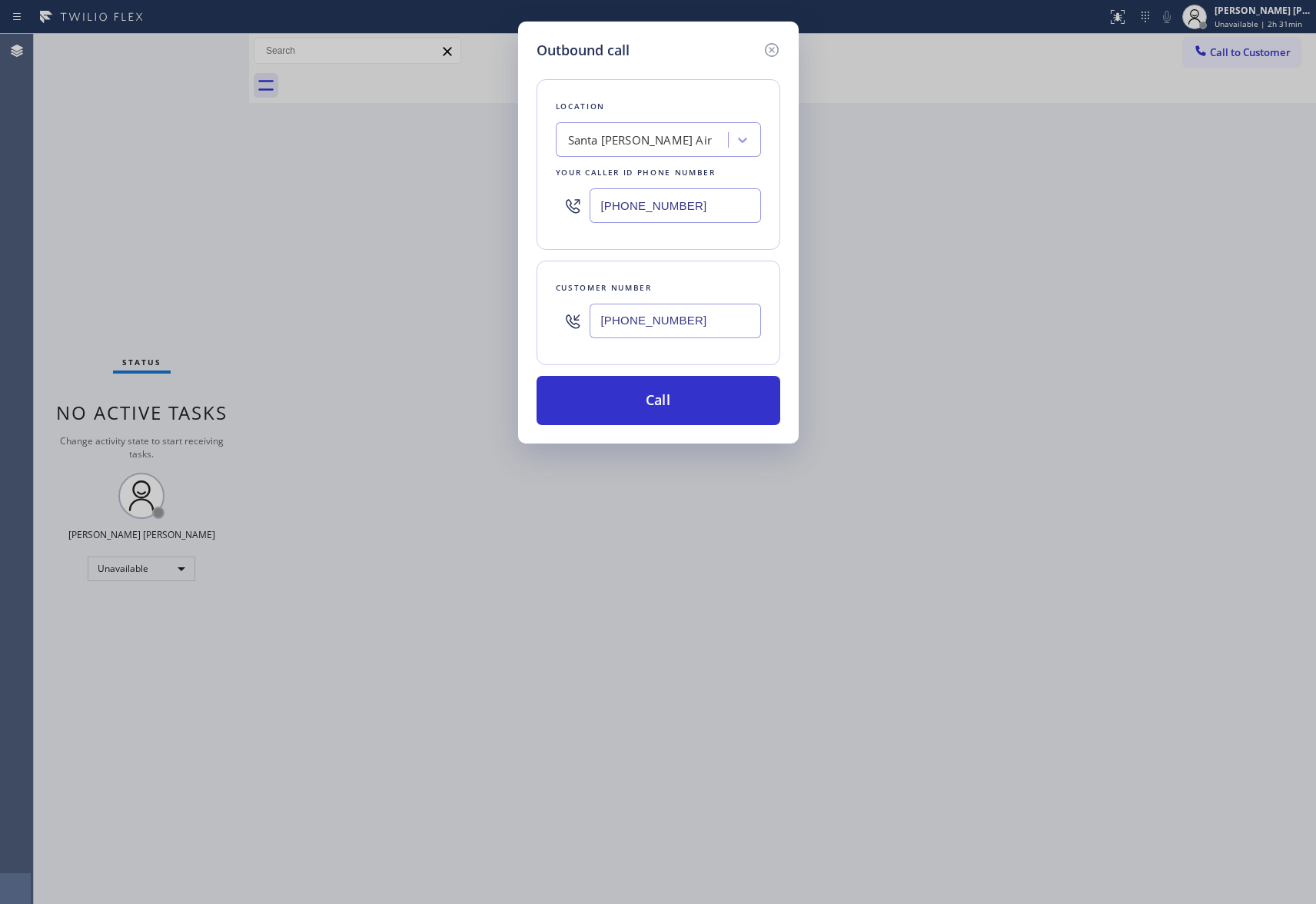
type input "[PHONE_NUMBER]"
click at [637, 142] on div "Santa [PERSON_NAME] Air" at bounding box center [640, 140] width 145 height 18
type input "hvac alliance expert"
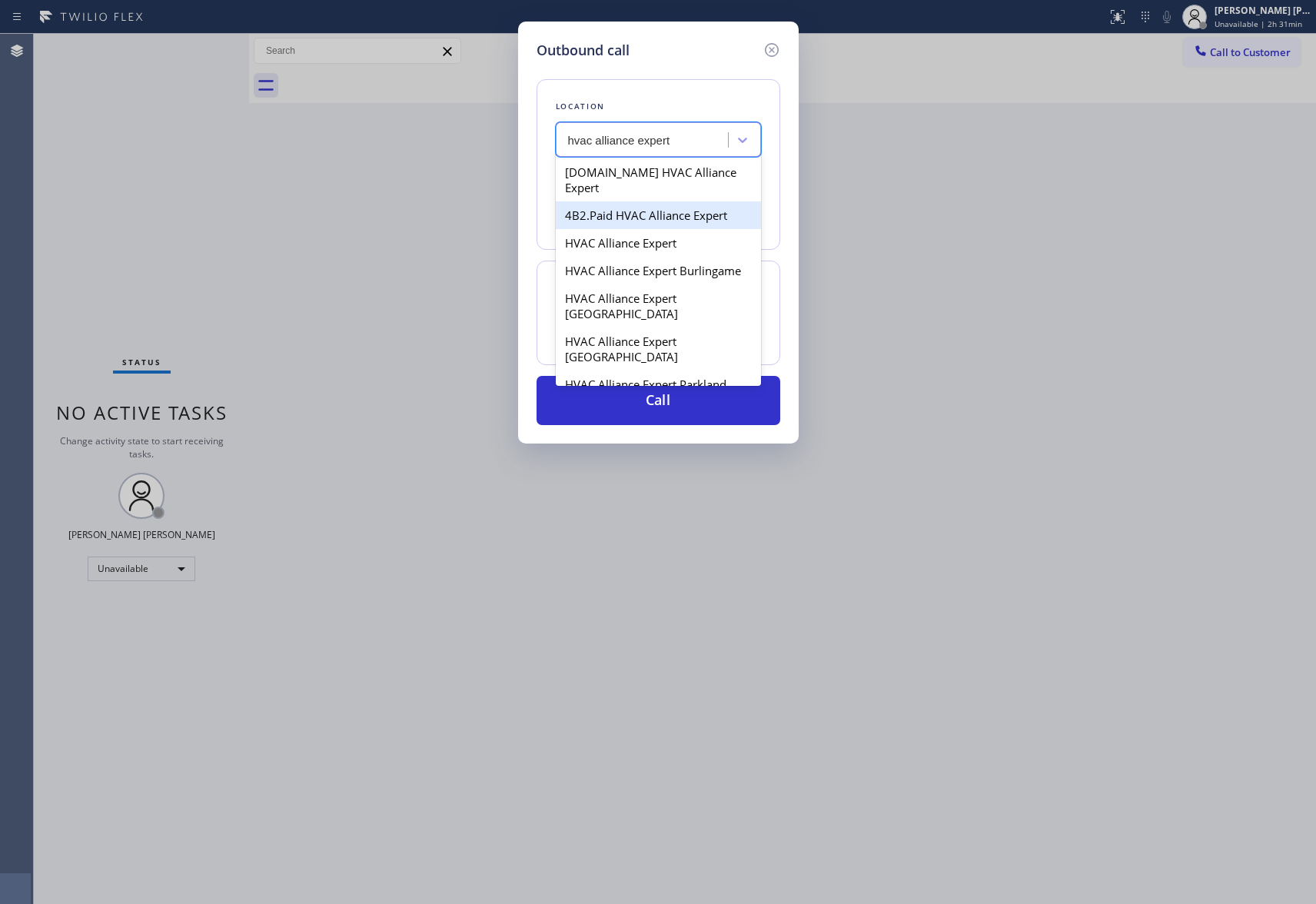
click at [666, 201] on div "4B2.Paid HVAC Alliance Expert" at bounding box center [658, 214] width 205 height 27
type input "[PHONE_NUMBER]"
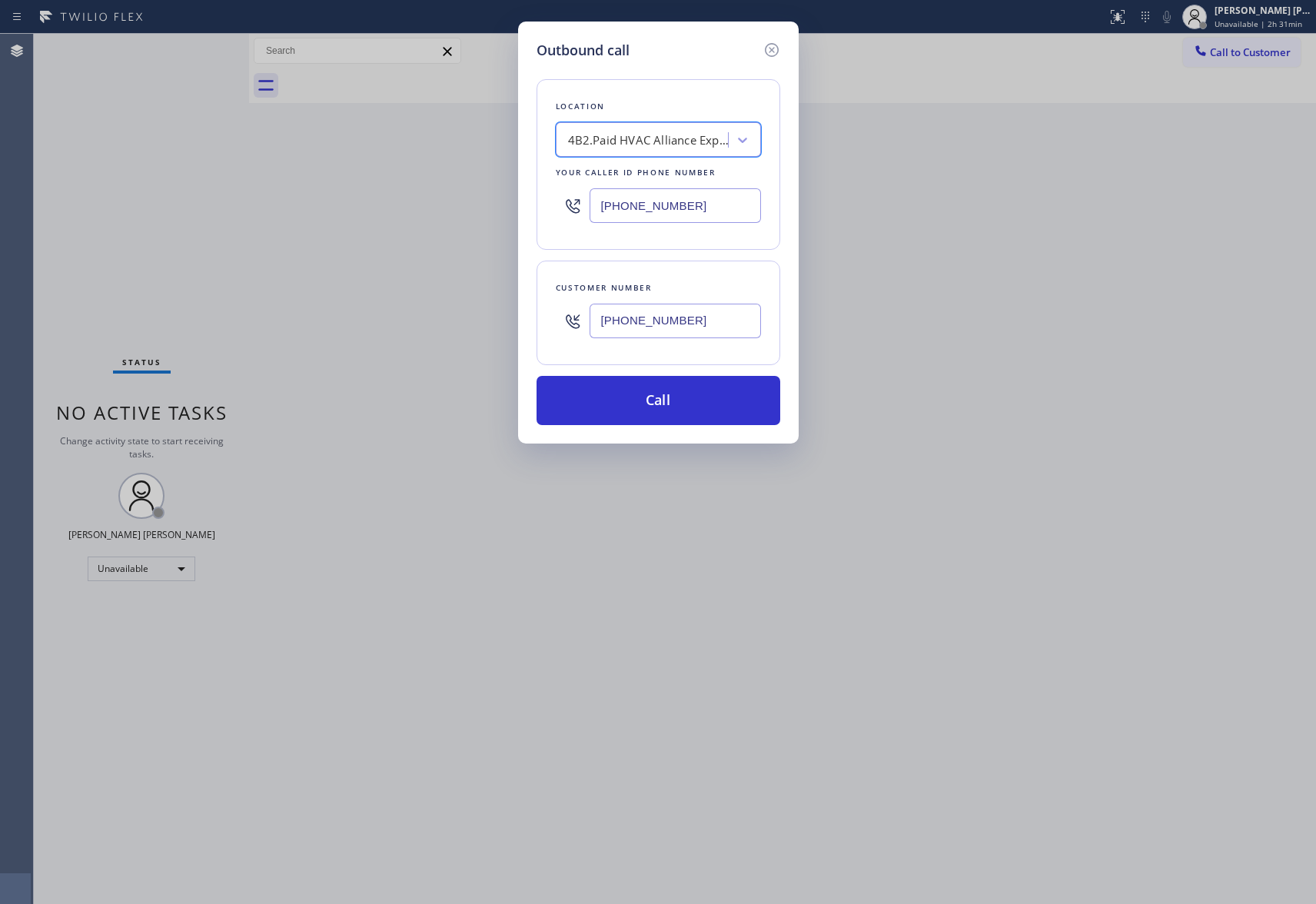
drag, startPoint x: 645, startPoint y: 394, endPoint x: 27, endPoint y: 255, distance: 633.4
click at [640, 397] on button "Call" at bounding box center [658, 400] width 243 height 49
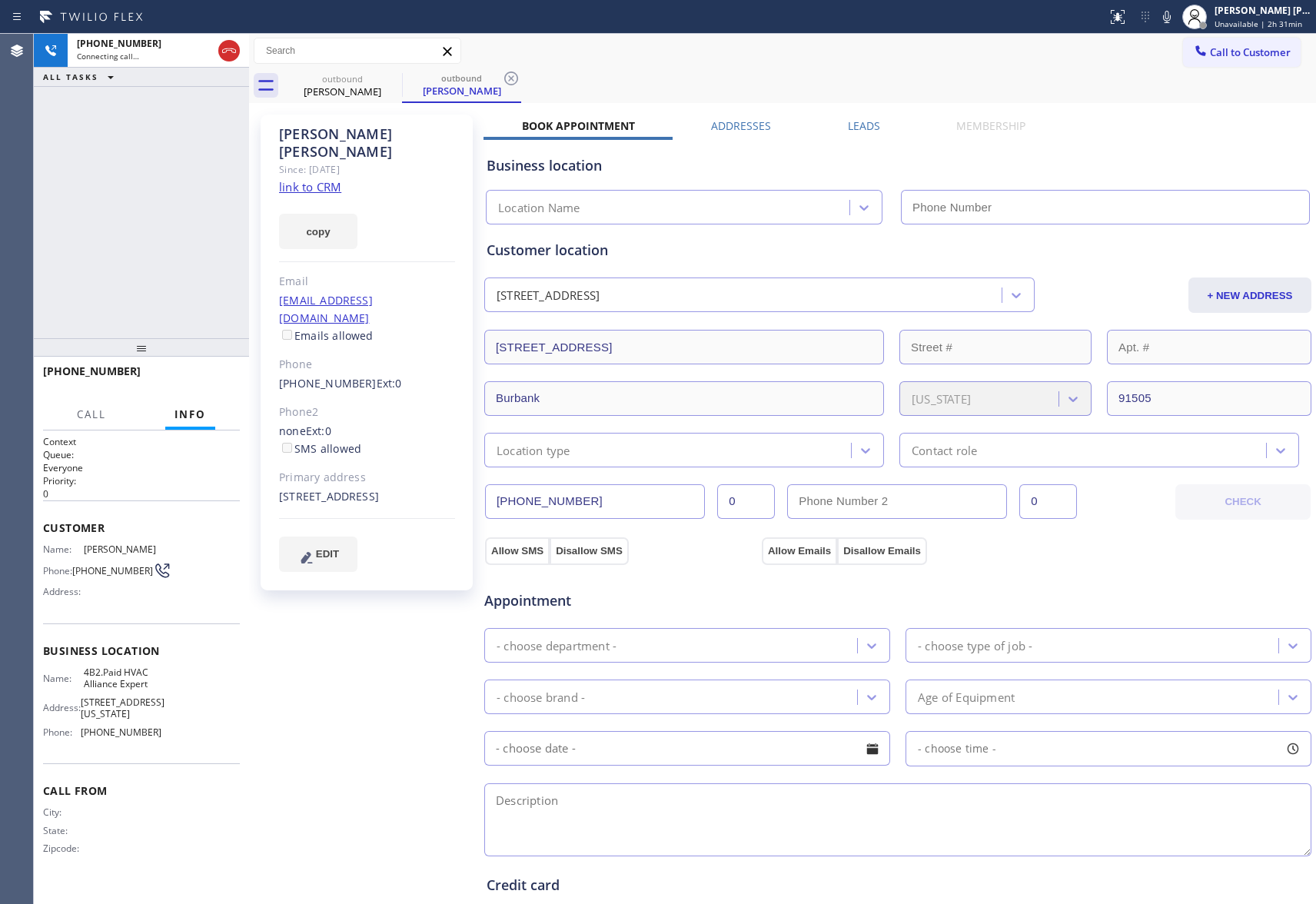
type input "[PHONE_NUMBER]"
click at [391, 77] on icon at bounding box center [392, 78] width 14 height 14
click at [504, 77] on icon at bounding box center [511, 78] width 14 height 14
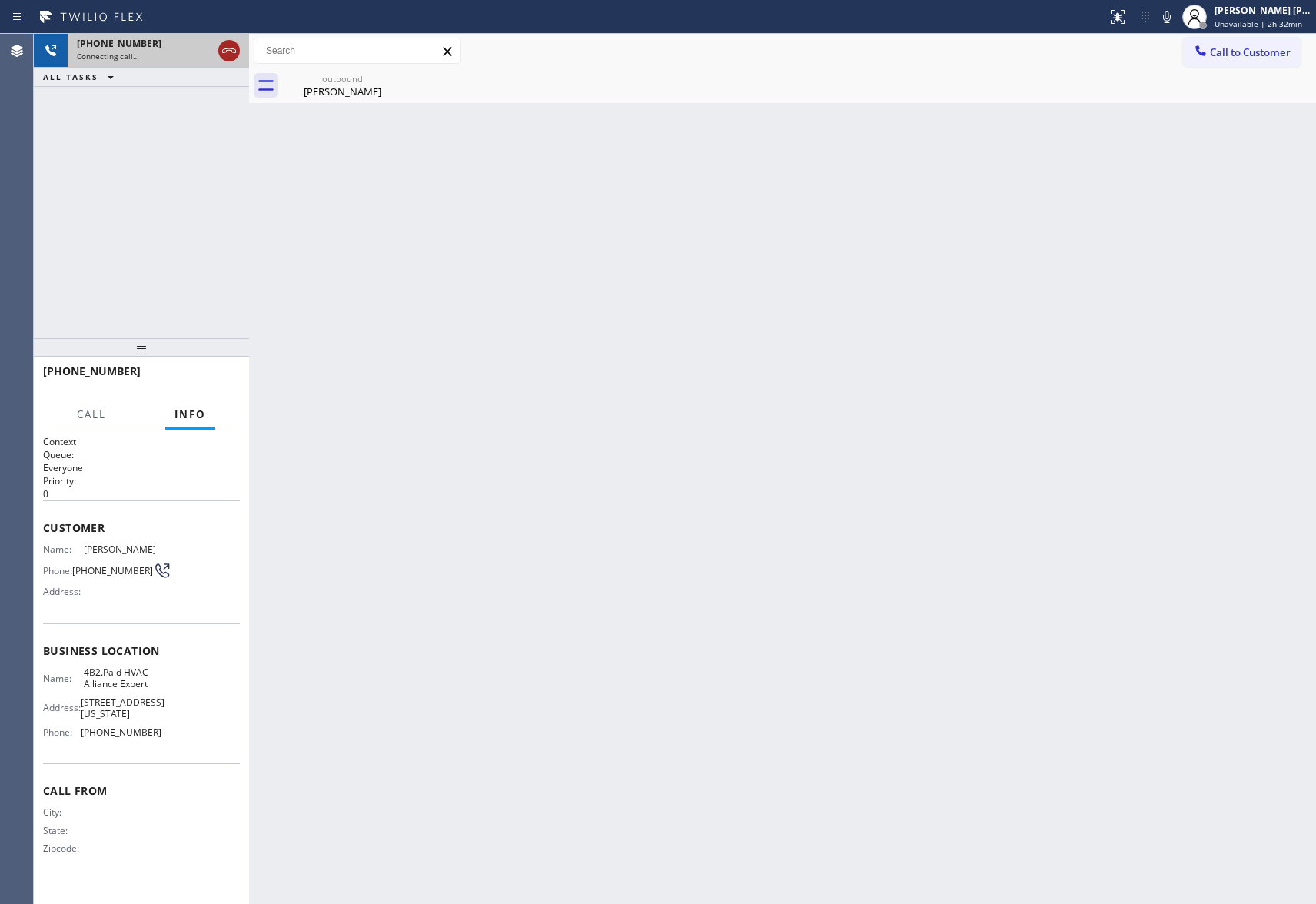
click at [225, 43] on icon at bounding box center [229, 51] width 19 height 19
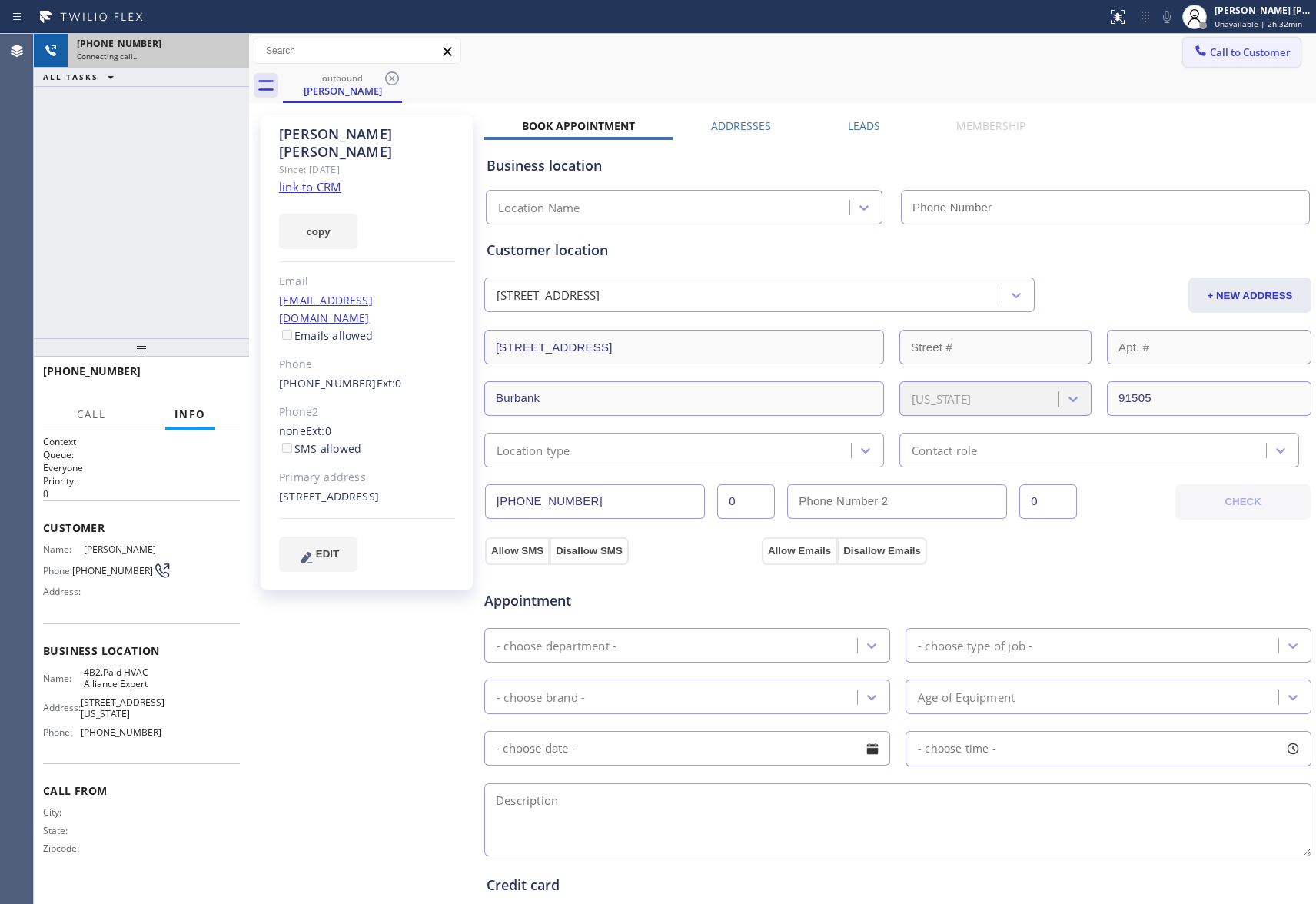
click at [1255, 52] on span "Call to Customer" at bounding box center [1249, 52] width 81 height 14
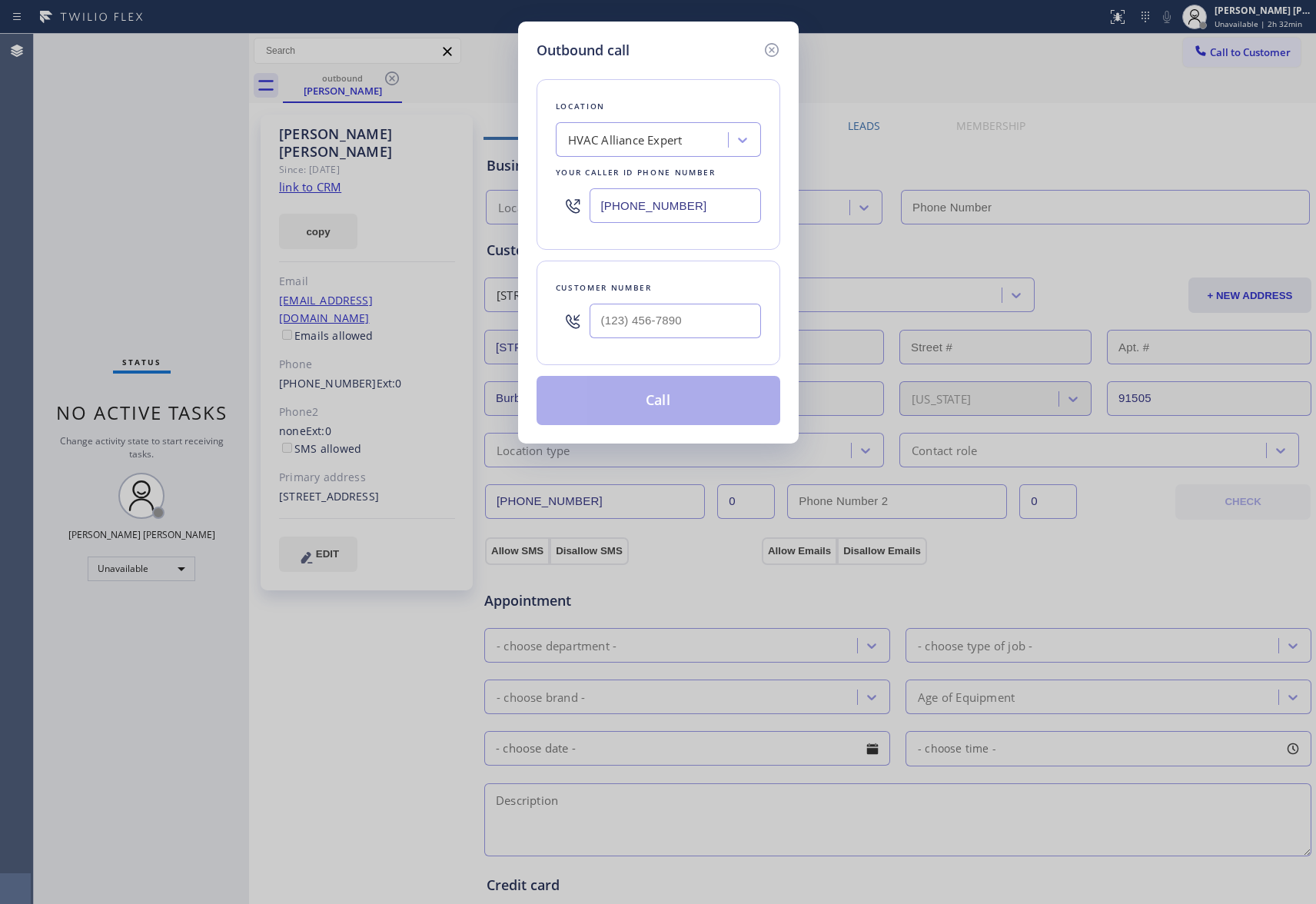
type input "[PHONE_NUMBER]"
click at [662, 317] on input "(___) ___-____" at bounding box center [675, 321] width 171 height 34
paste input "559) 673-3530"
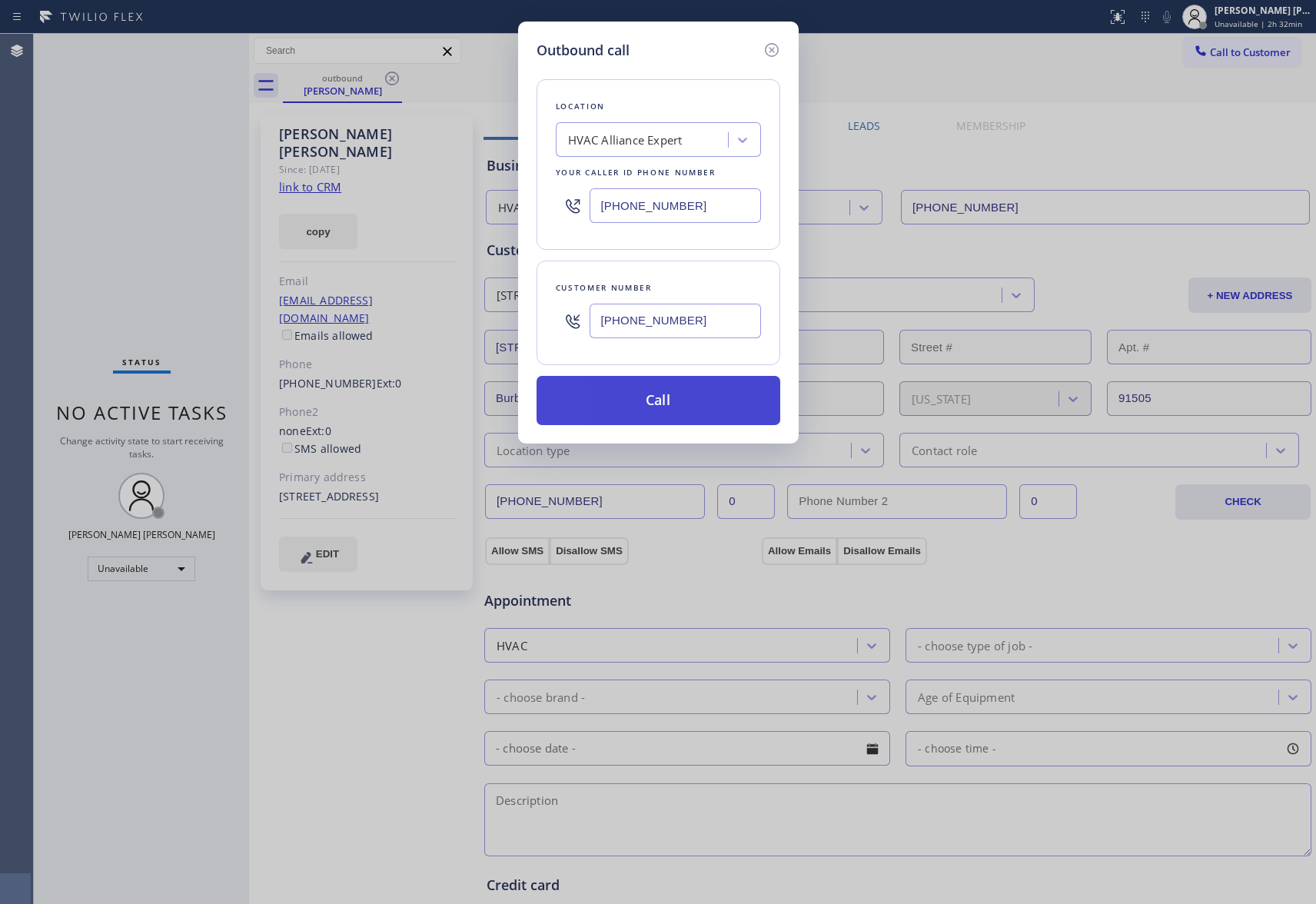
type input "[PHONE_NUMBER]"
click at [660, 408] on button "Call" at bounding box center [658, 400] width 243 height 49
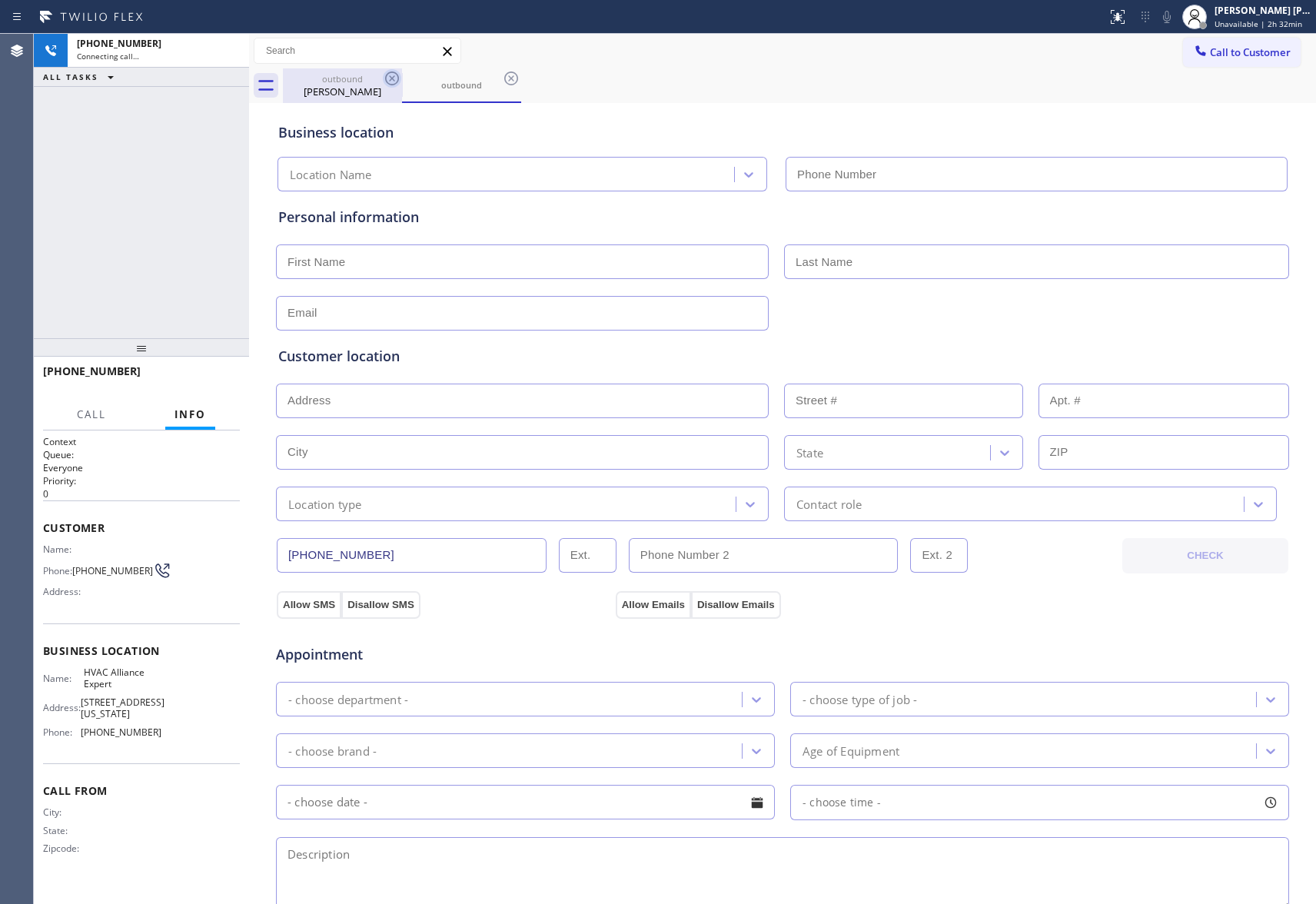
type input "[PHONE_NUMBER]"
click at [391, 77] on icon at bounding box center [392, 78] width 14 height 14
click at [391, 71] on icon at bounding box center [392, 78] width 14 height 14
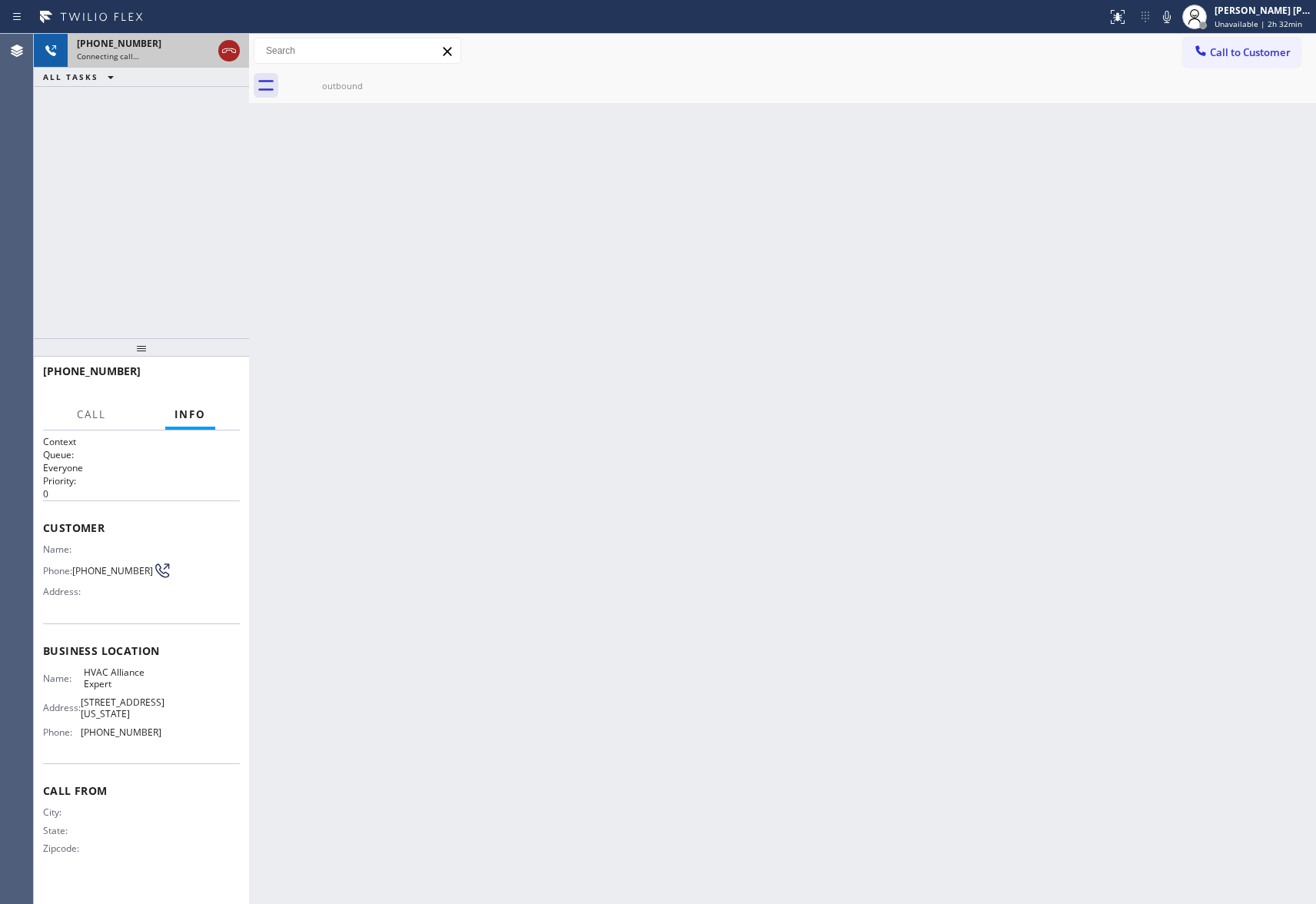
click at [234, 47] on icon at bounding box center [229, 51] width 19 height 19
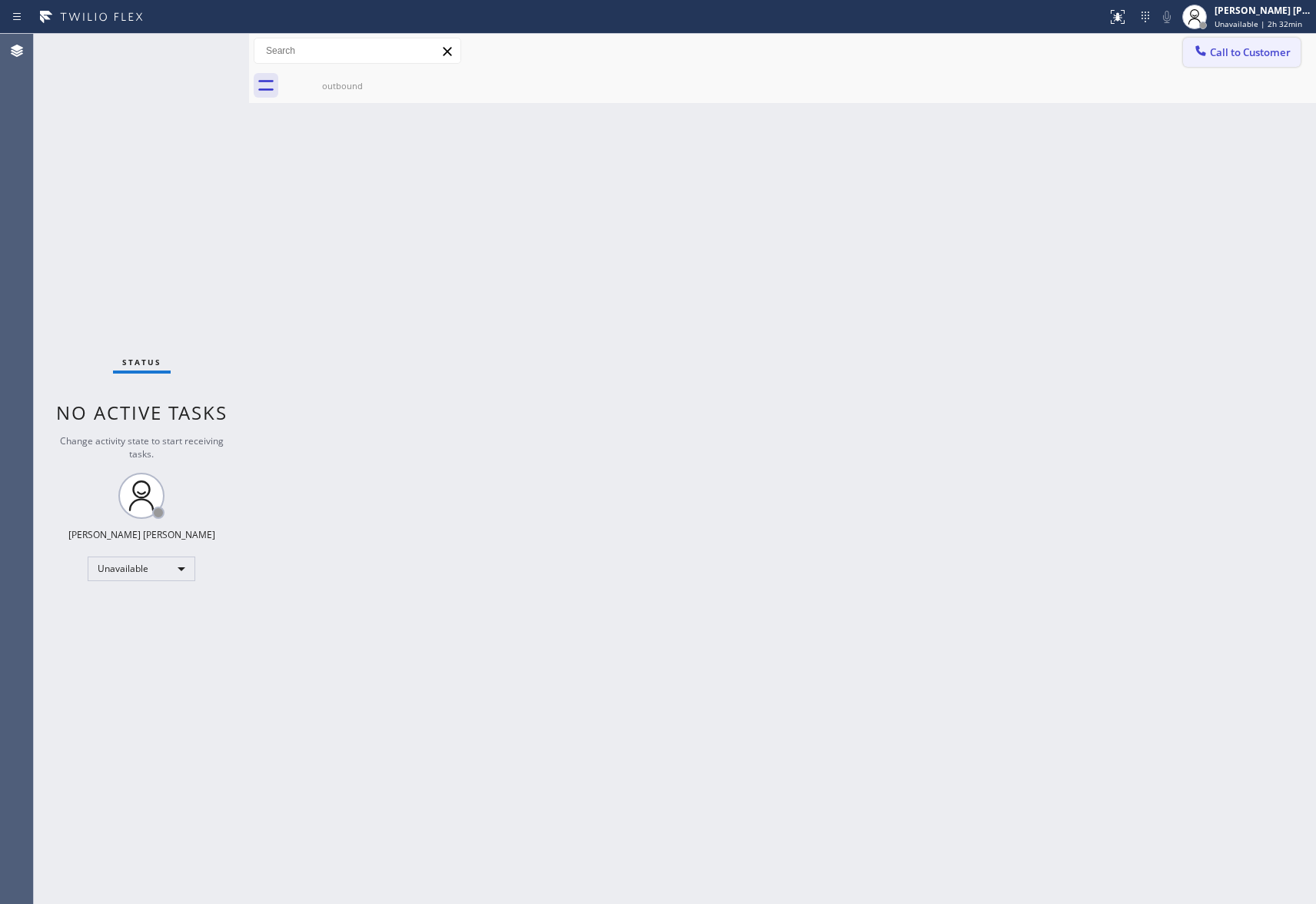
click at [1253, 48] on span "Call to Customer" at bounding box center [1249, 52] width 81 height 14
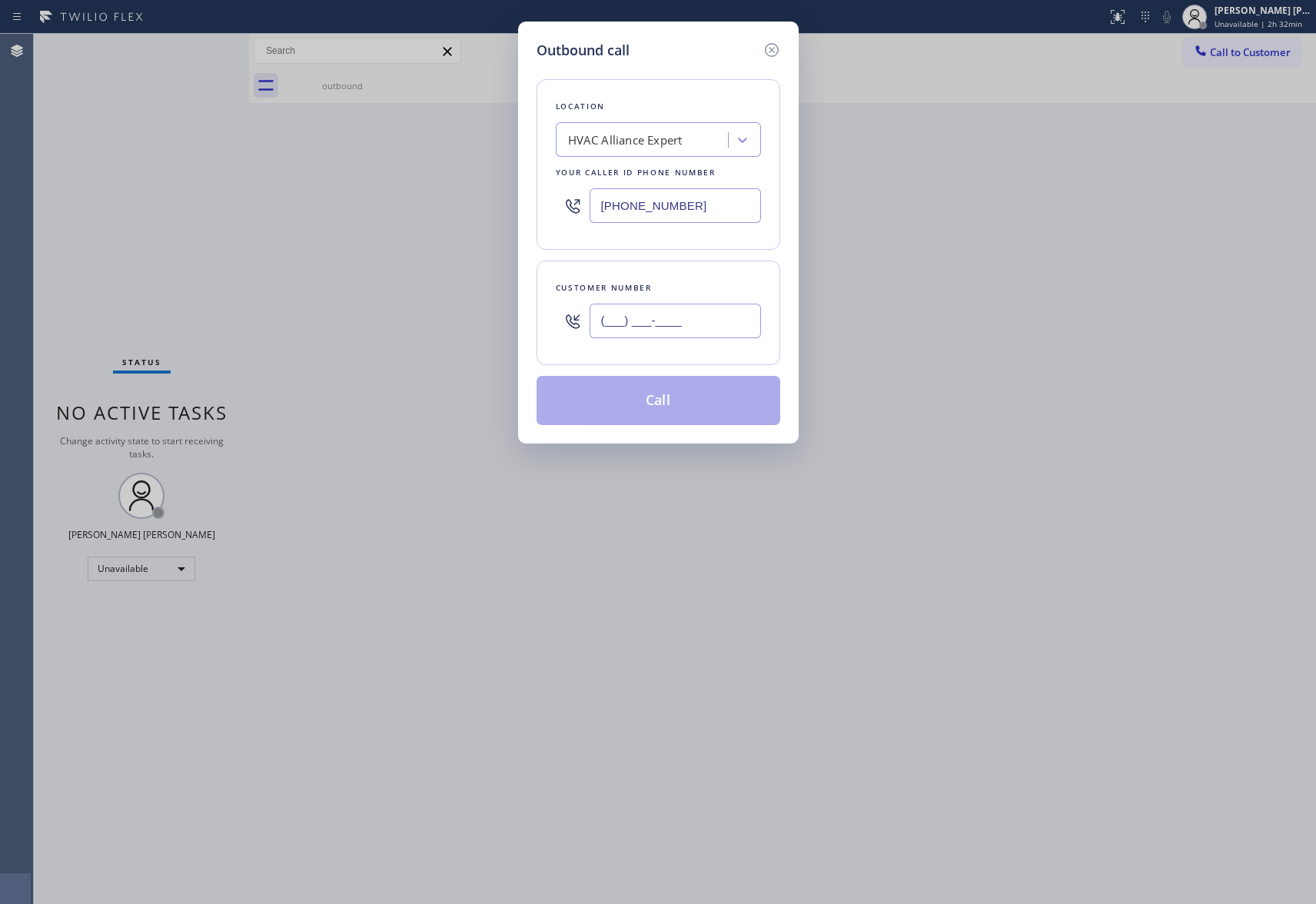
click at [710, 321] on input "(___) ___-____" at bounding box center [675, 321] width 171 height 34
paste input "310) 456-1667"
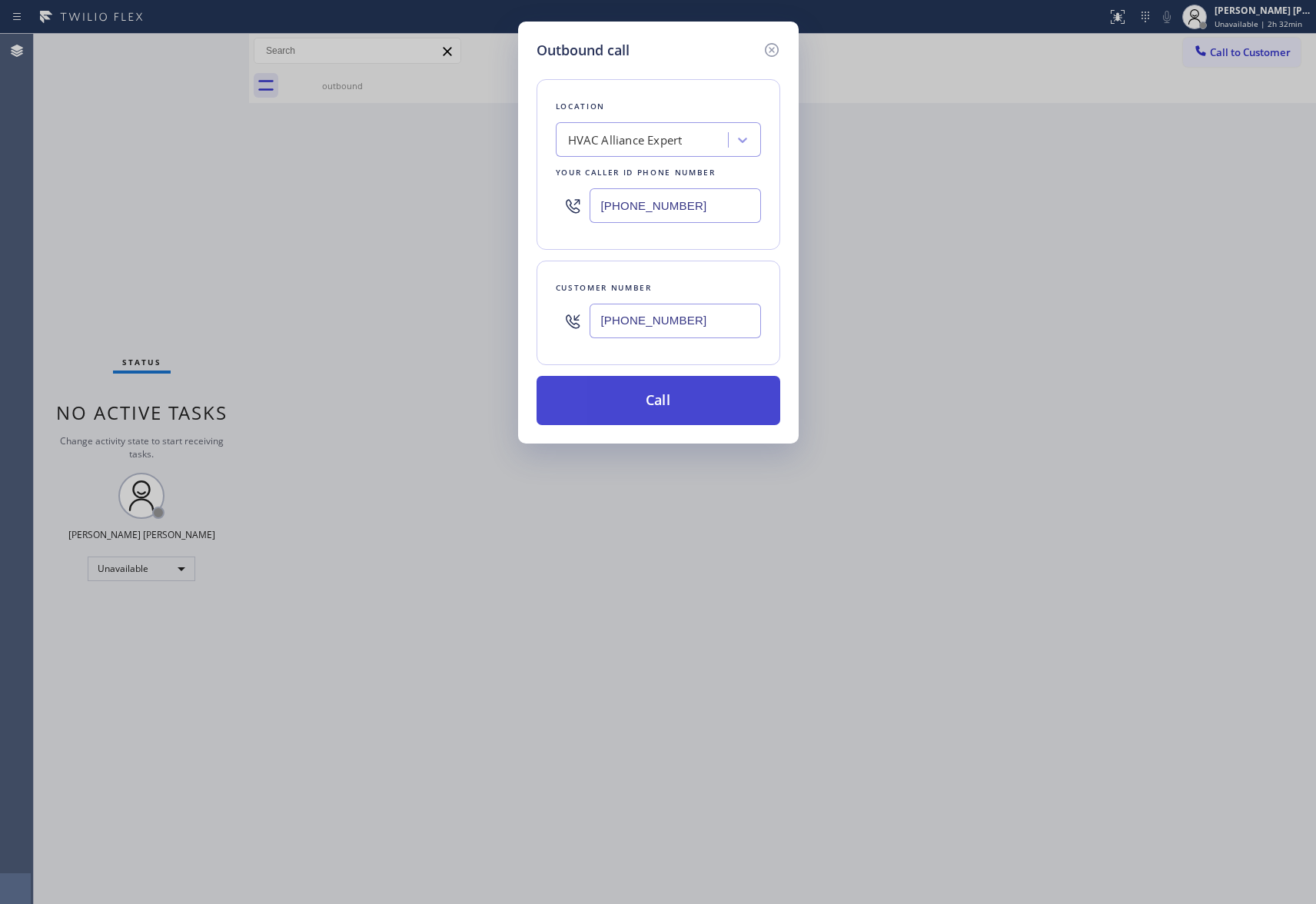
type input "[PHONE_NUMBER]"
click at [666, 402] on button "Call" at bounding box center [658, 400] width 243 height 49
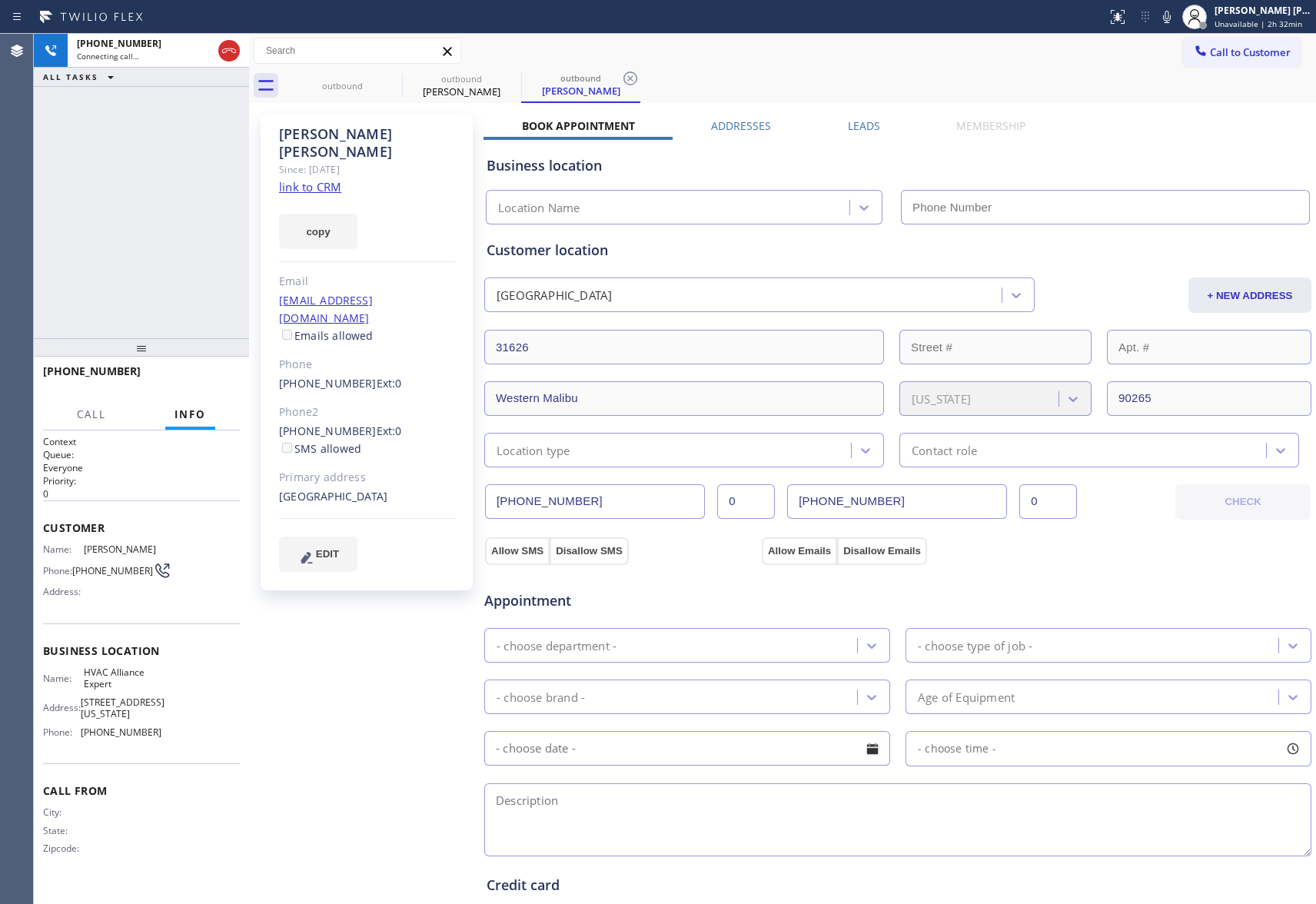
type input "[PHONE_NUMBER]"
click at [210, 379] on span "HANG UP" at bounding box center [204, 378] width 47 height 11
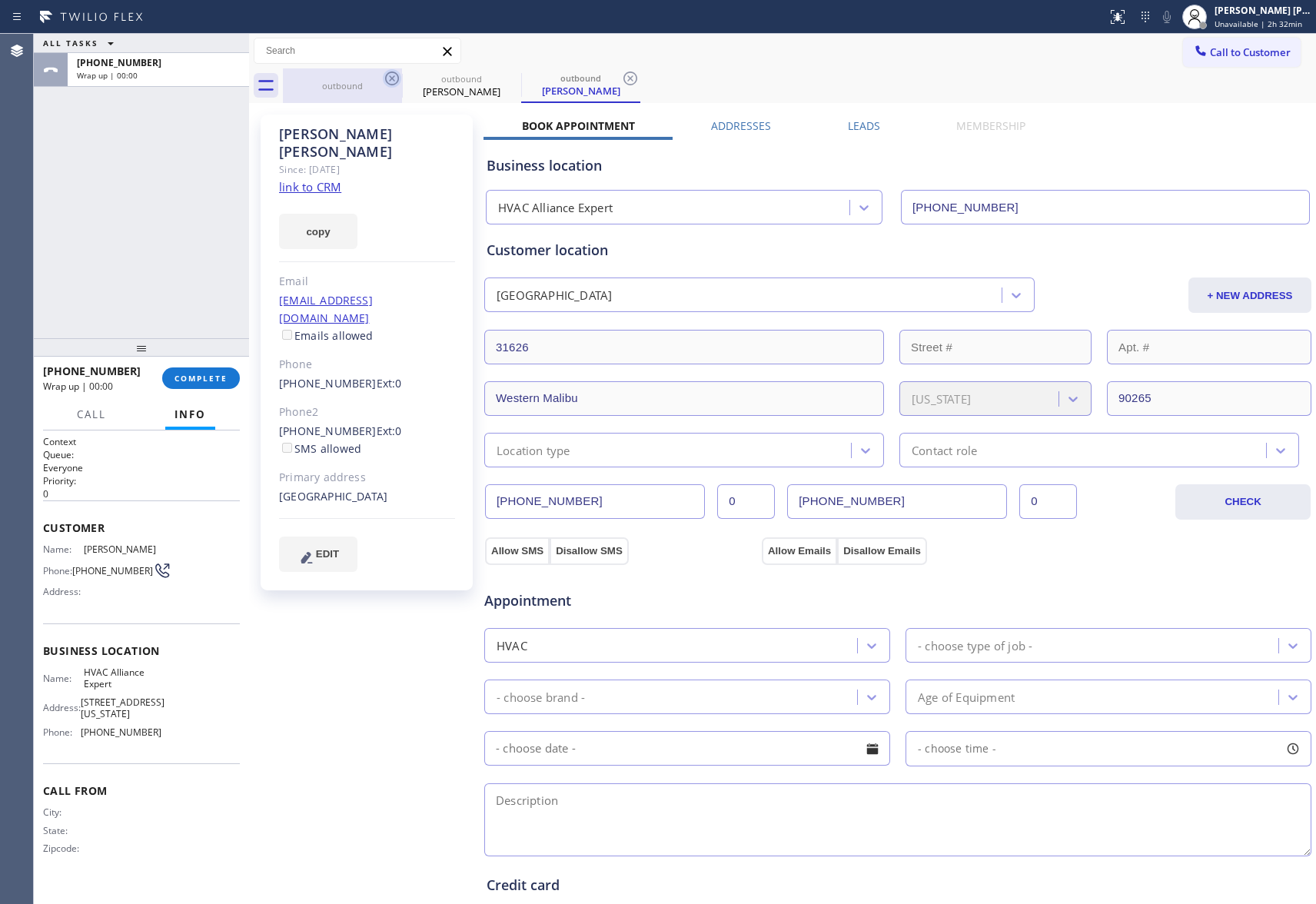
click at [394, 78] on icon at bounding box center [392, 78] width 19 height 19
drag, startPoint x: 394, startPoint y: 78, endPoint x: 379, endPoint y: 92, distance: 20.5
click at [0, 0] on icon at bounding box center [0, 0] width 0 height 0
click at [621, 78] on icon at bounding box center [631, 78] width 19 height 19
click at [394, 78] on div "outbound outbound [PERSON_NAME] outbound [PERSON_NAME]" at bounding box center [800, 85] width 1033 height 34
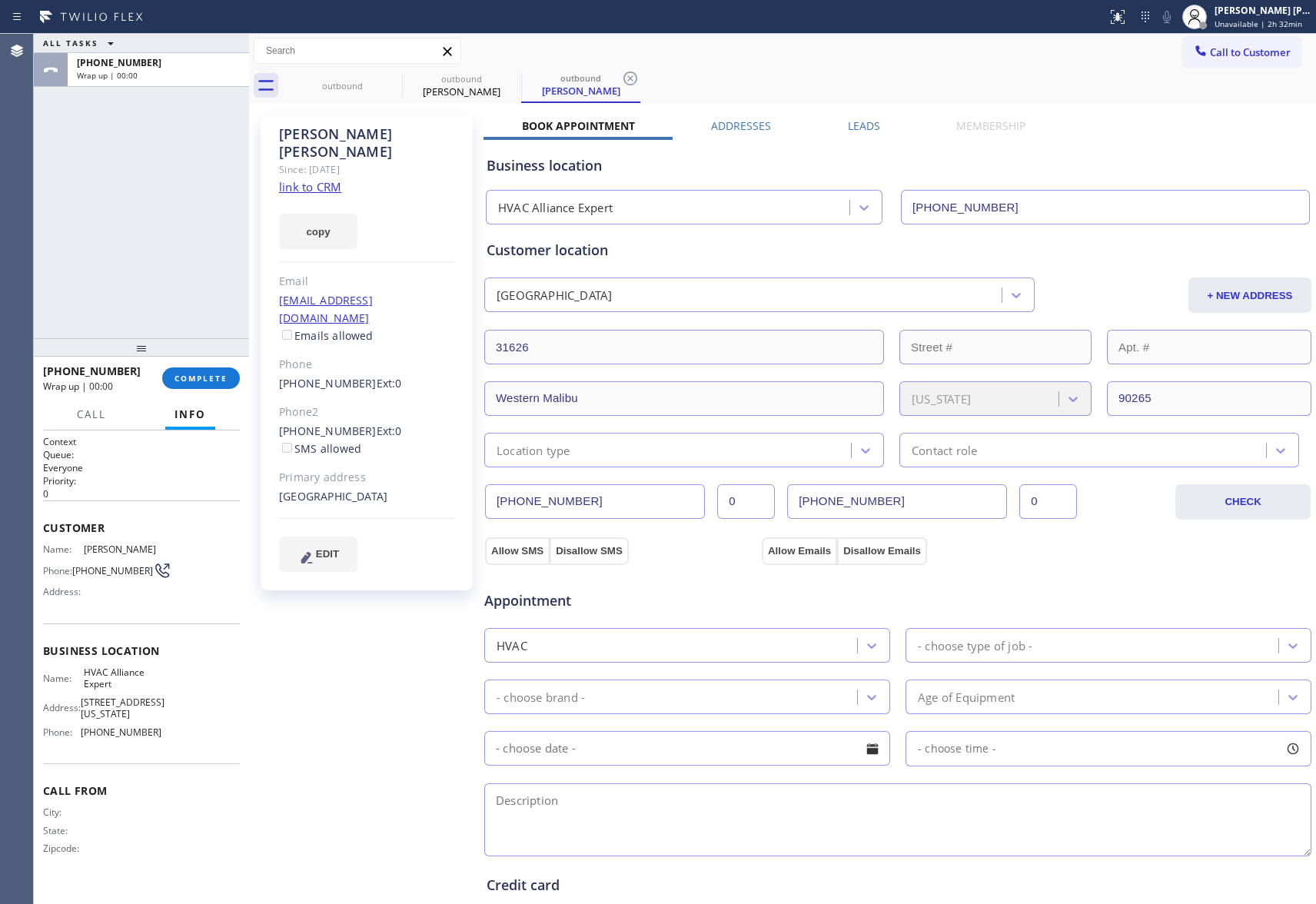
click at [394, 78] on div "outbound outbound [PERSON_NAME] outbound [PERSON_NAME]" at bounding box center [800, 85] width 1033 height 34
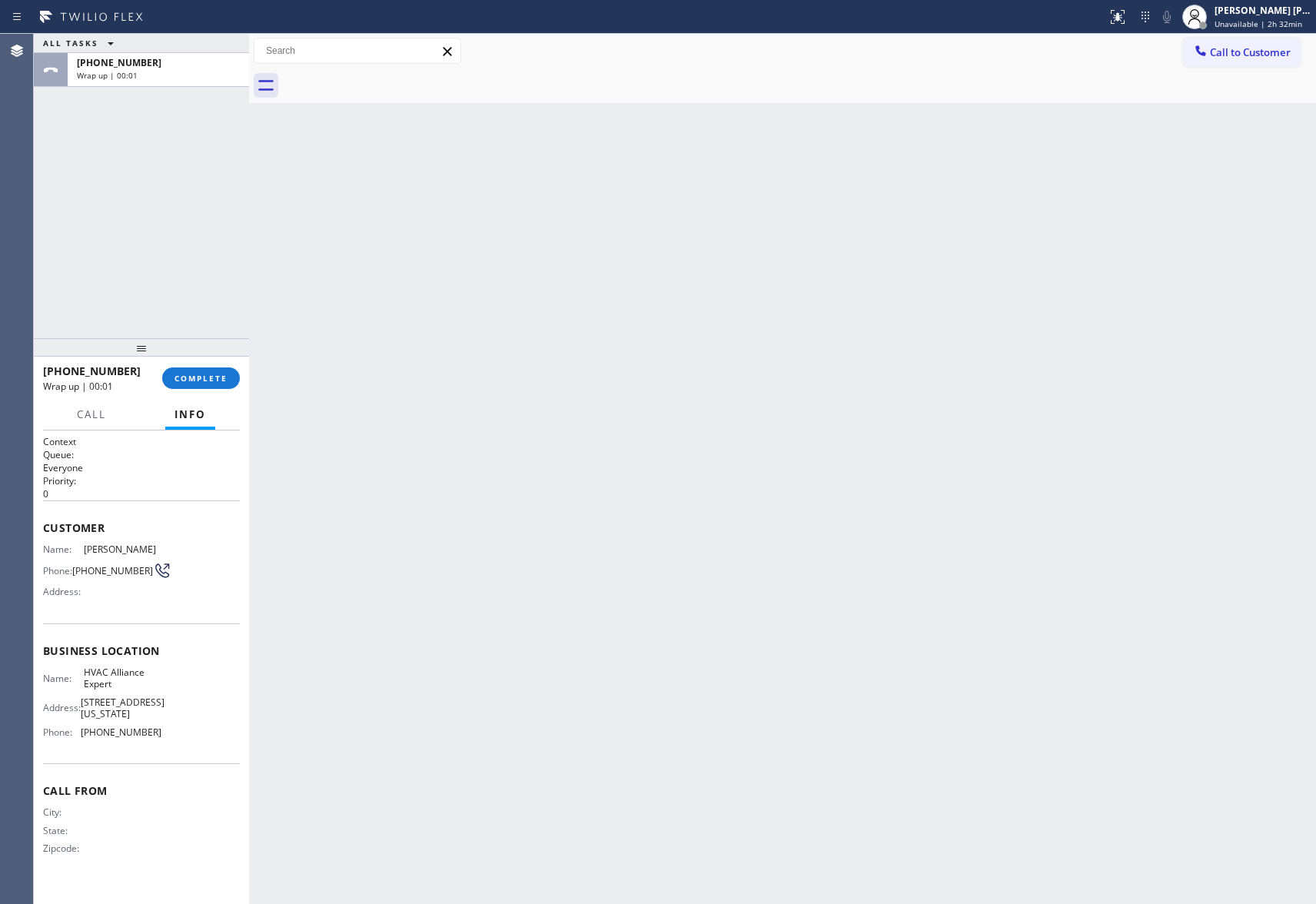
click at [394, 80] on div at bounding box center [800, 85] width 1033 height 34
click at [403, 74] on div at bounding box center [800, 85] width 1033 height 34
click at [218, 373] on button "COMPLETE" at bounding box center [200, 379] width 77 height 22
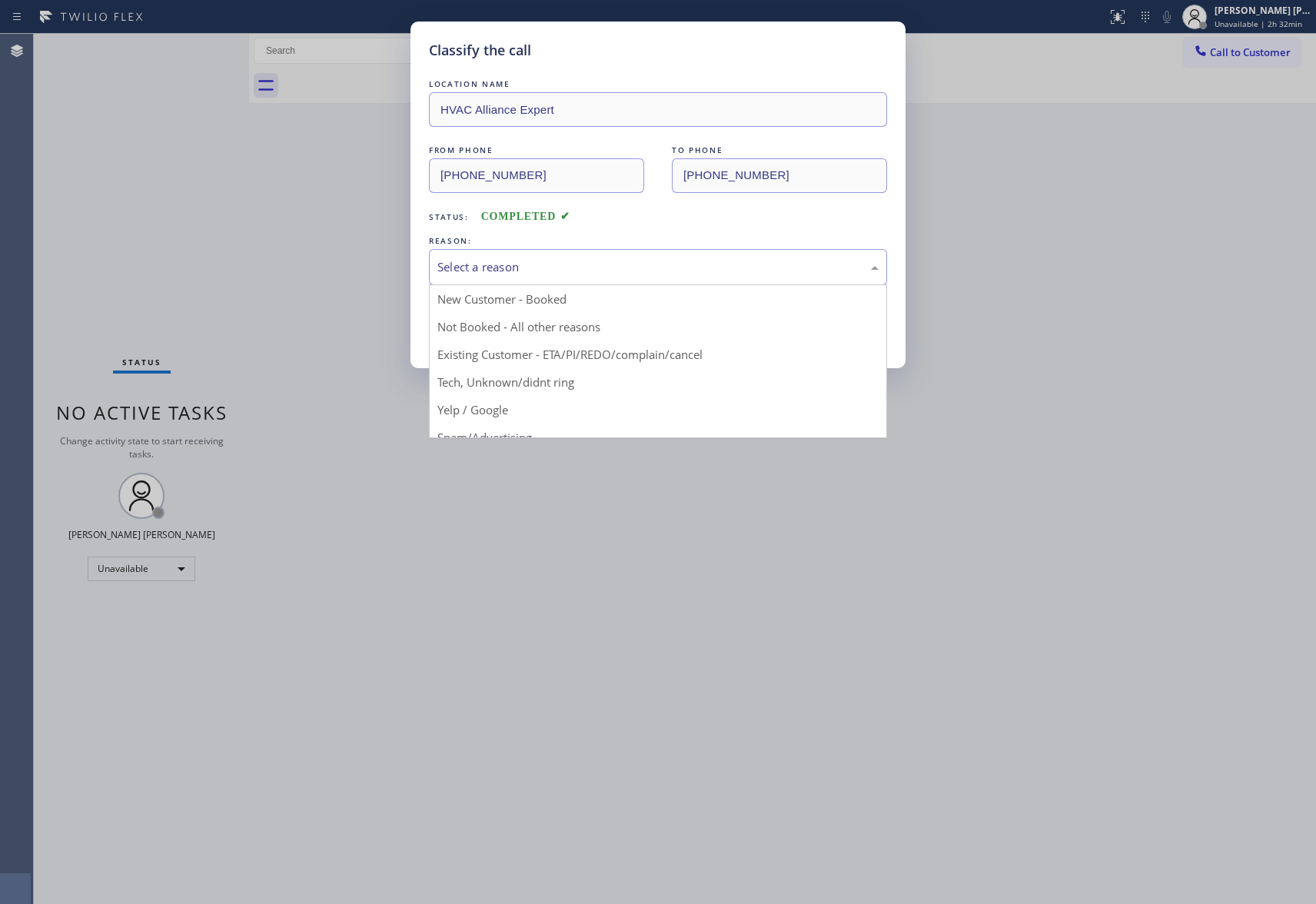
click at [606, 263] on div "Select a reason" at bounding box center [658, 267] width 441 height 18
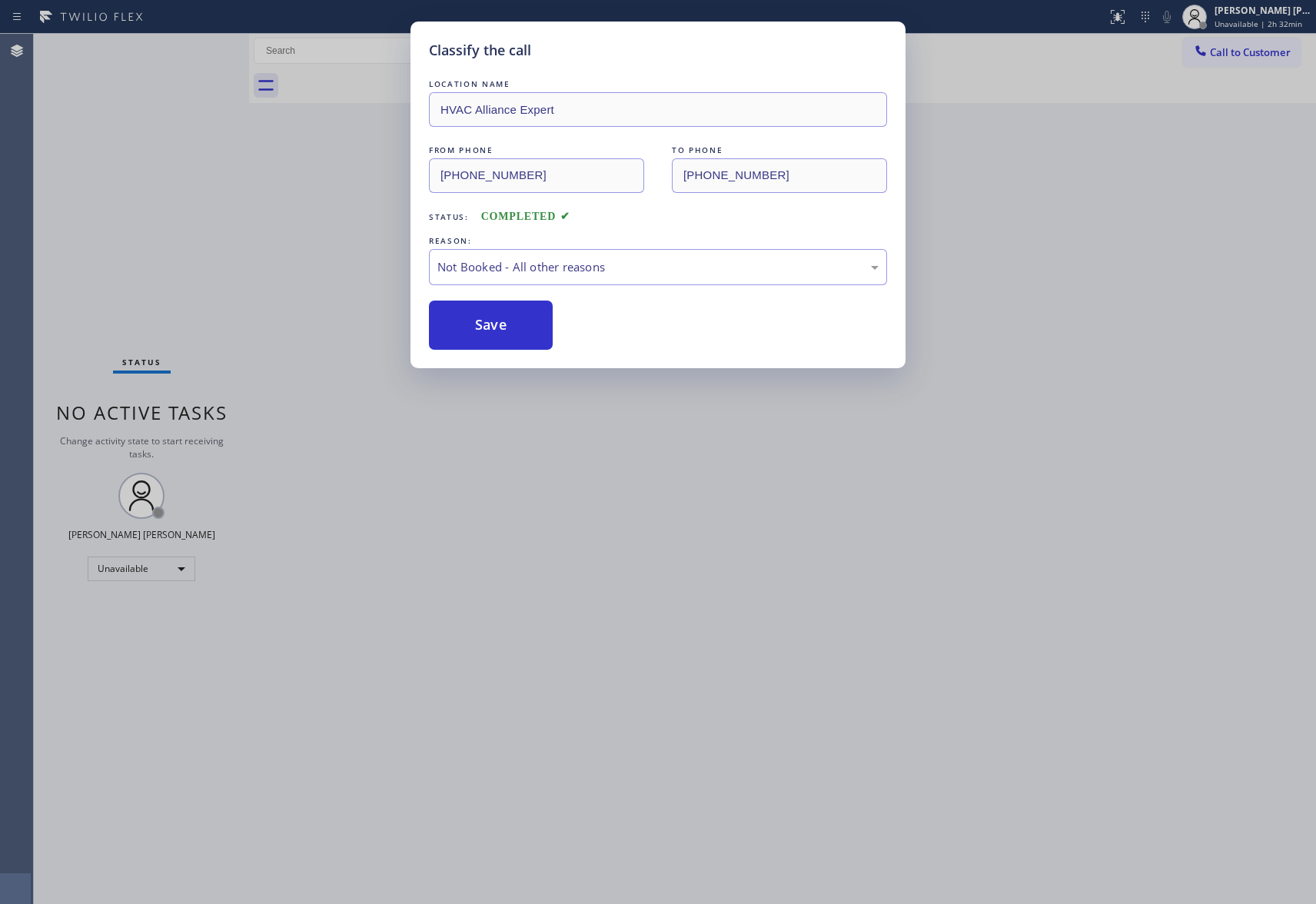
click at [497, 319] on button "Save" at bounding box center [491, 325] width 124 height 49
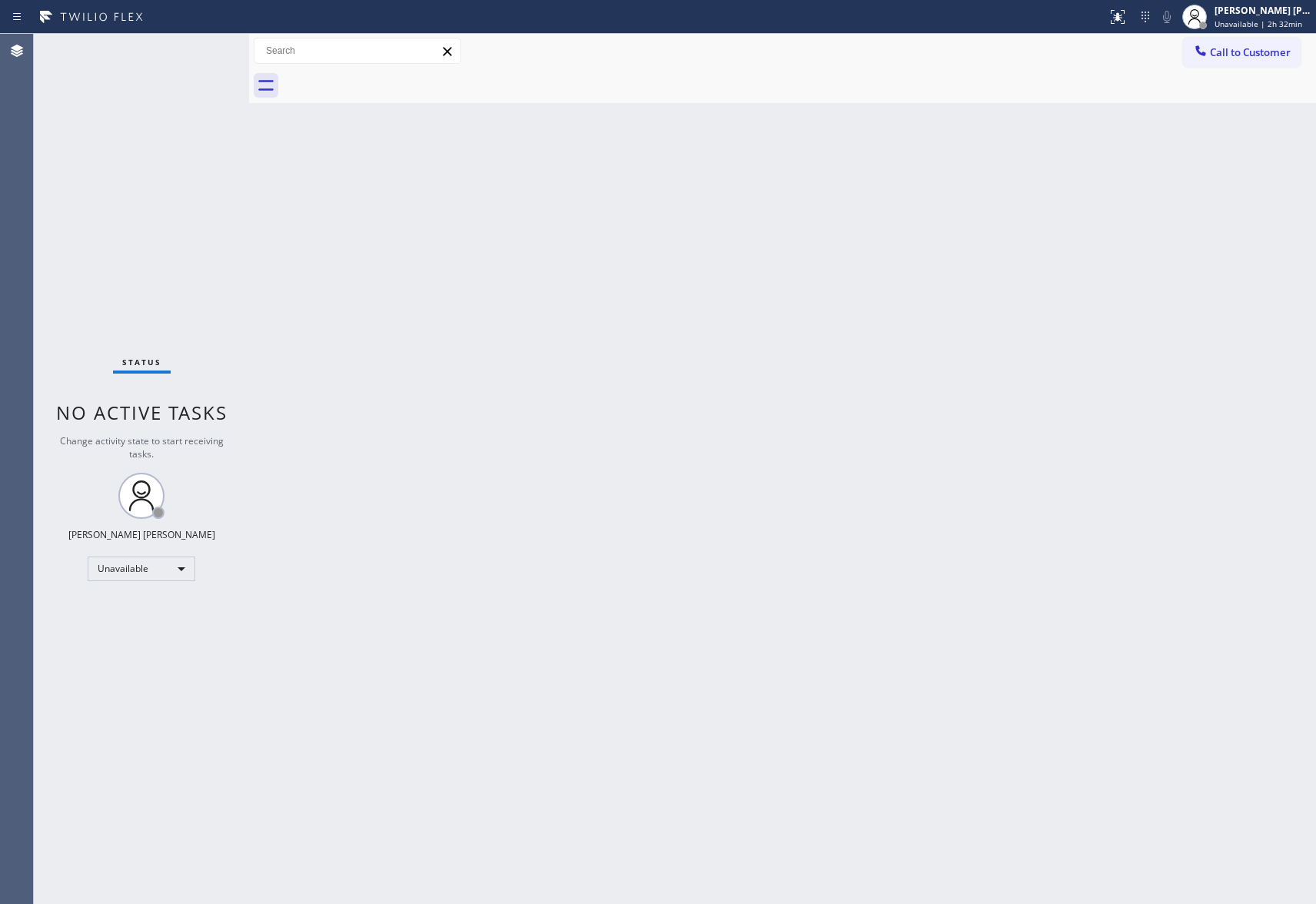
click at [1267, 53] on span "Call to Customer" at bounding box center [1249, 52] width 81 height 14
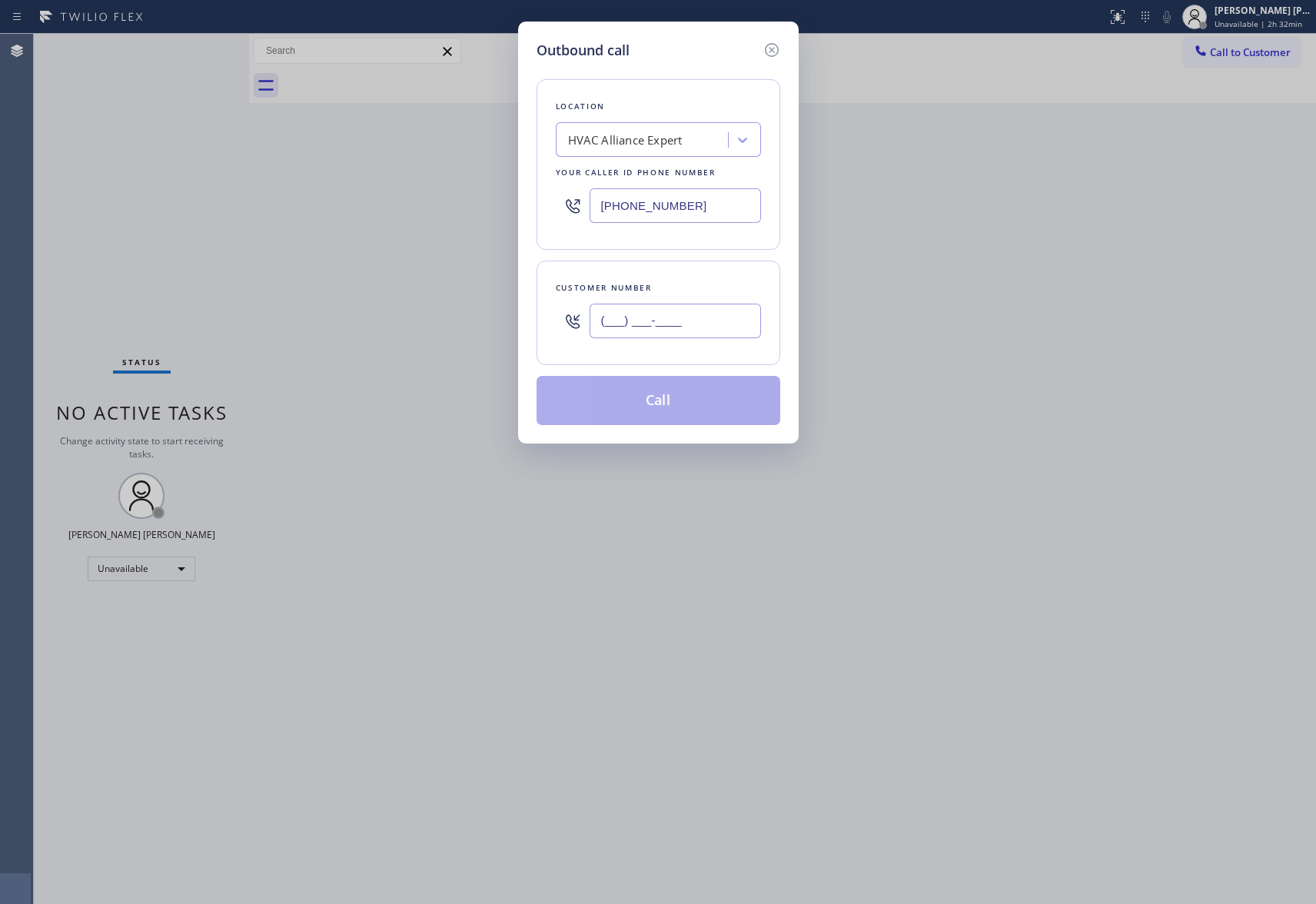
click at [695, 323] on input "(___) ___-____" at bounding box center [675, 321] width 171 height 34
paste input "559) 522-2723"
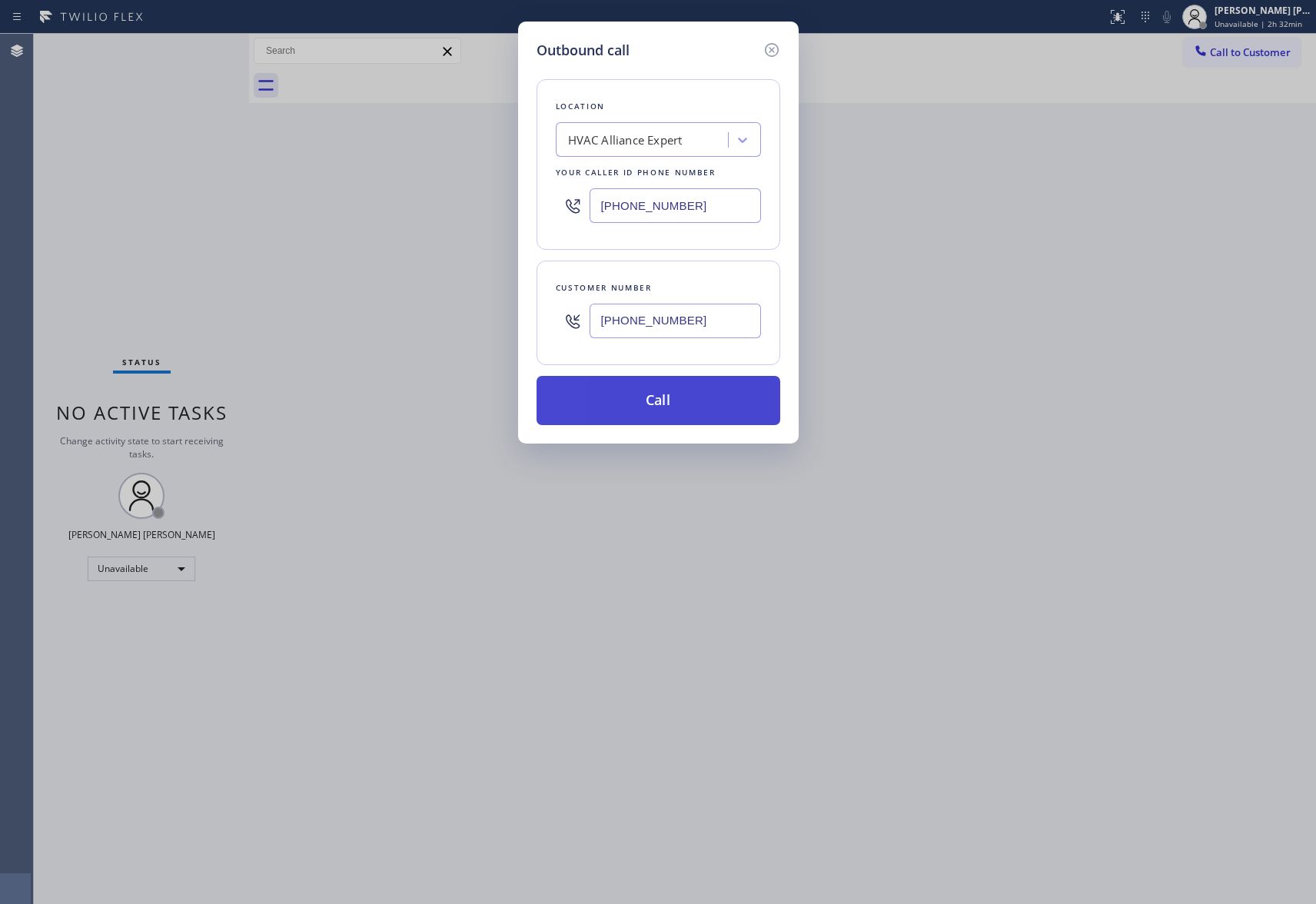
type input "[PHONE_NUMBER]"
click at [680, 407] on button "Call" at bounding box center [658, 400] width 243 height 49
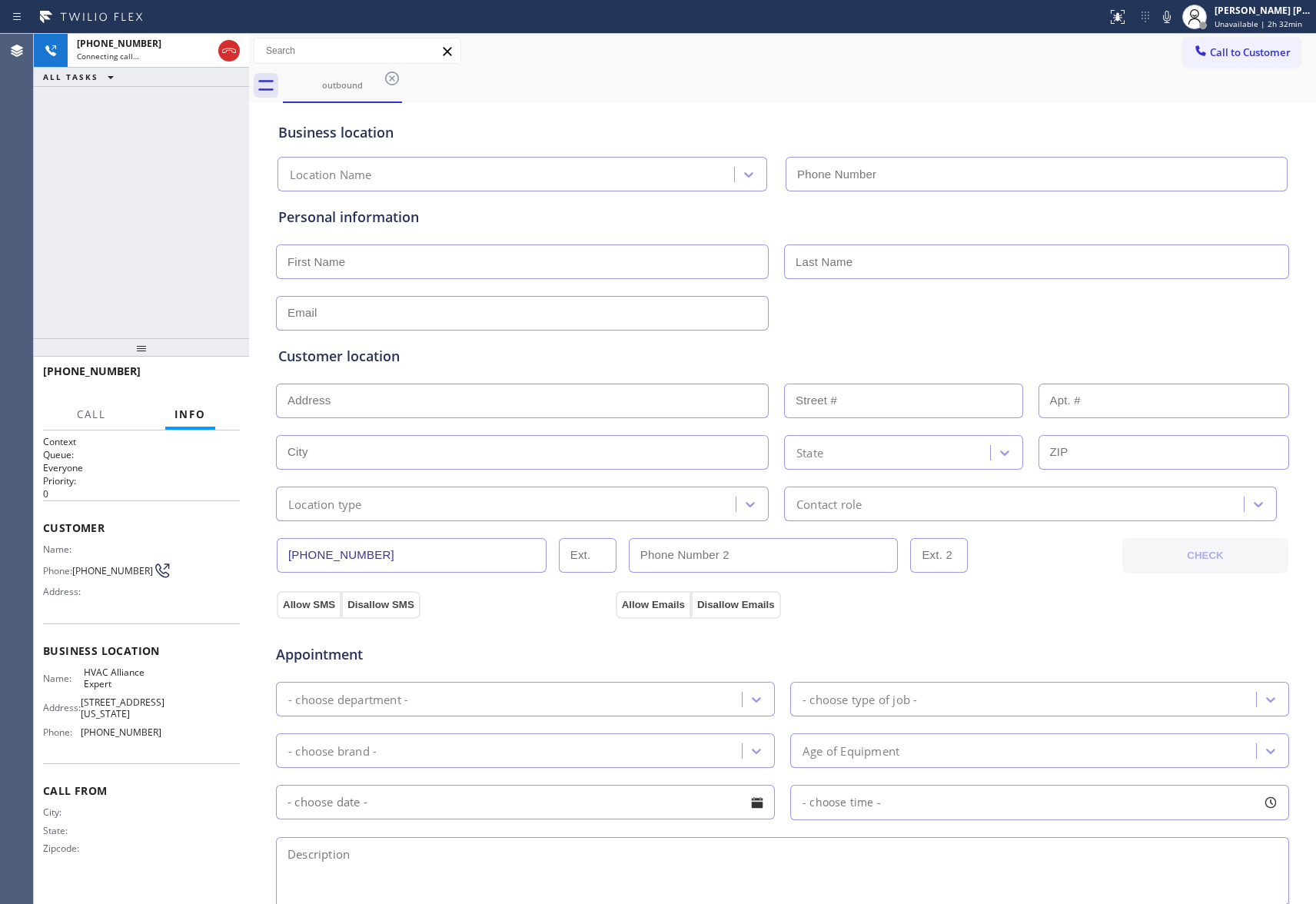
type input "[PHONE_NUMBER]"
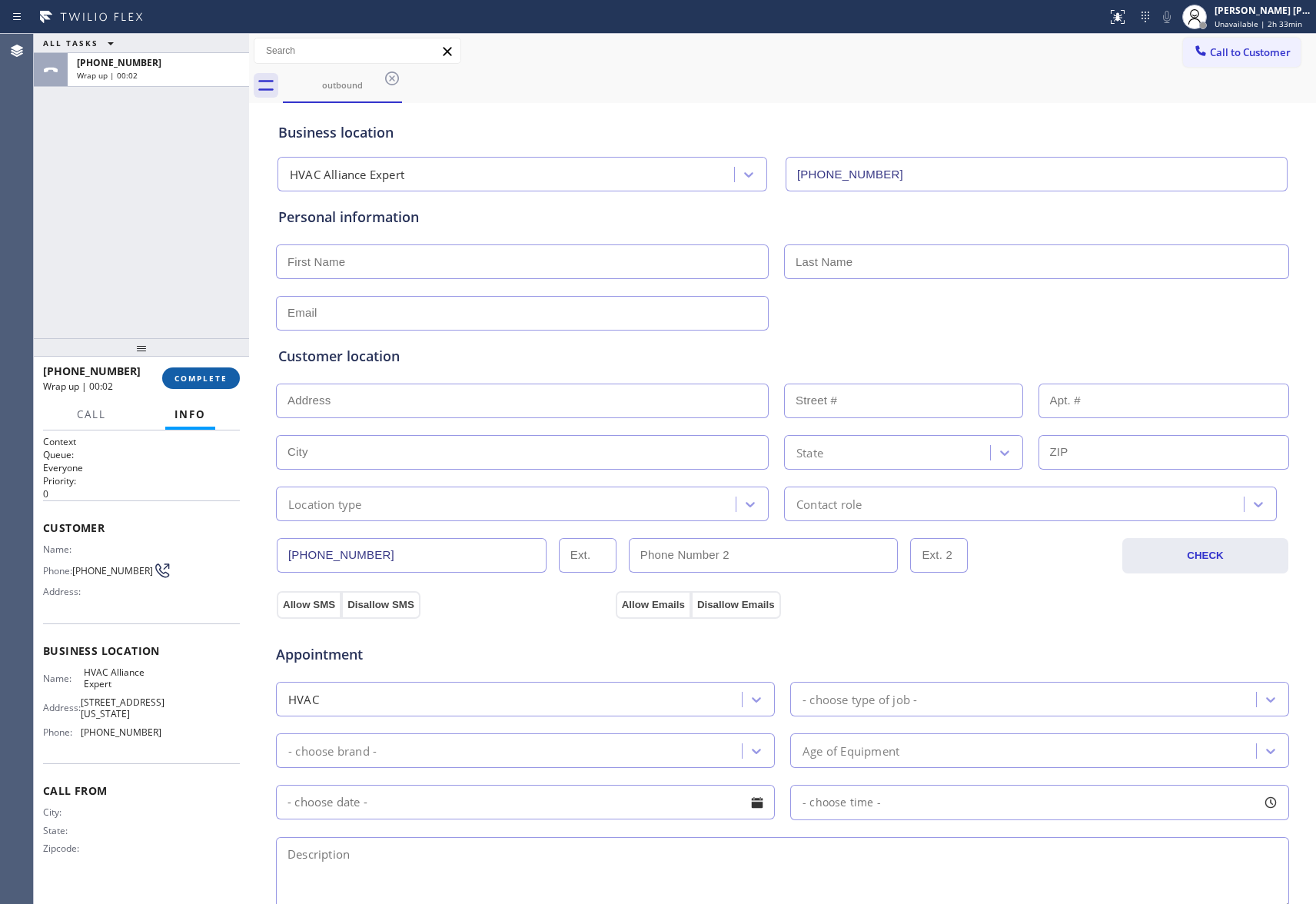
click at [210, 376] on span "COMPLETE" at bounding box center [201, 378] width 53 height 11
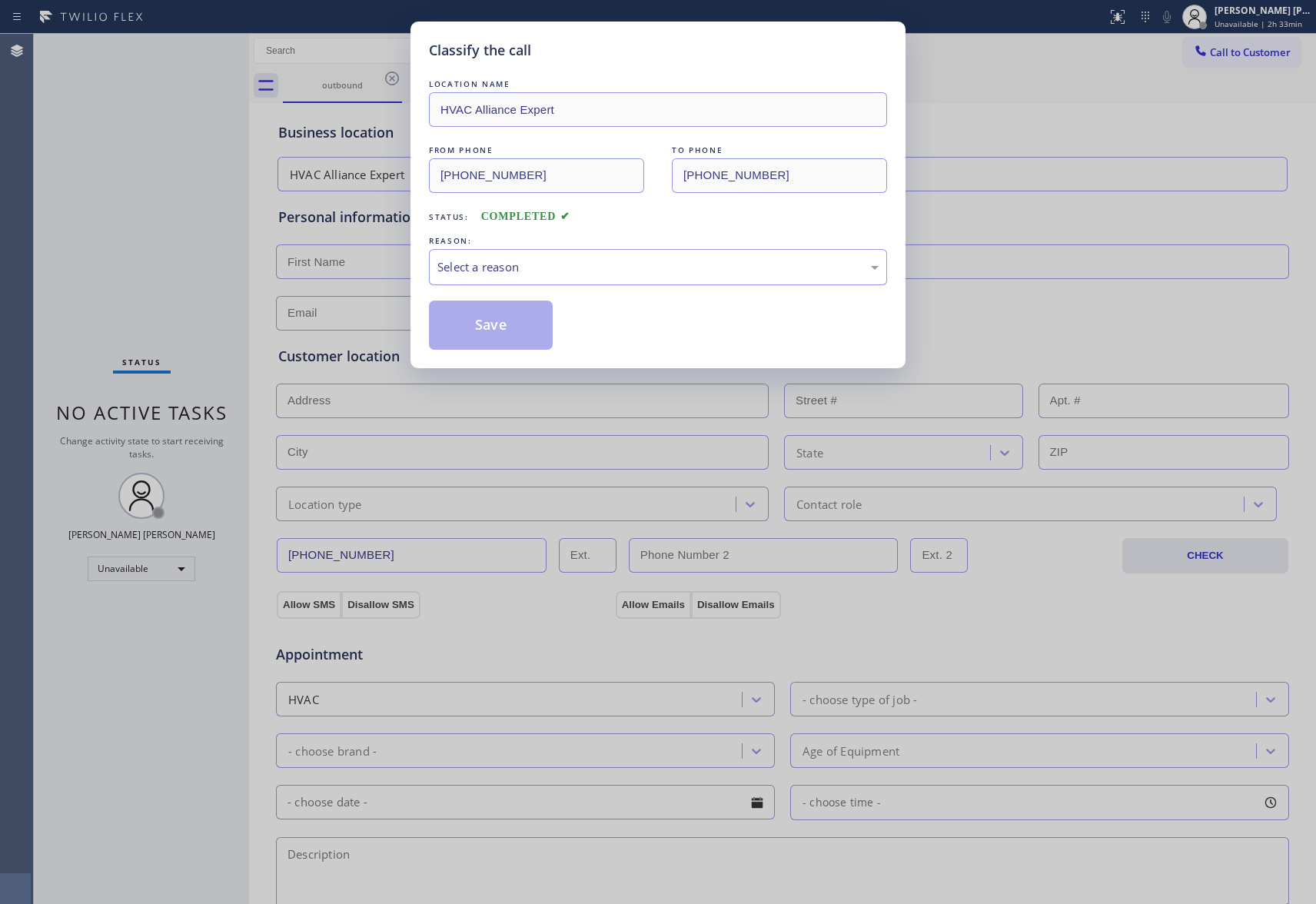
click at [514, 269] on div "Select a reason" at bounding box center [658, 267] width 441 height 18
click at [493, 330] on button "Save" at bounding box center [491, 325] width 124 height 49
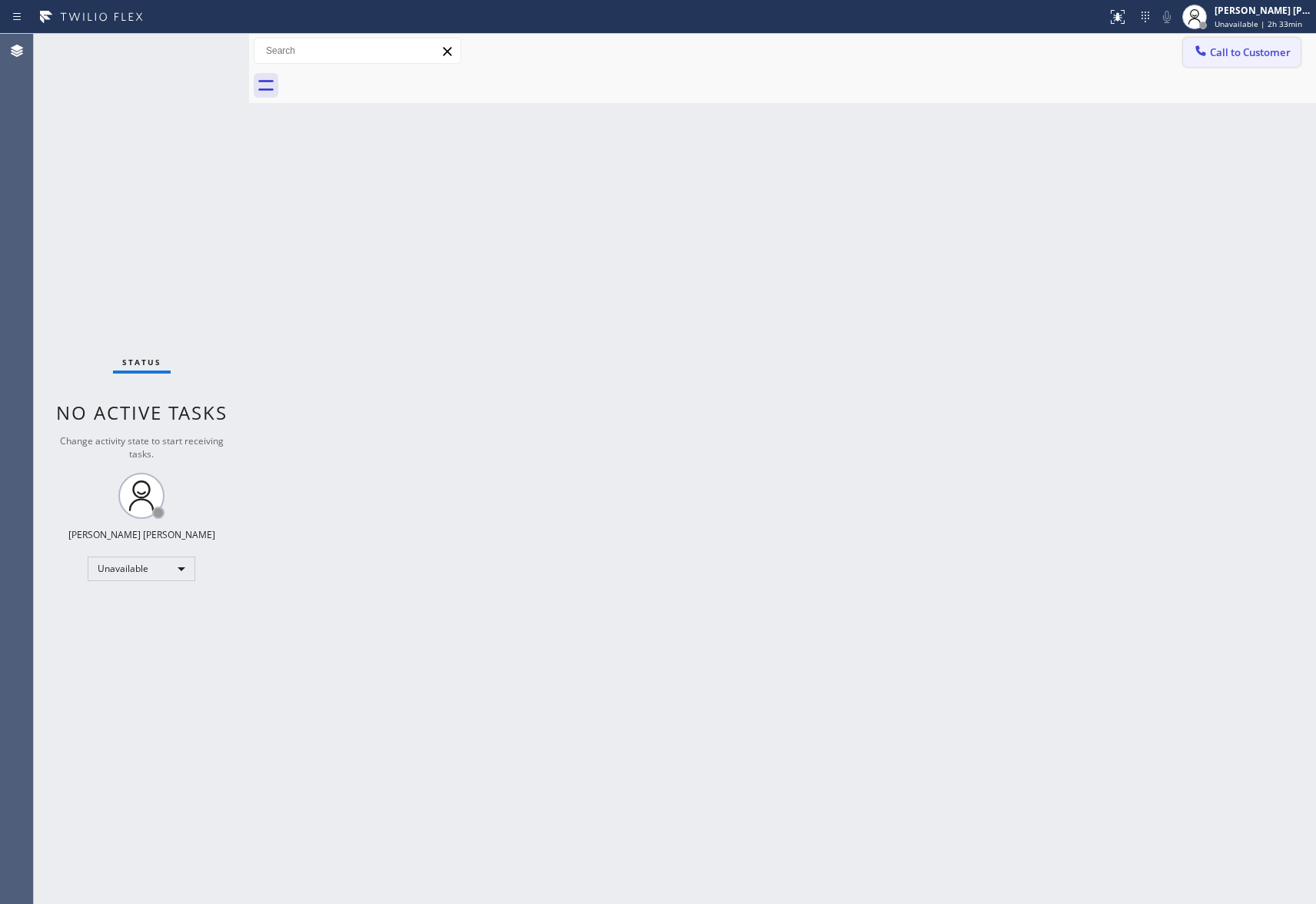
click at [1273, 49] on span "Call to Customer" at bounding box center [1249, 52] width 81 height 14
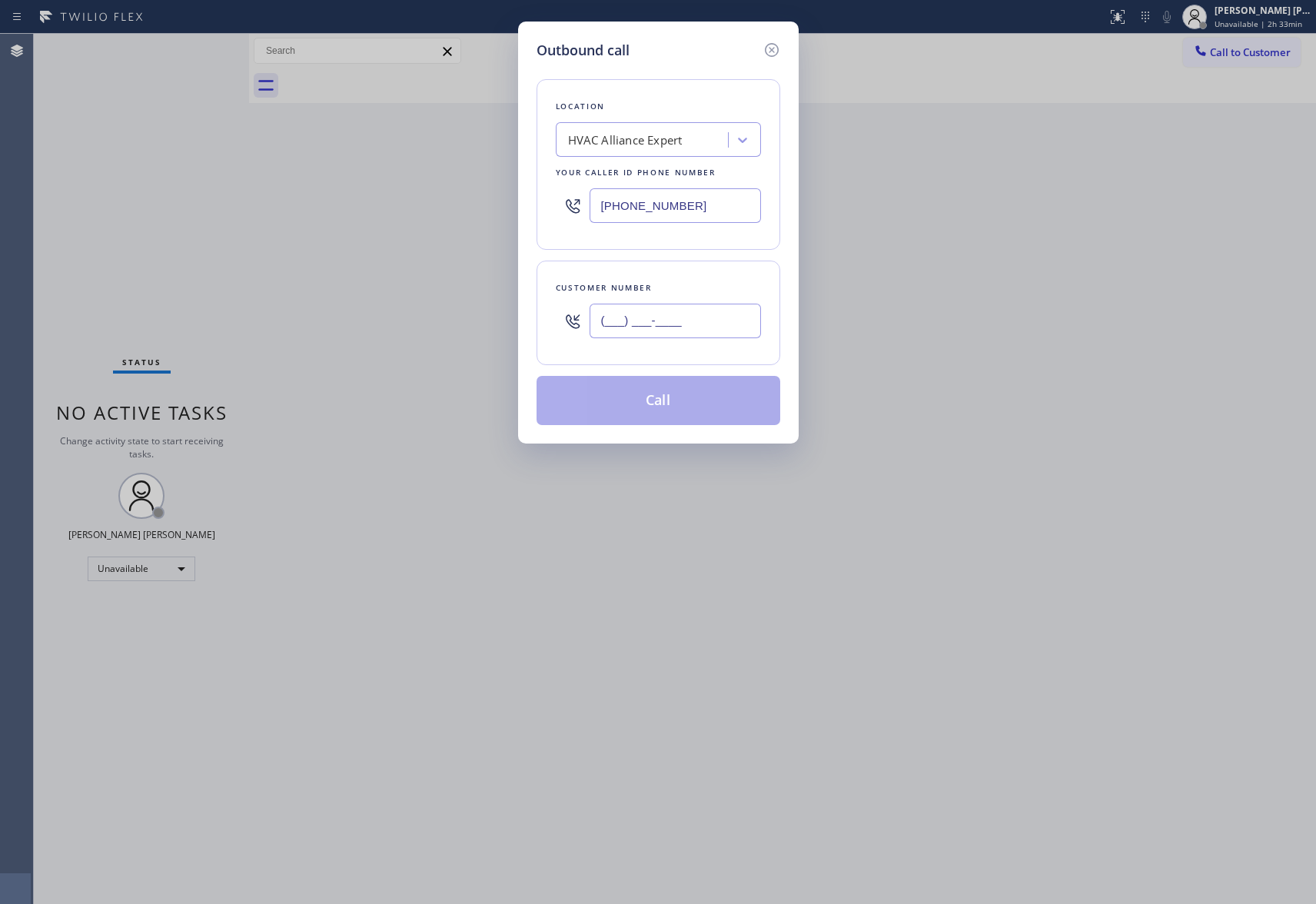
click at [698, 315] on input "(___) ___-____" at bounding box center [675, 321] width 171 height 34
paste input "572) 888-7897"
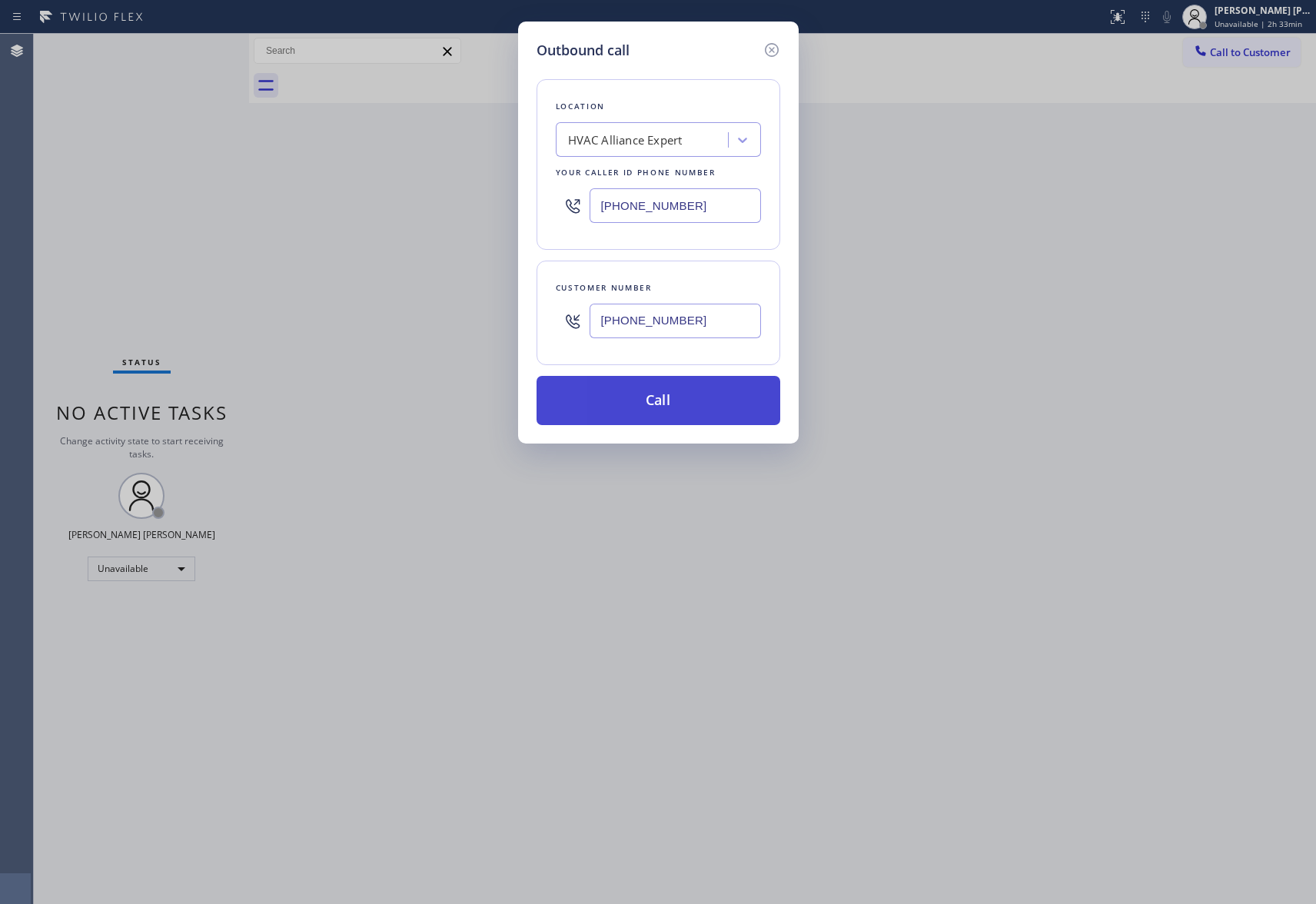
type input "[PHONE_NUMBER]"
click at [698, 402] on button "Call" at bounding box center [658, 400] width 243 height 49
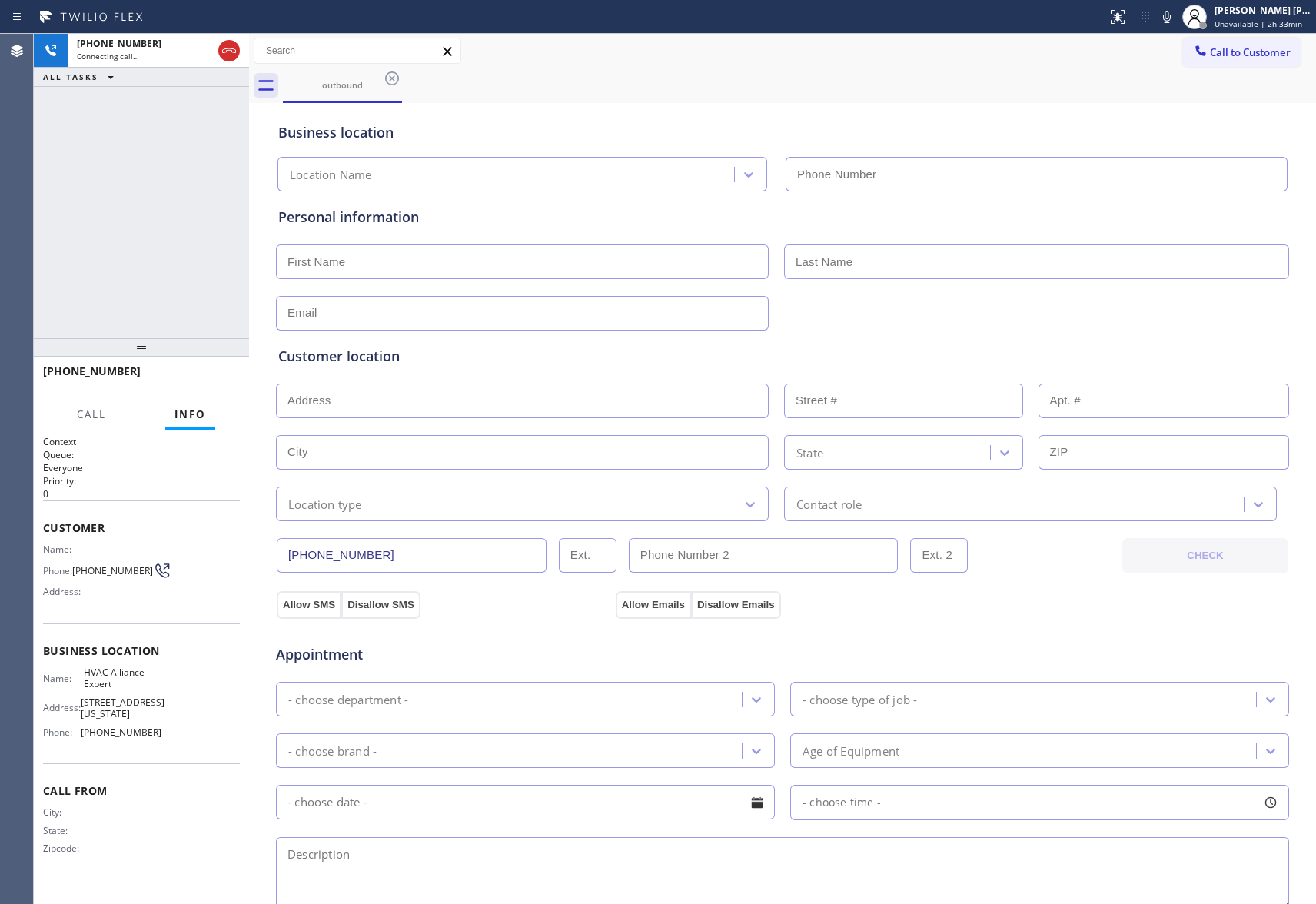
type input "[PHONE_NUMBER]"
click at [189, 373] on button "HANG UP" at bounding box center [203, 379] width 71 height 22
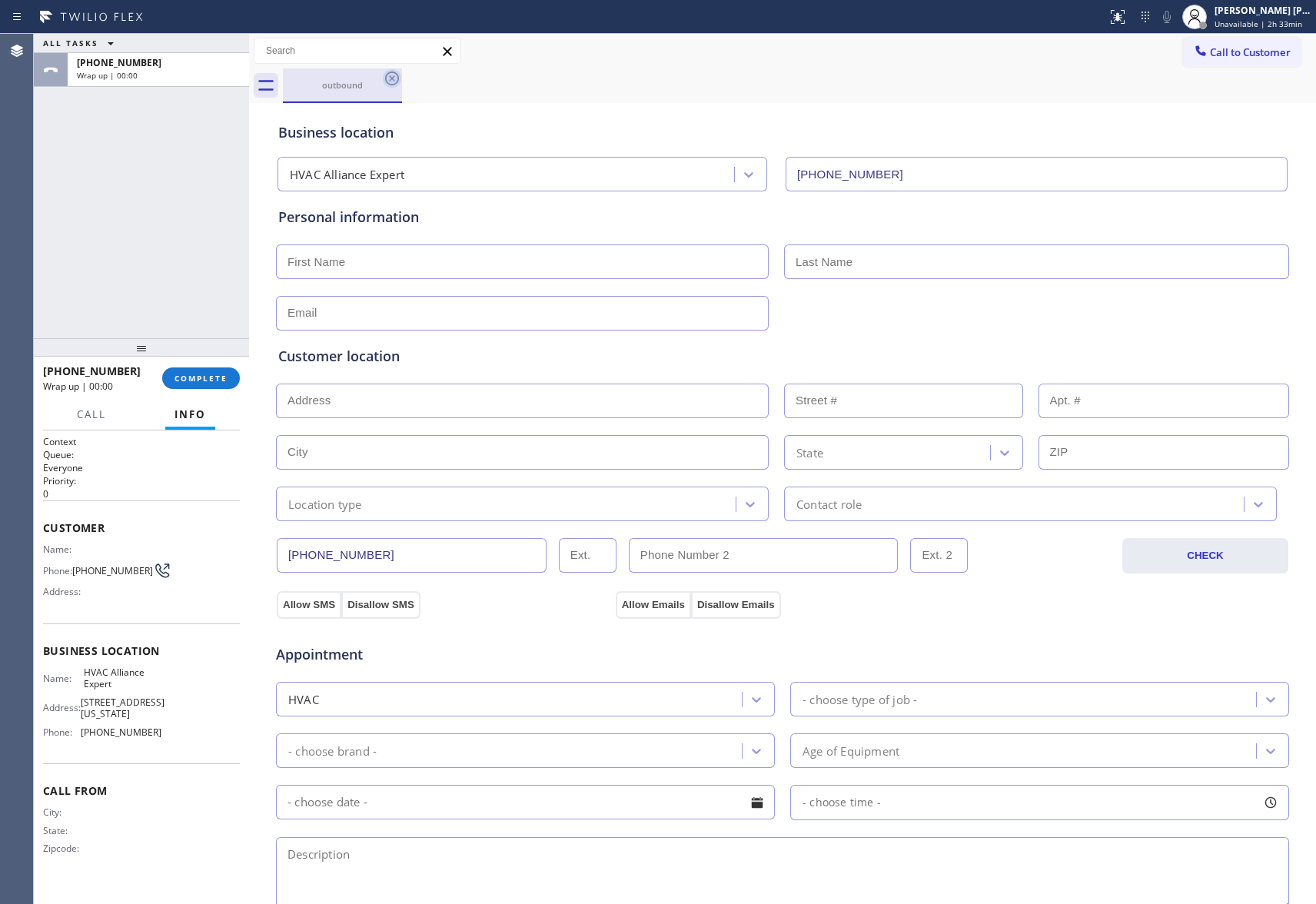
click at [397, 77] on icon at bounding box center [392, 78] width 14 height 14
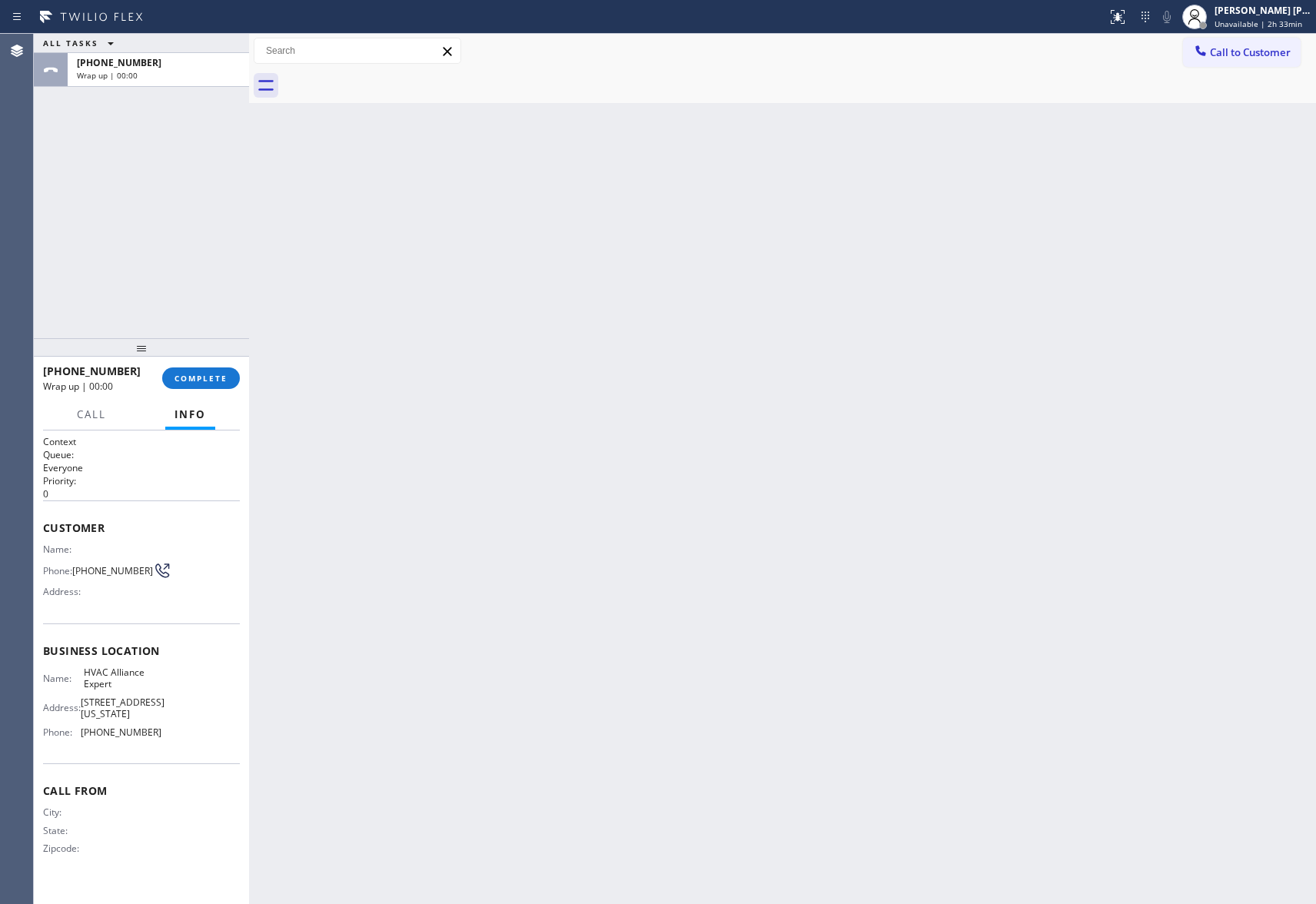
click at [397, 77] on div at bounding box center [800, 85] width 1033 height 34
click at [189, 373] on span "COMPLETE" at bounding box center [201, 378] width 53 height 11
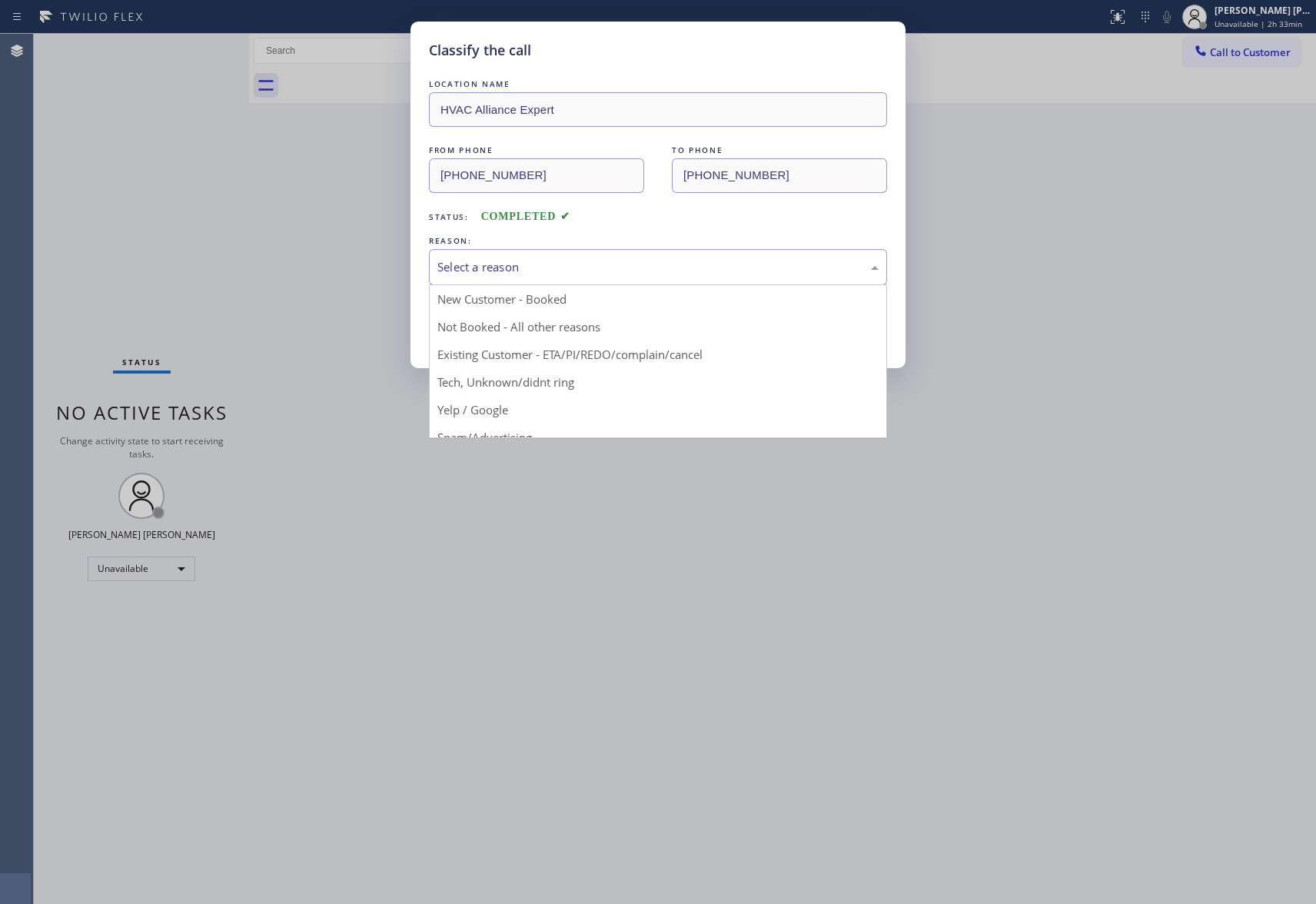
click at [570, 263] on div "Select a reason" at bounding box center [658, 267] width 441 height 18
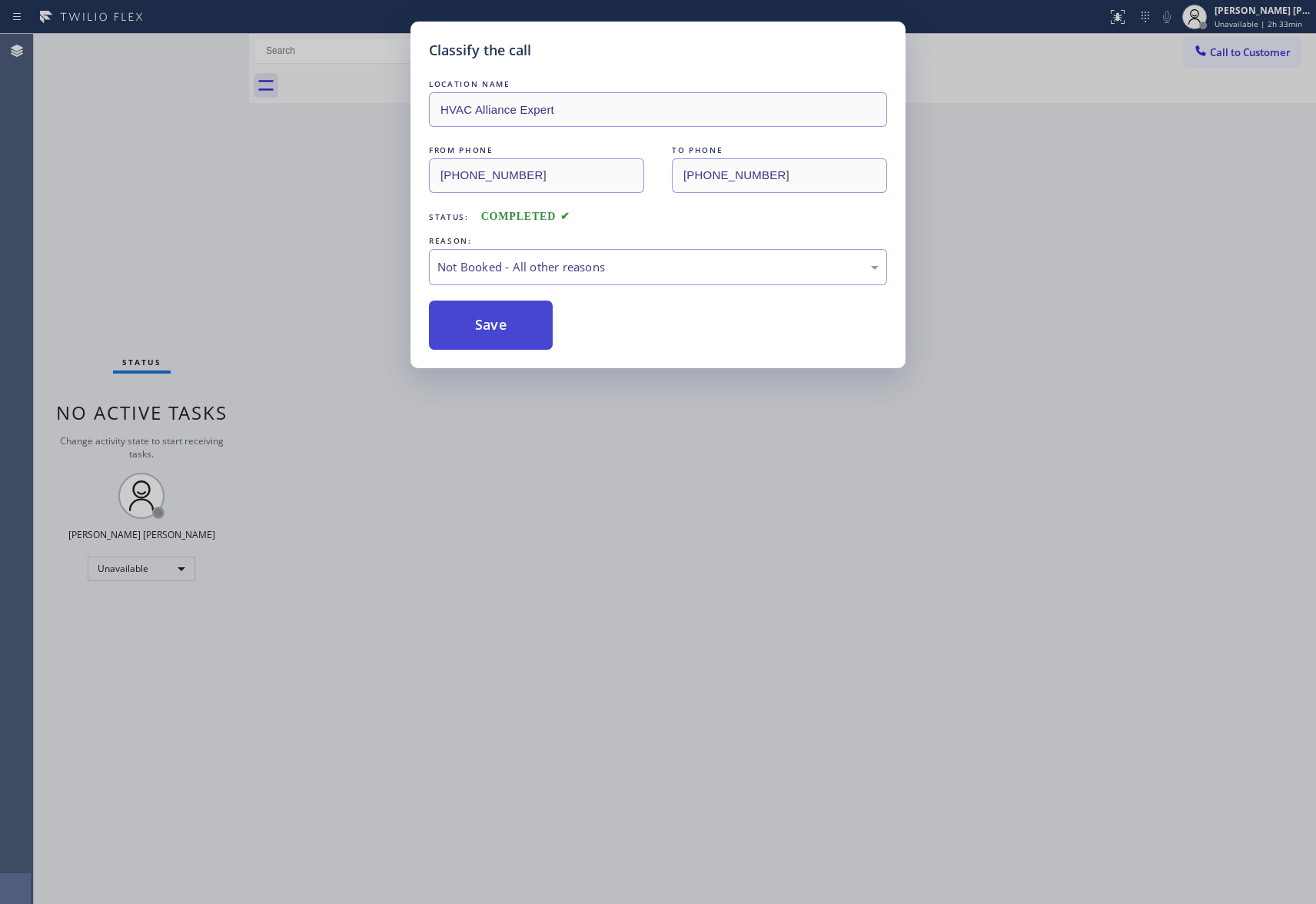
click at [493, 320] on button "Save" at bounding box center [491, 325] width 124 height 49
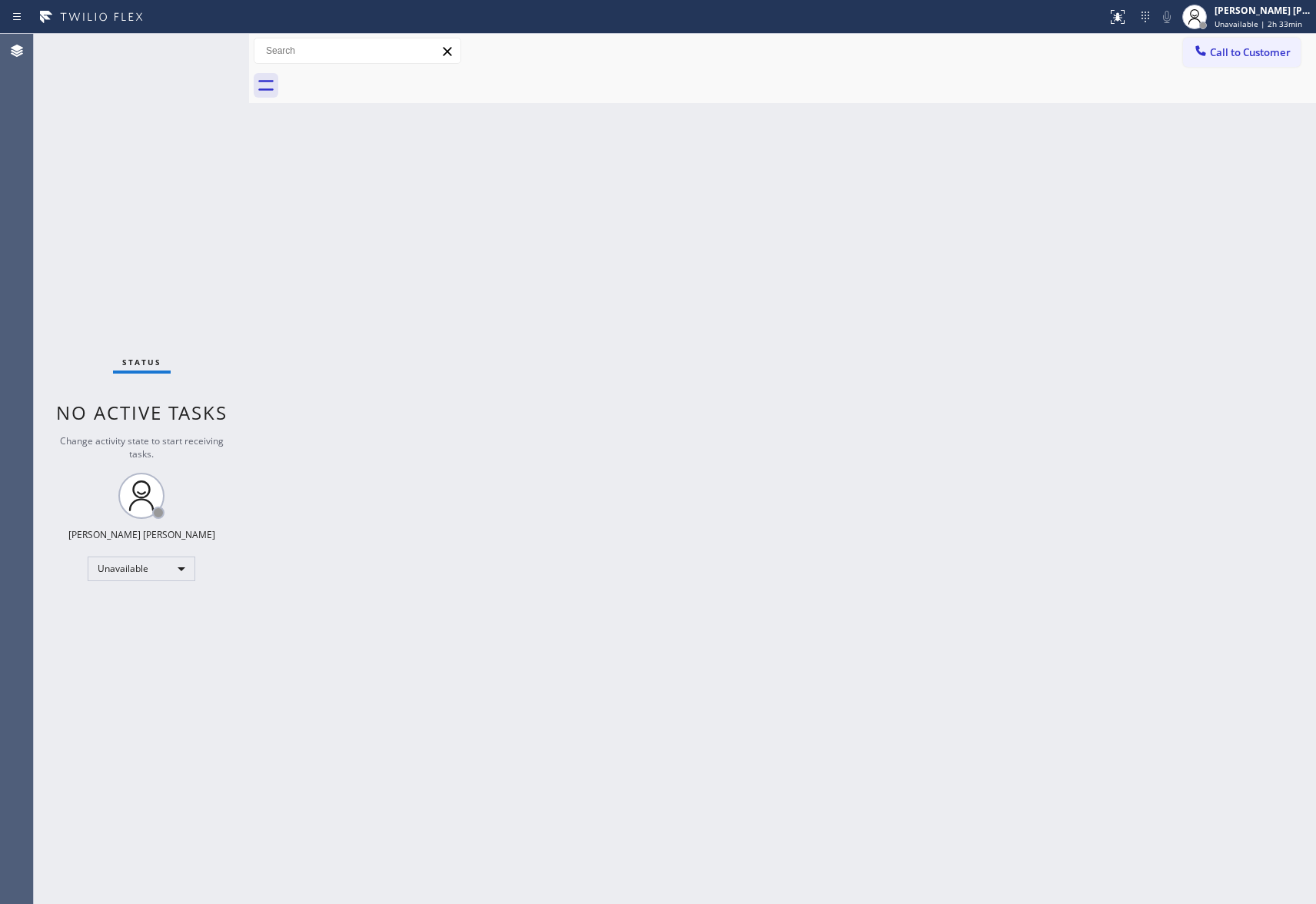
click at [1239, 48] on span "Call to Customer" at bounding box center [1249, 52] width 81 height 14
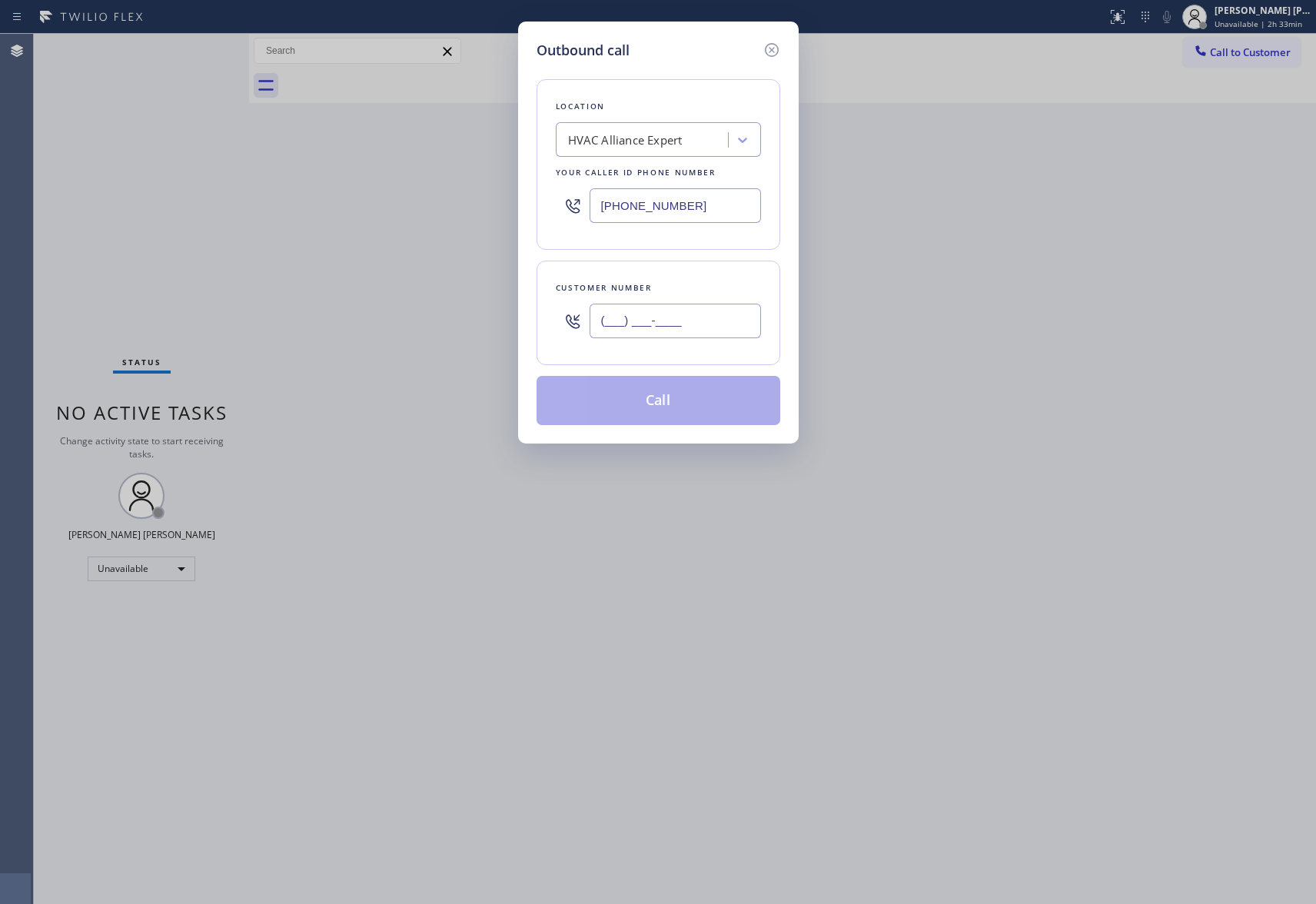
click at [739, 328] on input "(___) ___-____" at bounding box center [675, 321] width 171 height 34
paste input "480) 867-5947"
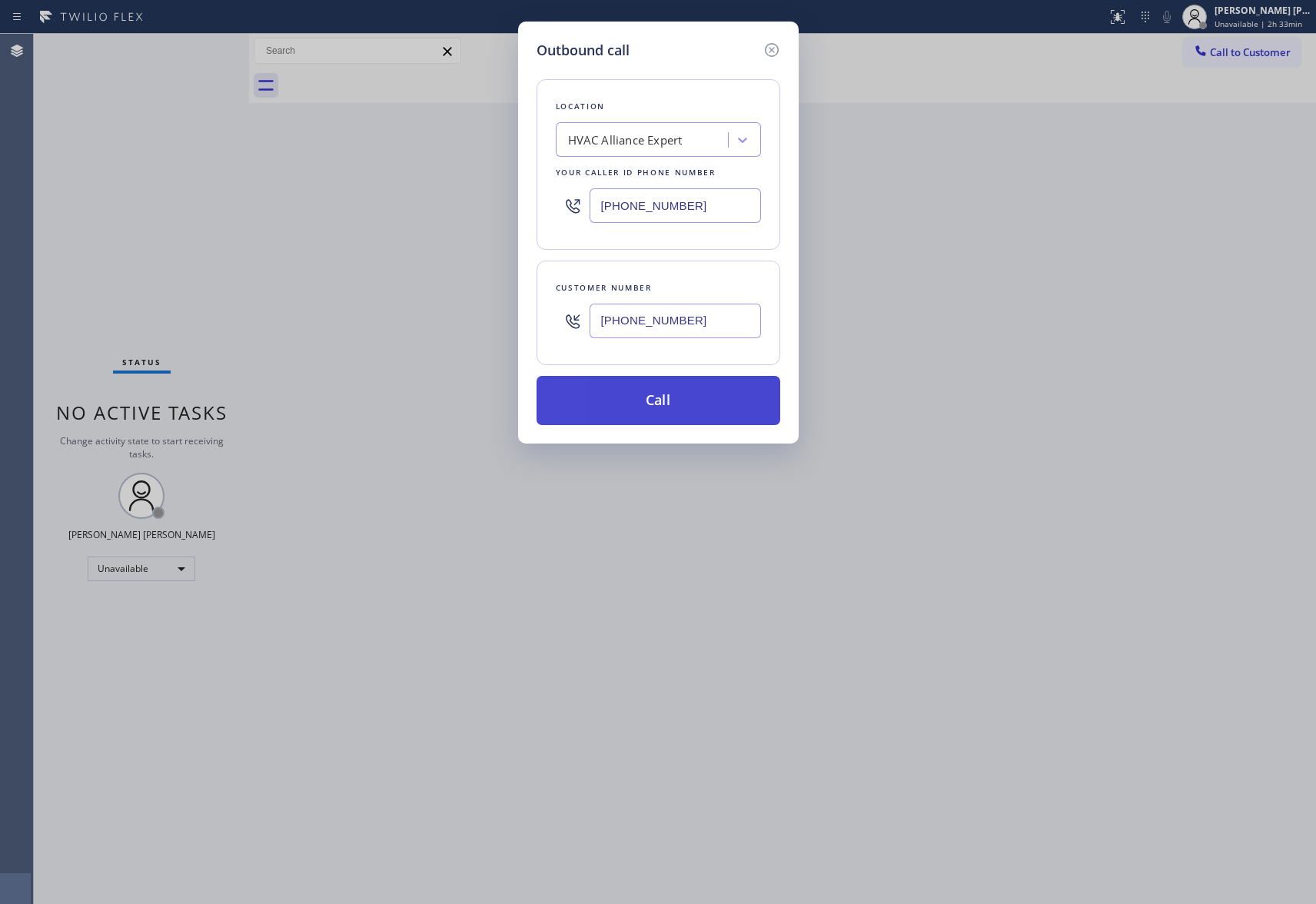
type input "[PHONE_NUMBER]"
click at [680, 407] on button "Call" at bounding box center [658, 400] width 243 height 49
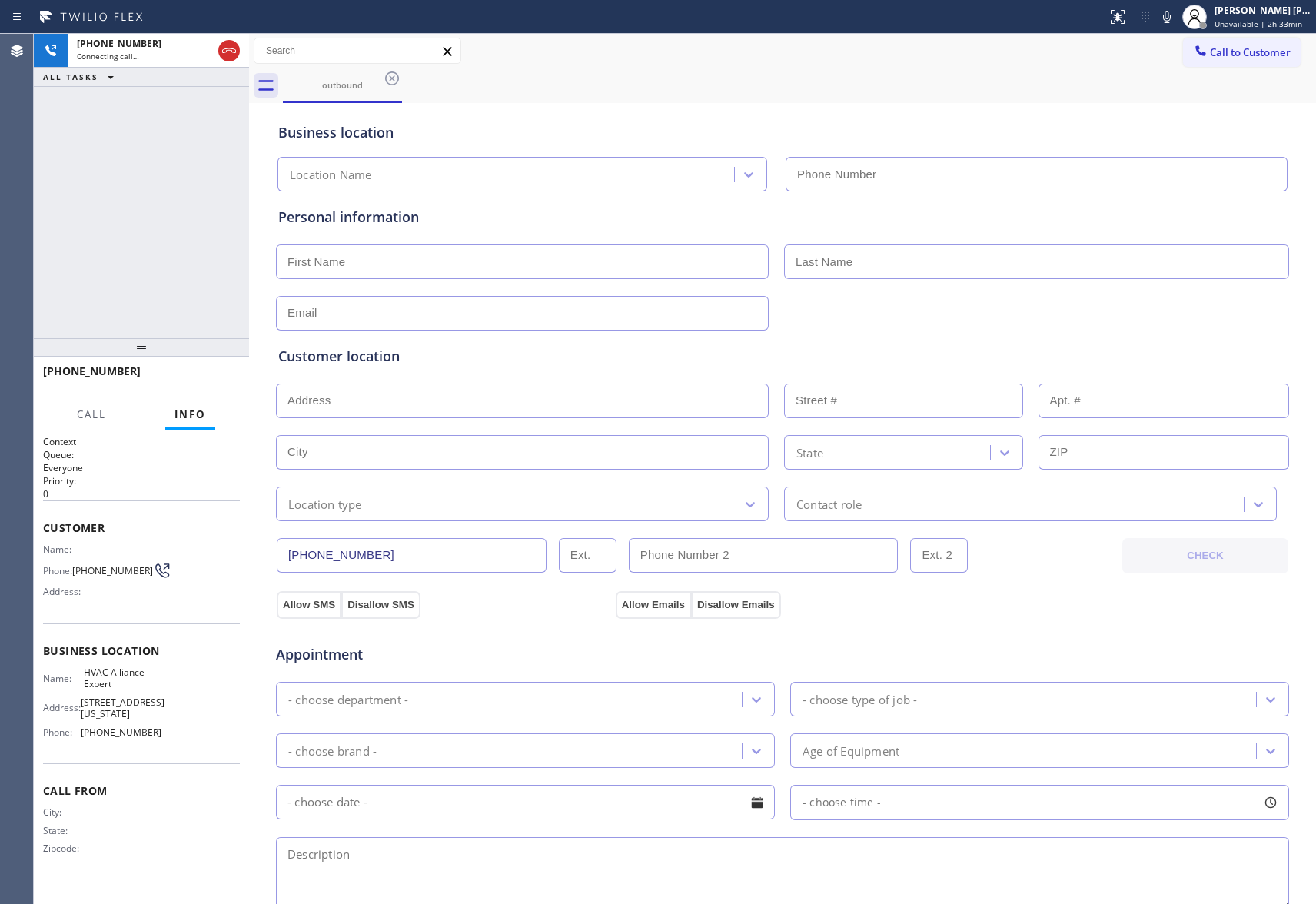
type input "[PHONE_NUMBER]"
click at [215, 376] on span "HANG UP" at bounding box center [204, 378] width 47 height 11
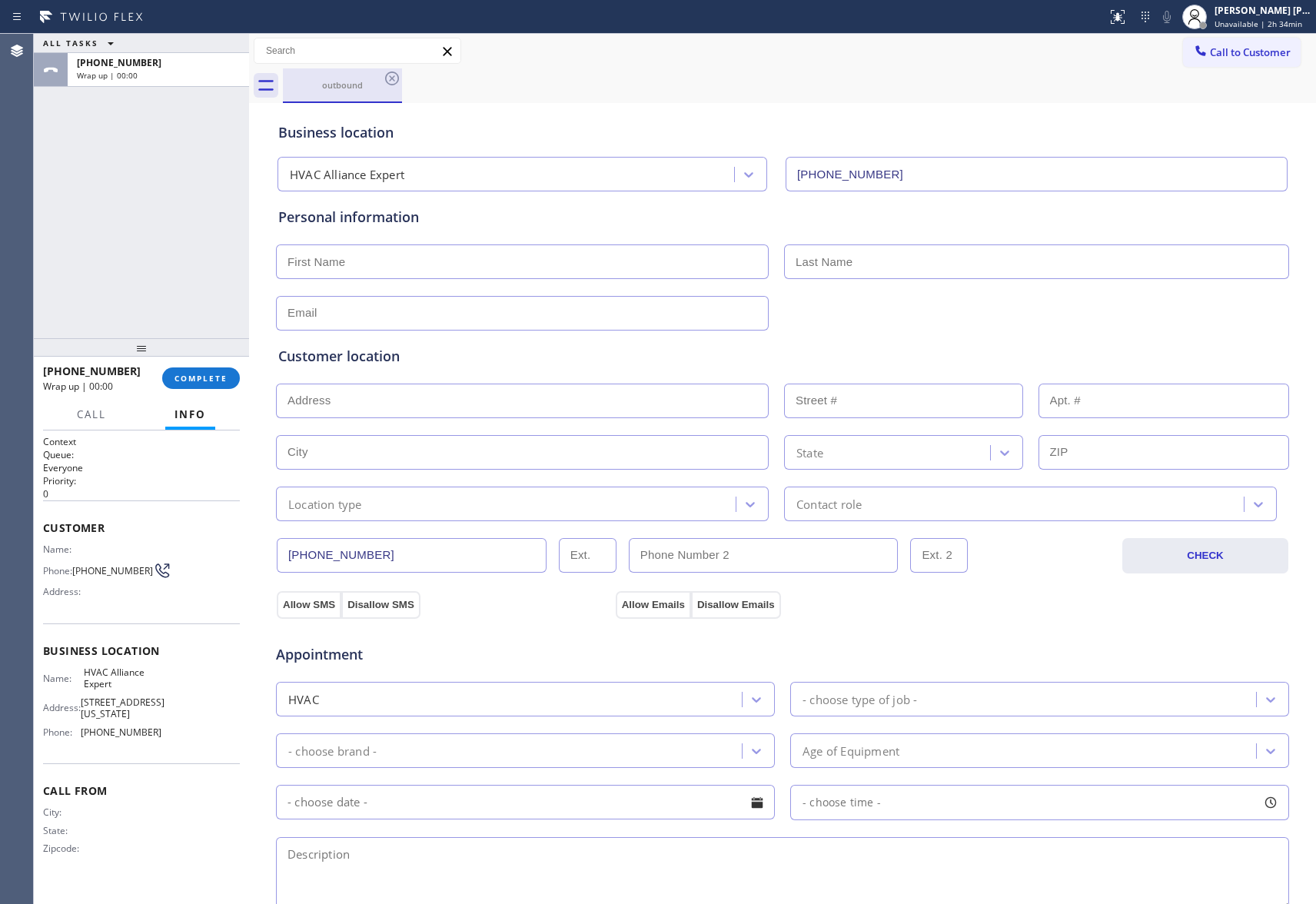
click at [397, 93] on div "outbound" at bounding box center [343, 85] width 116 height 33
click at [391, 75] on icon at bounding box center [392, 78] width 19 height 19
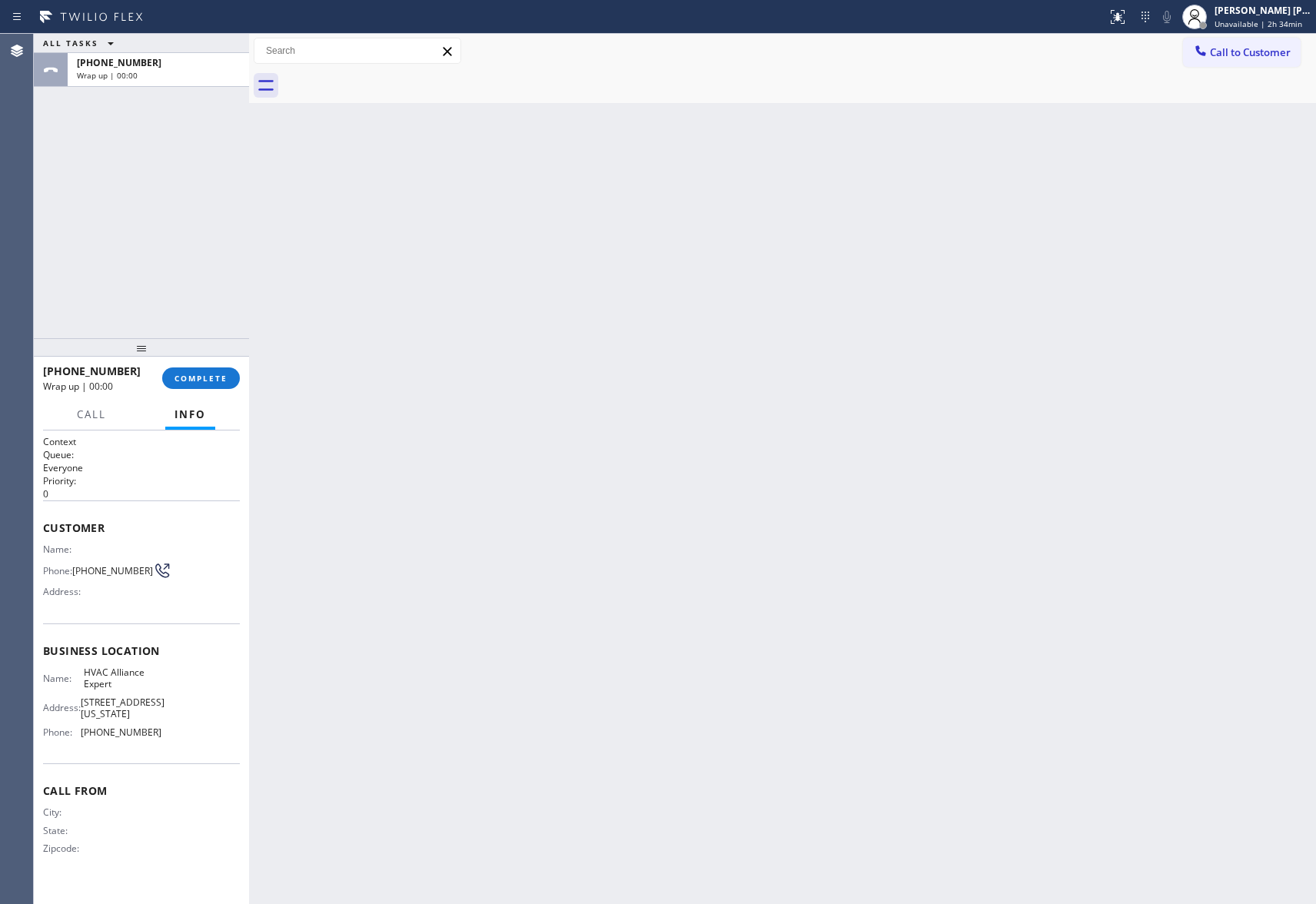
click at [391, 75] on div at bounding box center [800, 85] width 1033 height 34
drag, startPoint x: 391, startPoint y: 75, endPoint x: 195, endPoint y: 344, distance: 332.8
click at [385, 75] on div at bounding box center [800, 85] width 1033 height 34
click at [210, 378] on span "COMPLETE" at bounding box center [201, 378] width 53 height 11
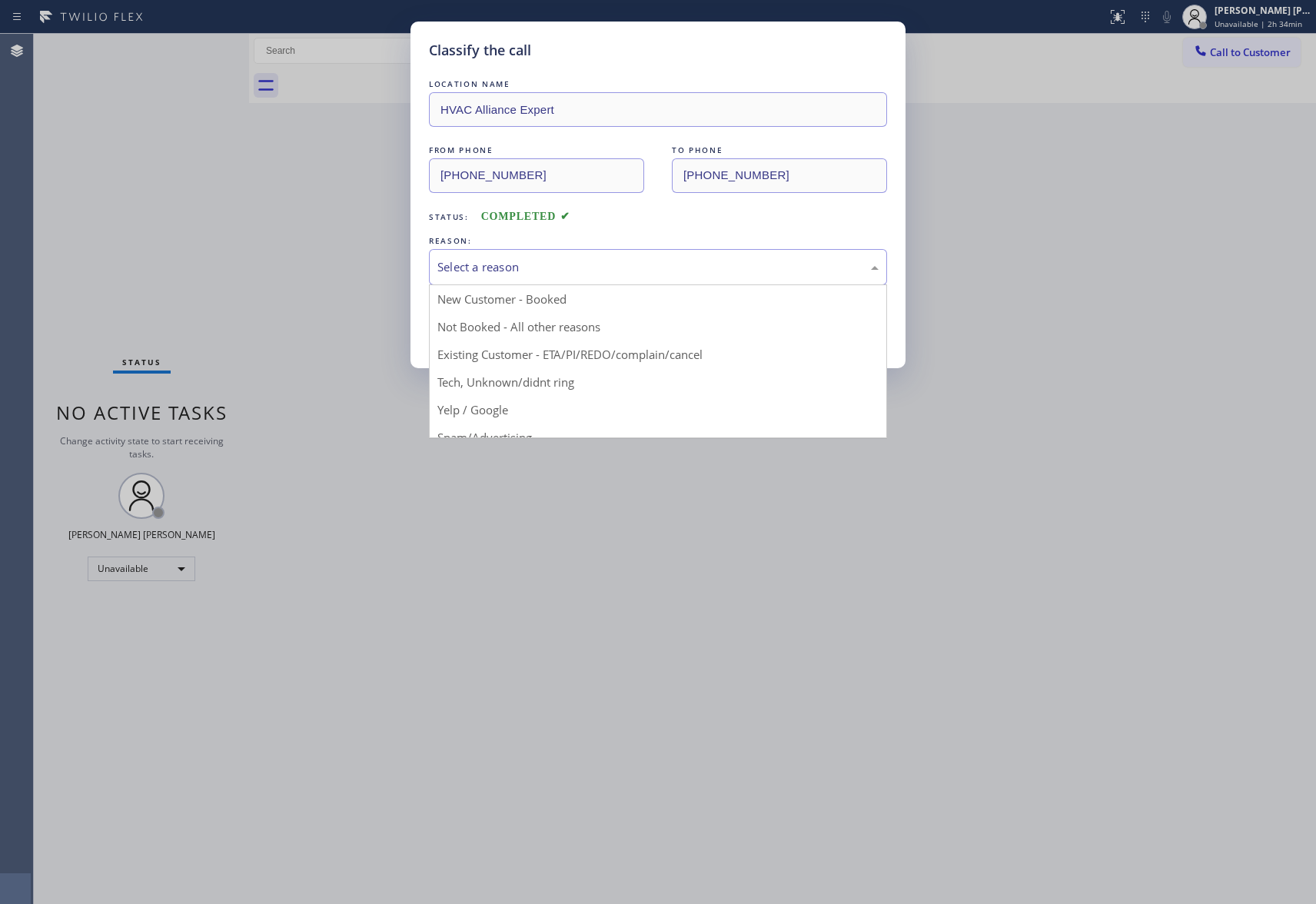
click at [570, 268] on div "Select a reason" at bounding box center [658, 267] width 441 height 18
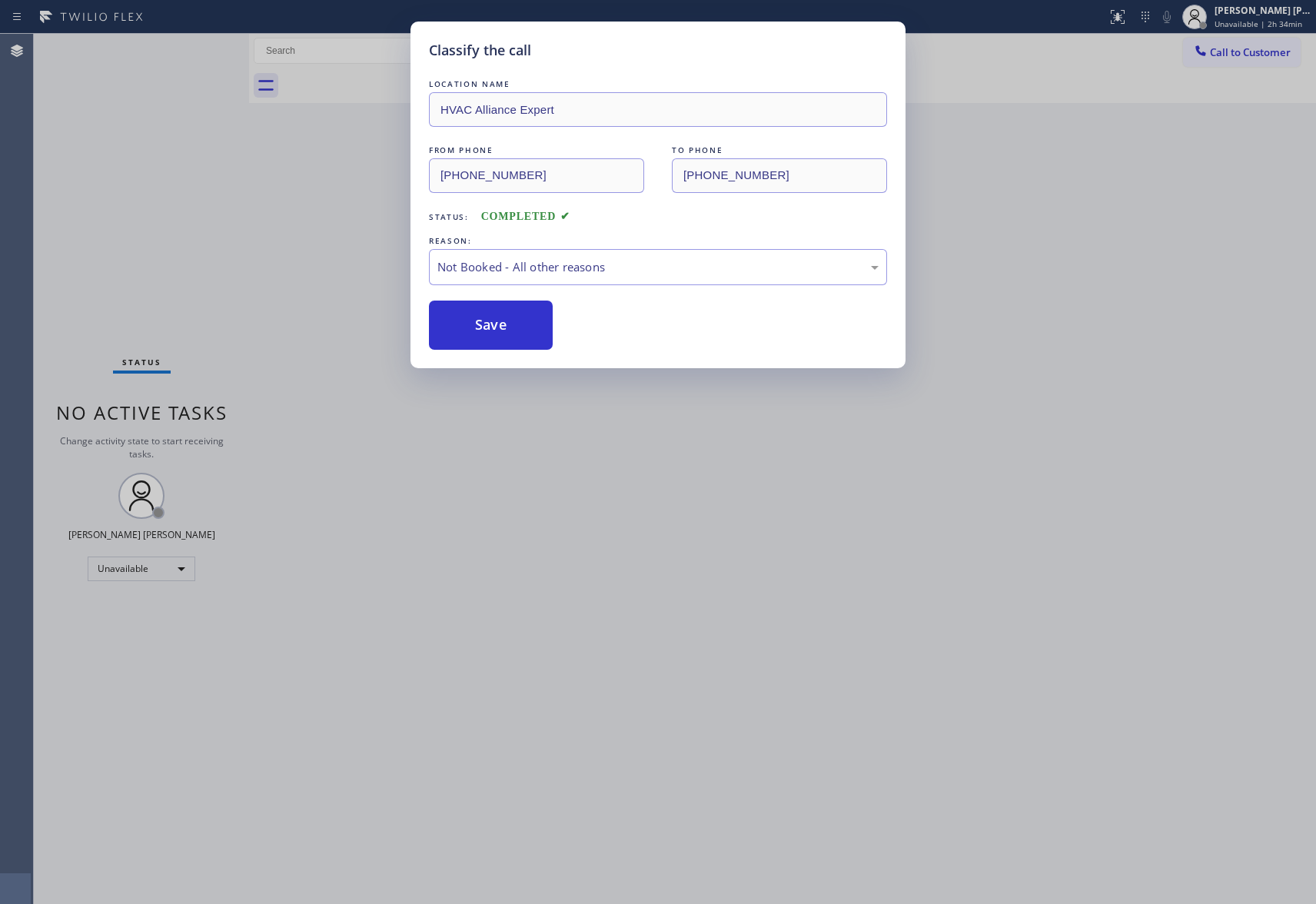
click at [499, 328] on button "Save" at bounding box center [491, 325] width 124 height 49
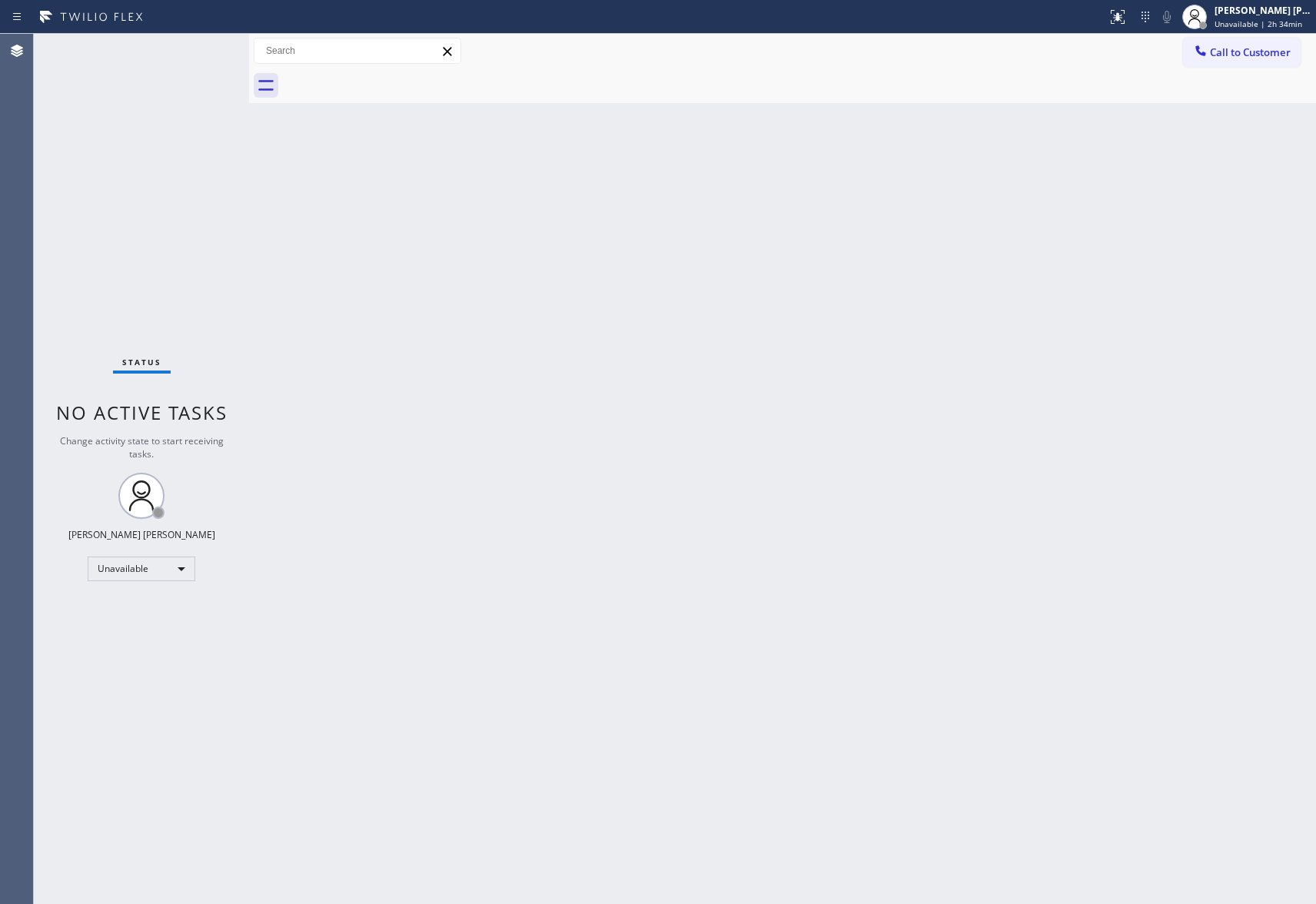
click at [1249, 56] on span "Call to Customer" at bounding box center [1249, 52] width 81 height 14
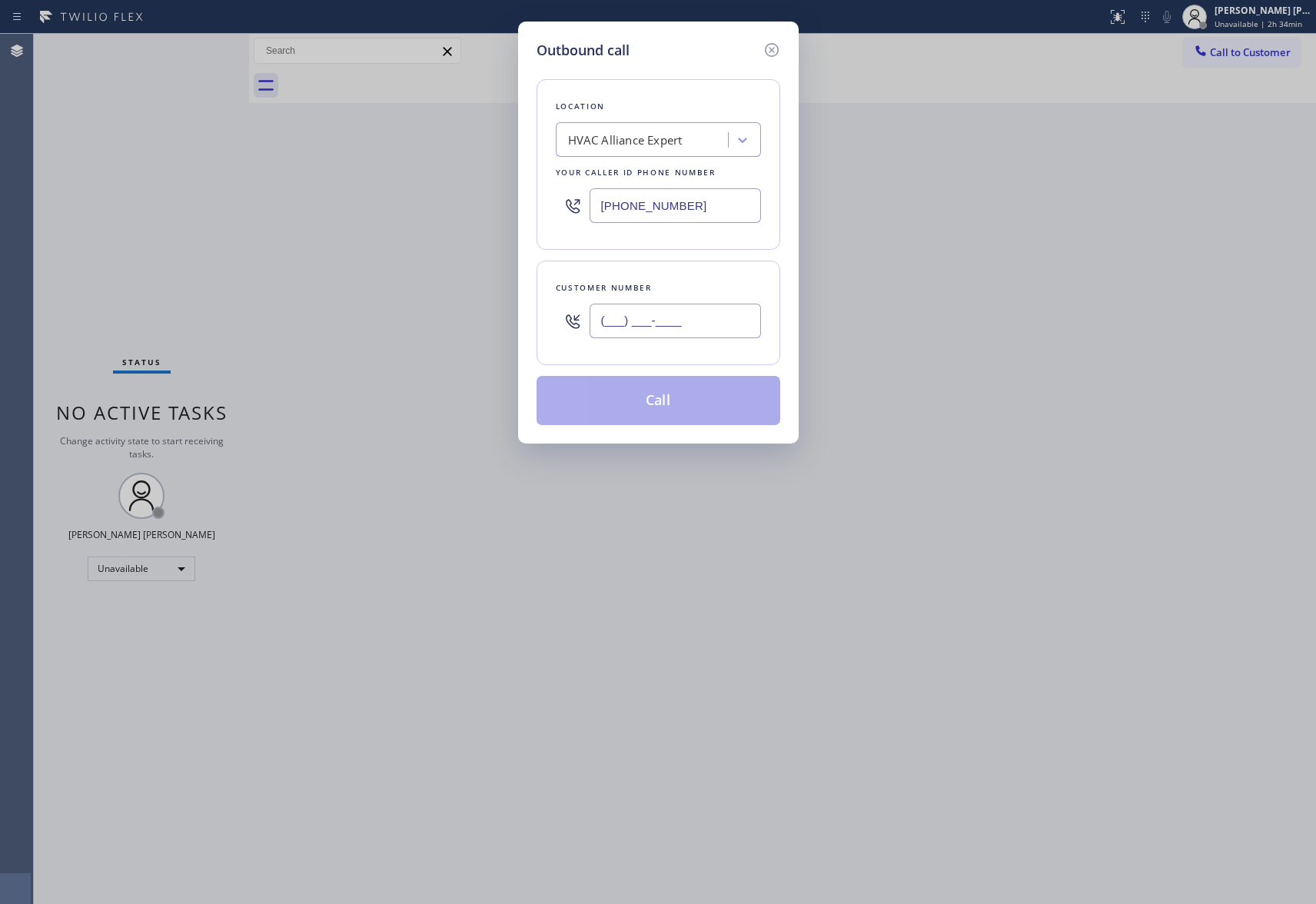
click at [680, 338] on input "(___) ___-____" at bounding box center [675, 321] width 171 height 34
paste input "509) 485-1357"
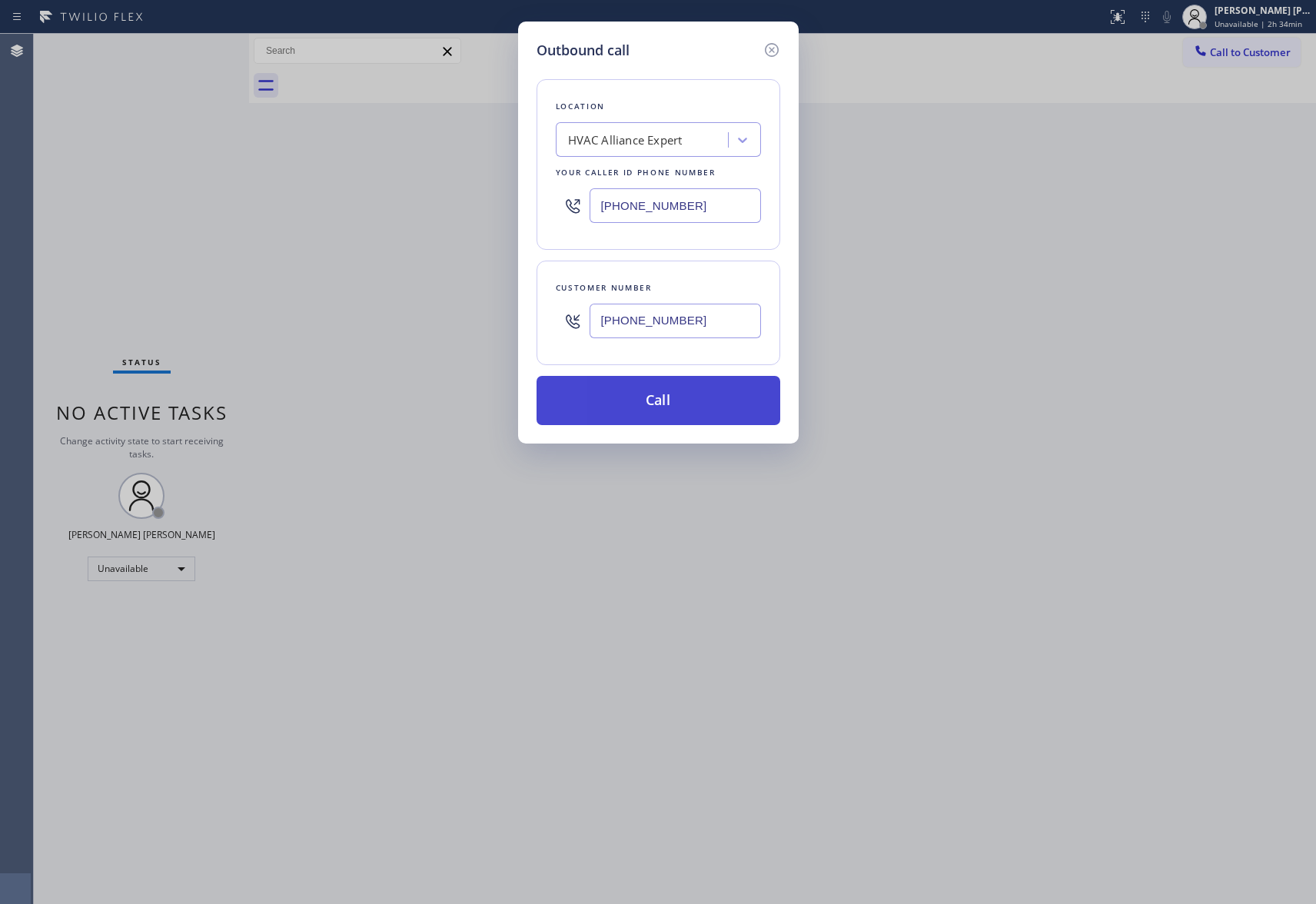
type input "[PHONE_NUMBER]"
click at [683, 404] on button "Call" at bounding box center [658, 400] width 243 height 49
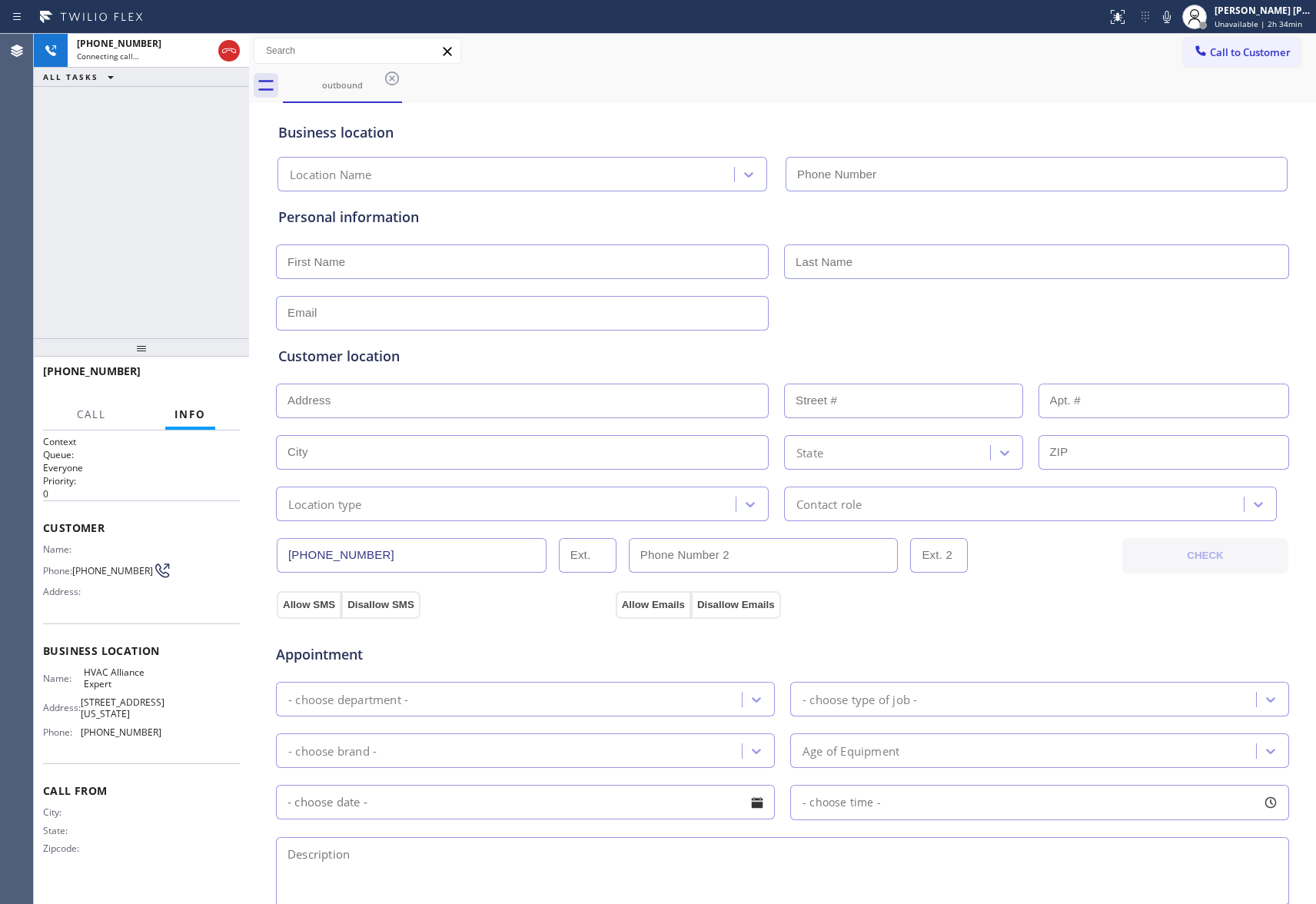
type input "[PHONE_NUMBER]"
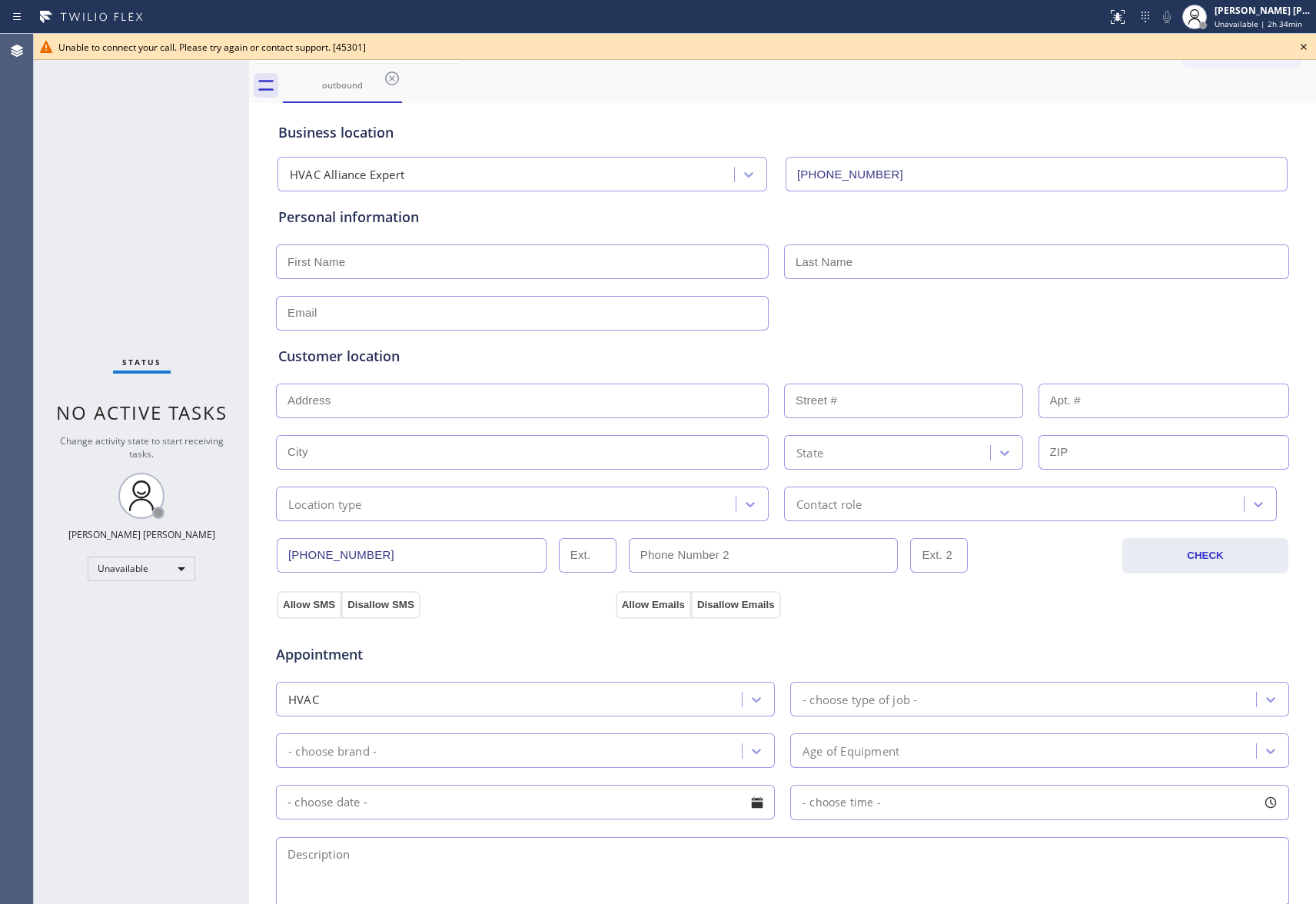
drag, startPoint x: 1305, startPoint y: 41, endPoint x: 652, endPoint y: 34, distance: 653.0
click at [1297, 40] on icon at bounding box center [1303, 47] width 19 height 19
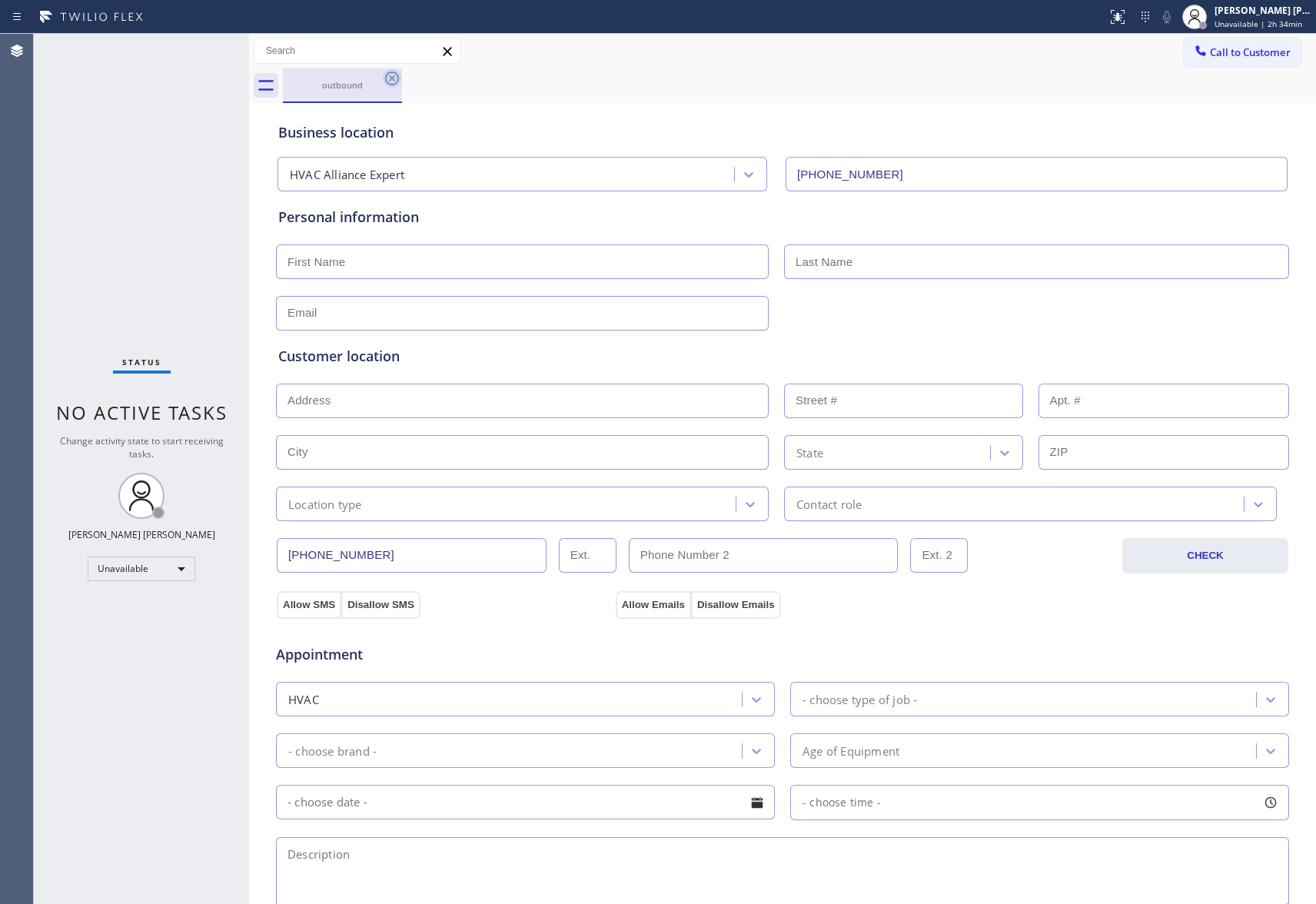
click at [400, 77] on icon at bounding box center [392, 78] width 19 height 19
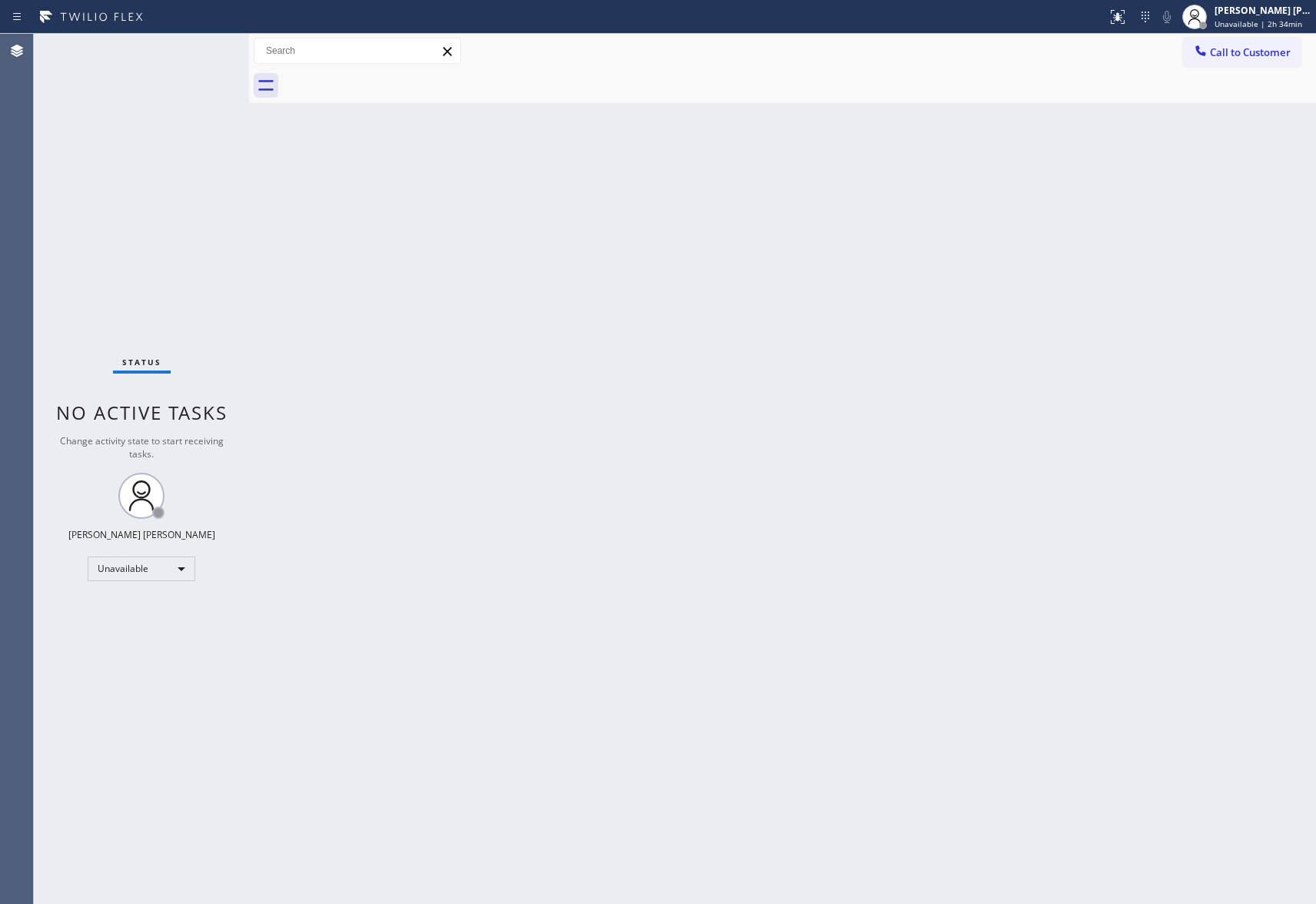
drag, startPoint x: 392, startPoint y: 77, endPoint x: 360, endPoint y: 77, distance: 32.0
click at [387, 77] on div at bounding box center [800, 85] width 1033 height 34
click at [1293, 44] on button "Call to Customer" at bounding box center [1242, 52] width 117 height 29
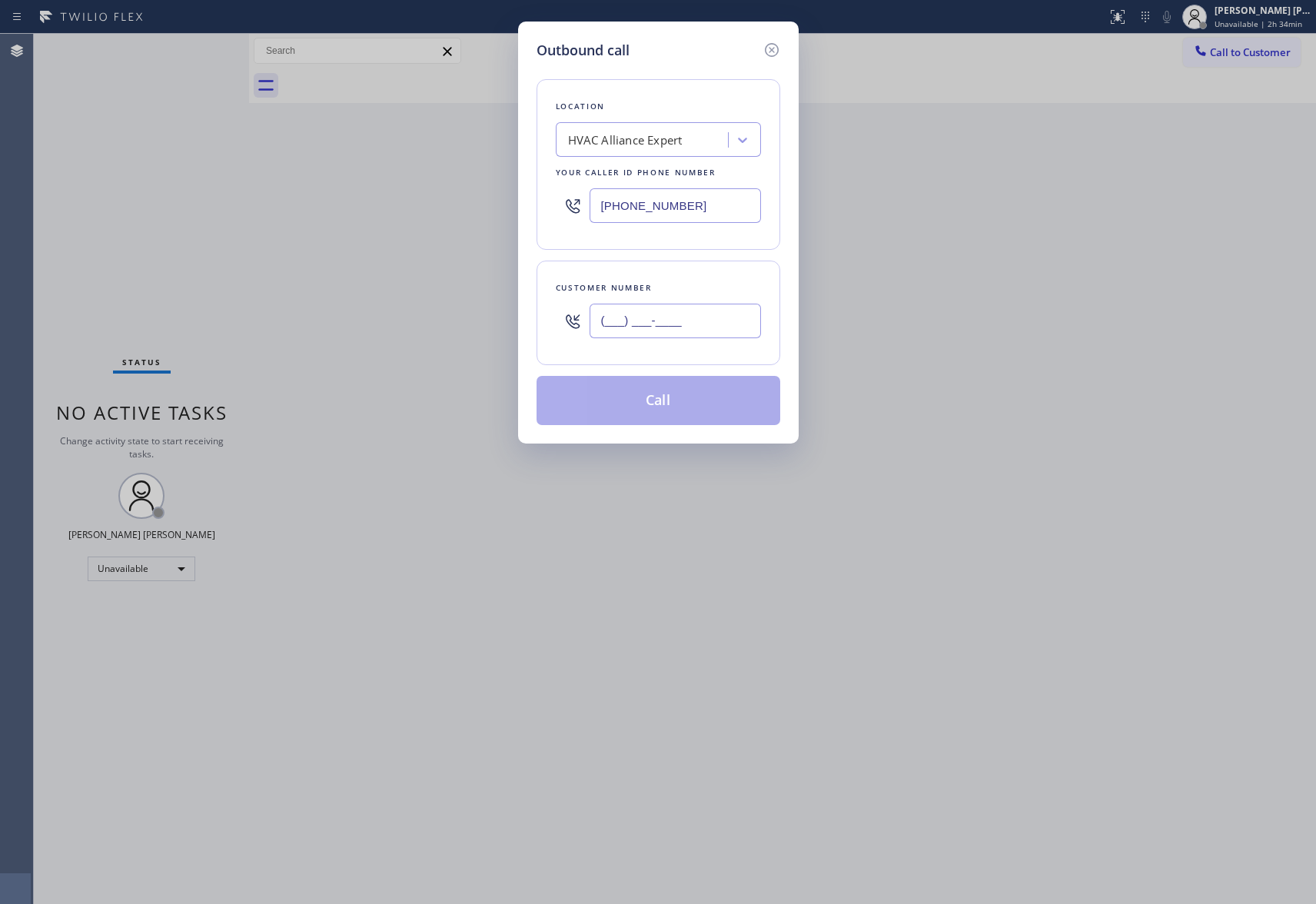
click at [666, 322] on input "(___) ___-____" at bounding box center [675, 321] width 171 height 34
paste input "310) 849-8182"
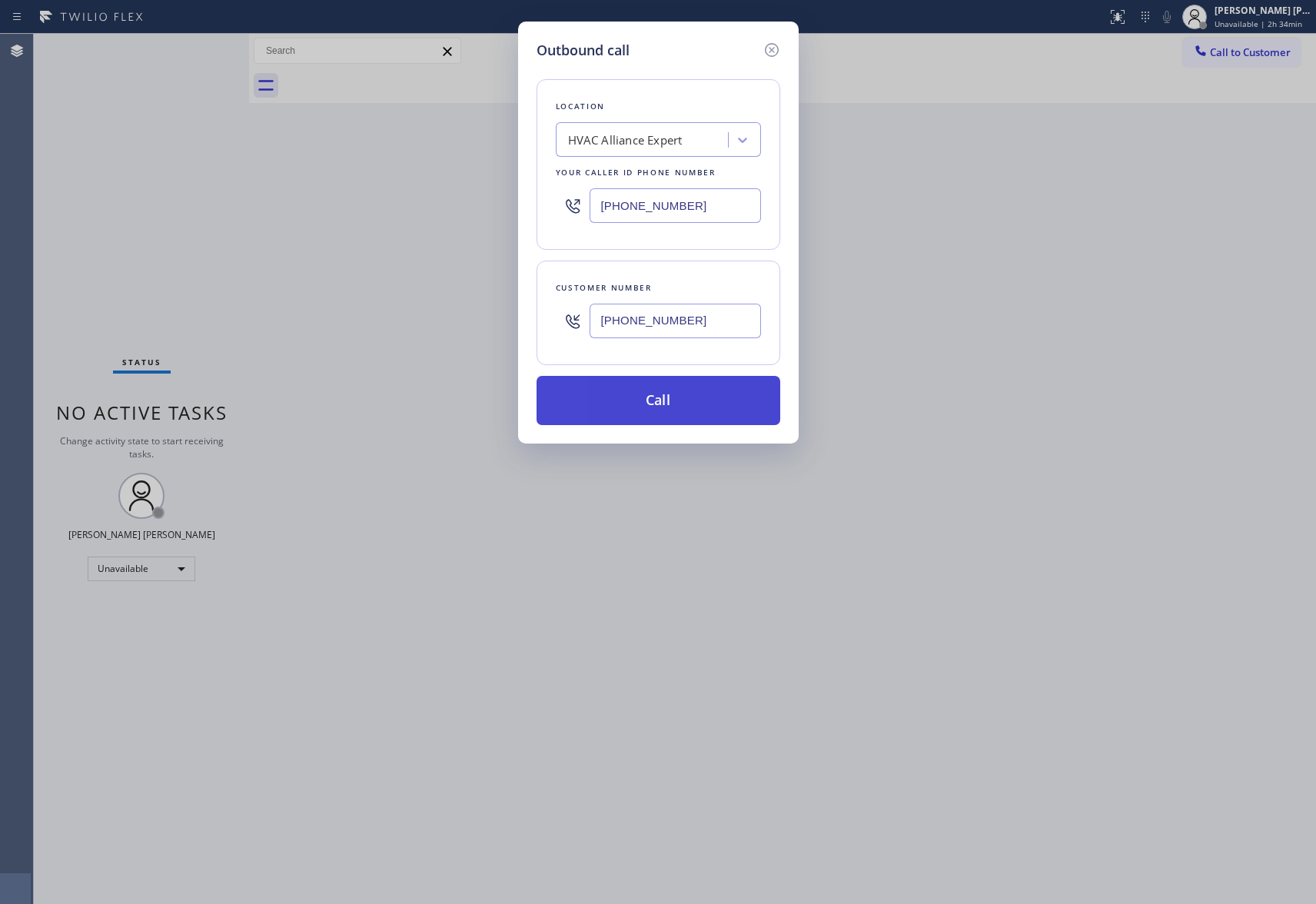
click at [652, 403] on button "Call" at bounding box center [658, 400] width 243 height 49
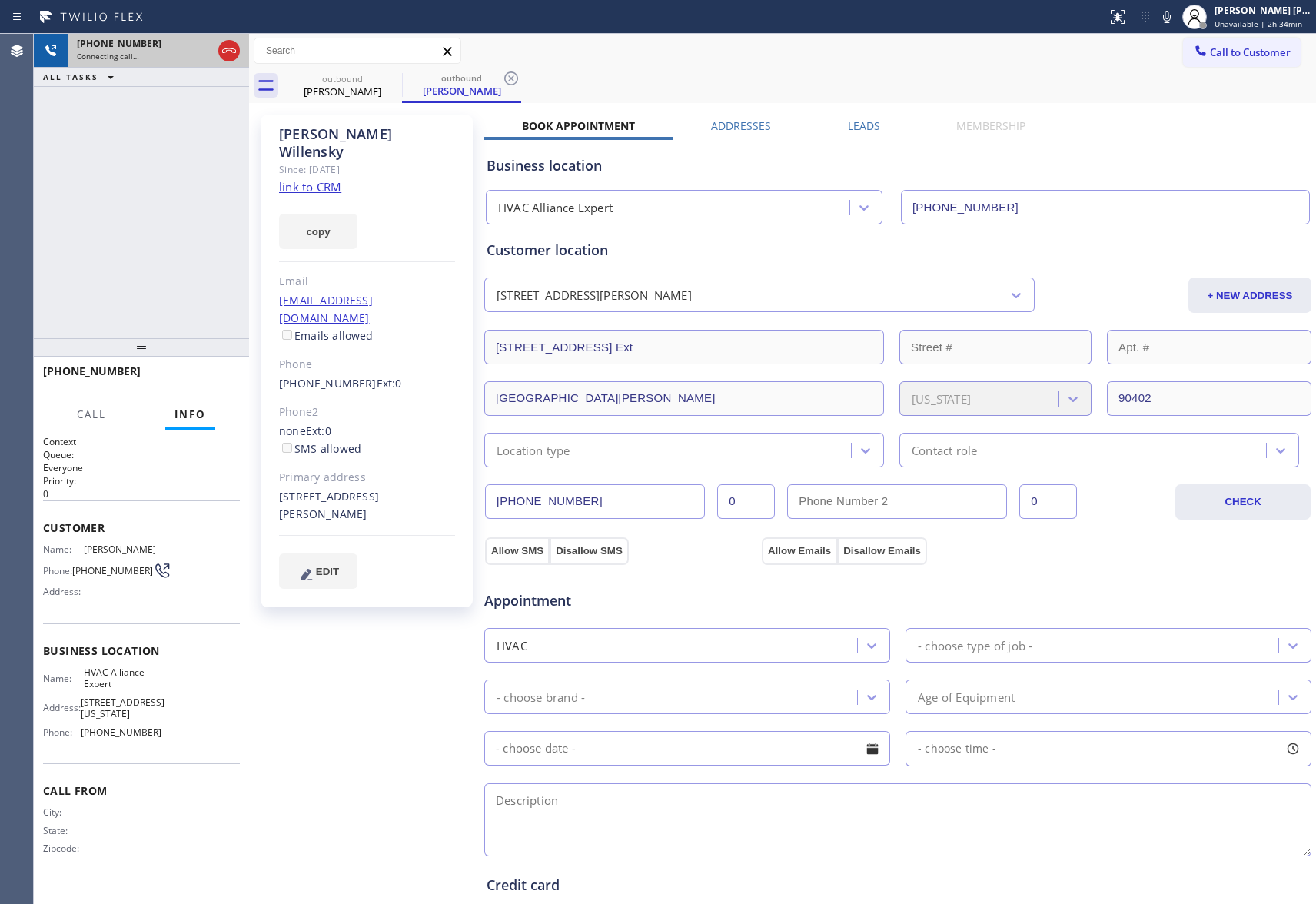
click at [213, 38] on div "[PHONE_NUMBER] Connecting call…" at bounding box center [141, 50] width 148 height 34
click at [217, 40] on div at bounding box center [228, 50] width 27 height 34
click at [220, 43] on icon at bounding box center [229, 51] width 19 height 19
click at [249, 54] on div at bounding box center [249, 469] width 0 height 870
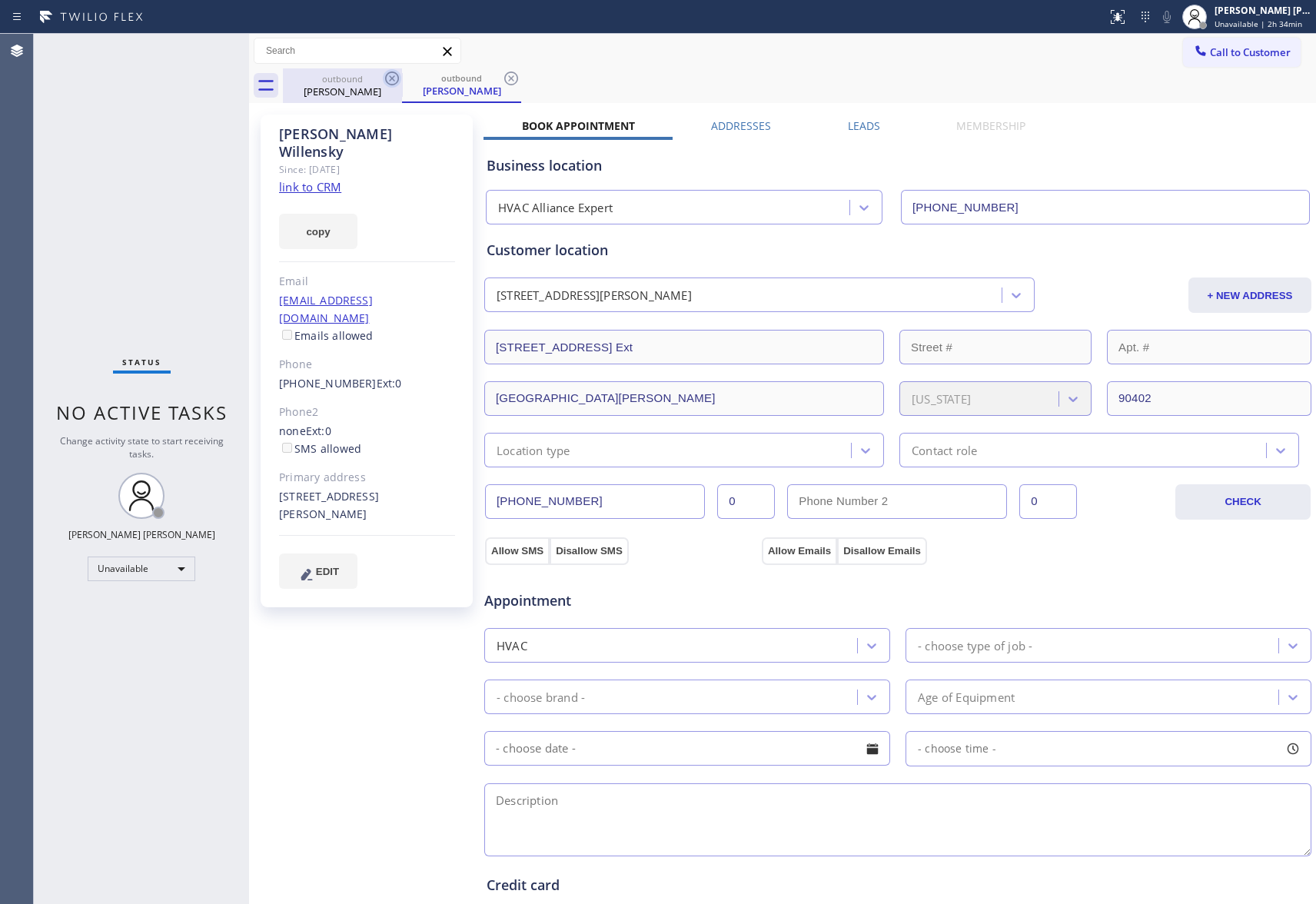
click at [395, 81] on icon at bounding box center [392, 78] width 19 height 19
click at [0, 0] on icon at bounding box center [0, 0] width 0 height 0
click at [402, 81] on div "outbound [PERSON_NAME]" at bounding box center [462, 85] width 119 height 34
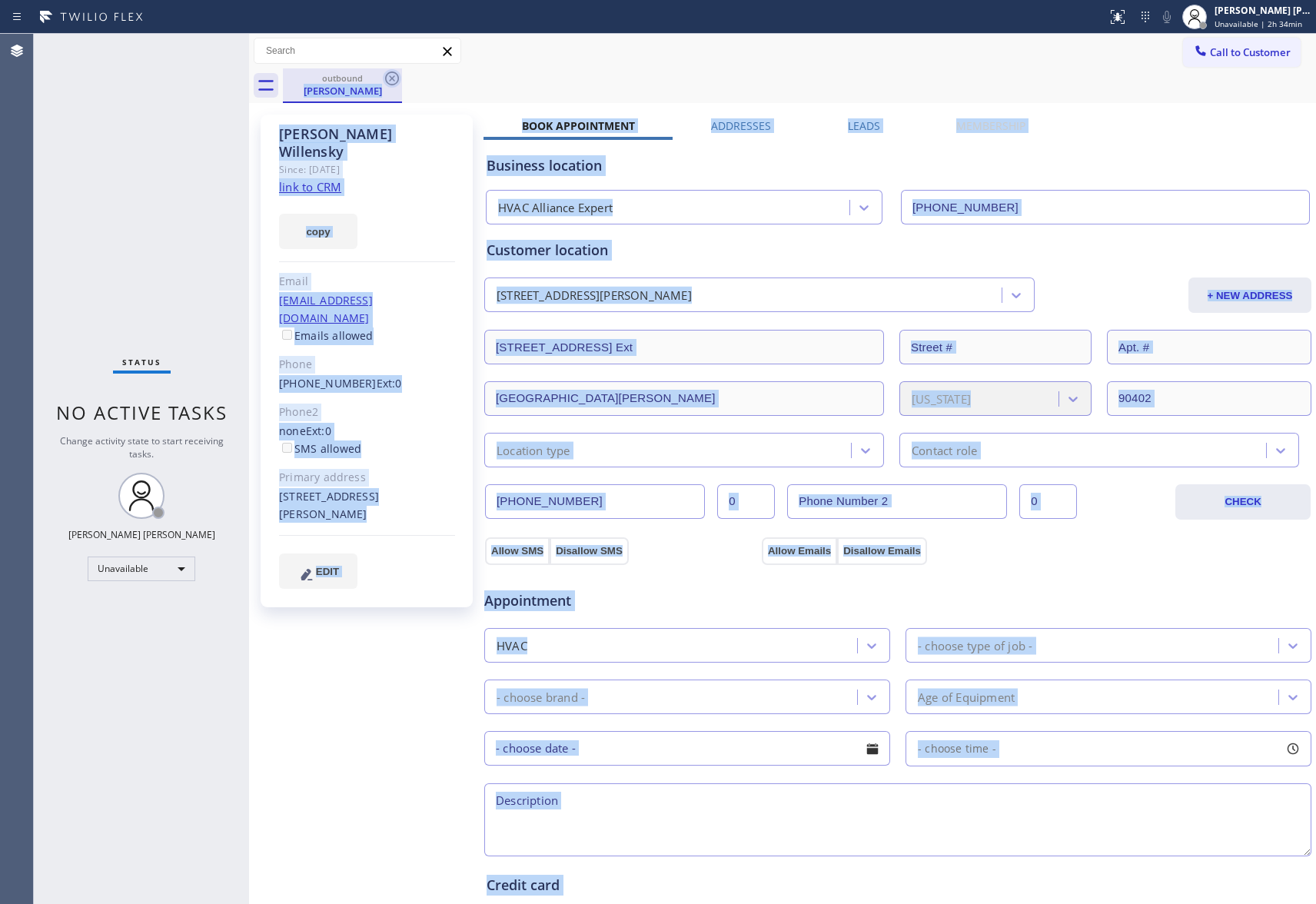
click at [389, 81] on icon at bounding box center [392, 78] width 14 height 14
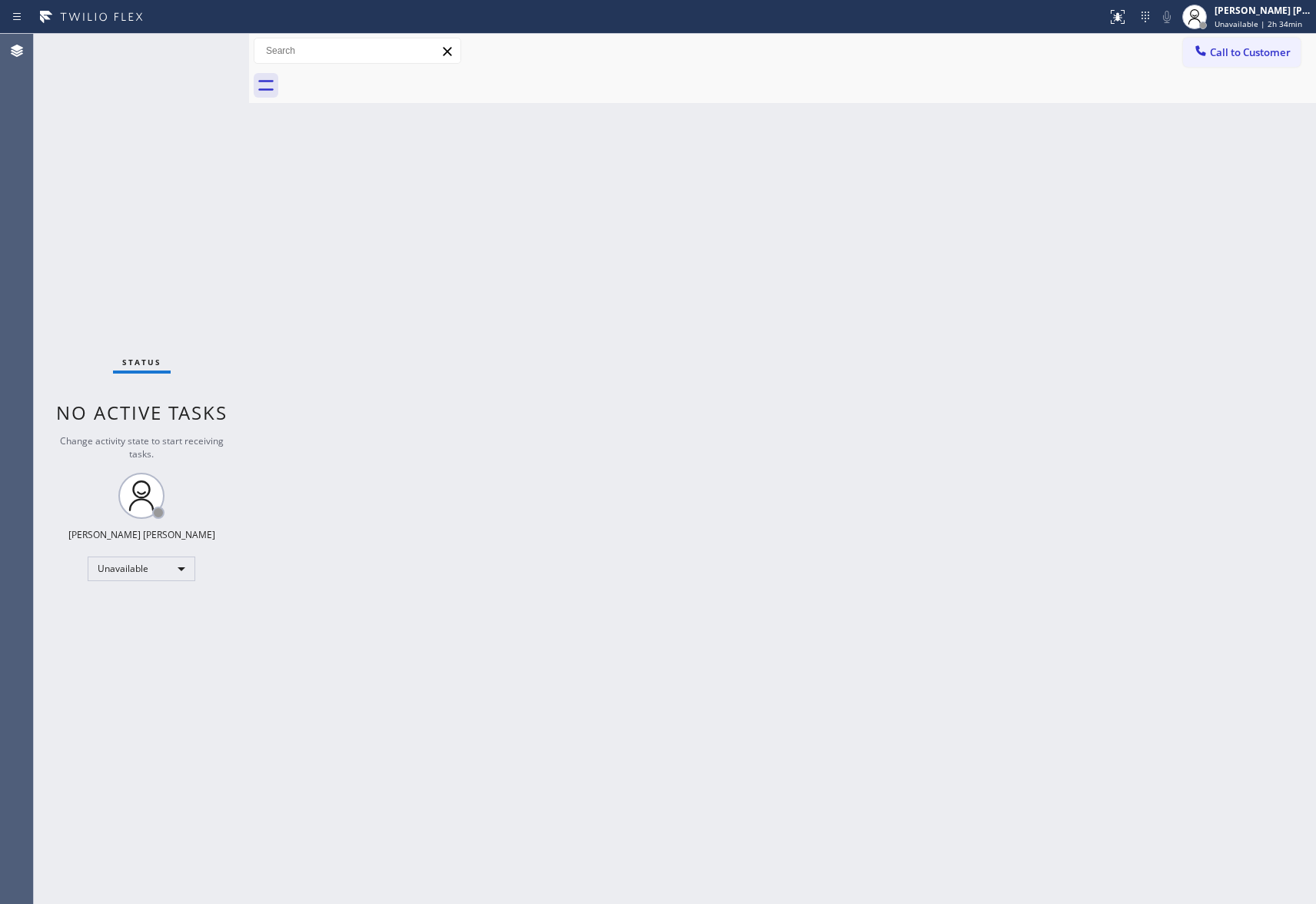
click at [389, 81] on div at bounding box center [800, 85] width 1033 height 34
click at [1271, 51] on span "Call to Customer" at bounding box center [1249, 52] width 81 height 14
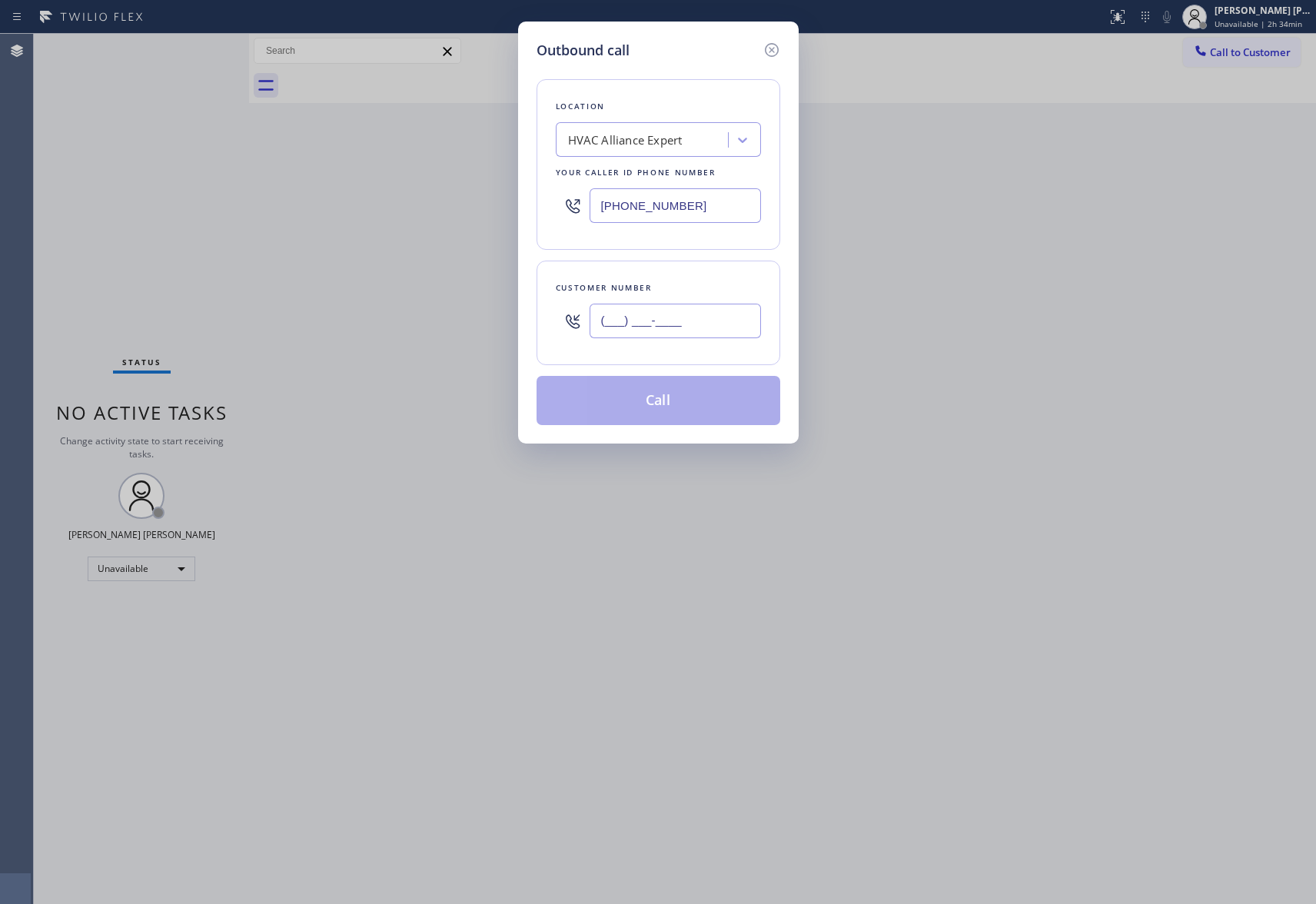
click at [687, 325] on input "(___) ___-____" at bounding box center [675, 321] width 171 height 34
paste input "352) 371-6925"
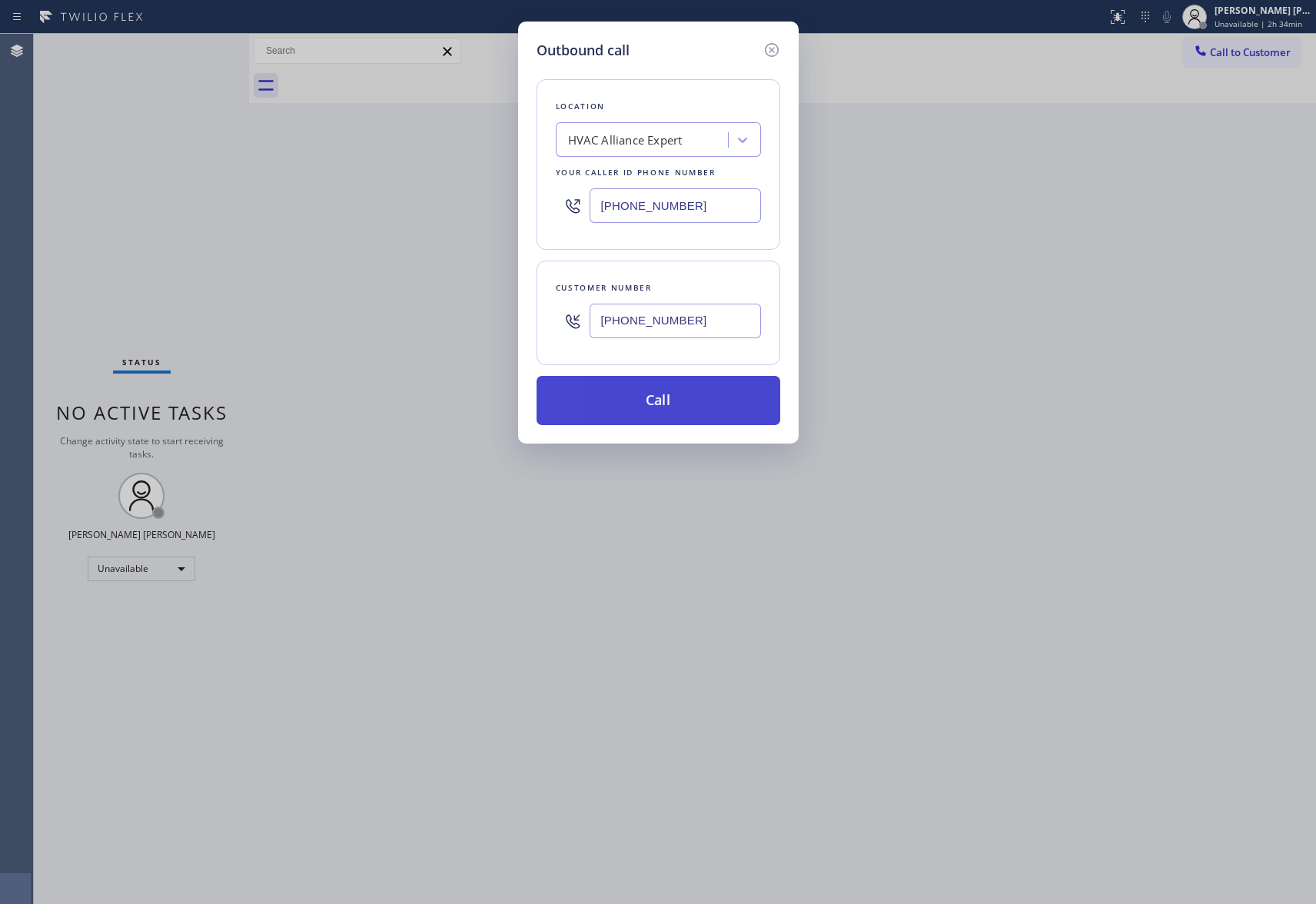
click at [671, 401] on button "Call" at bounding box center [658, 400] width 243 height 49
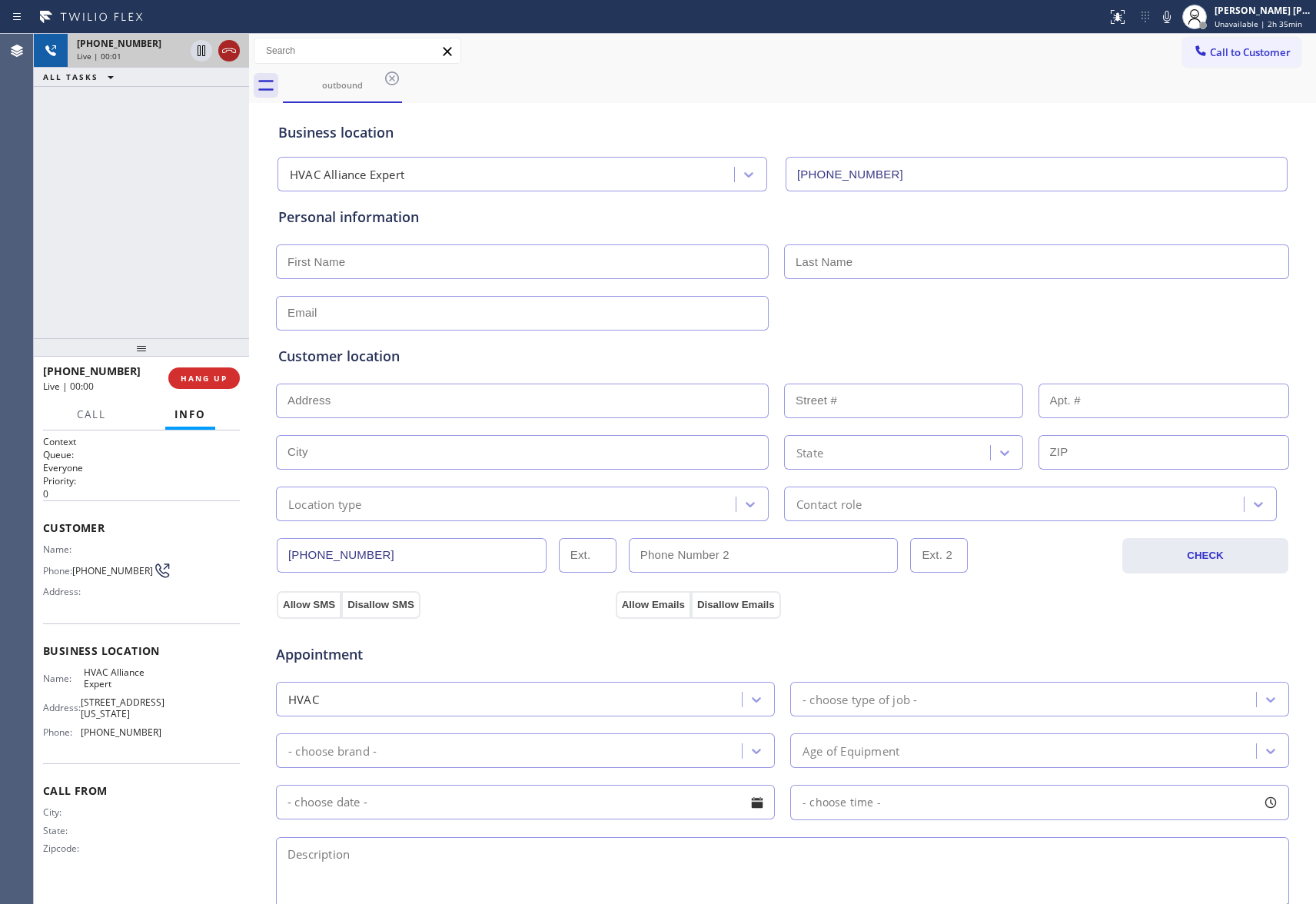
click at [228, 56] on icon at bounding box center [229, 51] width 19 height 19
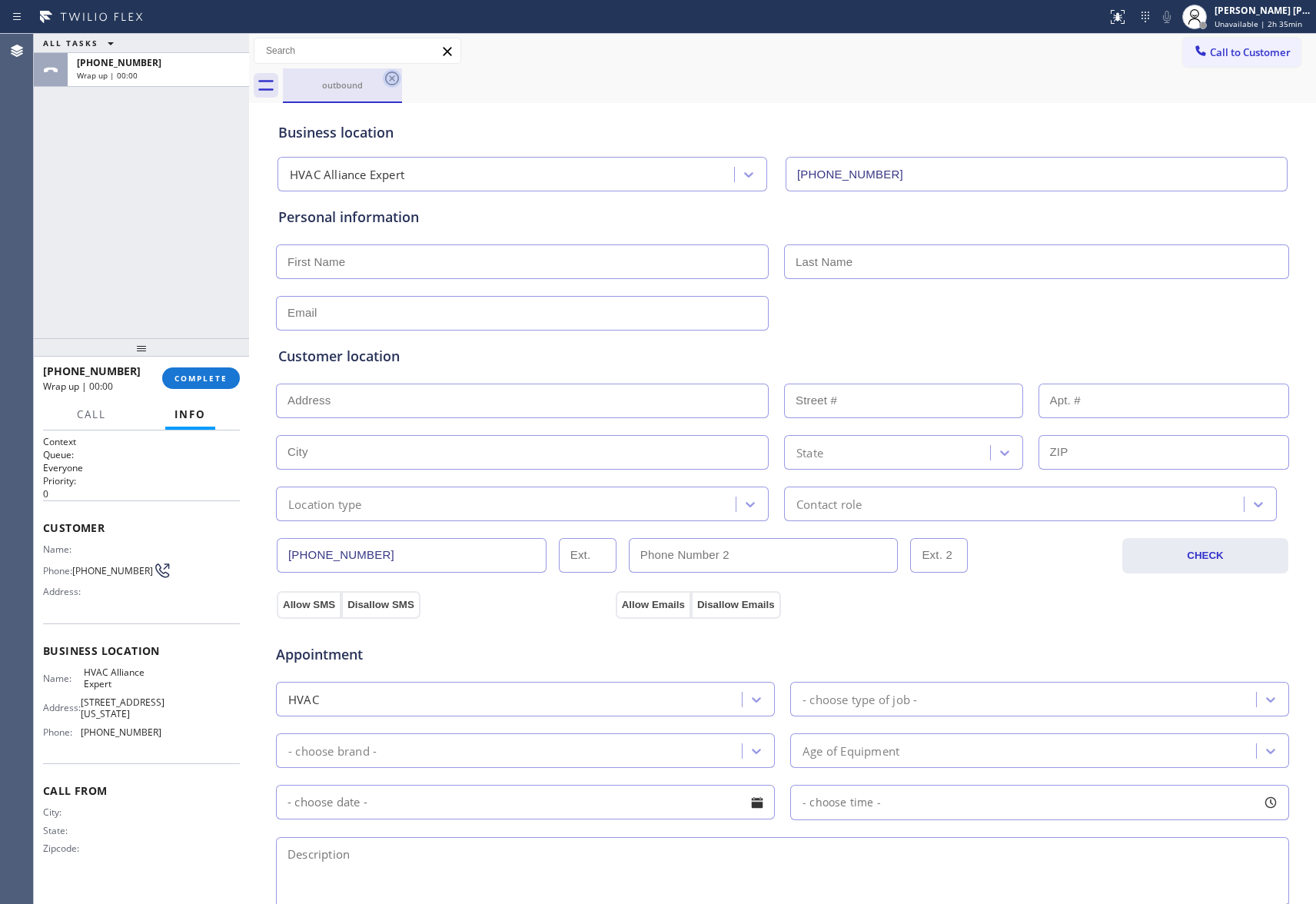
click at [397, 74] on icon at bounding box center [392, 78] width 14 height 14
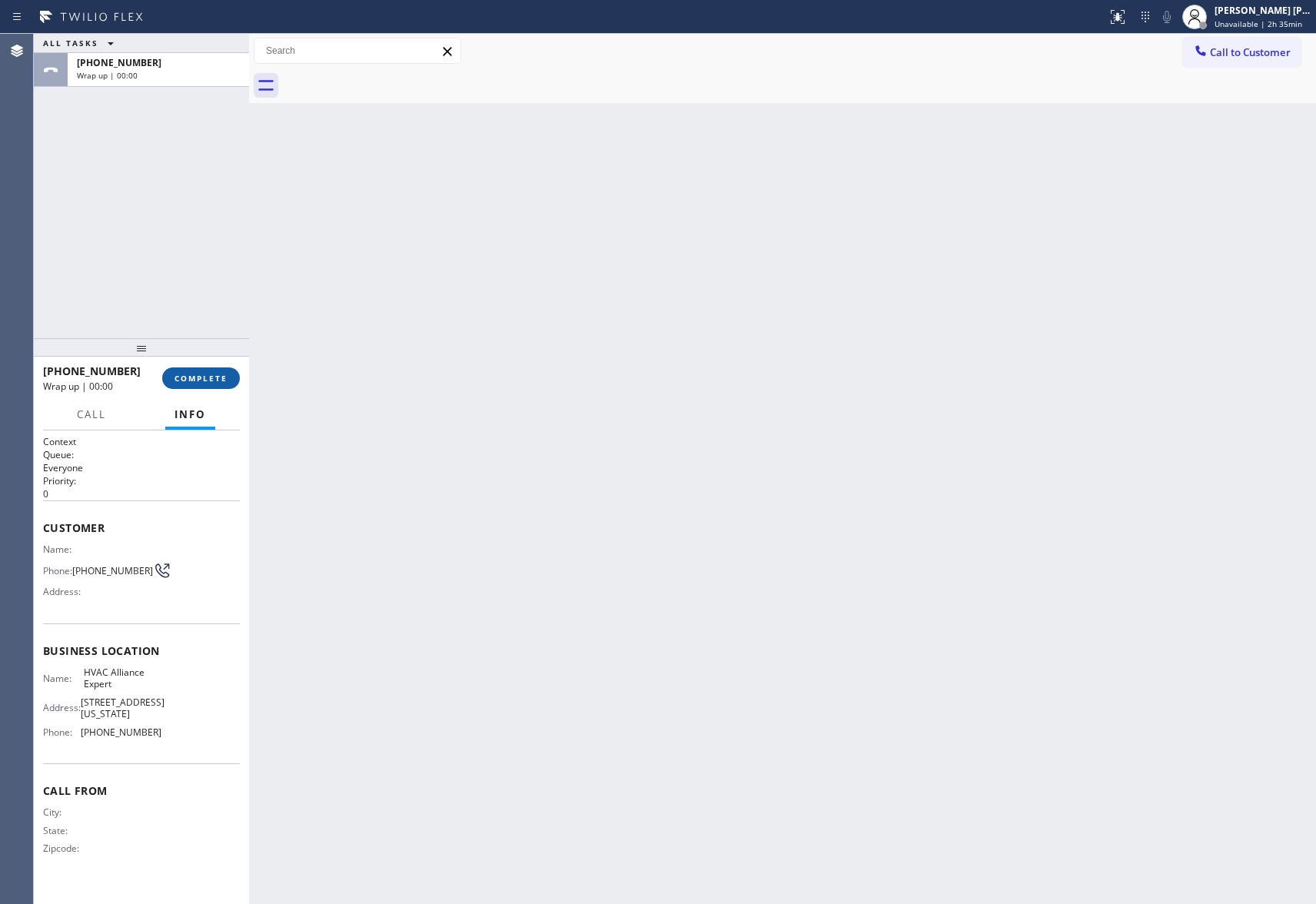
click at [200, 375] on span "COMPLETE" at bounding box center [201, 378] width 53 height 11
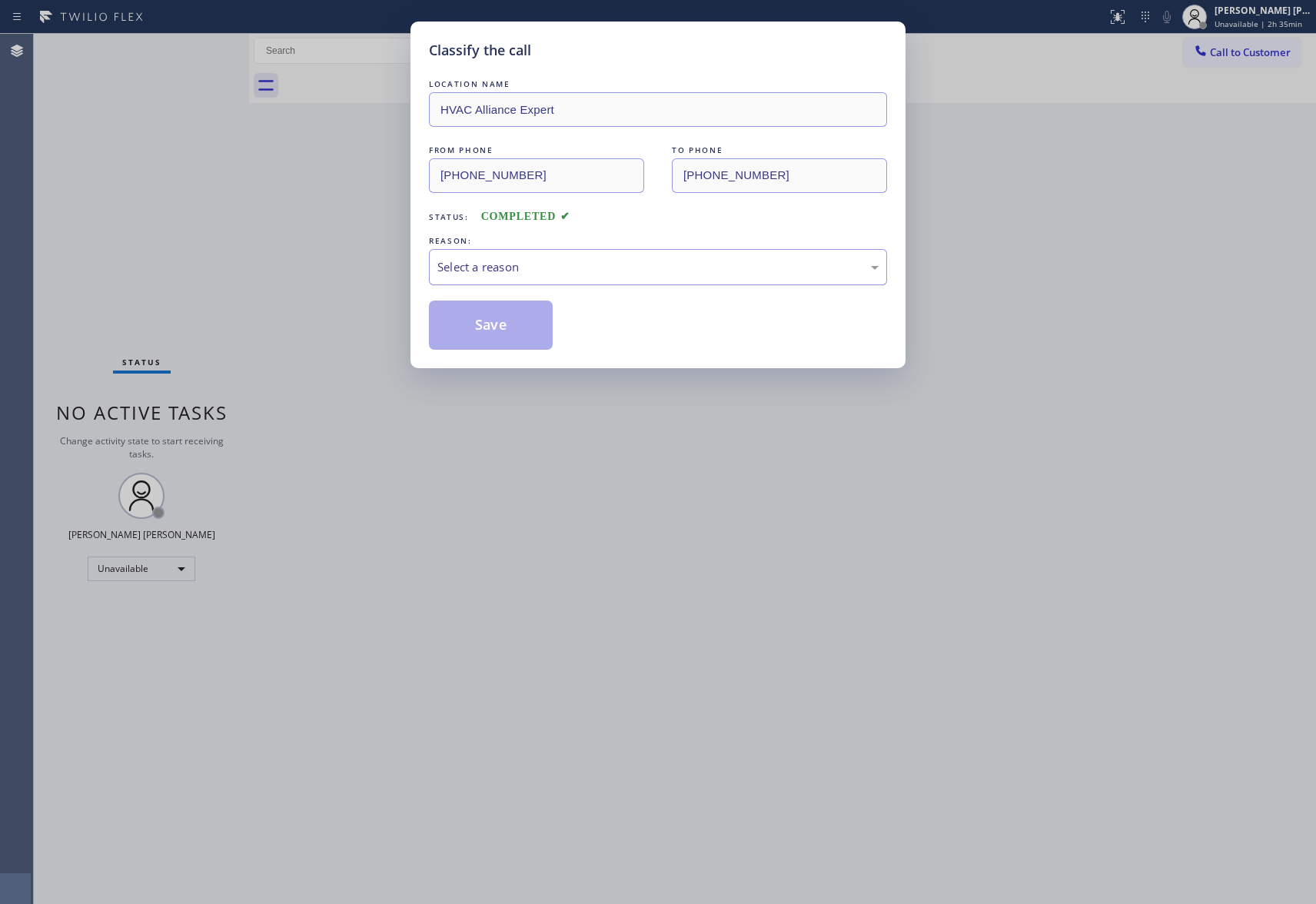
click at [504, 275] on div "Select a reason" at bounding box center [658, 267] width 441 height 18
click at [484, 327] on button "Save" at bounding box center [491, 325] width 124 height 49
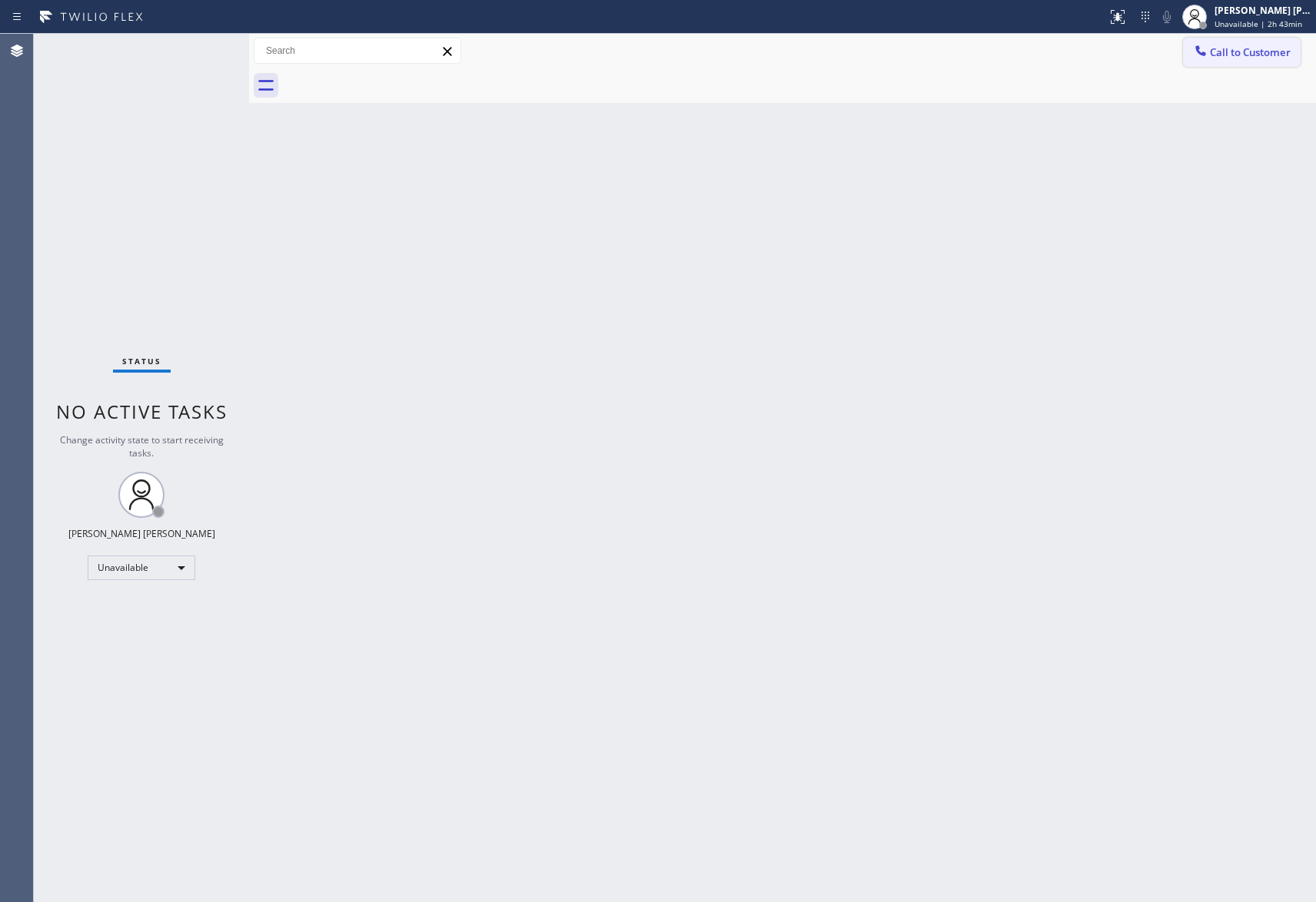
click at [1249, 57] on span "Call to Customer" at bounding box center [1249, 52] width 81 height 14
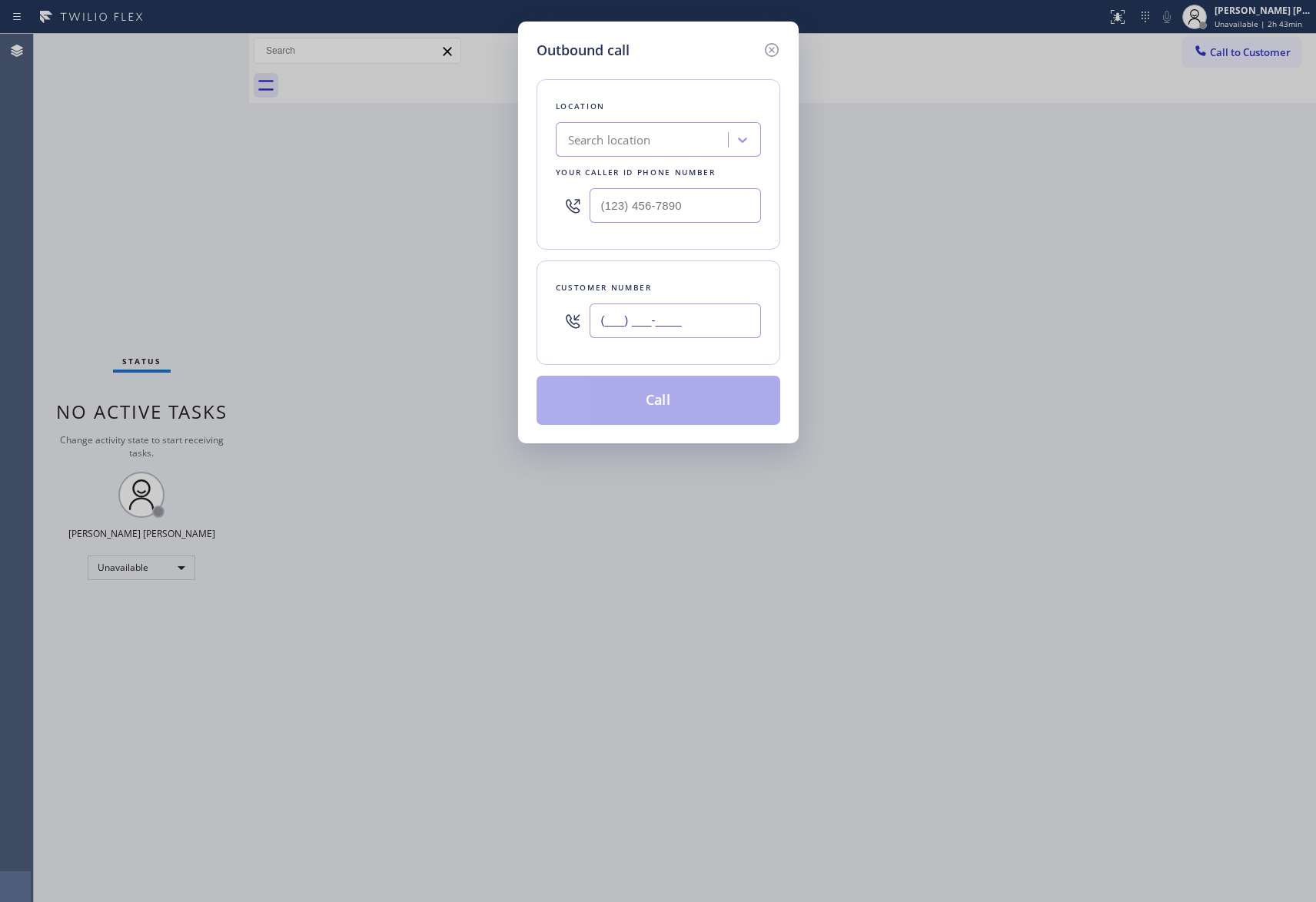
click at [655, 323] on input "(___) ___-____" at bounding box center [675, 321] width 171 height 34
paste input "310) 613-6007"
type input "[PHONE_NUMBER]"
click at [649, 139] on div "Search location" at bounding box center [609, 140] width 83 height 18
type input "hvac alliance expert"
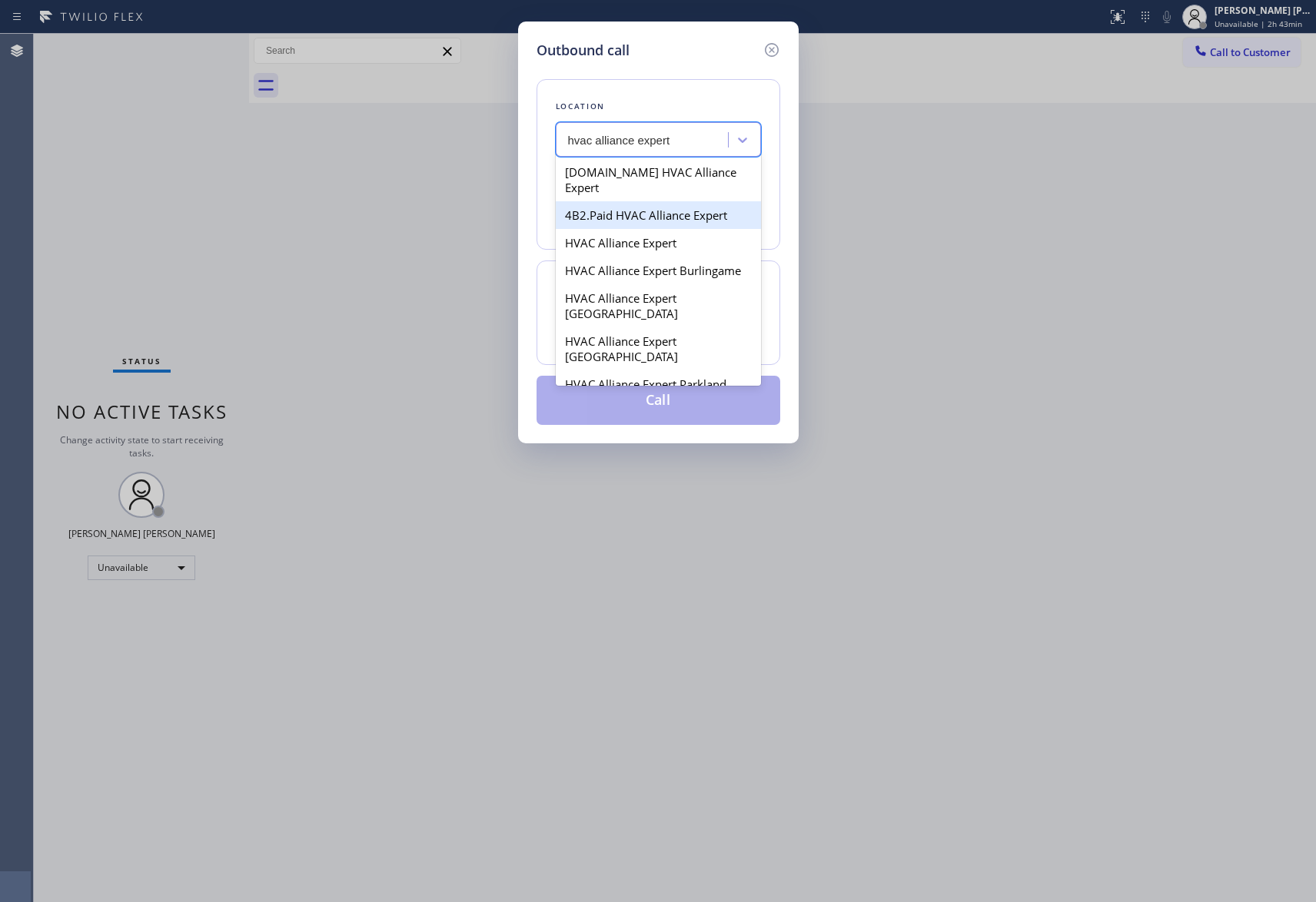
click at [641, 201] on div "4B2.Paid HVAC Alliance Expert" at bounding box center [658, 214] width 205 height 27
type input "[PHONE_NUMBER]"
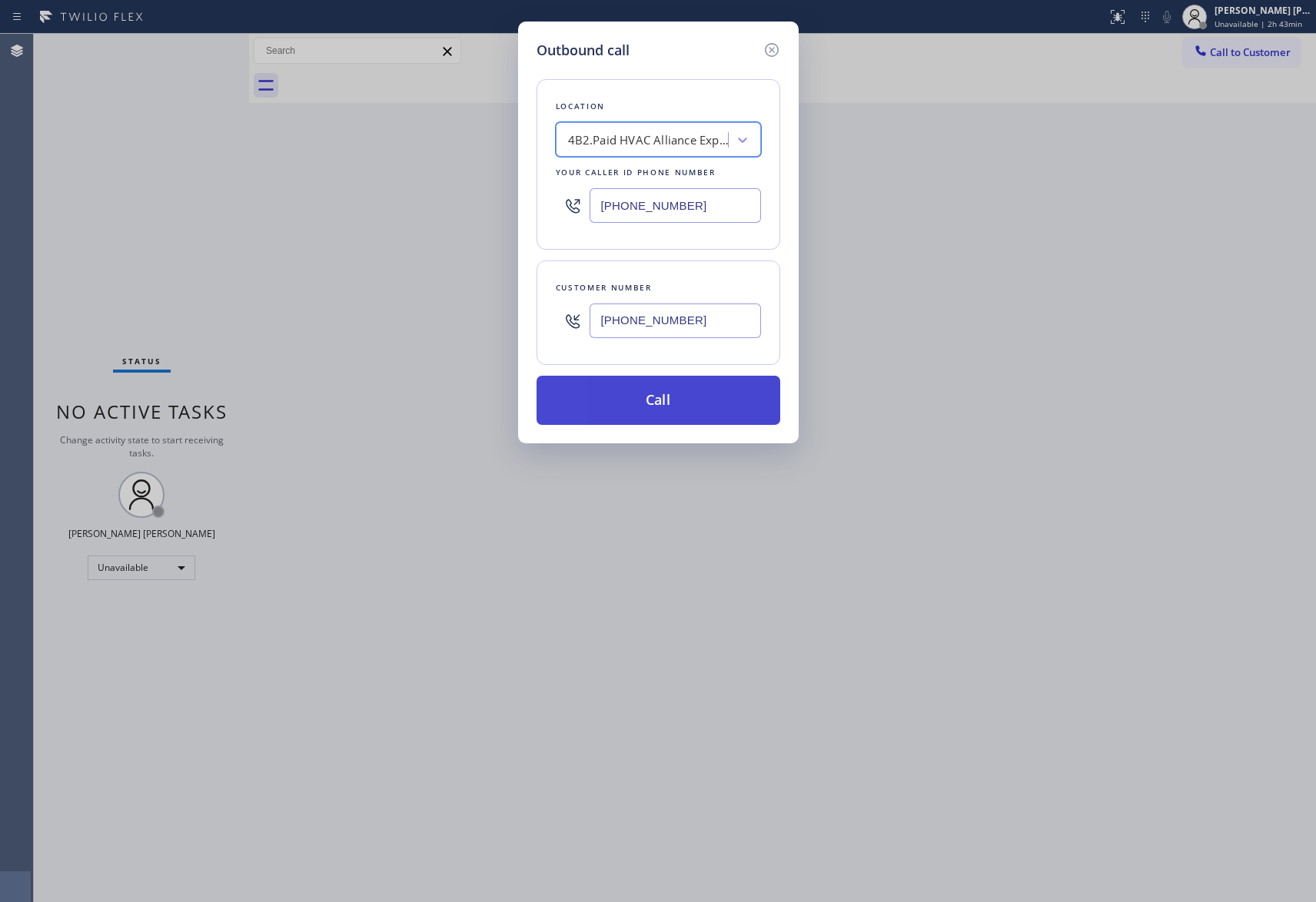
click at [665, 408] on button "Call" at bounding box center [658, 400] width 243 height 49
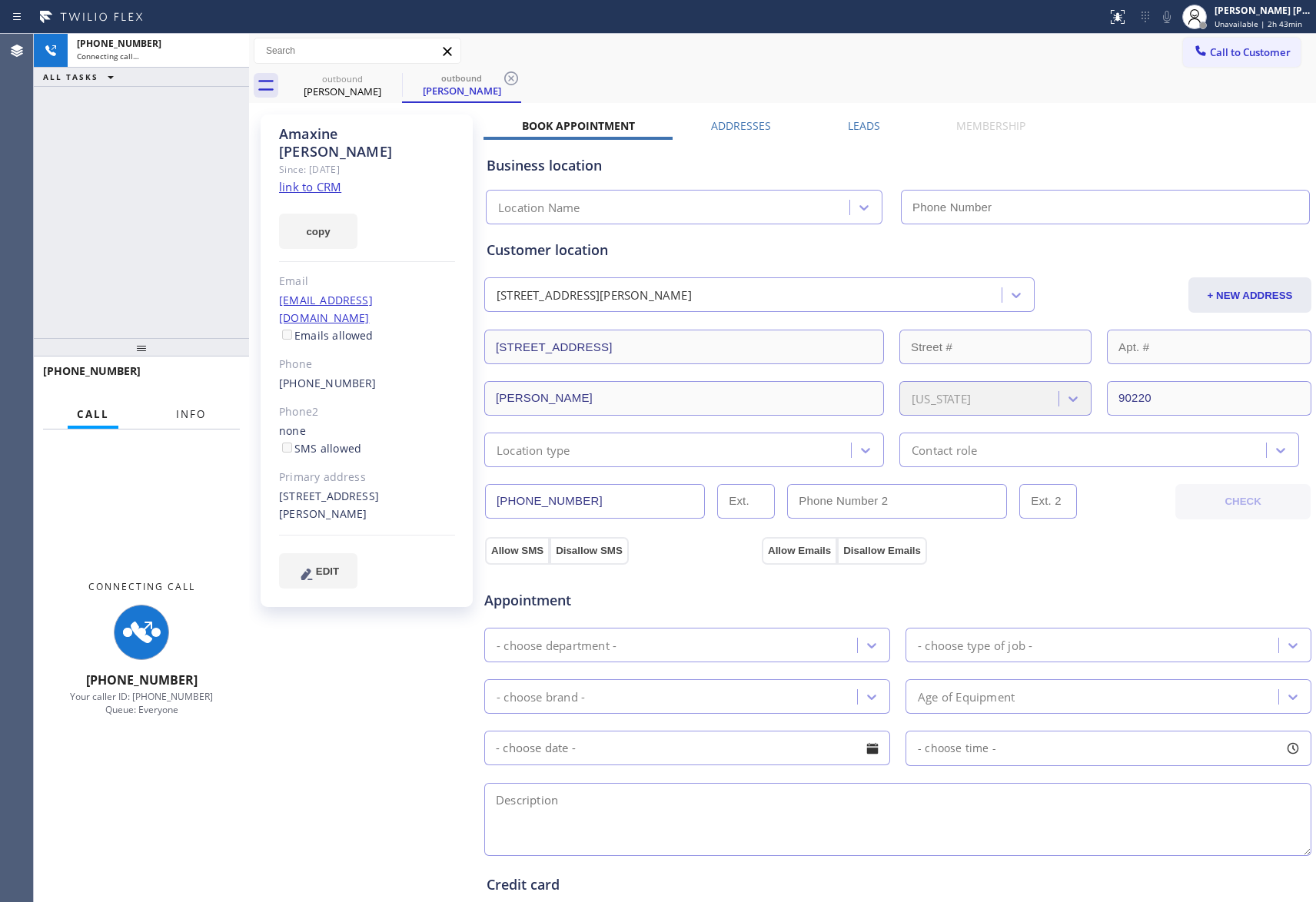
click at [189, 415] on span "Info" at bounding box center [191, 415] width 30 height 14
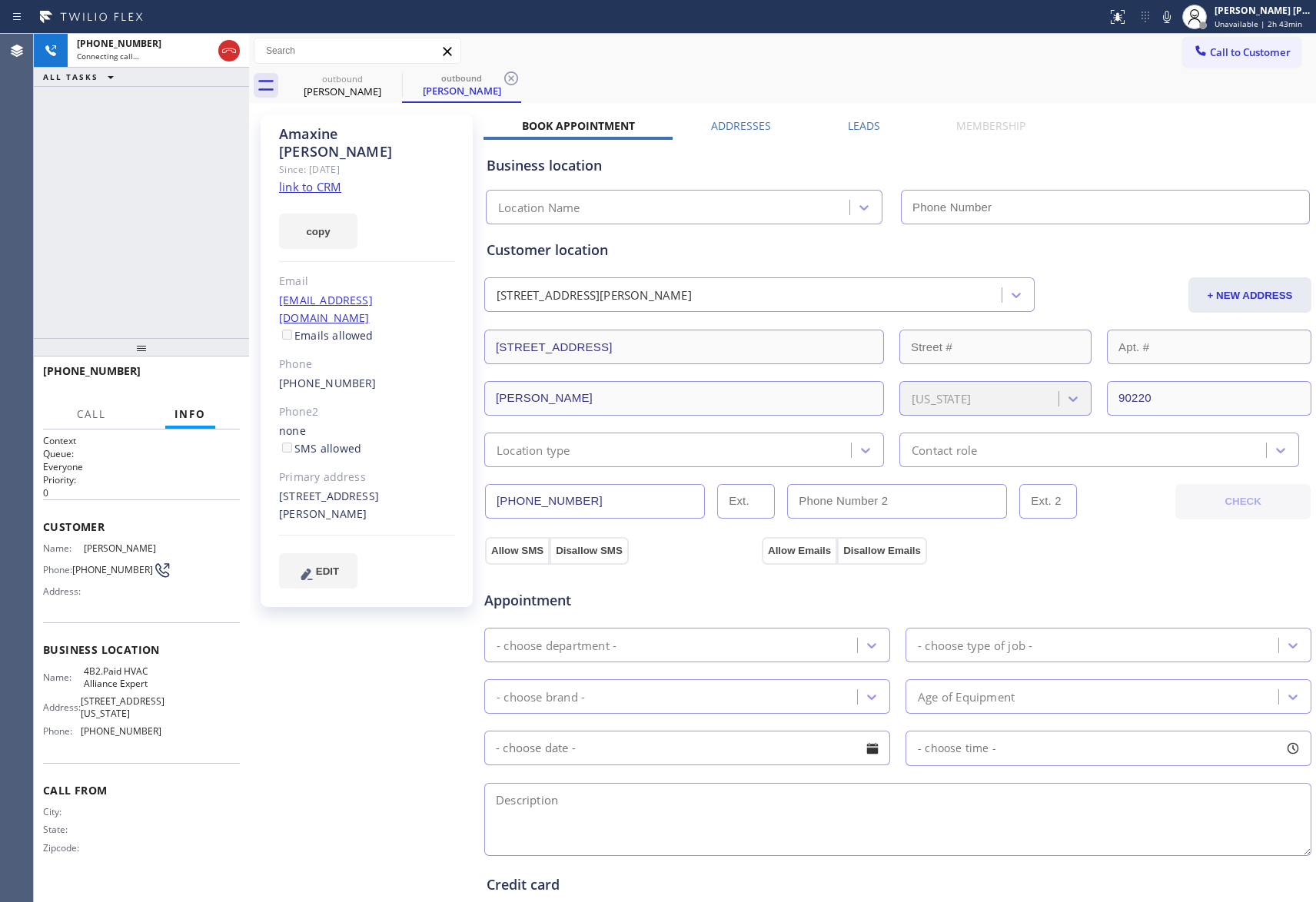
type input "[PHONE_NUMBER]"
click at [862, 128] on label "Leads" at bounding box center [864, 125] width 32 height 15
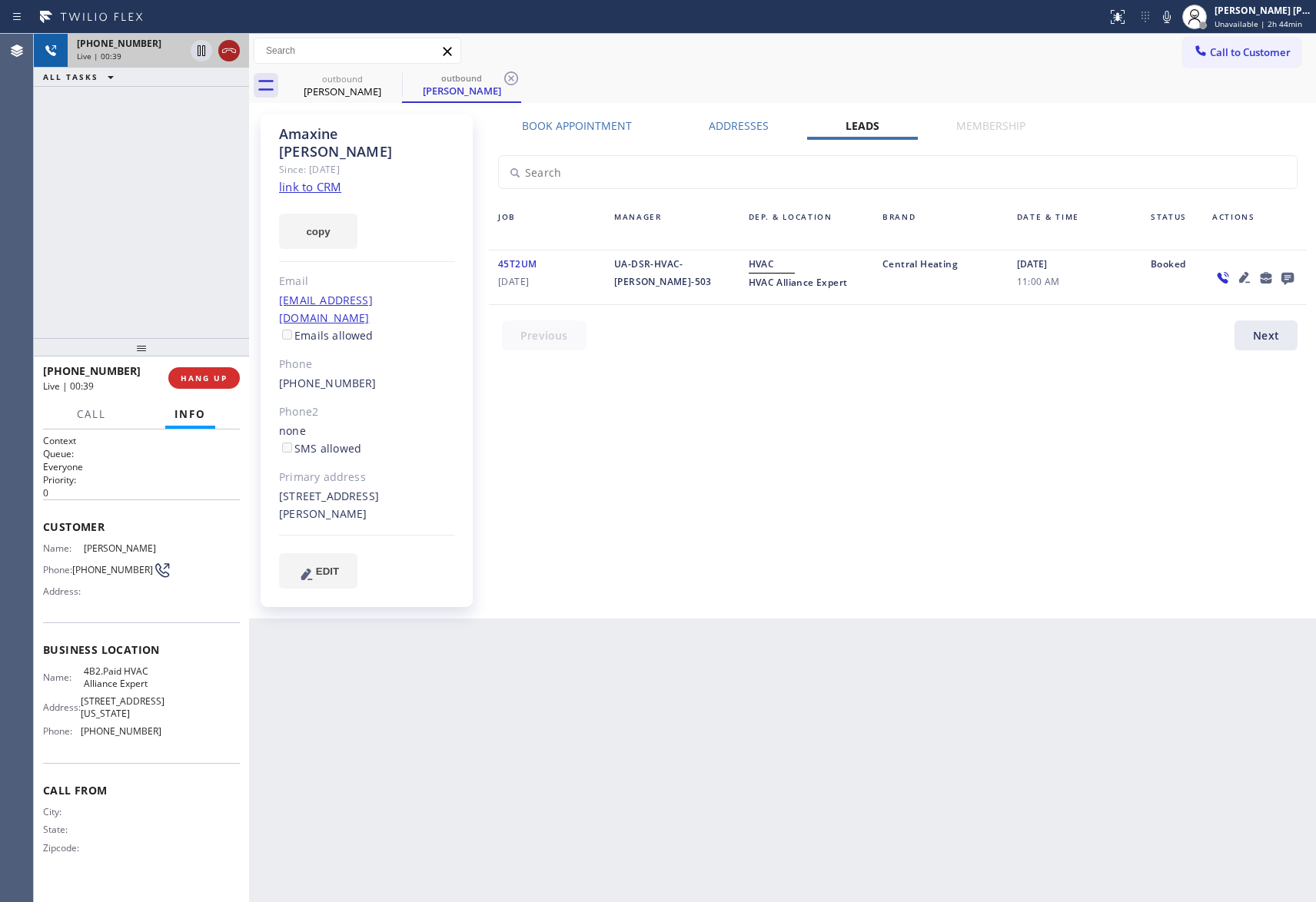
click at [222, 48] on icon at bounding box center [229, 51] width 19 height 19
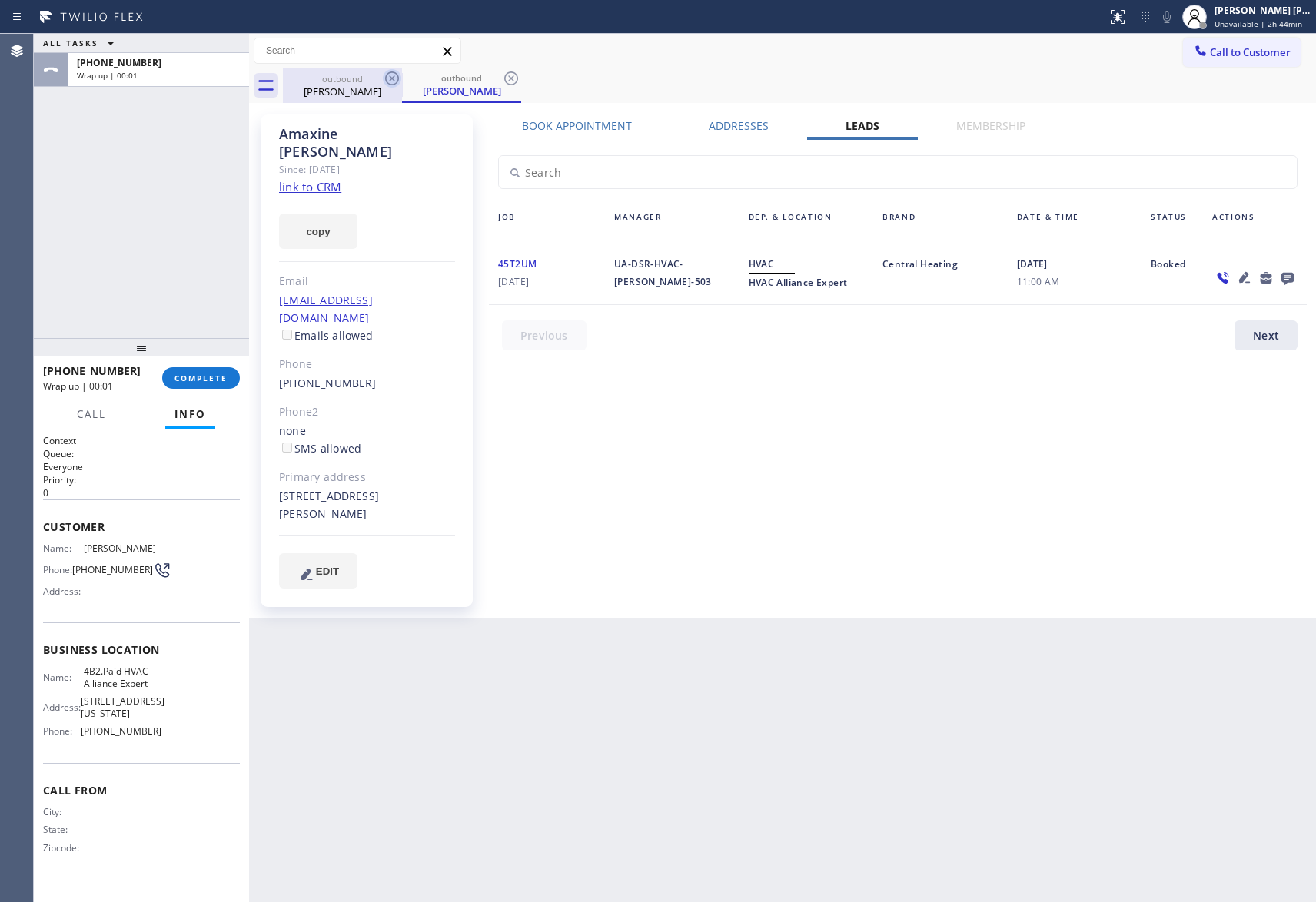
click at [394, 78] on icon at bounding box center [392, 78] width 19 height 19
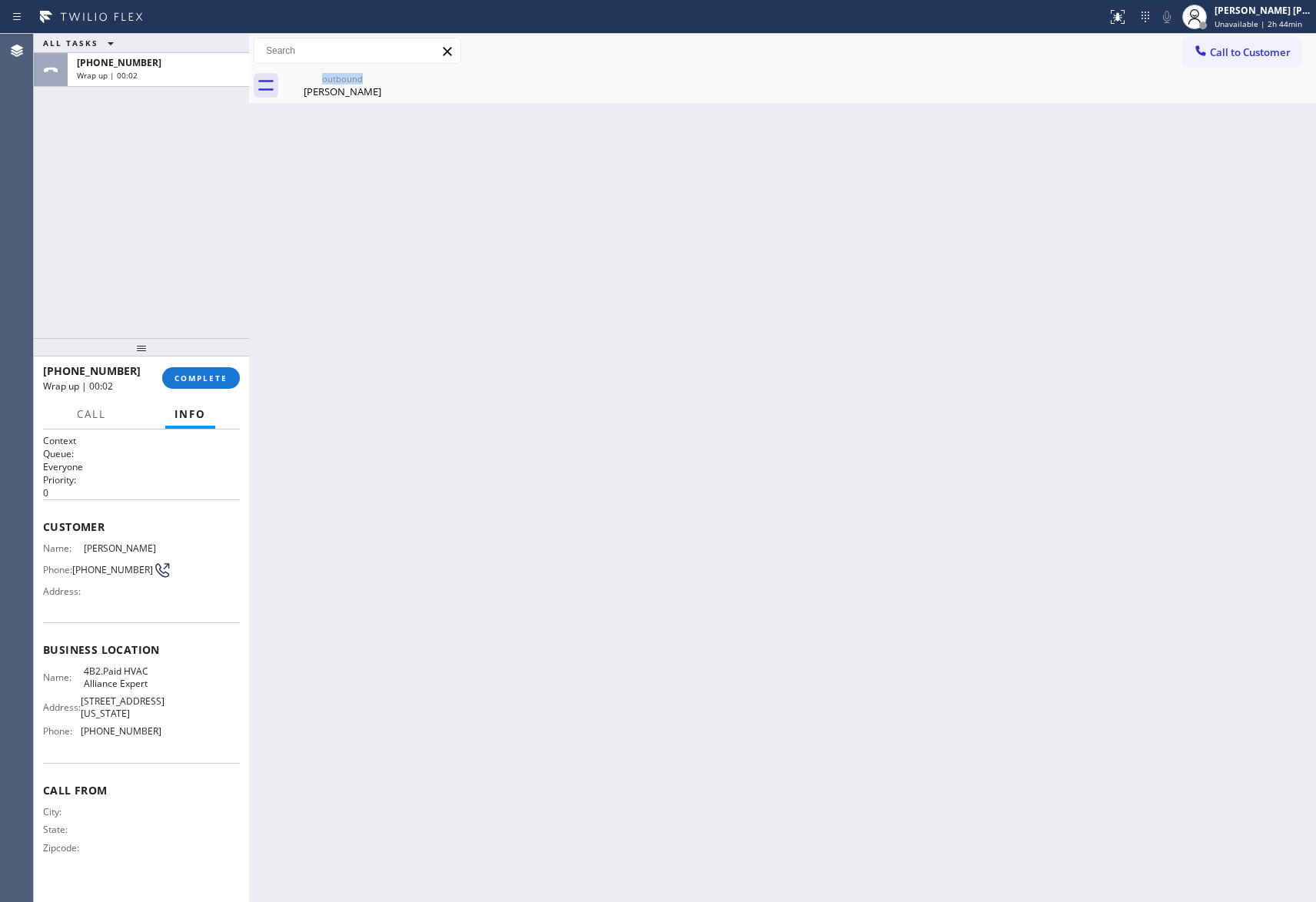
click at [394, 78] on div "outbound Amaxine Poindexter" at bounding box center [343, 85] width 119 height 34
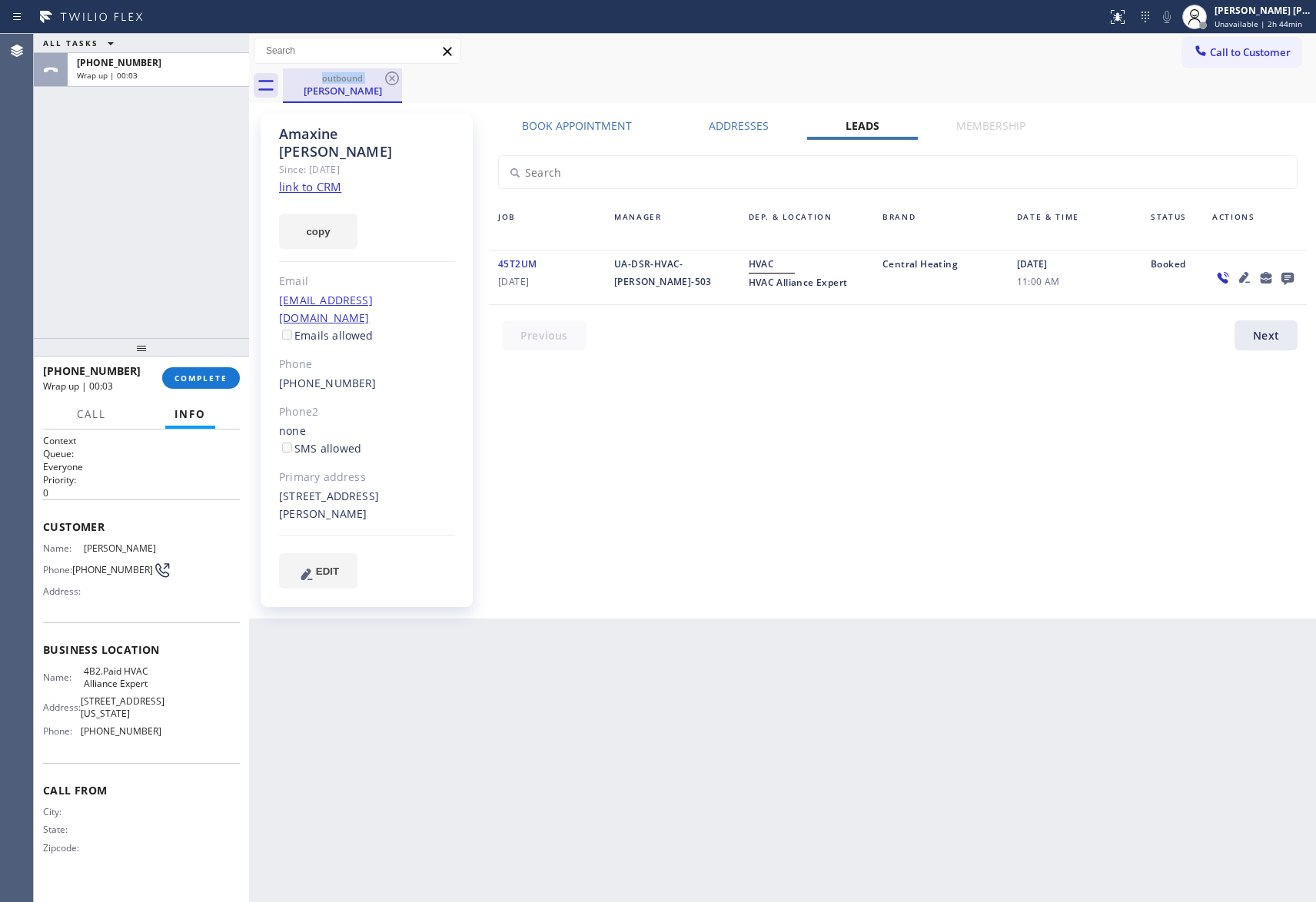
click at [379, 72] on div "outbound" at bounding box center [343, 77] width 116 height 12
click at [389, 72] on icon at bounding box center [392, 78] width 14 height 14
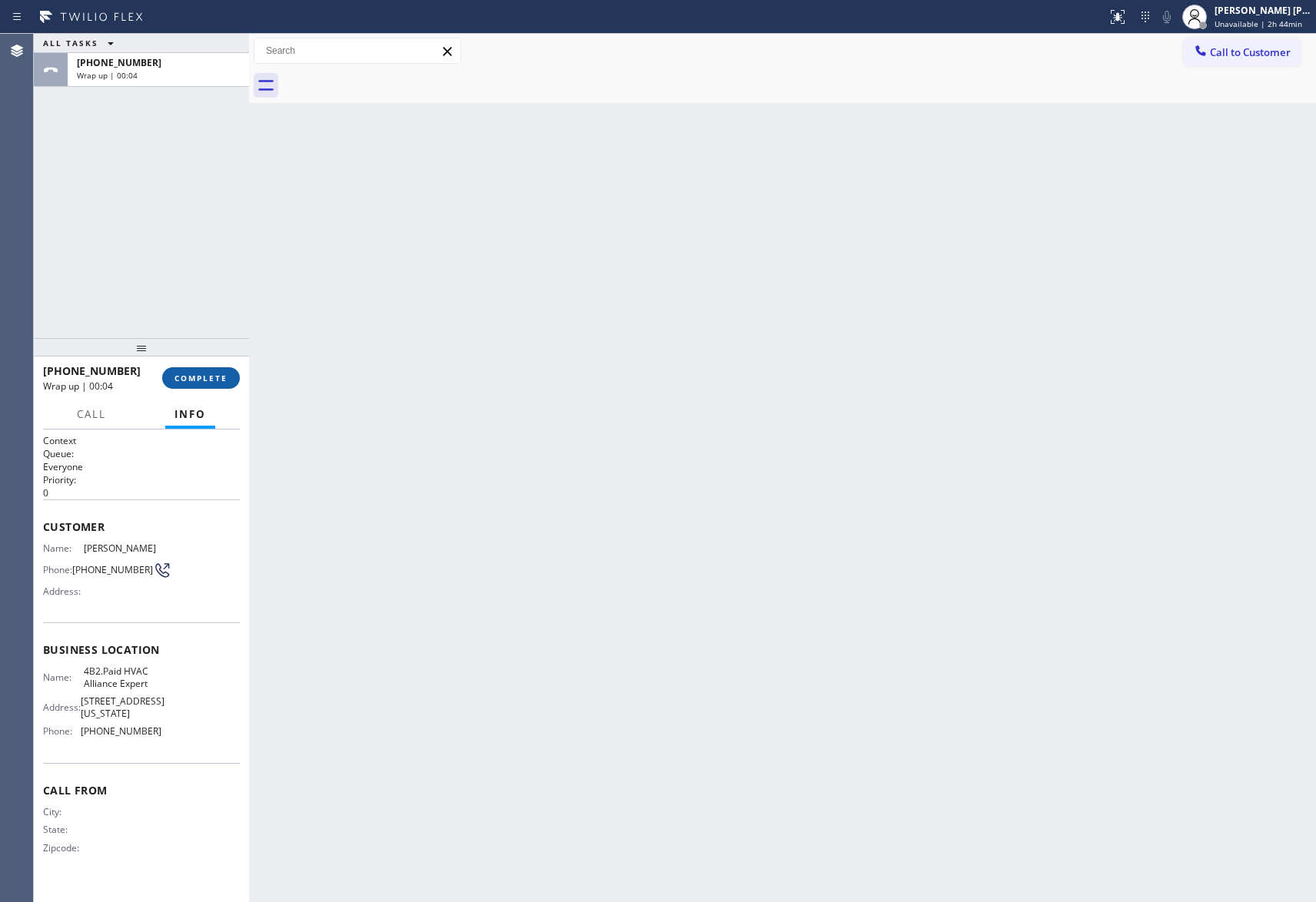
click at [220, 381] on span "COMPLETE" at bounding box center [201, 378] width 53 height 11
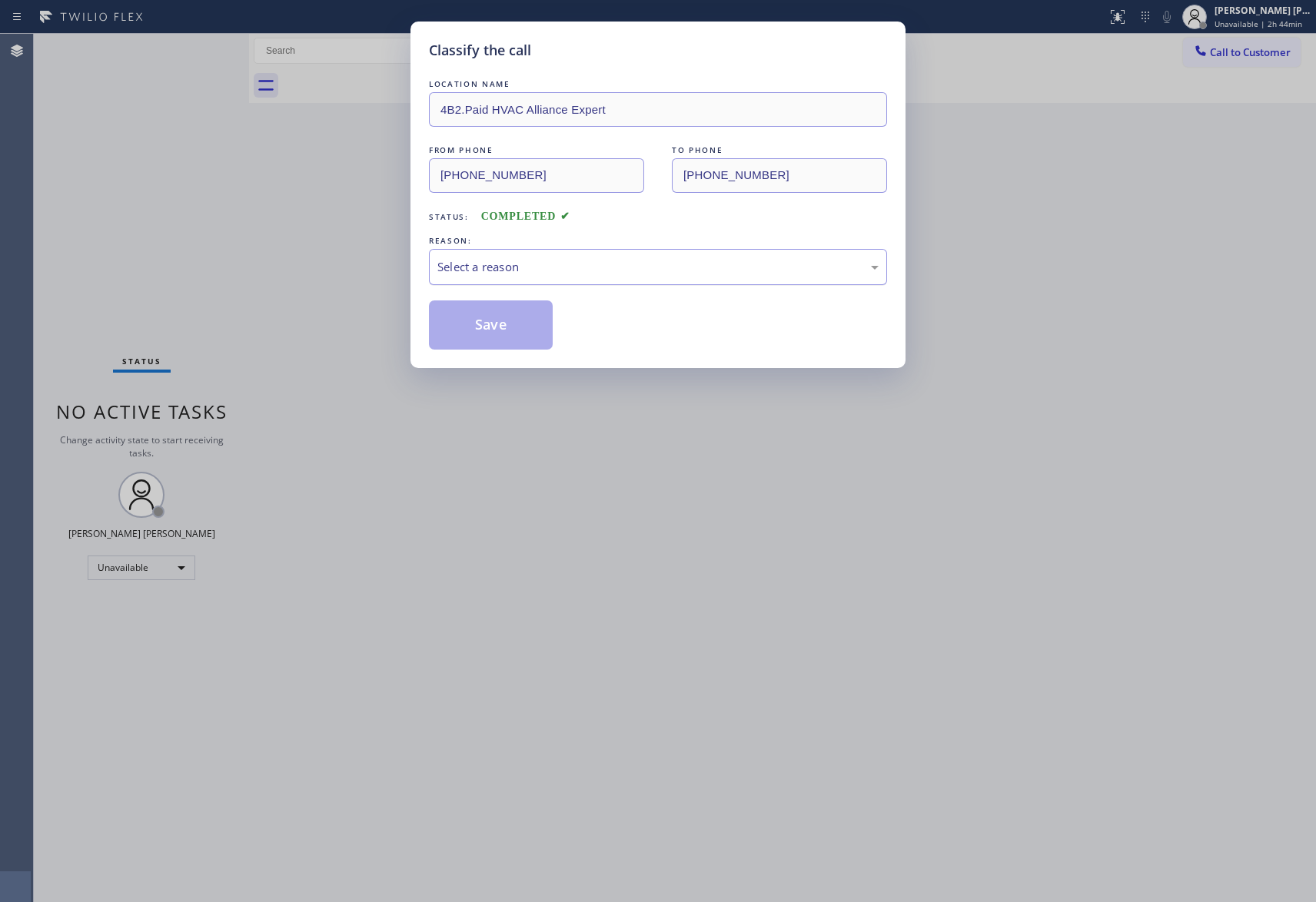
click at [559, 257] on div "Select a reason" at bounding box center [658, 267] width 458 height 36
click at [464, 329] on button "Save" at bounding box center [491, 325] width 124 height 49
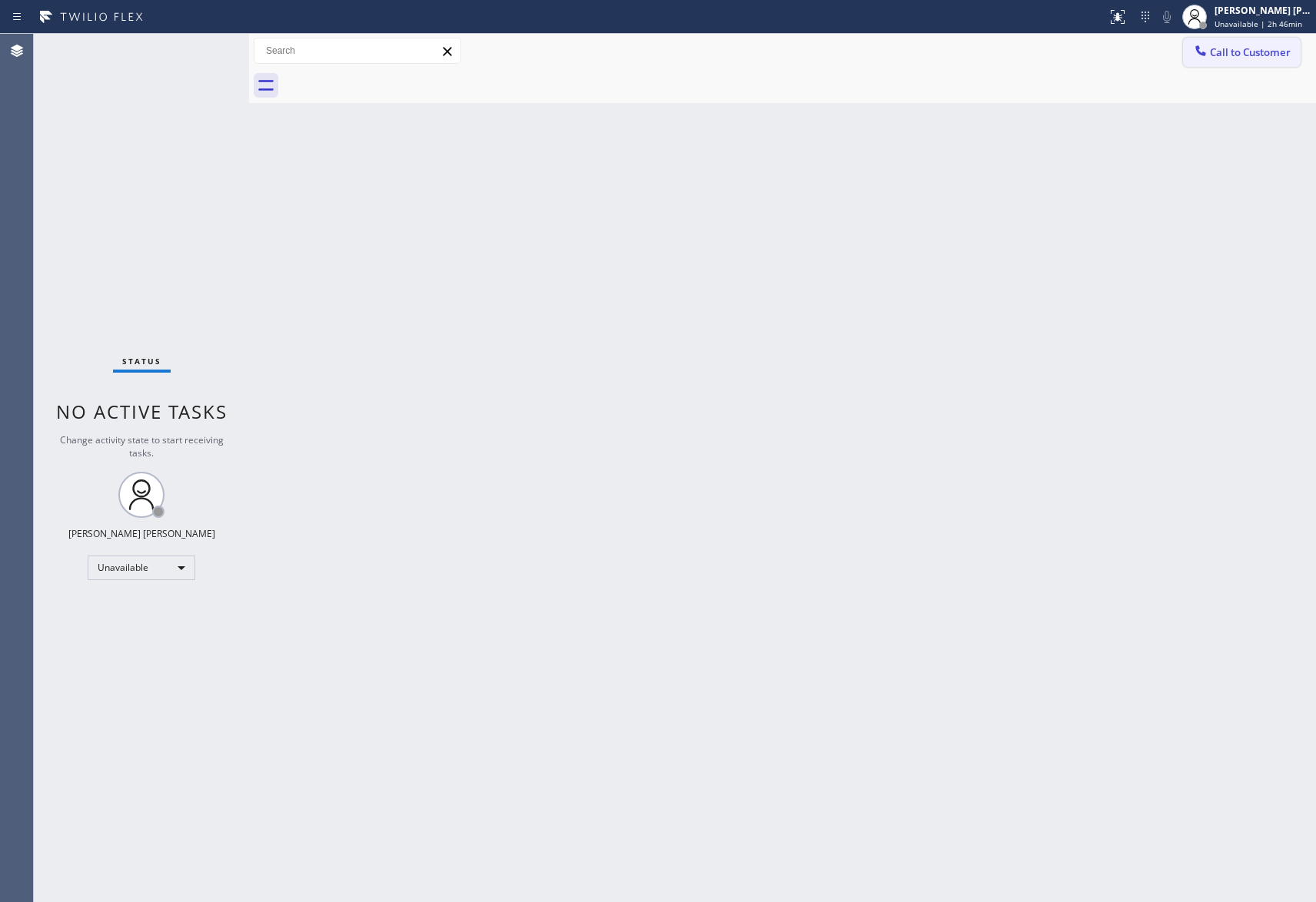
click at [1249, 56] on span "Call to Customer" at bounding box center [1249, 52] width 81 height 14
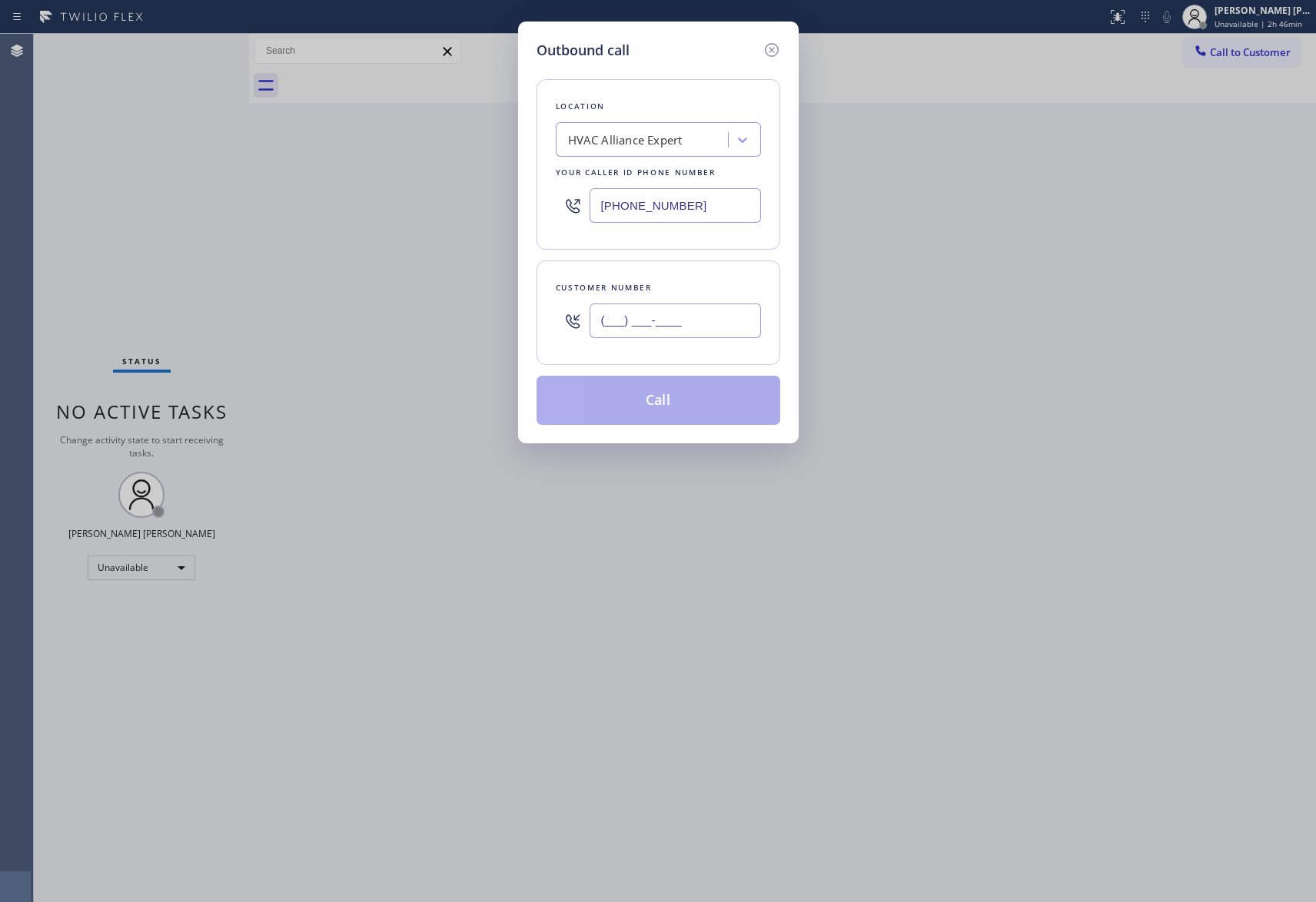
click at [692, 317] on input "(___) ___-____" at bounding box center [675, 321] width 171 height 34
paste input "773) 844-5884"
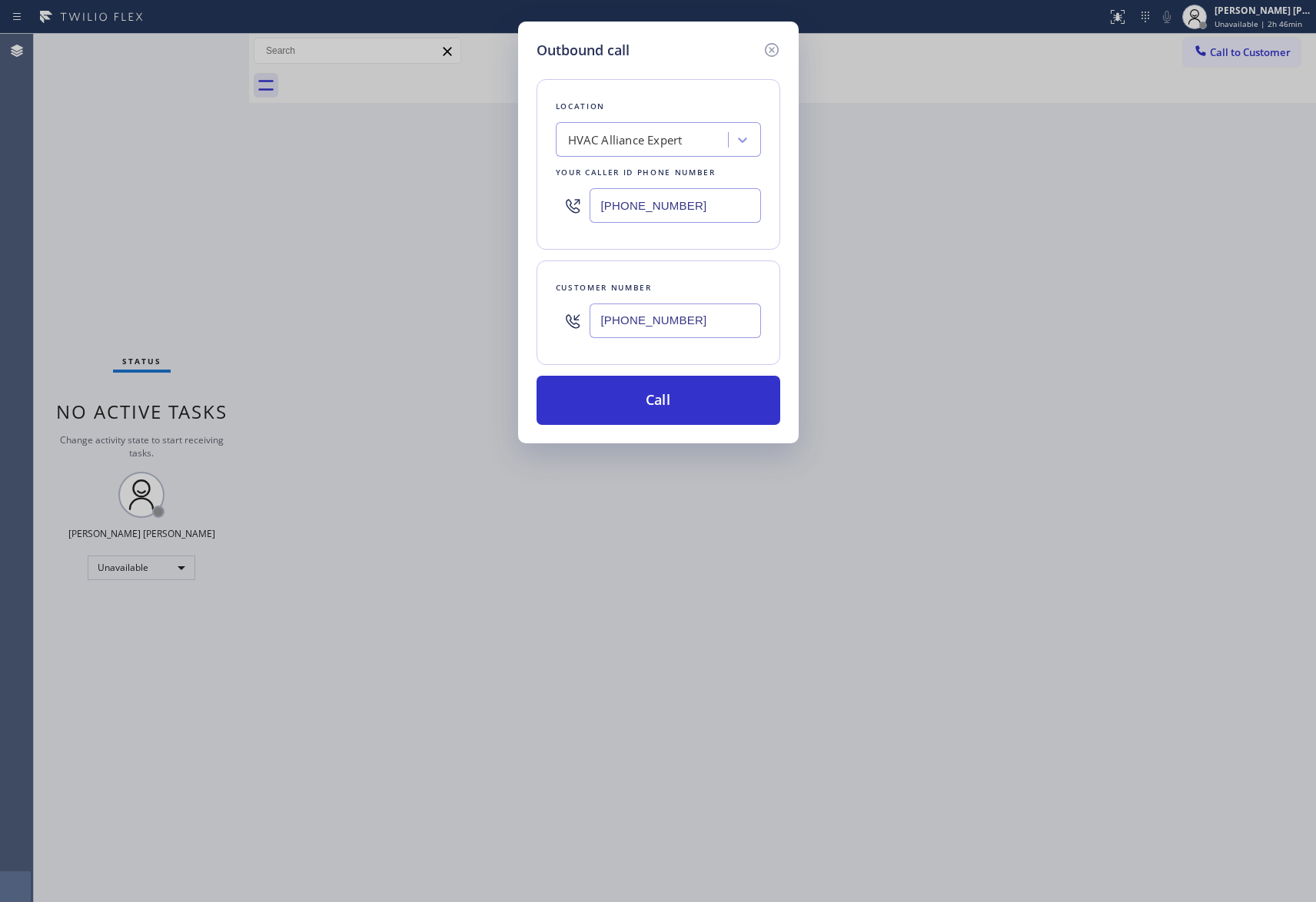
type input "(773) 844-5884"
click at [602, 132] on div "HVAC Alliance Expert" at bounding box center [625, 140] width 114 height 18
paste input "Bronzeville Appliance Repair"
type input "Bronzeville Appliance Repair"
click at [635, 172] on div "Bronzeville Appliance Repair" at bounding box center [658, 171] width 205 height 27
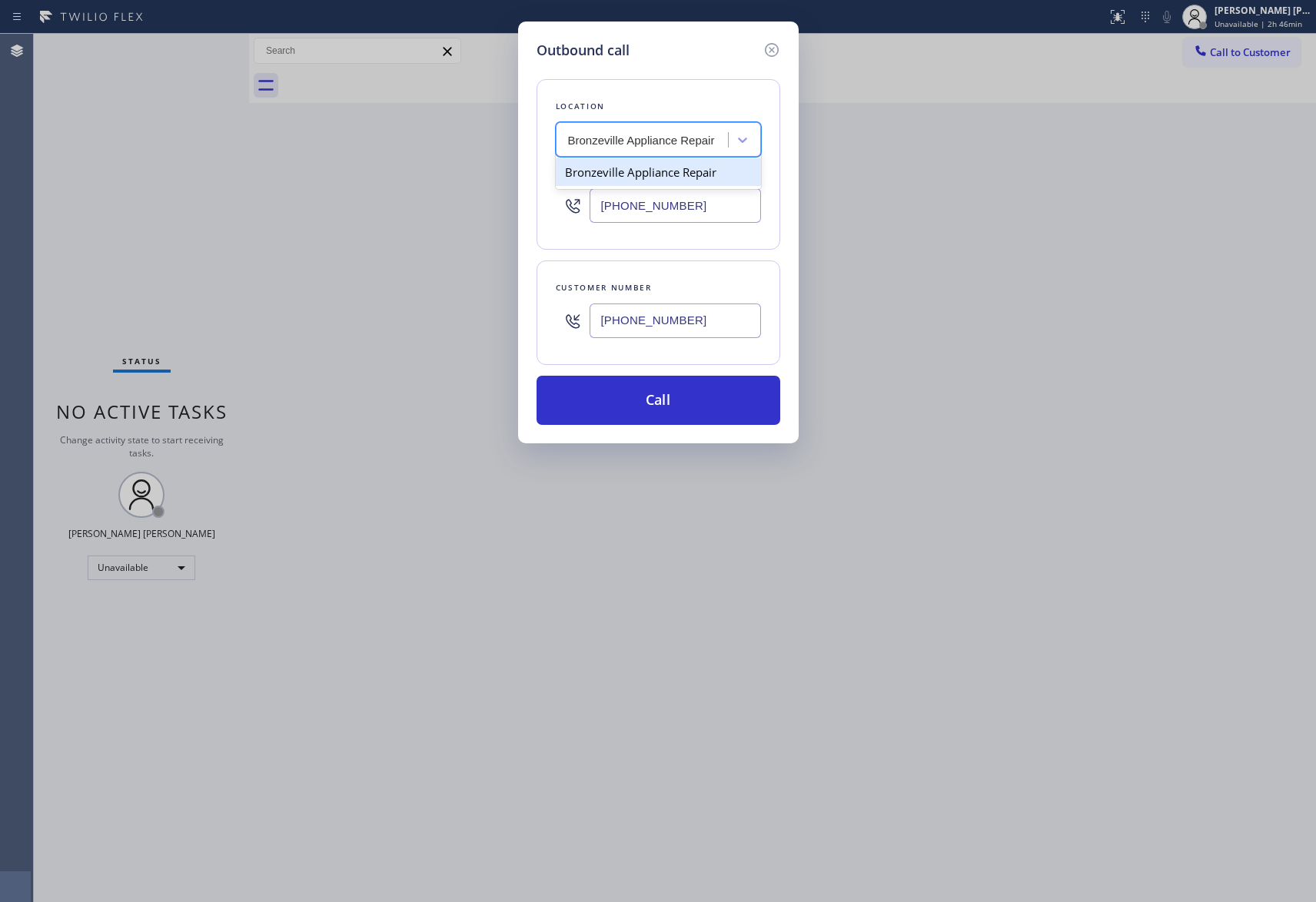
type input "(312) 313-9756"
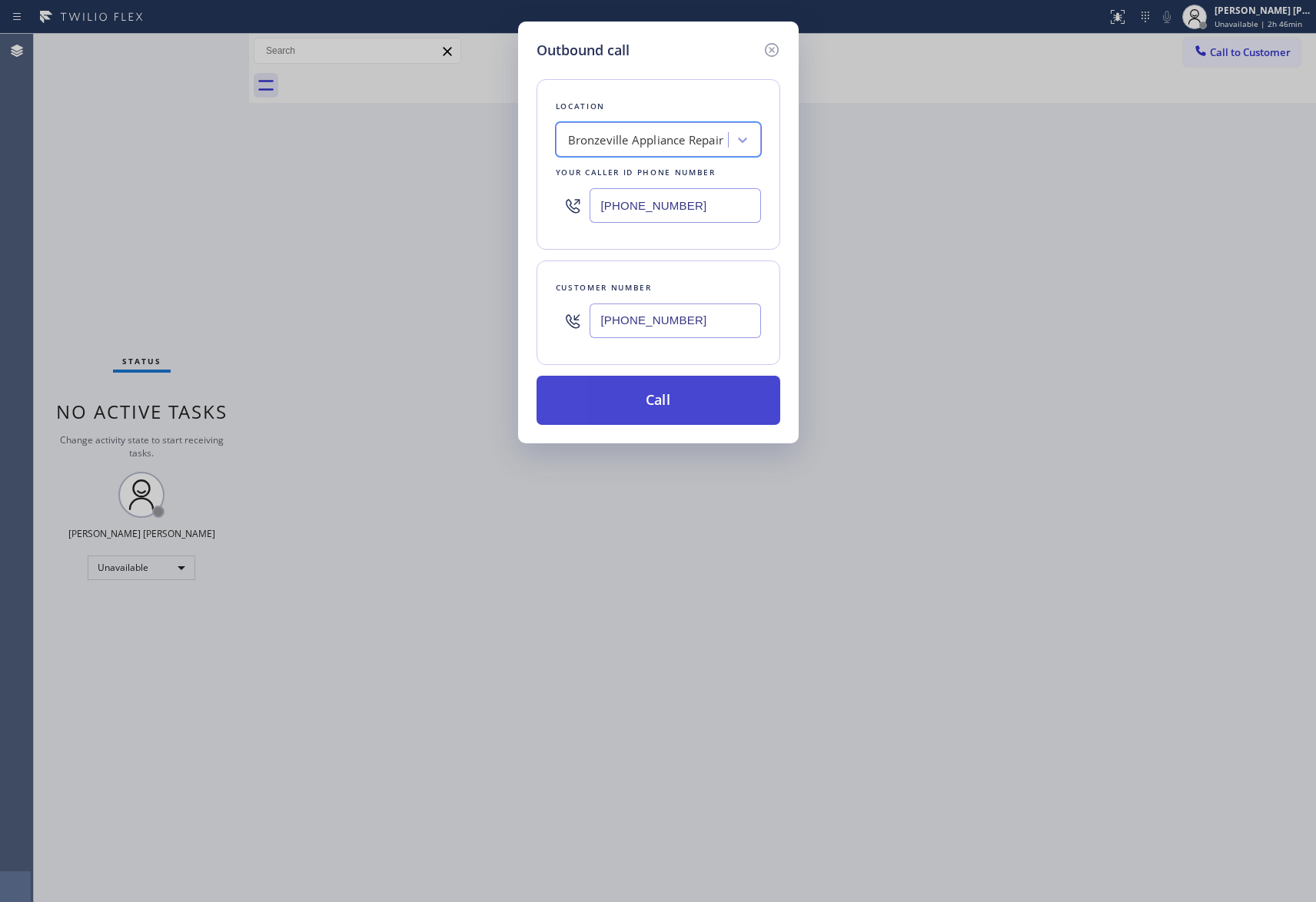
click at [669, 403] on button "Call" at bounding box center [658, 400] width 243 height 49
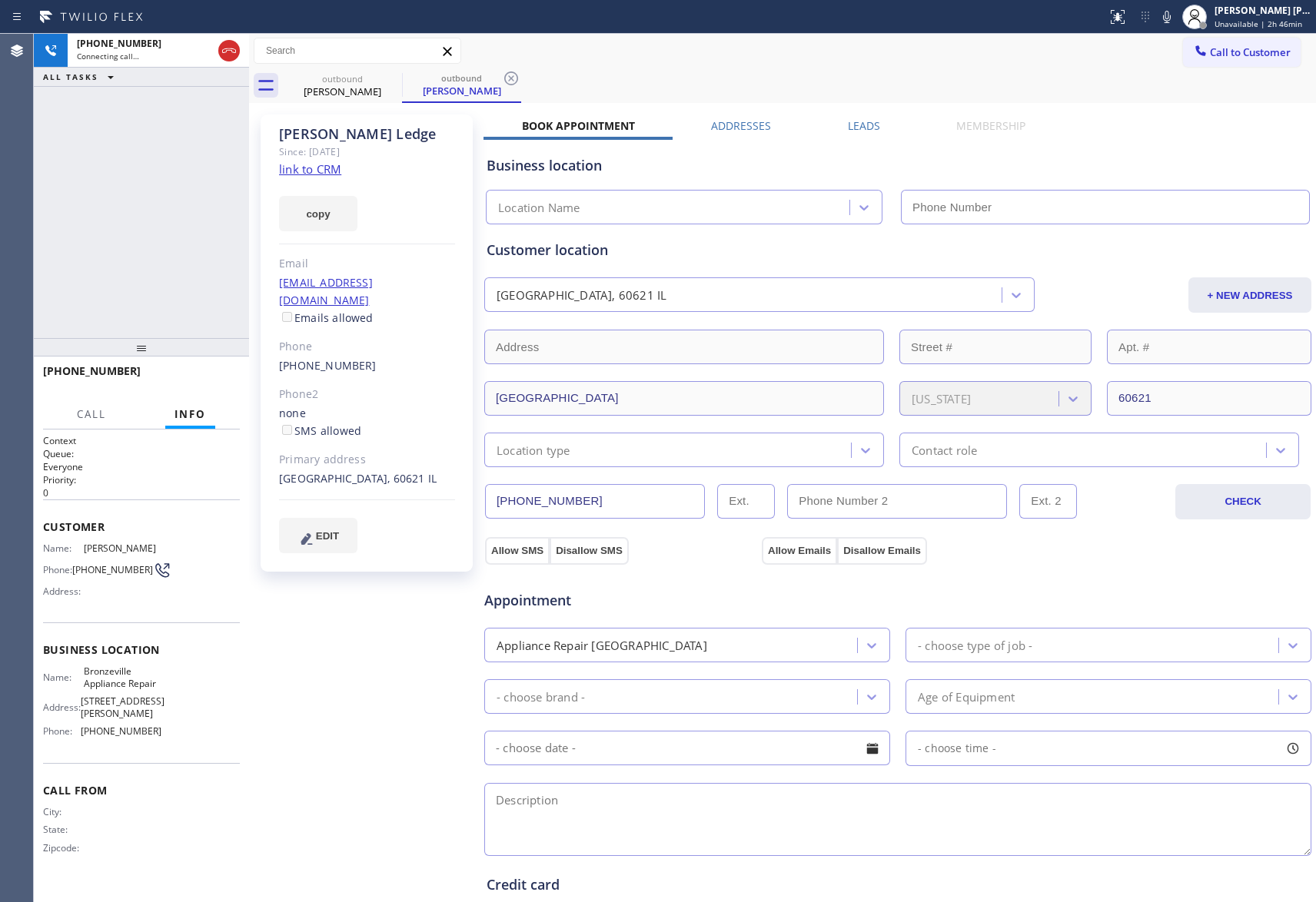
type input "(312) 313-9756"
click at [203, 51] on icon at bounding box center [202, 51] width 19 height 19
click at [200, 52] on icon at bounding box center [202, 51] width 11 height 11
click at [197, 54] on icon at bounding box center [201, 51] width 8 height 11
click at [201, 49] on icon at bounding box center [202, 51] width 19 height 19
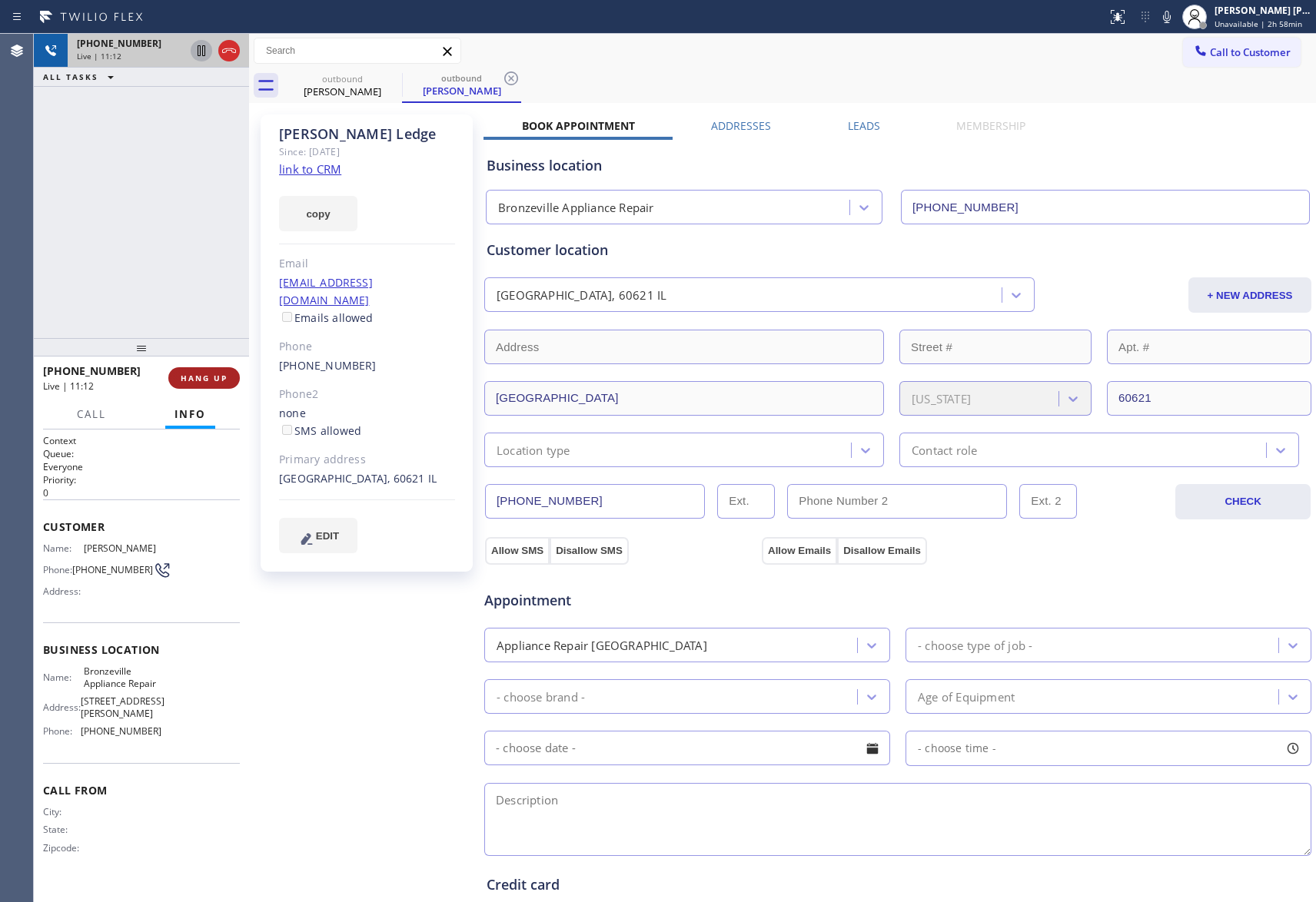
click at [212, 372] on span "HANG UP" at bounding box center [204, 378] width 47 height 11
click at [198, 373] on span "COMPLETE" at bounding box center [201, 378] width 53 height 11
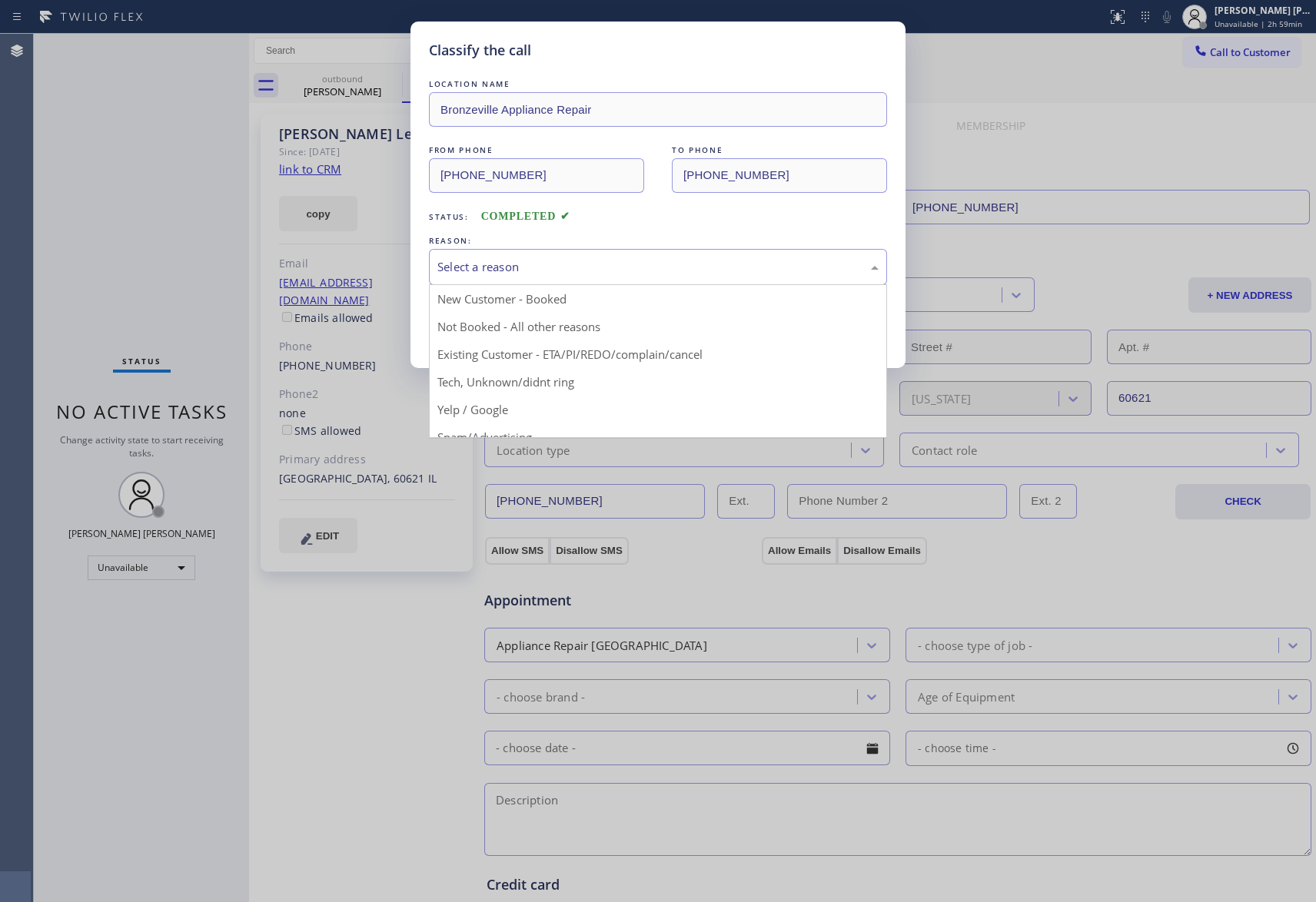
click at [527, 279] on div "Select a reason" at bounding box center [658, 267] width 458 height 36
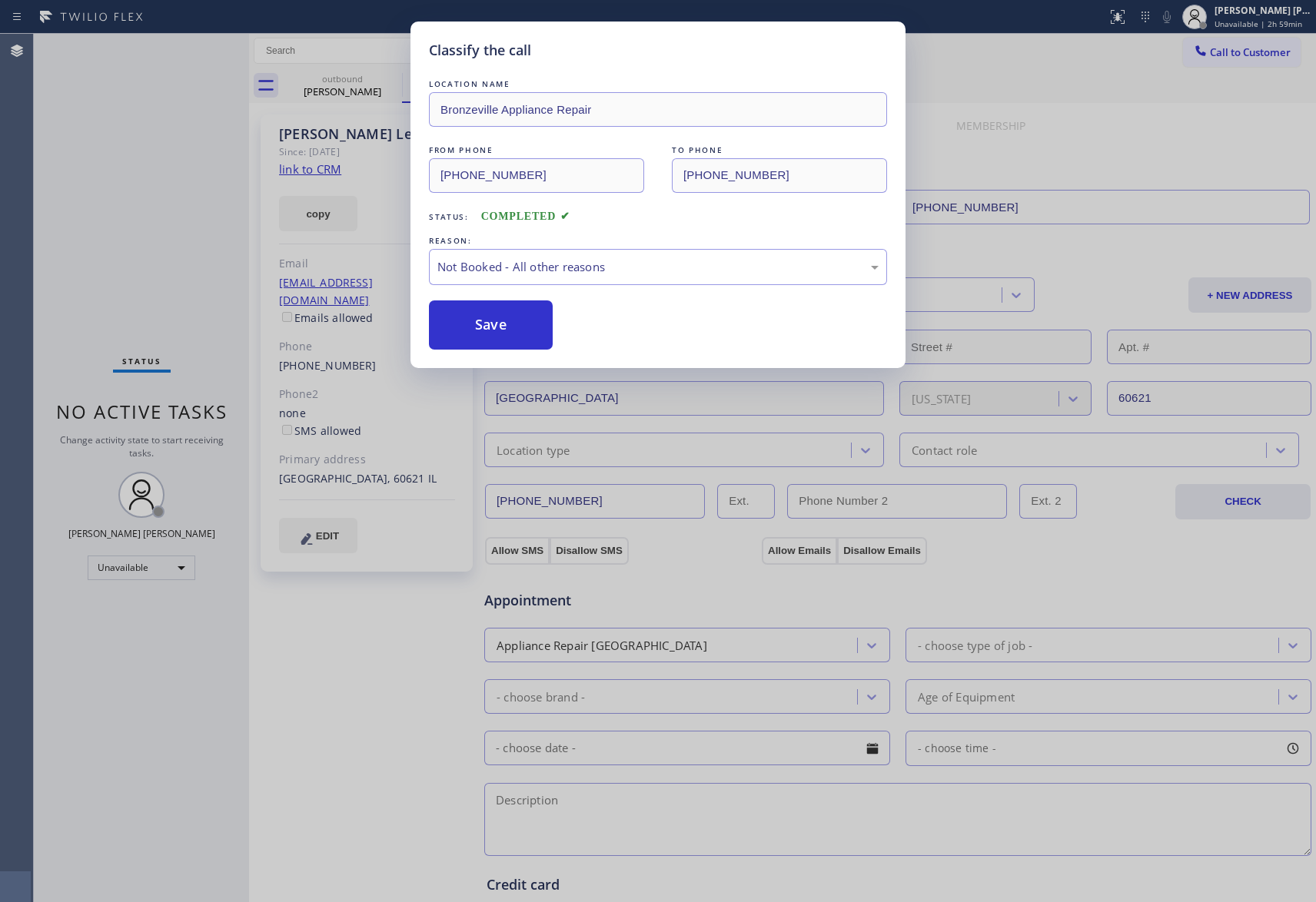
click at [496, 329] on button "Save" at bounding box center [491, 325] width 124 height 49
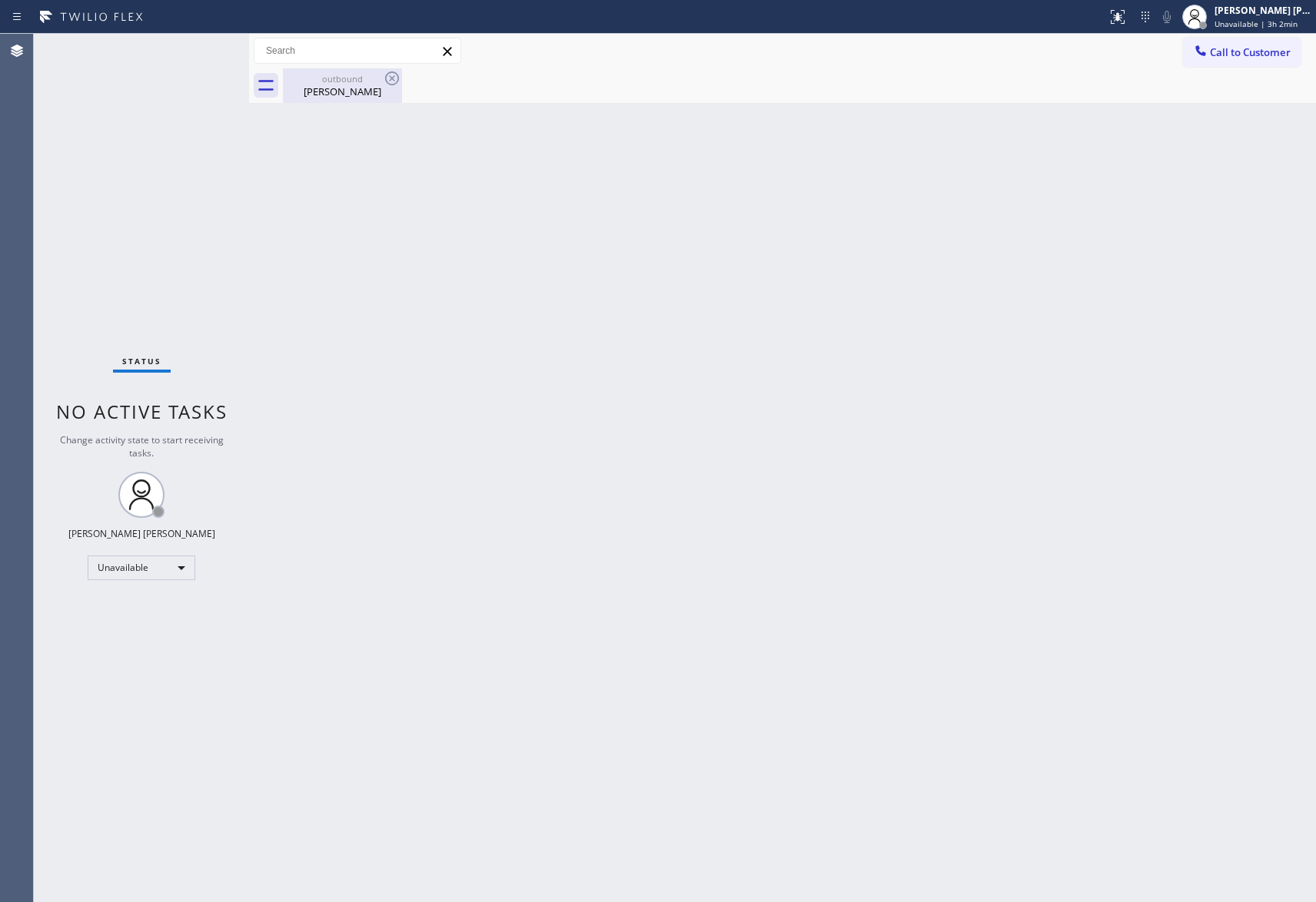
click at [373, 81] on div "outbound" at bounding box center [343, 78] width 116 height 12
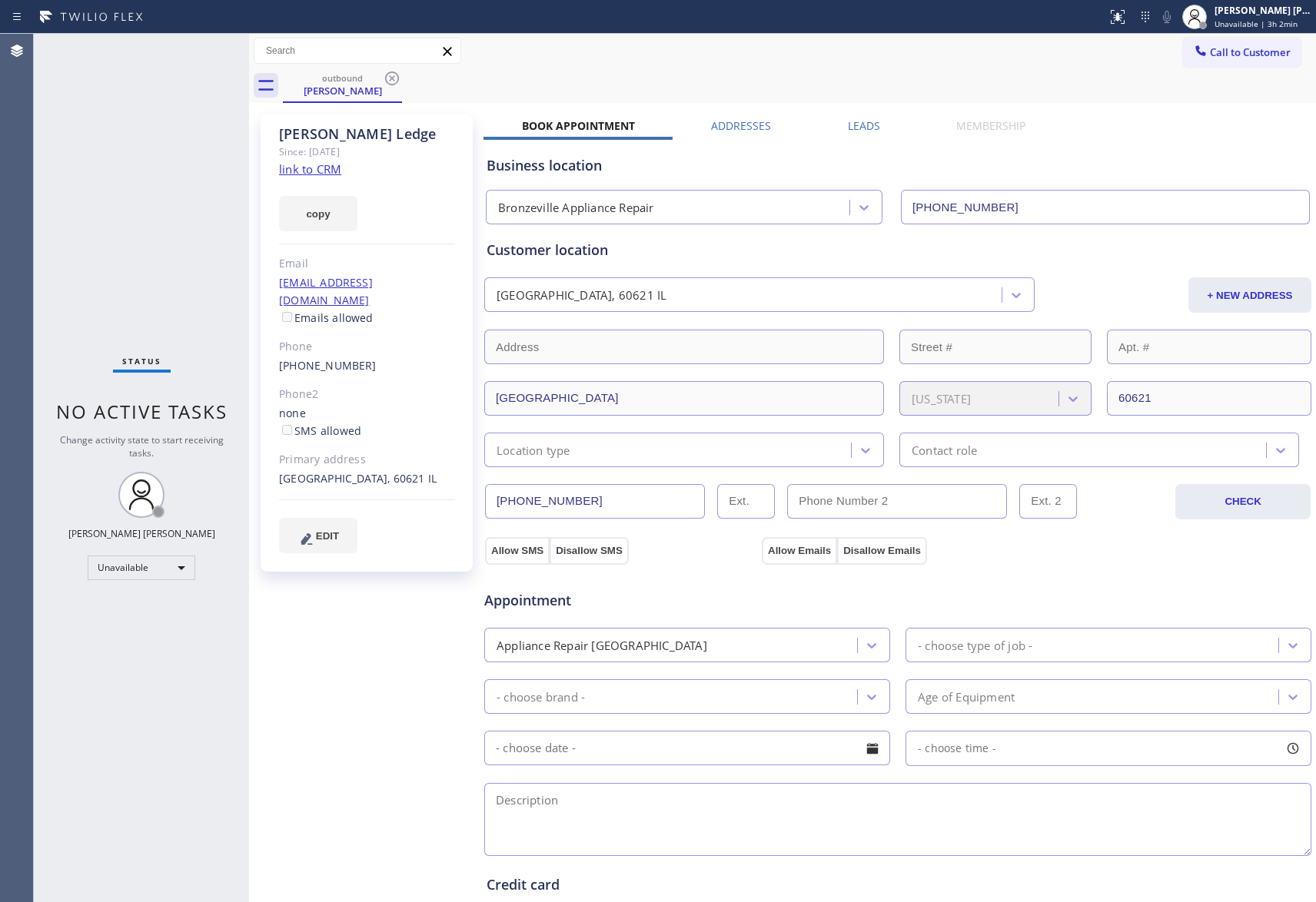
click at [389, 77] on icon at bounding box center [392, 78] width 19 height 19
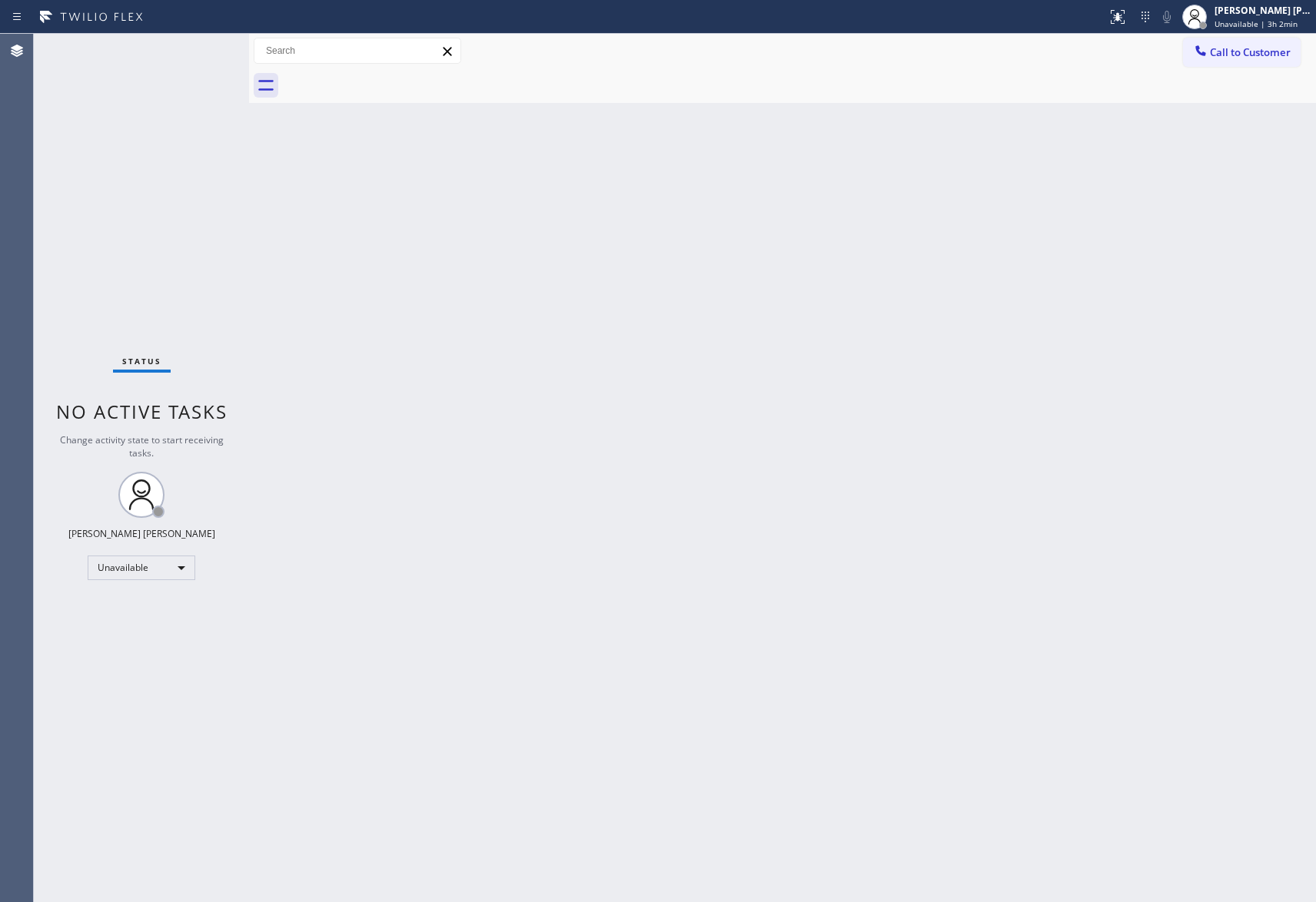
drag, startPoint x: 389, startPoint y: 77, endPoint x: 1258, endPoint y: 77, distance: 869.0
click at [398, 77] on div at bounding box center [800, 85] width 1033 height 34
click at [1265, 51] on span "Call to Customer" at bounding box center [1249, 52] width 81 height 14
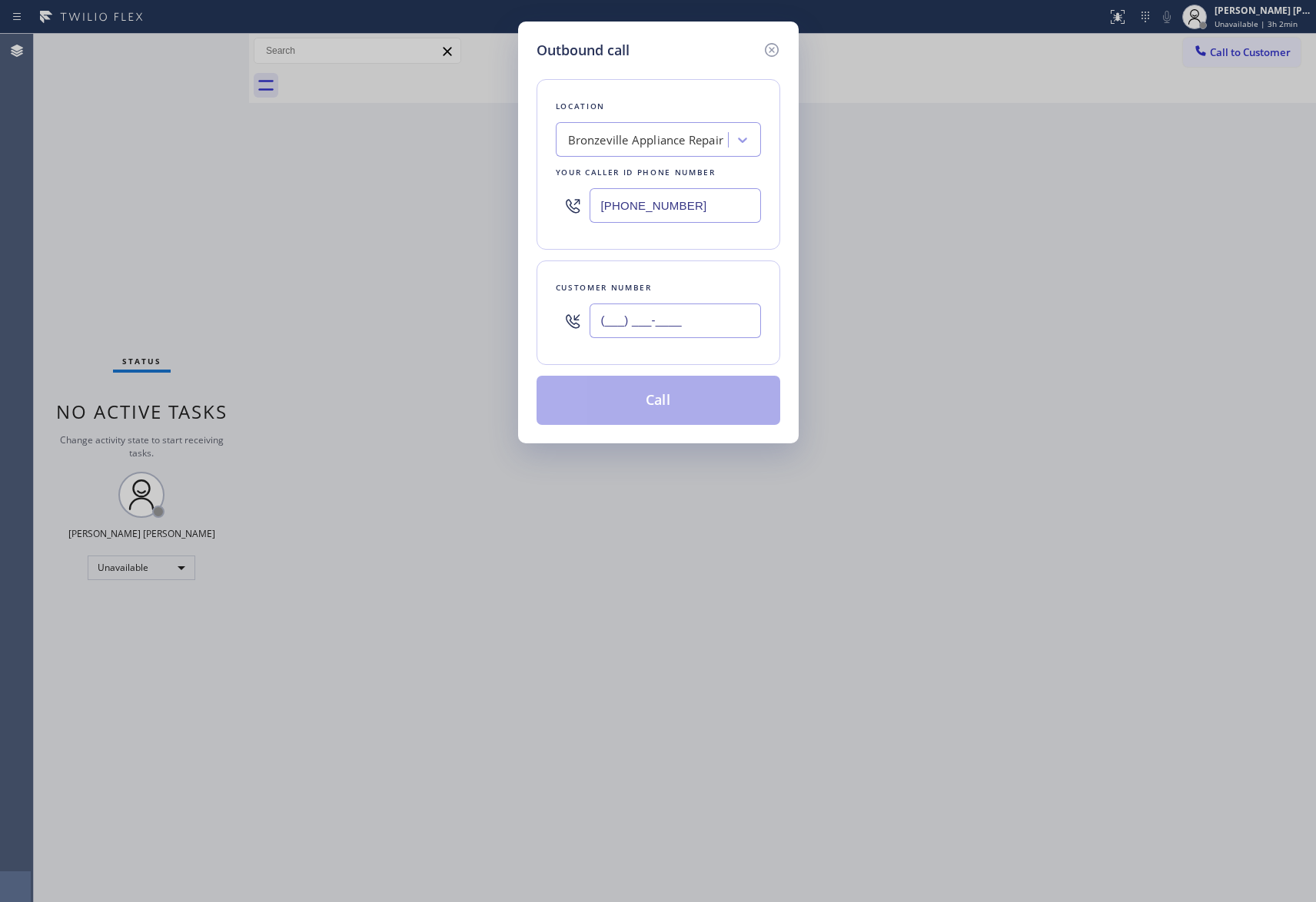
click at [686, 321] on input "(___) ___-____" at bounding box center [675, 321] width 171 height 34
paste input "773) 844-5884"
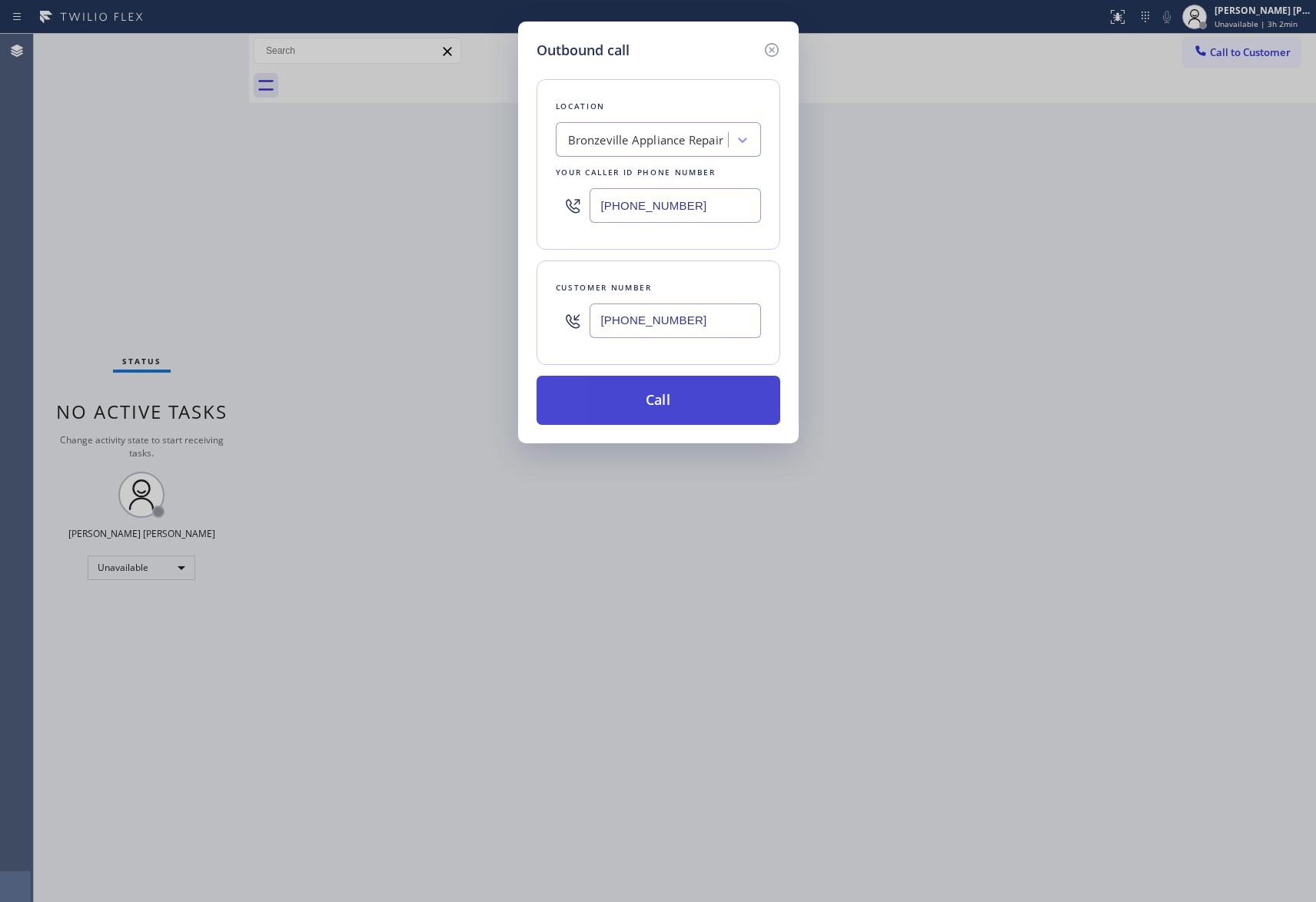
type input "(773) 844-5884"
click at [711, 419] on button "Call" at bounding box center [658, 400] width 243 height 49
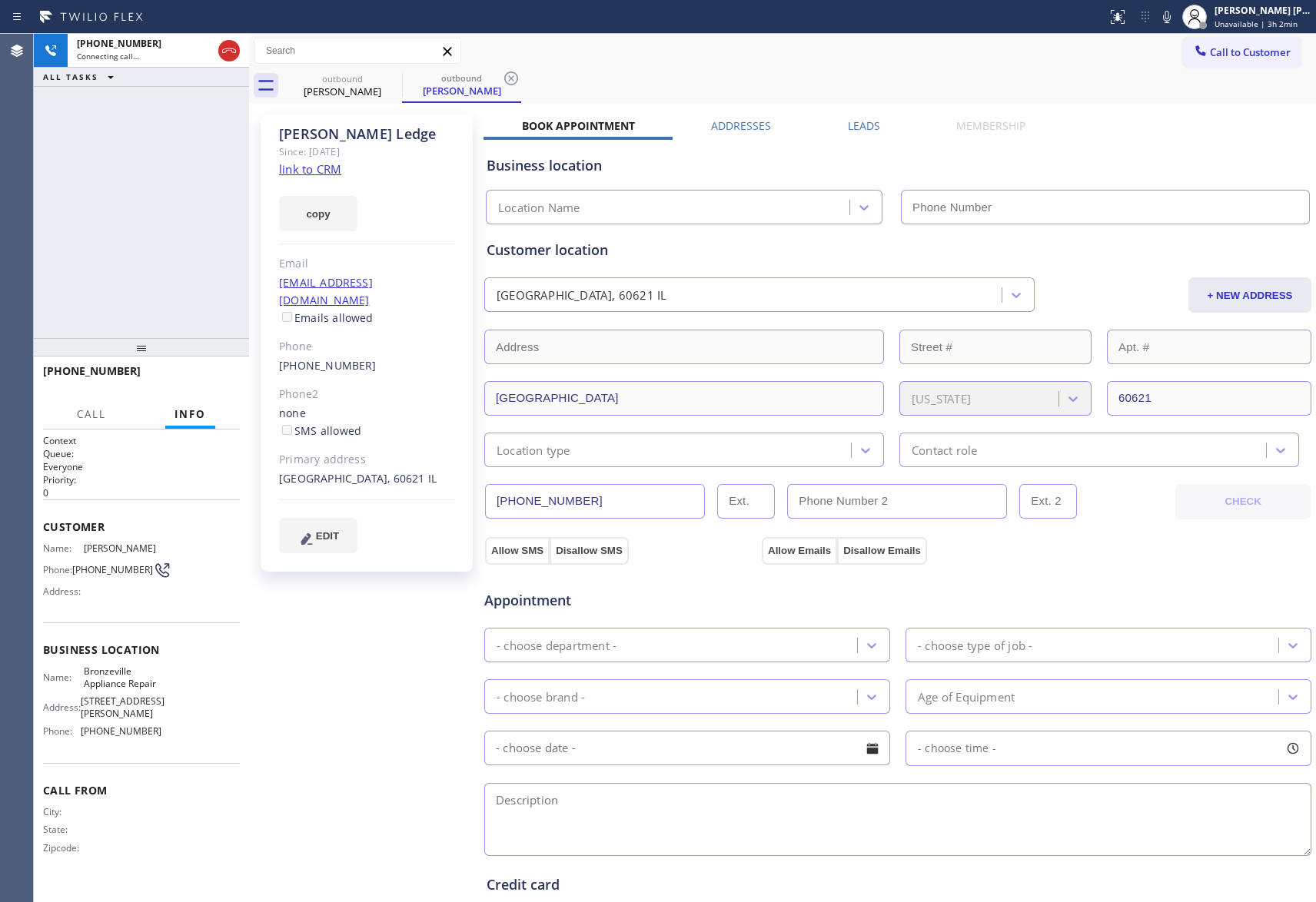
type input "(312) 313-9756"
click at [852, 132] on label "Leads" at bounding box center [864, 125] width 32 height 15
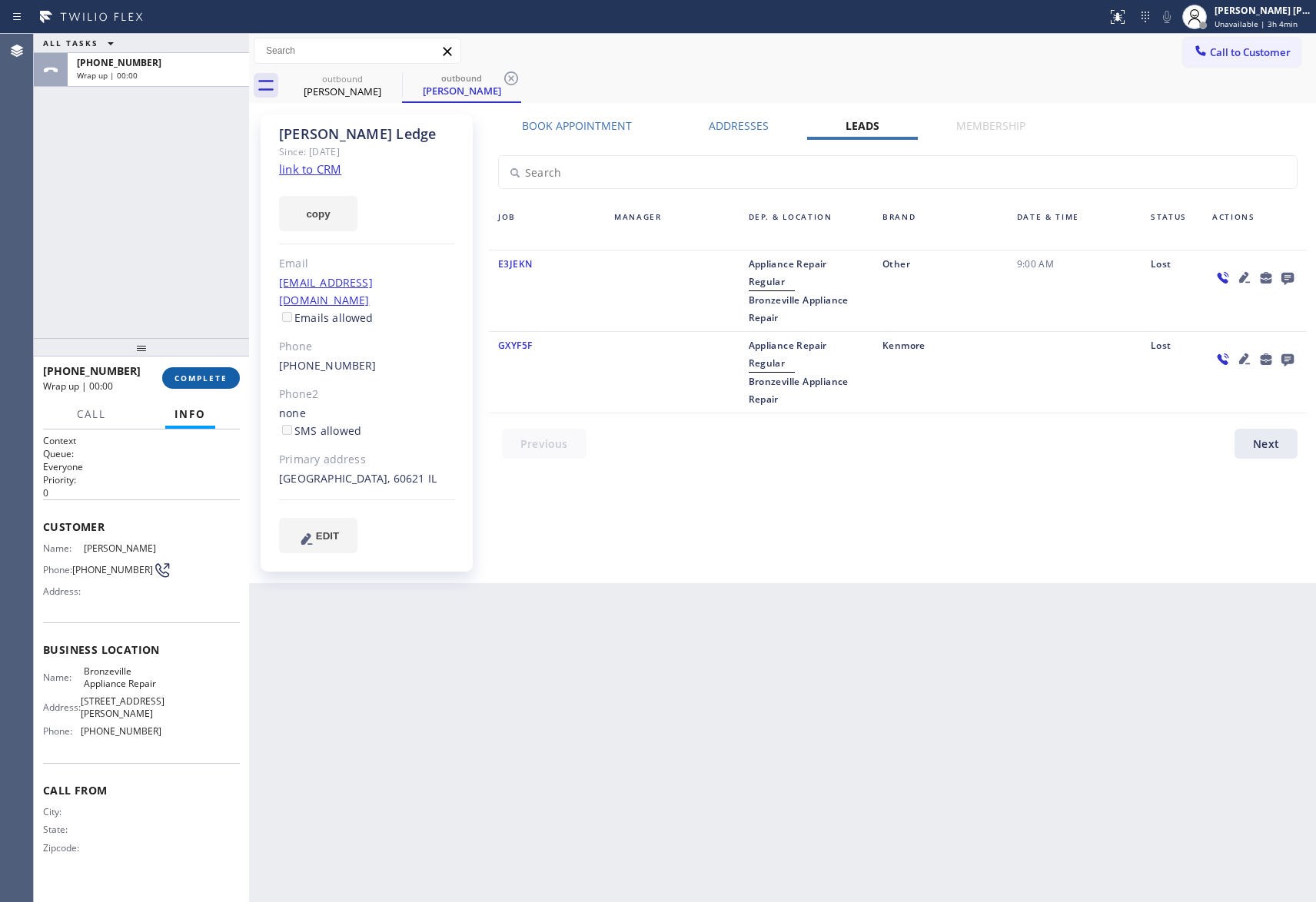
click at [213, 372] on span "COMPLETE" at bounding box center [201, 378] width 53 height 11
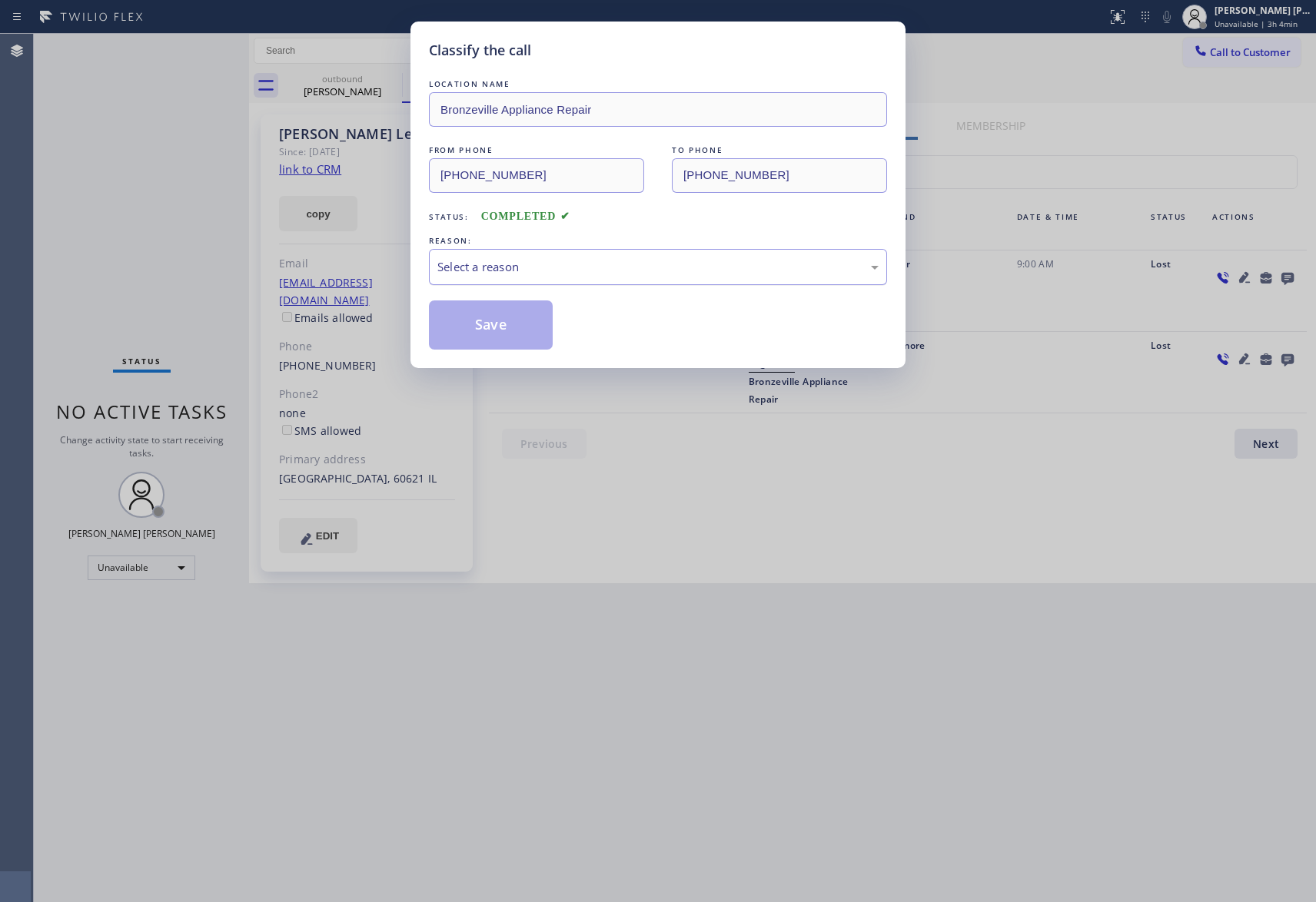
click at [659, 264] on div "Select a reason" at bounding box center [658, 267] width 441 height 18
click at [462, 333] on button "Save" at bounding box center [491, 325] width 124 height 49
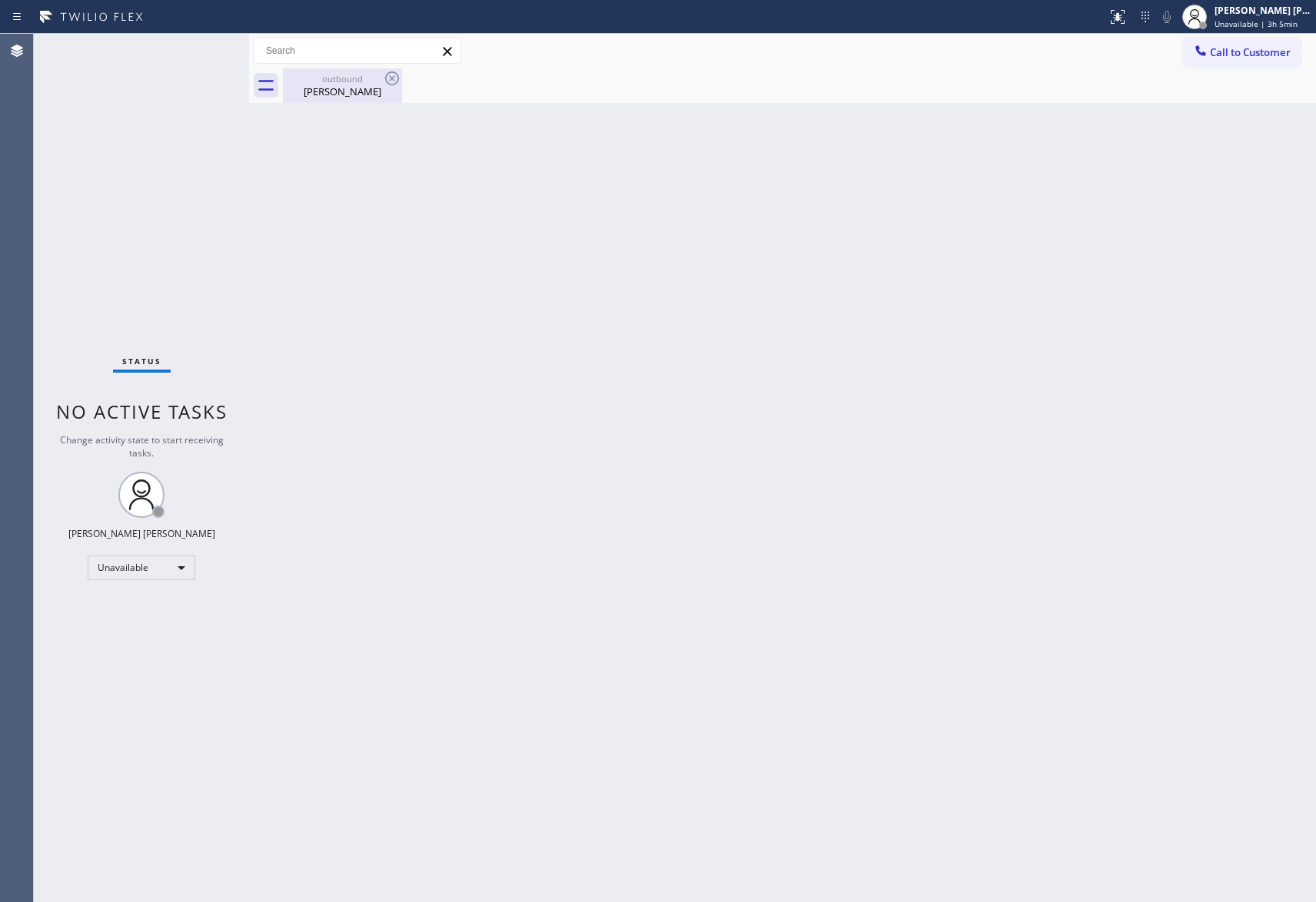
click at [360, 81] on div "outbound" at bounding box center [343, 78] width 116 height 12
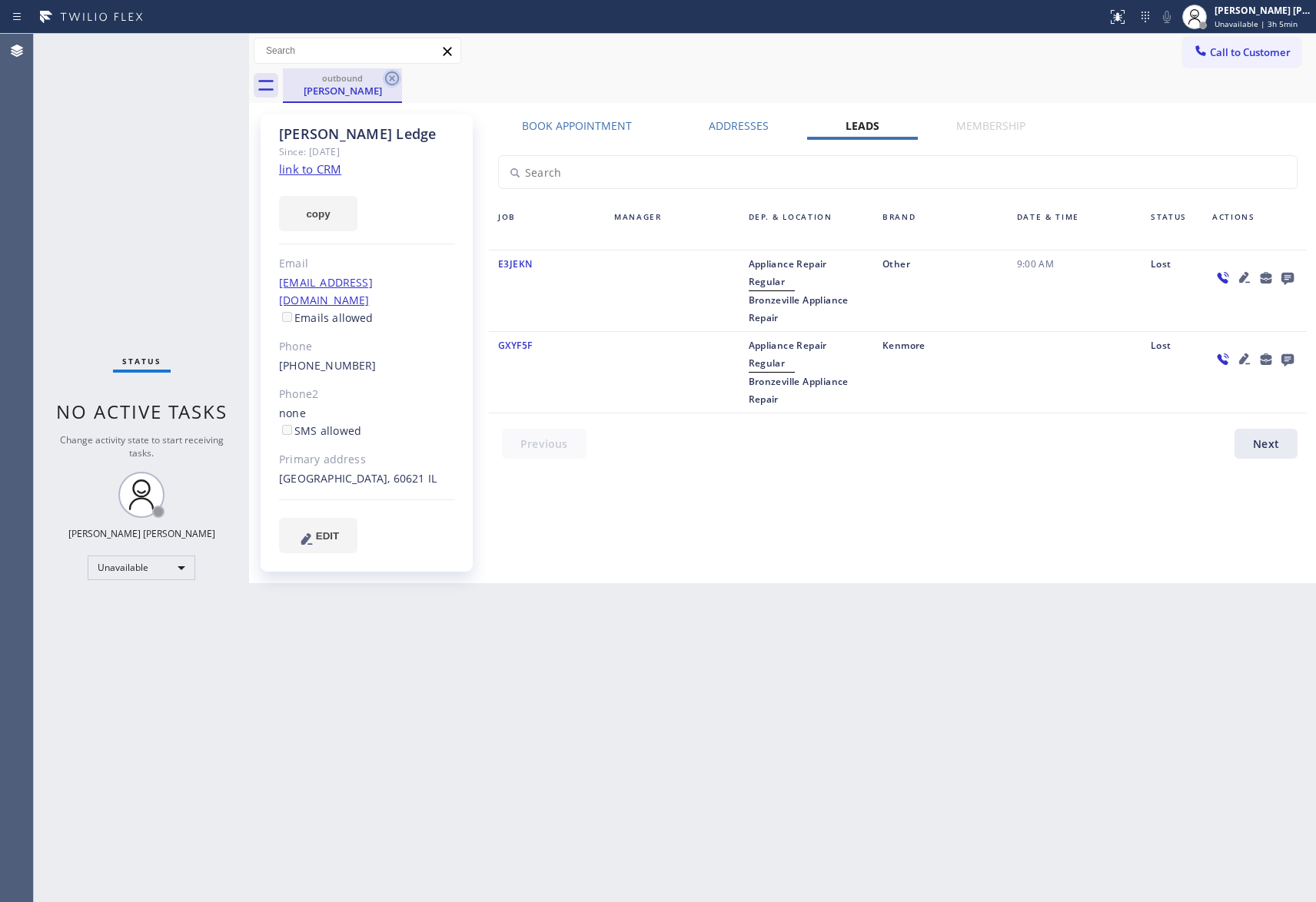
click at [390, 74] on icon at bounding box center [392, 78] width 19 height 19
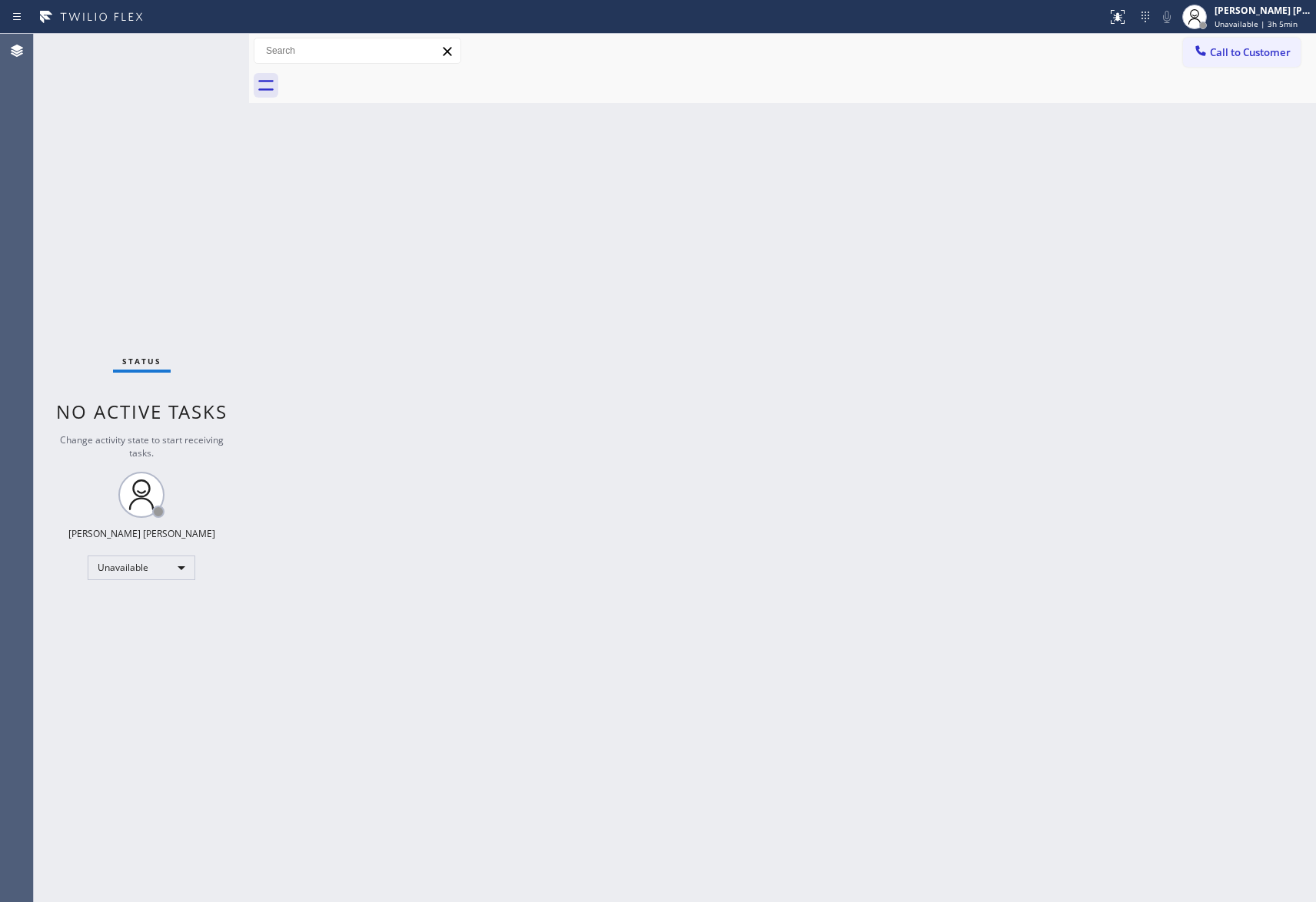
click at [390, 74] on div at bounding box center [800, 85] width 1033 height 34
click at [1231, 41] on button "Call to Customer" at bounding box center [1242, 52] width 117 height 29
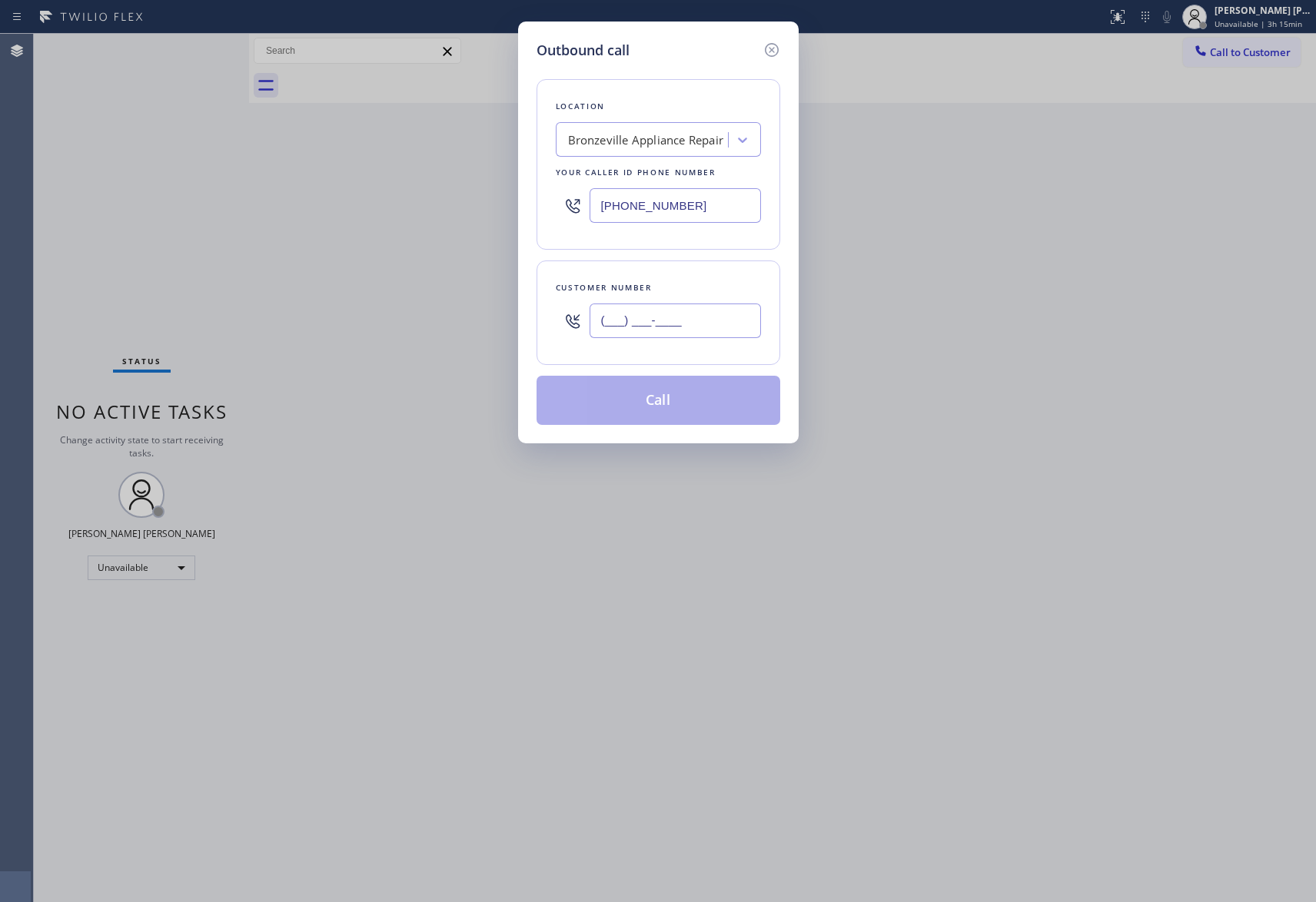
click at [696, 329] on input "(___) ___-____" at bounding box center [675, 321] width 171 height 34
paste input "669) 220-0797"
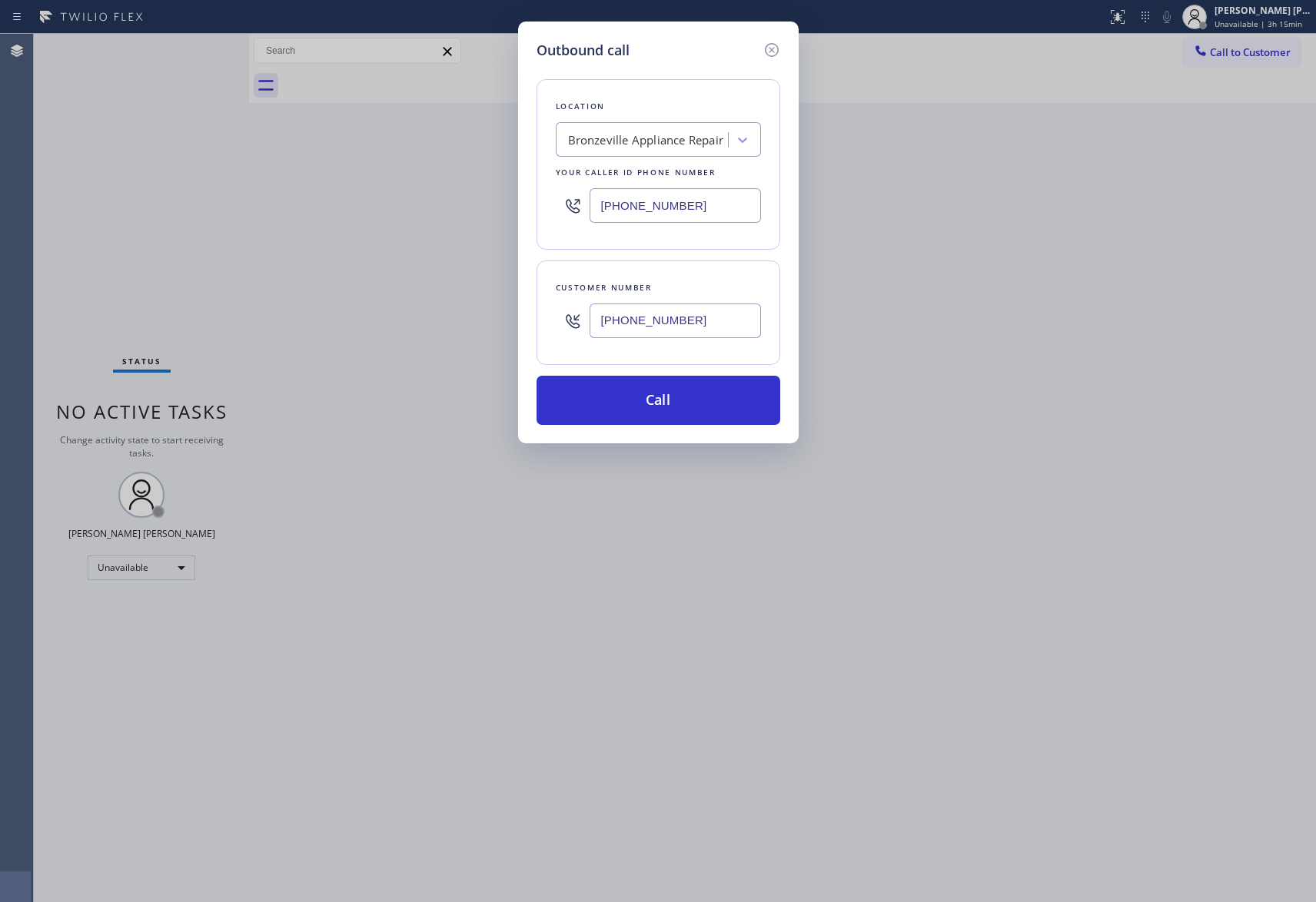
type input "(669) 220-0797"
click at [655, 128] on div "Bronzeville Appliance Repair" at bounding box center [644, 140] width 167 height 27
type input "hvac alliance expert"
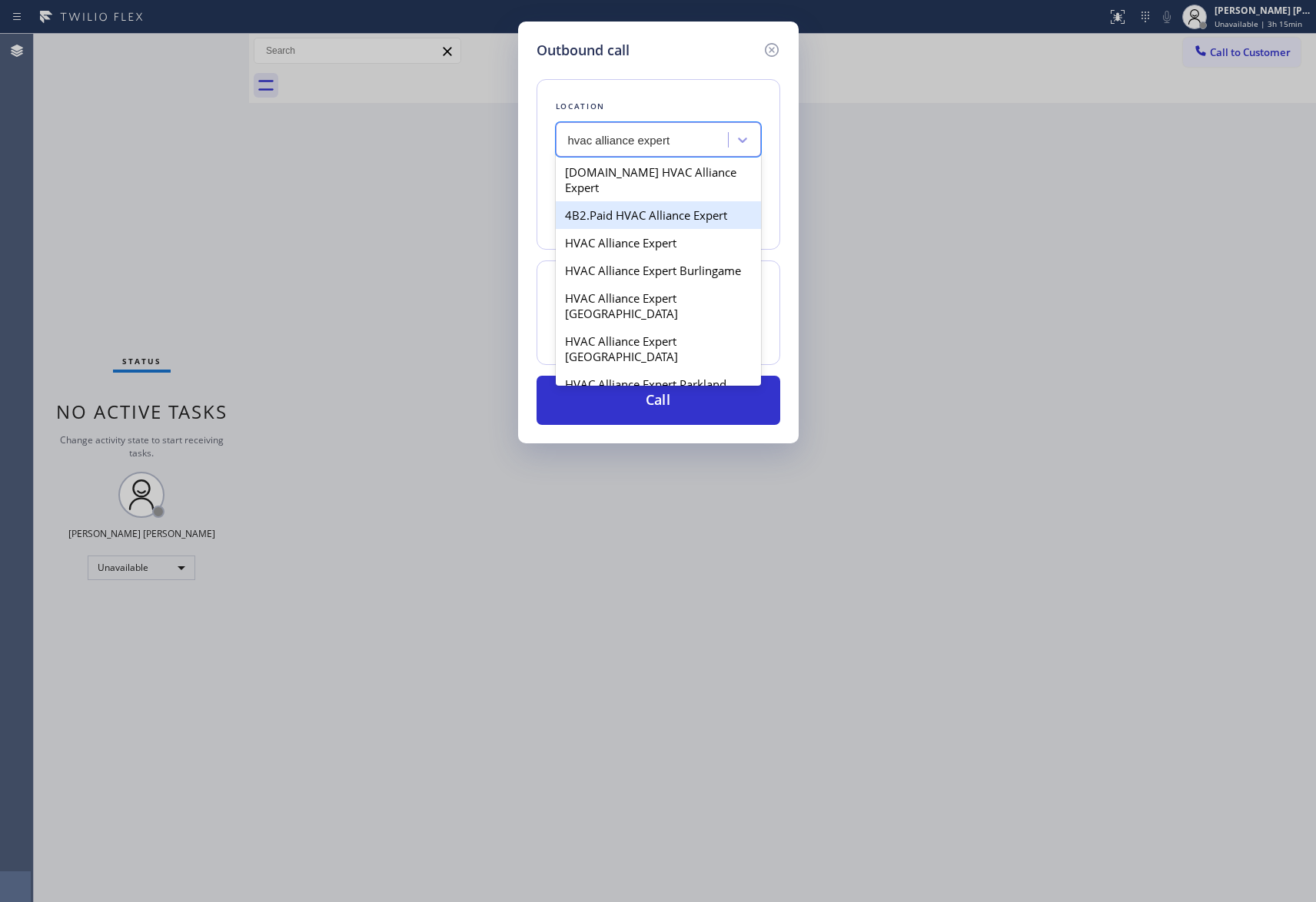
click at [671, 203] on div "4B2.Paid HVAC Alliance Expert" at bounding box center [658, 214] width 205 height 27
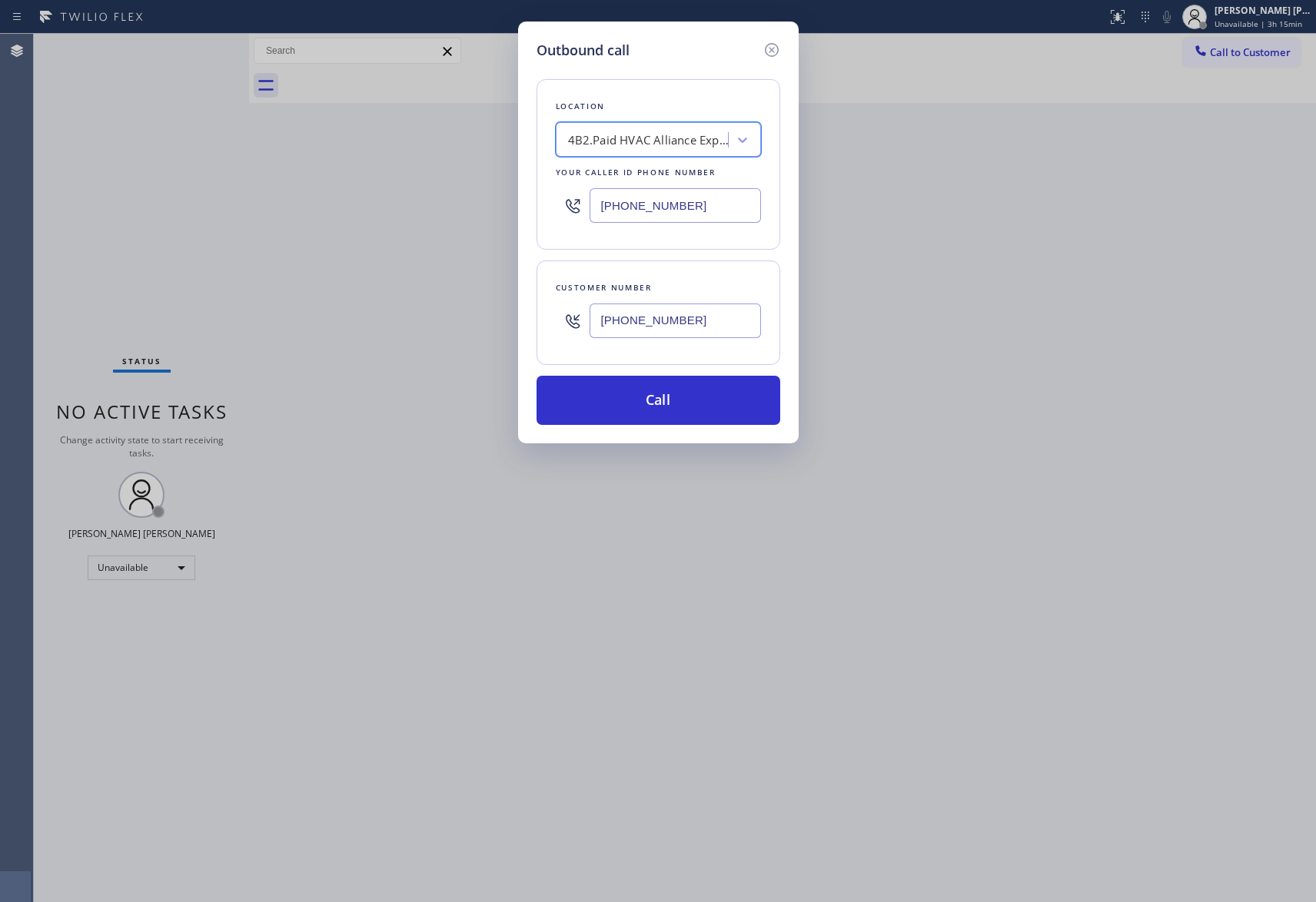
type input "[PHONE_NUMBER]"
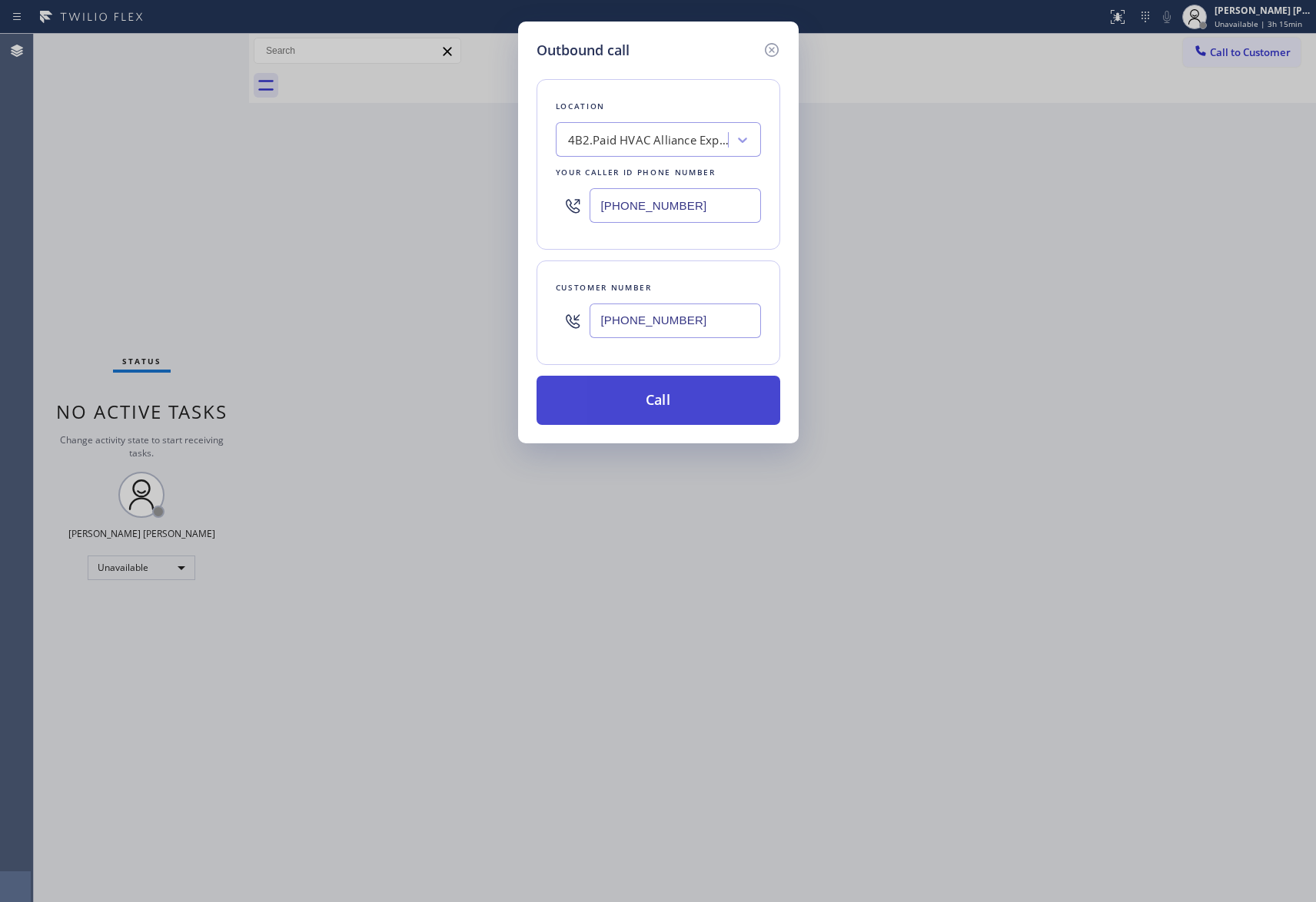
click at [680, 403] on button "Call" at bounding box center [658, 400] width 243 height 49
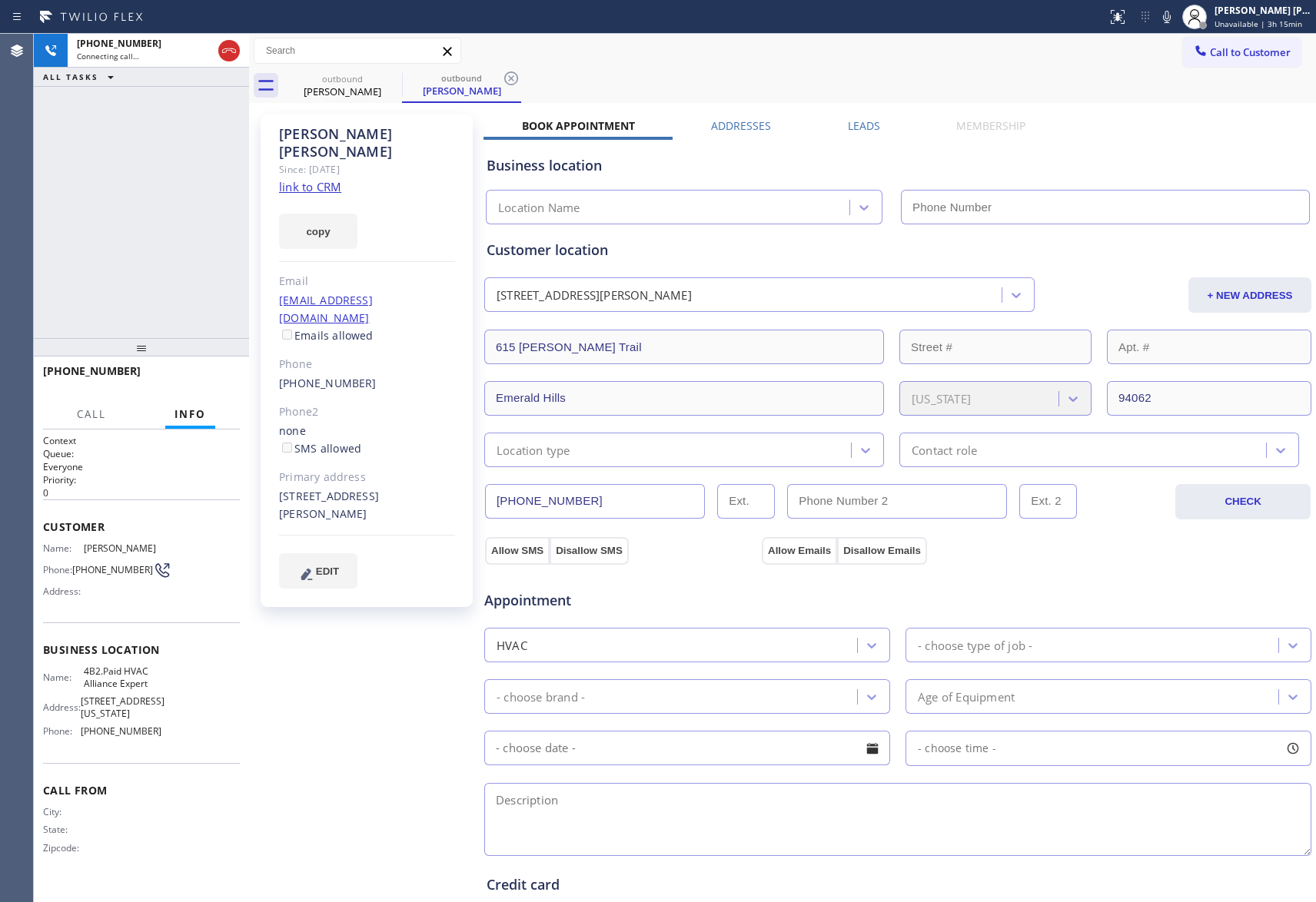
type input "[PHONE_NUMBER]"
click at [237, 59] on icon at bounding box center [229, 51] width 19 height 19
click at [394, 84] on icon at bounding box center [392, 78] width 19 height 19
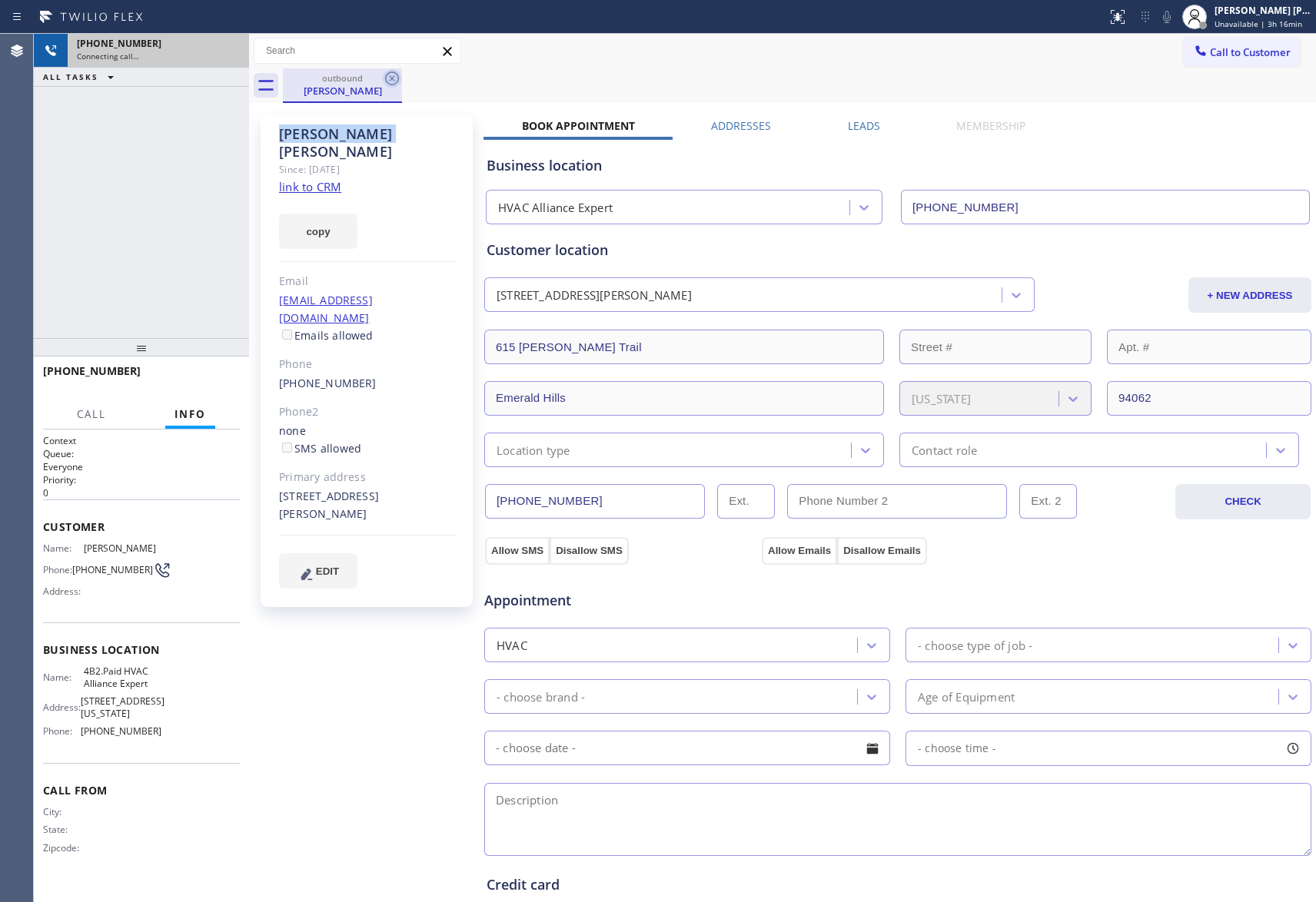
click at [395, 84] on icon at bounding box center [392, 78] width 14 height 14
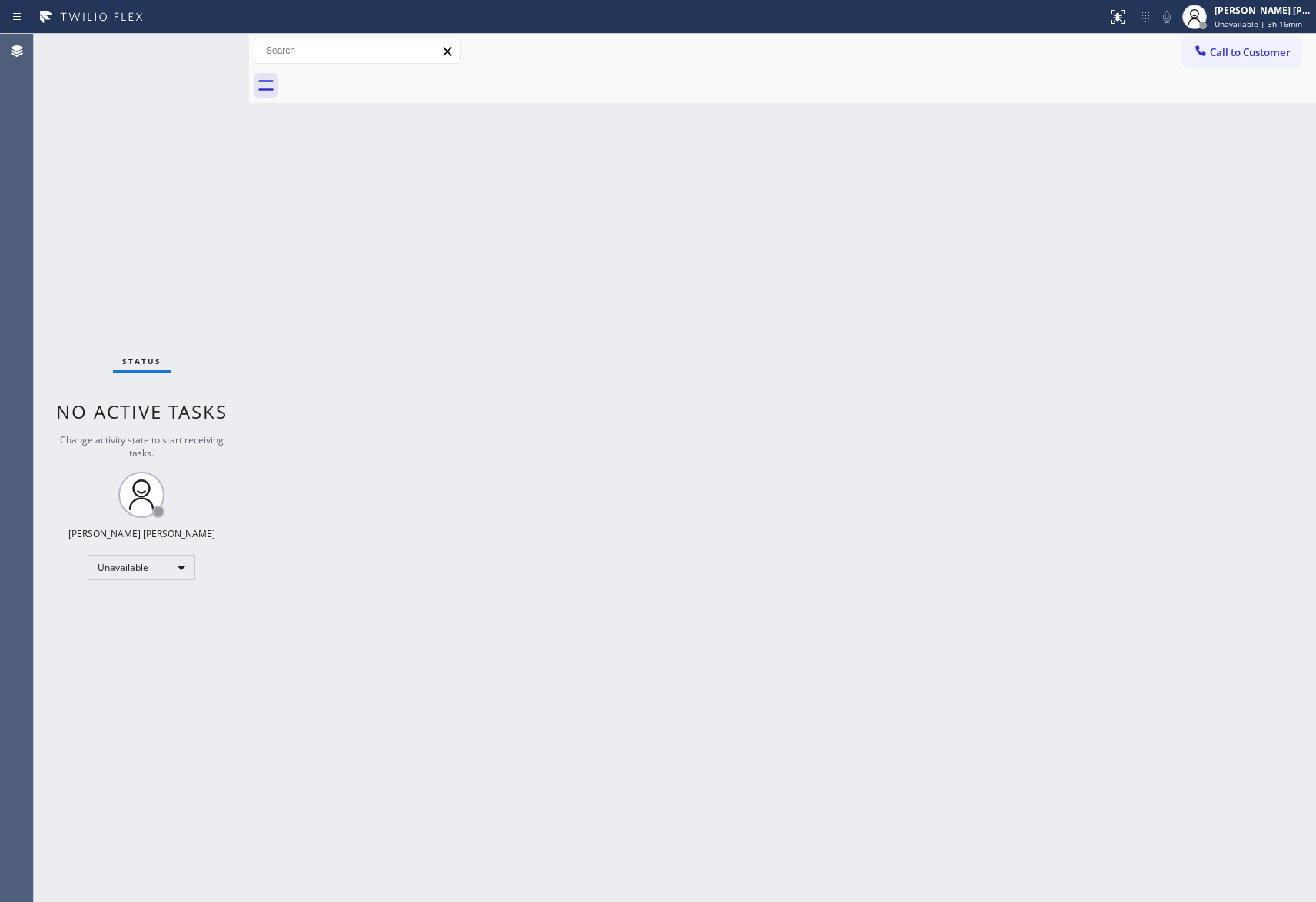
click at [395, 83] on div at bounding box center [800, 85] width 1033 height 34
drag, startPoint x: 395, startPoint y: 83, endPoint x: 330, endPoint y: 9, distance: 98.5
click at [395, 83] on div at bounding box center [800, 85] width 1033 height 34
click at [1262, 47] on span "Call to Customer" at bounding box center [1249, 52] width 81 height 14
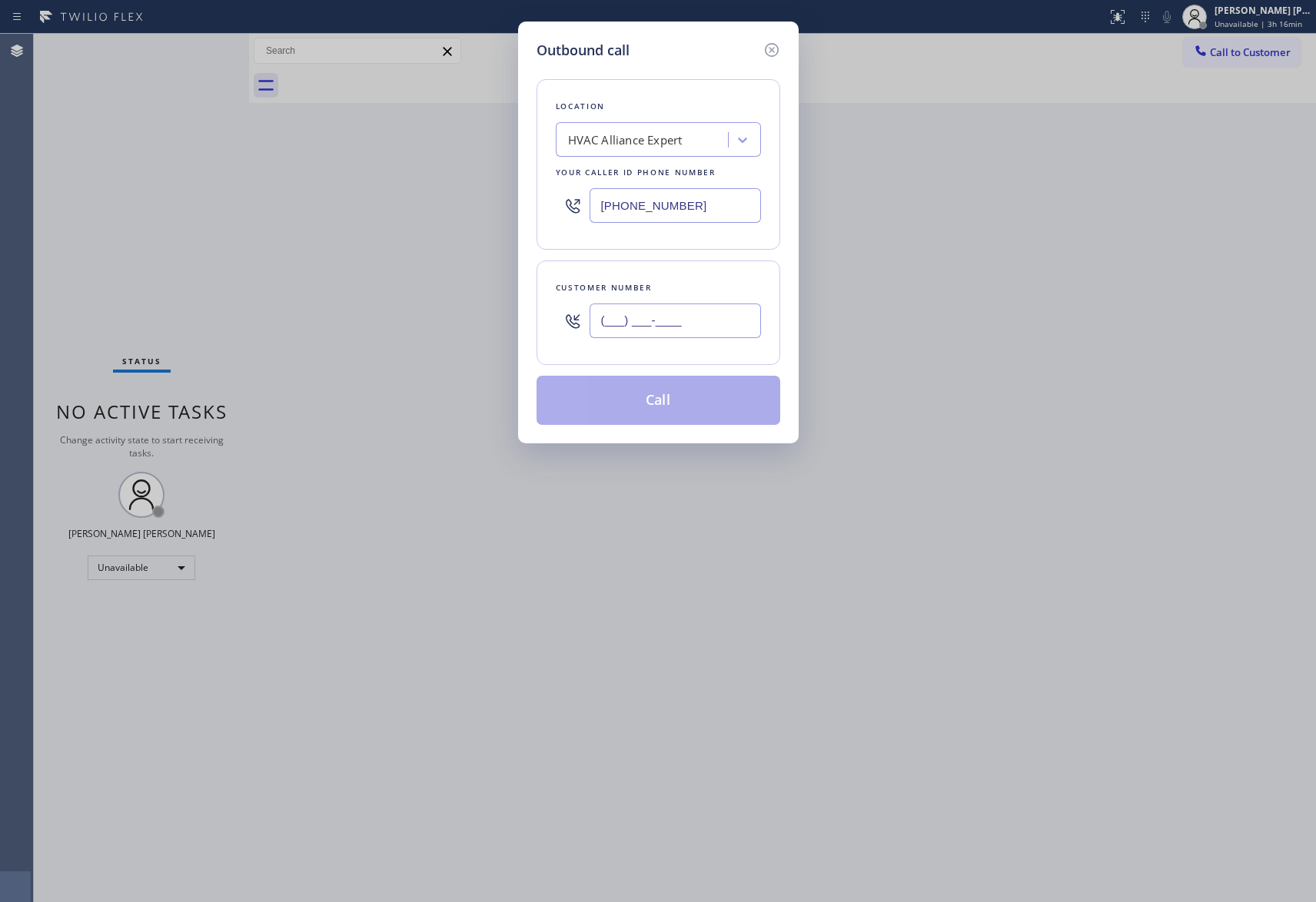
click at [683, 324] on input "(___) ___-____" at bounding box center [675, 321] width 171 height 34
paste input "917) 690-7628"
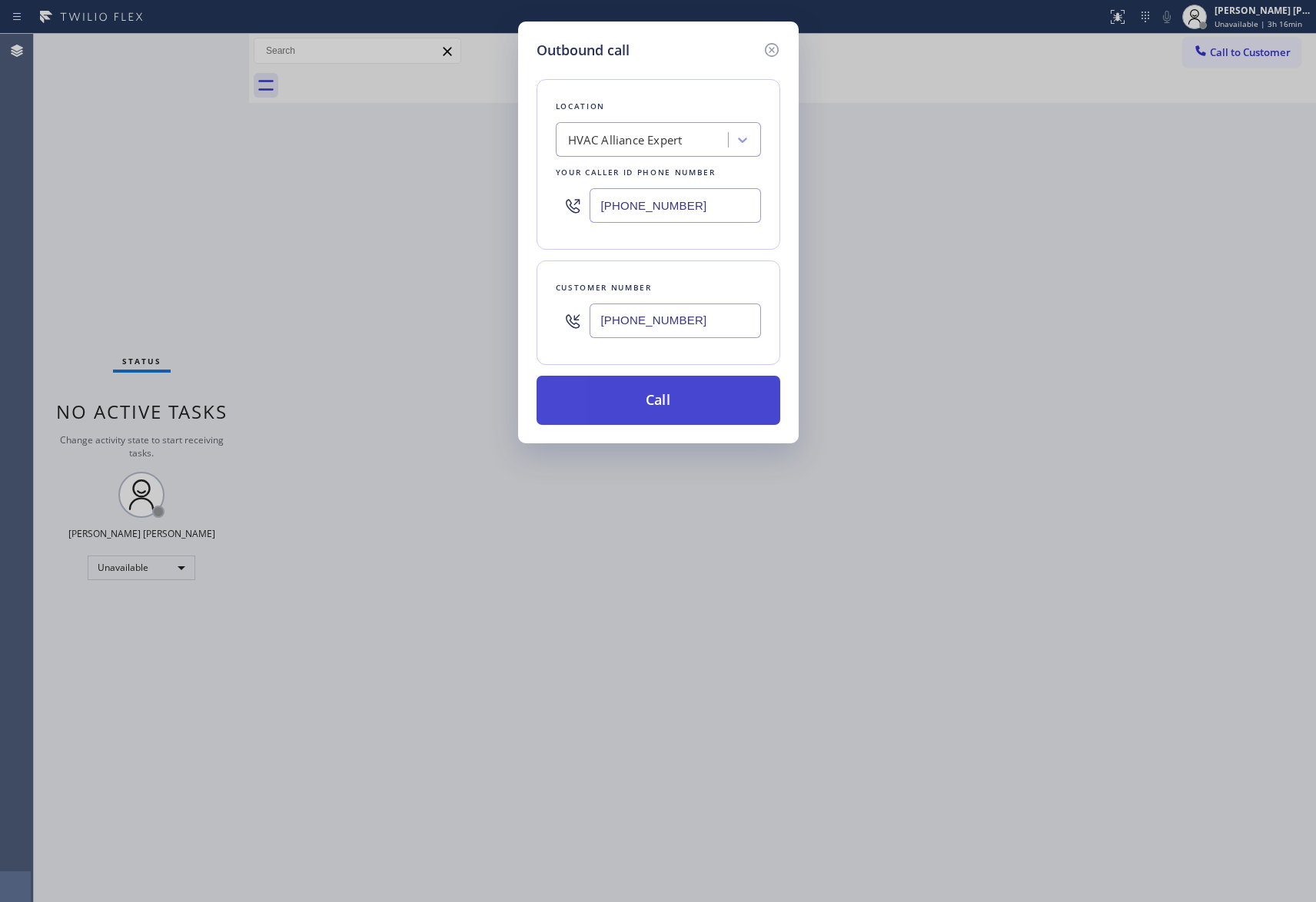
type input "(917) 690-7628"
click at [674, 410] on button "Call" at bounding box center [658, 400] width 243 height 49
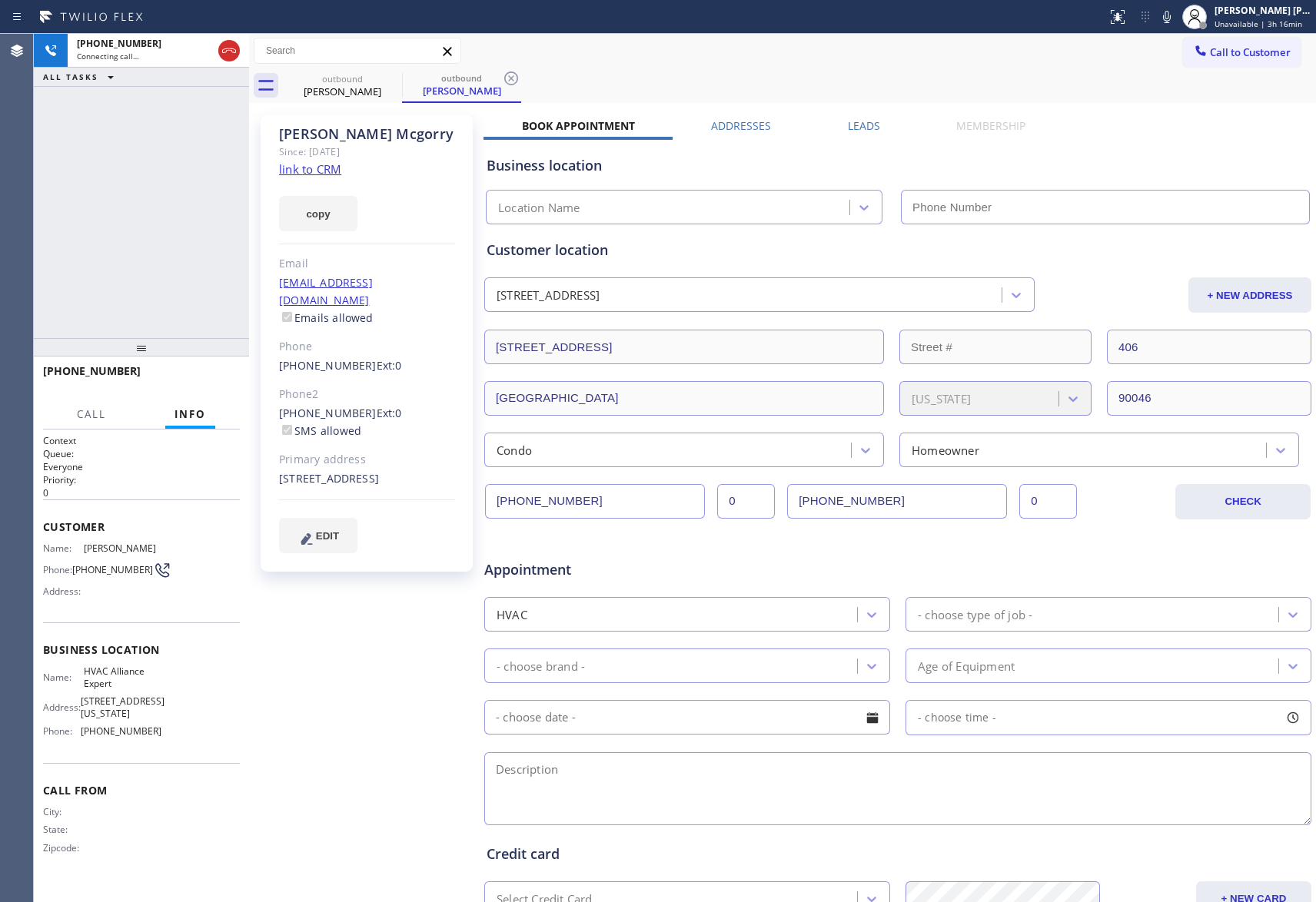
type input "[PHONE_NUMBER]"
drag, startPoint x: 228, startPoint y: 48, endPoint x: 327, endPoint y: 74, distance: 102.4
click at [228, 47] on icon at bounding box center [229, 51] width 19 height 19
drag, startPoint x: 861, startPoint y: 120, endPoint x: 864, endPoint y: 136, distance: 16.3
click at [861, 120] on label "Leads" at bounding box center [864, 125] width 32 height 15
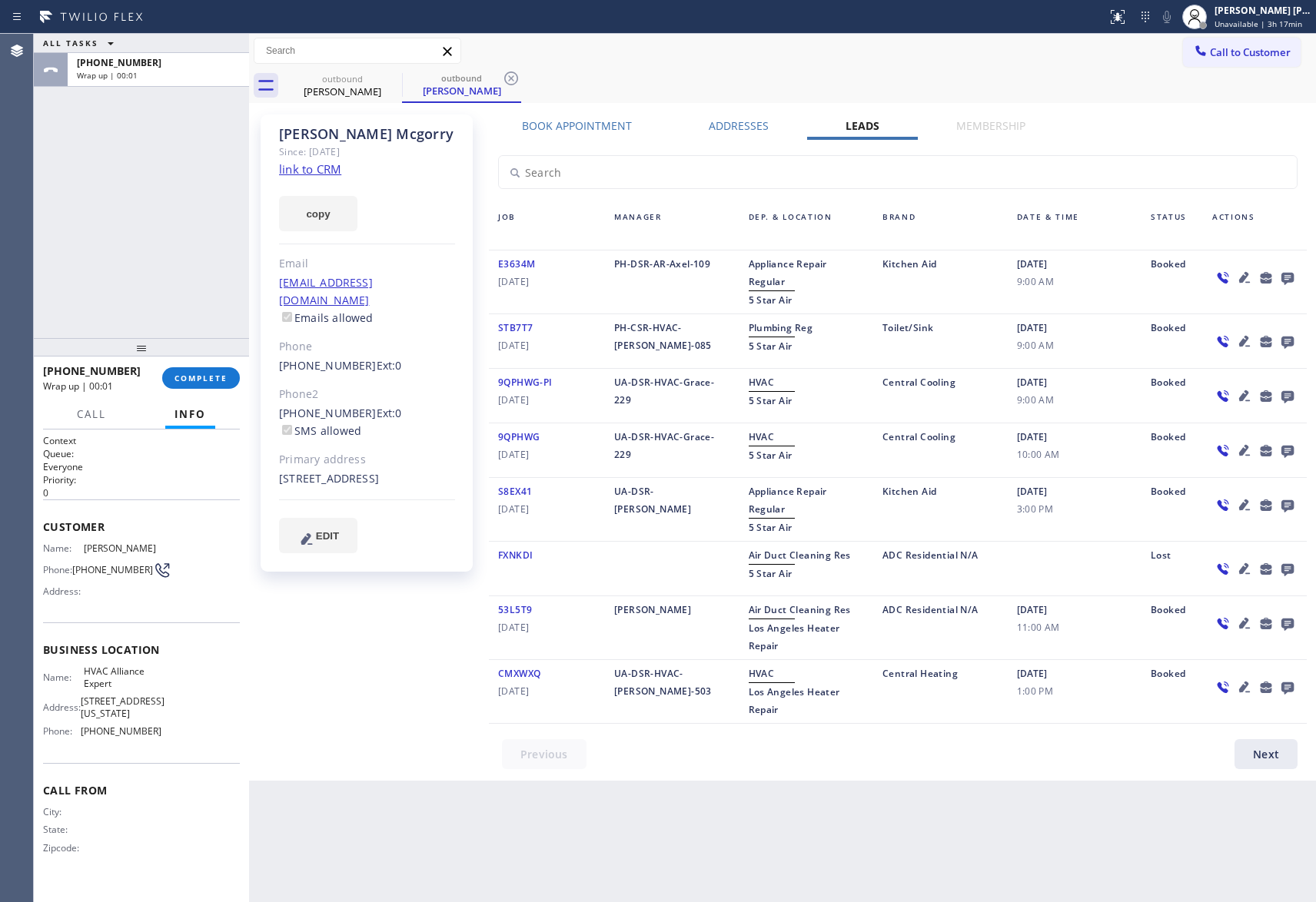
click at [1286, 283] on icon at bounding box center [1288, 279] width 13 height 13
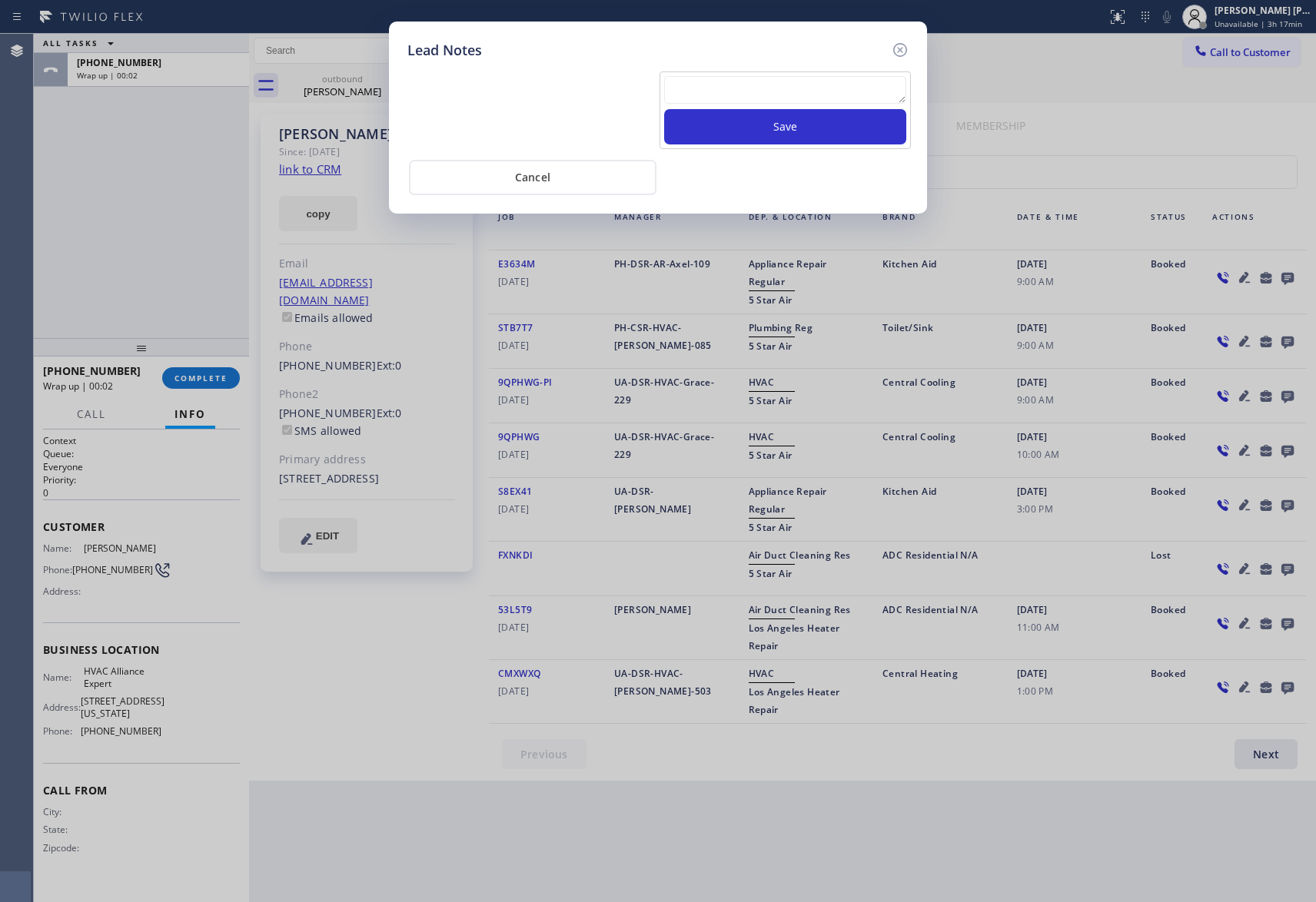
click at [760, 89] on textarea at bounding box center [785, 89] width 242 height 27
paste textarea "please transfer if cx calls back"
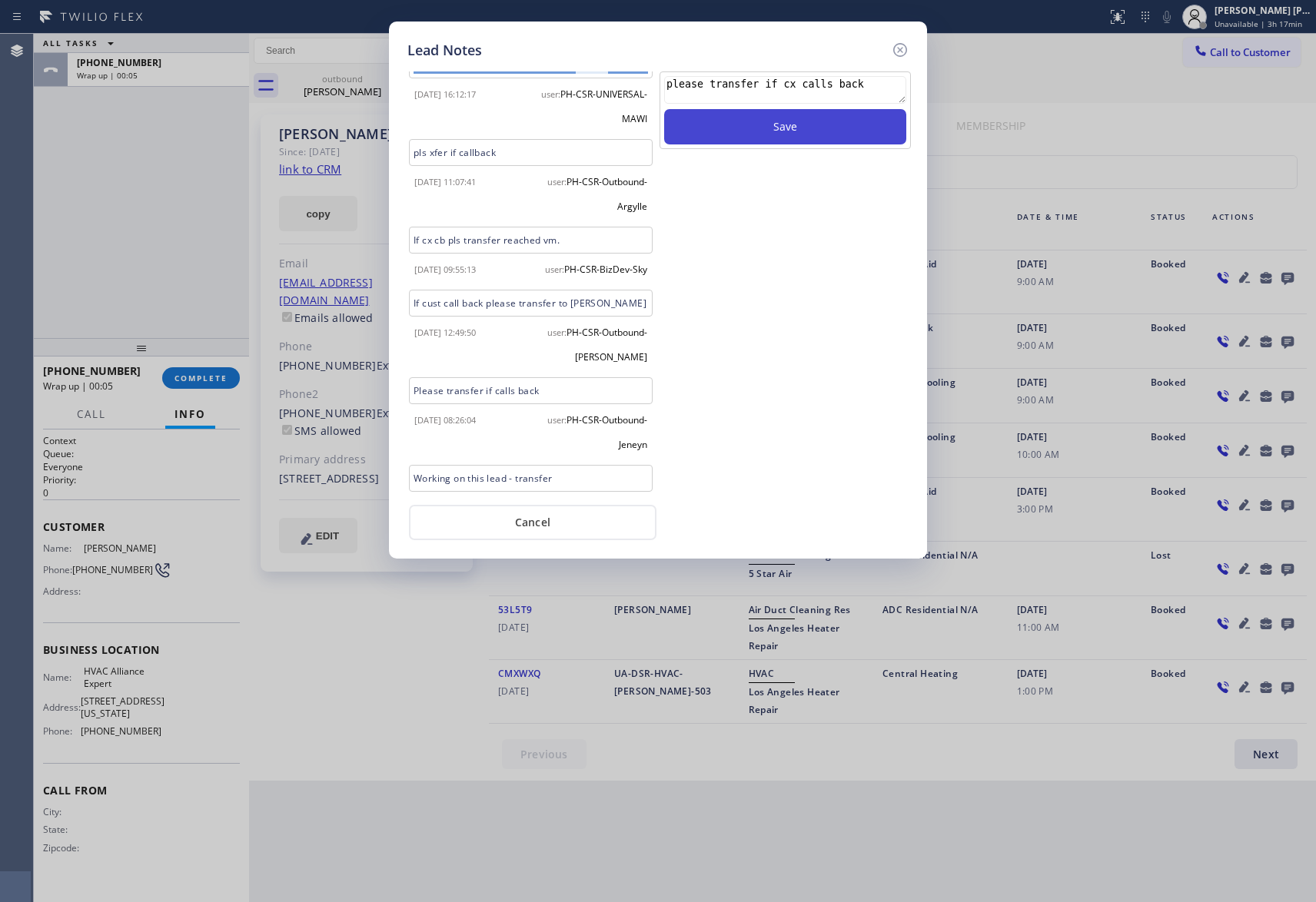
scroll to position [1127, 0]
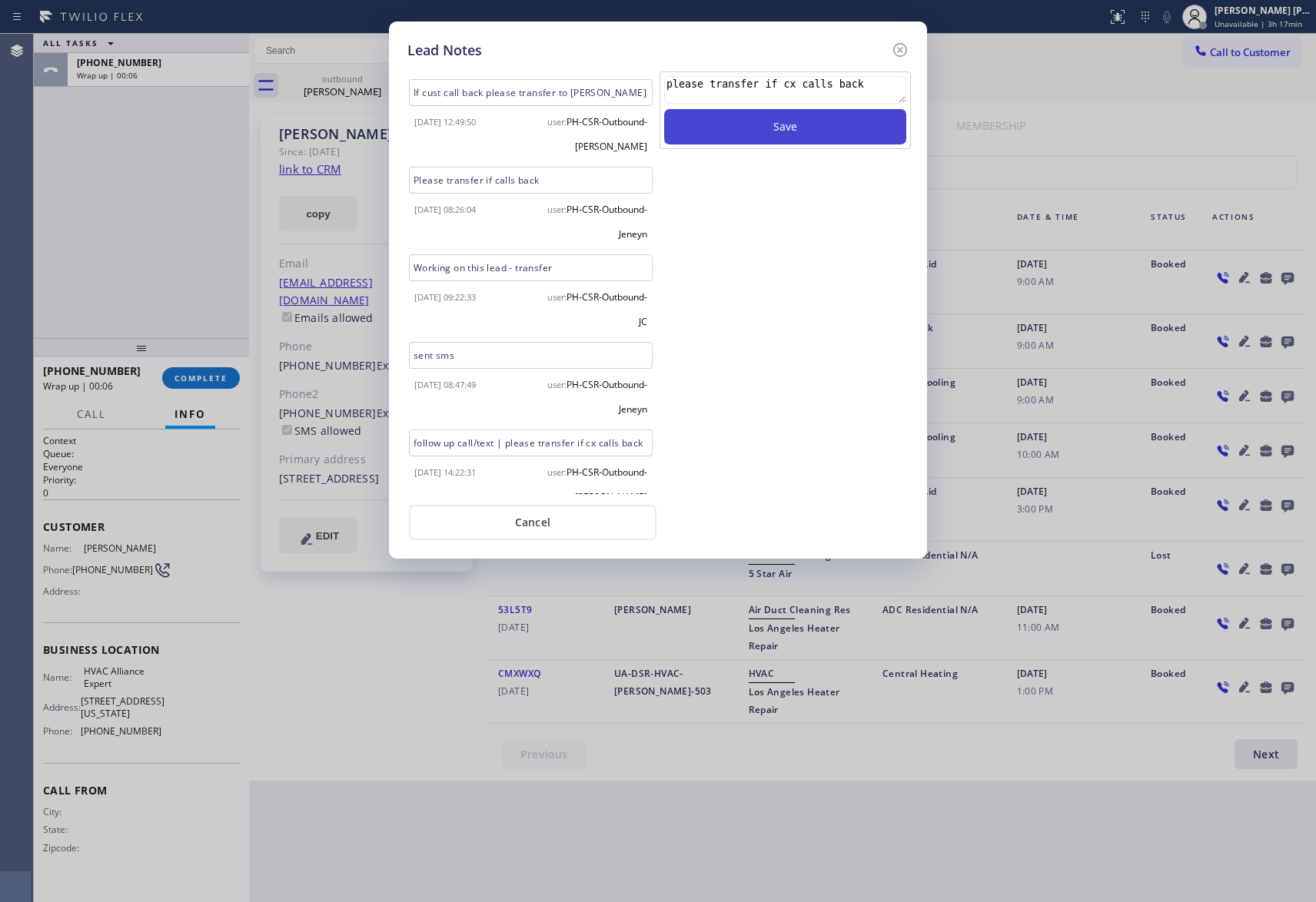
type textarea "please transfer if cx calls back"
click at [836, 134] on button "Save" at bounding box center [785, 127] width 242 height 35
drag, startPoint x: 901, startPoint y: 51, endPoint x: 338, endPoint y: 305, distance: 617.6
click at [898, 50] on icon at bounding box center [901, 50] width 19 height 19
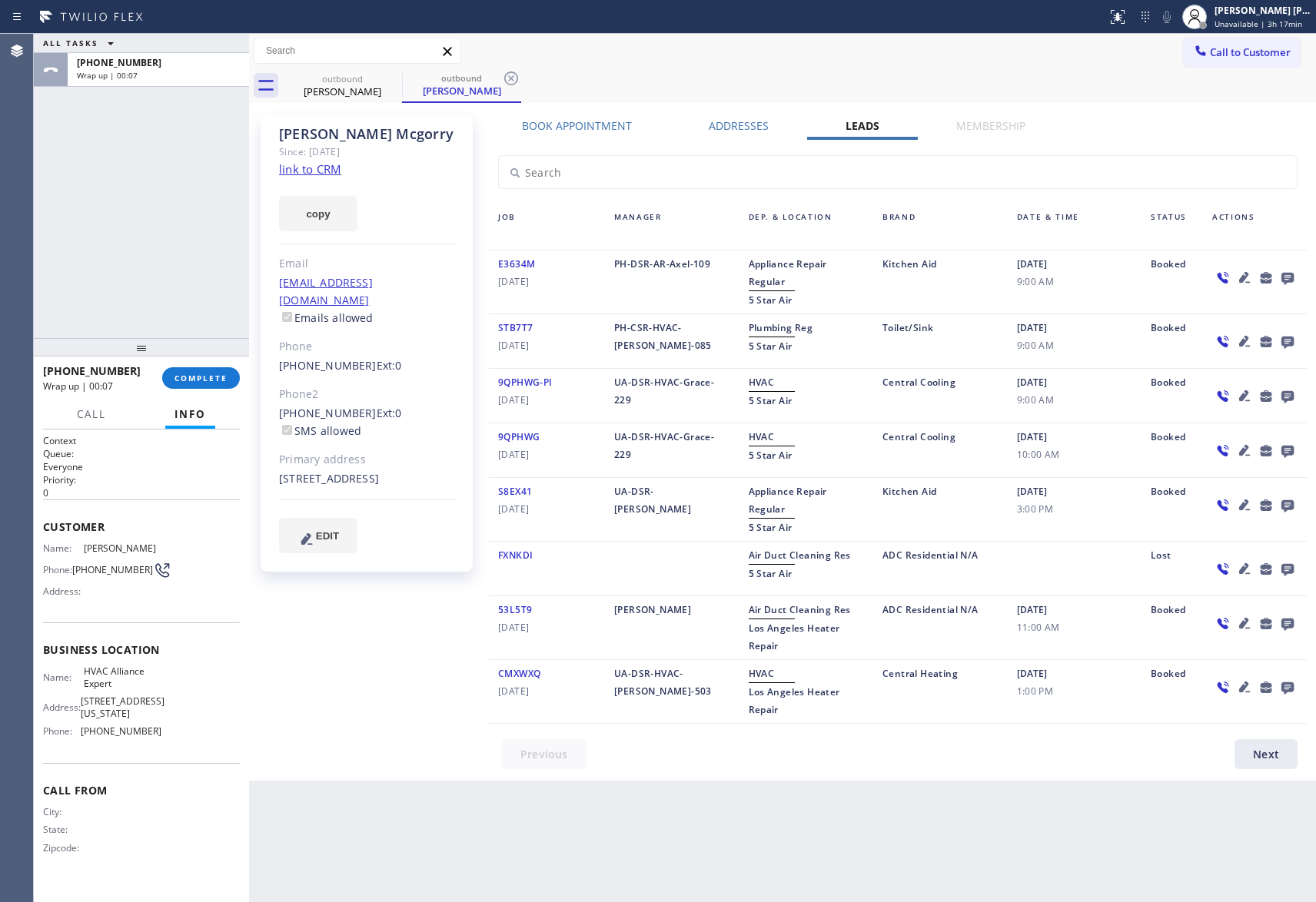
click at [240, 375] on div "+19176907628 Wrap up | 00:07 COMPLETE" at bounding box center [141, 378] width 215 height 43
click at [232, 373] on button "COMPLETE" at bounding box center [200, 379] width 77 height 22
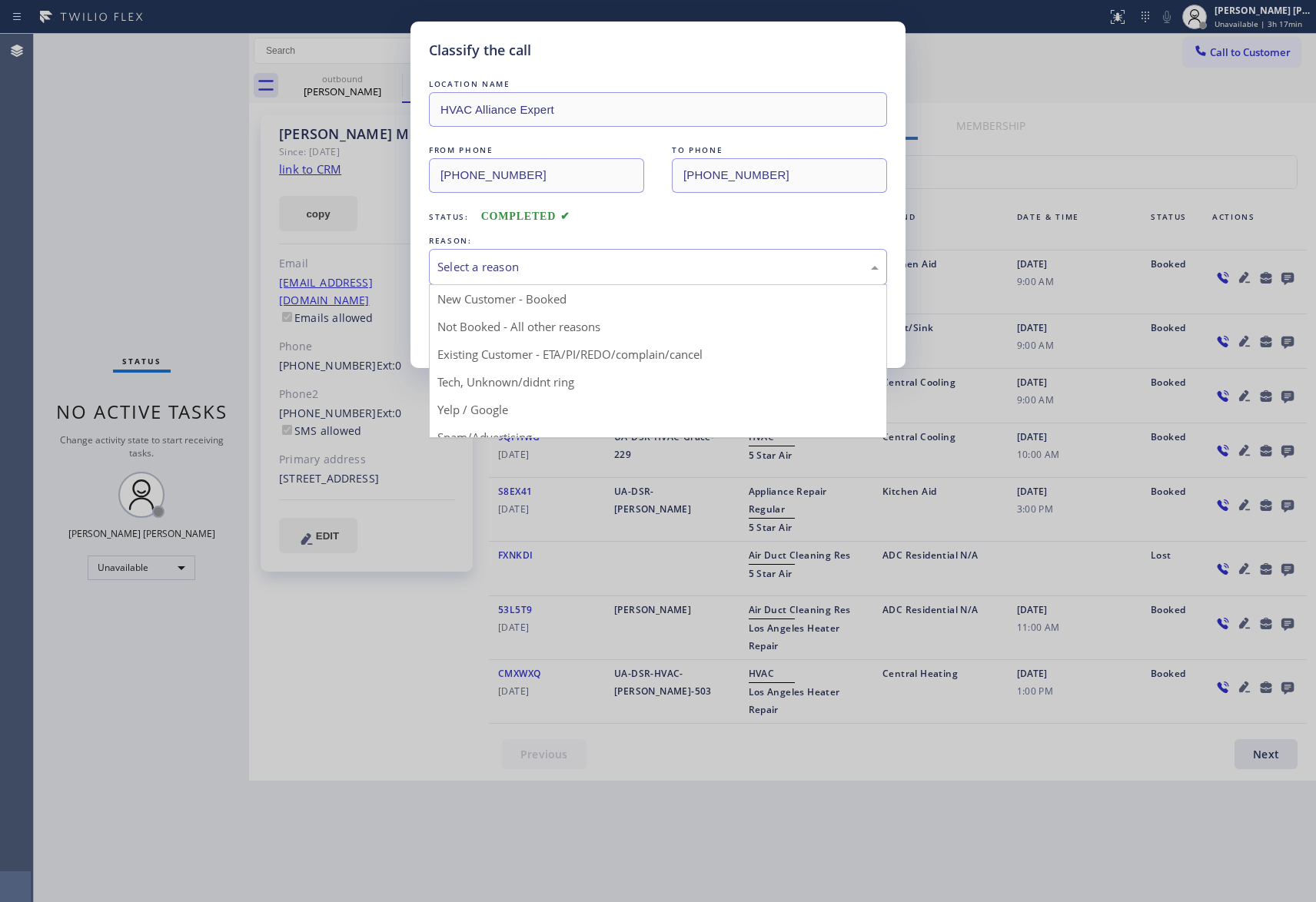
click at [563, 269] on div "Select a reason" at bounding box center [658, 267] width 441 height 18
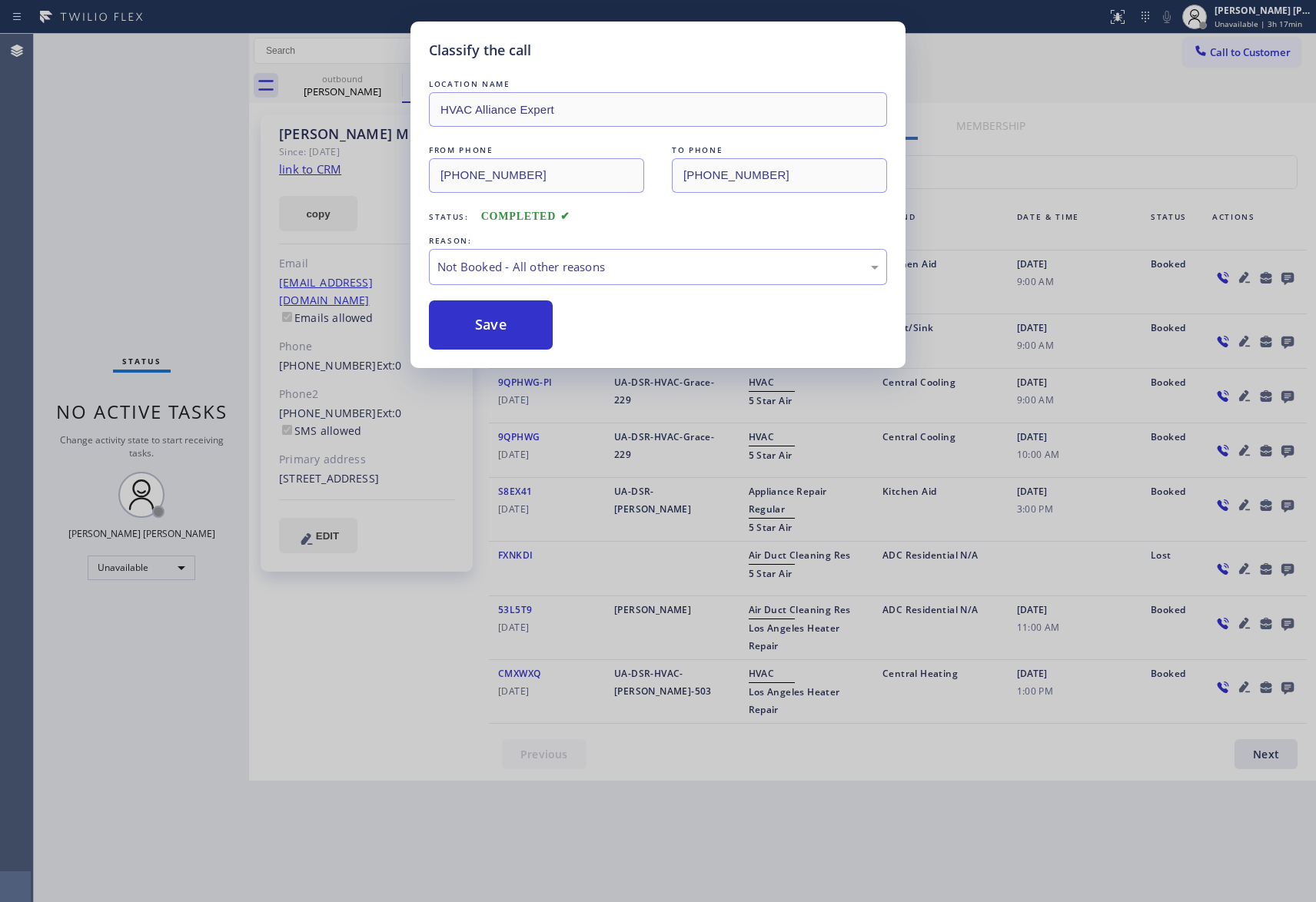
click at [493, 329] on button "Save" at bounding box center [491, 325] width 124 height 49
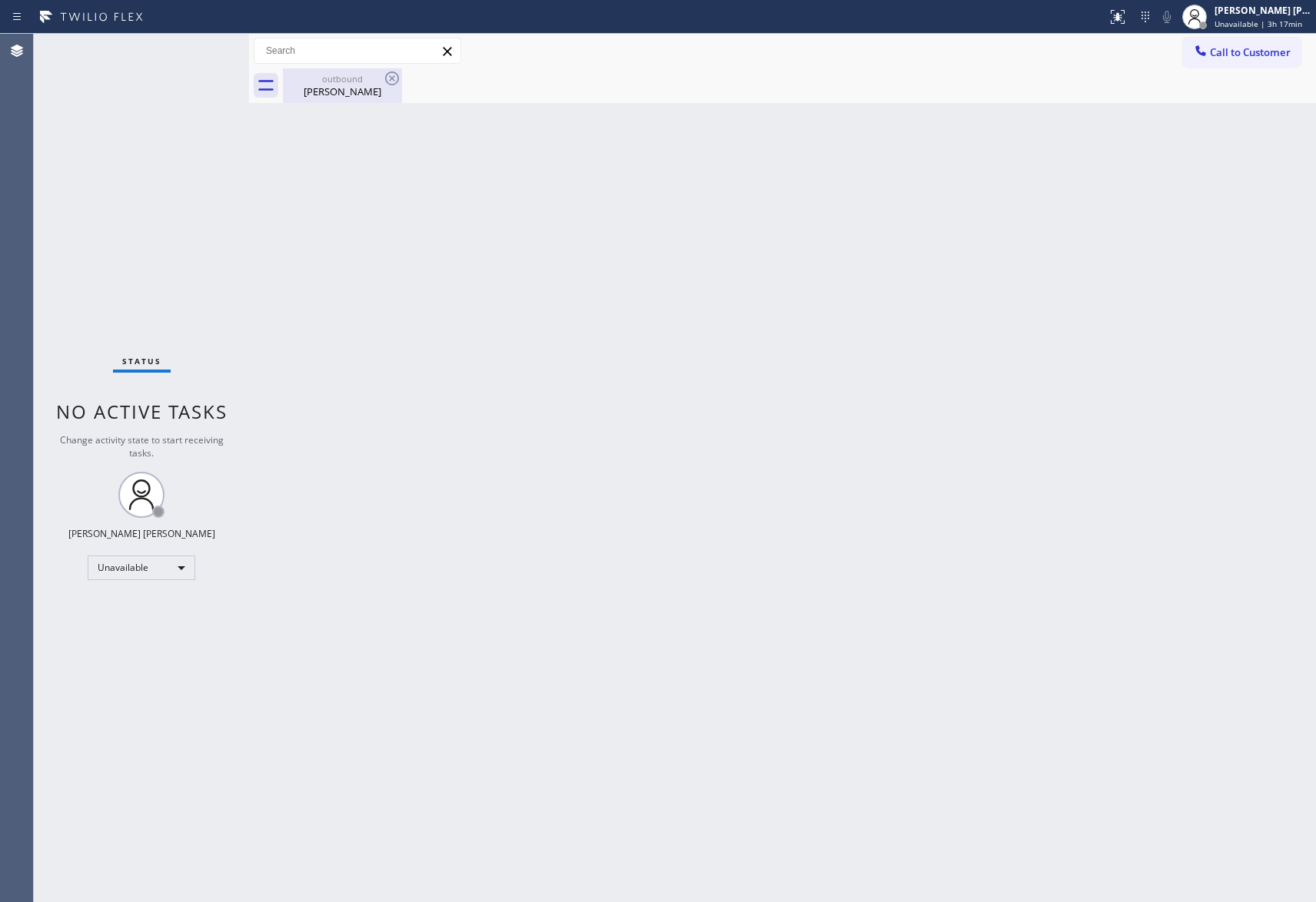
drag, startPoint x: 352, startPoint y: 77, endPoint x: 381, endPoint y: 80, distance: 29.2
click at [354, 77] on div "outbound" at bounding box center [343, 78] width 116 height 12
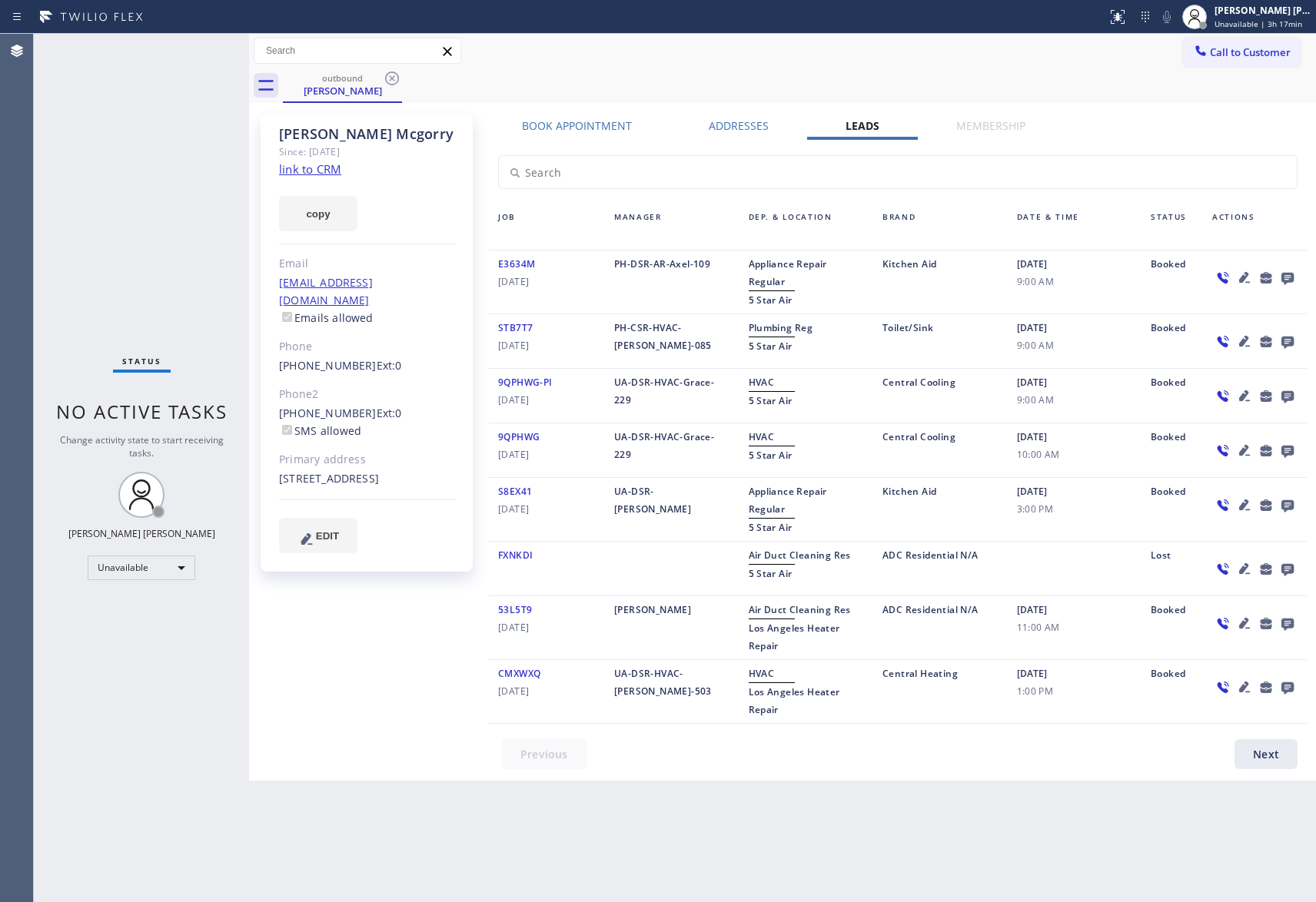
click at [383, 80] on icon at bounding box center [392, 78] width 19 height 19
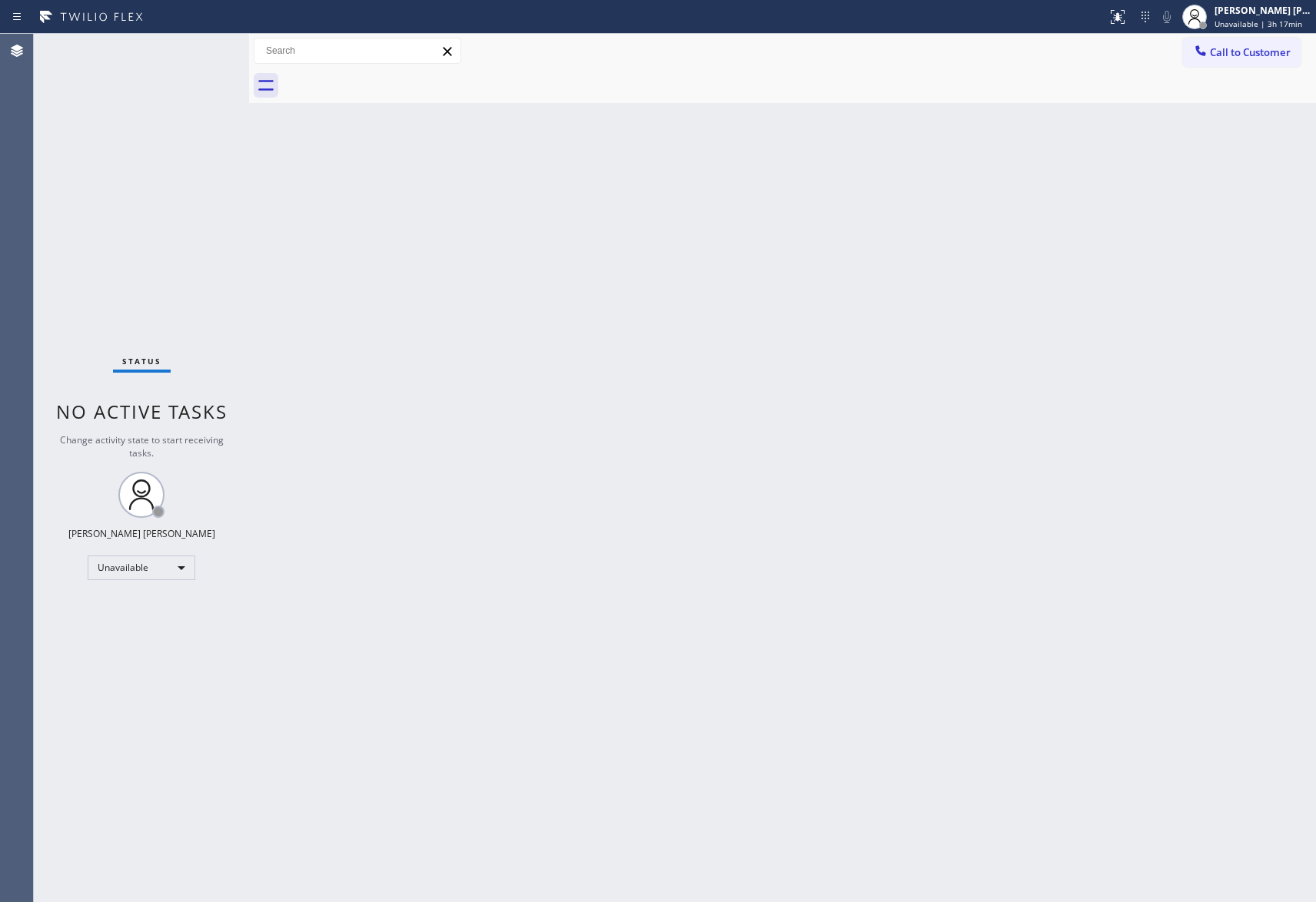
click at [387, 80] on div at bounding box center [800, 85] width 1033 height 34
click at [1249, 16] on div "[PERSON_NAME] [PERSON_NAME]" at bounding box center [1263, 10] width 97 height 13
click at [1242, 65] on button "Offline" at bounding box center [1239, 62] width 153 height 20
click at [1273, 16] on div "[PERSON_NAME] [PERSON_NAME]" at bounding box center [1263, 10] width 97 height 13
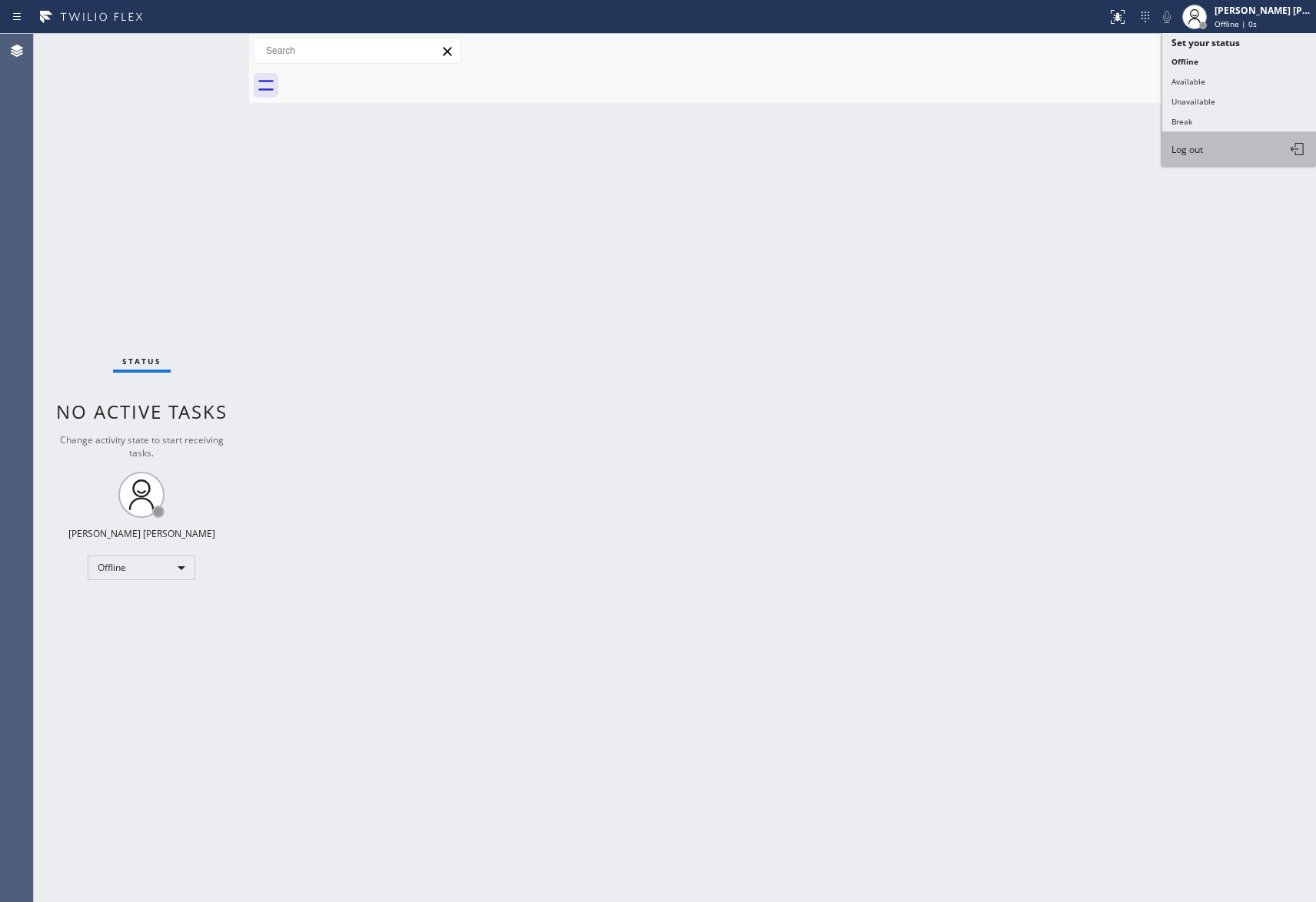
click at [1238, 143] on button "Log out" at bounding box center [1239, 149] width 153 height 34
